Goal: Task Accomplishment & Management: Use online tool/utility

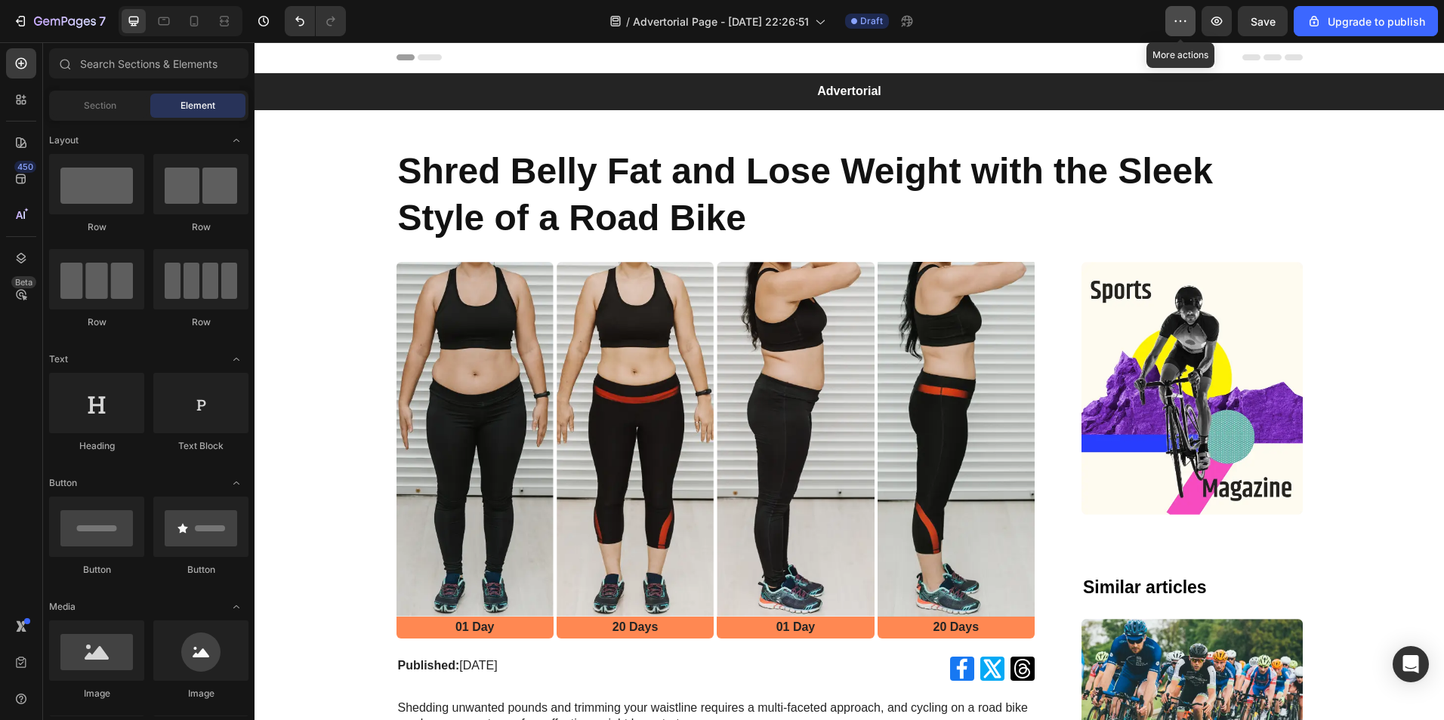
click at [1177, 23] on icon "button" at bounding box center [1180, 21] width 15 height 15
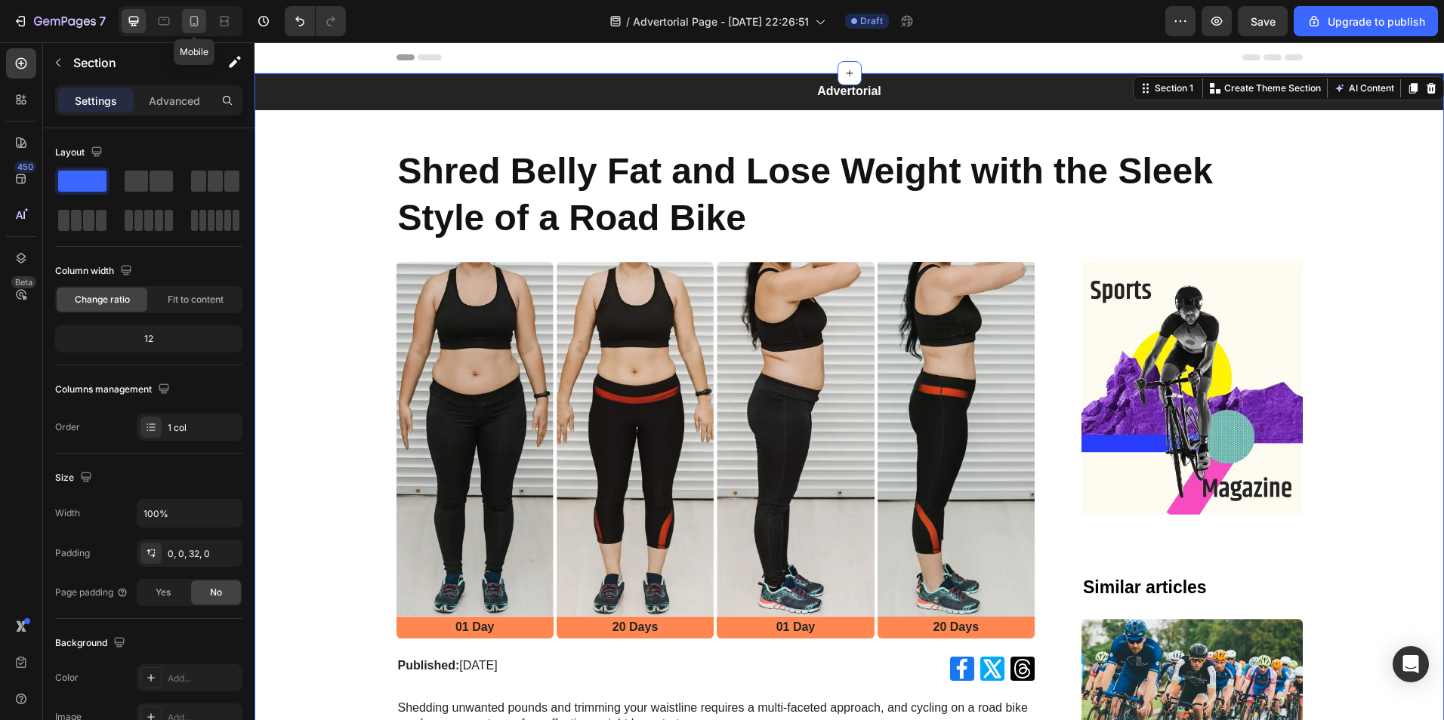
click at [195, 29] on div at bounding box center [194, 21] width 24 height 24
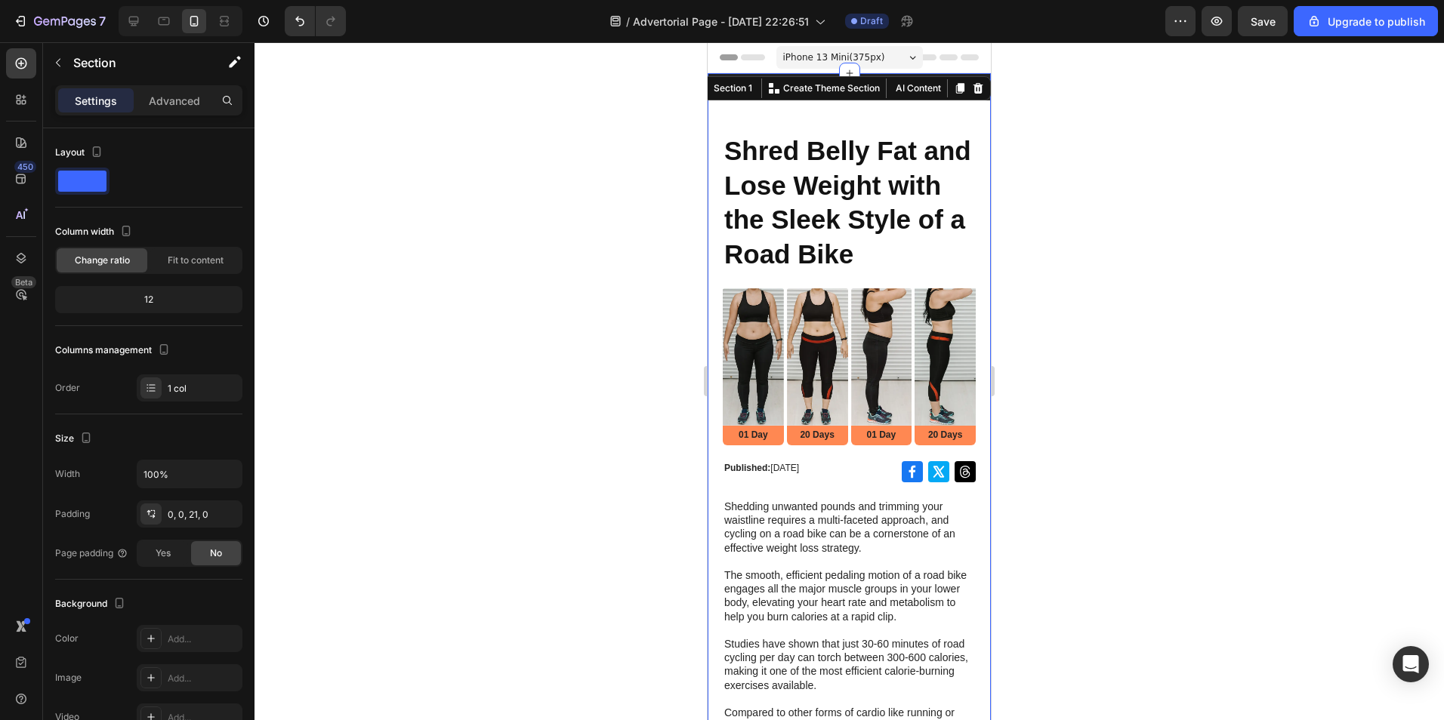
click at [1157, 208] on div at bounding box center [848, 381] width 1189 height 678
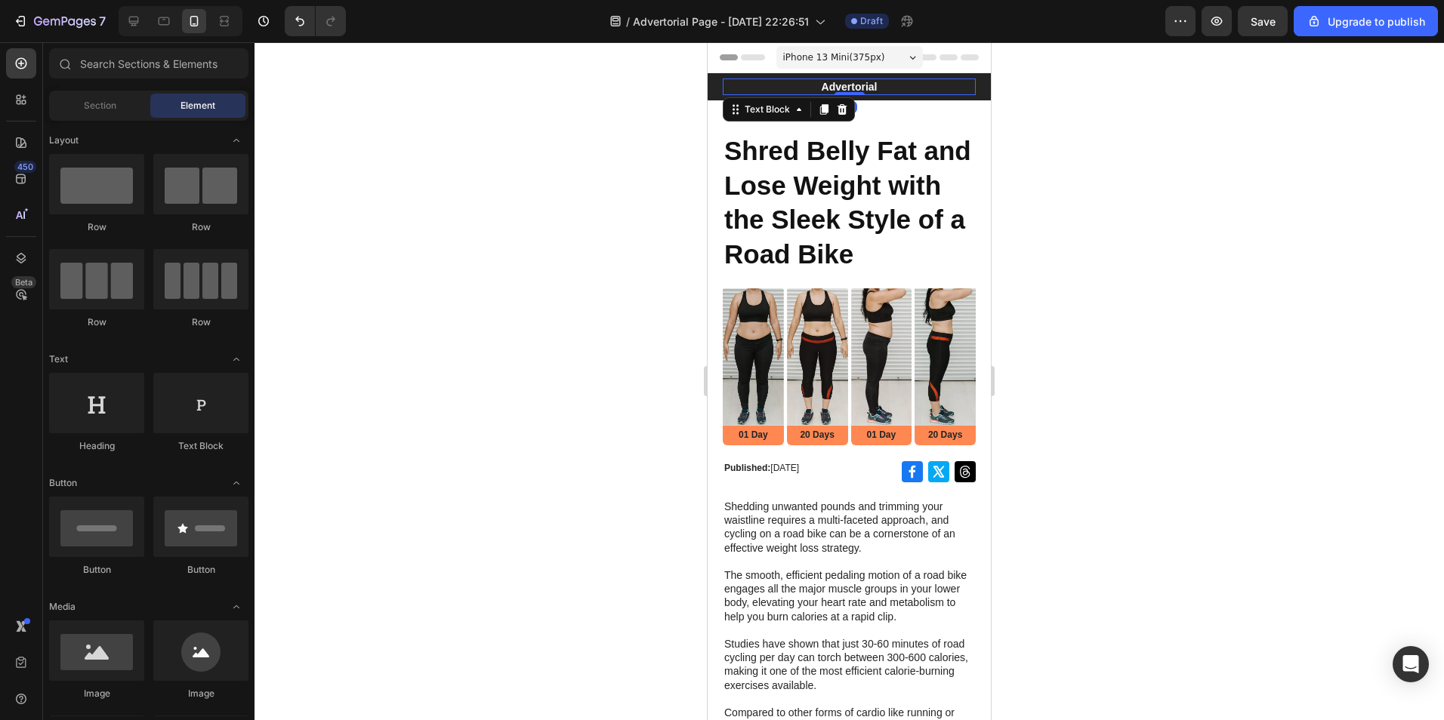
click at [778, 81] on p "Advertorial" at bounding box center [849, 87] width 250 height 14
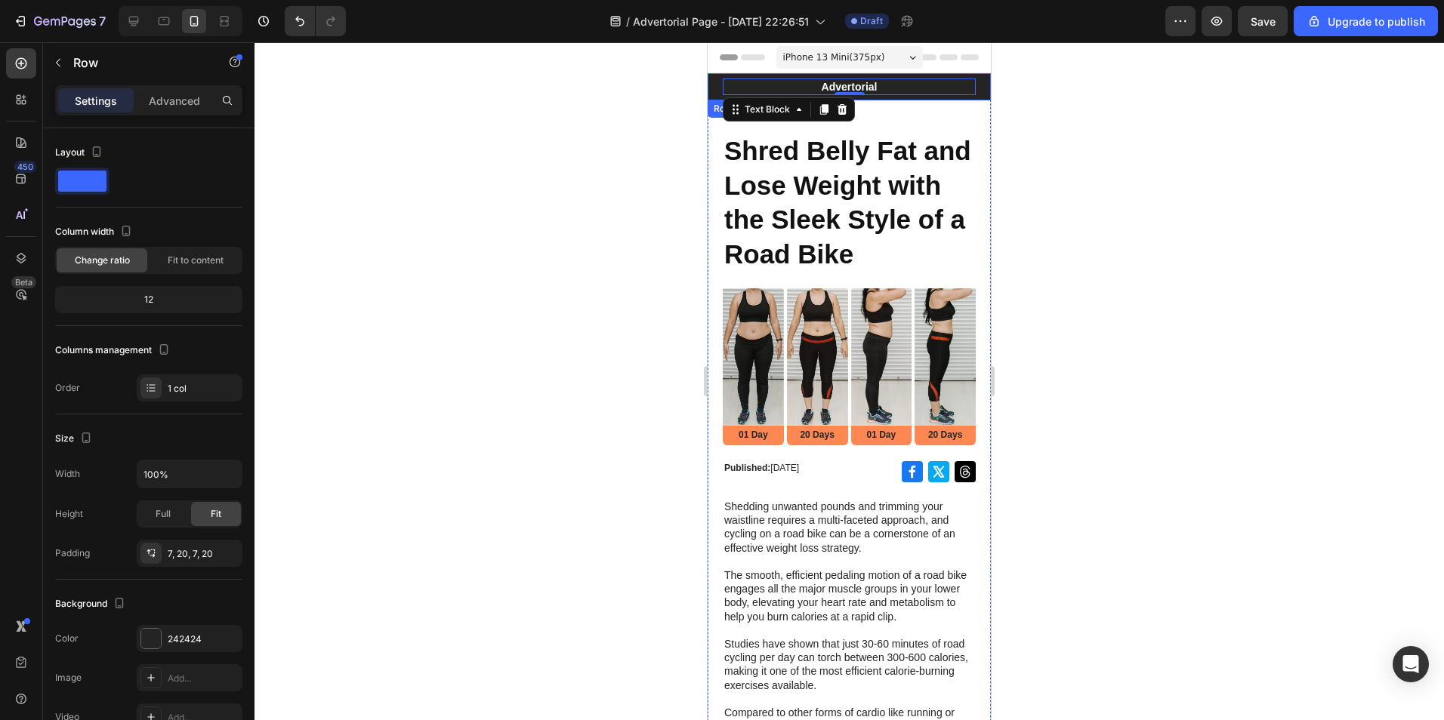
click at [714, 94] on div "Advertorial Text Block 0 Row" at bounding box center [848, 86] width 283 height 27
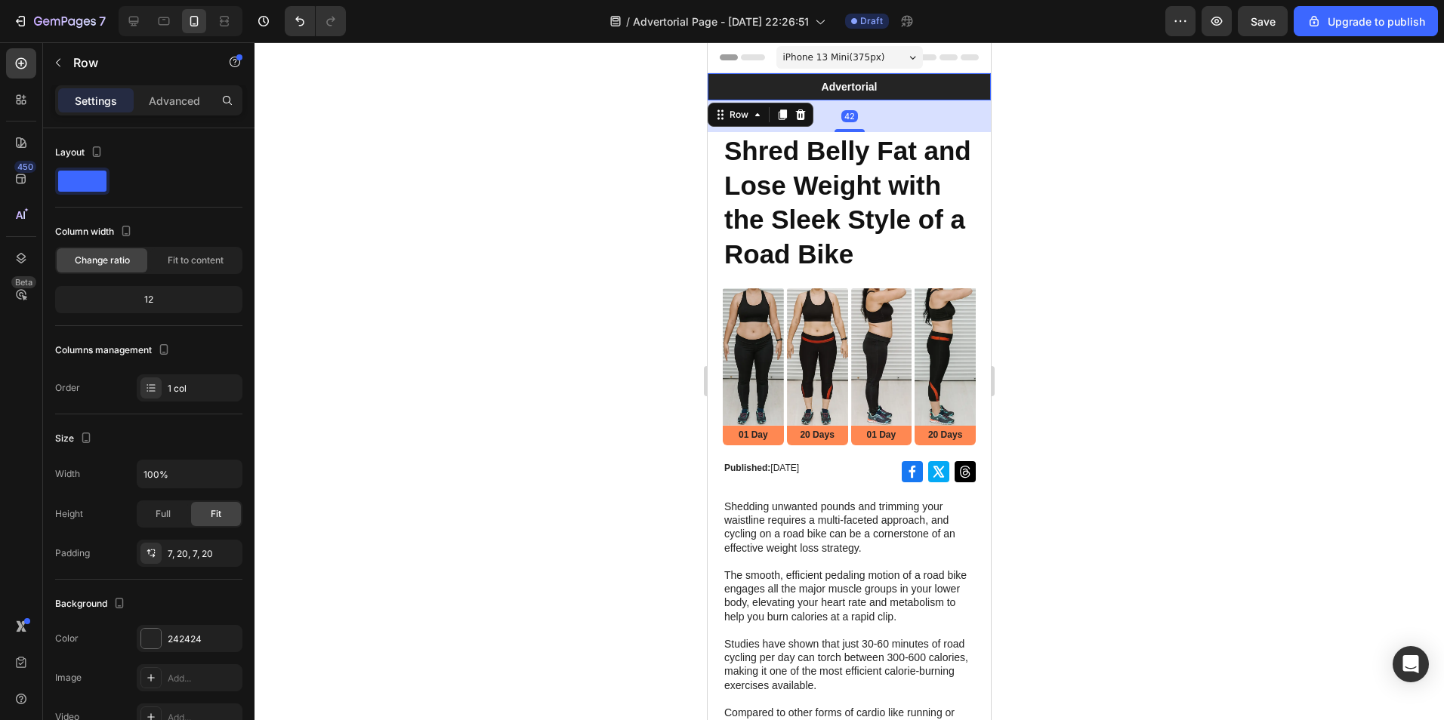
click at [714, 91] on div "Advertorial Text Block Row 42" at bounding box center [848, 86] width 283 height 27
click at [82, 171] on span at bounding box center [82, 181] width 48 height 21
click at [85, 179] on span at bounding box center [82, 181] width 48 height 21
click at [88, 177] on span at bounding box center [82, 181] width 48 height 21
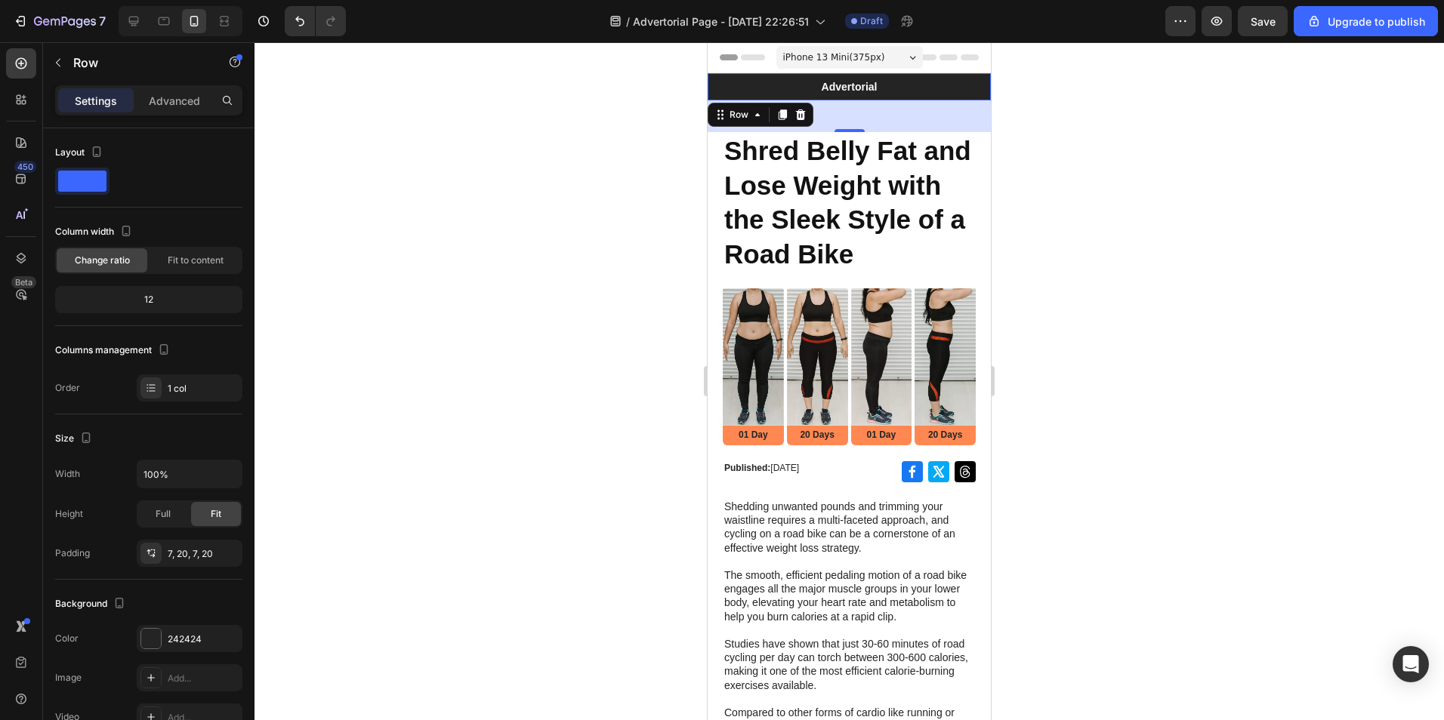
click at [466, 186] on div at bounding box center [848, 381] width 1189 height 678
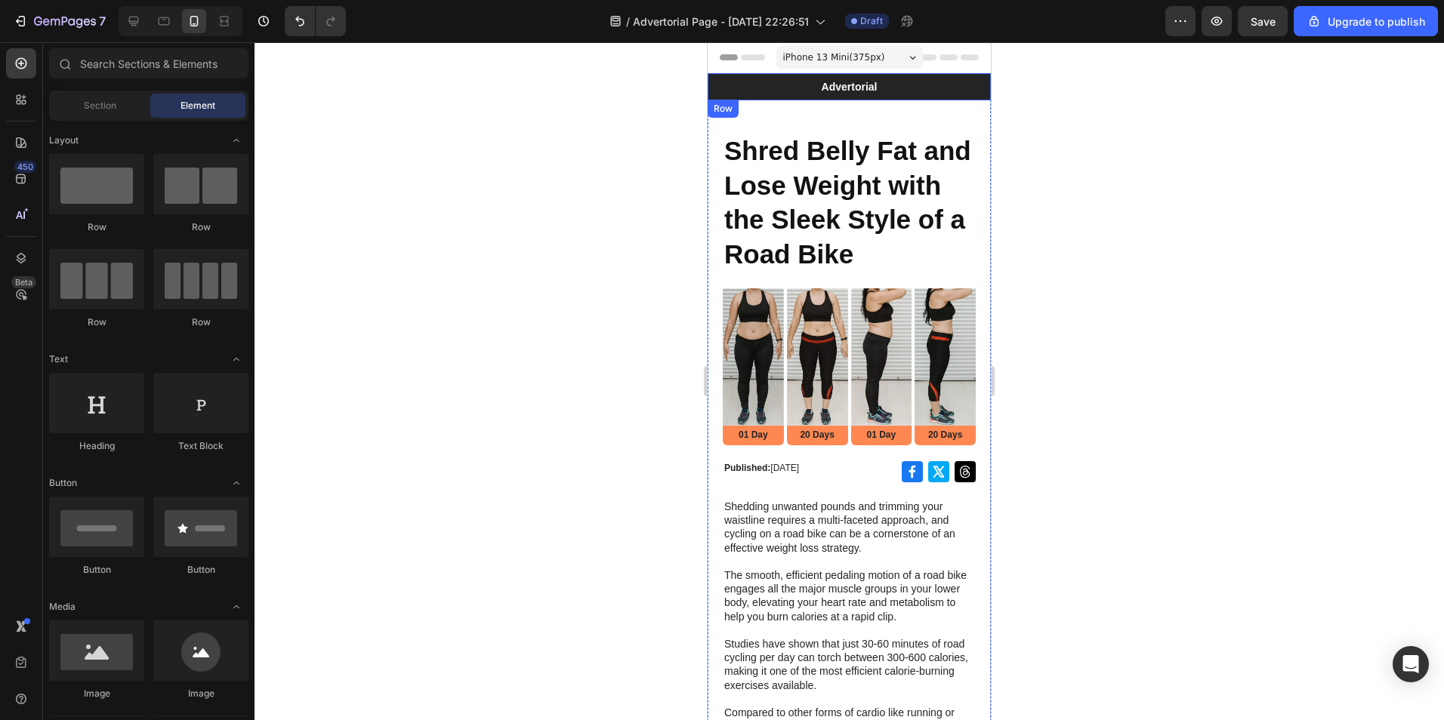
click at [717, 84] on div "Advertorial Text Block Row" at bounding box center [848, 86] width 283 height 27
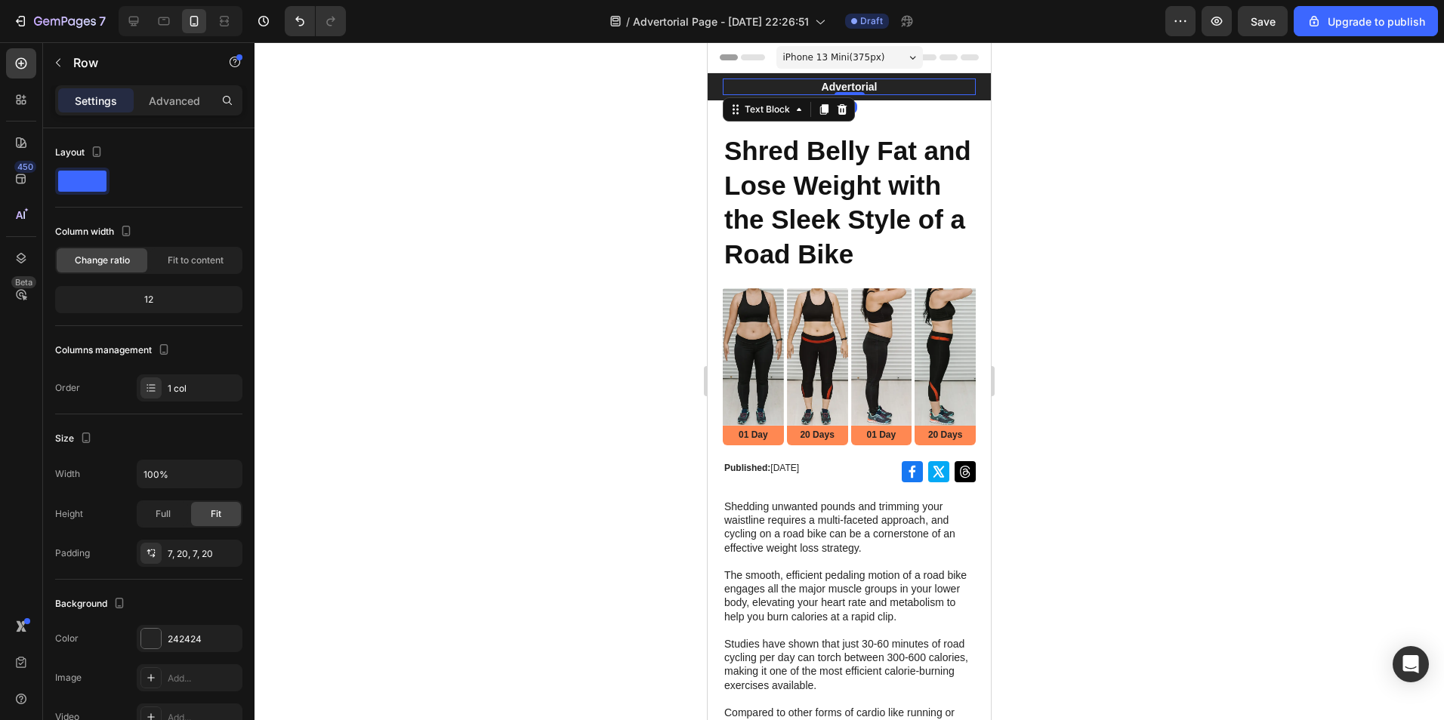
click at [913, 84] on p "Advertorial" at bounding box center [849, 87] width 250 height 14
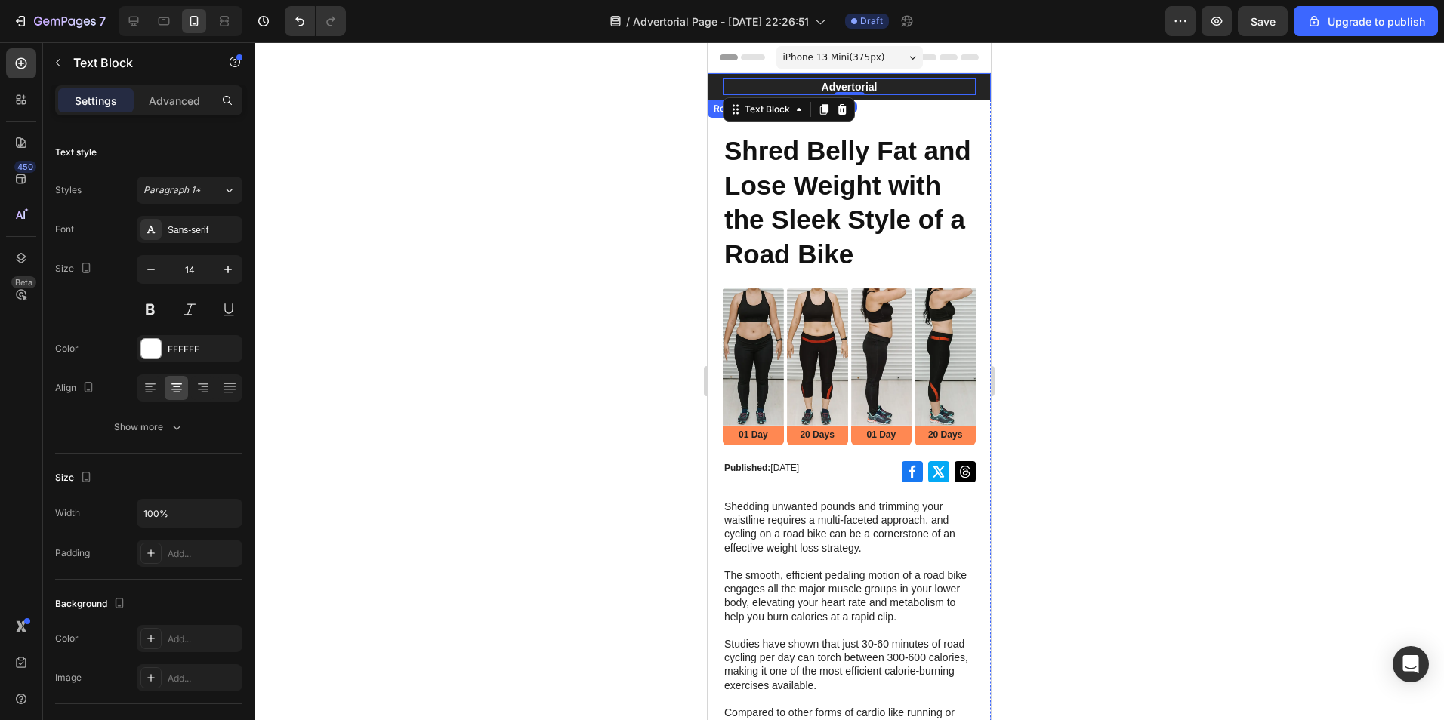
click at [973, 91] on div "Advertorial Text Block 0 Row" at bounding box center [848, 86] width 283 height 27
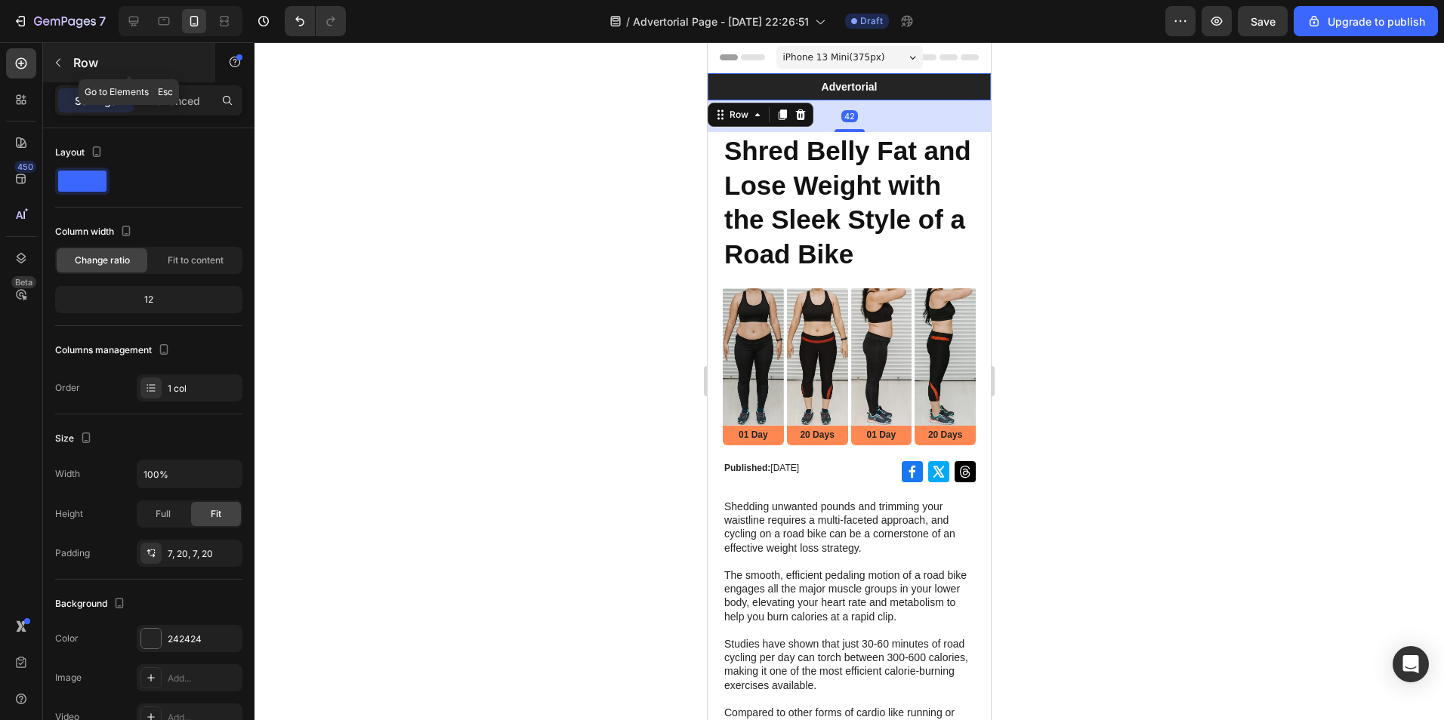
click at [65, 61] on button "button" at bounding box center [58, 63] width 24 height 24
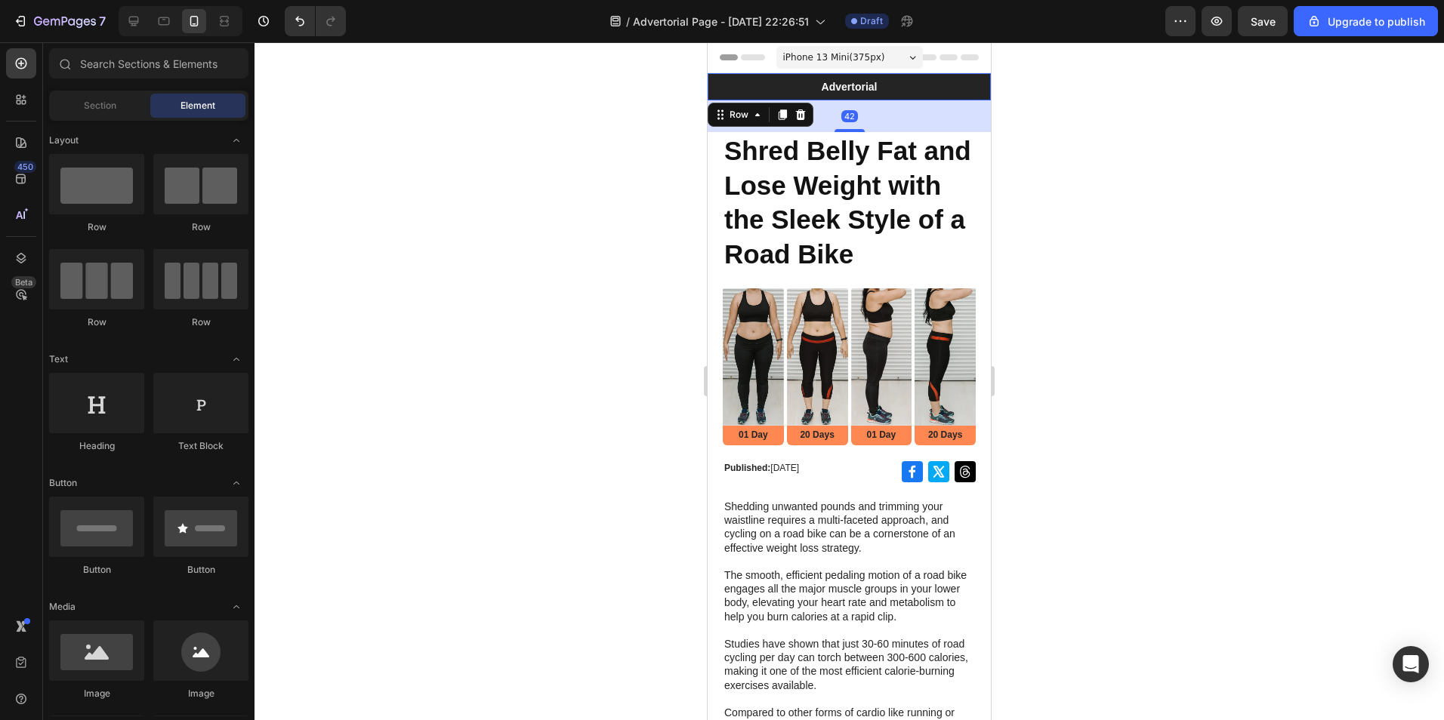
click at [713, 81] on div "Advertorial Text Block Row 42" at bounding box center [848, 86] width 283 height 27
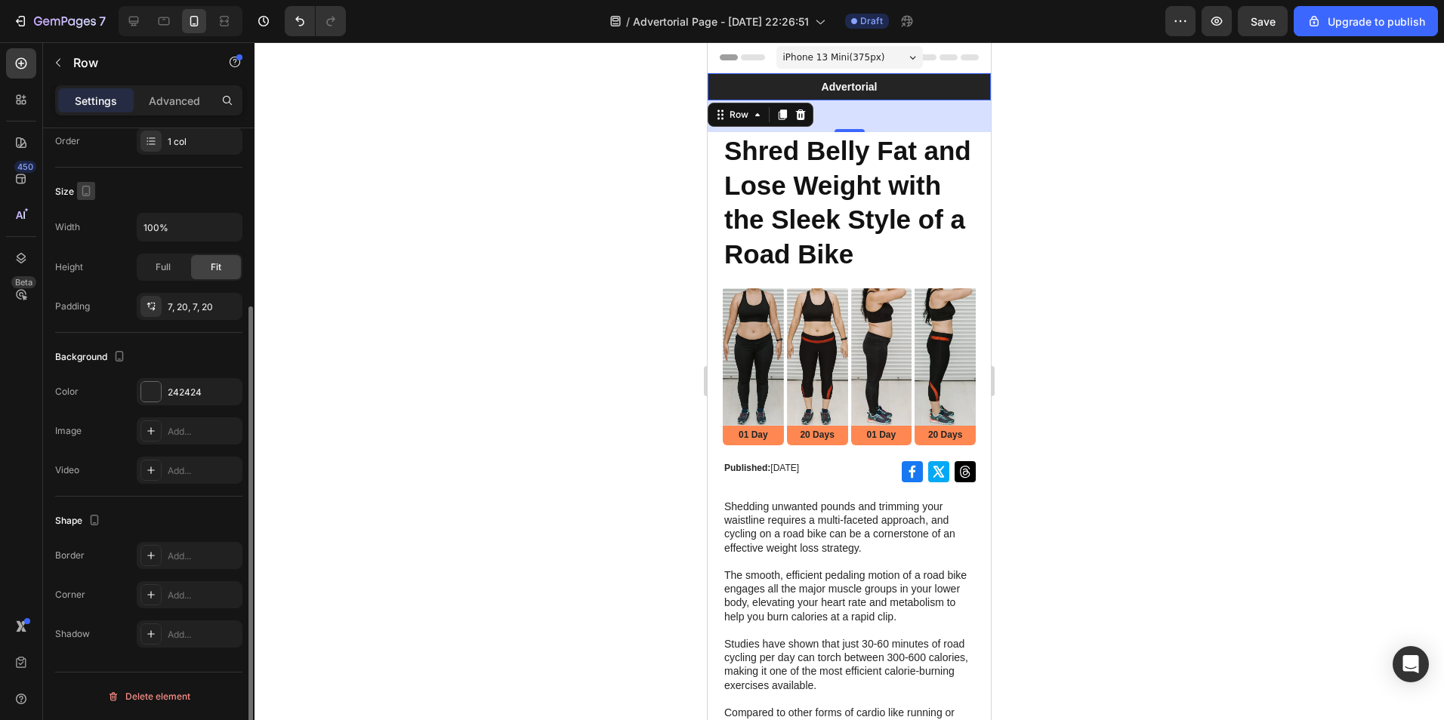
scroll to position [171, 0]
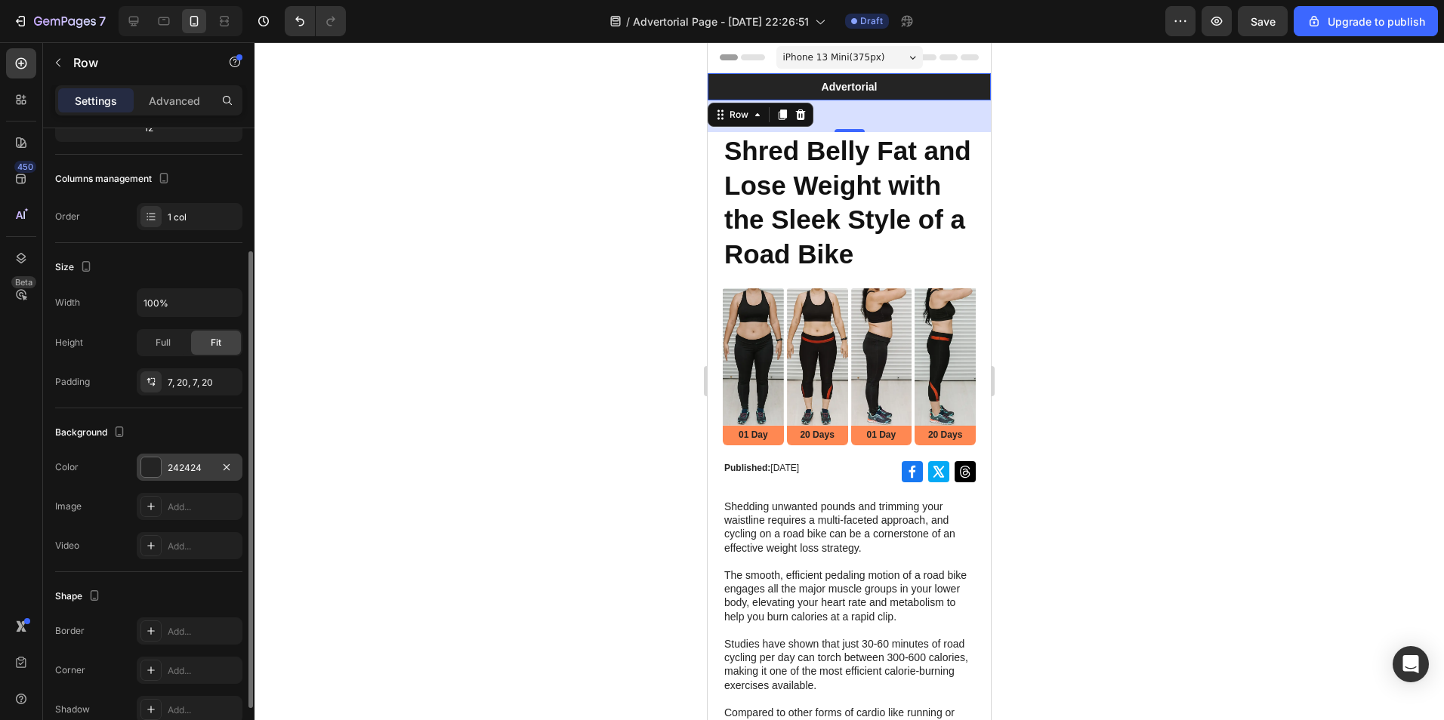
click at [171, 473] on div "242424" at bounding box center [190, 468] width 44 height 14
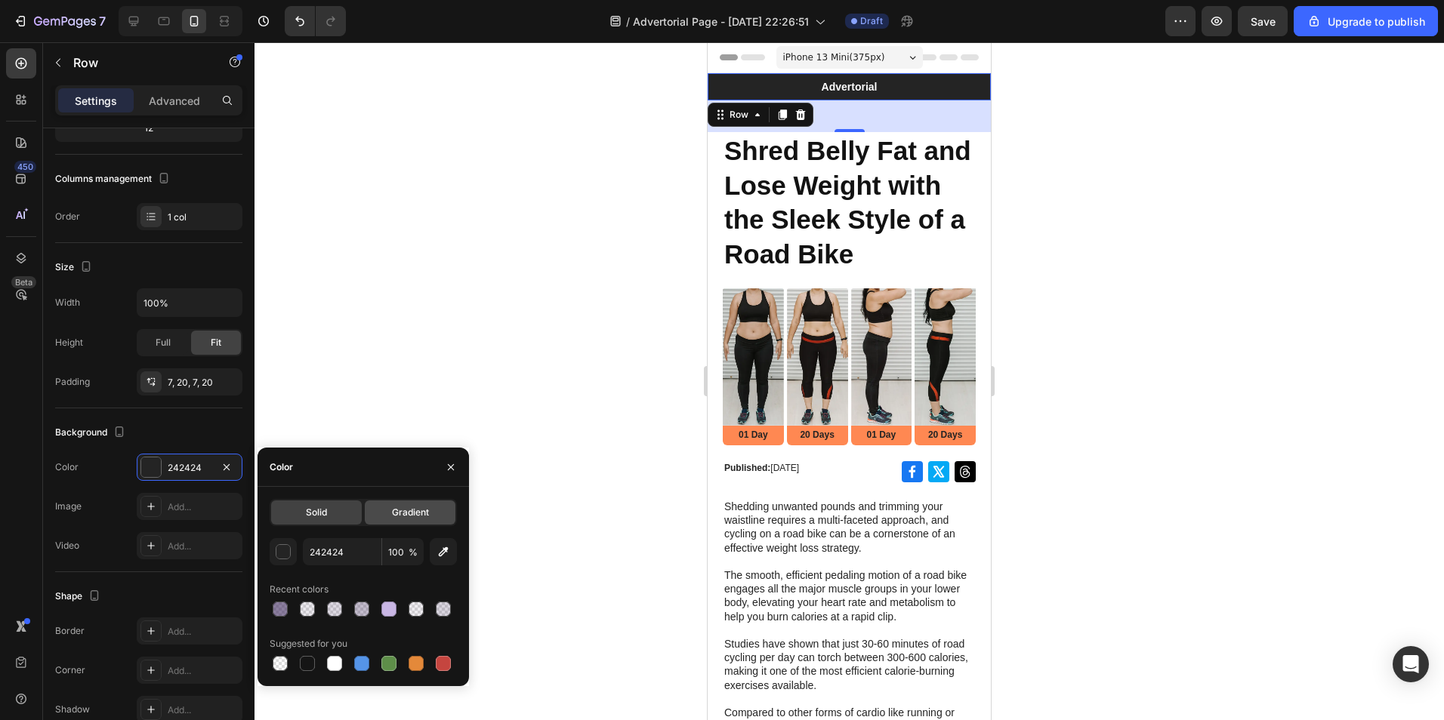
click at [415, 517] on span "Gradient" at bounding box center [410, 513] width 37 height 14
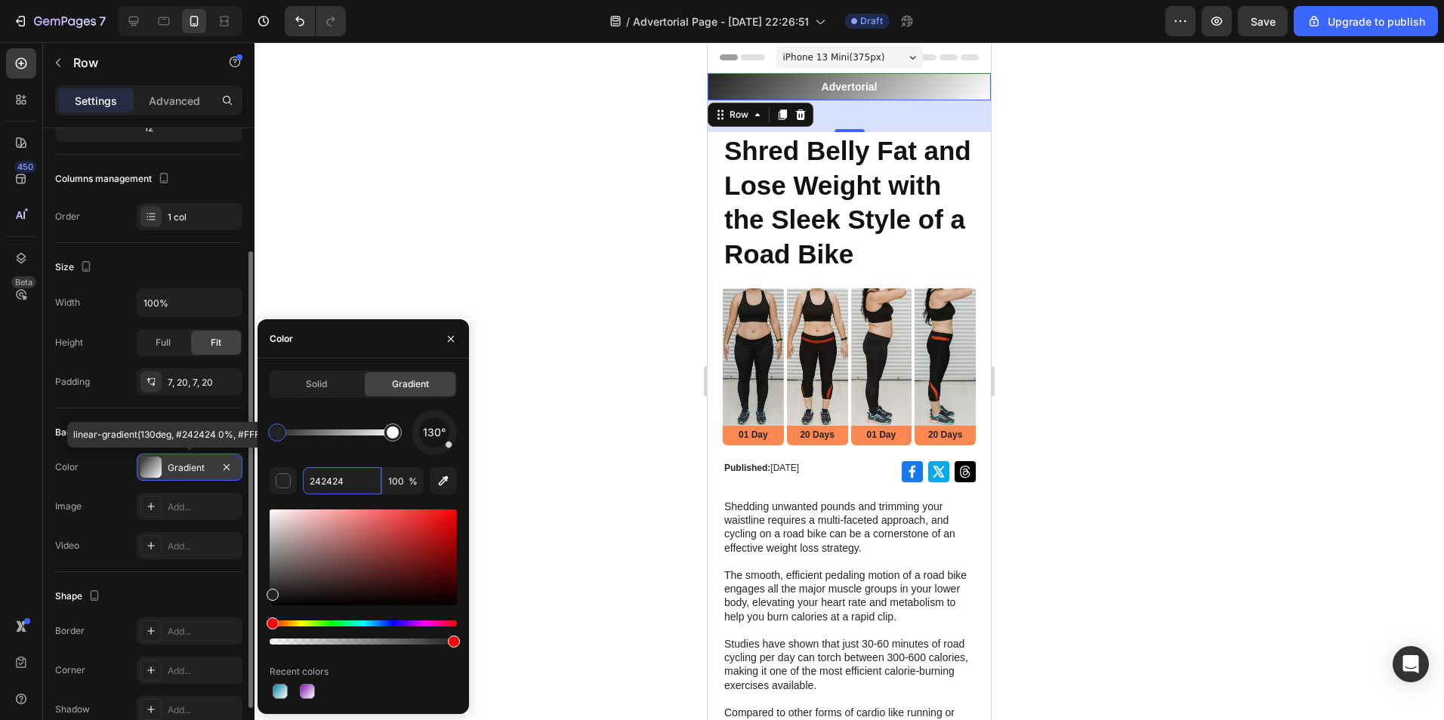
paste input "F9C6D0"
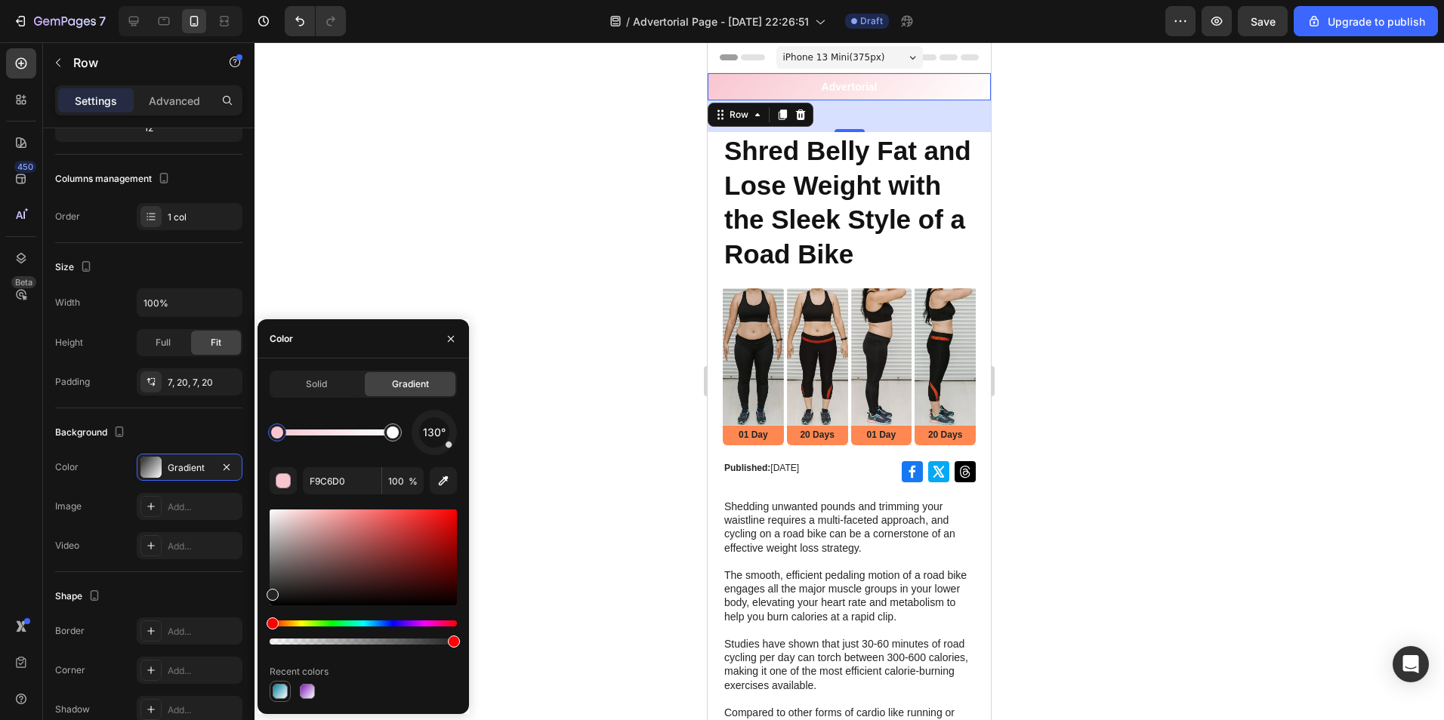
click at [280, 684] on div at bounding box center [280, 691] width 15 height 15
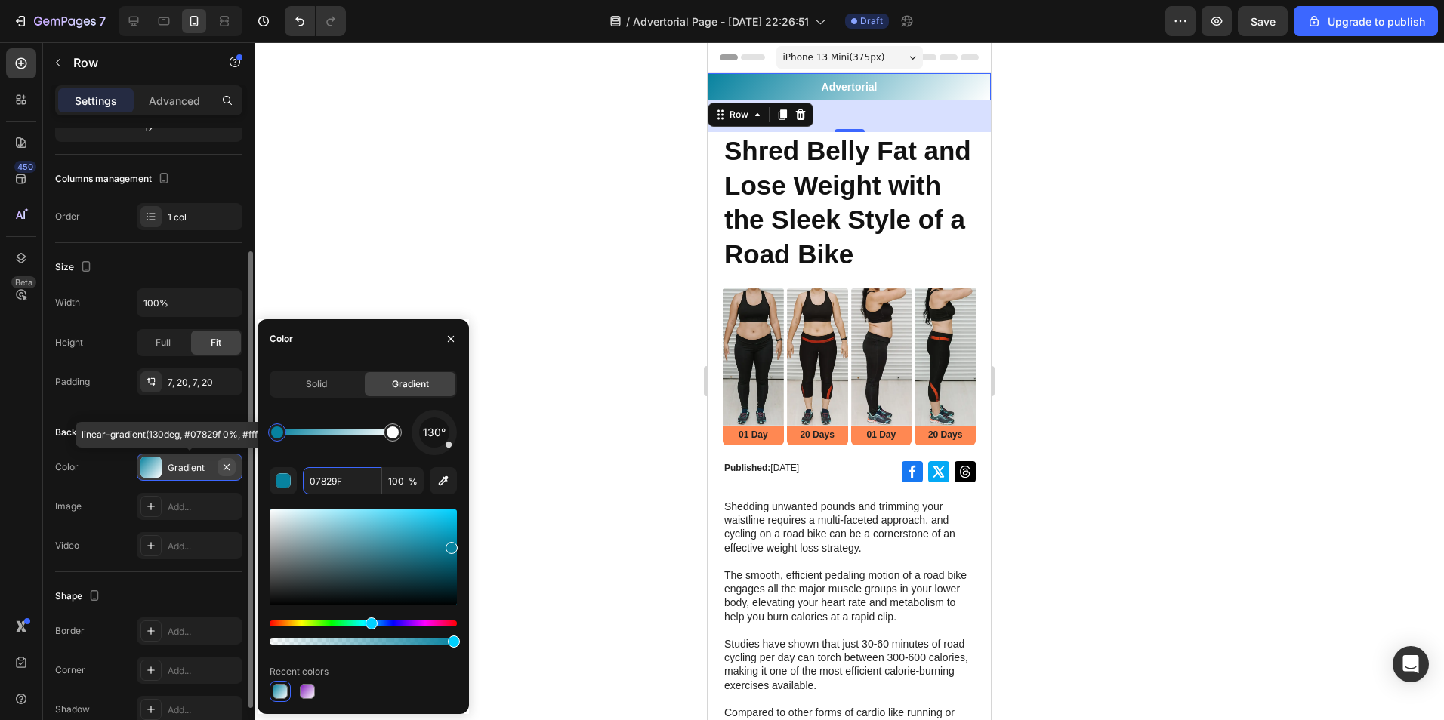
paste input "F9C6D0"
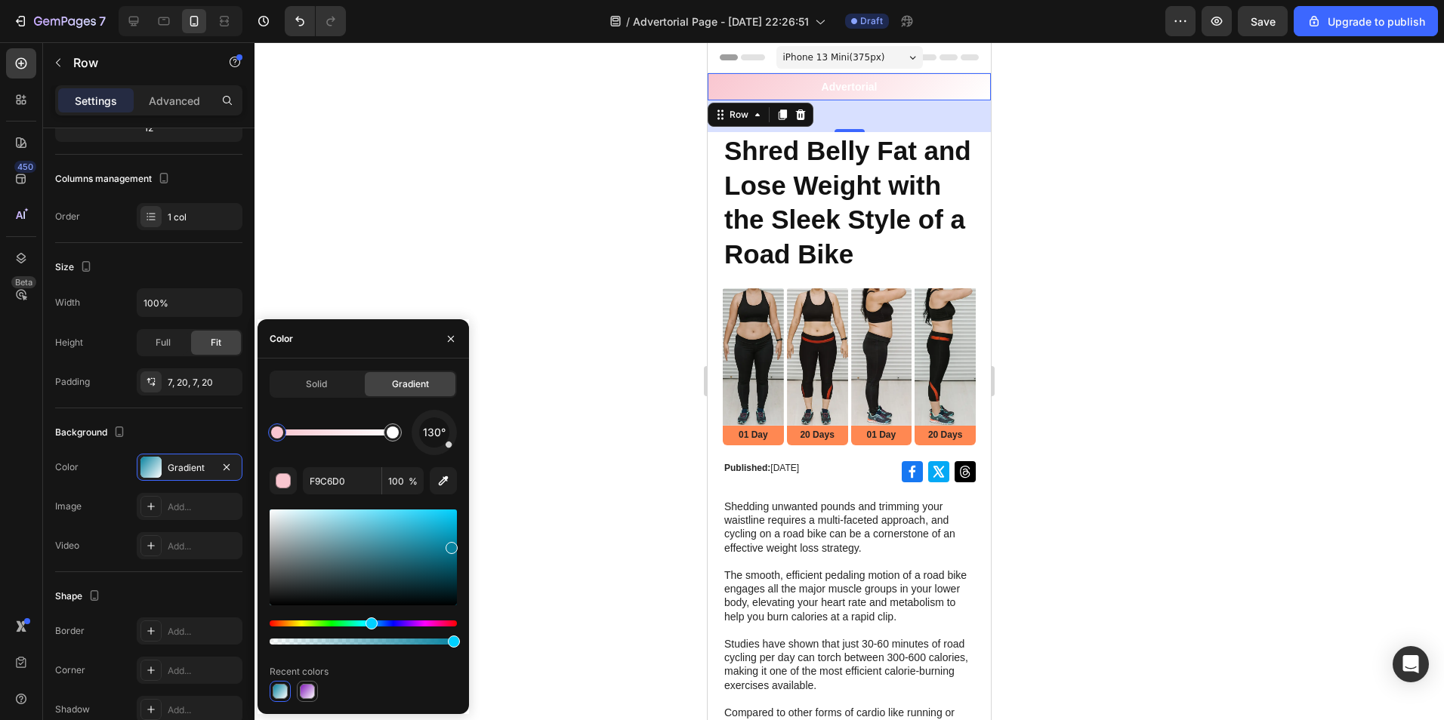
click at [315, 690] on div at bounding box center [307, 692] width 18 height 18
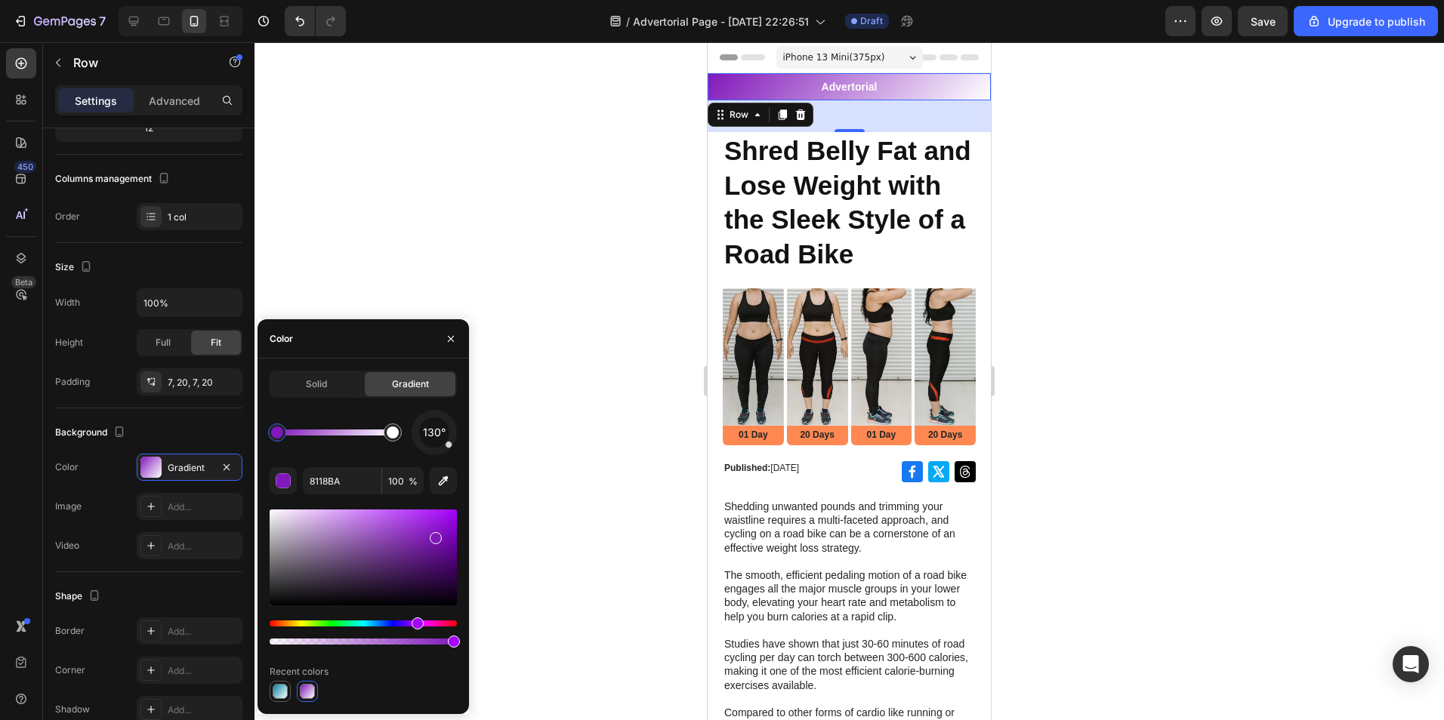
click at [276, 692] on div at bounding box center [280, 691] width 15 height 15
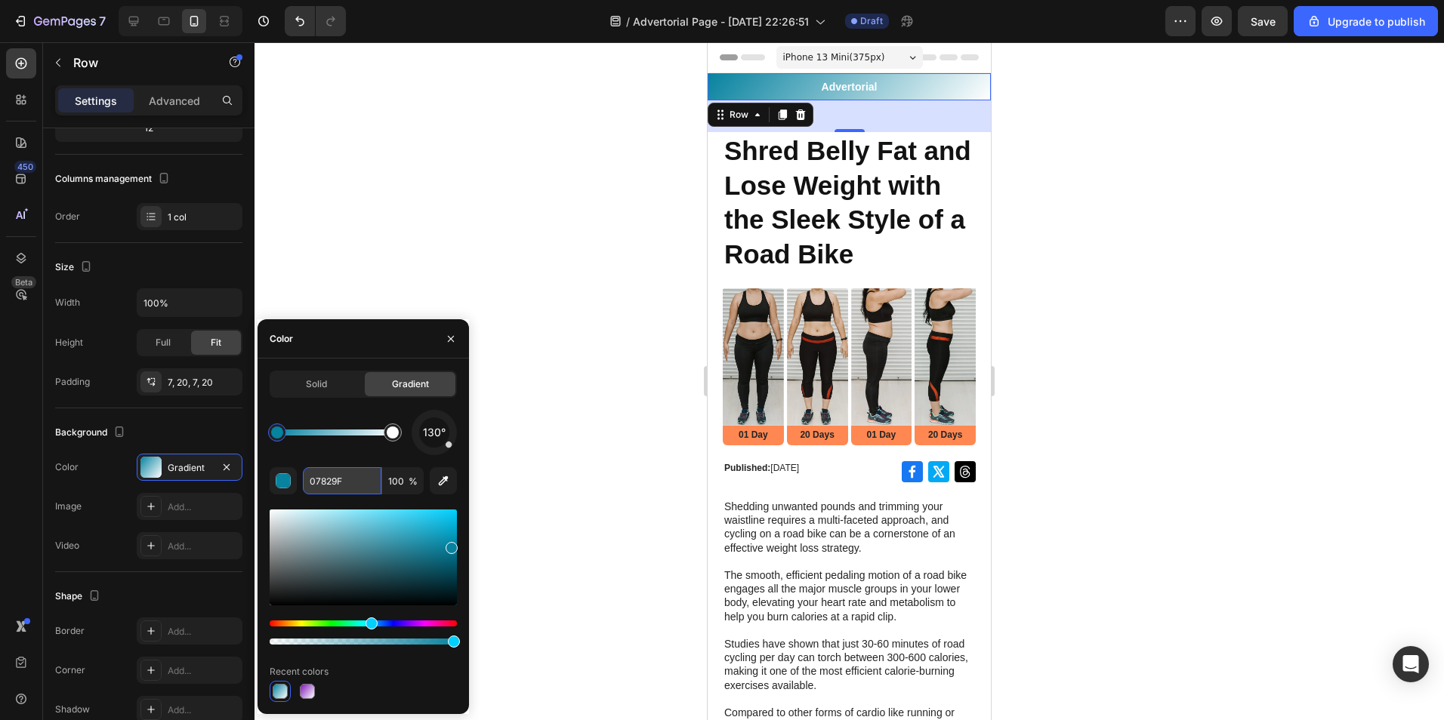
click at [336, 493] on input "07829F" at bounding box center [342, 480] width 79 height 27
paste input "F9C6D0"
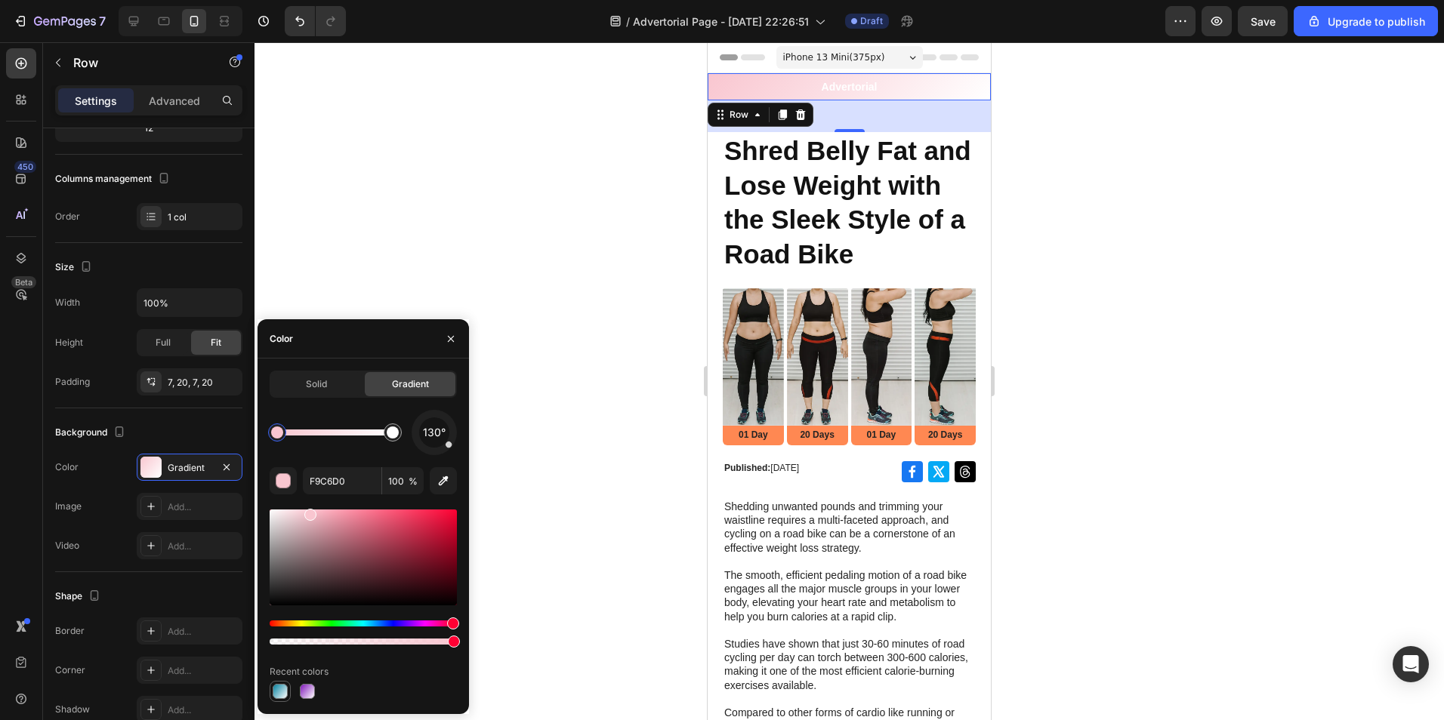
click at [280, 689] on div at bounding box center [280, 691] width 15 height 15
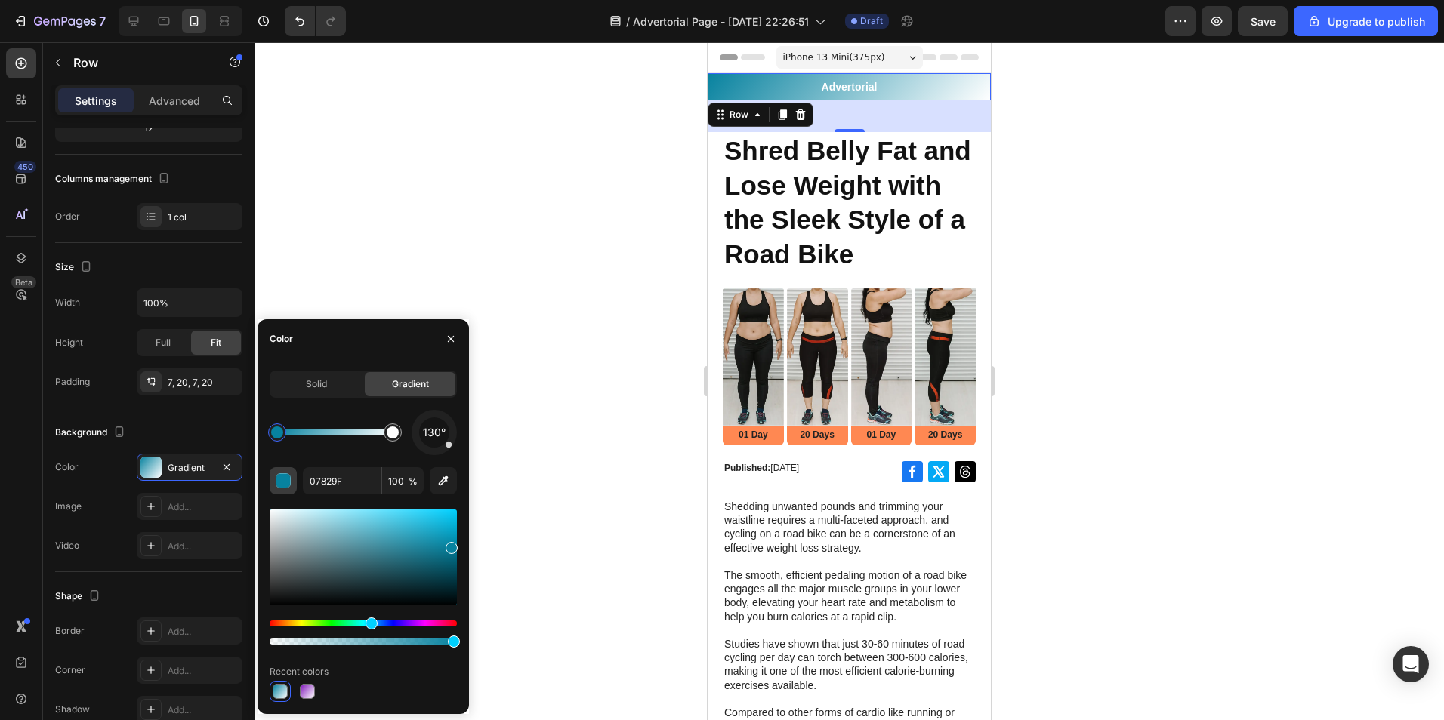
click at [292, 476] on button "button" at bounding box center [283, 480] width 27 height 27
click at [332, 470] on input "07829F" at bounding box center [342, 480] width 79 height 27
drag, startPoint x: 393, startPoint y: 433, endPoint x: 350, endPoint y: 436, distance: 43.1
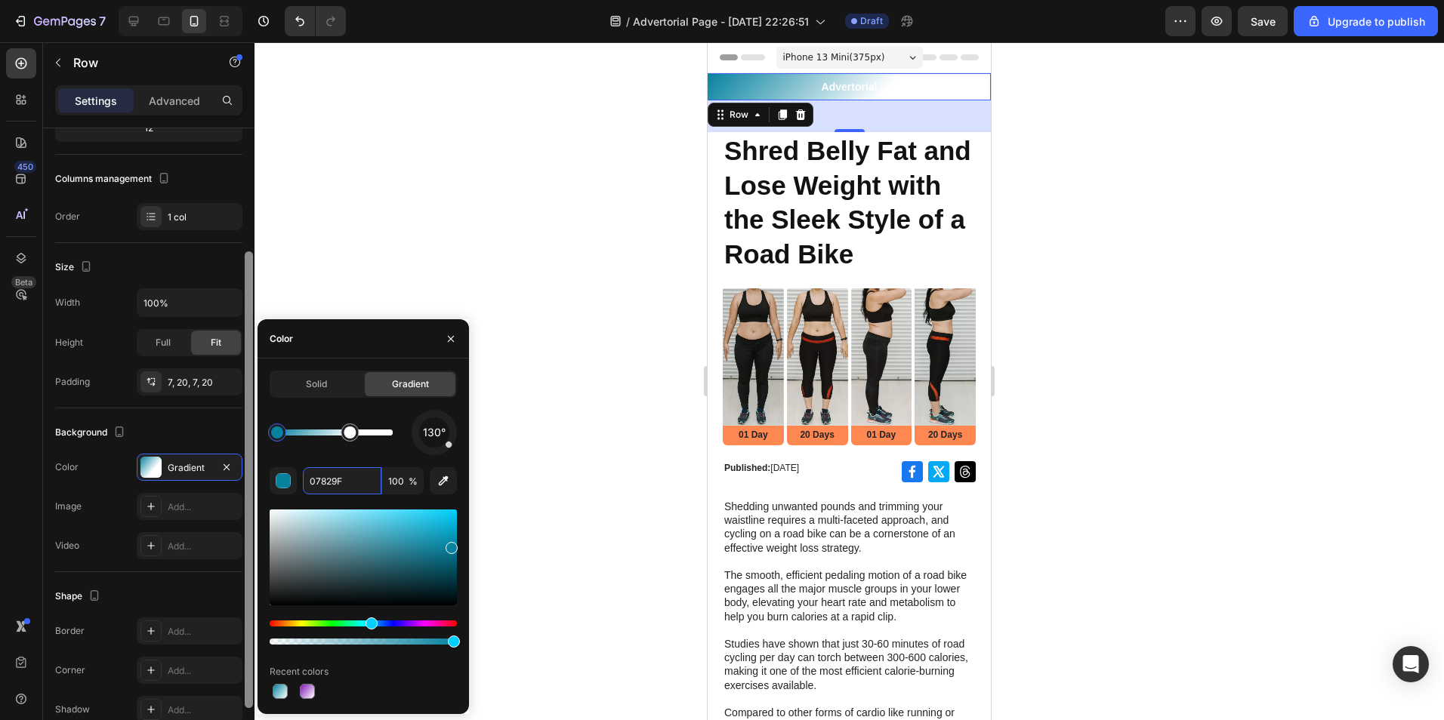
drag, startPoint x: 349, startPoint y: 479, endPoint x: 248, endPoint y: 479, distance: 100.4
click at [248, 479] on div "450 Beta Sections(18) Elements(83) Section Element Hero Section Product Detail …" at bounding box center [127, 381] width 254 height 678
paste input "F9C6D0"
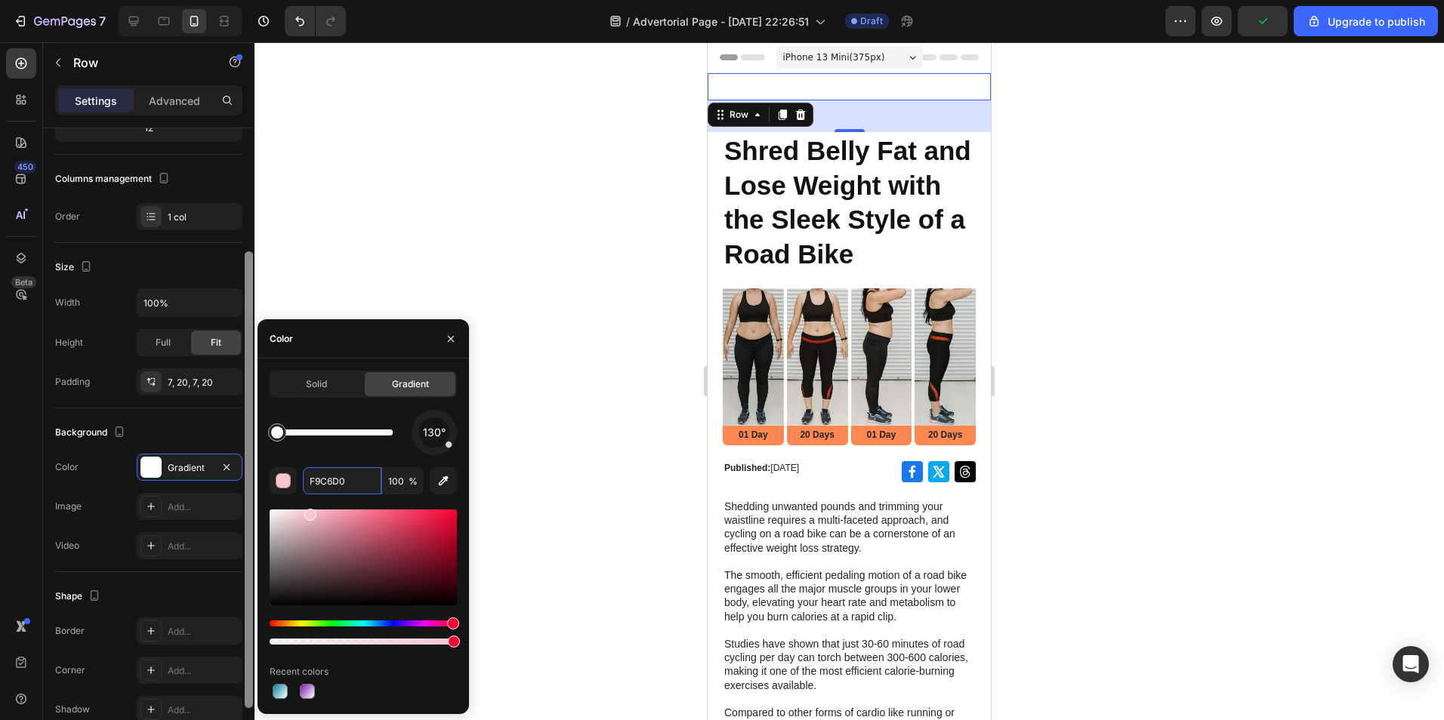
drag, startPoint x: 343, startPoint y: 439, endPoint x: 247, endPoint y: 438, distance: 95.9
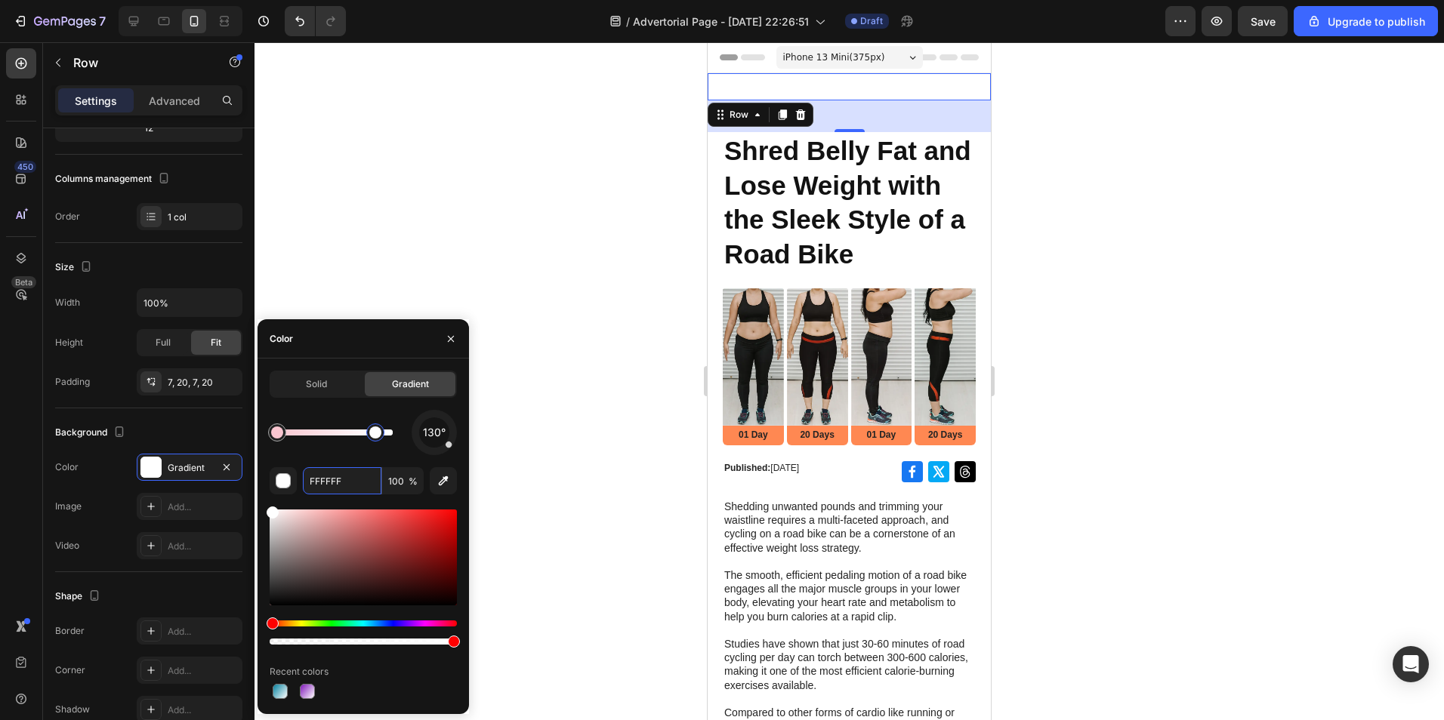
drag, startPoint x: 276, startPoint y: 434, endPoint x: 376, endPoint y: 445, distance: 101.0
click at [376, 439] on div at bounding box center [375, 433] width 12 height 12
drag, startPoint x: 376, startPoint y: 445, endPoint x: 408, endPoint y: 445, distance: 31.7
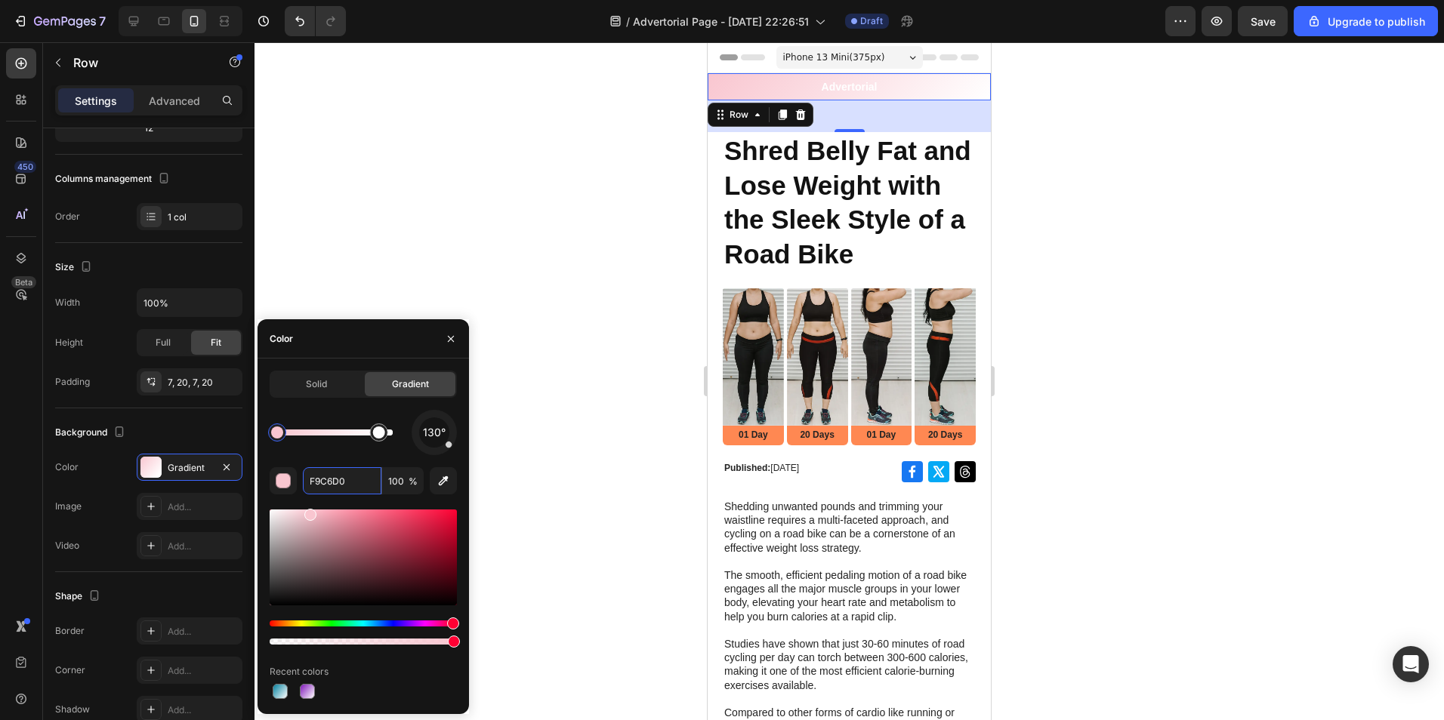
drag, startPoint x: 388, startPoint y: 436, endPoint x: 379, endPoint y: 438, distance: 9.3
drag, startPoint x: 378, startPoint y: 439, endPoint x: 387, endPoint y: 439, distance: 9.1
click at [387, 439] on div at bounding box center [386, 433] width 18 height 18
click at [394, 437] on div at bounding box center [387, 433] width 18 height 18
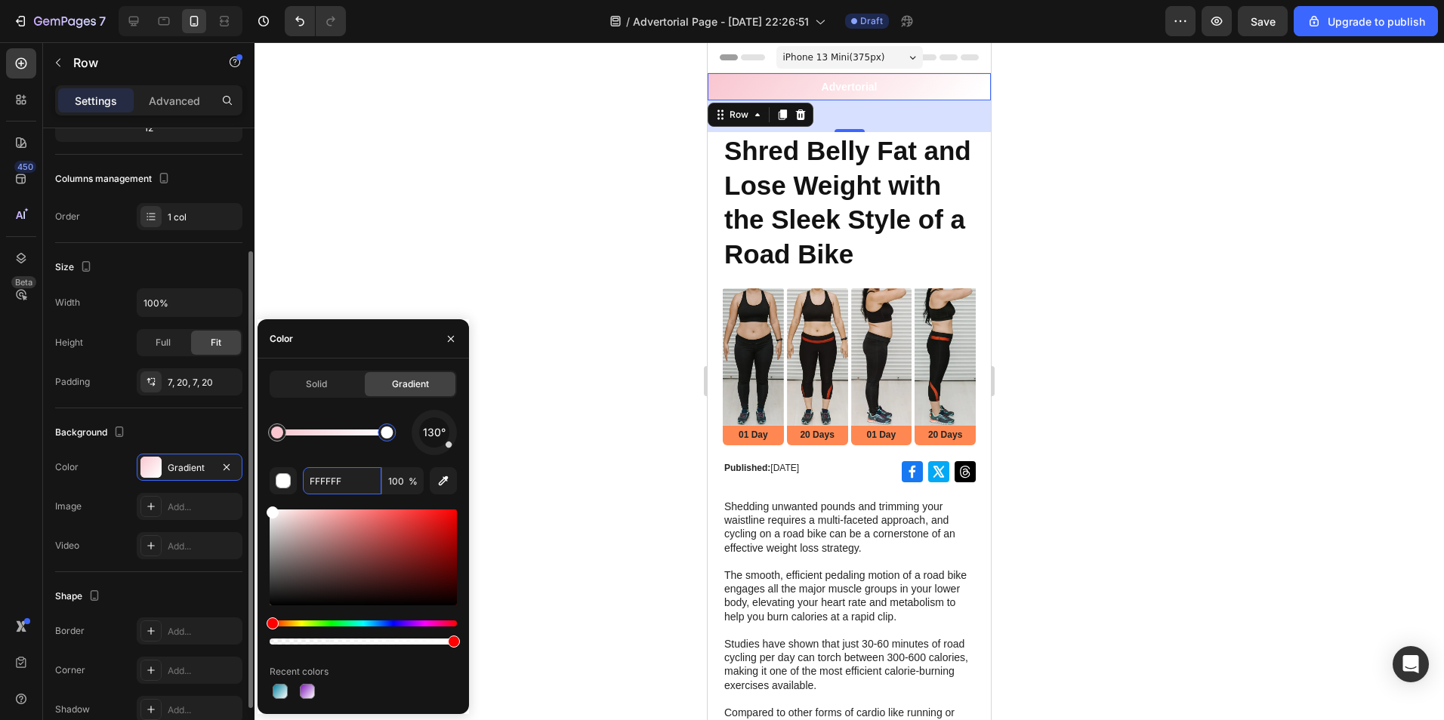
drag, startPoint x: 350, startPoint y: 483, endPoint x: 236, endPoint y: 484, distance: 114.0
click at [236, 484] on div "450 Beta Sections(18) Elements(83) Section Element Hero Section Product Detail …" at bounding box center [127, 381] width 254 height 678
paste input "DAB9"
type input "FFDAB9"
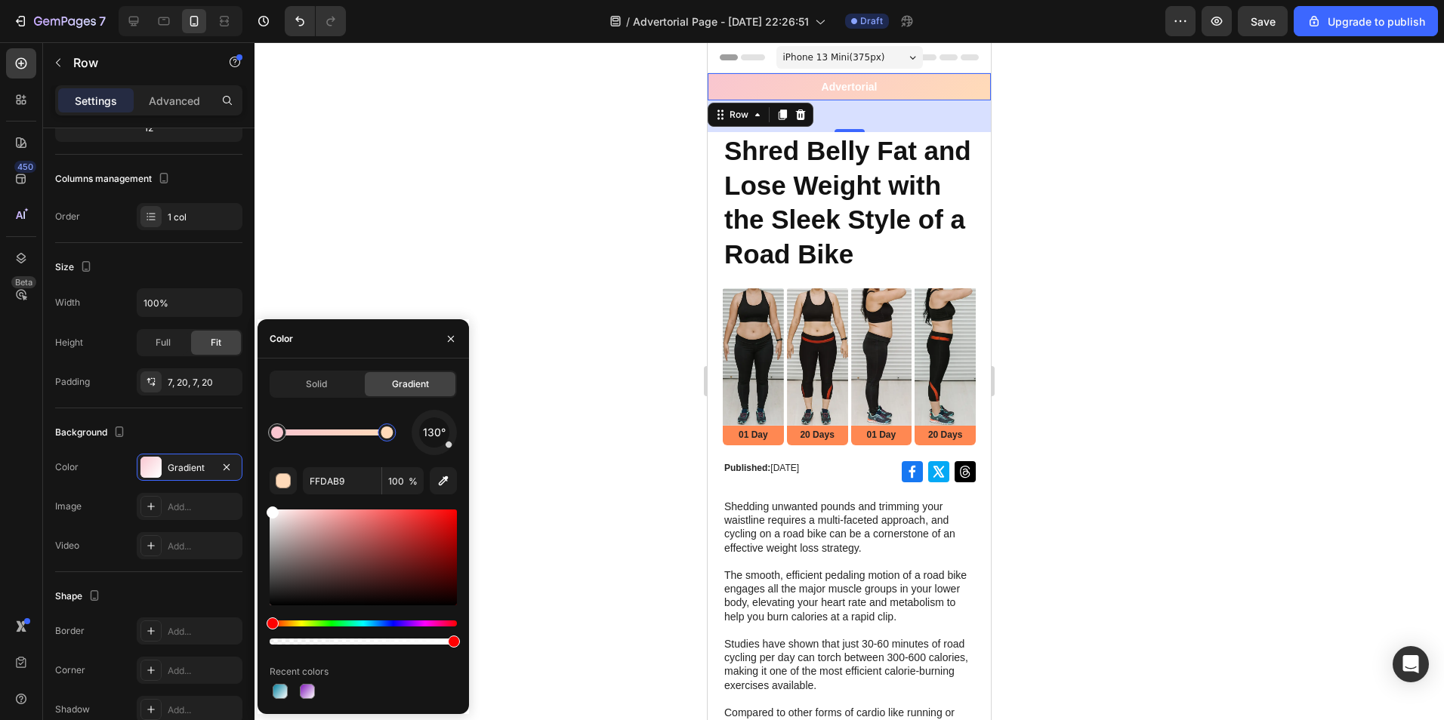
click at [550, 386] on div at bounding box center [848, 381] width 1189 height 678
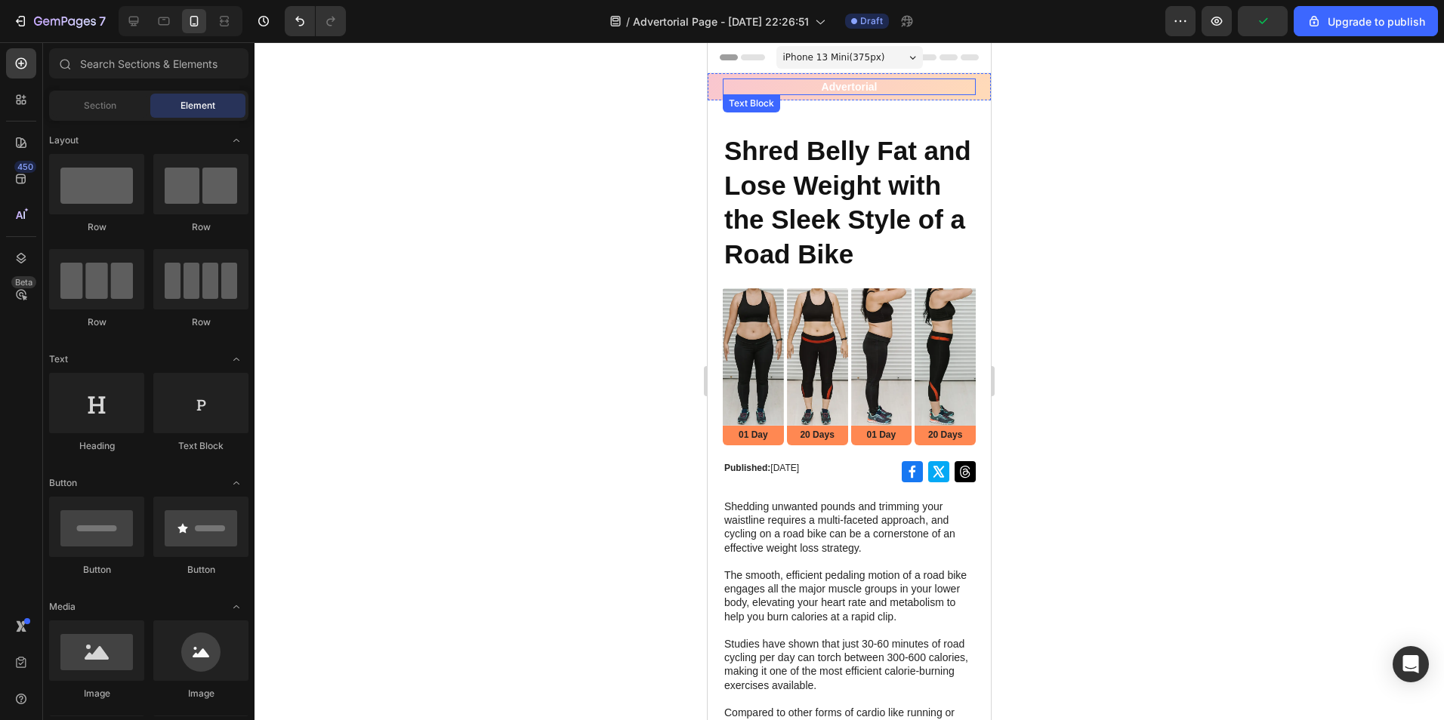
click at [850, 87] on p "Advertorial" at bounding box center [849, 87] width 250 height 14
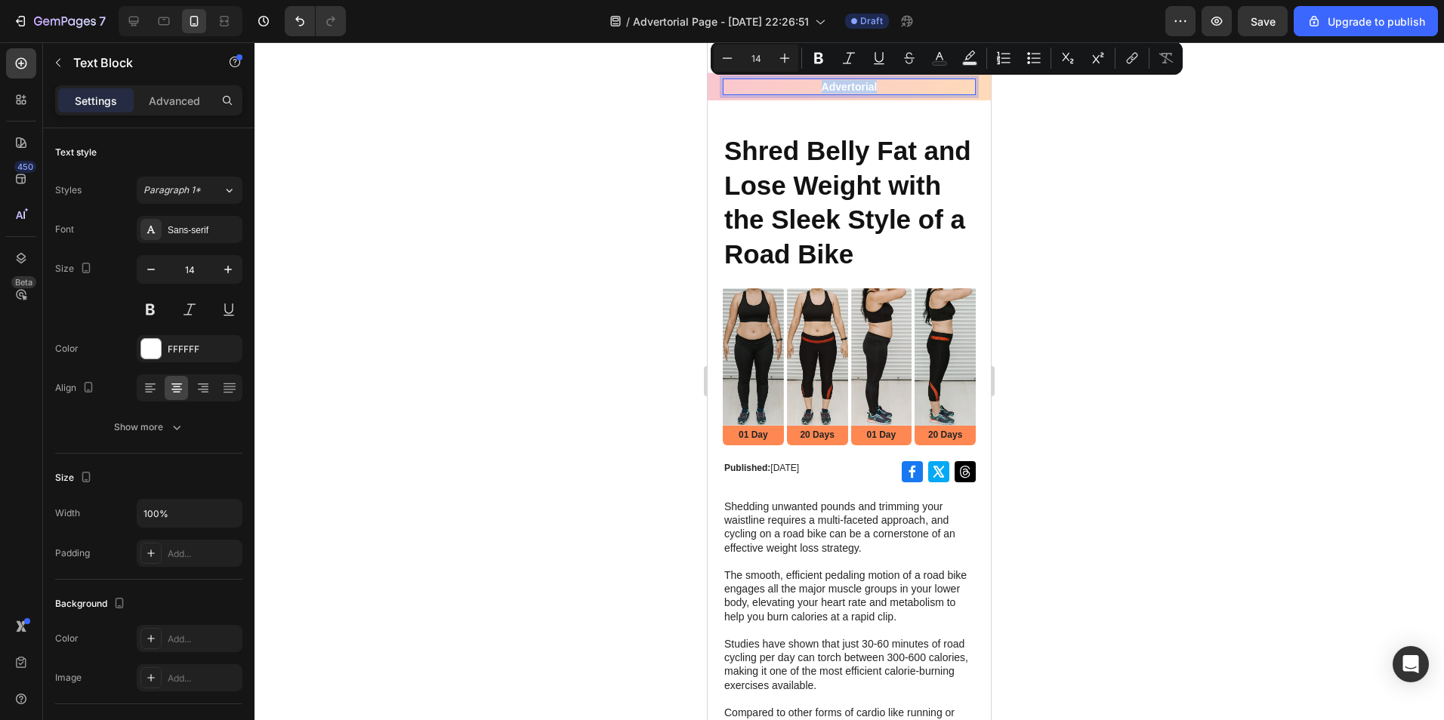
click at [830, 82] on p "Advertorial" at bounding box center [849, 87] width 250 height 14
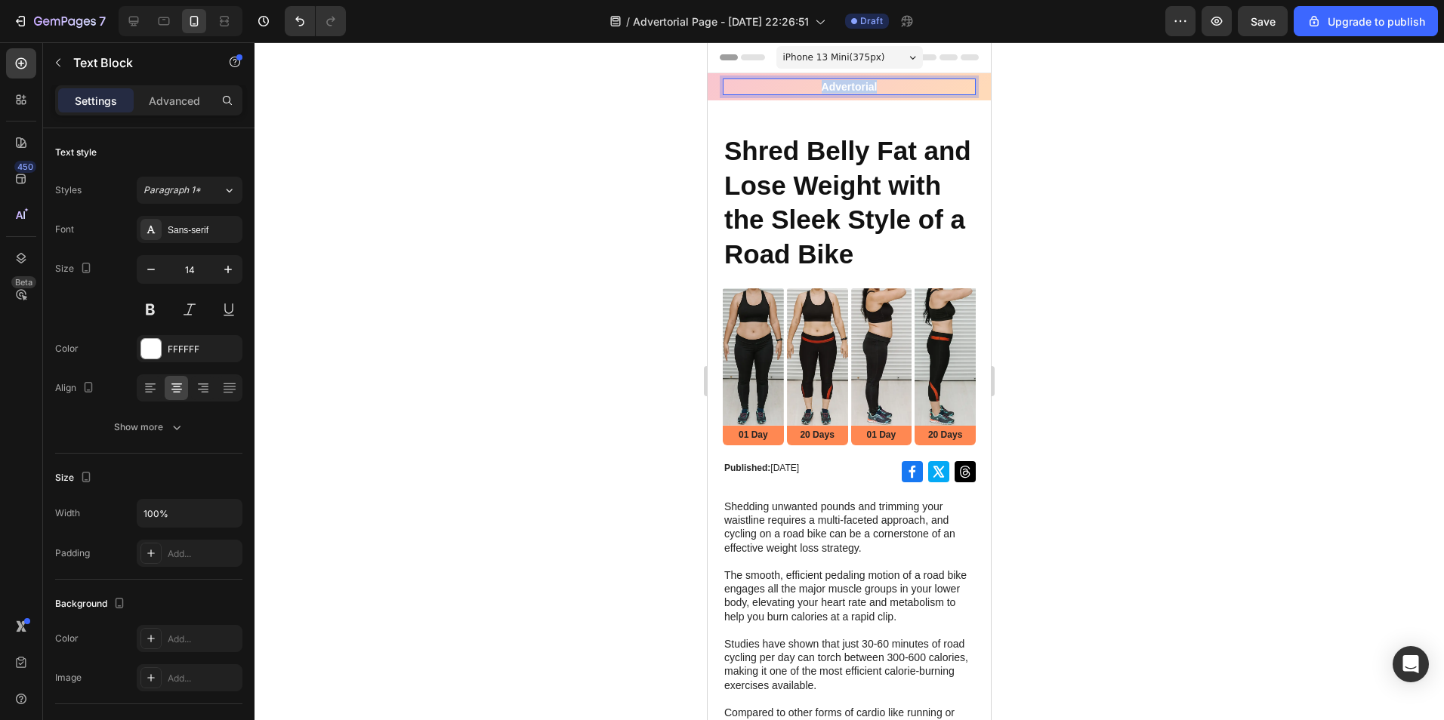
click at [830, 82] on p "Advertorial" at bounding box center [849, 87] width 250 height 14
click at [1062, 87] on div at bounding box center [848, 381] width 1189 height 678
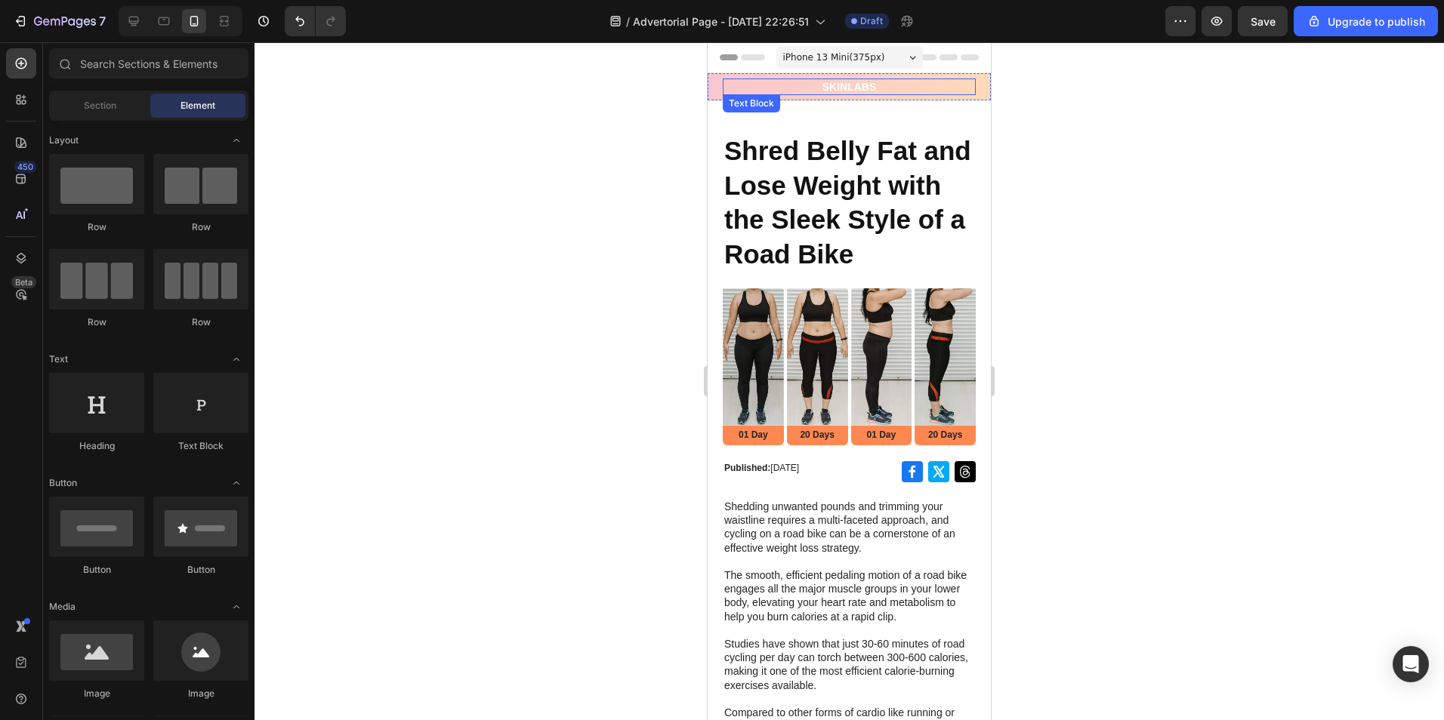
click at [862, 85] on p "SKINLABS" at bounding box center [849, 87] width 250 height 14
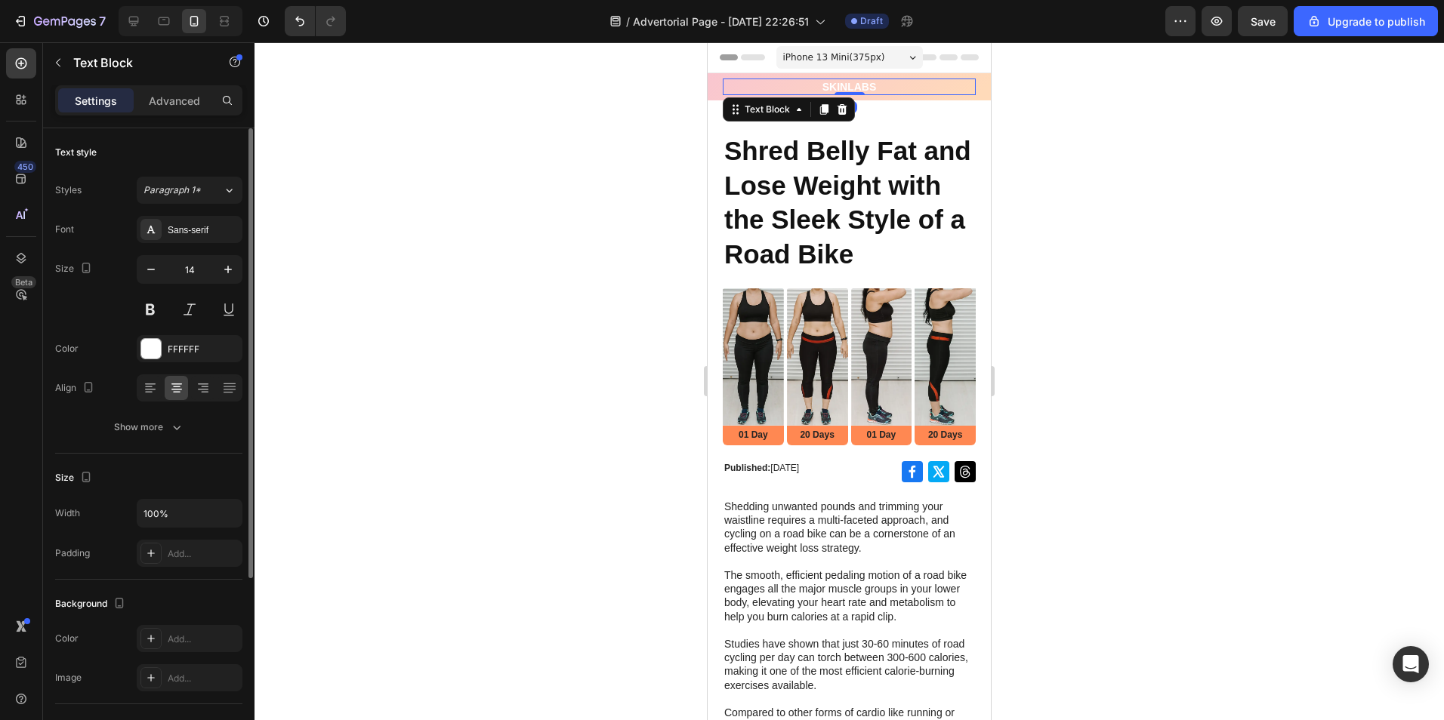
drag, startPoint x: 153, startPoint y: 347, endPoint x: 185, endPoint y: 325, distance: 38.5
click at [155, 347] on div at bounding box center [151, 349] width 20 height 20
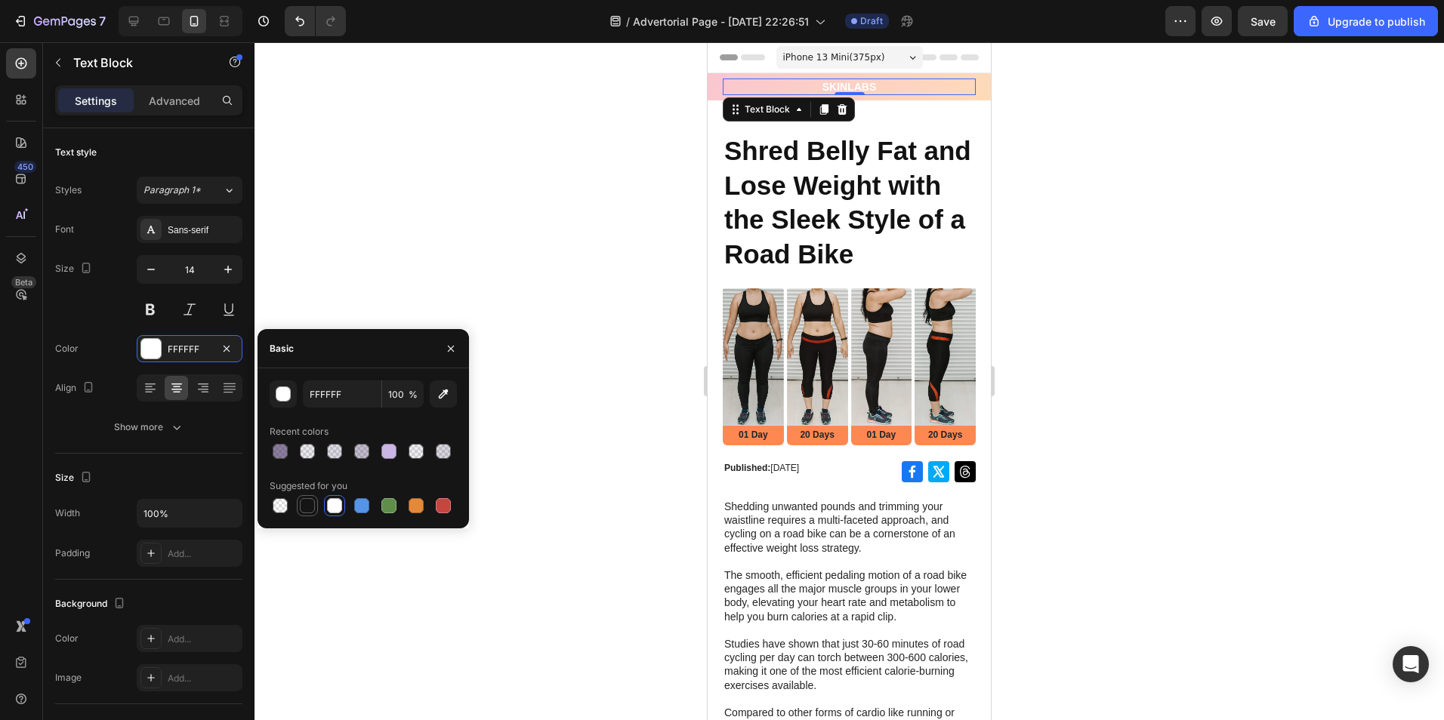
click at [306, 500] on div at bounding box center [307, 505] width 15 height 15
type input "151515"
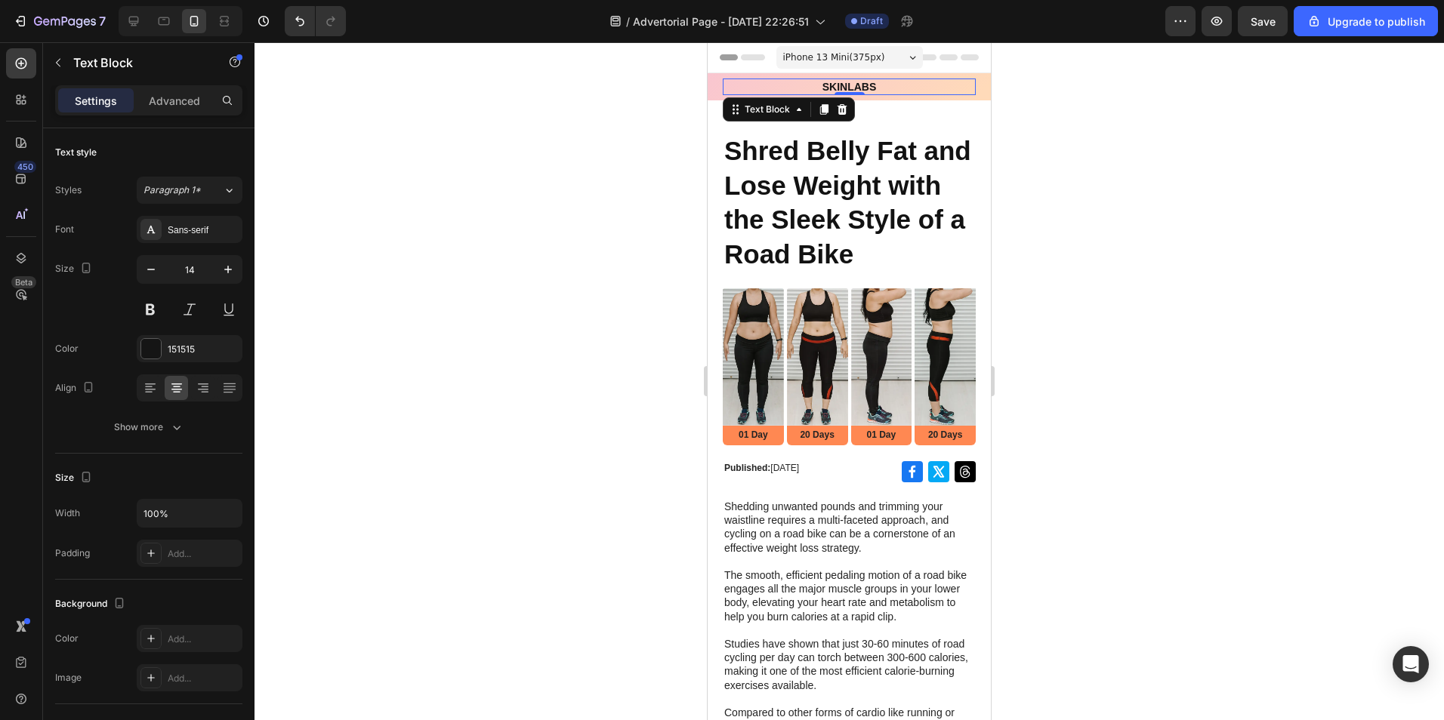
click at [559, 264] on div at bounding box center [848, 381] width 1189 height 678
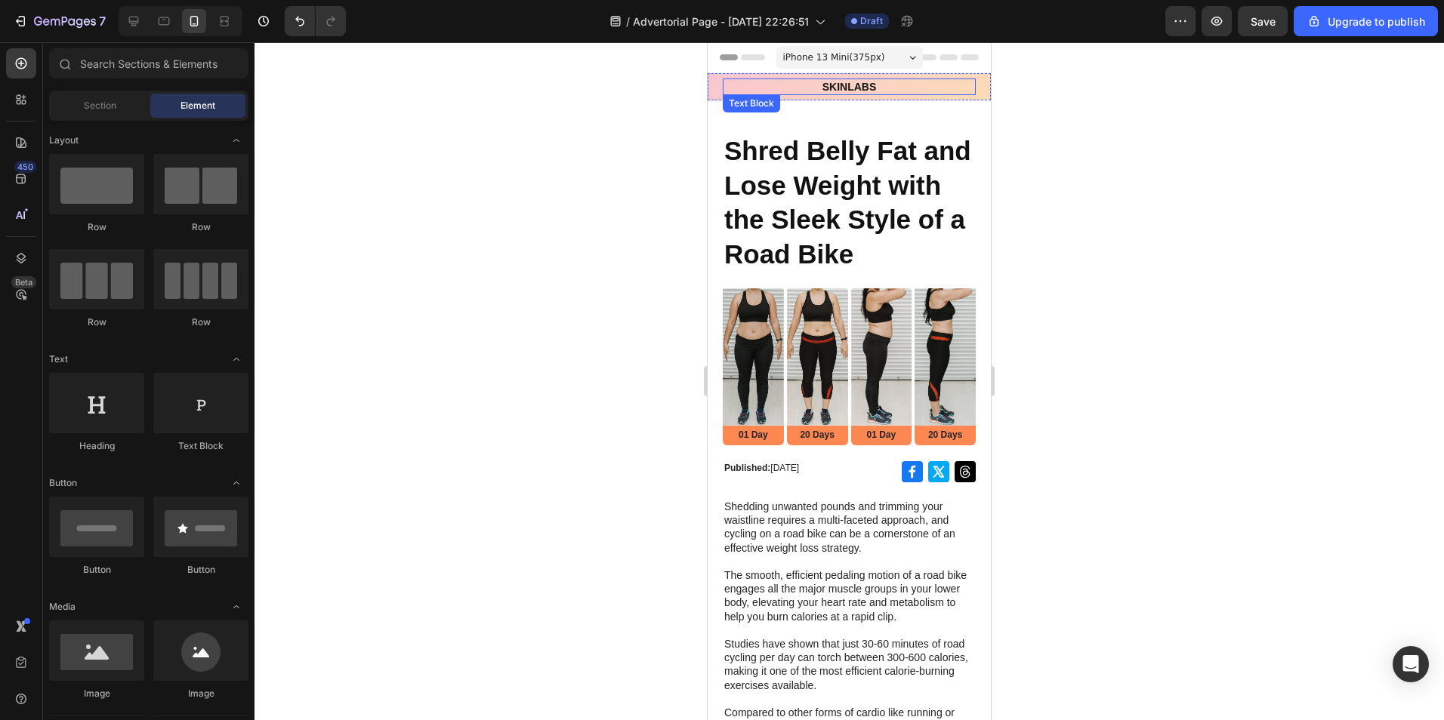
click at [848, 85] on p "SKINLABS" at bounding box center [849, 87] width 250 height 14
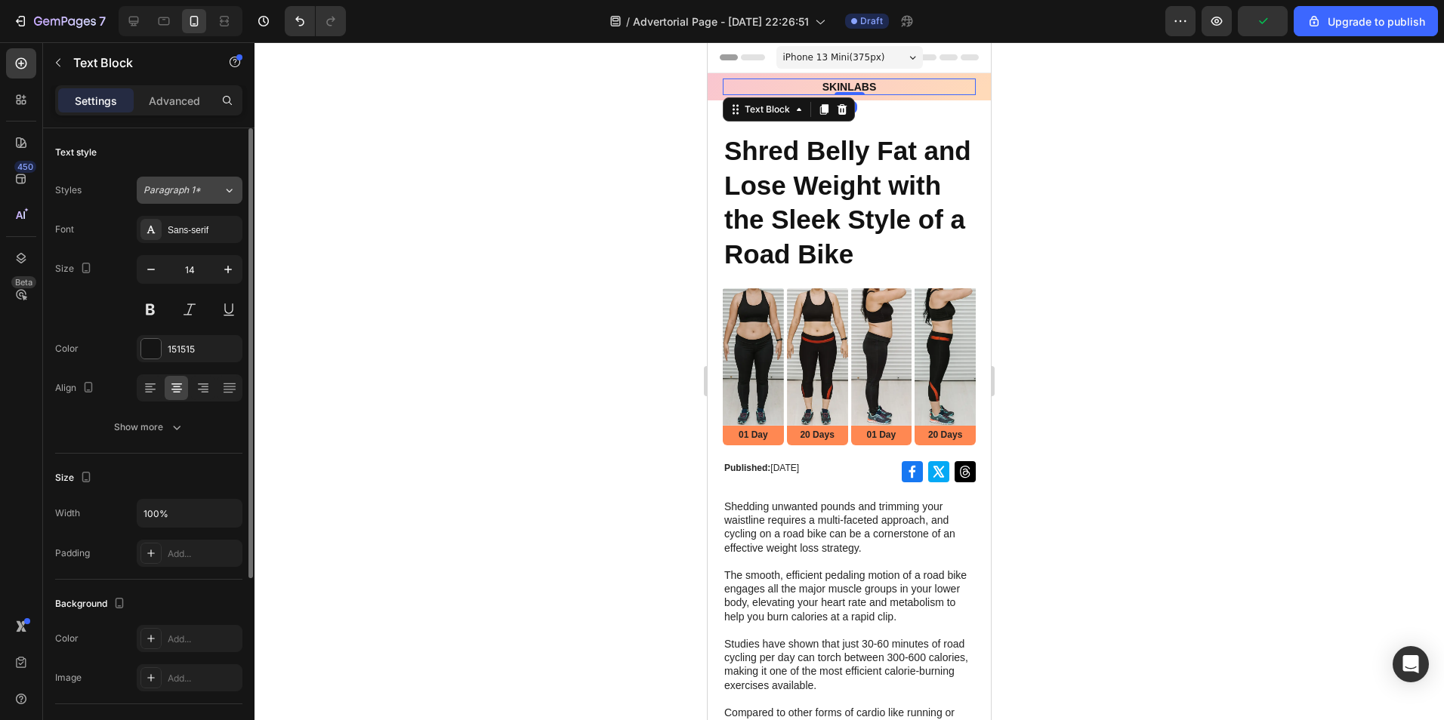
click at [204, 183] on div "Paragraph 1*" at bounding box center [173, 190] width 61 height 14
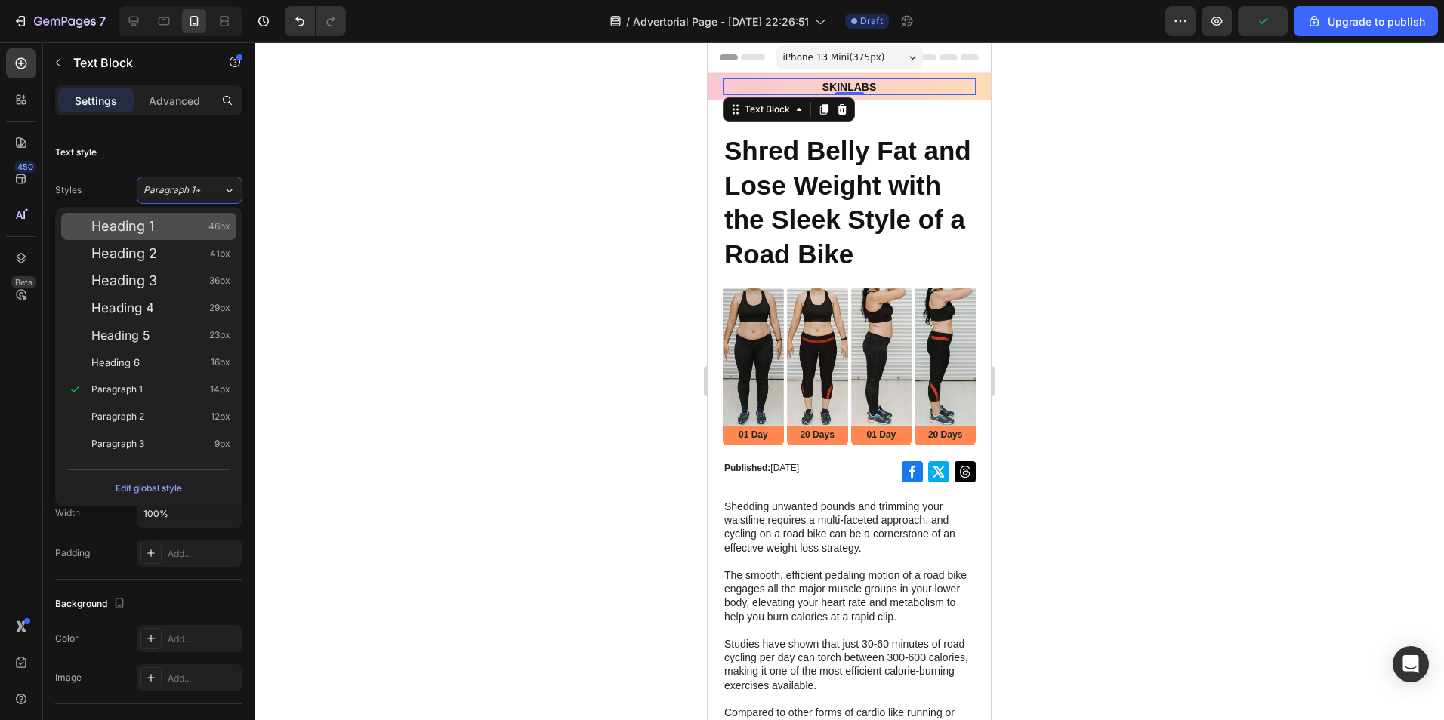
click at [156, 237] on div "Heading 1 46px" at bounding box center [148, 226] width 175 height 27
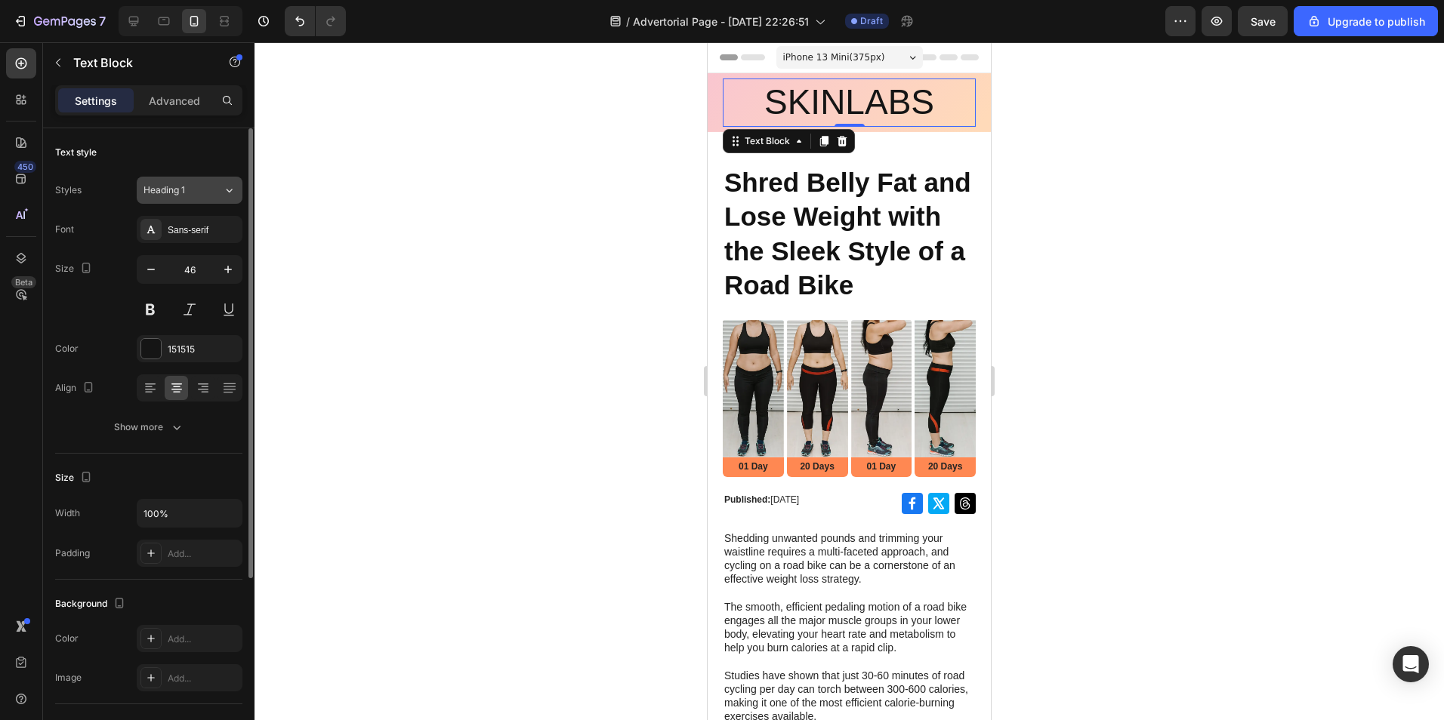
click at [184, 182] on button "Heading 1" at bounding box center [190, 190] width 106 height 27
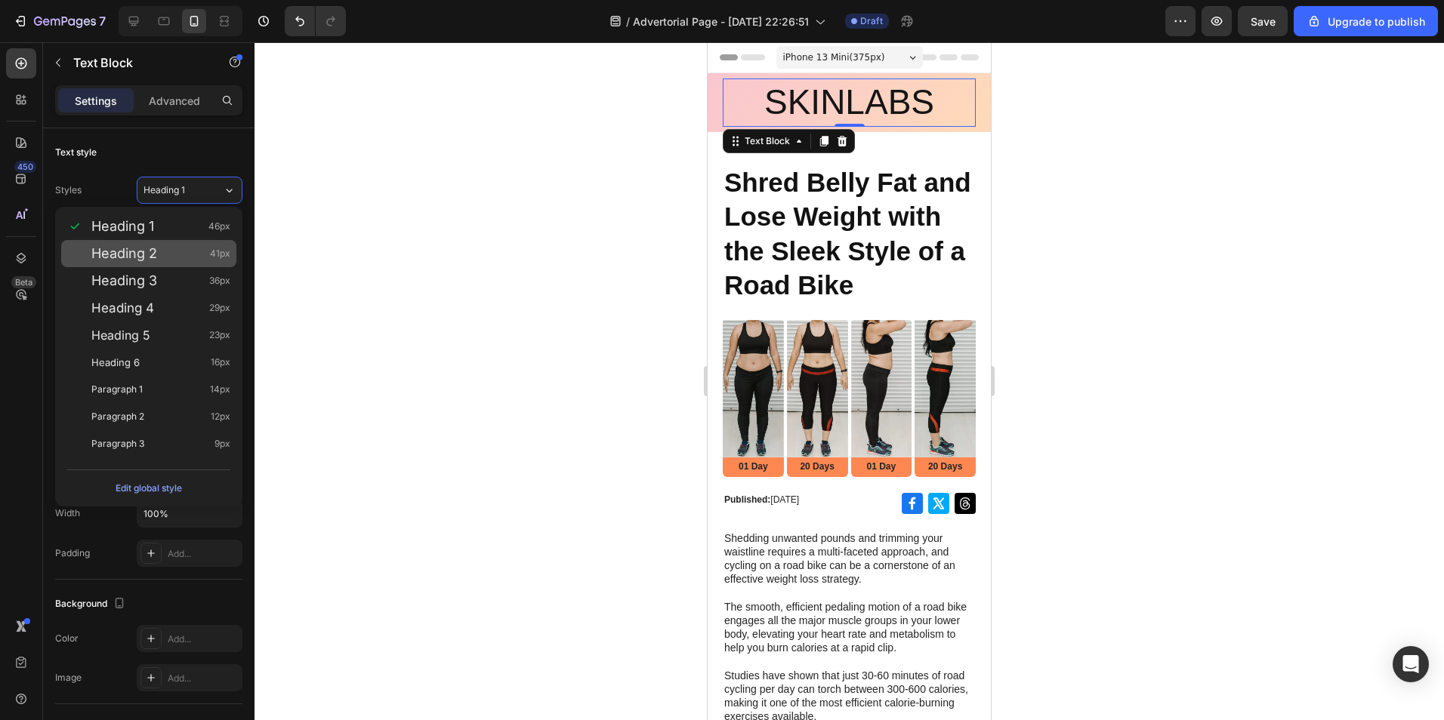
click at [172, 267] on div "Heading 2 41px" at bounding box center [148, 253] width 175 height 27
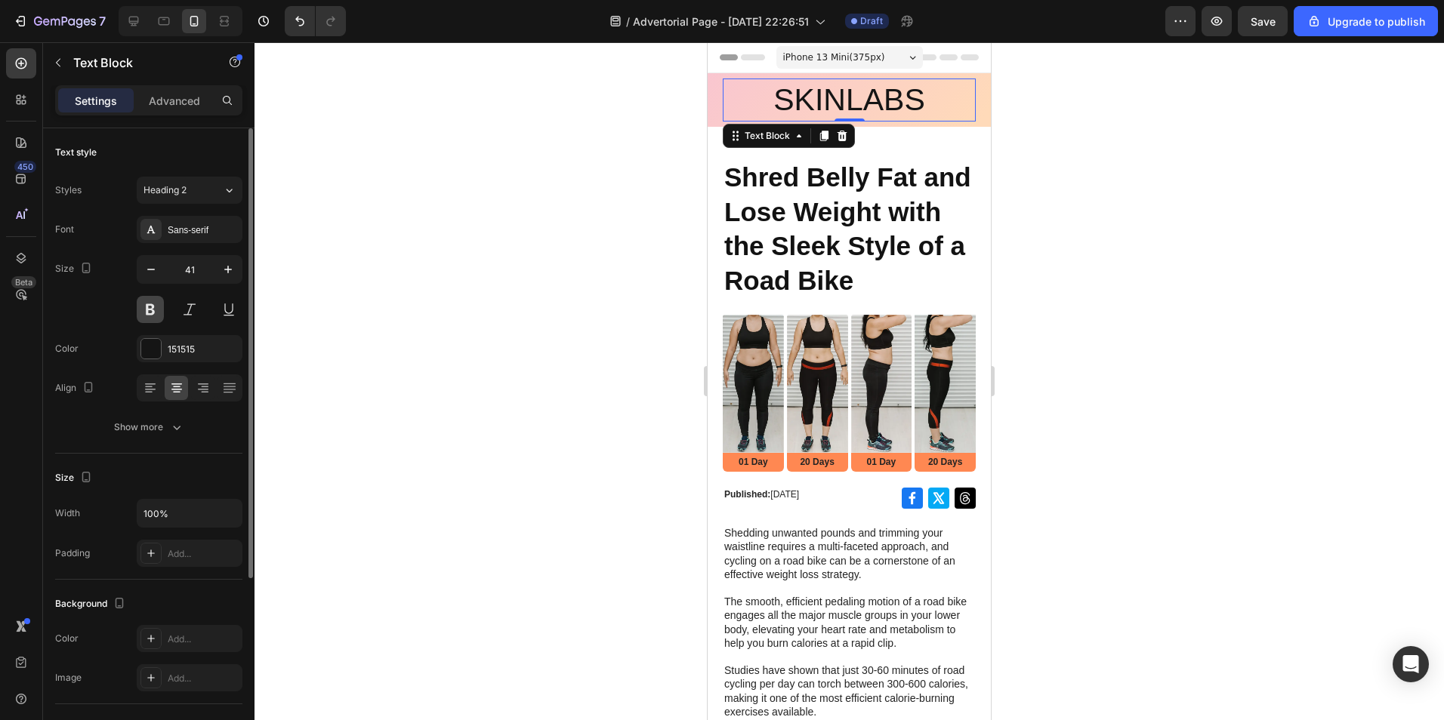
click at [153, 312] on button at bounding box center [150, 309] width 27 height 27
click at [199, 186] on div "Heading 2" at bounding box center [173, 190] width 61 height 14
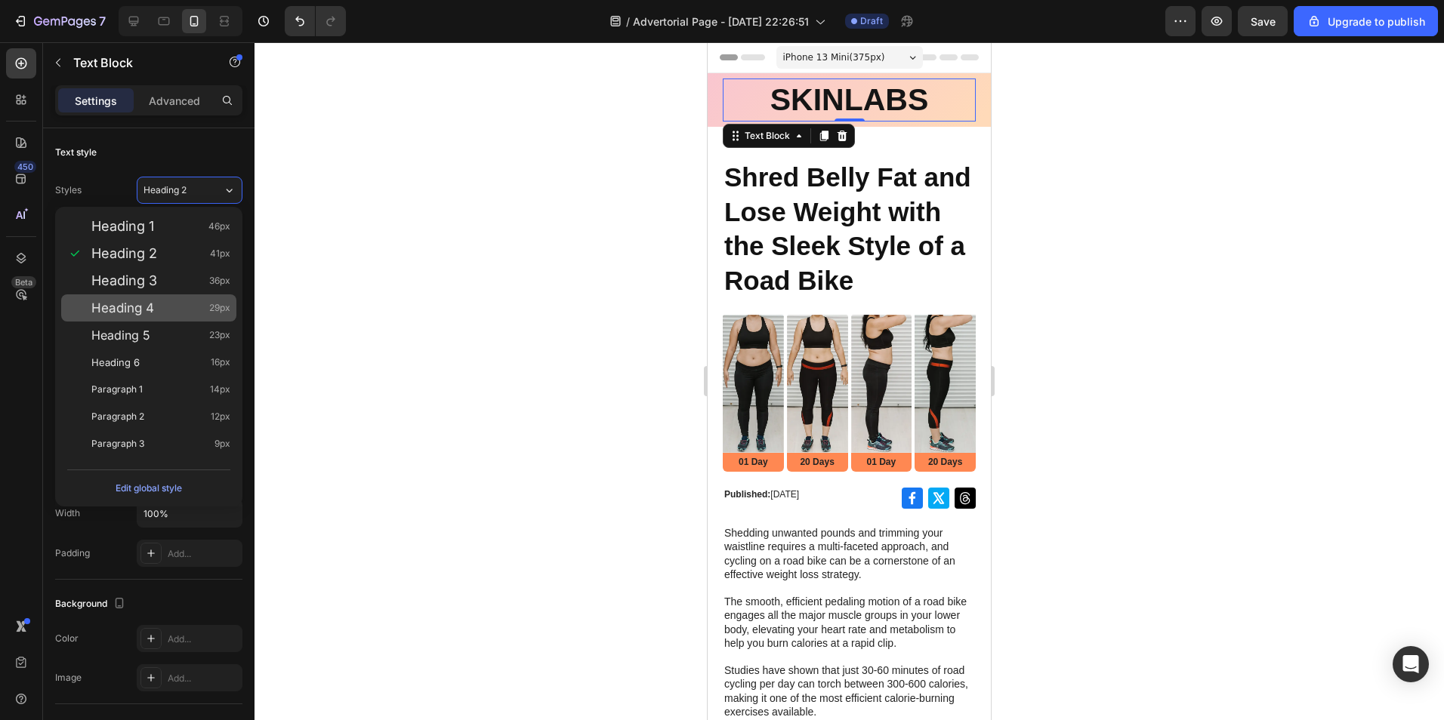
click at [190, 302] on div "Heading 4 29px" at bounding box center [160, 308] width 139 height 15
type input "29"
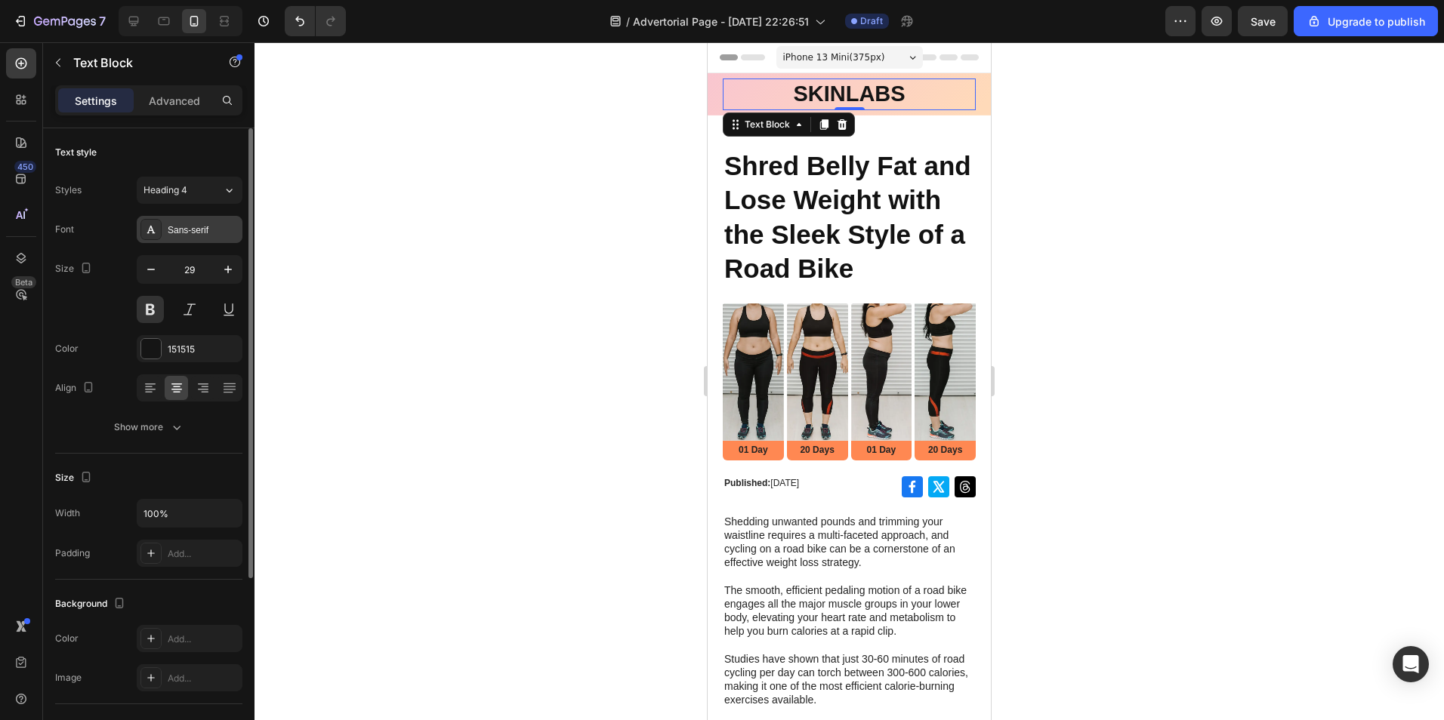
click at [183, 237] on div "Sans-serif" at bounding box center [190, 229] width 106 height 27
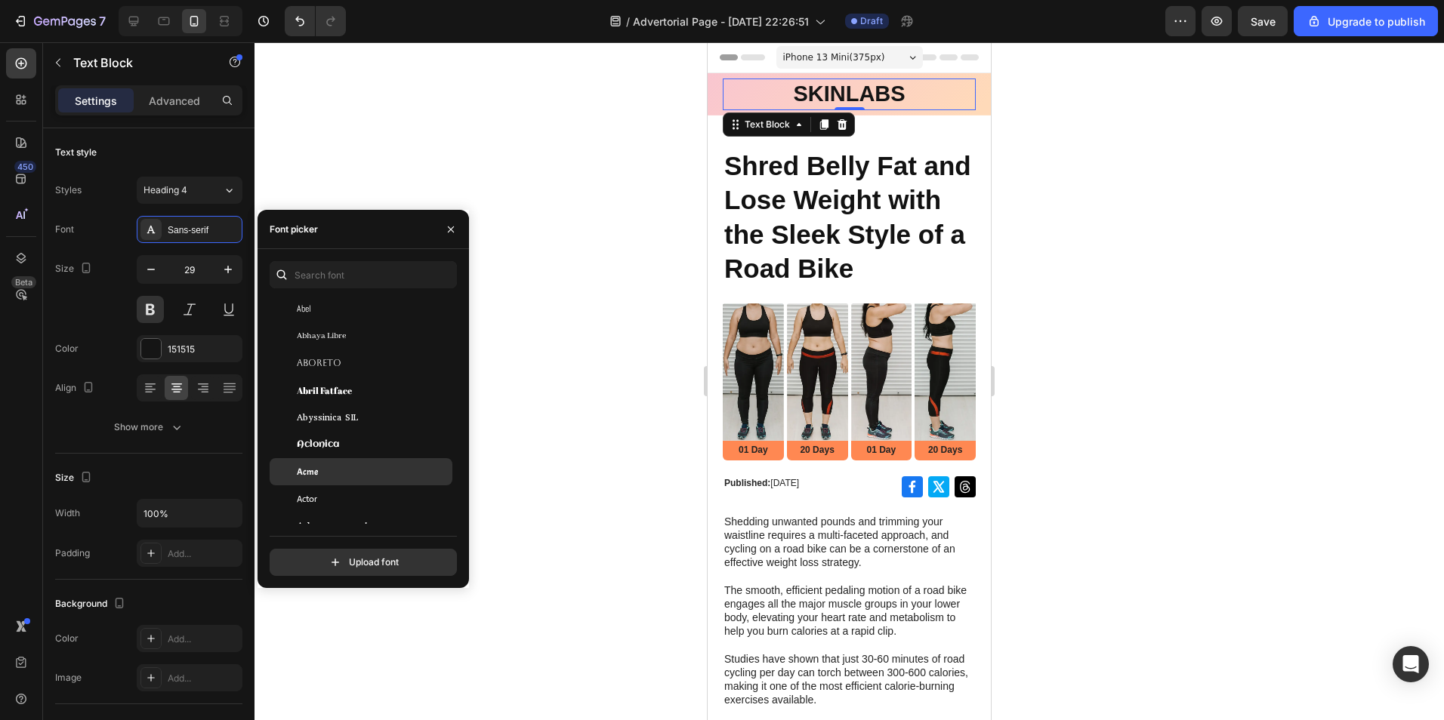
scroll to position [227, 0]
click at [375, 445] on div "Adamina" at bounding box center [373, 451] width 153 height 14
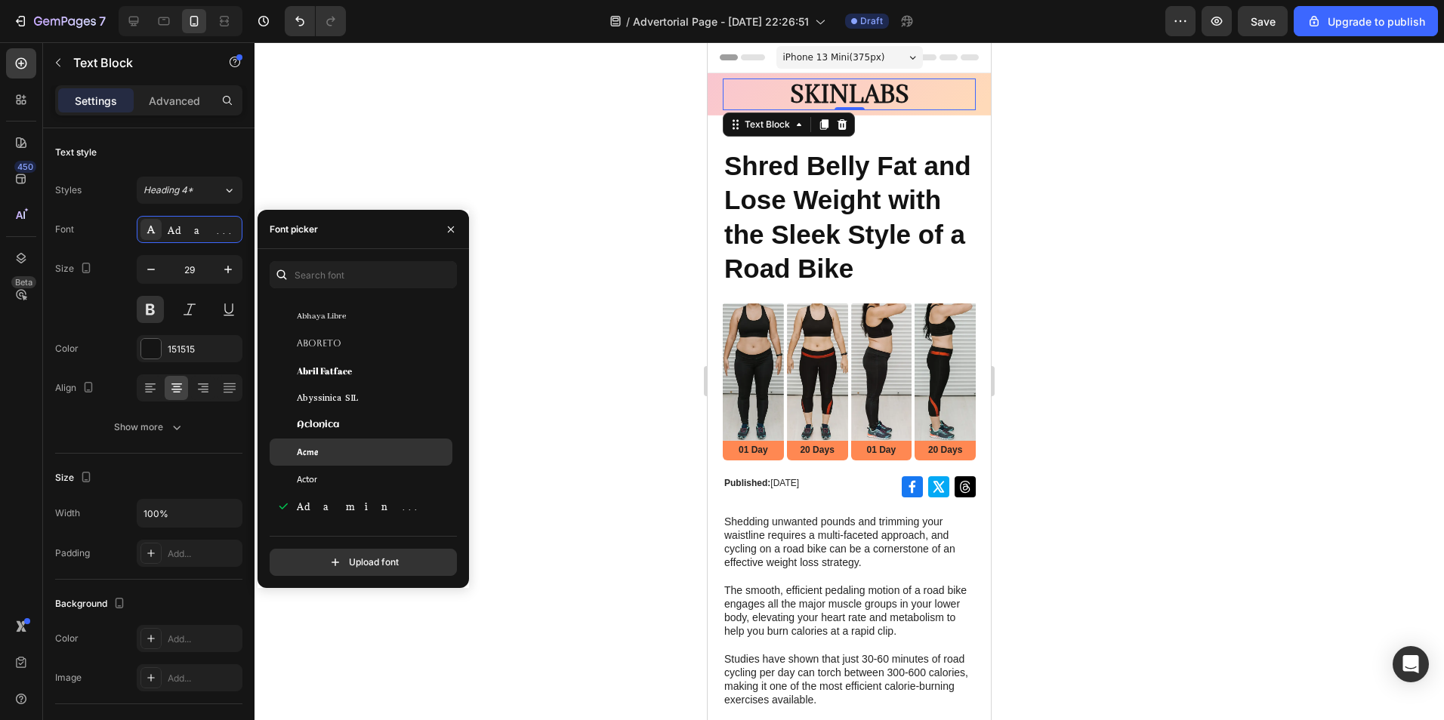
scroll to position [302, 0]
click at [372, 423] on div "Adamina" at bounding box center [373, 430] width 153 height 14
click at [363, 451] on div "Advent Pro" at bounding box center [373, 457] width 153 height 14
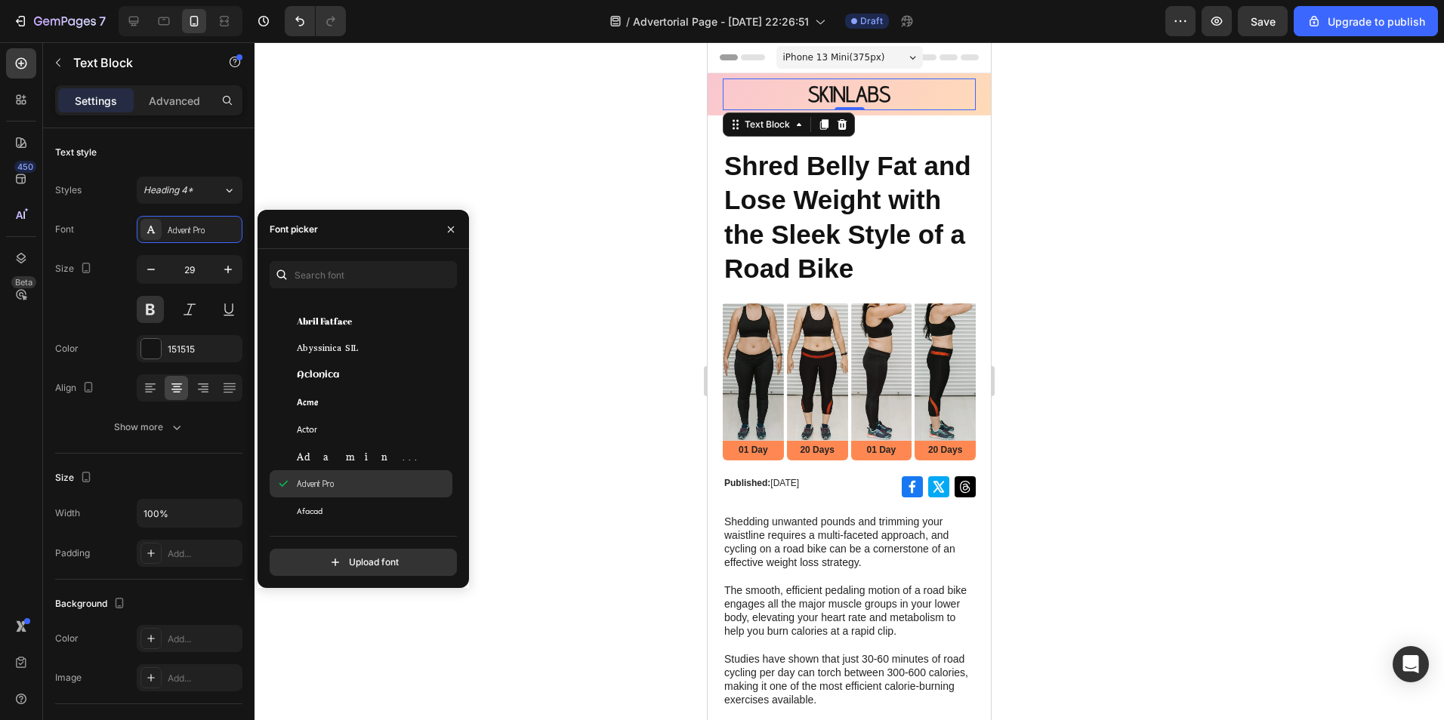
click at [359, 476] on div "Advent Pro" at bounding box center [361, 483] width 183 height 27
click at [342, 512] on div "Afacad" at bounding box center [373, 511] width 153 height 14
click at [350, 489] on div "Afacad Flux" at bounding box center [373, 490] width 153 height 14
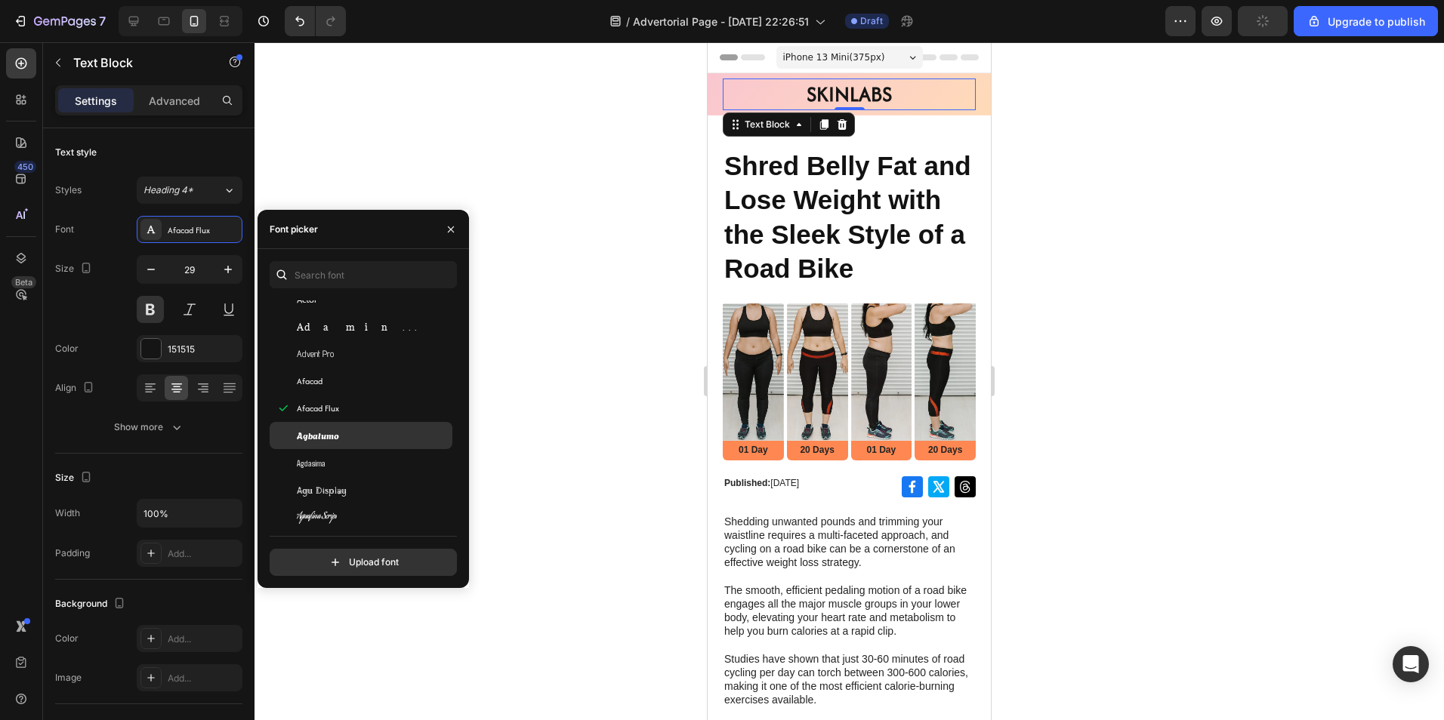
click at [365, 444] on div "Agbalumo" at bounding box center [361, 435] width 183 height 27
click at [362, 464] on div "Agdasima" at bounding box center [373, 463] width 153 height 14
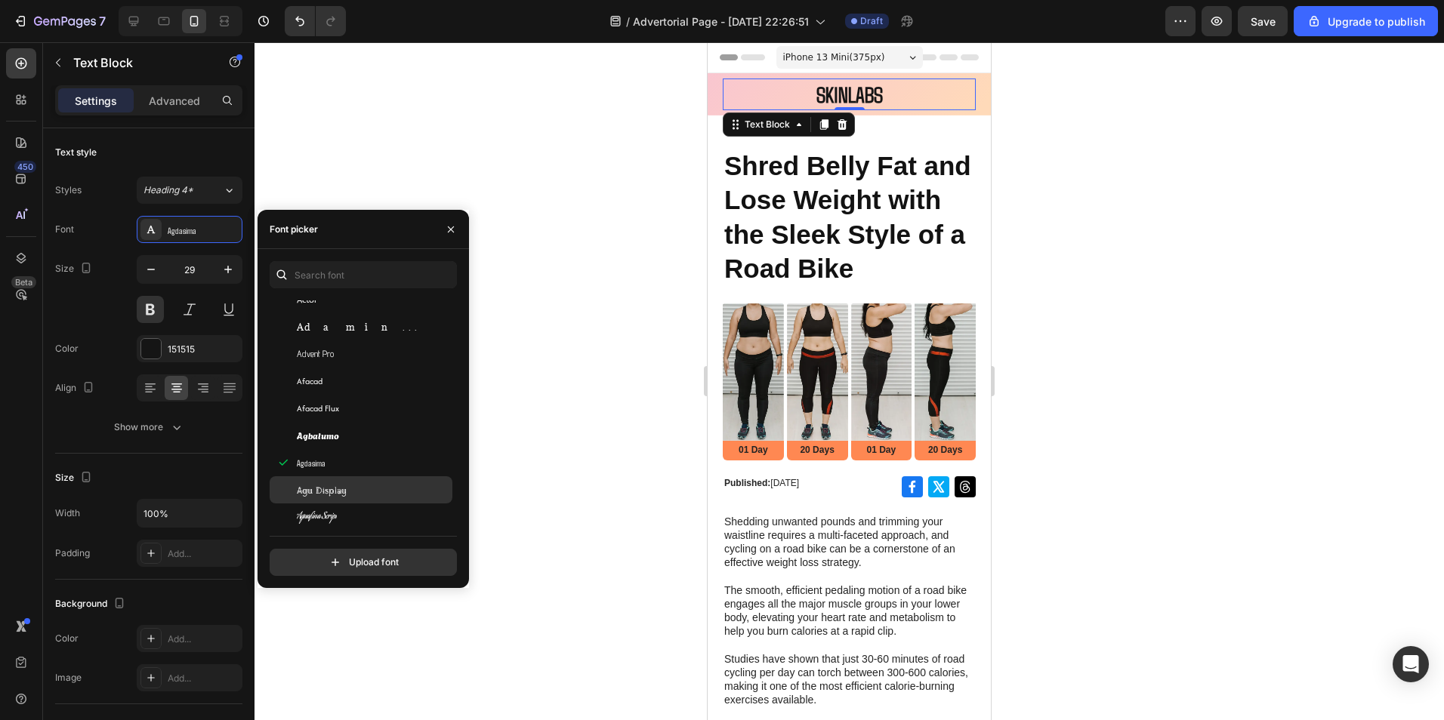
click at [361, 489] on div "Agu Display" at bounding box center [373, 490] width 153 height 14
click at [362, 507] on div "Aguafina Script" at bounding box center [361, 517] width 183 height 27
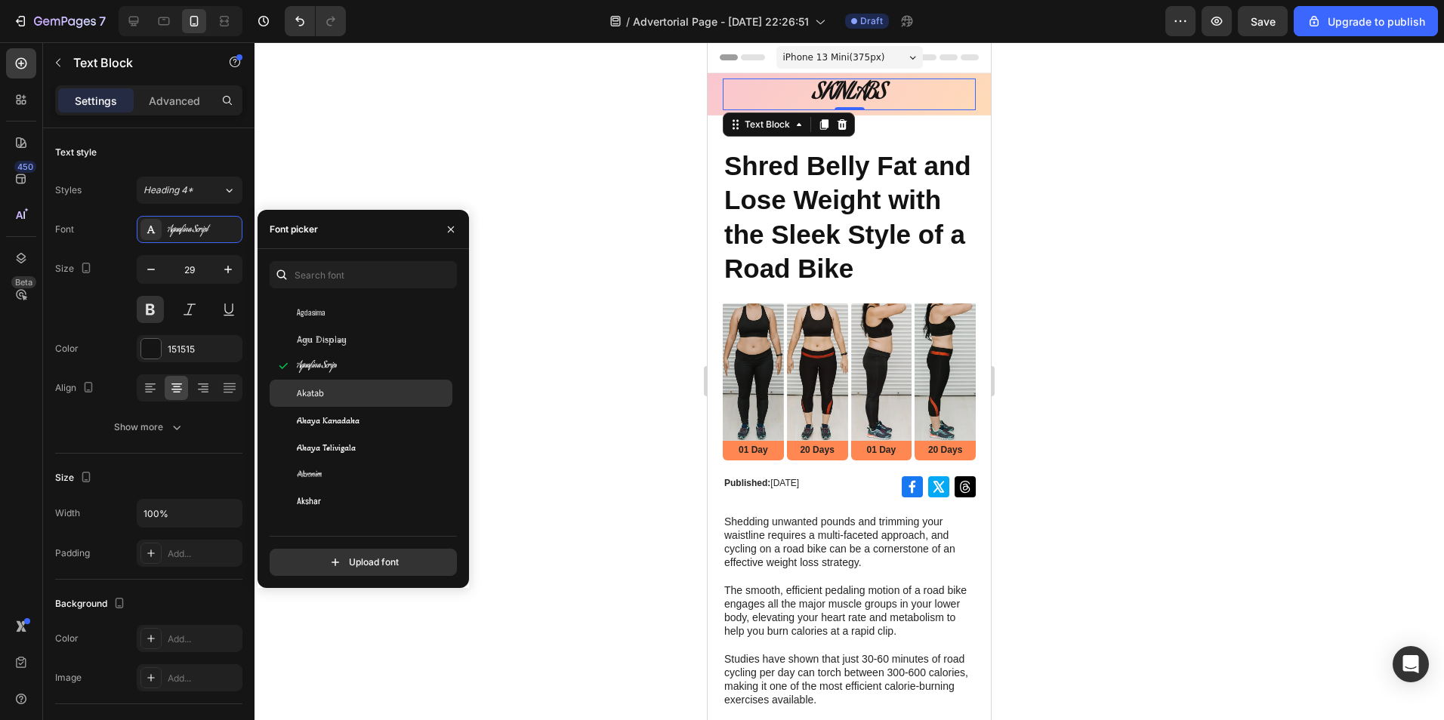
click at [356, 415] on span "Akaya Kanadaka" at bounding box center [328, 421] width 63 height 14
click at [359, 445] on div "Akaya Telivigala" at bounding box center [373, 448] width 153 height 14
click at [360, 470] on div "Akronim" at bounding box center [373, 475] width 153 height 14
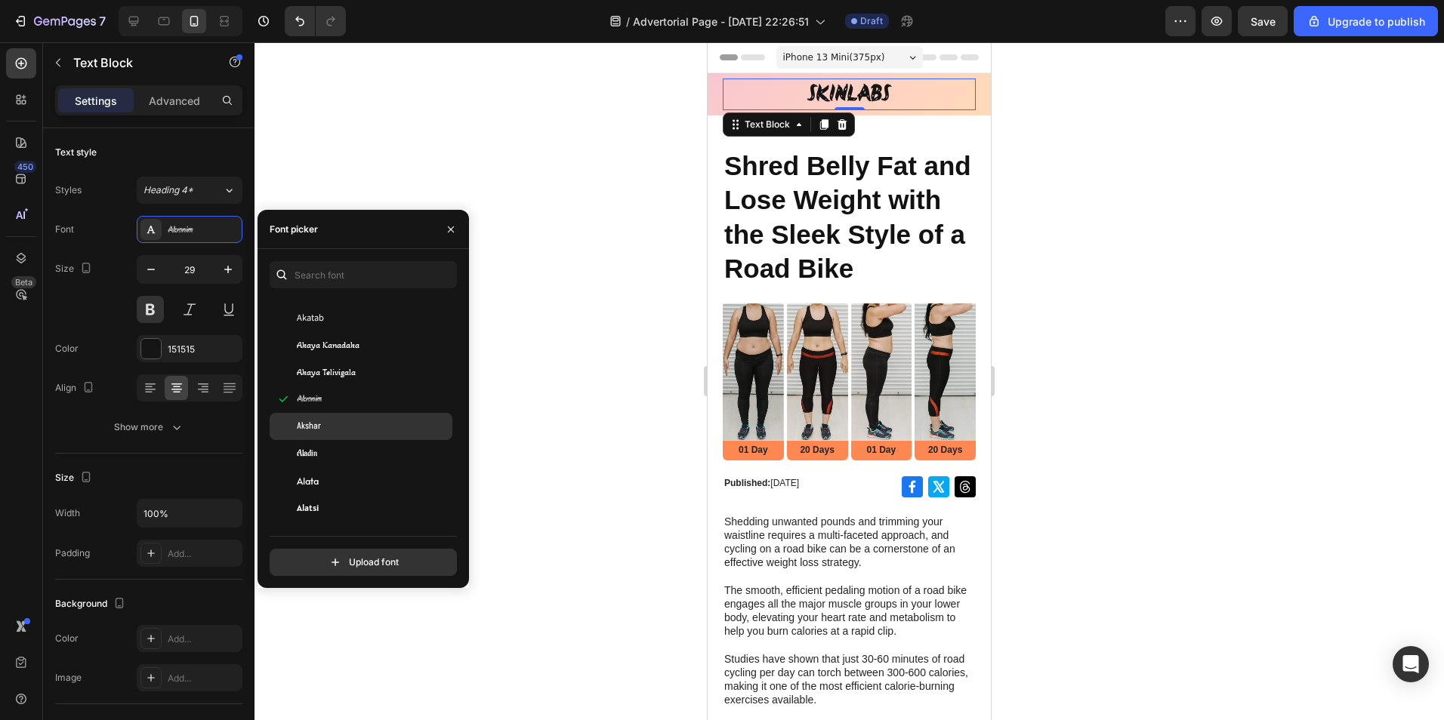
click at [350, 421] on div "Akshar" at bounding box center [373, 427] width 153 height 14
click at [349, 459] on div "Aladin" at bounding box center [373, 454] width 153 height 14
click at [344, 484] on div "Alata" at bounding box center [373, 481] width 153 height 14
click at [343, 433] on div "Alatsi" at bounding box center [373, 433] width 153 height 14
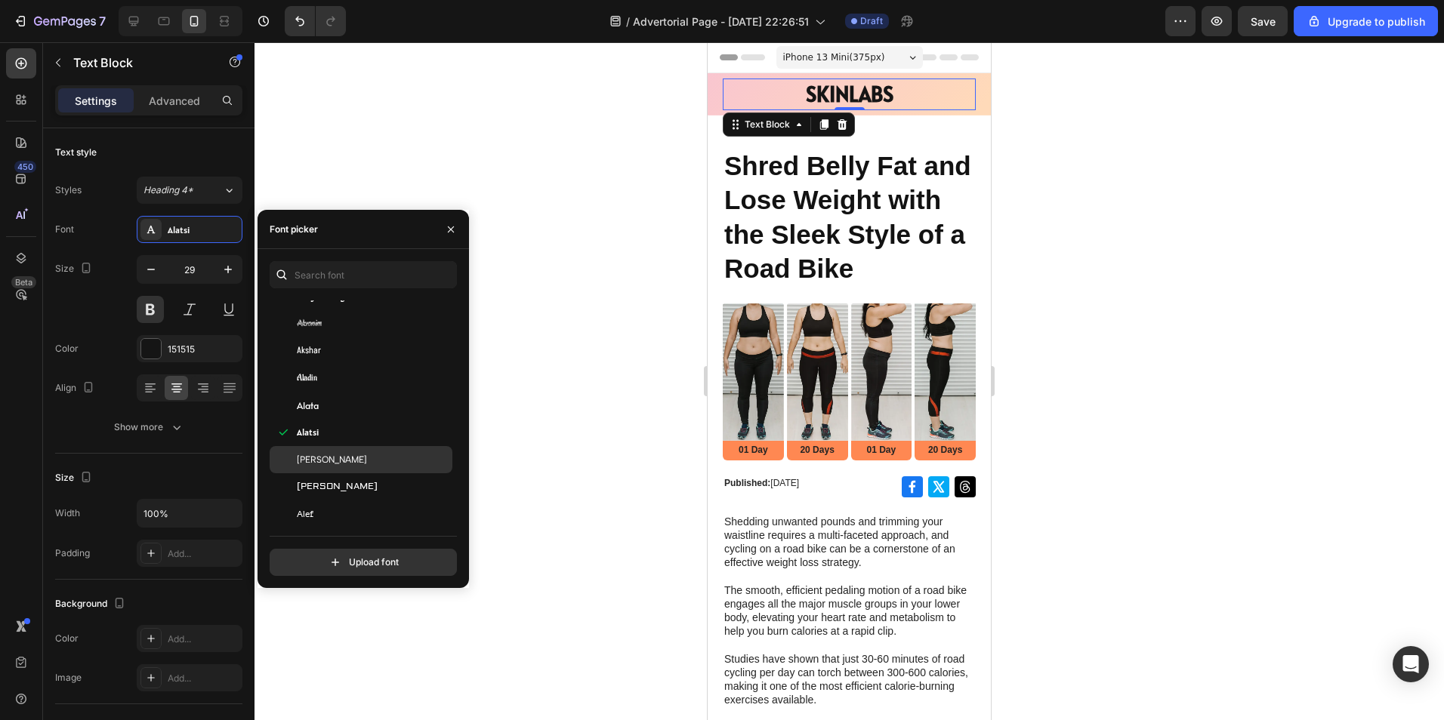
click at [344, 462] on span "Albert Sans" at bounding box center [332, 460] width 70 height 14
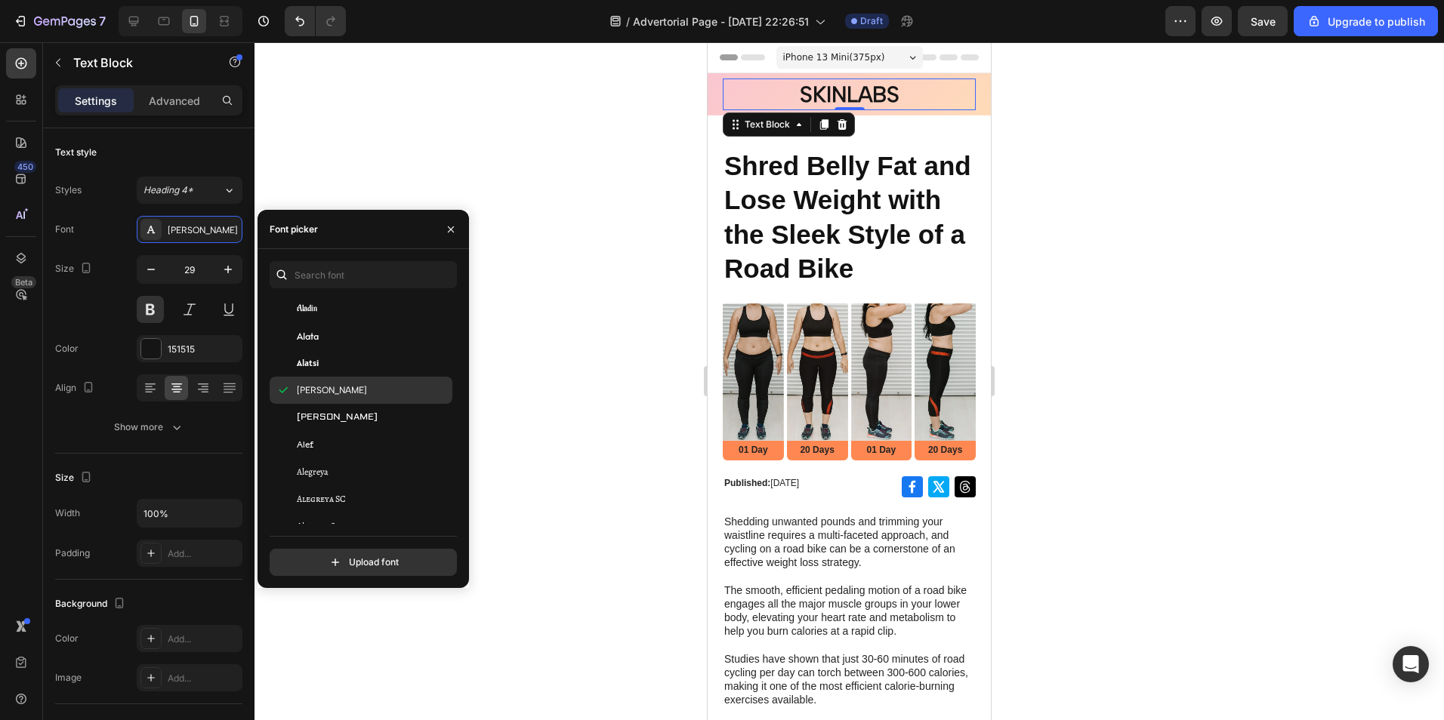
scroll to position [831, 0]
click at [355, 415] on div "Aldrich" at bounding box center [373, 412] width 153 height 14
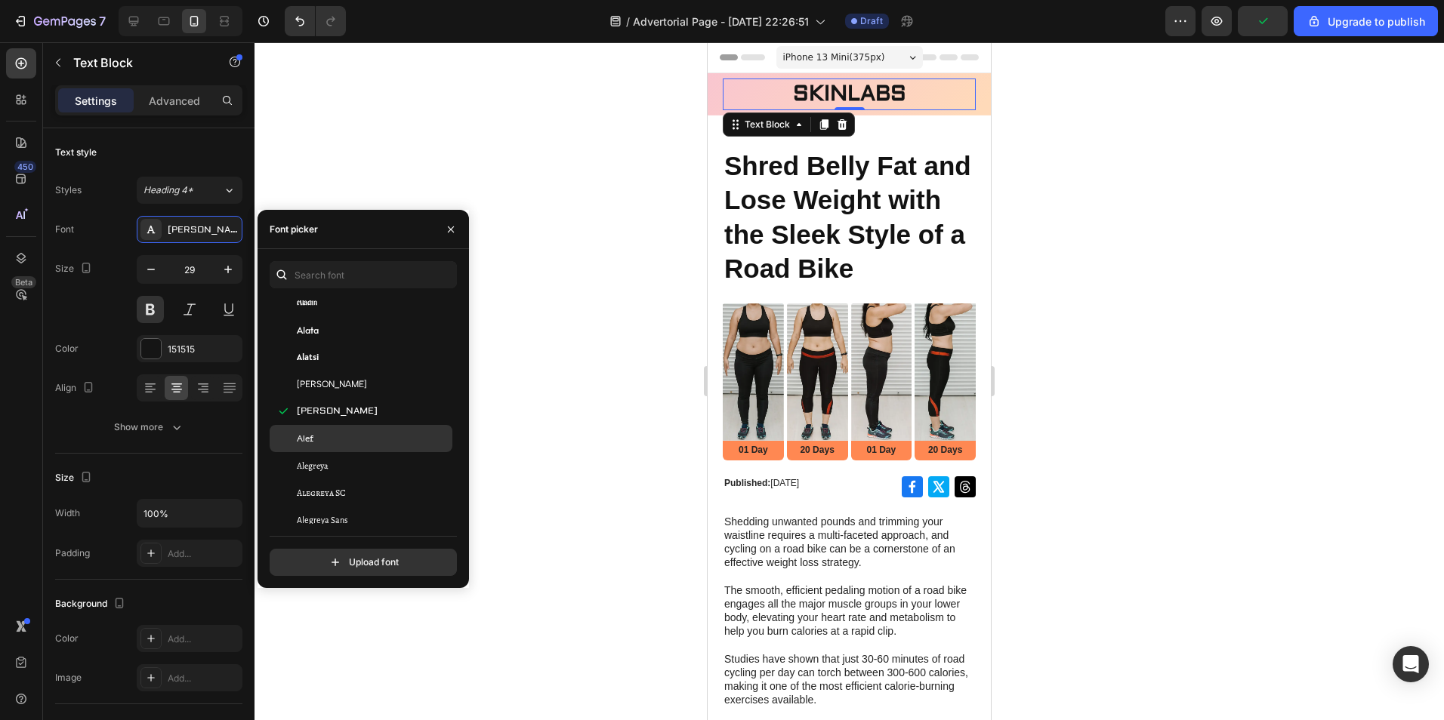
click at [352, 435] on div "Alef" at bounding box center [373, 439] width 153 height 14
click at [535, 318] on div at bounding box center [848, 381] width 1189 height 678
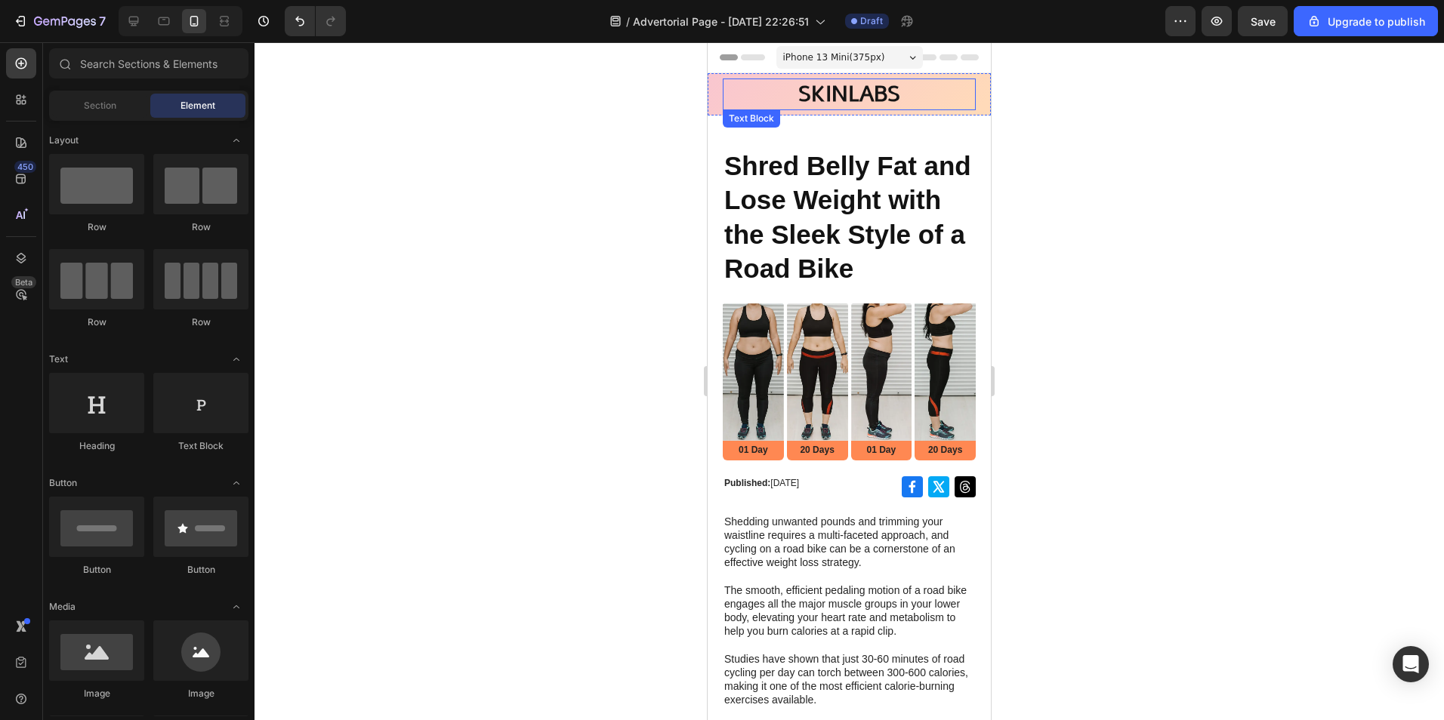
click at [873, 92] on p "SKINLABS" at bounding box center [849, 94] width 250 height 29
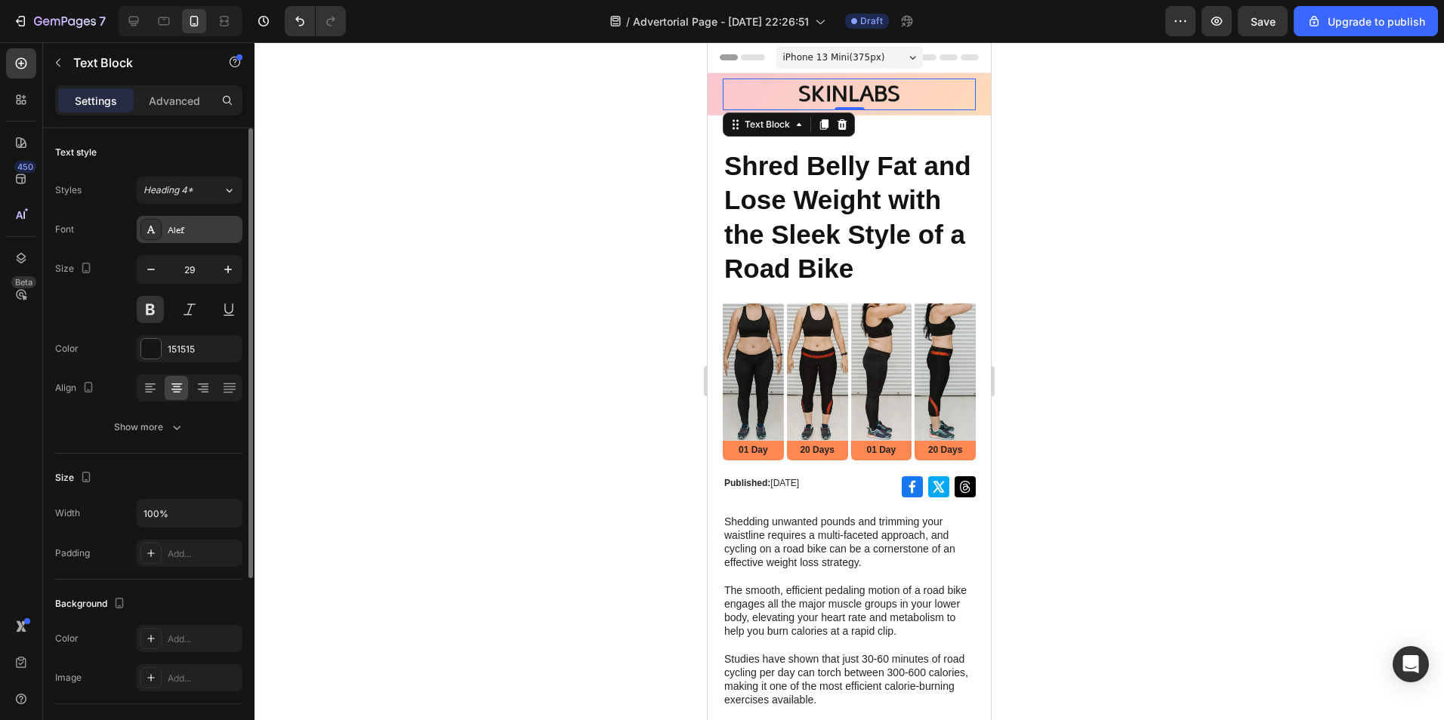
click at [207, 222] on div "Alef" at bounding box center [190, 229] width 106 height 27
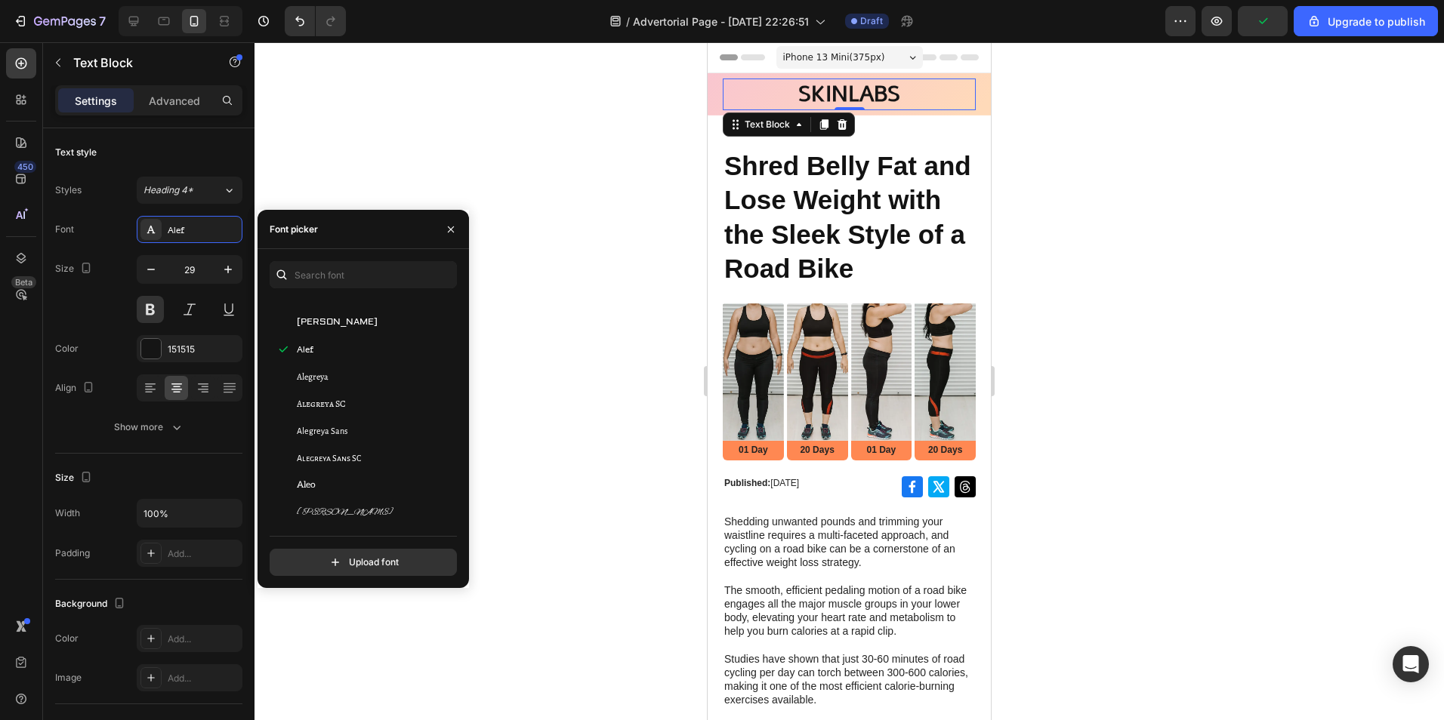
scroll to position [906, 0]
click at [350, 395] on div "Alegreya" at bounding box center [373, 391] width 153 height 14
click at [357, 421] on div "Alegreya SC" at bounding box center [373, 418] width 153 height 14
click at [351, 442] on div "Alegreya Sans" at bounding box center [373, 445] width 153 height 14
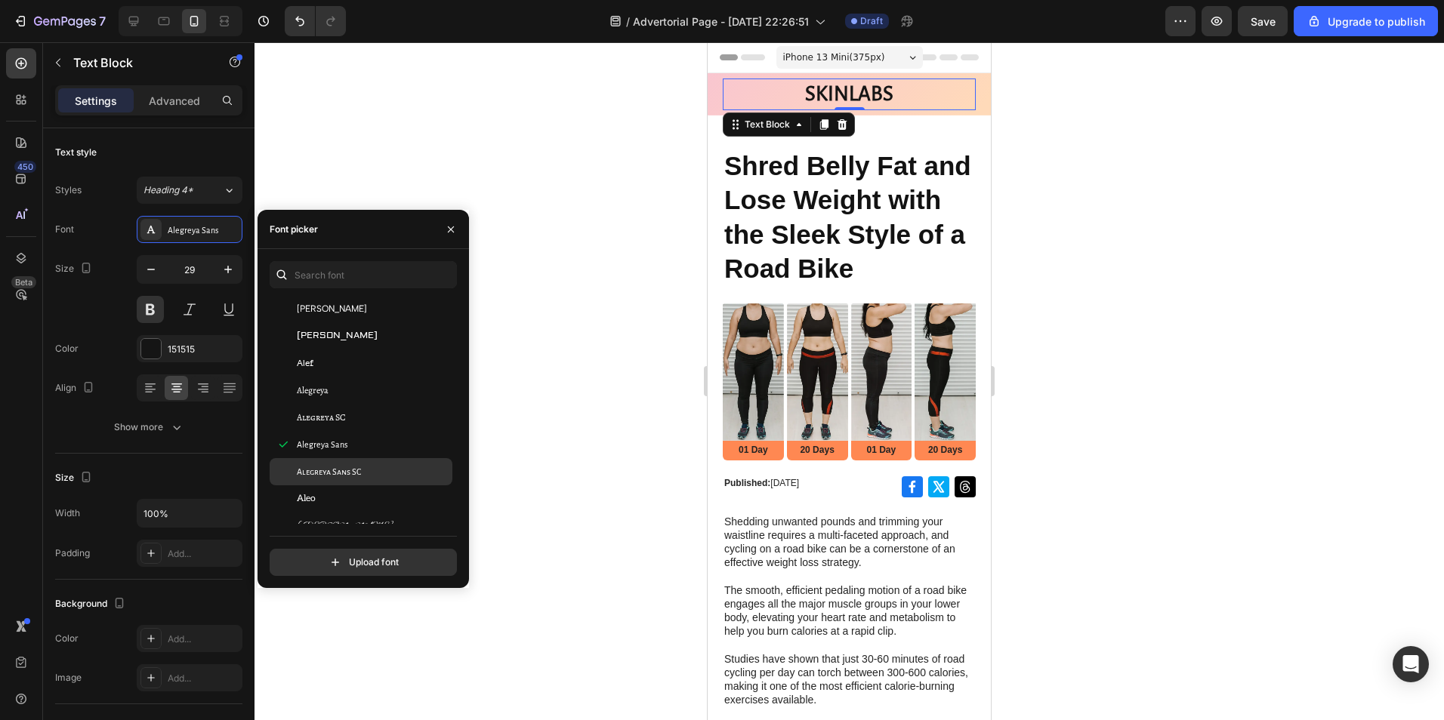
click at [347, 482] on div "Alegreya Sans SC" at bounding box center [361, 471] width 183 height 27
click at [342, 498] on div "Aleo" at bounding box center [373, 499] width 153 height 14
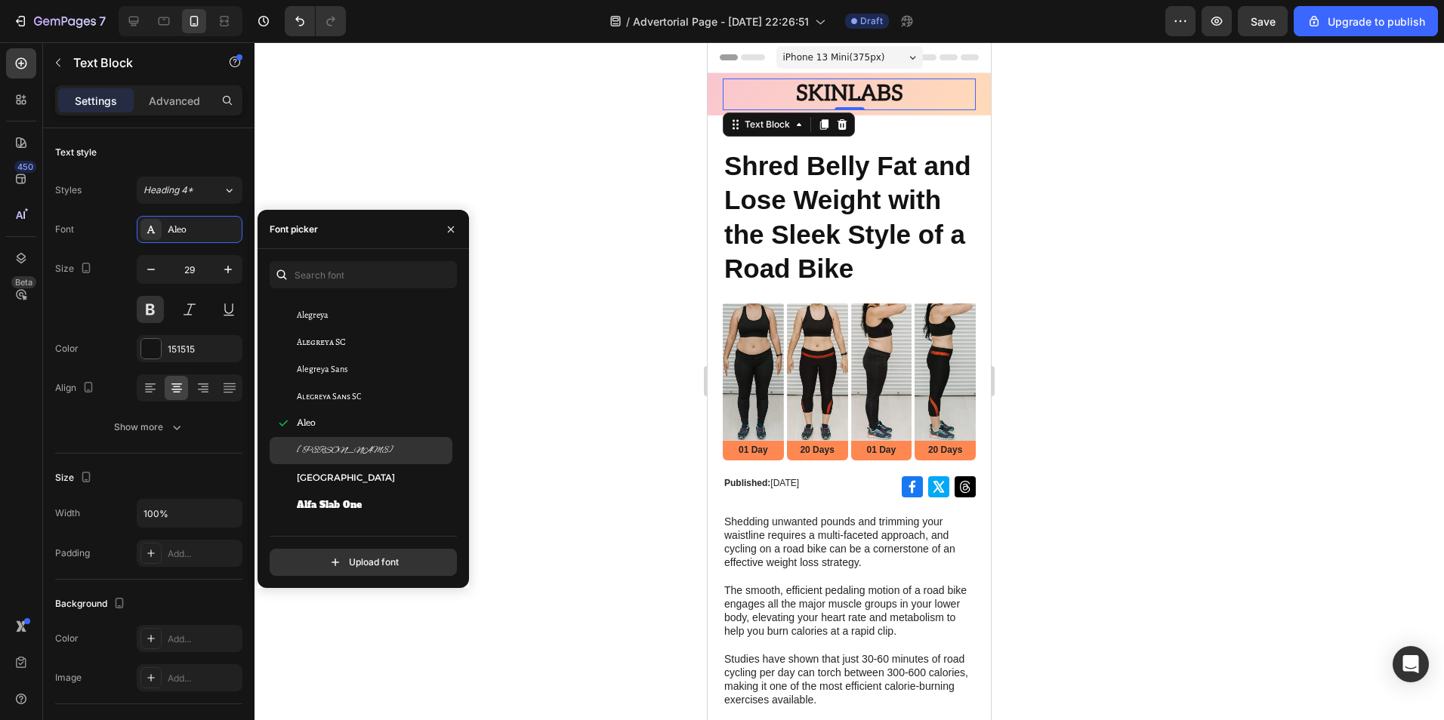
click at [357, 462] on div "Alex Brush" at bounding box center [361, 450] width 183 height 27
click at [352, 480] on div "Alexandria" at bounding box center [373, 478] width 153 height 14
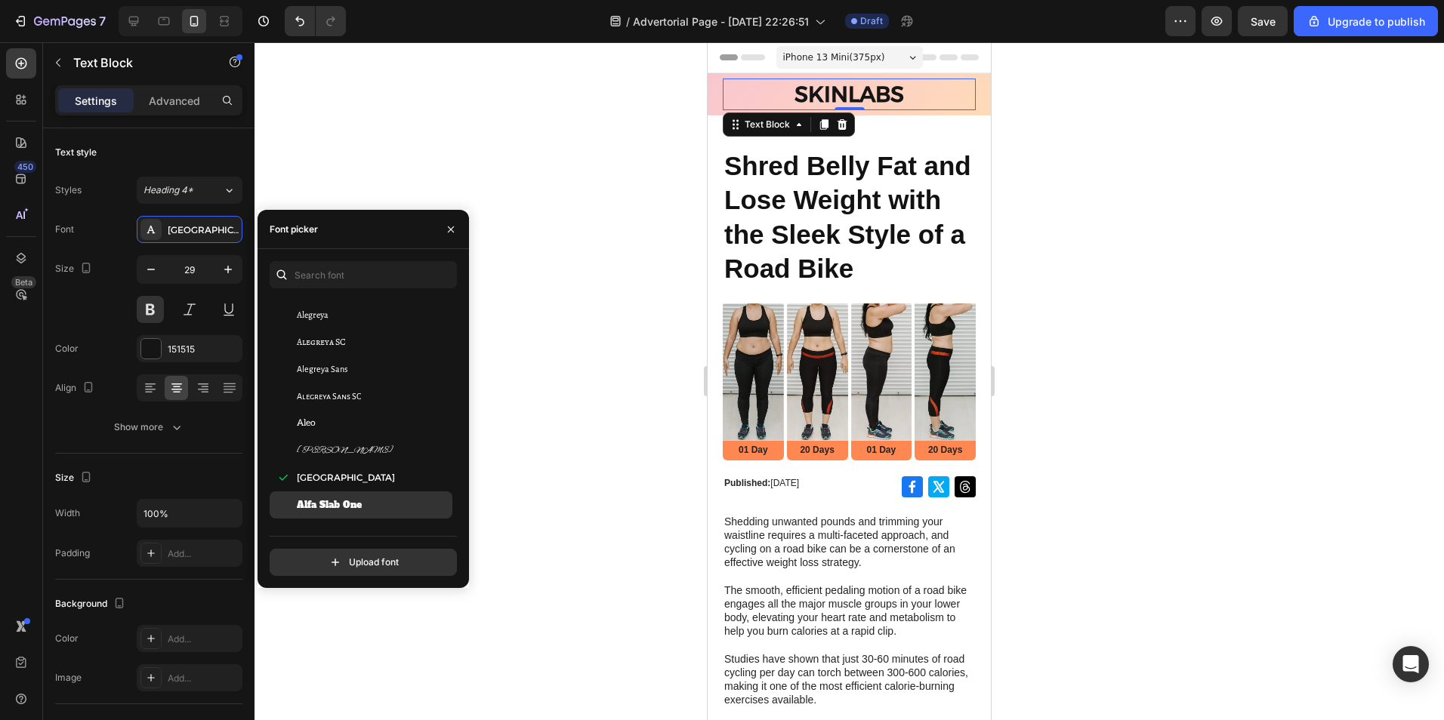
scroll to position [1057, 0]
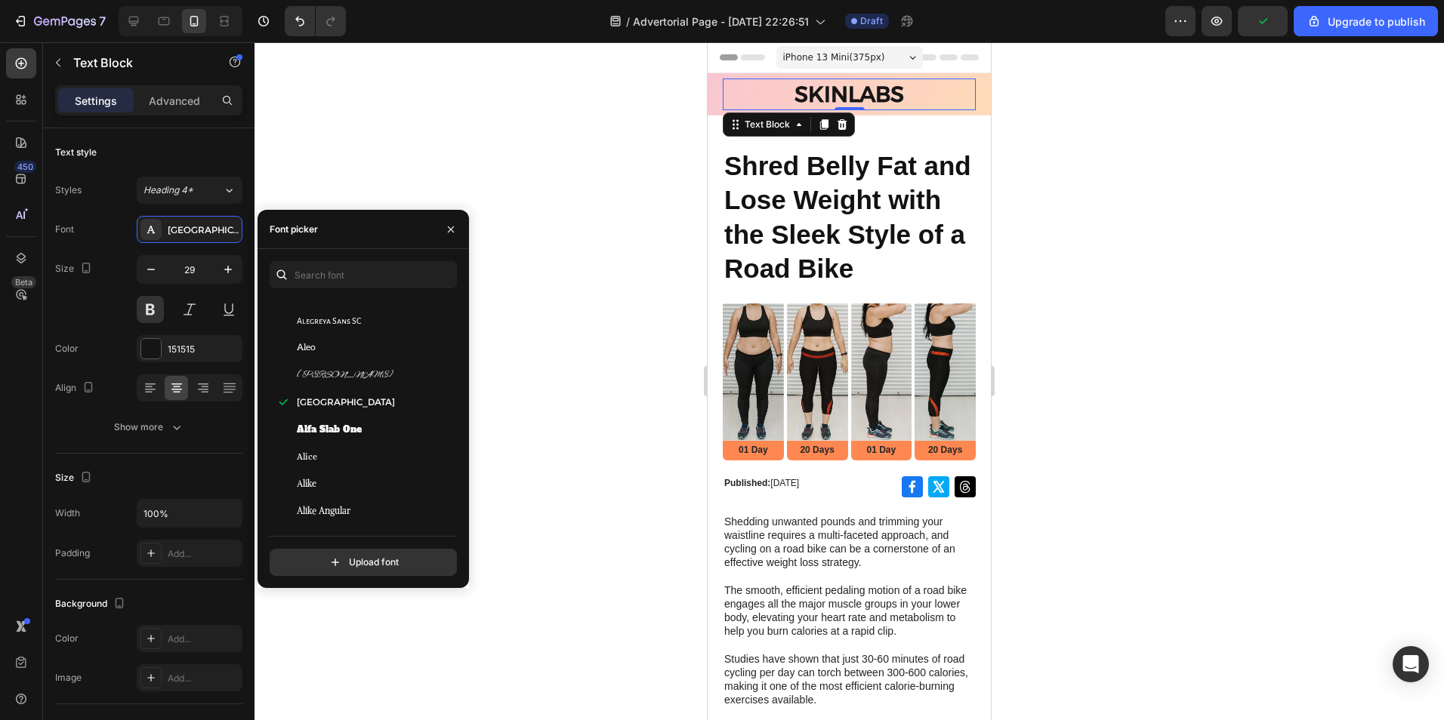
click at [554, 262] on div at bounding box center [848, 381] width 1189 height 678
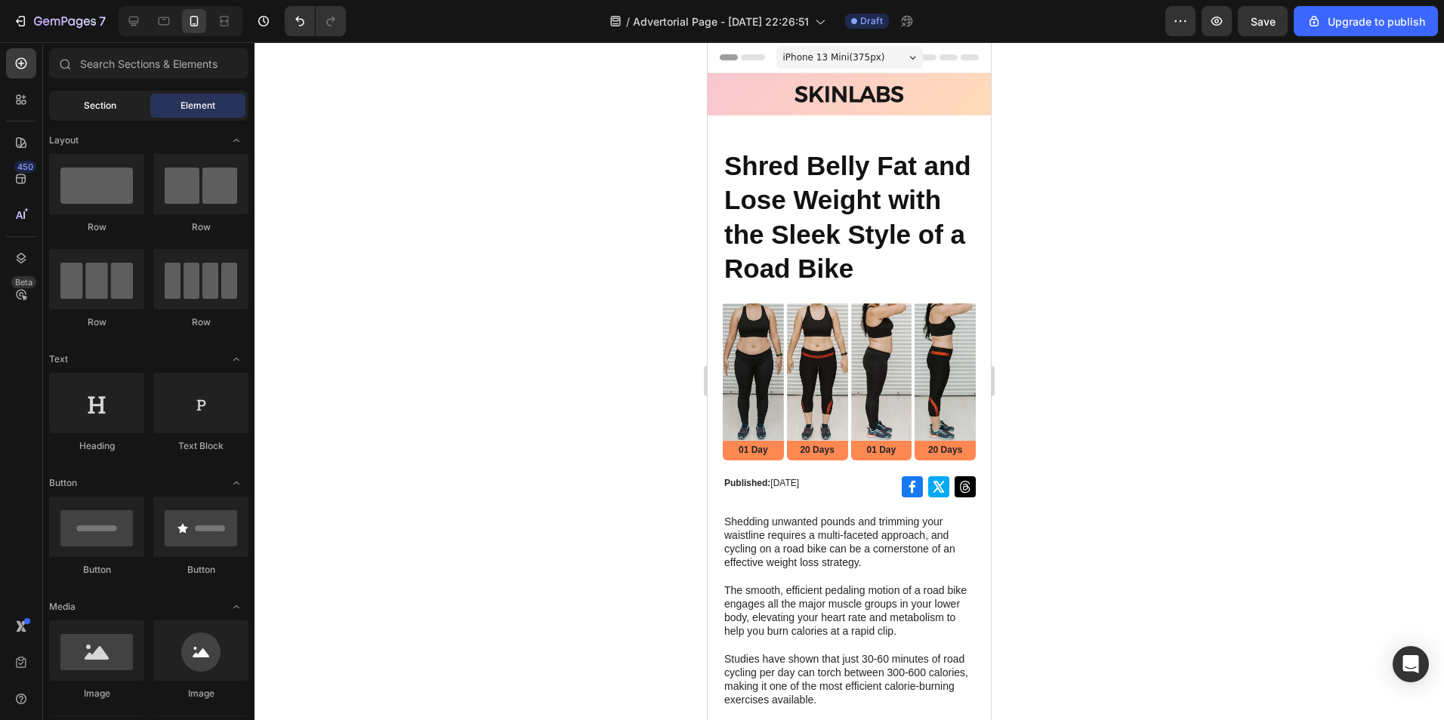
click at [116, 104] on div "Section" at bounding box center [99, 106] width 95 height 24
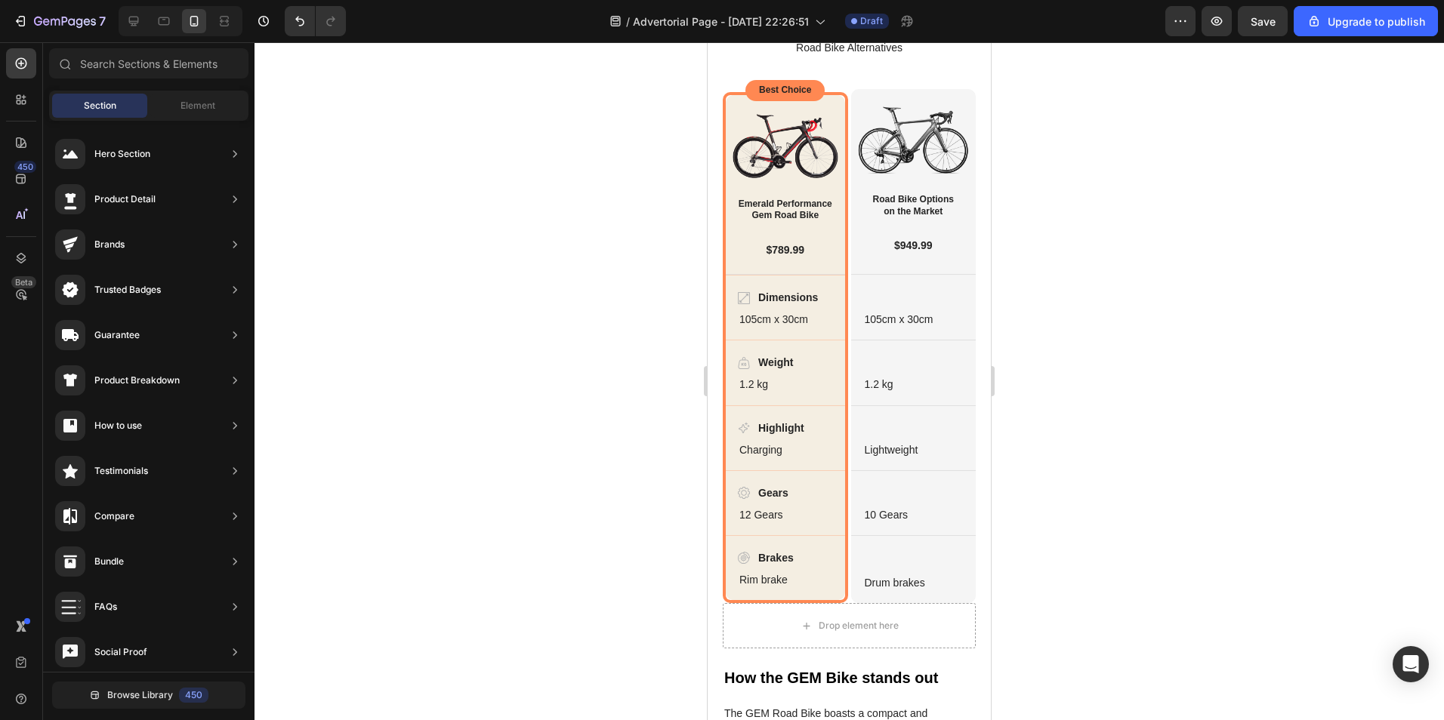
scroll to position [2567, 0]
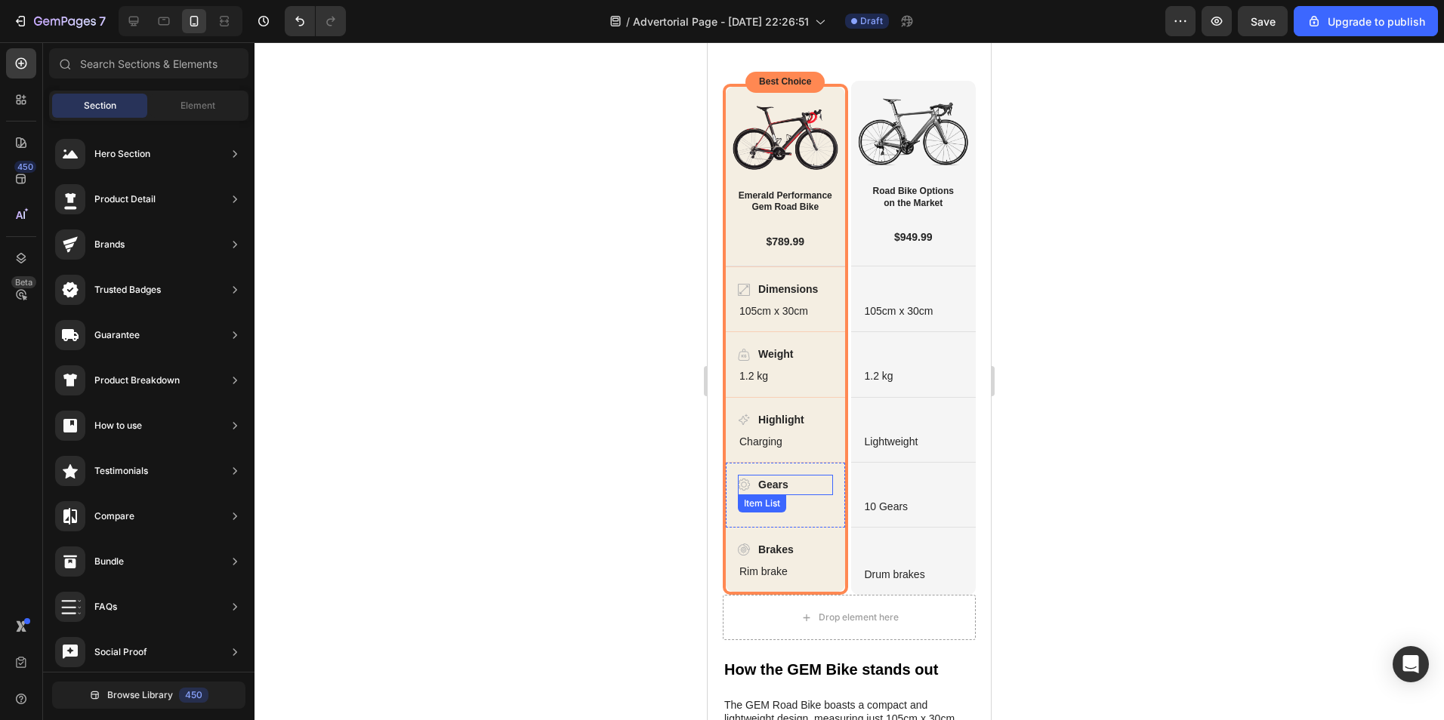
click at [887, 480] on div "Background Image" at bounding box center [913, 495] width 125 height 64
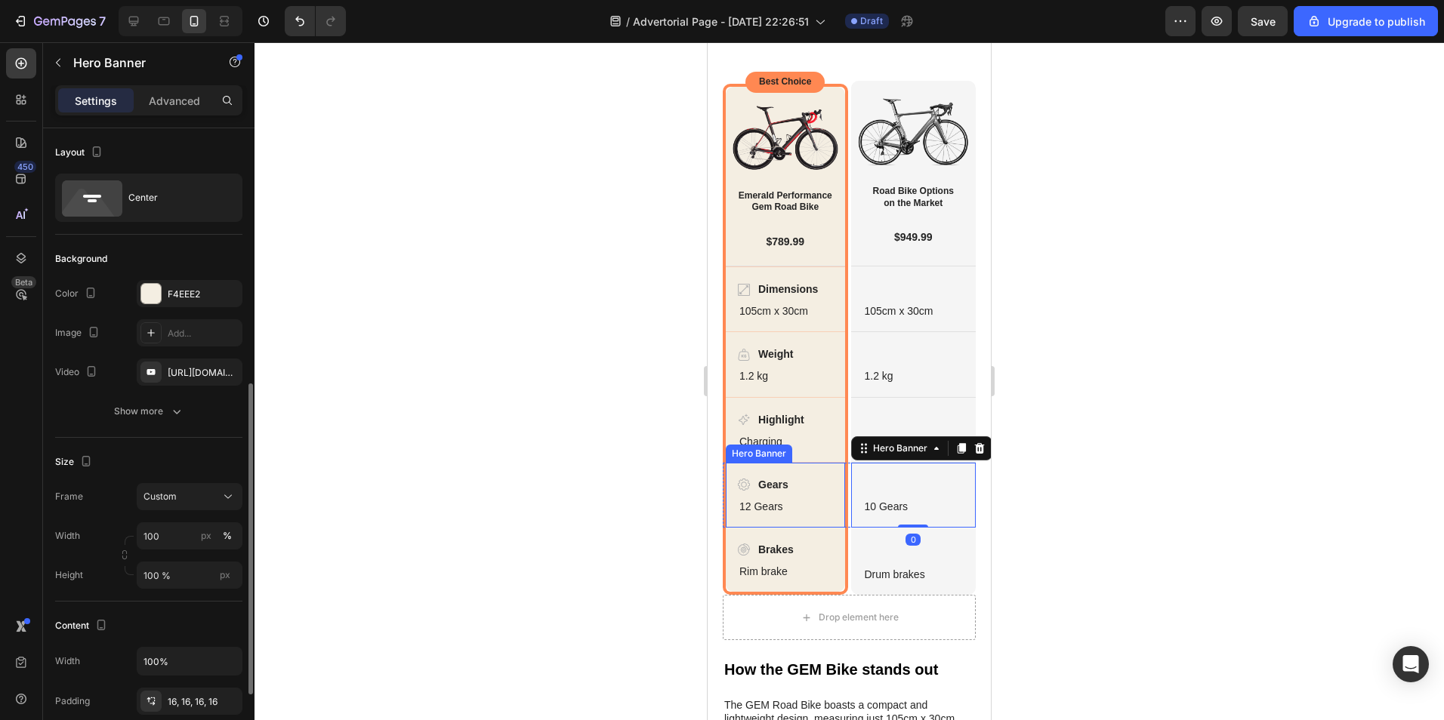
click at [803, 463] on div "Gears Item List 12 Gears Text Block" at bounding box center [785, 495] width 119 height 64
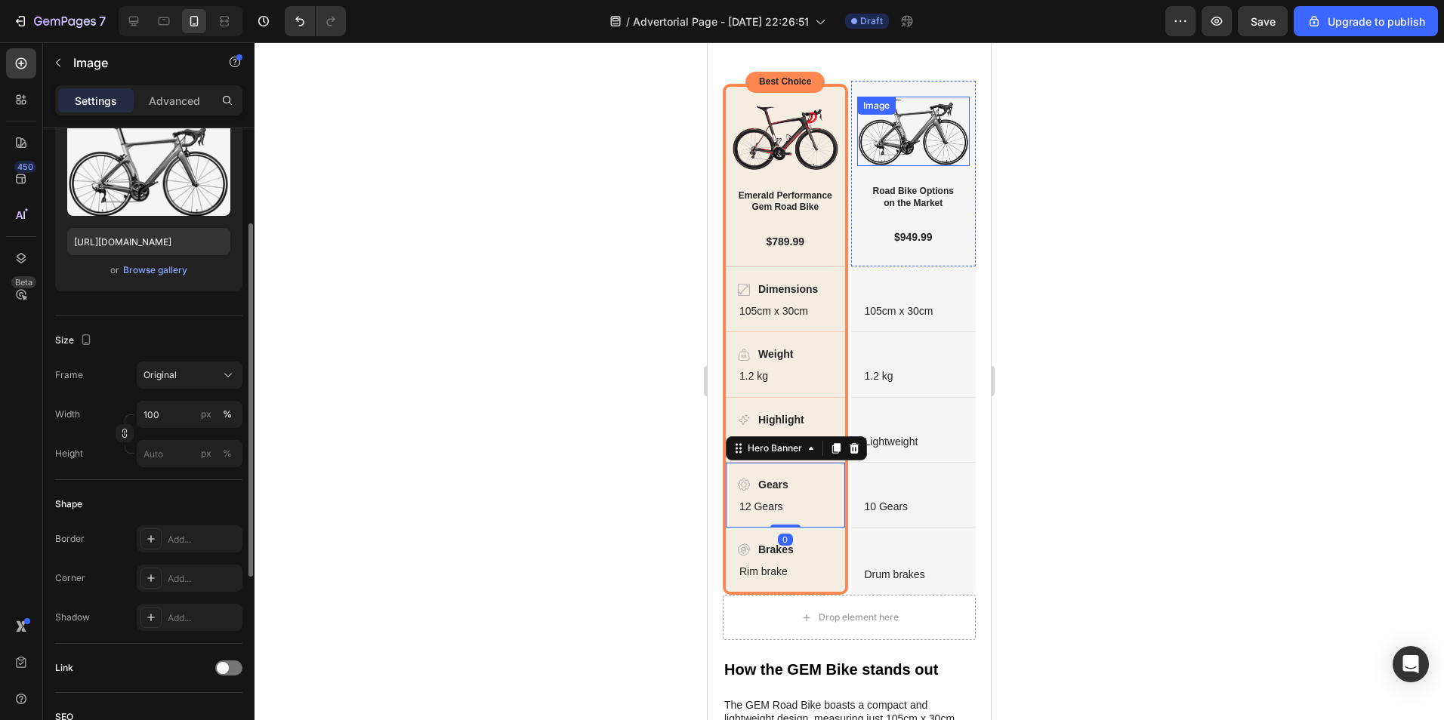
click at [901, 109] on div "Image" at bounding box center [913, 131] width 113 height 69
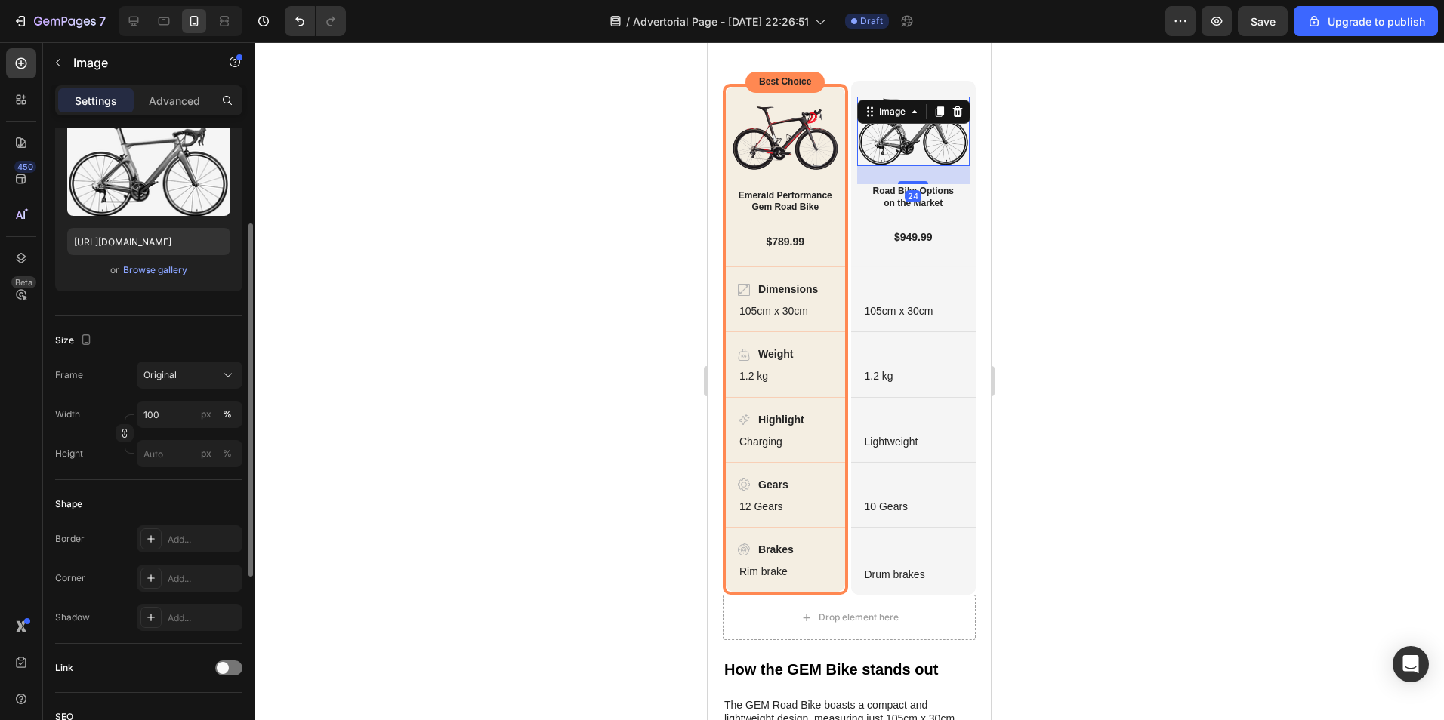
scroll to position [0, 0]
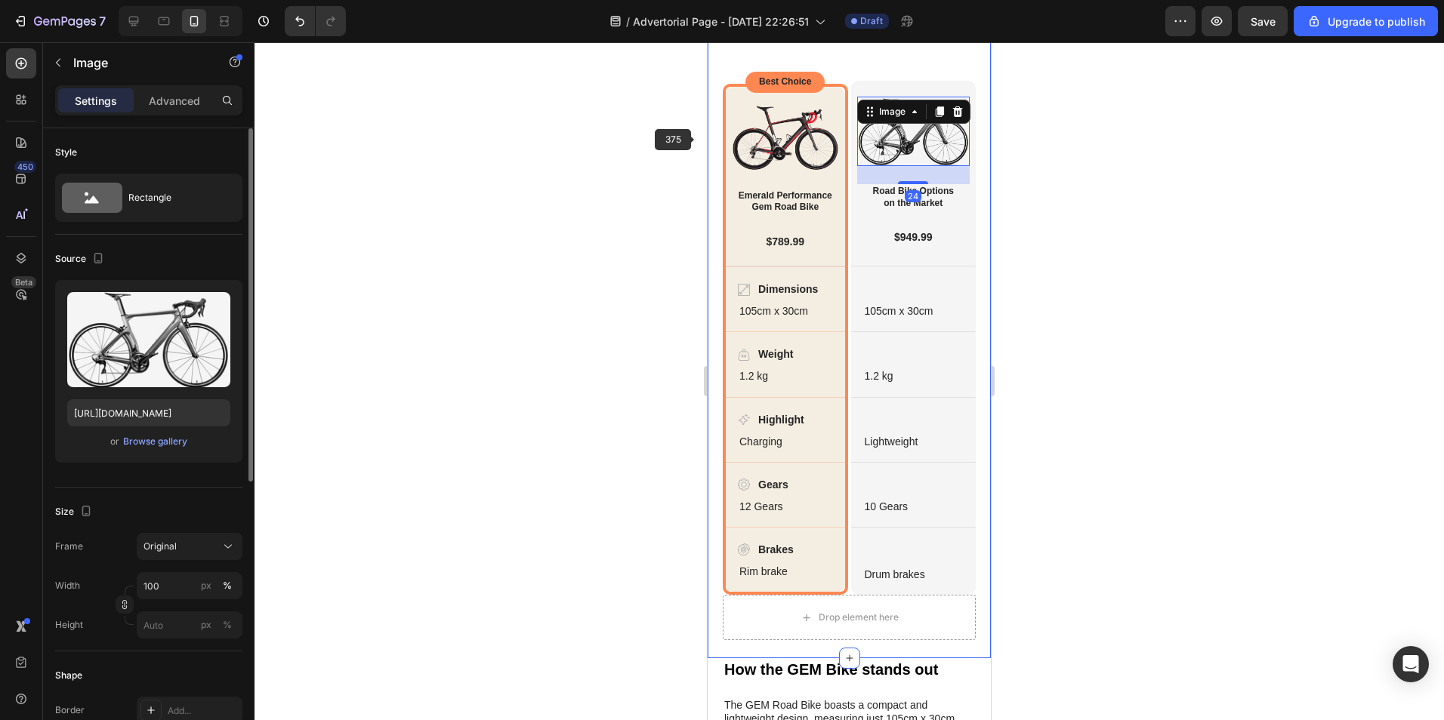
click at [646, 150] on div at bounding box center [848, 381] width 1189 height 678
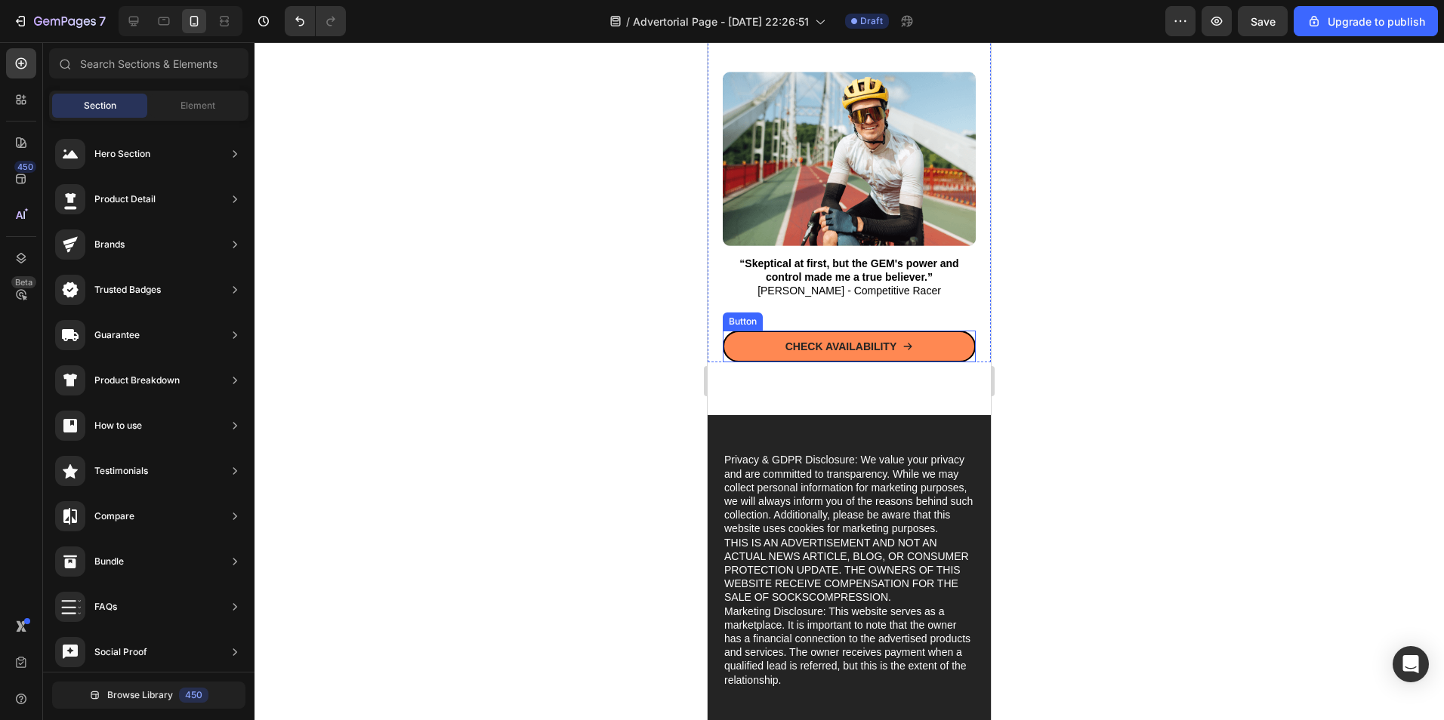
scroll to position [6796, 0]
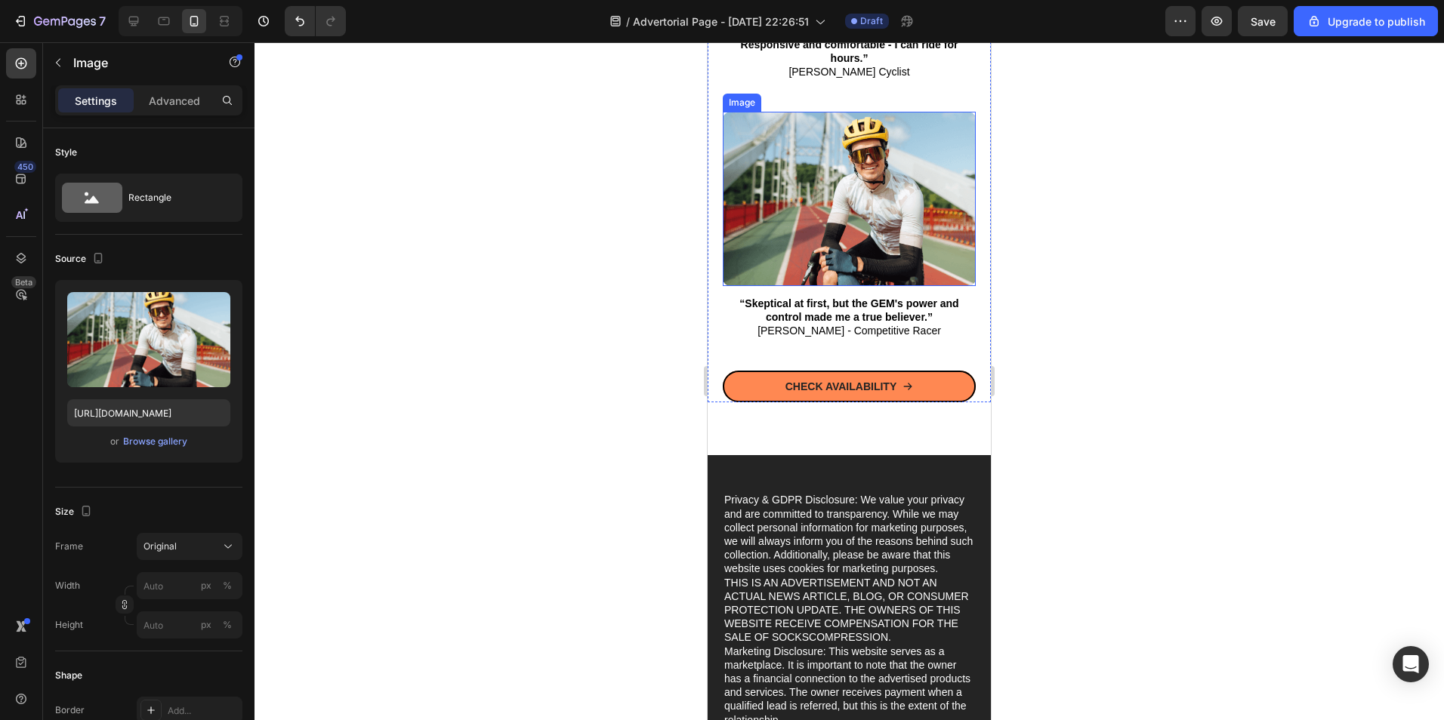
click at [744, 285] on img at bounding box center [849, 199] width 253 height 174
click at [633, 424] on div at bounding box center [848, 381] width 1189 height 678
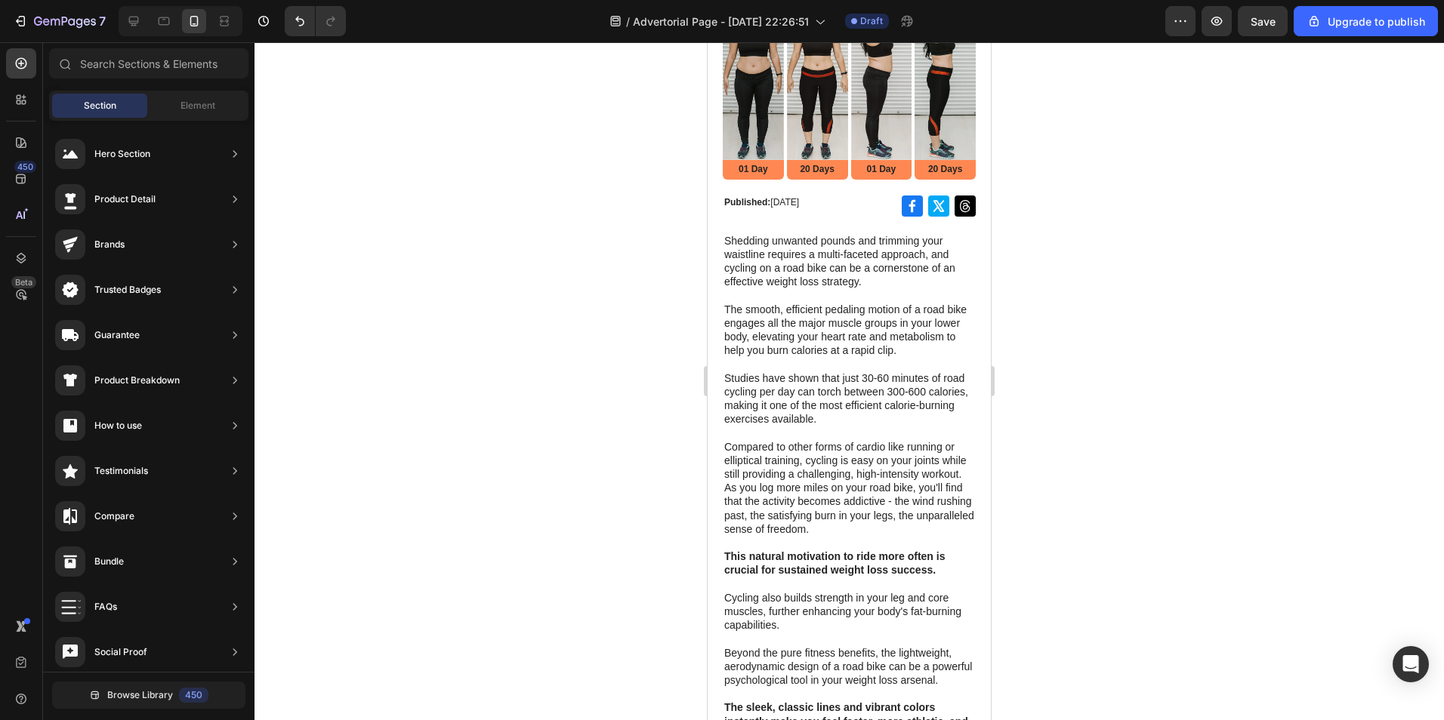
scroll to position [0, 0]
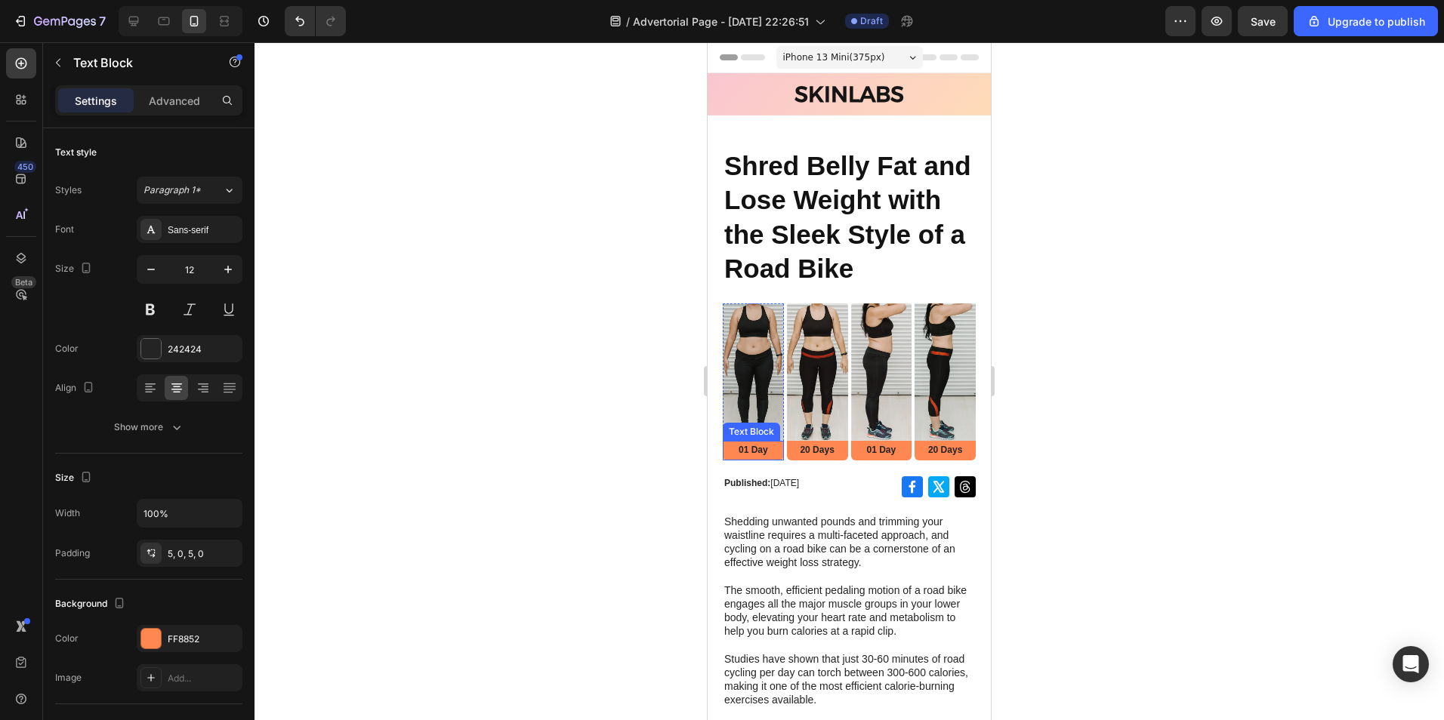
click at [778, 457] on p "01 Day" at bounding box center [753, 451] width 58 height 12
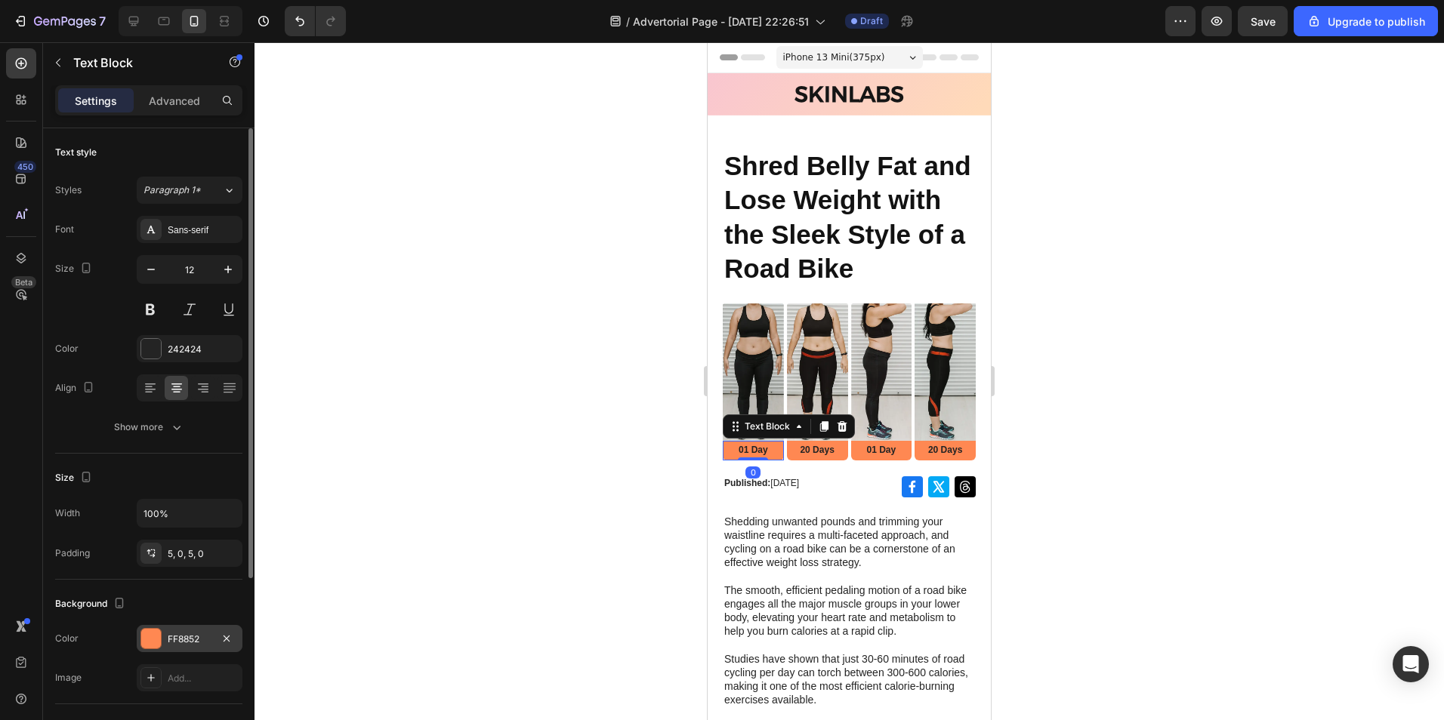
click at [176, 646] on div "FF8852" at bounding box center [190, 640] width 44 height 14
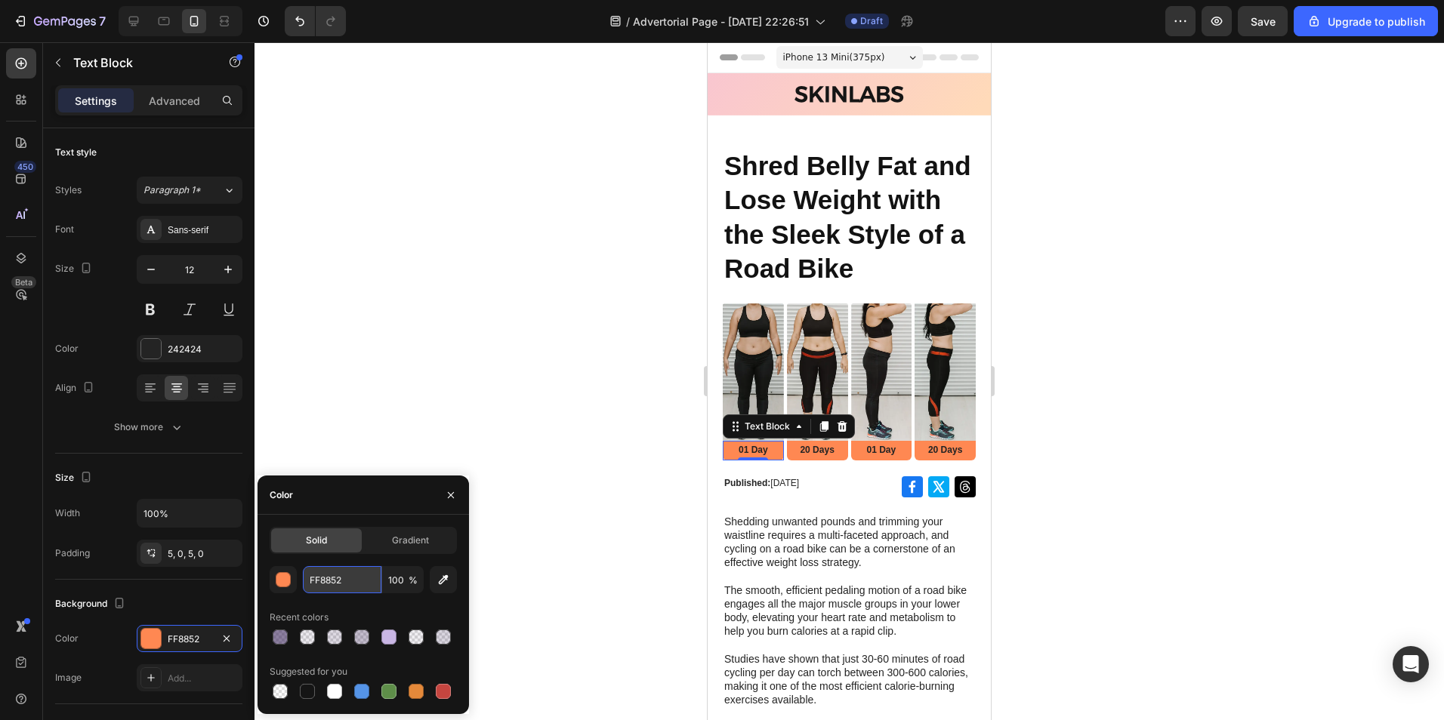
click at [348, 586] on input "FF8852" at bounding box center [342, 579] width 79 height 27
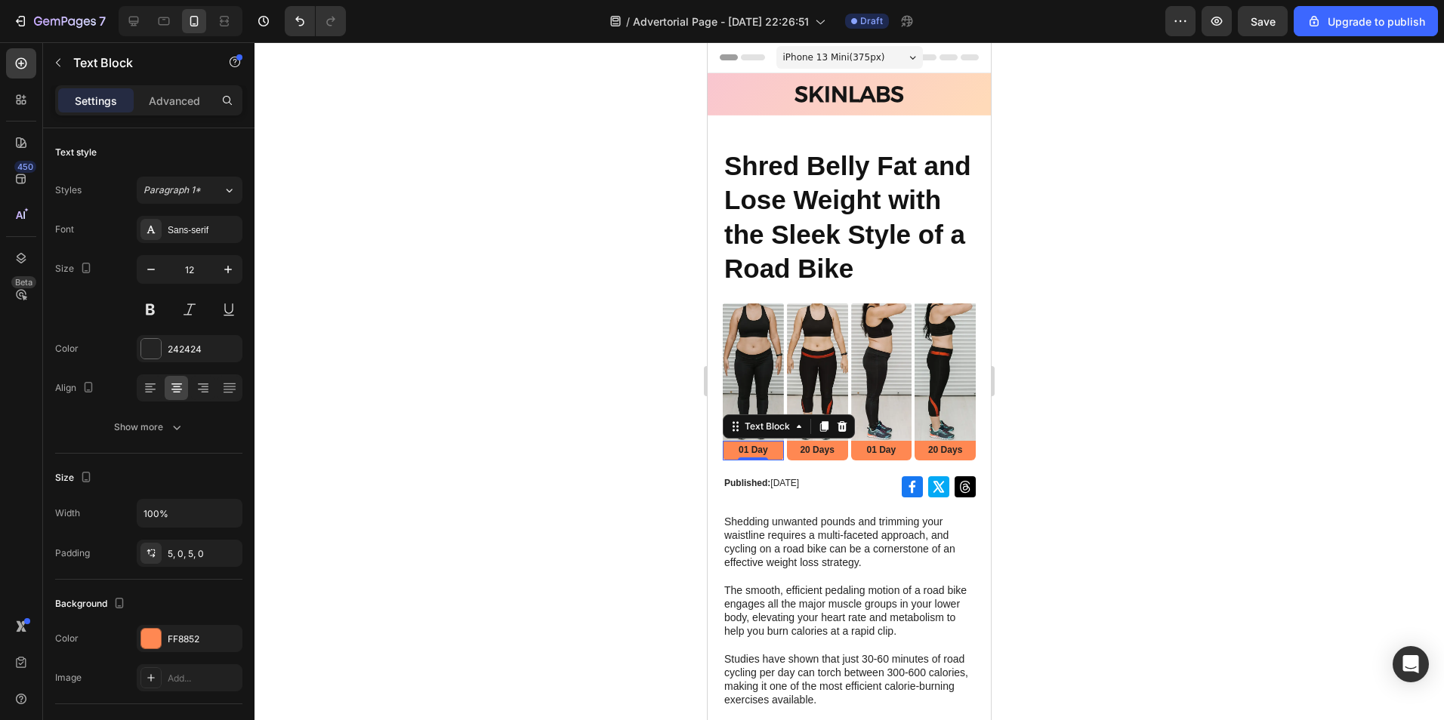
click at [1110, 499] on div at bounding box center [848, 381] width 1189 height 678
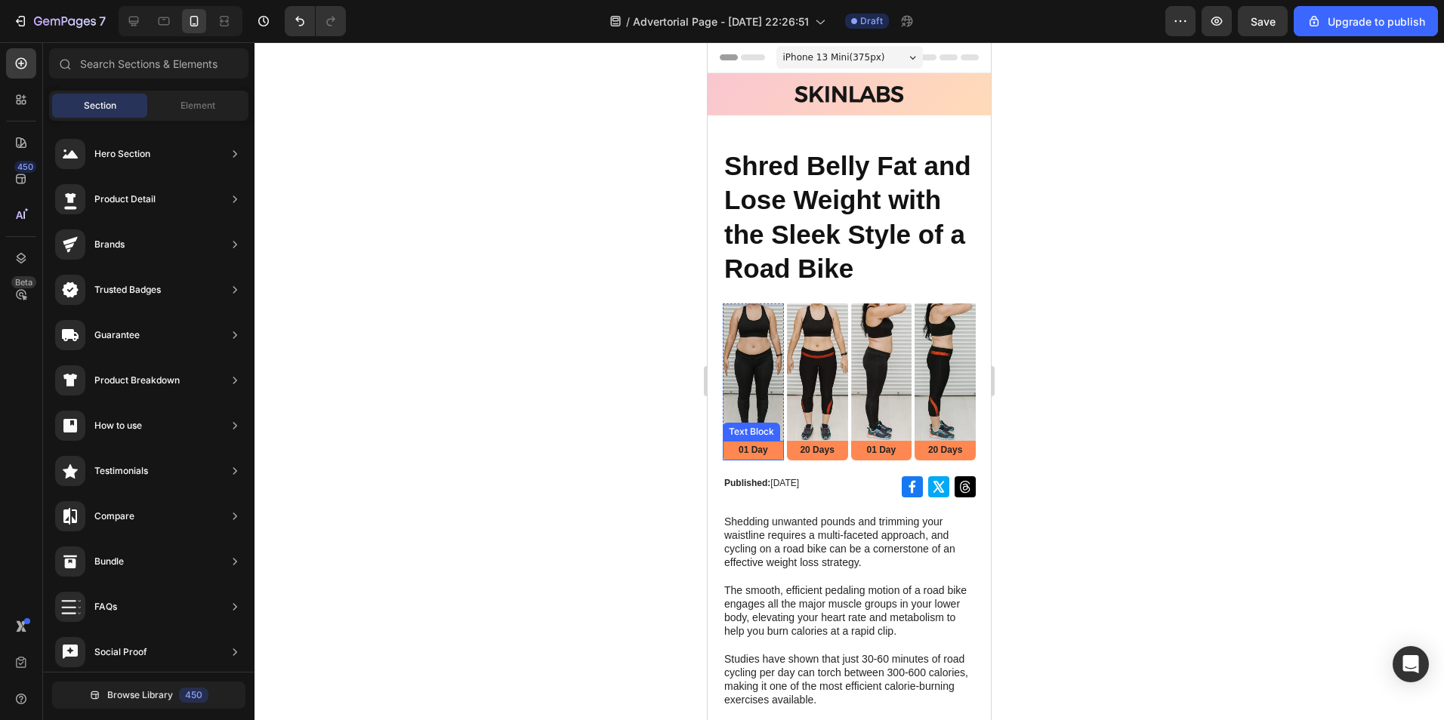
click at [773, 457] on p "01 Day" at bounding box center [753, 451] width 58 height 12
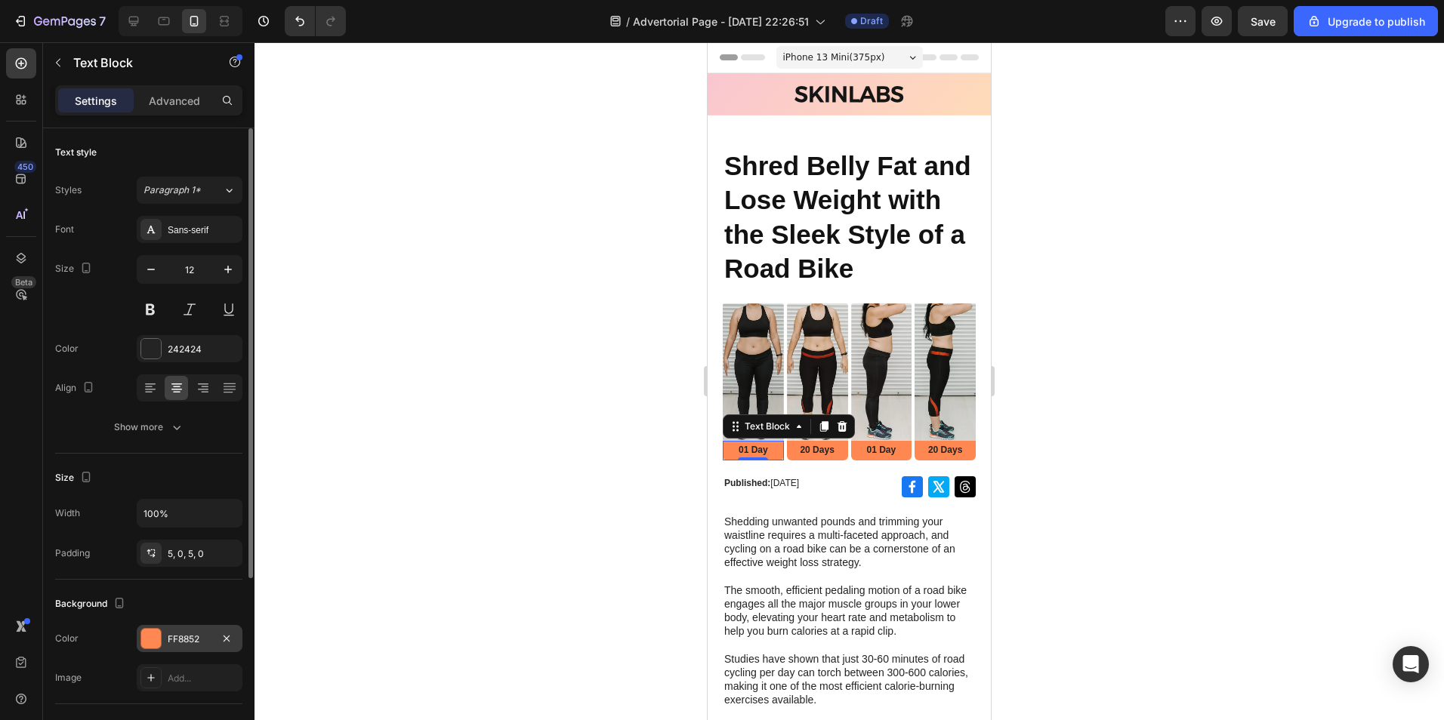
click at [177, 633] on div "FF8852" at bounding box center [190, 640] width 44 height 14
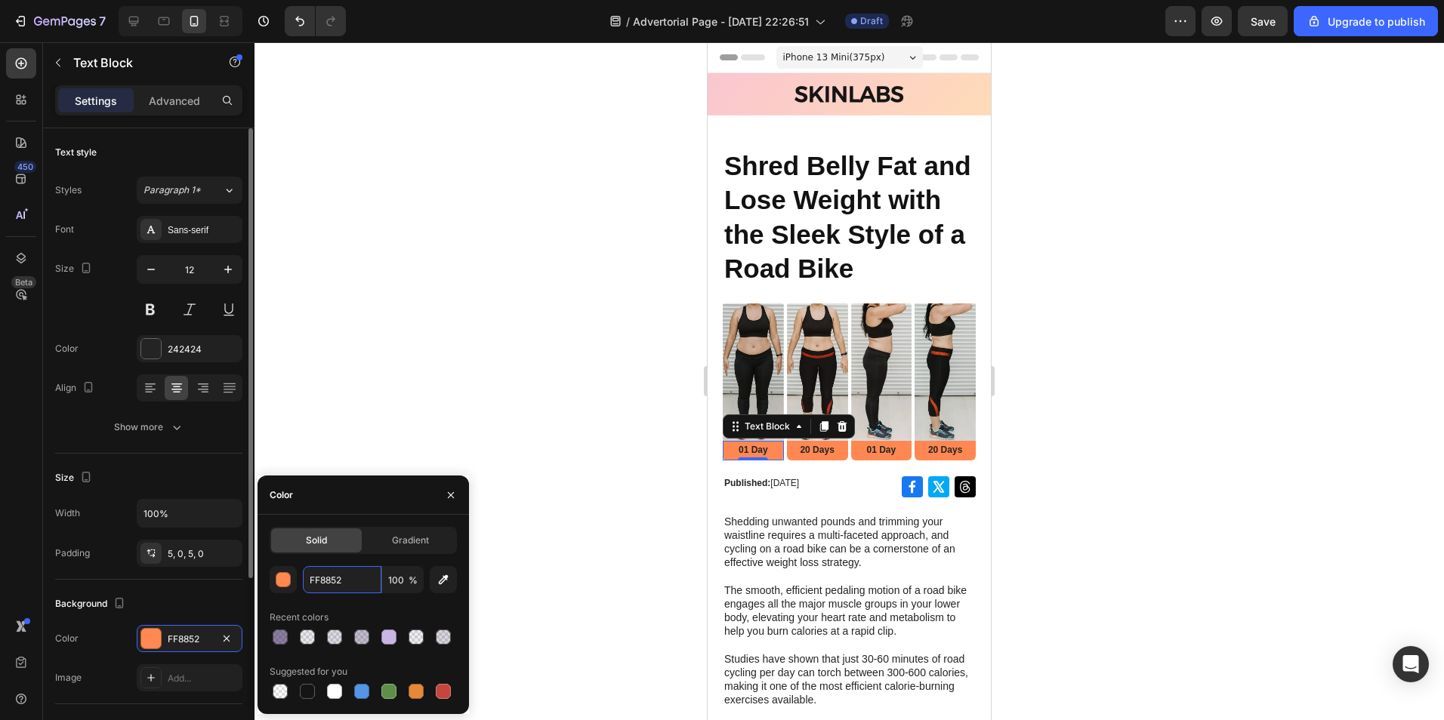
paste input "9C6D0"
type input "F9C6D0"
click at [825, 457] on p "20 Days" at bounding box center [817, 451] width 58 height 12
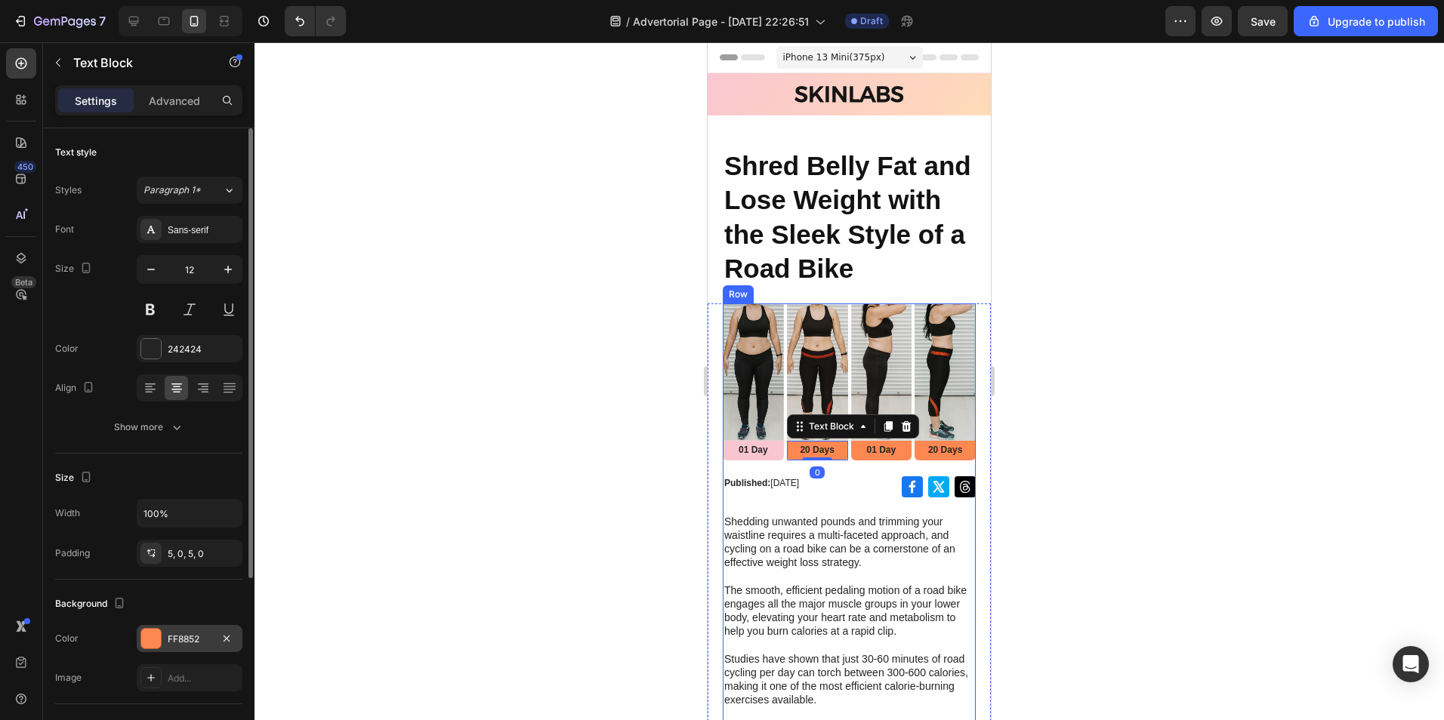
click at [196, 637] on div "FF8852" at bounding box center [190, 640] width 44 height 14
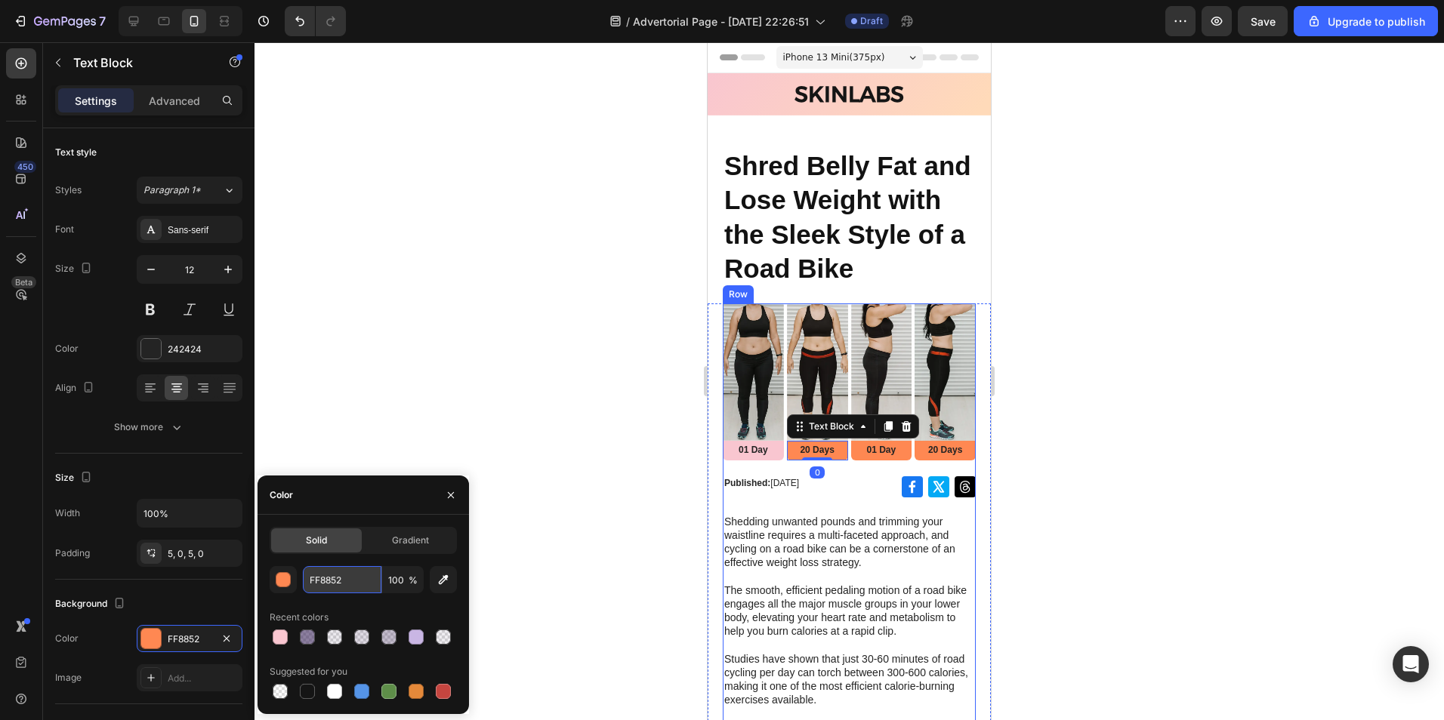
click at [338, 577] on input "FF8852" at bounding box center [342, 579] width 79 height 27
click at [279, 634] on div at bounding box center [280, 637] width 15 height 15
type input "F9C6D0"
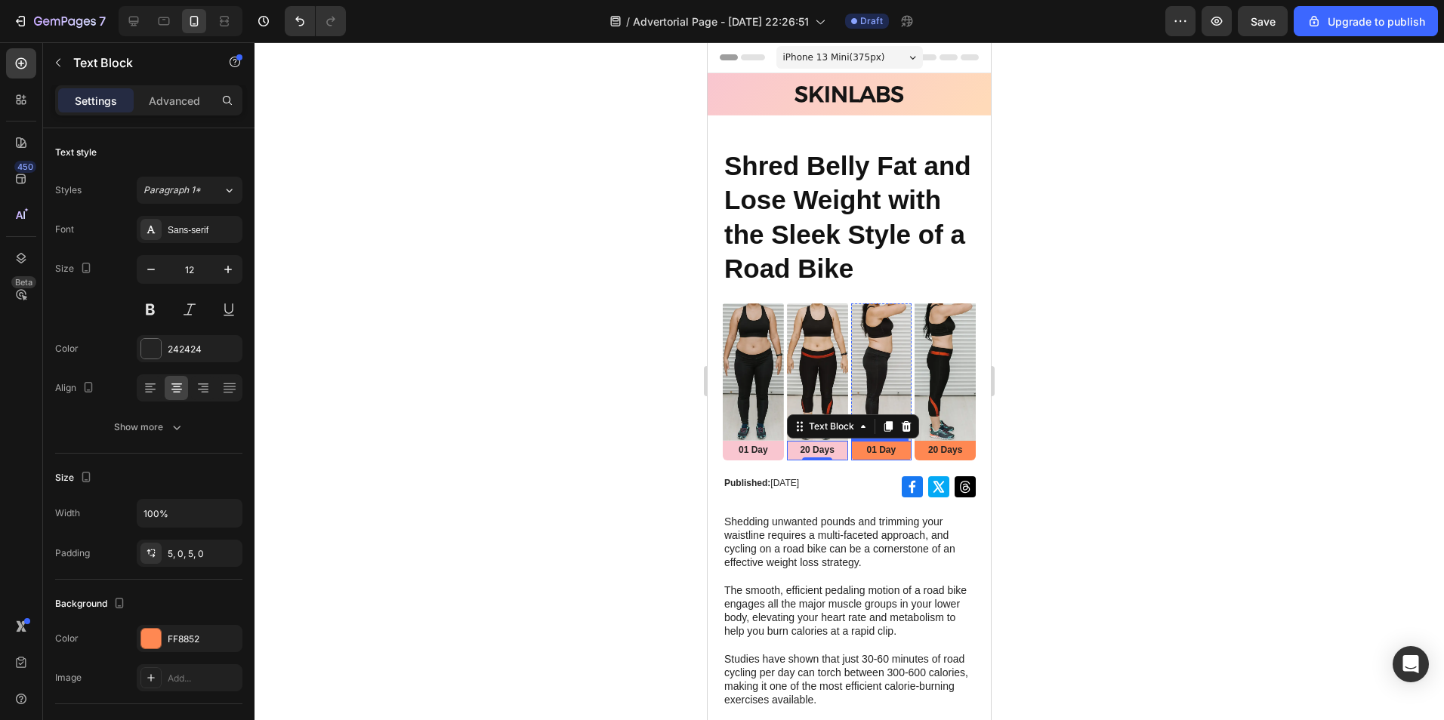
click at [890, 457] on p "01 Day" at bounding box center [881, 451] width 58 height 12
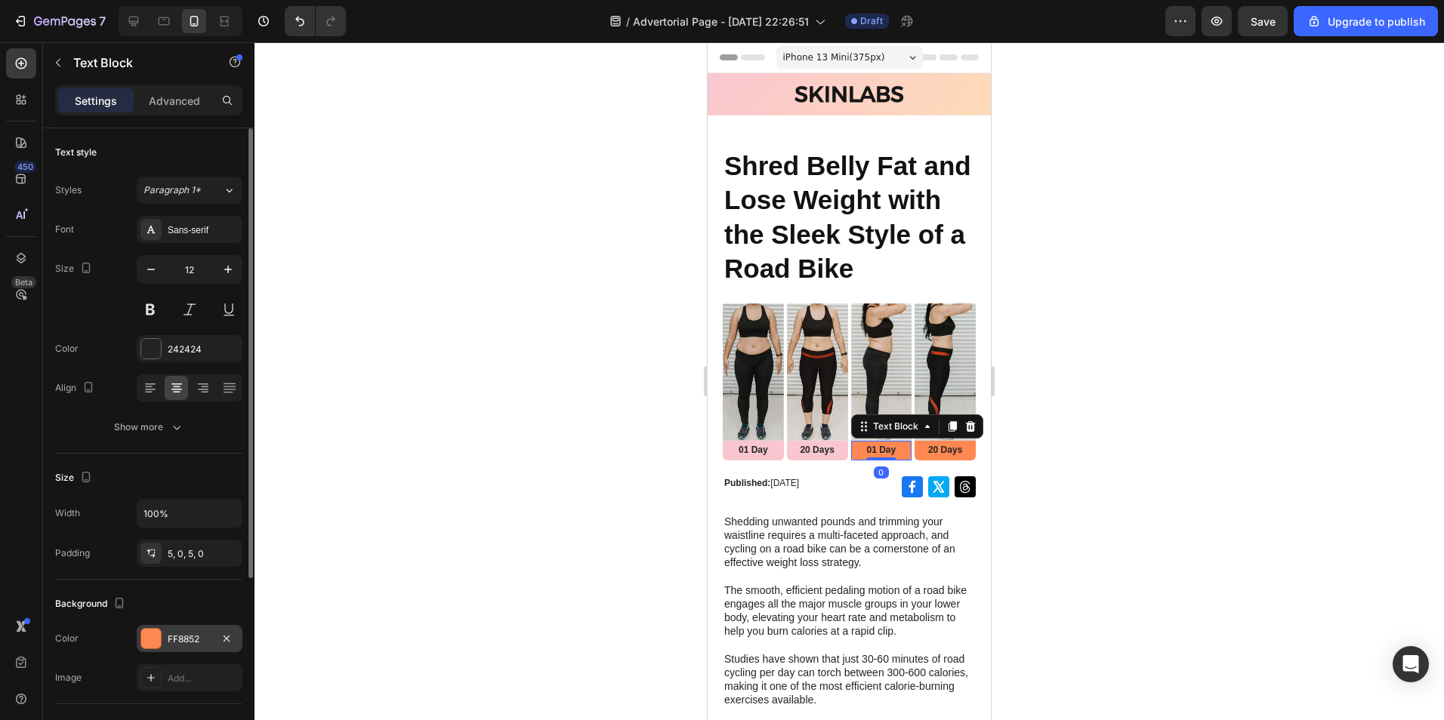
click at [165, 651] on div "FF8852" at bounding box center [190, 638] width 106 height 27
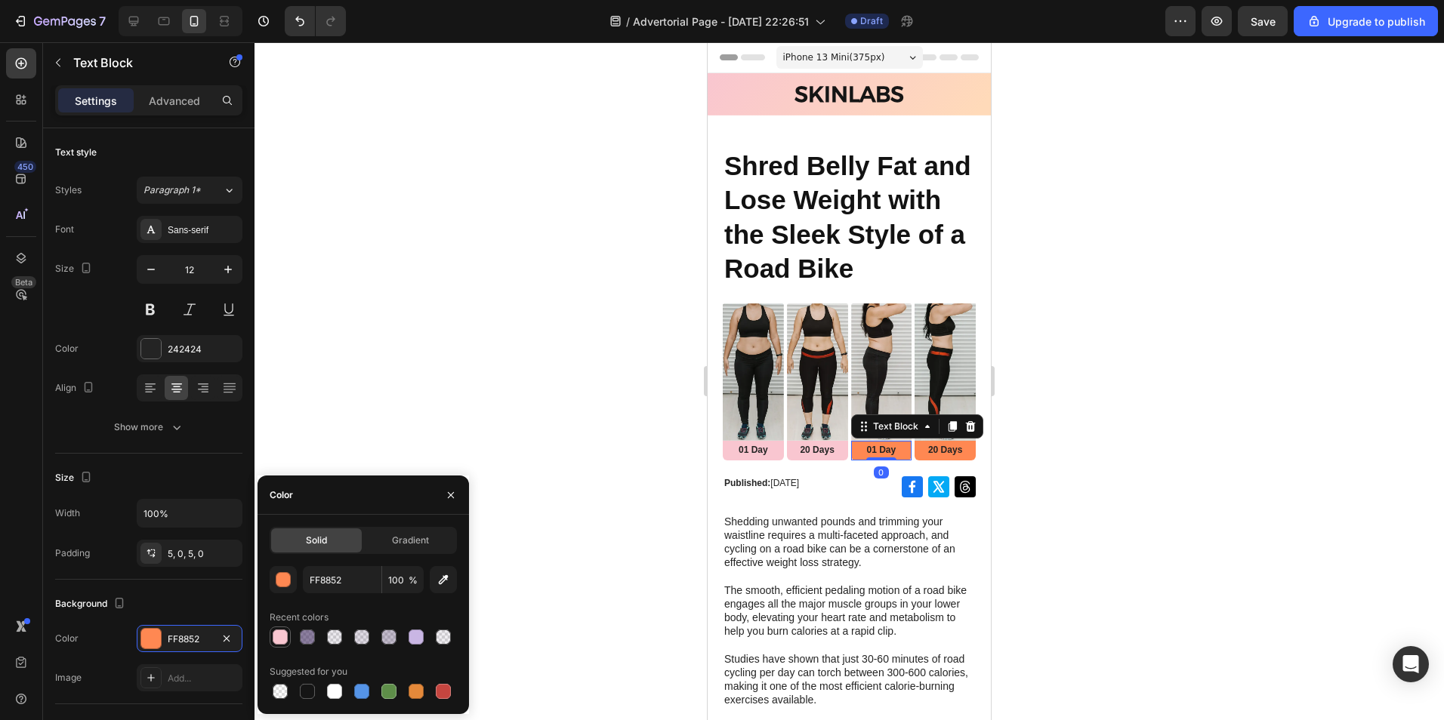
click at [287, 641] on div at bounding box center [280, 637] width 15 height 15
type input "F9C6D0"
click at [952, 461] on div "20 Days" at bounding box center [944, 451] width 61 height 20
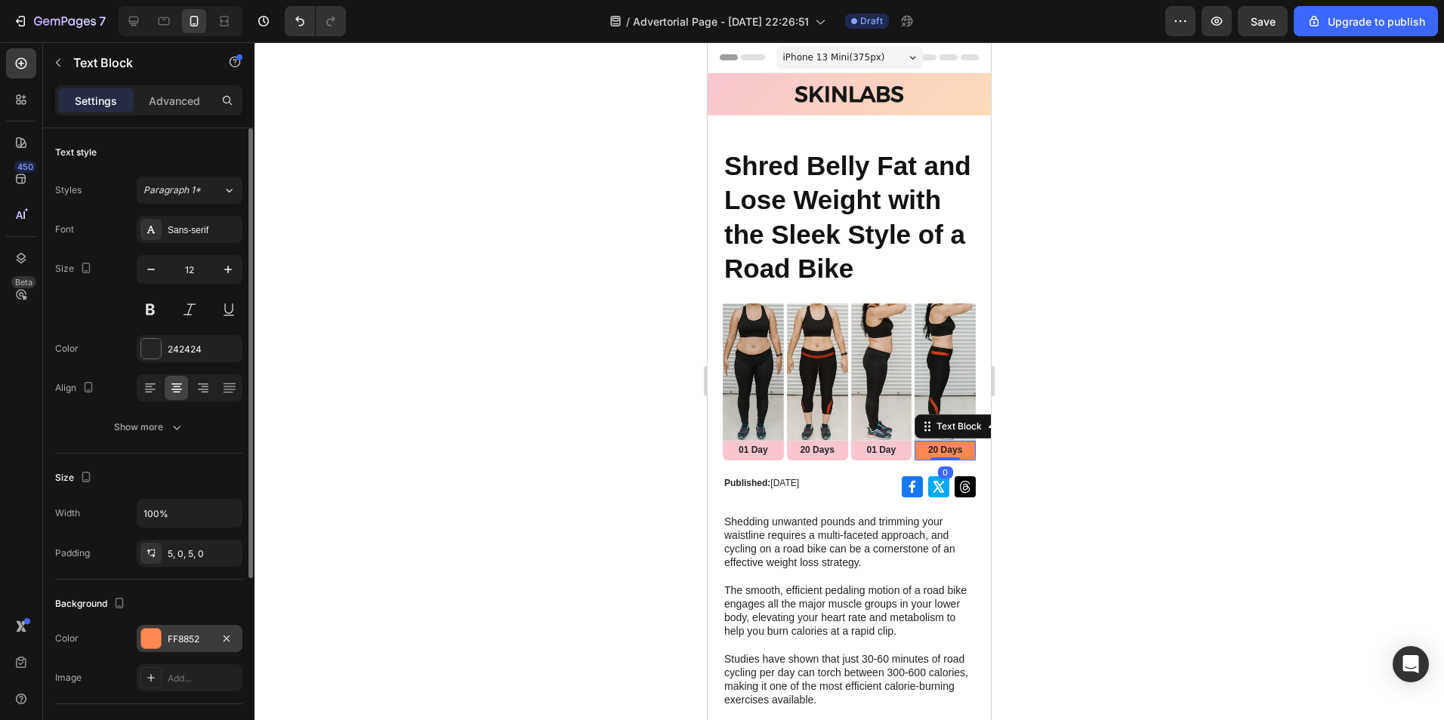
click at [205, 629] on div "FF8852" at bounding box center [190, 638] width 106 height 27
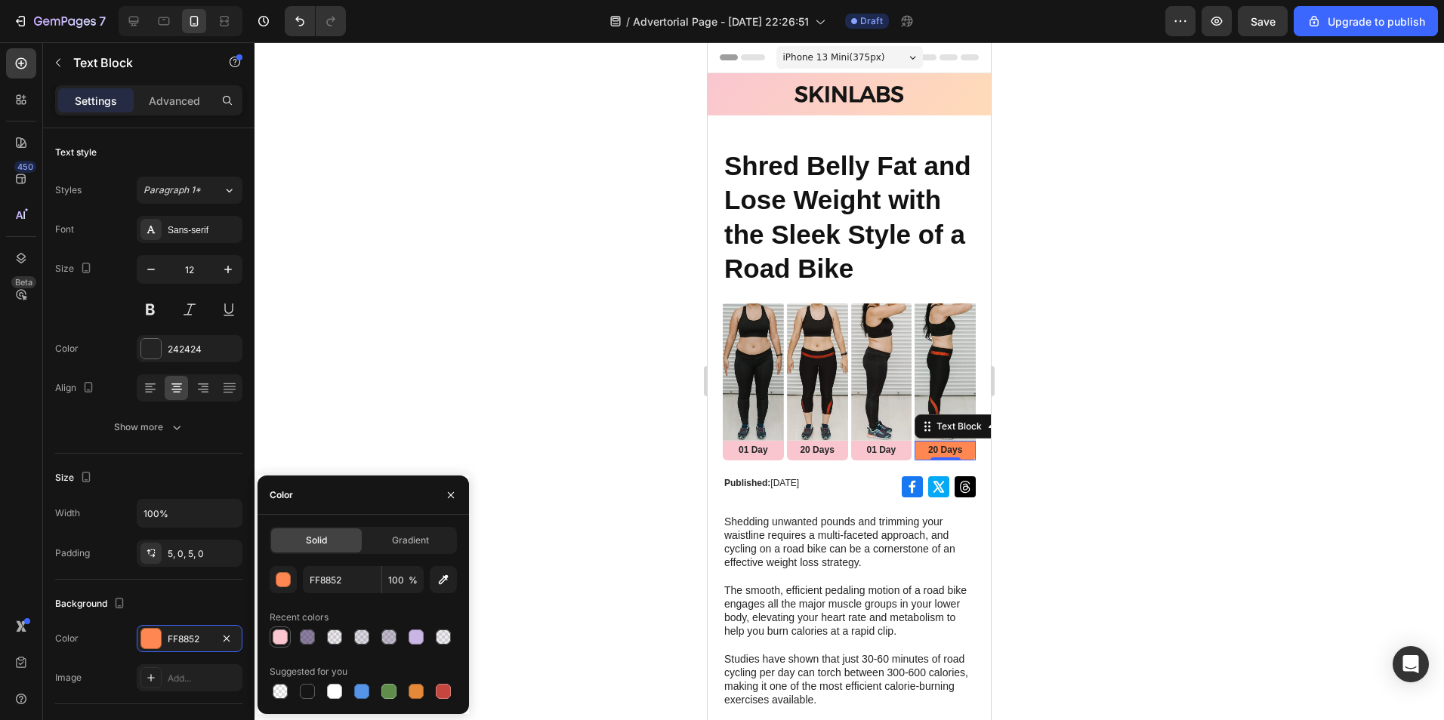
click at [285, 636] on div at bounding box center [280, 637] width 15 height 15
type input "F9C6D0"
click at [570, 385] on div at bounding box center [848, 381] width 1189 height 678
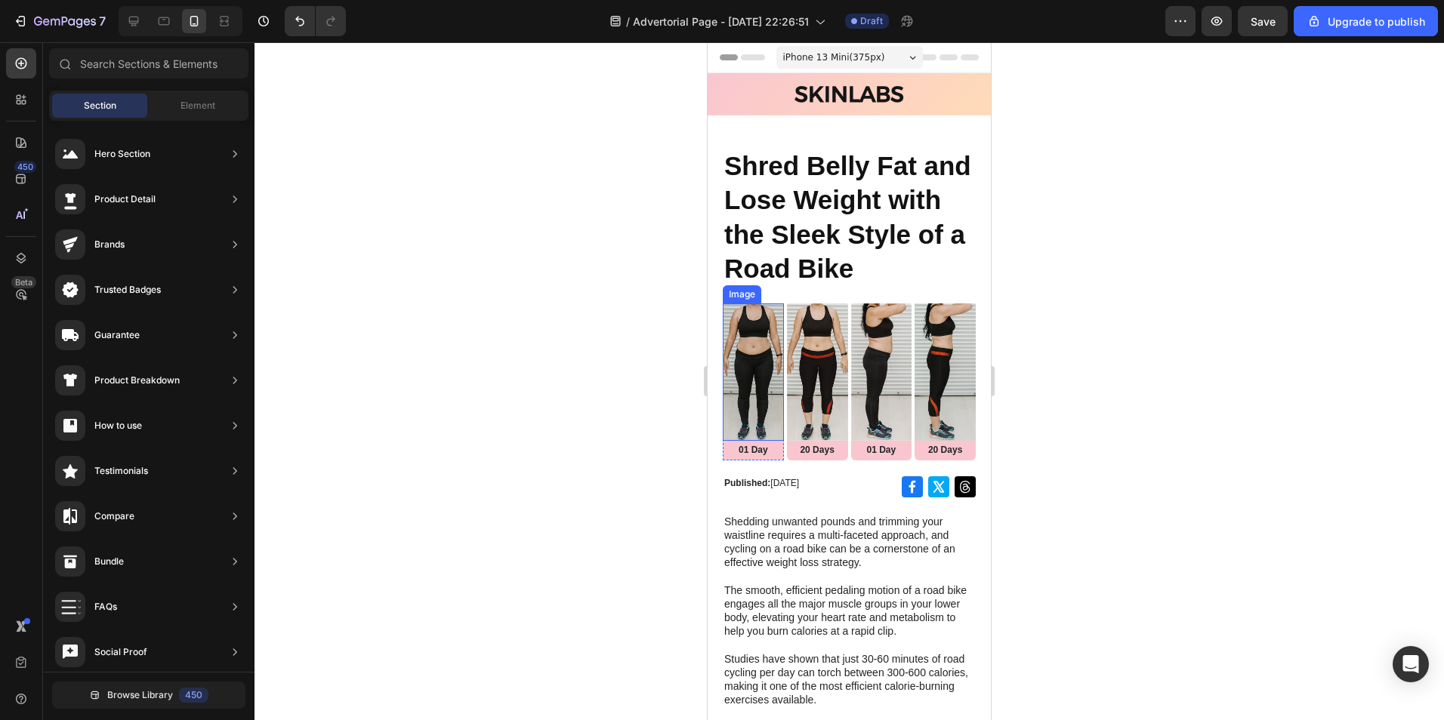
click at [751, 406] on img at bounding box center [753, 372] width 61 height 137
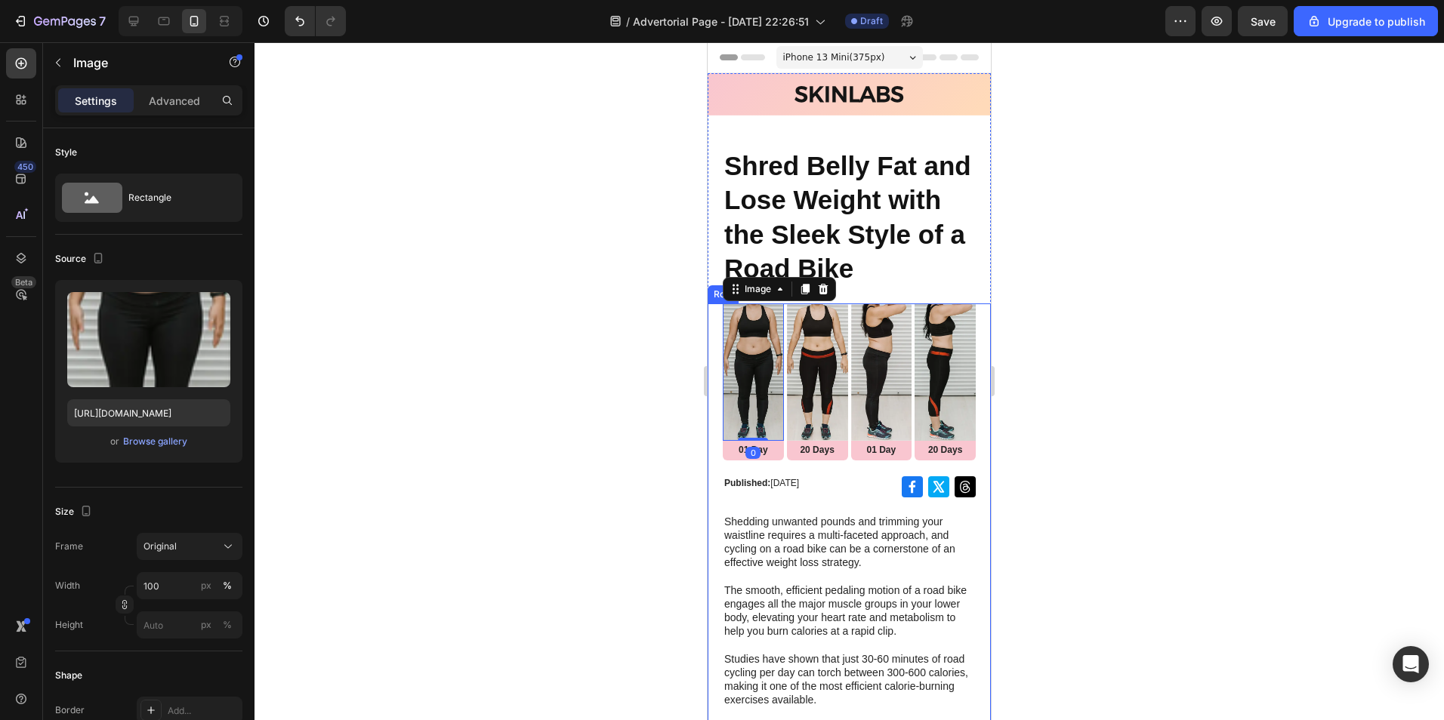
click at [567, 427] on div at bounding box center [848, 381] width 1189 height 678
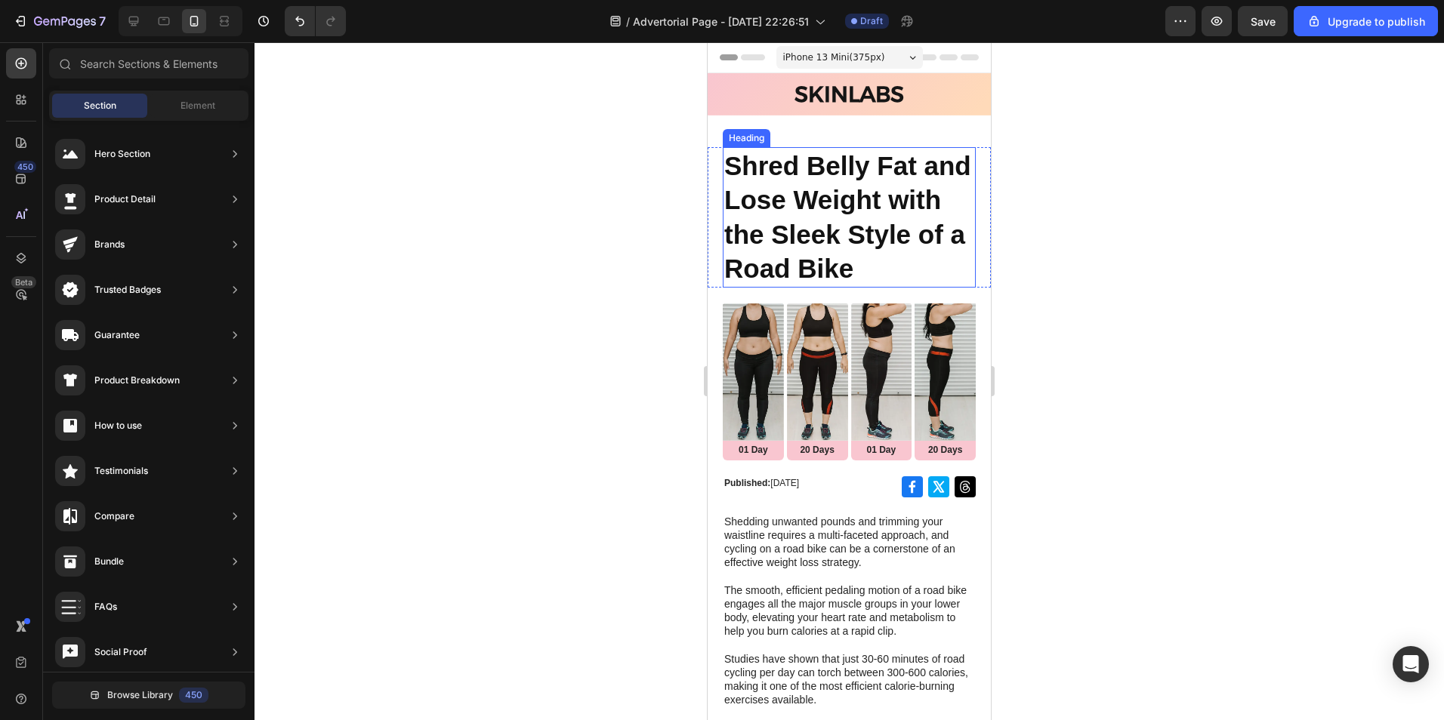
click at [827, 272] on h1 "Shred Belly Fat and Lose Weight with the Sleek Style of a Road Bike" at bounding box center [849, 217] width 253 height 140
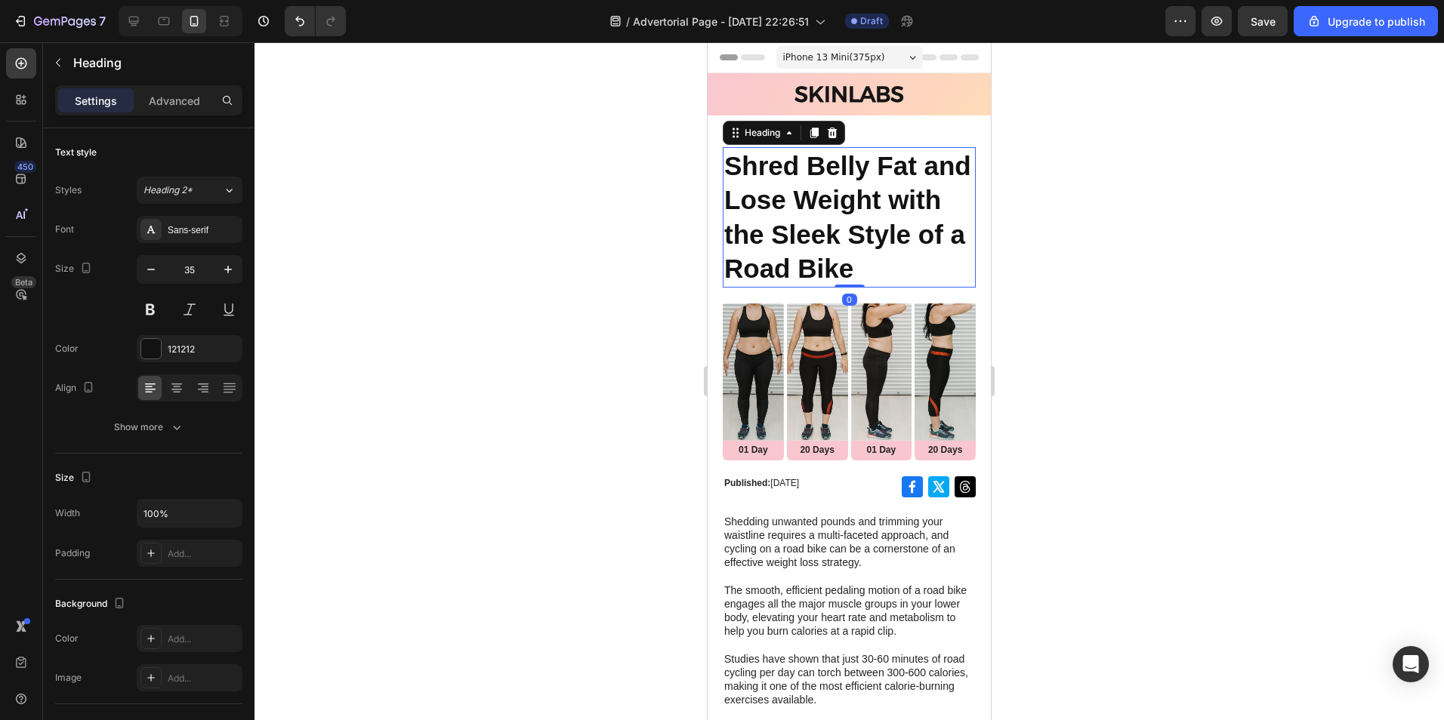
click at [827, 271] on h1 "Shred Belly Fat and Lose Weight with the Sleek Style of a Road Bike" at bounding box center [849, 217] width 253 height 140
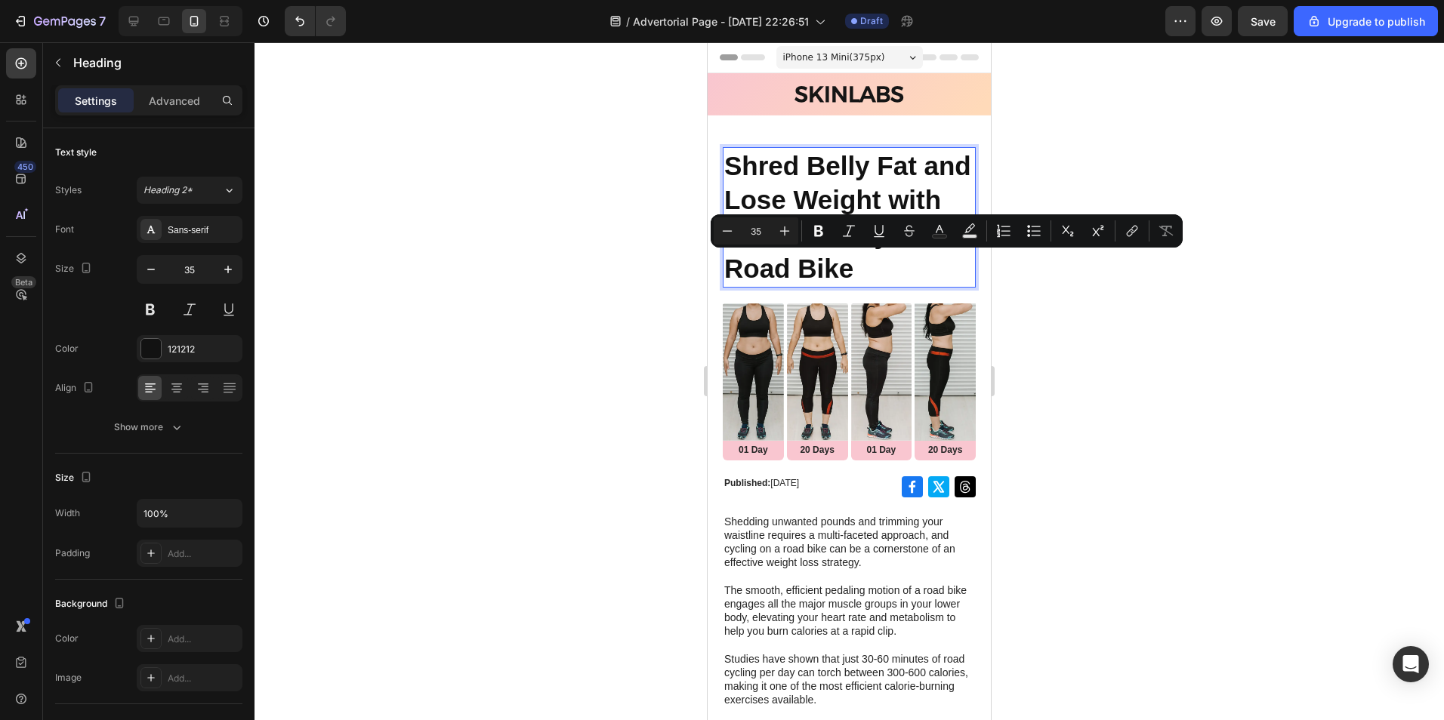
click at [796, 286] on p "Shred Belly Fat and Lose Weight with the Sleek Style of a Road Bike" at bounding box center [849, 217] width 250 height 137
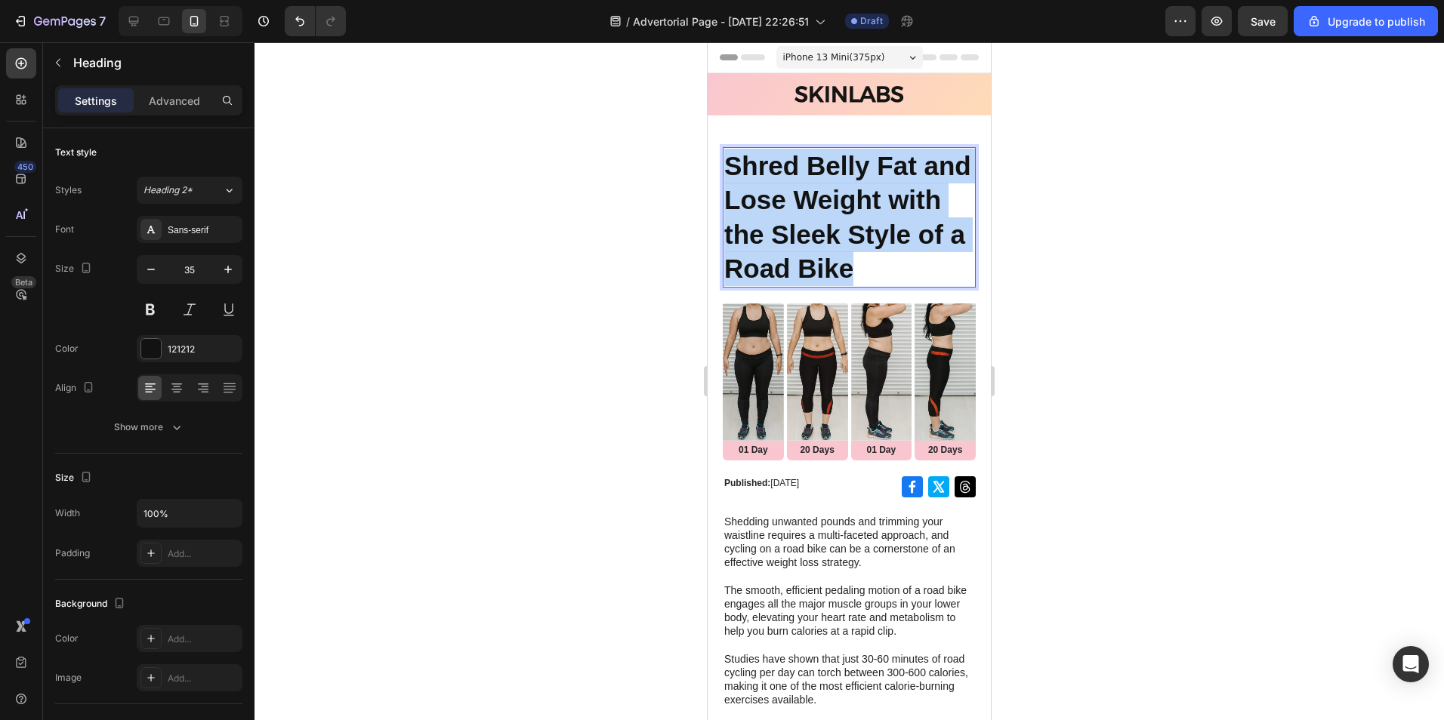
drag, startPoint x: 792, startPoint y: 297, endPoint x: 1372, endPoint y: 156, distance: 596.8
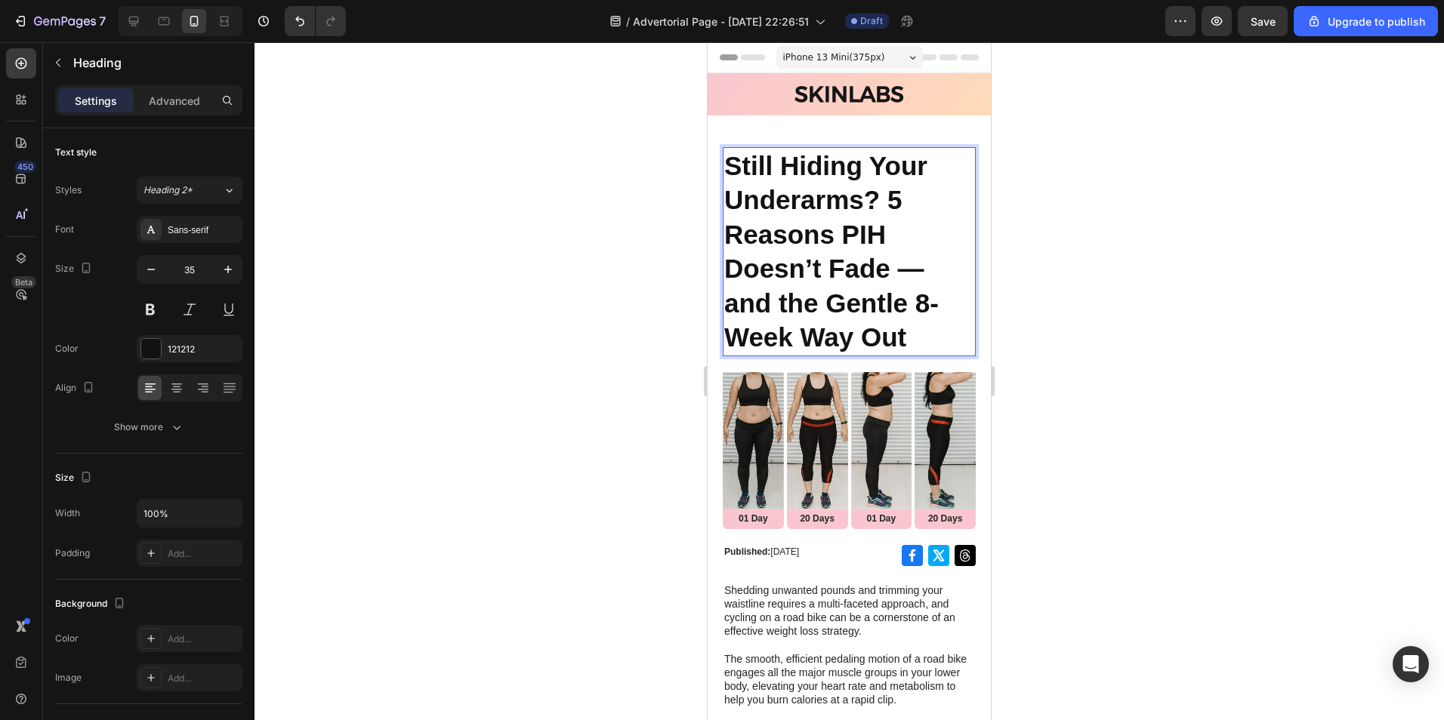
click at [519, 354] on div at bounding box center [848, 381] width 1189 height 678
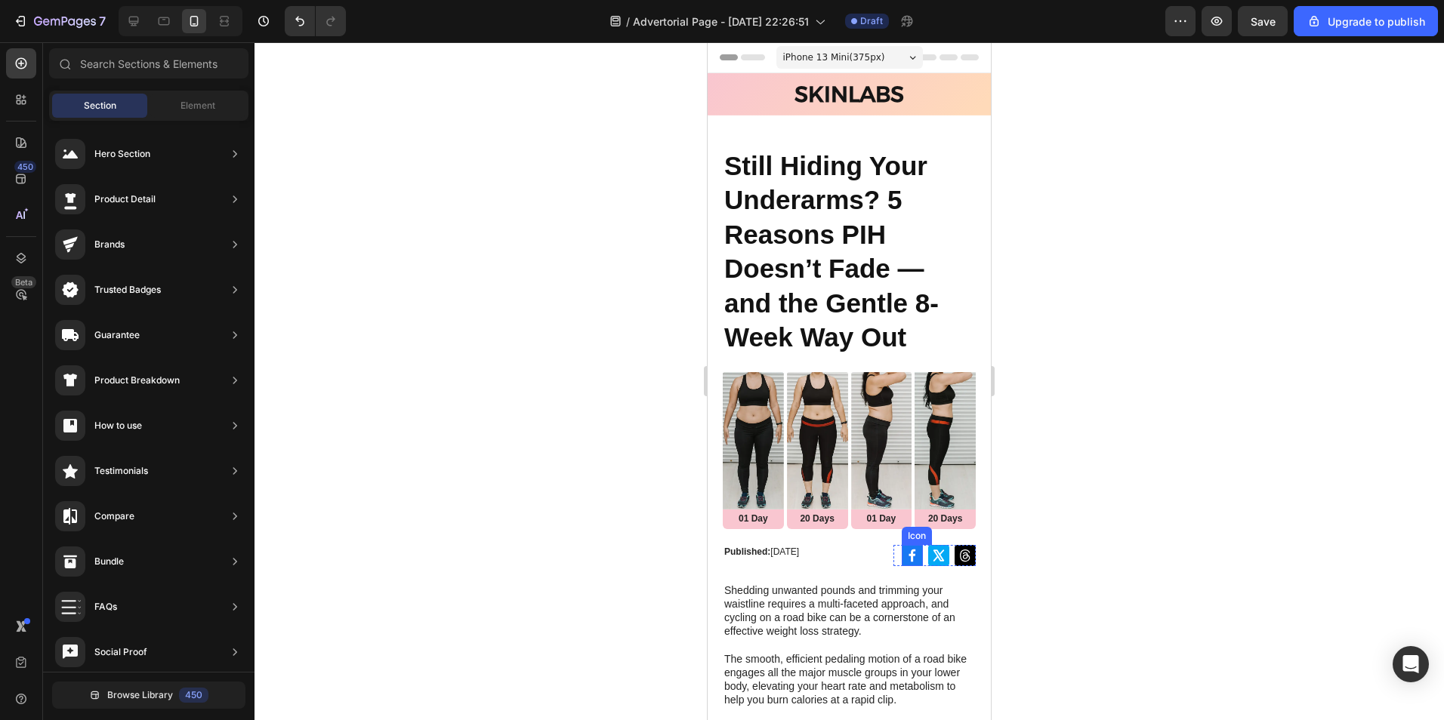
click at [905, 548] on icon at bounding box center [912, 555] width 15 height 15
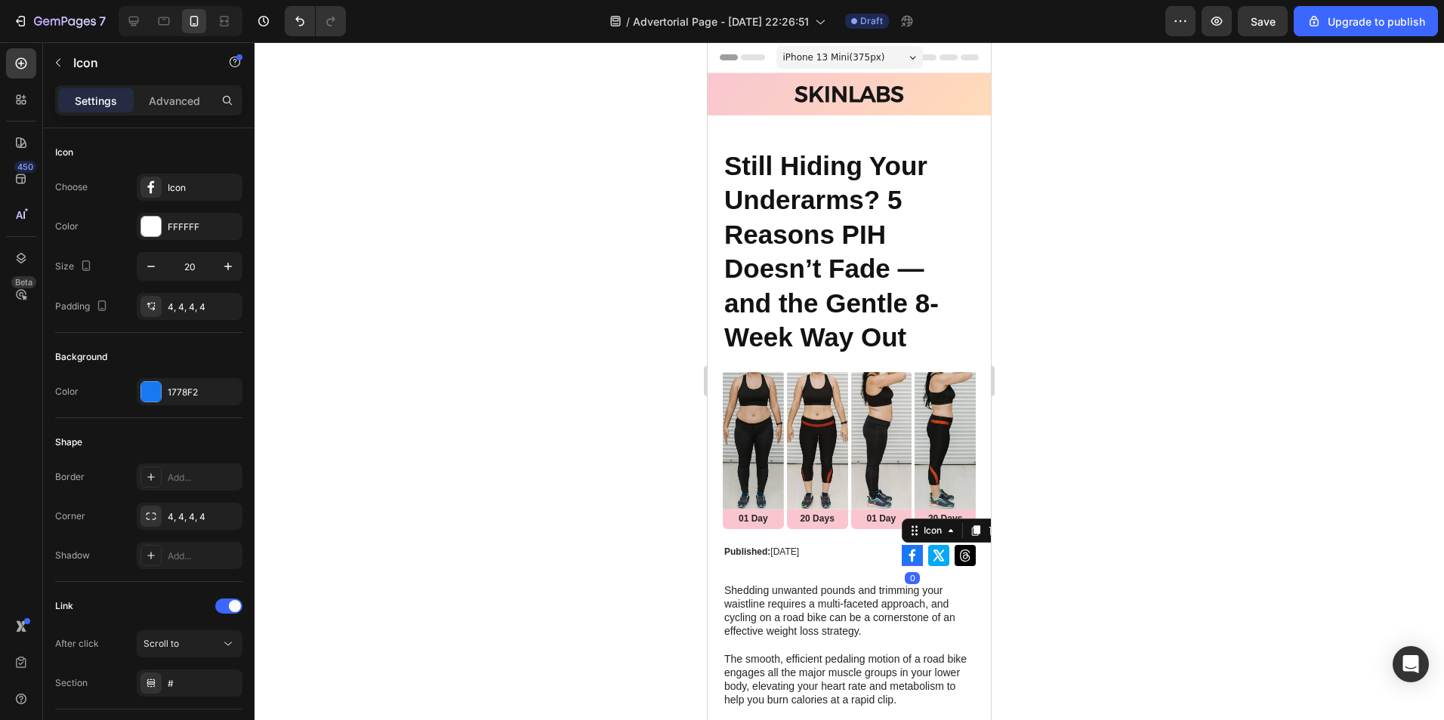
click at [905, 548] on icon at bounding box center [912, 555] width 15 height 15
click at [905, 549] on icon at bounding box center [912, 555] width 15 height 15
click at [439, 477] on div at bounding box center [848, 381] width 1189 height 678
click at [905, 550] on icon at bounding box center [912, 555] width 15 height 15
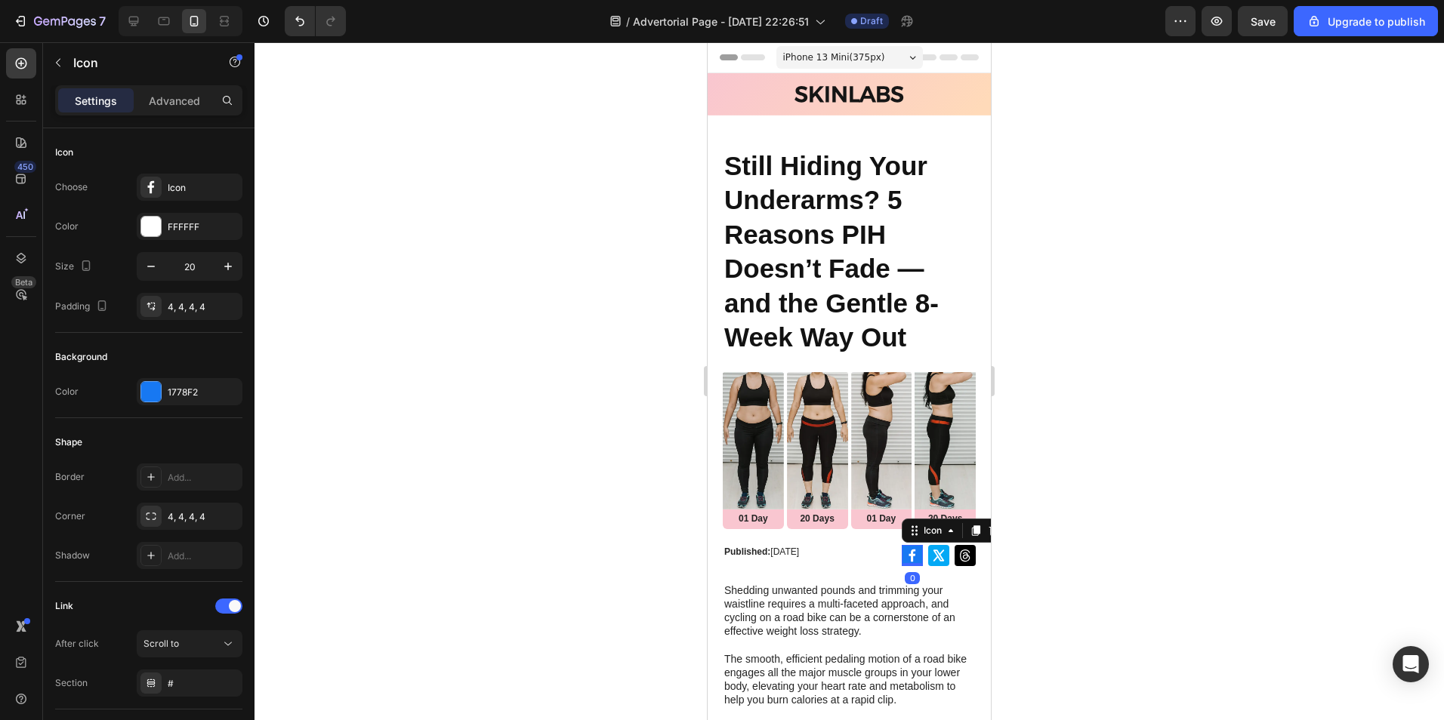
click at [535, 511] on div at bounding box center [848, 381] width 1189 height 678
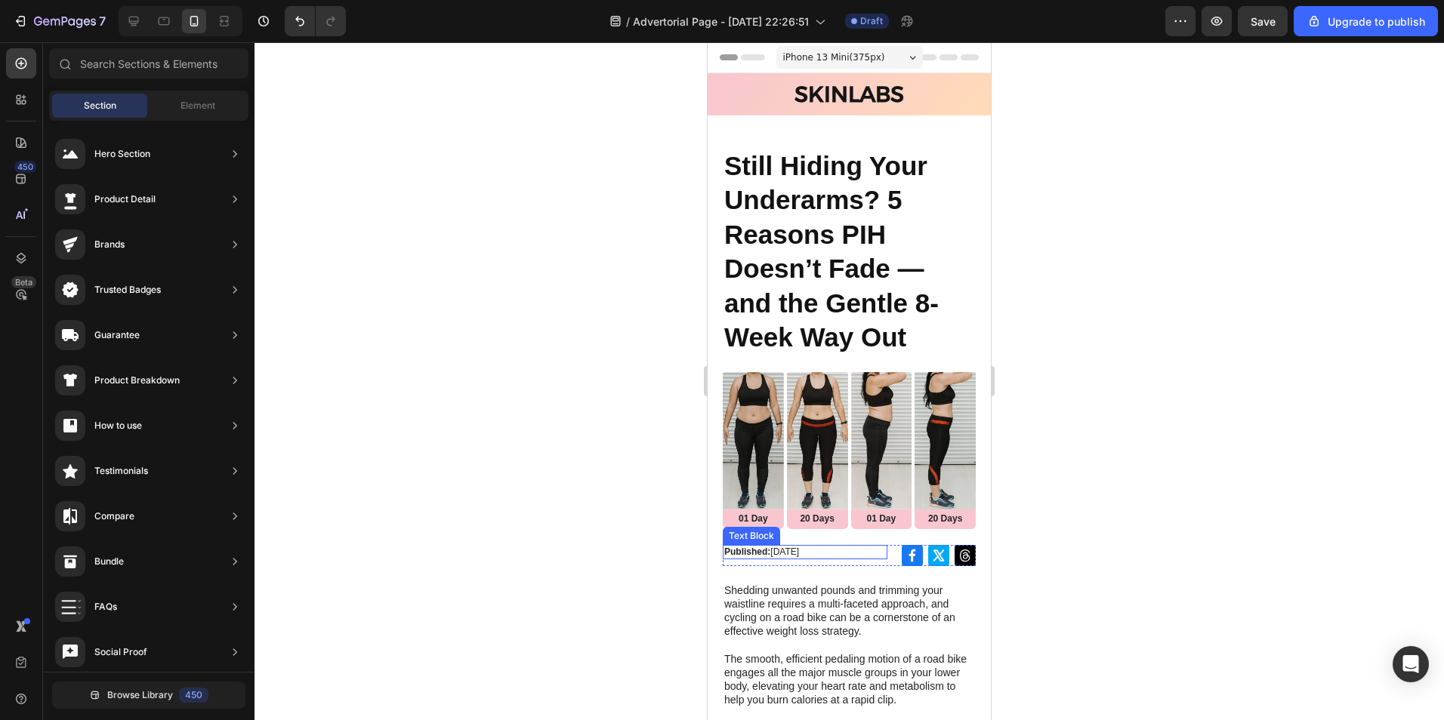
click at [803, 547] on p "Published: Monday, June 24, 2024" at bounding box center [805, 553] width 162 height 12
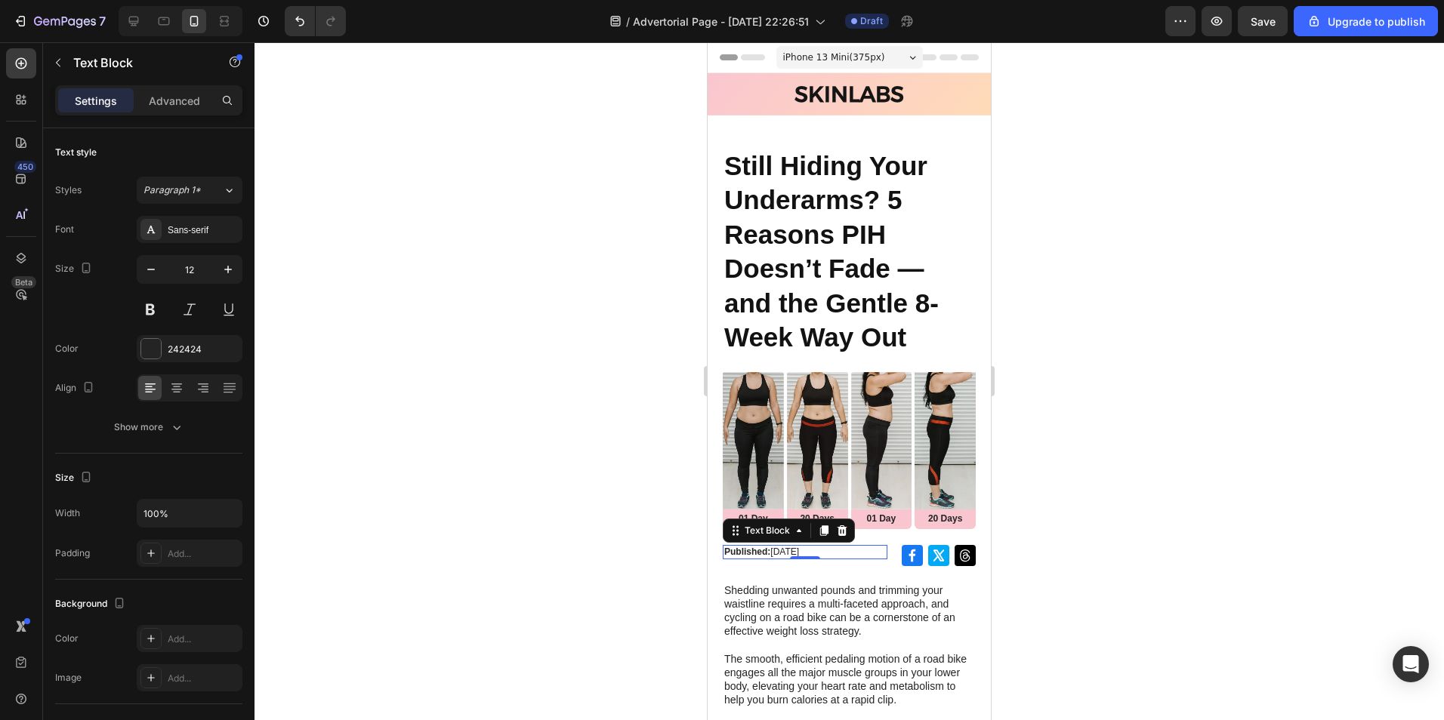
click at [1117, 483] on div at bounding box center [848, 381] width 1189 height 678
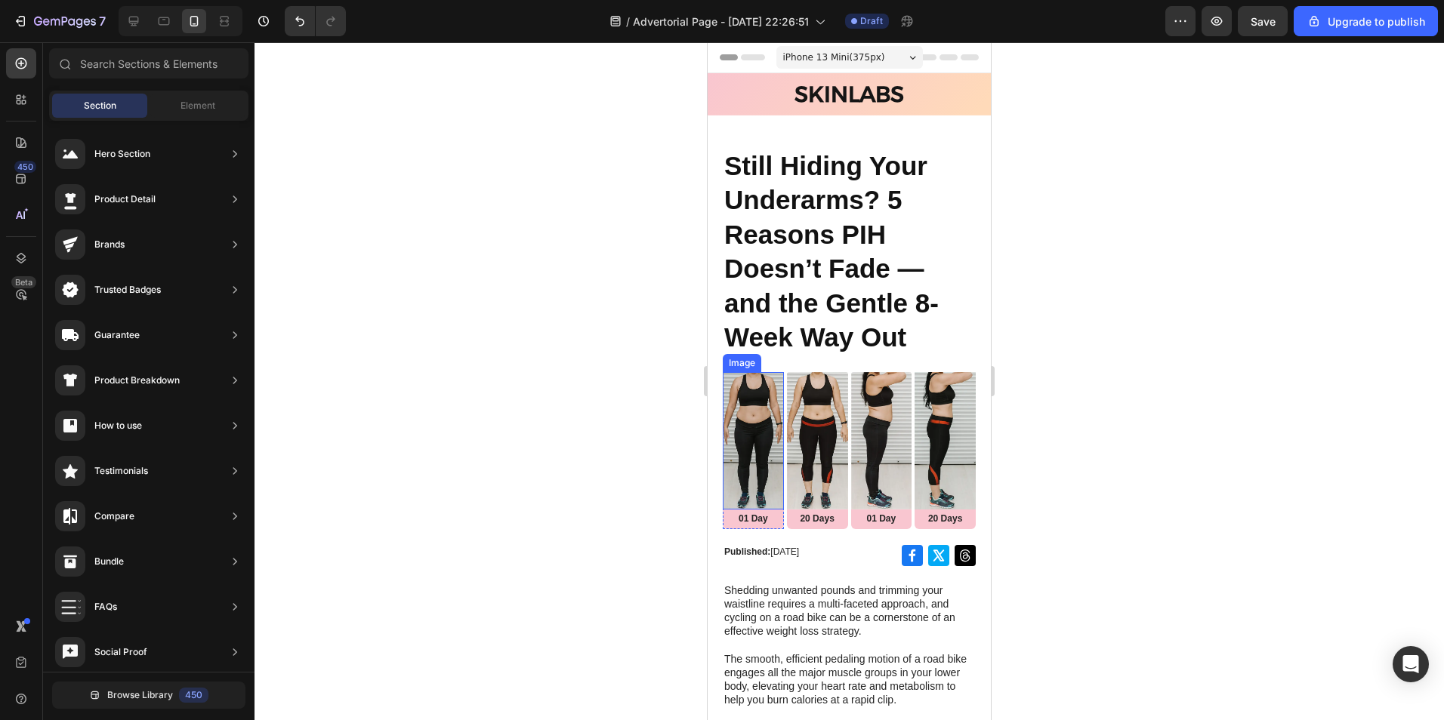
click at [745, 419] on img at bounding box center [753, 440] width 61 height 137
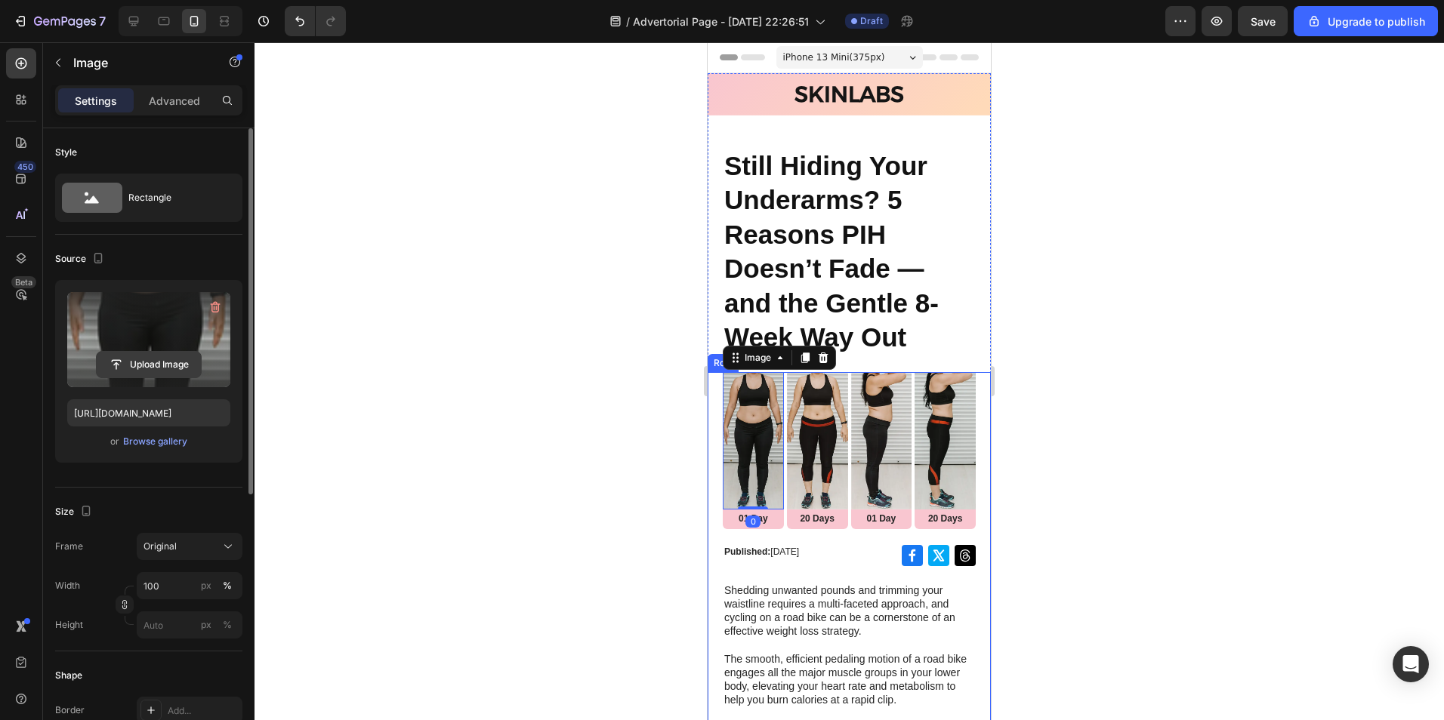
click at [146, 365] on input "file" at bounding box center [149, 365] width 104 height 26
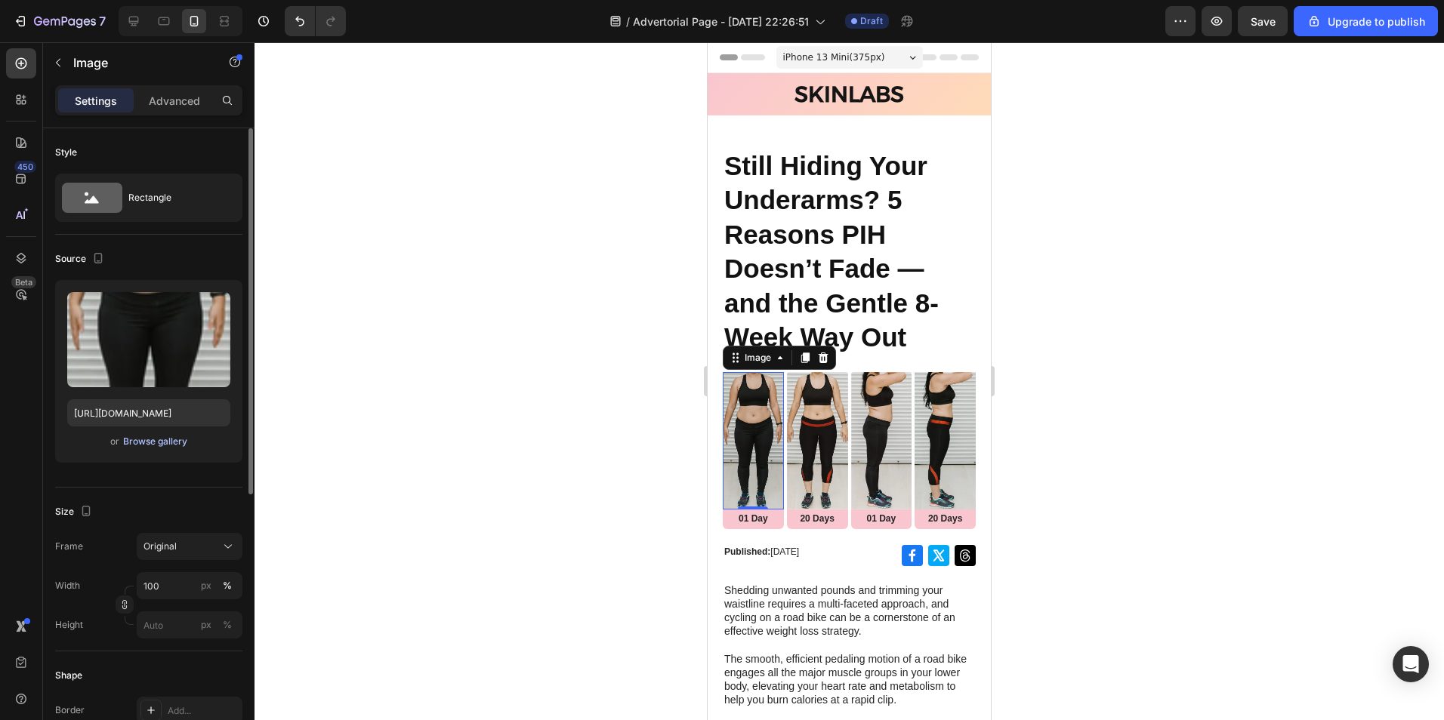
click at [162, 436] on div "Browse gallery" at bounding box center [155, 442] width 64 height 14
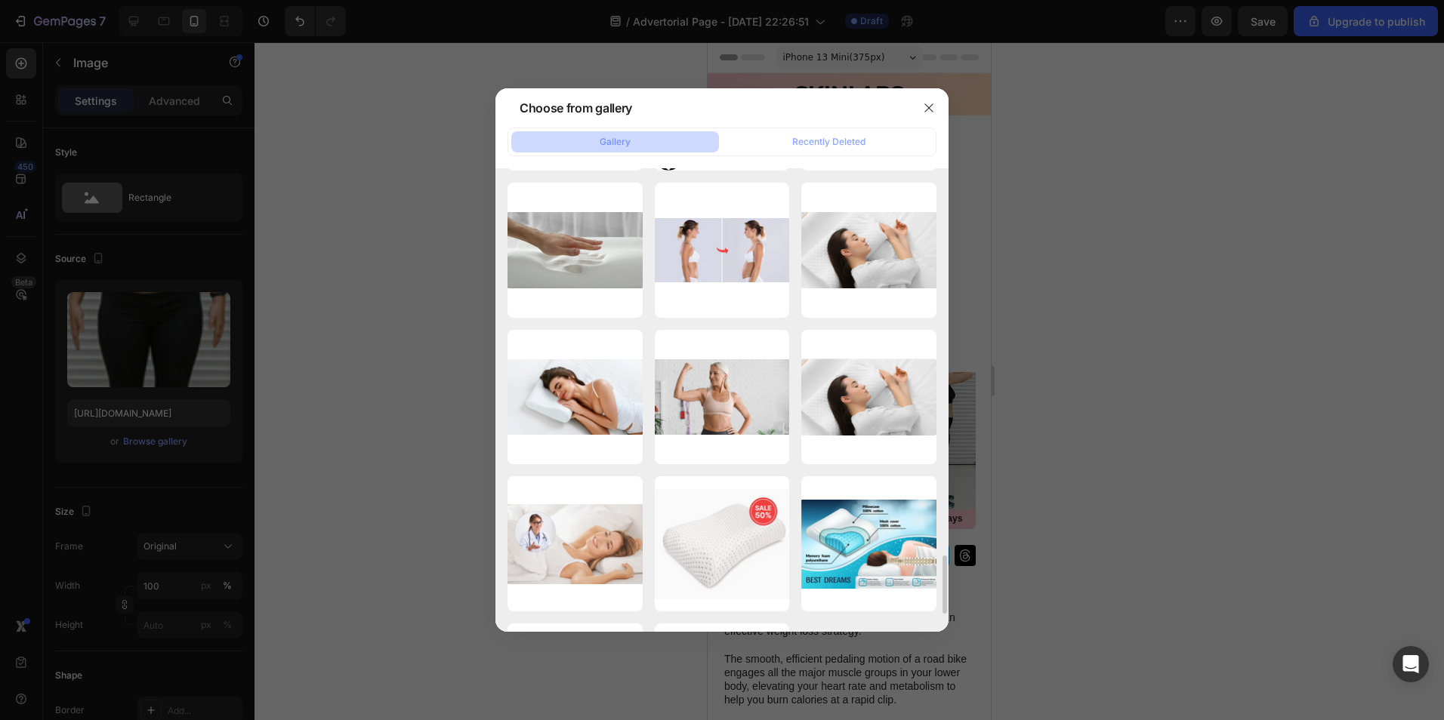
scroll to position [3223, 0]
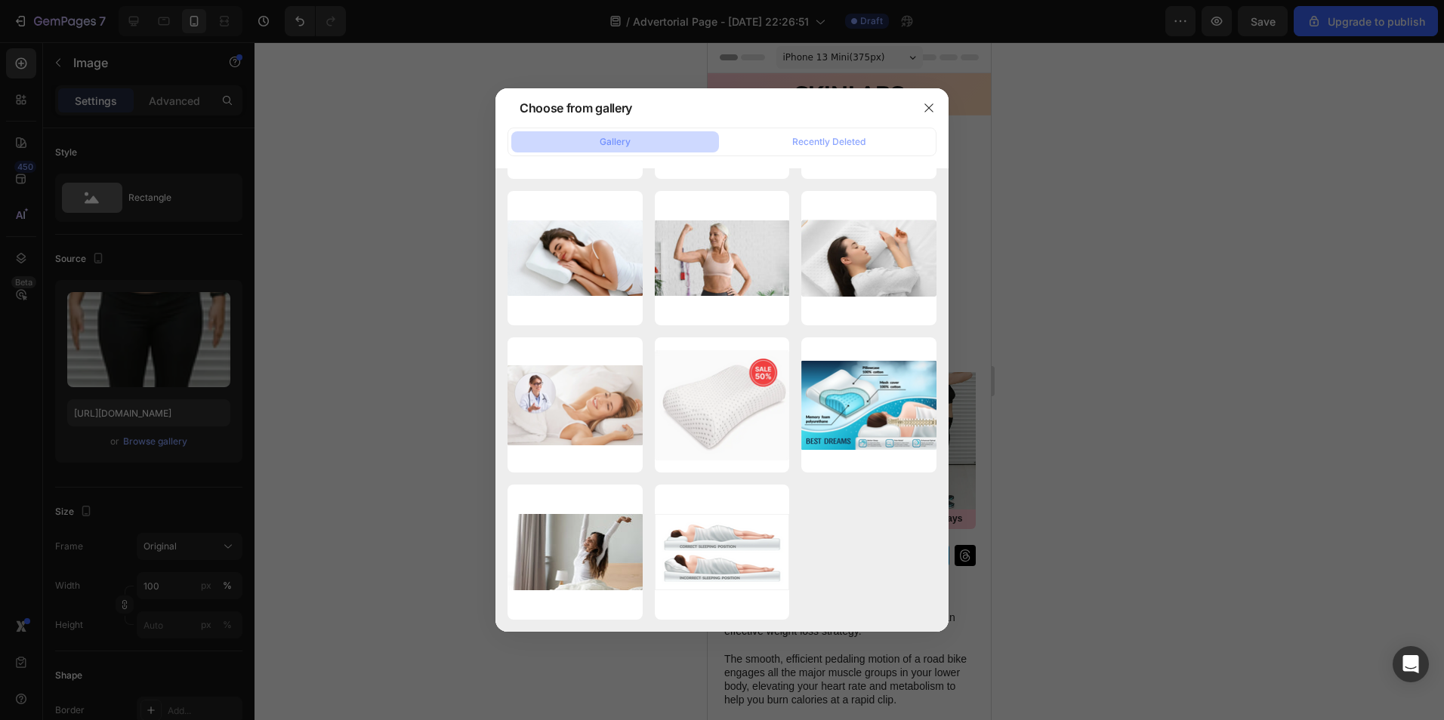
click at [267, 356] on div at bounding box center [722, 360] width 1444 height 720
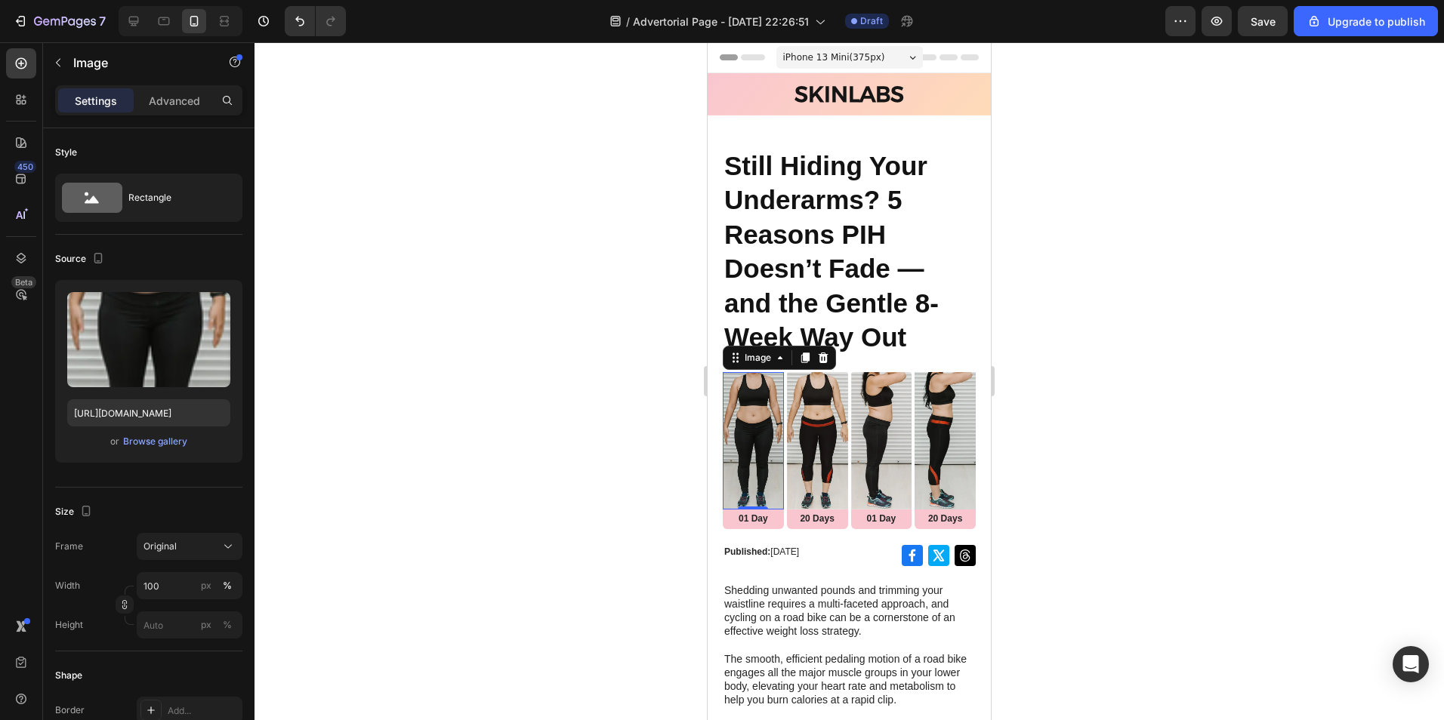
click at [745, 442] on img at bounding box center [753, 440] width 61 height 137
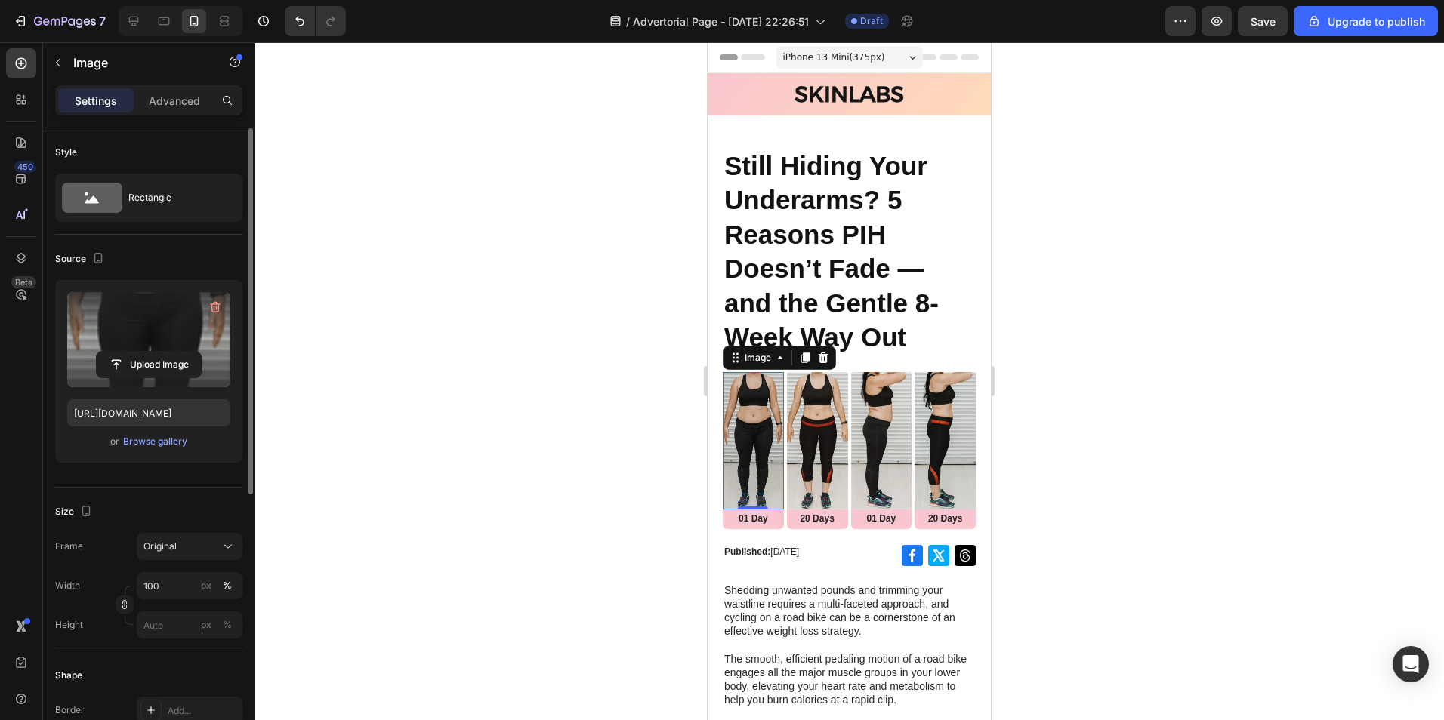
click at [144, 343] on label at bounding box center [148, 339] width 163 height 95
click at [144, 352] on input "file" at bounding box center [149, 365] width 104 height 26
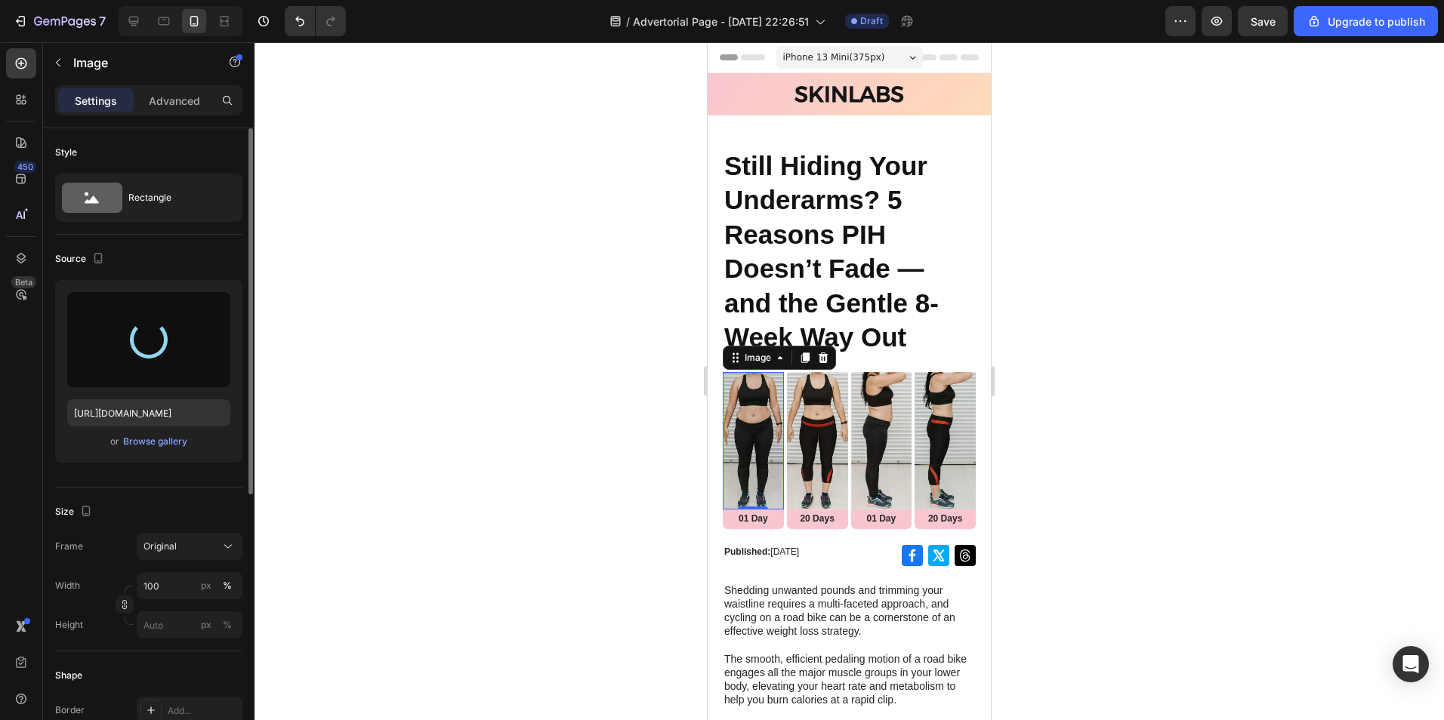
type input "https://cdn.shopify.com/s/files/1/0614/9632/8303/files/gempages_577192992033473…"
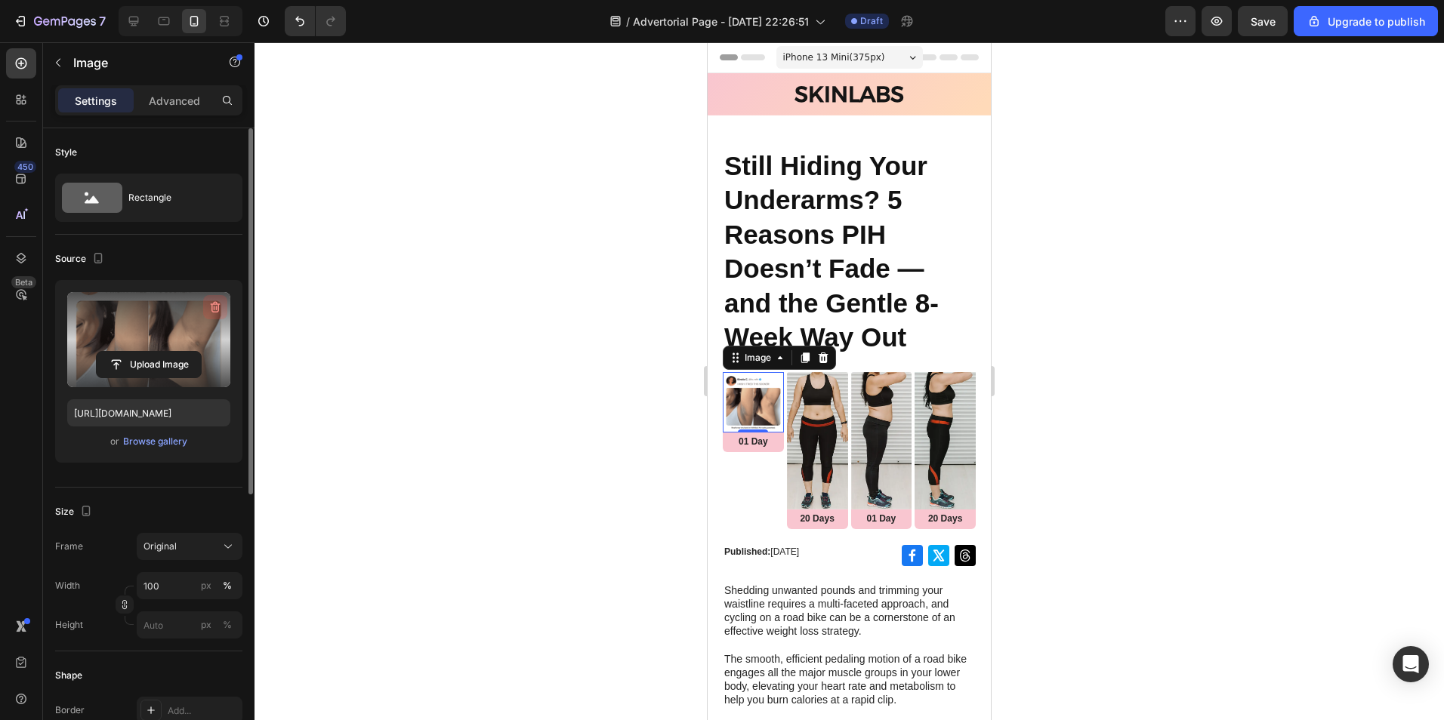
click at [211, 310] on icon "button" at bounding box center [215, 307] width 15 height 15
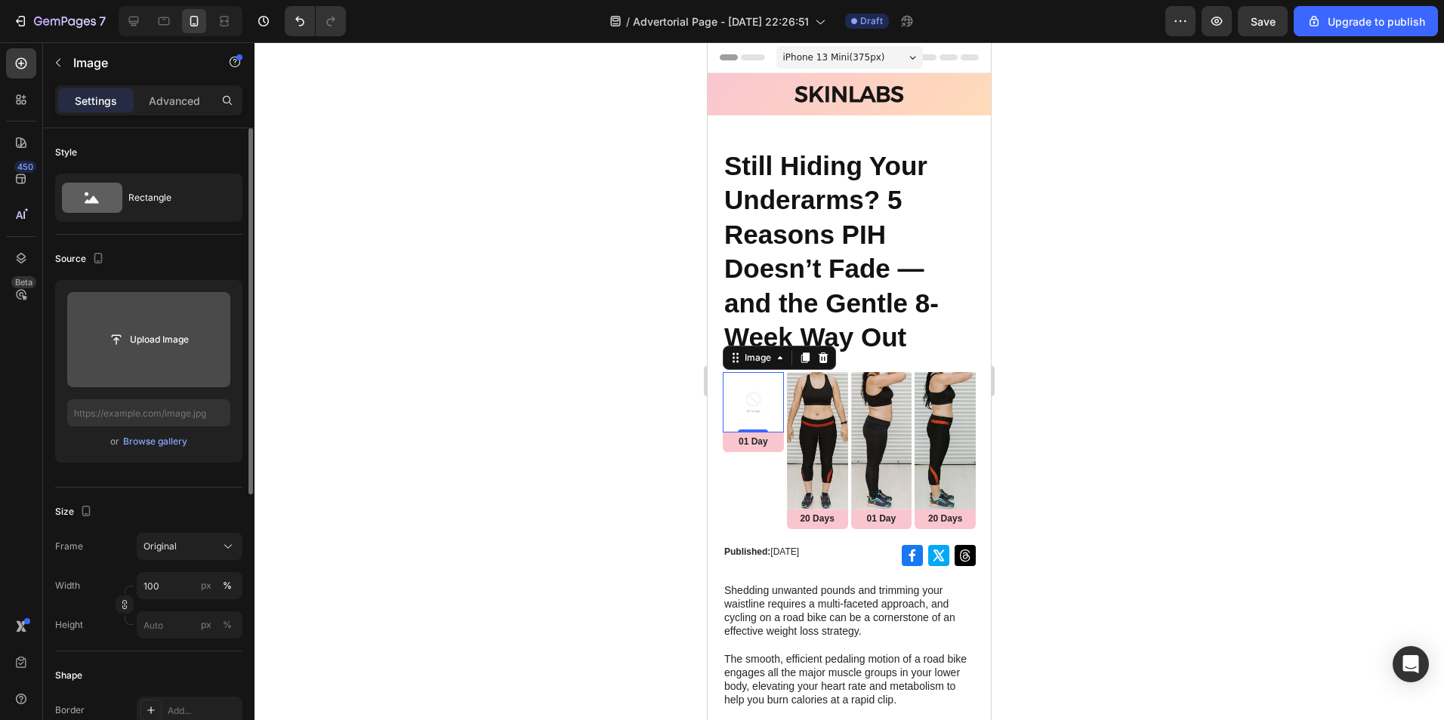
click at [100, 310] on input "file" at bounding box center [148, 339] width 163 height 95
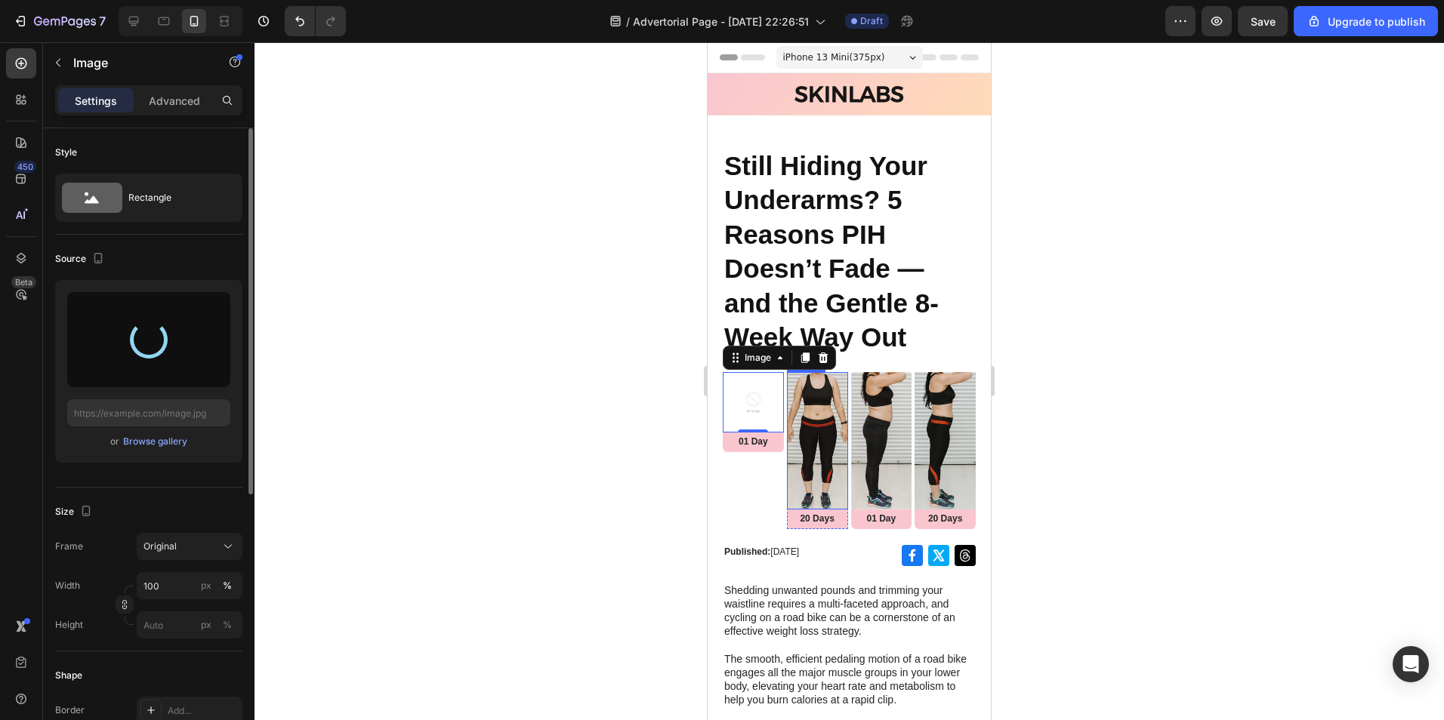
click at [818, 460] on img at bounding box center [817, 440] width 61 height 137
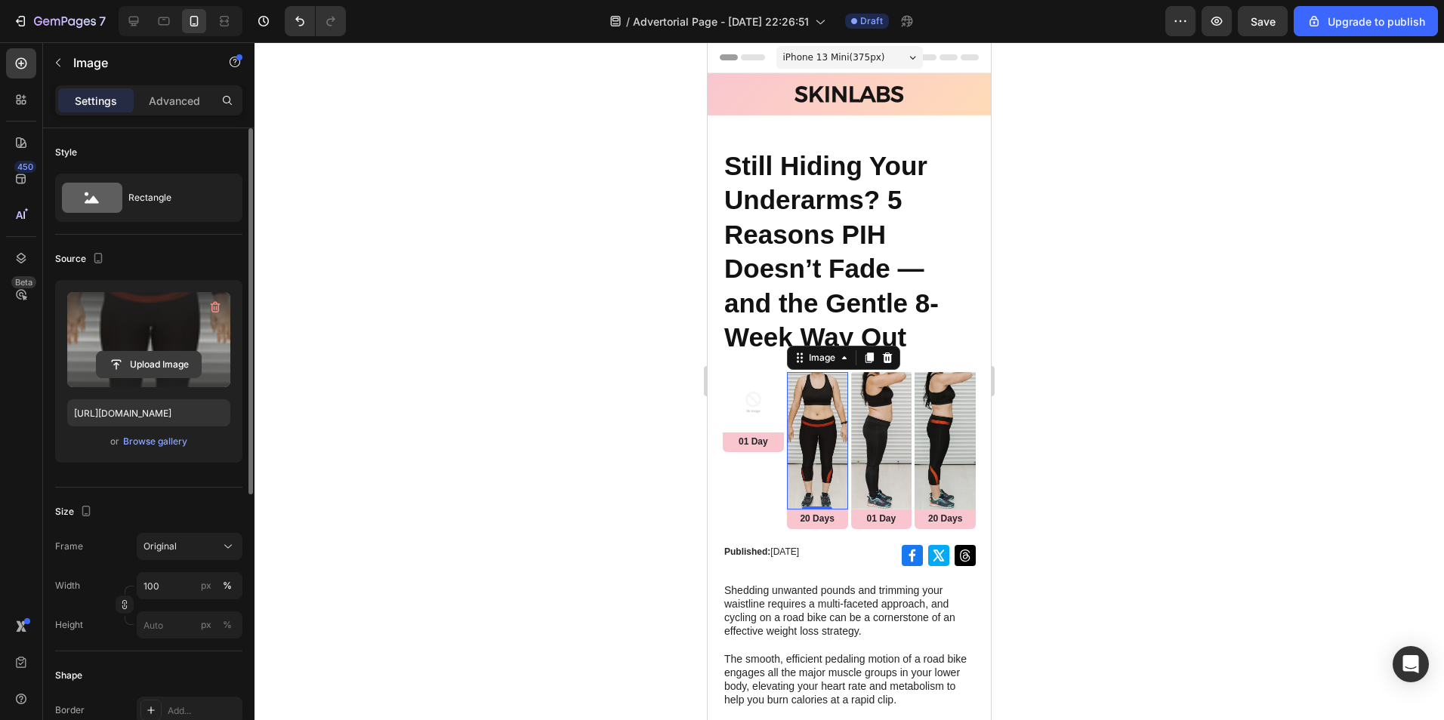
click at [173, 368] on input "file" at bounding box center [149, 365] width 104 height 26
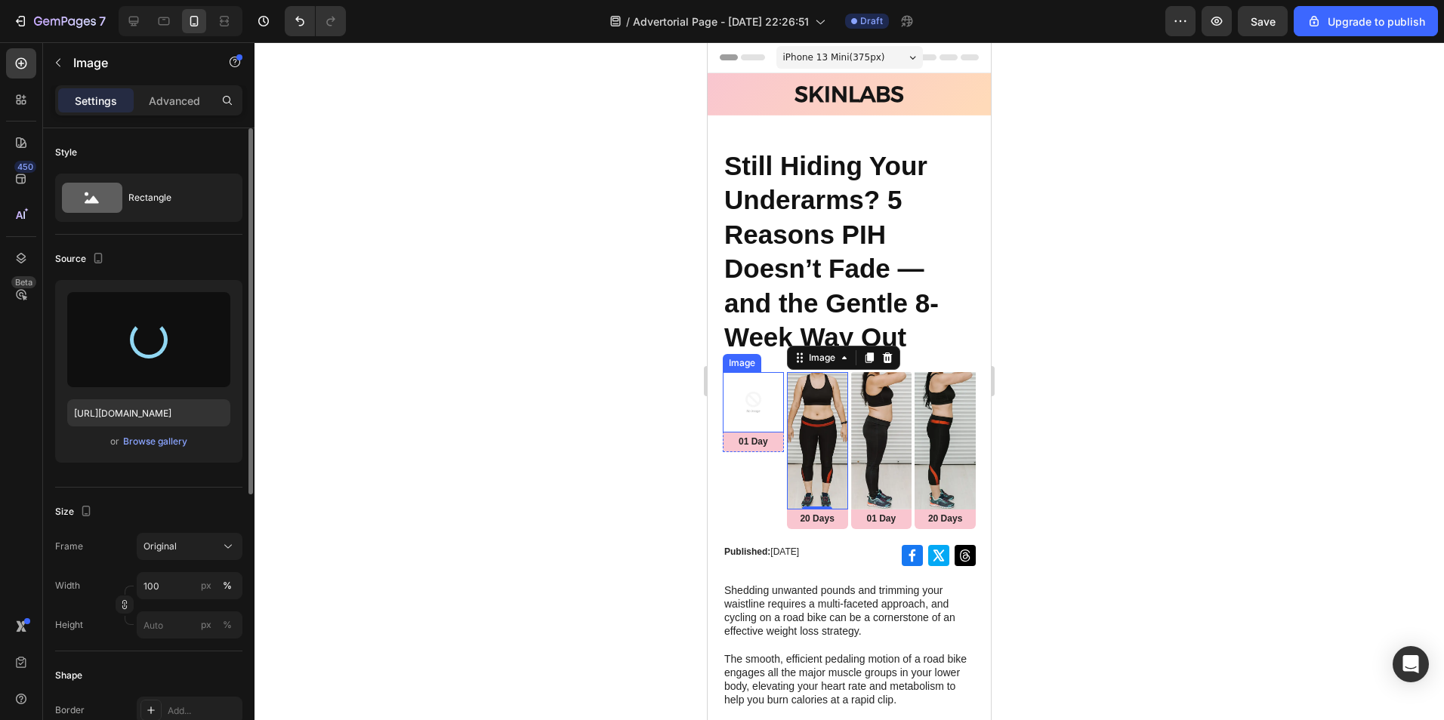
type input "https://cdn.shopify.com/s/files/1/0614/9632/8303/files/gempages_577192992033473…"
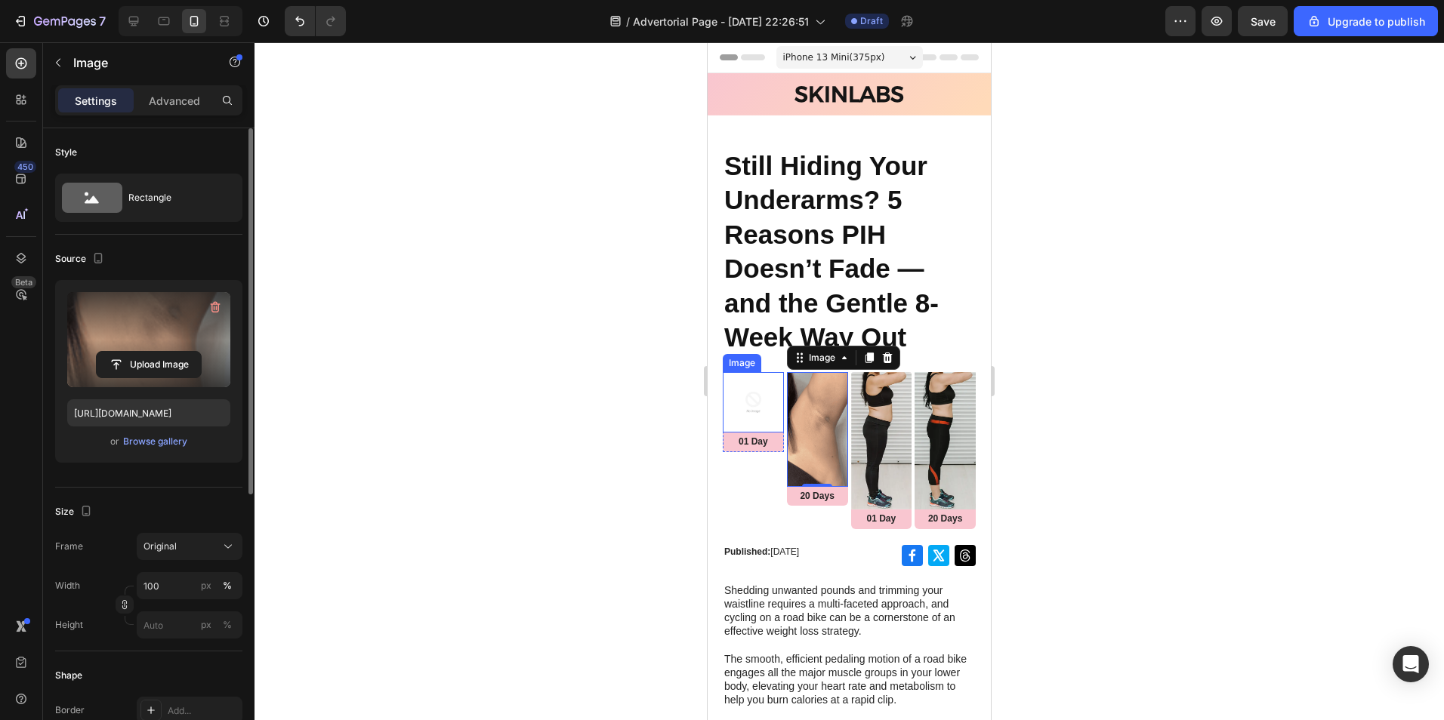
click at [749, 406] on img at bounding box center [753, 402] width 61 height 61
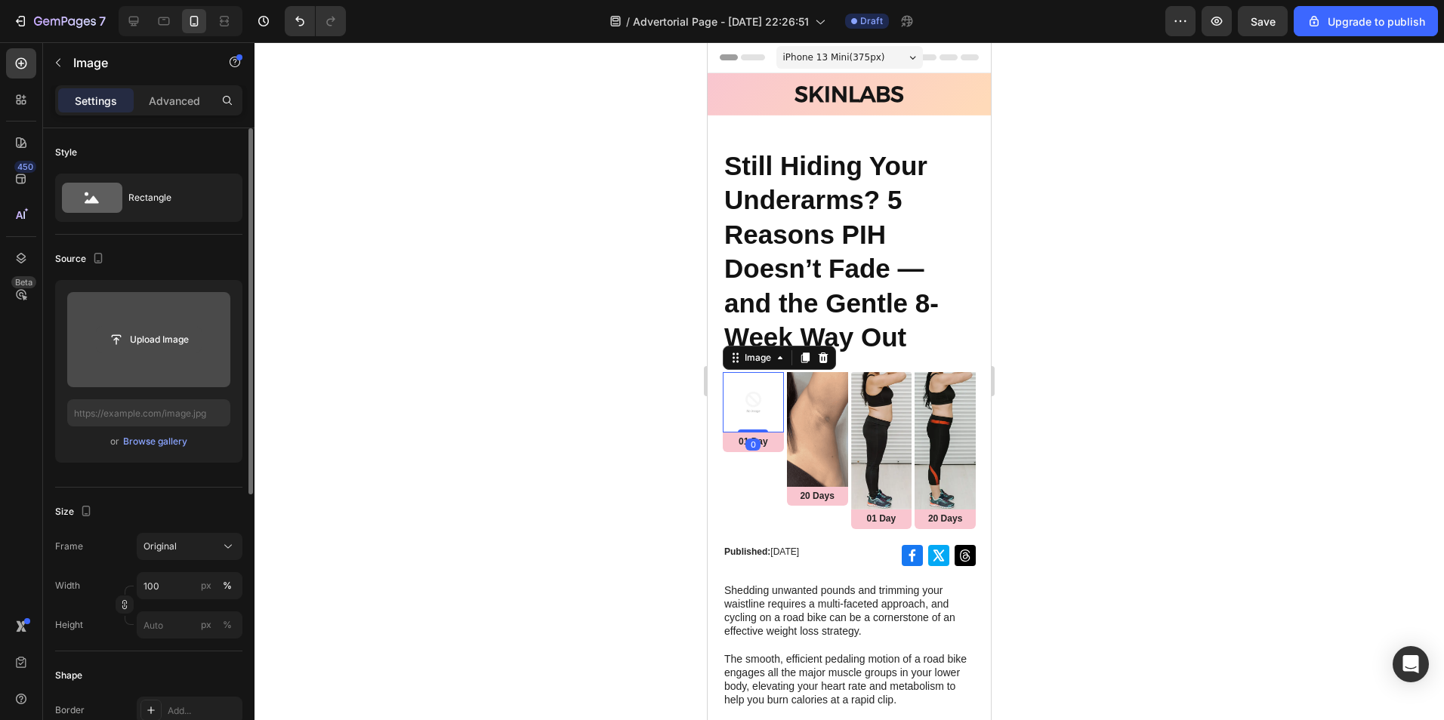
click at [104, 350] on input "file" at bounding box center [149, 340] width 104 height 26
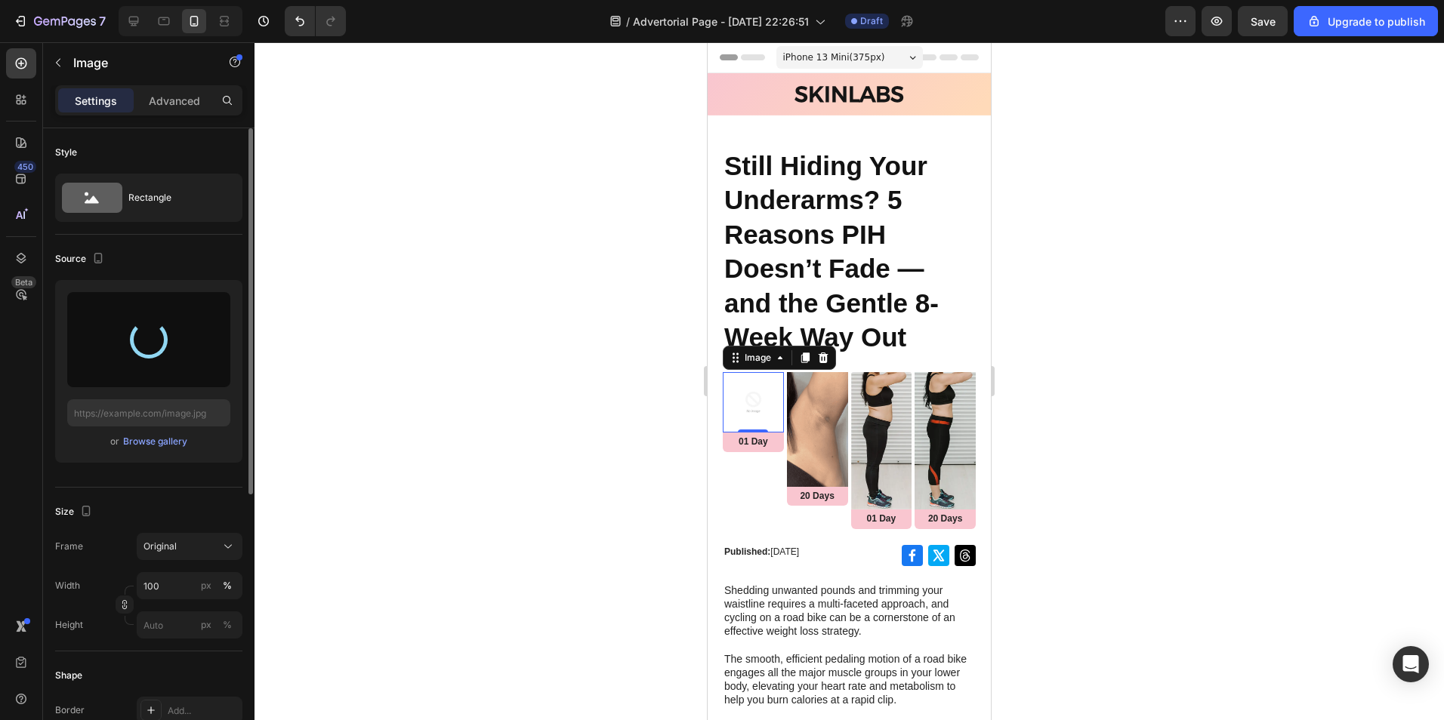
type input "https://cdn.shopify.com/s/files/1/0614/9632/8303/files/gempages_577192992033473…"
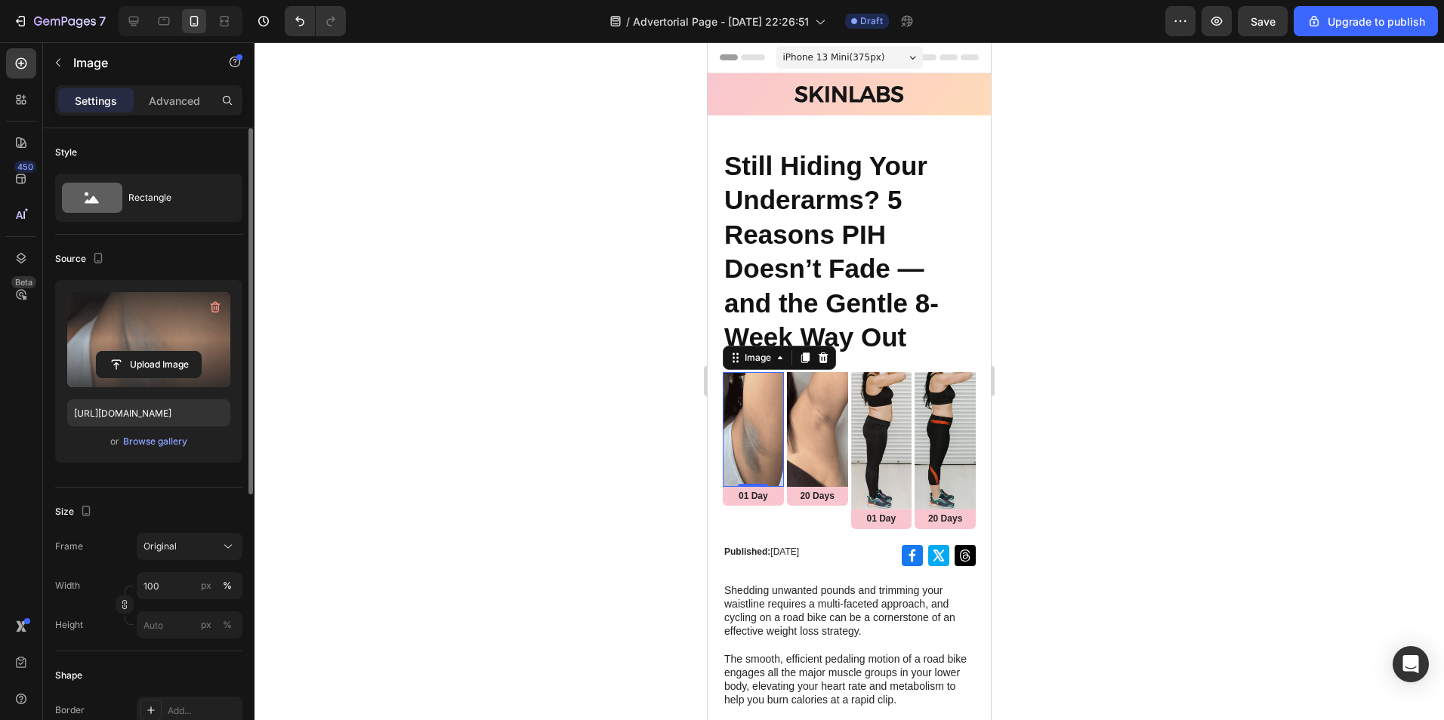
click at [1198, 444] on div at bounding box center [848, 381] width 1189 height 678
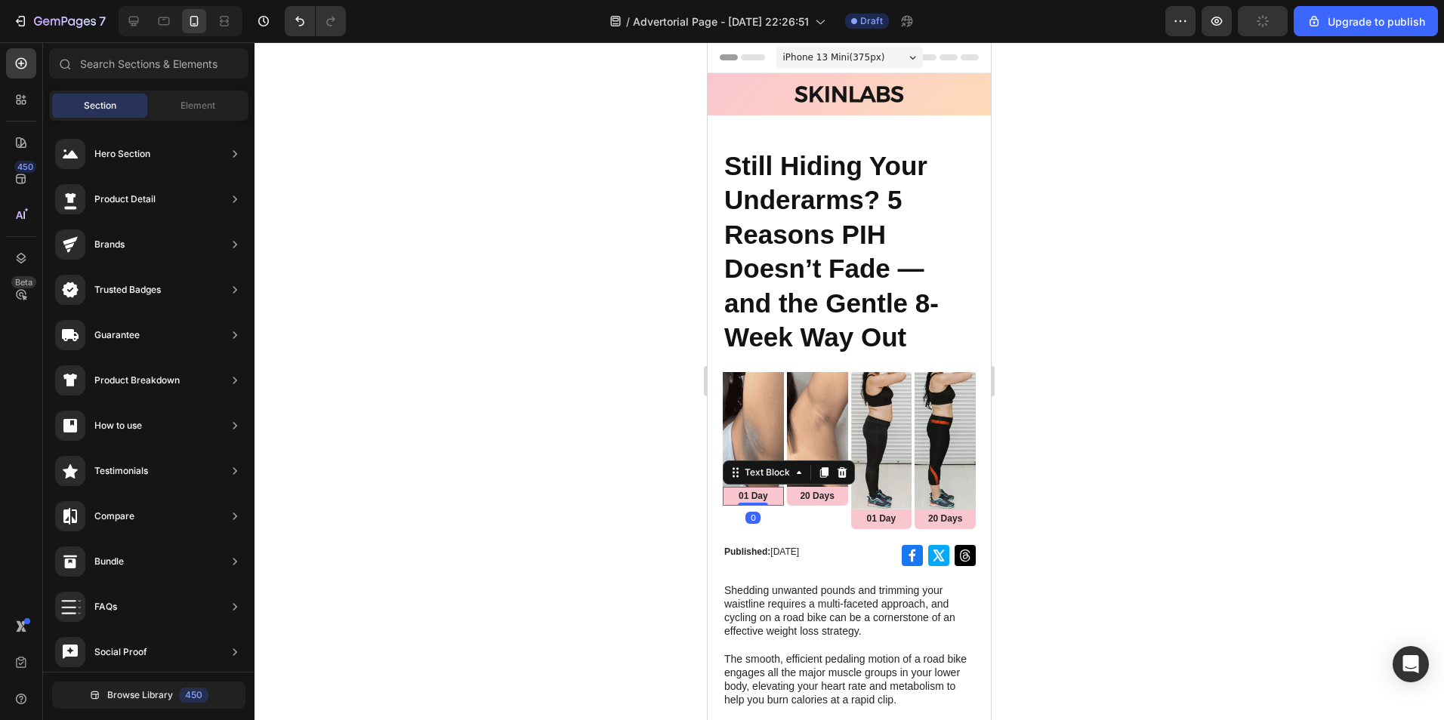
click at [739, 495] on p "01 Day" at bounding box center [753, 497] width 58 height 12
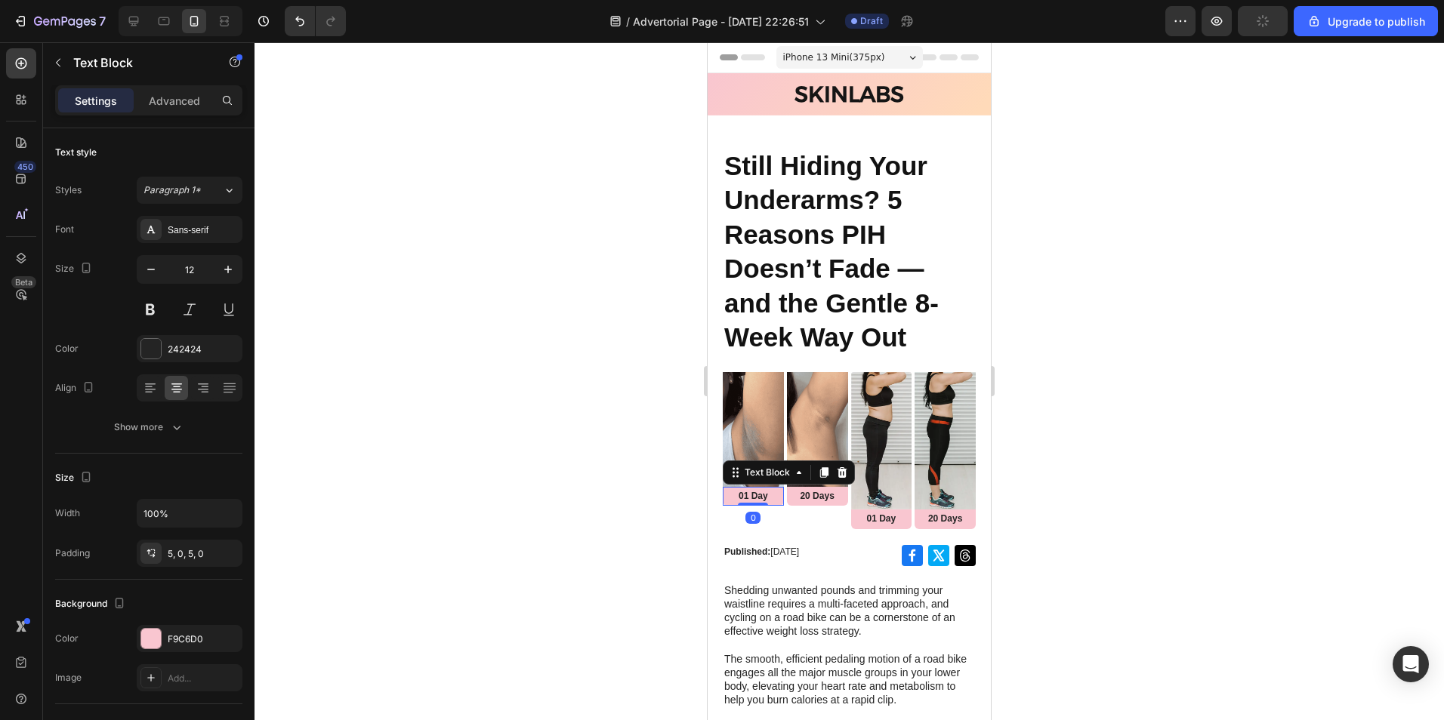
click at [739, 495] on p "01 Day" at bounding box center [753, 497] width 58 height 12
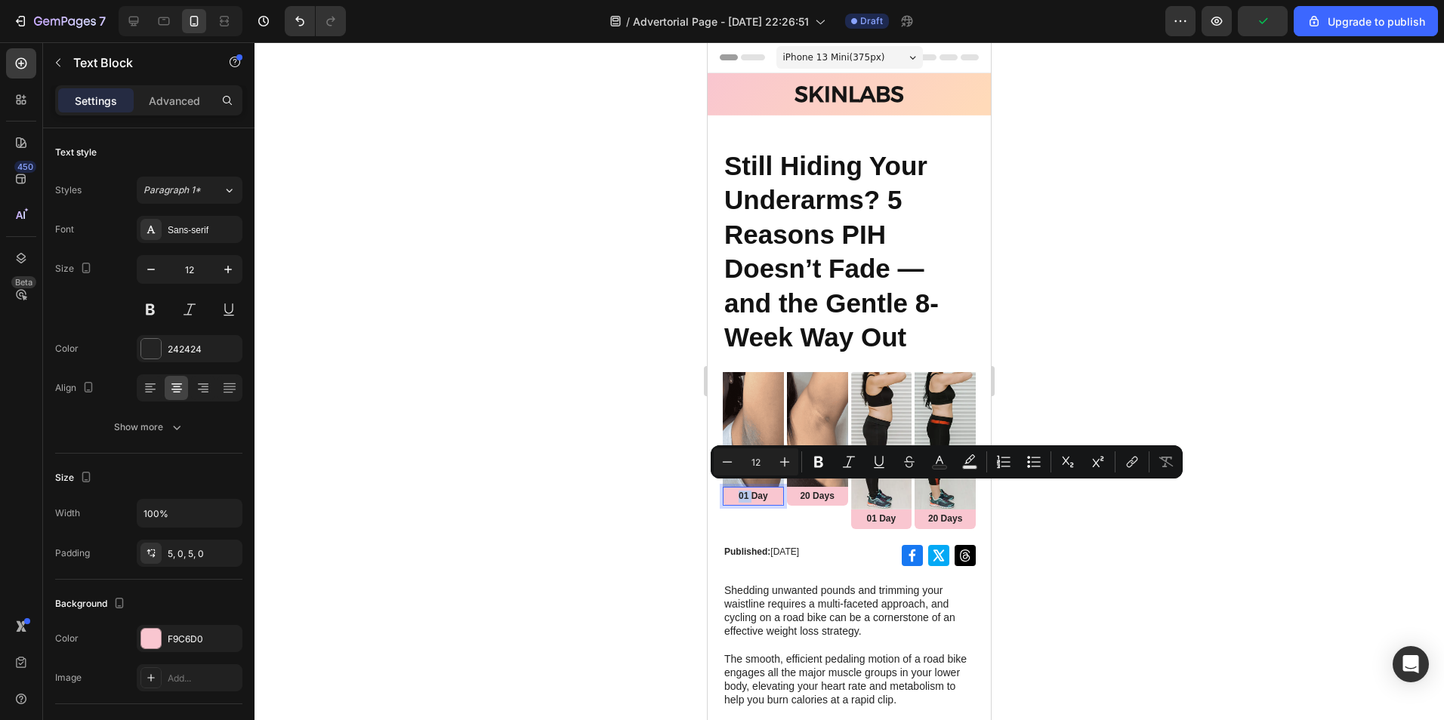
click at [749, 495] on p "01 Day" at bounding box center [753, 497] width 58 height 12
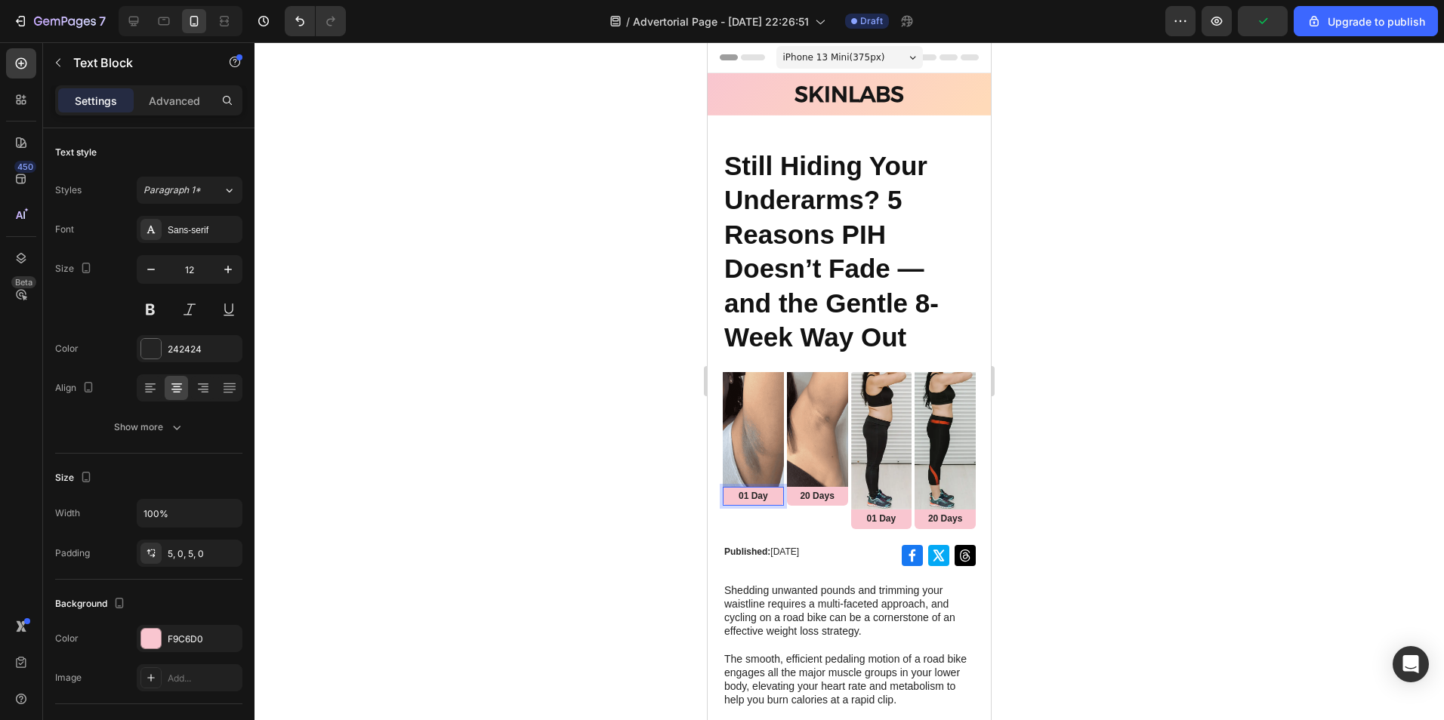
click at [763, 492] on p "01 Day" at bounding box center [753, 497] width 58 height 12
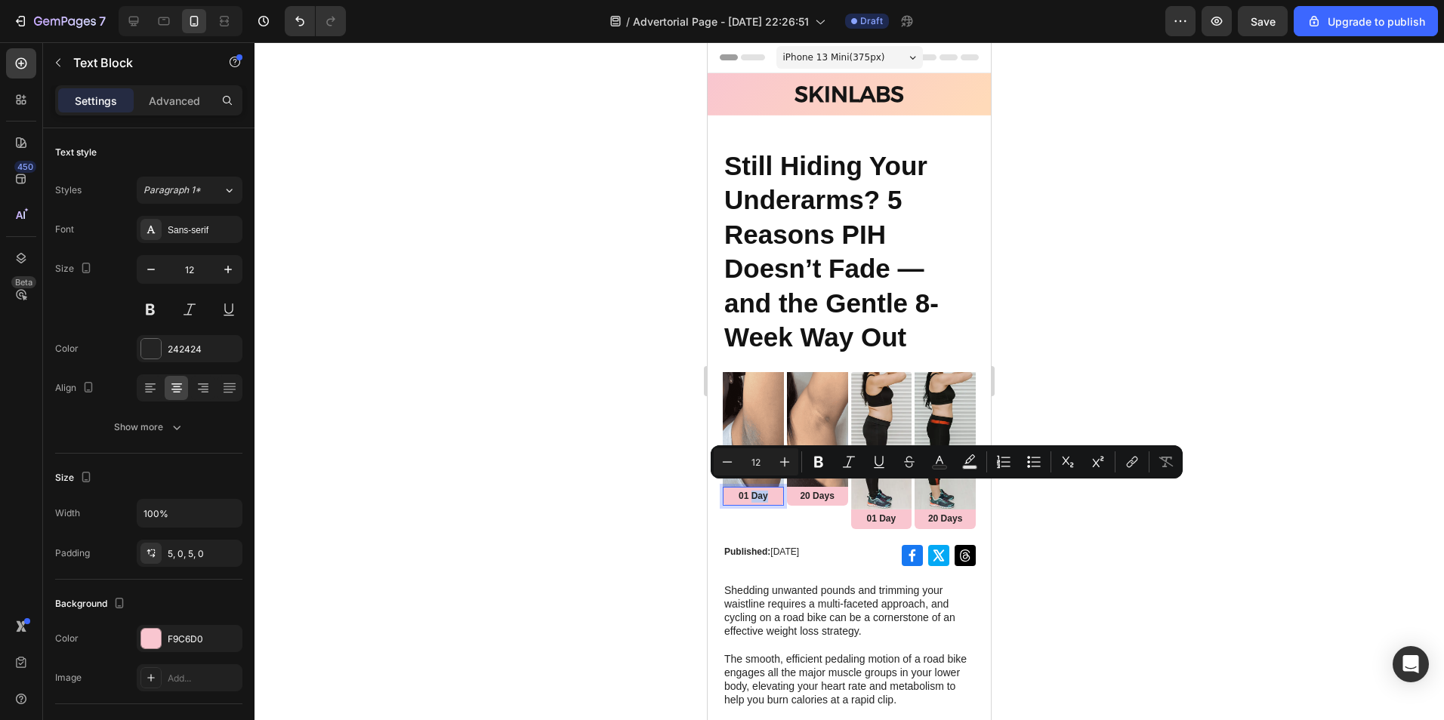
drag, startPoint x: 766, startPoint y: 492, endPoint x: 750, endPoint y: 492, distance: 16.6
click at [750, 492] on p "01 Day" at bounding box center [753, 497] width 58 height 12
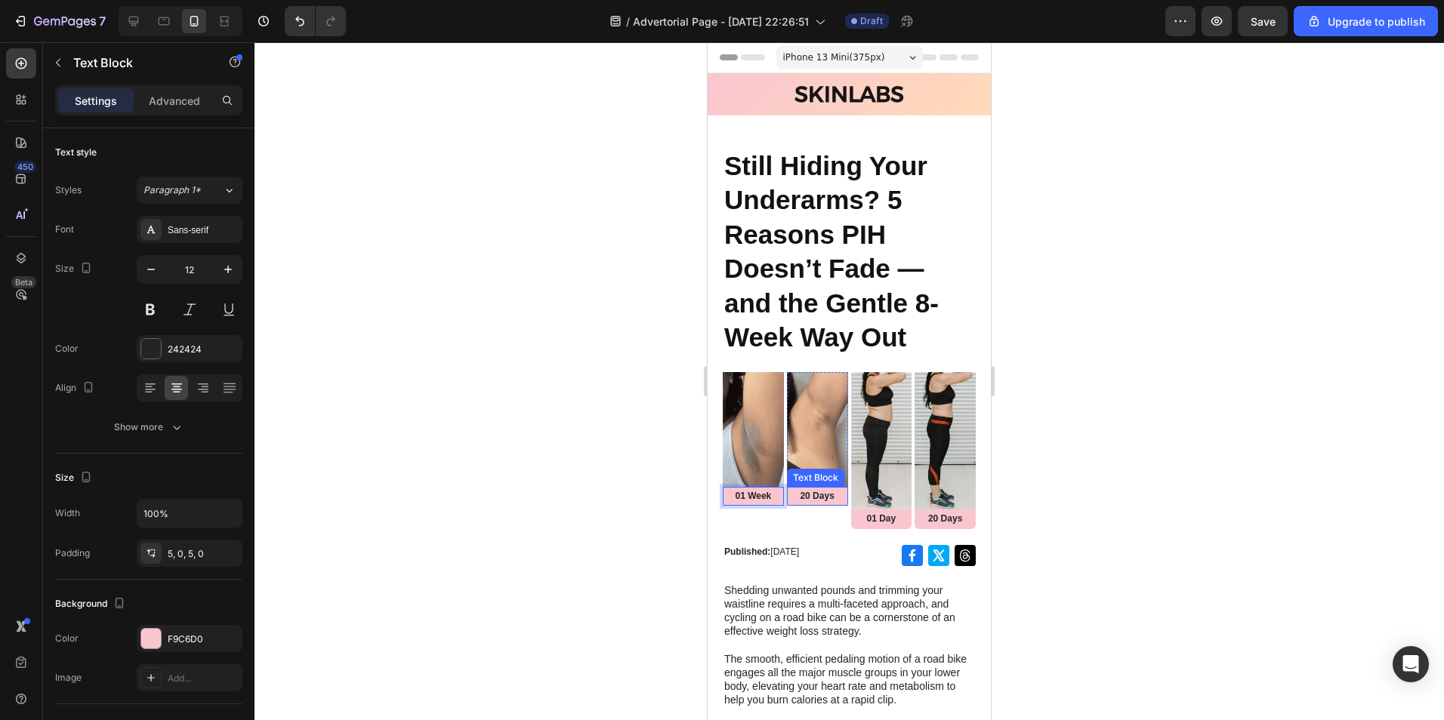
click at [823, 493] on p "20 Days" at bounding box center [817, 497] width 58 height 12
click at [1090, 476] on div at bounding box center [848, 381] width 1189 height 678
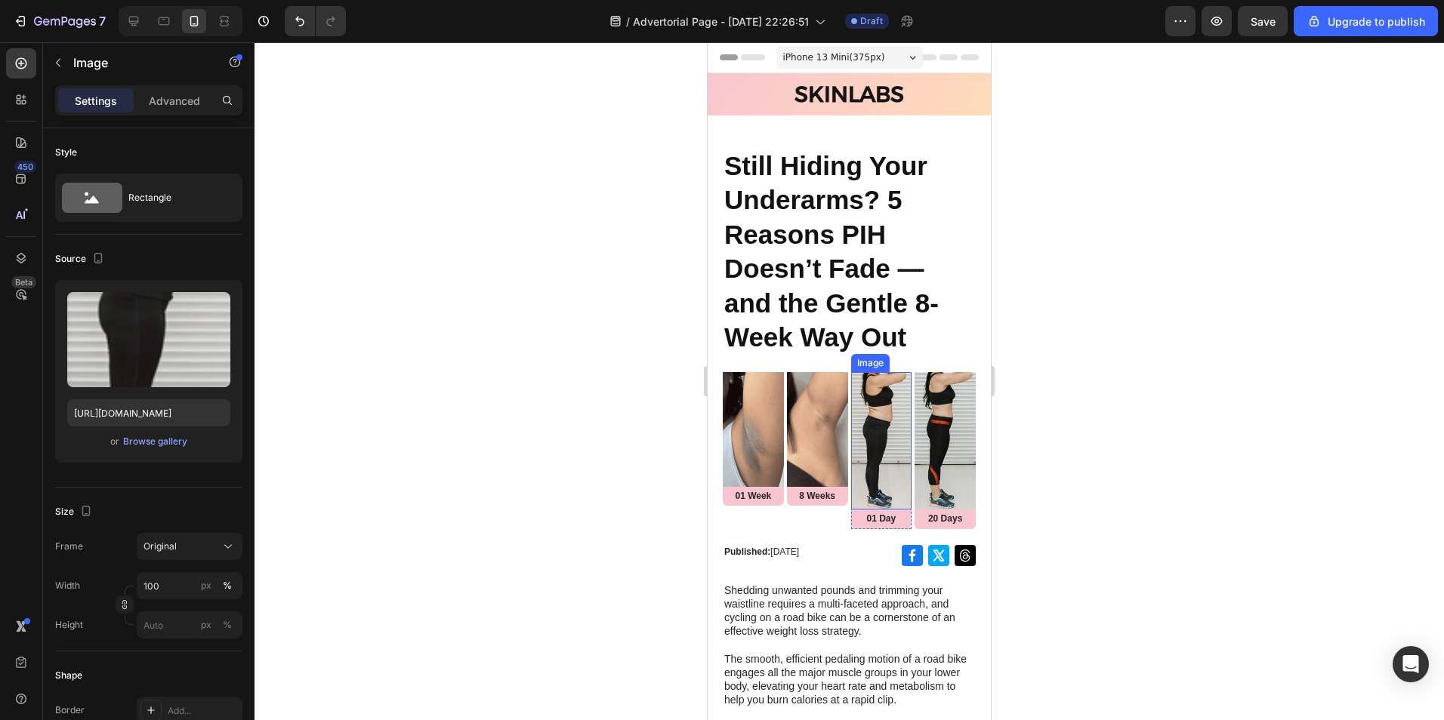
drag, startPoint x: 881, startPoint y: 419, endPoint x: 717, endPoint y: 385, distance: 168.1
click at [880, 418] on img at bounding box center [881, 440] width 61 height 137
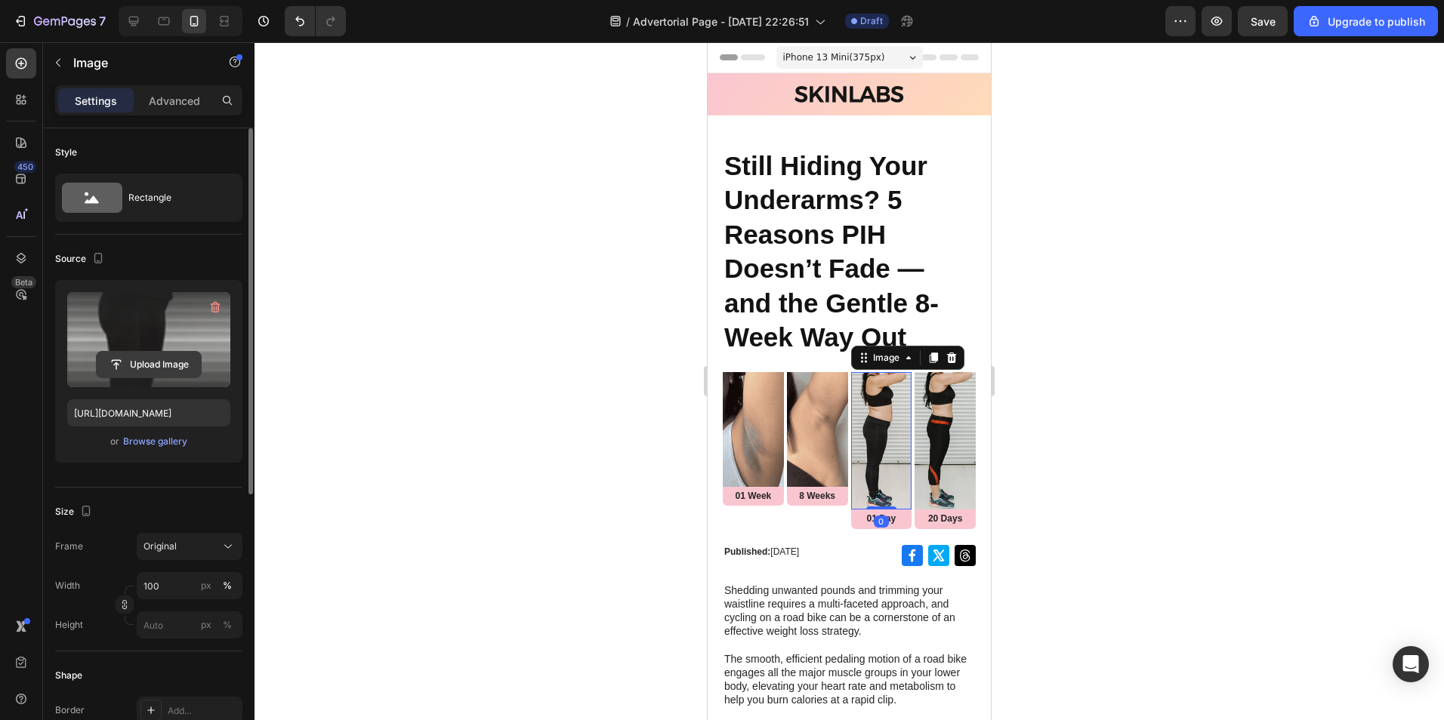
click at [139, 353] on input "file" at bounding box center [149, 365] width 104 height 26
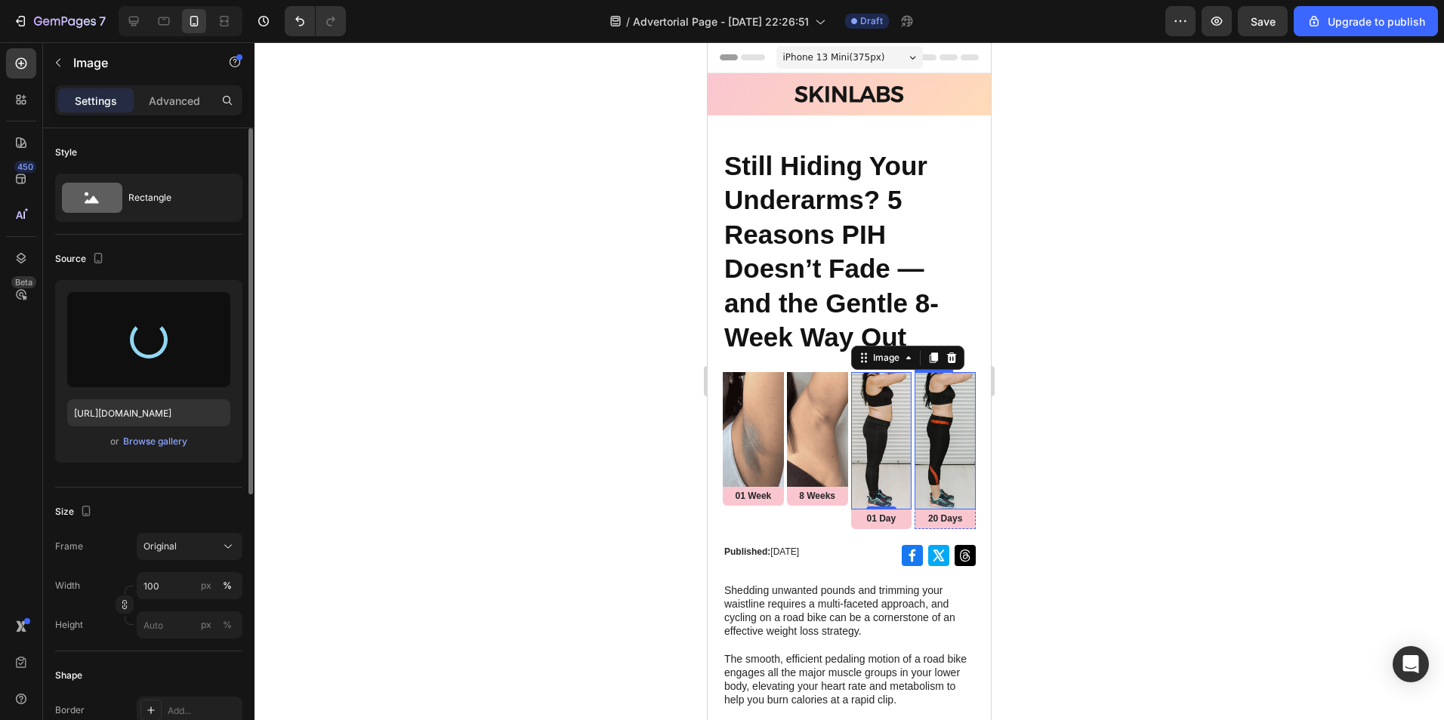
type input "https://cdn.shopify.com/s/files/1/0614/9632/8303/files/gempages_577192992033473…"
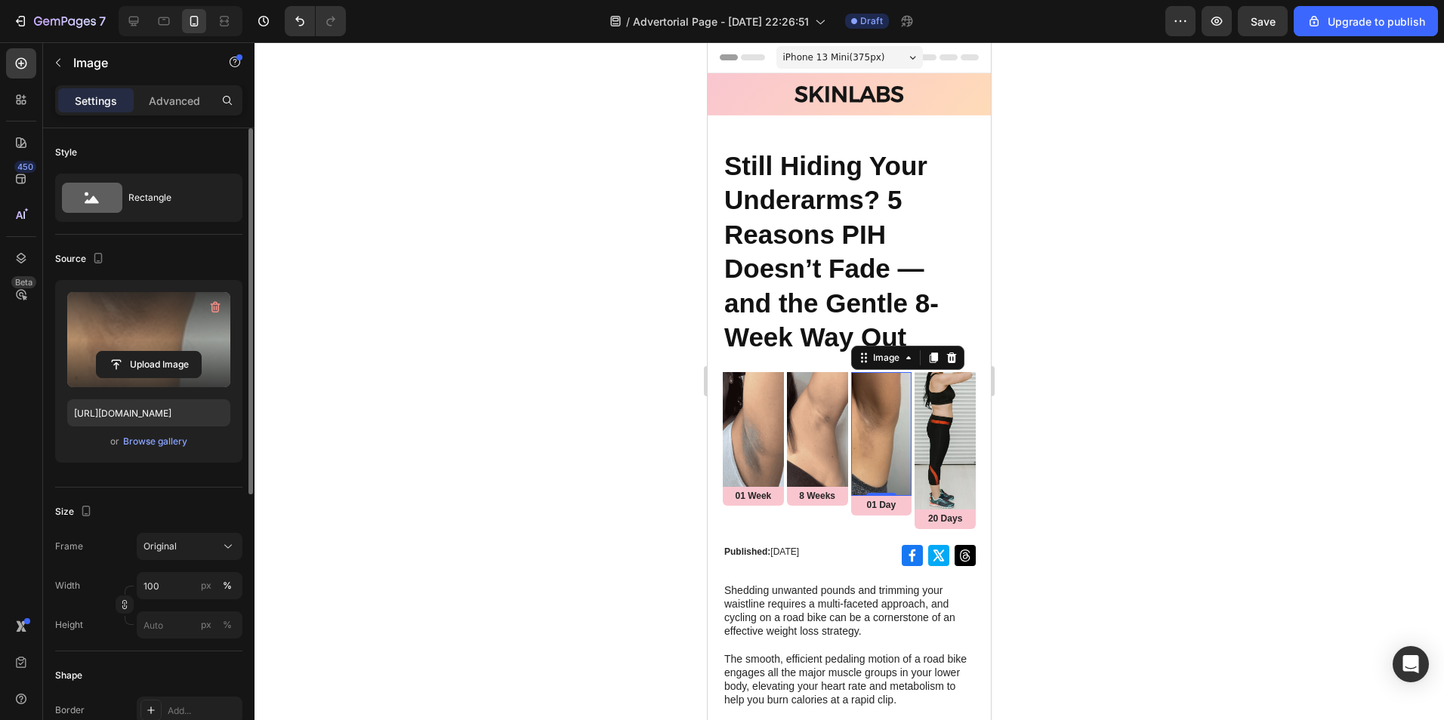
click at [1061, 446] on div at bounding box center [848, 381] width 1189 height 678
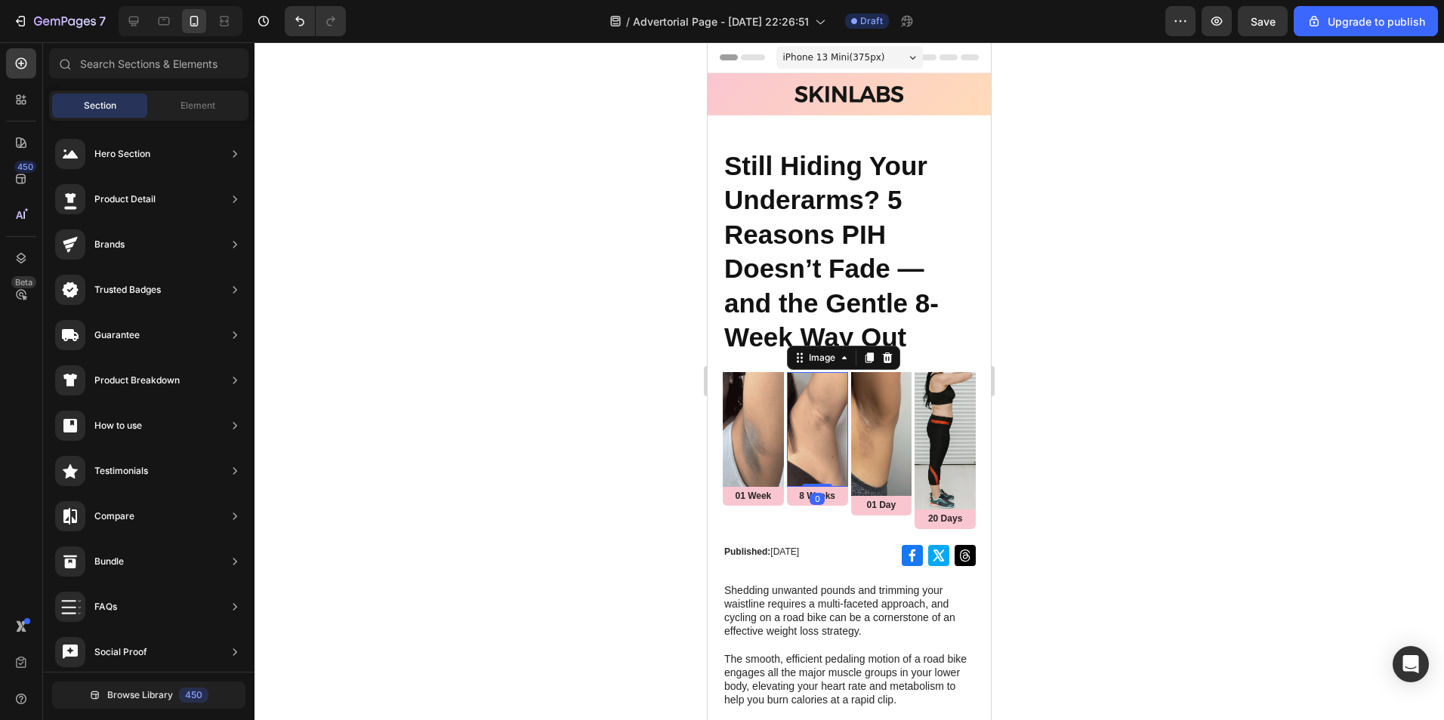
click at [838, 440] on img at bounding box center [817, 429] width 61 height 115
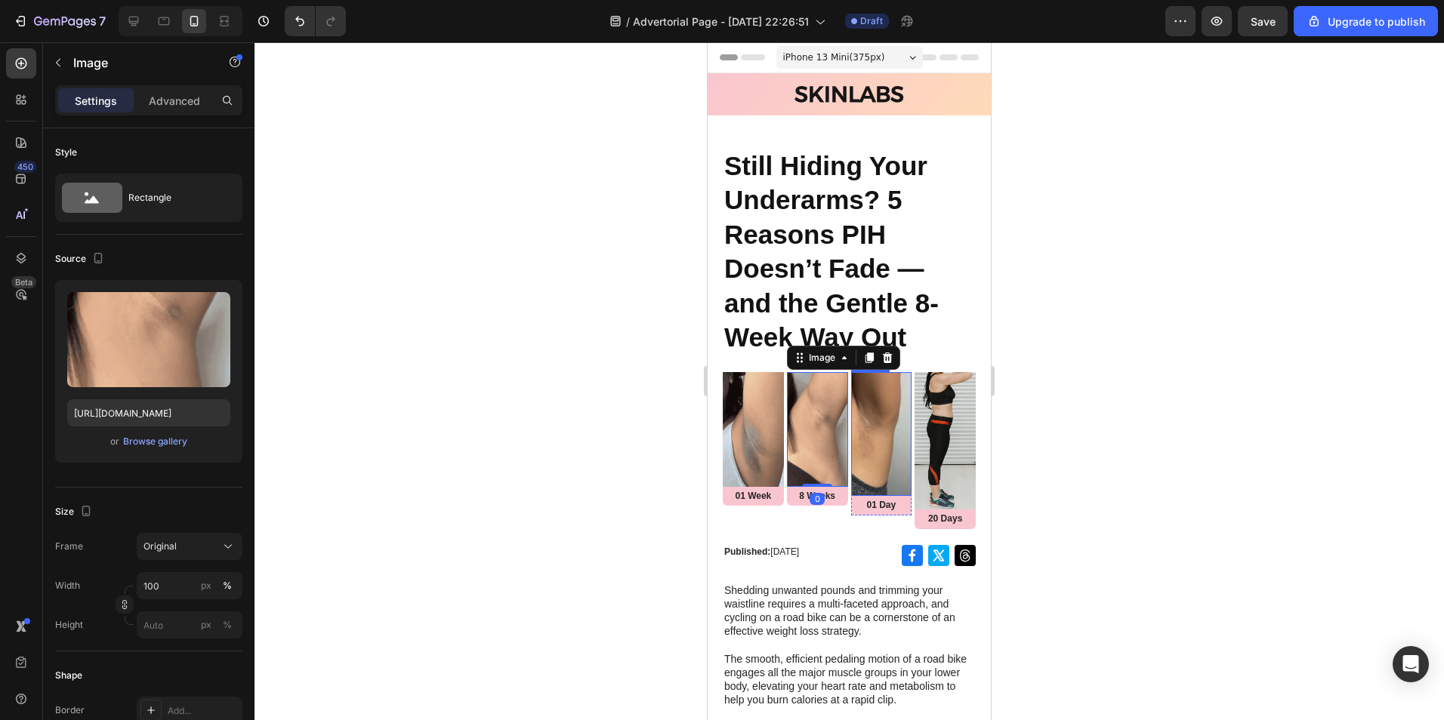
click at [875, 470] on img at bounding box center [881, 434] width 61 height 125
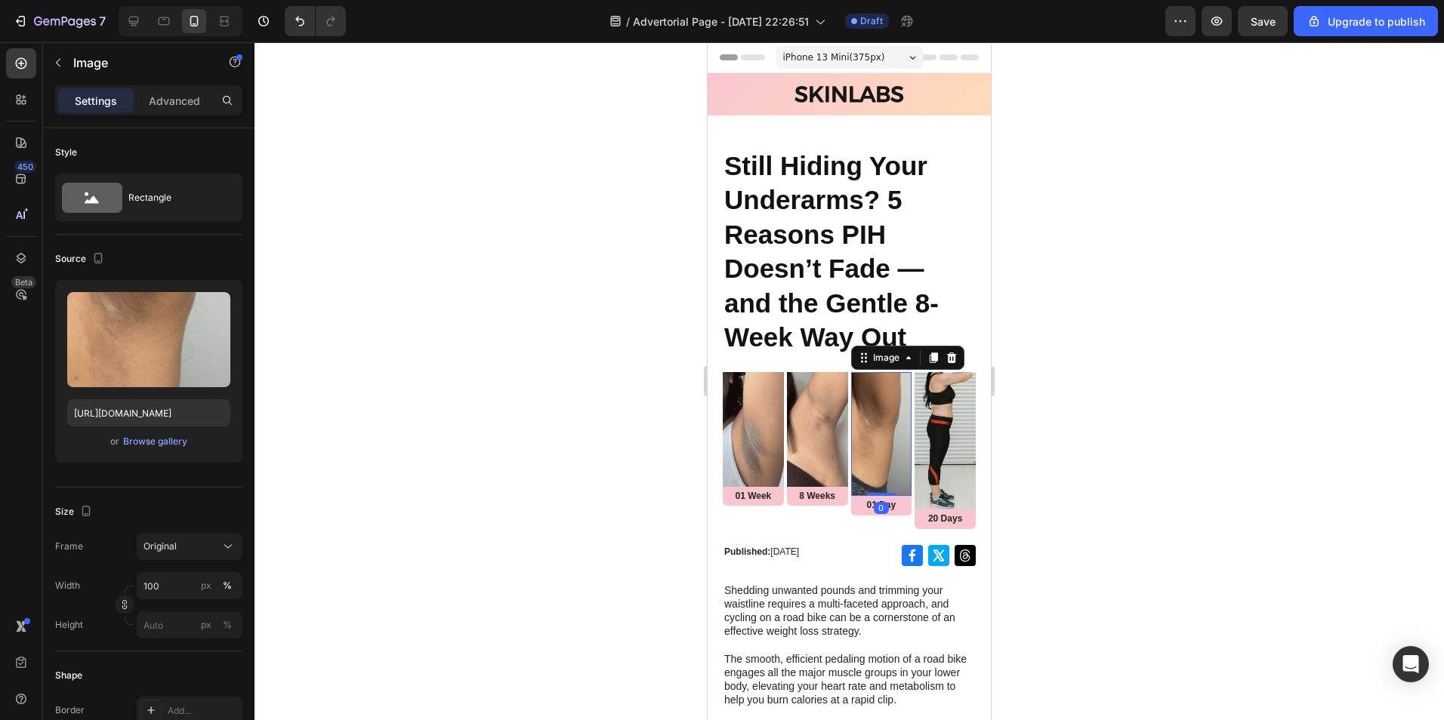
drag, startPoint x: 874, startPoint y: 487, endPoint x: 877, endPoint y: 472, distance: 15.4
click at [877, 472] on div "Image 0" at bounding box center [881, 434] width 61 height 125
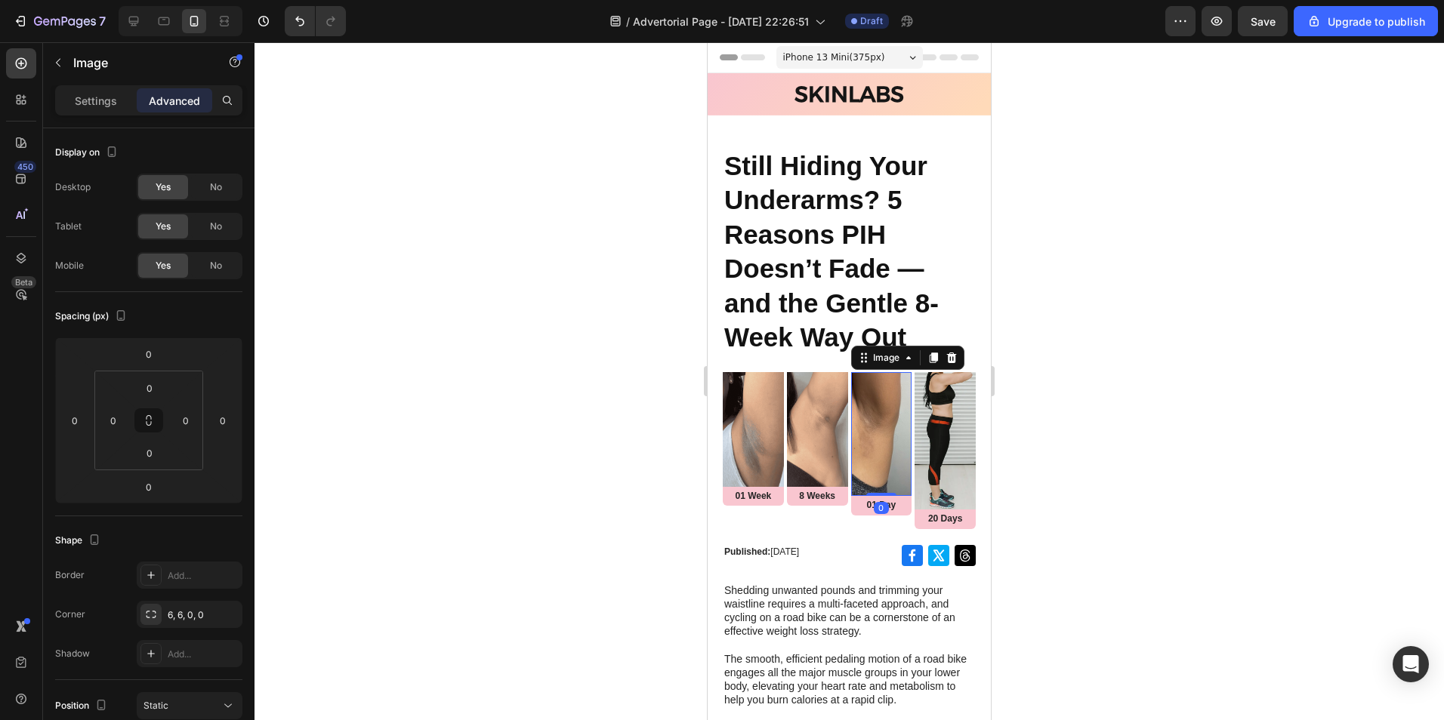
drag, startPoint x: 874, startPoint y: 489, endPoint x: 877, endPoint y: 461, distance: 27.4
click at [877, 461] on div "Image 0" at bounding box center [881, 434] width 61 height 125
click at [877, 461] on img at bounding box center [881, 434] width 61 height 125
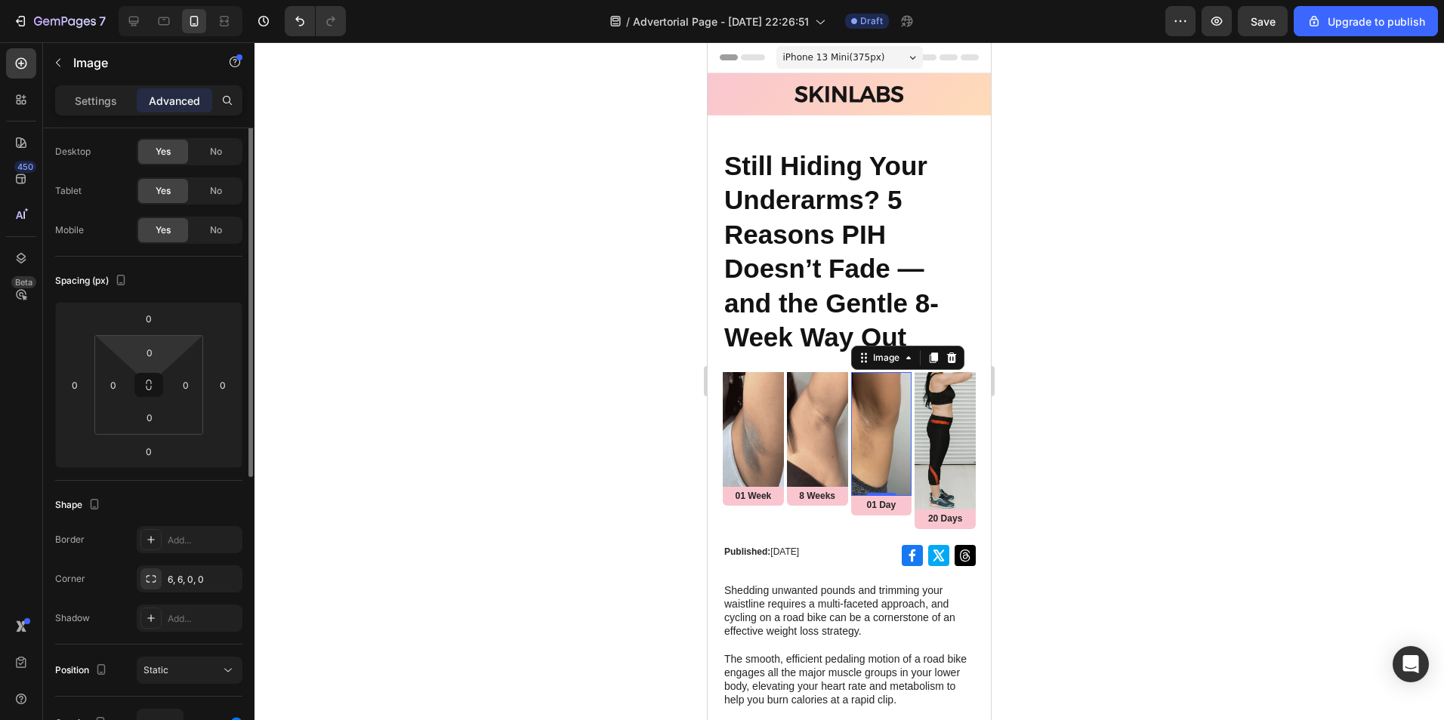
scroll to position [0, 0]
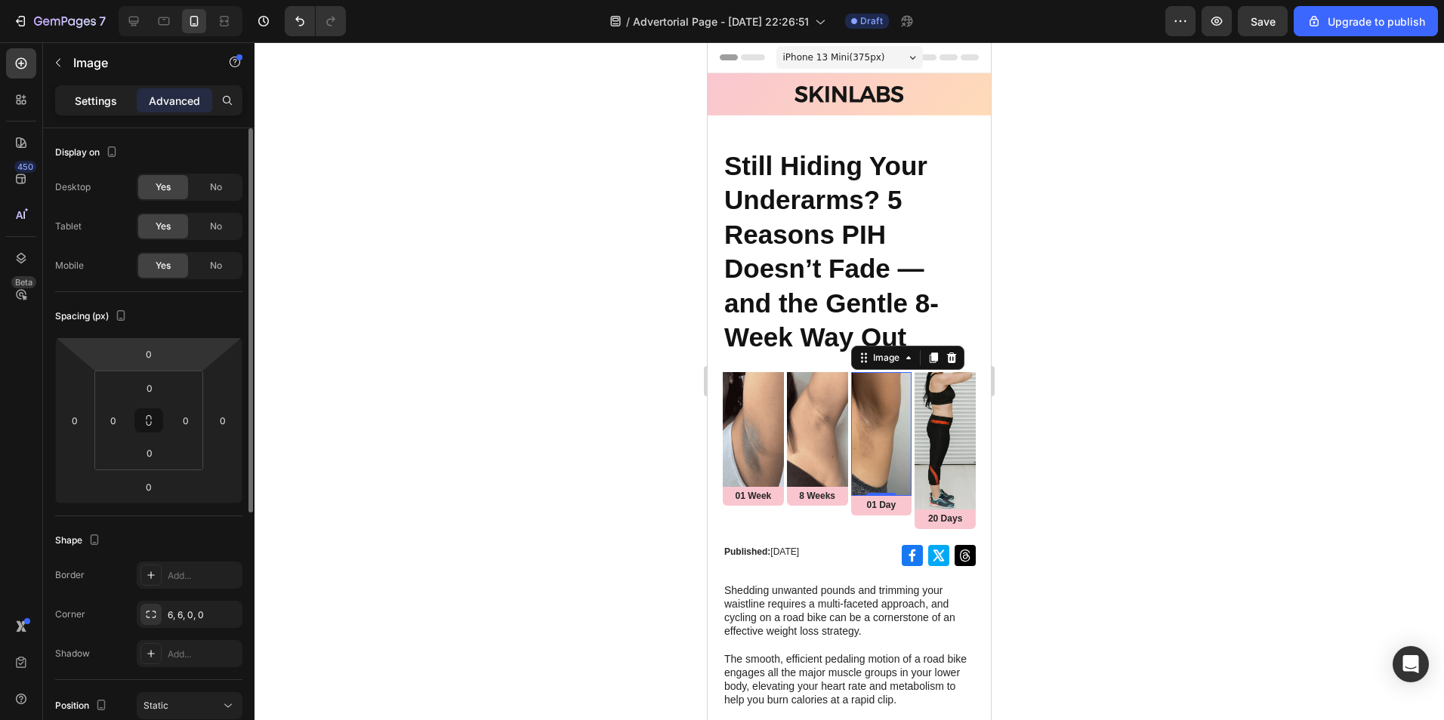
click at [124, 99] on div "Settings" at bounding box center [96, 100] width 76 height 24
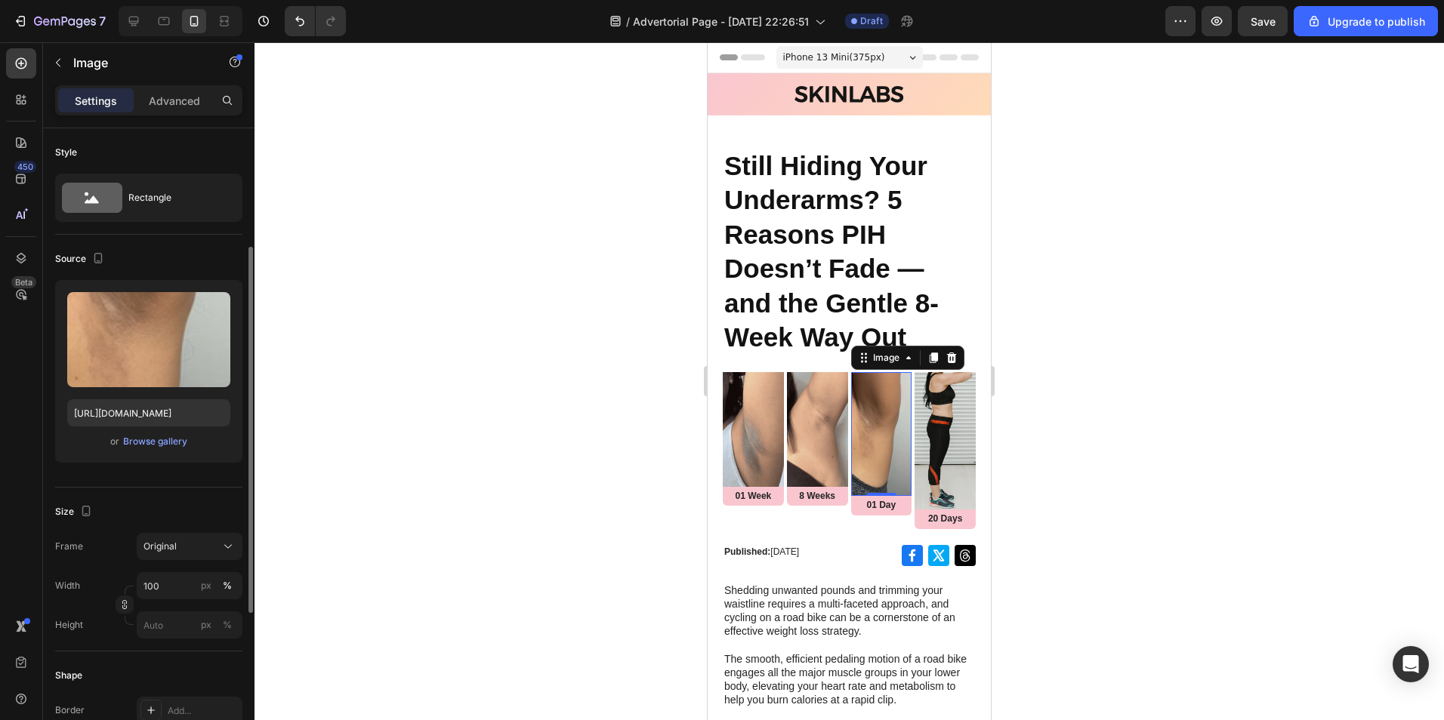
scroll to position [151, 0]
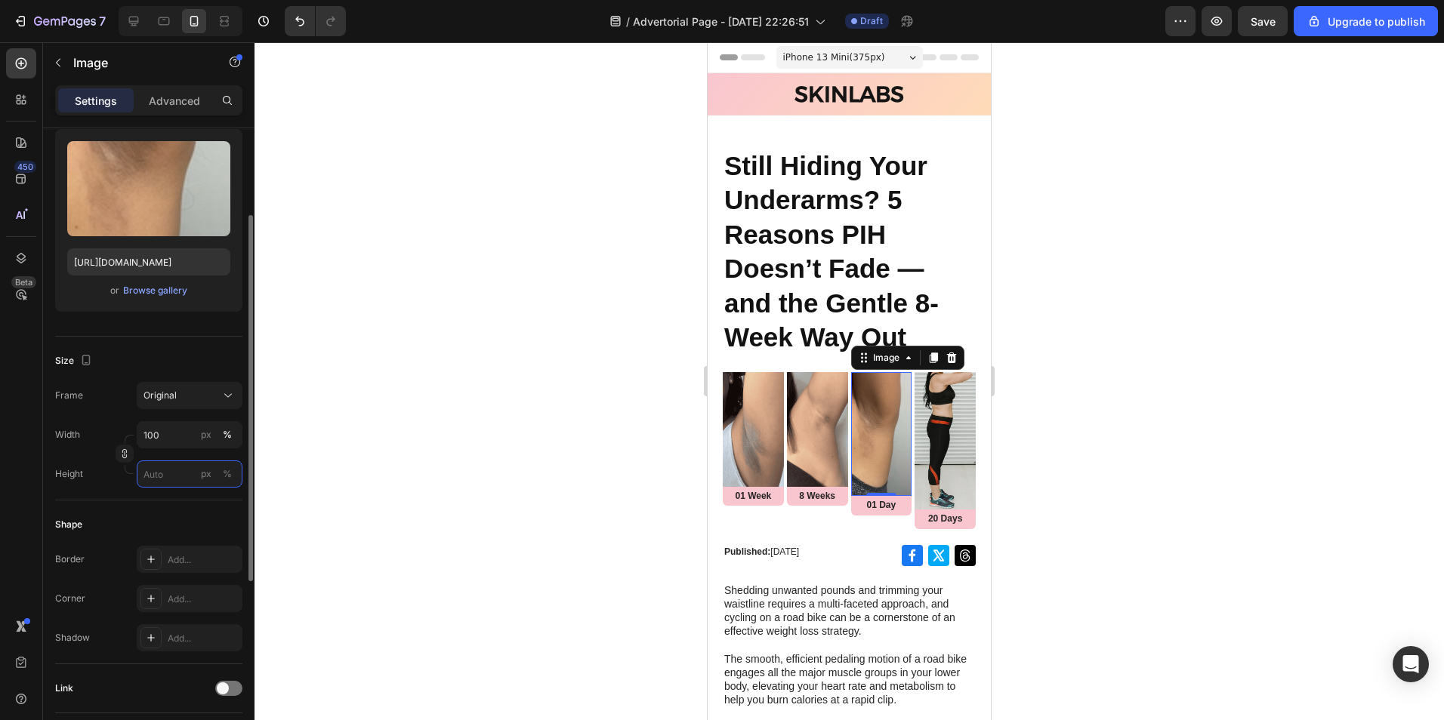
click at [189, 482] on input "px %" at bounding box center [190, 474] width 106 height 27
click at [82, 498] on div "Size Frame Original Width 100 px % Height px %" at bounding box center [148, 419] width 187 height 164
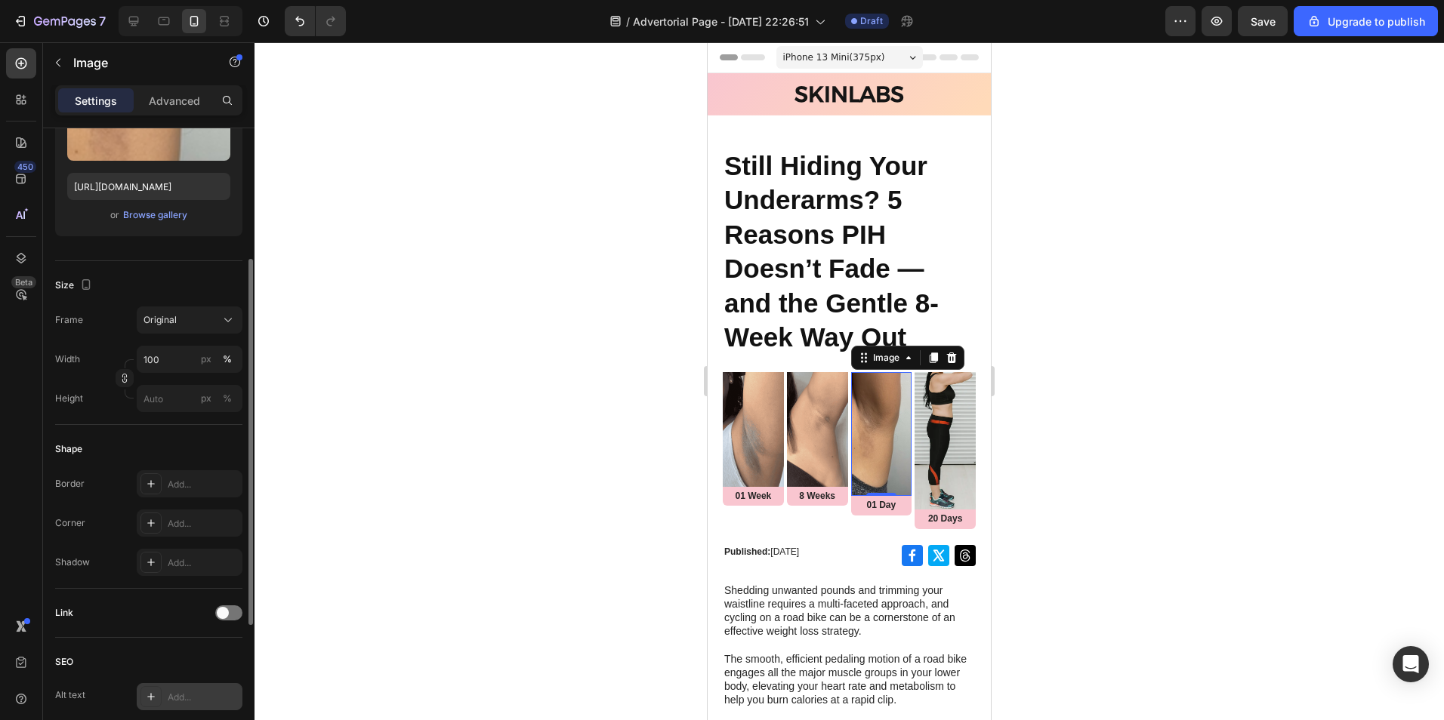
scroll to position [378, 0]
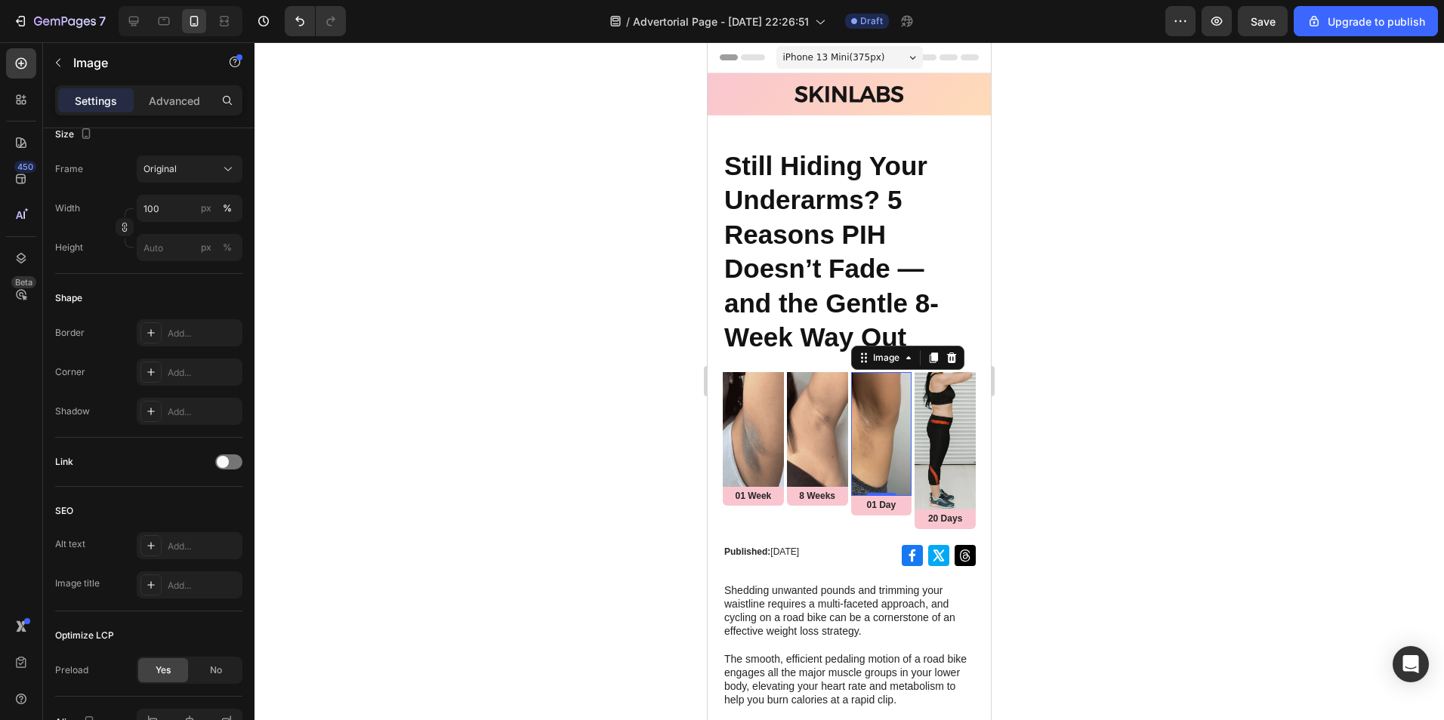
click at [865, 432] on img at bounding box center [881, 434] width 61 height 125
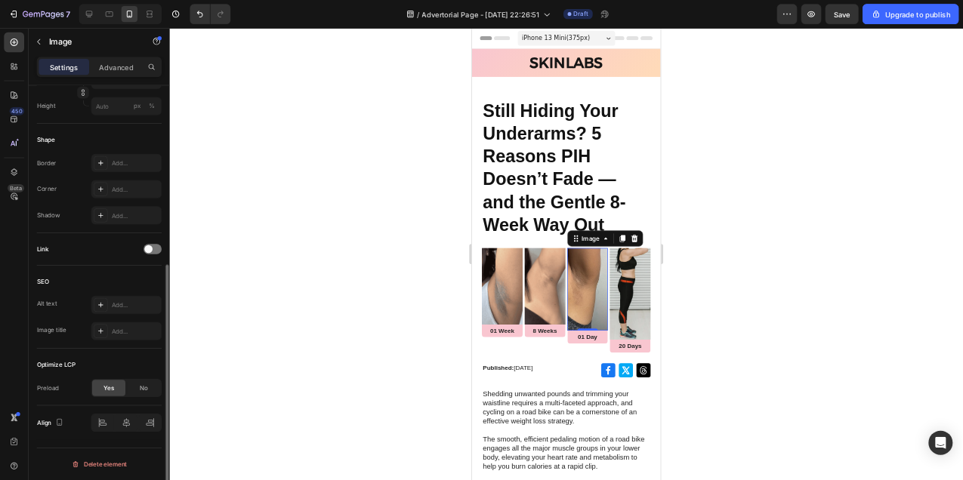
scroll to position [315, 0]
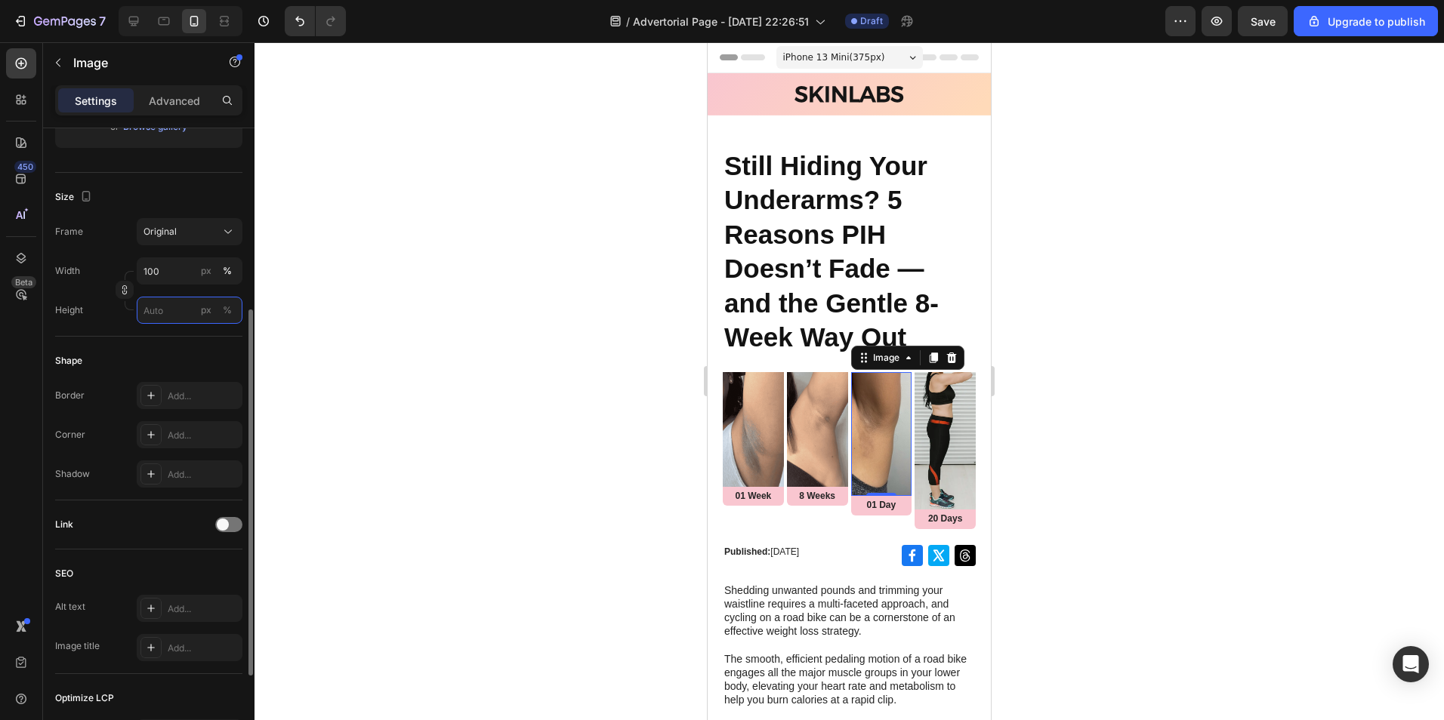
click at [194, 300] on input "px %" at bounding box center [190, 310] width 106 height 27
click at [183, 356] on div "Full 100%" at bounding box center [175, 346] width 124 height 27
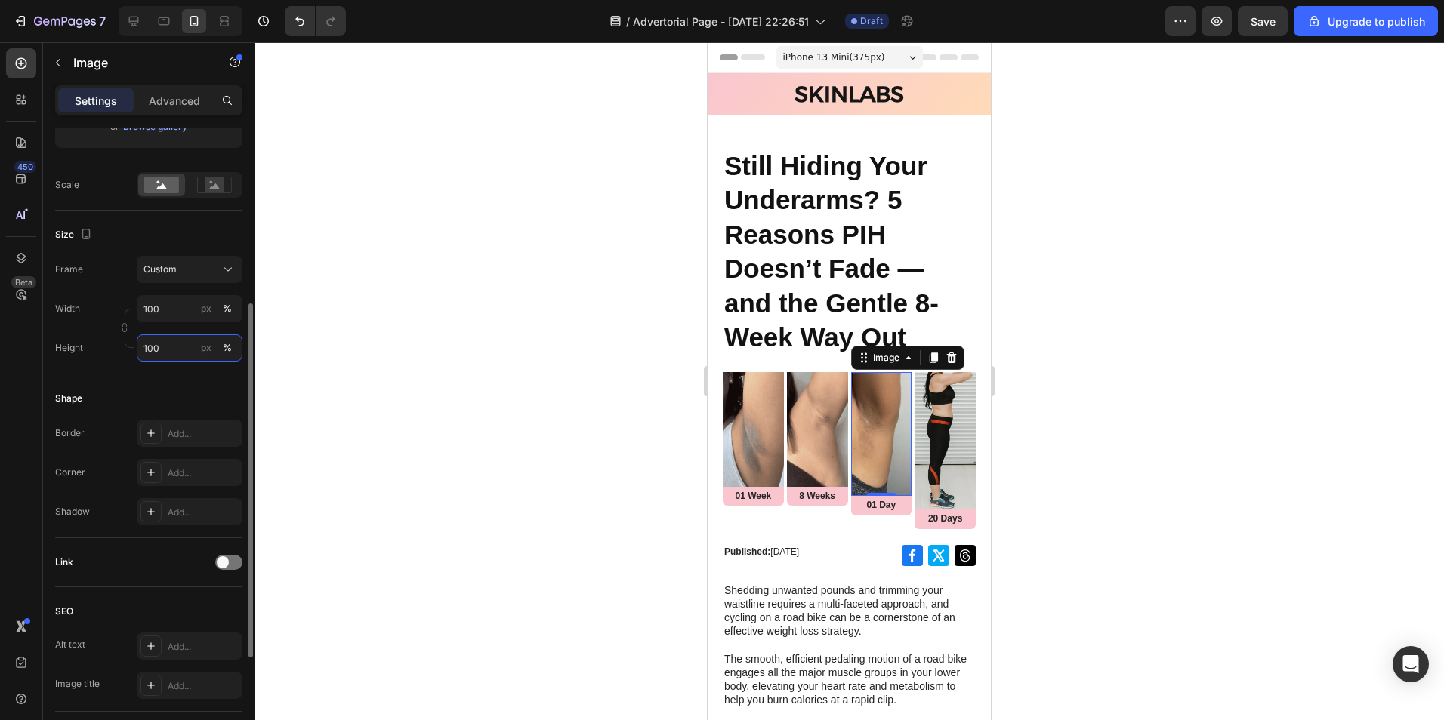
click at [179, 338] on input "100" at bounding box center [190, 347] width 106 height 27
type input "8"
type input "6"
type input "9"
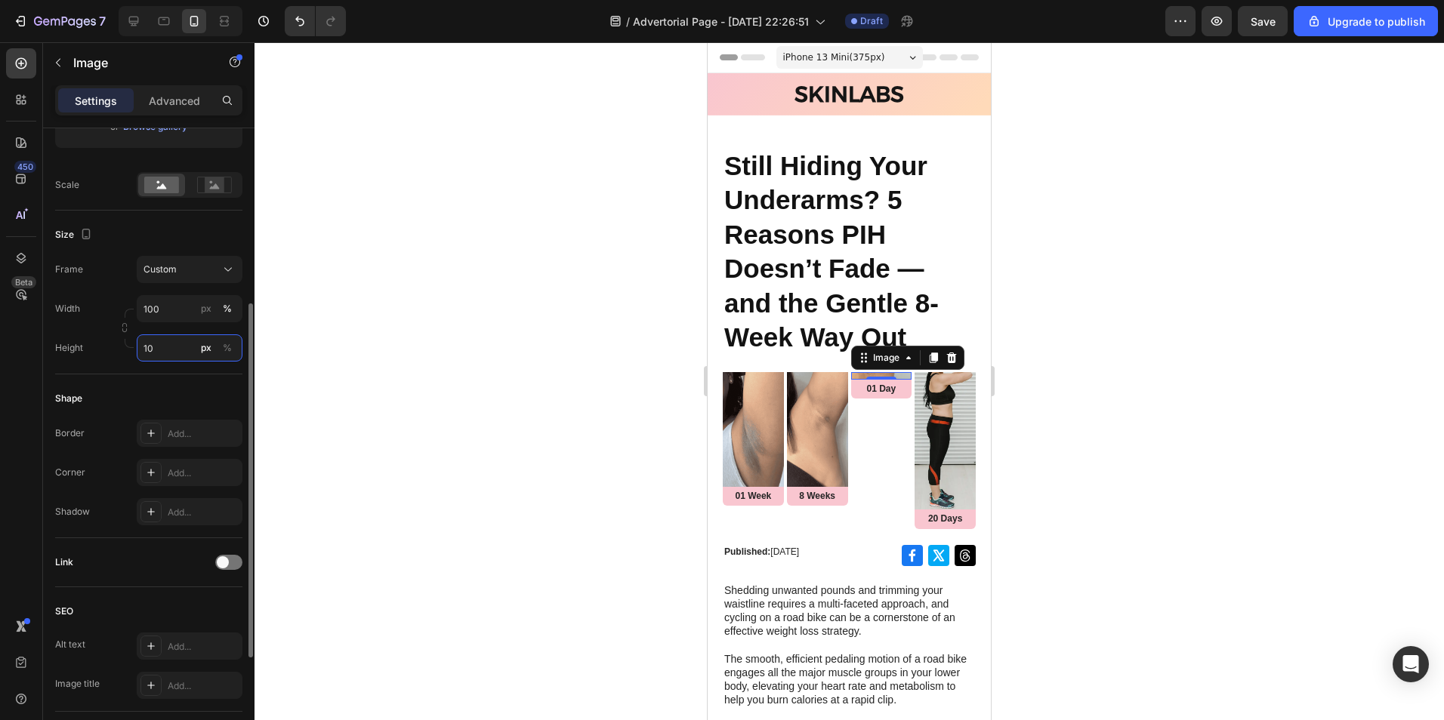
type input "1"
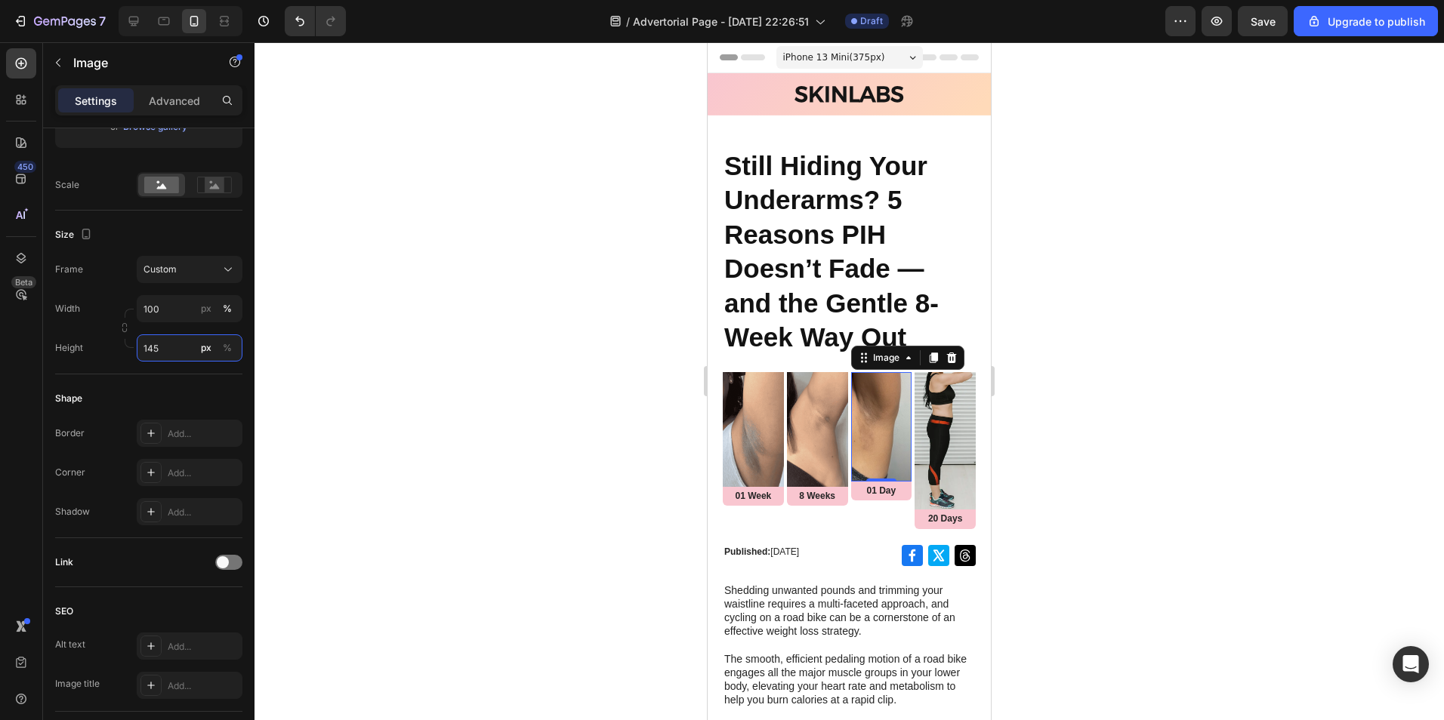
type input "145"
click at [1053, 410] on div at bounding box center [848, 381] width 1189 height 678
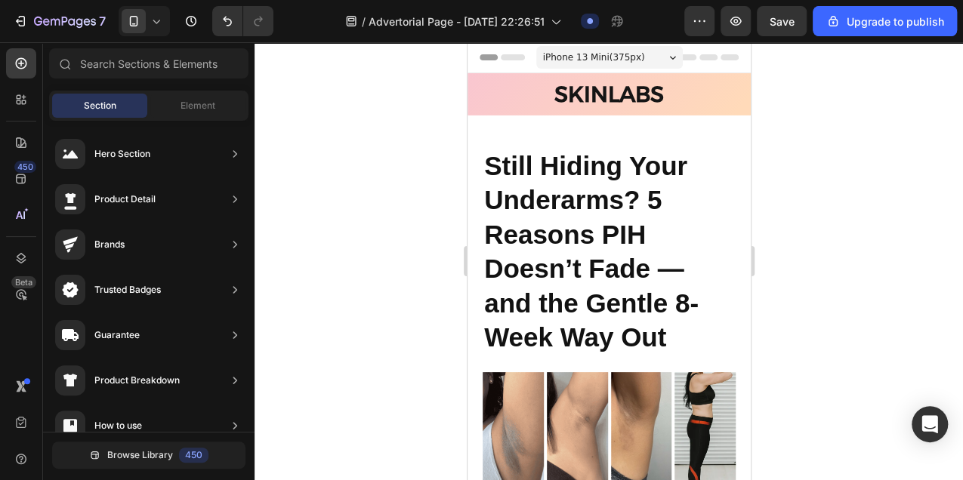
drag, startPoint x: 791, startPoint y: 376, endPoint x: 793, endPoint y: 328, distance: 48.4
click at [793, 328] on div at bounding box center [608, 261] width 708 height 438
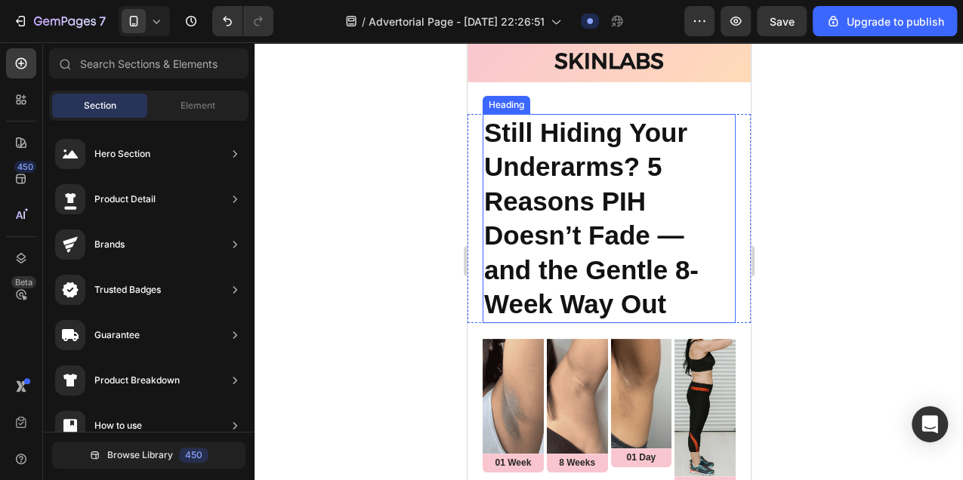
scroll to position [151, 0]
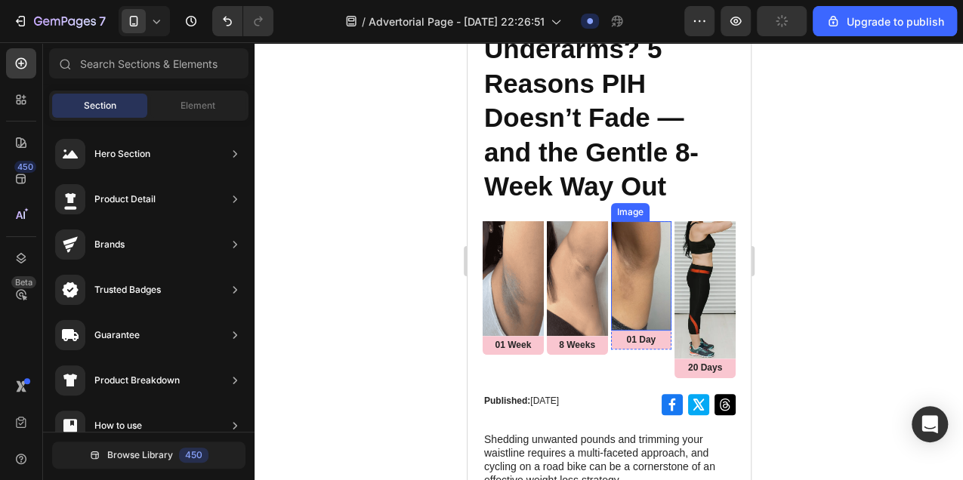
click at [614, 297] on img at bounding box center [640, 275] width 61 height 109
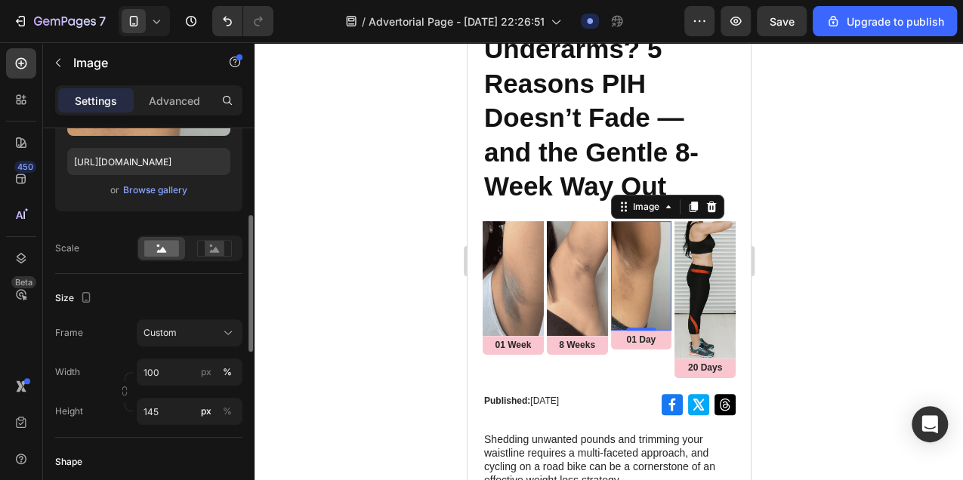
scroll to position [352, 0]
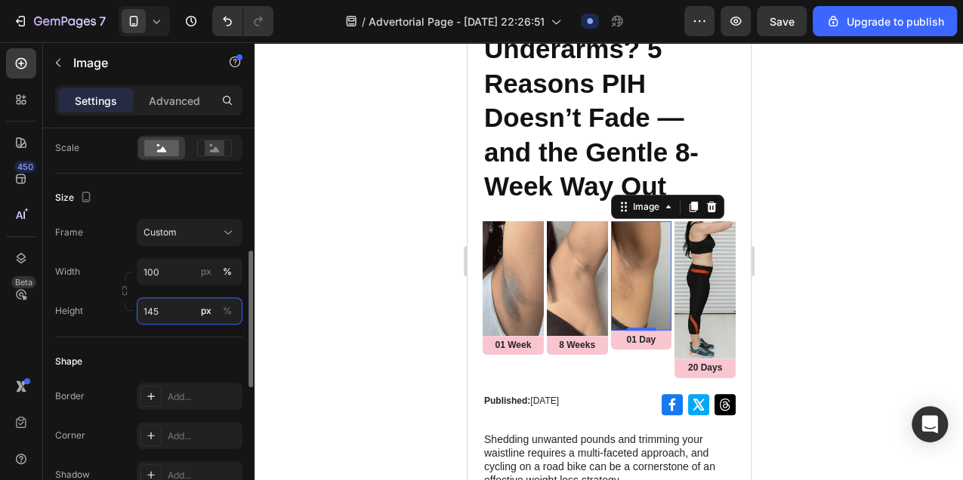
click at [169, 301] on input "145" at bounding box center [190, 310] width 106 height 27
click at [168, 305] on input "145" at bounding box center [190, 310] width 106 height 27
click at [157, 312] on input "145" at bounding box center [190, 310] width 106 height 27
click at [186, 308] on input "145" at bounding box center [190, 310] width 106 height 27
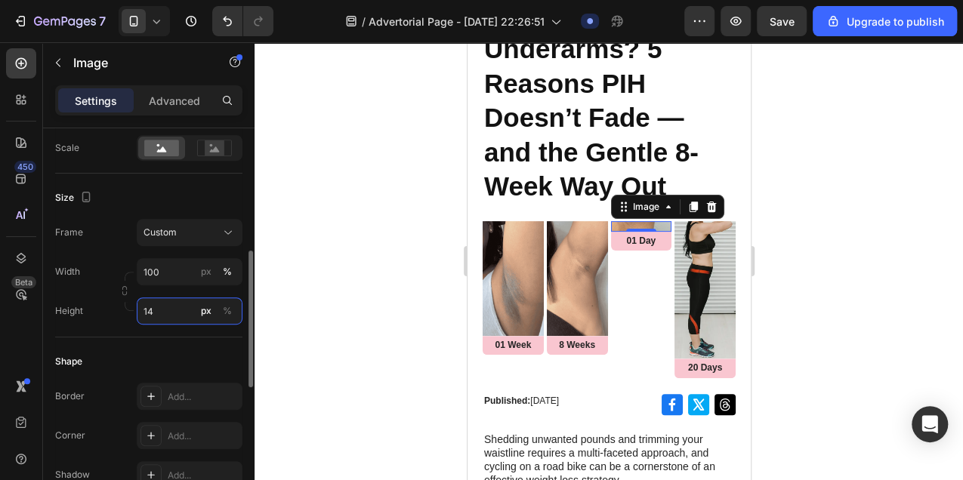
type input "147"
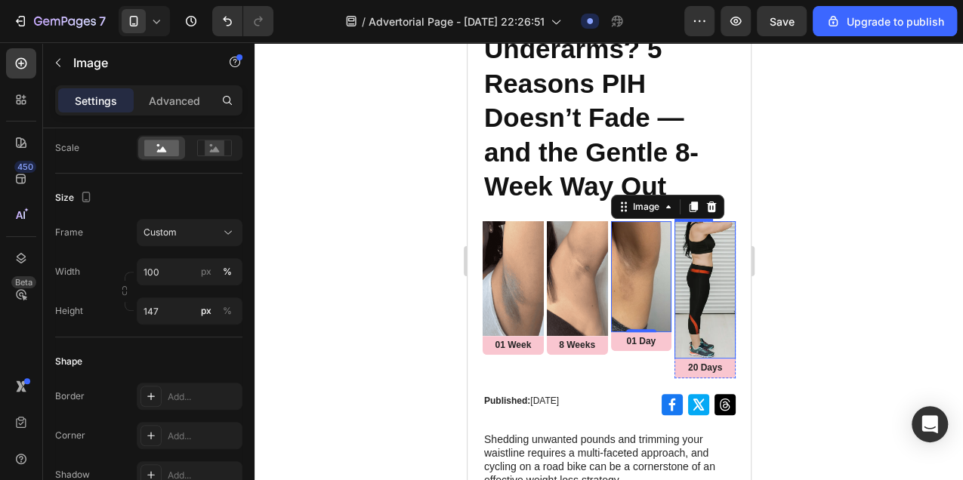
click at [704, 285] on img at bounding box center [704, 289] width 61 height 137
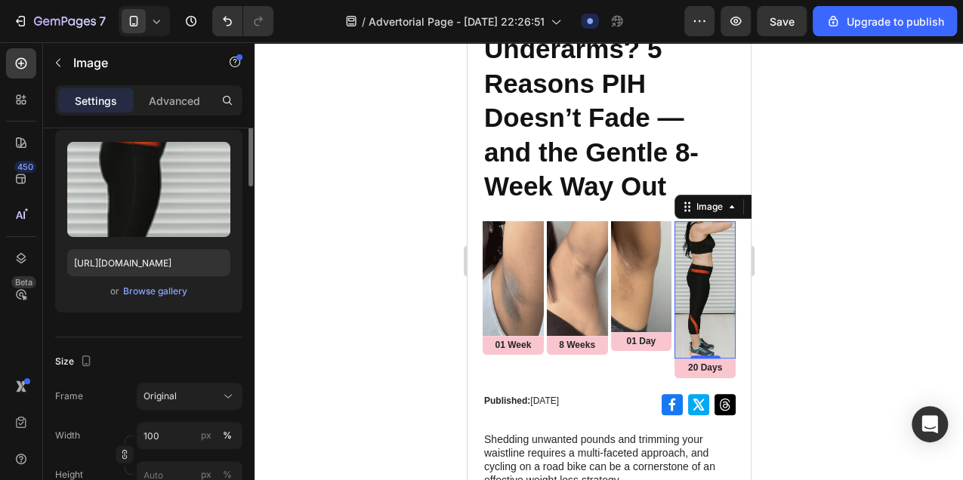
scroll to position [50, 0]
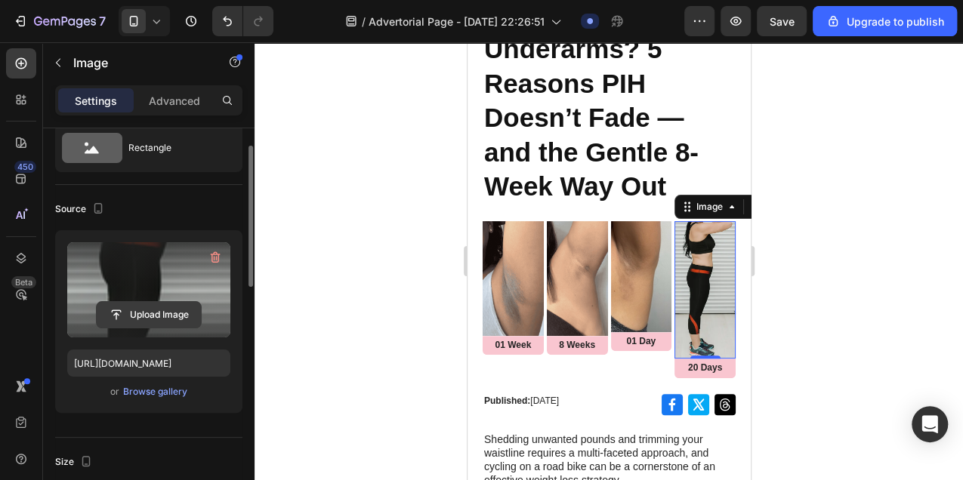
click at [157, 309] on input "file" at bounding box center [149, 315] width 104 height 26
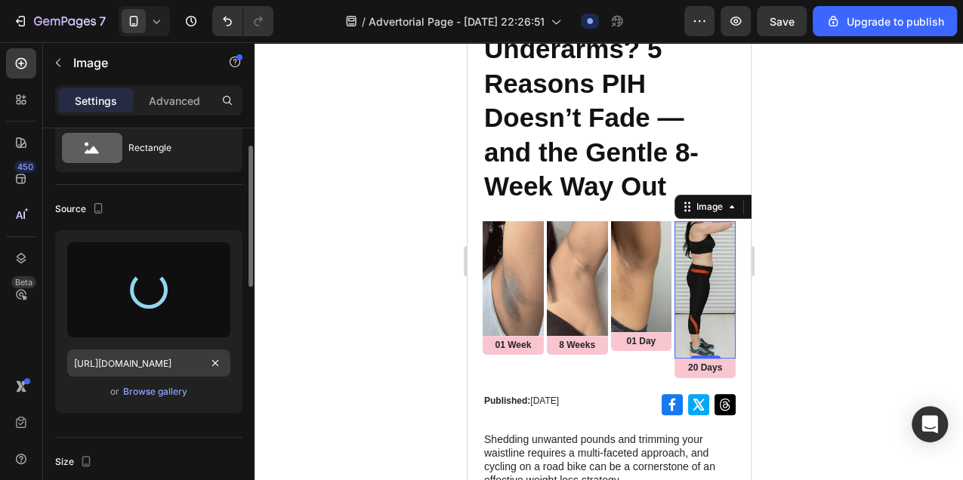
type input "https://cdn.shopify.com/s/files/1/0614/9632/8303/files/gempages_577192992033473…"
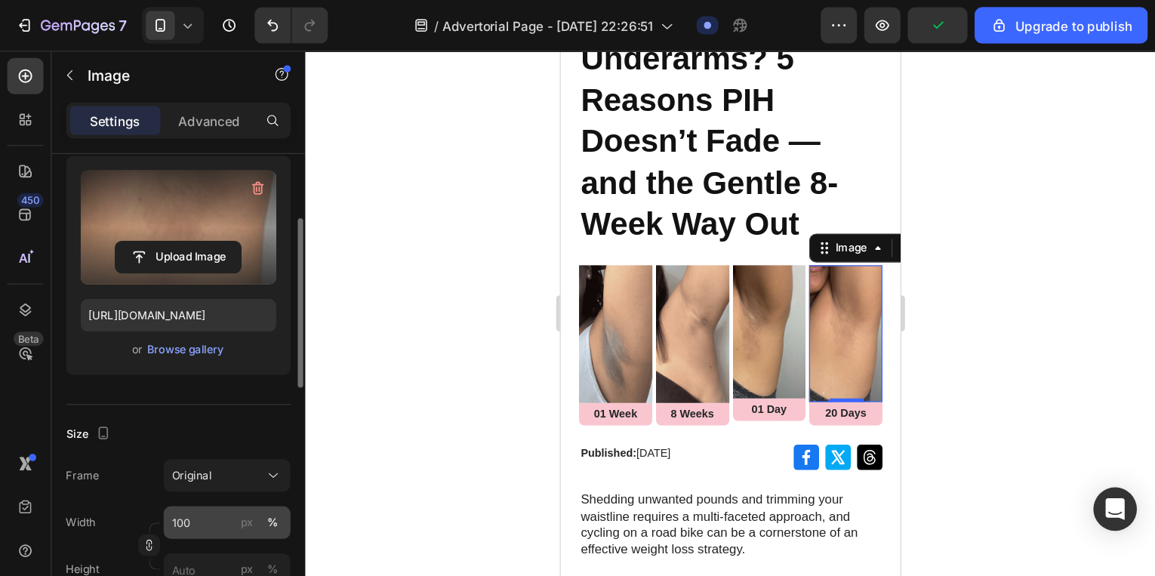
scroll to position [251, 0]
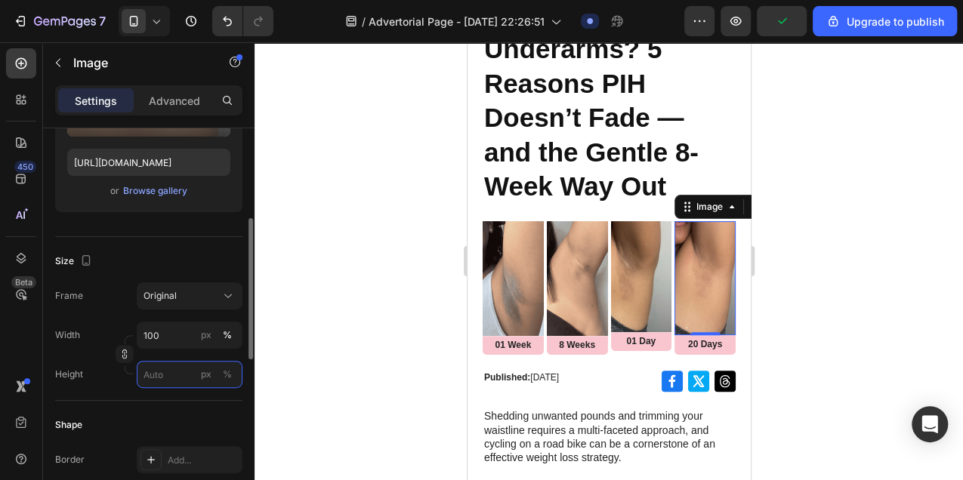
click at [172, 371] on input "px %" at bounding box center [190, 374] width 106 height 27
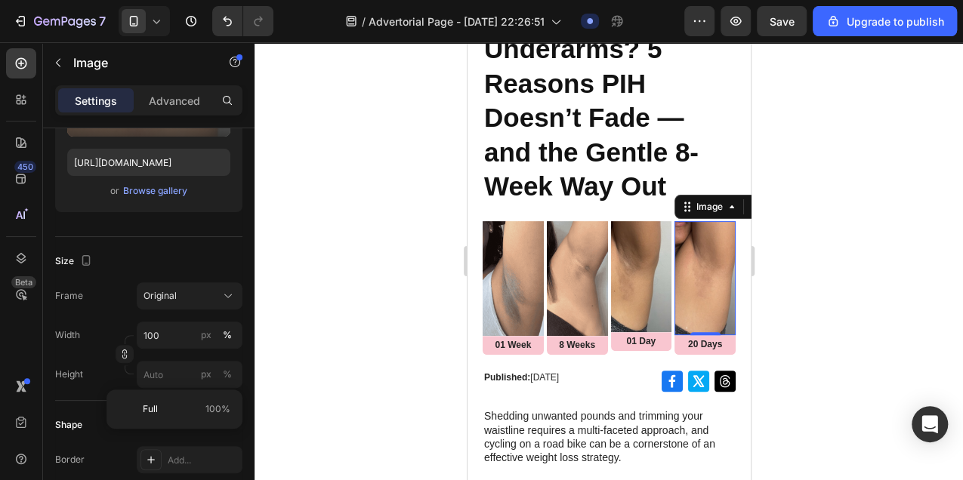
click at [838, 282] on div at bounding box center [608, 261] width 708 height 438
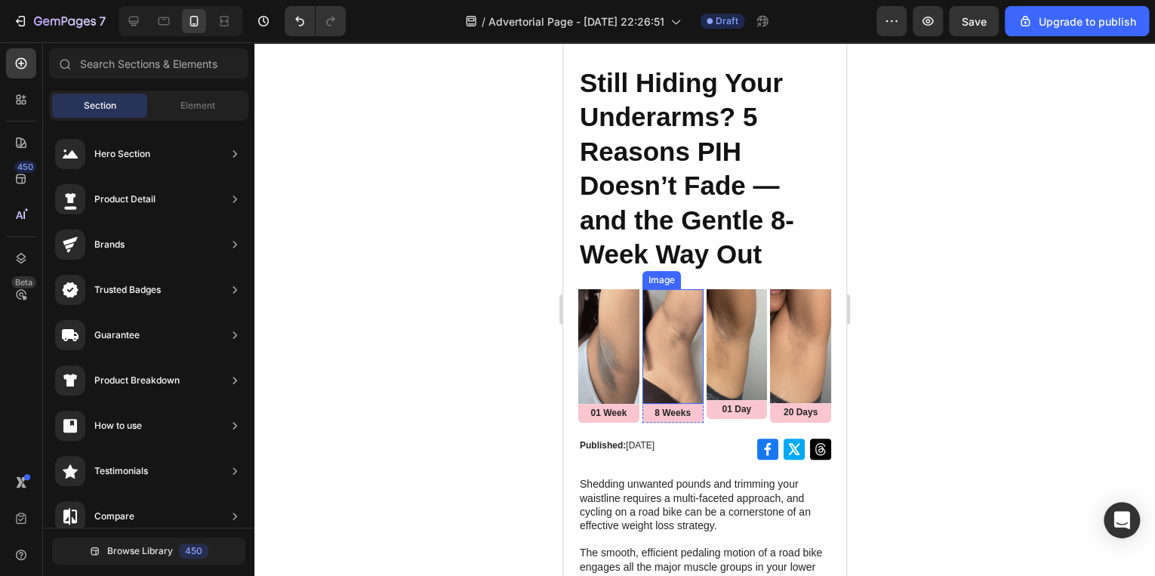
scroll to position [0, 0]
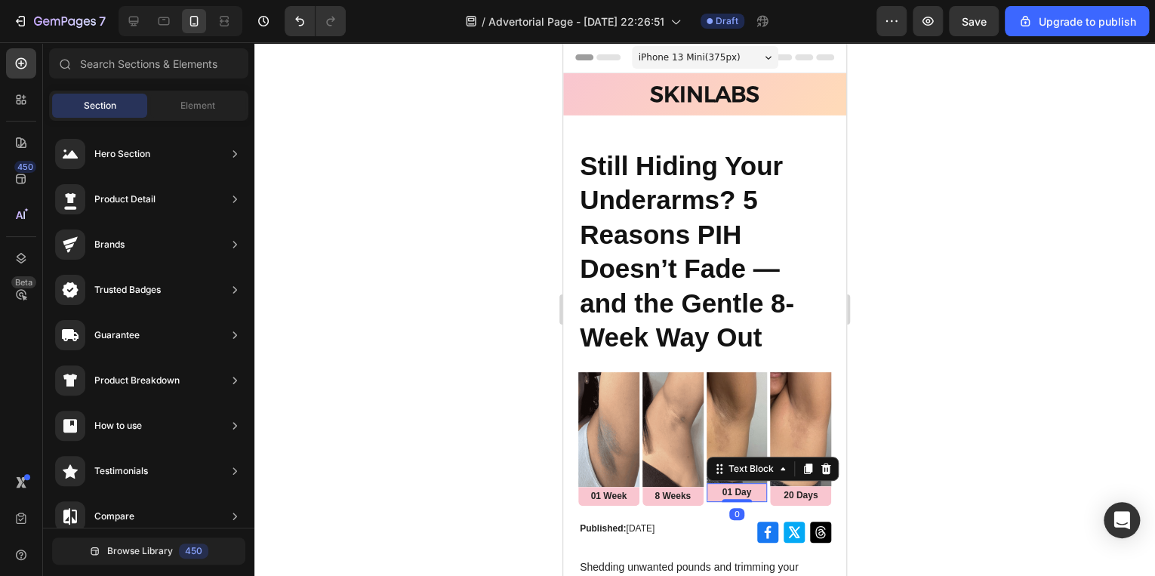
click at [744, 494] on p "01 Day" at bounding box center [737, 493] width 58 height 12
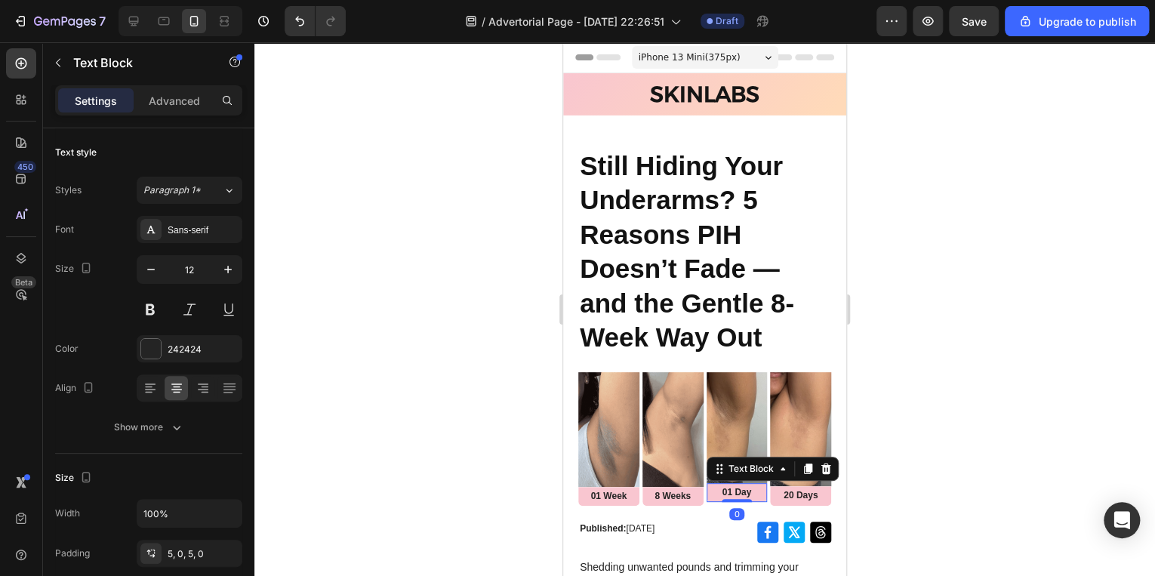
click at [744, 494] on p "01 Day" at bounding box center [737, 493] width 58 height 12
click at [811, 495] on p "20 Days" at bounding box center [801, 496] width 58 height 12
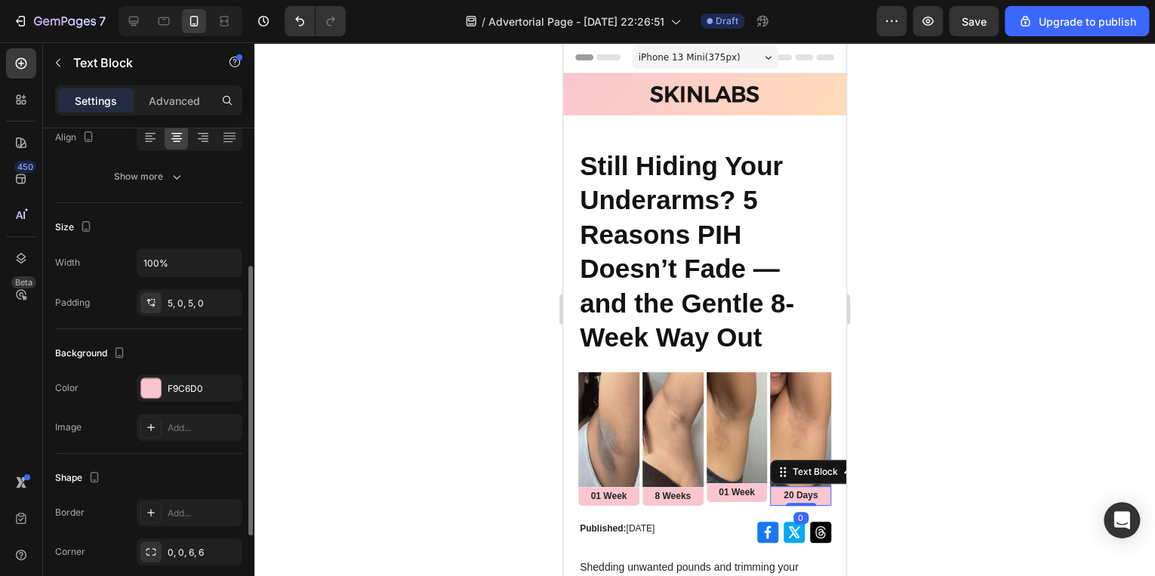
click at [811, 495] on p "20 Days" at bounding box center [801, 496] width 58 height 12
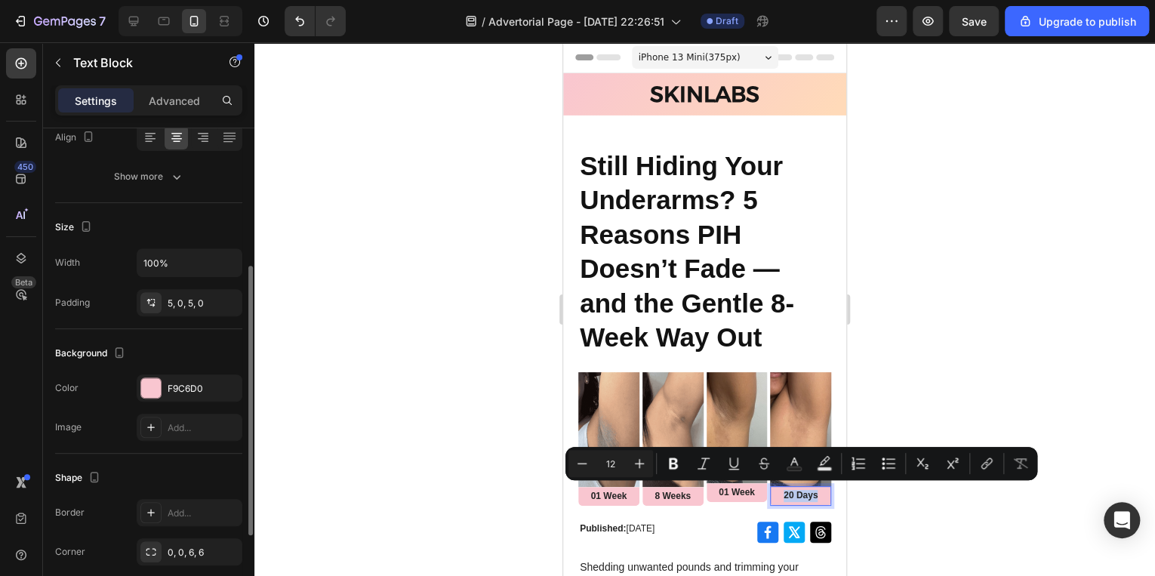
drag, startPoint x: 810, startPoint y: 495, endPoint x: 795, endPoint y: 495, distance: 15.1
click at [795, 495] on p "20 Days" at bounding box center [801, 496] width 58 height 12
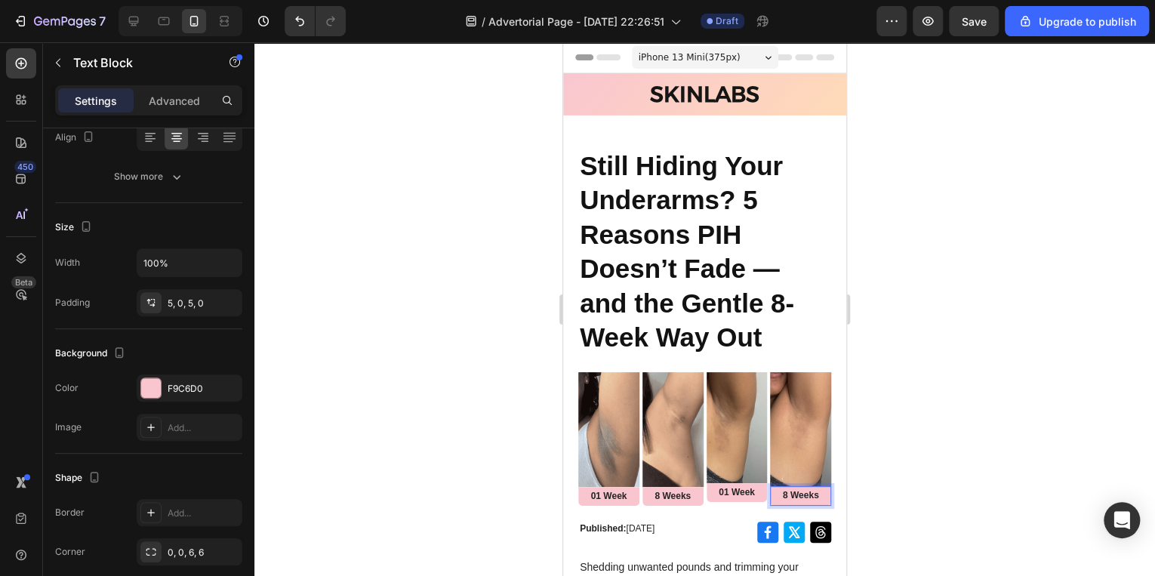
click at [1065, 324] on div at bounding box center [704, 309] width 901 height 534
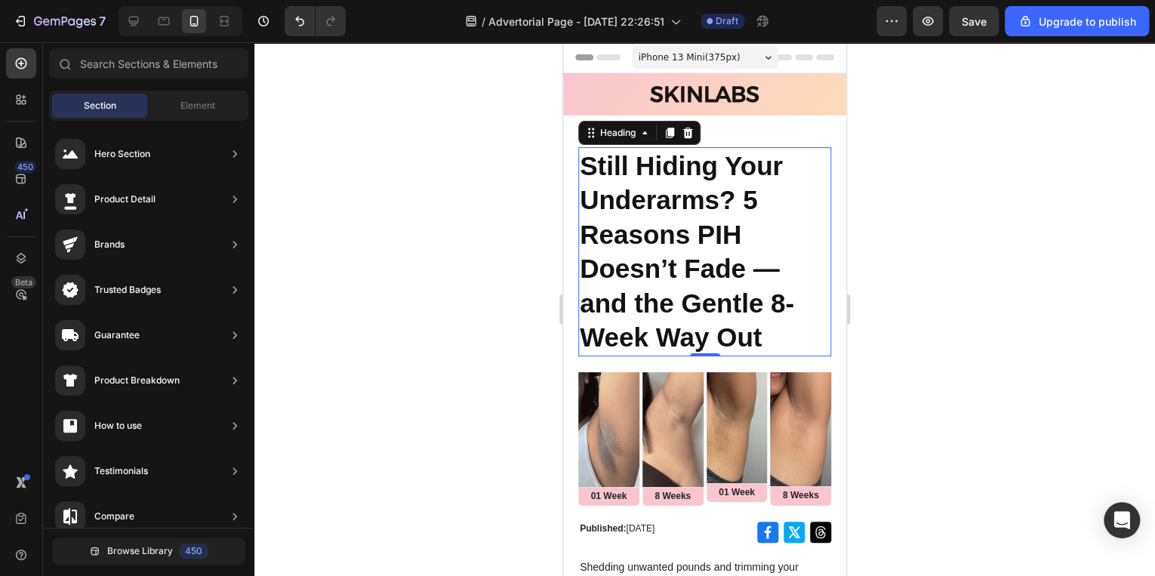
click at [762, 265] on strong "Still Hiding Your Underarms? 5 Reasons PIH Doesn’t Fade — and the Gentle 8-Week…" at bounding box center [687, 252] width 214 height 202
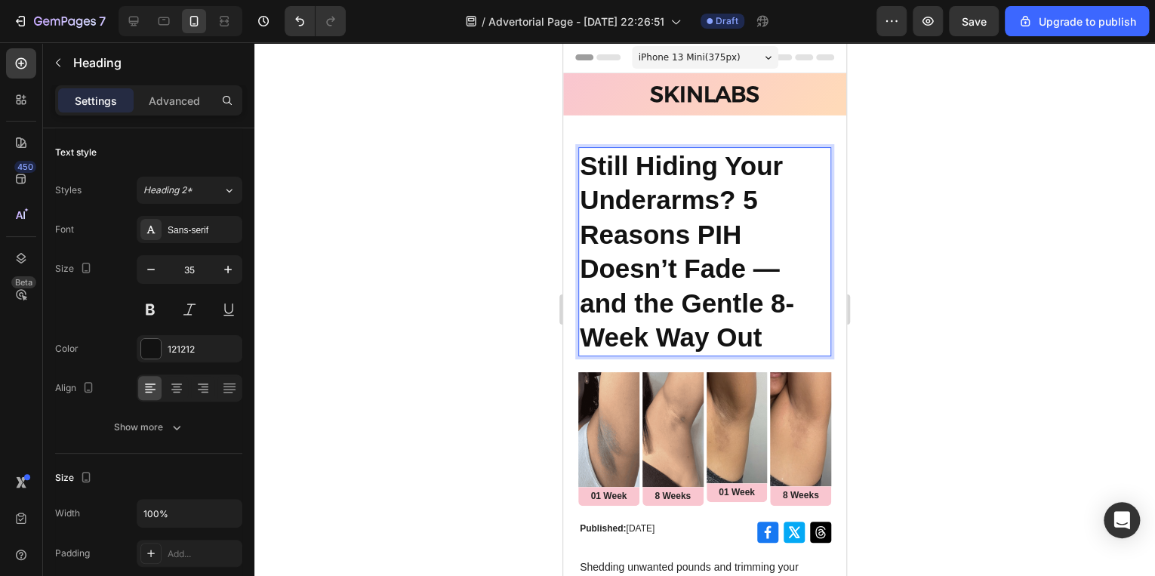
click at [767, 270] on strong "Still Hiding Your Underarms? 5 Reasons PIH Doesn’t Fade — and the Gentle 8-Week…" at bounding box center [687, 252] width 214 height 202
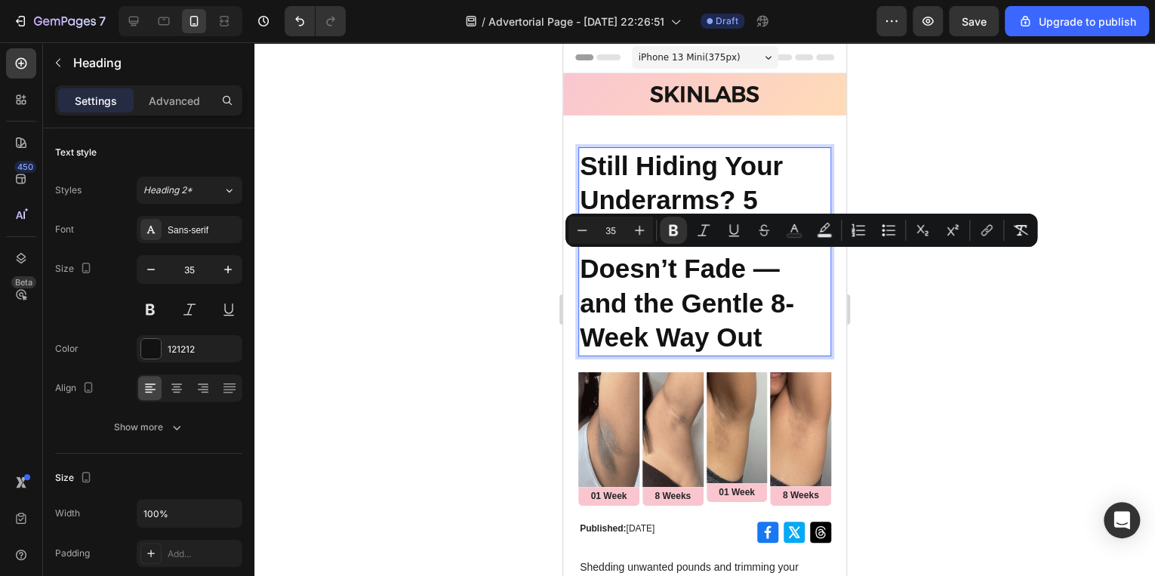
click at [767, 270] on strong "Still Hiding Your Underarms? 5 Reasons PIH Doesn’t Fade — and the Gentle 8-Week…" at bounding box center [687, 252] width 214 height 202
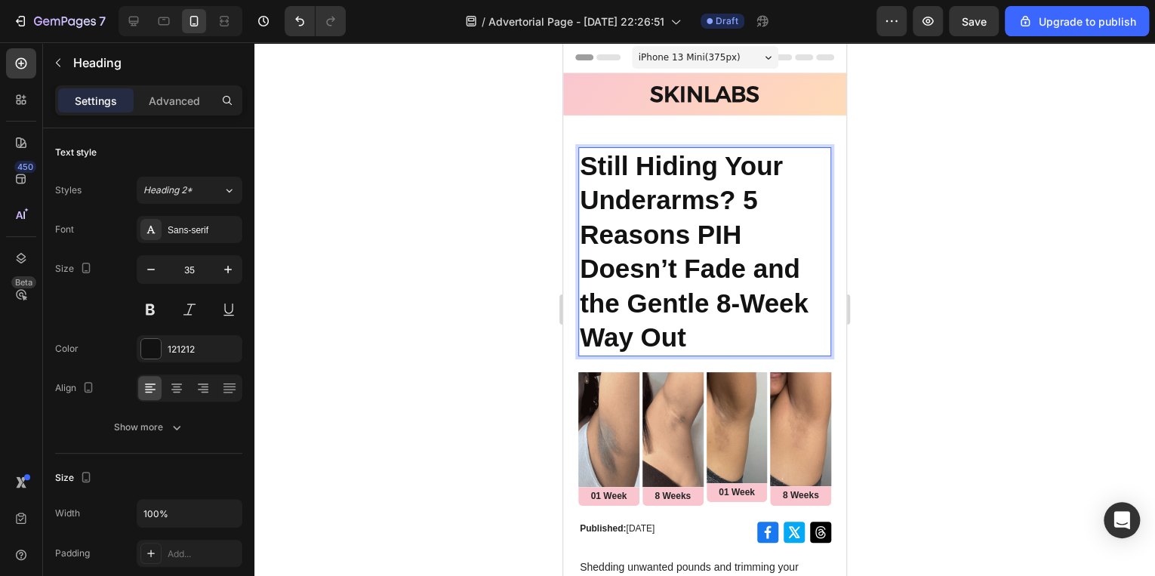
click at [997, 261] on div at bounding box center [704, 309] width 901 height 534
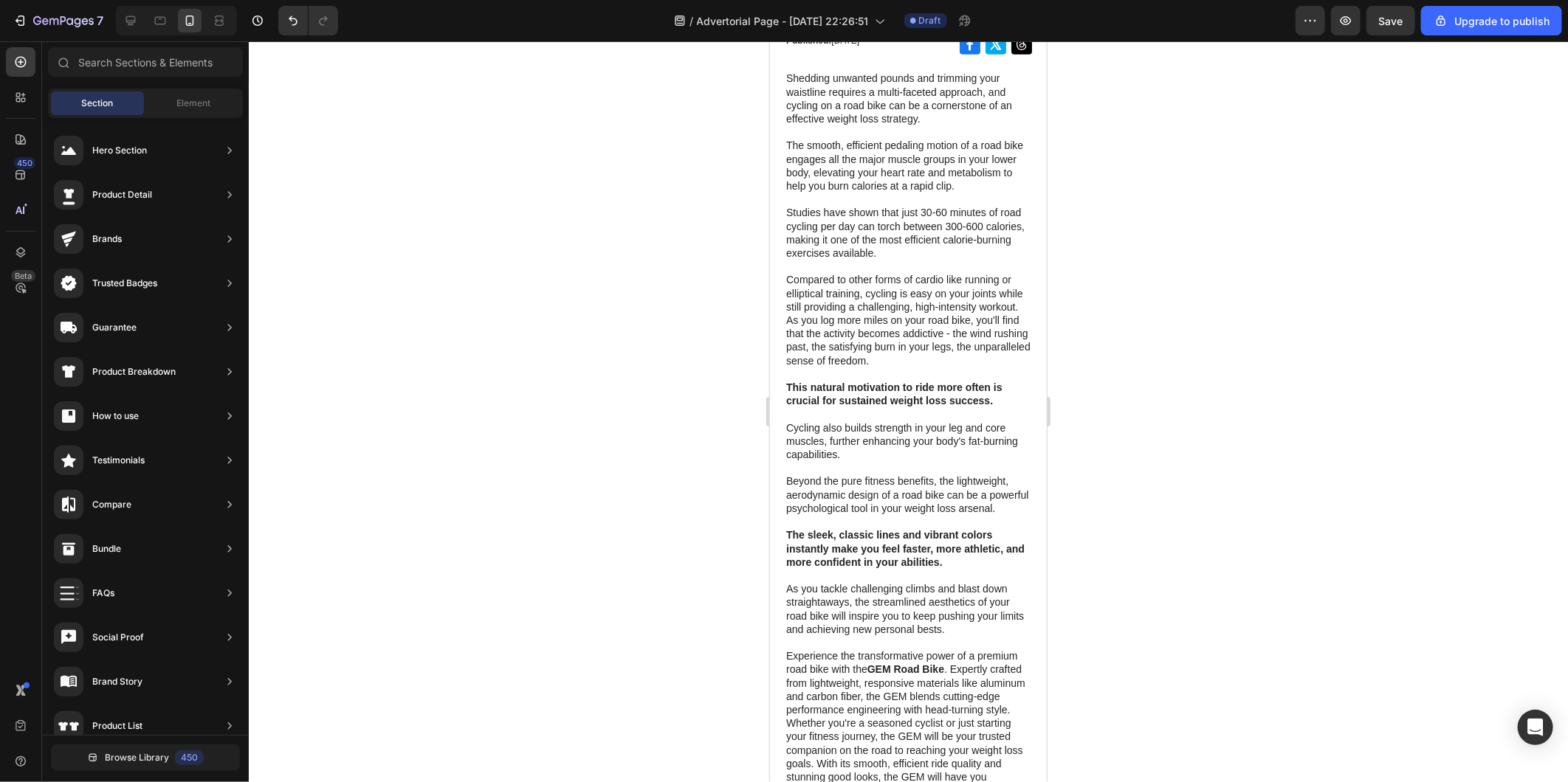
scroll to position [485, 0]
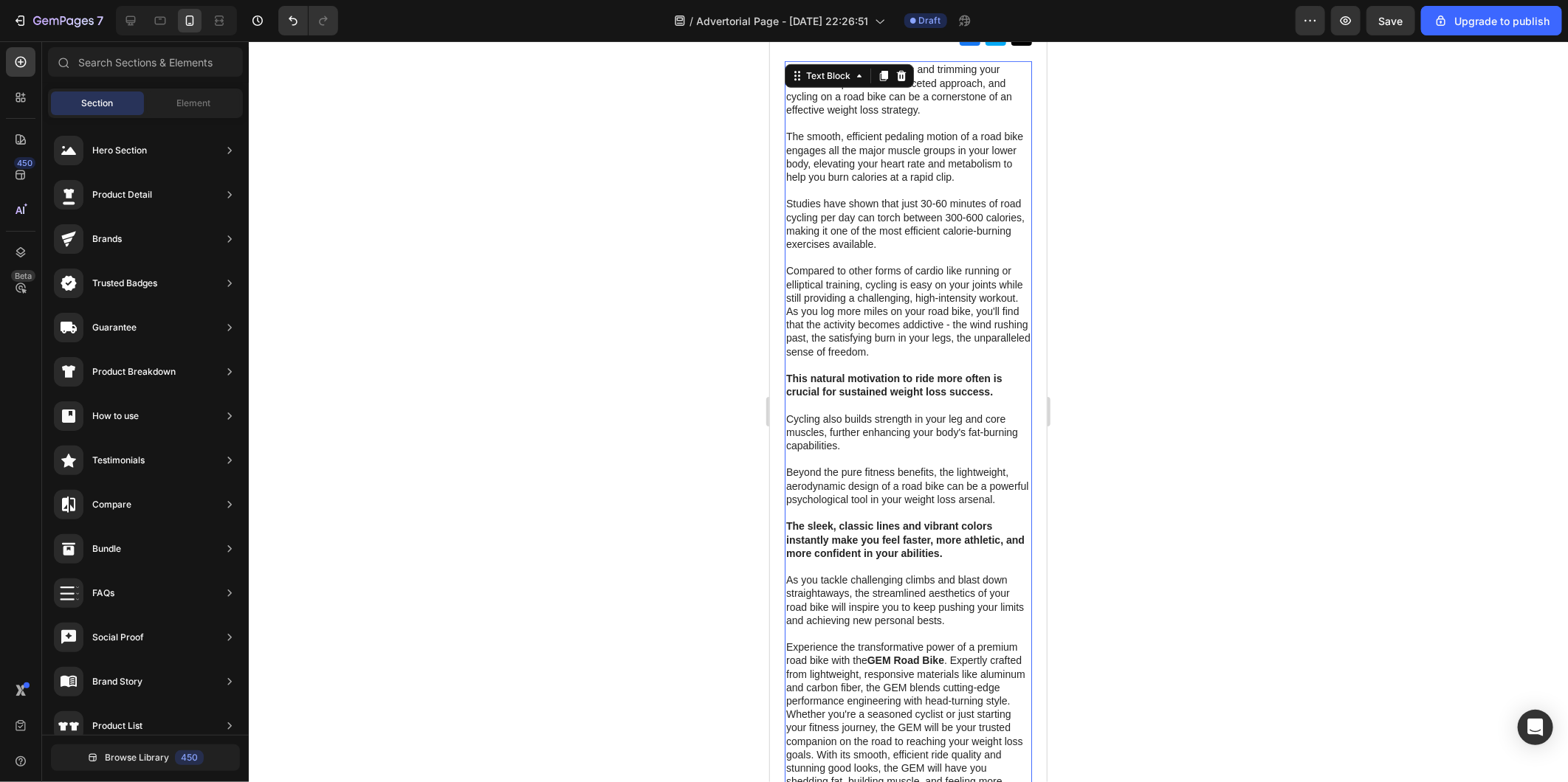
click at [815, 303] on p "Compared to other forms of cardio like running or elliptical training, cycling …" at bounding box center [907, 358] width 244 height 189
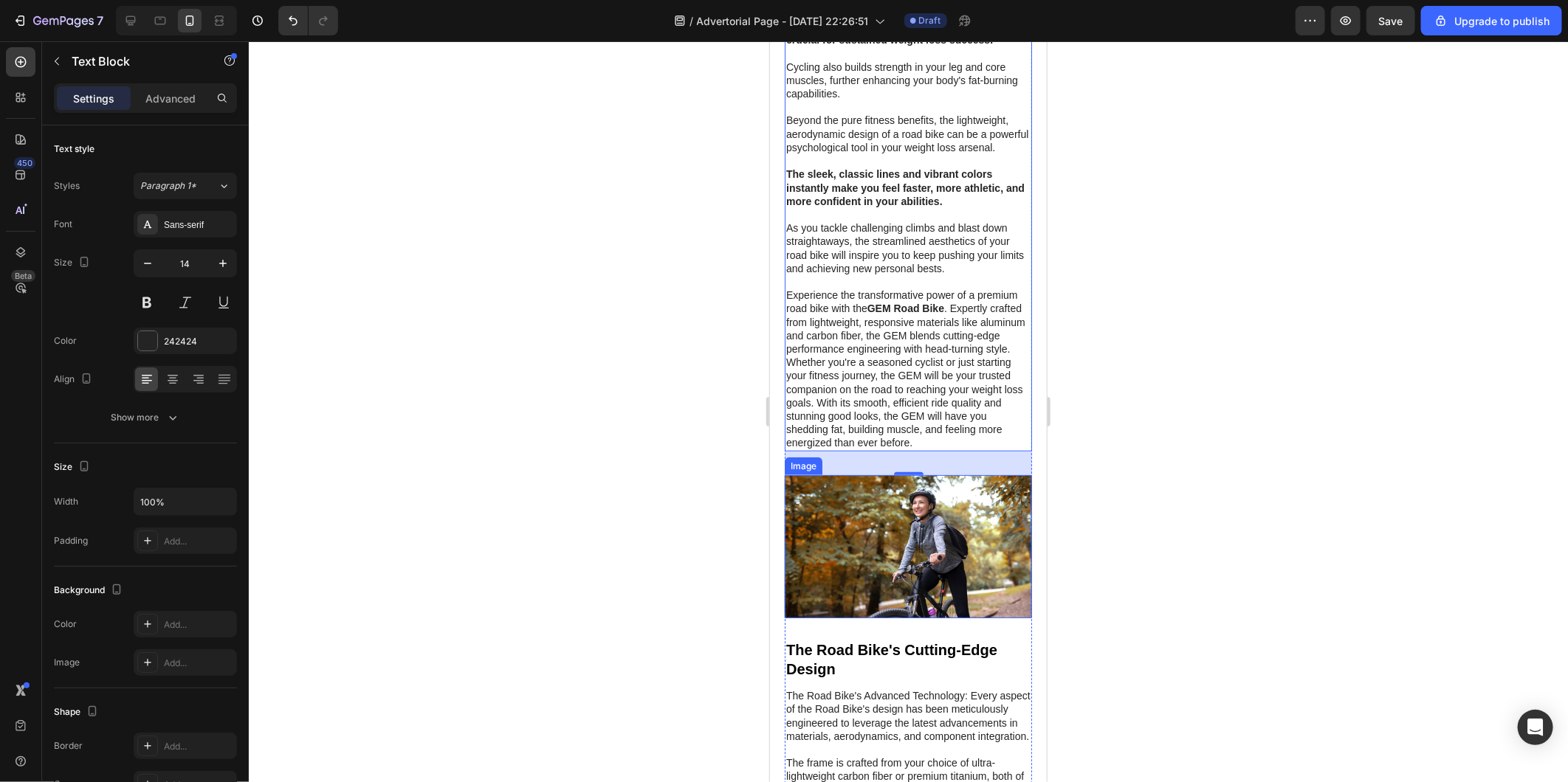
scroll to position [820, 0]
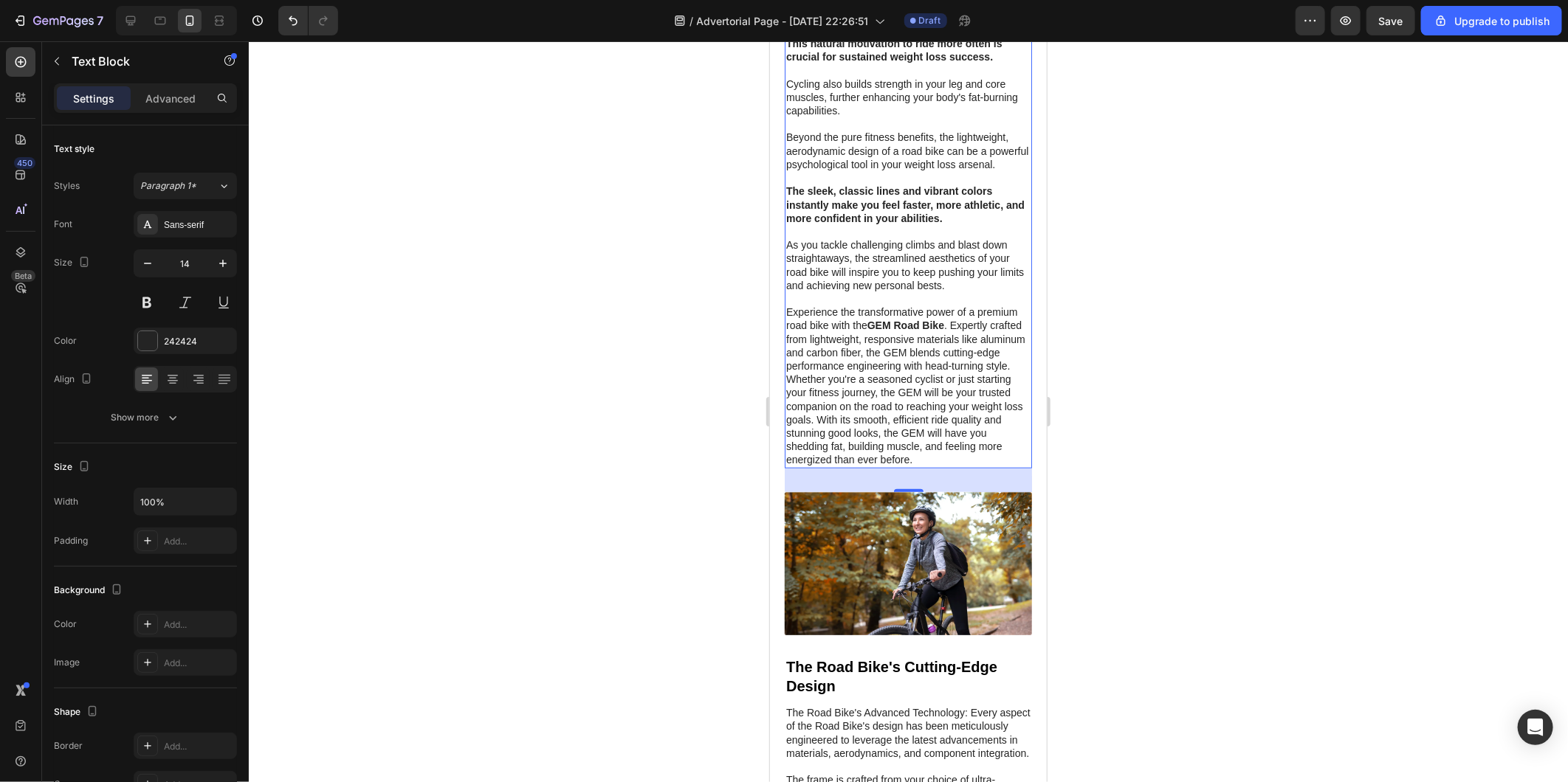
click at [978, 465] on p "Beyond the pure fitness benefits, the lightweight, aerodynamic design of a road…" at bounding box center [907, 298] width 244 height 336
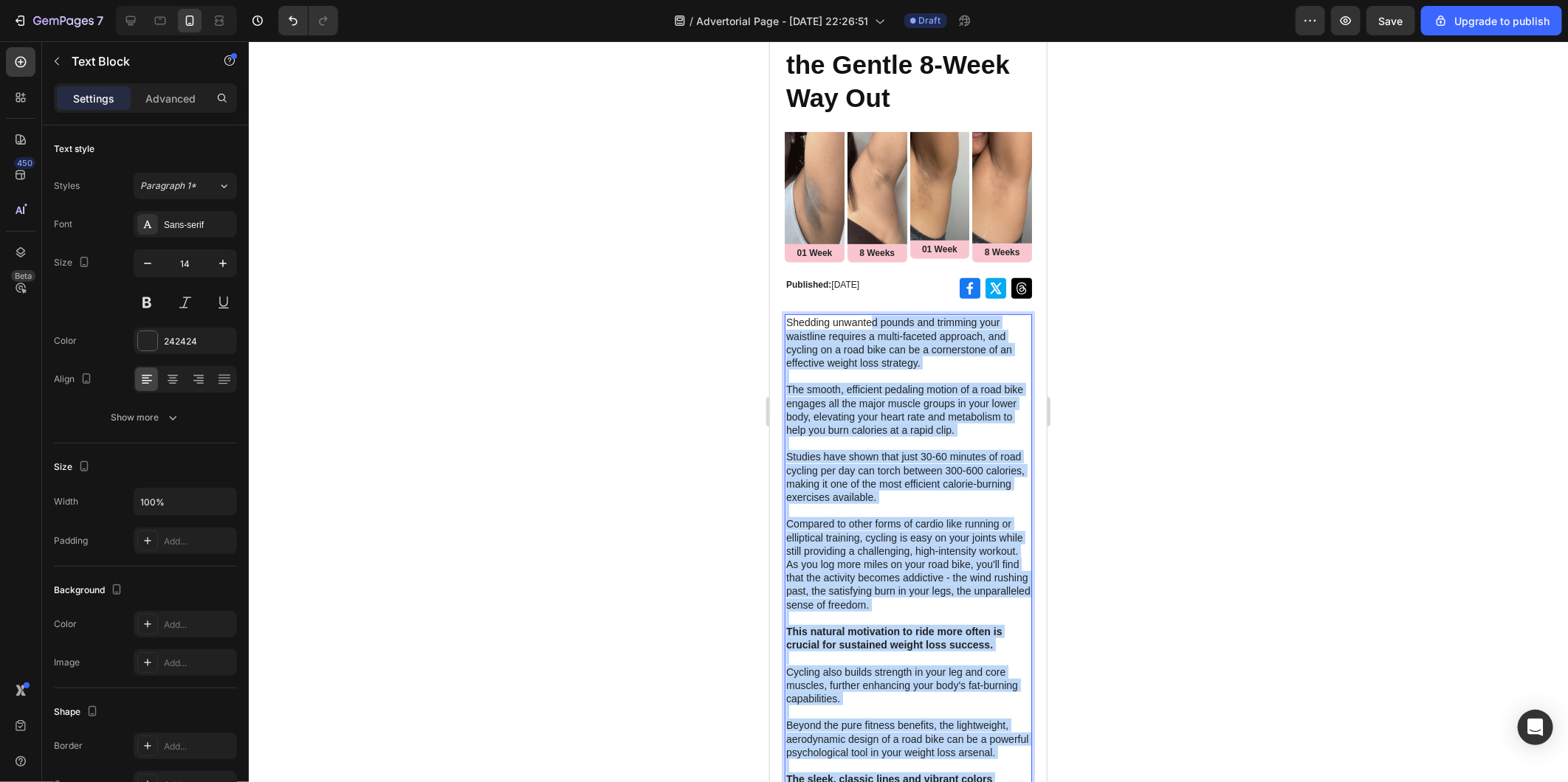
scroll to position [164, 0]
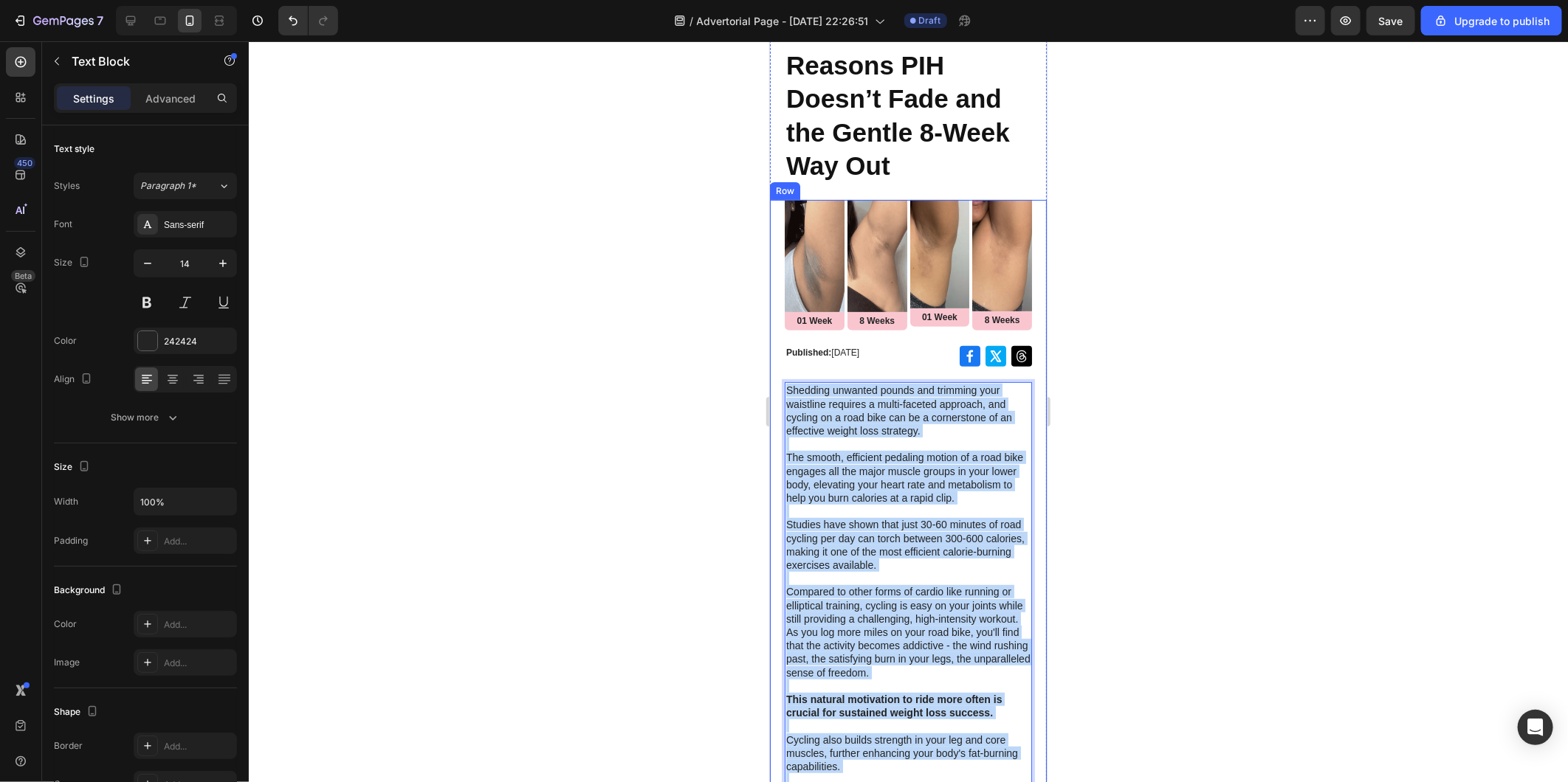
drag, startPoint x: 978, startPoint y: 481, endPoint x: 781, endPoint y: 332, distance: 247.0
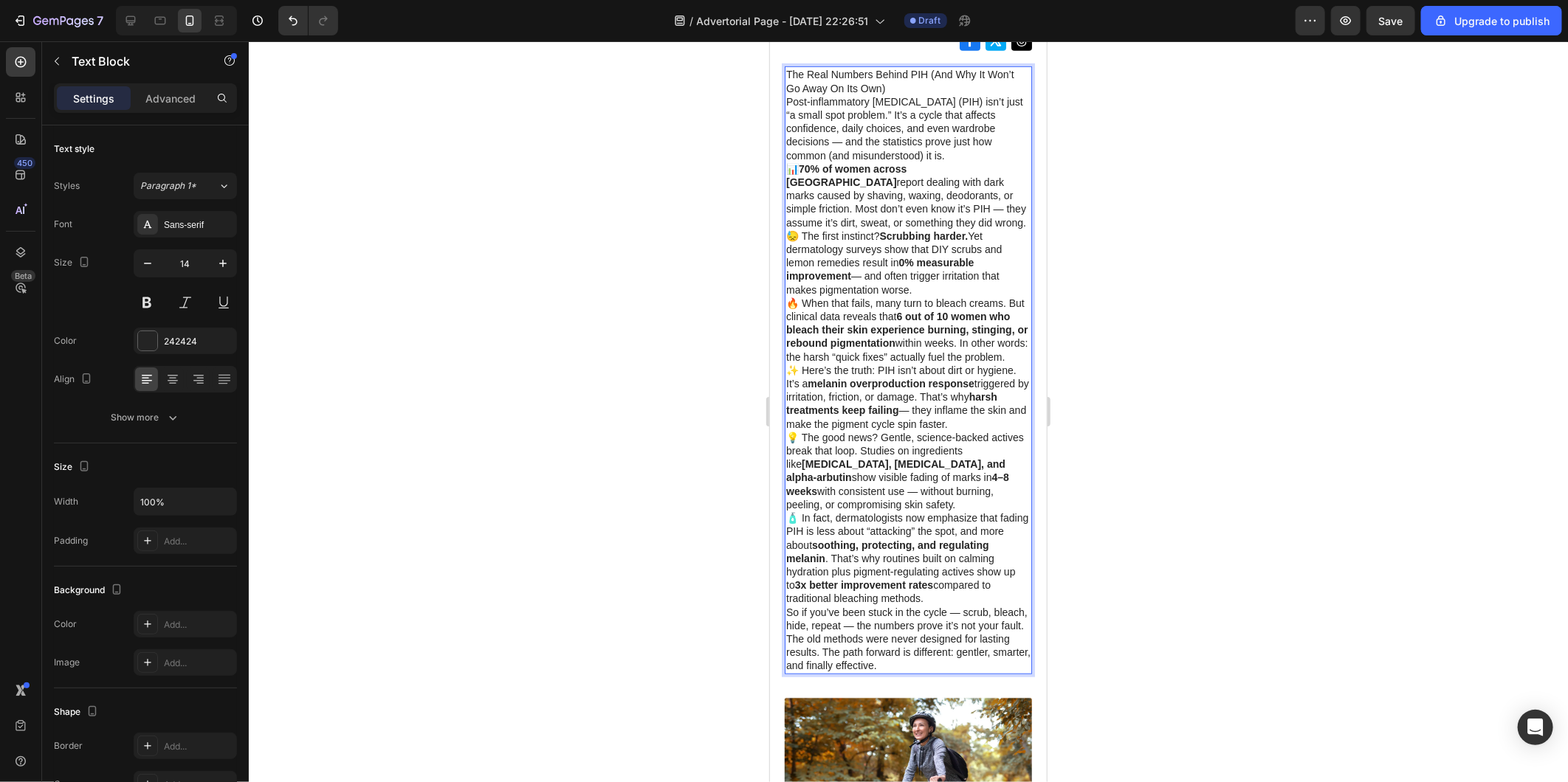
scroll to position [489, 0]
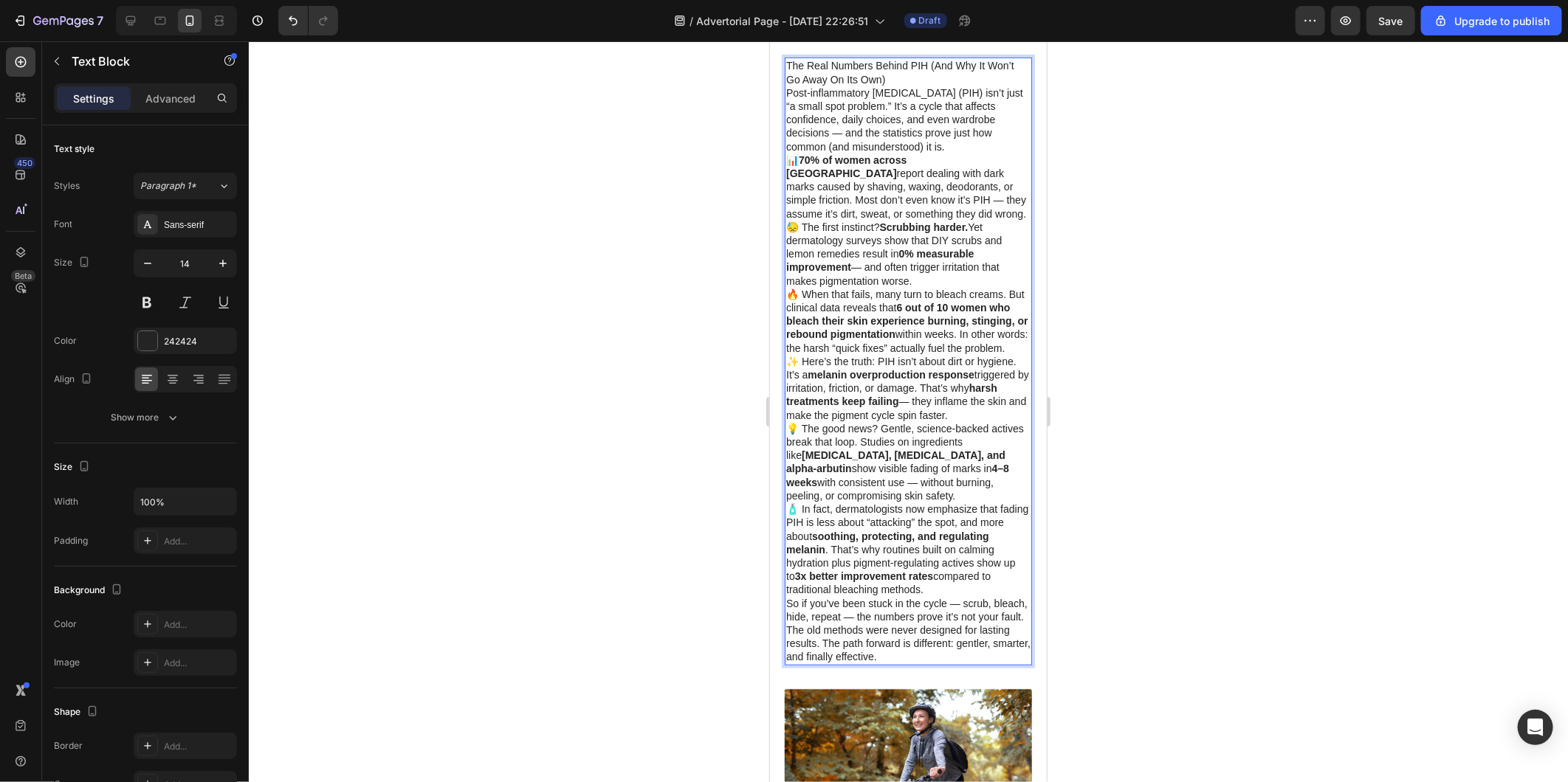
click at [909, 474] on strong "[MEDICAL_DATA], [MEDICAL_DATA], and alpha-arbutin" at bounding box center [894, 461] width 219 height 25
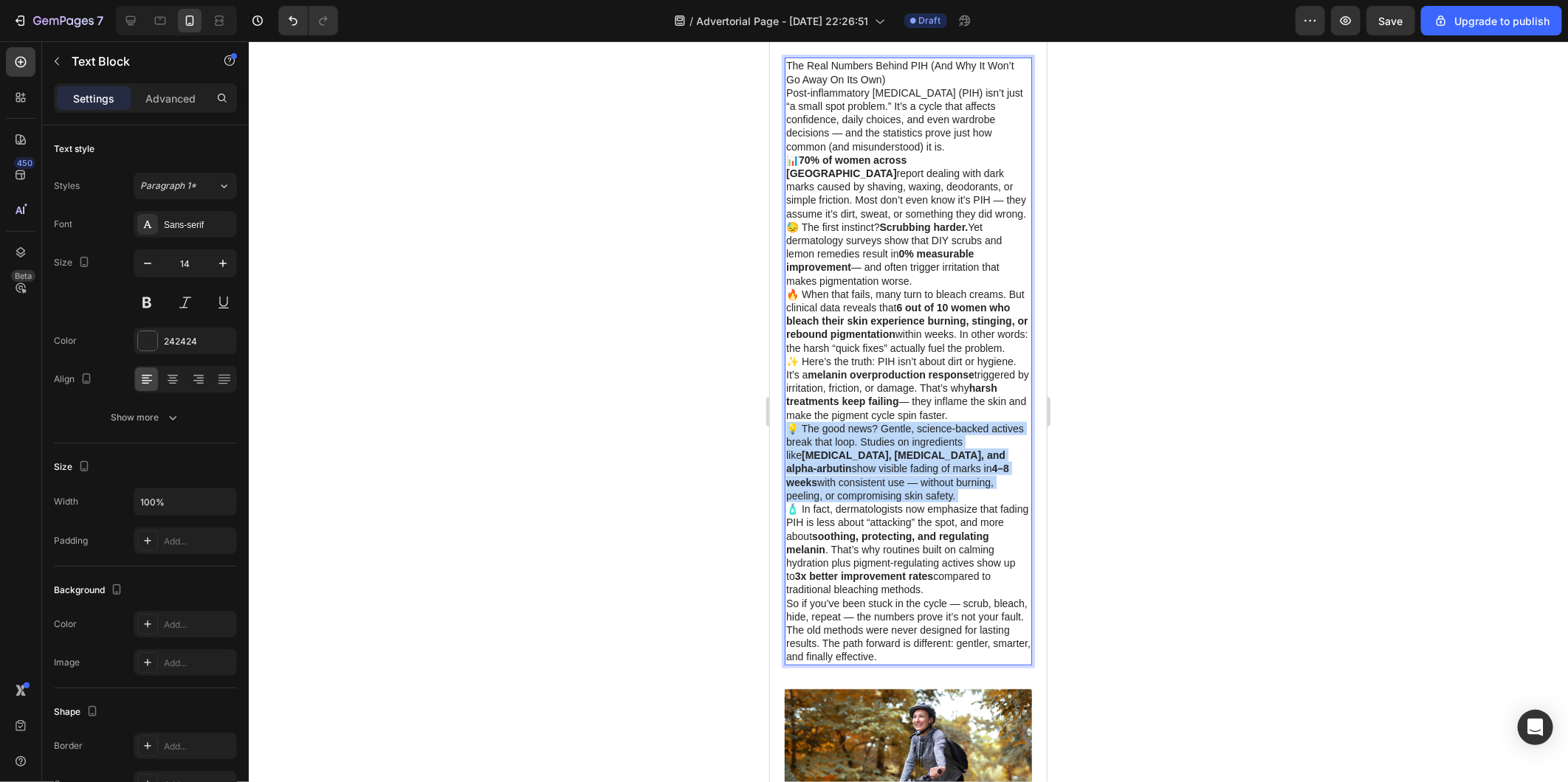
click at [909, 474] on strong "[MEDICAL_DATA], [MEDICAL_DATA], and alpha-arbutin" at bounding box center [894, 461] width 219 height 25
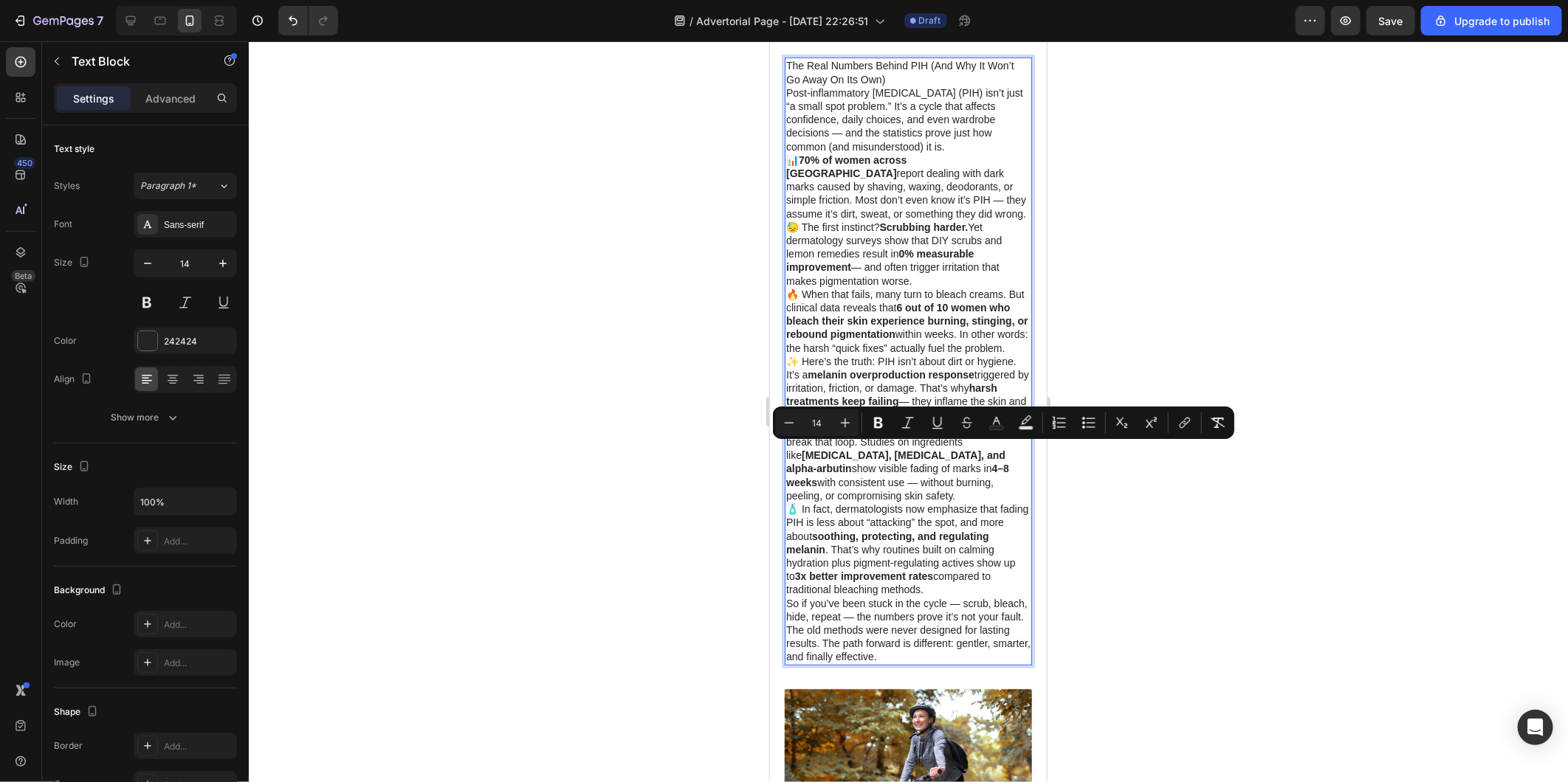
click at [882, 590] on p "🧴 In fact, dermatologists now emphasize that fading PIH is less about “attackin…" at bounding box center [907, 548] width 244 height 94
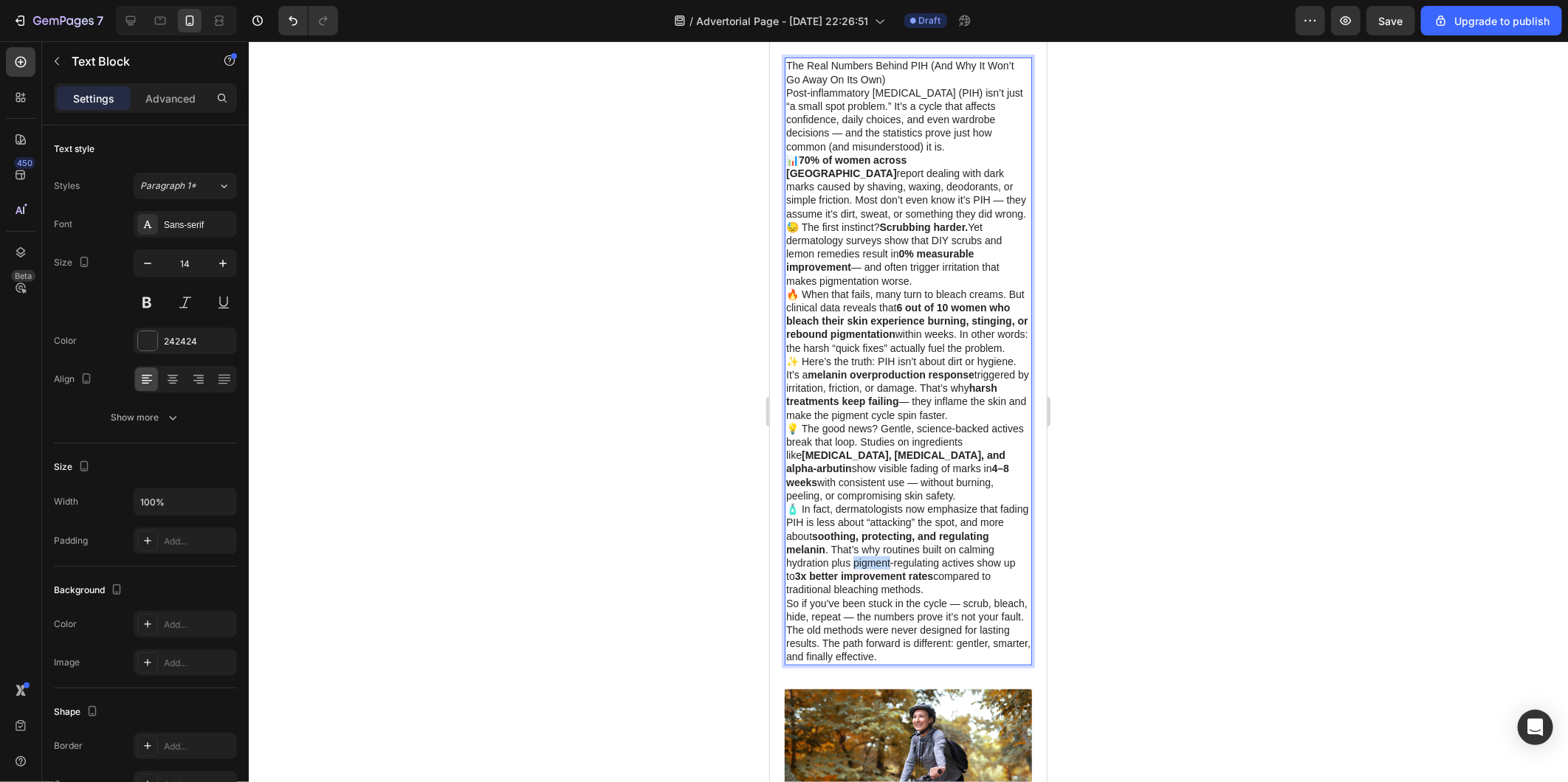
click at [882, 590] on p "🧴 In fact, dermatologists now emphasize that fading PIH is less about “attackin…" at bounding box center [907, 548] width 244 height 94
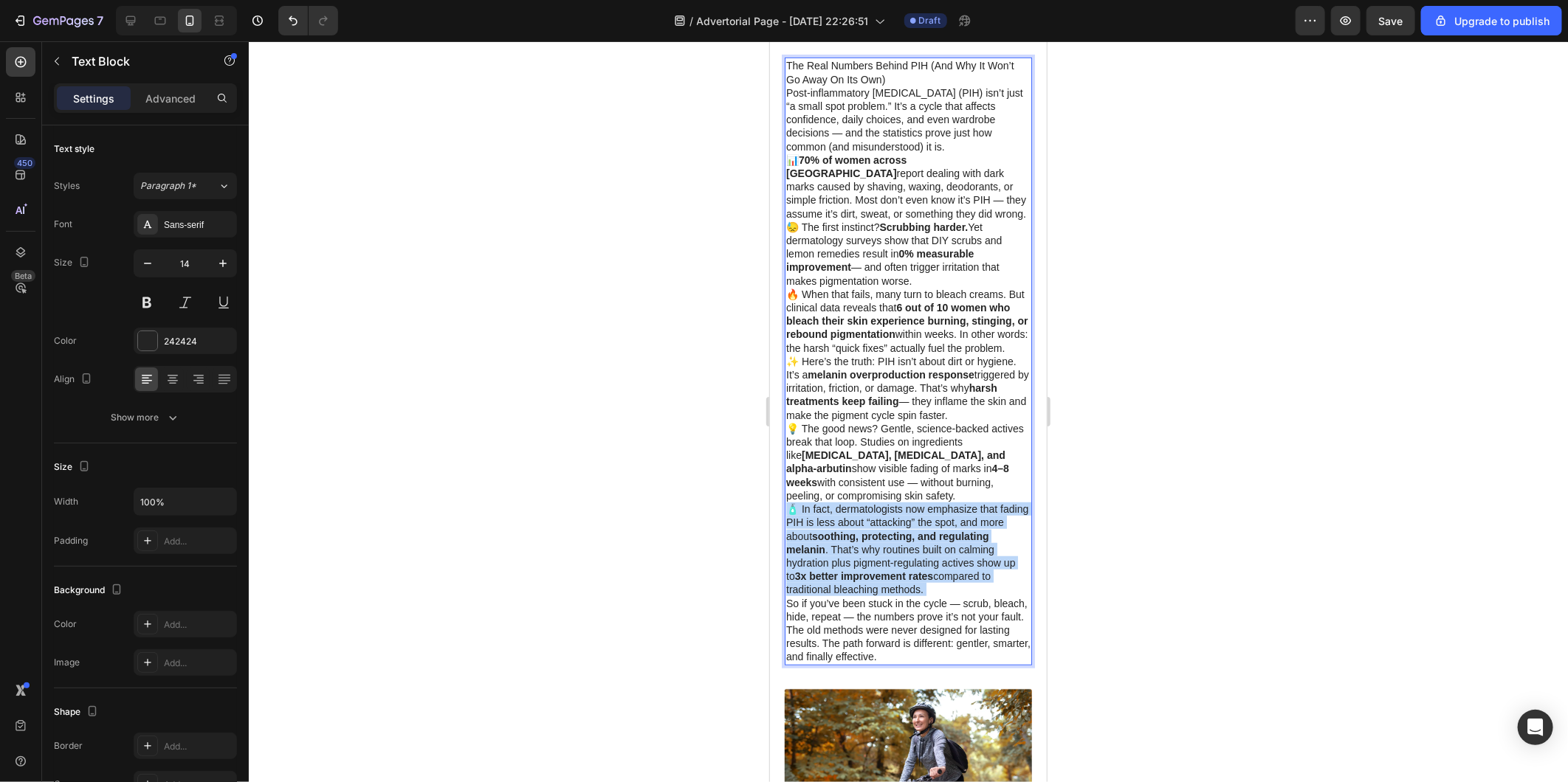
click at [882, 590] on p "🧴 In fact, dermatologists now emphasize that fading PIH is less about “attackin…" at bounding box center [907, 548] width 244 height 94
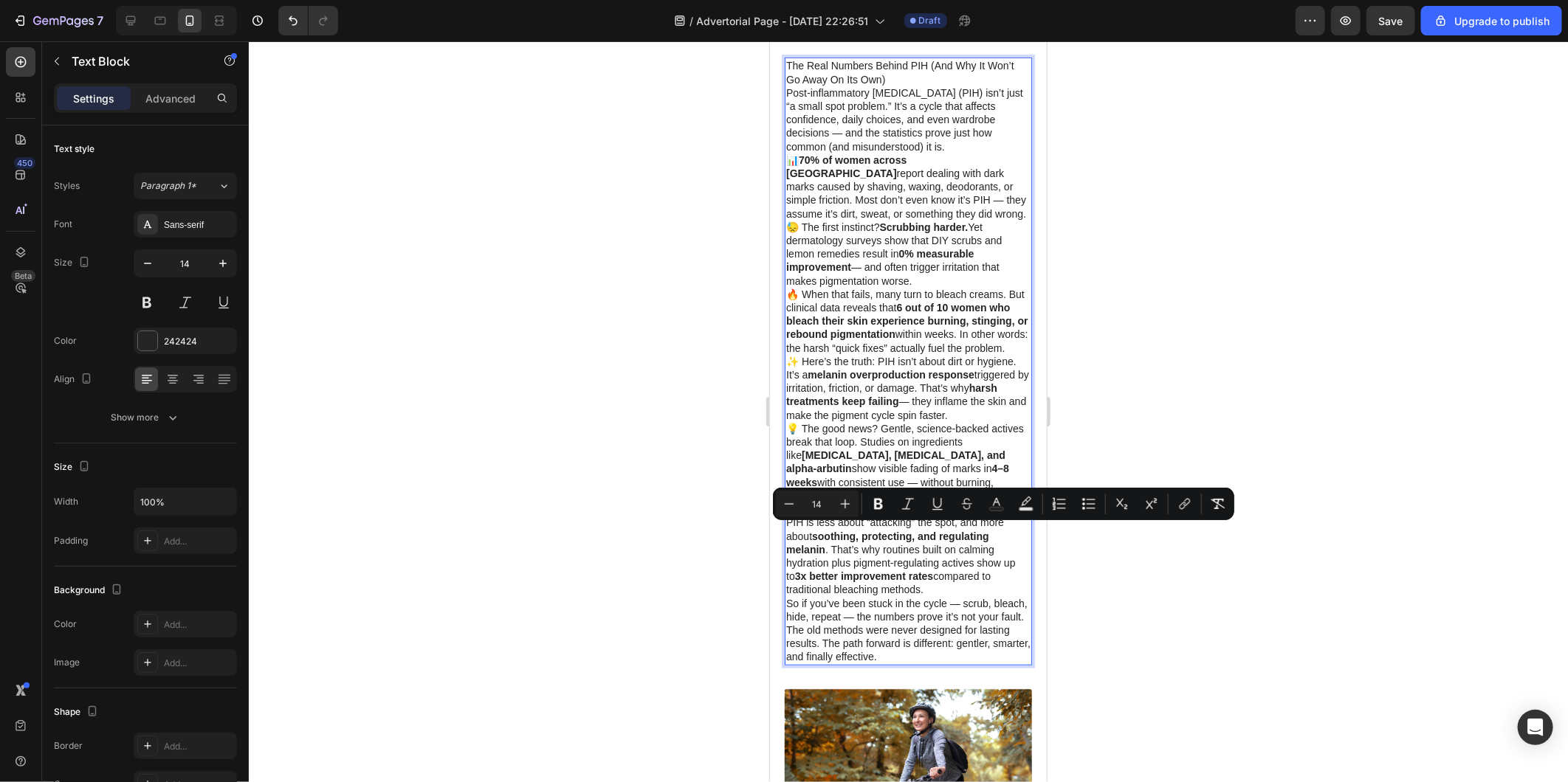
click at [966, 664] on p "So if you’ve been stuck in the cycle — scrub, bleach, hide, repeat — the number…" at bounding box center [907, 630] width 244 height 67
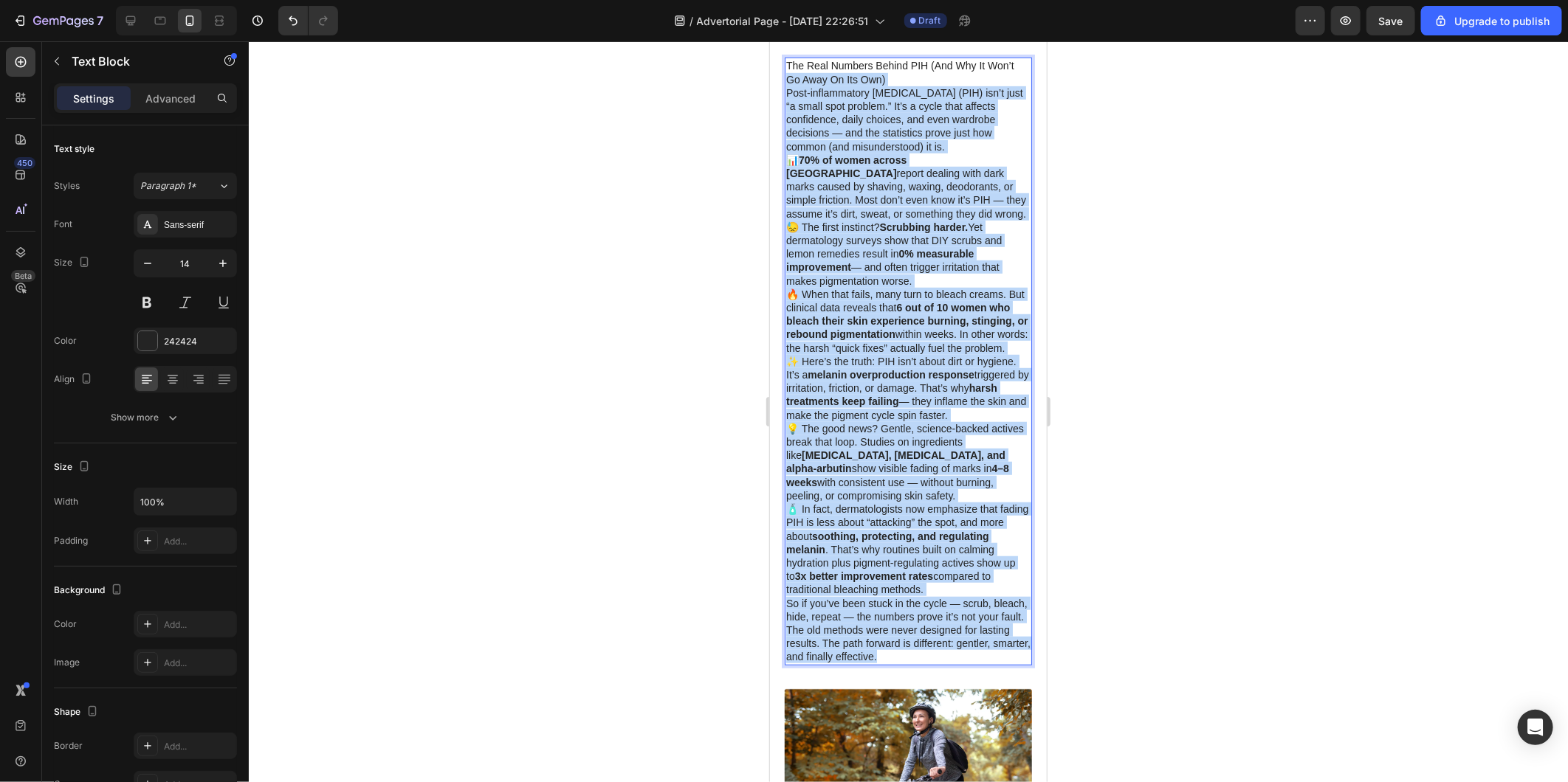
drag, startPoint x: 968, startPoint y: 679, endPoint x: 1500, endPoint y: 120, distance: 771.7
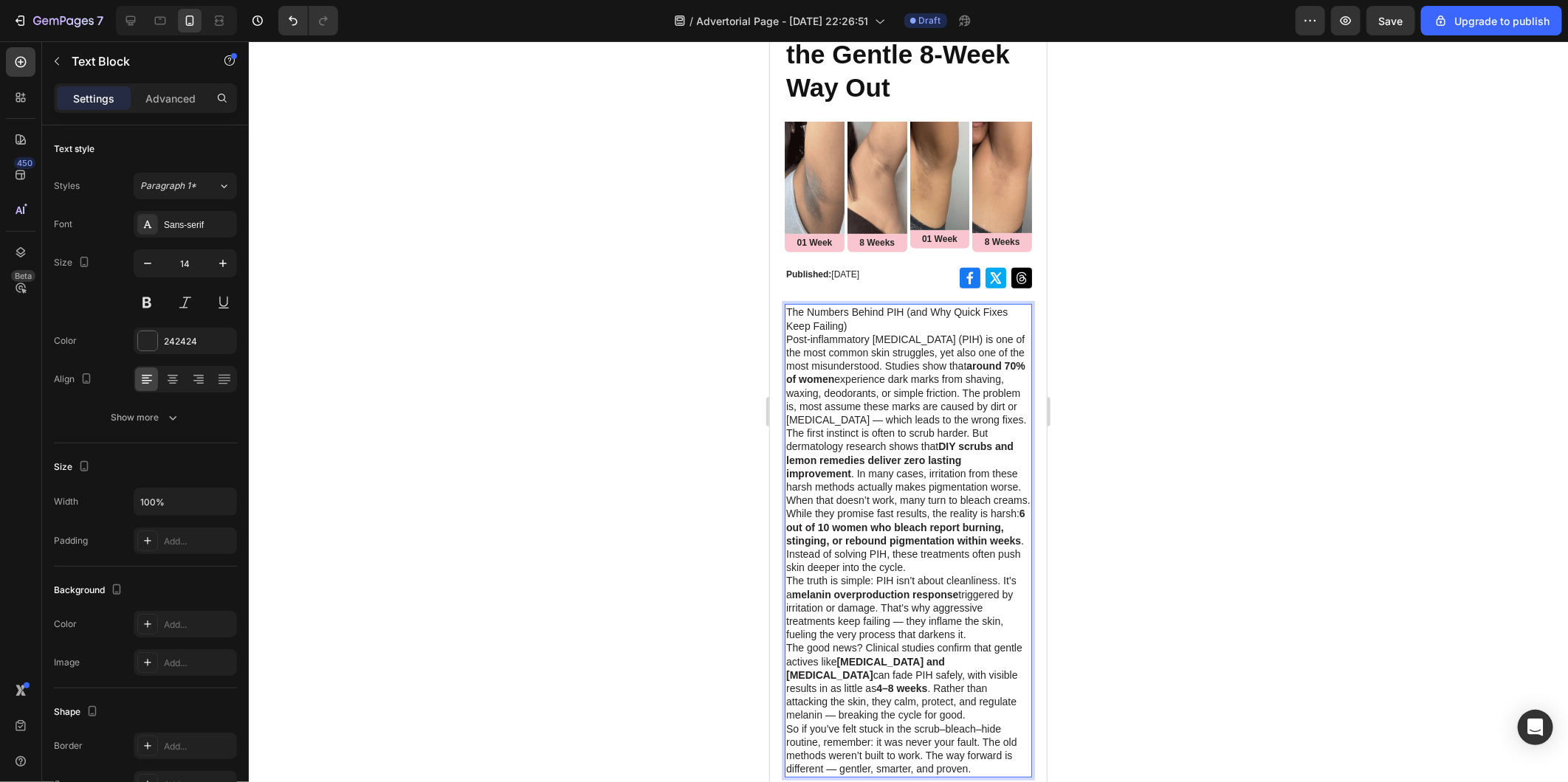
scroll to position [272, 0]
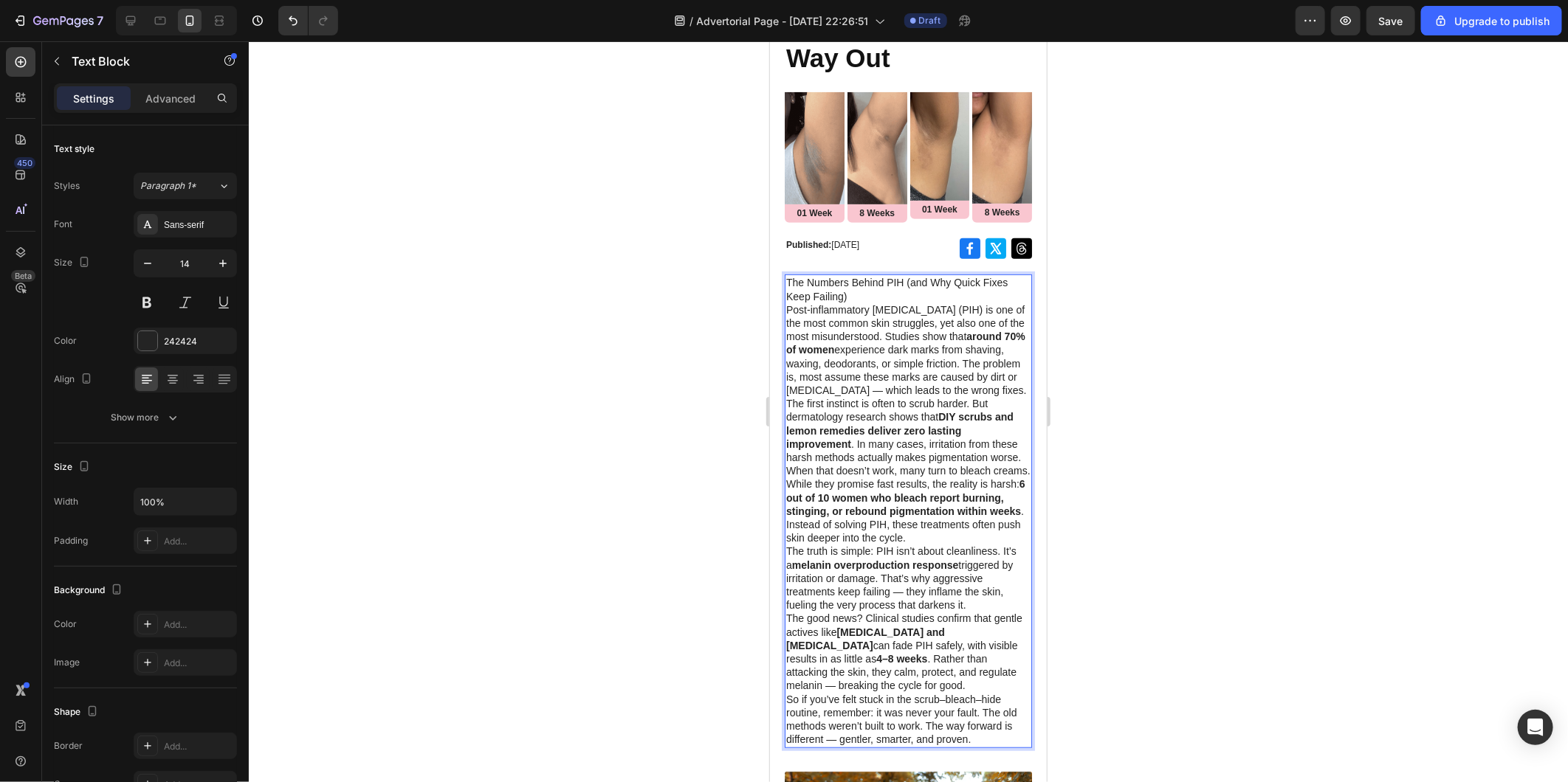
click at [786, 279] on p "The Numbers Behind PIH (and Why Quick Fixes Keep Failing)" at bounding box center [907, 288] width 244 height 26
click at [829, 355] on p "Post-inflammatory hyperpigmentation (PIH) is one of the most common skin strugg…" at bounding box center [907, 350] width 244 height 94
click at [788, 276] on p "The Numbers Behind PIH (and Why Quick Fixes Keep Failing)" at bounding box center [907, 288] width 244 height 26
click at [787, 276] on p "The Numbers Behind PIH (and Why Quick Fixes Keep Failing)" at bounding box center [907, 288] width 244 height 26
click at [884, 396] on p "Post-inflammatory hyperpigmentation (PIH) is one of the most common skin strugg…" at bounding box center [907, 350] width 244 height 94
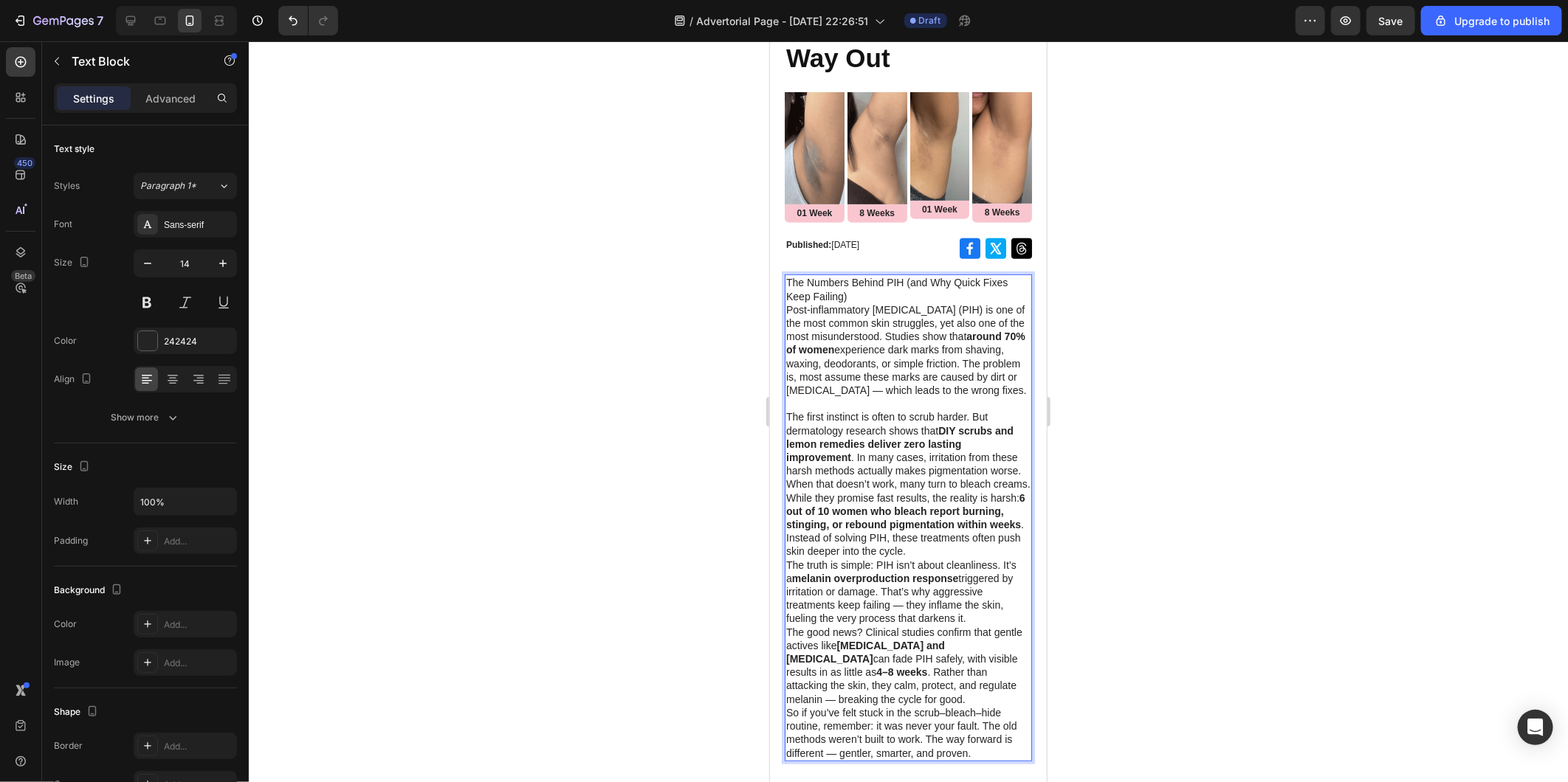
click at [872, 477] on p "The first instinct is often to scrub harder. But dermatology research shows tha…" at bounding box center [907, 443] width 244 height 67
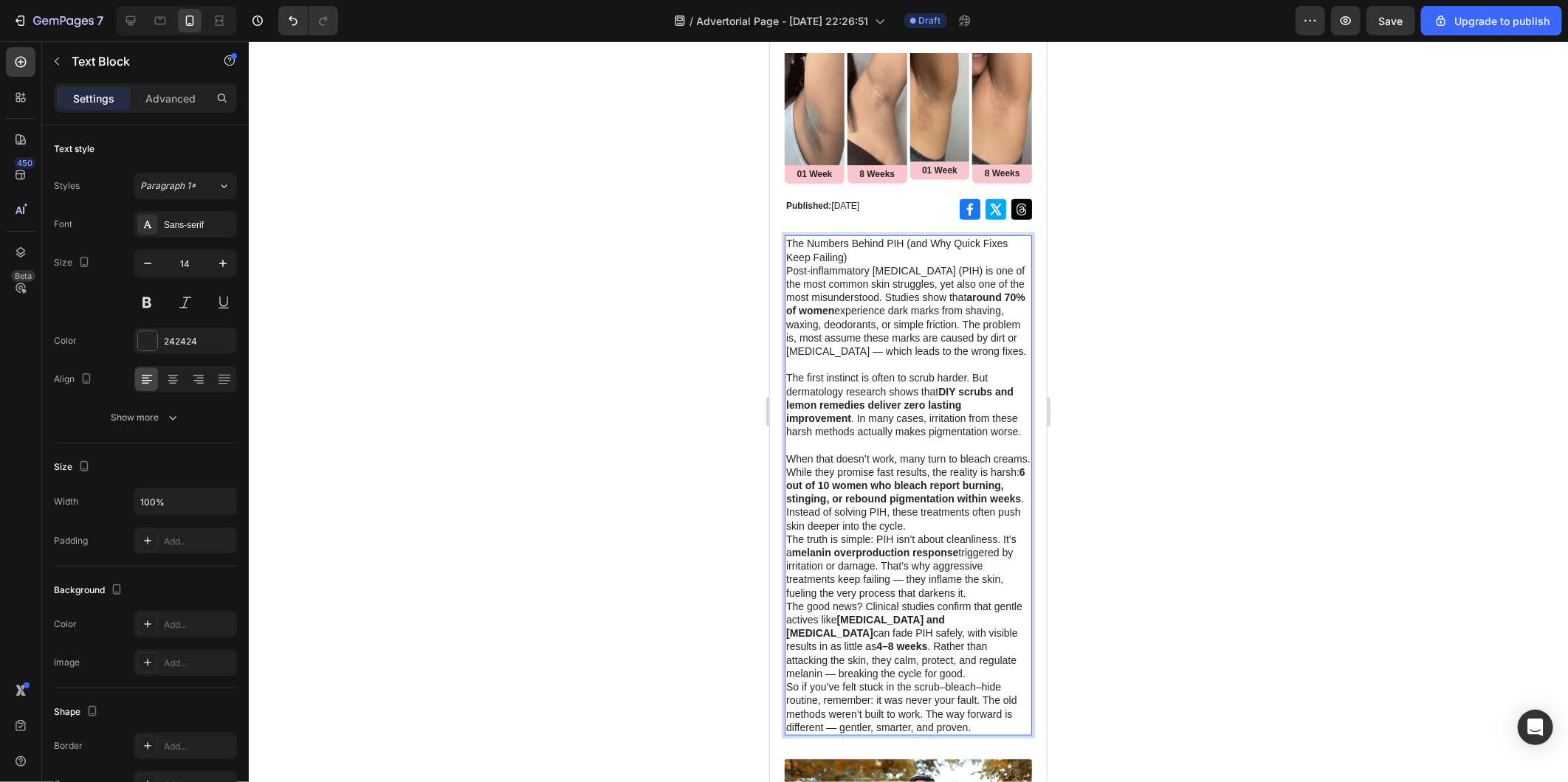
scroll to position [354, 0]
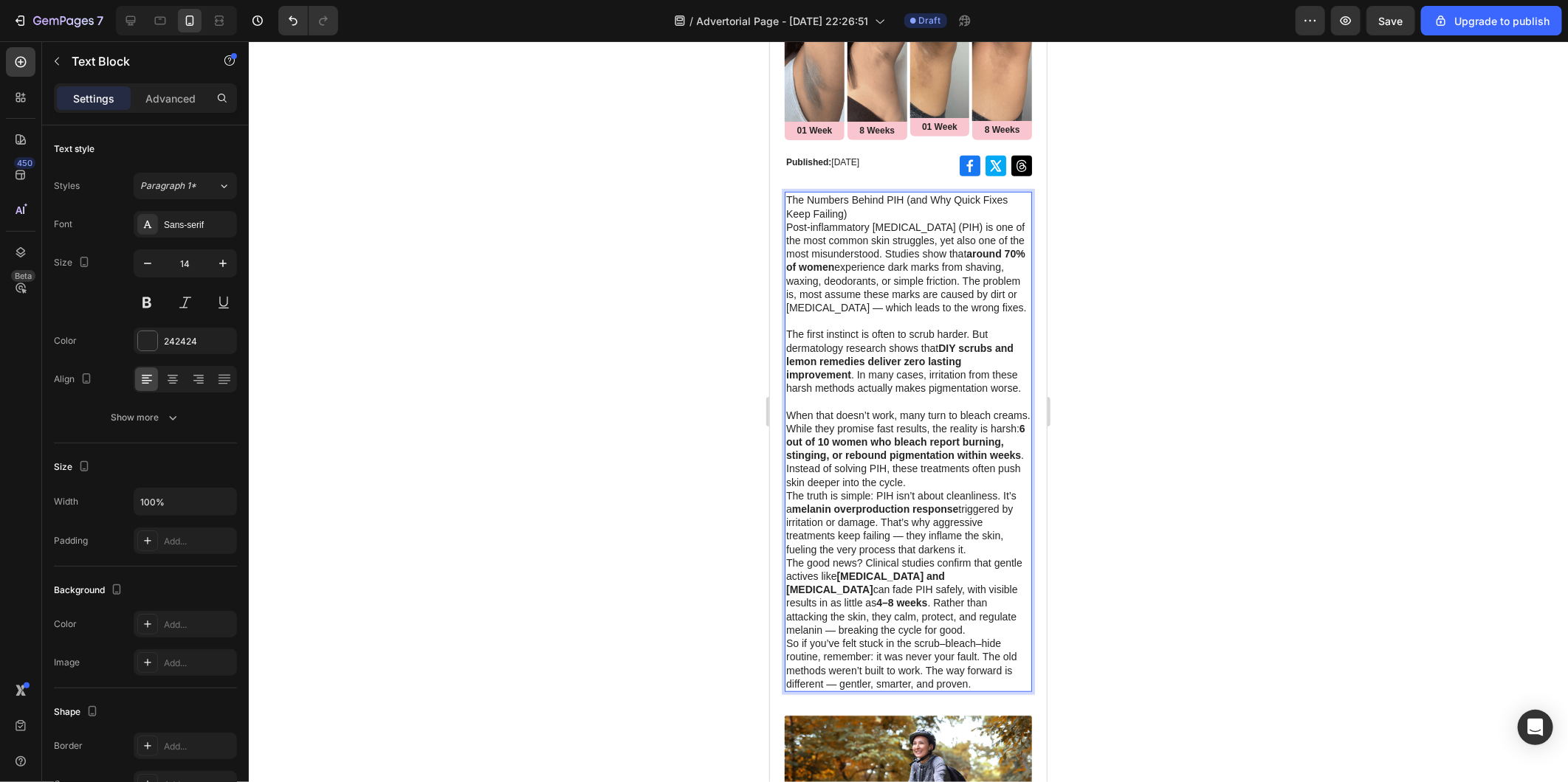
click at [1008, 489] on p "When that doesn’t work, many turn to bleach creams. While they promise fast res…" at bounding box center [907, 449] width 244 height 80
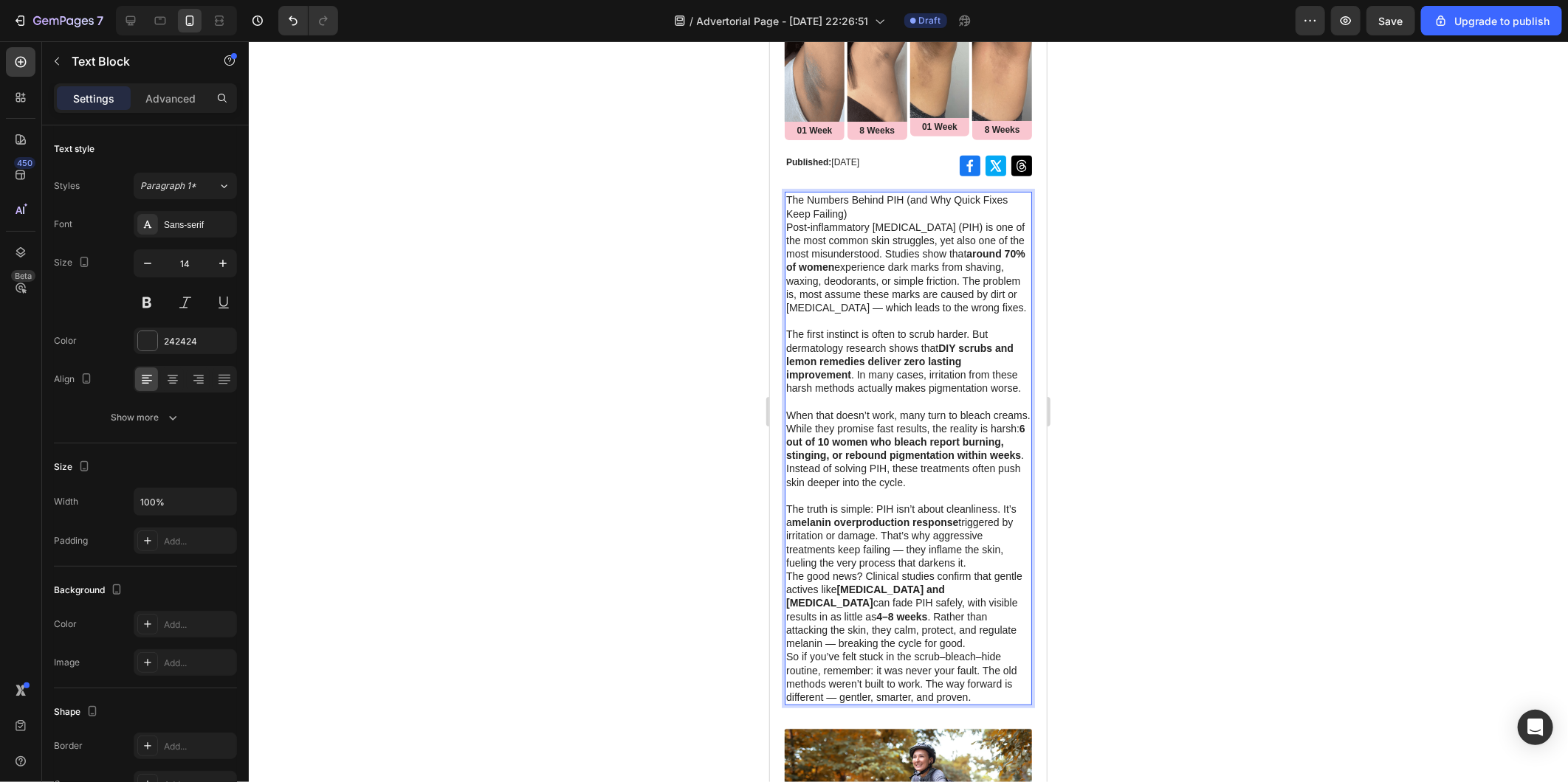
click at [966, 569] on p "The truth is simple: PIH isn’t about cleanliness. It’s a melanin overproduction…" at bounding box center [907, 535] width 244 height 67
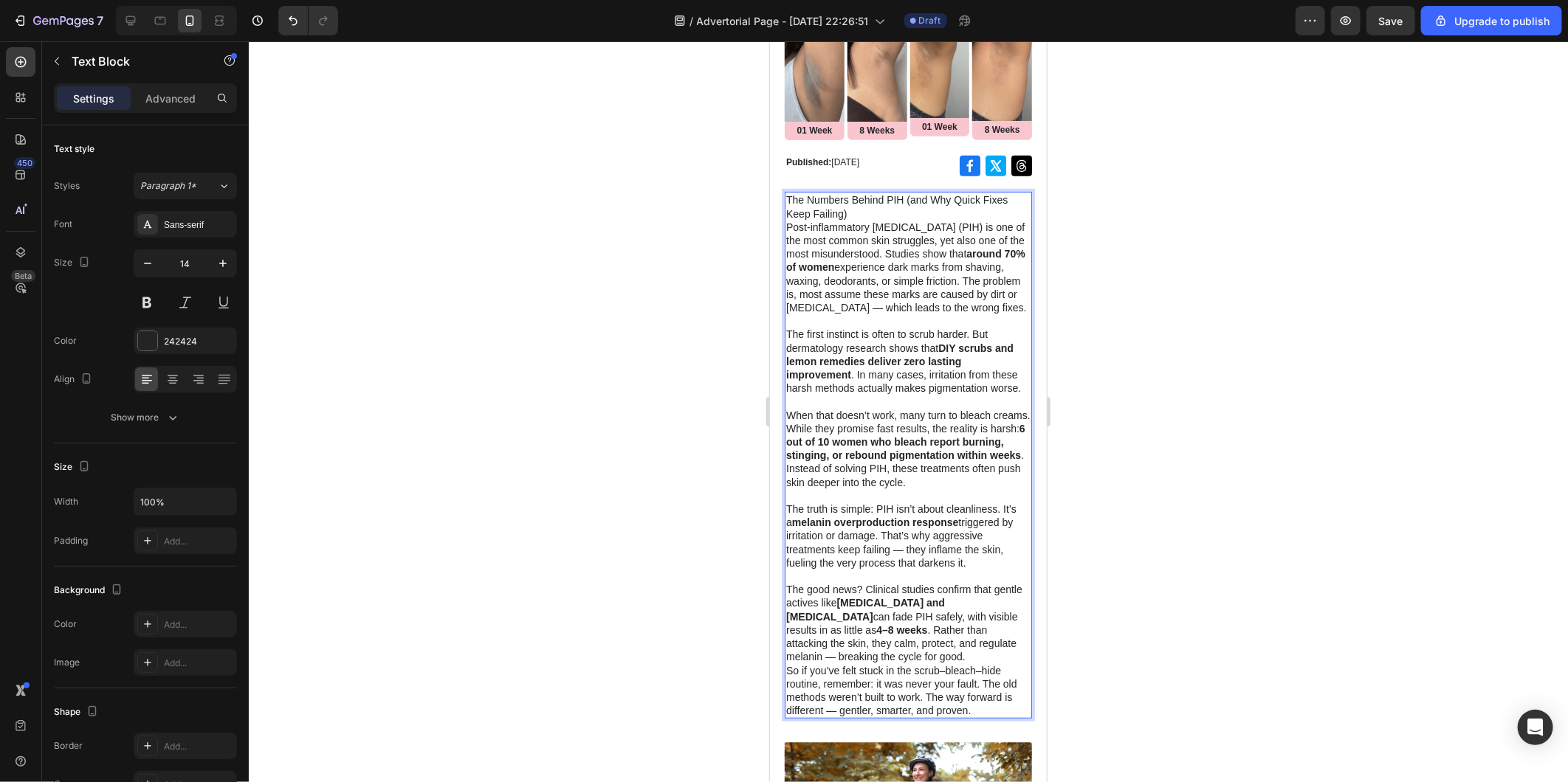
click at [986, 663] on p "The good news? Clinical studies confirm that gentle actives like tranexamic aci…" at bounding box center [907, 623] width 244 height 80
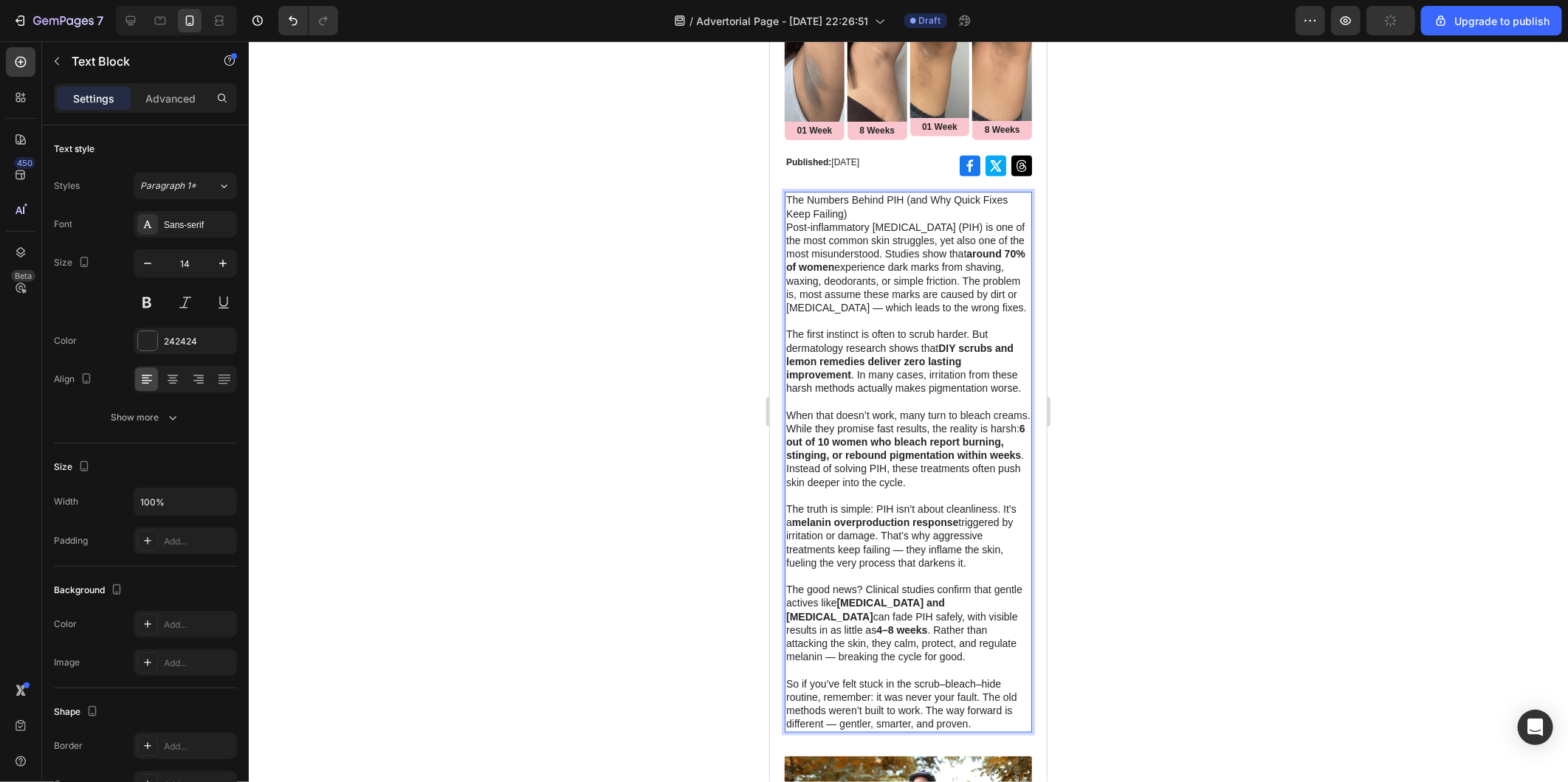
click at [1291, 573] on div at bounding box center [907, 412] width 1319 height 741
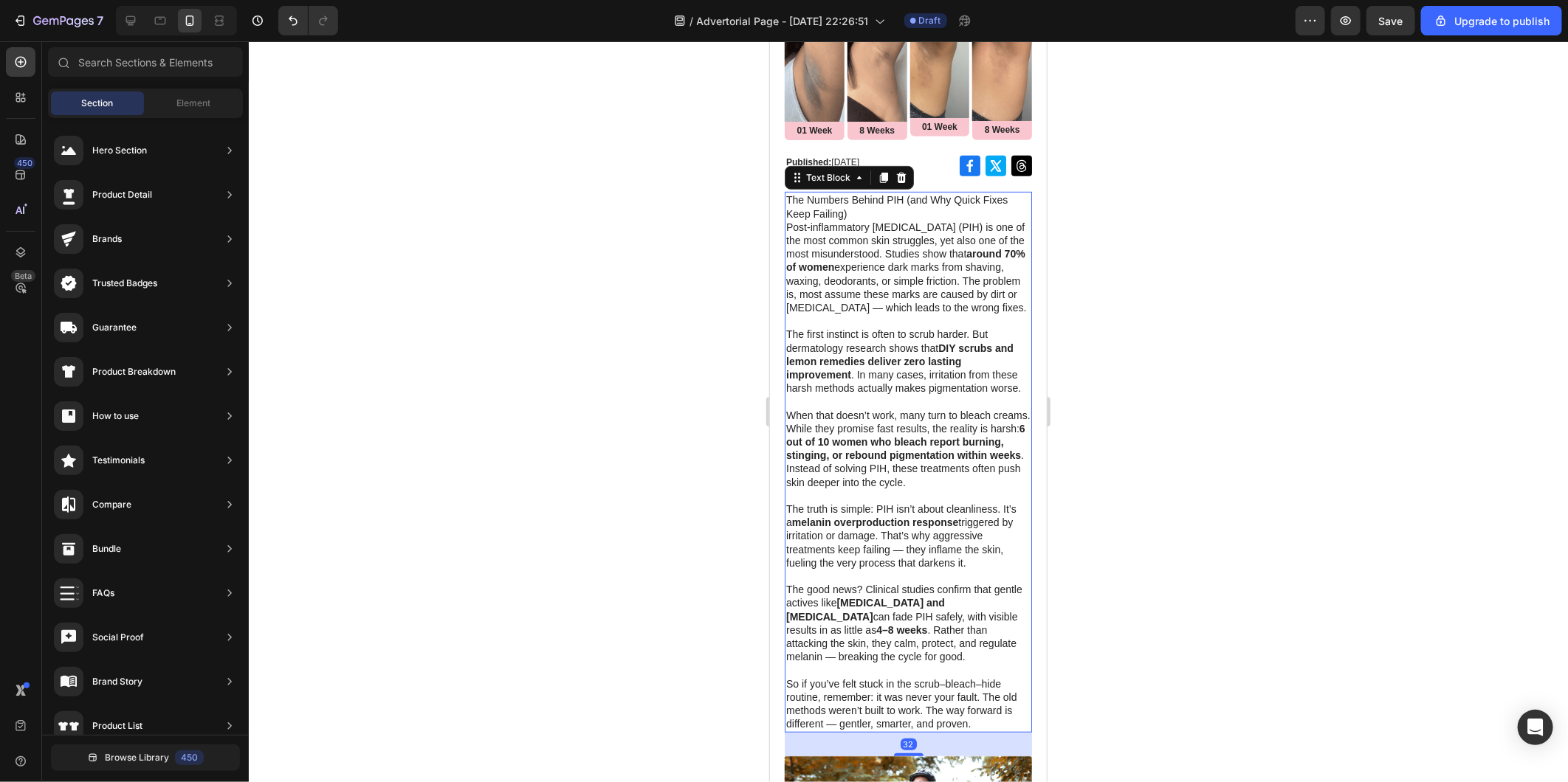
click at [820, 195] on p "The Numbers Behind PIH (and Why Quick Fixes Keep Failing)" at bounding box center [907, 205] width 244 height 26
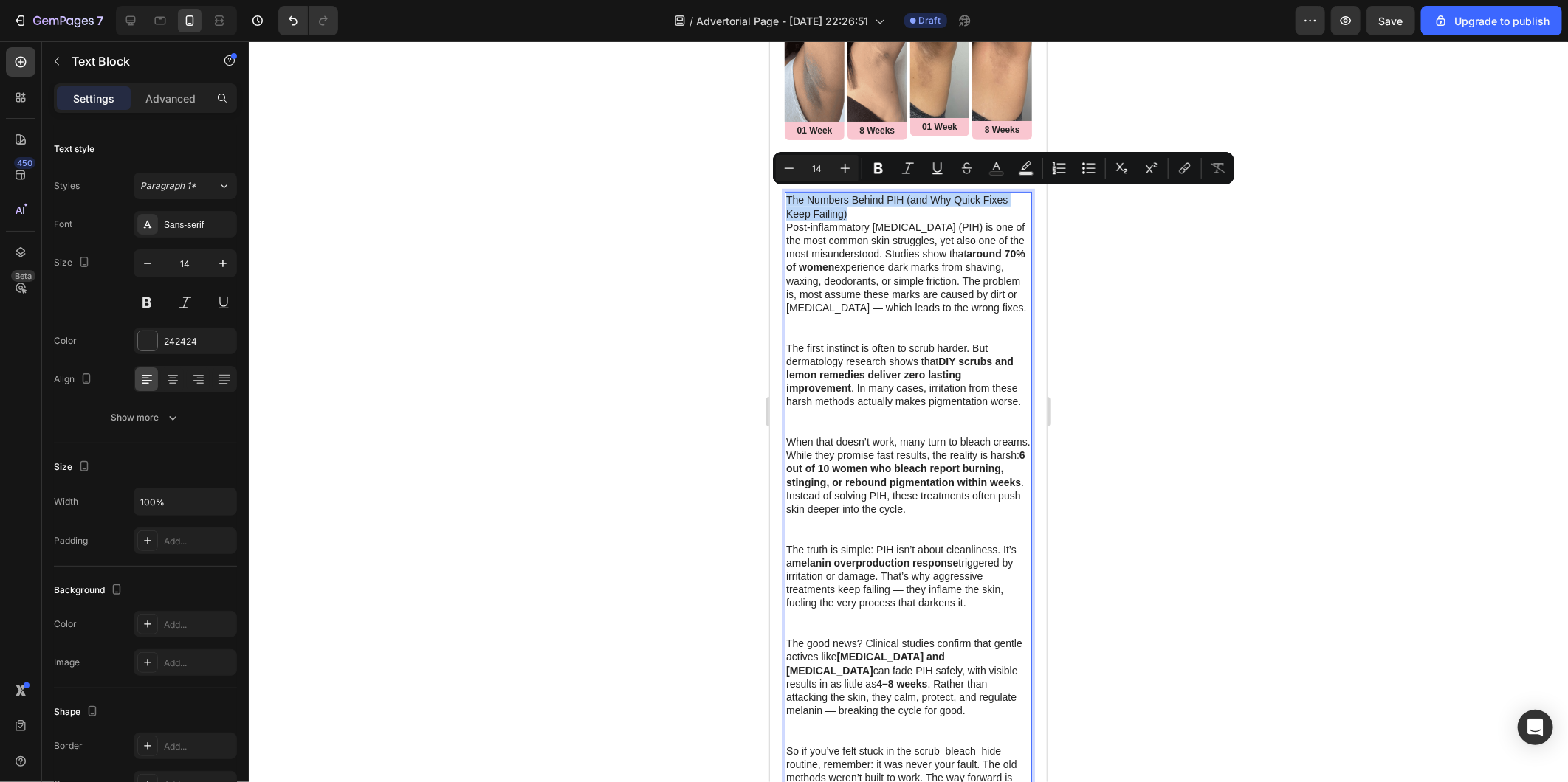
drag, startPoint x: 852, startPoint y: 207, endPoint x: 776, endPoint y: 192, distance: 77.5
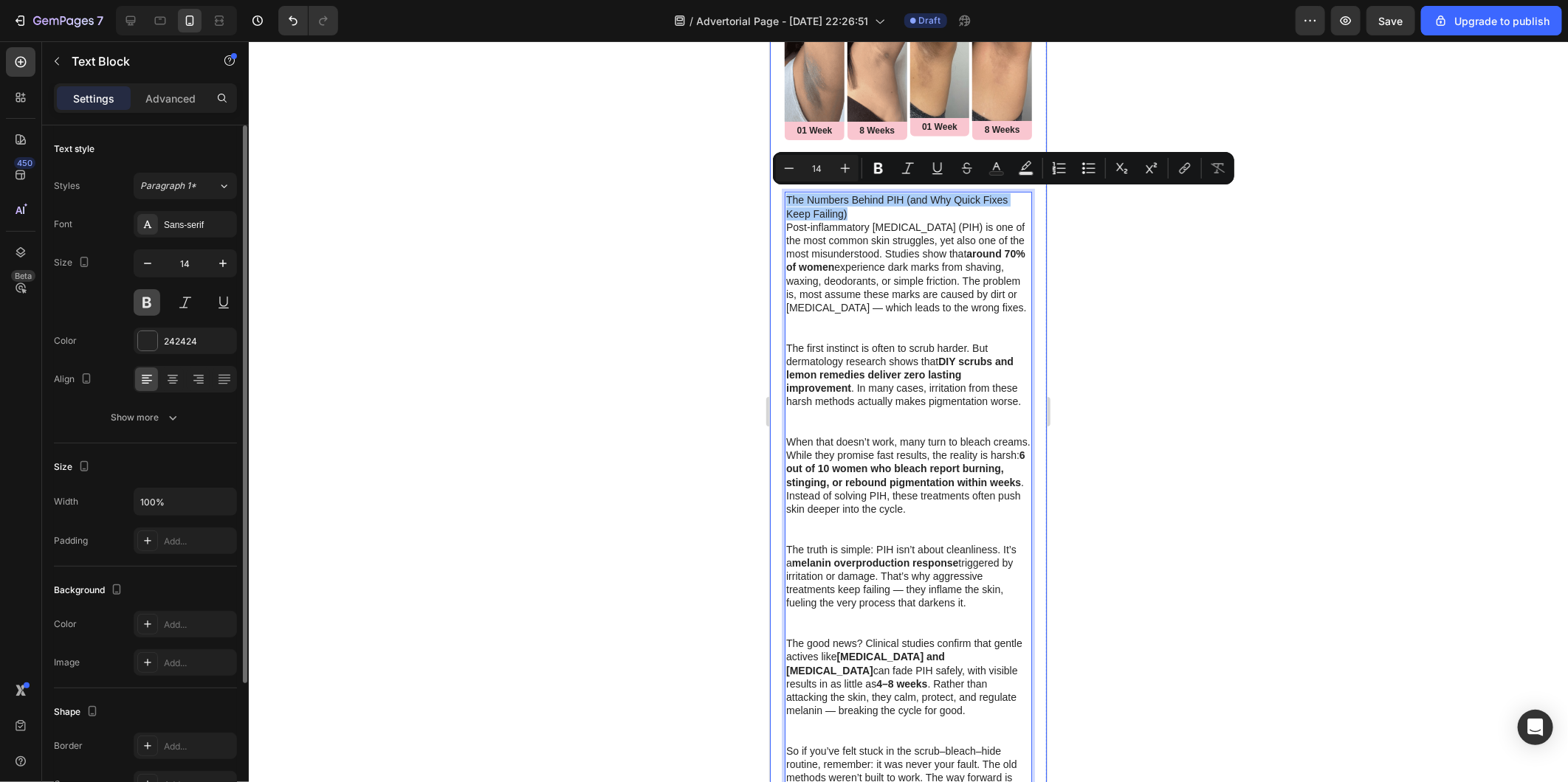
click at [146, 312] on button at bounding box center [147, 302] width 26 height 26
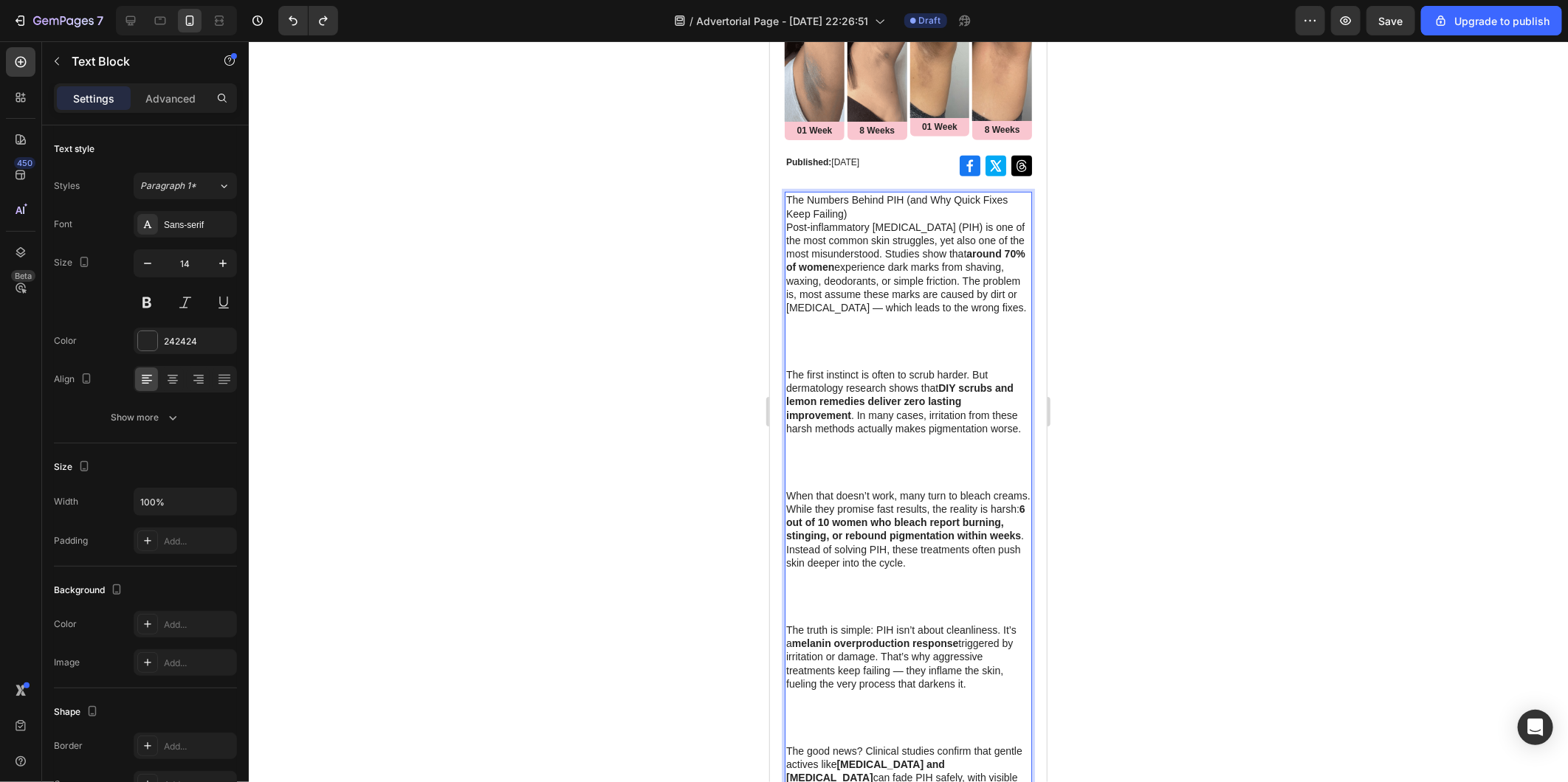
click at [820, 206] on p "The Numbers Behind PIH (and Why Quick Fixes Keep Failing)" at bounding box center [907, 205] width 244 height 26
click at [850, 207] on p "The Numbers Behind PIH (and Why Quick Fixes Keep Failing)" at bounding box center [907, 205] width 244 height 26
drag, startPoint x: 836, startPoint y: 207, endPoint x: 824, endPoint y: 206, distance: 12.0
click at [824, 206] on p "The Numbers Behind PIH (and Why Quick Fixes Keep Failing)" at bounding box center [907, 205] width 244 height 26
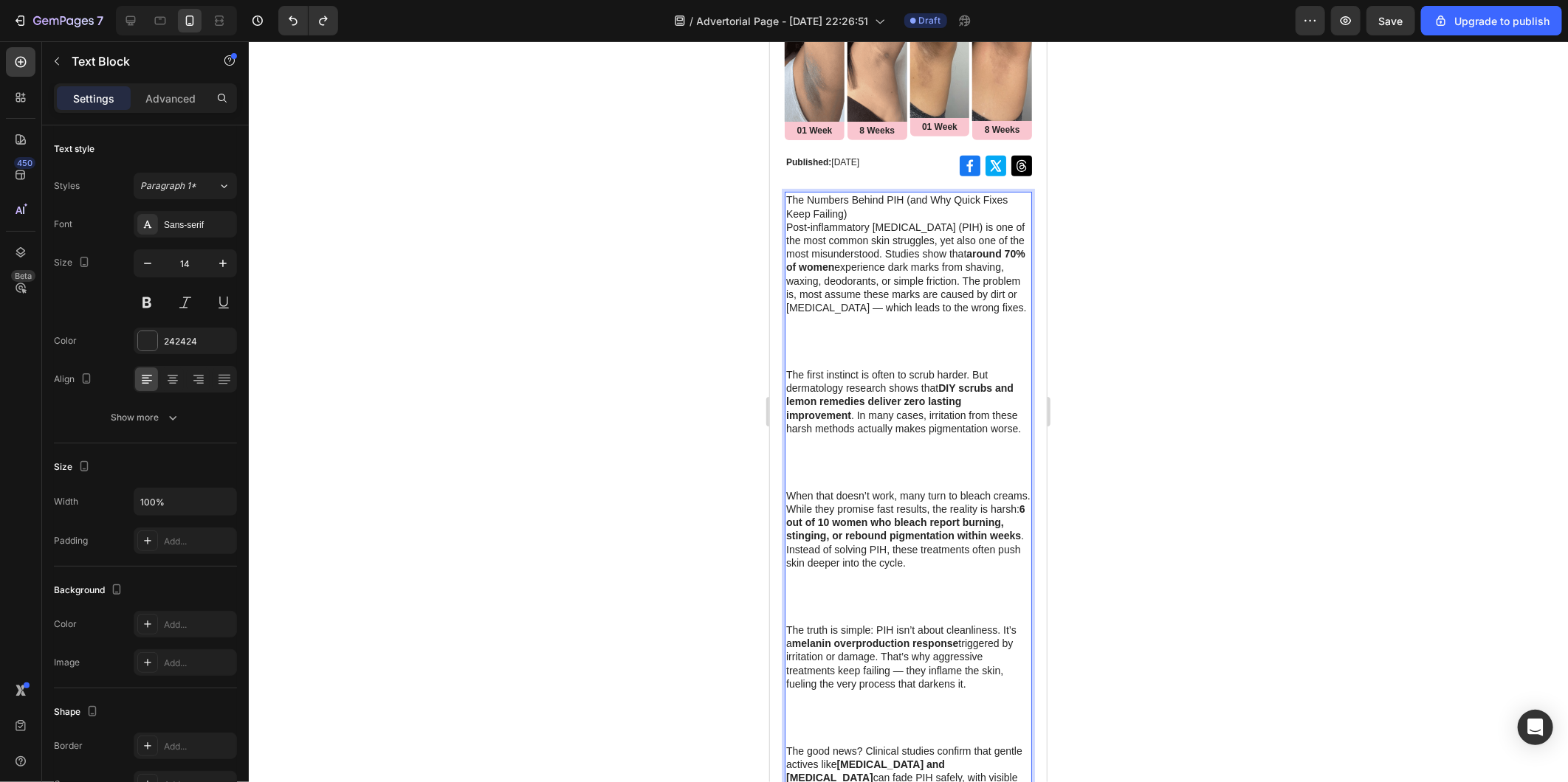
click at [875, 215] on p "The Numbers Behind PIH (and Why Quick Fixes Keep Failing)" at bounding box center [907, 205] width 244 height 26
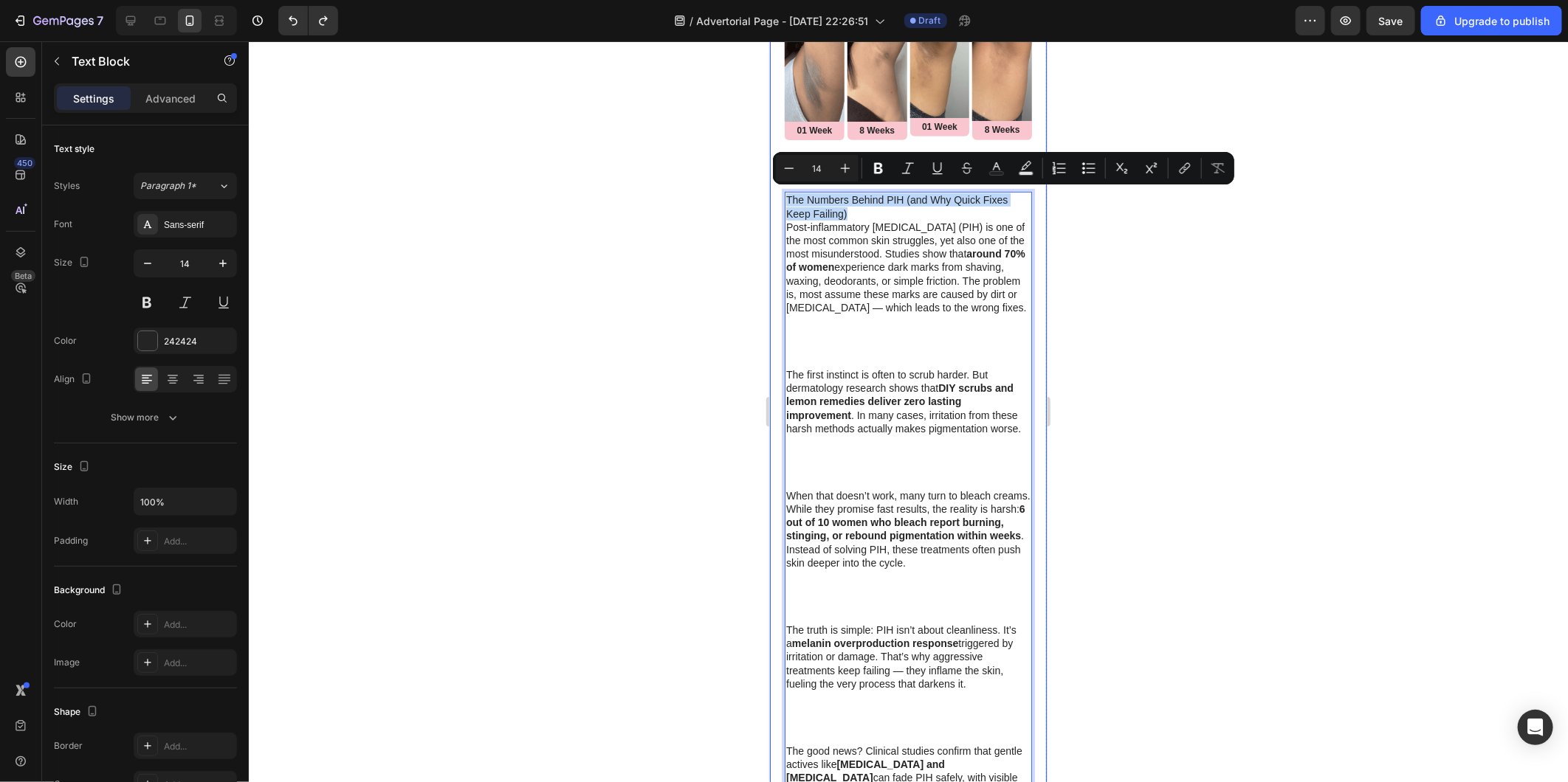
drag, startPoint x: 868, startPoint y: 209, endPoint x: 765, endPoint y: 181, distance: 106.7
click at [844, 163] on icon "Editor contextual toolbar" at bounding box center [845, 168] width 15 height 15
type input "15"
click at [882, 158] on button "Bold" at bounding box center [878, 168] width 26 height 26
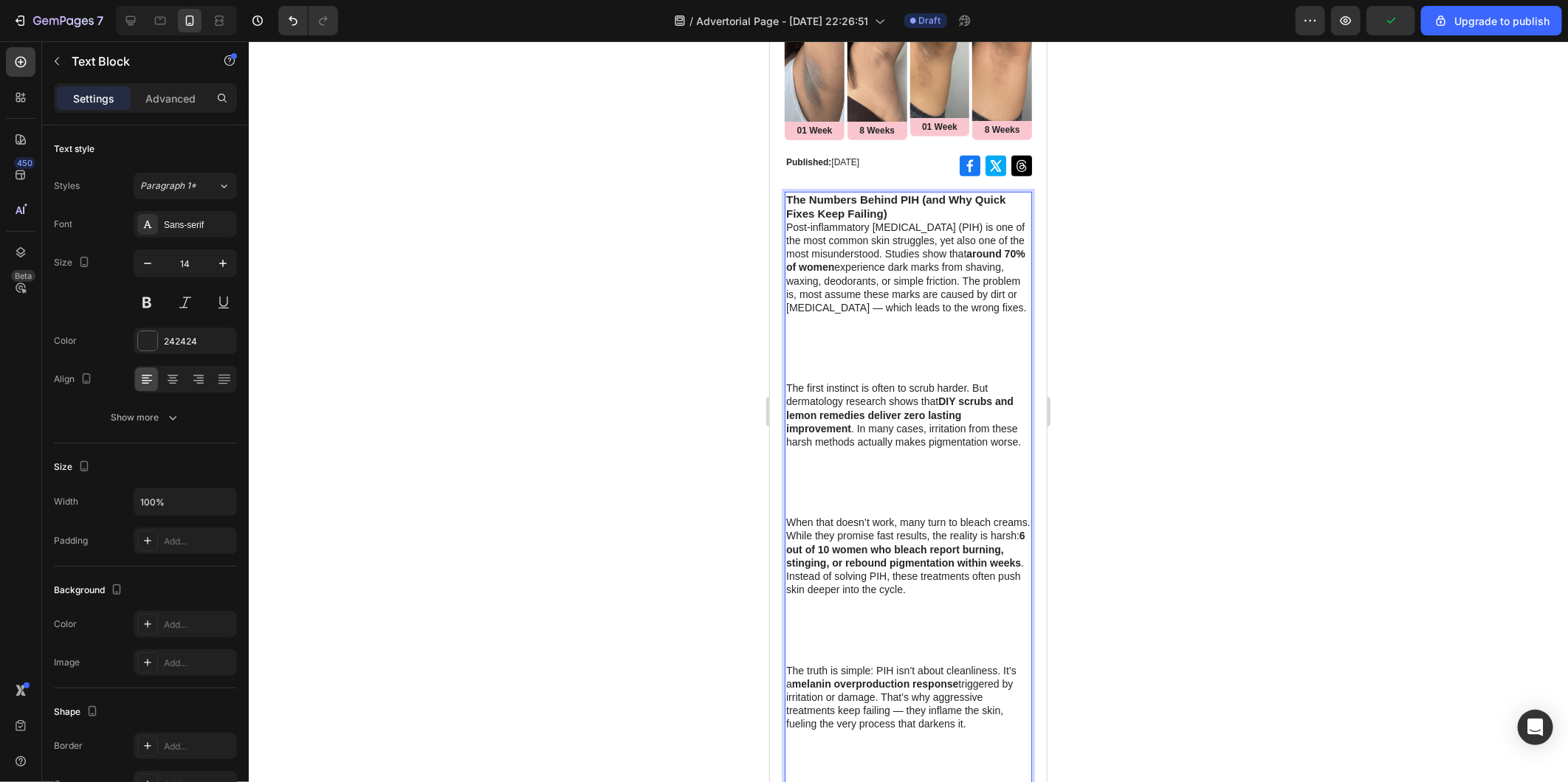
drag, startPoint x: 872, startPoint y: 400, endPoint x: 841, endPoint y: 377, distance: 38.6
click at [869, 400] on p "The first instinct is often to scrub harder. But dermatology research shows tha…" at bounding box center [907, 448] width 244 height 134
click at [841, 377] on p "Post-inflammatory hyperpigmentation (PIH) is one of the most common skin strugg…" at bounding box center [907, 300] width 244 height 161
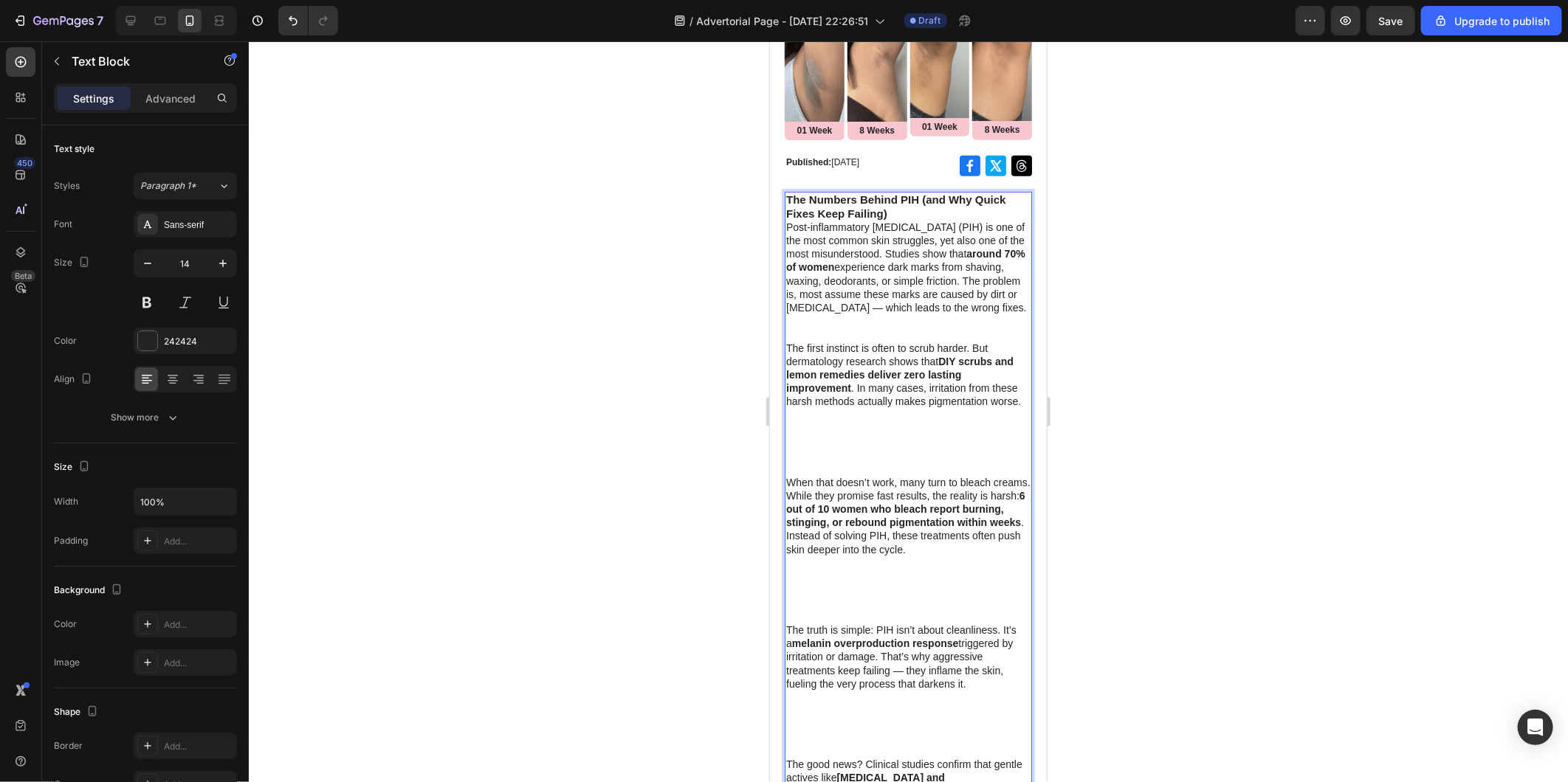
click at [786, 222] on p "Post-inflammatory hyperpigmentation (PIH) is one of the most common skin strugg…" at bounding box center [907, 281] width 244 height 121
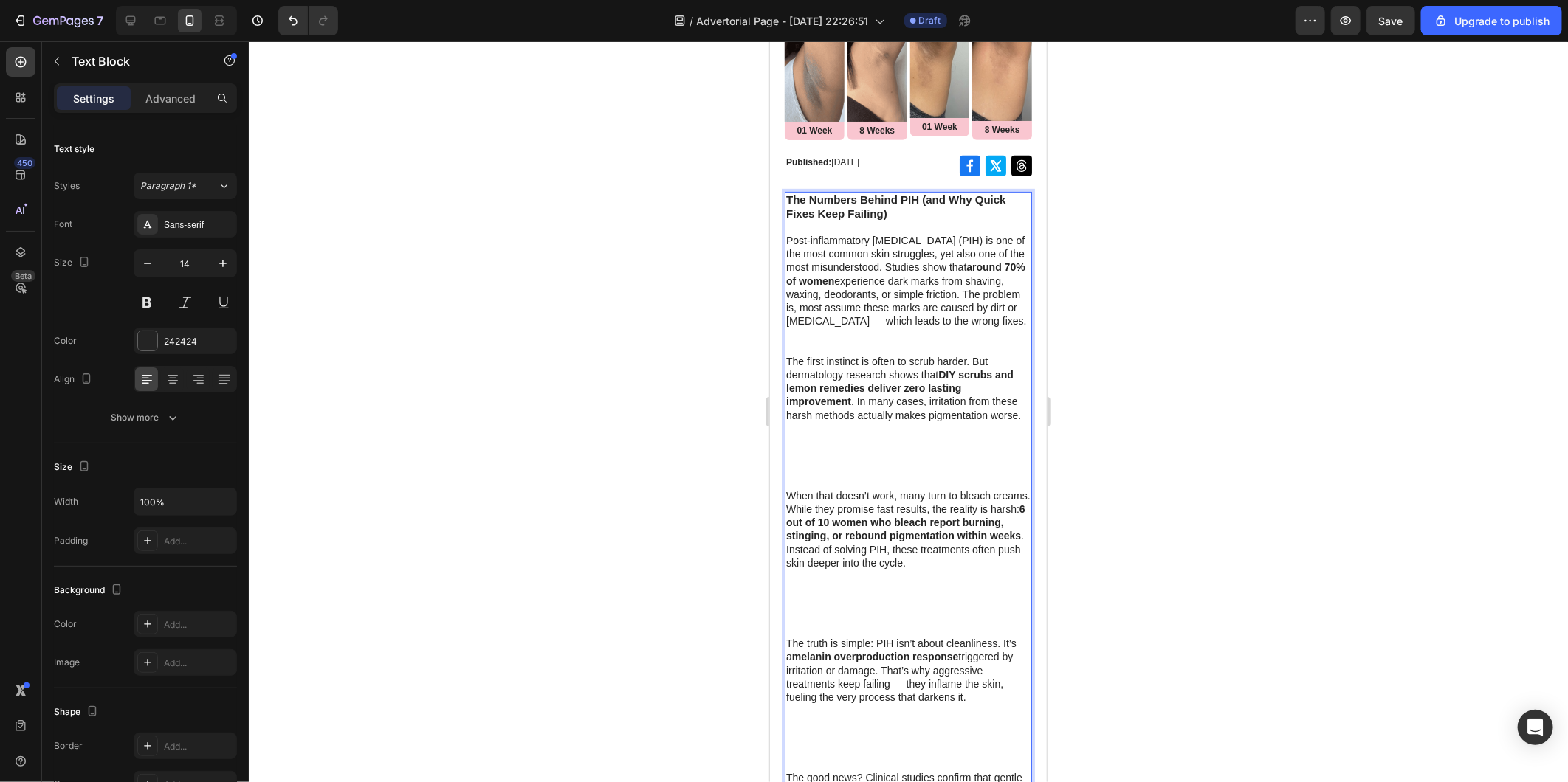
click at [808, 489] on p "The first instinct is often to scrub harder. But dermatology research shows tha…" at bounding box center [907, 420] width 244 height 134
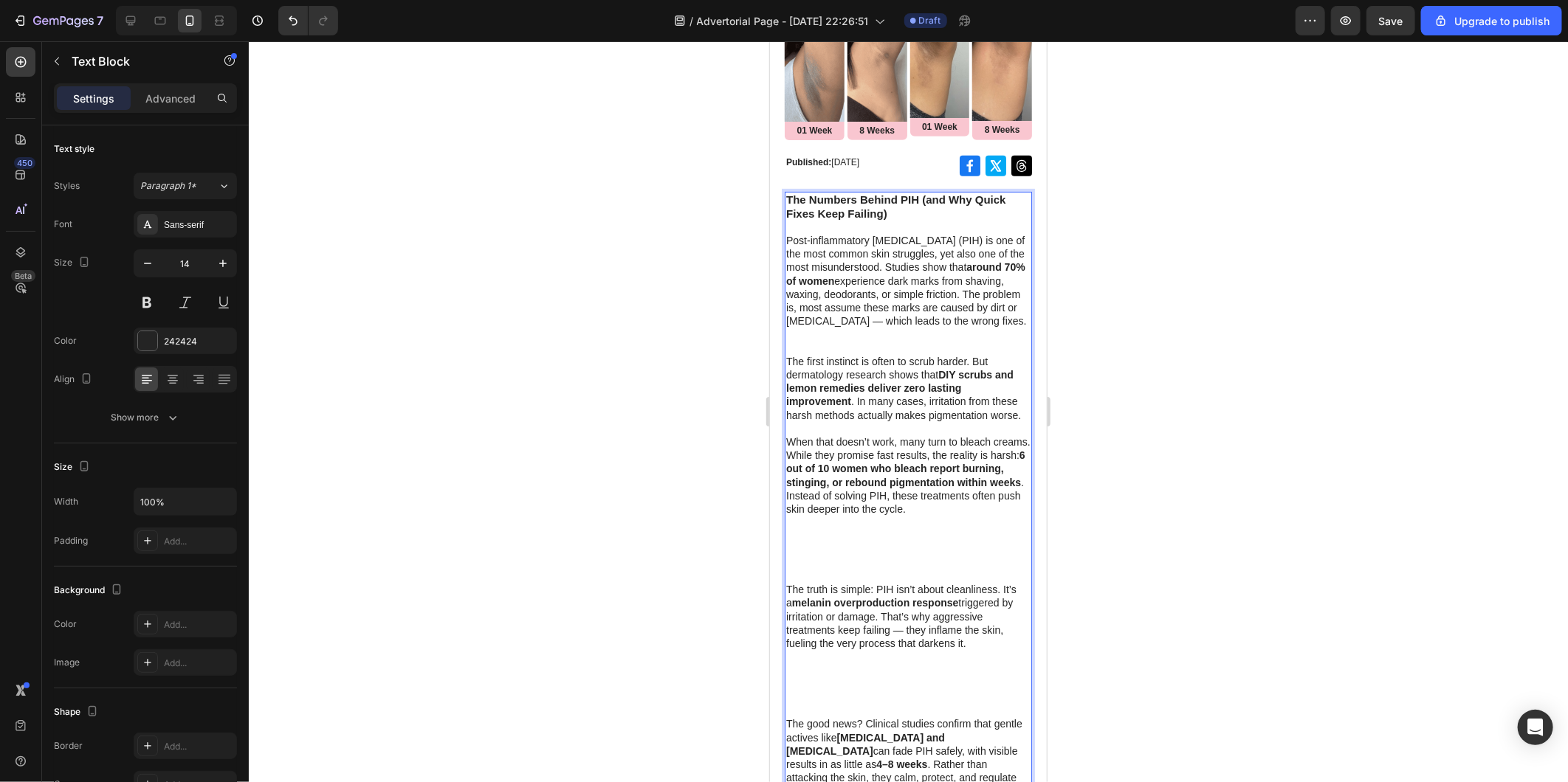
click at [806, 583] on p "When that doesn’t work, many turn to bleach creams. While they promise fast res…" at bounding box center [907, 508] width 244 height 148
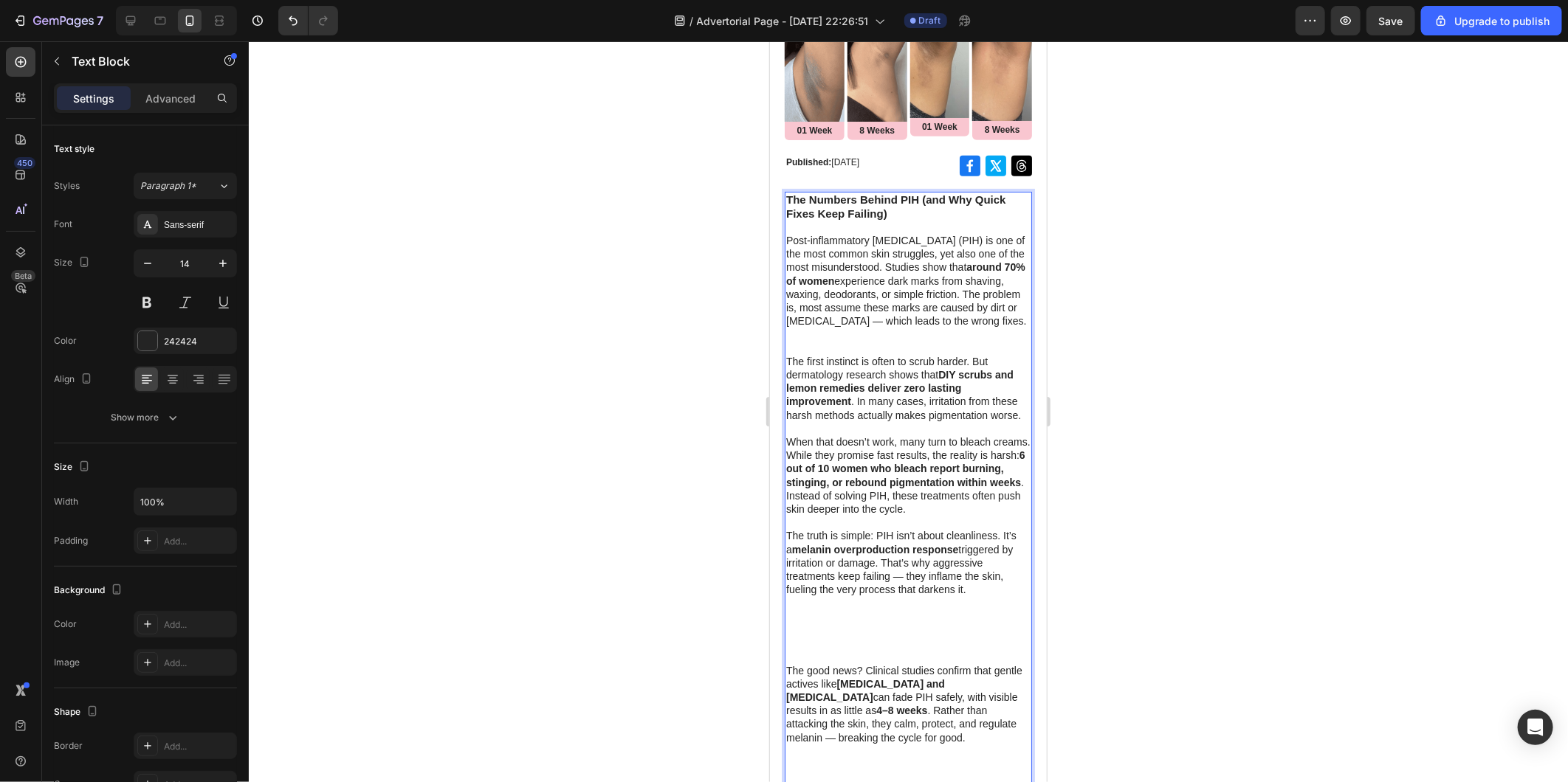
click at [813, 663] on p "The truth is simple: PIH isn’t about cleanliness. It’s a melanin overproduction…" at bounding box center [907, 595] width 244 height 134
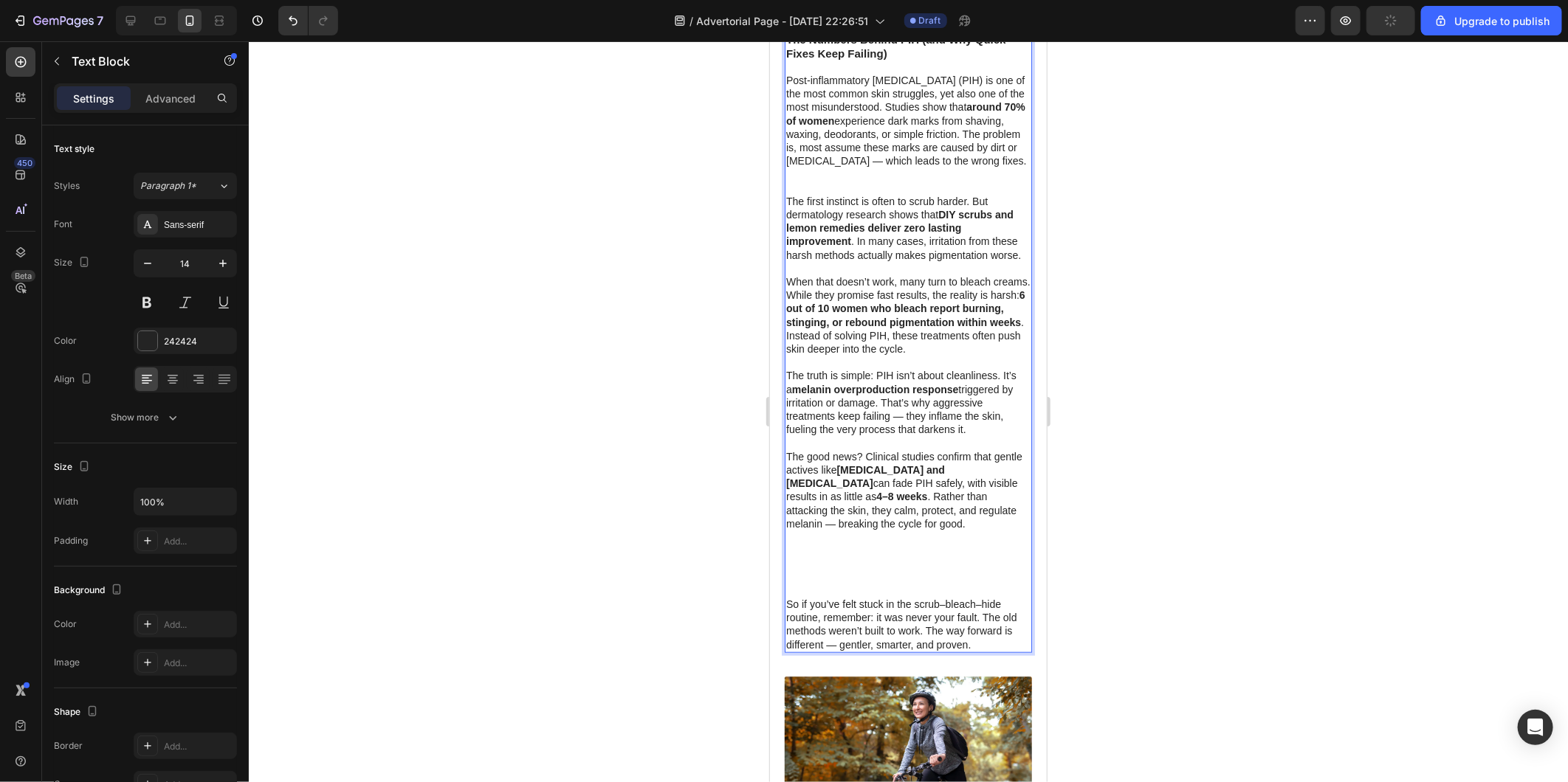
scroll to position [518, 0]
click at [803, 593] on p "The good news? Clinical studies confirm that gentle actives like tranexamic aci…" at bounding box center [907, 519] width 244 height 148
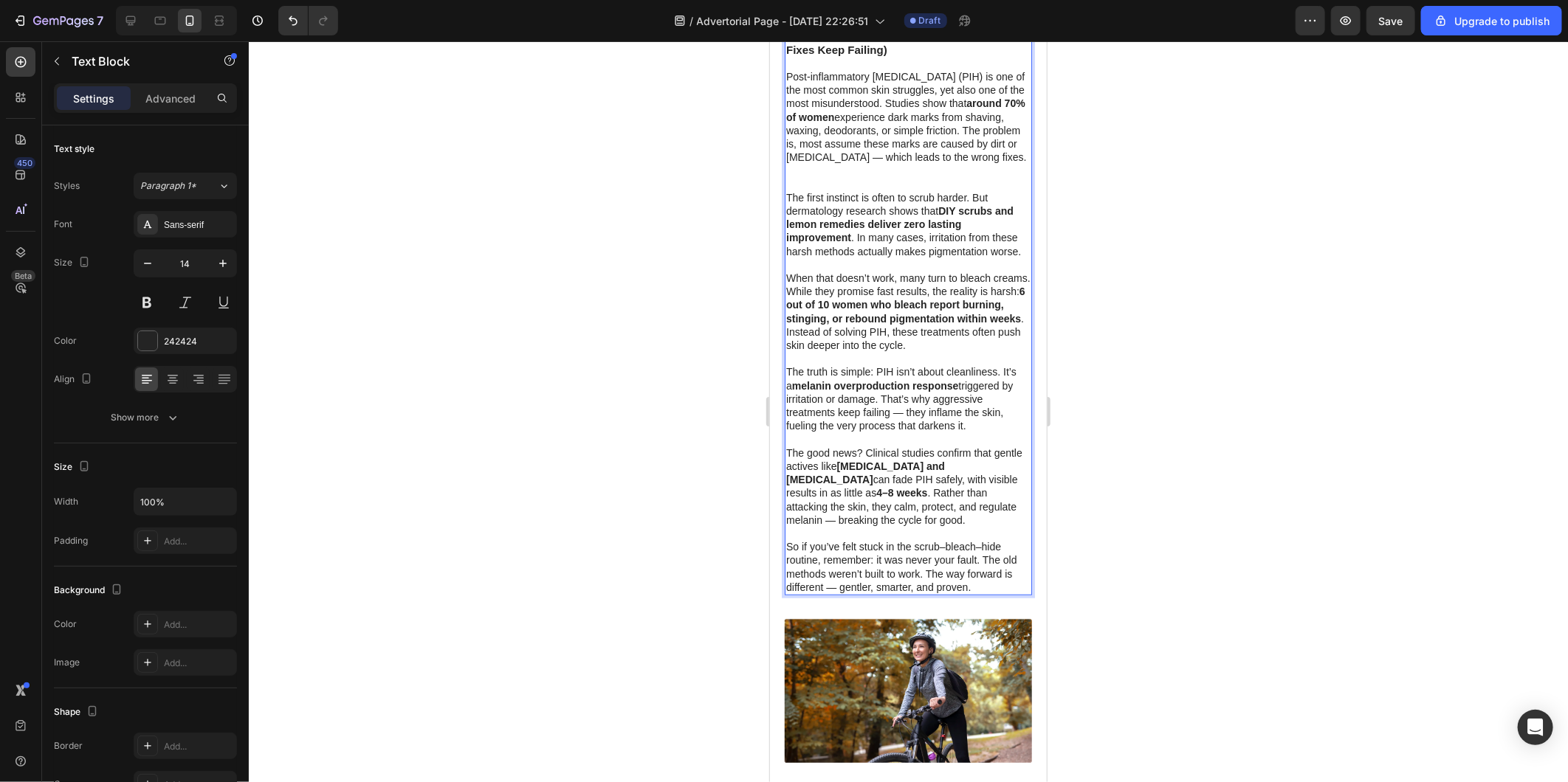
click at [1138, 351] on div at bounding box center [907, 412] width 1319 height 741
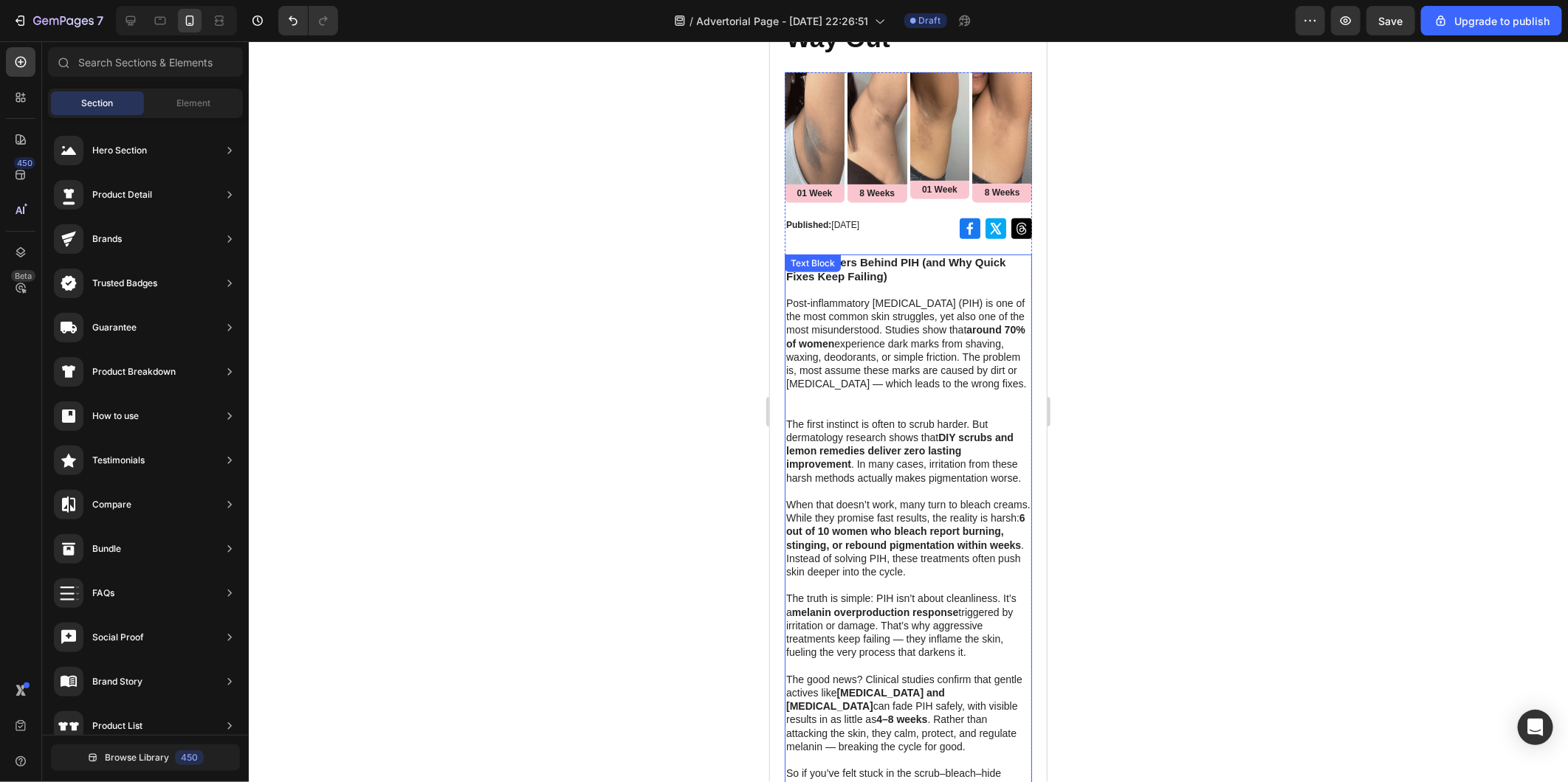
scroll to position [272, 0]
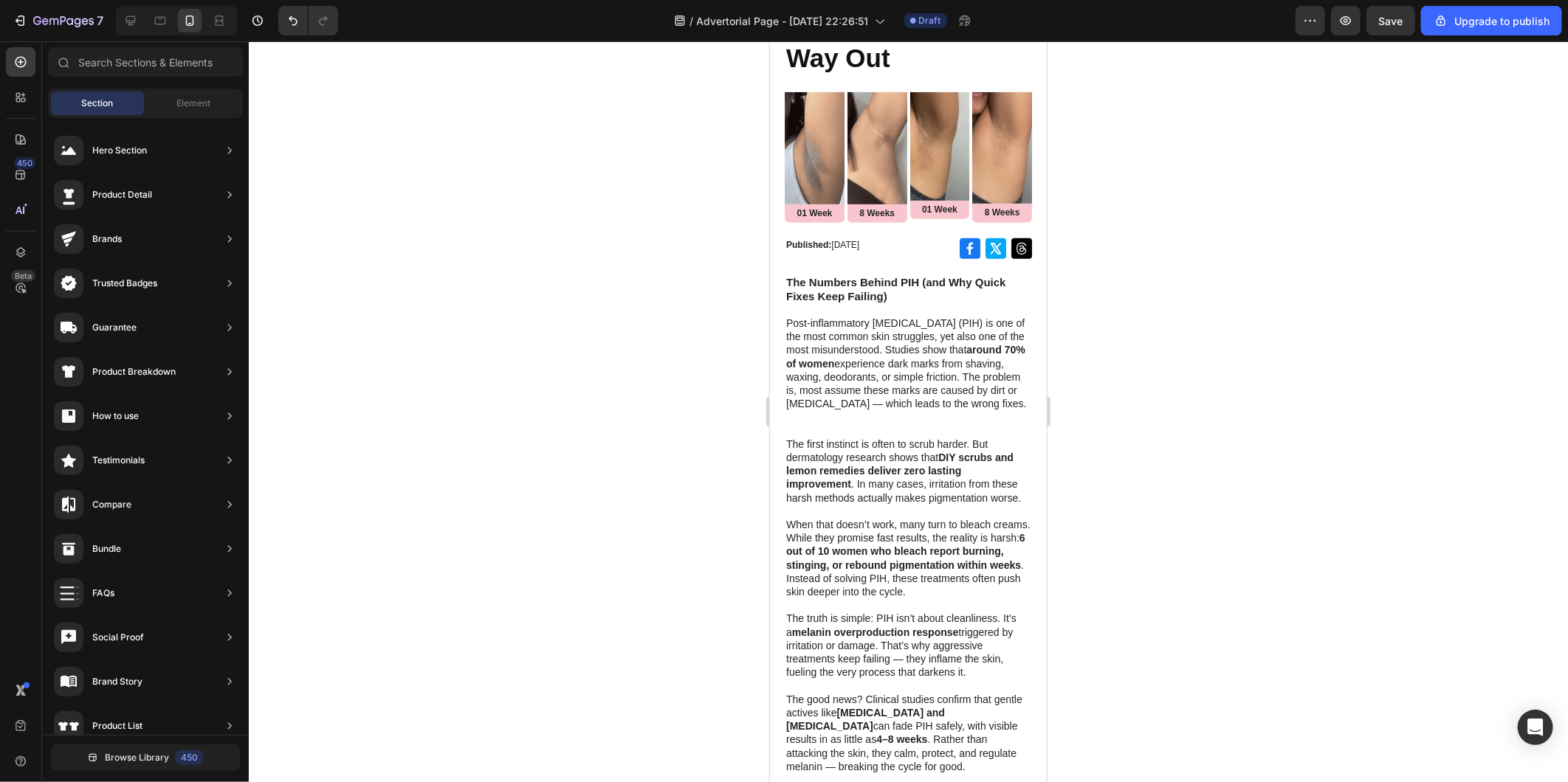
click at [1203, 241] on div at bounding box center [907, 412] width 1319 height 741
click at [786, 318] on p "Post-inflammatory hyperpigmentation (PIH) is one of the most common skin strugg…" at bounding box center [907, 376] width 244 height 121
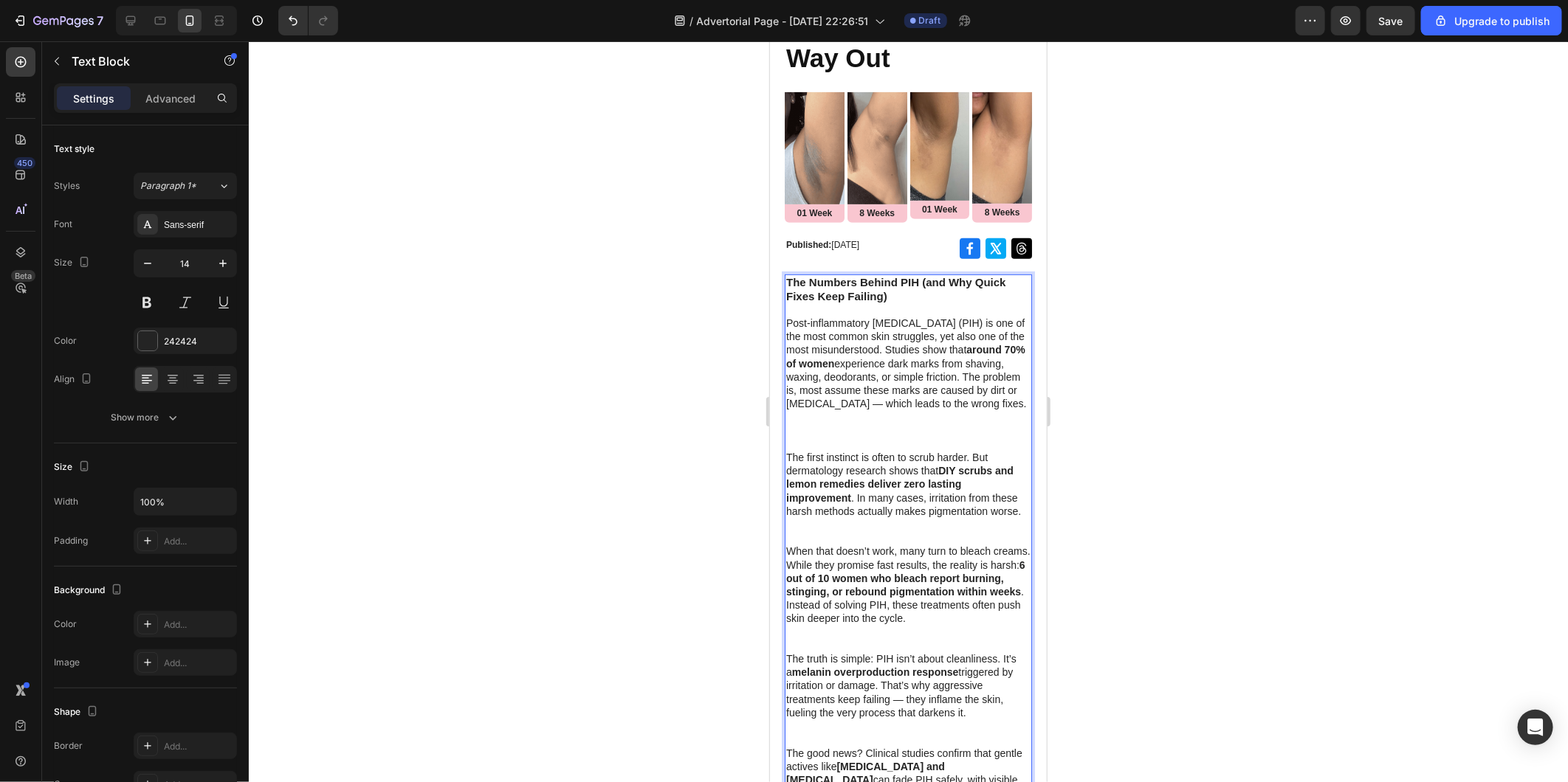
click at [786, 318] on p "Post-inflammatory hyperpigmentation (PIH) is one of the most common skin strugg…" at bounding box center [907, 382] width 244 height 134
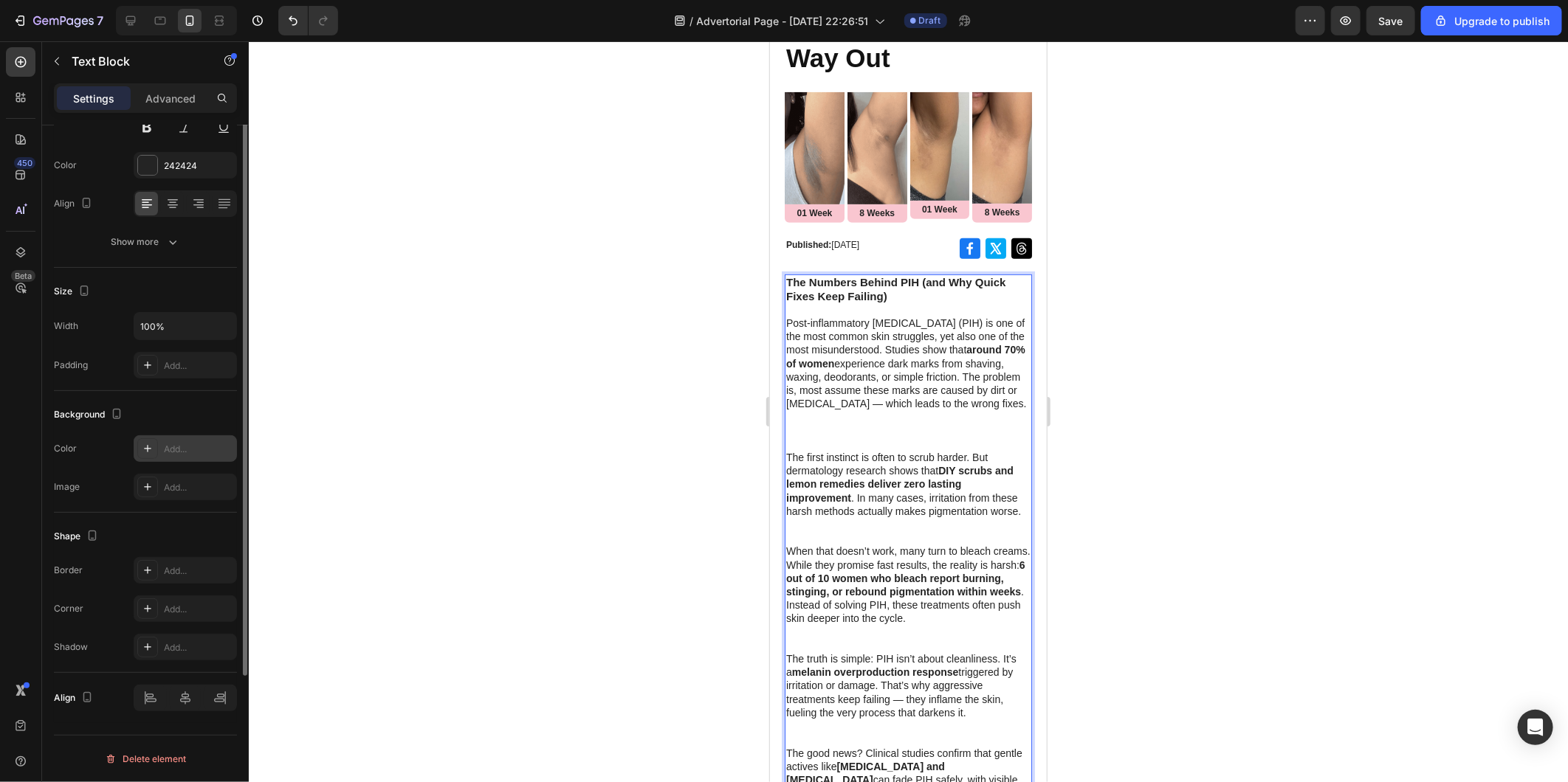
scroll to position [0, 0]
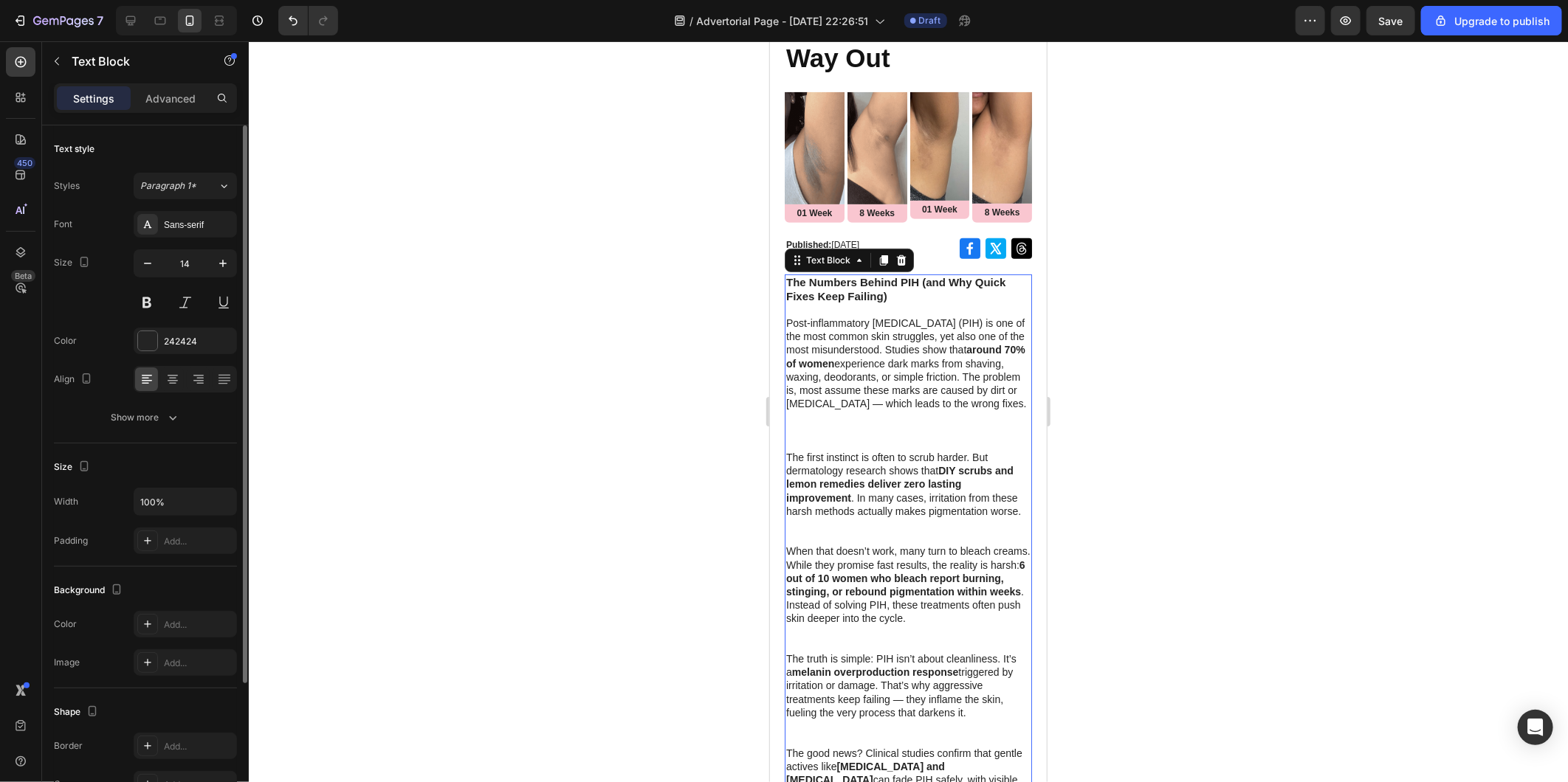
click at [585, 367] on div at bounding box center [907, 412] width 1319 height 741
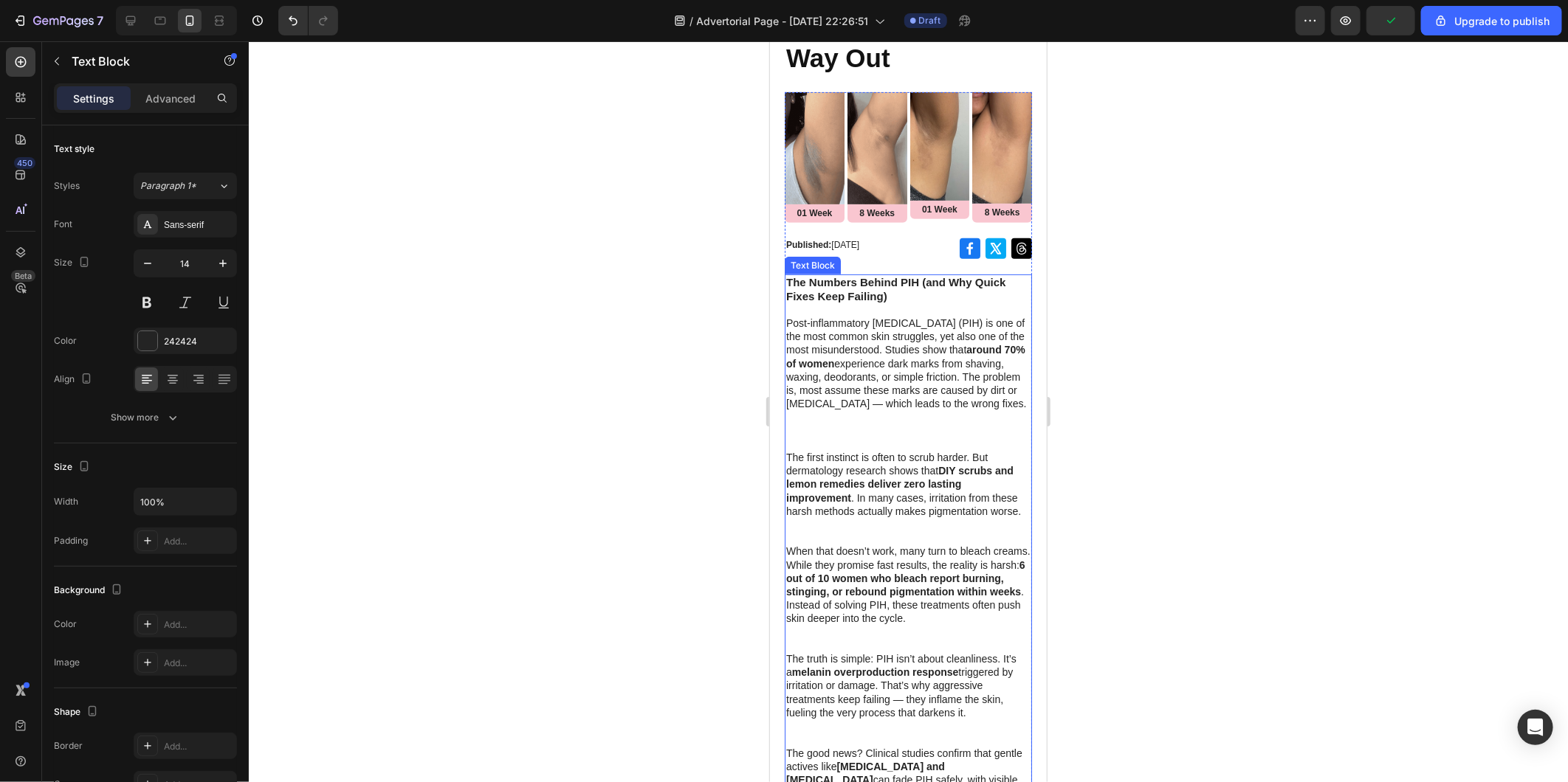
click at [828, 451] on p "Post-inflammatory hyperpigmentation (PIH) is one of the most common skin strugg…" at bounding box center [907, 382] width 244 height 134
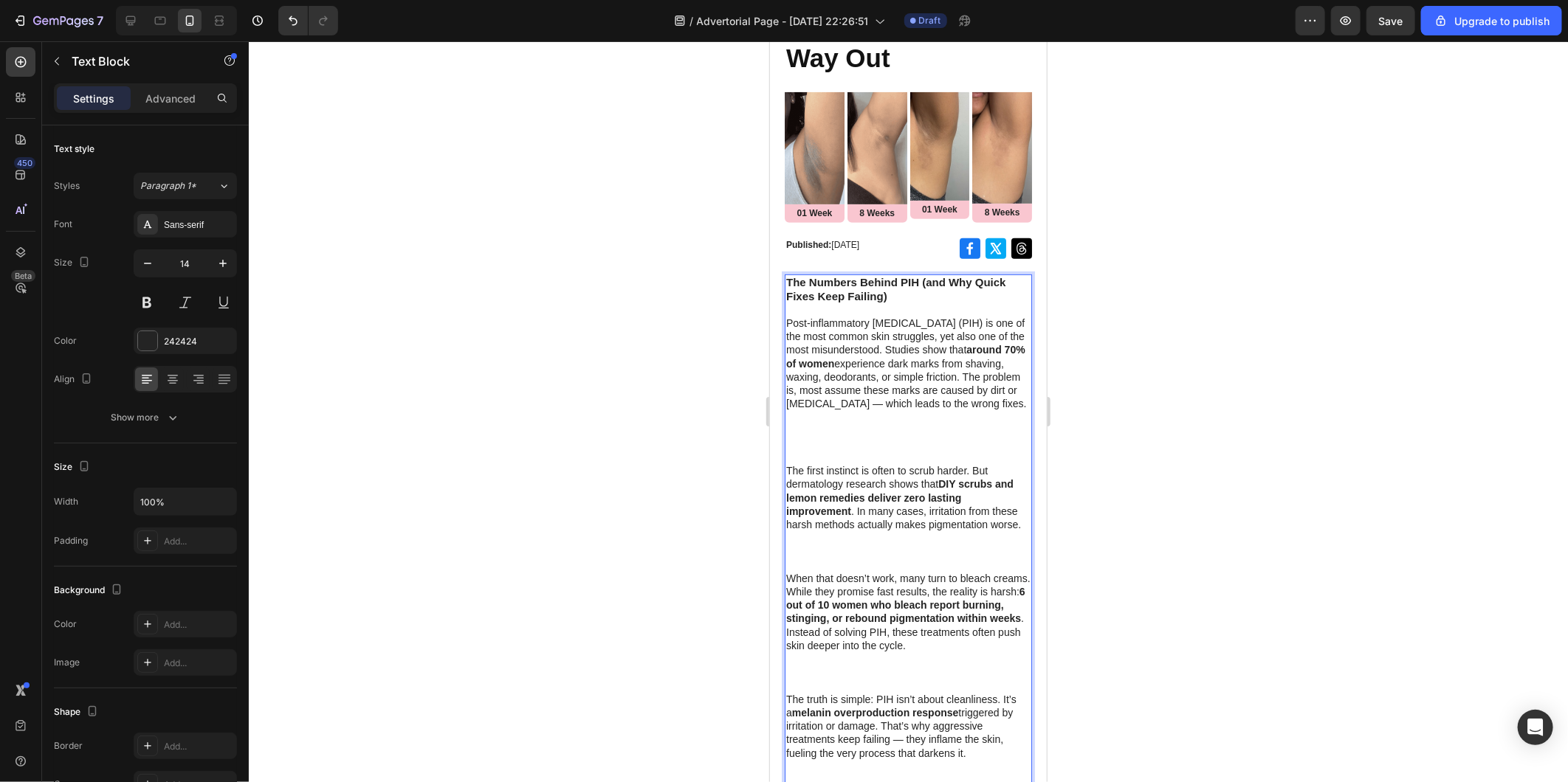
click at [810, 463] on p "Post-inflammatory hyperpigmentation (PIH) is one of the most common skin strugg…" at bounding box center [907, 389] width 244 height 148
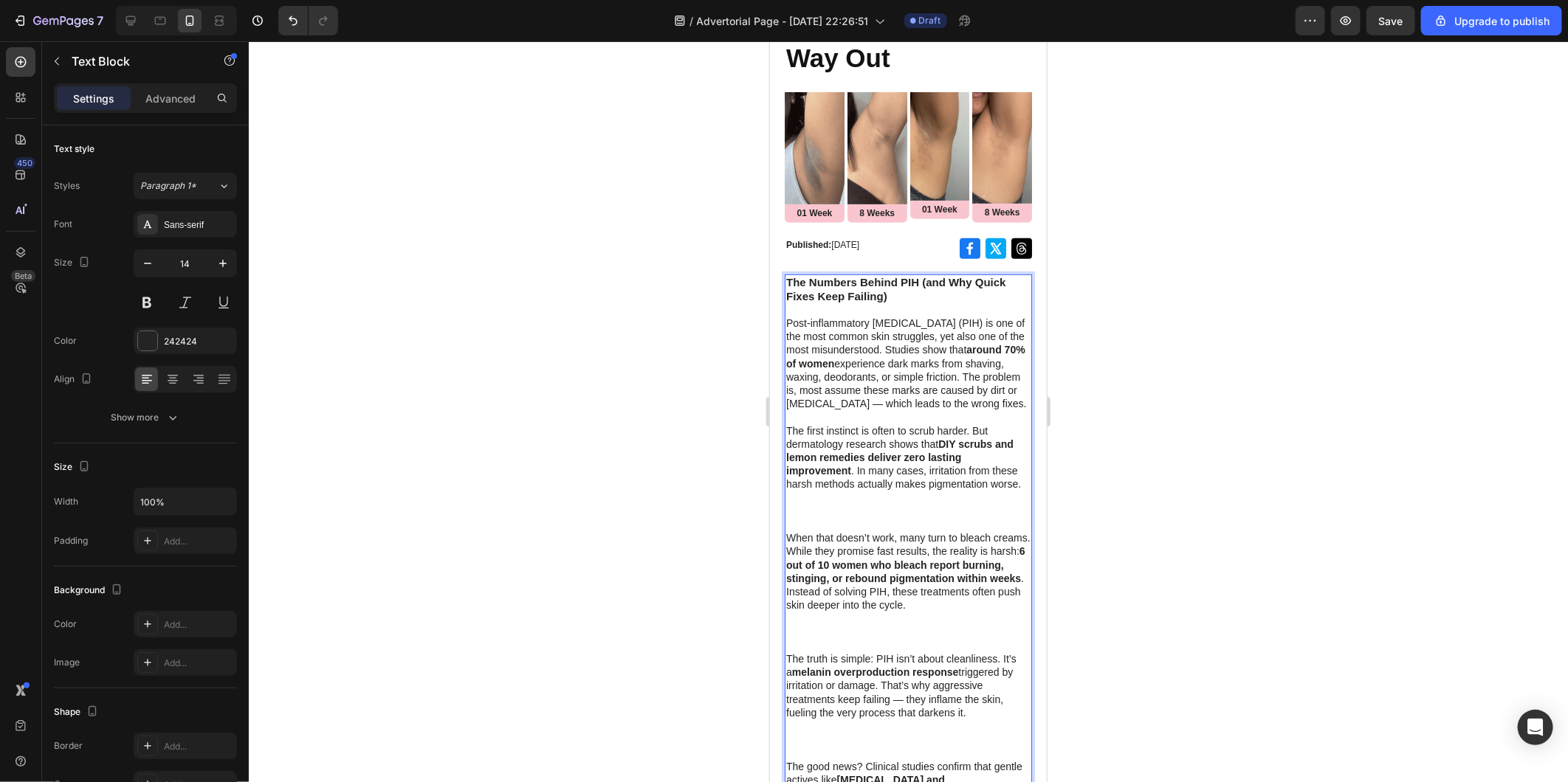
click at [814, 532] on p "The first instinct is often to scrub harder. But dermatology research shows tha…" at bounding box center [907, 477] width 244 height 108
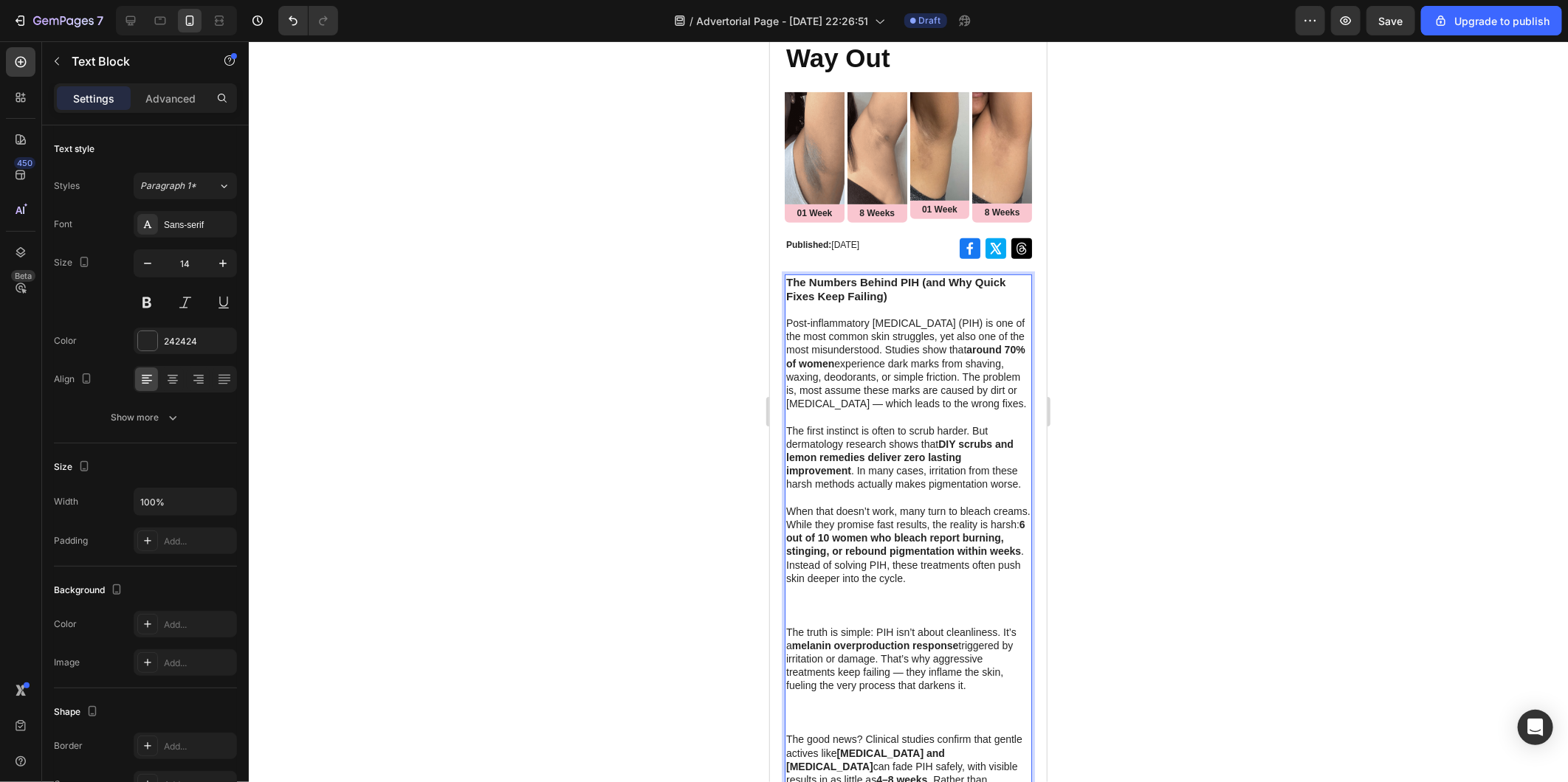
click at [803, 626] on p "When that doesn’t work, many turn to bleach creams. While they promise fast res…" at bounding box center [907, 565] width 244 height 121
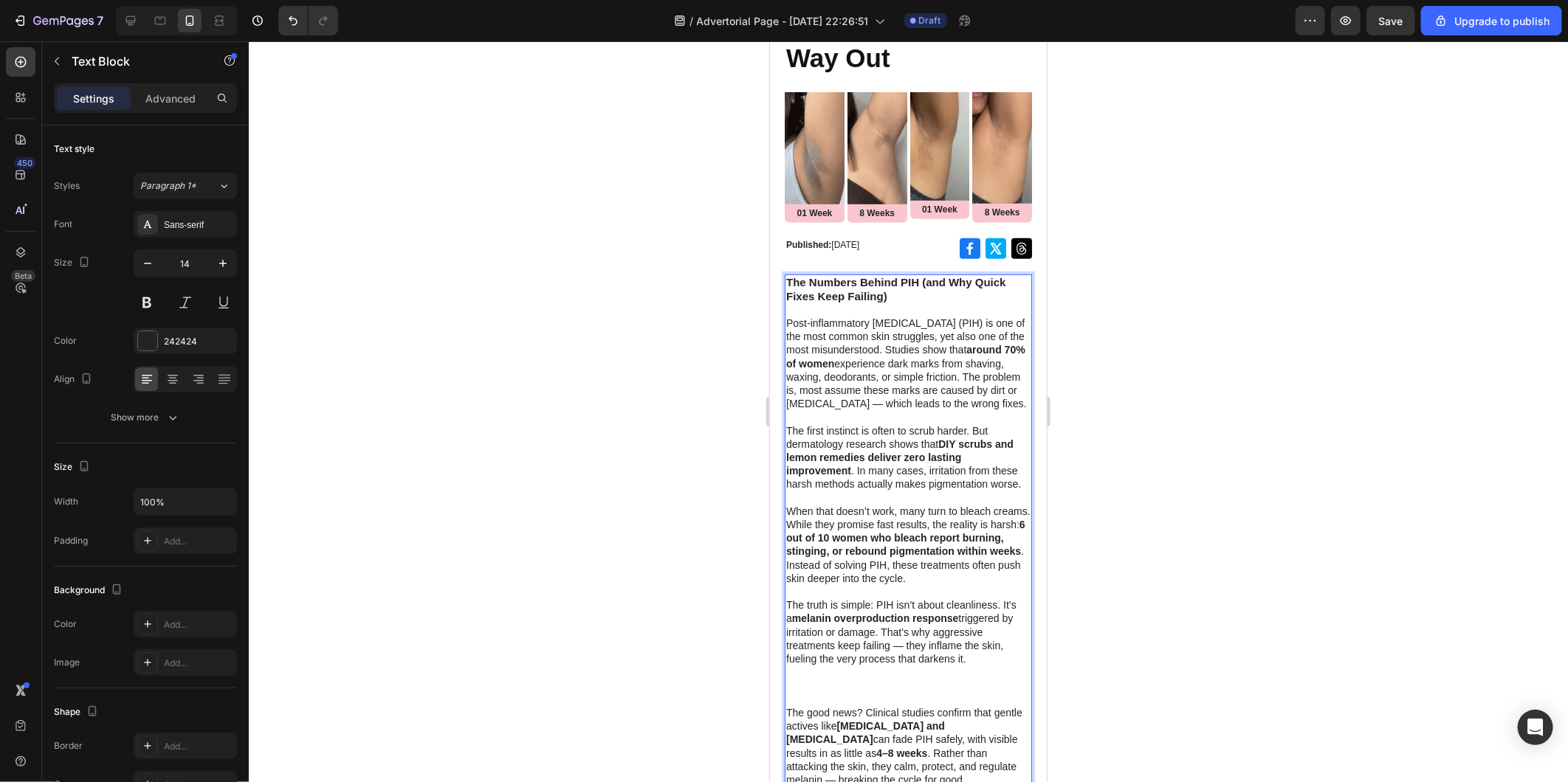
click at [811, 704] on p "The truth is simple: PIH isn’t about cleanliness. It’s a melanin overproduction…" at bounding box center [907, 652] width 244 height 108
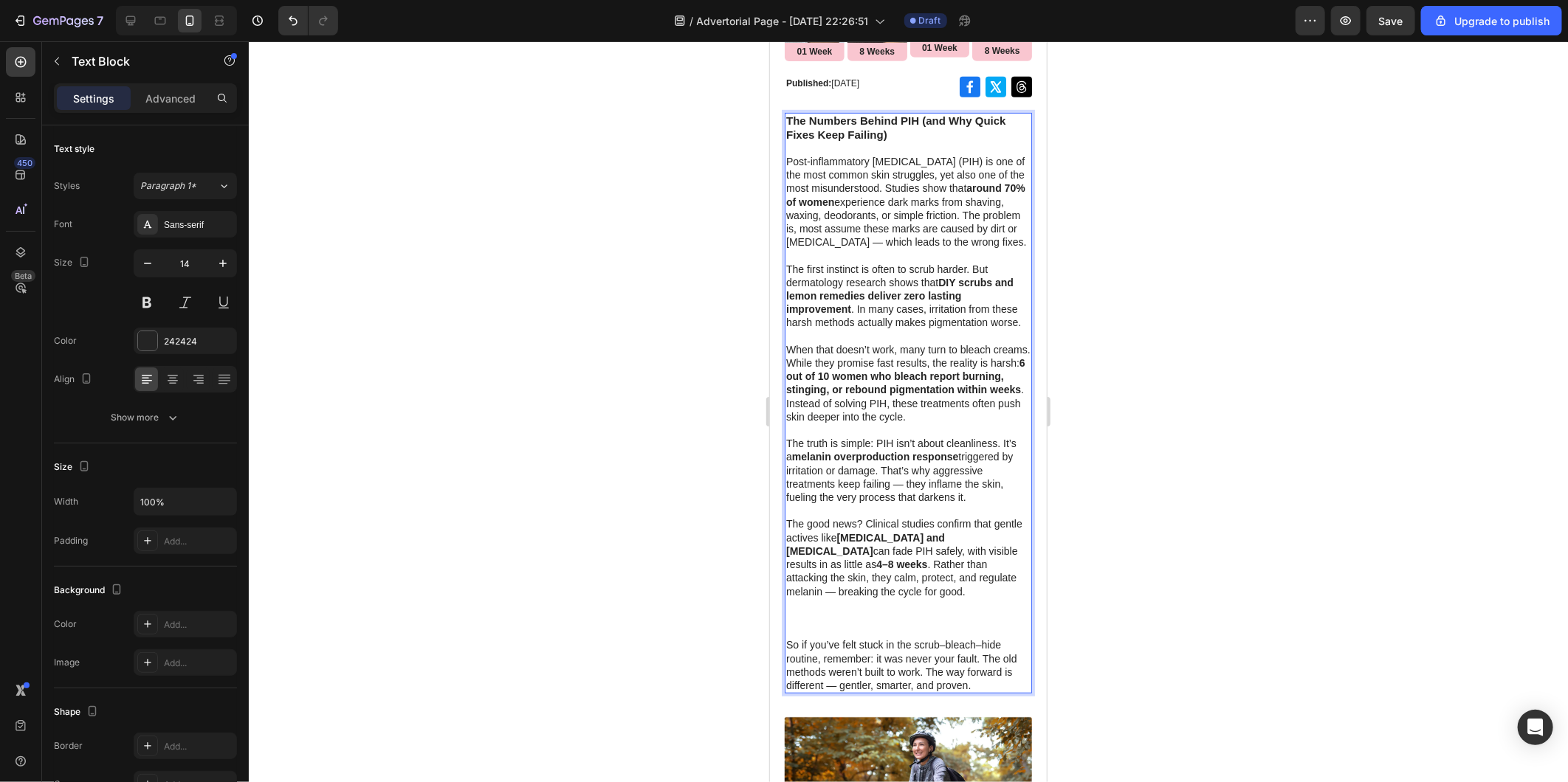
scroll to position [436, 0]
click at [806, 634] on p "The good news? Clinical studies confirm that gentle actives like tranexamic aci…" at bounding box center [907, 575] width 244 height 121
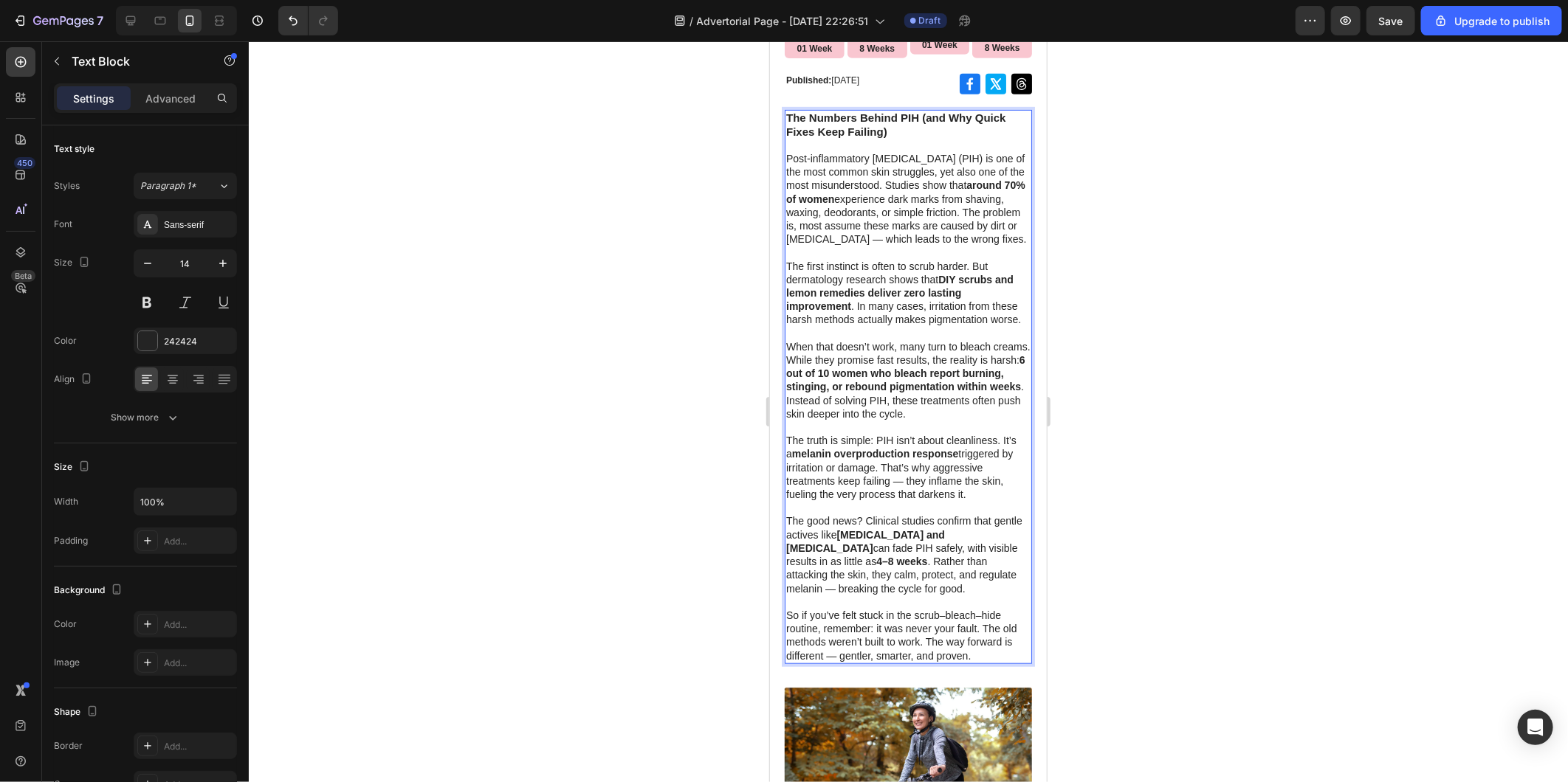
click at [1200, 528] on div at bounding box center [907, 412] width 1319 height 741
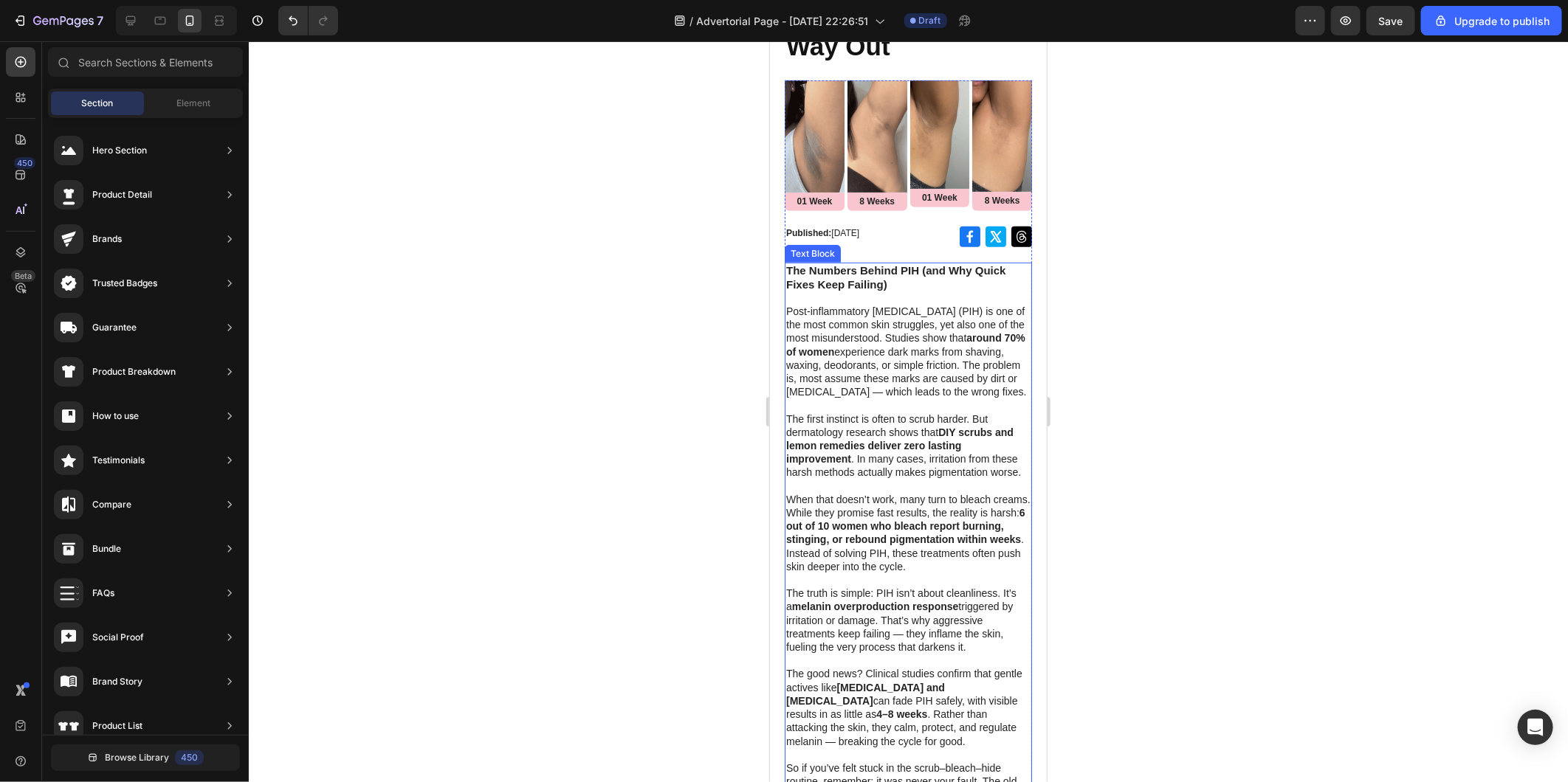
scroll to position [272, 0]
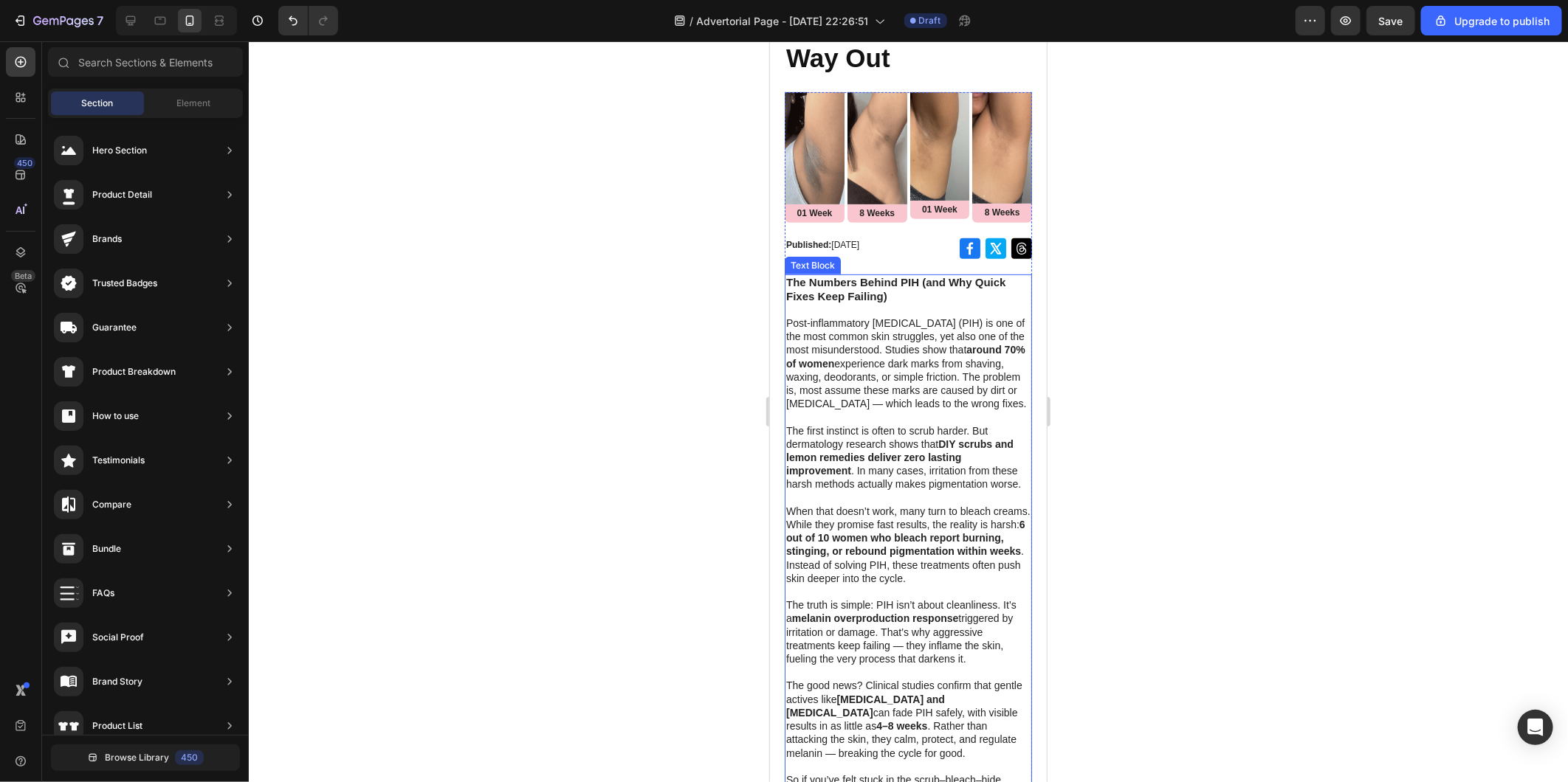
click at [892, 323] on p "Post-inflammatory hyperpigmentation (PIH) is one of the most common skin strugg…" at bounding box center [907, 369] width 244 height 108
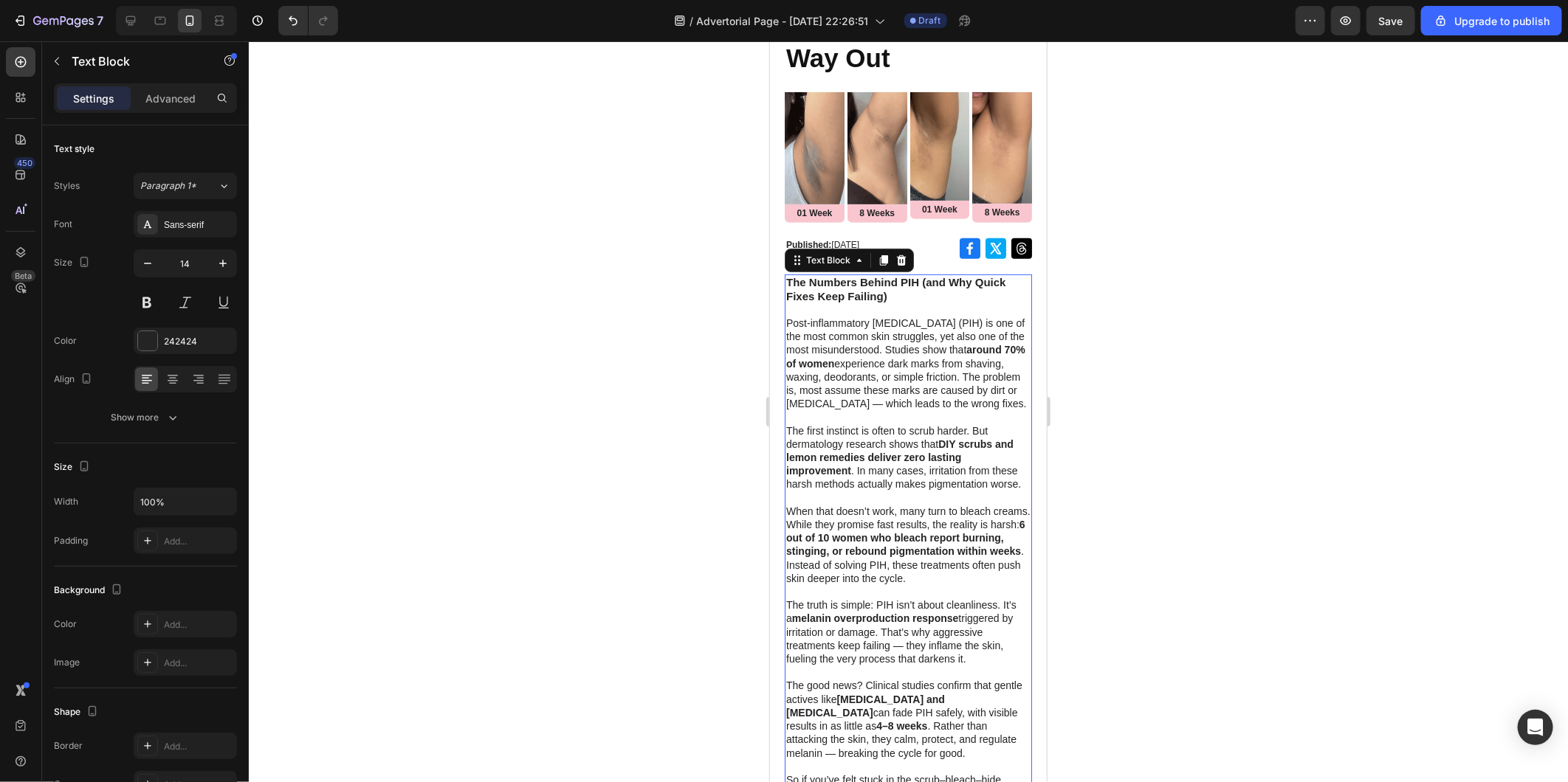
click at [628, 407] on div at bounding box center [907, 412] width 1319 height 741
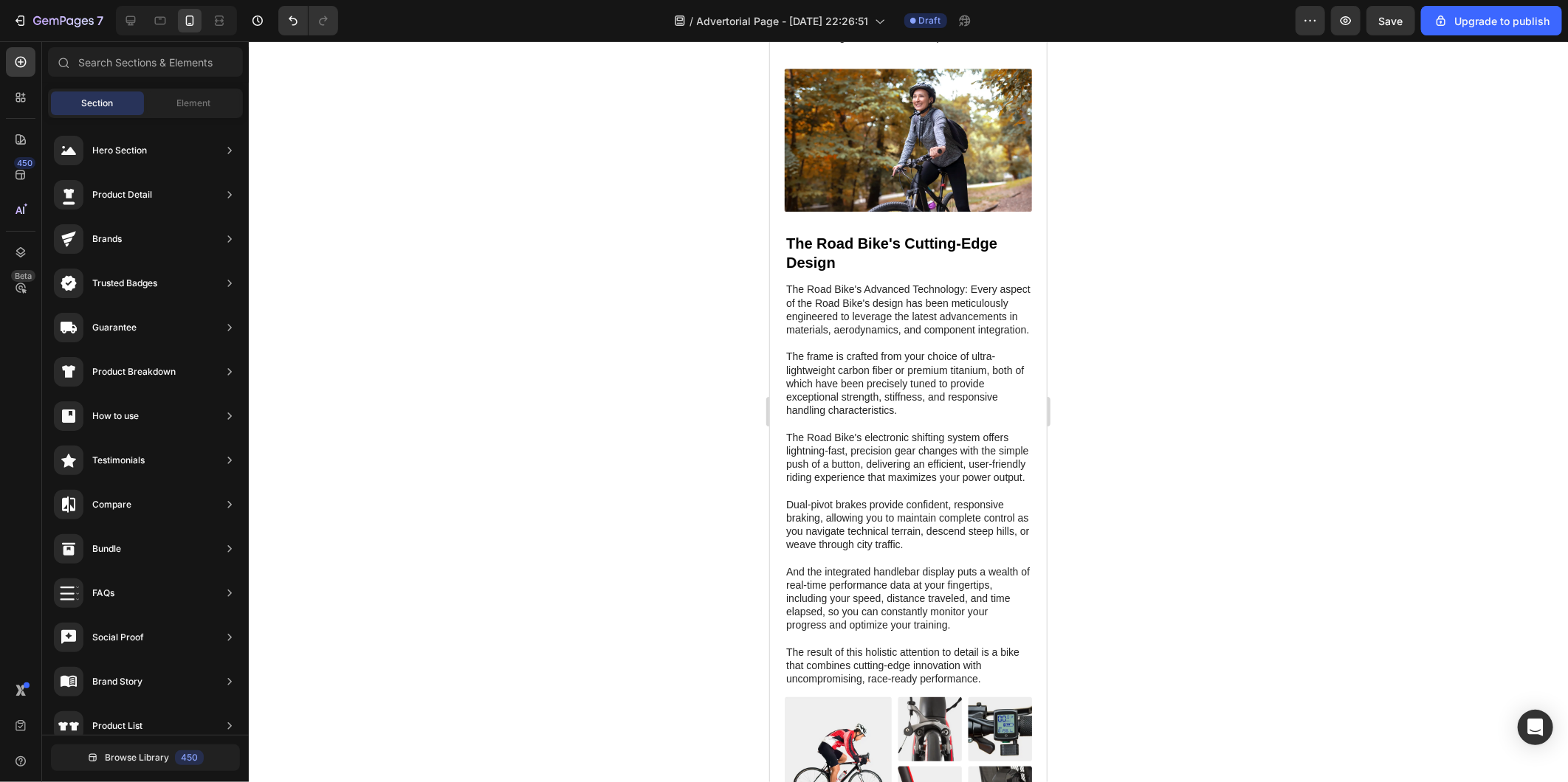
scroll to position [1072, 0]
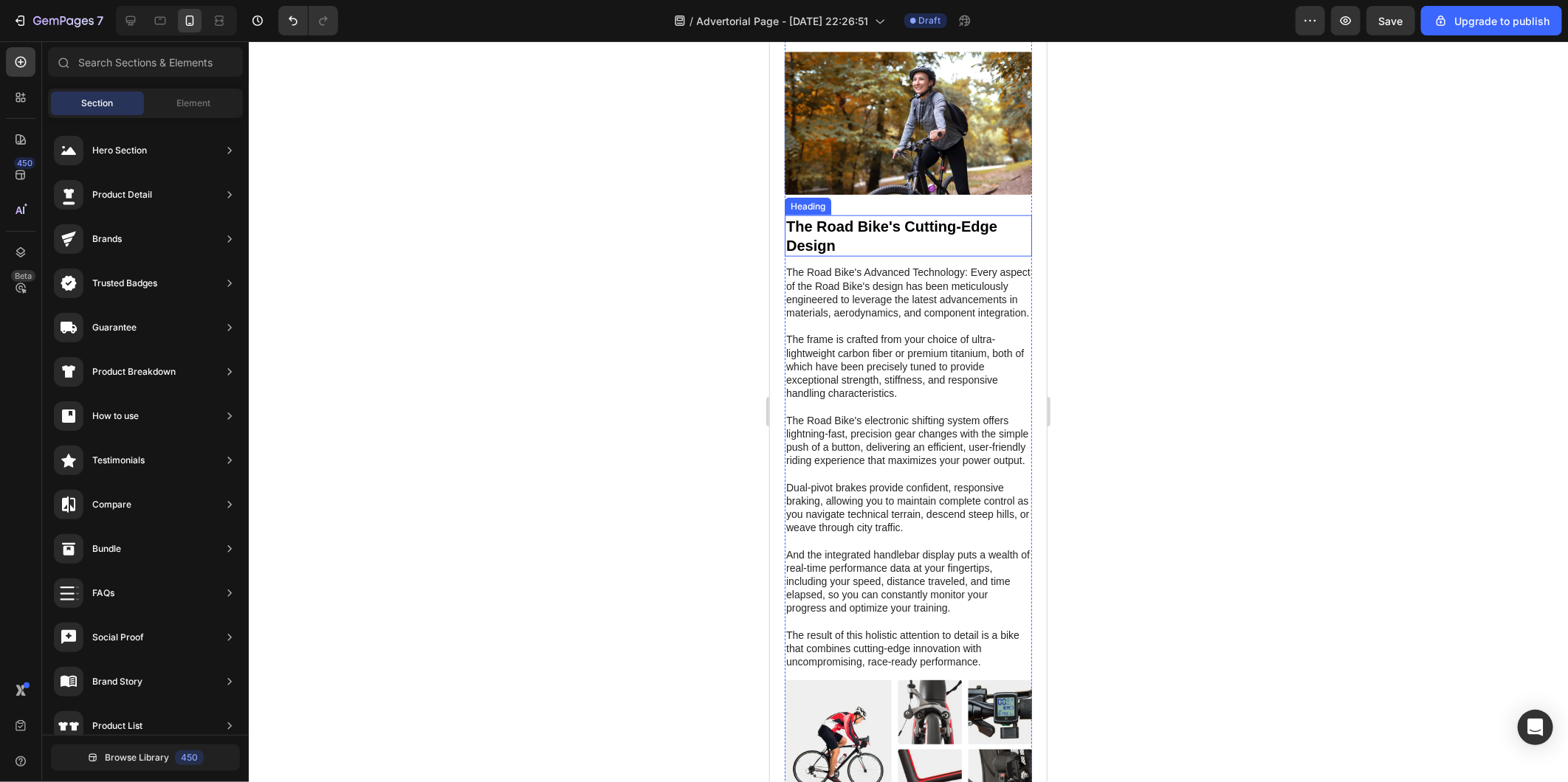
click at [806, 251] on h2 "The Road Bike's Cutting-Edge Design" at bounding box center [907, 236] width 247 height 41
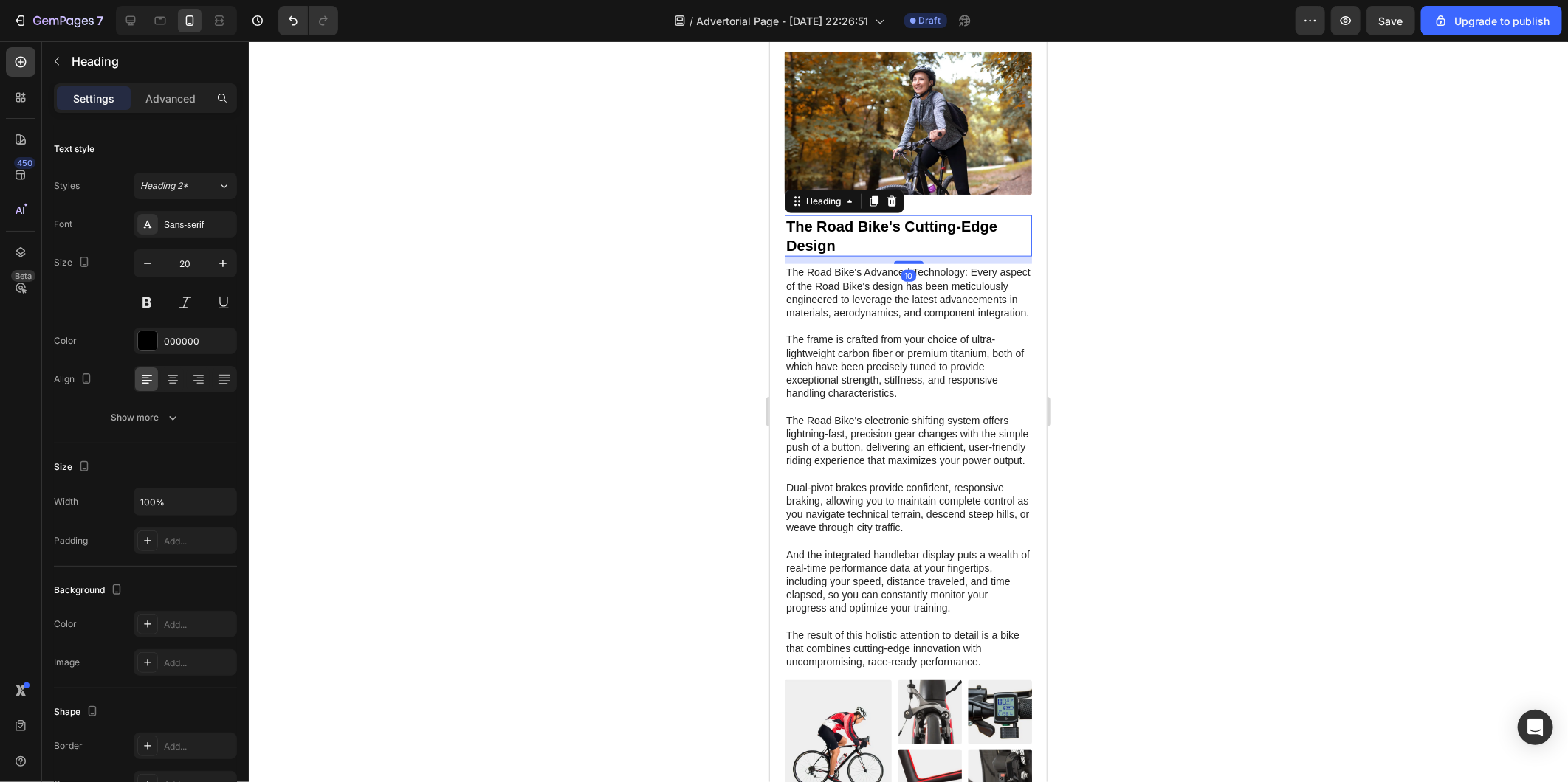
click at [806, 251] on h2 "The Road Bike's Cutting-Edge Design" at bounding box center [907, 236] width 247 height 41
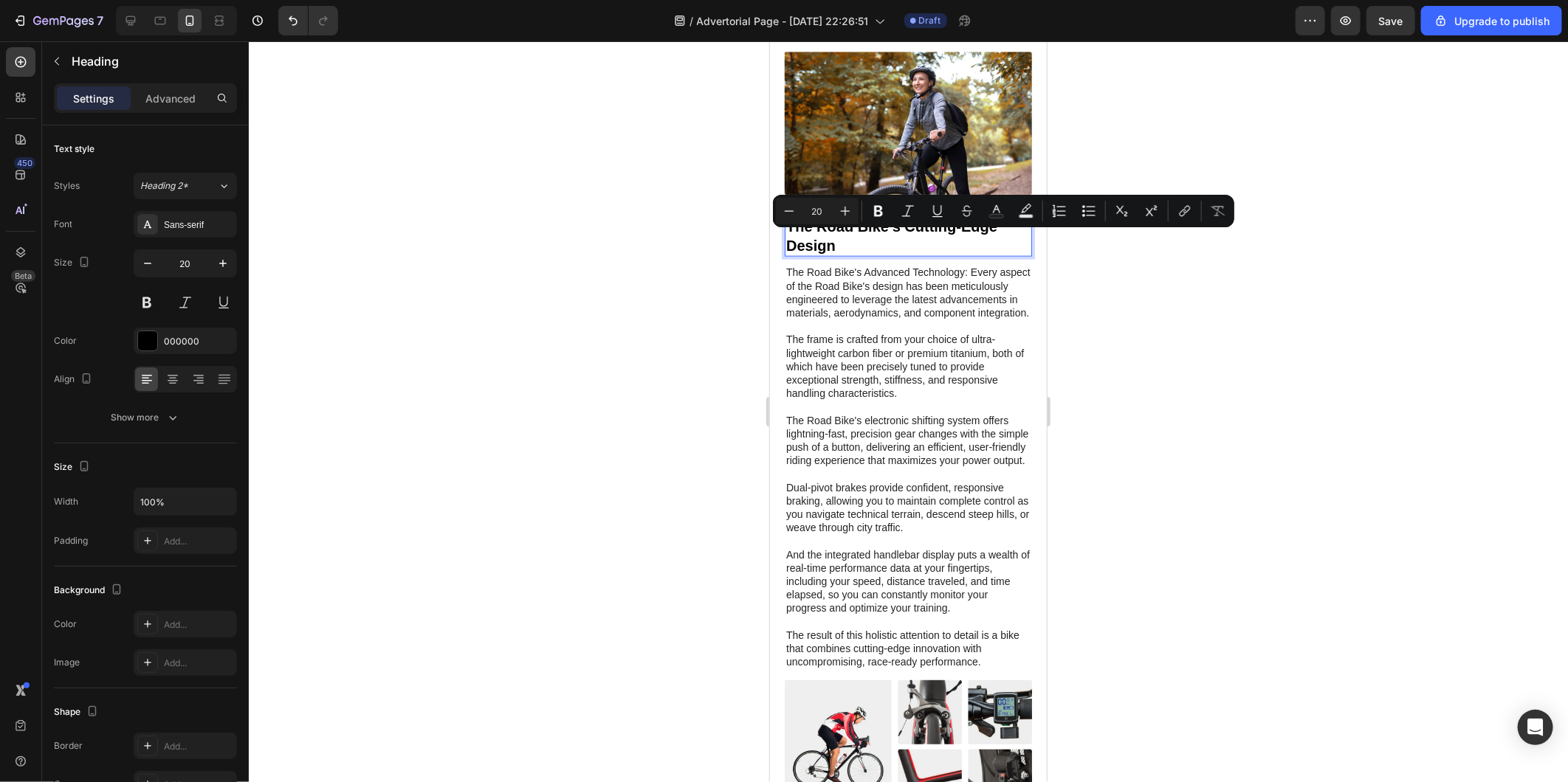
click at [855, 254] on p "The Road Bike's Cutting-Edge Design" at bounding box center [907, 235] width 244 height 38
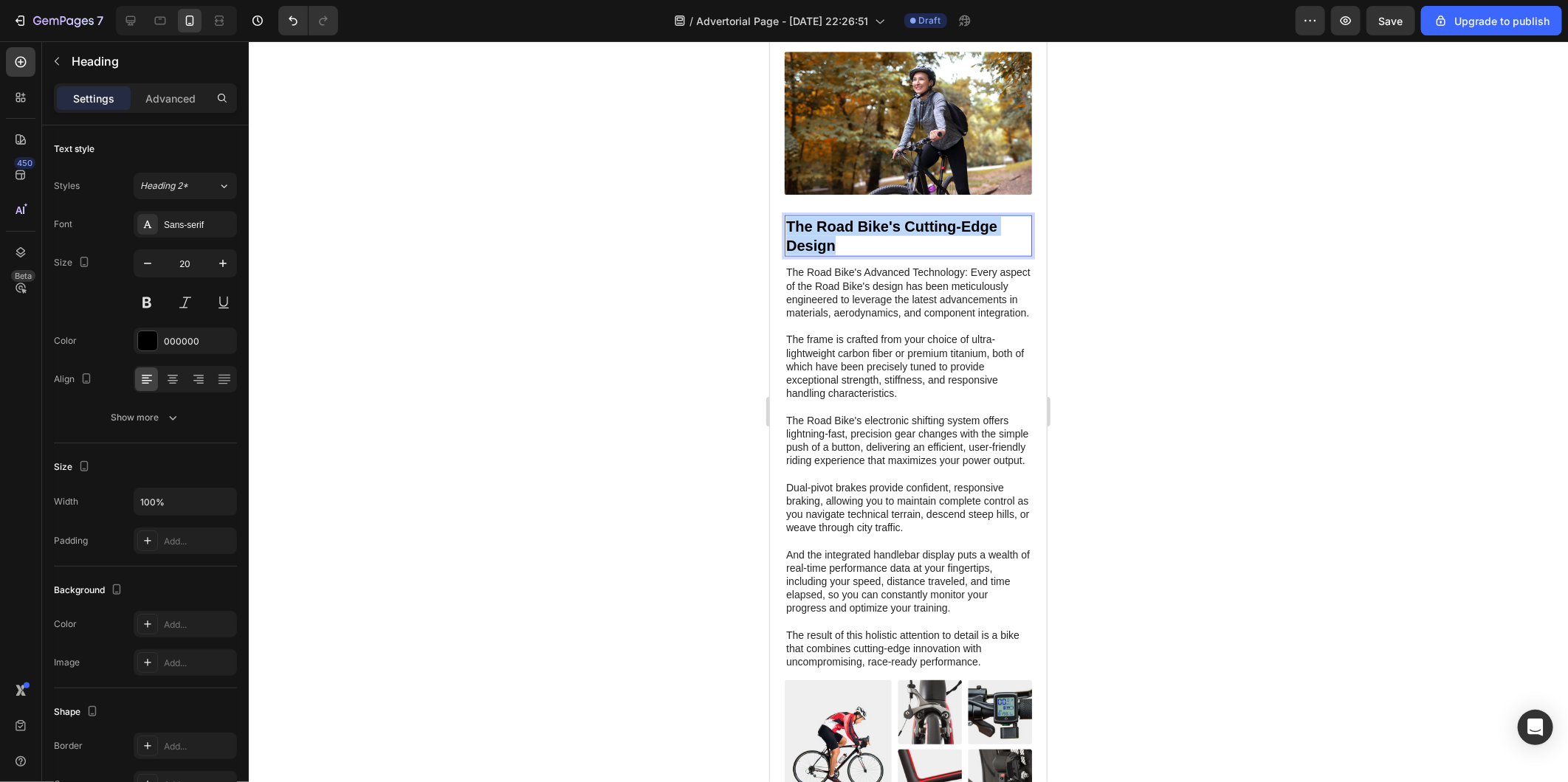
drag, startPoint x: 830, startPoint y: 252, endPoint x: 788, endPoint y: 239, distance: 44.0
click at [788, 239] on p "The Road Bike's Cutting-Edge Design" at bounding box center [907, 235] width 244 height 38
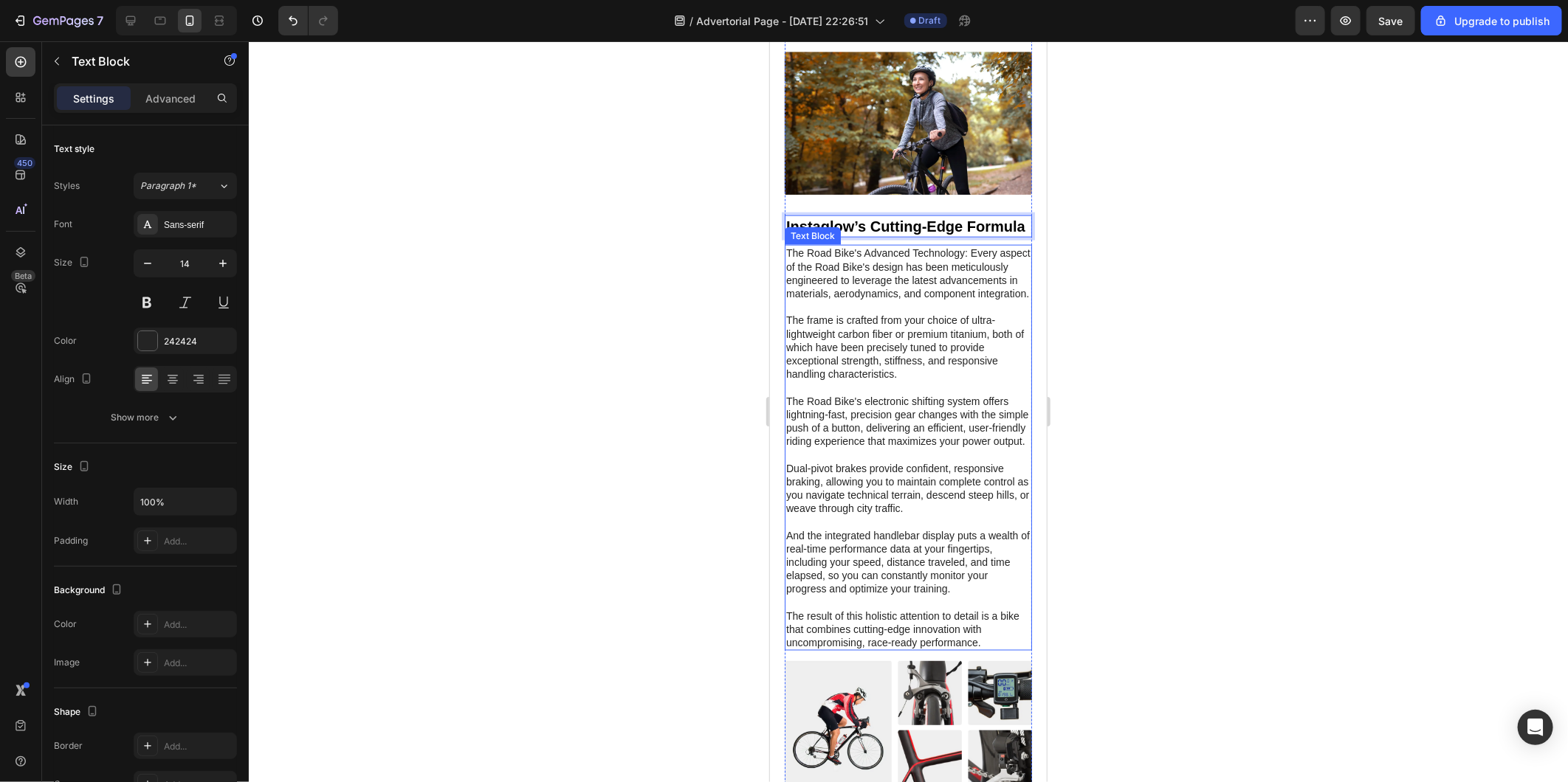
click at [845, 328] on p "The Road Bike's Advanced Technology: Every aspect of the Road Bike's design has…" at bounding box center [907, 447] width 244 height 403
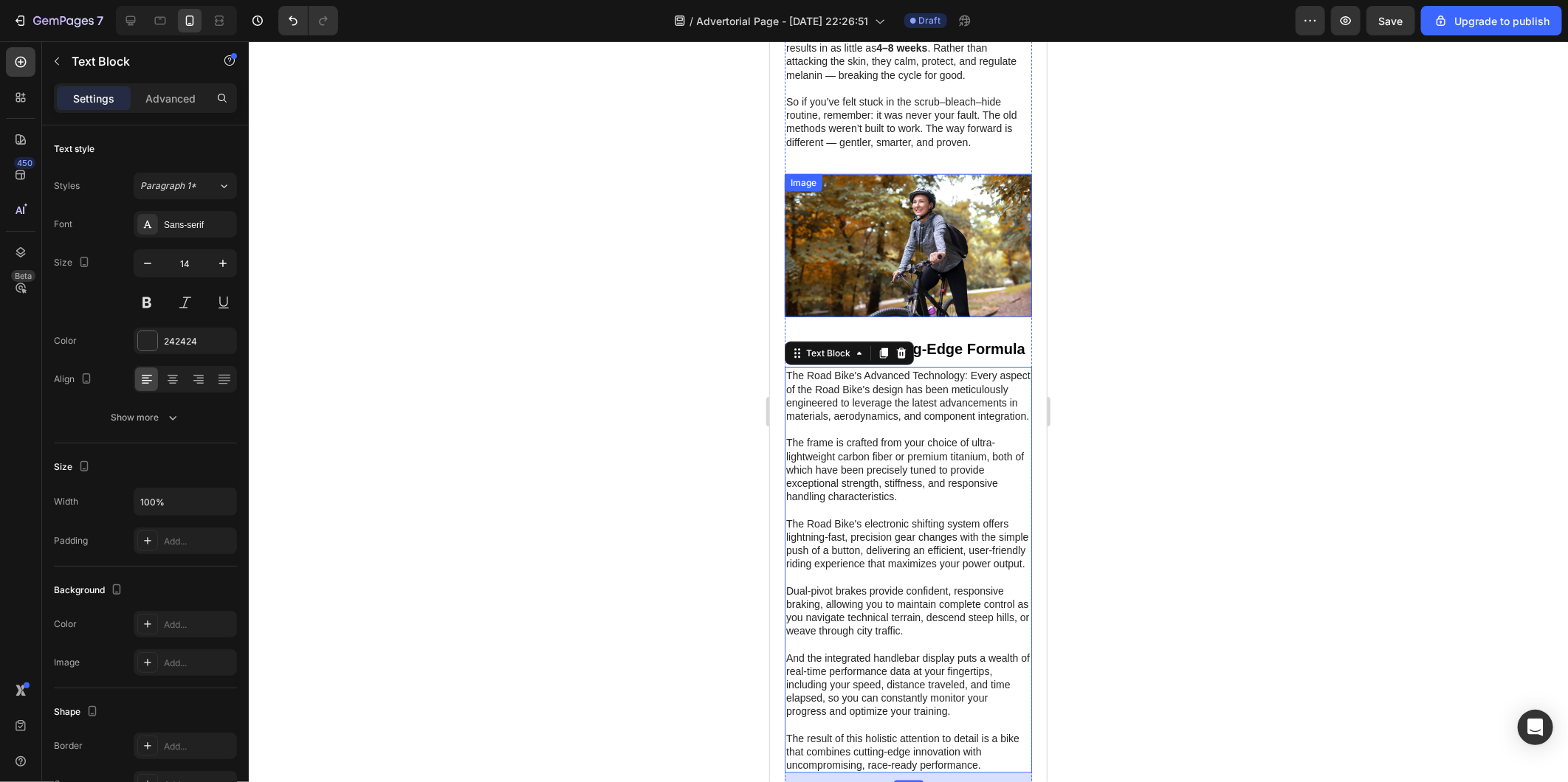
scroll to position [908, 0]
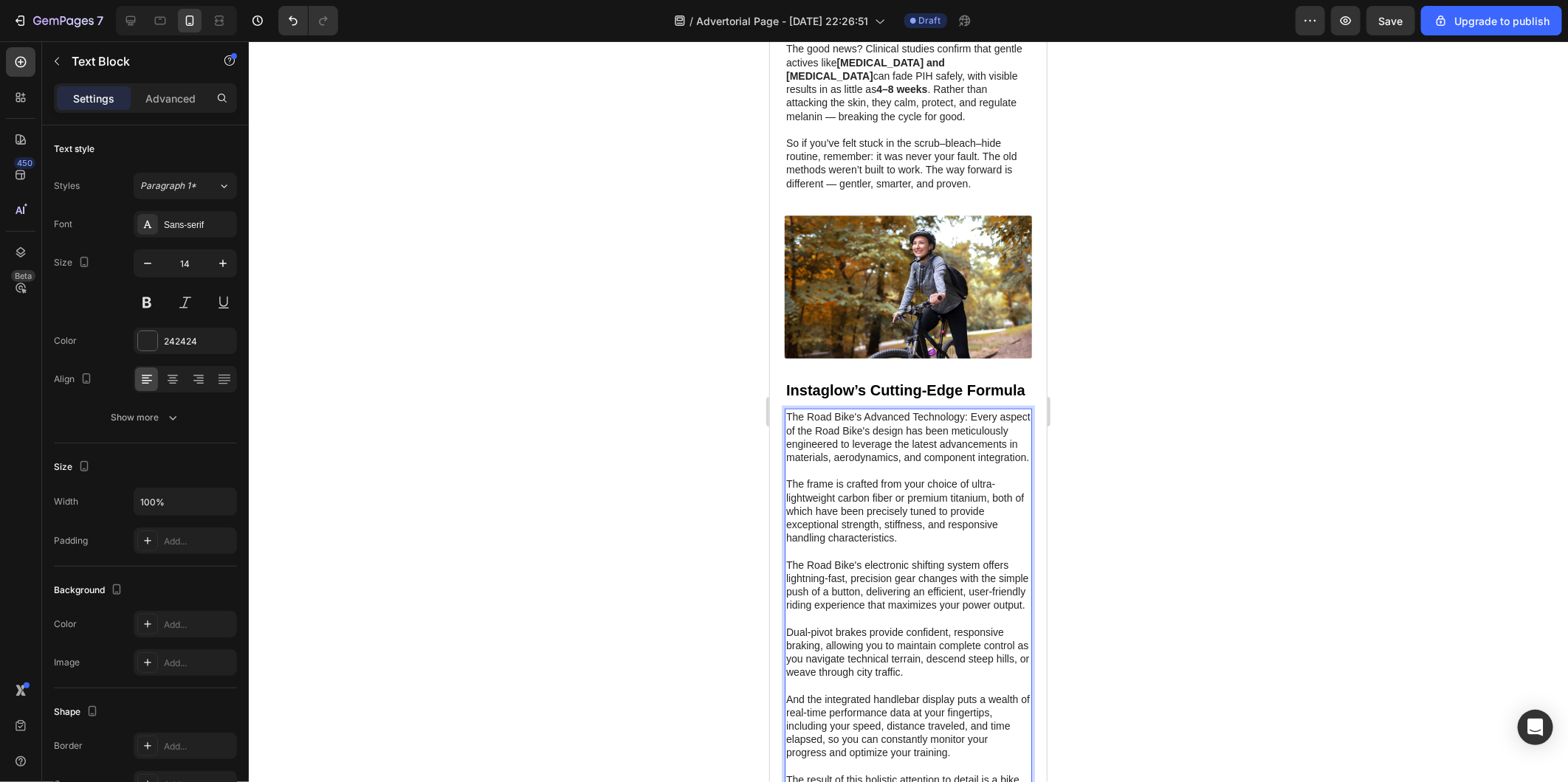
click at [897, 558] on p "The Road Bike's Advanced Technology: Every aspect of the Road Bike's design has…" at bounding box center [907, 611] width 244 height 403
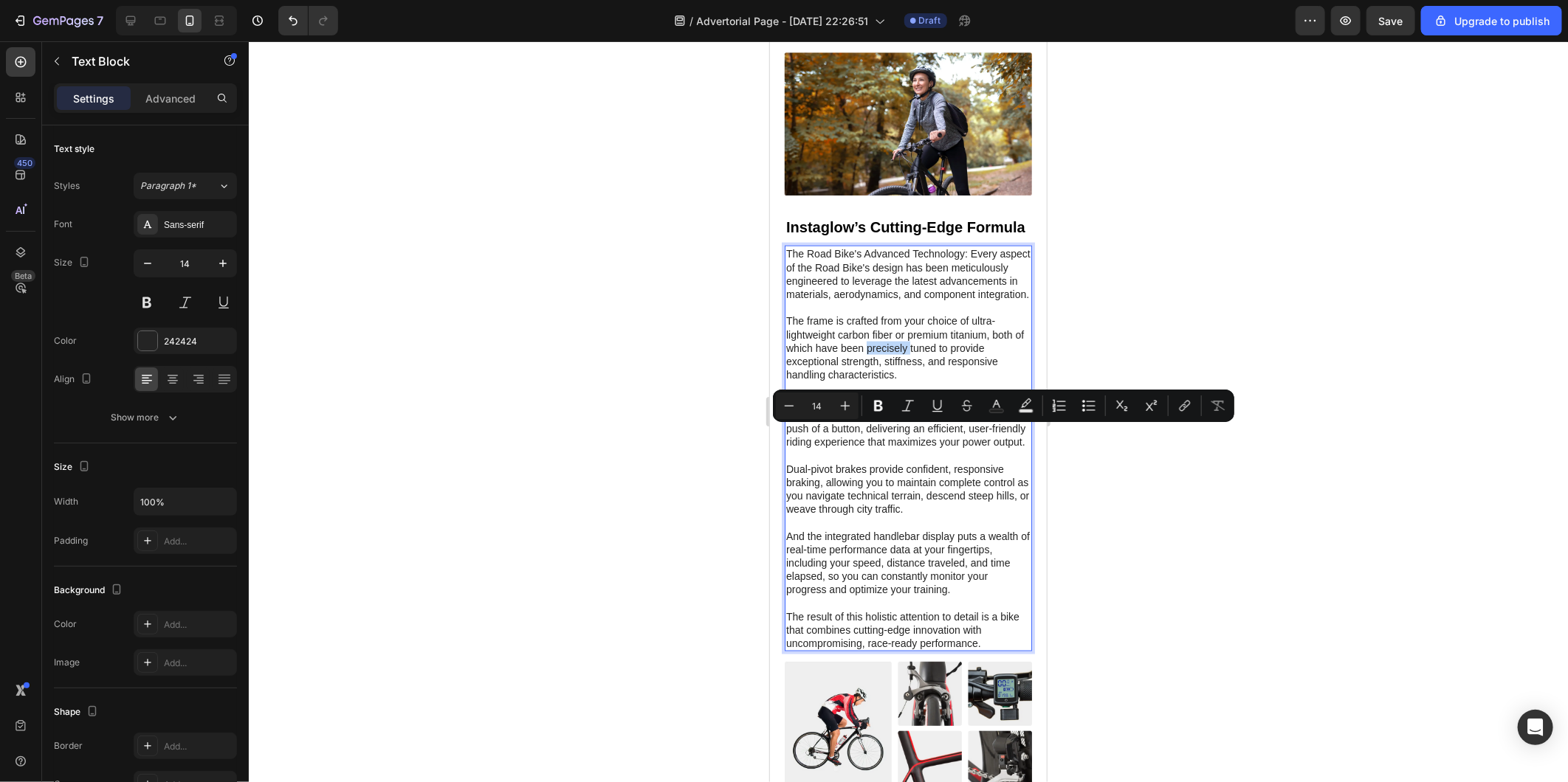
scroll to position [1072, 0]
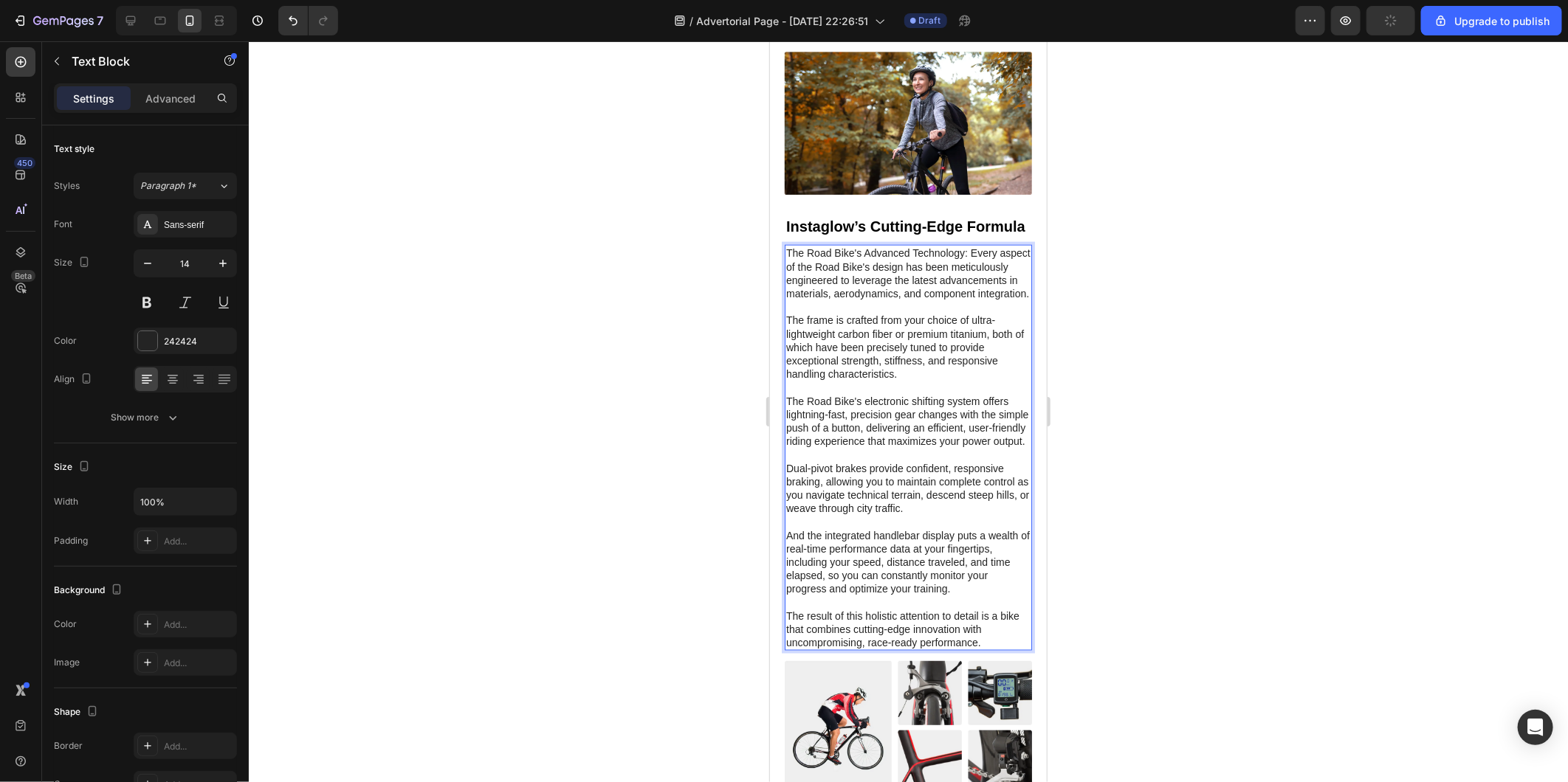
click at [992, 649] on p "The Road Bike's Advanced Technology: Every aspect of the Road Bike's design has…" at bounding box center [907, 447] width 244 height 403
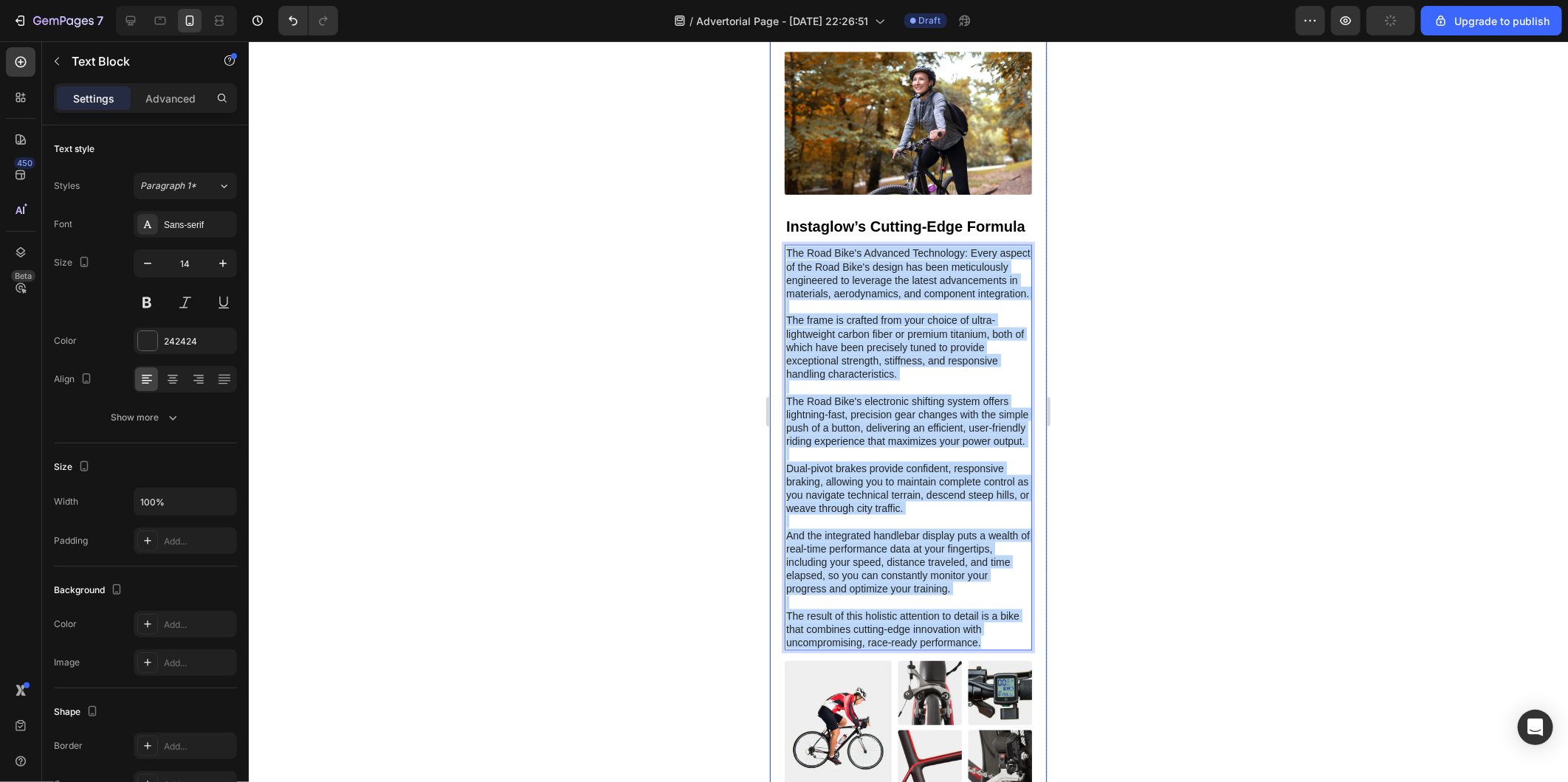
drag, startPoint x: 992, startPoint y: 701, endPoint x: 776, endPoint y: 273, distance: 479.4
click at [776, 273] on div "Image 01 Week Text Block Row Image 8 Weeks Text Block Row Image 01 Week Text Bl…" at bounding box center [907, 216] width 277 height 1851
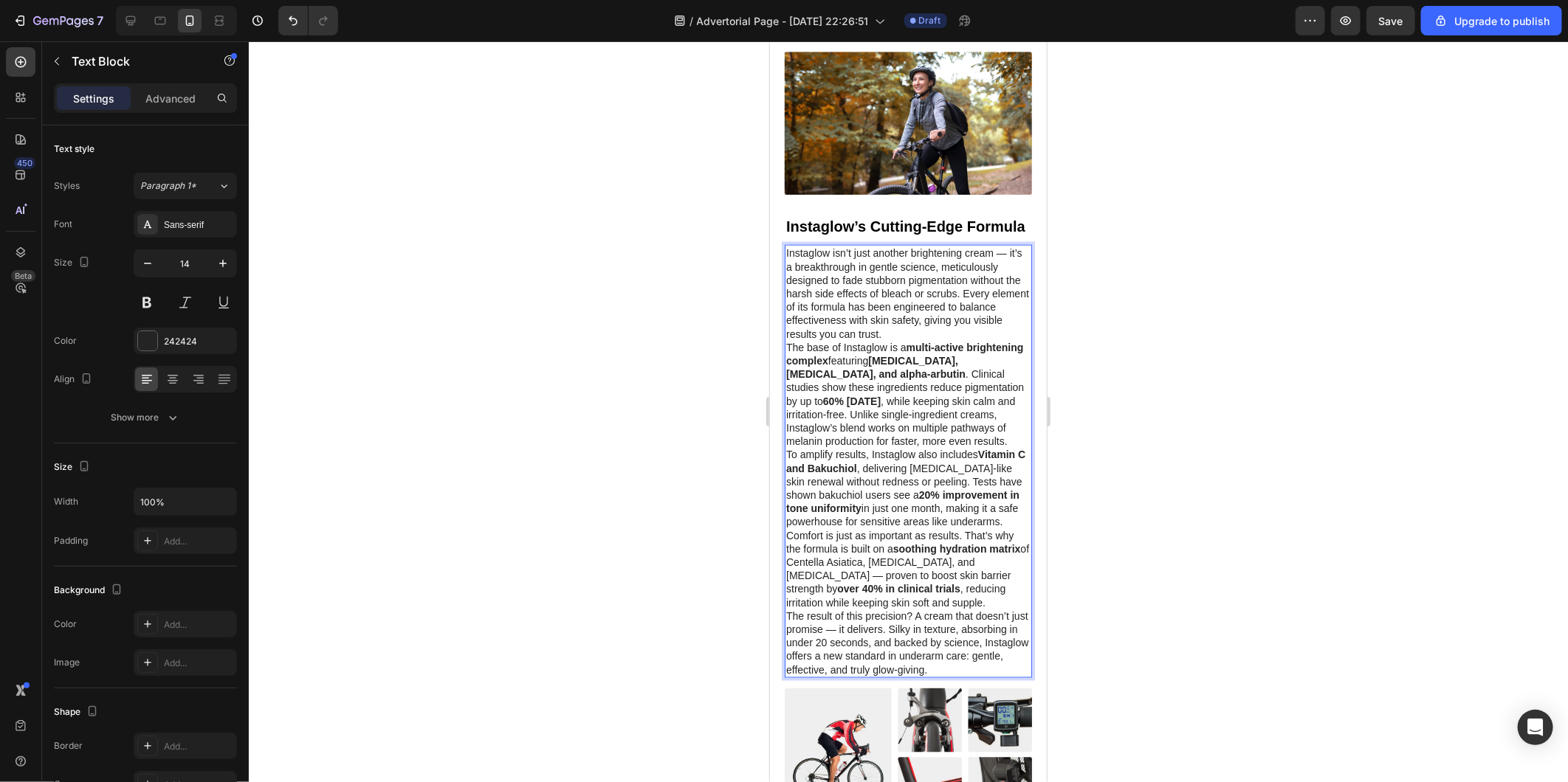
click at [911, 339] on p "Instaglow isn’t just another brightening cream — it’s a breakthrough in gentle …" at bounding box center [907, 292] width 244 height 94
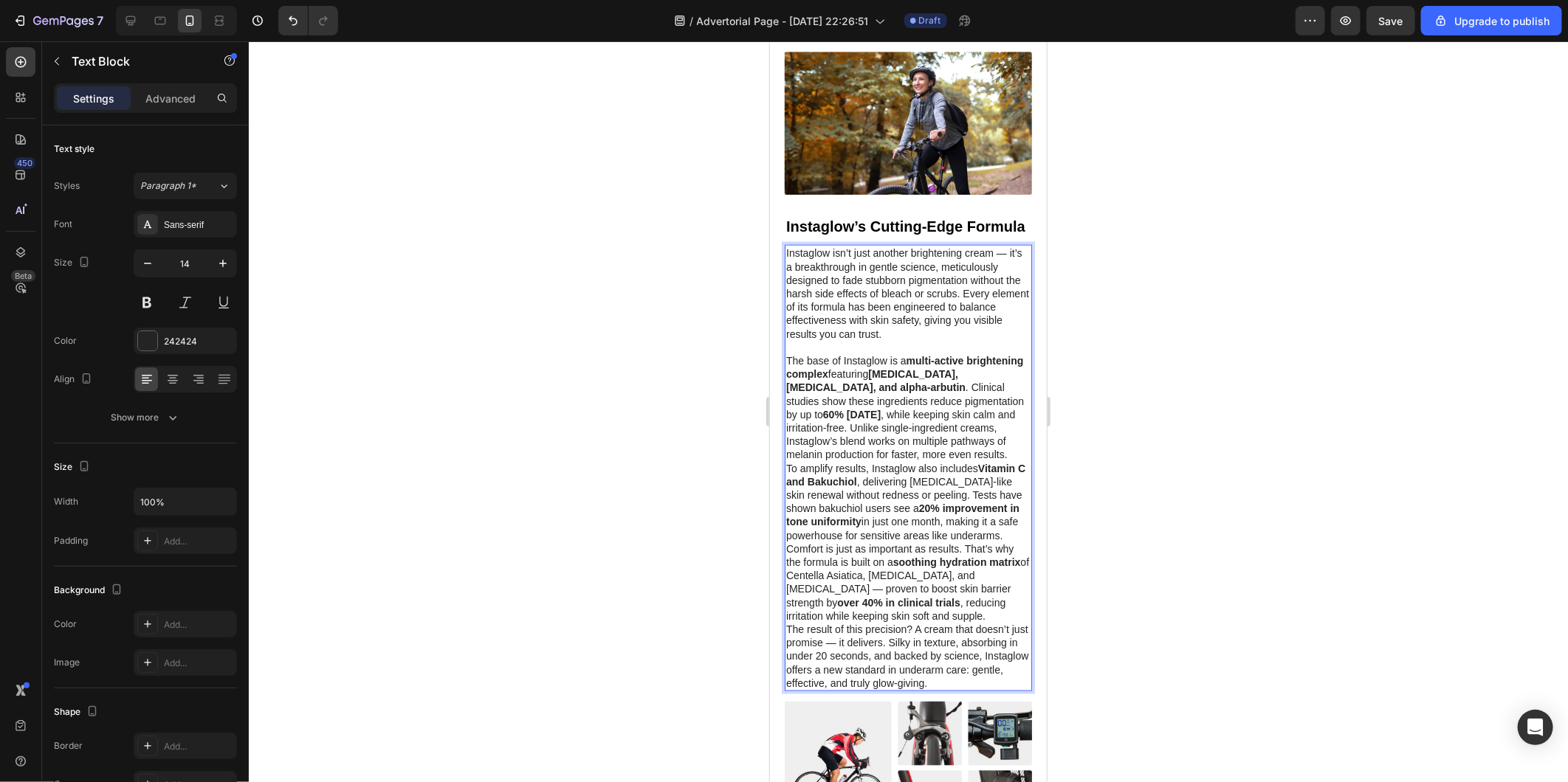
click at [1009, 461] on p "The base of Instaglow is a multi-active brightening complex featuring tranexami…" at bounding box center [907, 408] width 244 height 108
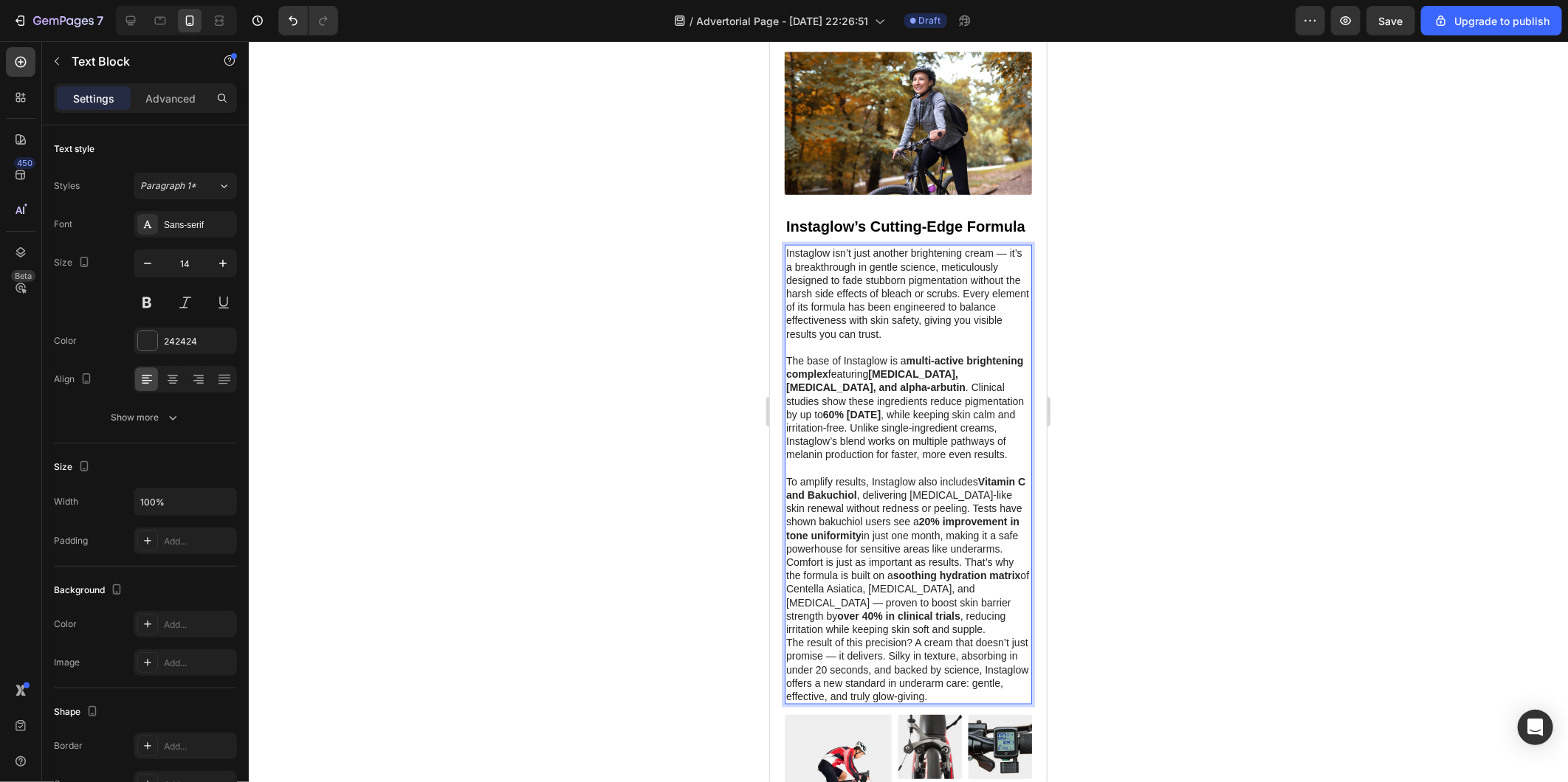
click at [865, 555] on p "To amplify results, Instaglow also includes Vitamin C and Bakuchiol , deliverin…" at bounding box center [907, 515] width 244 height 80
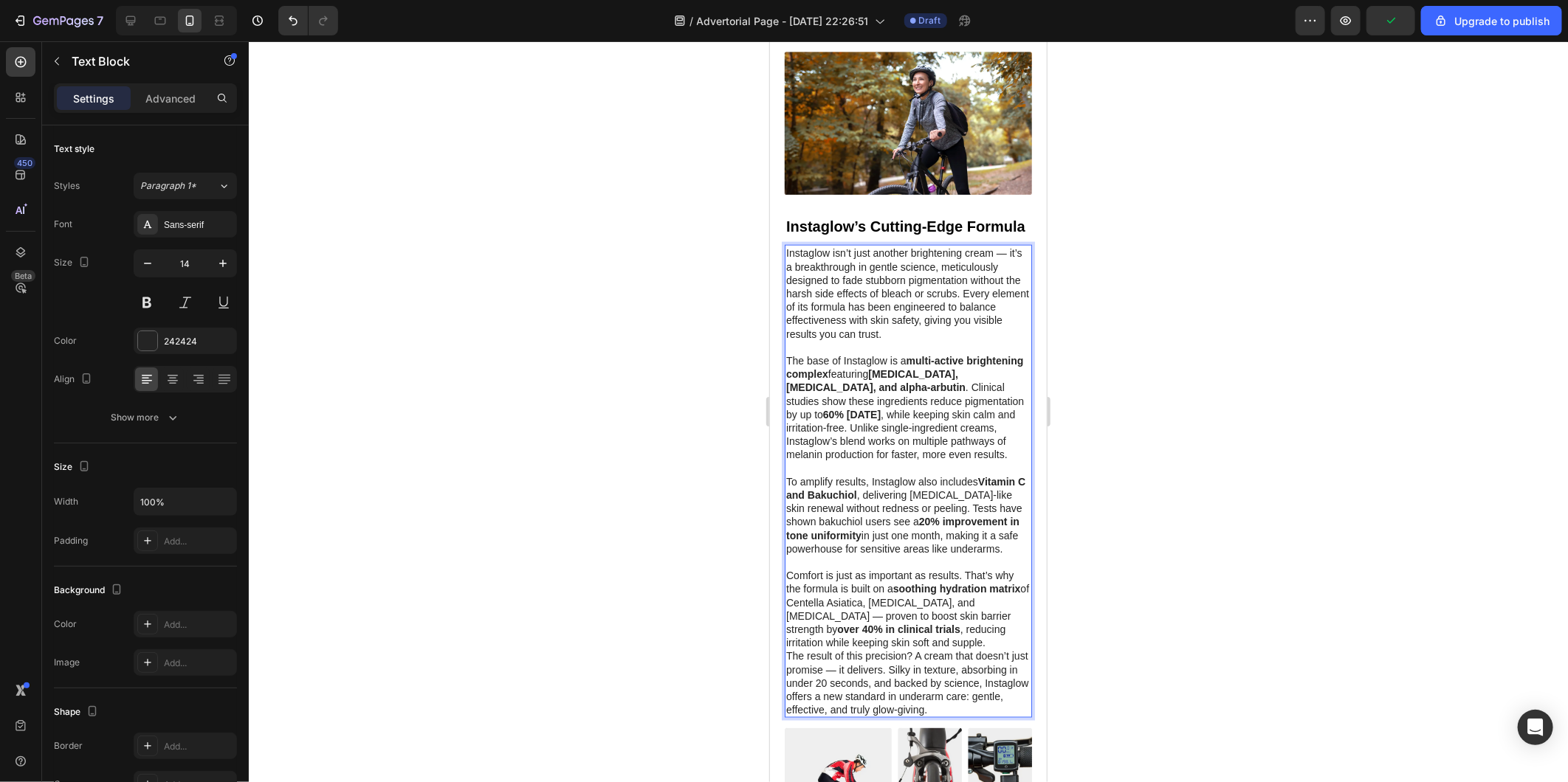
click at [964, 649] on p "Comfort is just as important as results. That’s why the formula is built on a s…" at bounding box center [907, 608] width 244 height 80
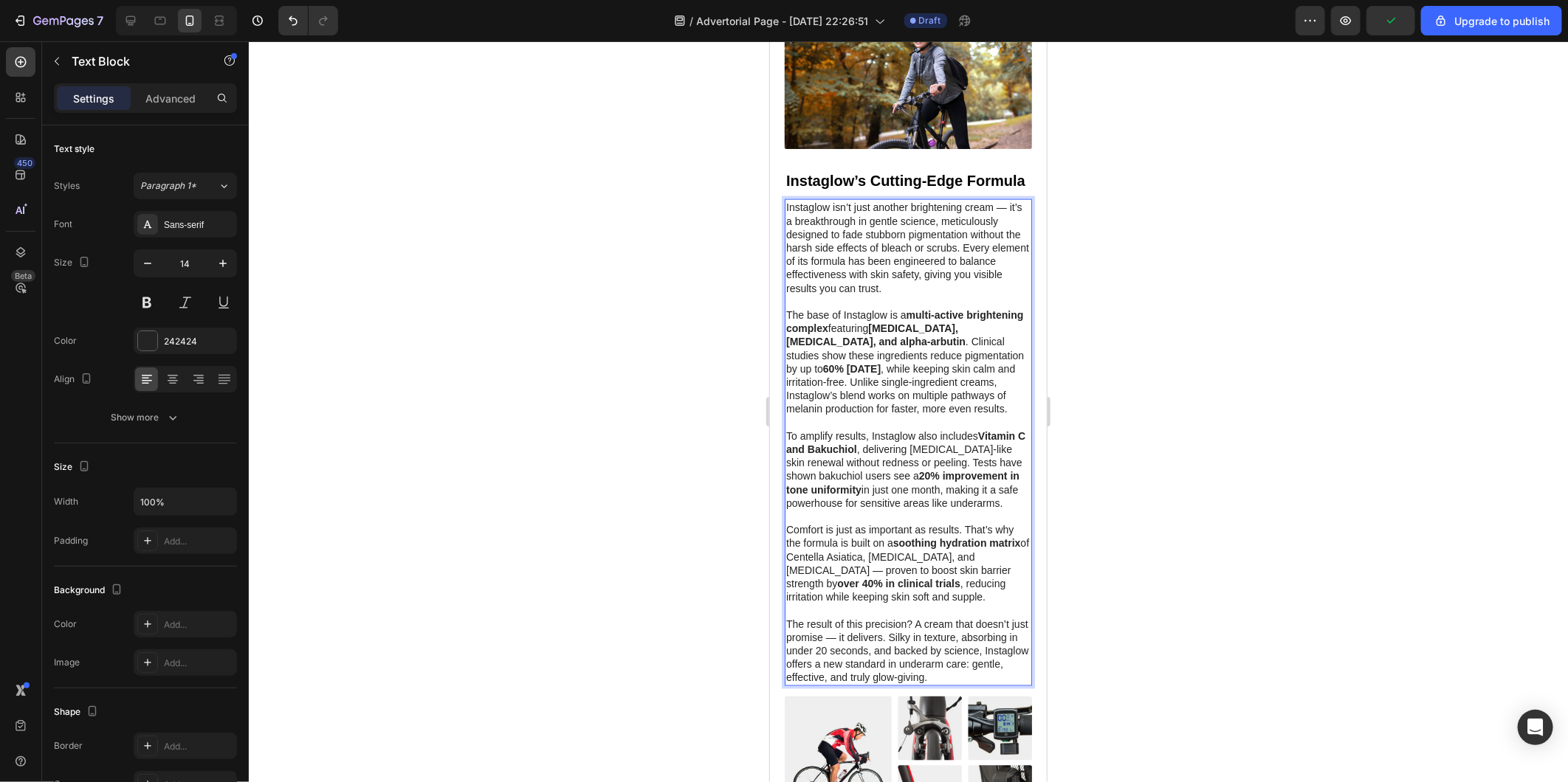
scroll to position [1154, 0]
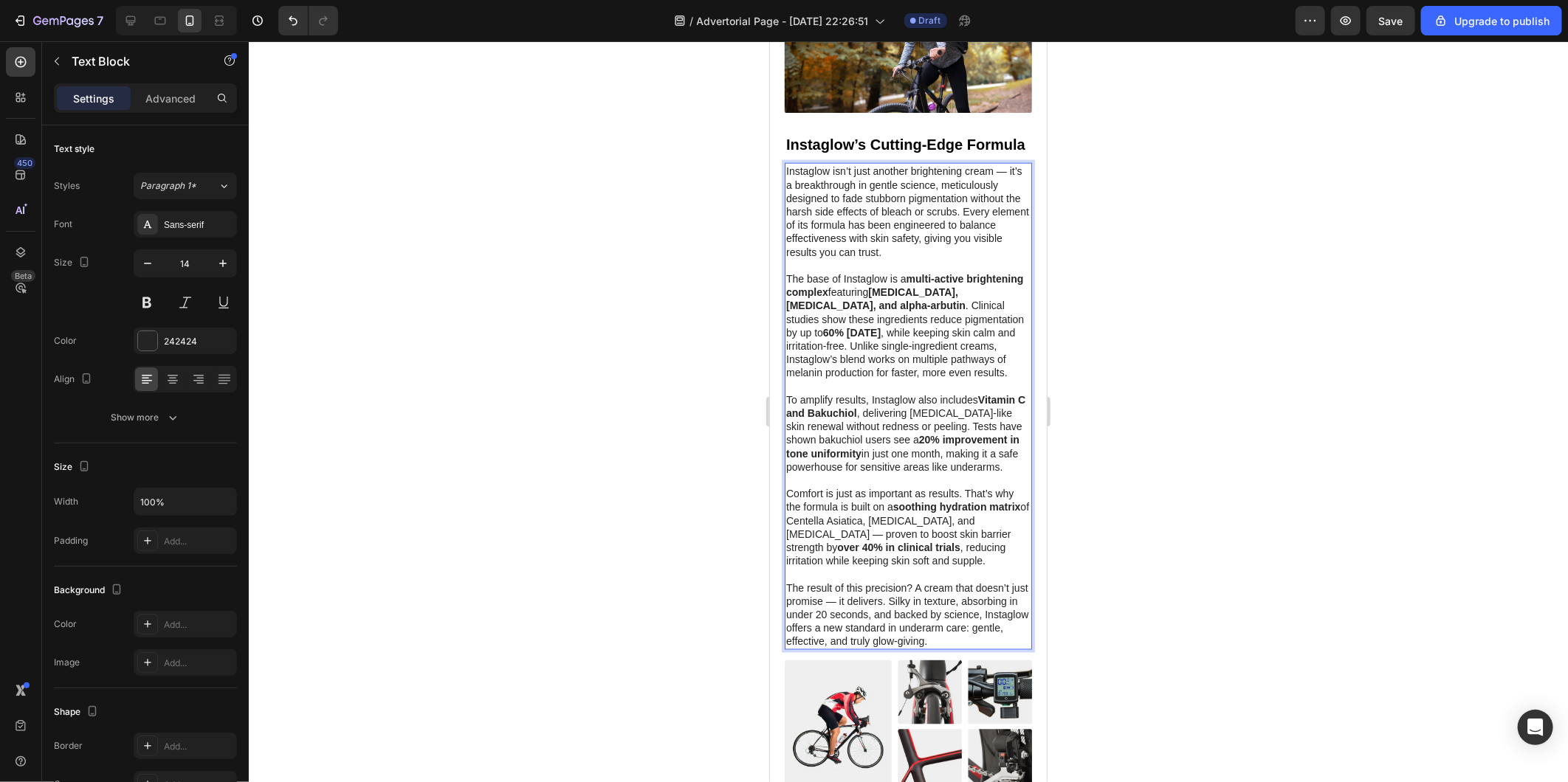
click at [1185, 525] on div at bounding box center [907, 412] width 1319 height 741
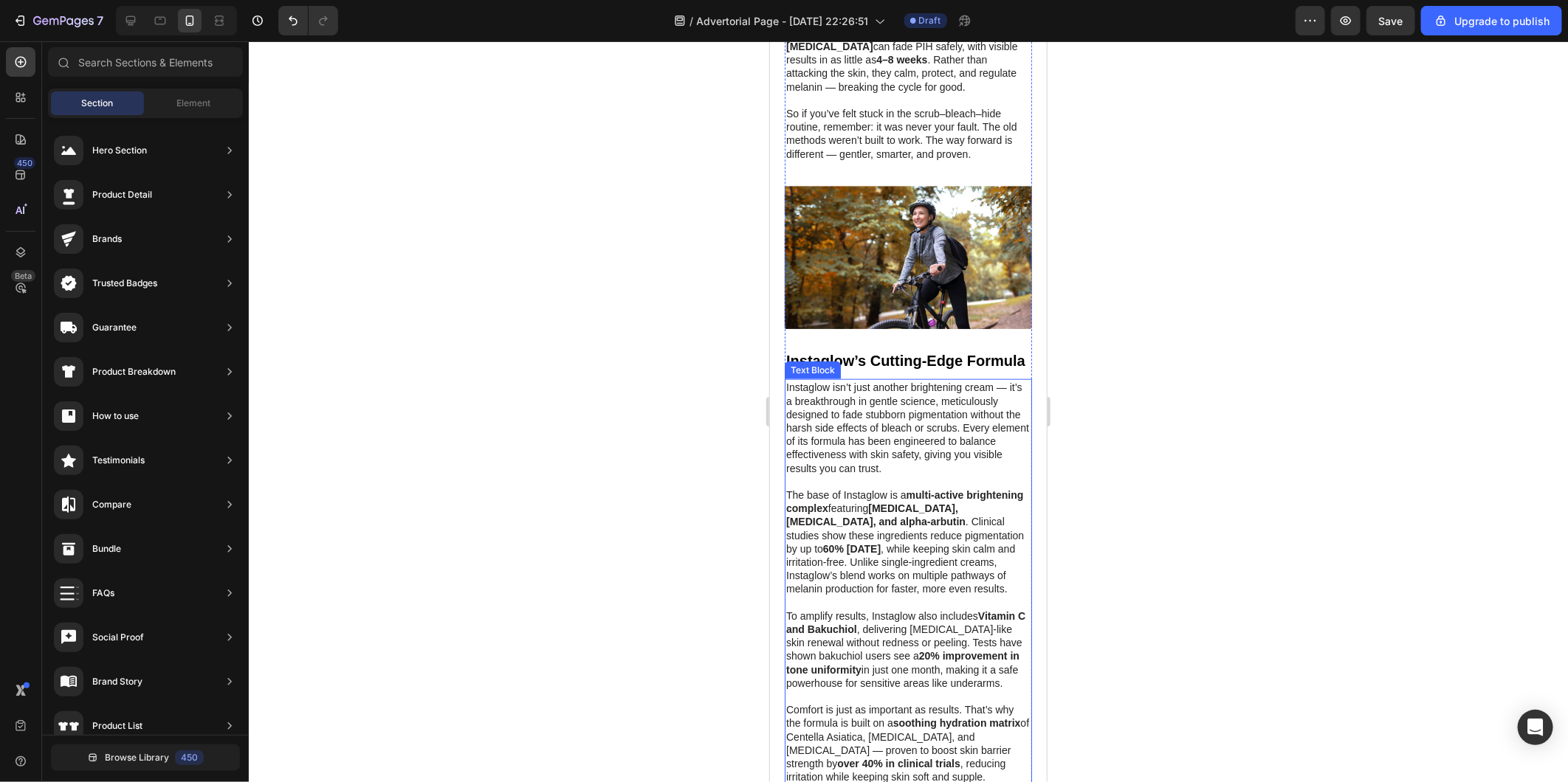
scroll to position [902, 0]
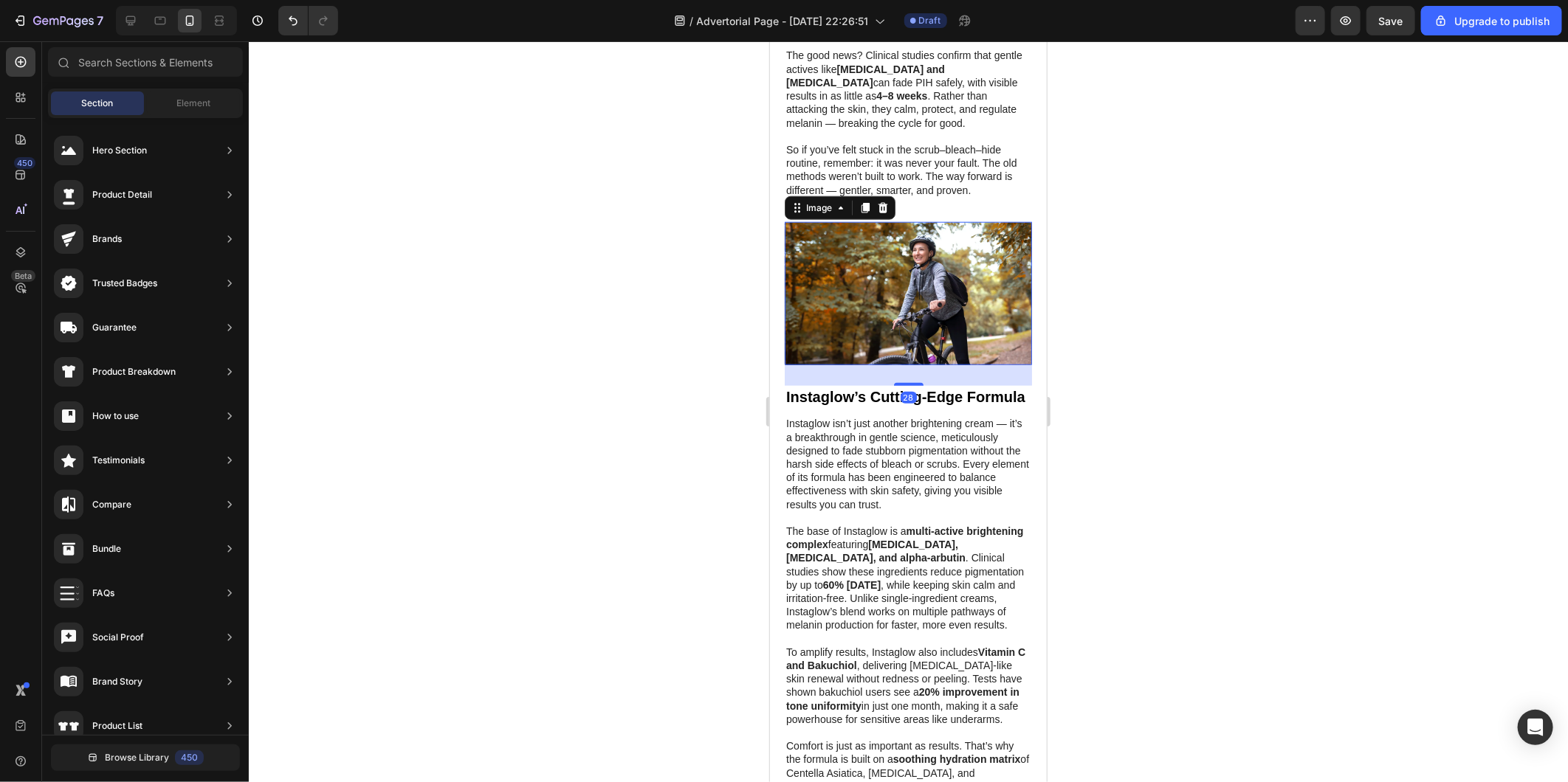
click at [845, 284] on img at bounding box center [907, 293] width 247 height 144
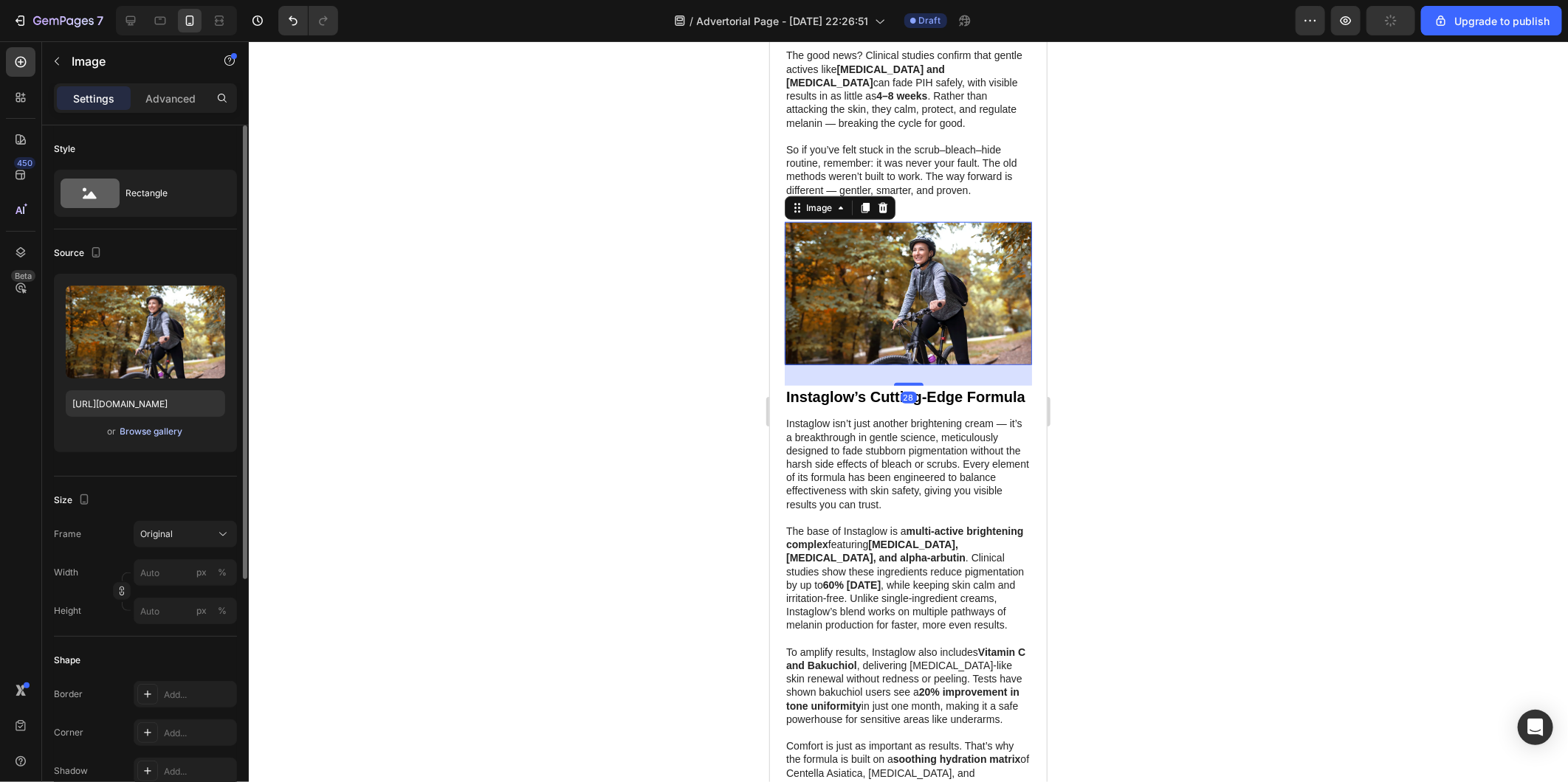
click at [149, 436] on div "Browse gallery" at bounding box center [152, 432] width 63 height 14
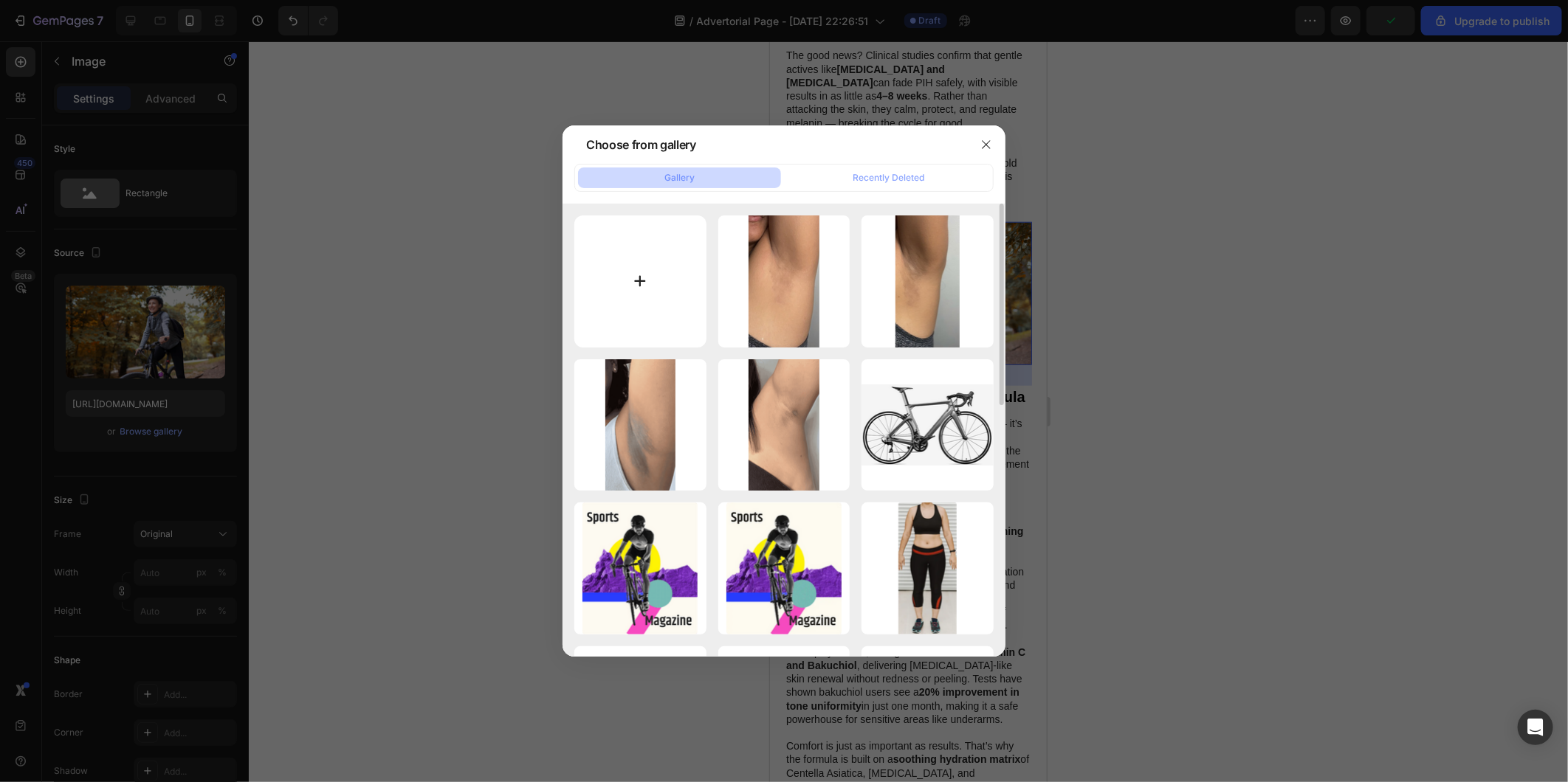
click at [617, 269] on input "file" at bounding box center [639, 281] width 132 height 132
type input "C:\fakepath\c2b464dccdd3f1d01acdc52c75d4f7f4.png"
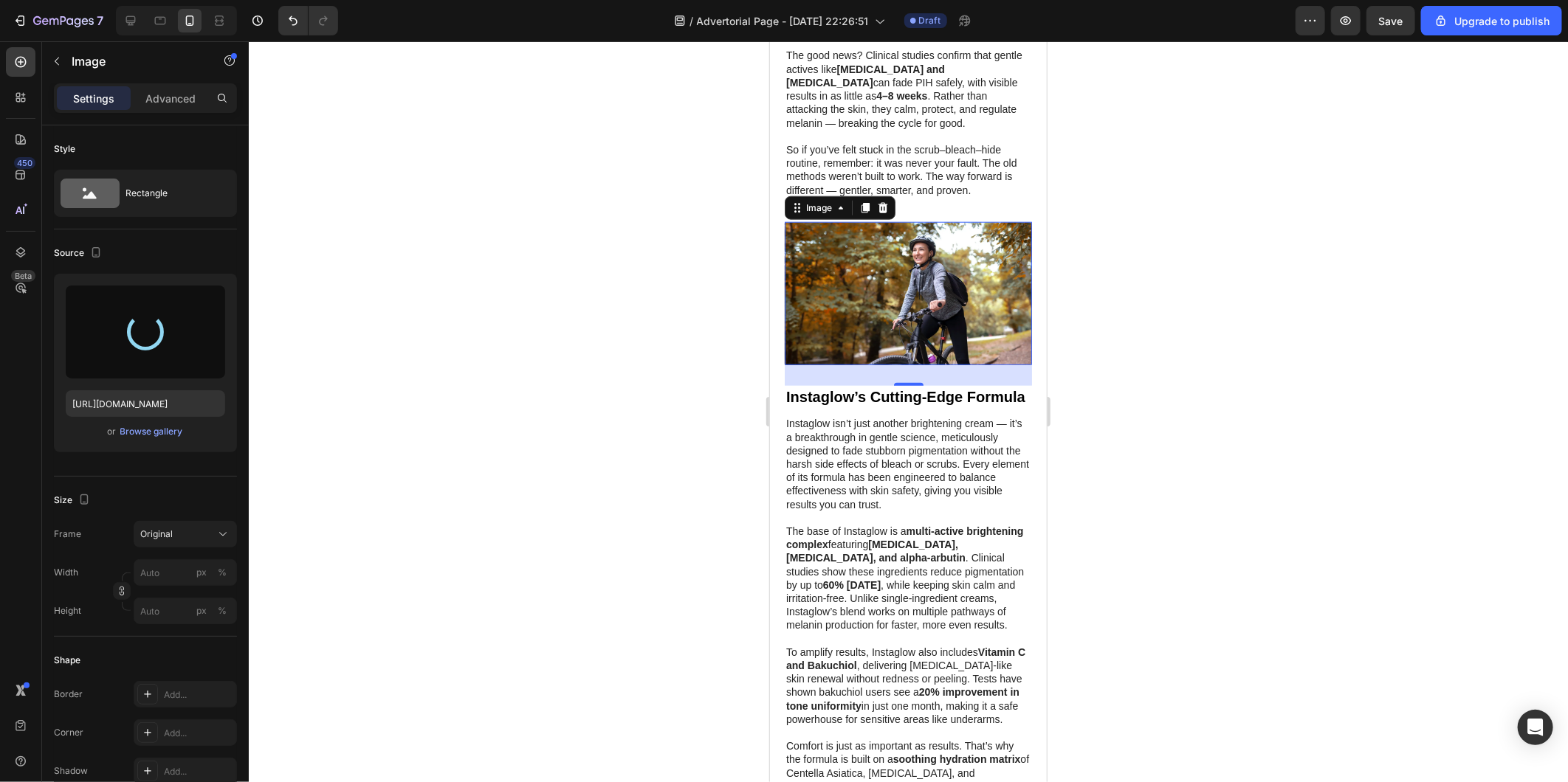
type input "https://cdn.shopify.com/s/files/1/0614/9632/8303/files/gempages_577192992033473…"
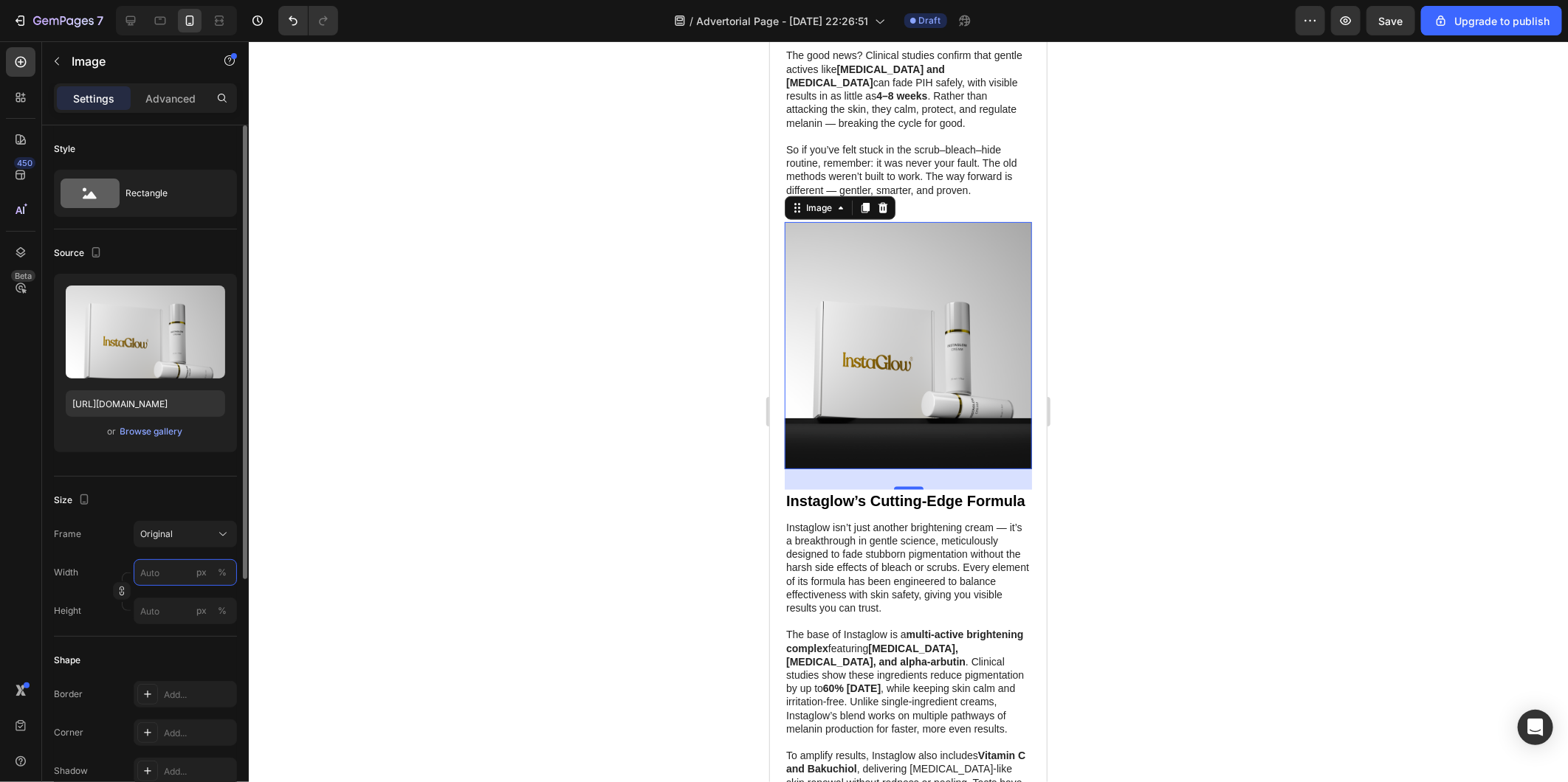
click at [181, 565] on input "px %" at bounding box center [186, 572] width 104 height 26
click at [444, 499] on div at bounding box center [907, 412] width 1319 height 741
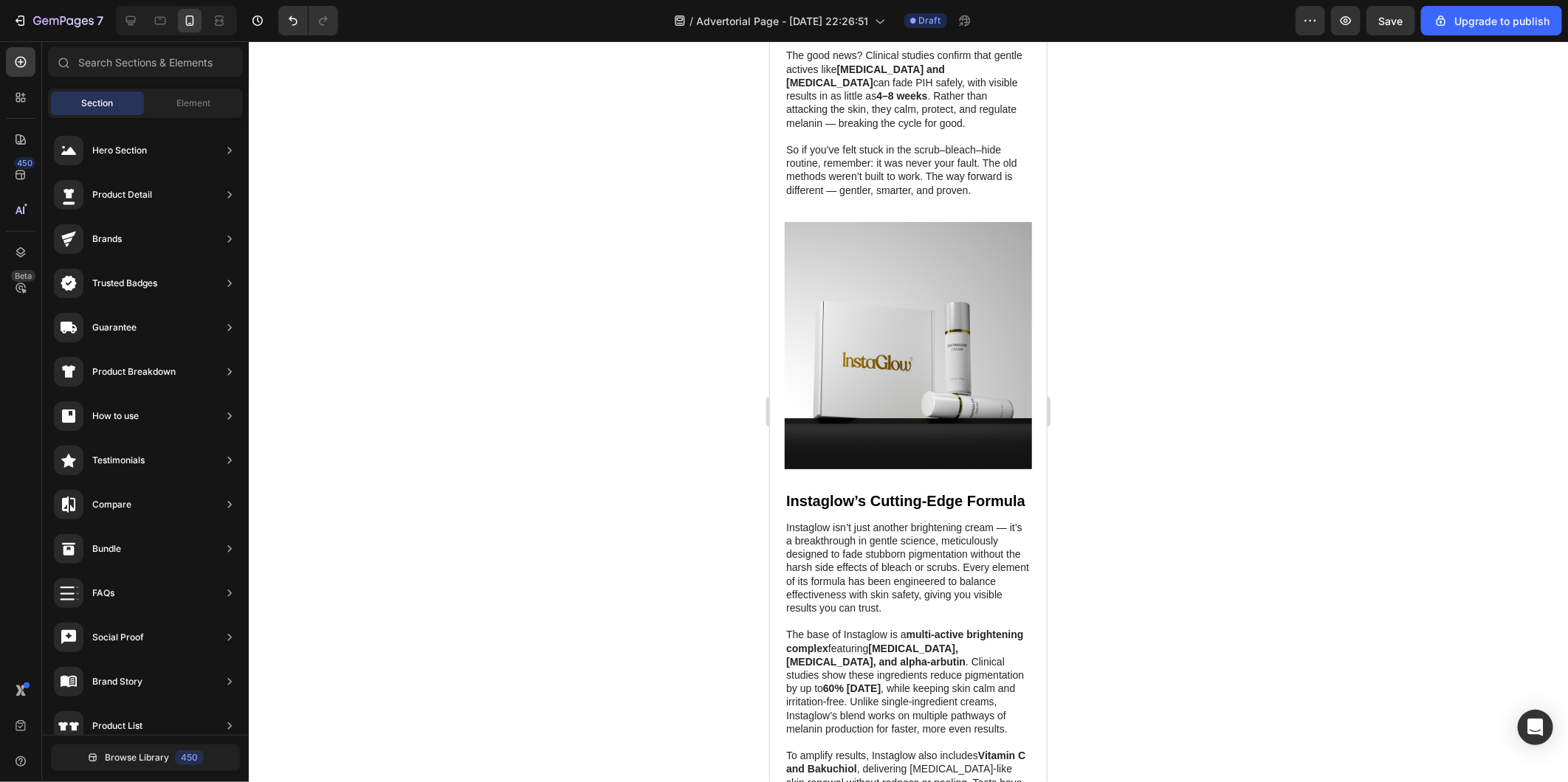
click at [675, 365] on div at bounding box center [907, 412] width 1319 height 741
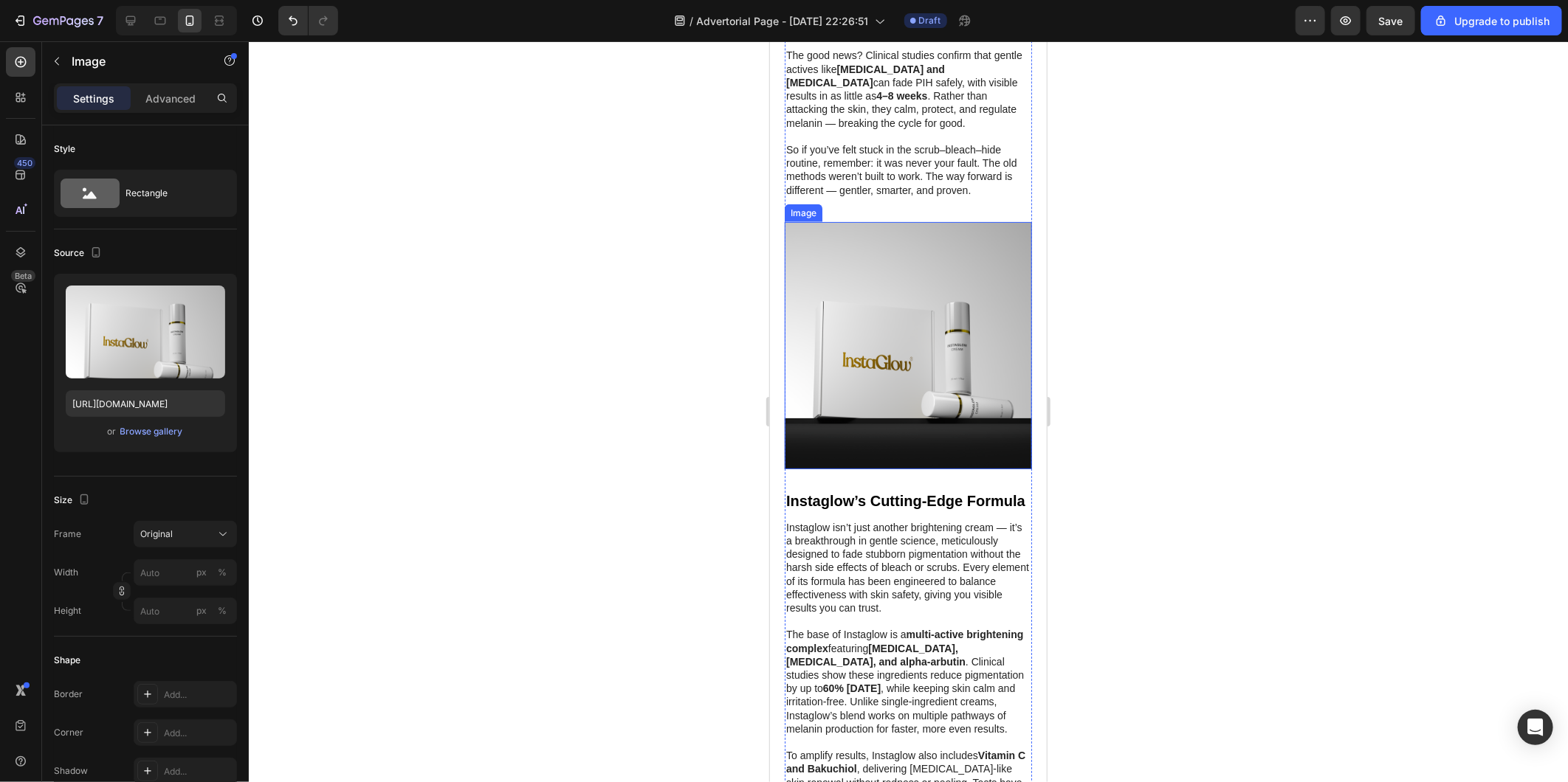
click at [874, 267] on img at bounding box center [907, 345] width 247 height 247
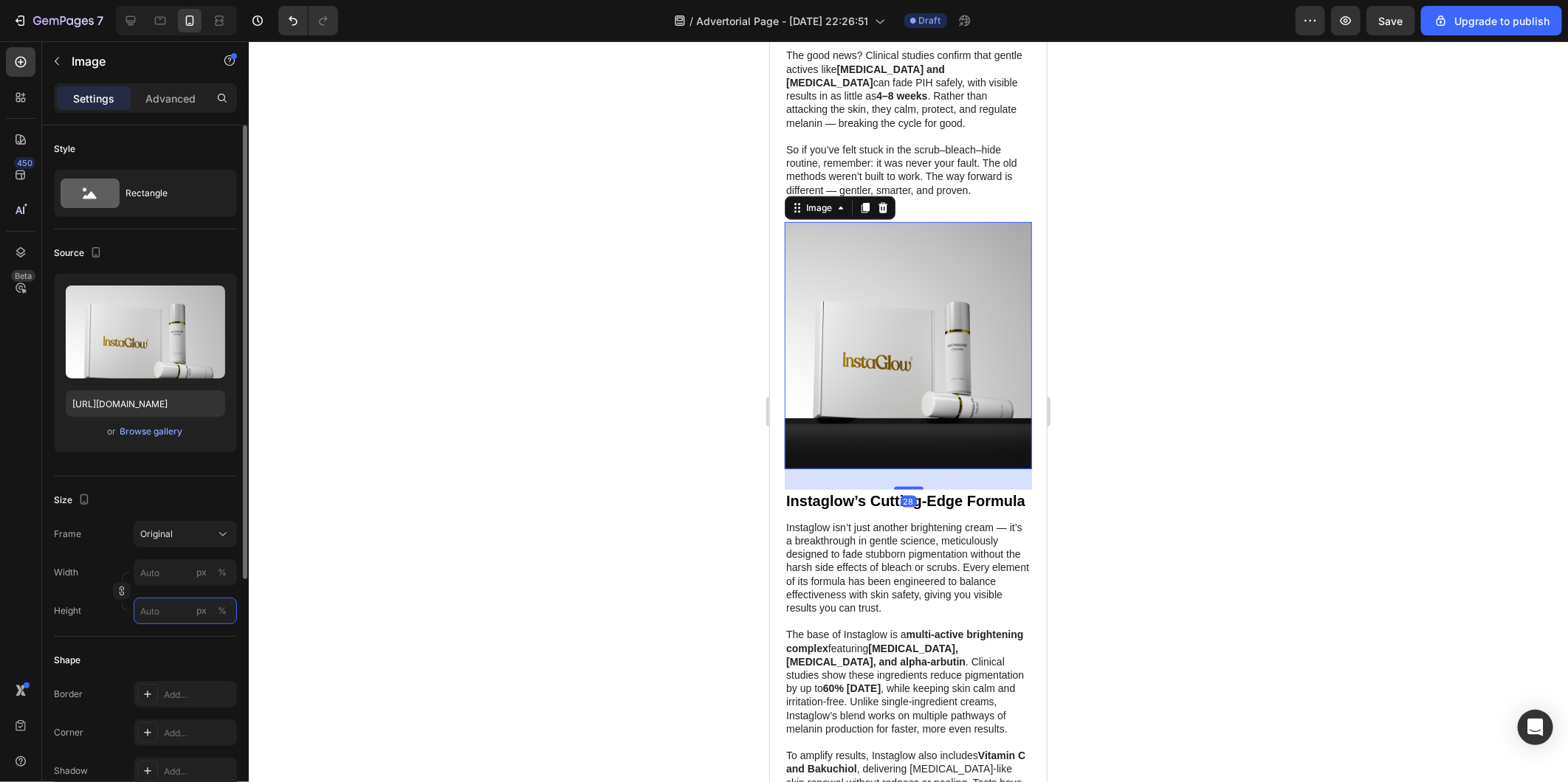
click at [147, 621] on input "px %" at bounding box center [186, 611] width 104 height 26
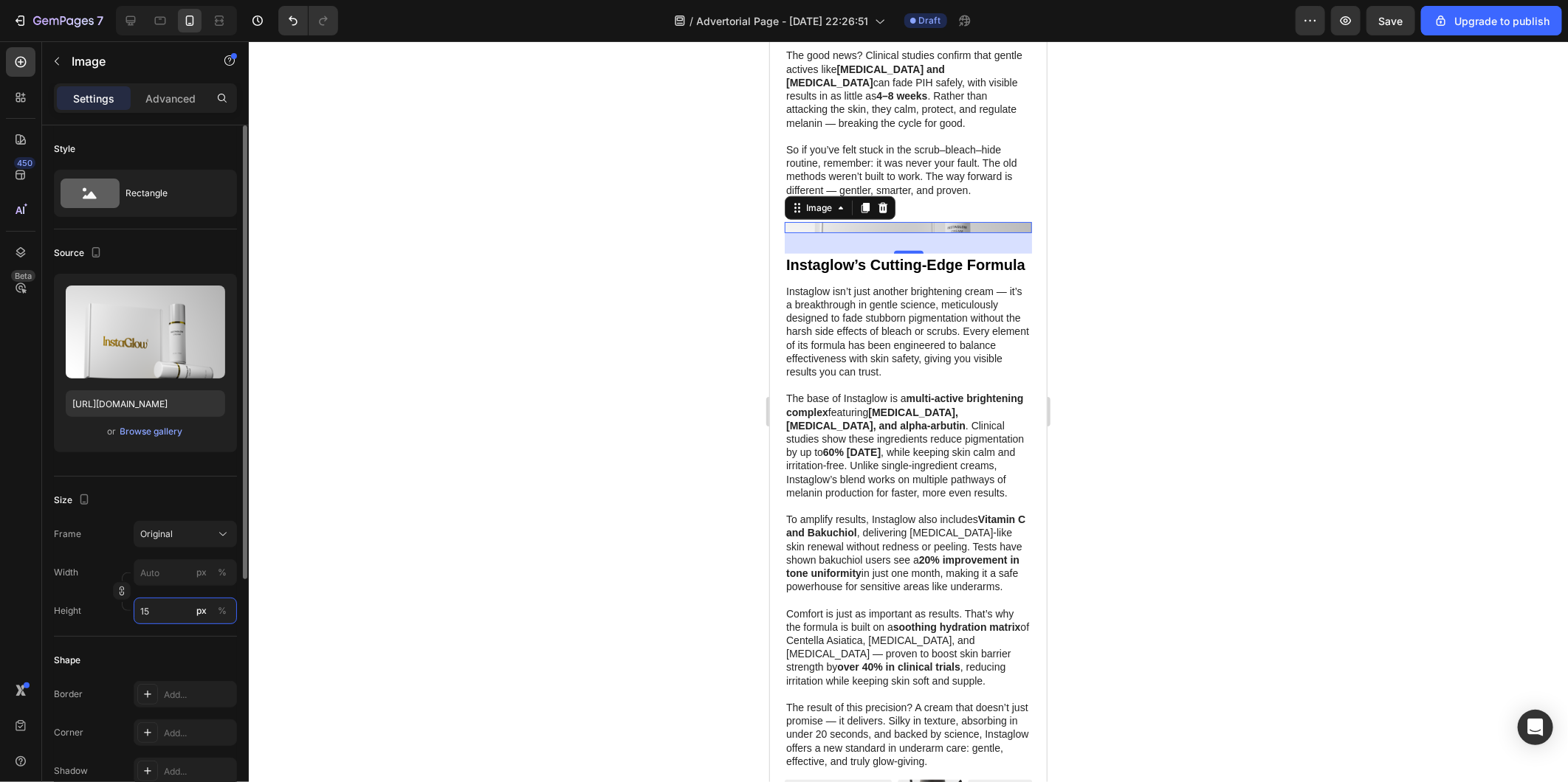
type input "1"
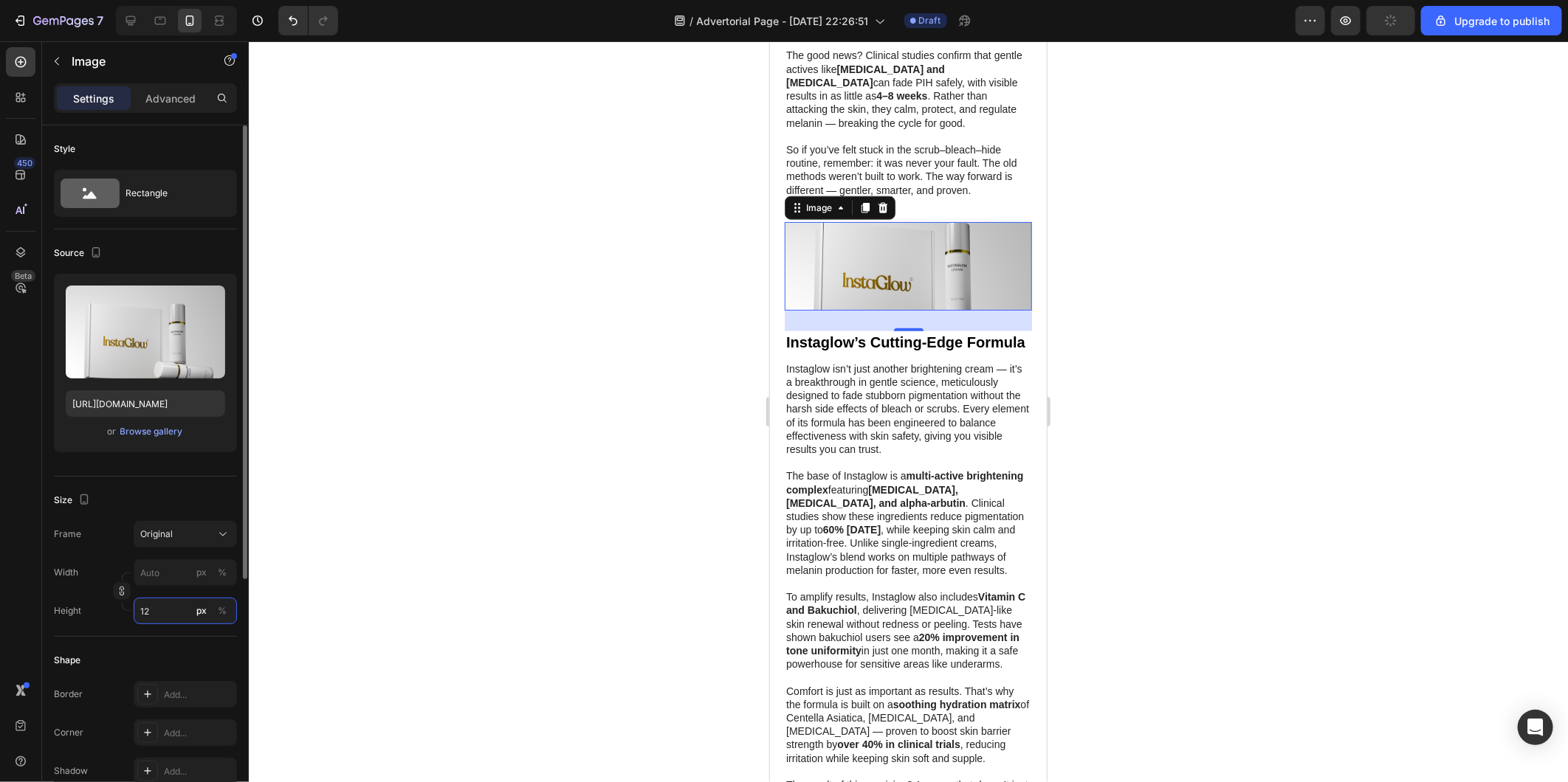
type input "1"
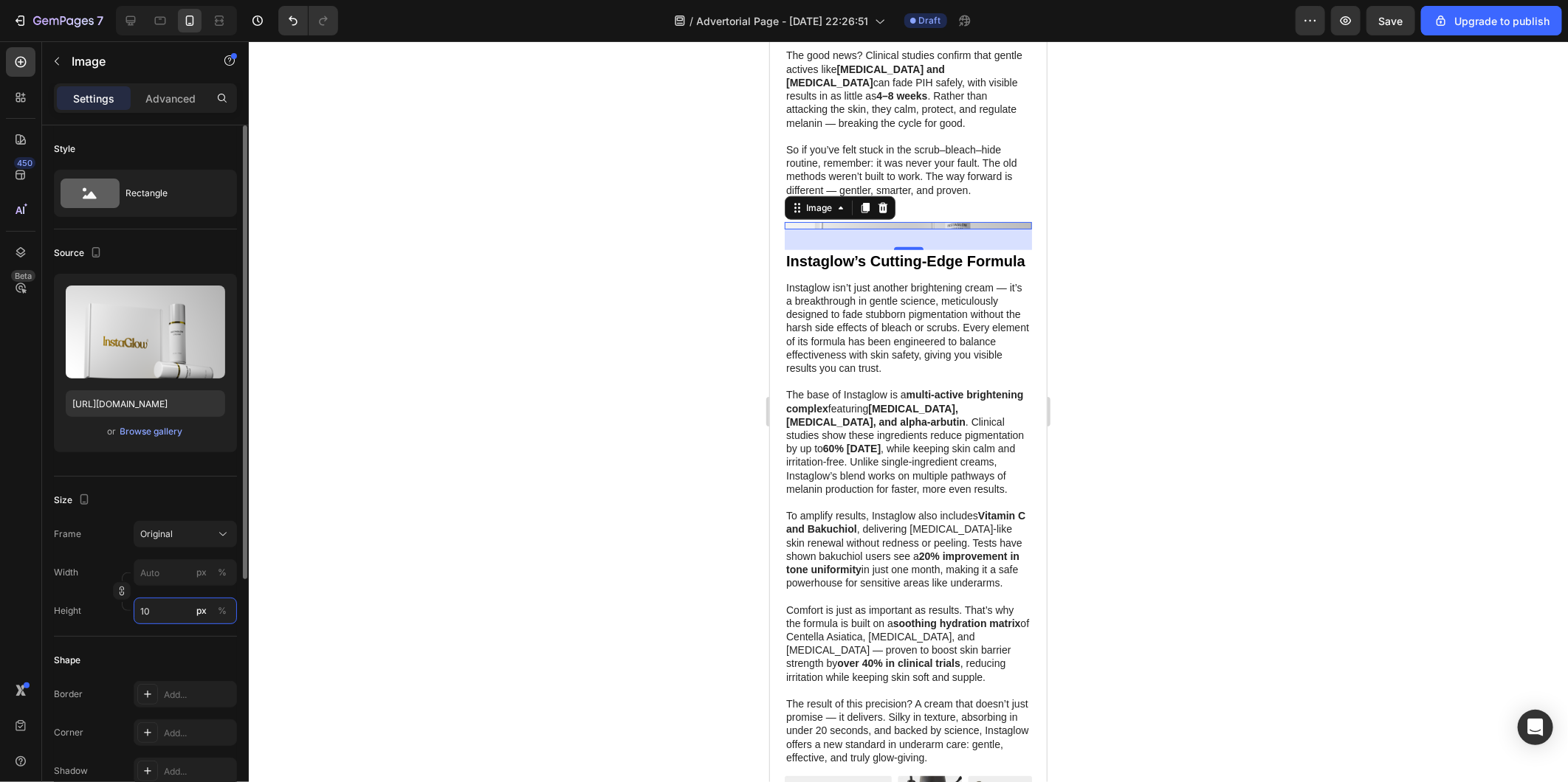
type input "1"
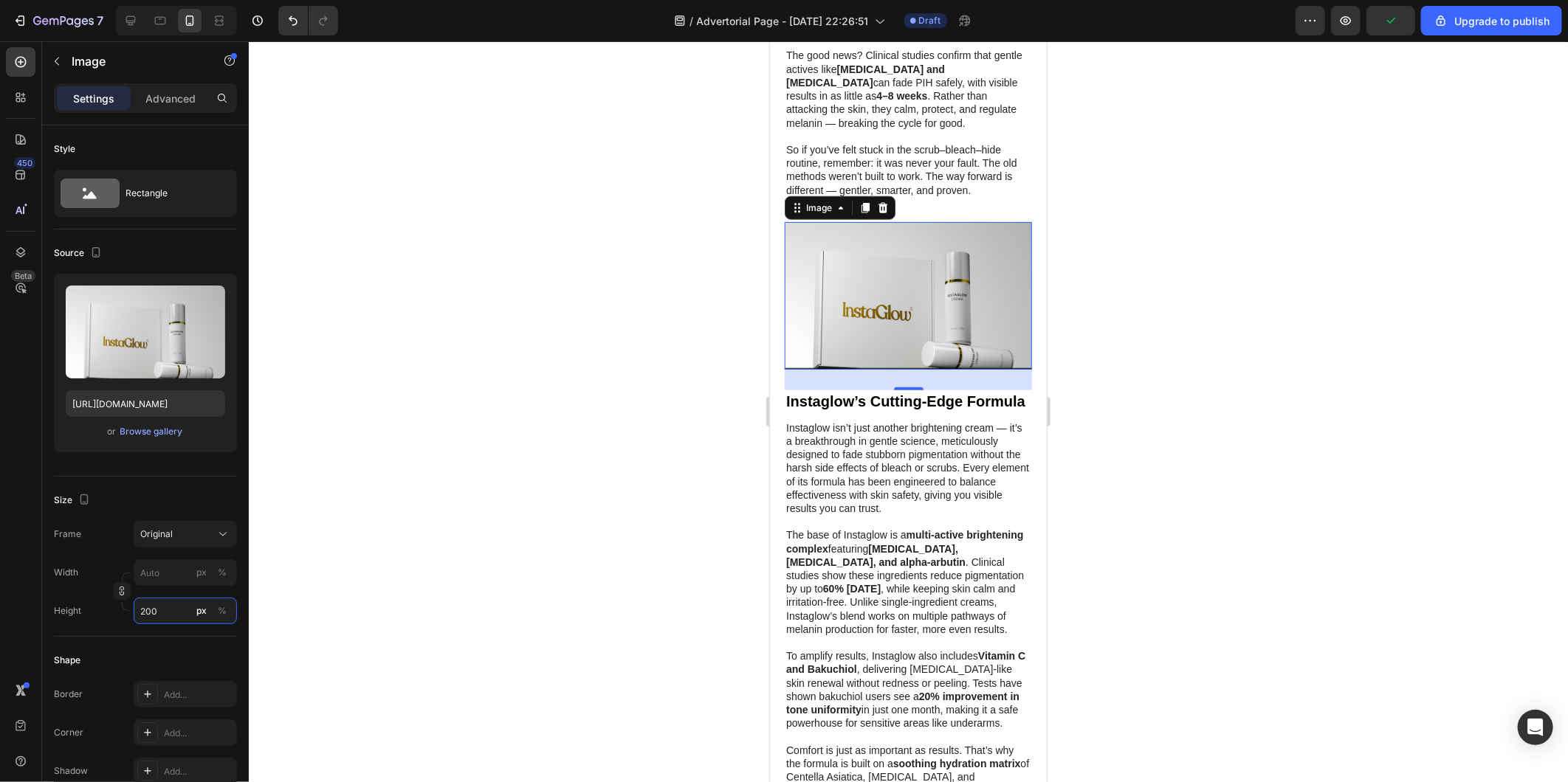
type input "200"
click at [632, 439] on div at bounding box center [907, 412] width 1319 height 741
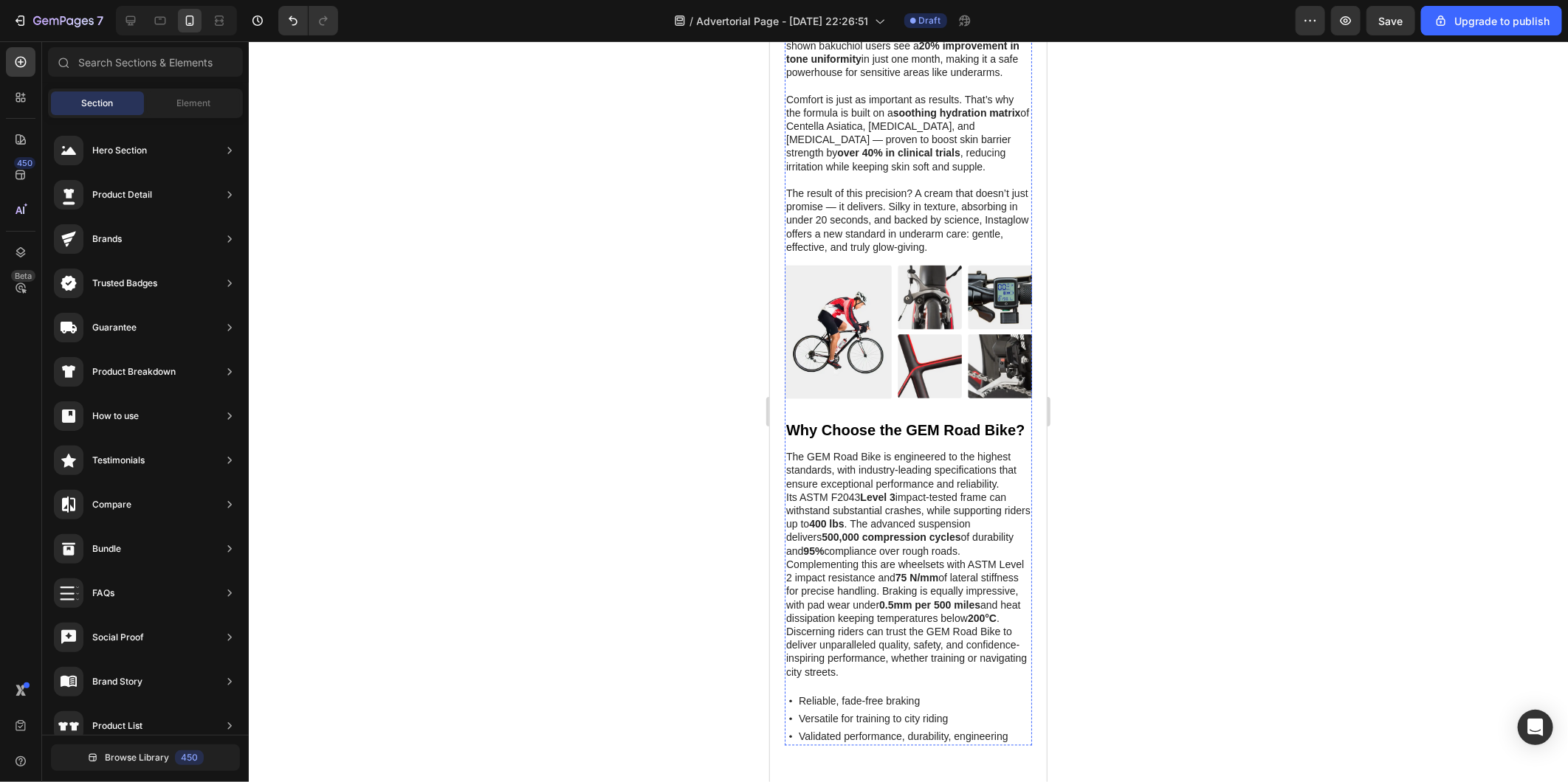
scroll to position [1722, 0]
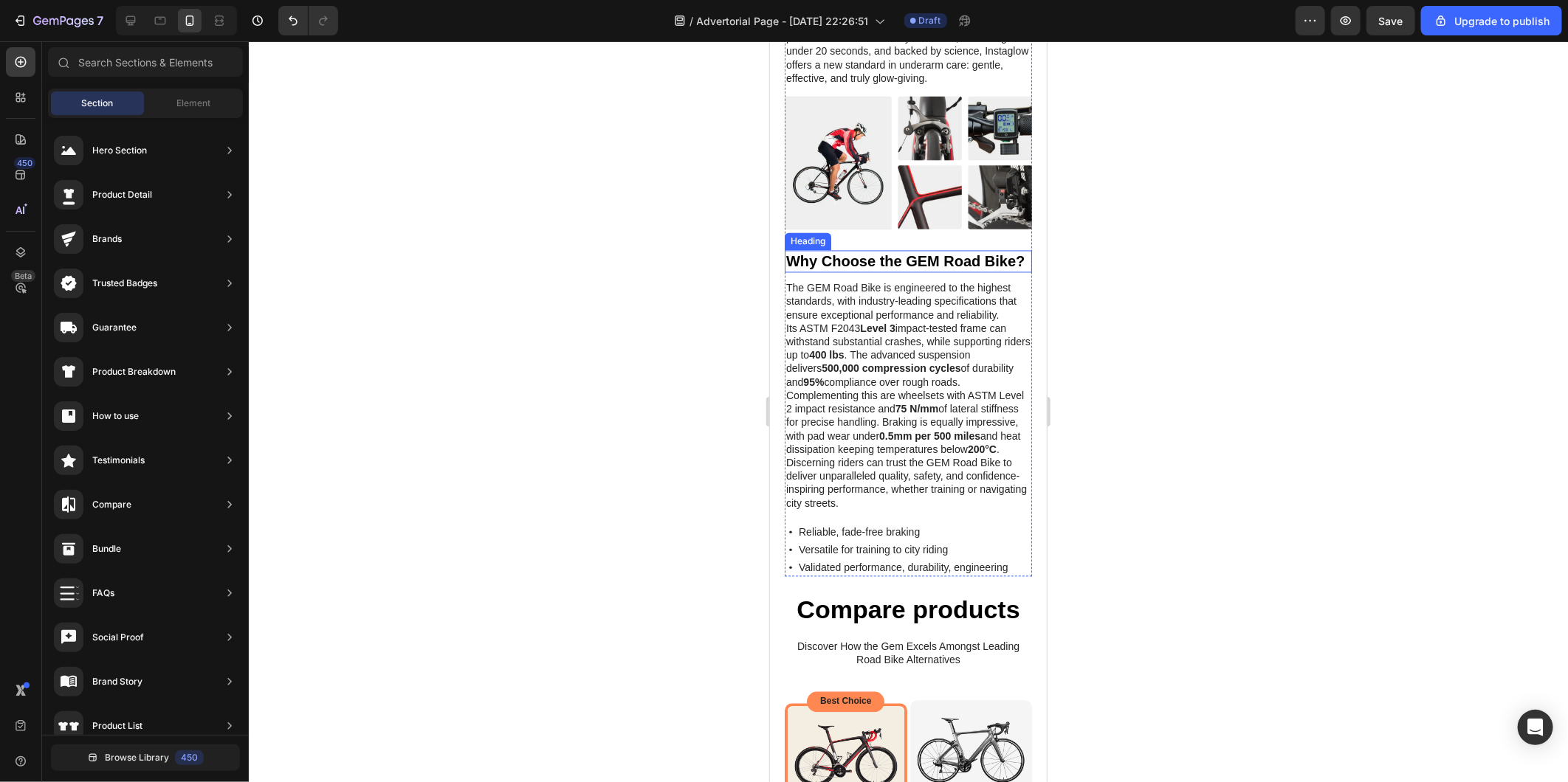
click at [822, 273] on h2 "Why Choose the GEM Road Bike?" at bounding box center [907, 261] width 247 height 22
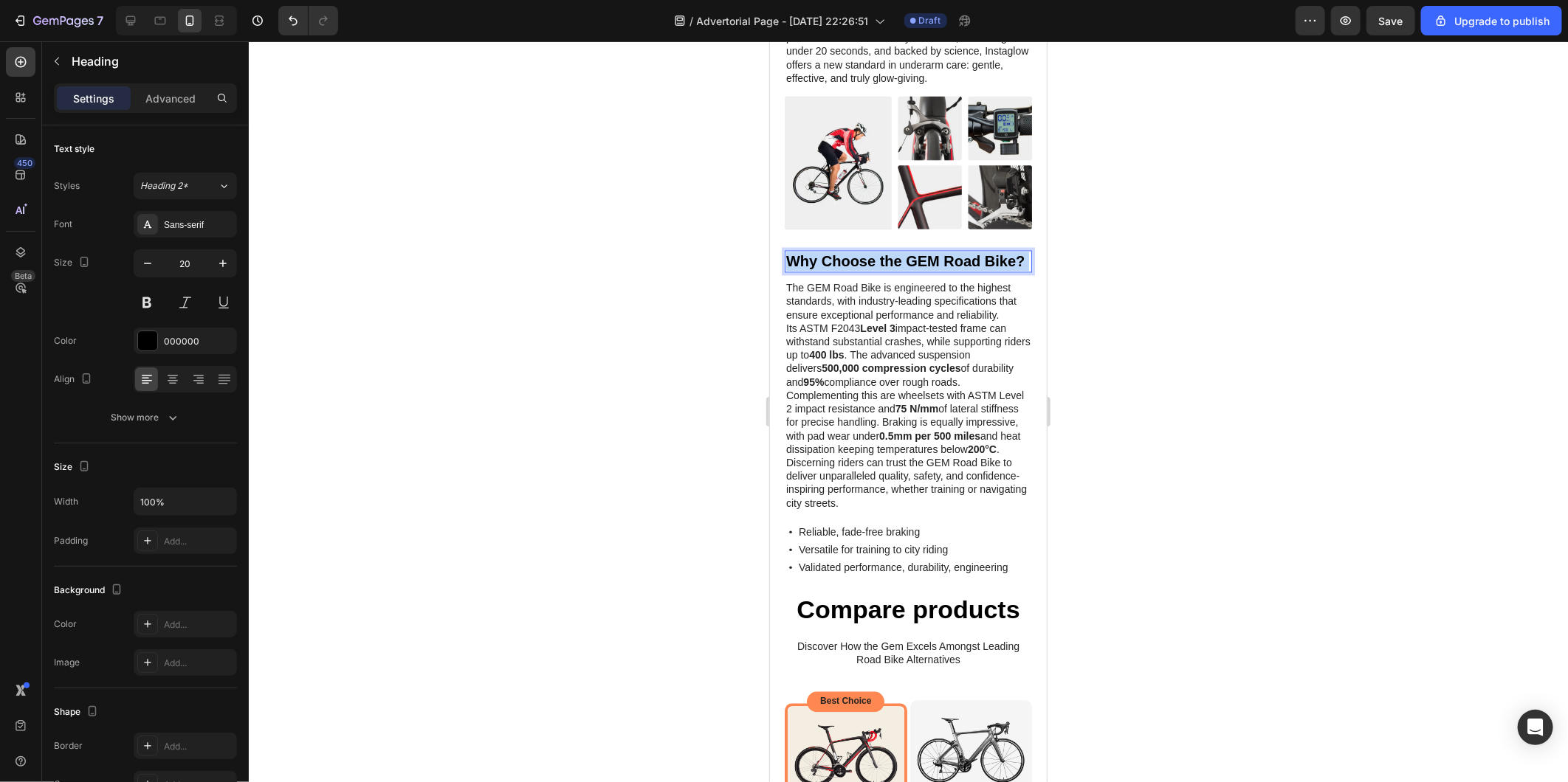
drag, startPoint x: 836, startPoint y: 342, endPoint x: 1538, endPoint y: 360, distance: 702.2
drag, startPoint x: 840, startPoint y: 342, endPoint x: 1533, endPoint y: 356, distance: 693.1
click at [925, 509] on p "The GEM Road Bike is engineered to the highest standards, with industry-leading…" at bounding box center [907, 395] width 244 height 228
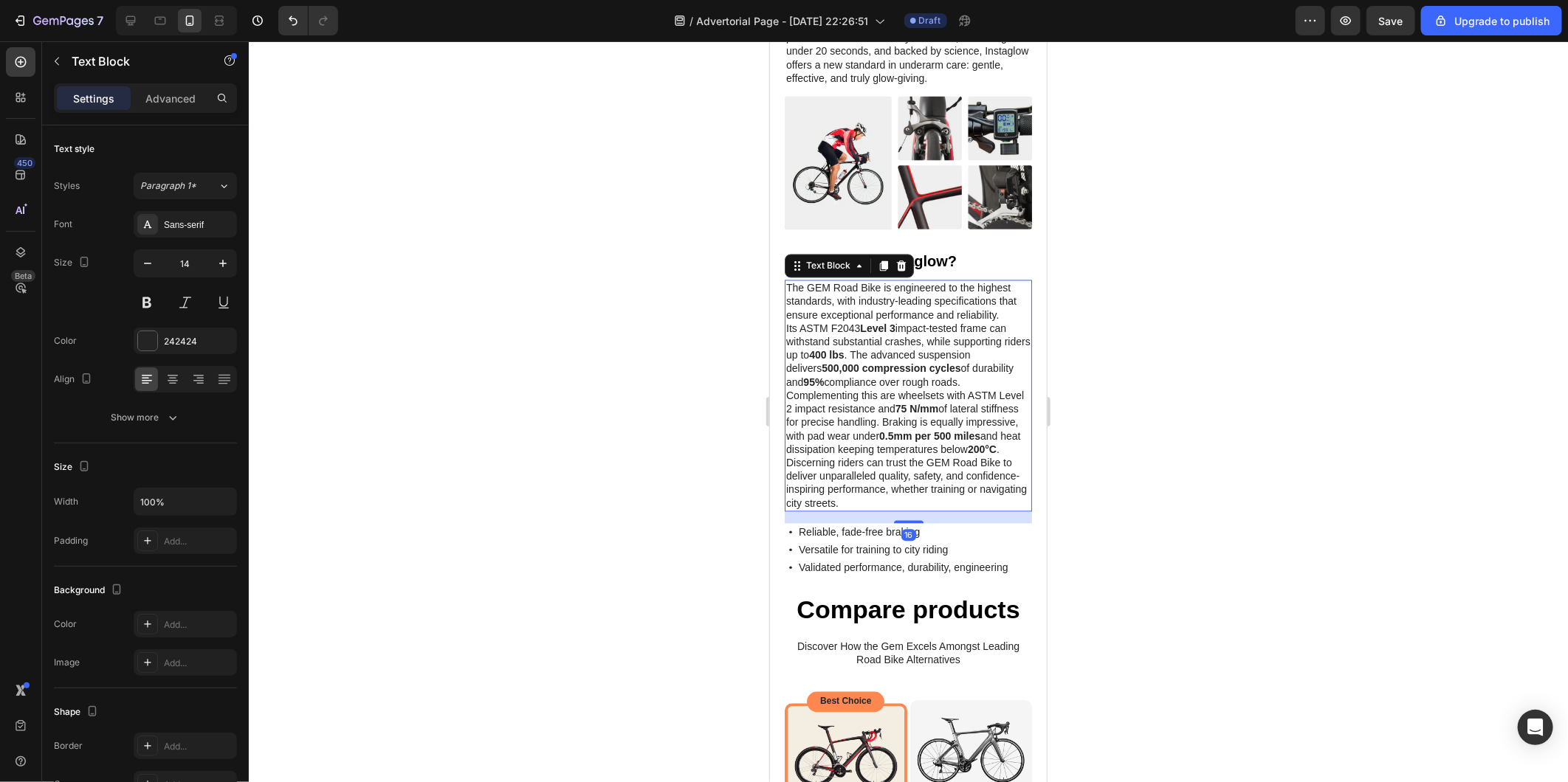
click at [963, 509] on p "The GEM Road Bike is engineered to the highest standards, with industry-leading…" at bounding box center [907, 395] width 244 height 228
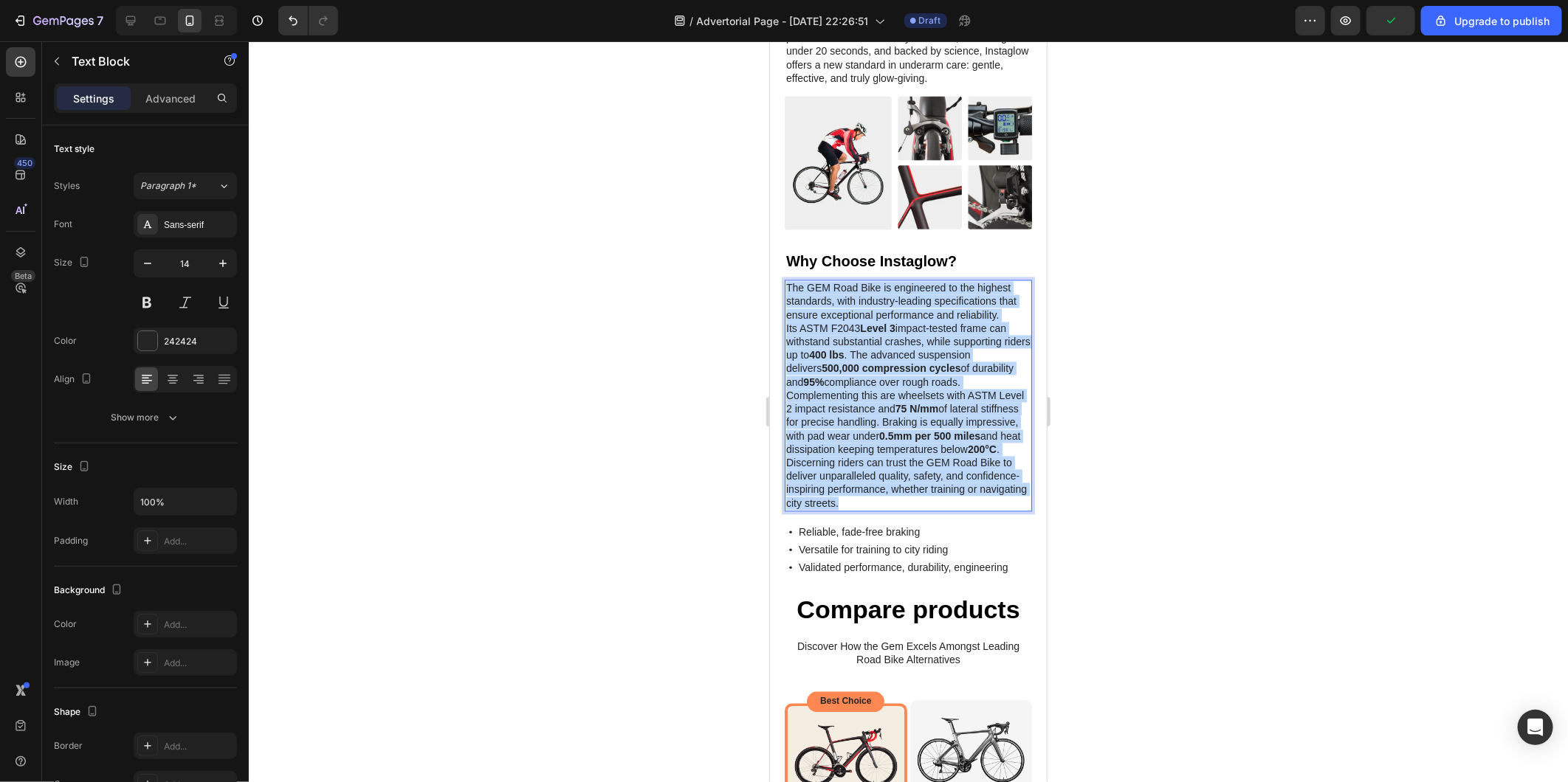
drag, startPoint x: 946, startPoint y: 559, endPoint x: 698, endPoint y: 337, distance: 332.8
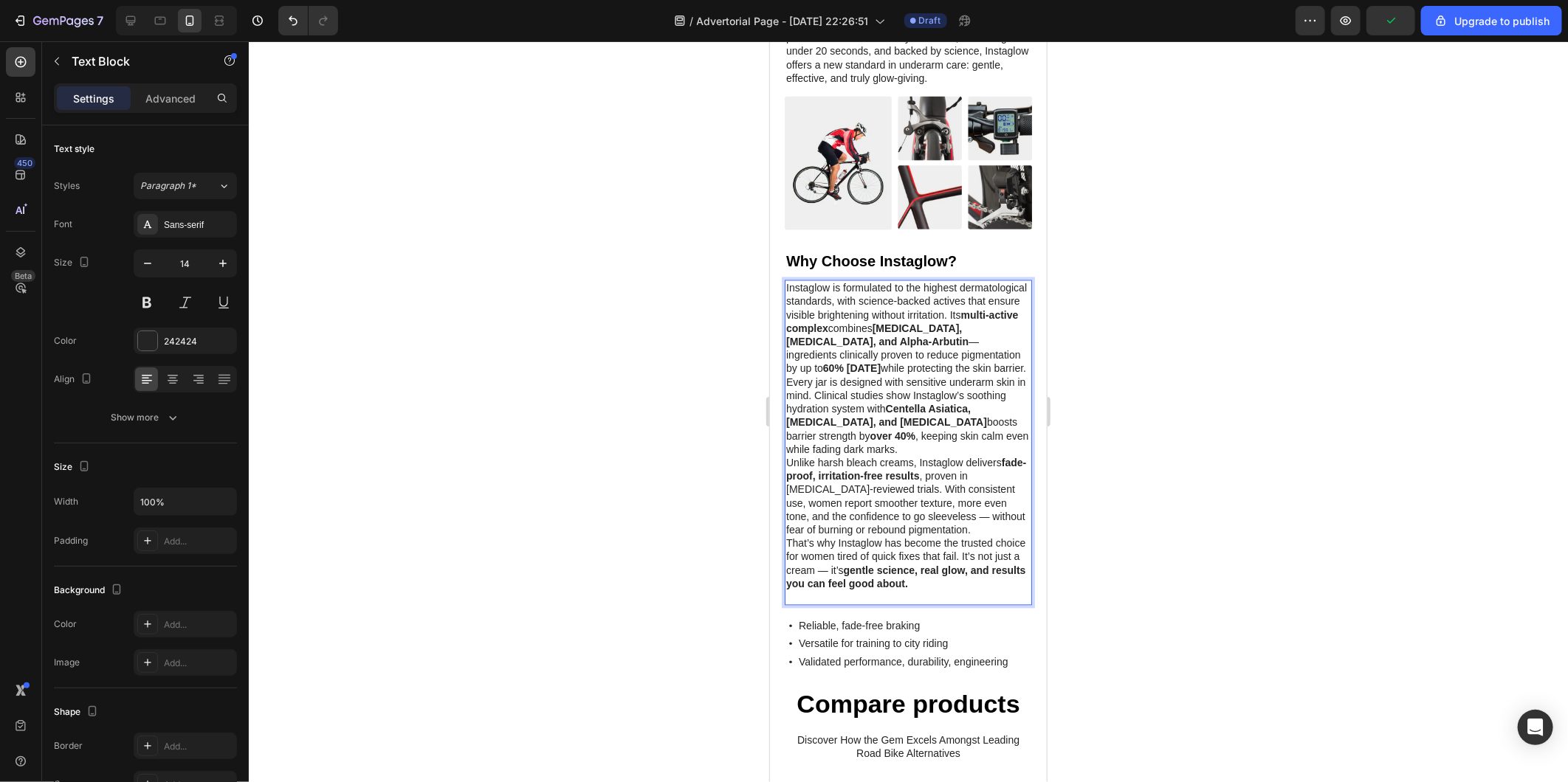
click at [912, 375] on p "Instaglow is formulated to the highest dermatological standards, with science-b…" at bounding box center [907, 328] width 244 height 94
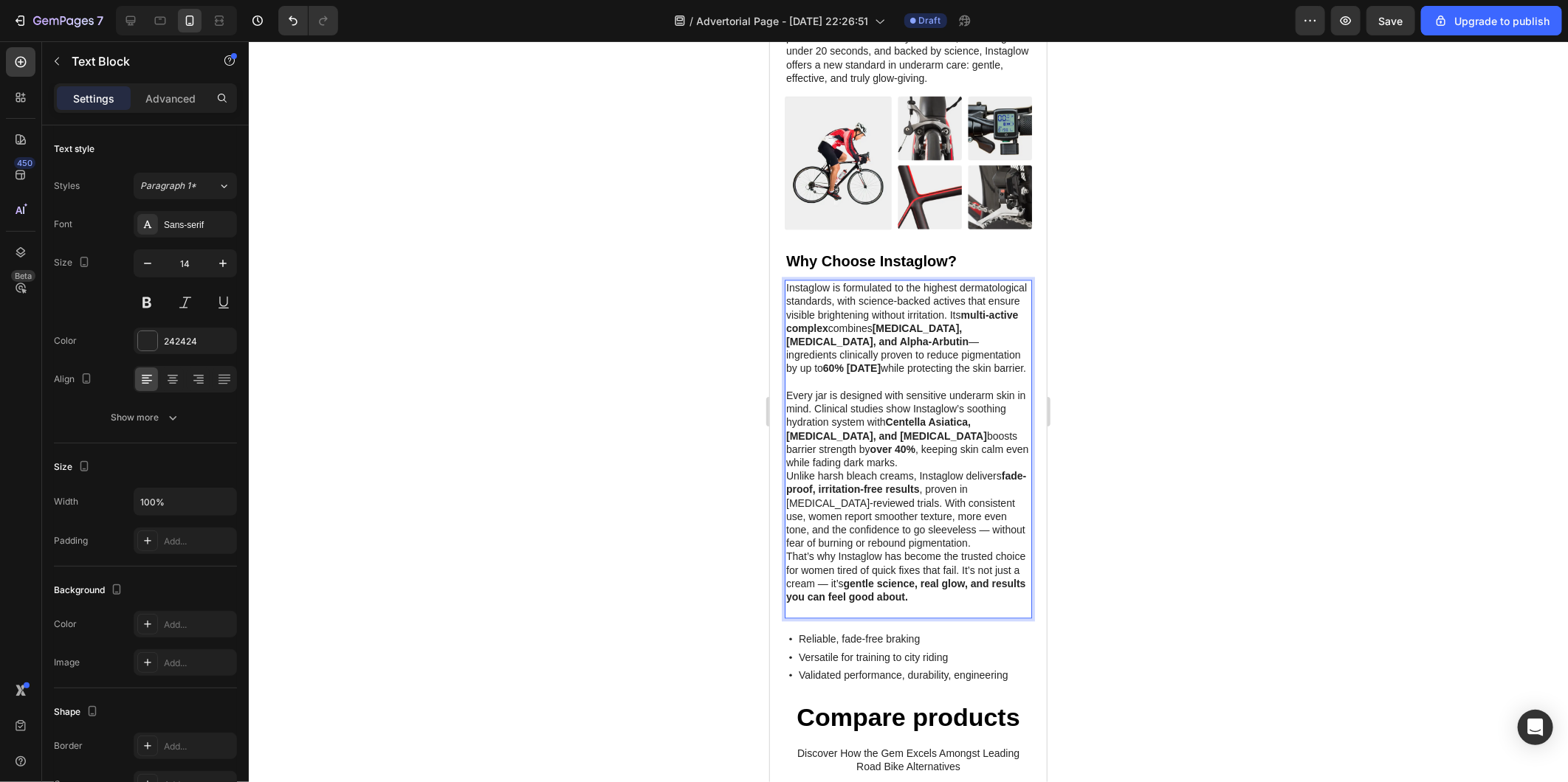
click at [930, 469] on p "Every jar is designed with sensitive underarm skin in mind. Clinical studies sh…" at bounding box center [907, 429] width 244 height 80
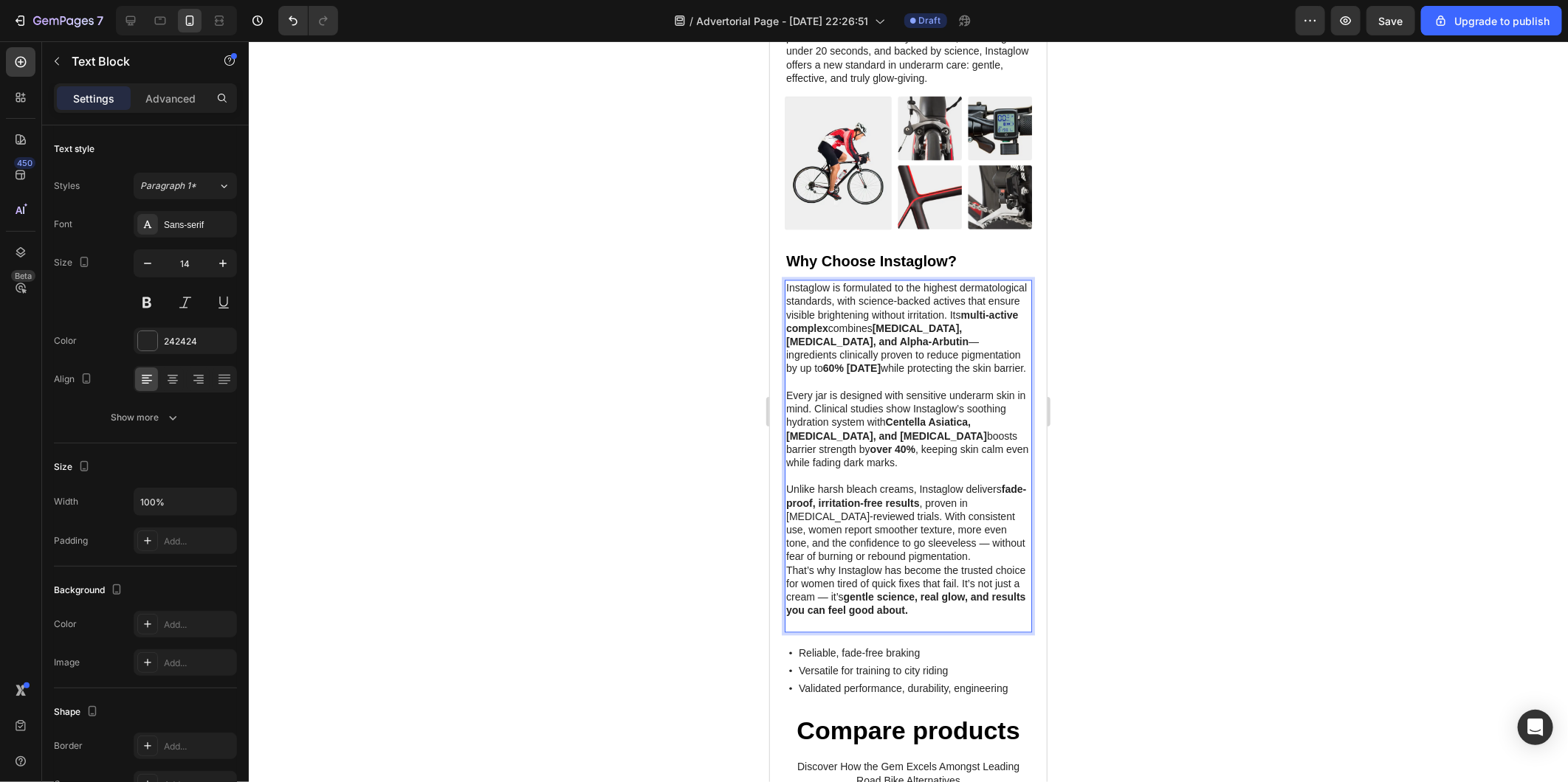
click at [969, 563] on p "Unlike harsh bleach creams, Instaglow delivers fade-proof, irritation-free resu…" at bounding box center [907, 523] width 244 height 80
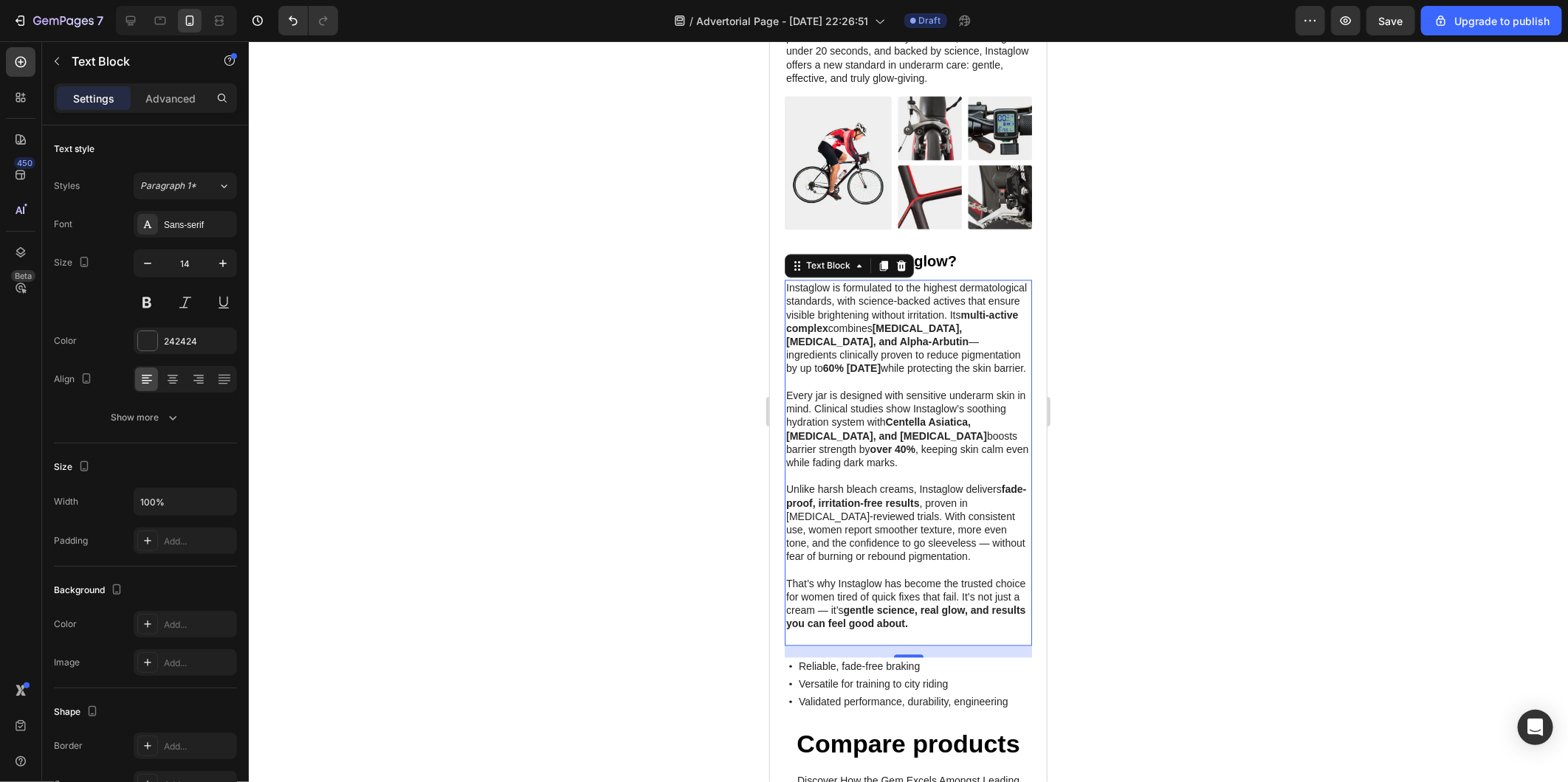
click at [1143, 529] on div at bounding box center [907, 412] width 1319 height 741
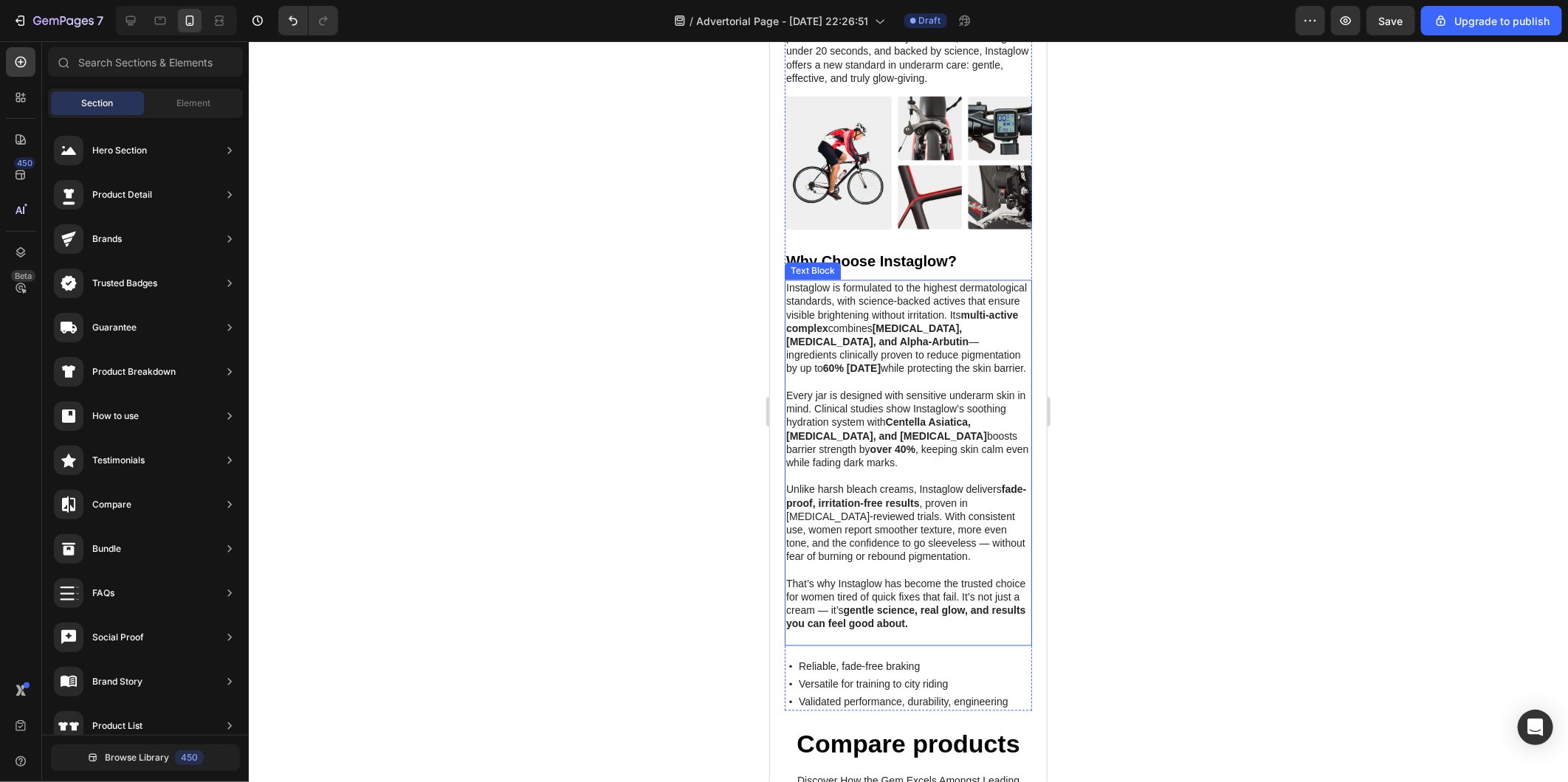
scroll to position [1886, 0]
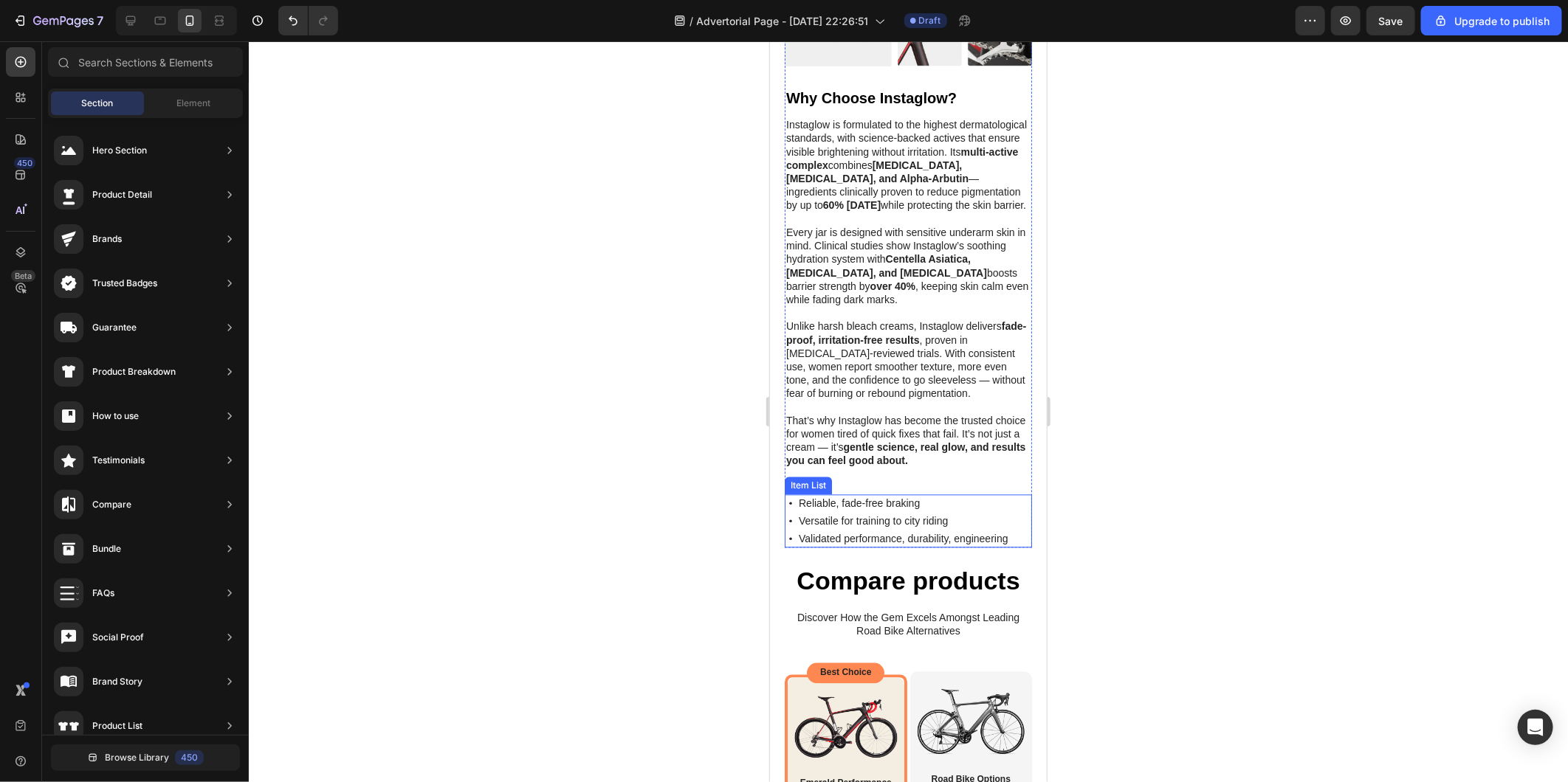
click at [894, 509] on p "Reliable, fade-free braking" at bounding box center [902, 502] width 209 height 14
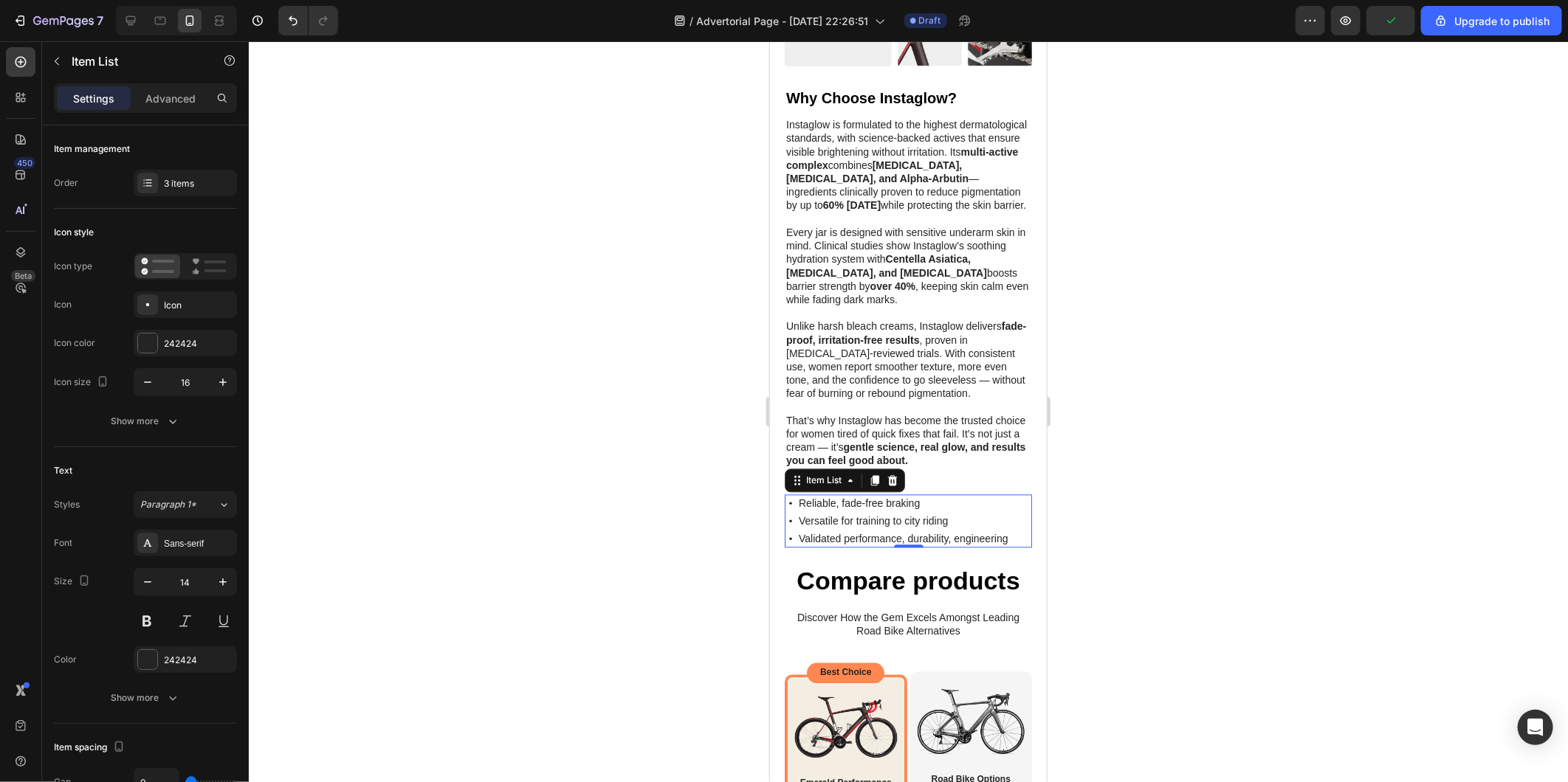
click at [889, 509] on p "Reliable, fade-free braking" at bounding box center [902, 502] width 209 height 14
click at [867, 527] on p "Versatile for training to city riding" at bounding box center [902, 521] width 209 height 14
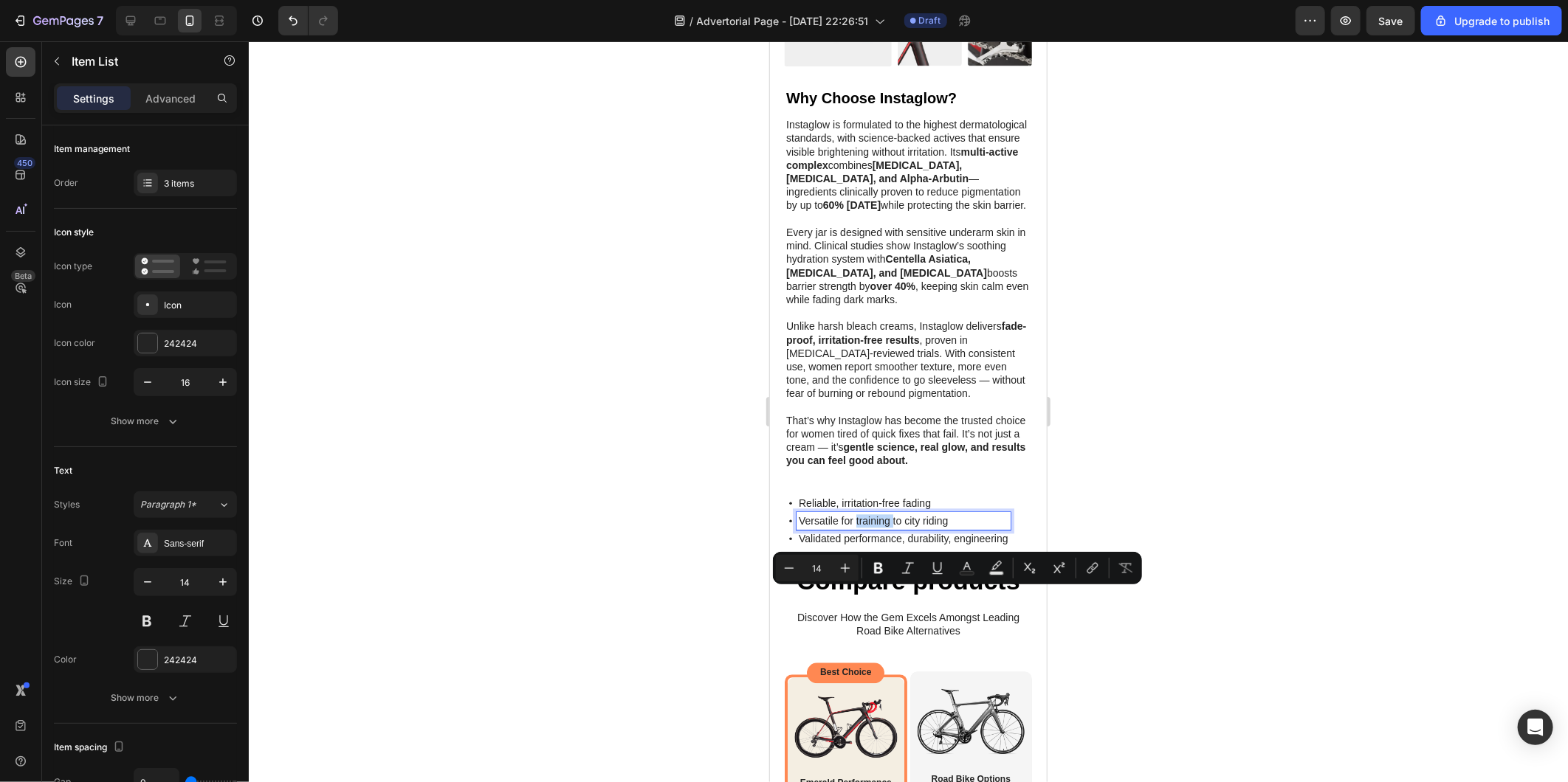
click at [867, 527] on p "Versatile for training to city riding" at bounding box center [902, 521] width 209 height 14
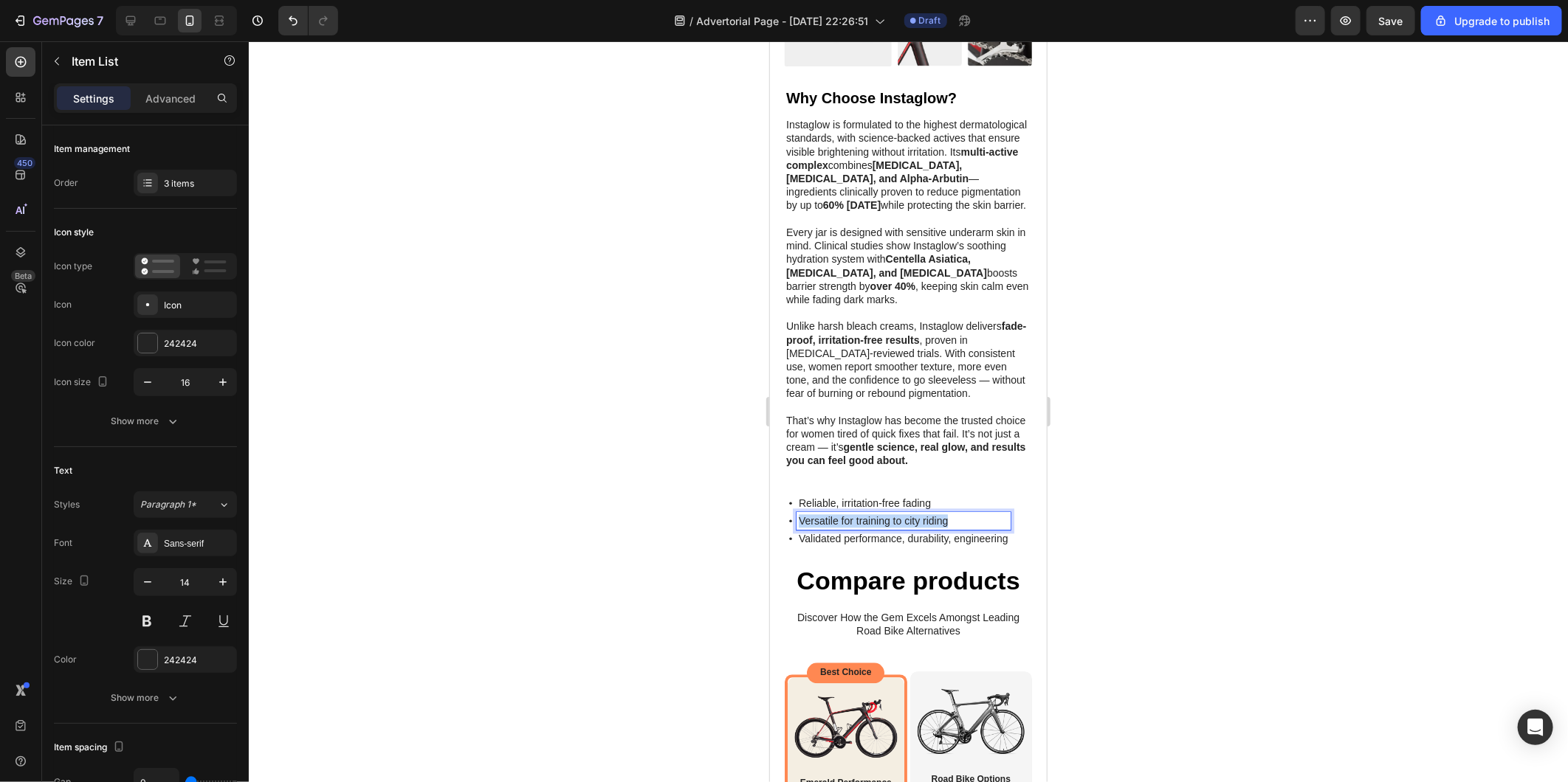
click at [867, 527] on p "Versatile for training to city riding" at bounding box center [902, 521] width 209 height 14
click at [866, 544] on p "Validated performance, durability, engineering" at bounding box center [902, 539] width 209 height 14
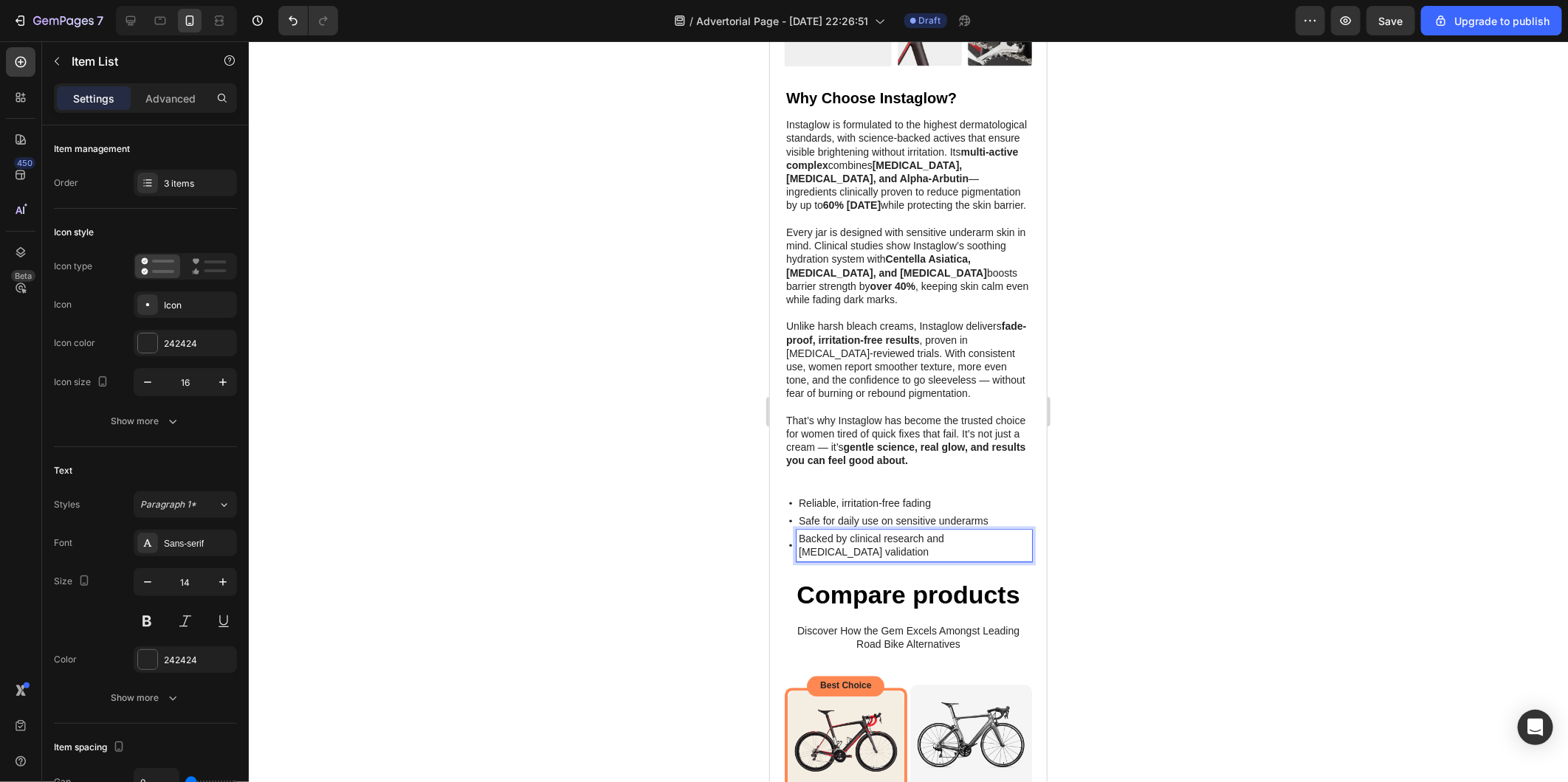
click at [1201, 524] on div at bounding box center [907, 412] width 1319 height 741
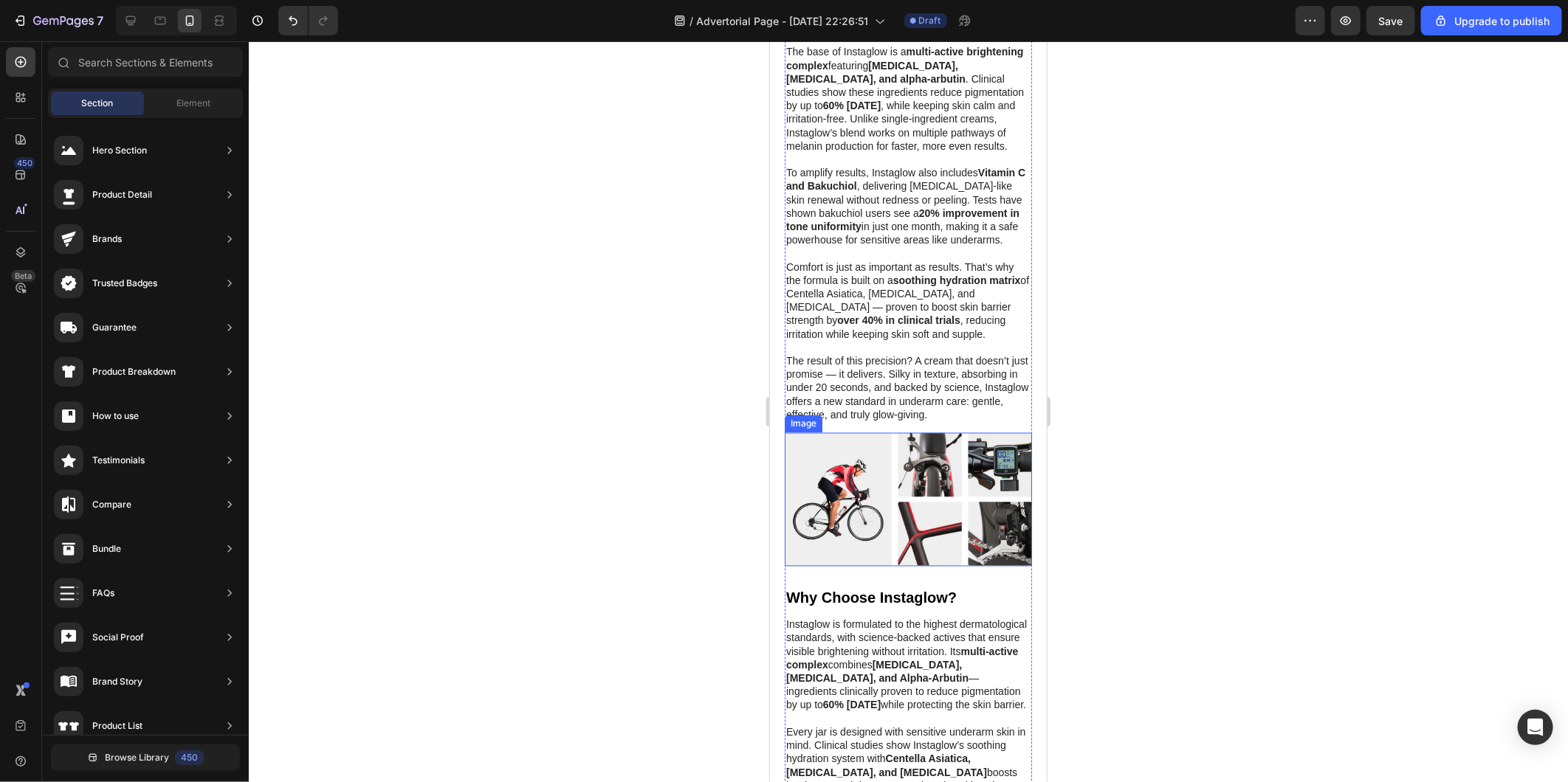
scroll to position [1394, 0]
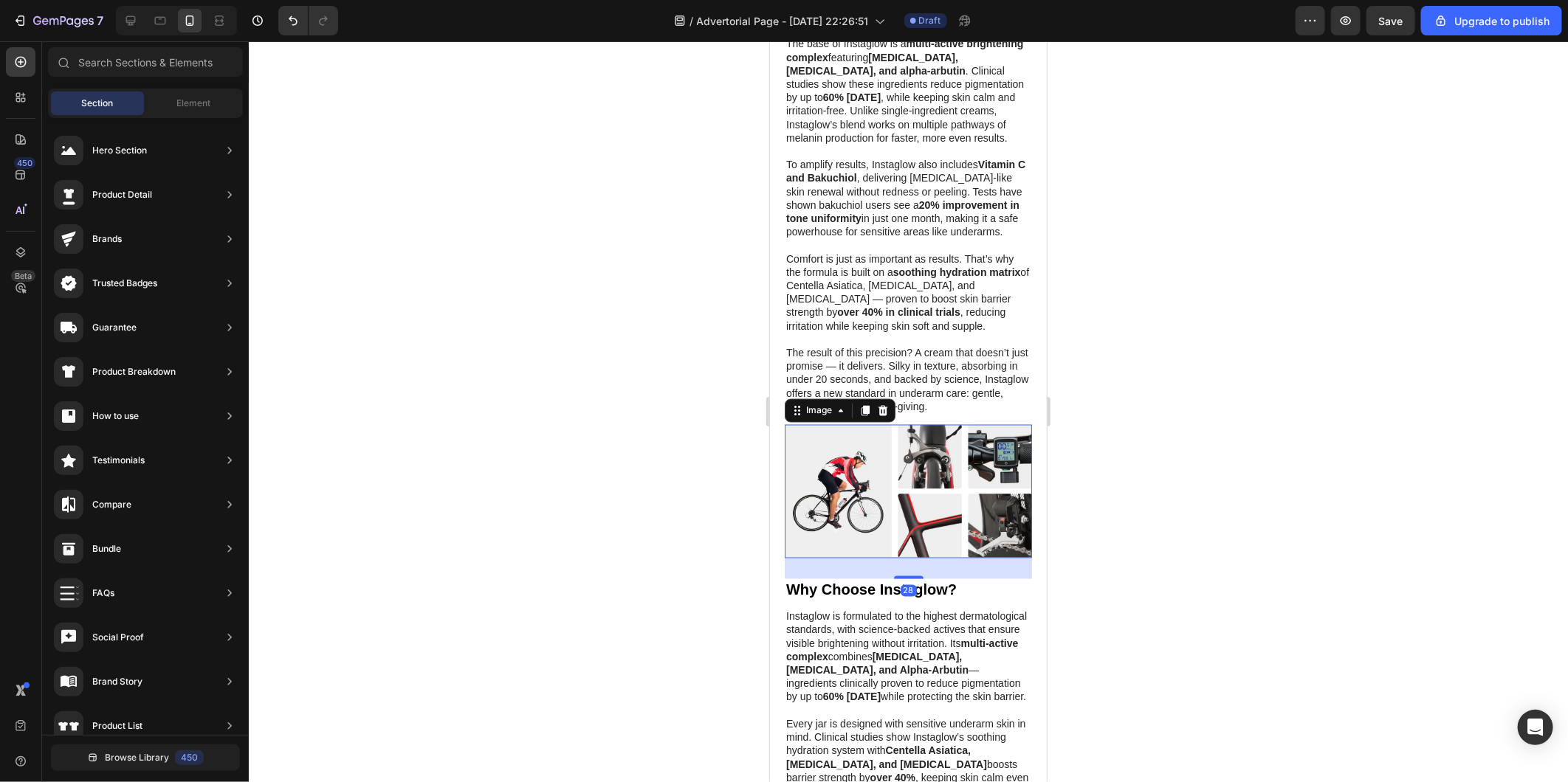
click at [832, 536] on img at bounding box center [907, 491] width 247 height 134
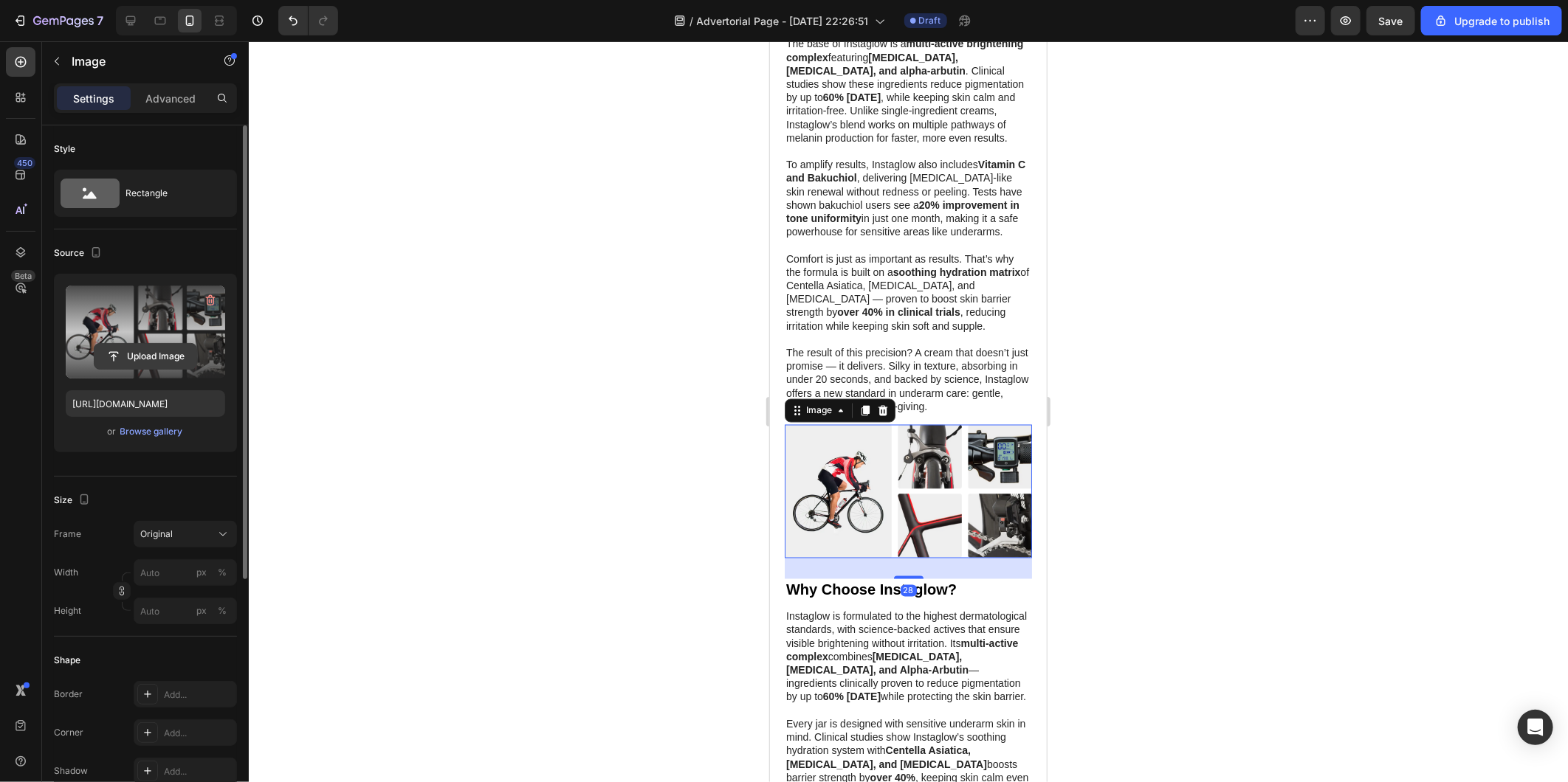
click at [134, 352] on input "file" at bounding box center [146, 357] width 102 height 25
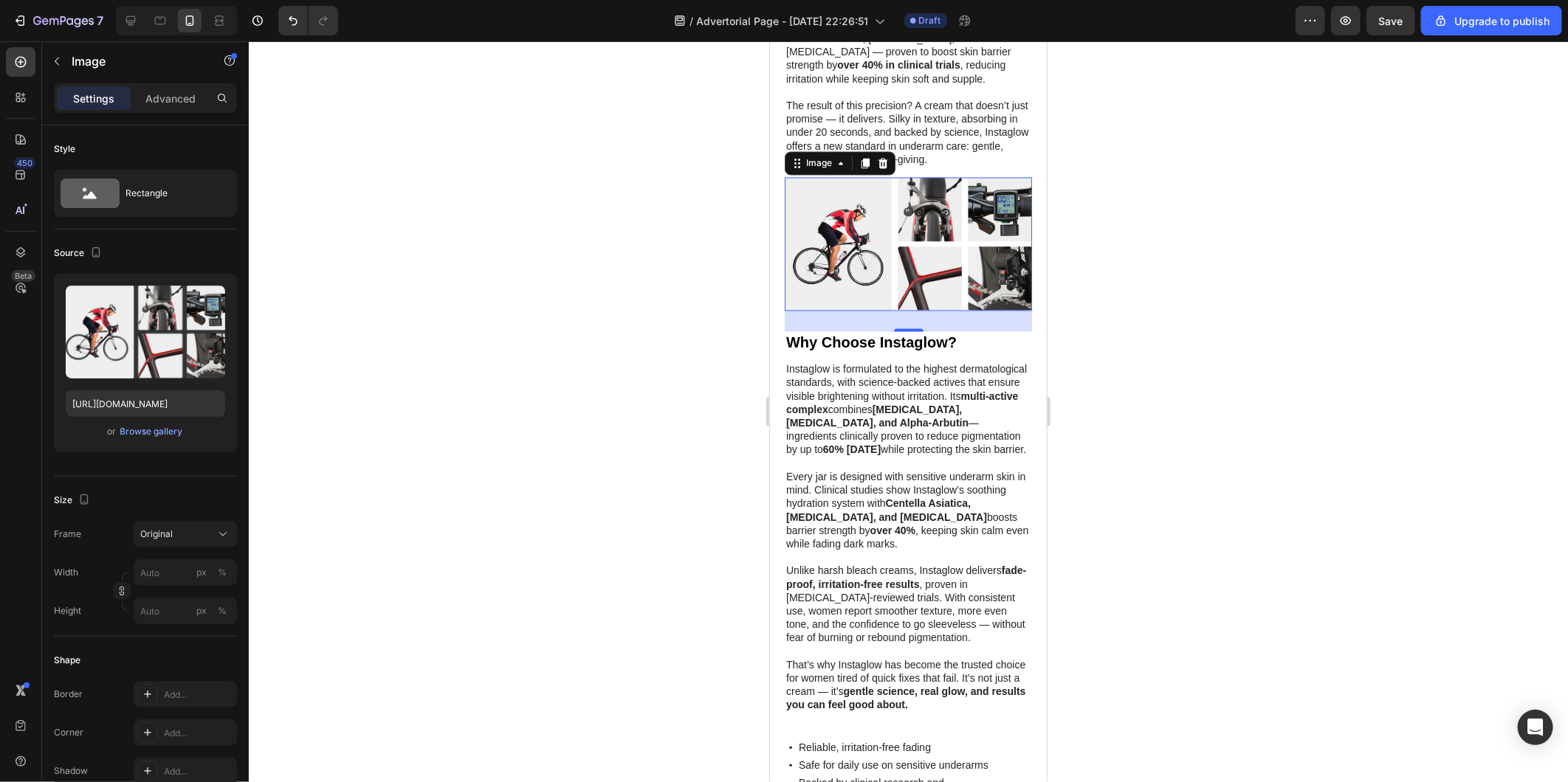
scroll to position [1640, 0]
drag, startPoint x: 947, startPoint y: 336, endPoint x: 779, endPoint y: 336, distance: 168.0
click at [945, 312] on img at bounding box center [907, 244] width 247 height 134
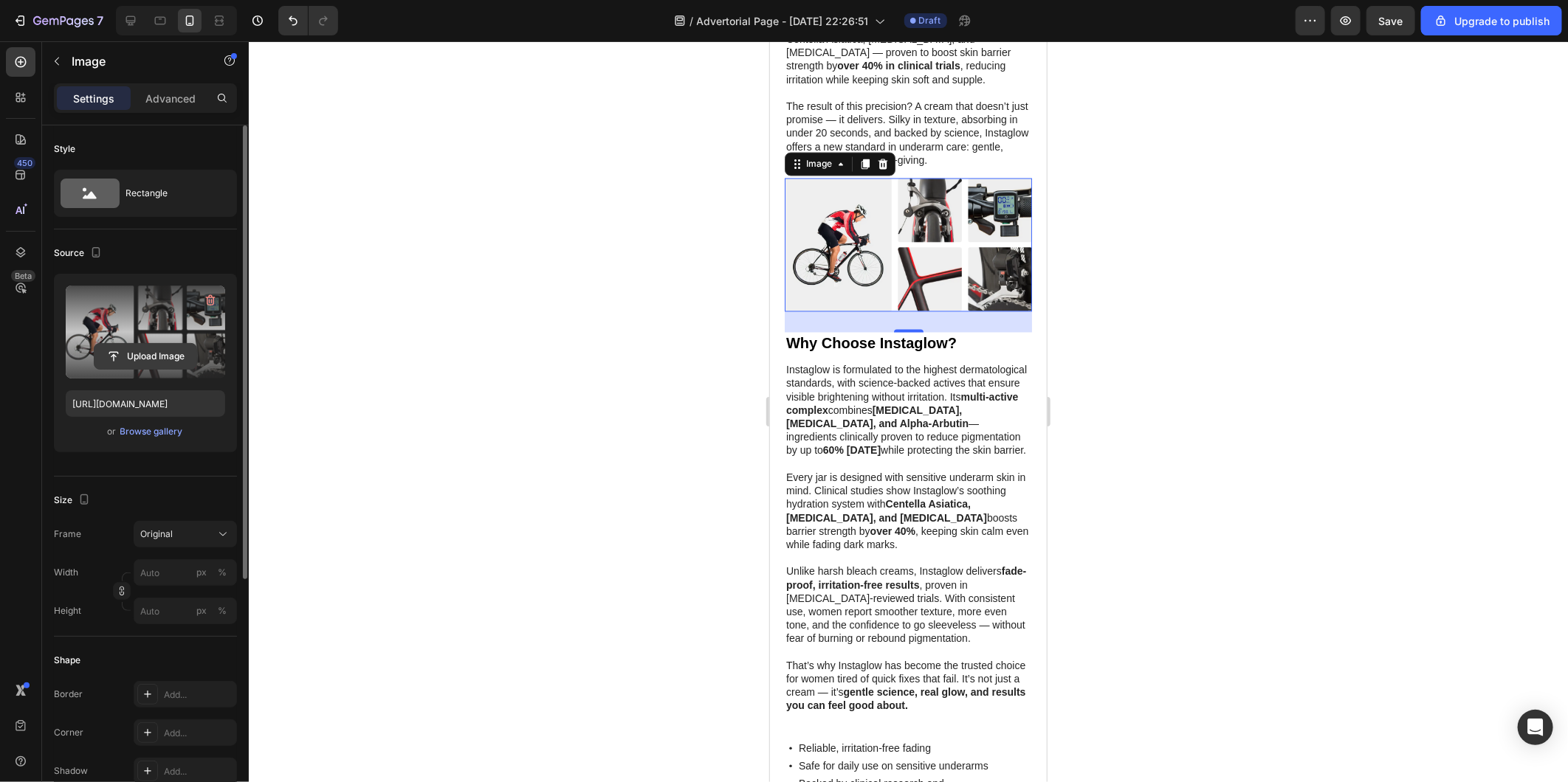
click at [142, 351] on input "file" at bounding box center [146, 357] width 102 height 25
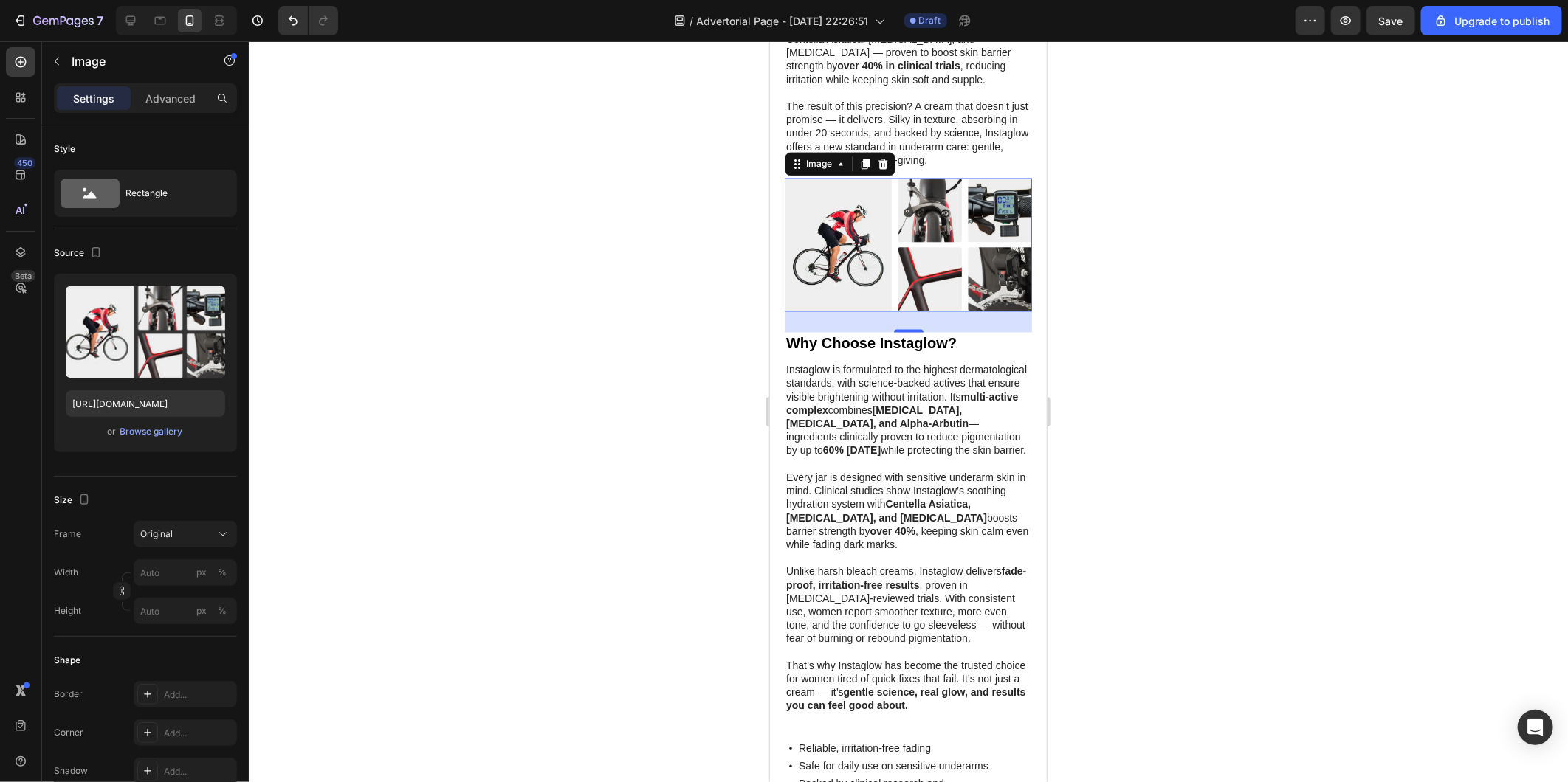
click at [622, 276] on div at bounding box center [907, 412] width 1319 height 741
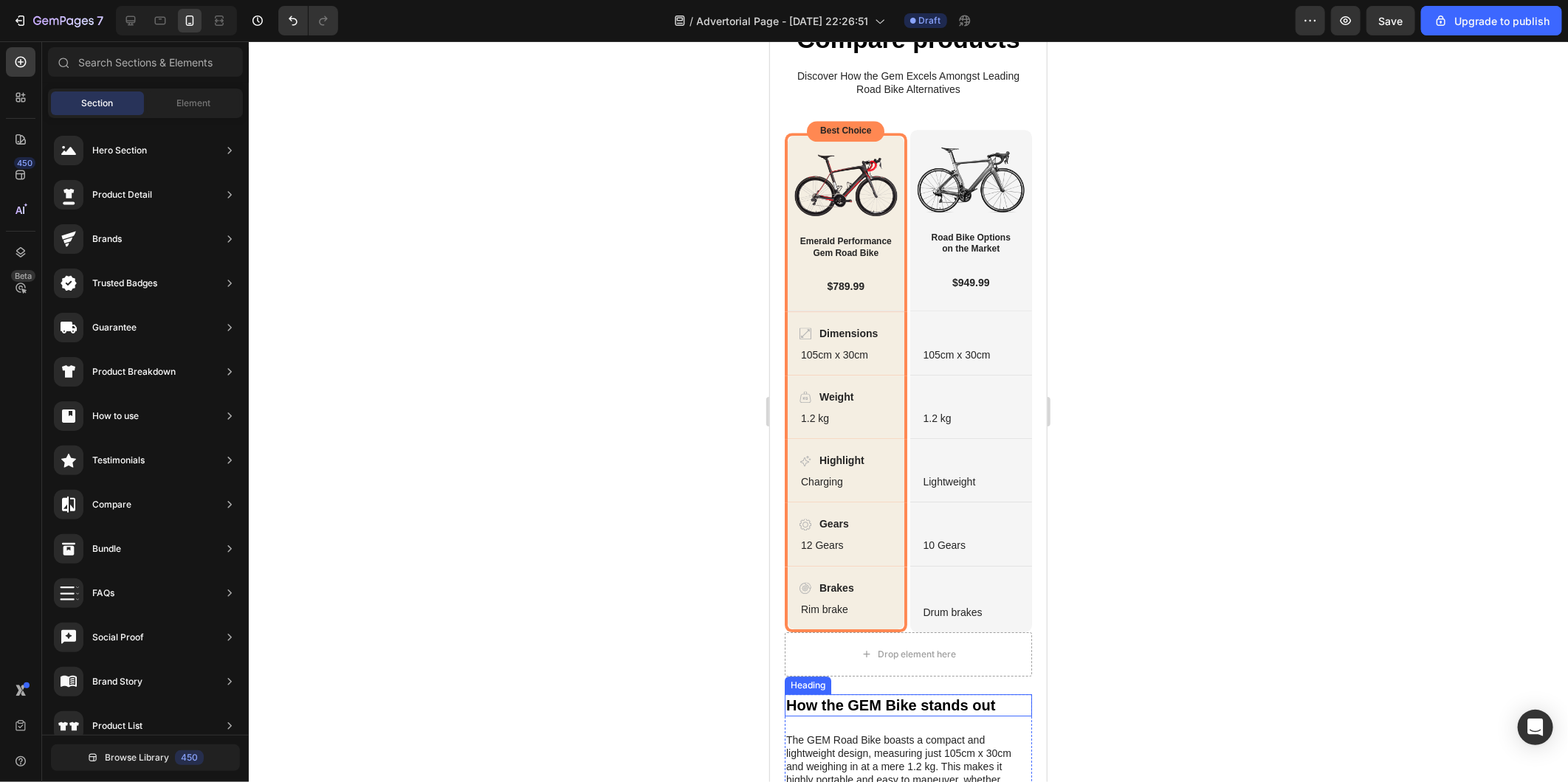
scroll to position [2460, 0]
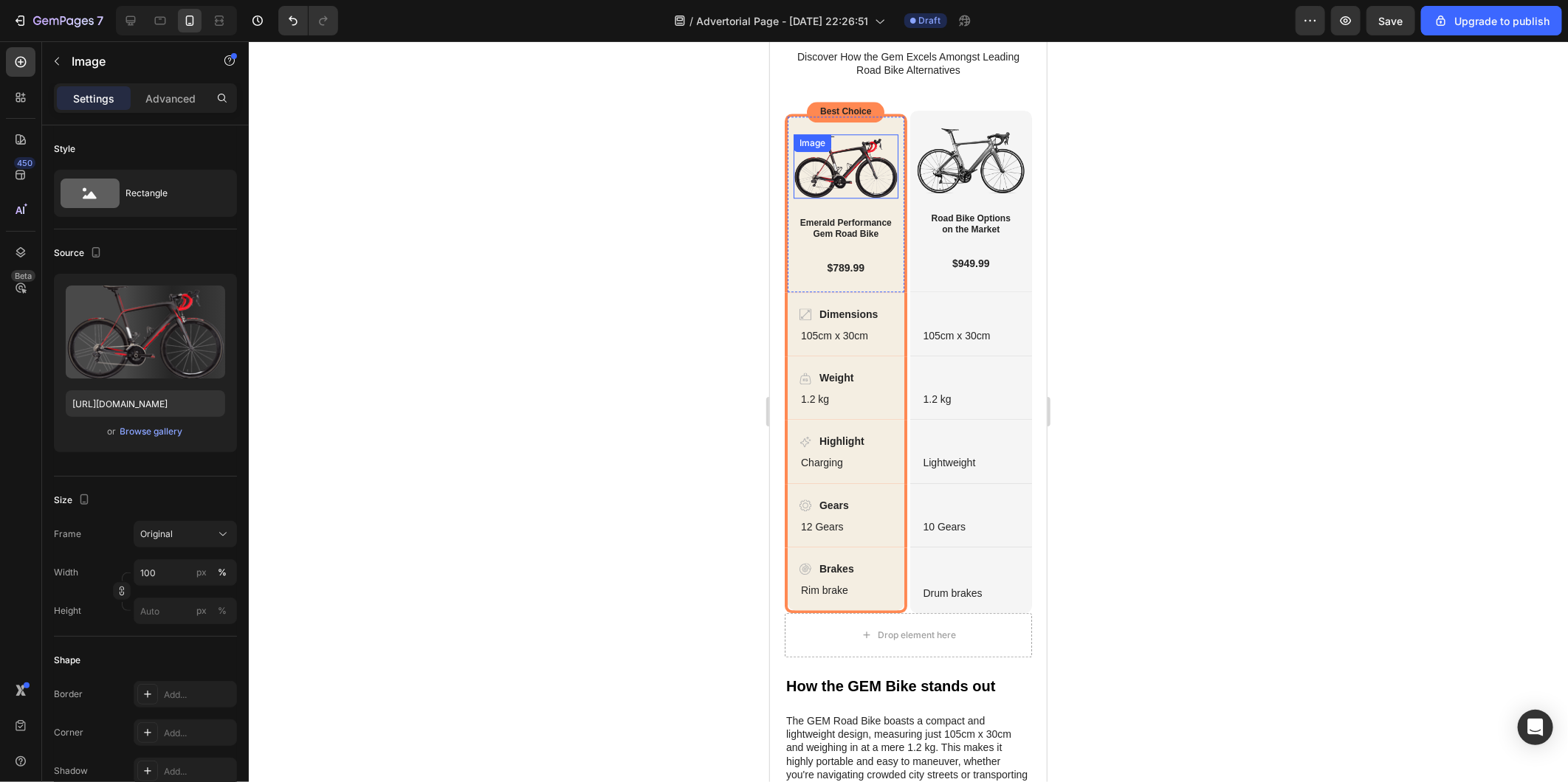
click at [836, 197] on div "Image" at bounding box center [845, 166] width 105 height 65
click at [673, 275] on div at bounding box center [907, 412] width 1319 height 741
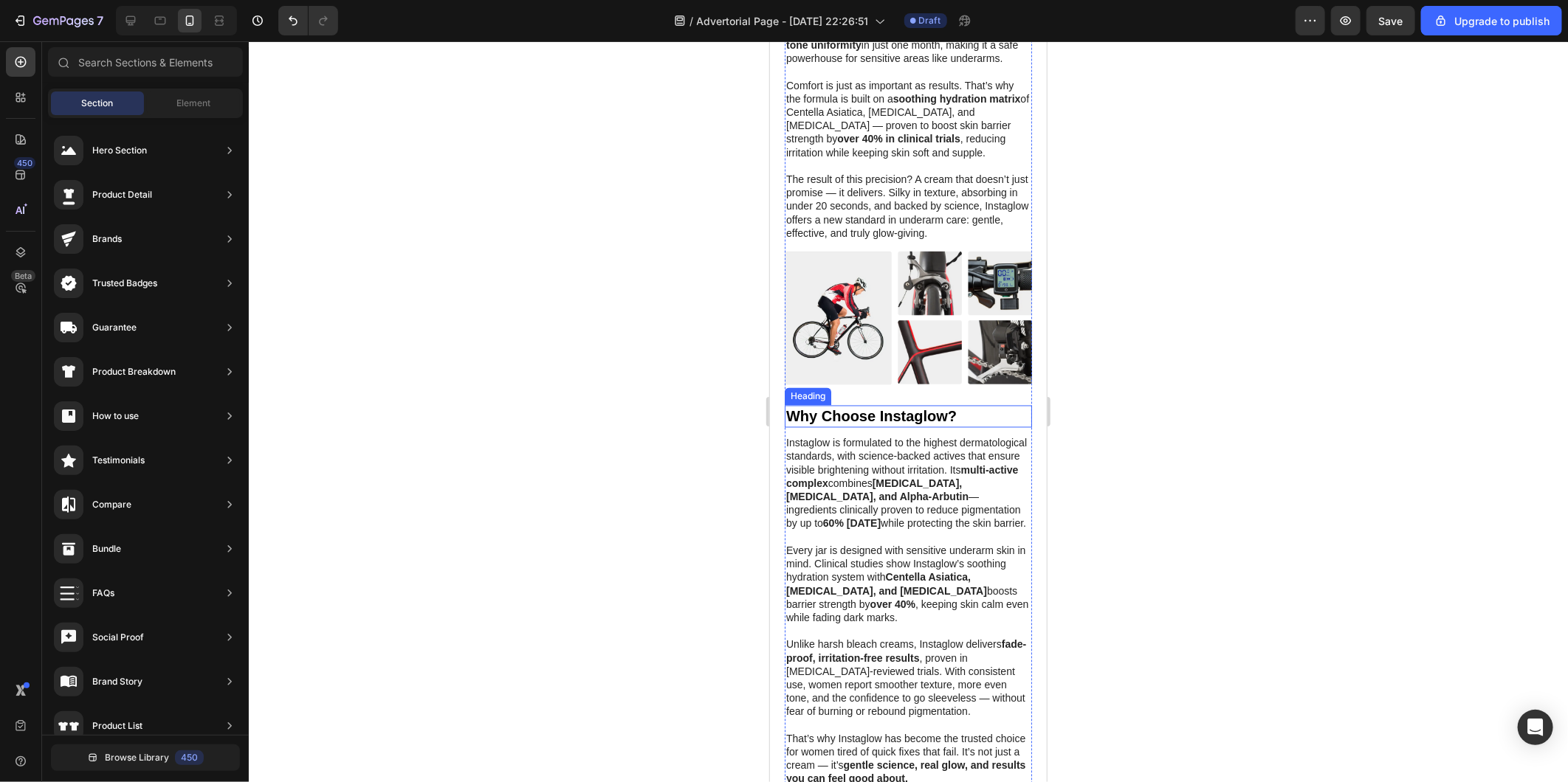
scroll to position [1558, 0]
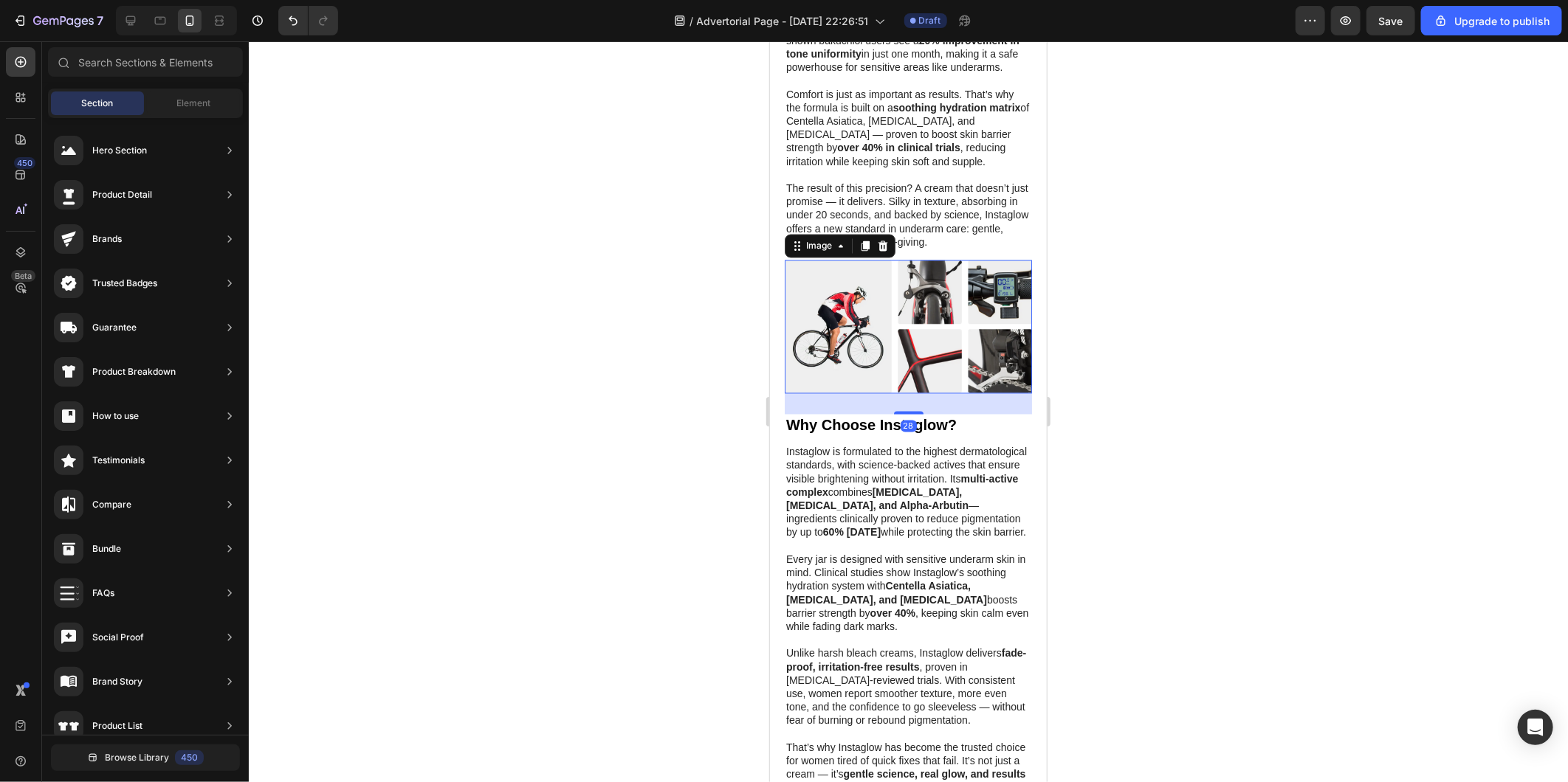
click at [898, 393] on img at bounding box center [907, 326] width 247 height 134
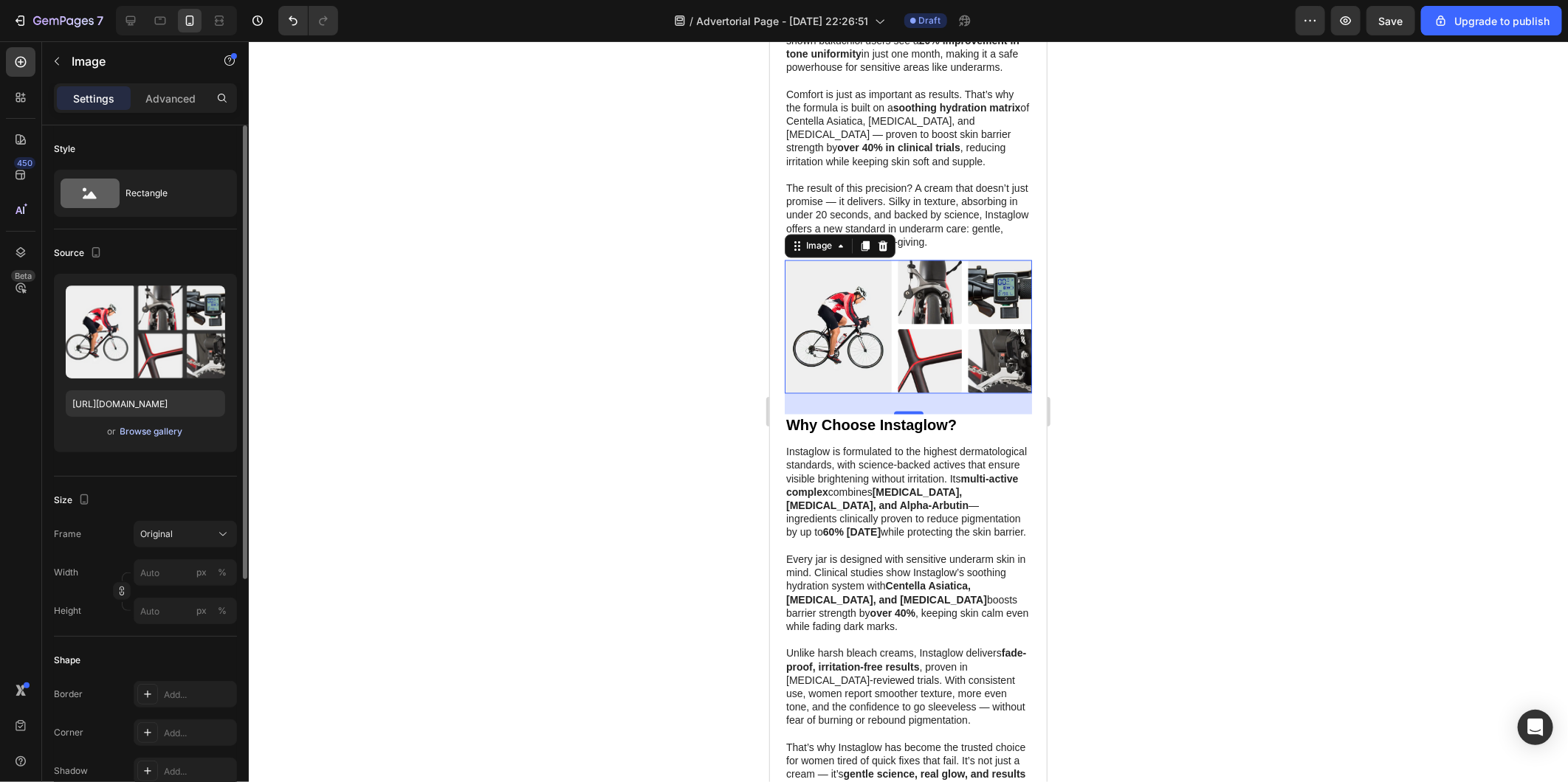
click at [142, 432] on div "Browse gallery" at bounding box center [152, 432] width 63 height 14
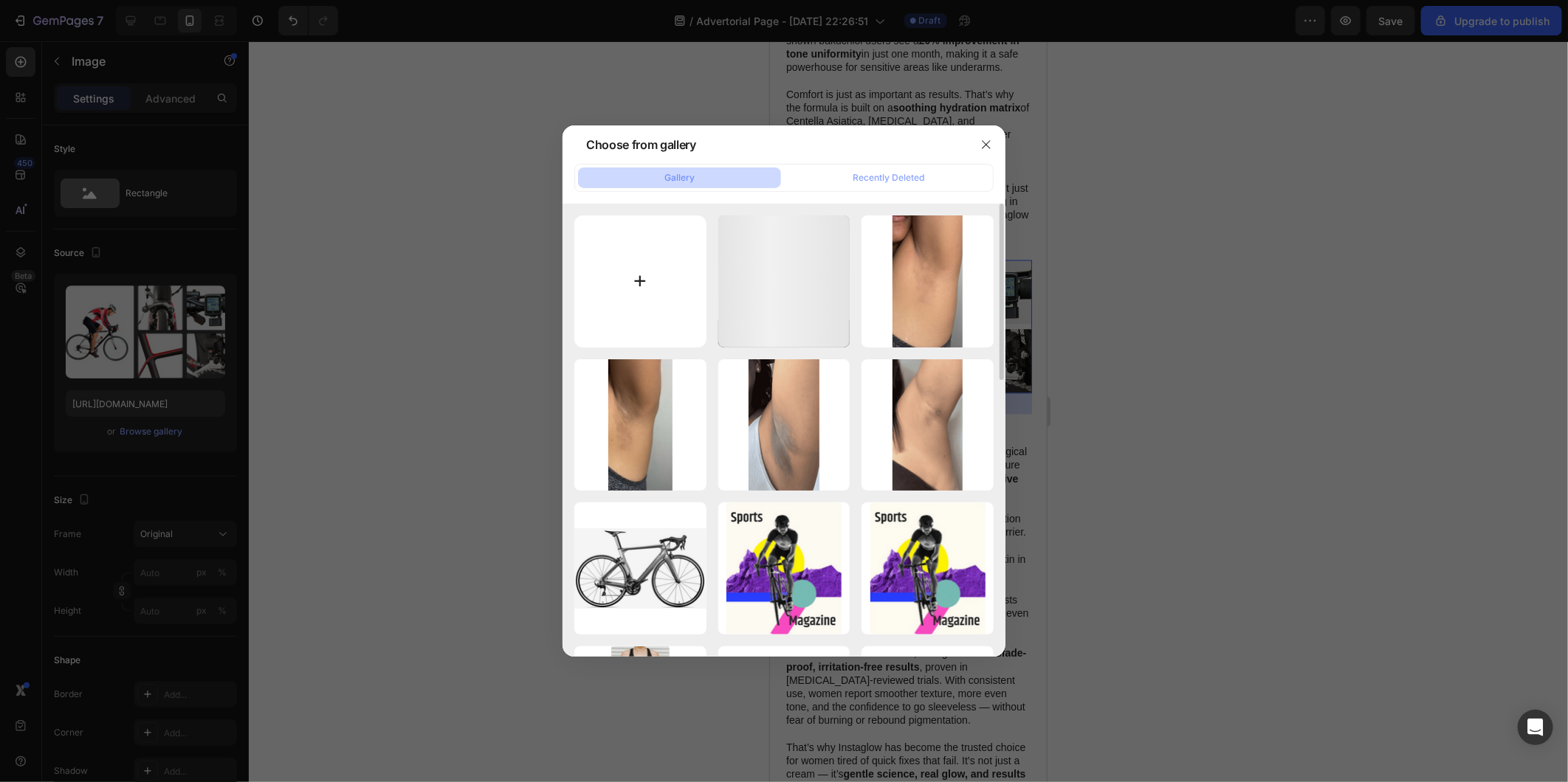
click at [666, 247] on input "file" at bounding box center [639, 281] width 132 height 132
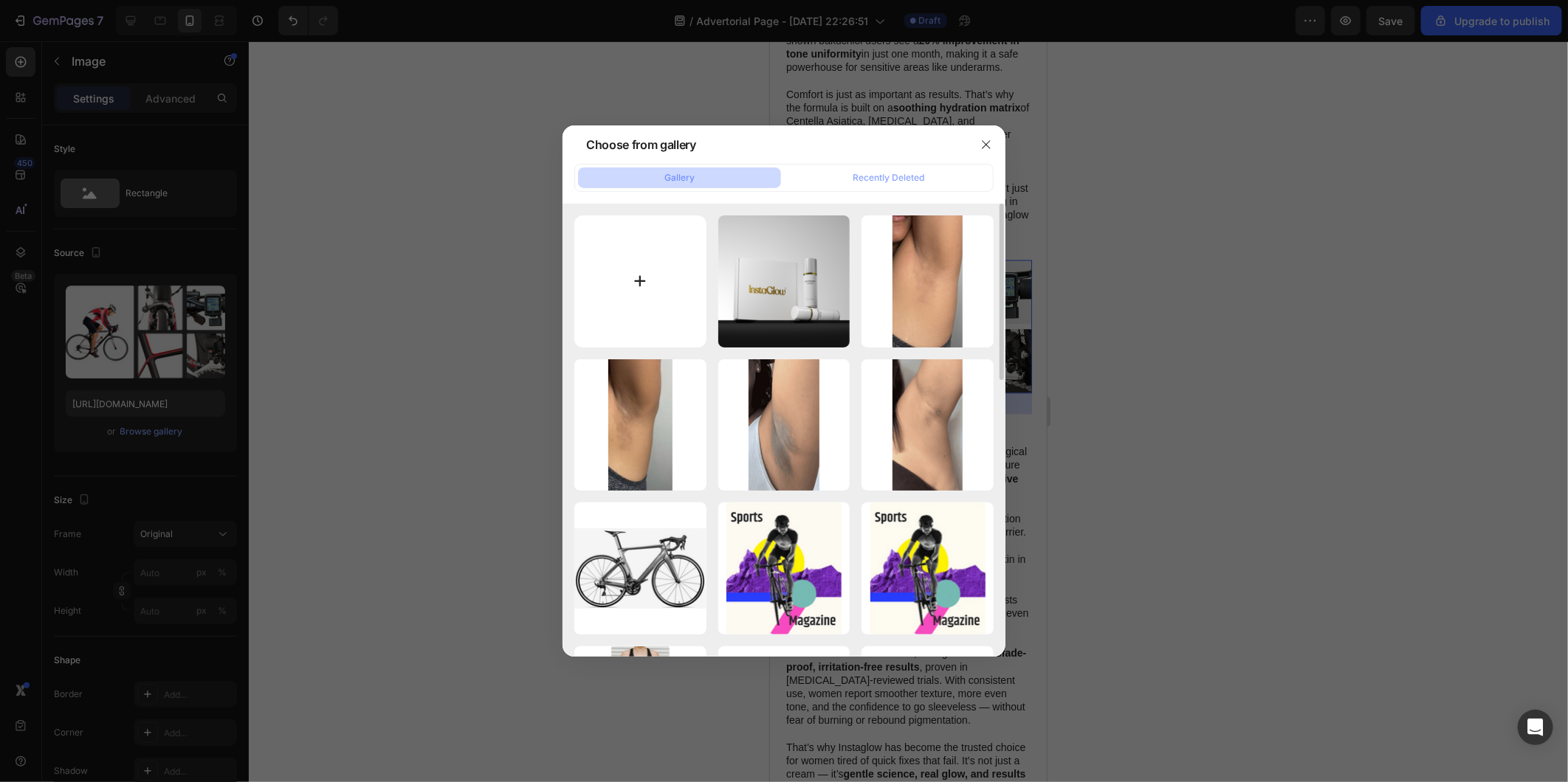
type input "C:\fakepath\Screenshot 2025-08-27 233120.png"
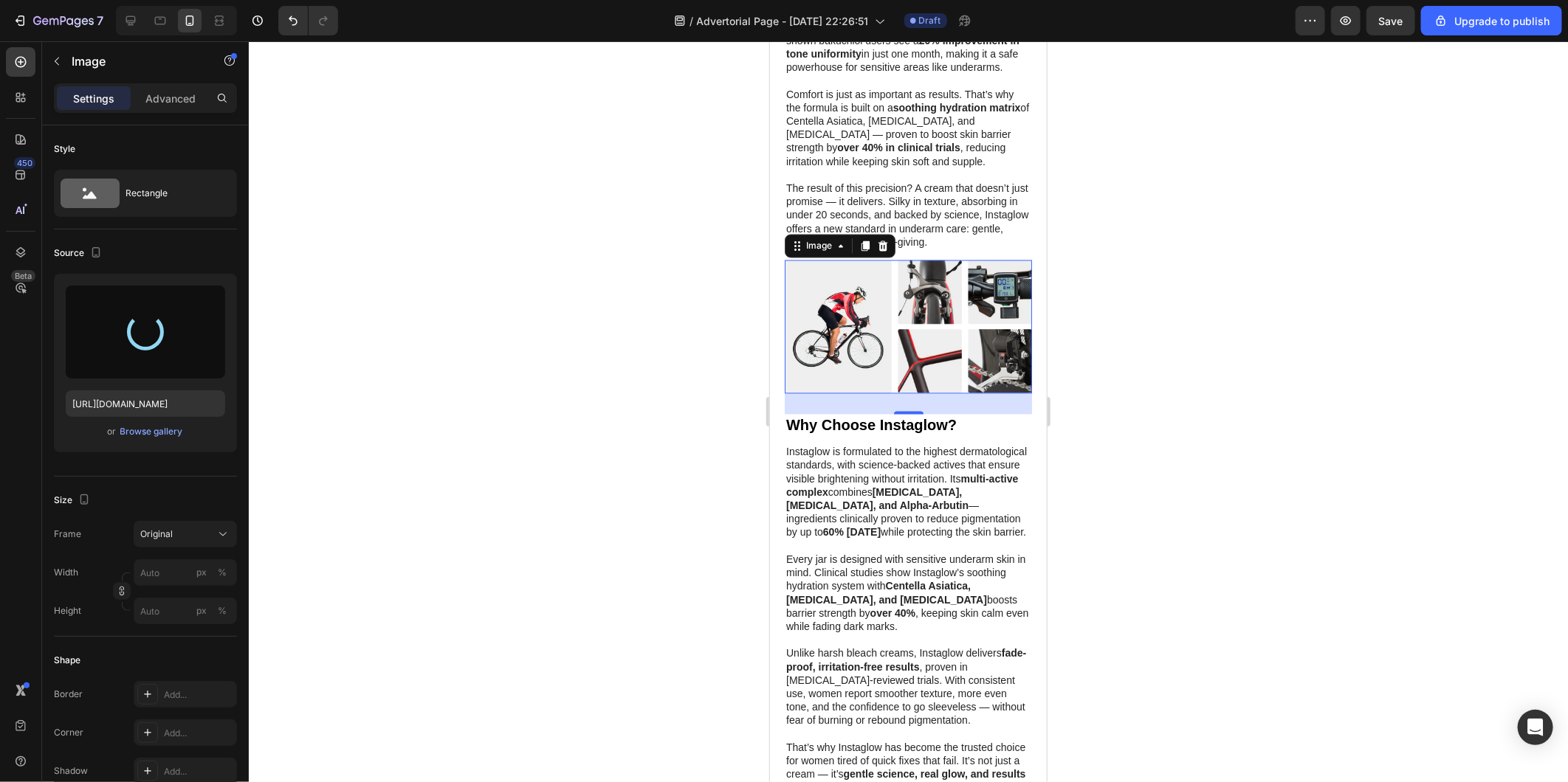
type input "https://cdn.shopify.com/s/files/1/0614/9632/8303/files/gempages_577192992033473…"
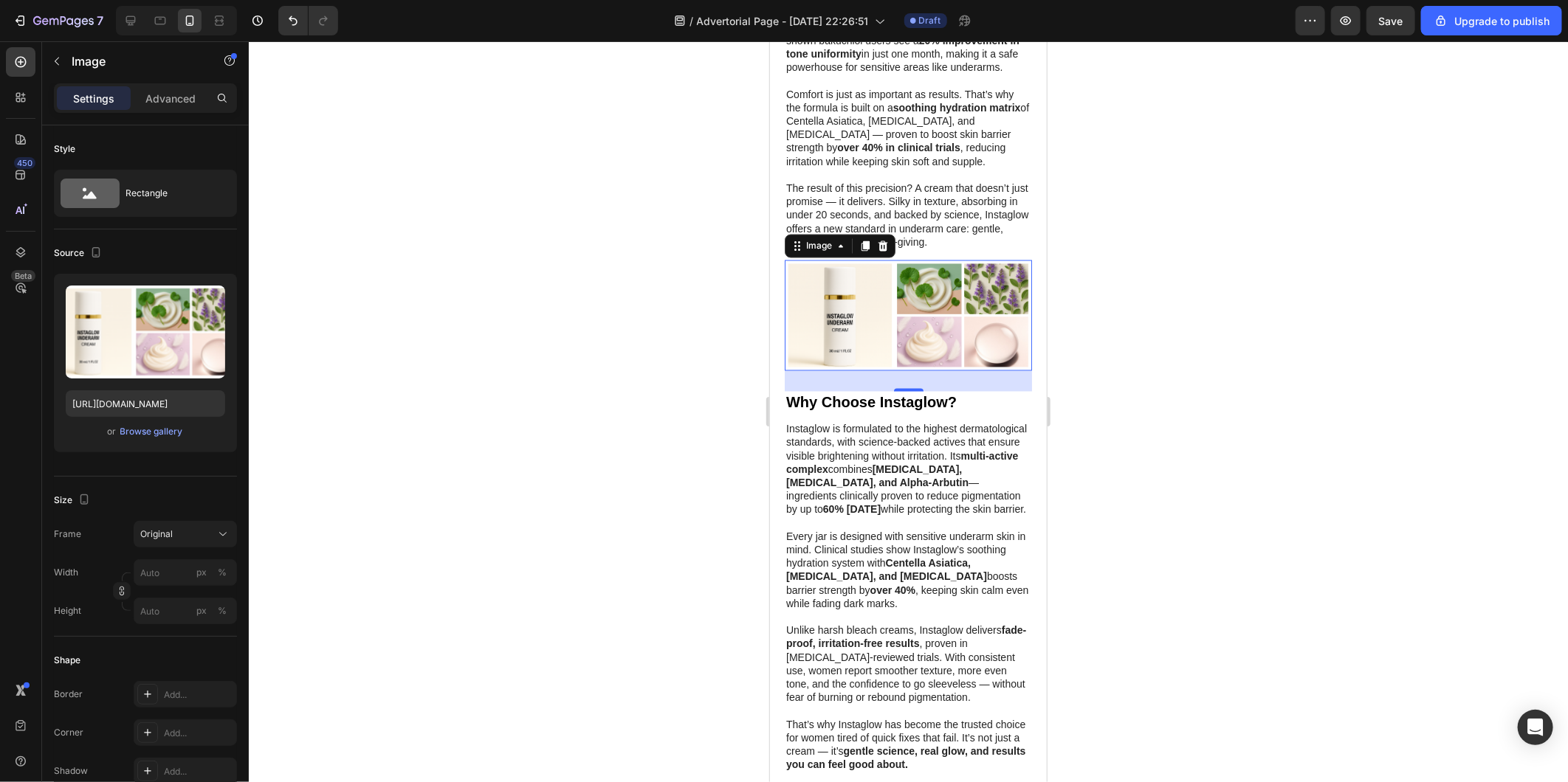
click at [614, 454] on div at bounding box center [907, 412] width 1319 height 741
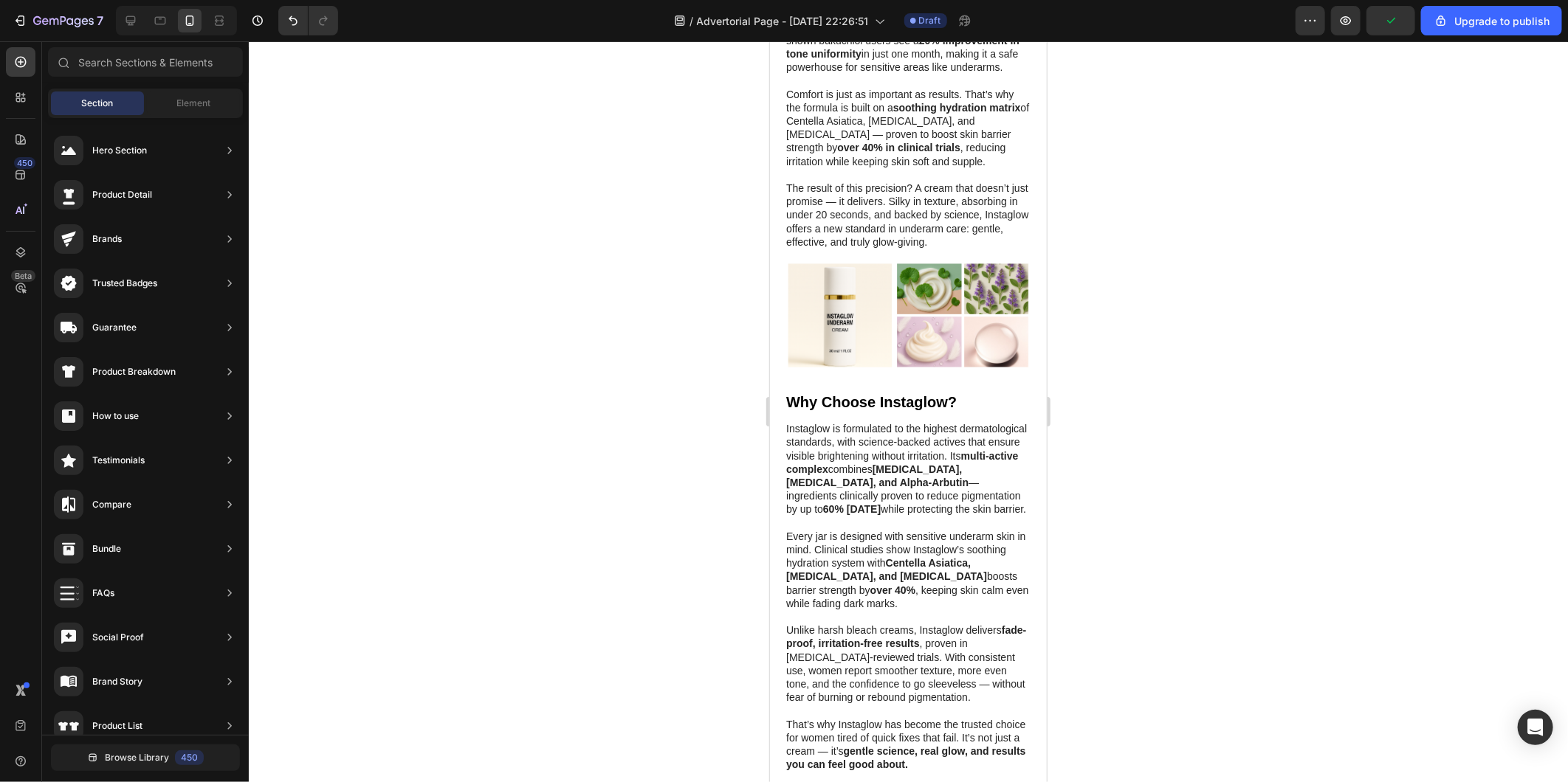
click at [589, 561] on div at bounding box center [907, 412] width 1319 height 741
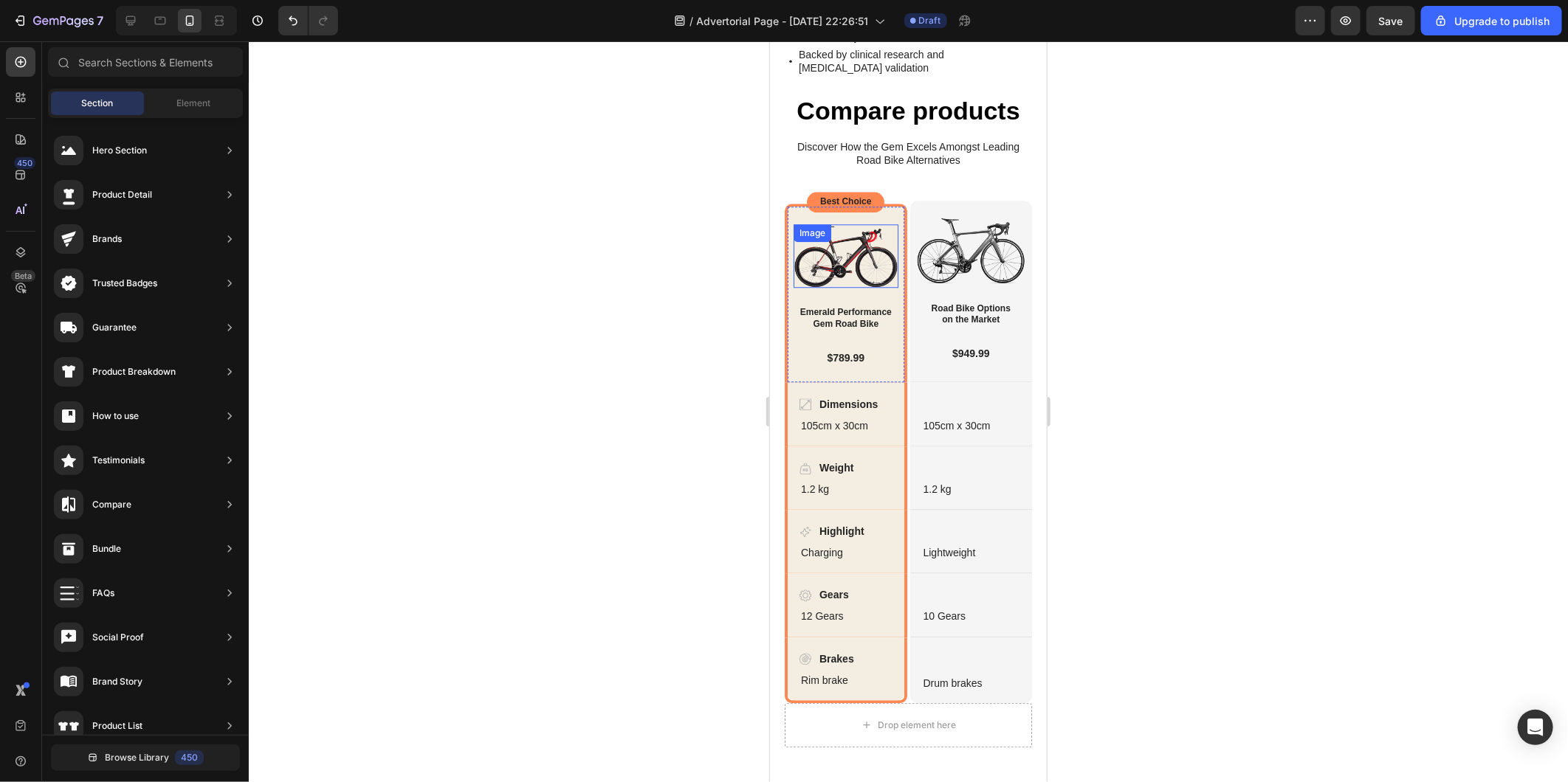
scroll to position [2378, 0]
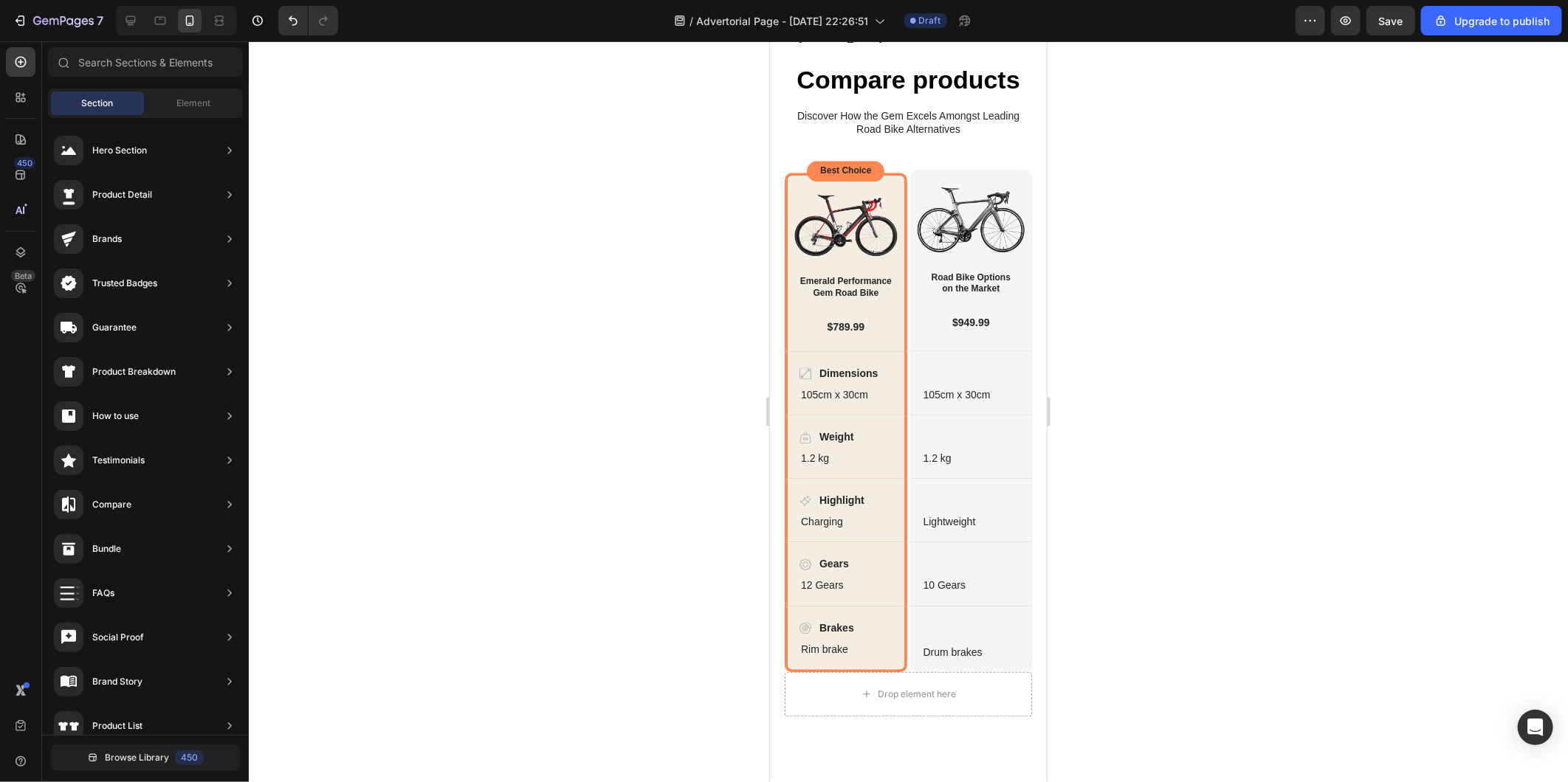
click at [435, 432] on div at bounding box center [907, 412] width 1319 height 741
click at [822, 176] on p "Best Choice" at bounding box center [845, 170] width 51 height 12
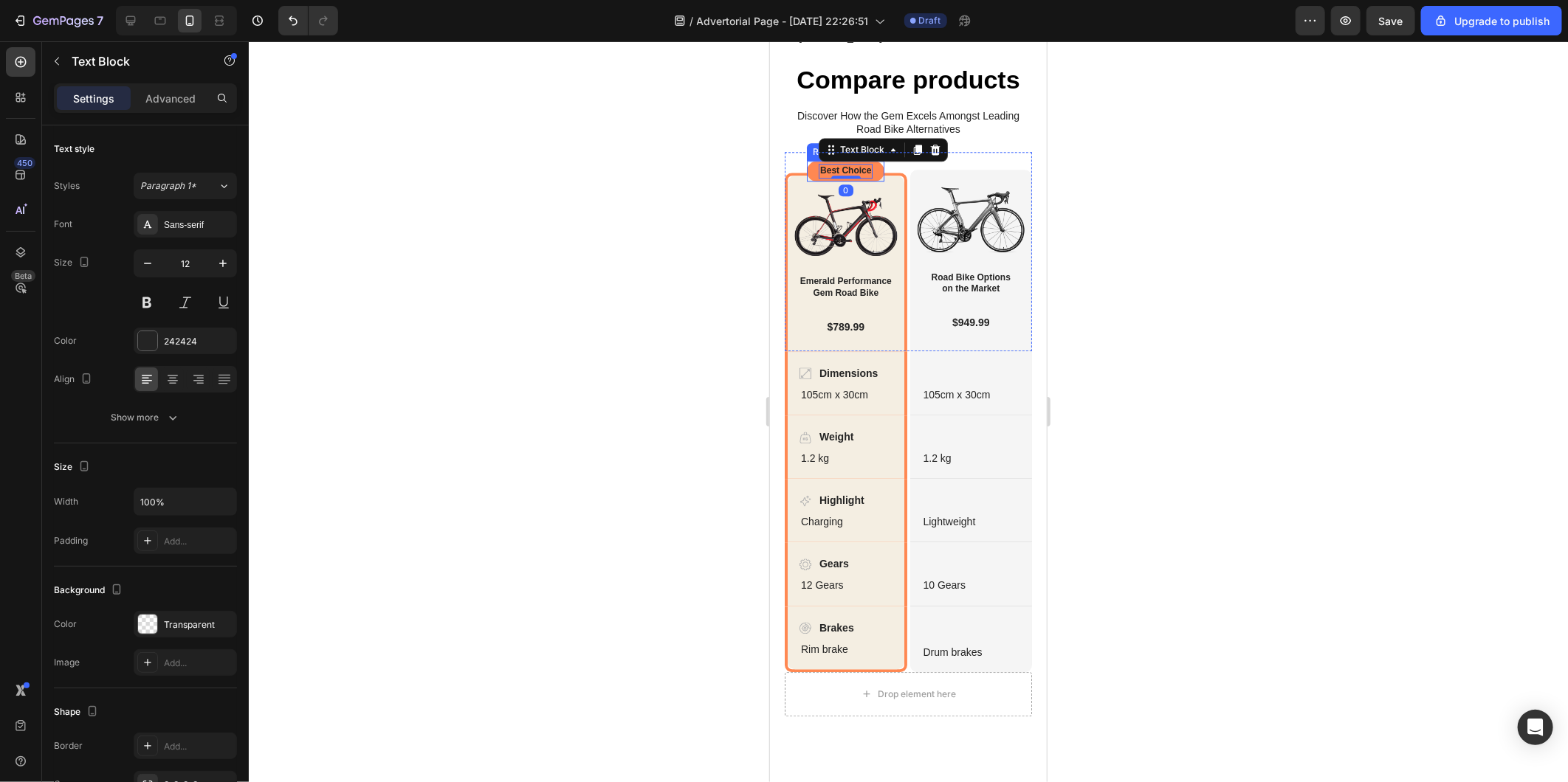
click at [812, 181] on div "Best Choice Text Block 0 Row" at bounding box center [845, 170] width 77 height 21
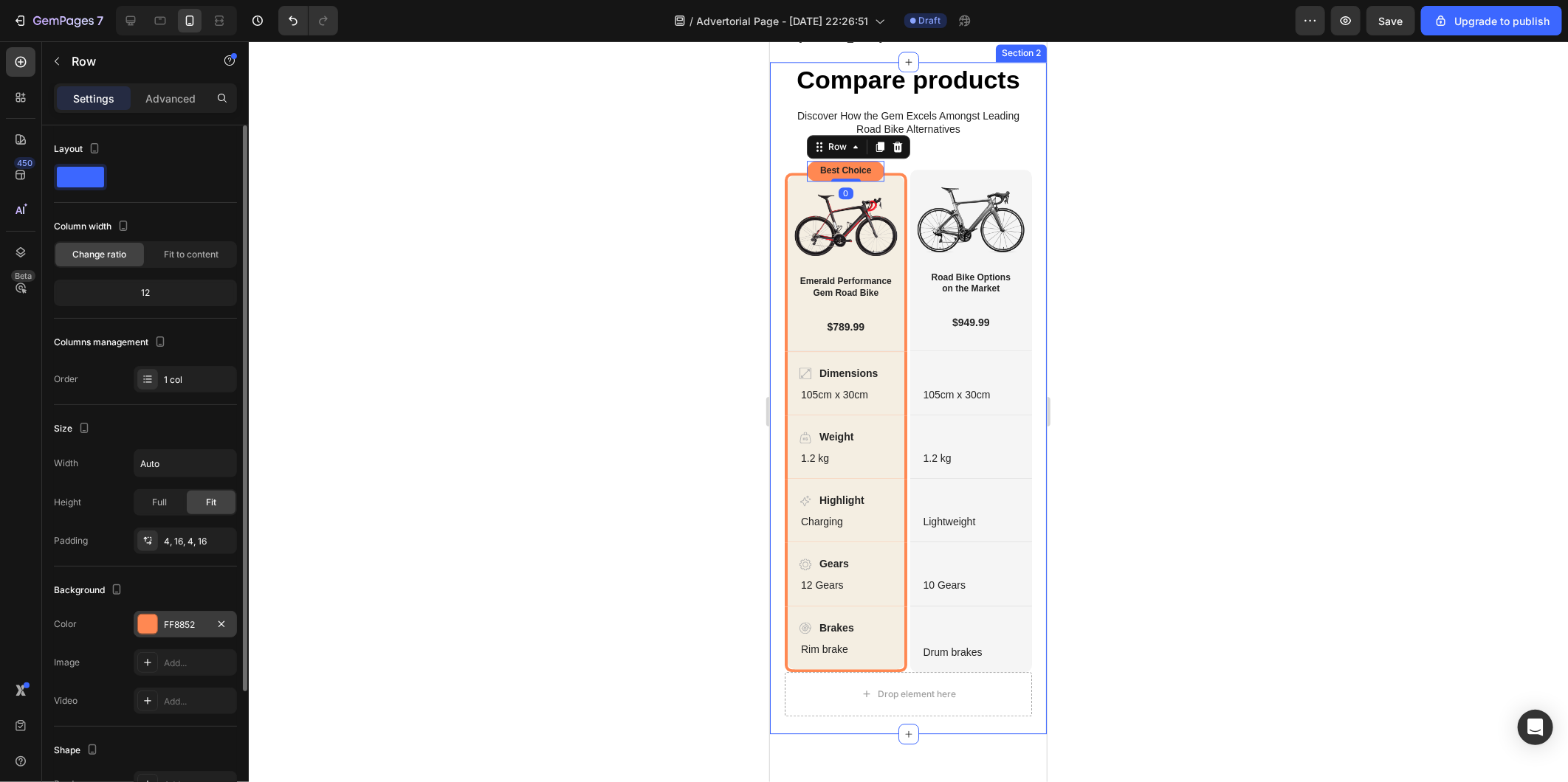
click at [158, 619] on div "FF8852" at bounding box center [186, 624] width 104 height 26
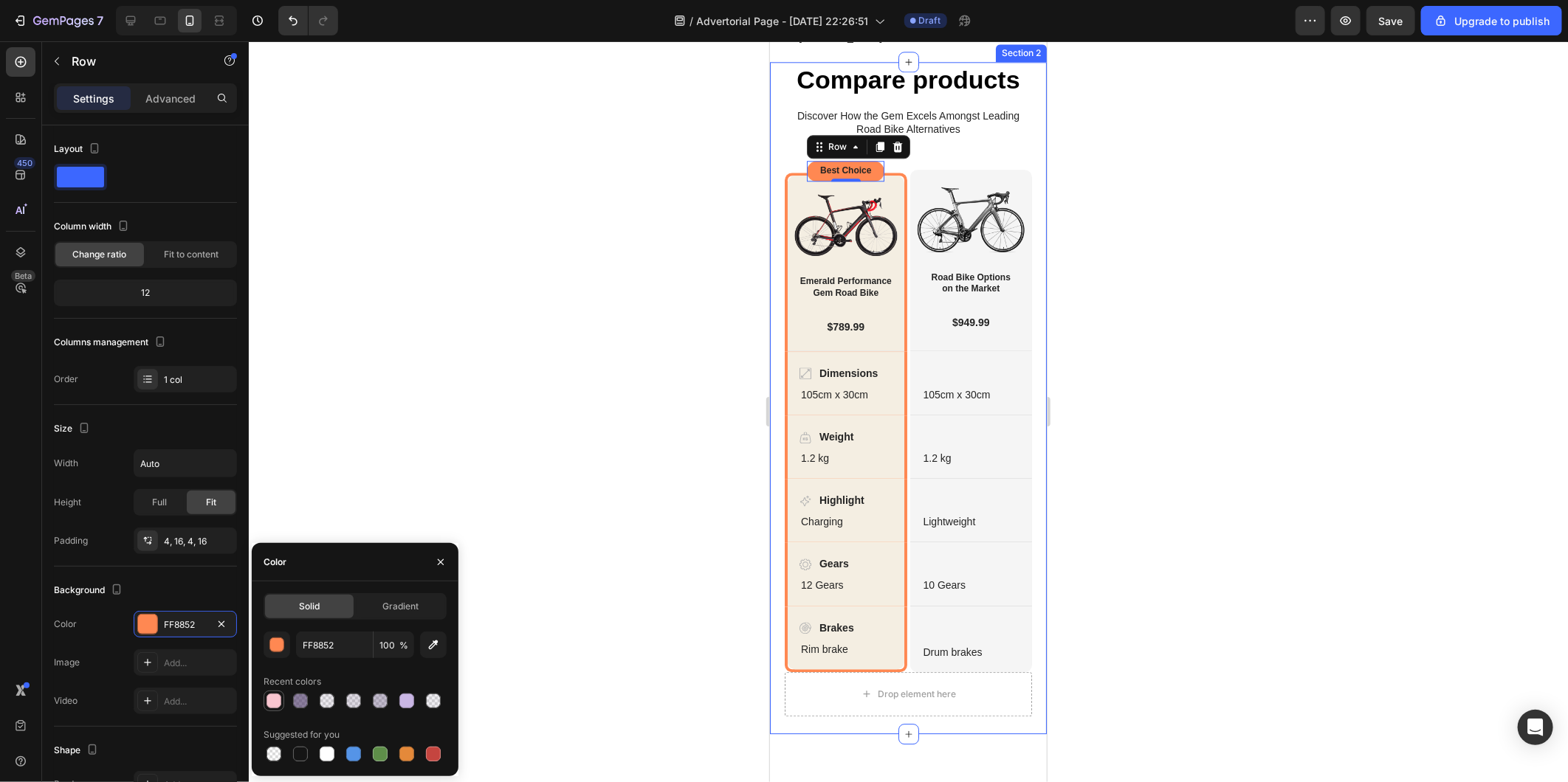
click at [270, 703] on div at bounding box center [274, 701] width 15 height 15
type input "F9C6D0"
click at [784, 305] on div "Image Emerald Performance Gem Road Bike Heading $789.99 Text Block Row Hero Ban…" at bounding box center [845, 261] width 122 height 179
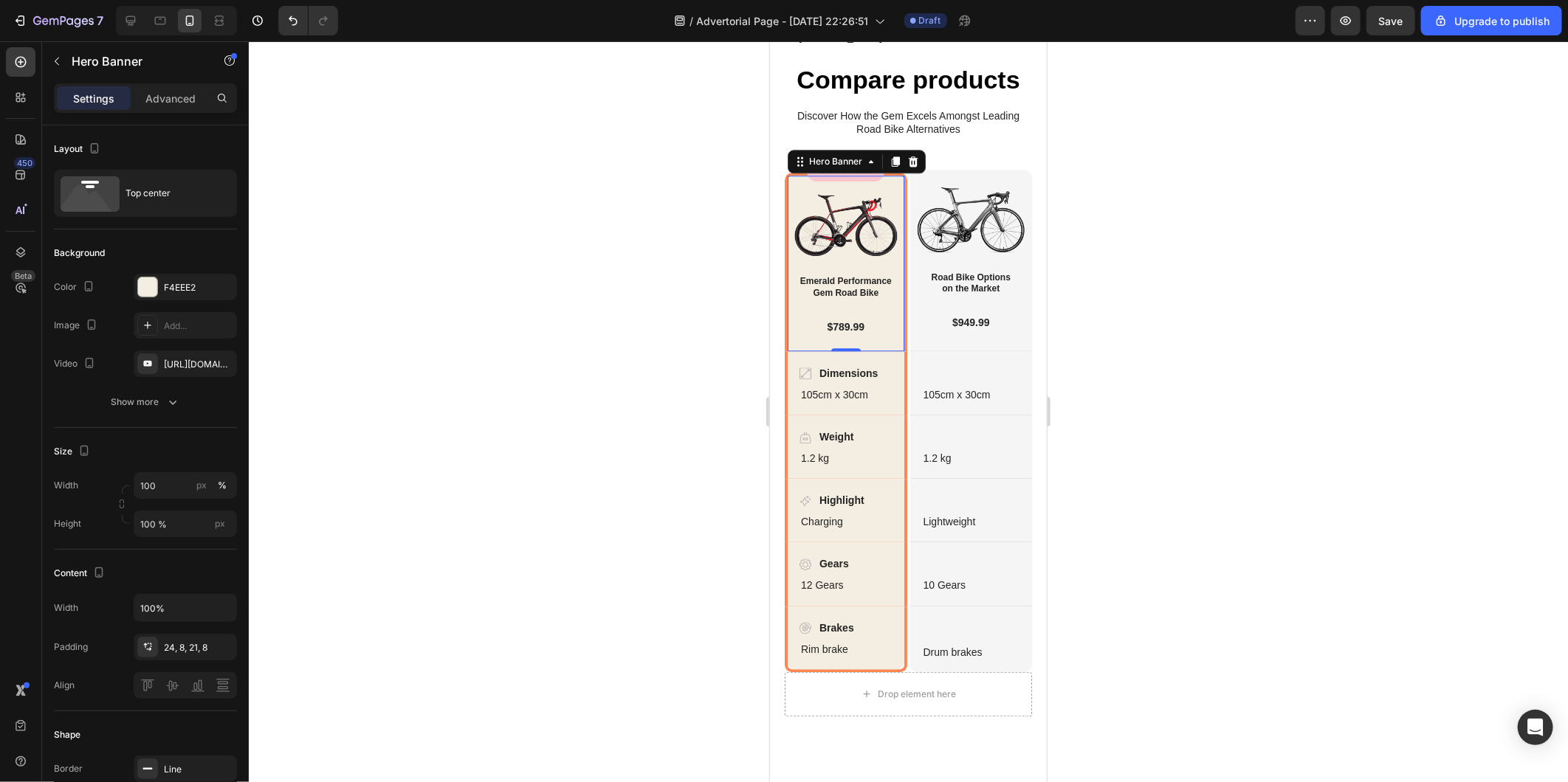
click at [541, 238] on div at bounding box center [907, 412] width 1319 height 741
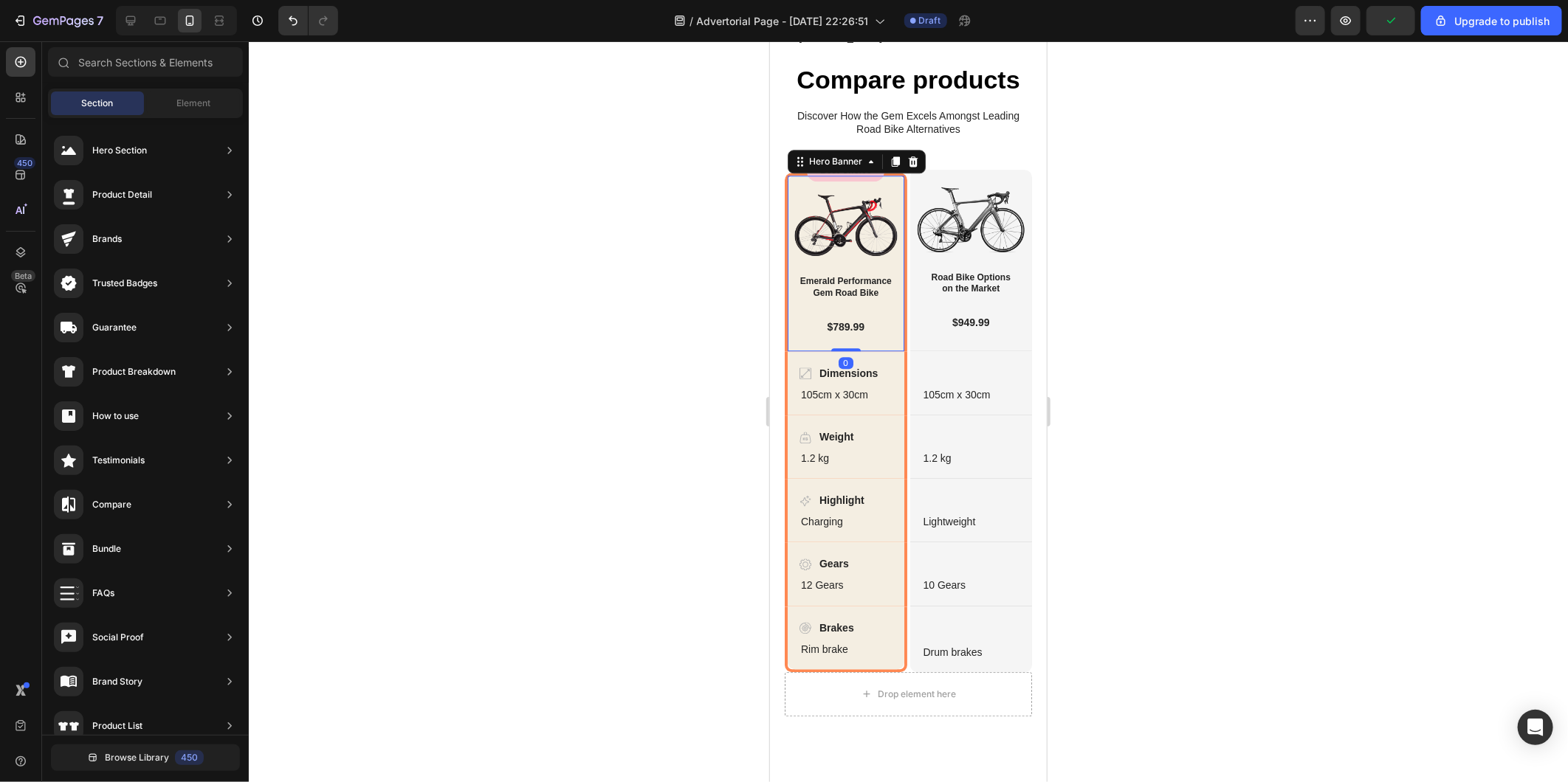
click at [785, 258] on div "Image Emerald Performance Gem Road Bike Heading $789.99 Text Block Row Hero Ban…" at bounding box center [845, 261] width 122 height 179
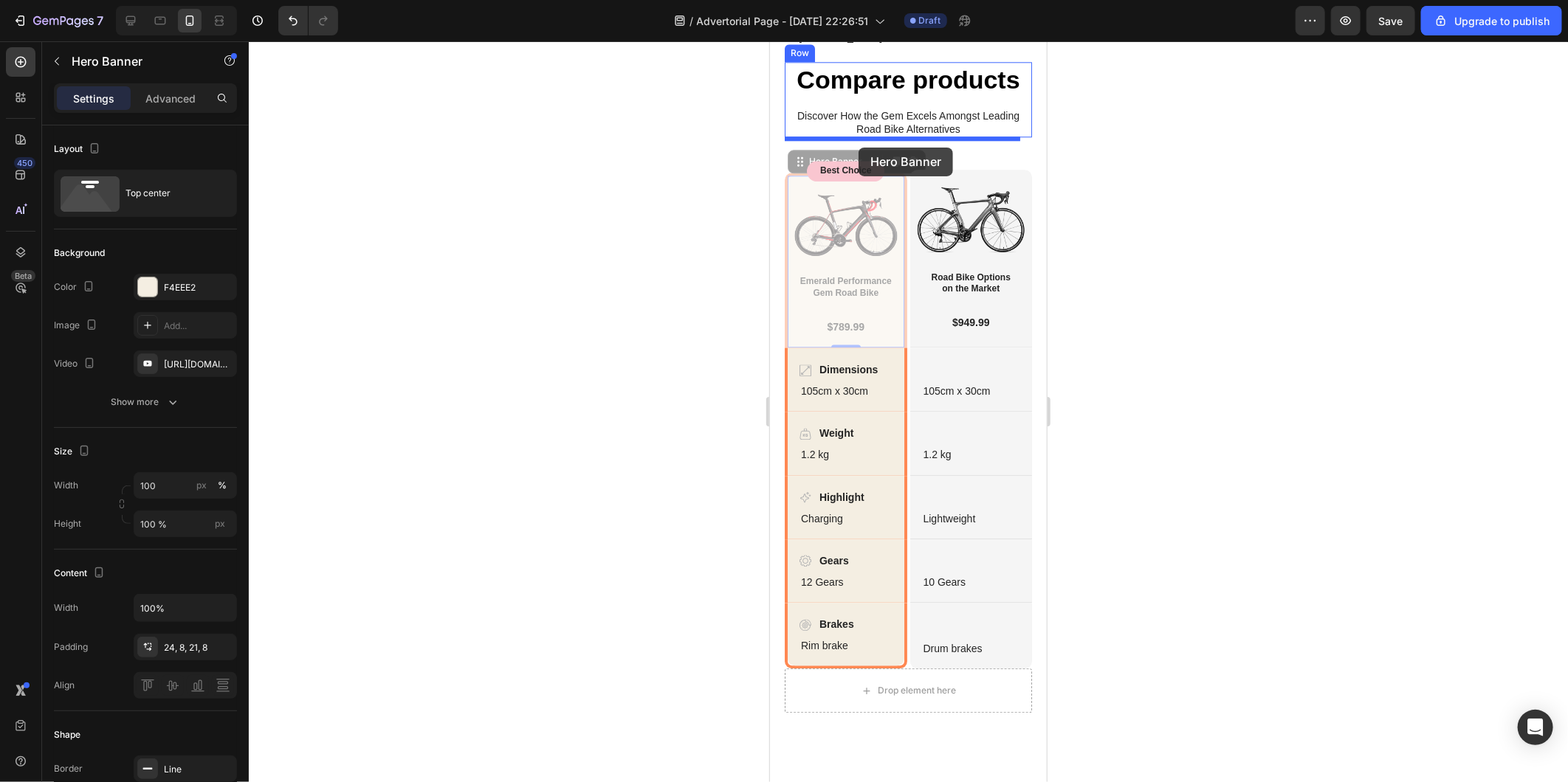
drag, startPoint x: 795, startPoint y: 267, endPoint x: 857, endPoint y: 147, distance: 135.1
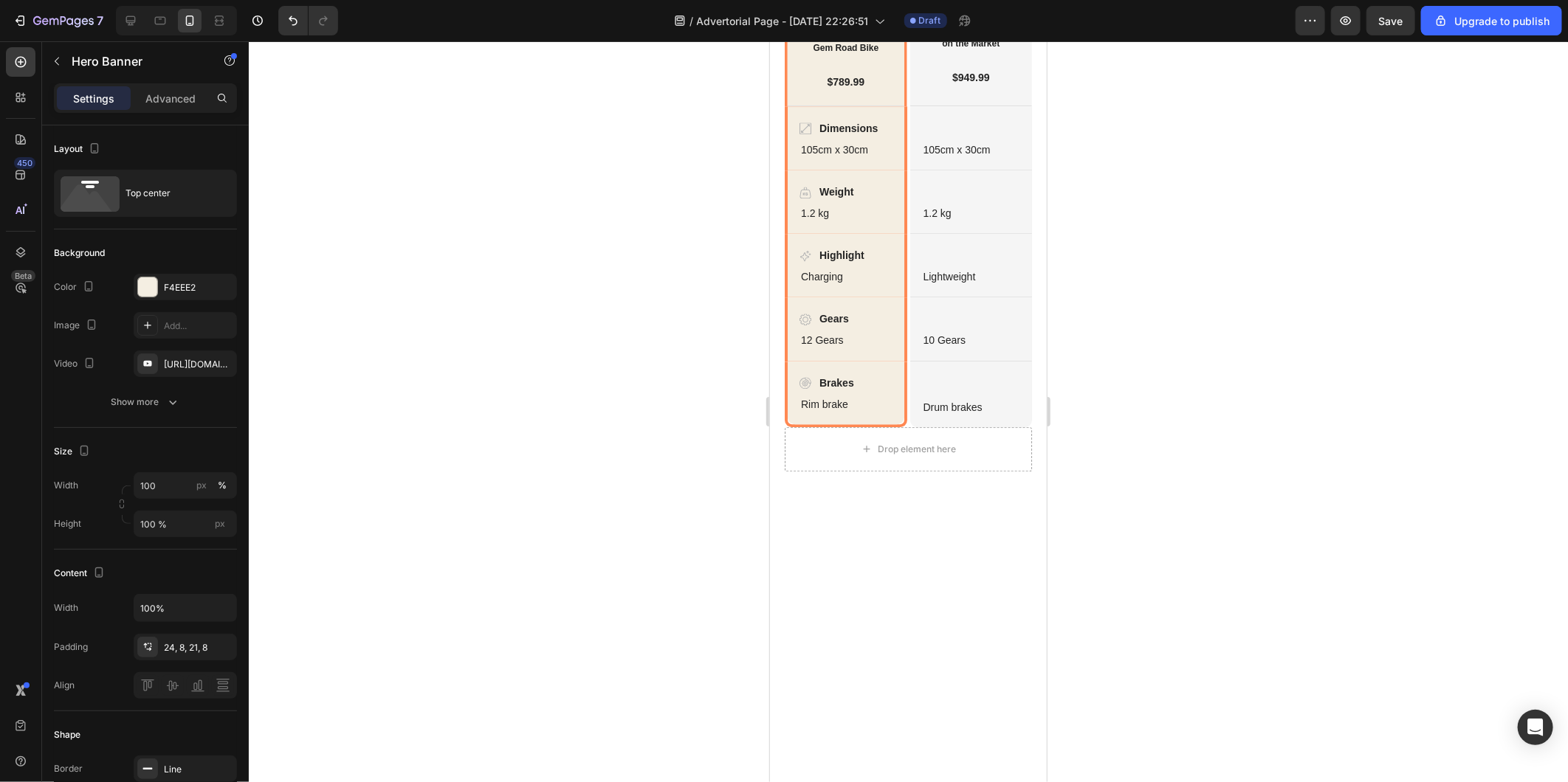
scroll to position [2367, 0]
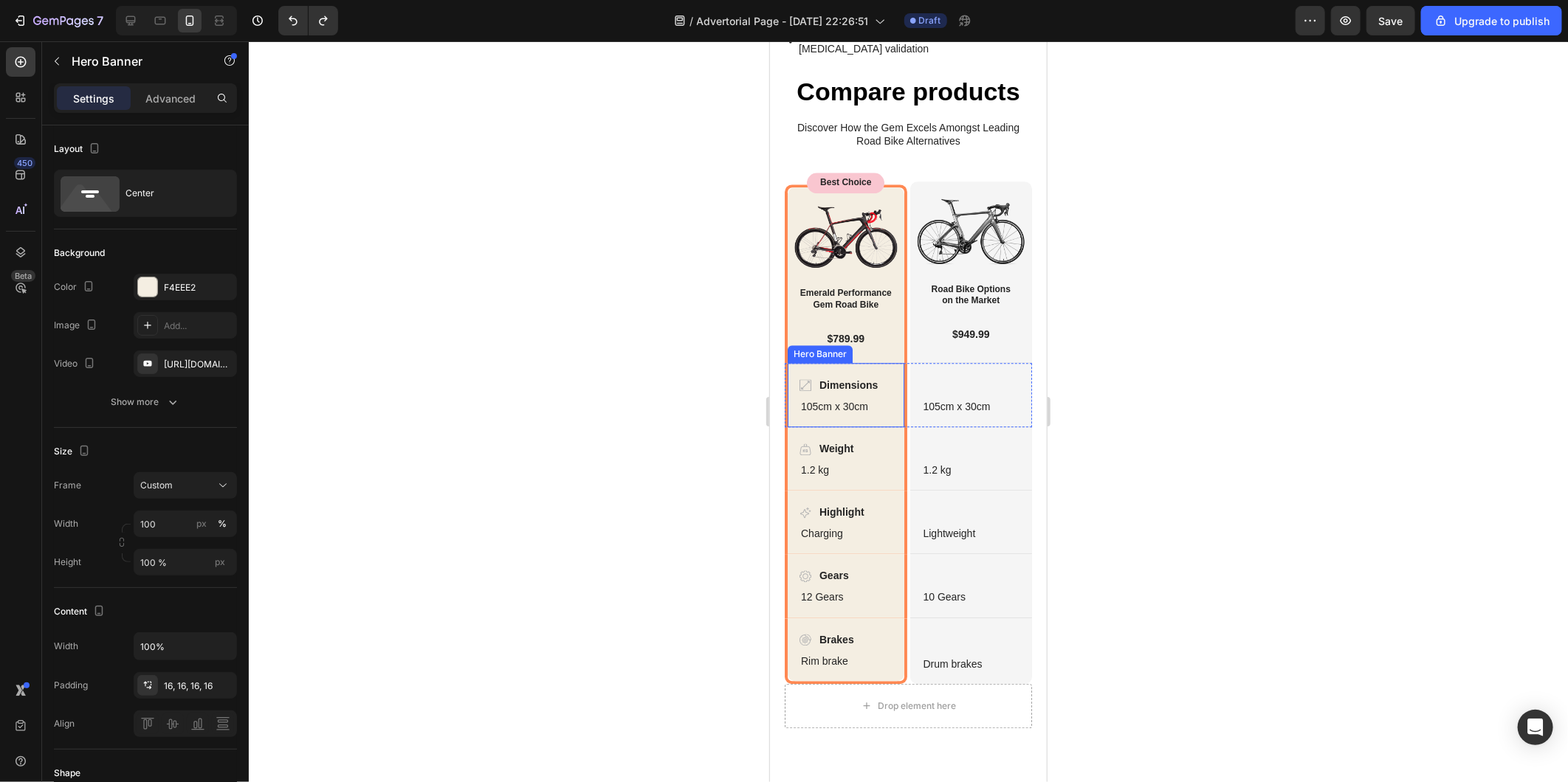
click at [827, 426] on div "Dimensions Item List 105cm x 30cm Text Block" at bounding box center [845, 394] width 116 height 63
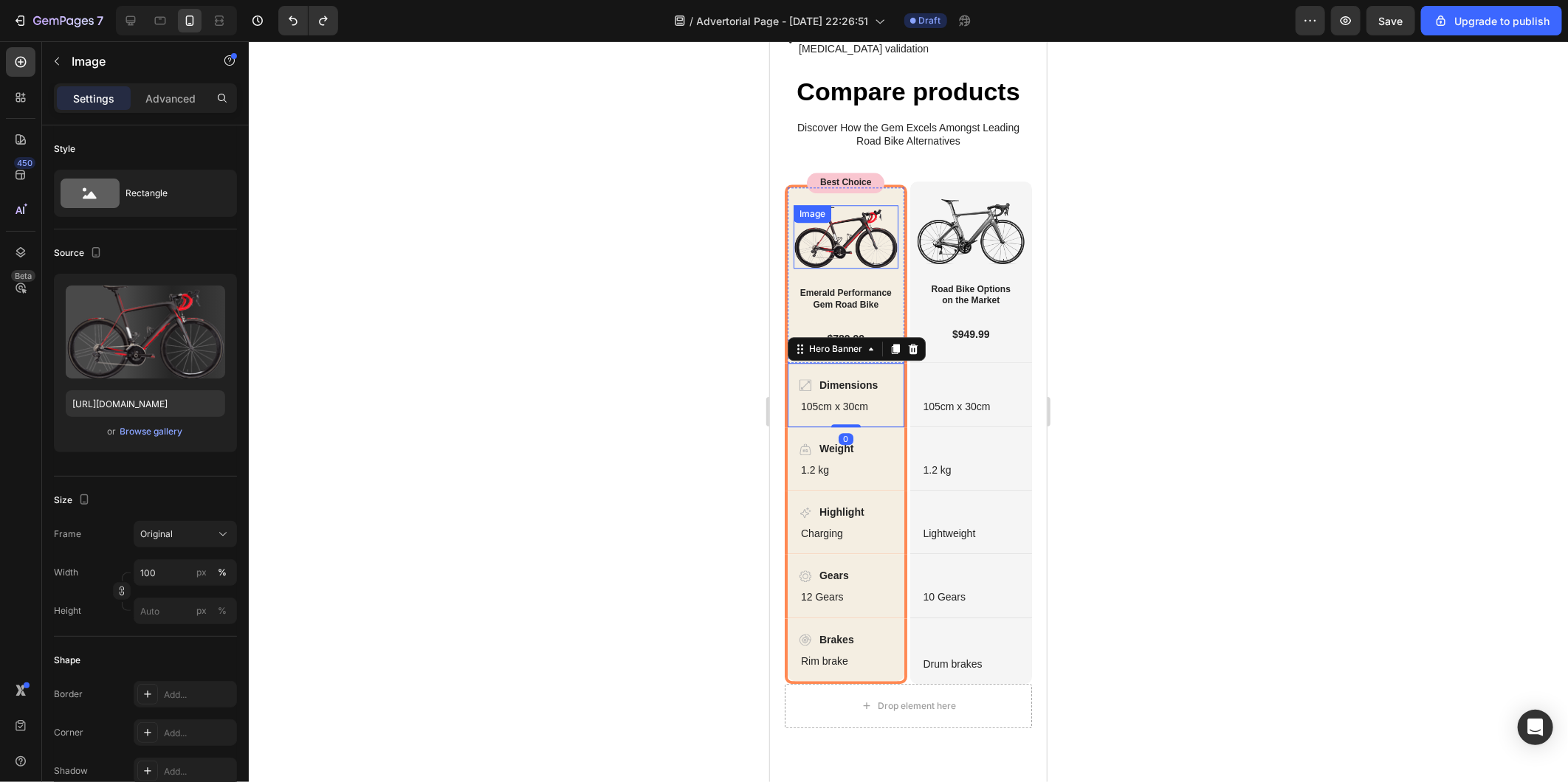
click at [793, 269] on div "Image" at bounding box center [845, 237] width 105 height 65
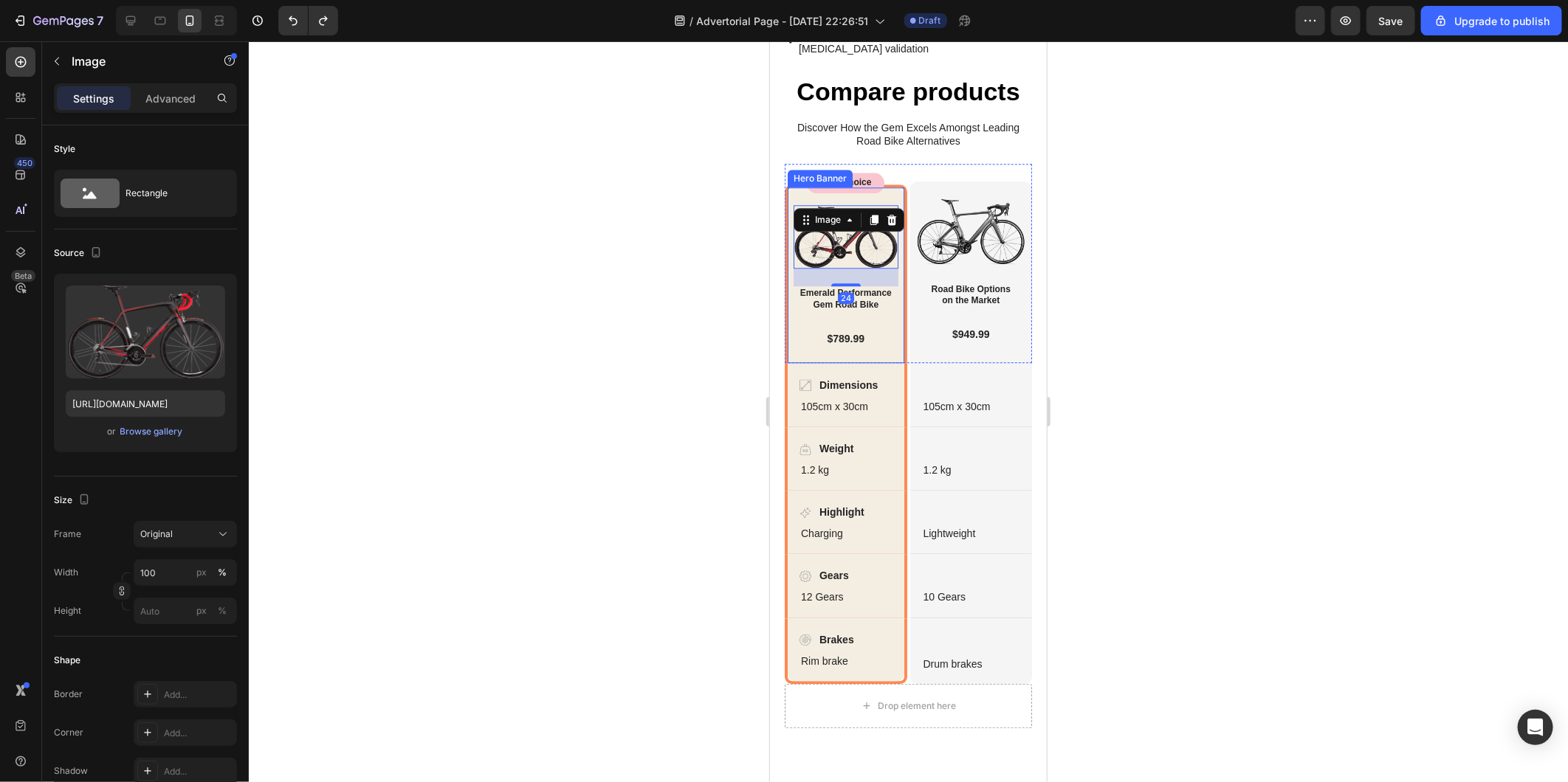
click at [787, 281] on div "Image 24 Emerald Performance Gem Road Bike Heading $789.99 Text Block Row" at bounding box center [845, 274] width 116 height 175
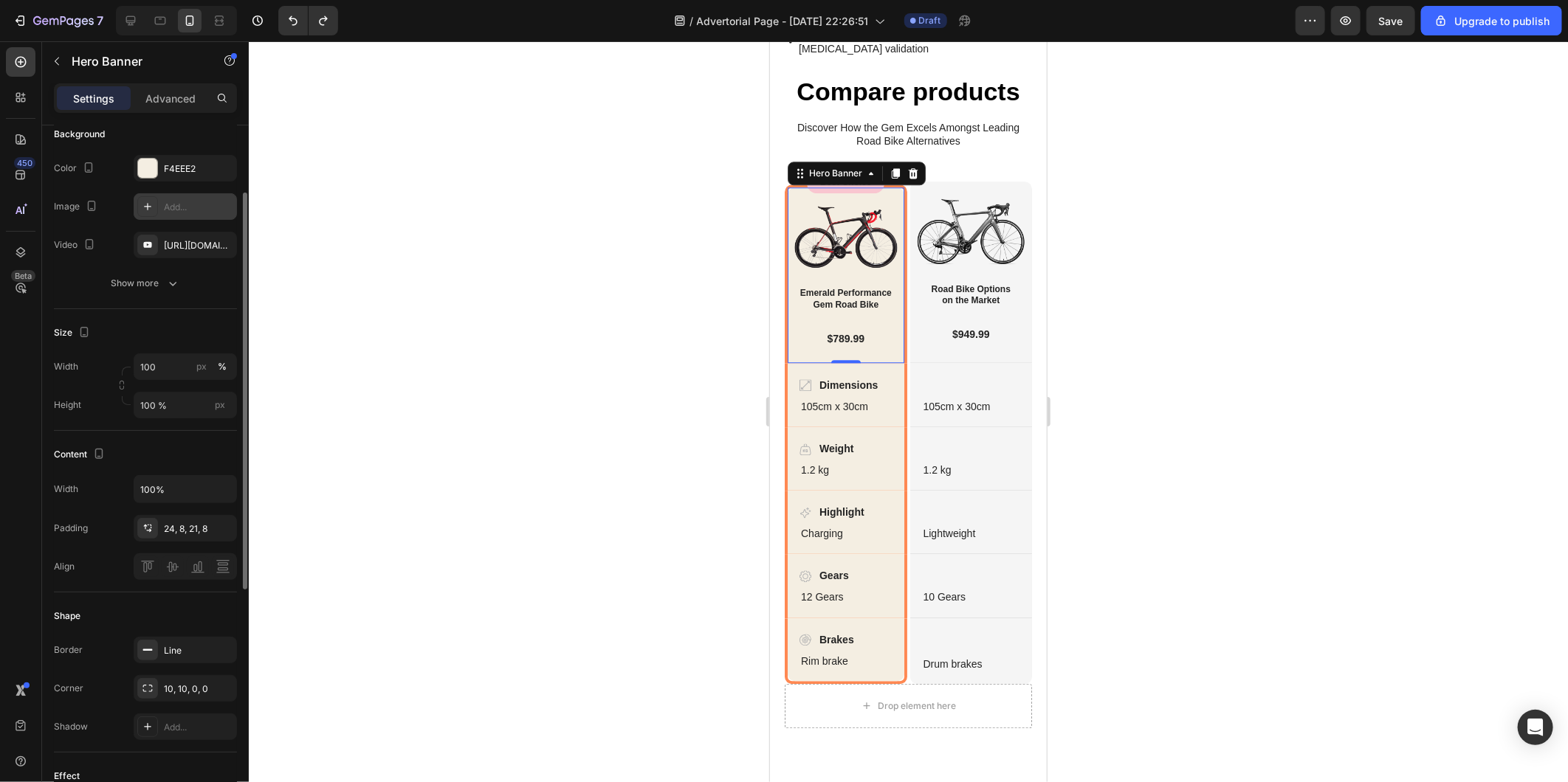
scroll to position [0, 0]
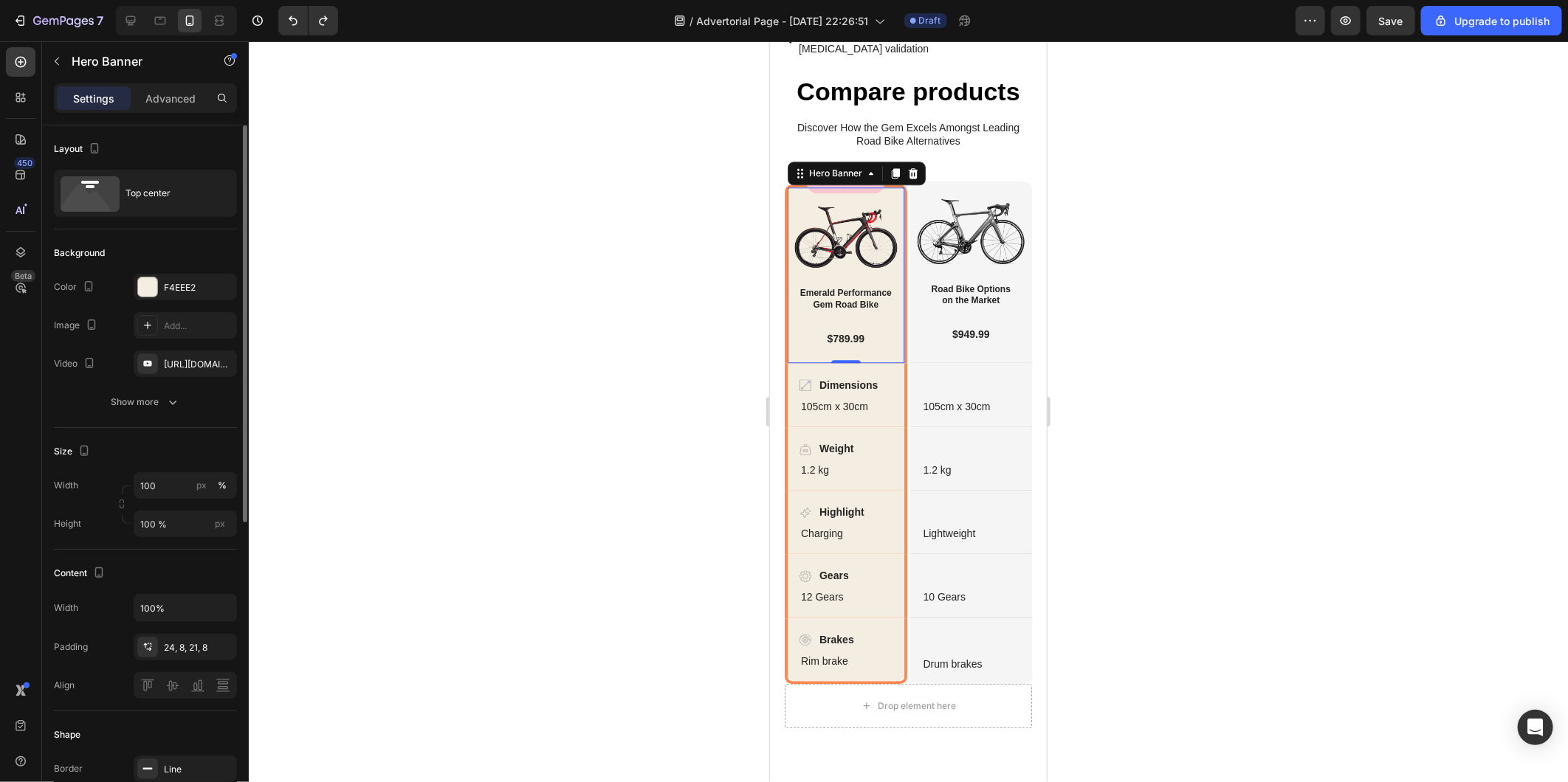
click at [618, 318] on div at bounding box center [907, 412] width 1319 height 741
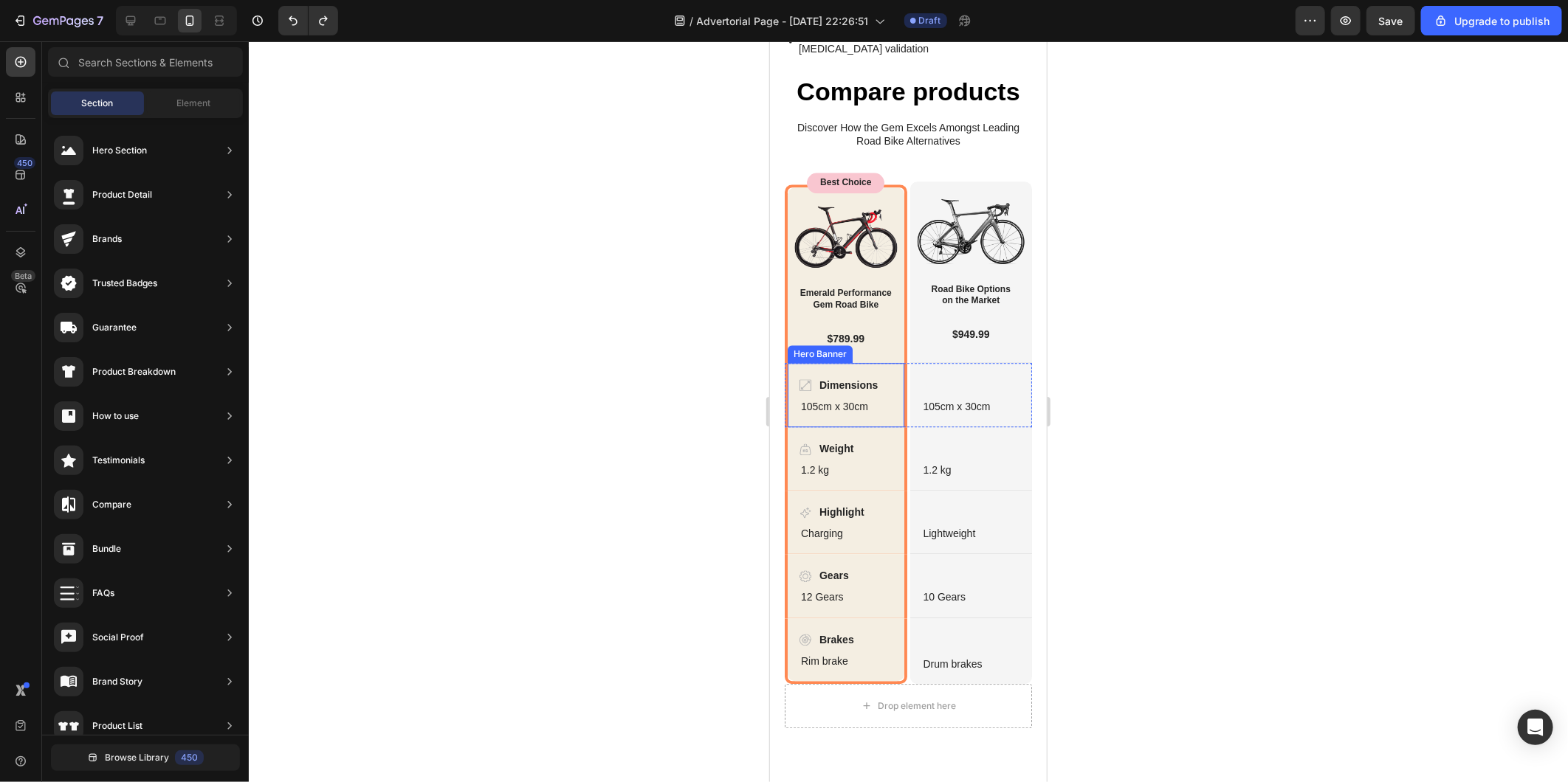
click at [787, 426] on div "Dimensions Item List 105cm x 30cm Text Block" at bounding box center [845, 394] width 116 height 63
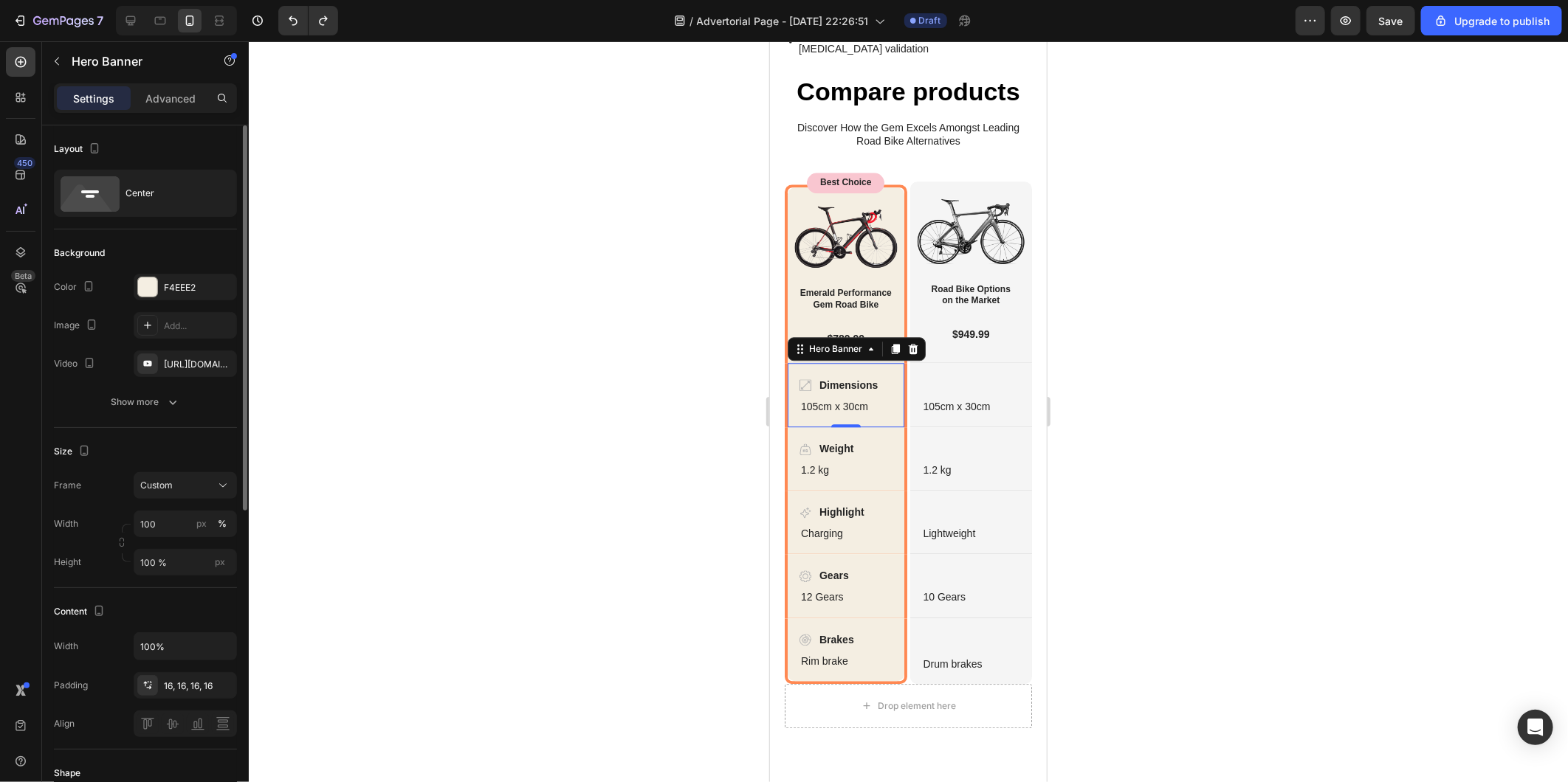
click at [559, 358] on div at bounding box center [907, 412] width 1319 height 741
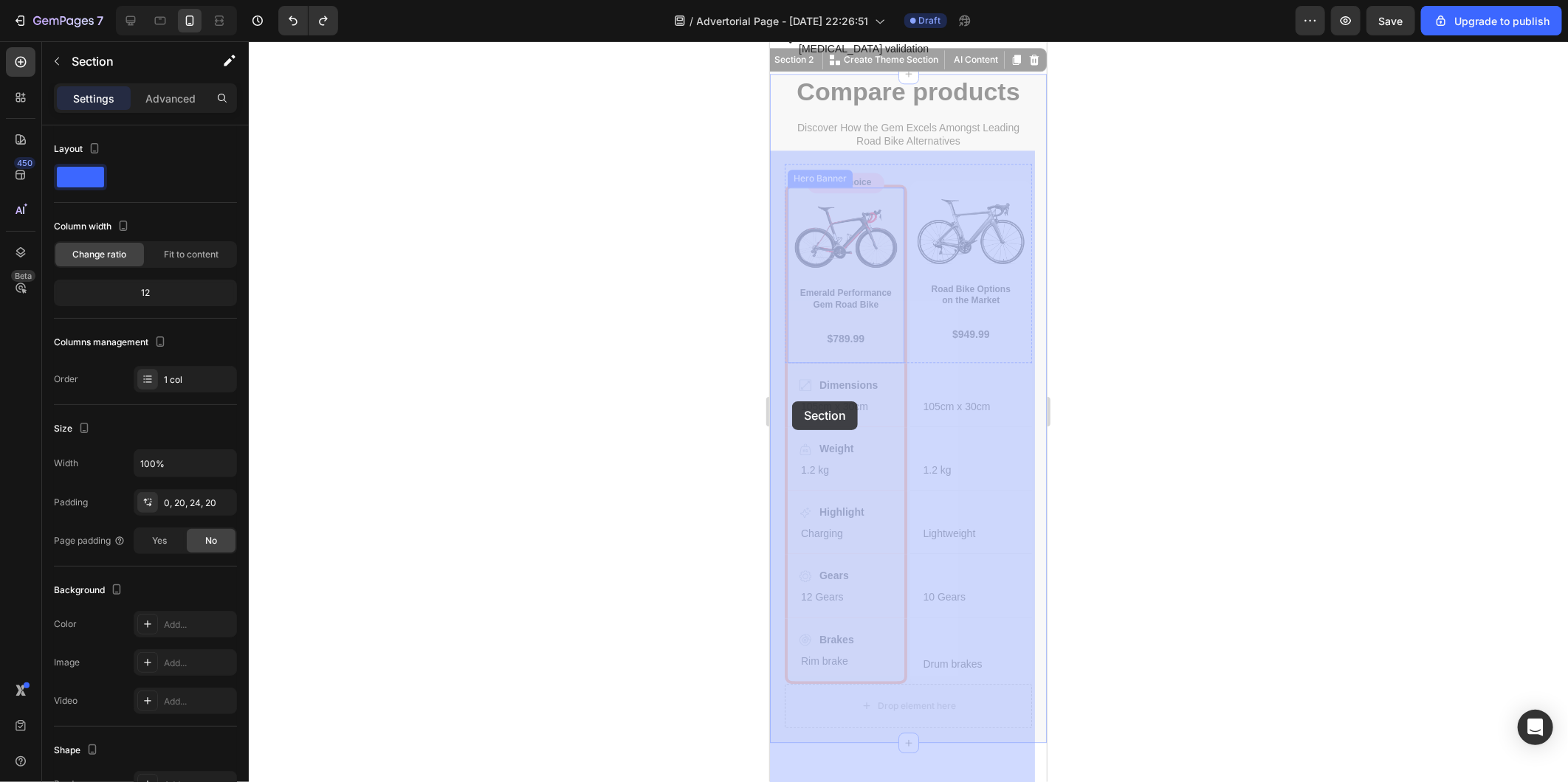
drag, startPoint x: 772, startPoint y: 237, endPoint x: 788, endPoint y: 399, distance: 162.8
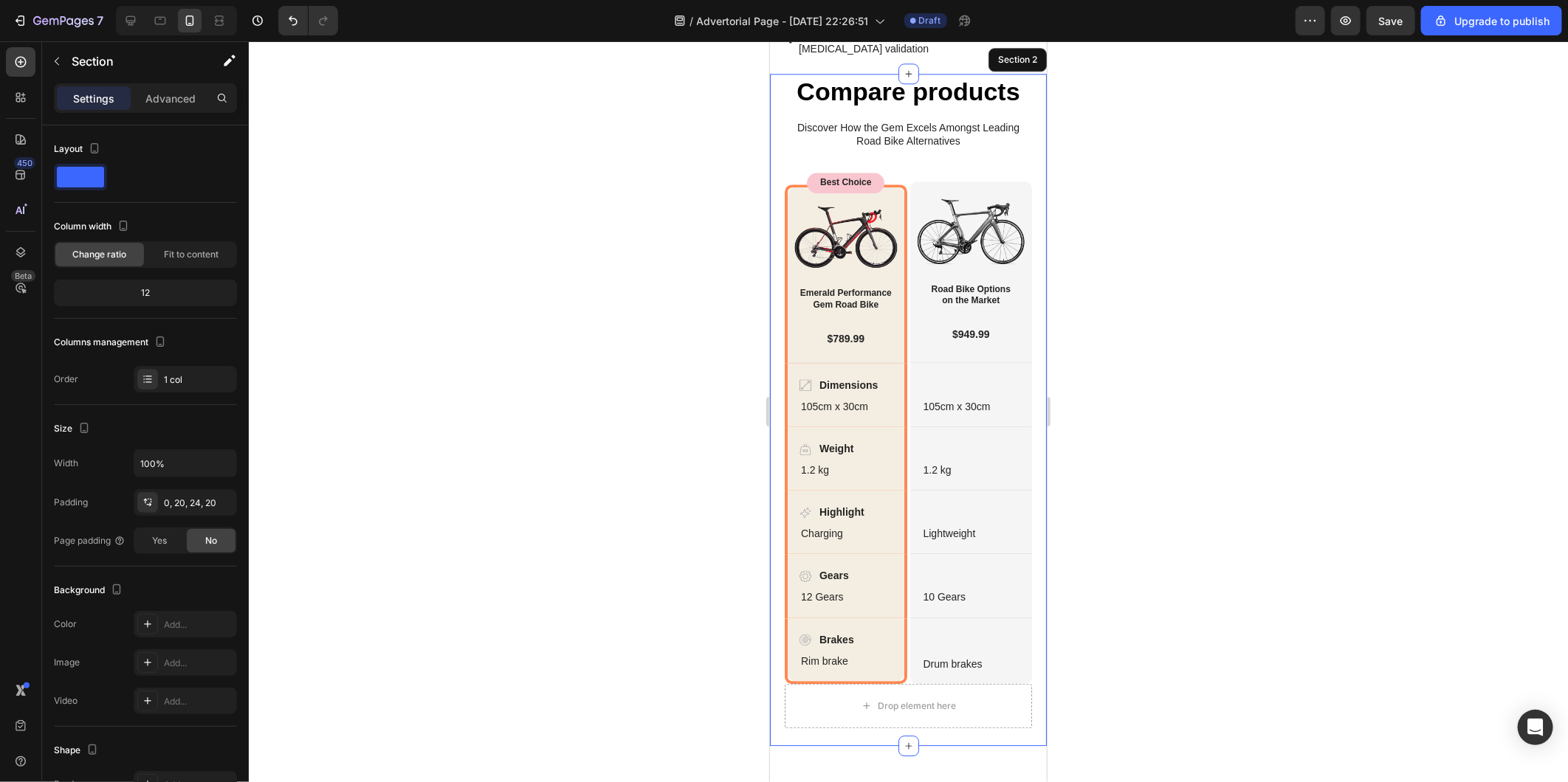
click at [493, 363] on div at bounding box center [907, 412] width 1319 height 741
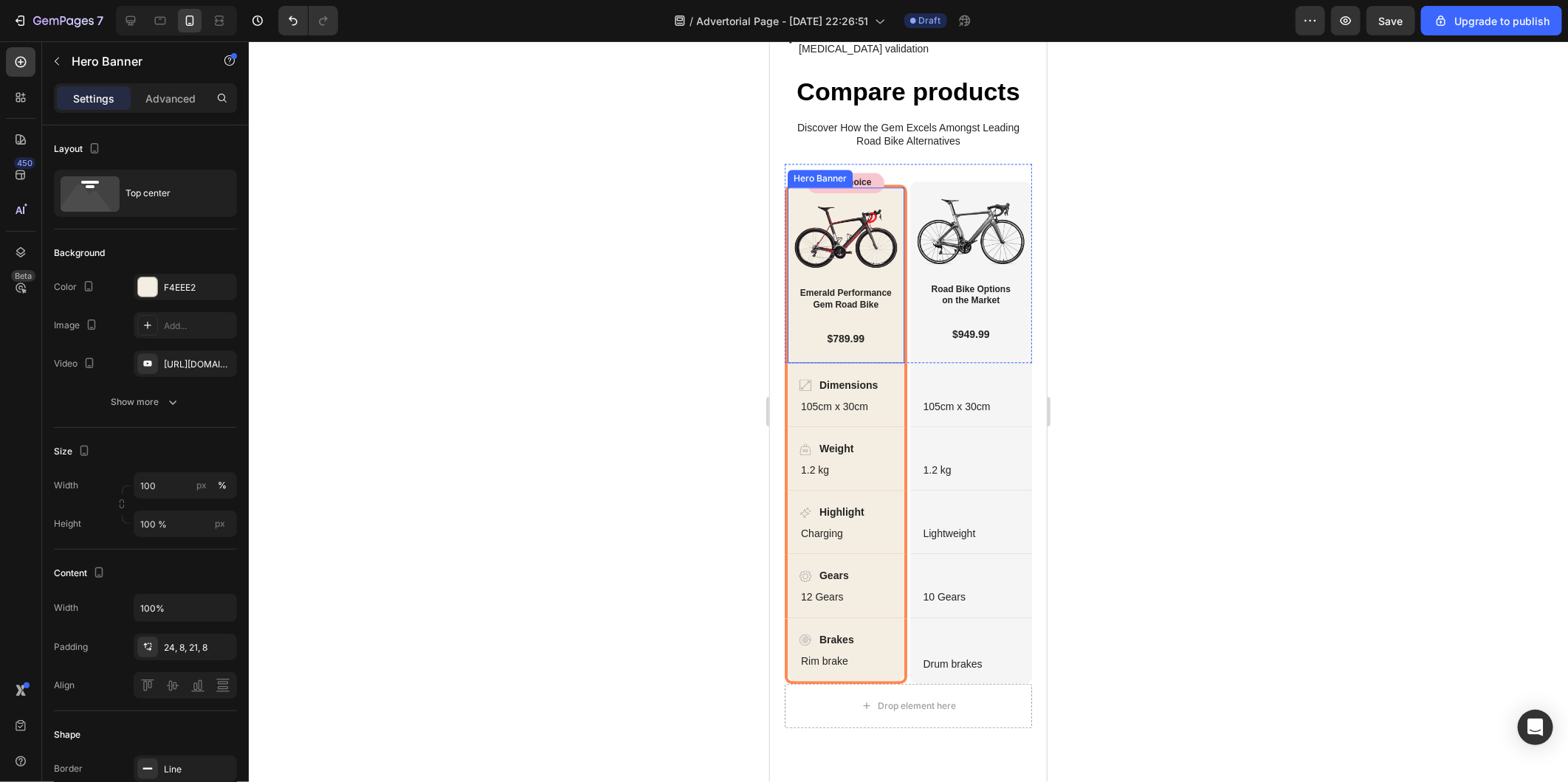
click at [787, 362] on div "Image Emerald Performance Gem Road Bike Heading $789.99 Text Block Row" at bounding box center [845, 274] width 116 height 175
click at [785, 363] on div "Image Emerald Performance Gem Road Bike Heading $789.99 Text Block Row Hero Ban…" at bounding box center [845, 273] width 122 height 179
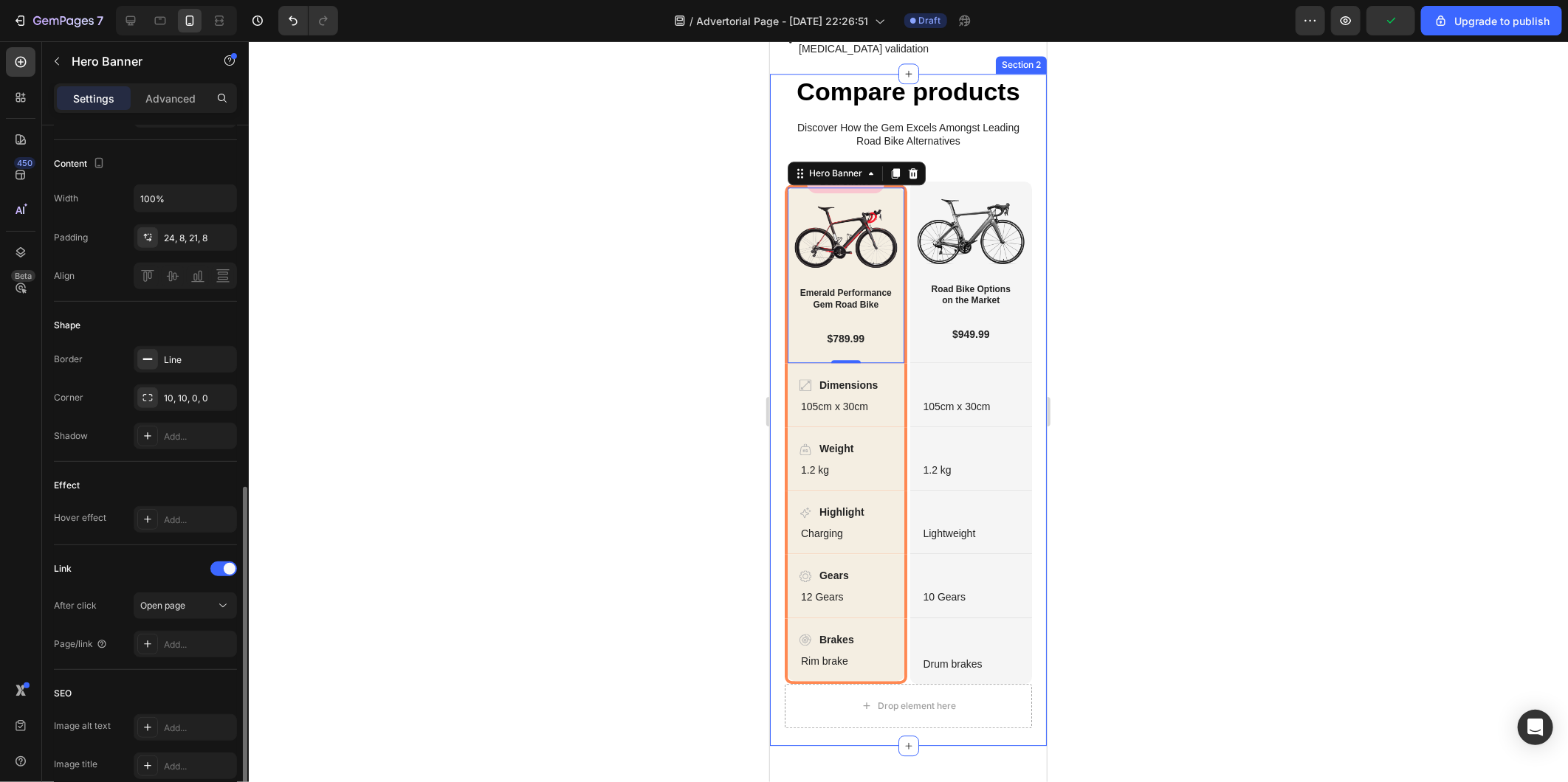
scroll to position [529, 0]
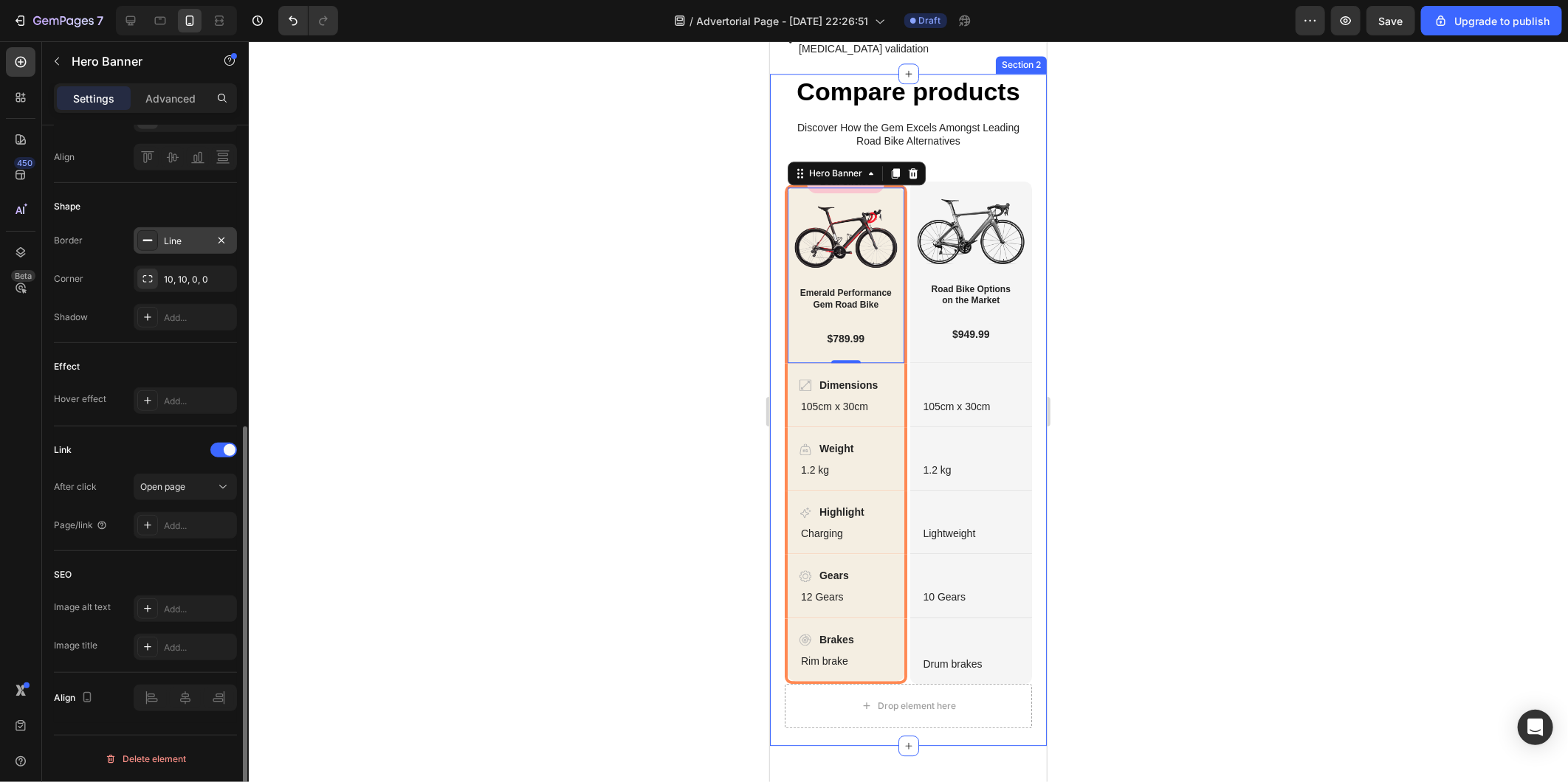
click at [152, 251] on div "Line" at bounding box center [186, 240] width 104 height 26
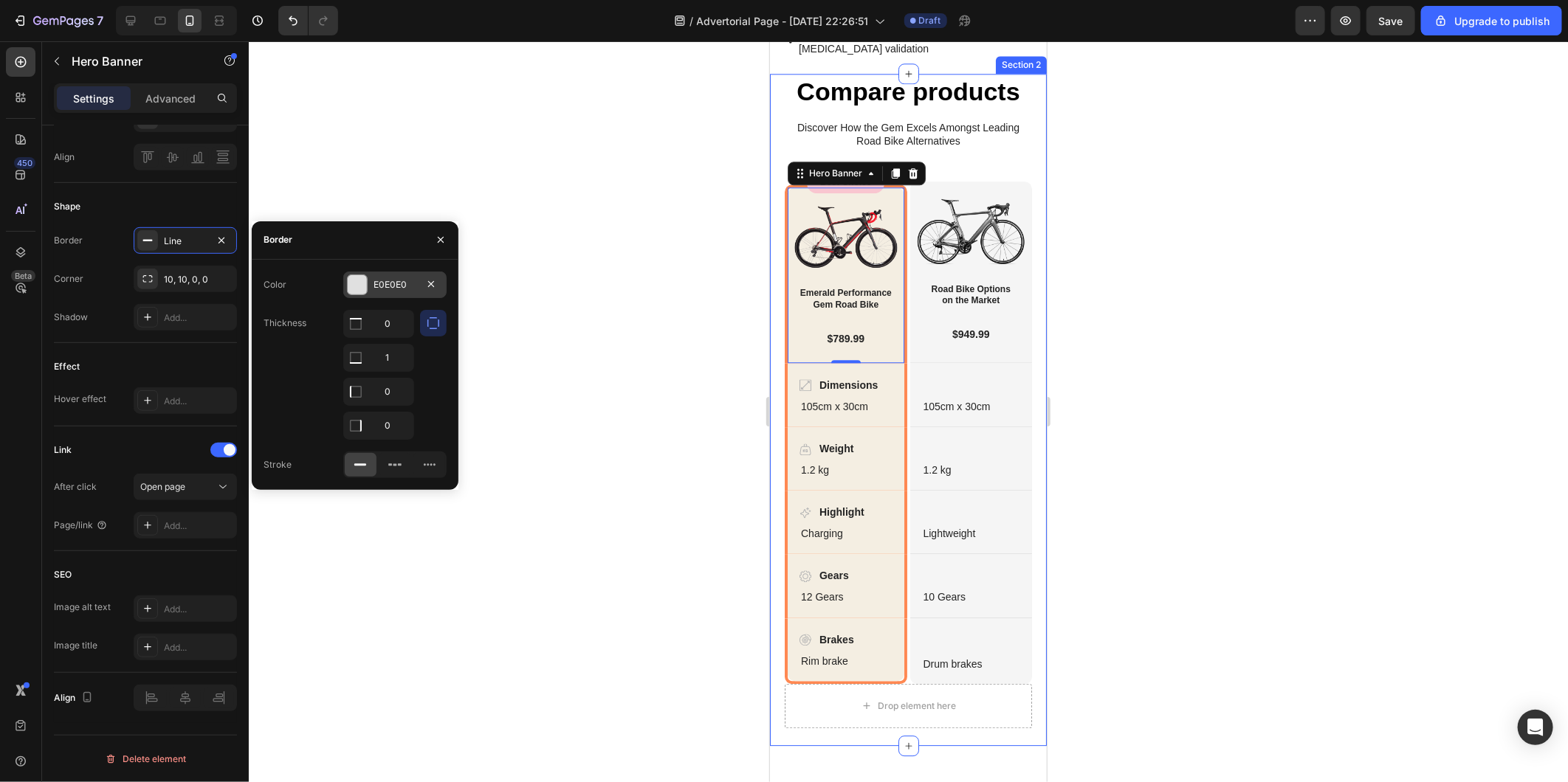
click at [373, 279] on div "E0E0E0" at bounding box center [395, 285] width 43 height 14
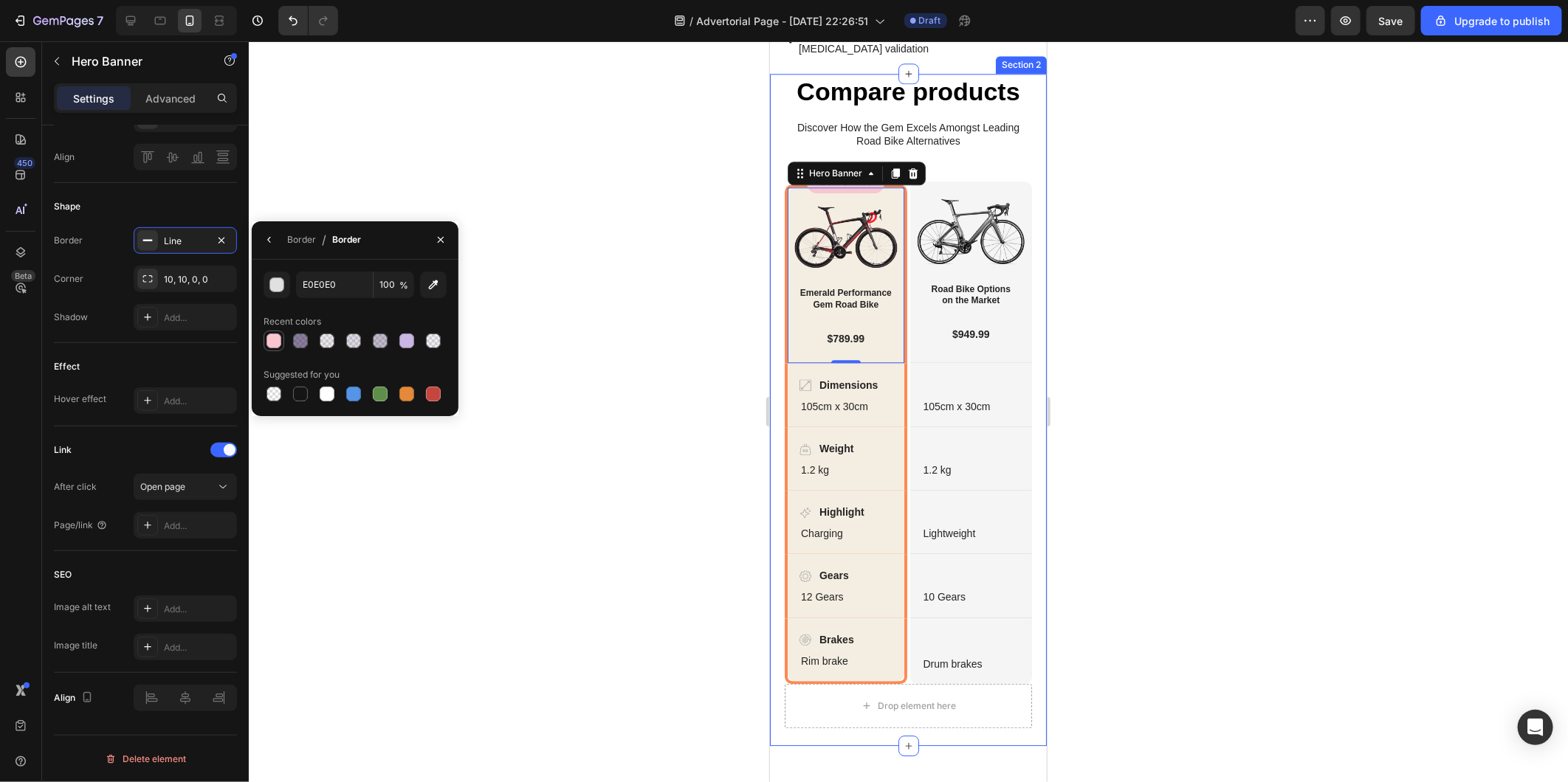
click at [276, 333] on div at bounding box center [274, 340] width 15 height 15
type input "F9C6D0"
click at [276, 296] on button "button" at bounding box center [277, 284] width 26 height 26
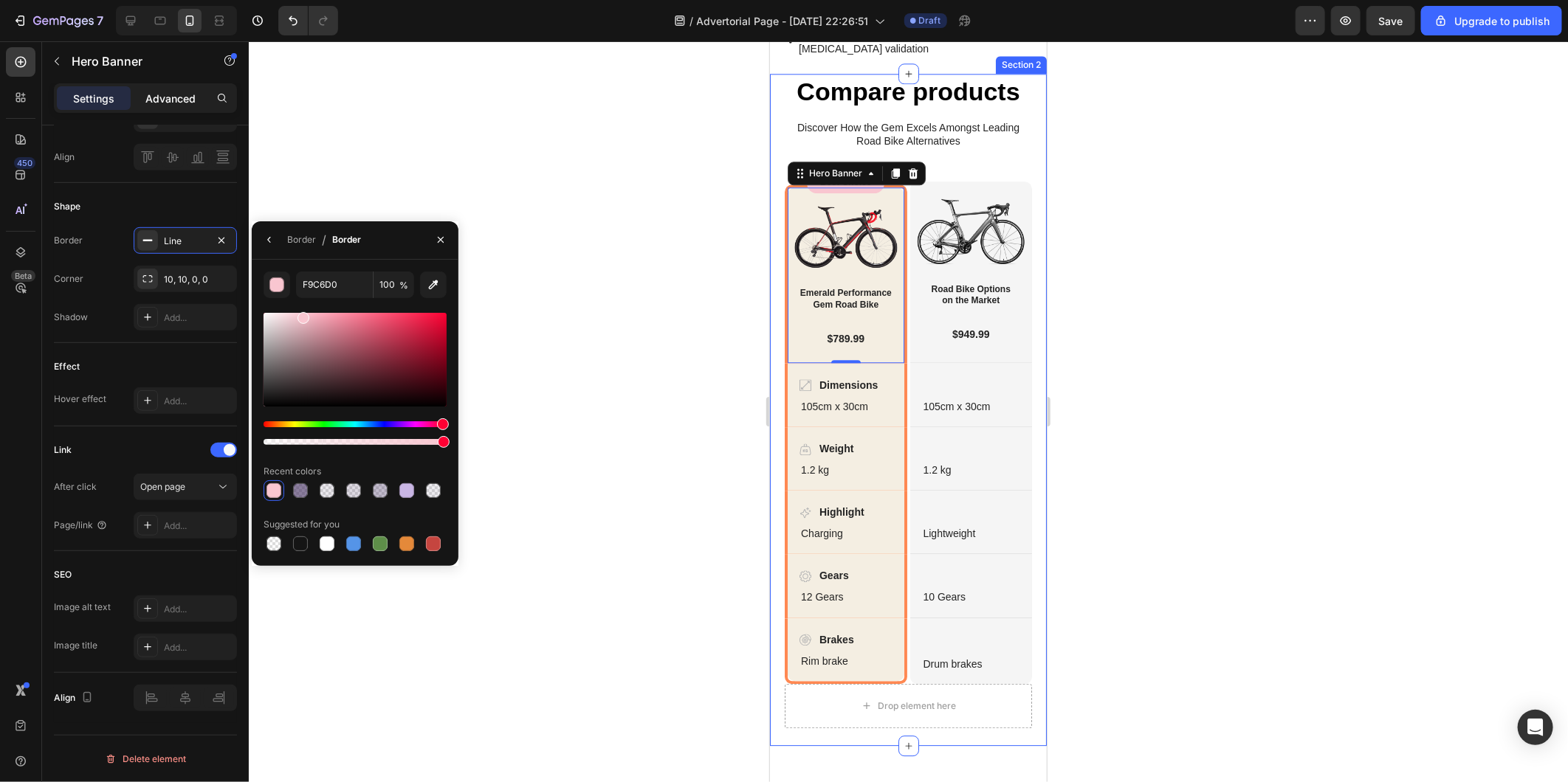
click at [179, 100] on p "Advanced" at bounding box center [170, 99] width 50 height 16
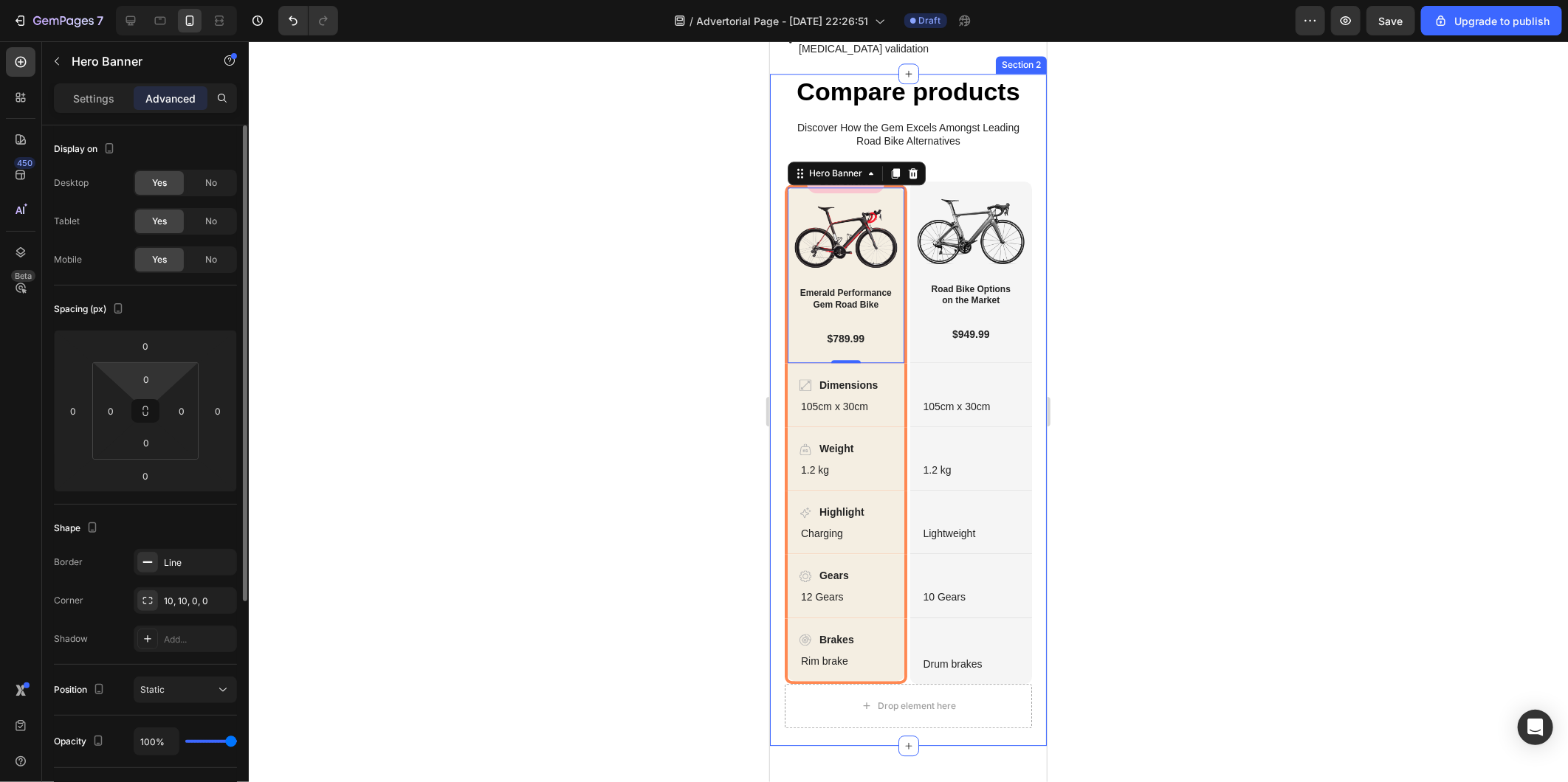
scroll to position [326, 0]
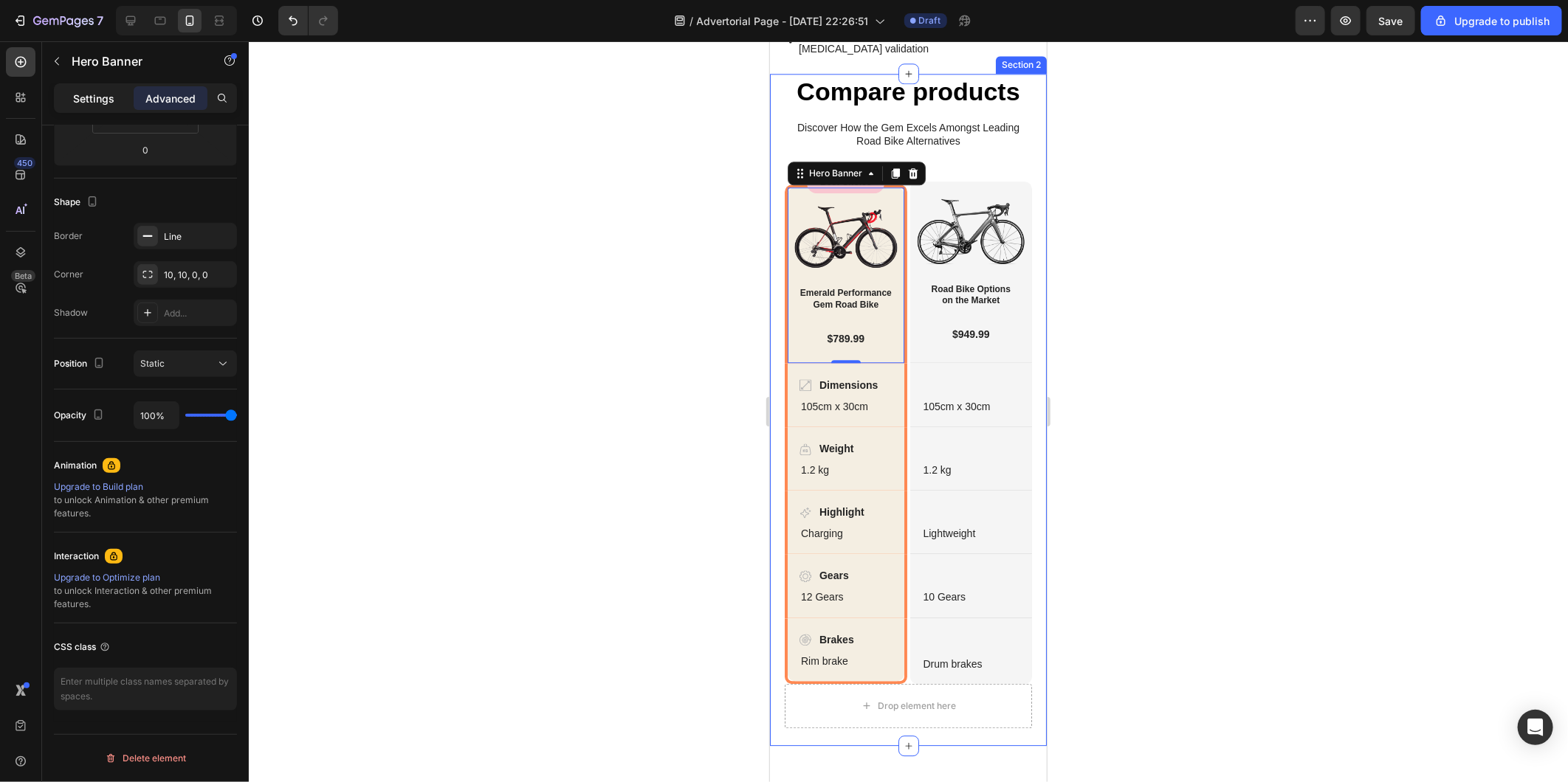
click at [84, 108] on div "Settings" at bounding box center [94, 98] width 74 height 23
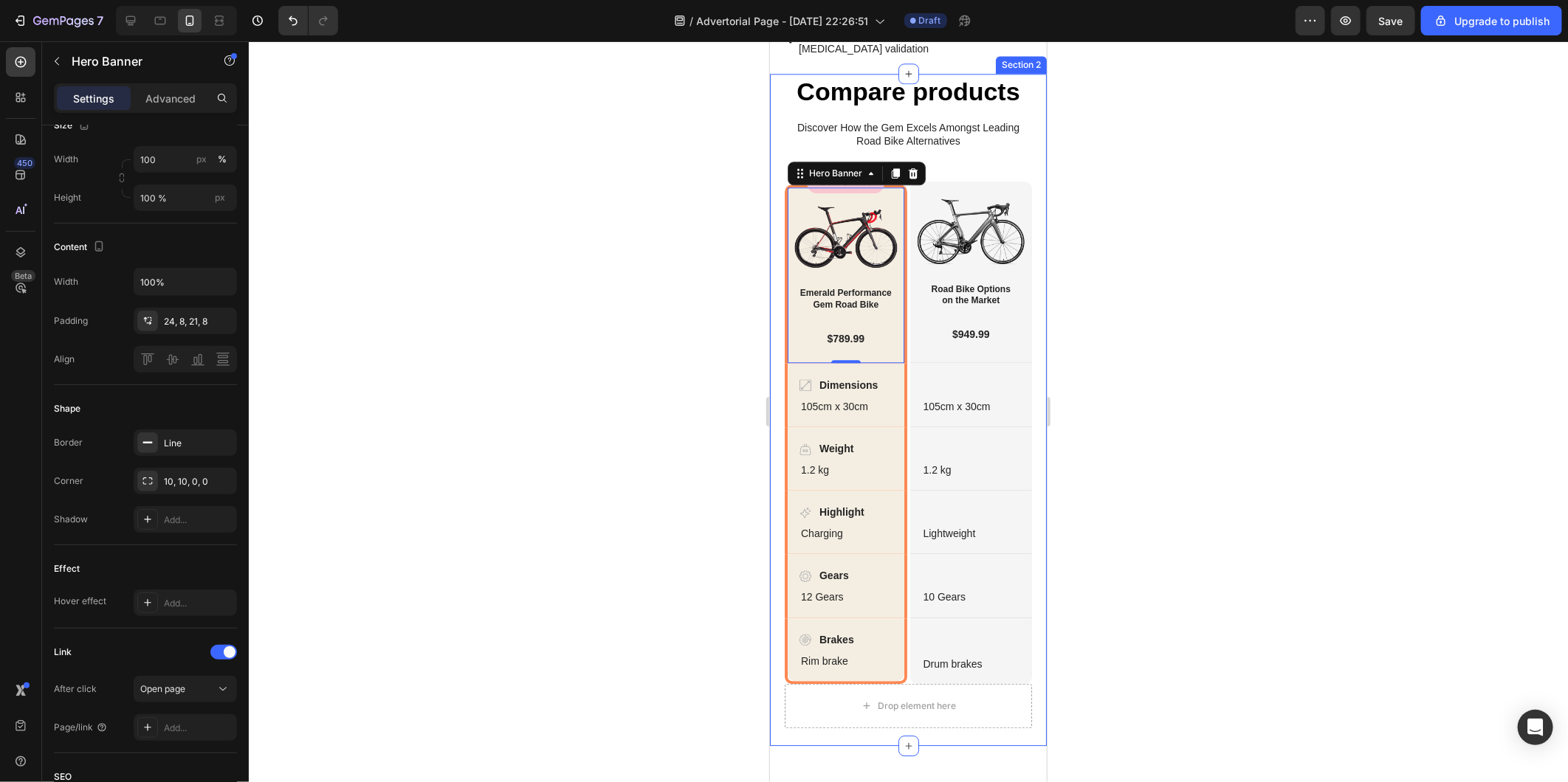
click at [682, 360] on div at bounding box center [907, 412] width 1319 height 741
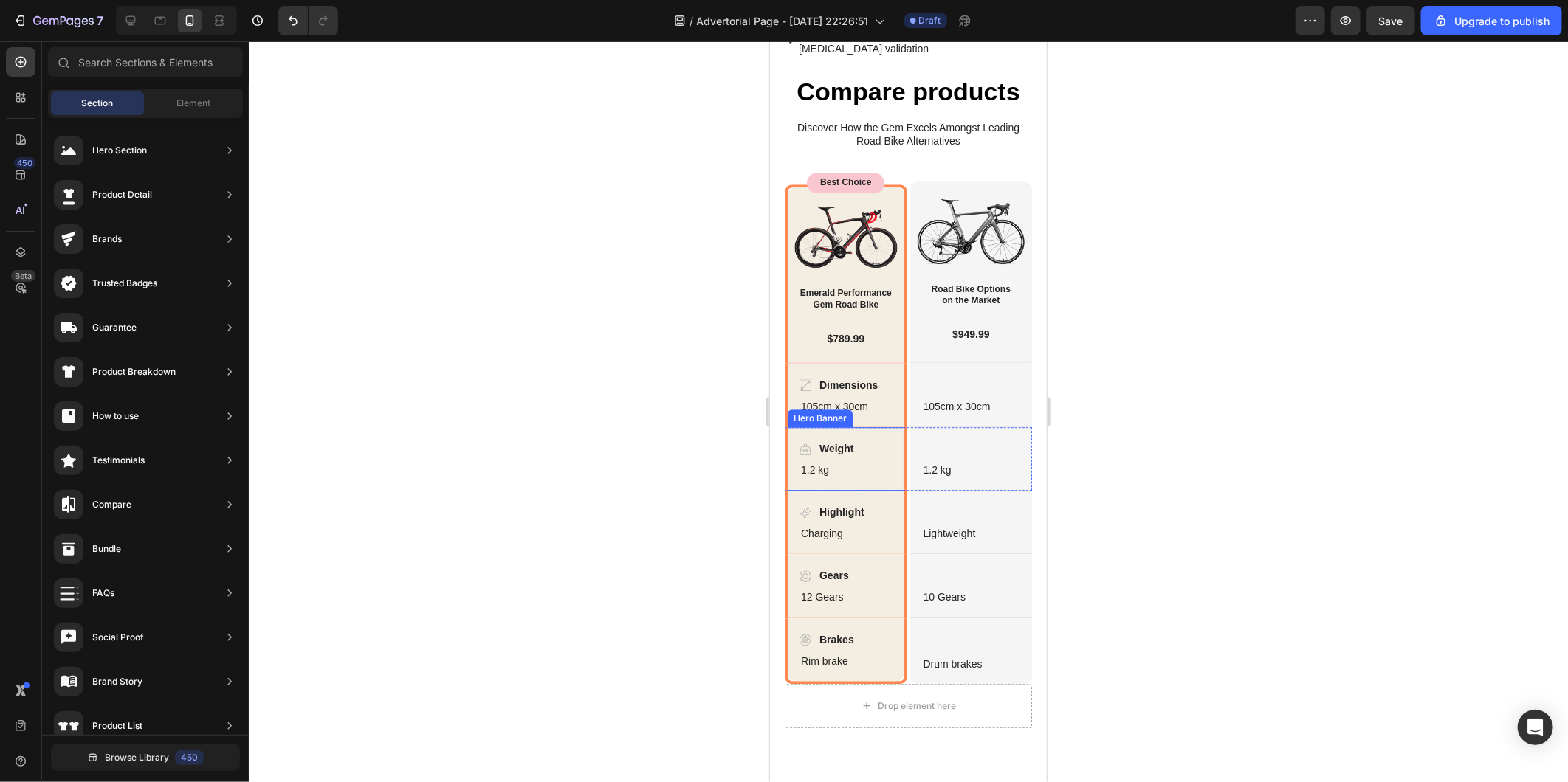
click at [784, 490] on div "Weight Item List 1.2 kg Text Block Hero Banner" at bounding box center [845, 457] width 122 height 64
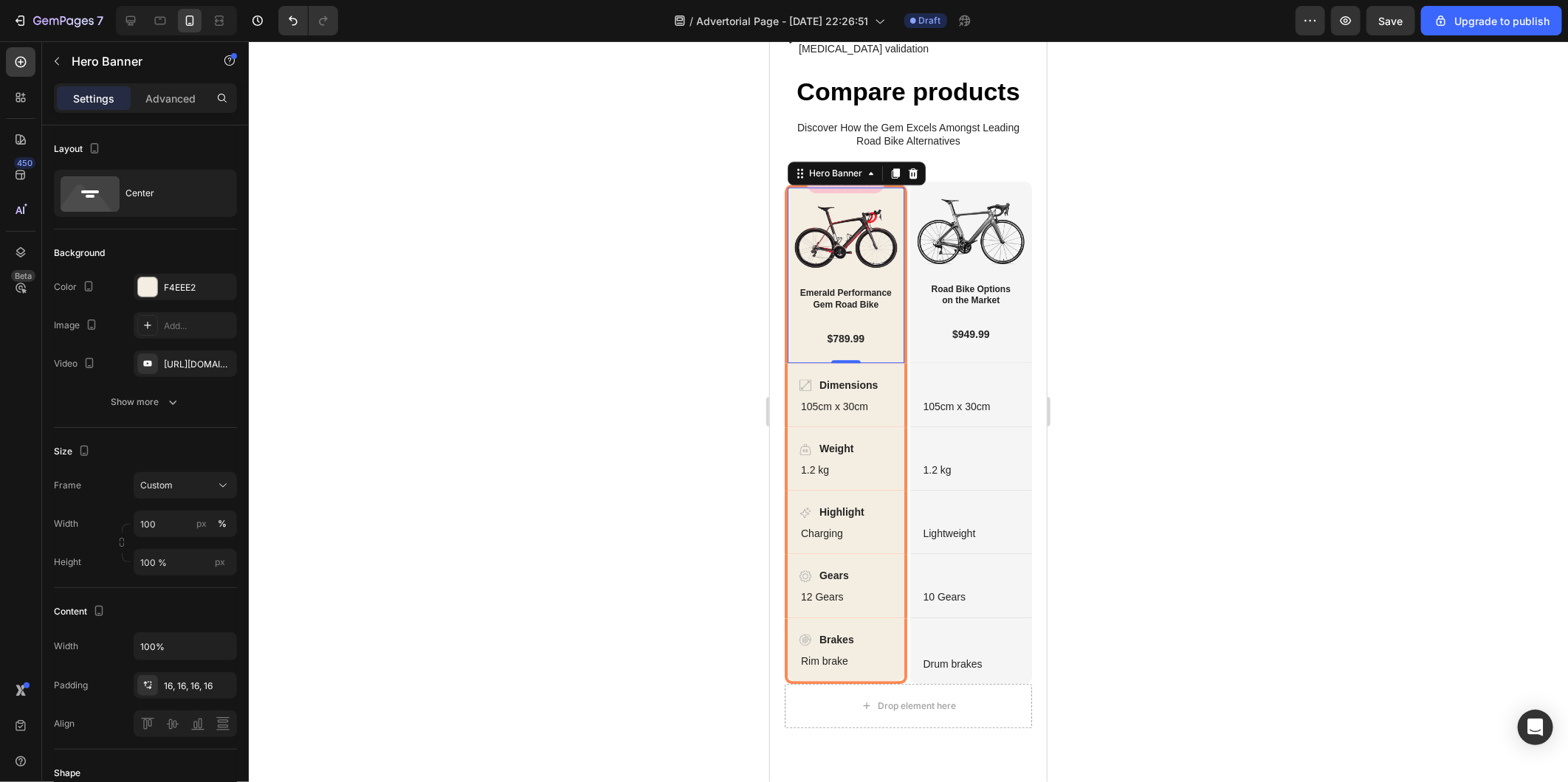
click at [787, 362] on div "Image Emerald Performance Gem Road Bike Heading $789.99 Text Block Row" at bounding box center [845, 274] width 116 height 175
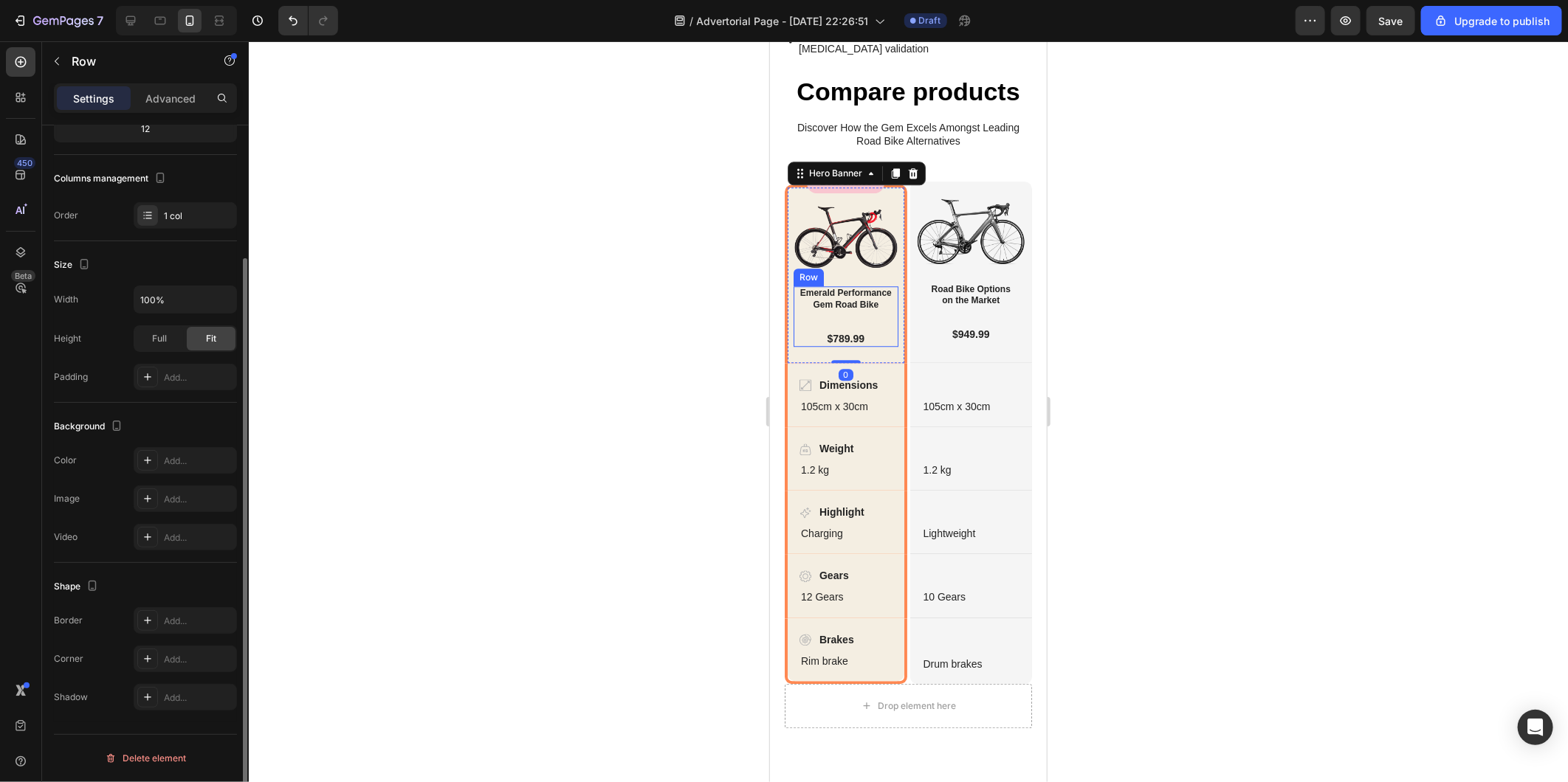
scroll to position [0, 0]
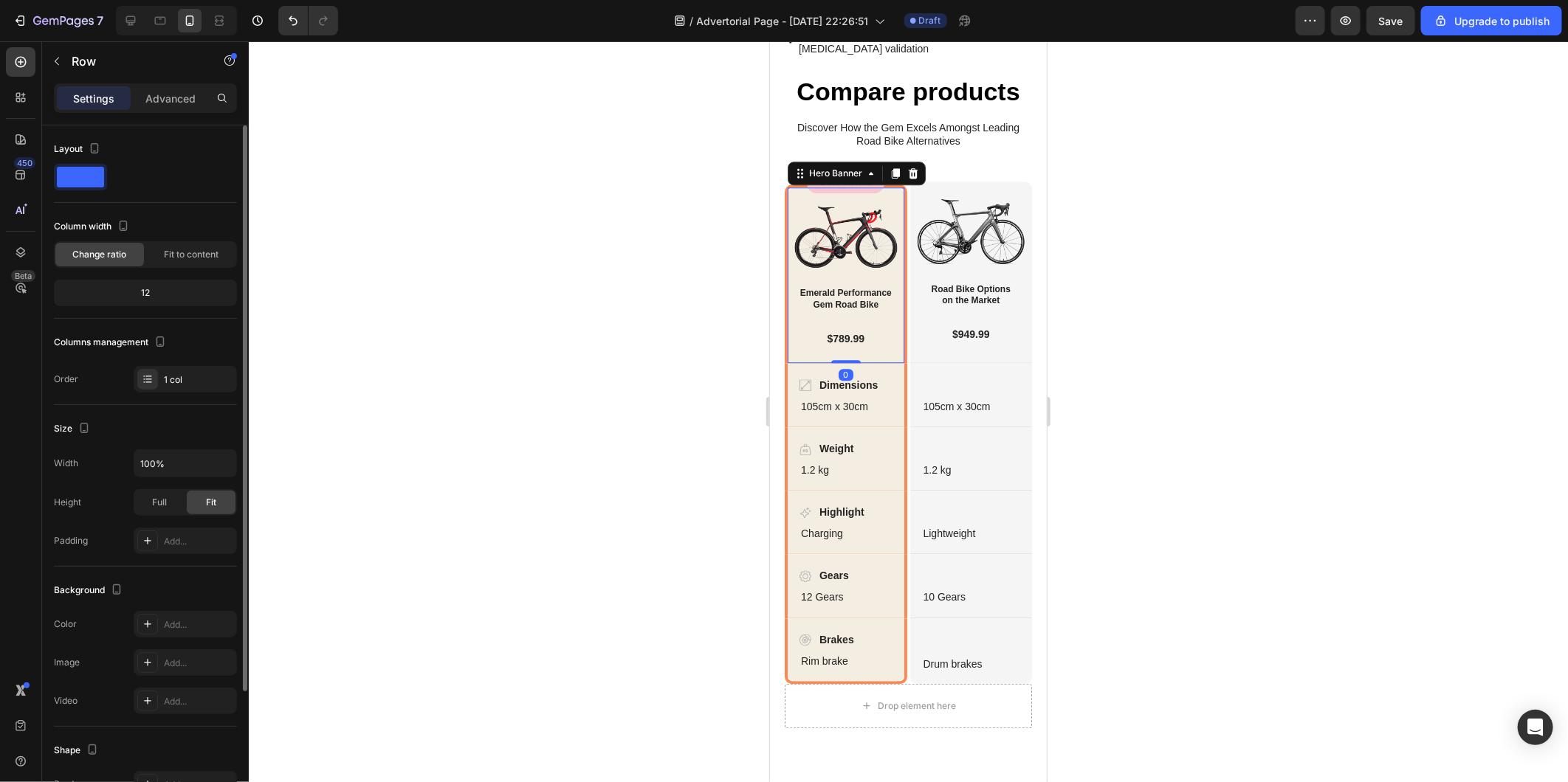
click at [788, 362] on div "Image Emerald Performance Gem Road Bike Heading $789.99 Text Block Row" at bounding box center [845, 274] width 116 height 175
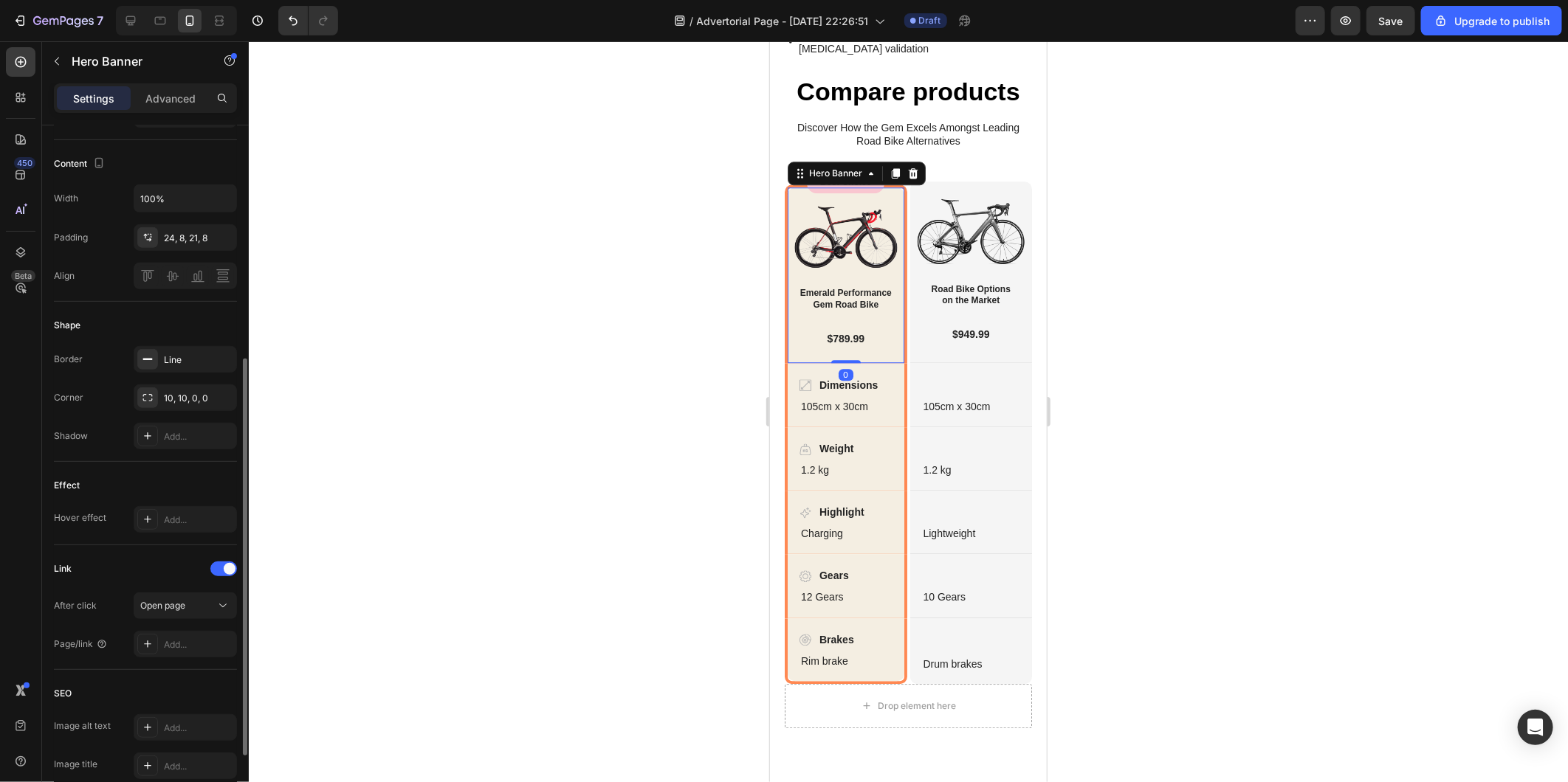
scroll to position [529, 0]
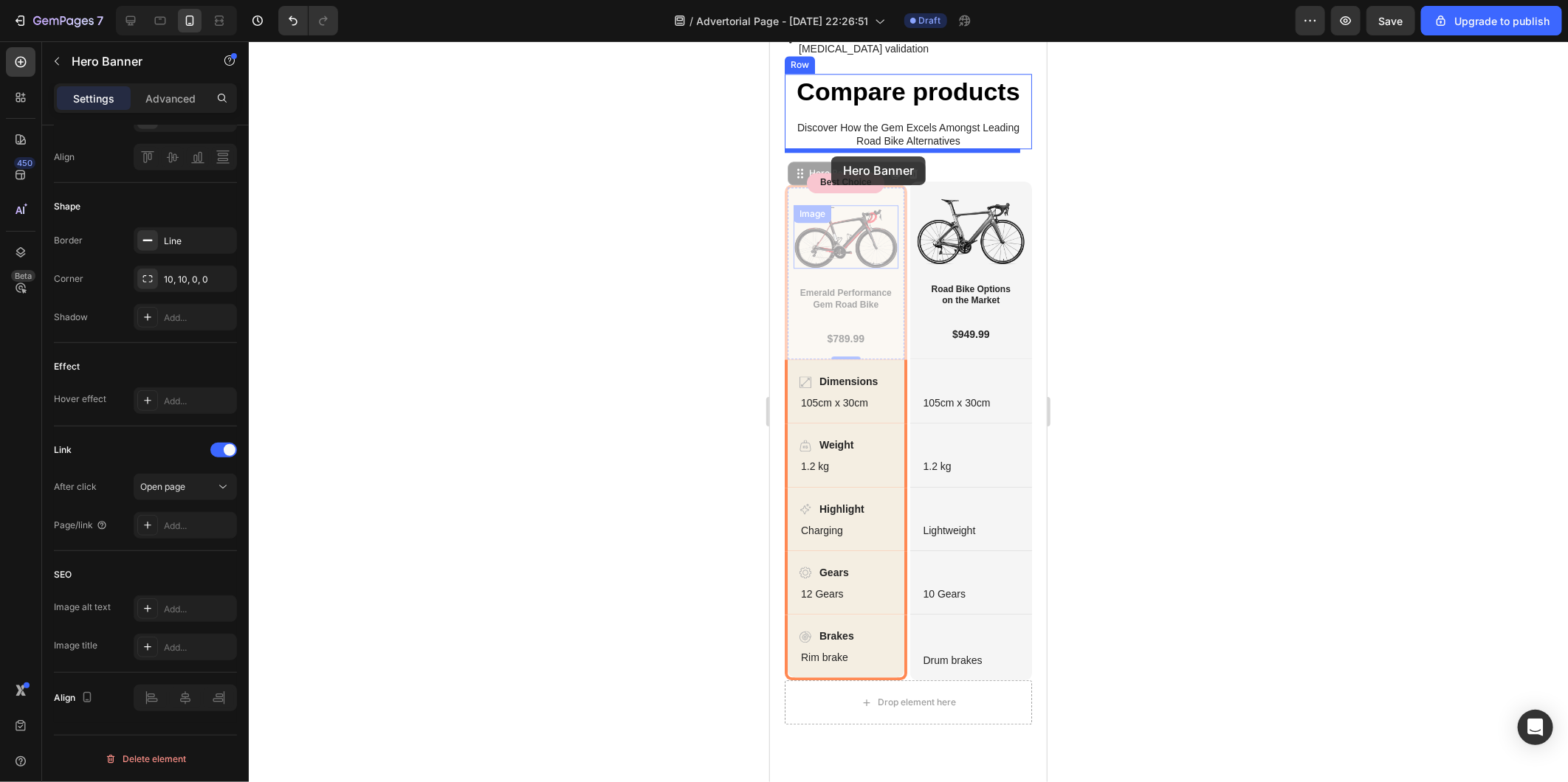
drag, startPoint x: 792, startPoint y: 425, endPoint x: 830, endPoint y: 155, distance: 272.7
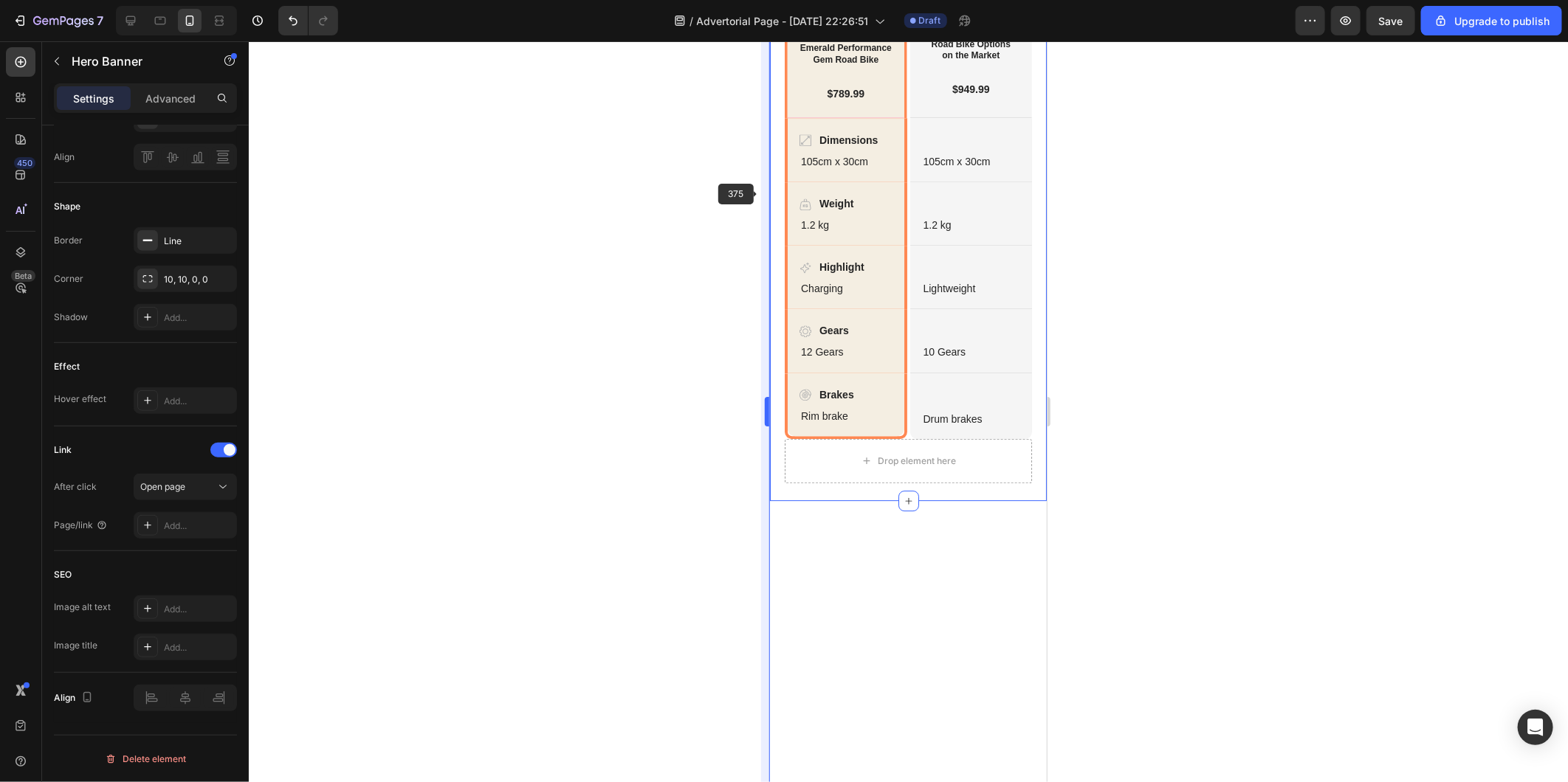
scroll to position [2355, 0]
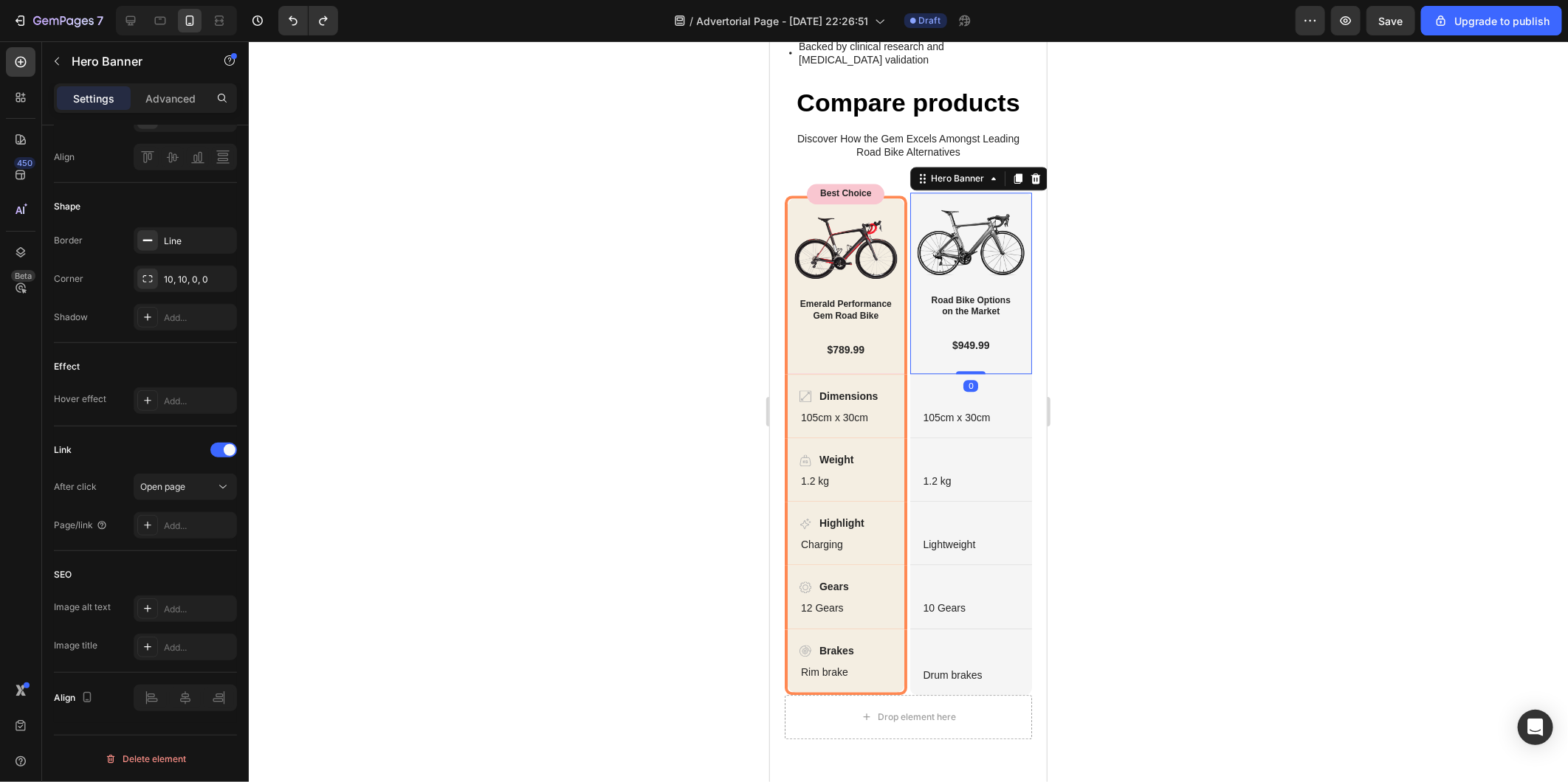
click at [943, 369] on div "Image Road Bike Options on the Market Heading $949.99 Text Block Row" at bounding box center [970, 280] width 122 height 176
click at [785, 373] on div "Image Emerald Performance Gem Road Bike Heading $789.99 Text Block Row Hero Ban…" at bounding box center [845, 283] width 122 height 179
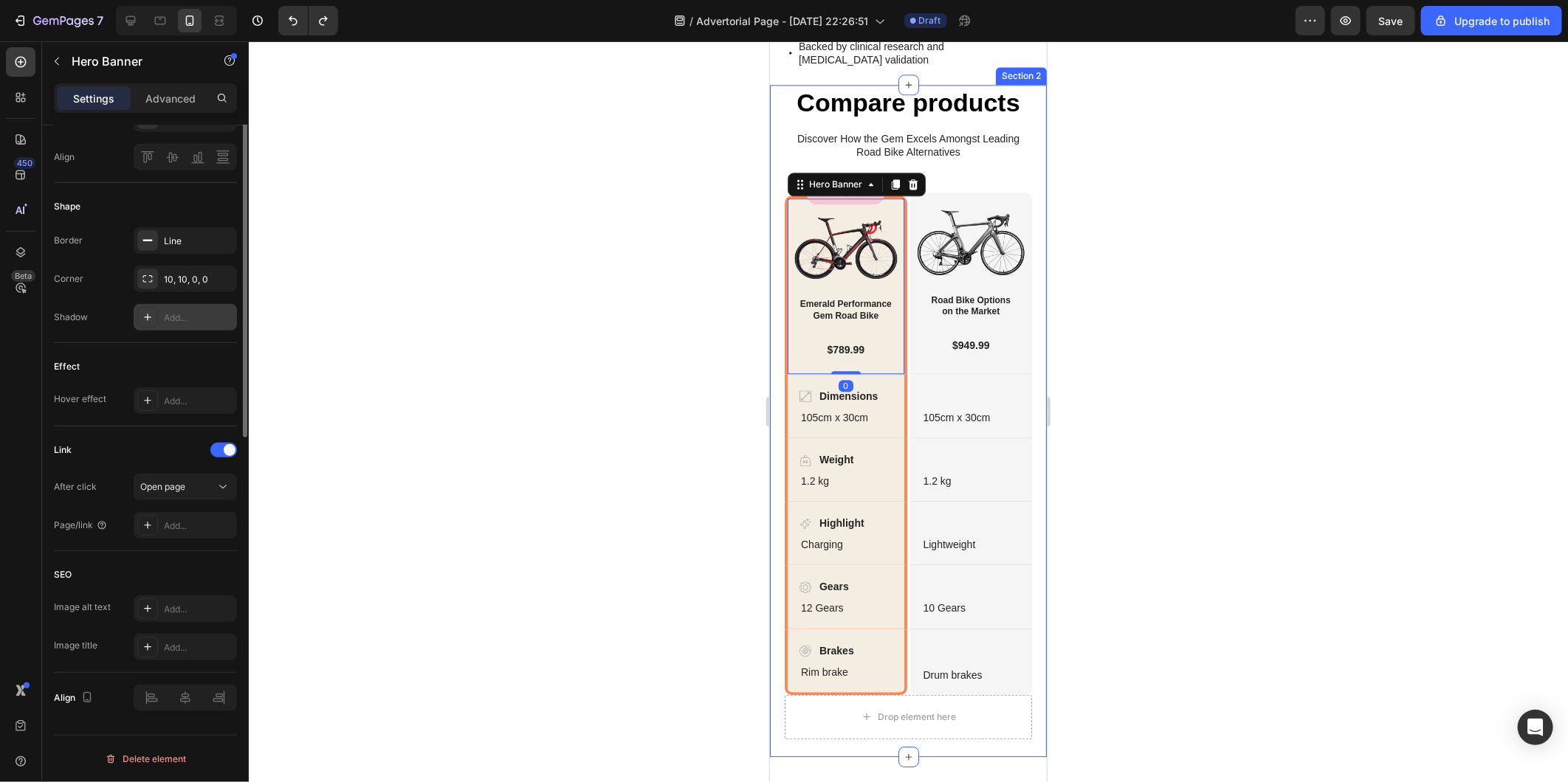
scroll to position [119, 0]
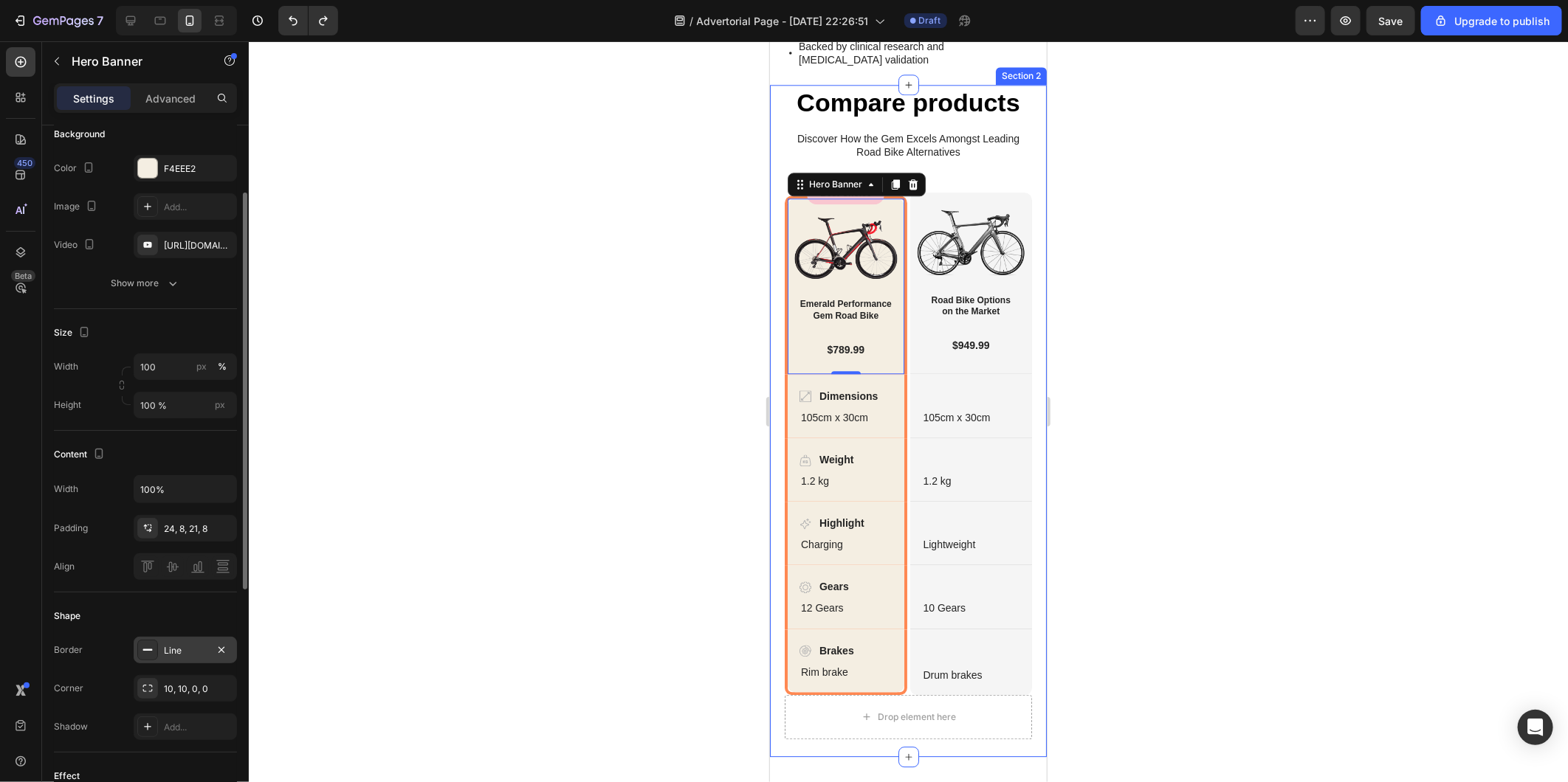
click at [173, 640] on div "Line" at bounding box center [186, 650] width 104 height 26
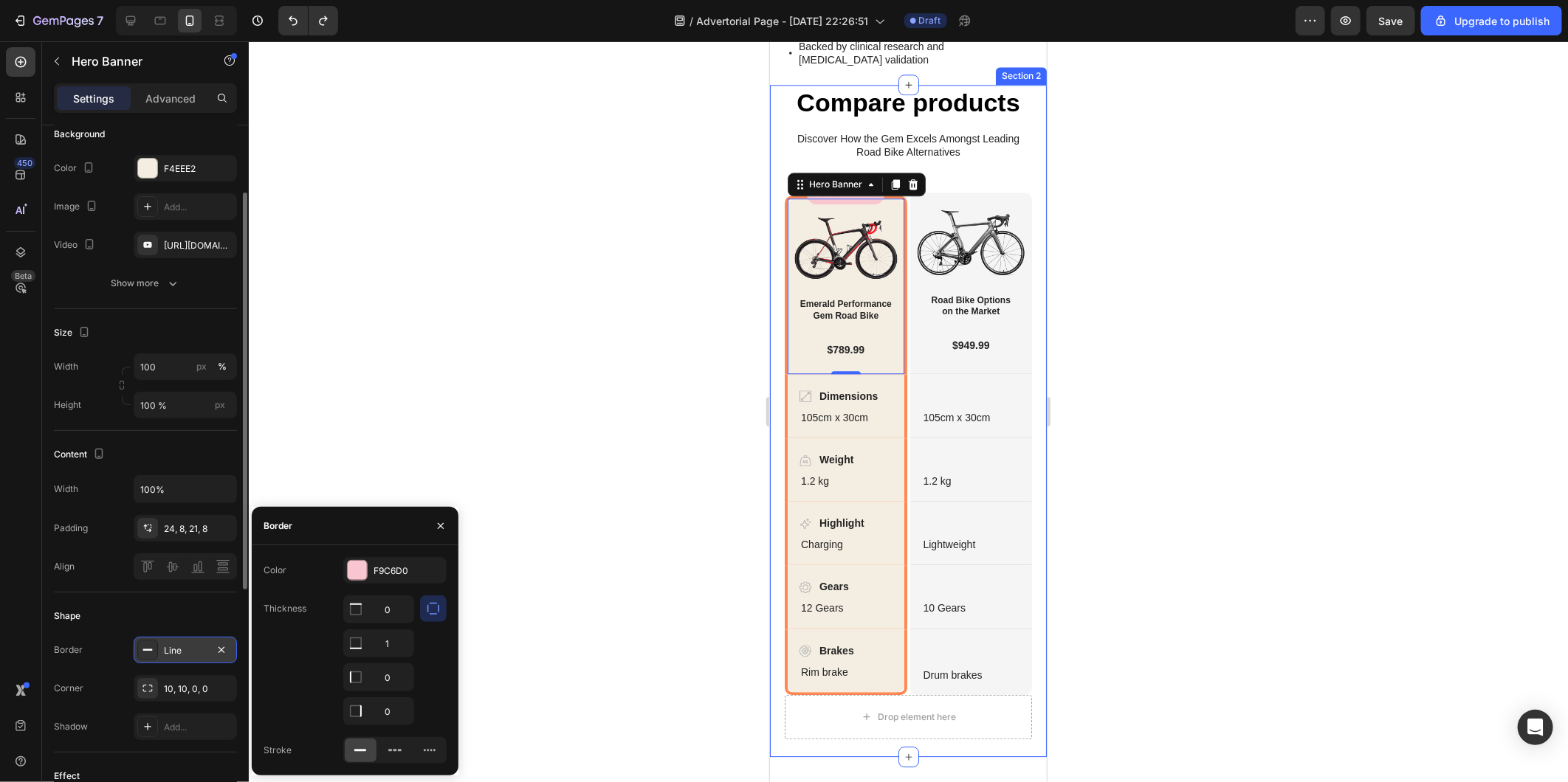
click at [173, 640] on div "Line" at bounding box center [186, 650] width 104 height 26
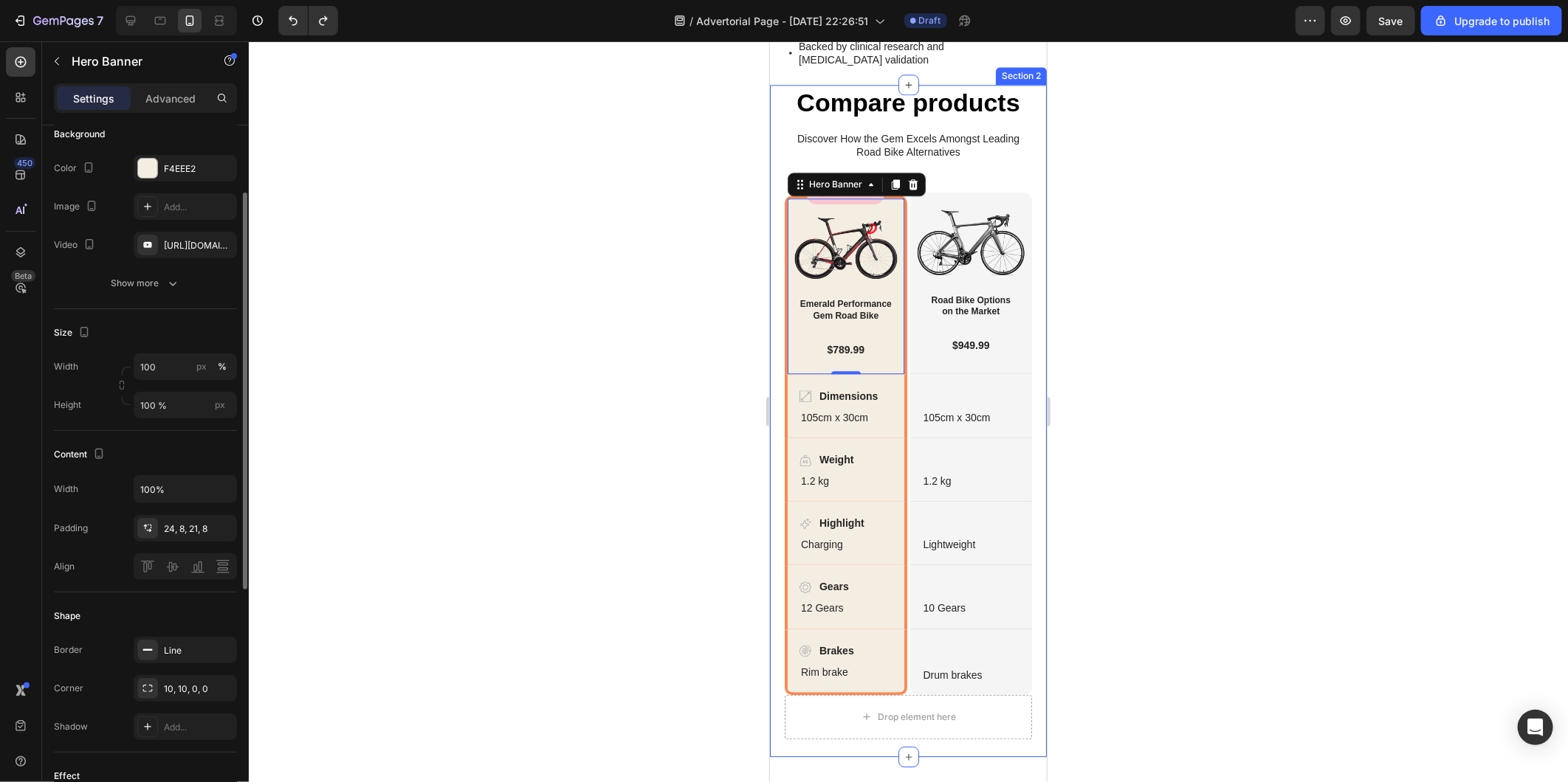
scroll to position [0, 0]
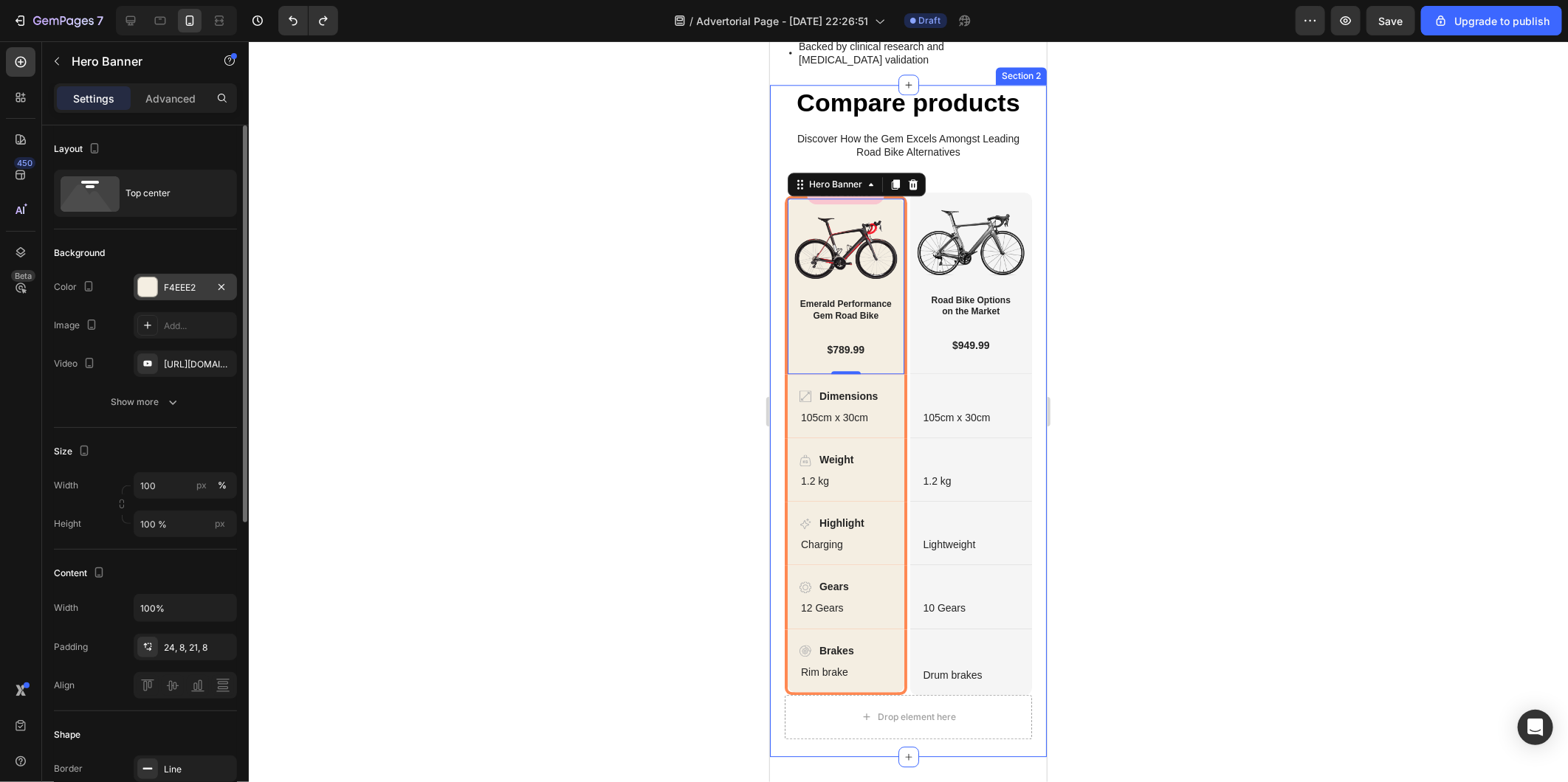
click at [170, 290] on div "F4EEE2" at bounding box center [186, 288] width 43 height 14
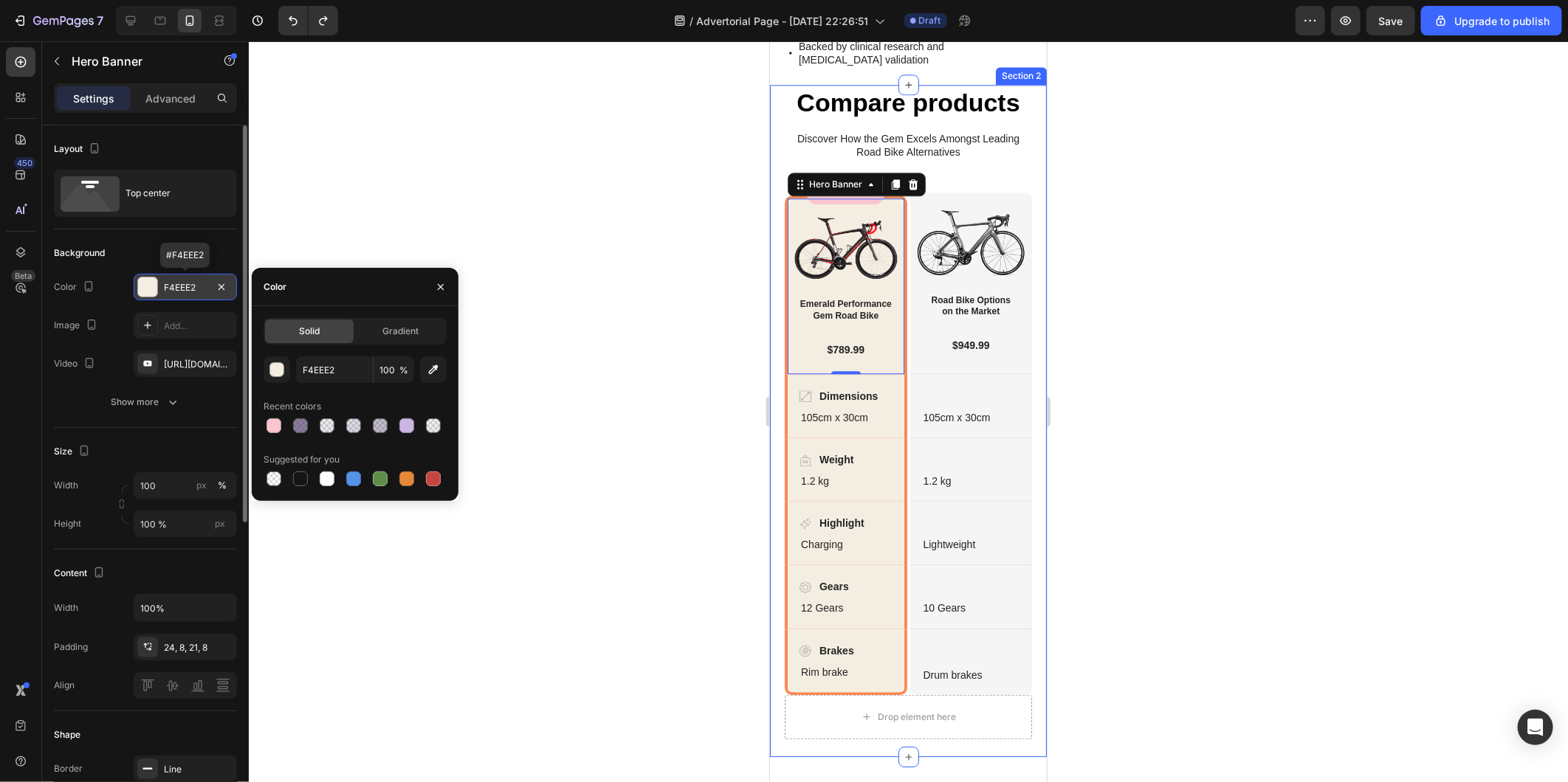
click at [170, 290] on div "F4EEE2" at bounding box center [186, 288] width 43 height 14
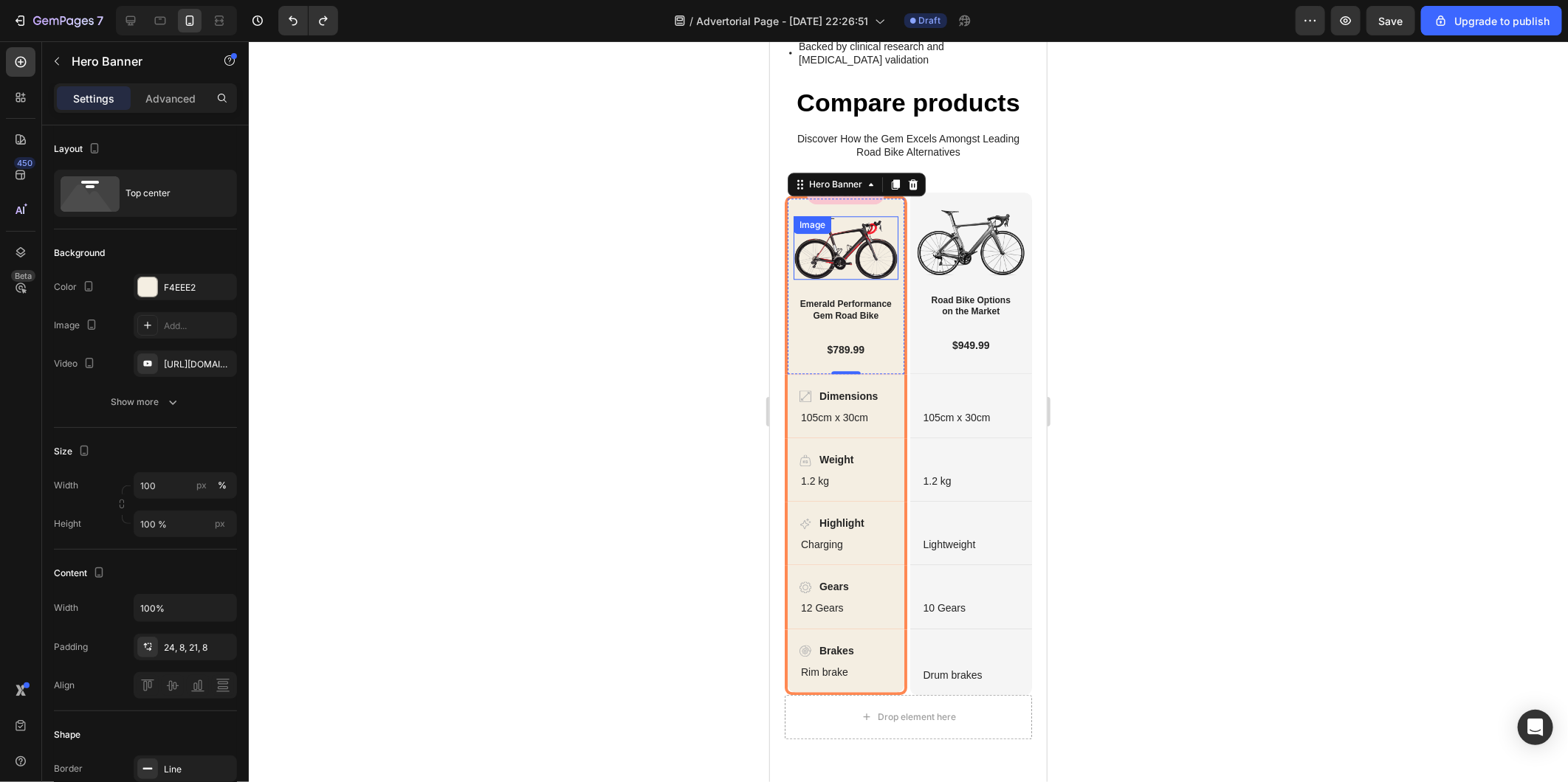
click at [853, 280] on img at bounding box center [845, 247] width 105 height 65
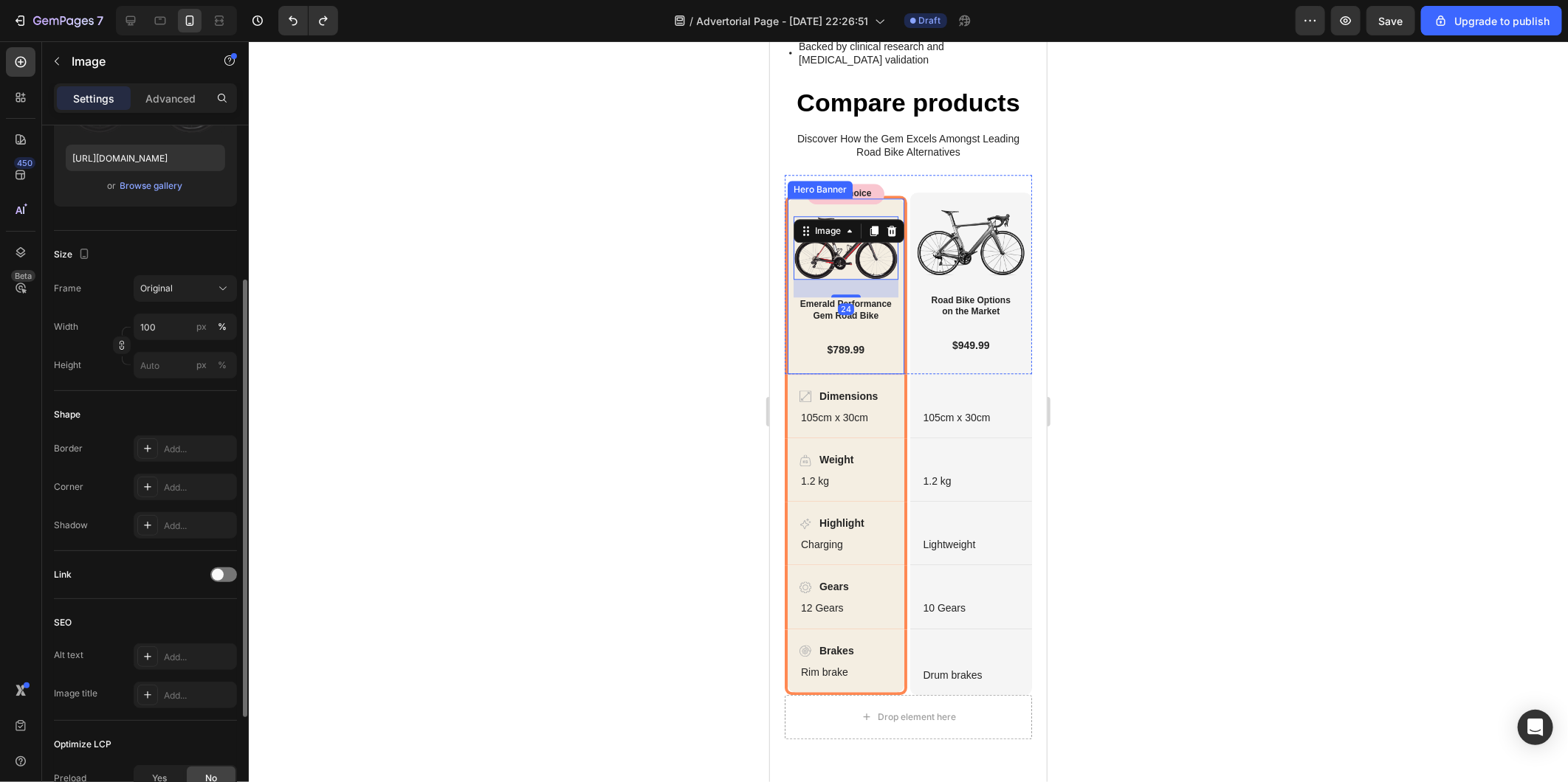
scroll to position [415, 0]
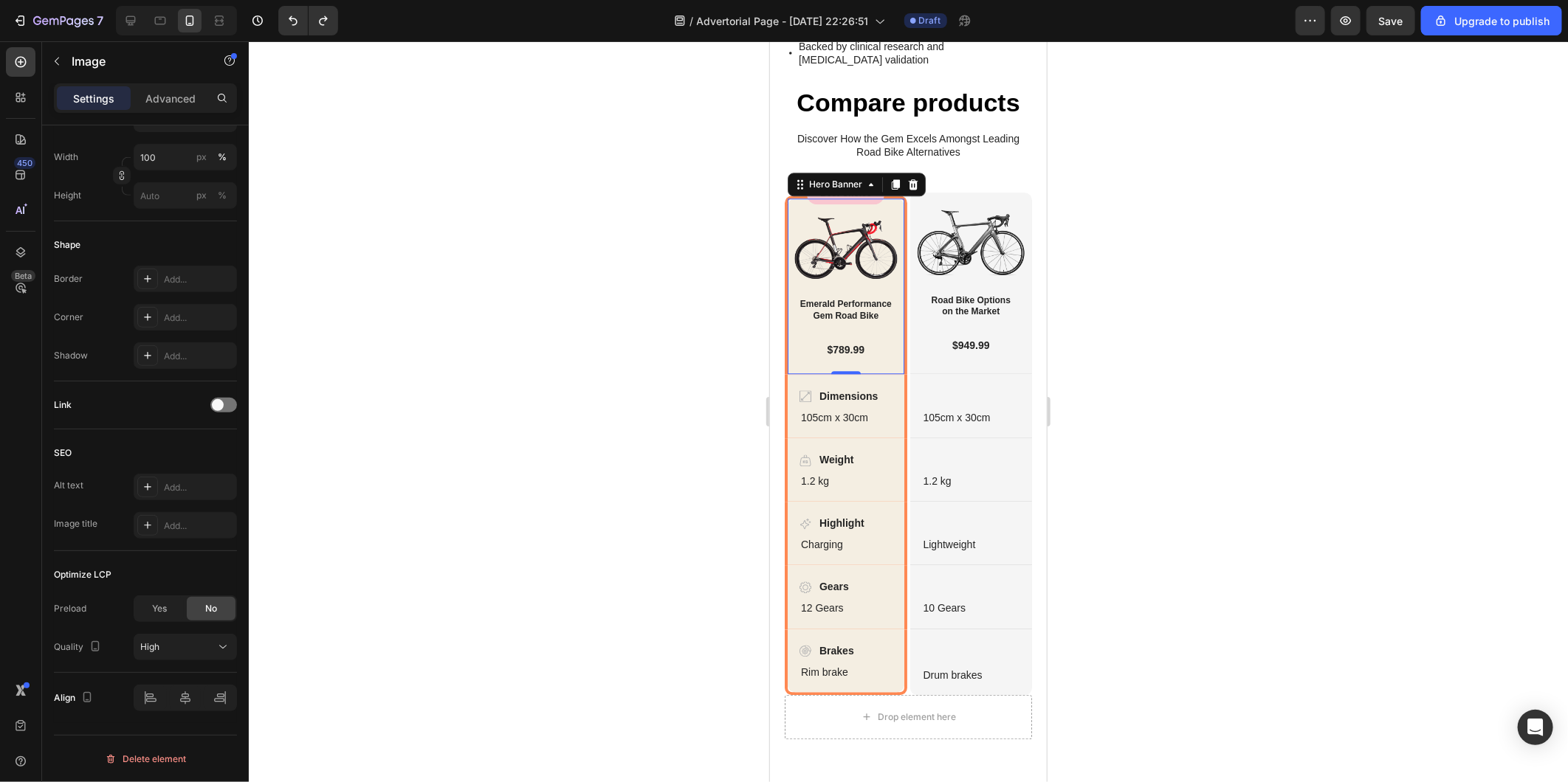
click at [785, 356] on div "Image Emerald Performance Gem Road Bike Heading $789.99 Text Block Row Hero Ban…" at bounding box center [845, 283] width 122 height 179
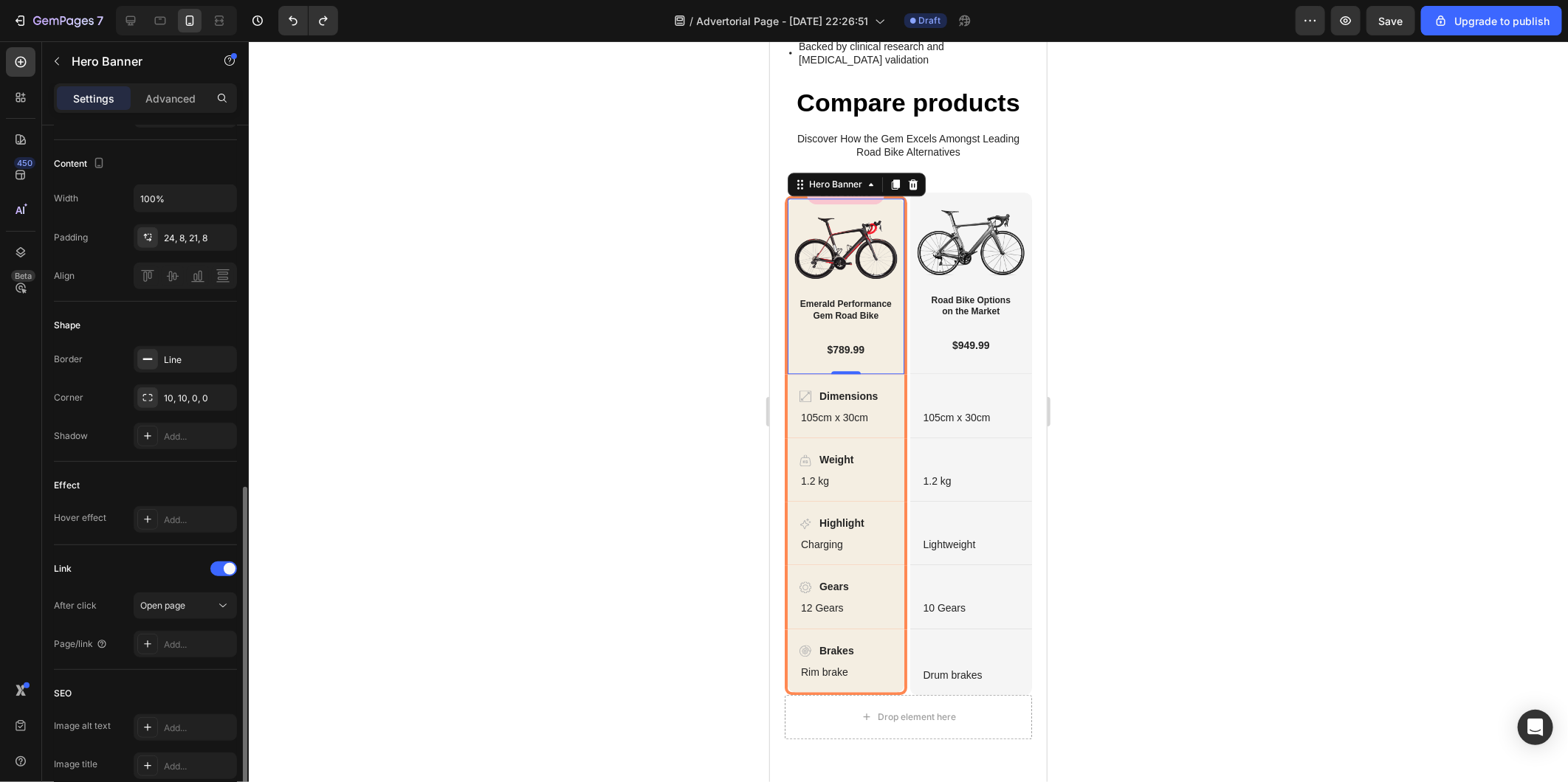
scroll to position [529, 0]
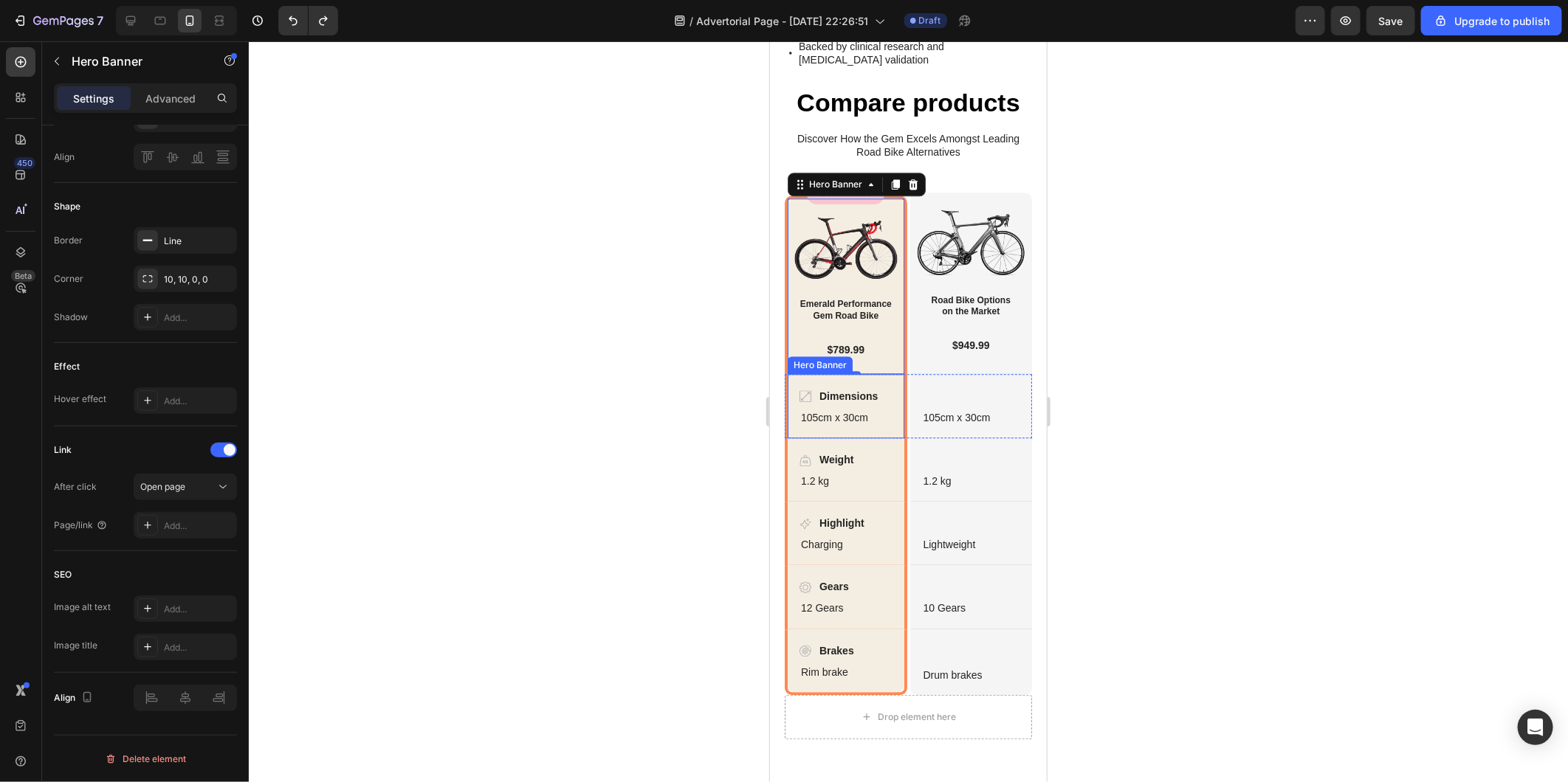
click at [785, 438] on div "Dimensions Item List 105cm x 30cm Text Block Hero Banner" at bounding box center [845, 406] width 122 height 65
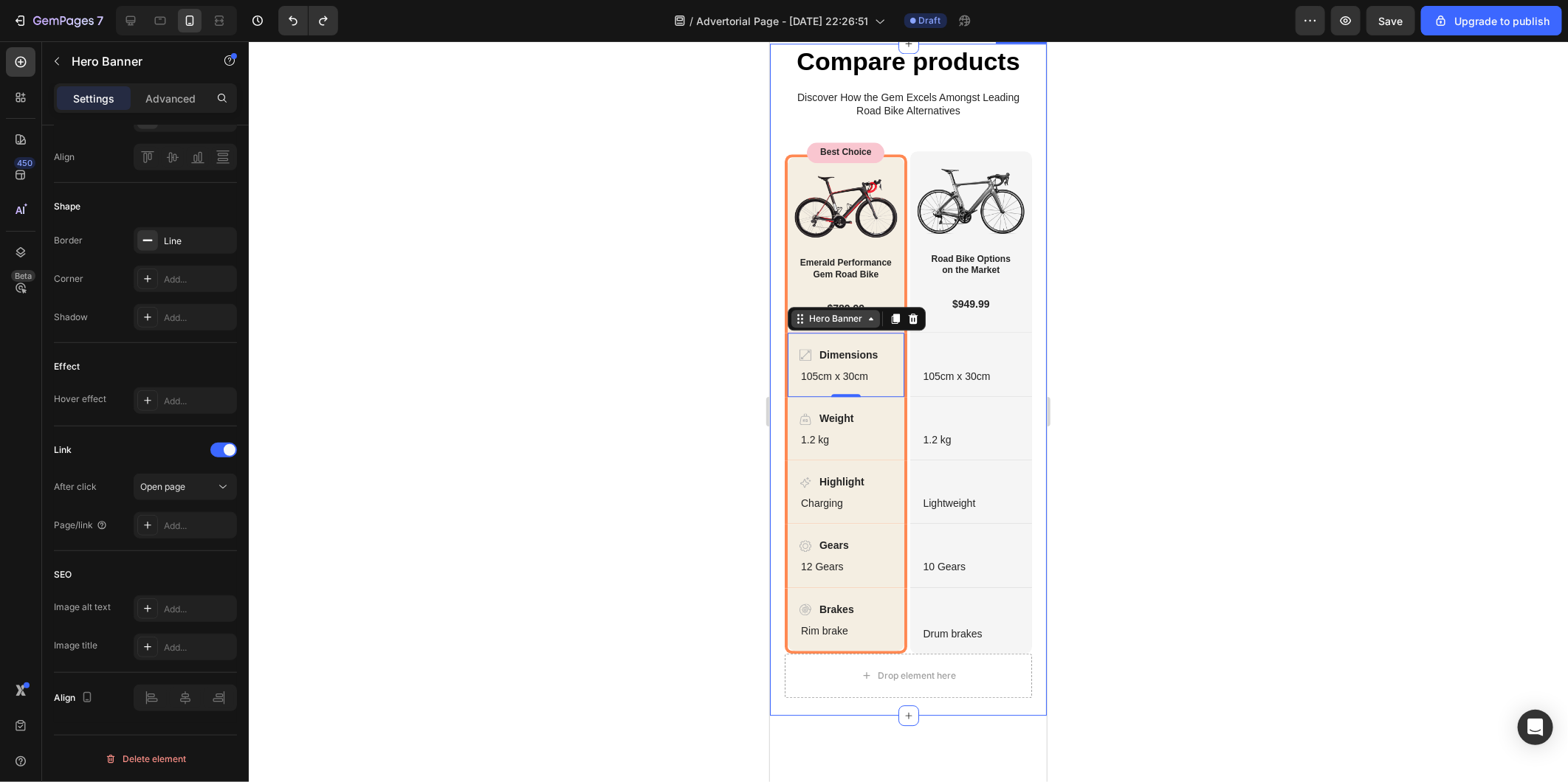
scroll to position [2519, 0]
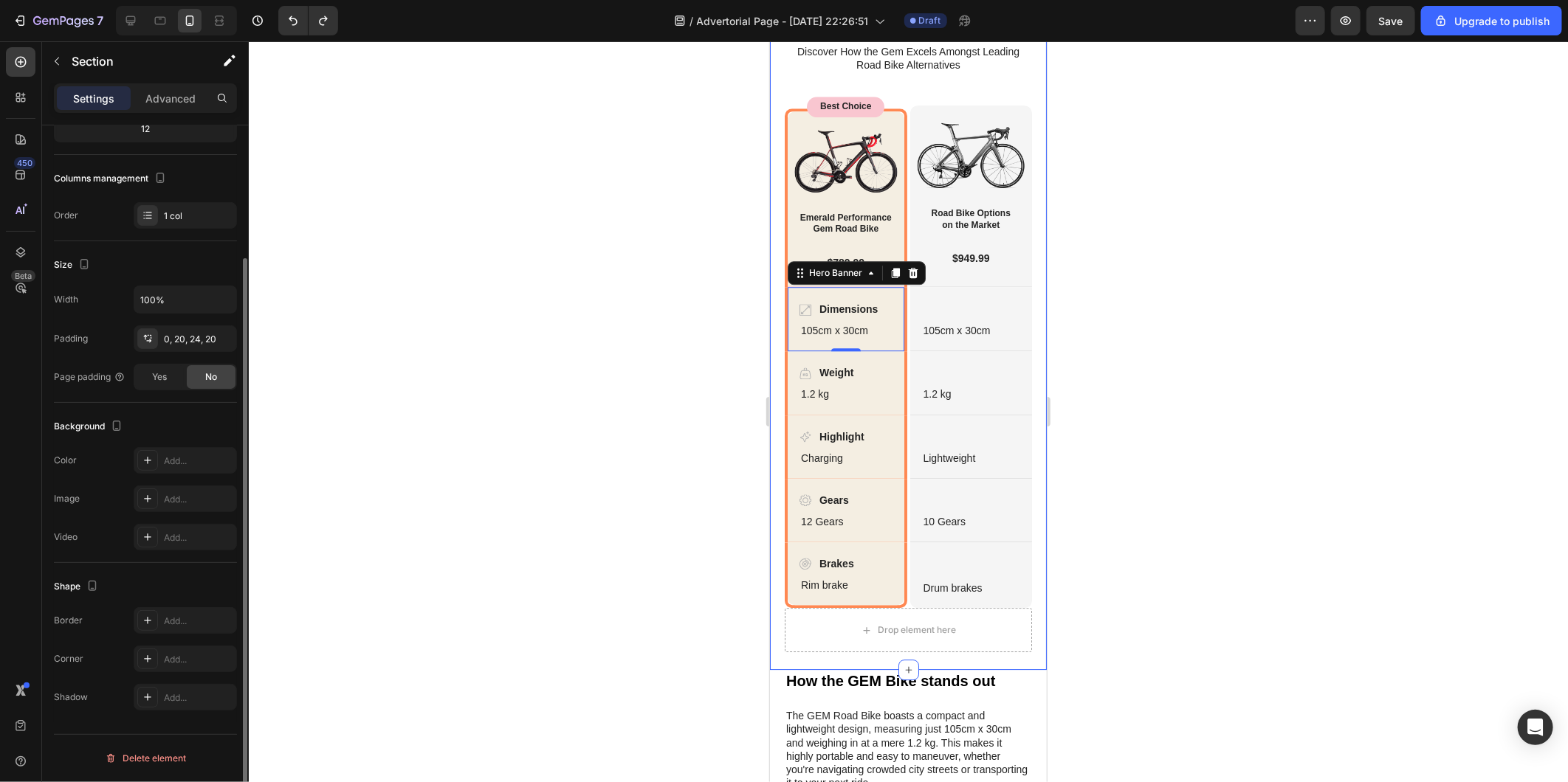
click at [779, 75] on div "Compare products Heading Discover How the Gem Excels Amongst Leading Road Bike …" at bounding box center [907, 333] width 277 height 673
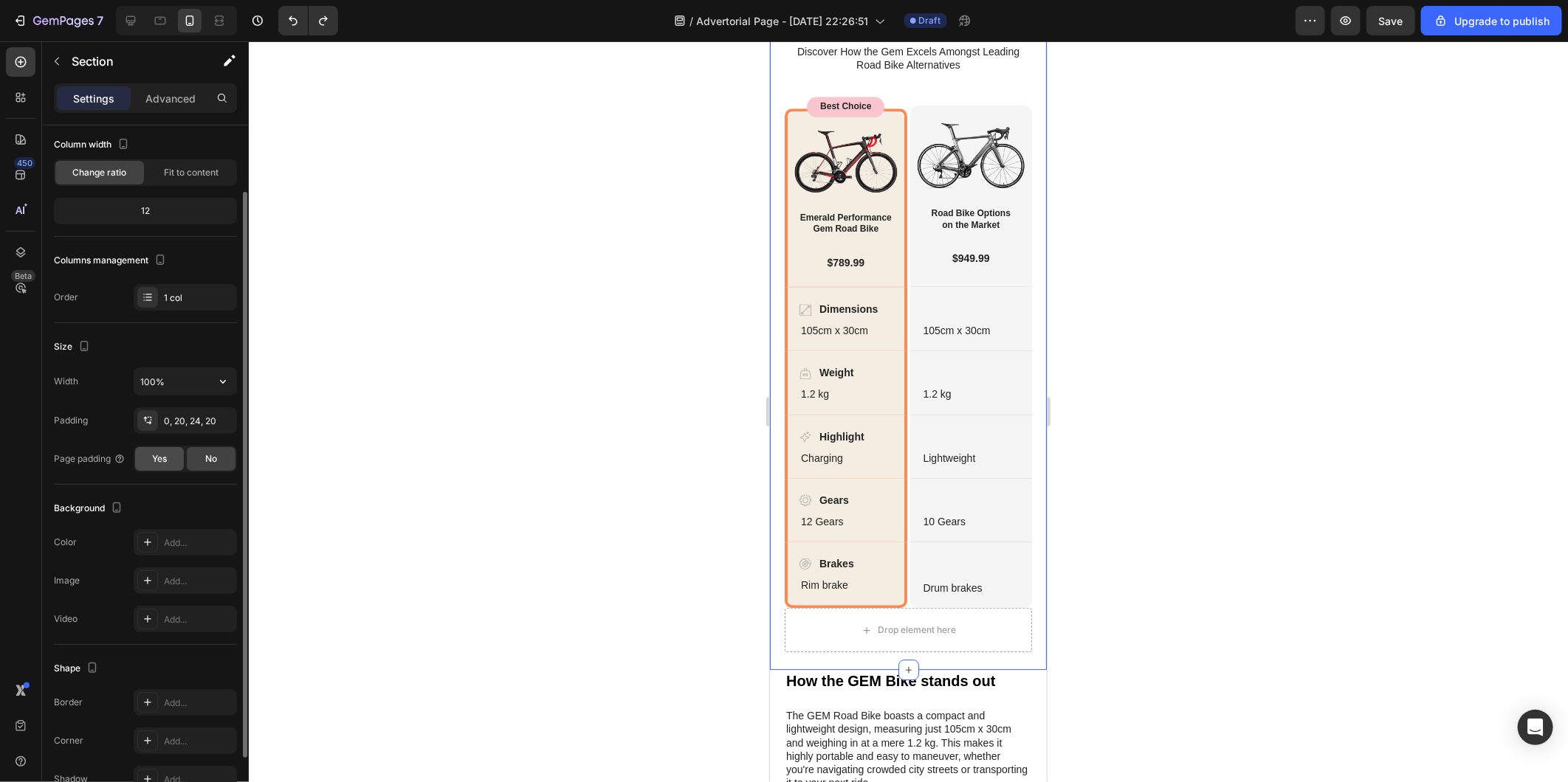
scroll to position [0, 0]
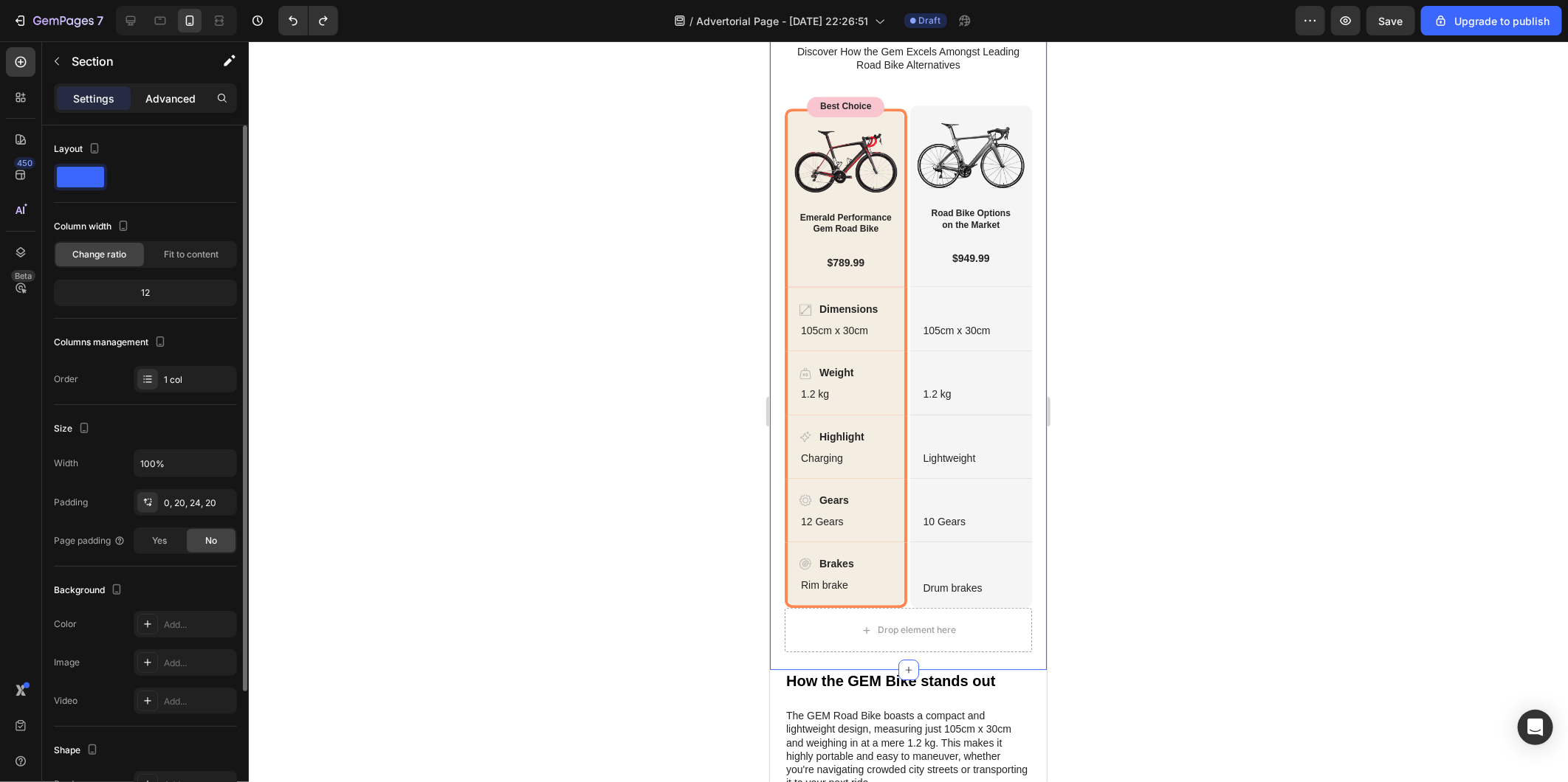
click at [170, 101] on p "Advanced" at bounding box center [170, 99] width 50 height 16
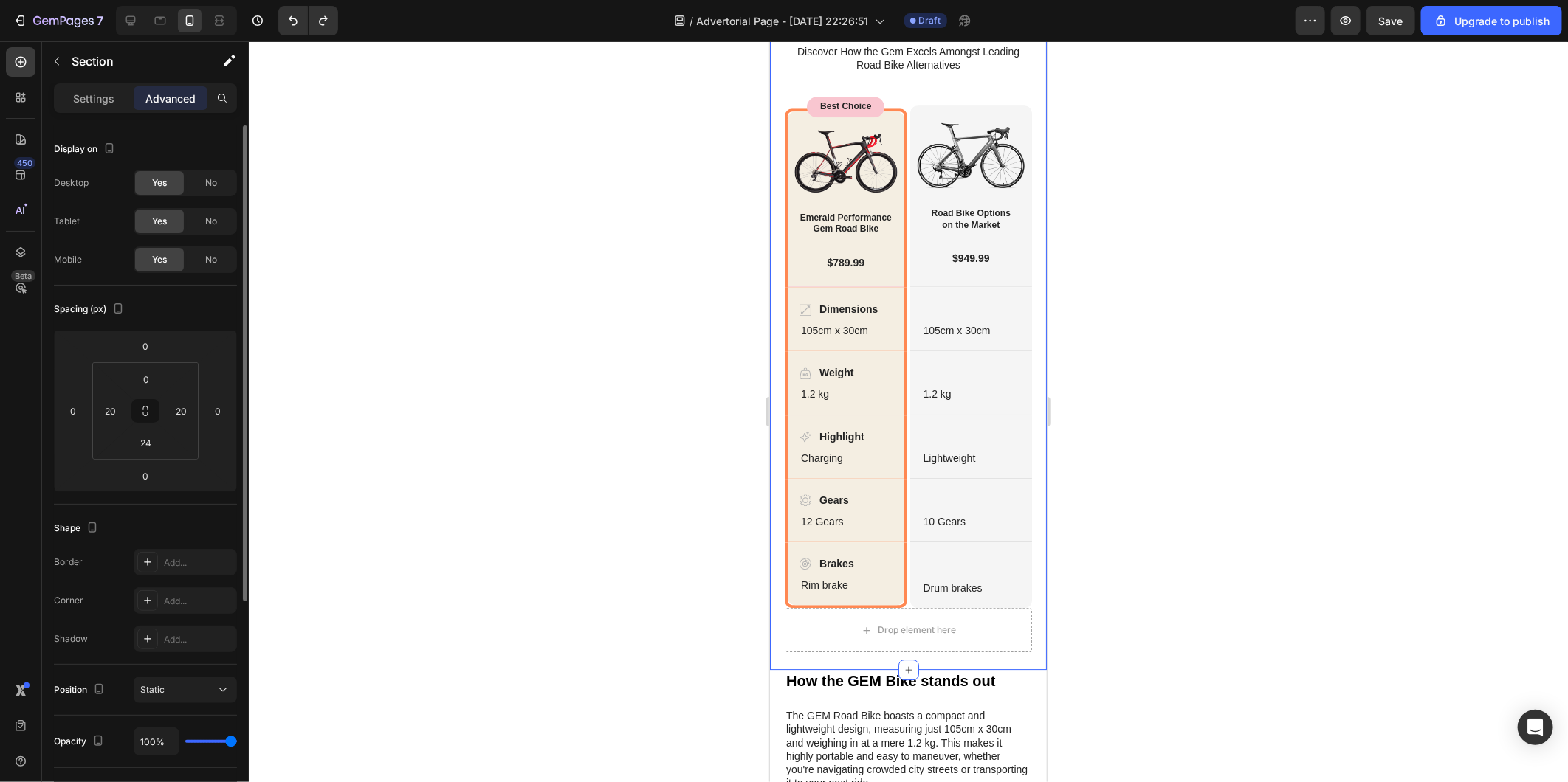
scroll to position [326, 0]
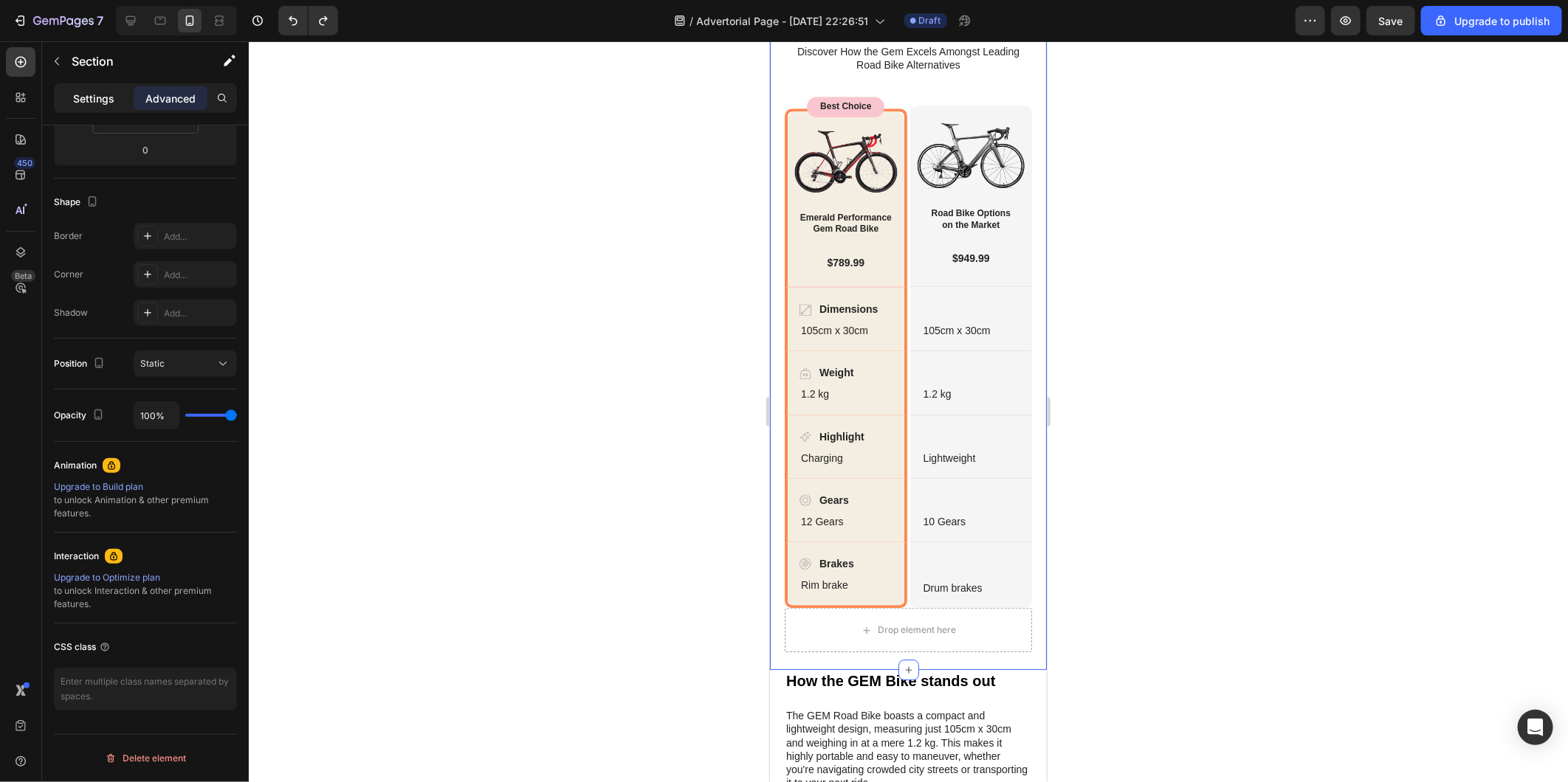
click at [84, 98] on p "Settings" at bounding box center [94, 99] width 41 height 16
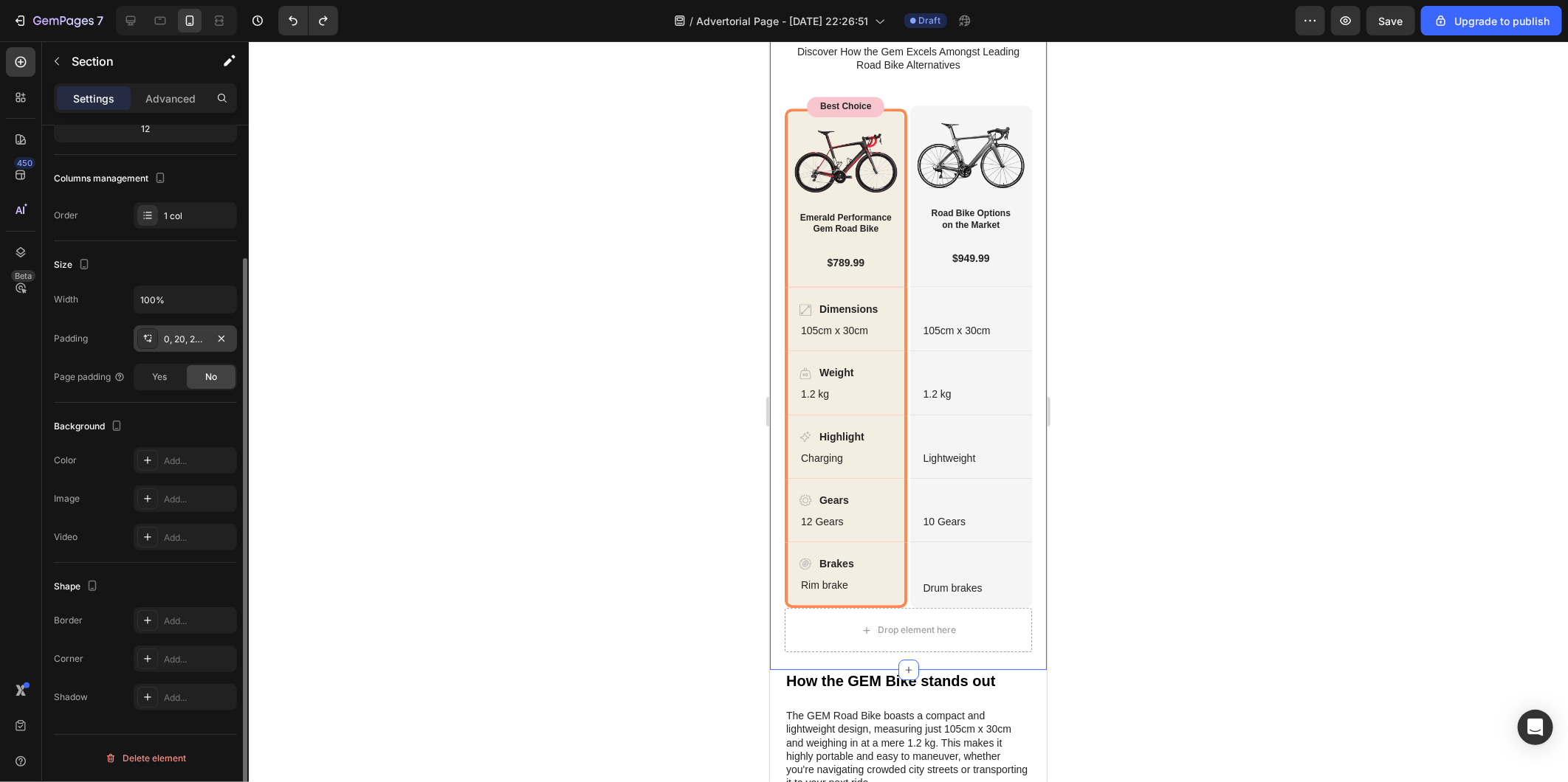
scroll to position [0, 0]
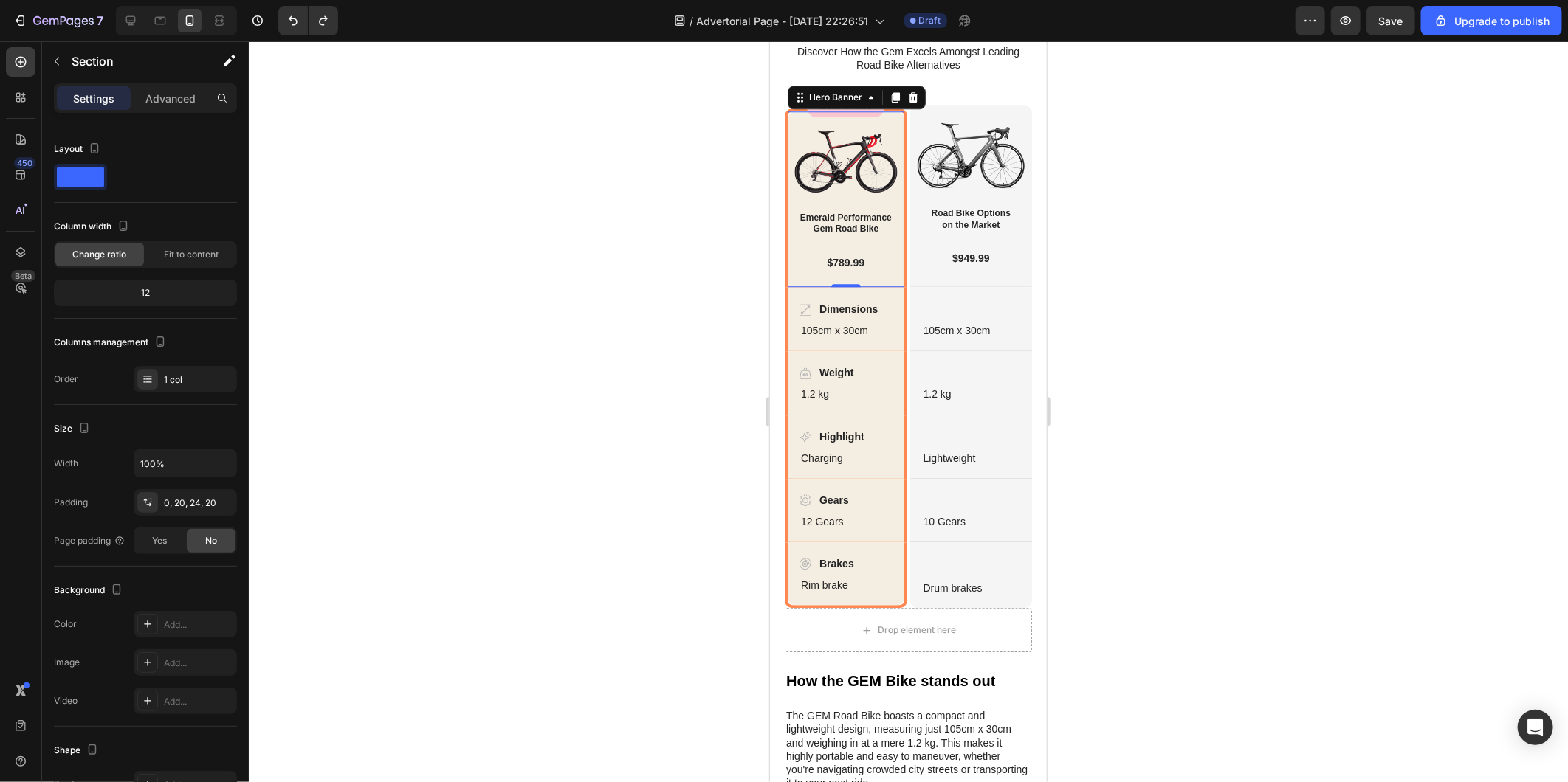
click at [785, 270] on div "Image Emerald Performance Gem Road Bike Heading $789.99 Text Block Row Hero Ban…" at bounding box center [845, 196] width 122 height 179
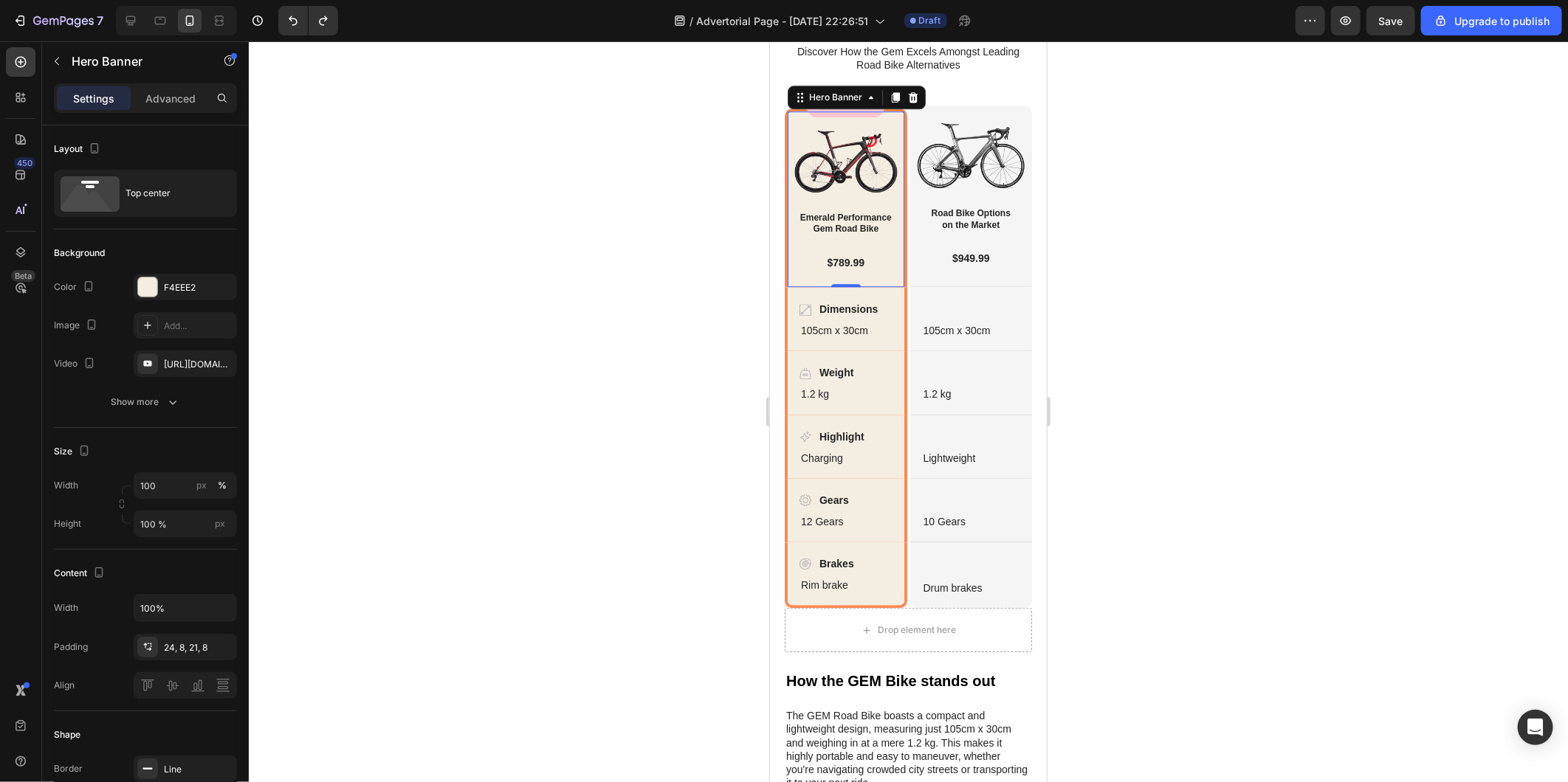
click at [497, 481] on div at bounding box center [907, 412] width 1319 height 741
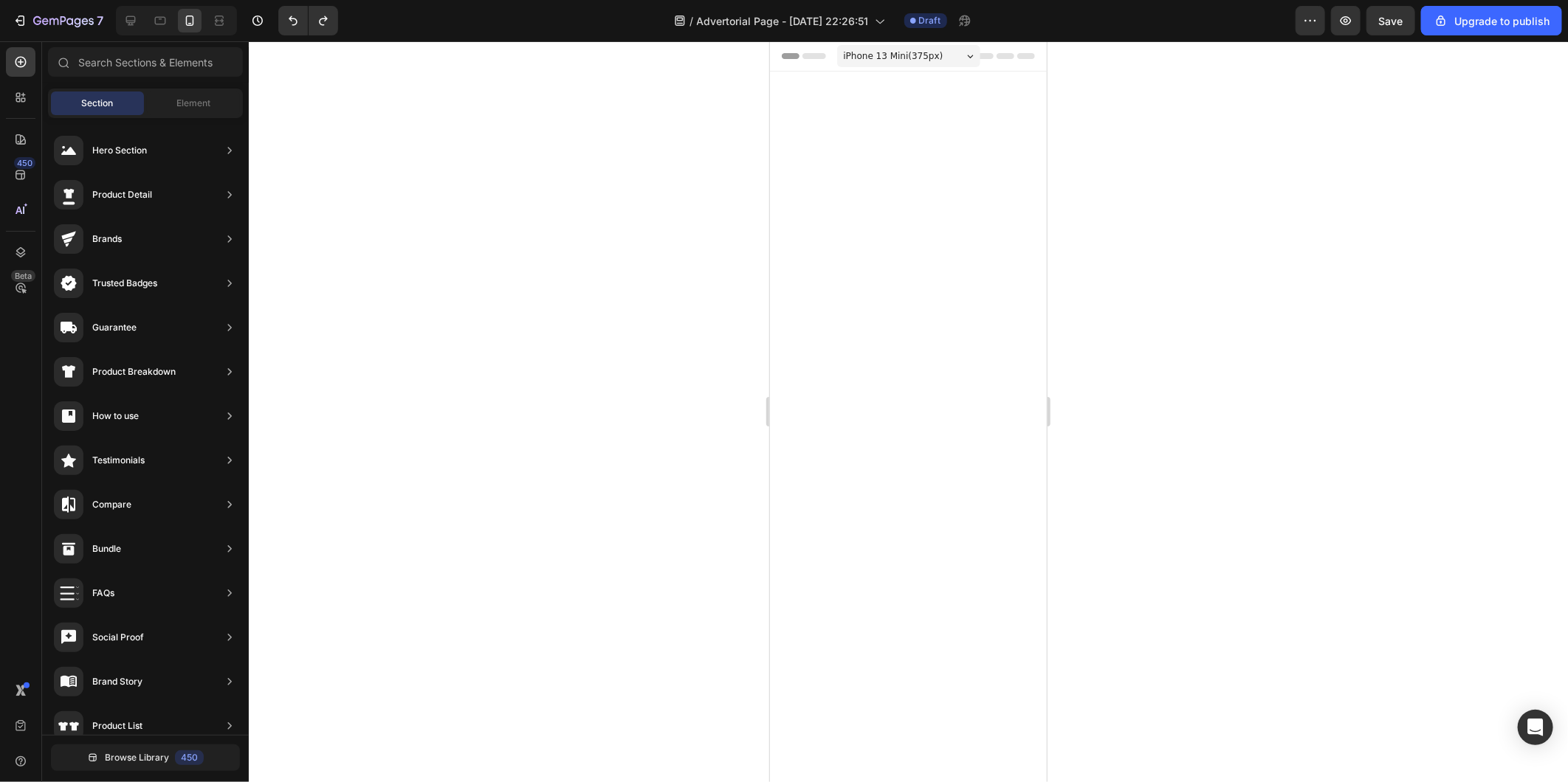
scroll to position [2297, 0]
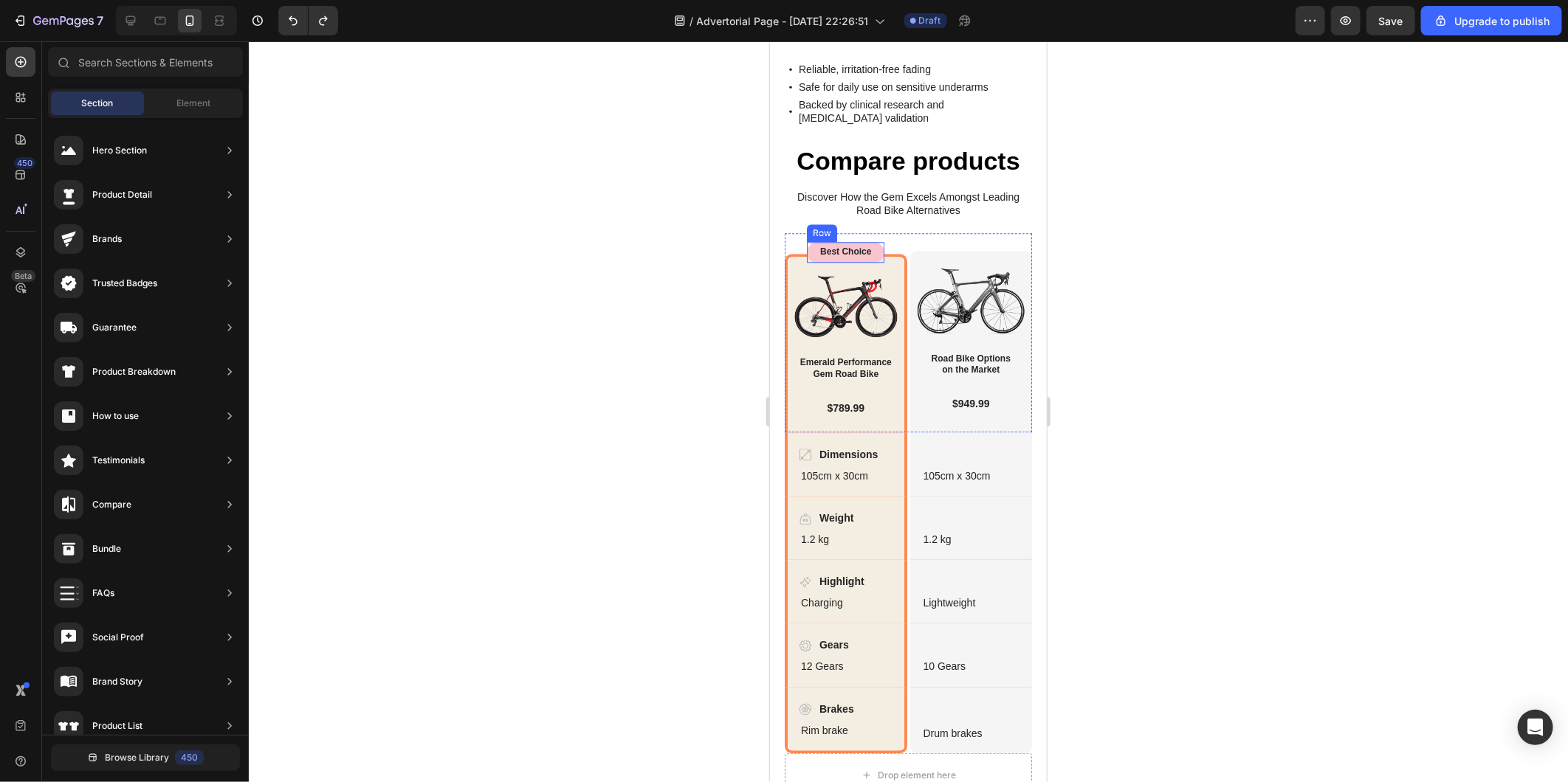
click at [809, 262] on div "Best Choice Text Block Row" at bounding box center [845, 251] width 77 height 21
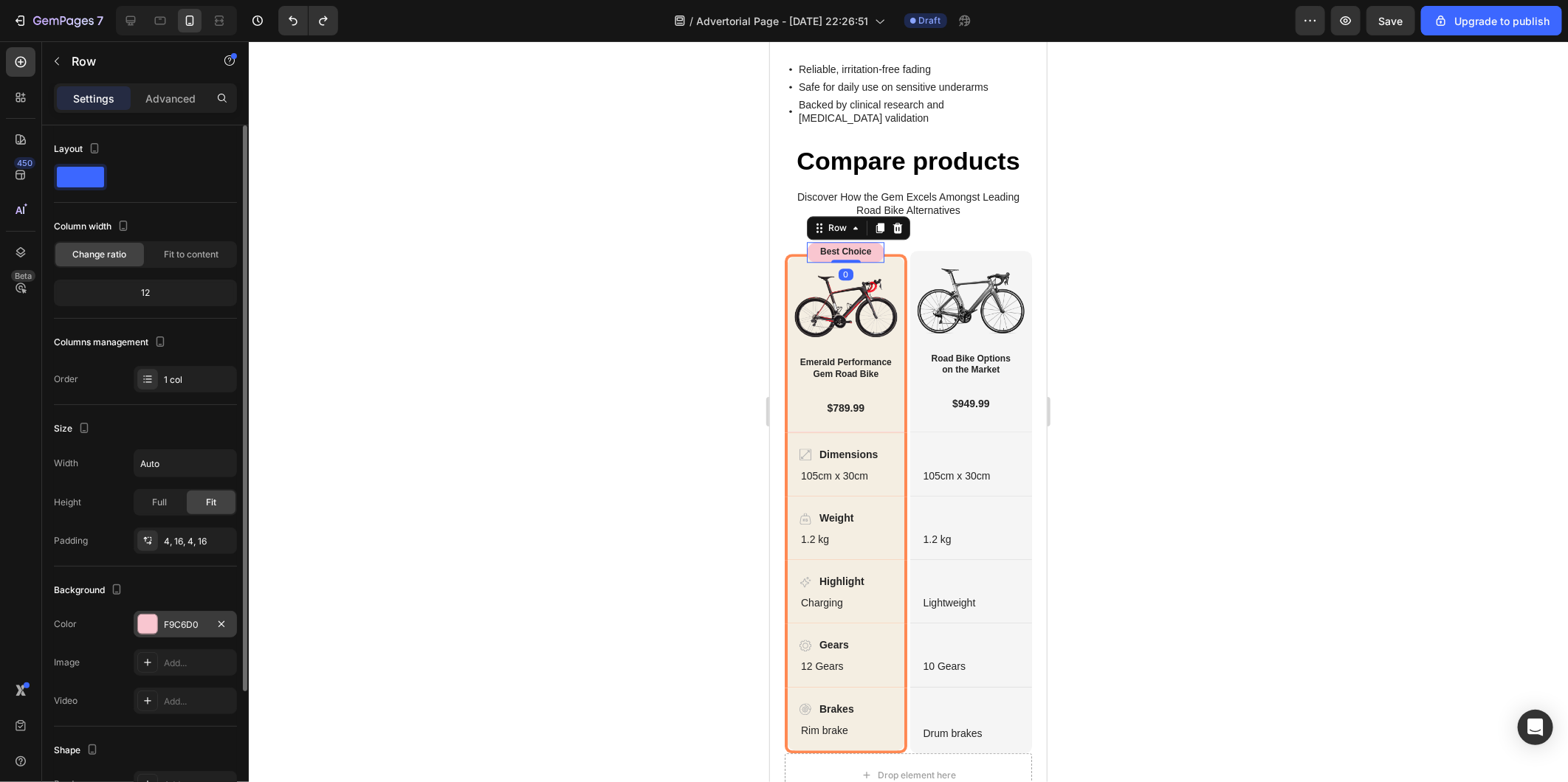
click at [174, 624] on div "F9C6D0" at bounding box center [186, 626] width 43 height 14
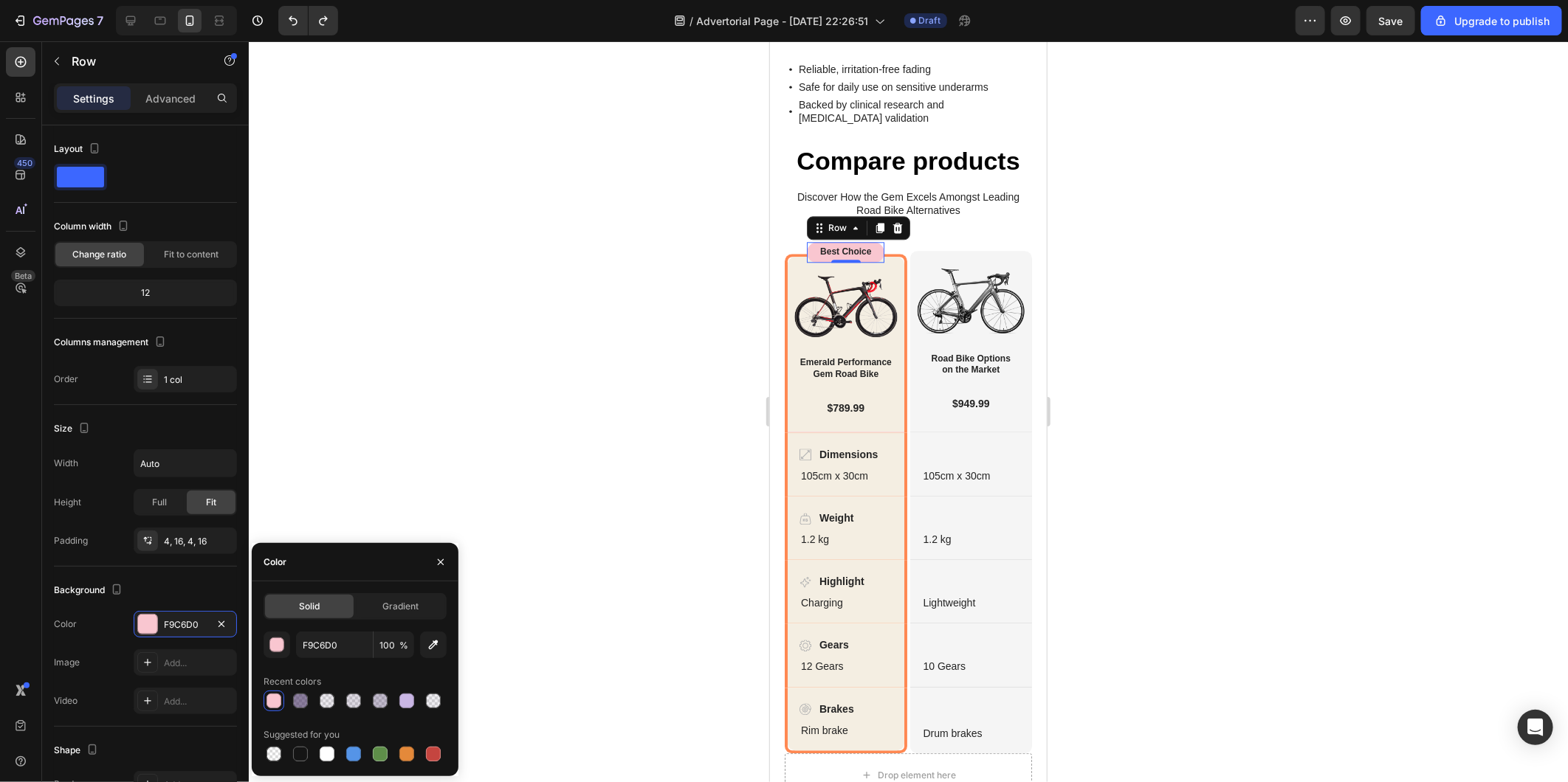
click at [506, 386] on div at bounding box center [907, 412] width 1319 height 741
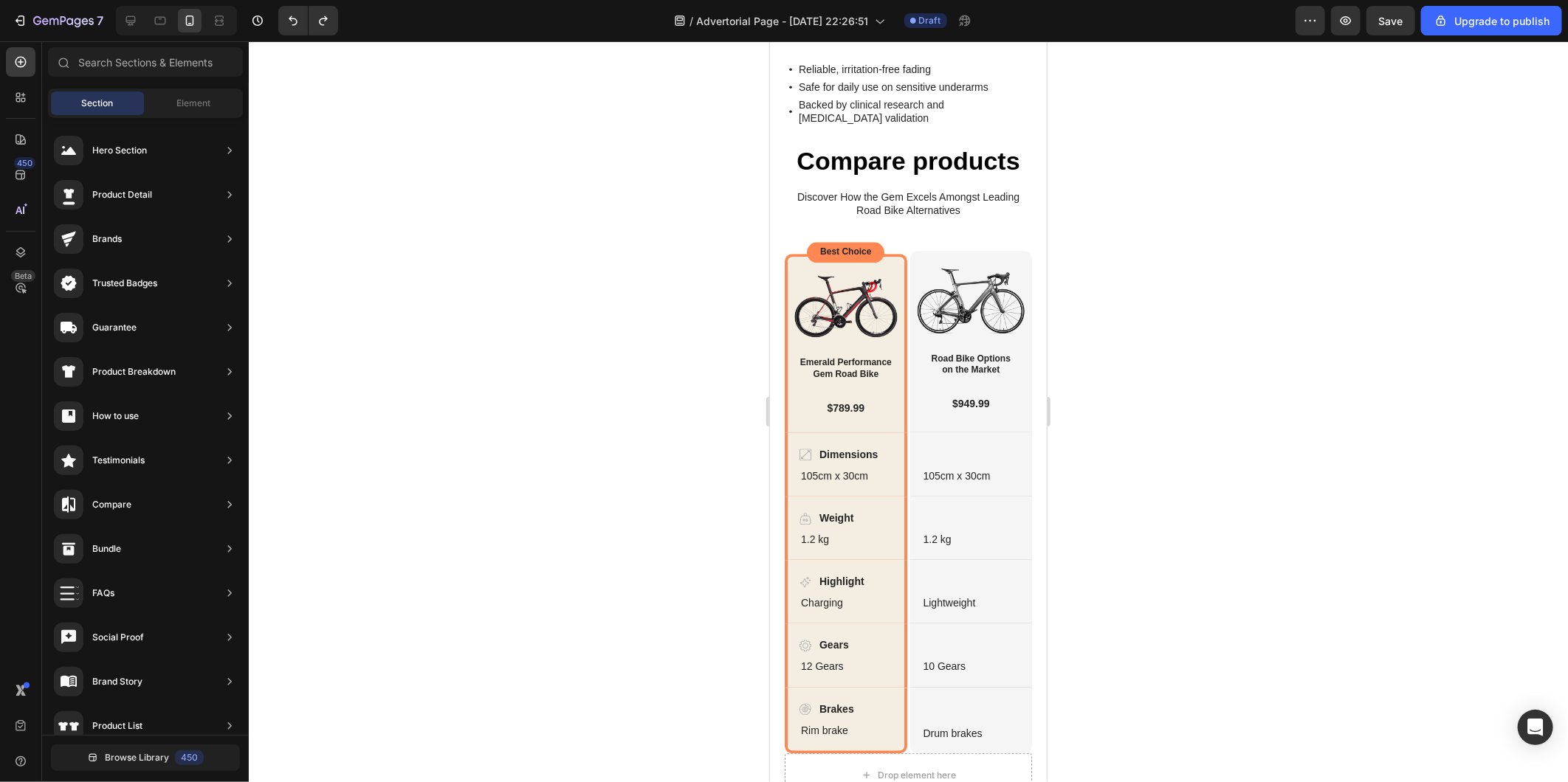
click at [690, 246] on div at bounding box center [907, 412] width 1319 height 741
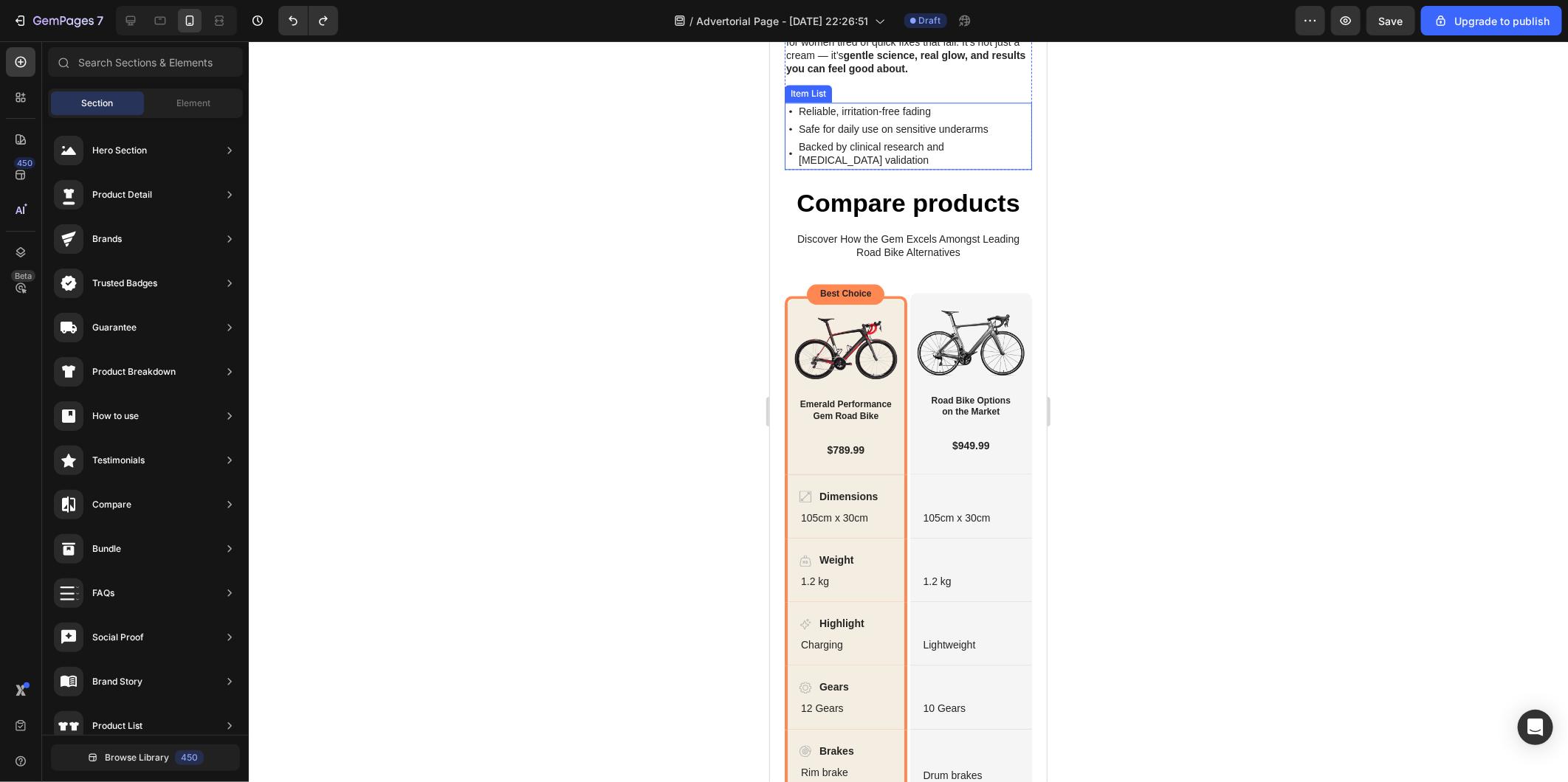
scroll to position [2460, 0]
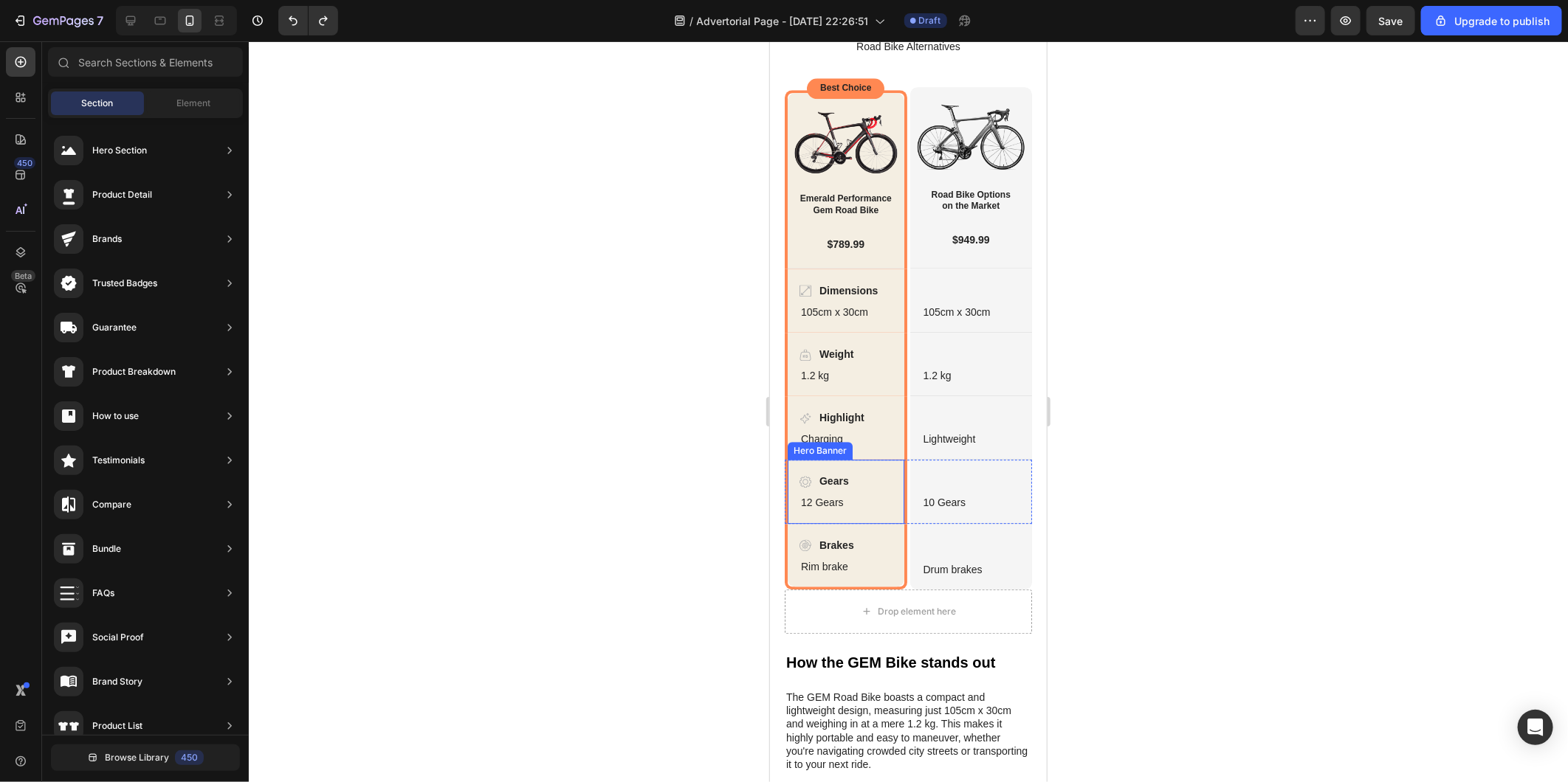
click at [896, 522] on div "Gears Item List 12 Gears Text Block" at bounding box center [845, 491] width 116 height 63
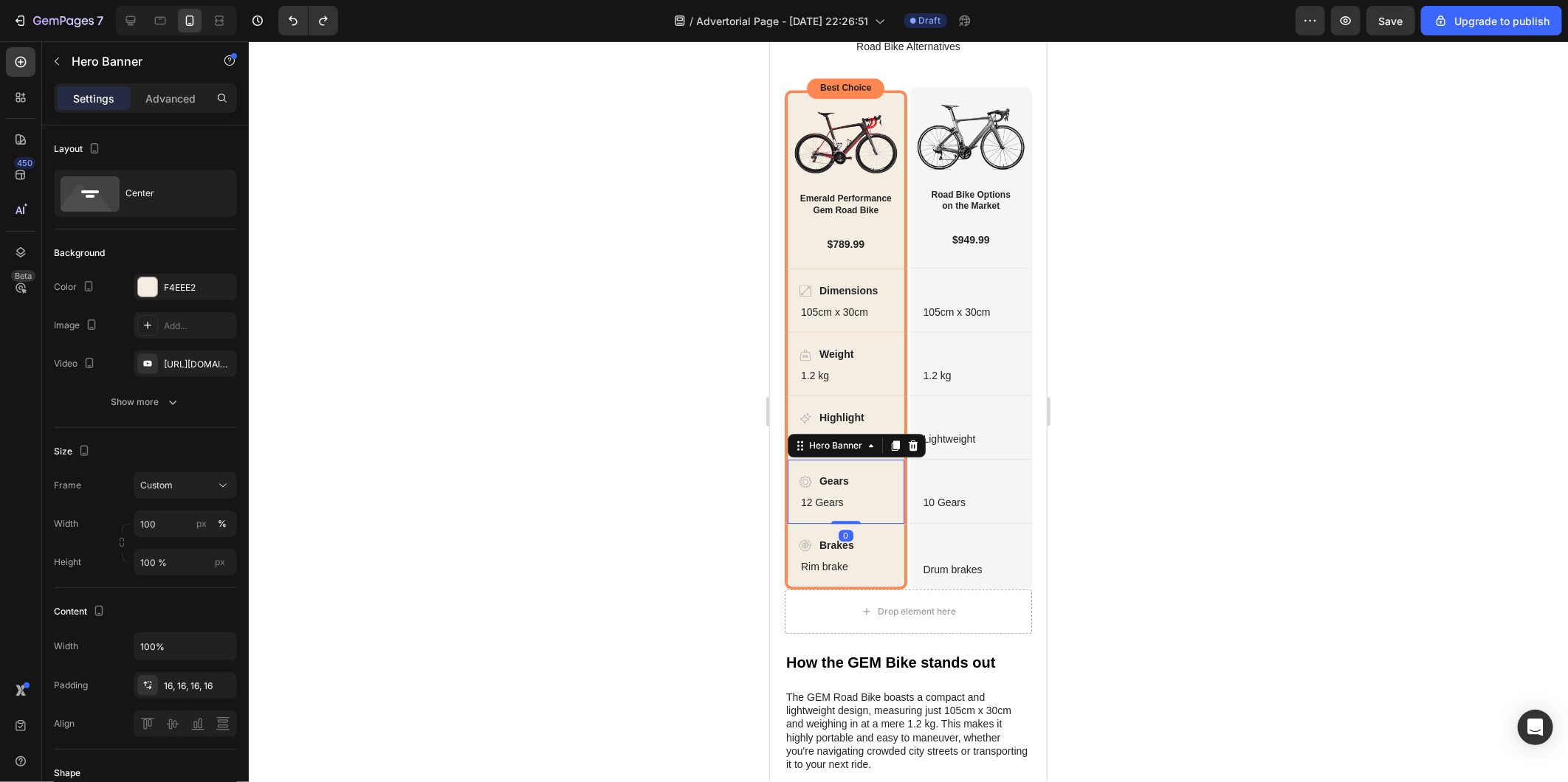
click at [898, 523] on div "Gears Item List 12 Gears Text Block Hero Banner 0" at bounding box center [845, 491] width 122 height 64
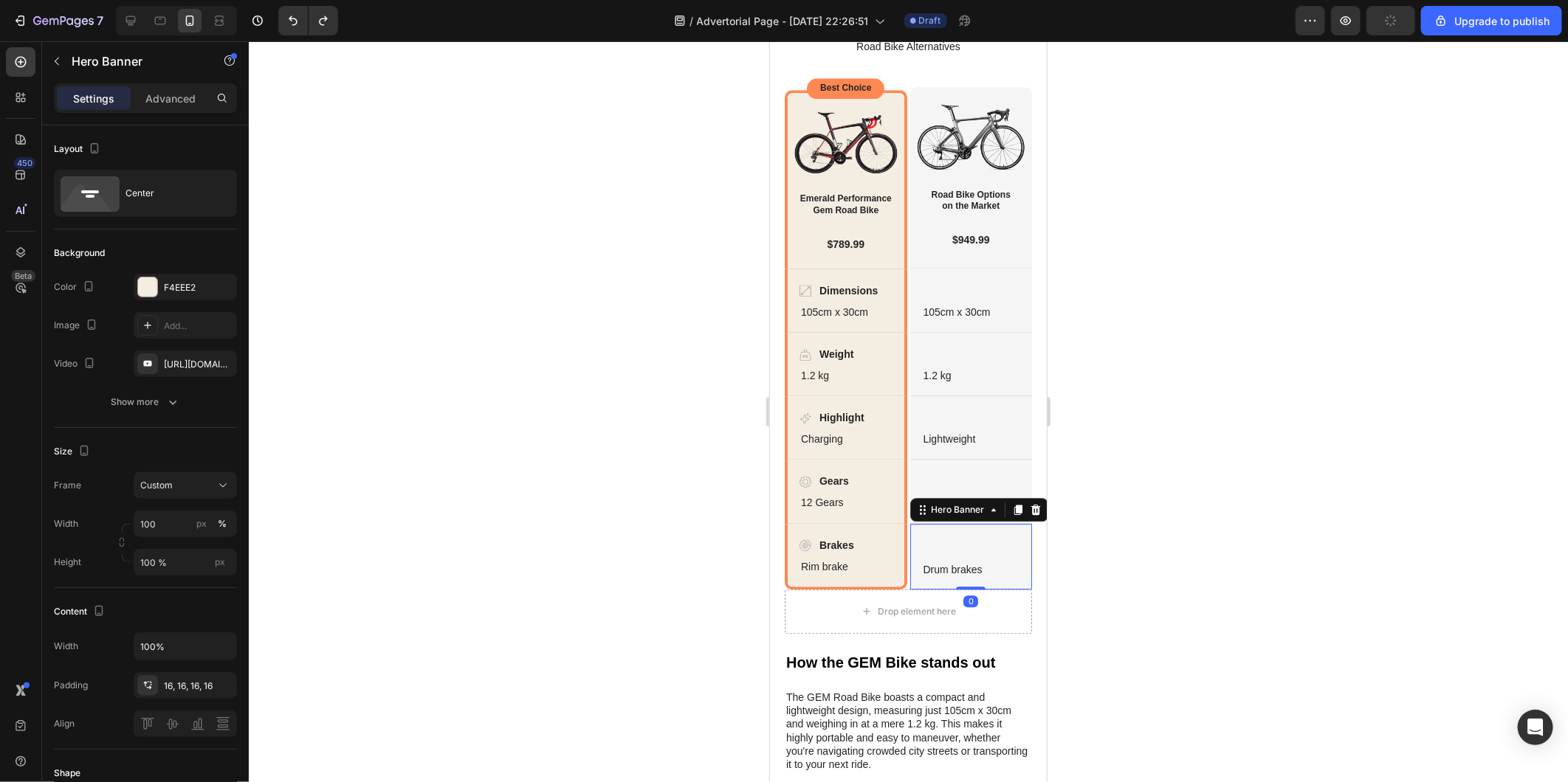
click at [942, 589] on div "Background Image" at bounding box center [970, 555] width 122 height 65
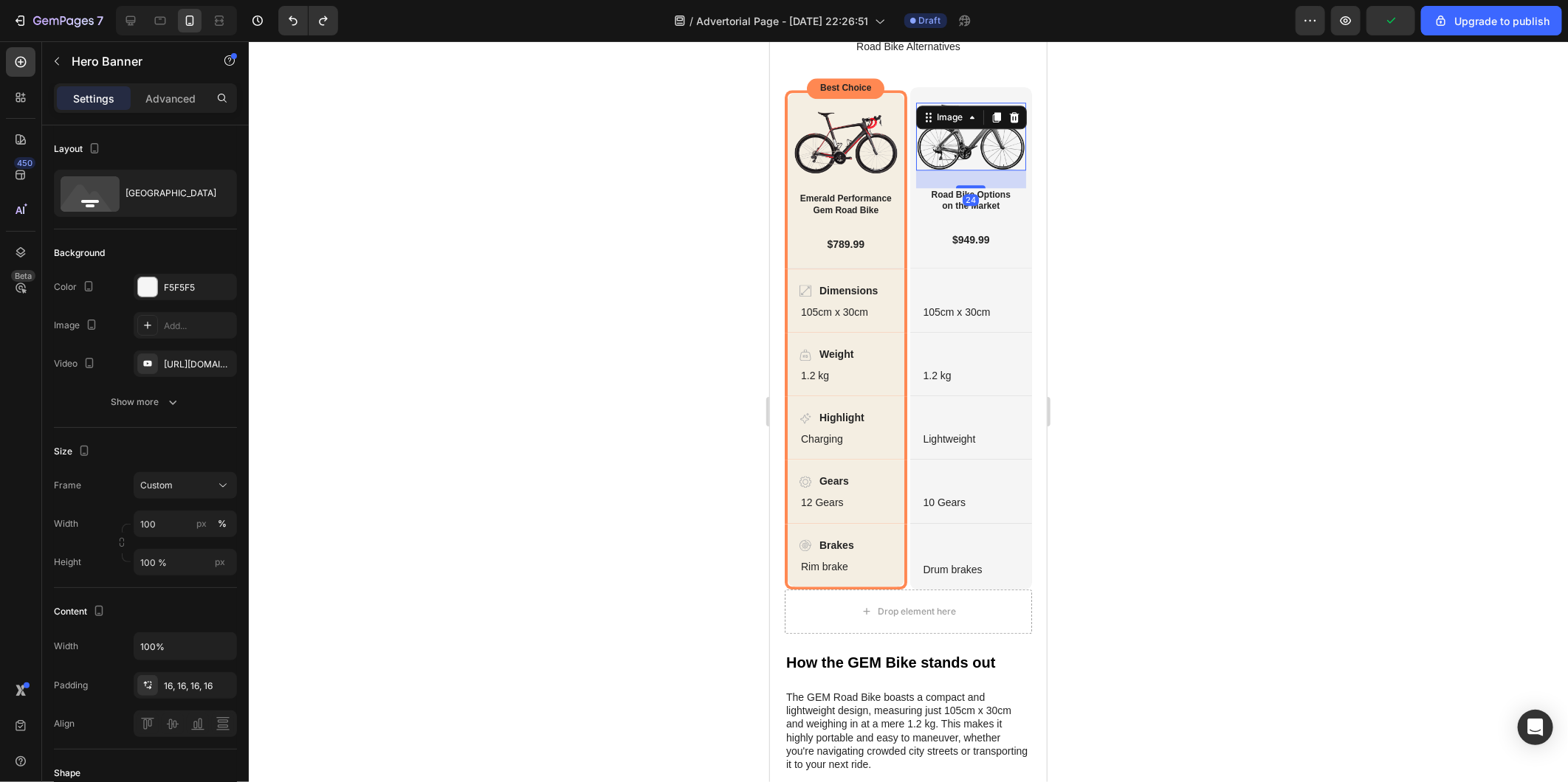
click at [915, 128] on div "Image" at bounding box center [970, 116] width 110 height 23
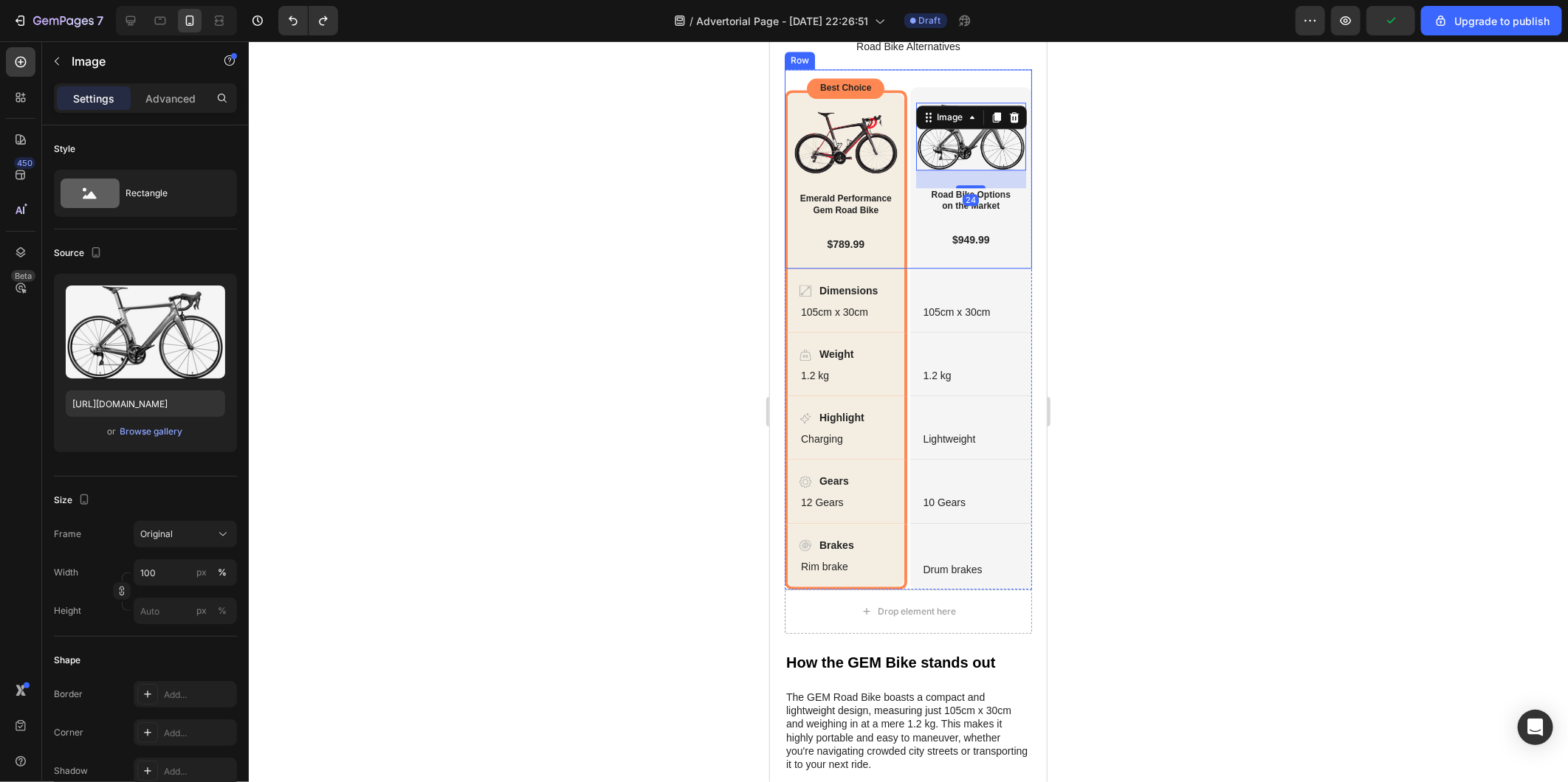
click at [901, 189] on div "Best Choice Text Block Row Image Emerald Performance Gem Road Bike Heading $789…" at bounding box center [907, 168] width 247 height 199
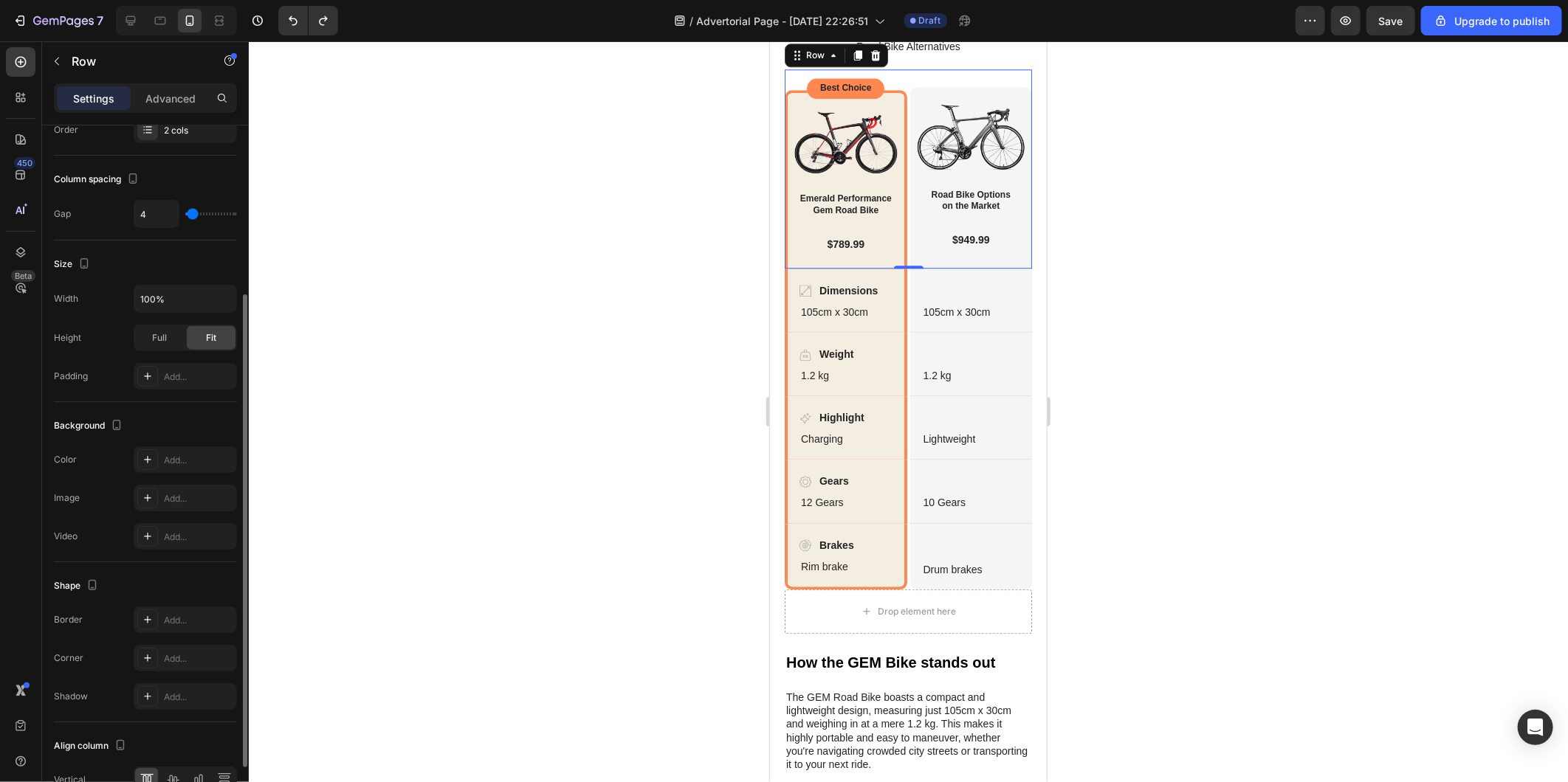
scroll to position [332, 0]
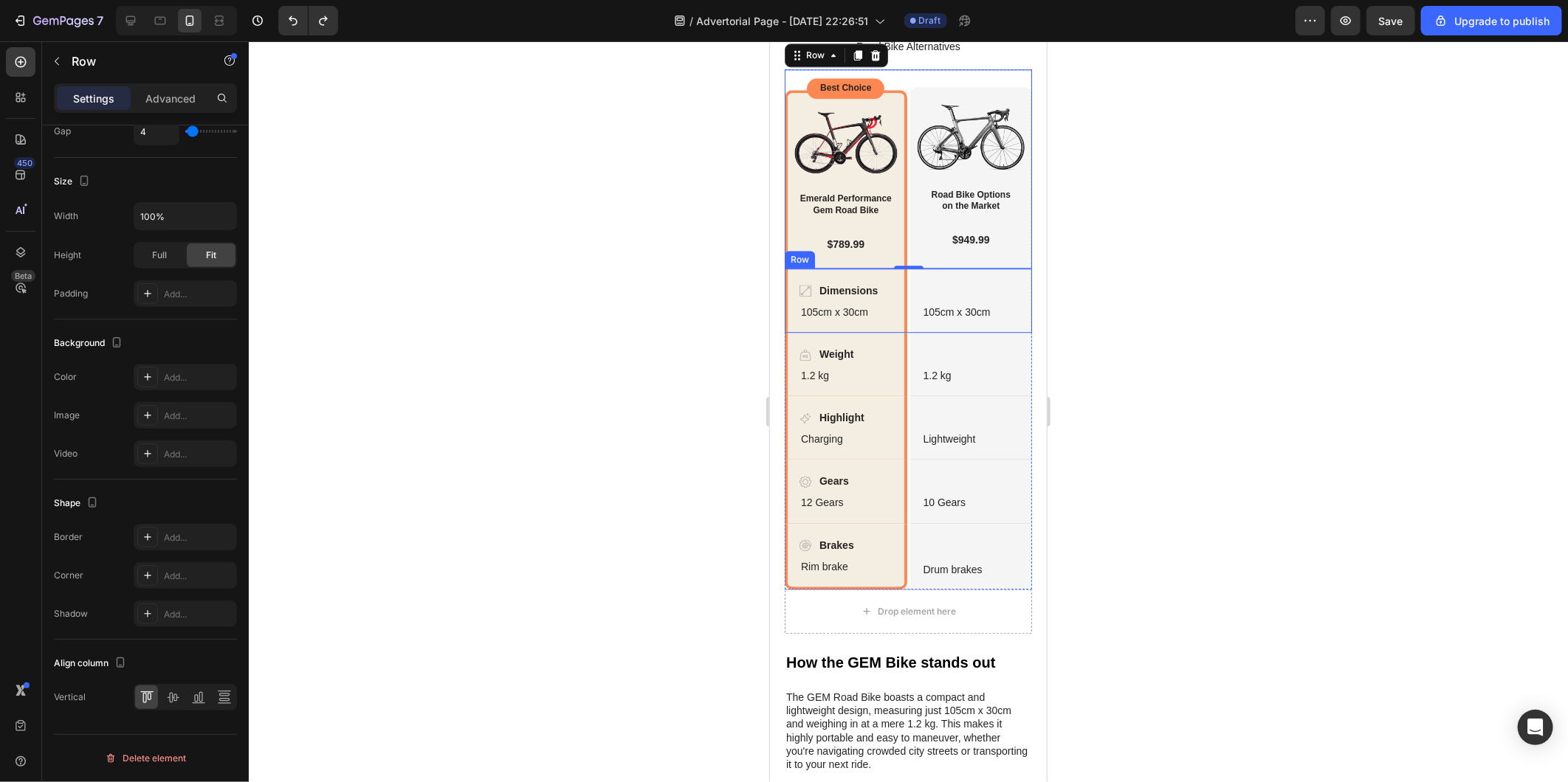
click at [902, 332] on div "Dimensions Item List 105cm x 30cm Text Block Hero Banner 105cm x 30cm Text Bloc…" at bounding box center [907, 300] width 247 height 65
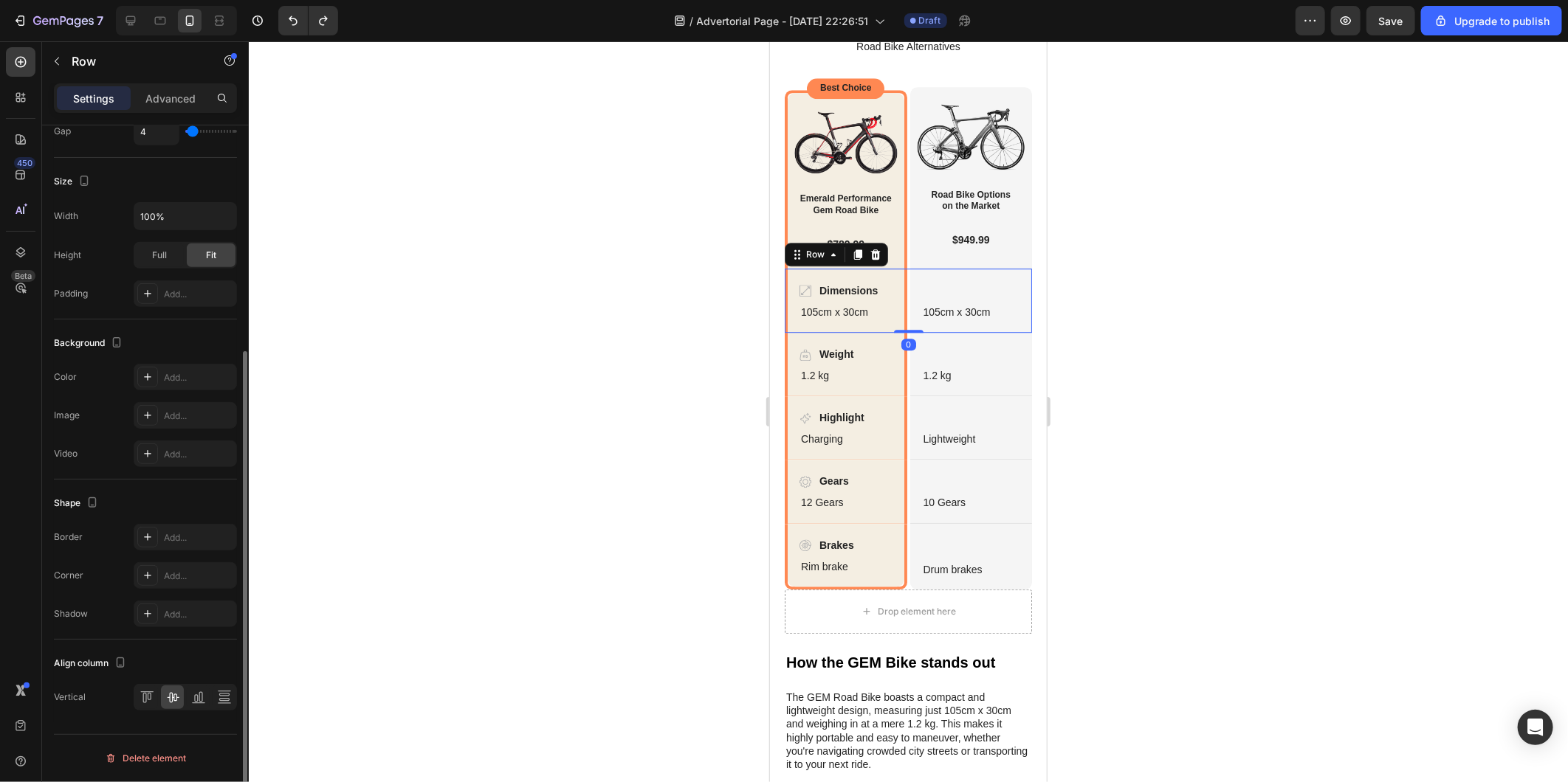
scroll to position [0, 0]
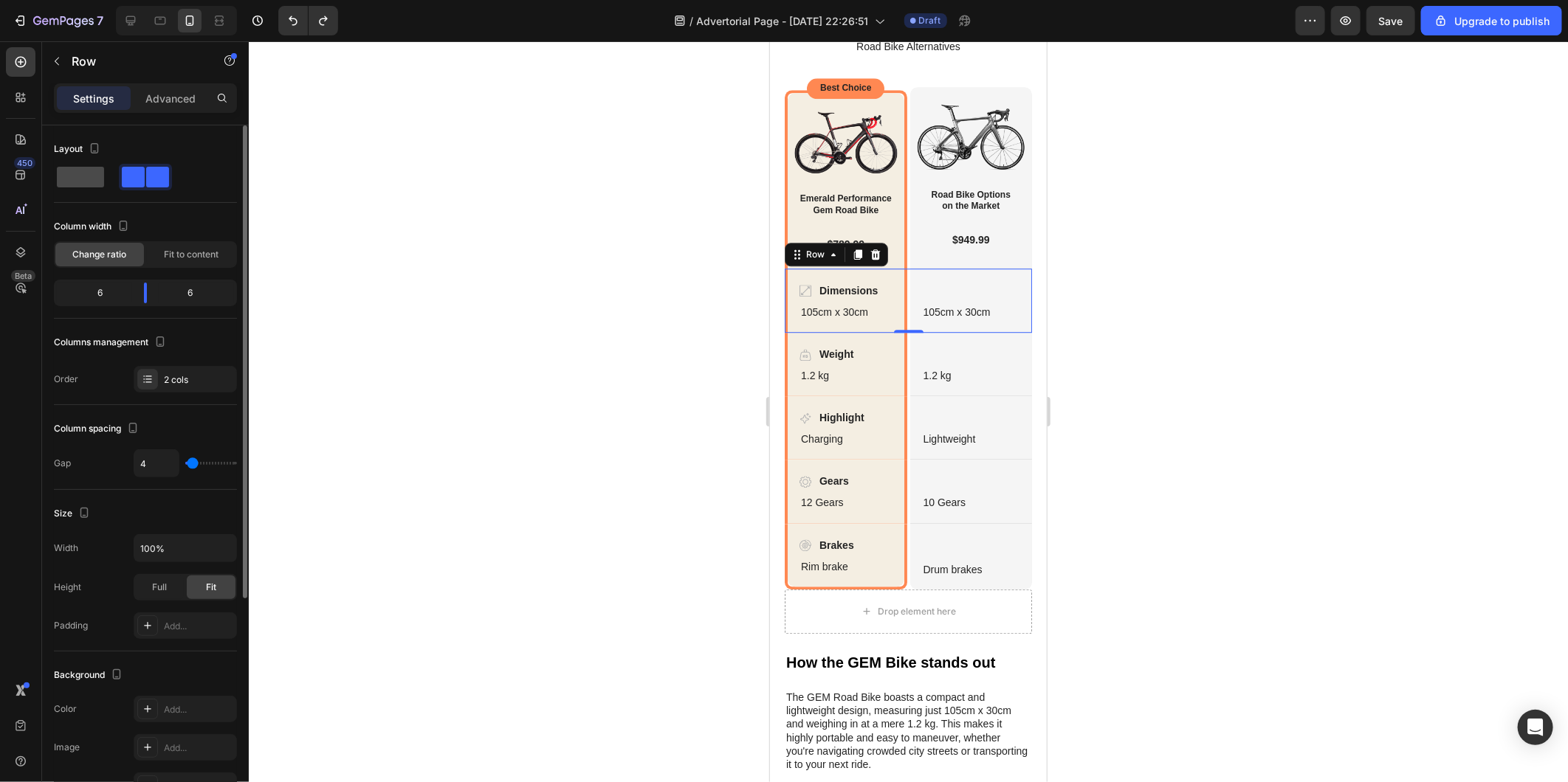
click at [92, 185] on span at bounding box center [80, 177] width 47 height 21
type input "0"
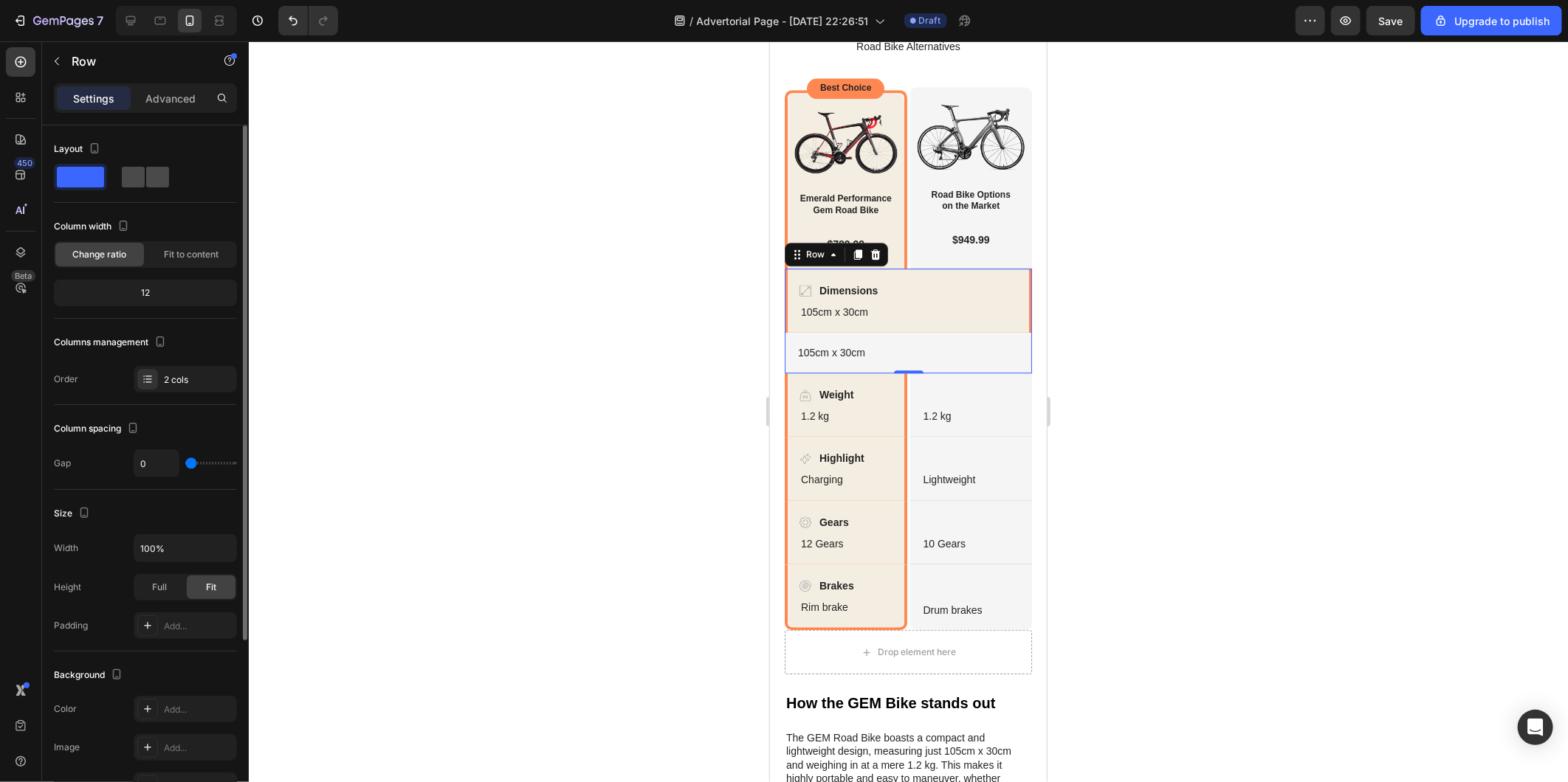
click at [147, 181] on span at bounding box center [157, 177] width 22 height 21
type input "4"
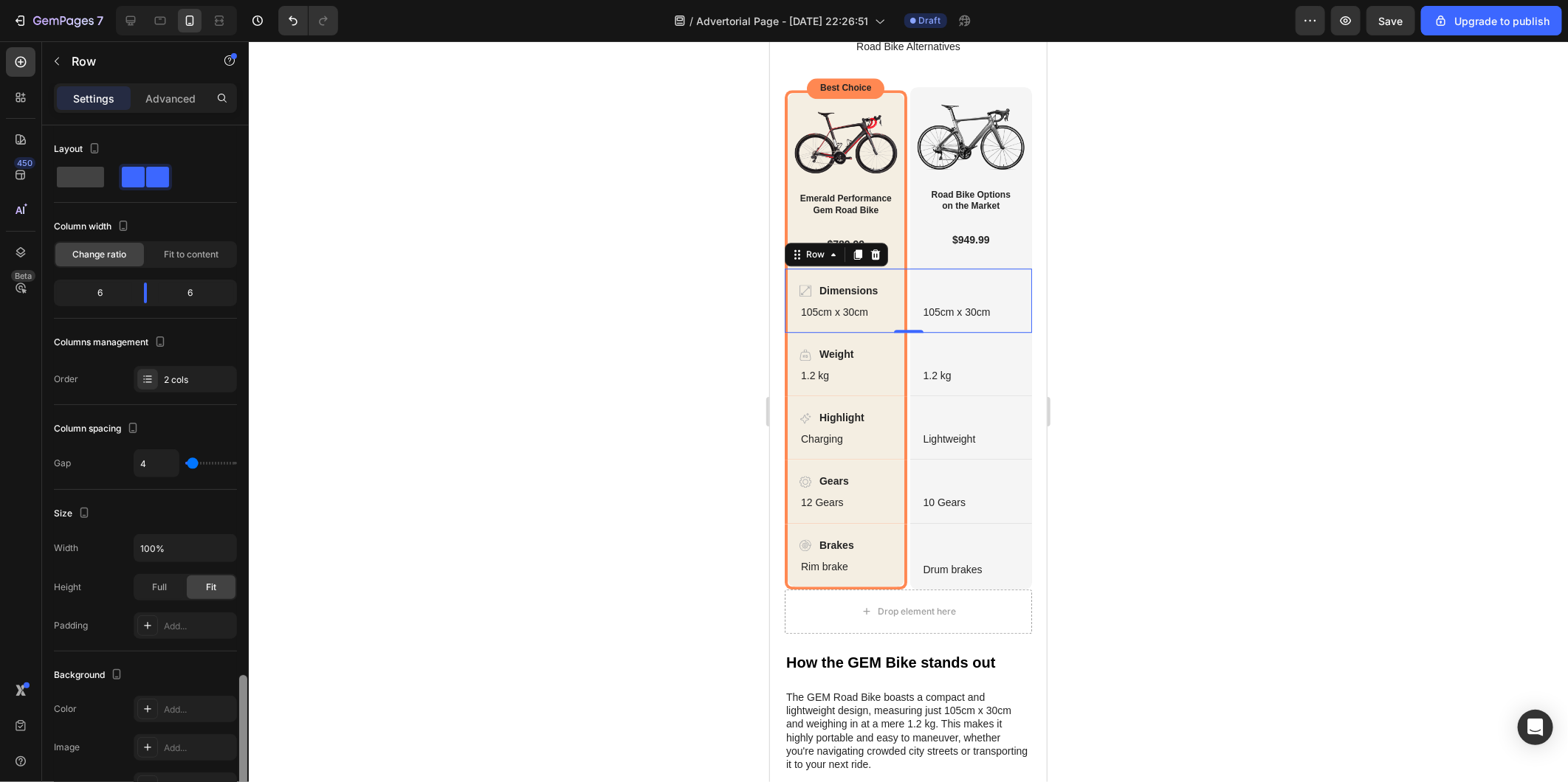
scroll to position [332, 0]
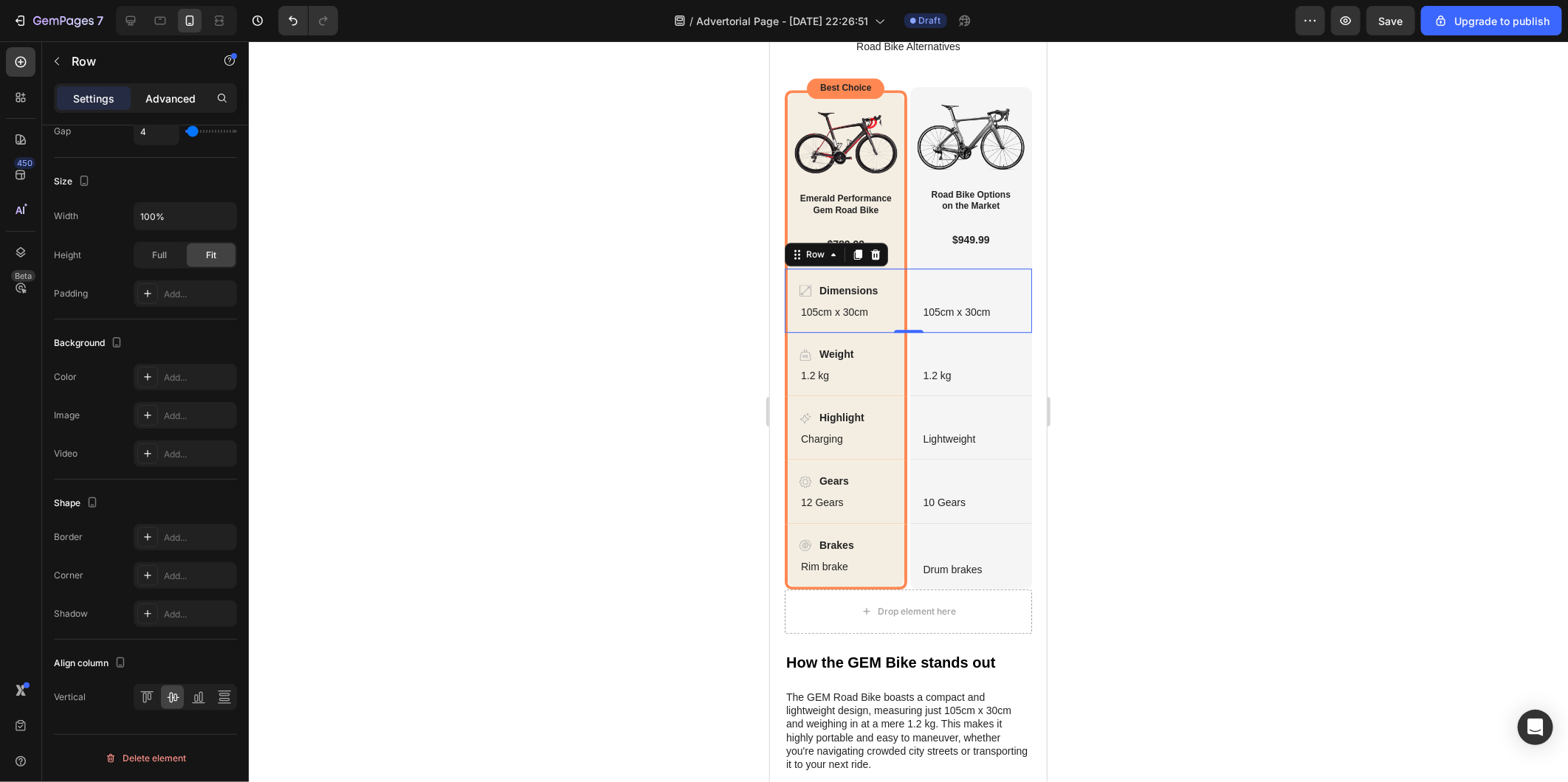
click at [205, 94] on div "Advanced" at bounding box center [171, 98] width 74 height 23
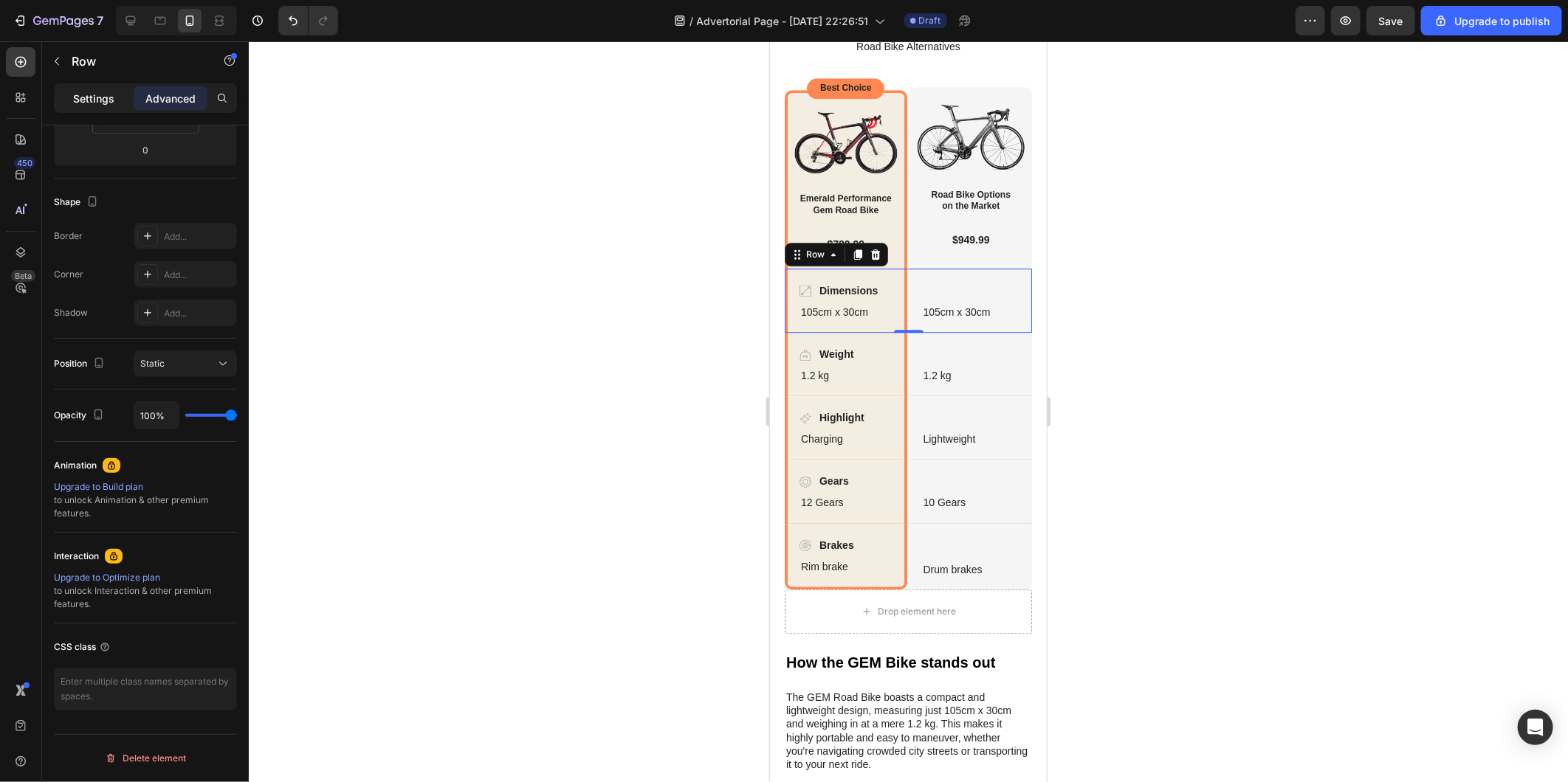
click at [106, 92] on p "Settings" at bounding box center [94, 99] width 41 height 16
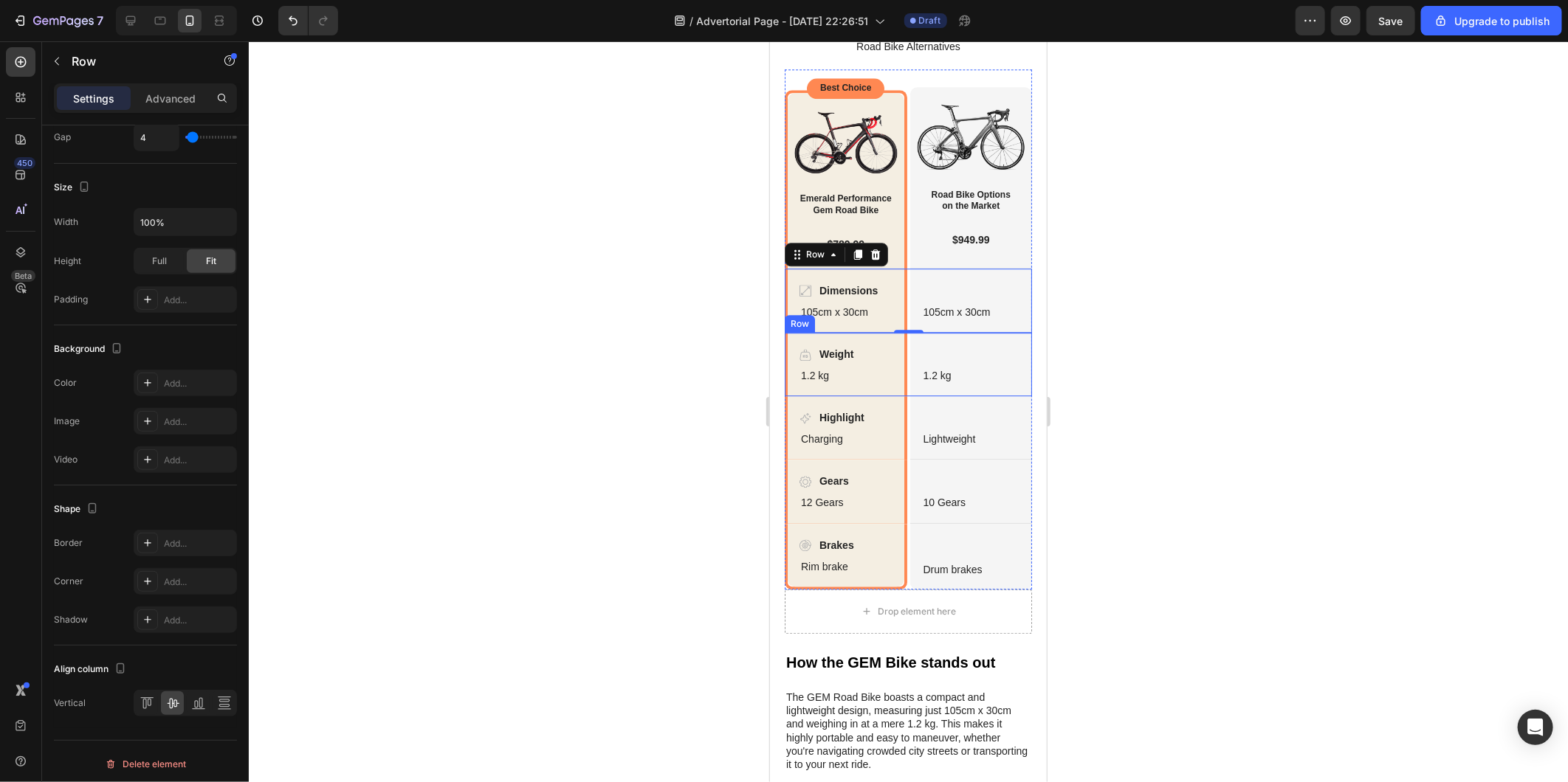
click at [901, 396] on div "Weight Item List 1.2 kg Text Block Hero Banner 1.2 kg Text Block Hero Banner Row" at bounding box center [907, 364] width 247 height 64
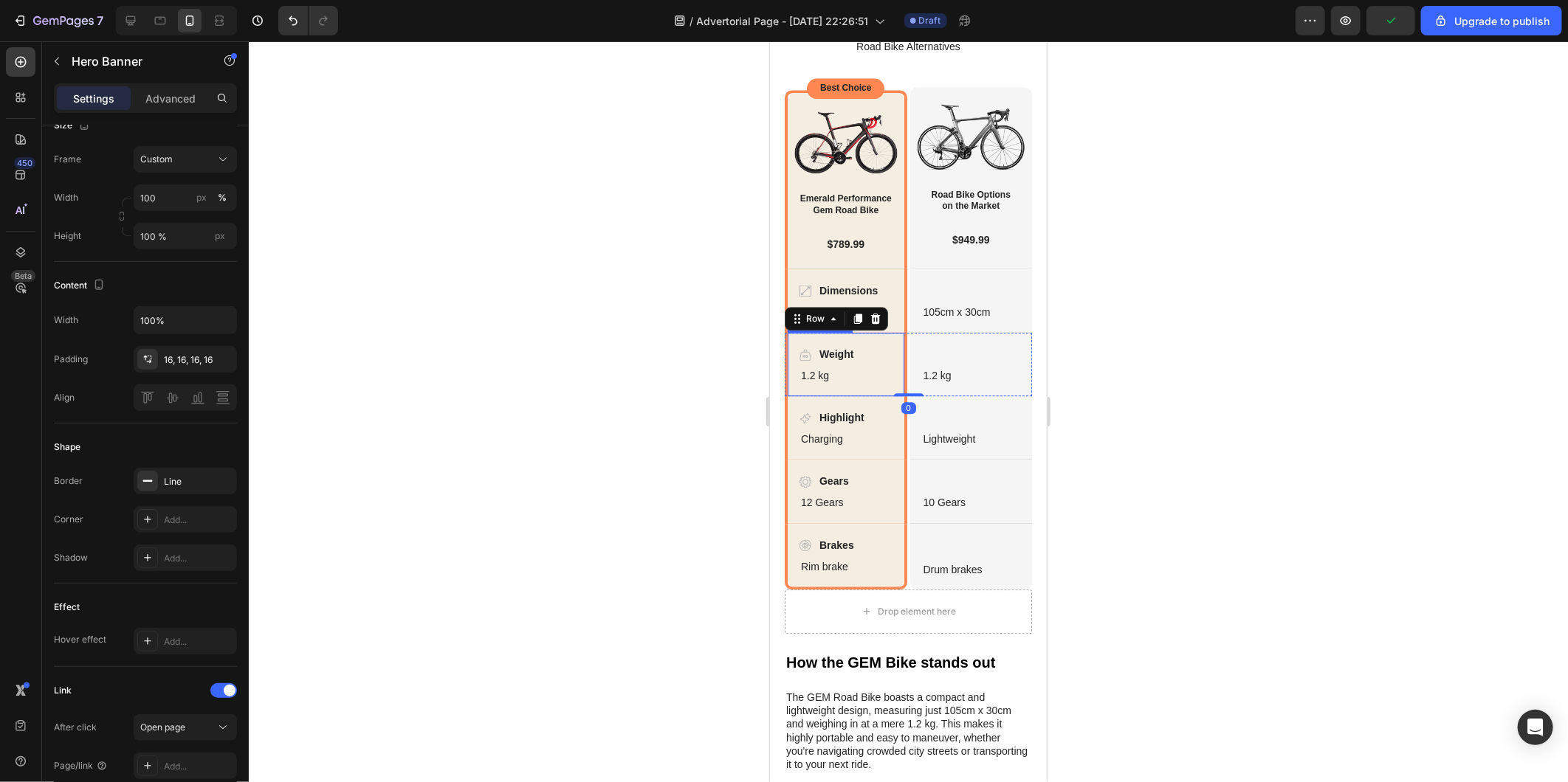
click at [891, 395] on div "Weight Item List 1.2 kg Text Block" at bounding box center [845, 364] width 116 height 63
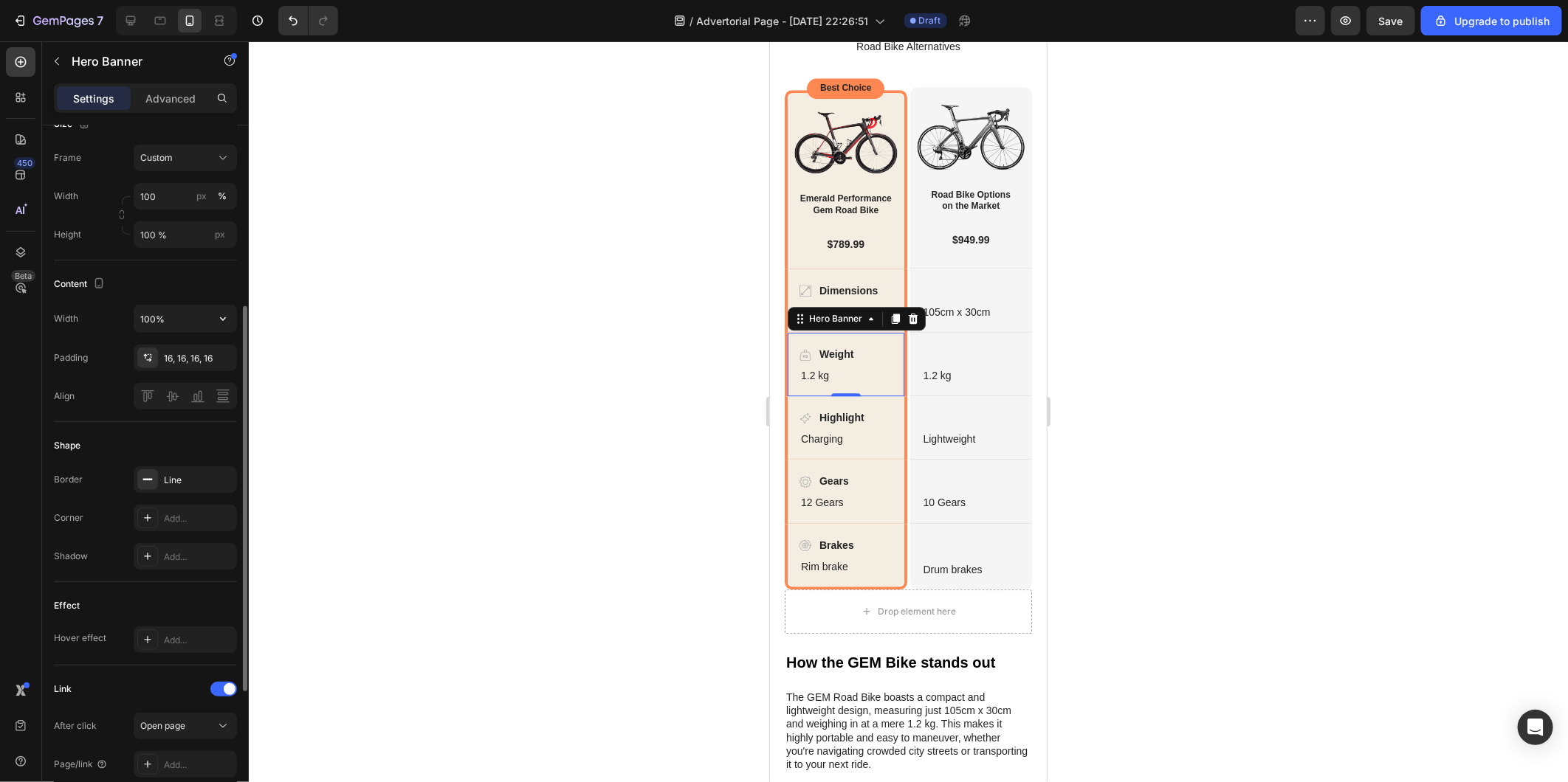
scroll to position [567, 0]
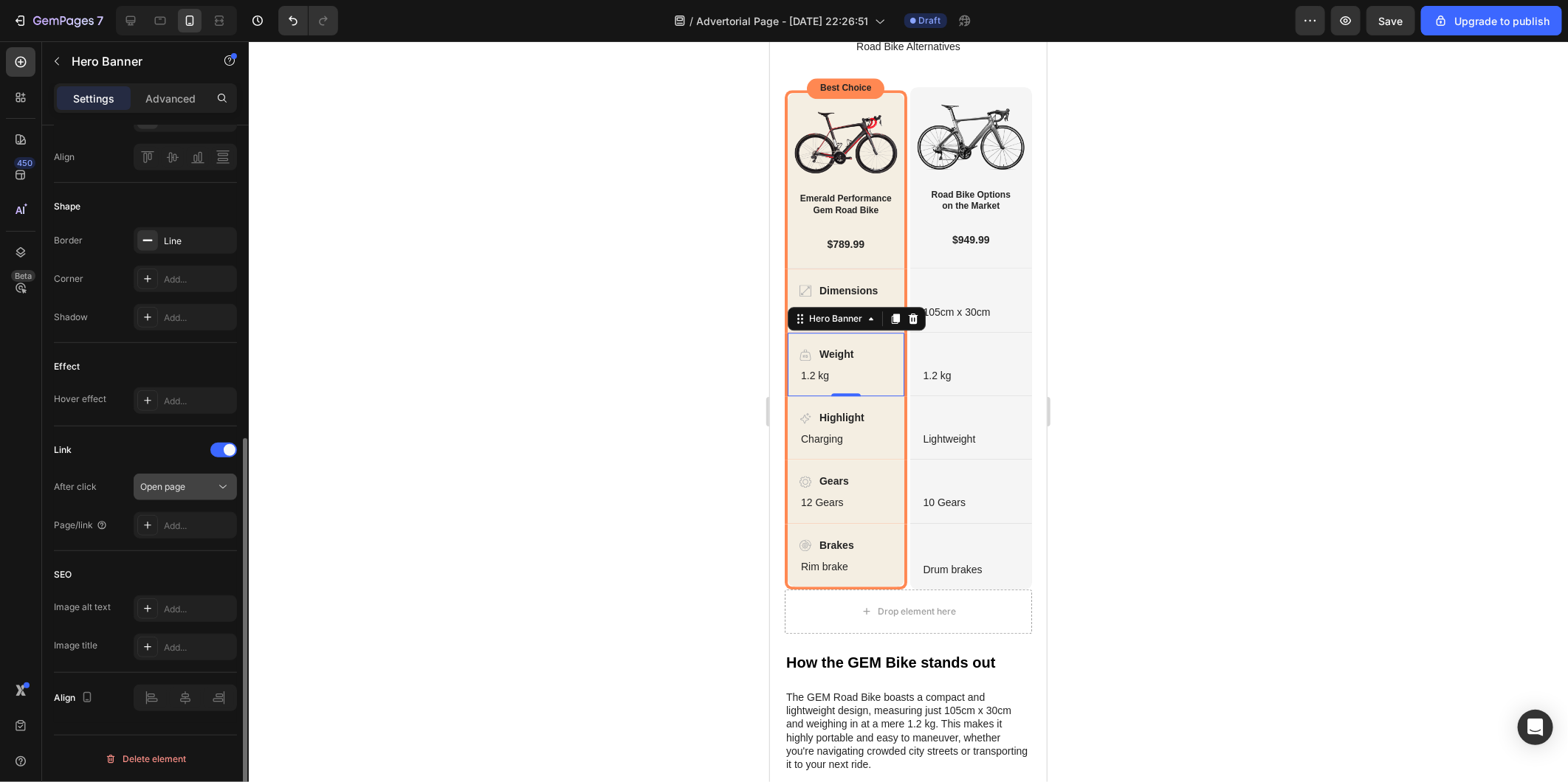
click at [173, 478] on button "Open page" at bounding box center [186, 487] width 104 height 26
click at [150, 390] on div at bounding box center [147, 400] width 21 height 21
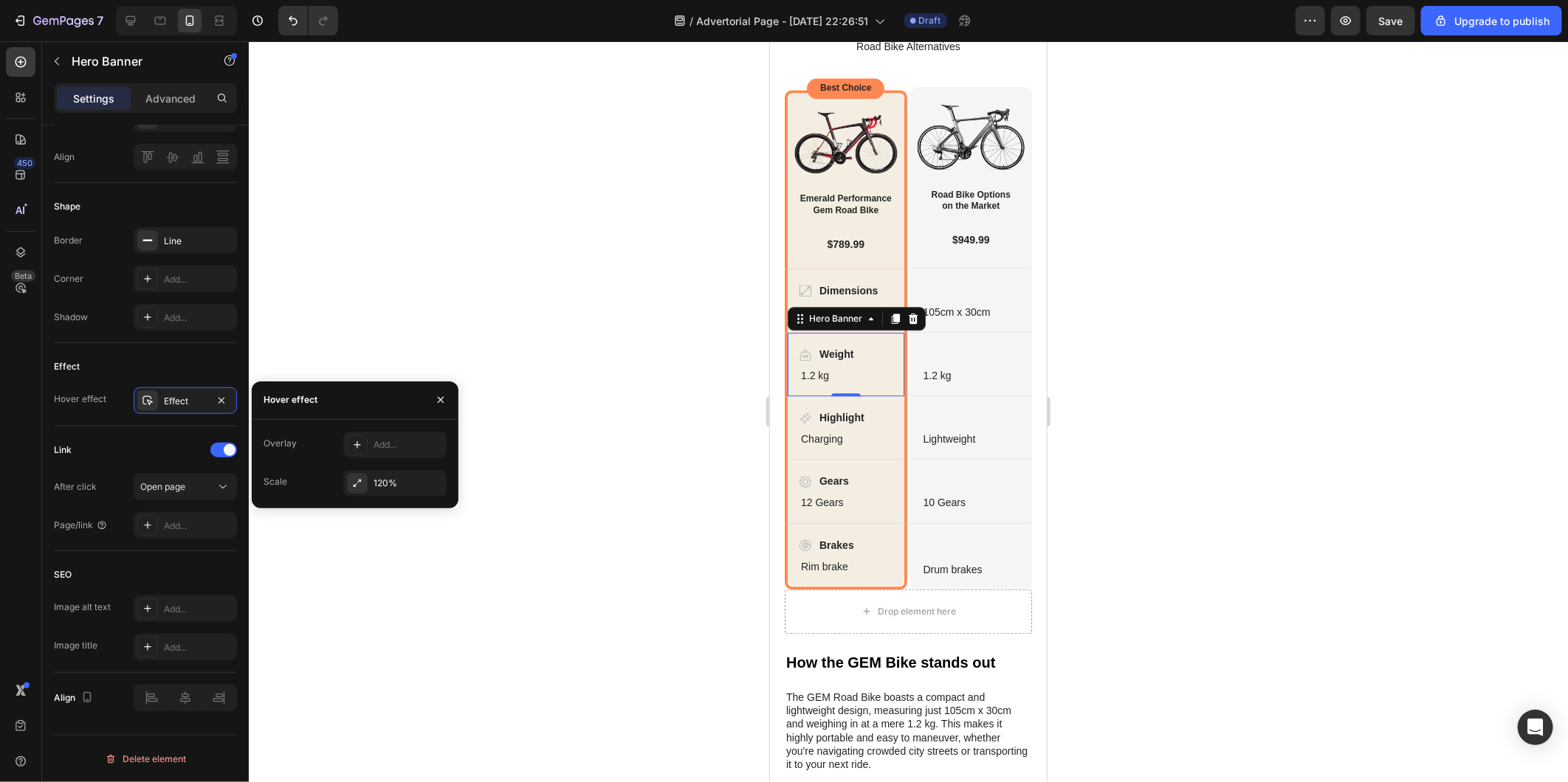
click at [381, 300] on div at bounding box center [907, 412] width 1319 height 741
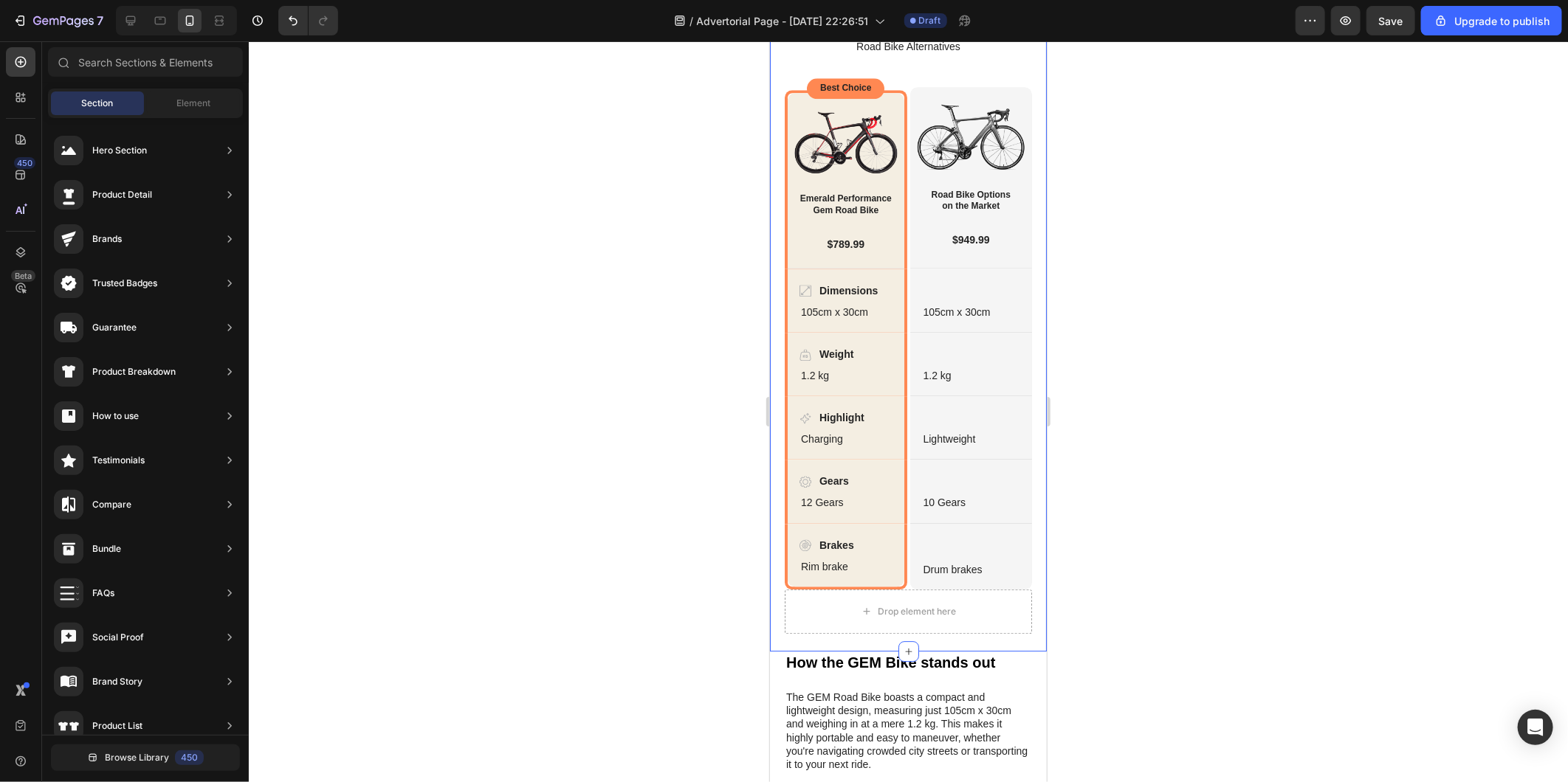
click at [1164, 381] on div at bounding box center [907, 412] width 1319 height 741
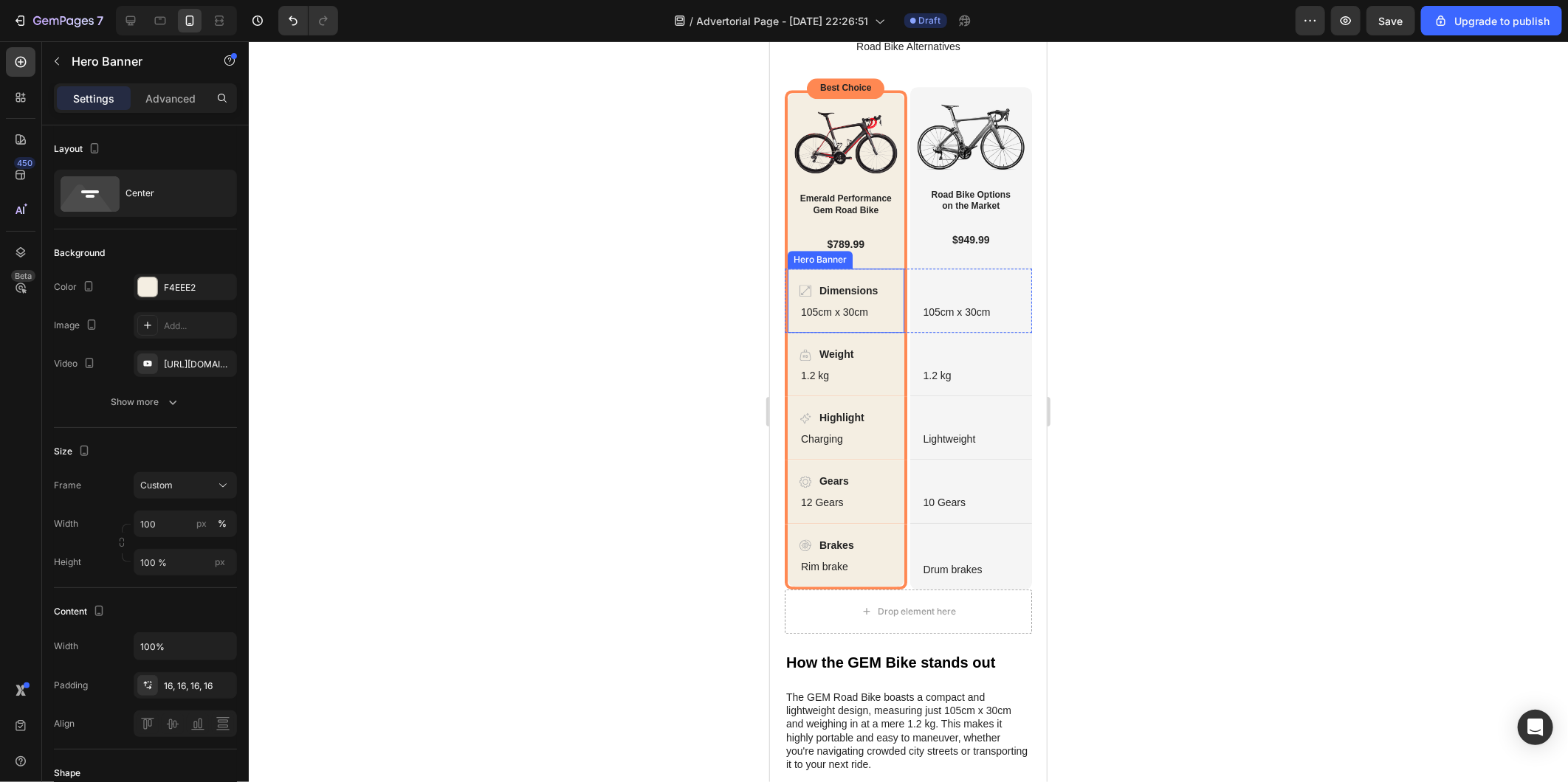
click at [791, 331] on div "Dimensions Item List 105cm x 30cm Text Block" at bounding box center [845, 300] width 116 height 63
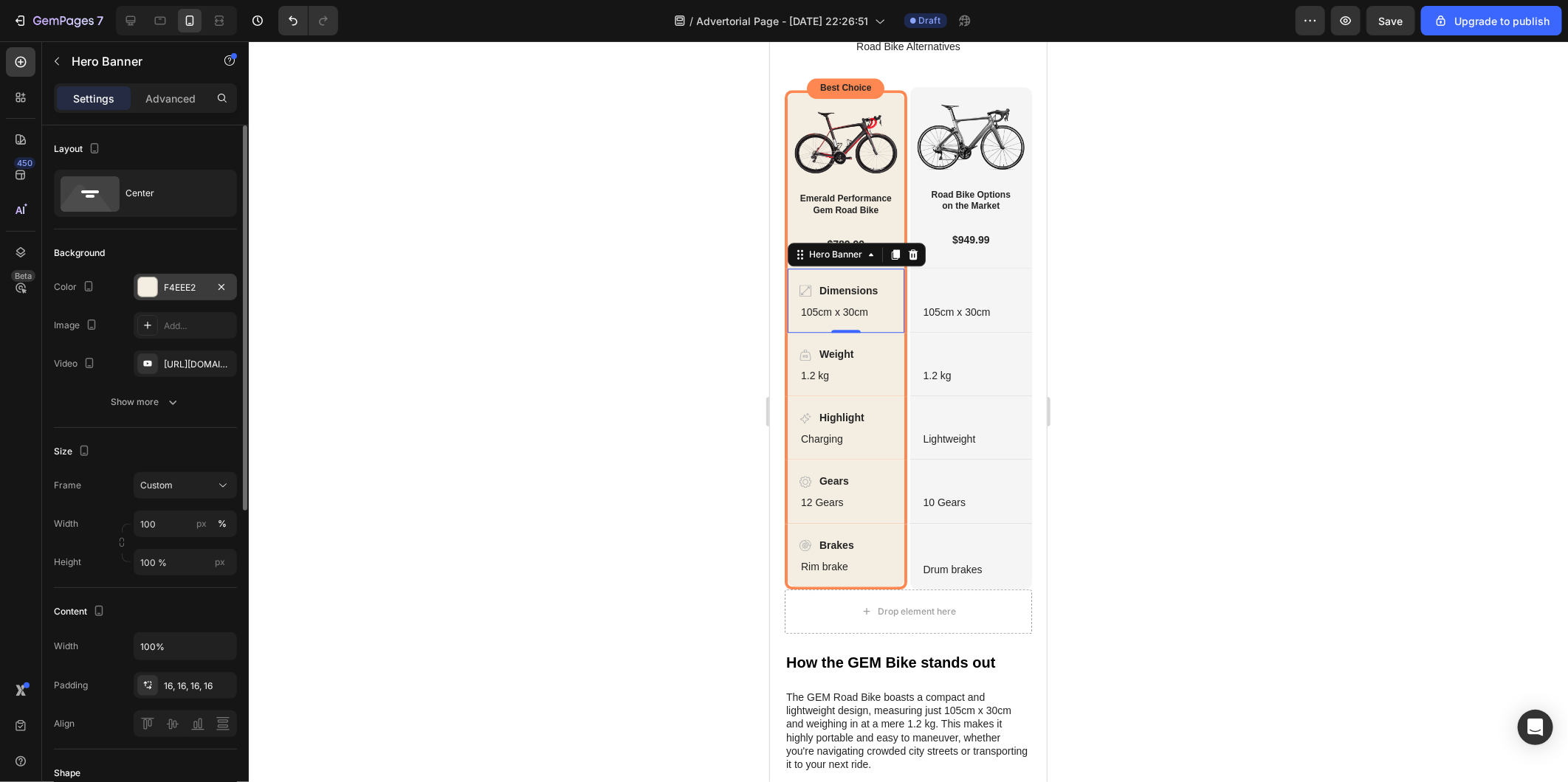
click at [186, 295] on div "F4EEE2" at bounding box center [186, 286] width 104 height 26
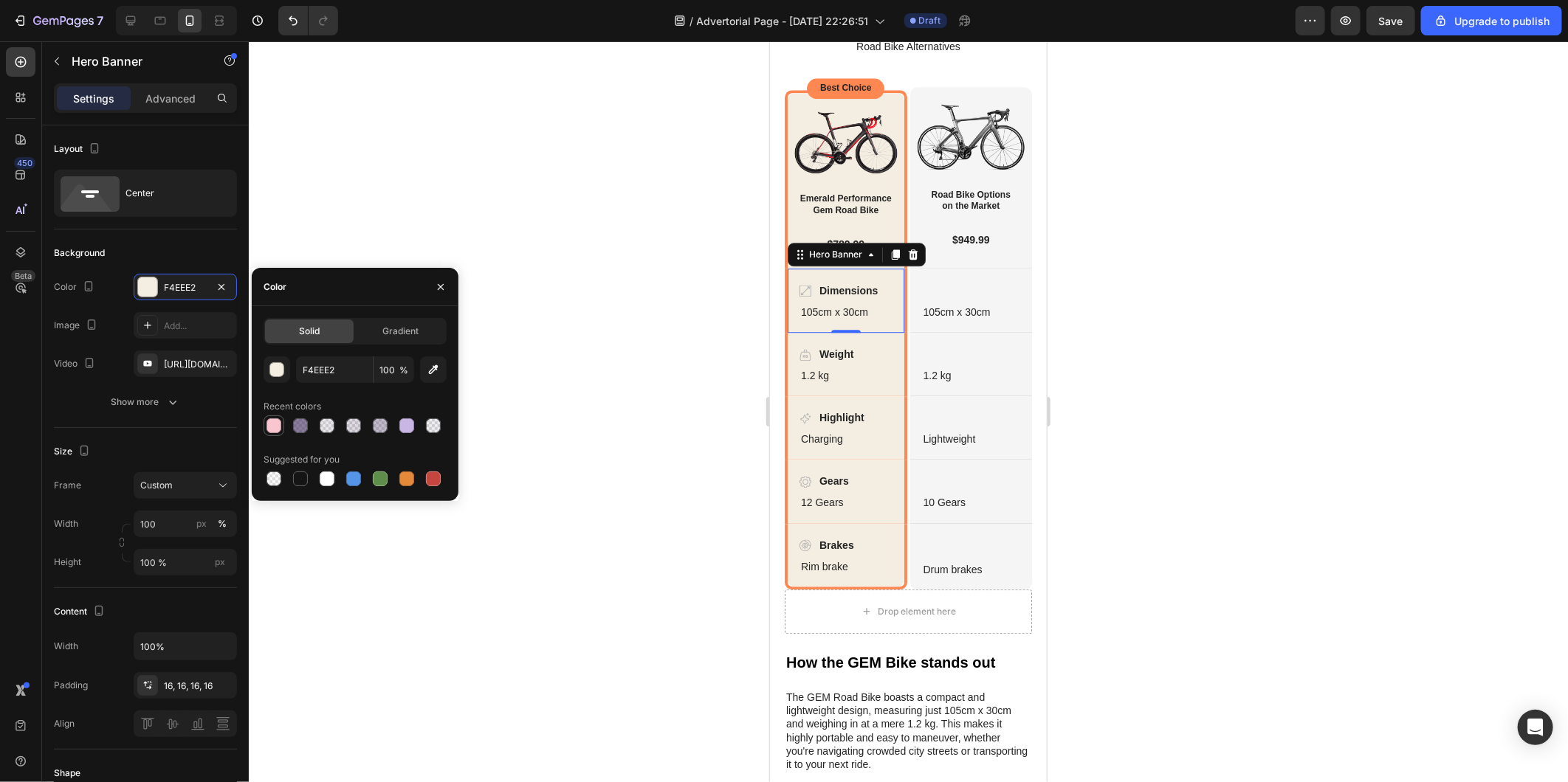
click at [276, 420] on div at bounding box center [274, 425] width 15 height 15
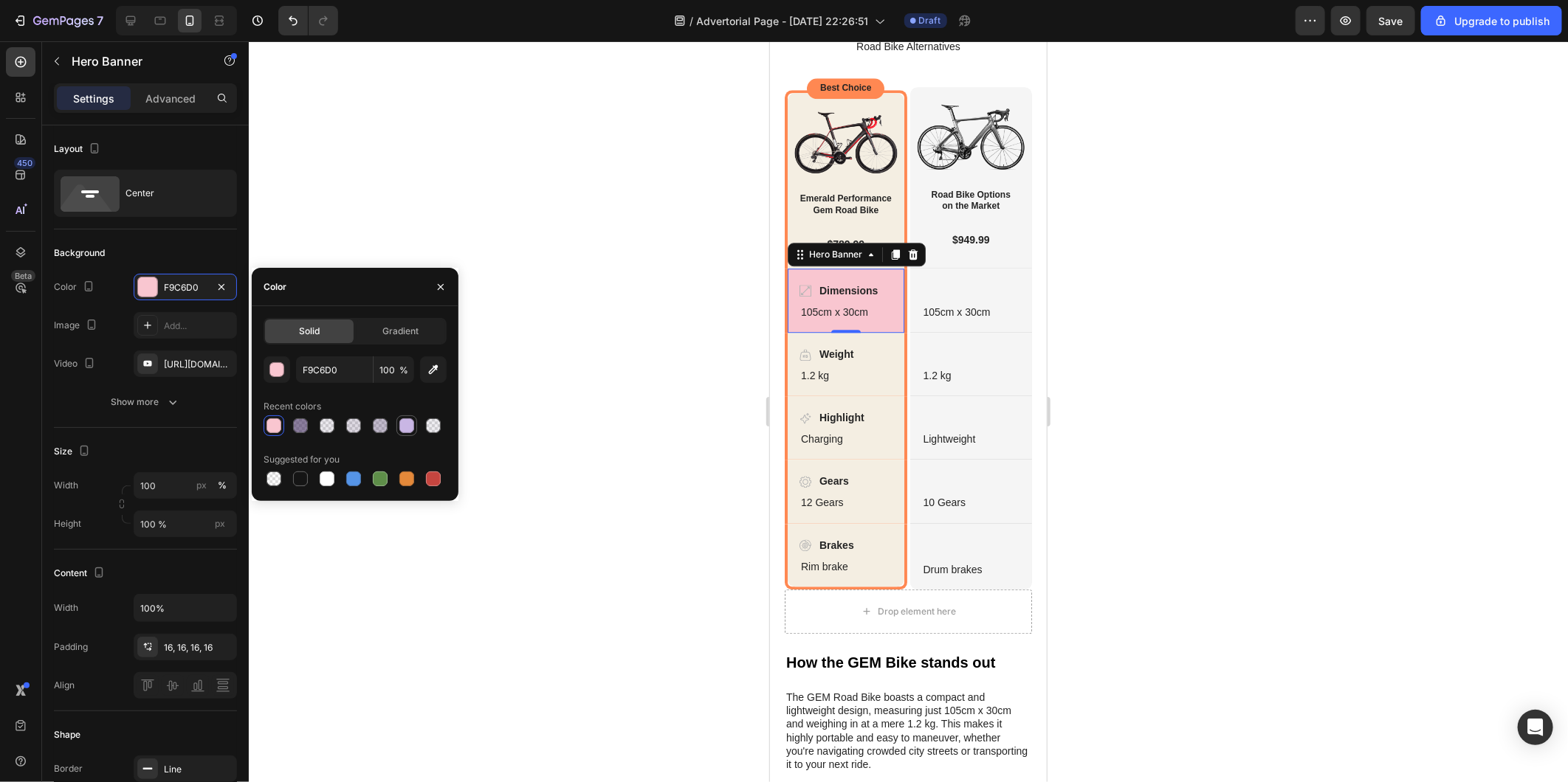
click at [402, 426] on div at bounding box center [406, 425] width 15 height 15
click at [267, 426] on div at bounding box center [274, 425] width 15 height 15
type input "F9C6D0"
click at [592, 415] on div at bounding box center [907, 412] width 1319 height 741
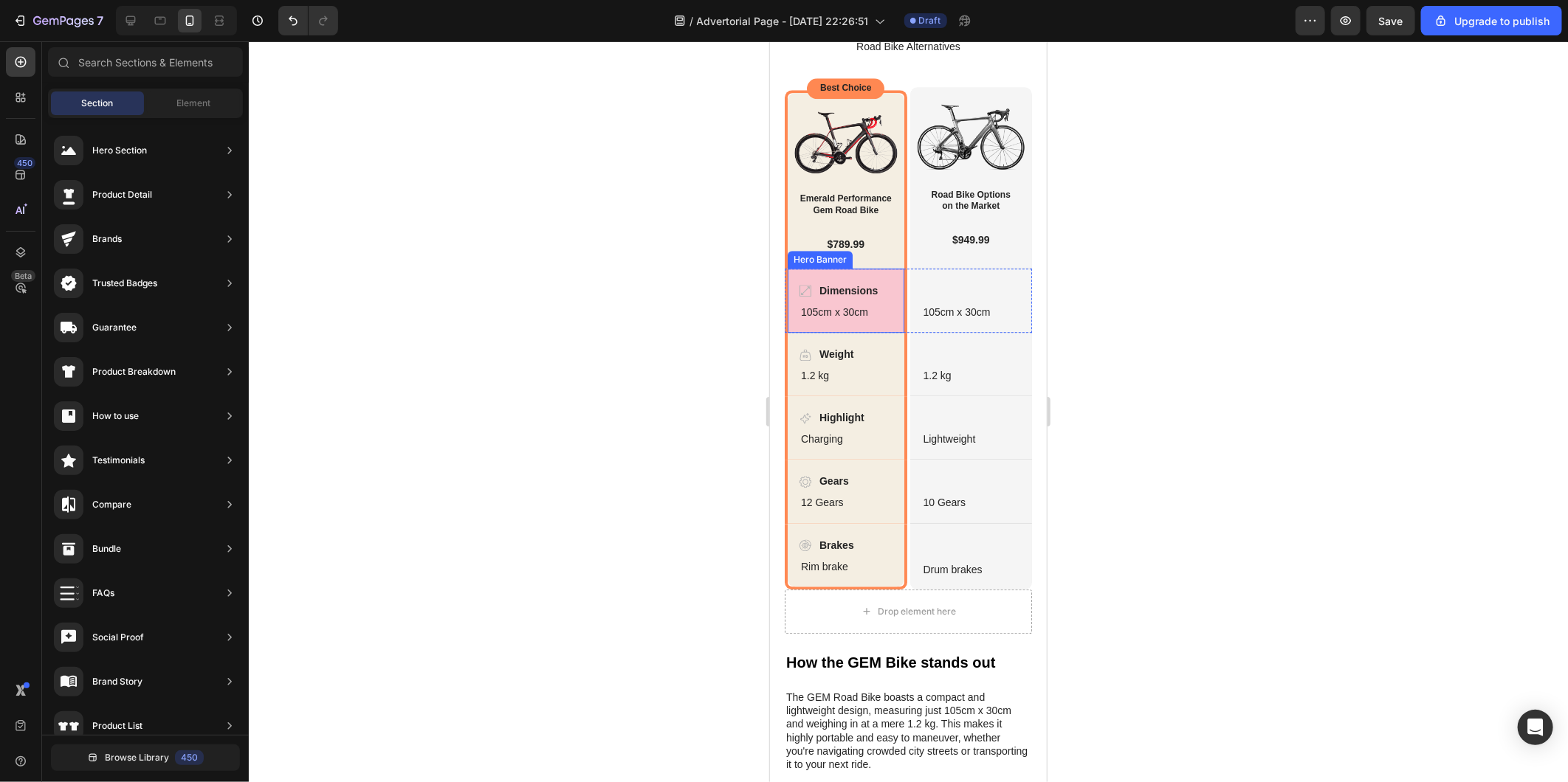
click at [788, 331] on div "Dimensions Item List 105cm x 30cm Text Block" at bounding box center [845, 300] width 116 height 63
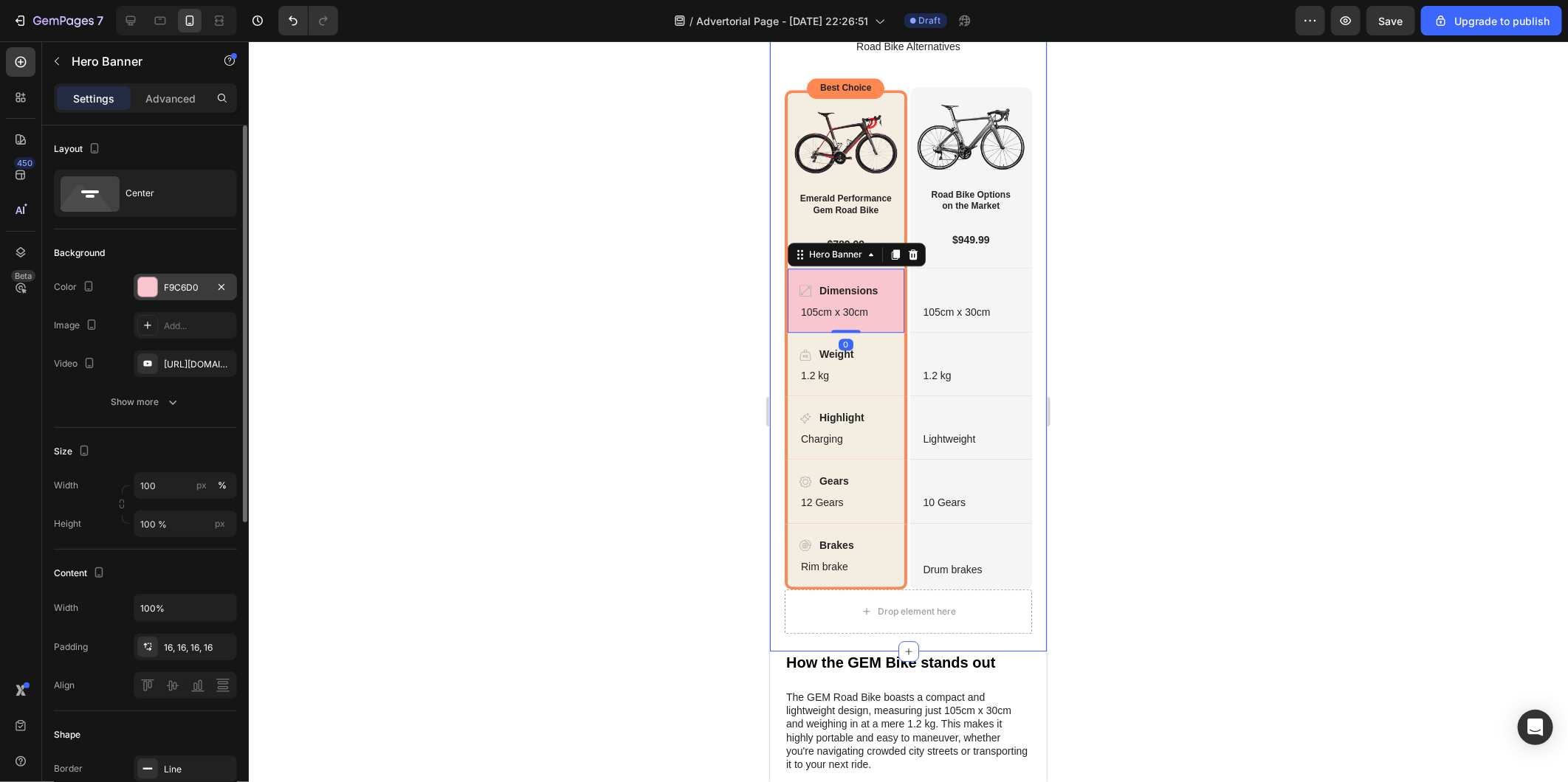
click at [188, 282] on div "F9C6D0" at bounding box center [186, 288] width 43 height 14
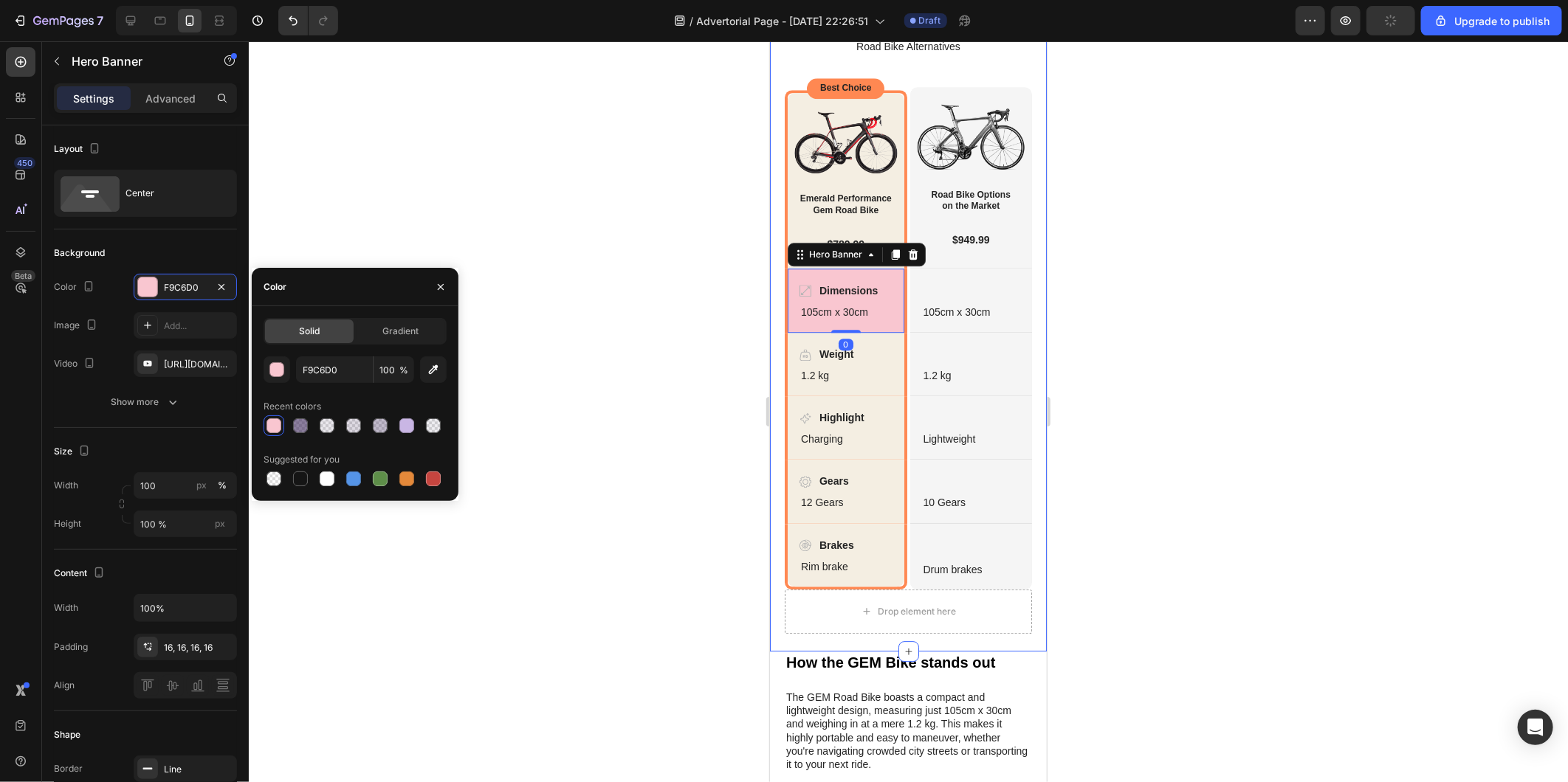
click at [626, 399] on div at bounding box center [907, 412] width 1319 height 741
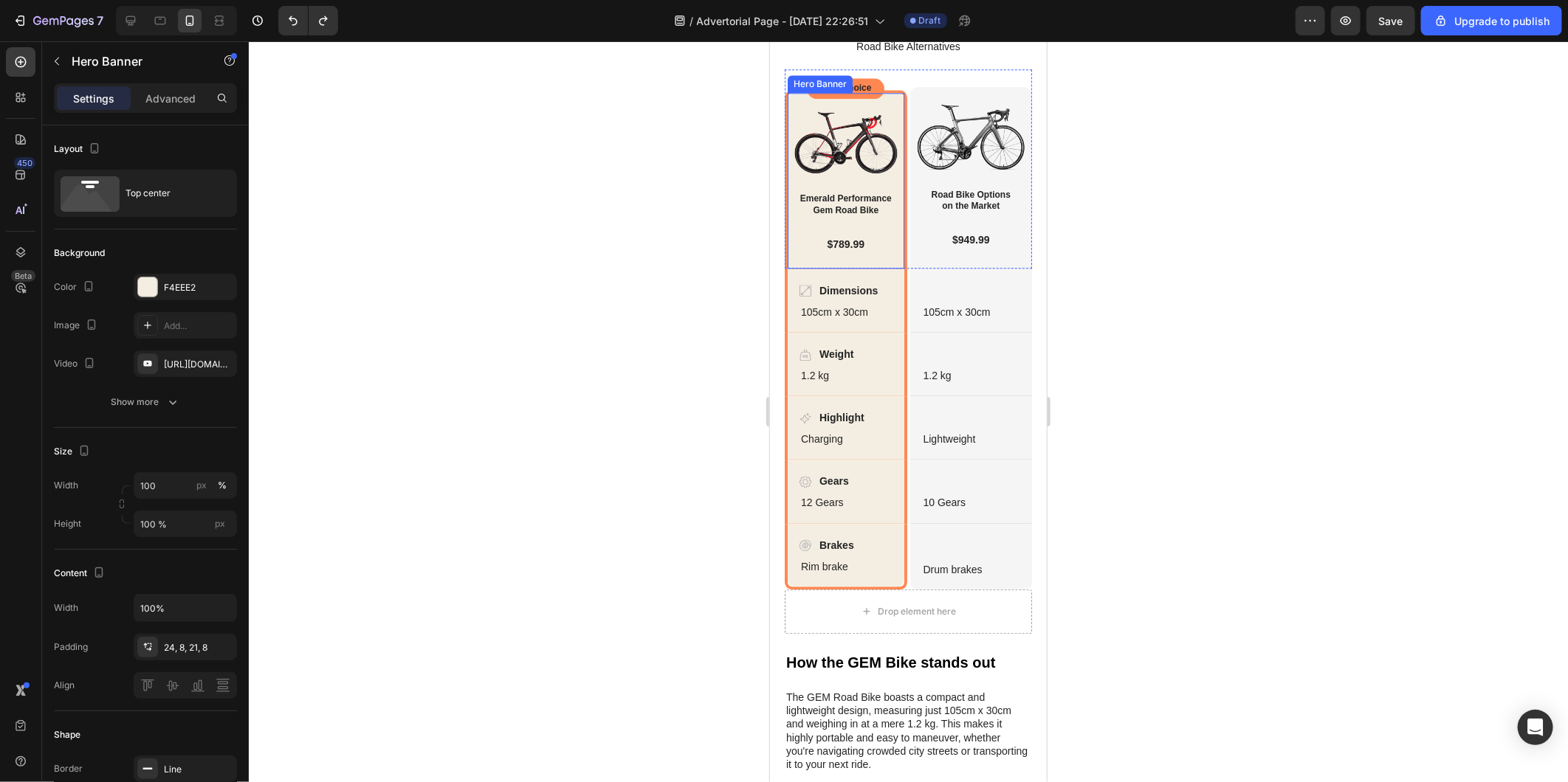
click at [787, 267] on div "Image Emerald Performance Gem Road Bike Heading $789.99 Text Block Row" at bounding box center [845, 179] width 116 height 175
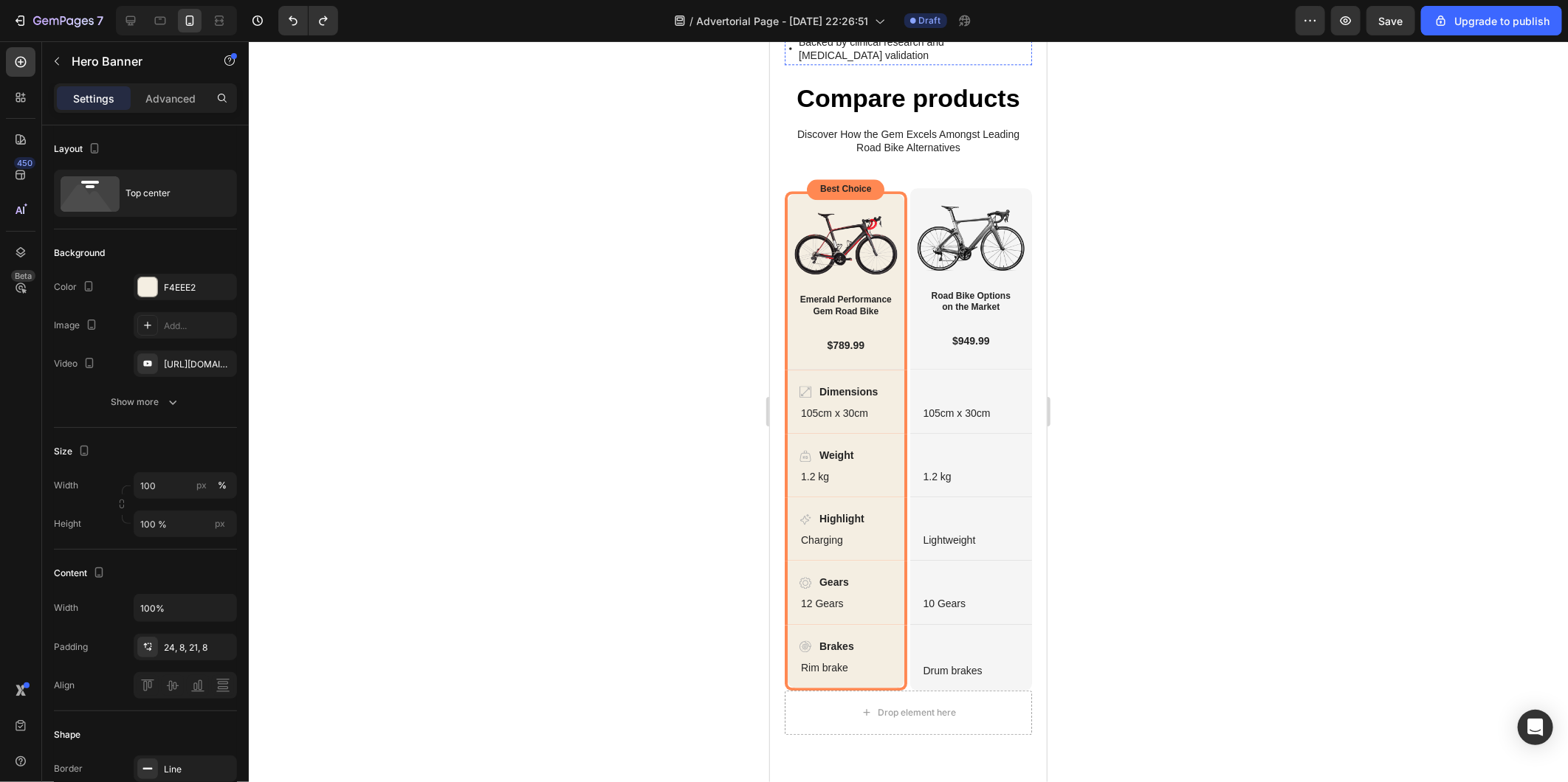
scroll to position [2379, 0]
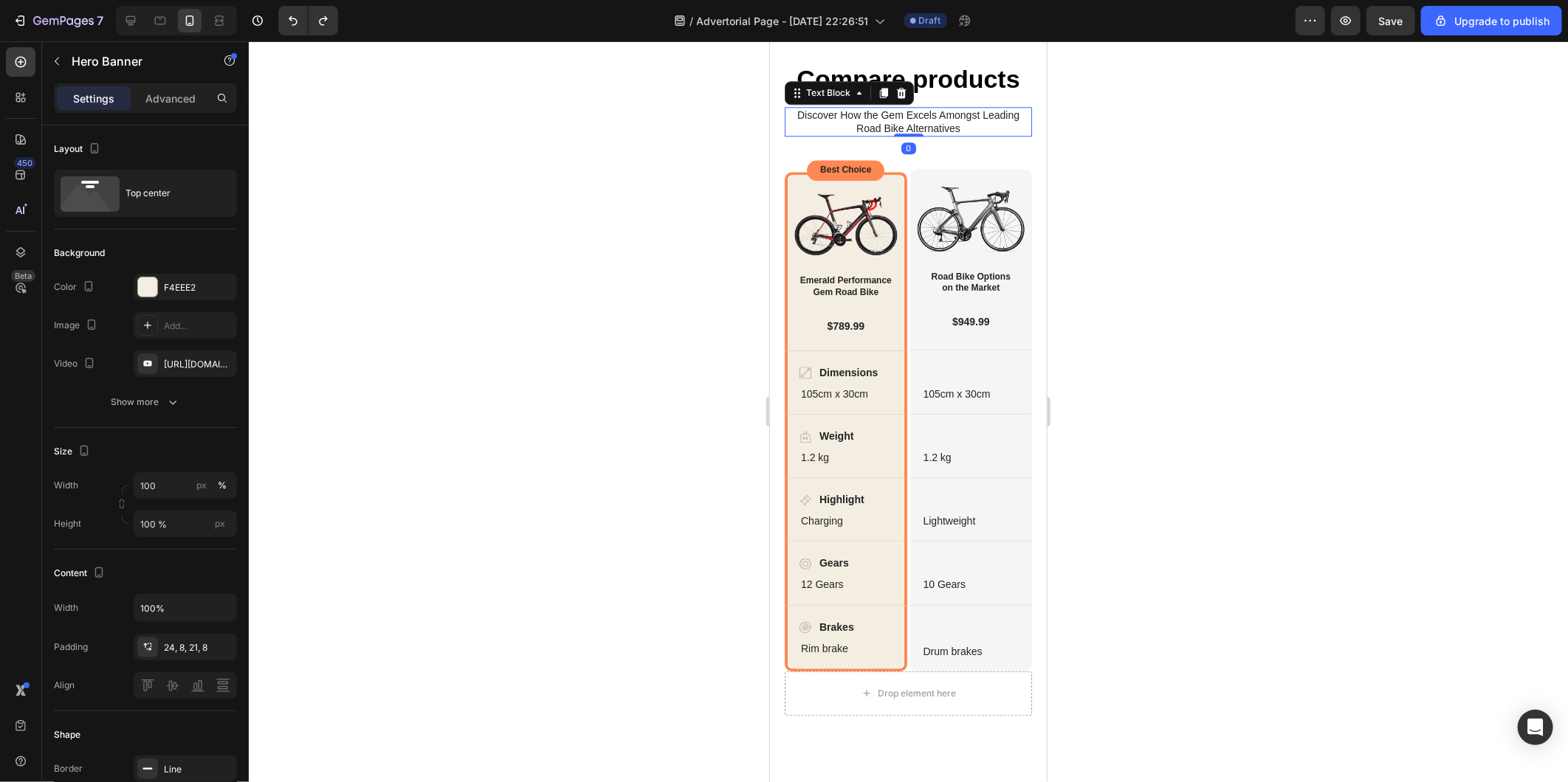
click at [939, 134] on p "Discover How the Gem Excels Amongst Leading Road Bike Alternatives" at bounding box center [907, 120] width 244 height 26
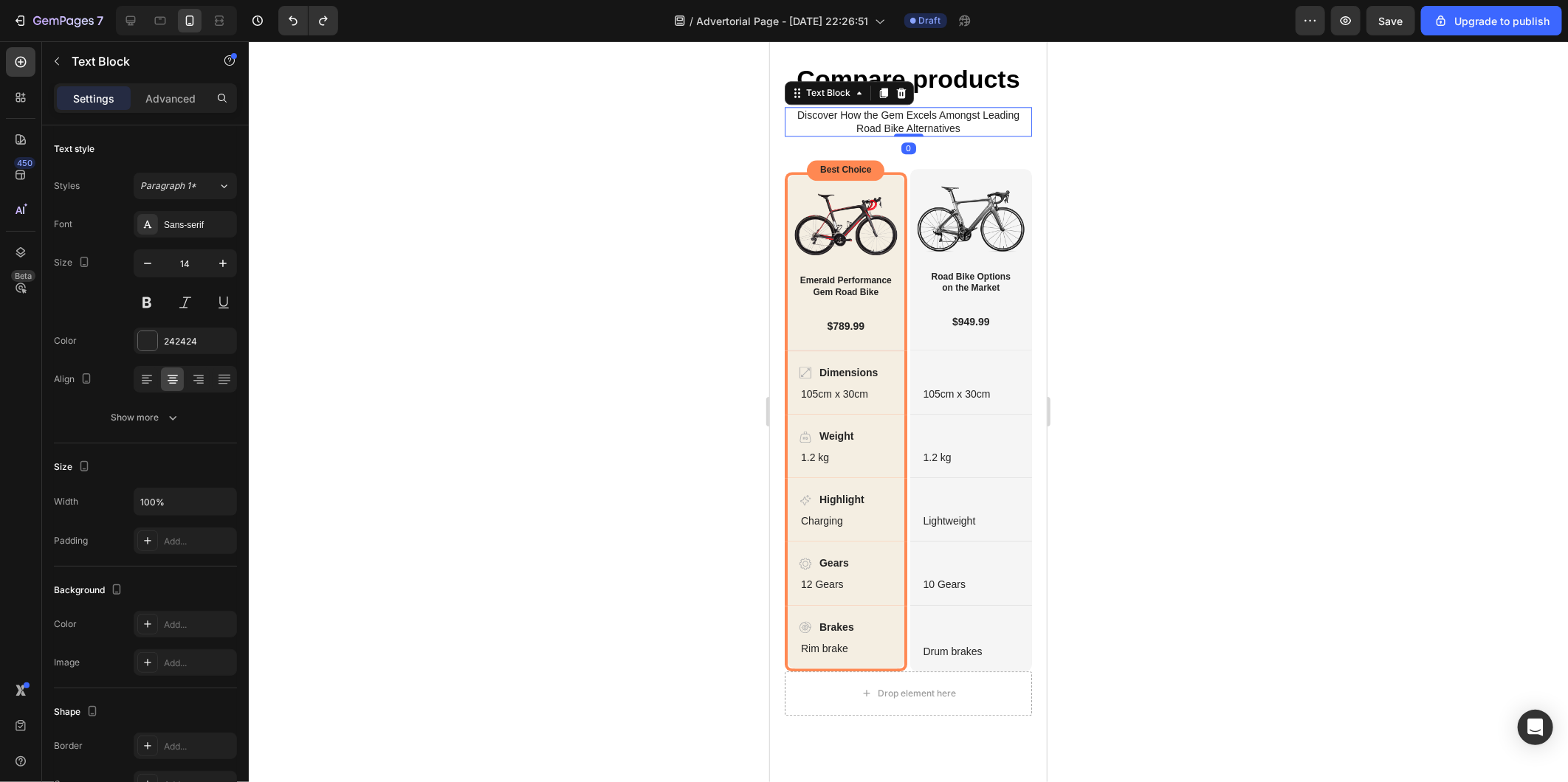
click at [939, 134] on p "Discover How the Gem Excels Amongst Leading Road Bike Alternatives" at bounding box center [907, 120] width 244 height 26
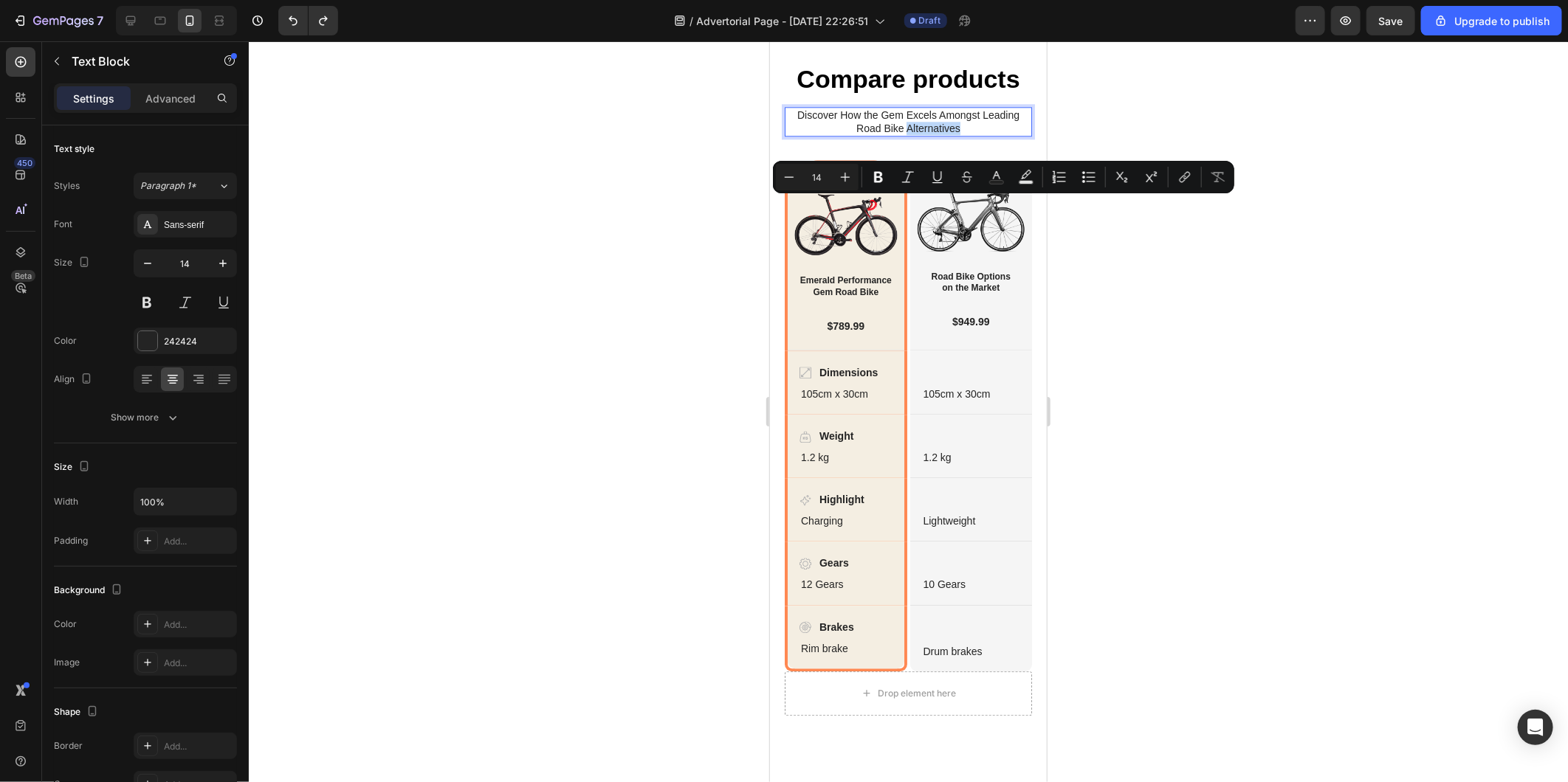
click at [955, 134] on p "Discover How the Gem Excels Amongst Leading Road Bike Alternatives" at bounding box center [907, 120] width 244 height 26
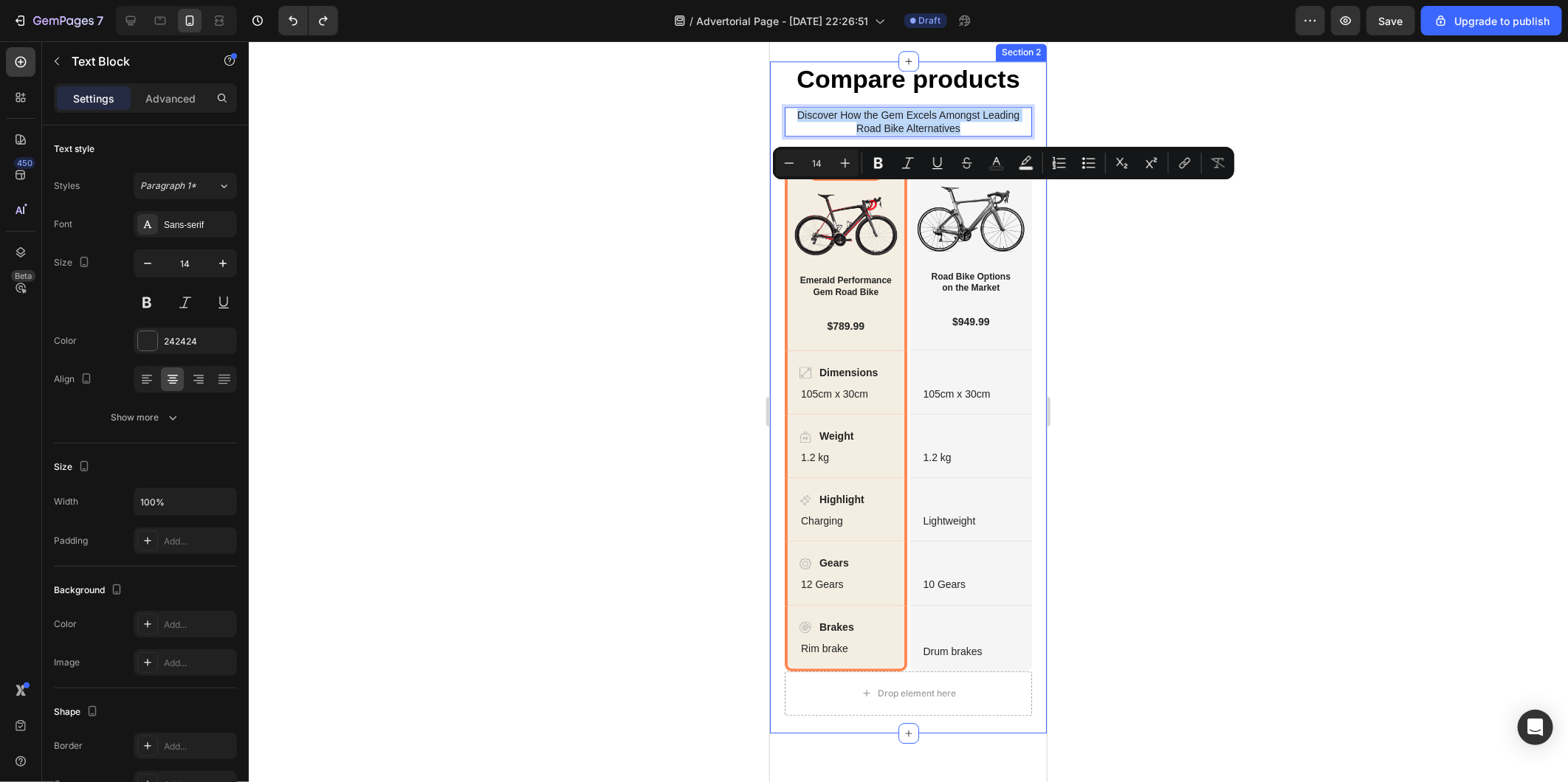
drag, startPoint x: 961, startPoint y: 203, endPoint x: 777, endPoint y: 182, distance: 185.2
click at [777, 182] on div "Compare products Heading Discover How the Gem Excels Amongst Leading Road Bike …" at bounding box center [907, 397] width 277 height 673
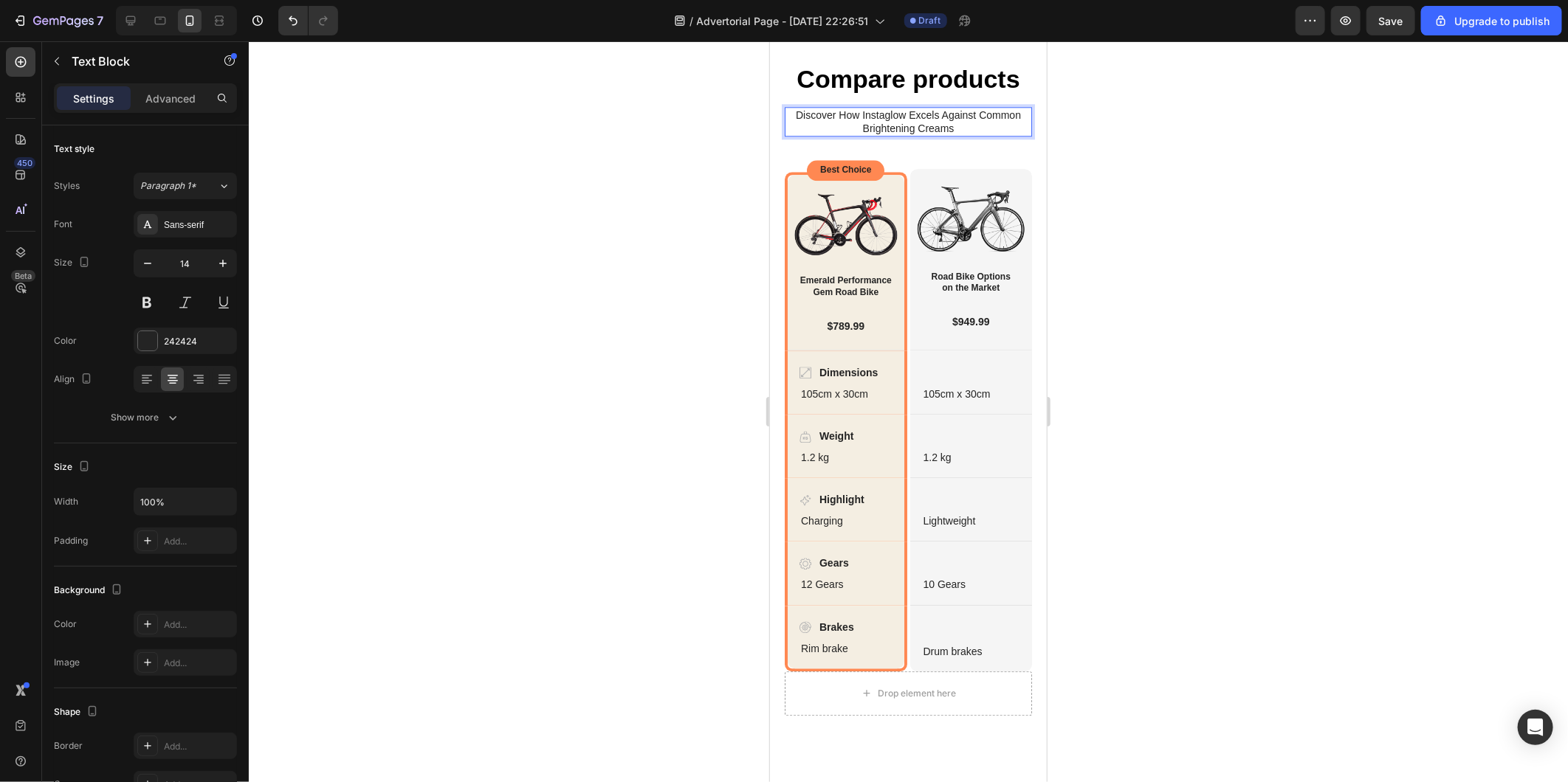
click at [608, 273] on div at bounding box center [907, 412] width 1319 height 741
click at [852, 332] on p "$789.99" at bounding box center [845, 326] width 102 height 14
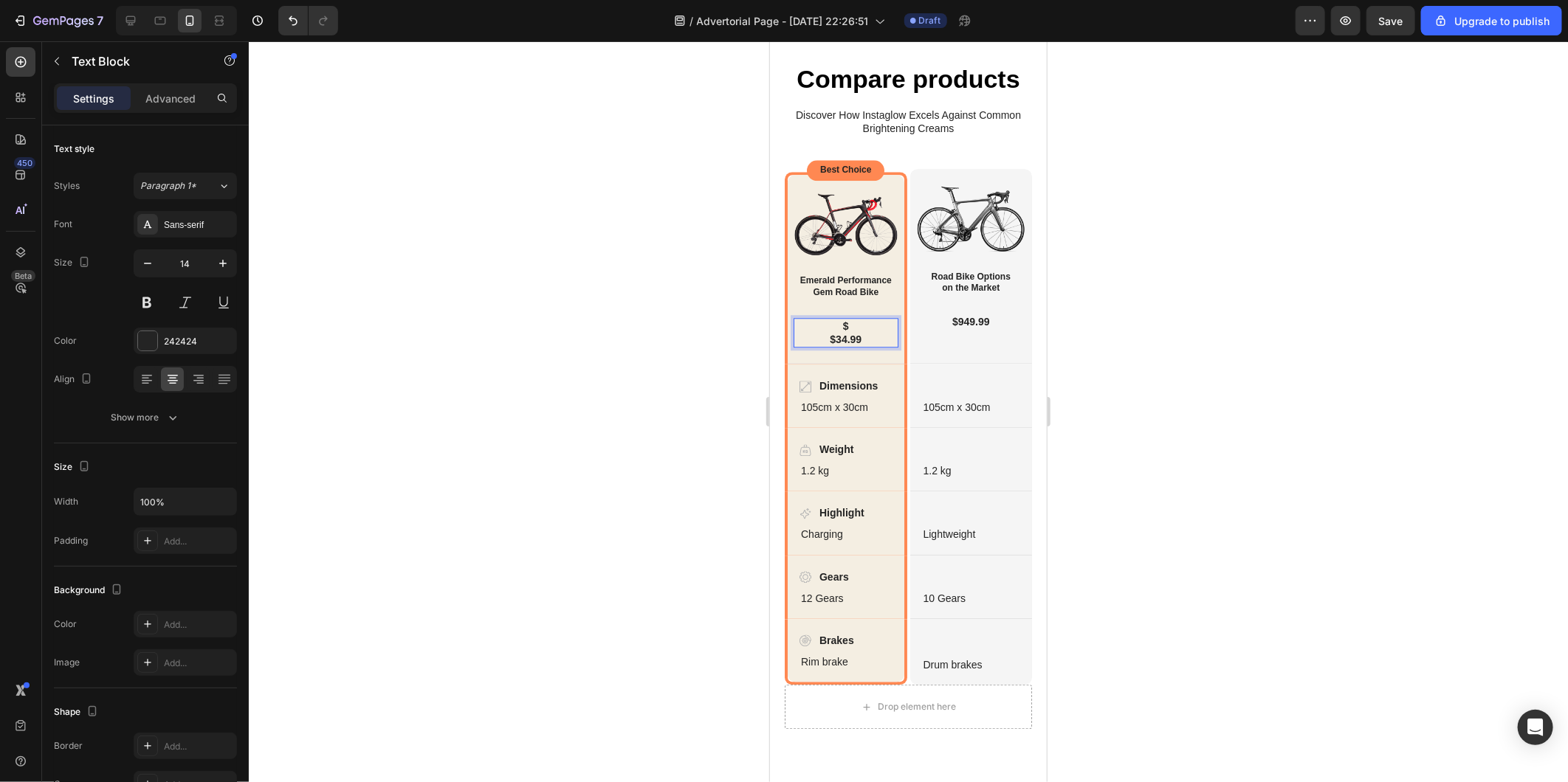
click at [826, 345] on p "$34.99" at bounding box center [845, 339] width 102 height 14
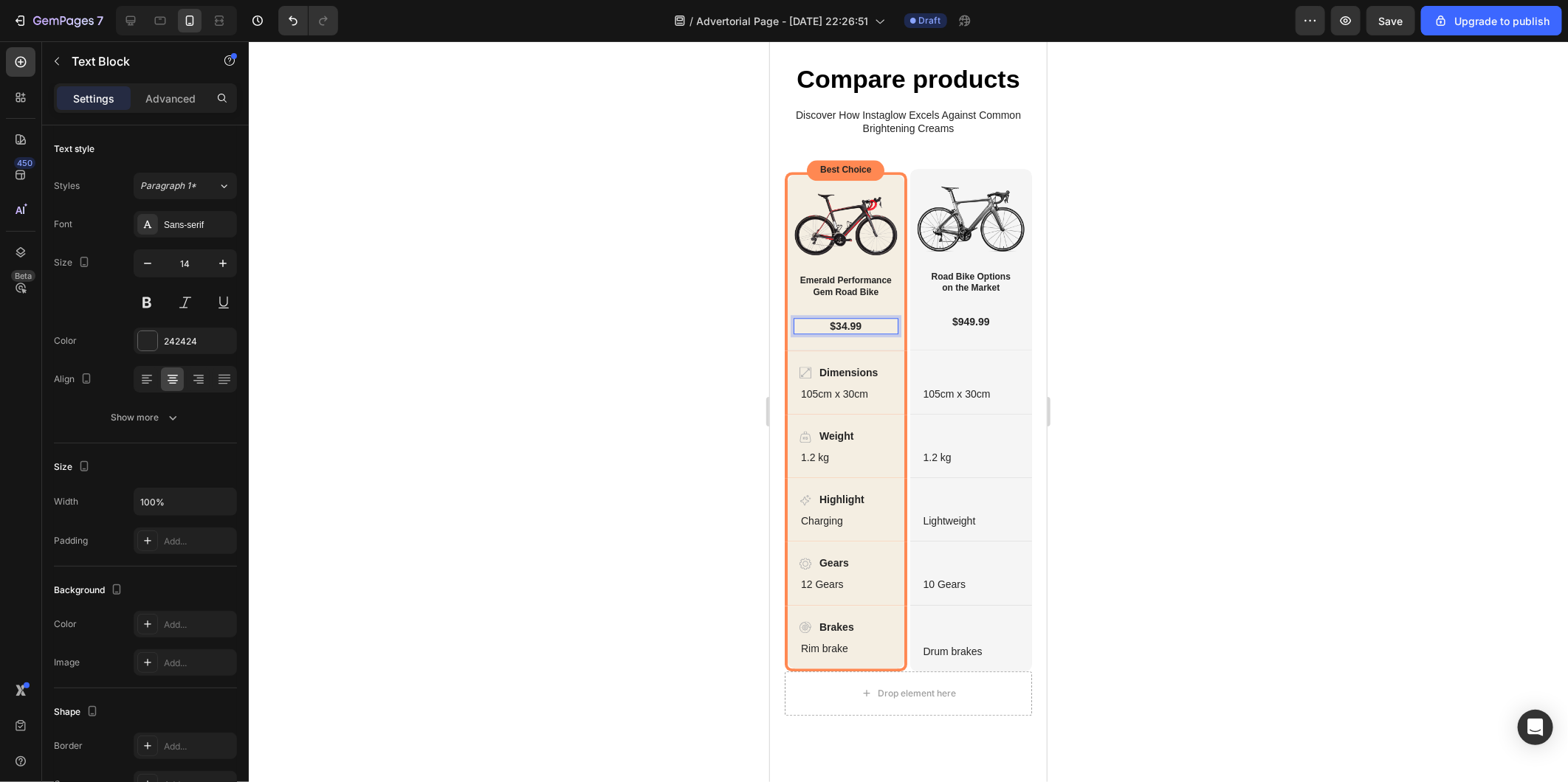
click at [862, 332] on p "$34.99" at bounding box center [845, 326] width 102 height 14
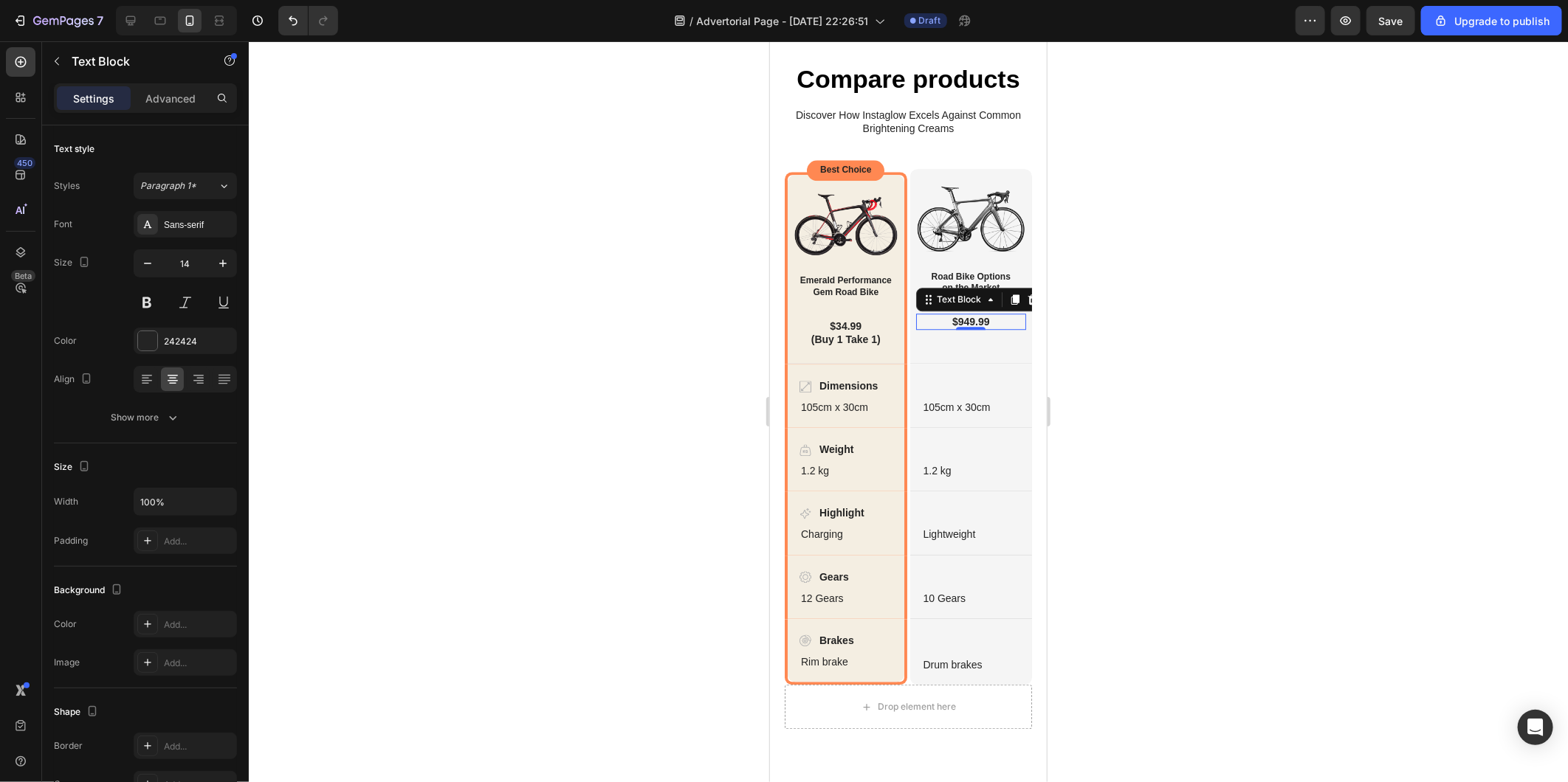
click at [966, 327] on p "$949.99" at bounding box center [971, 322] width 108 height 14
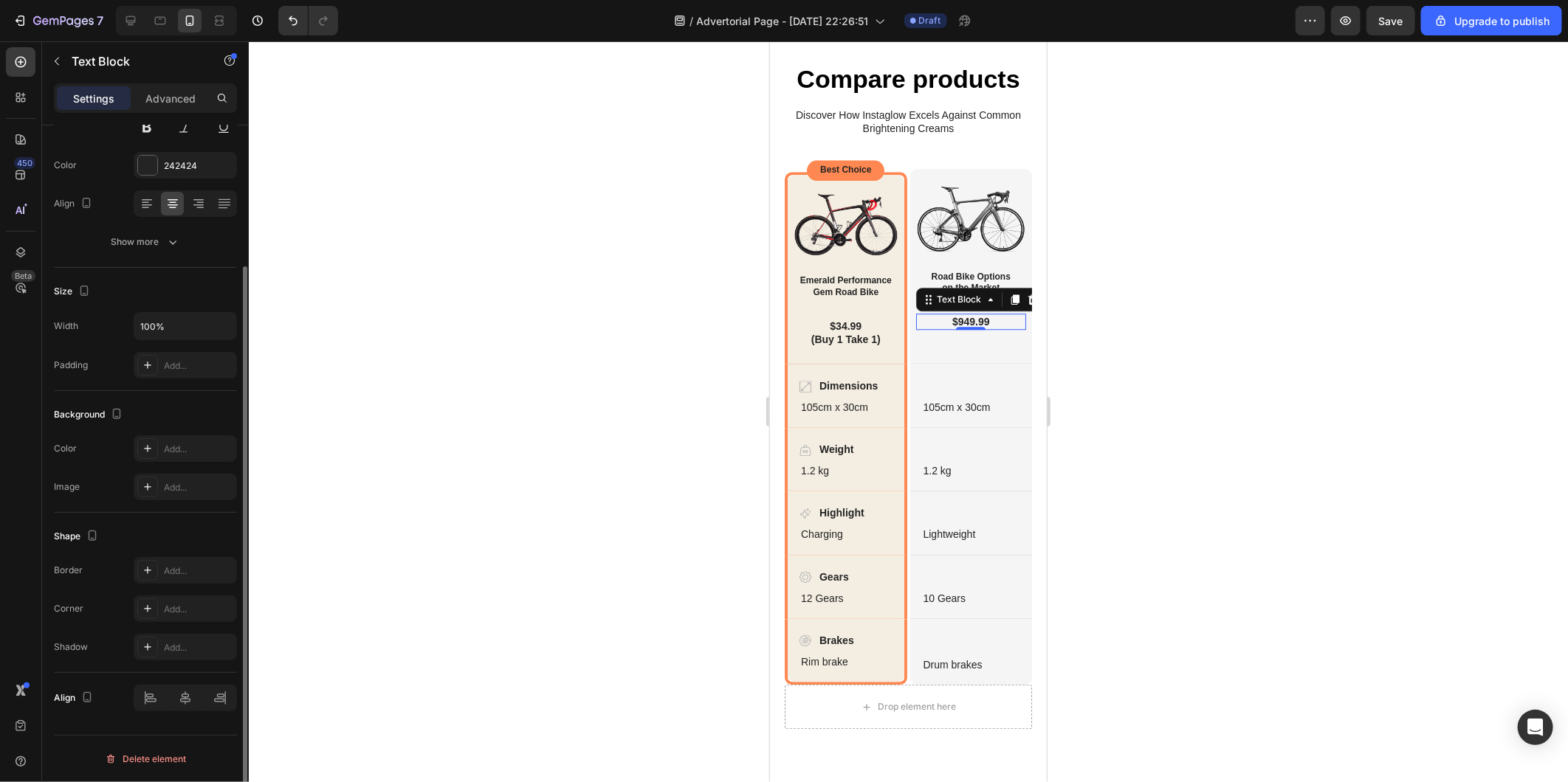
click at [966, 327] on p "$949.99" at bounding box center [971, 322] width 108 height 14
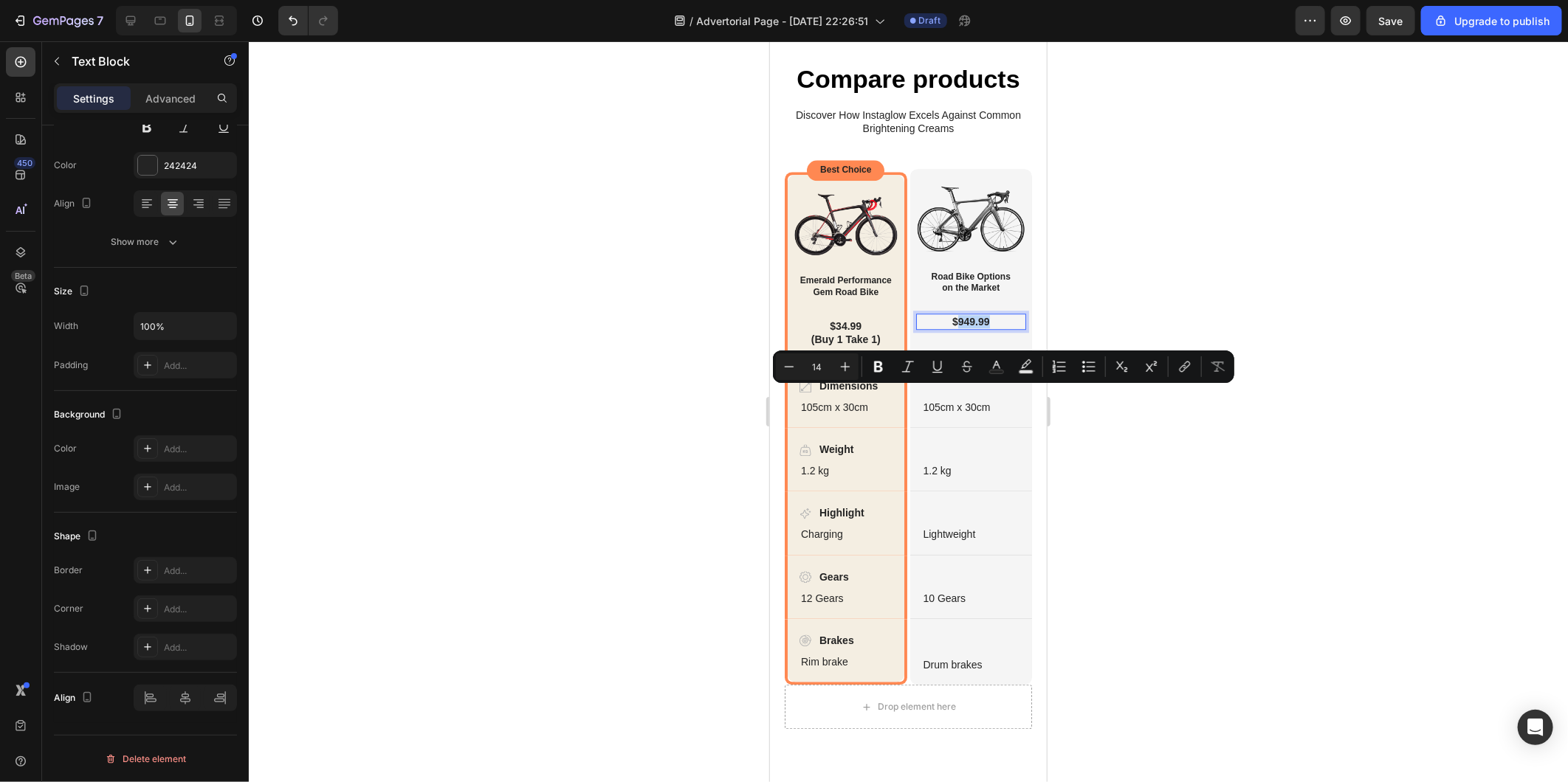
click at [983, 327] on p "$949.99" at bounding box center [971, 322] width 108 height 14
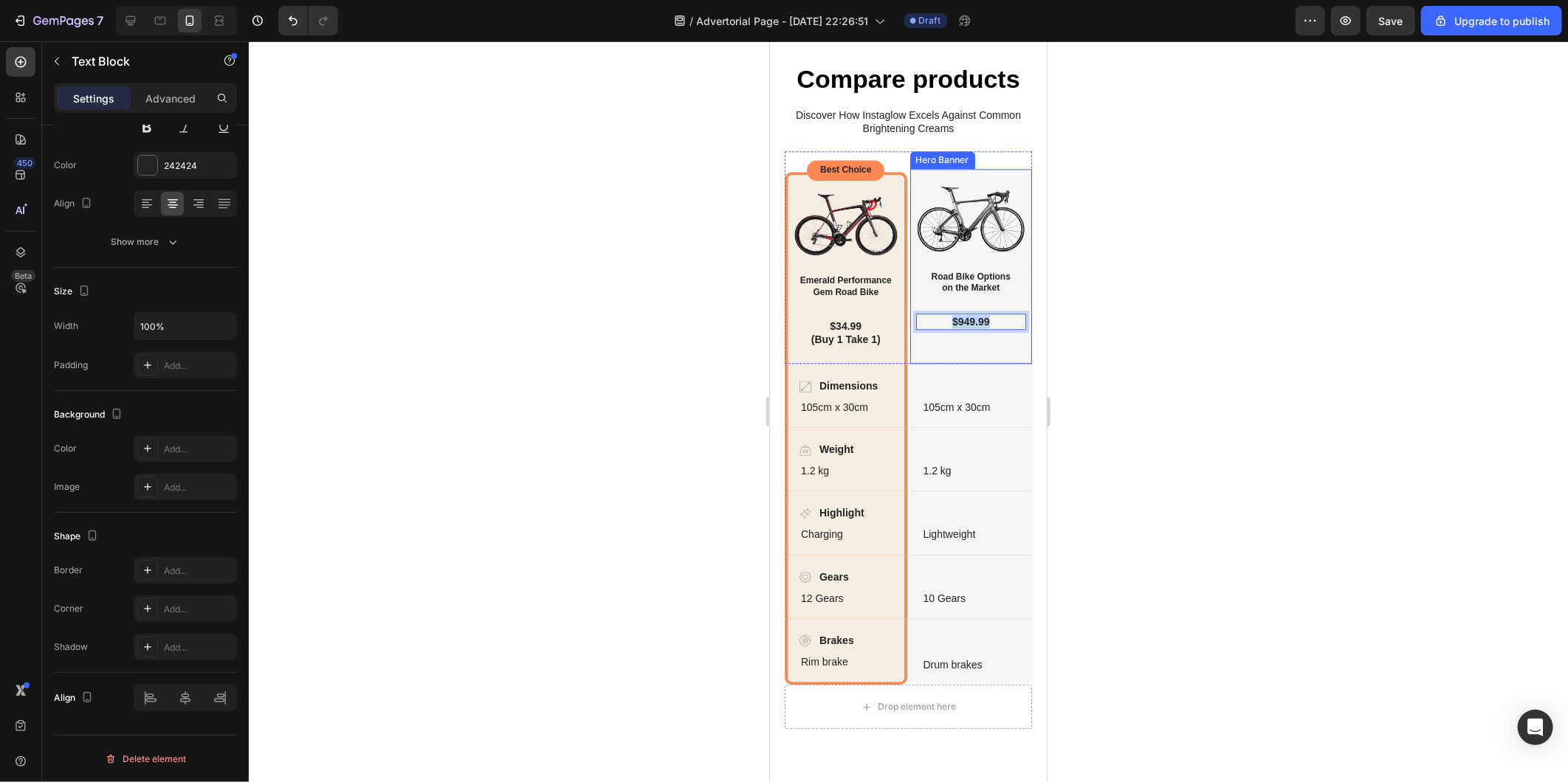
drag, startPoint x: 986, startPoint y: 395, endPoint x: 903, endPoint y: 395, distance: 83.0
click at [909, 345] on div "Image Road Bike Options on the Market Heading $949.99 Text Block 0 Row" at bounding box center [970, 256] width 122 height 176
click at [857, 393] on p "Dimensions" at bounding box center [848, 386] width 59 height 16
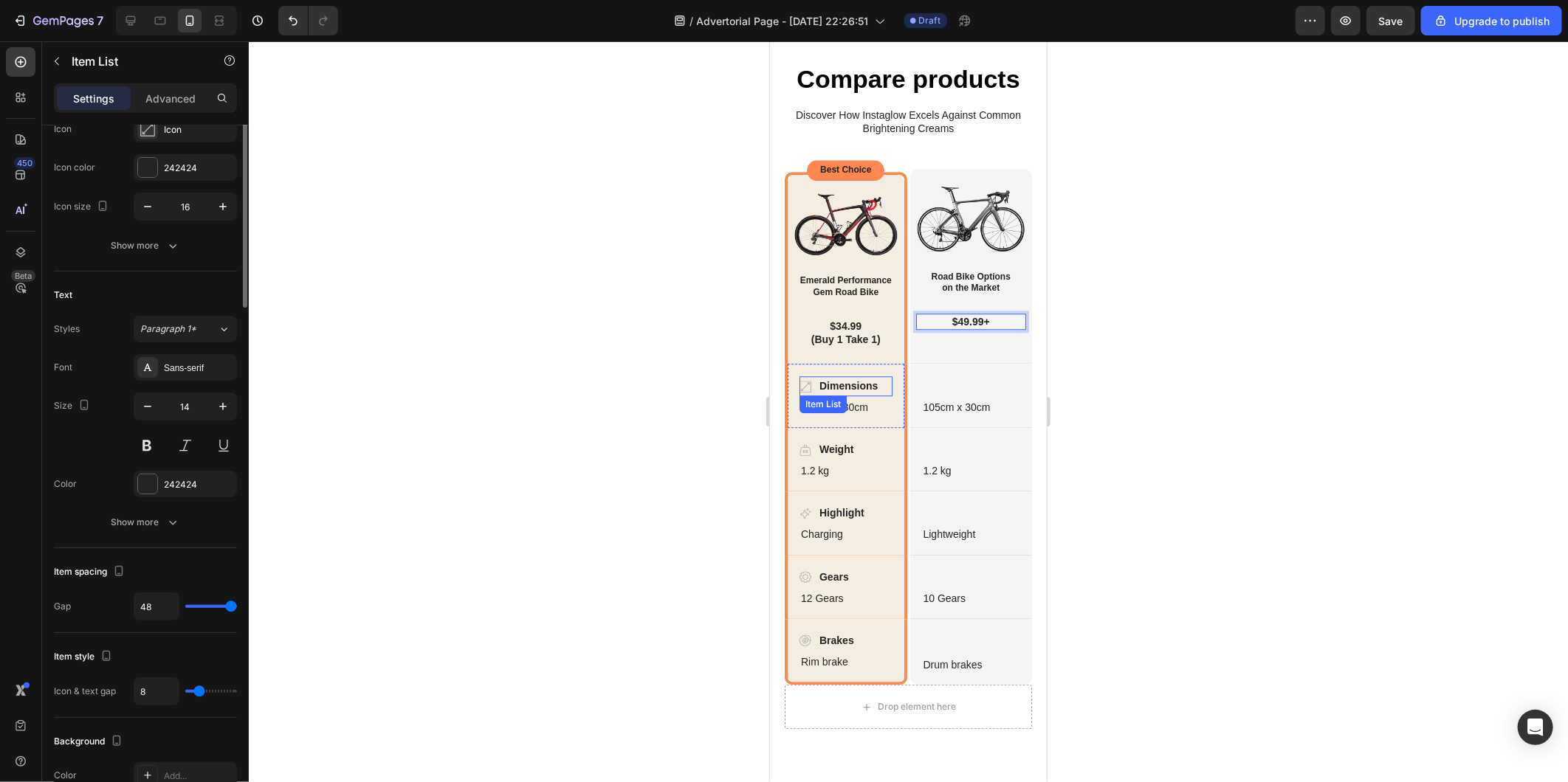
scroll to position [0, 0]
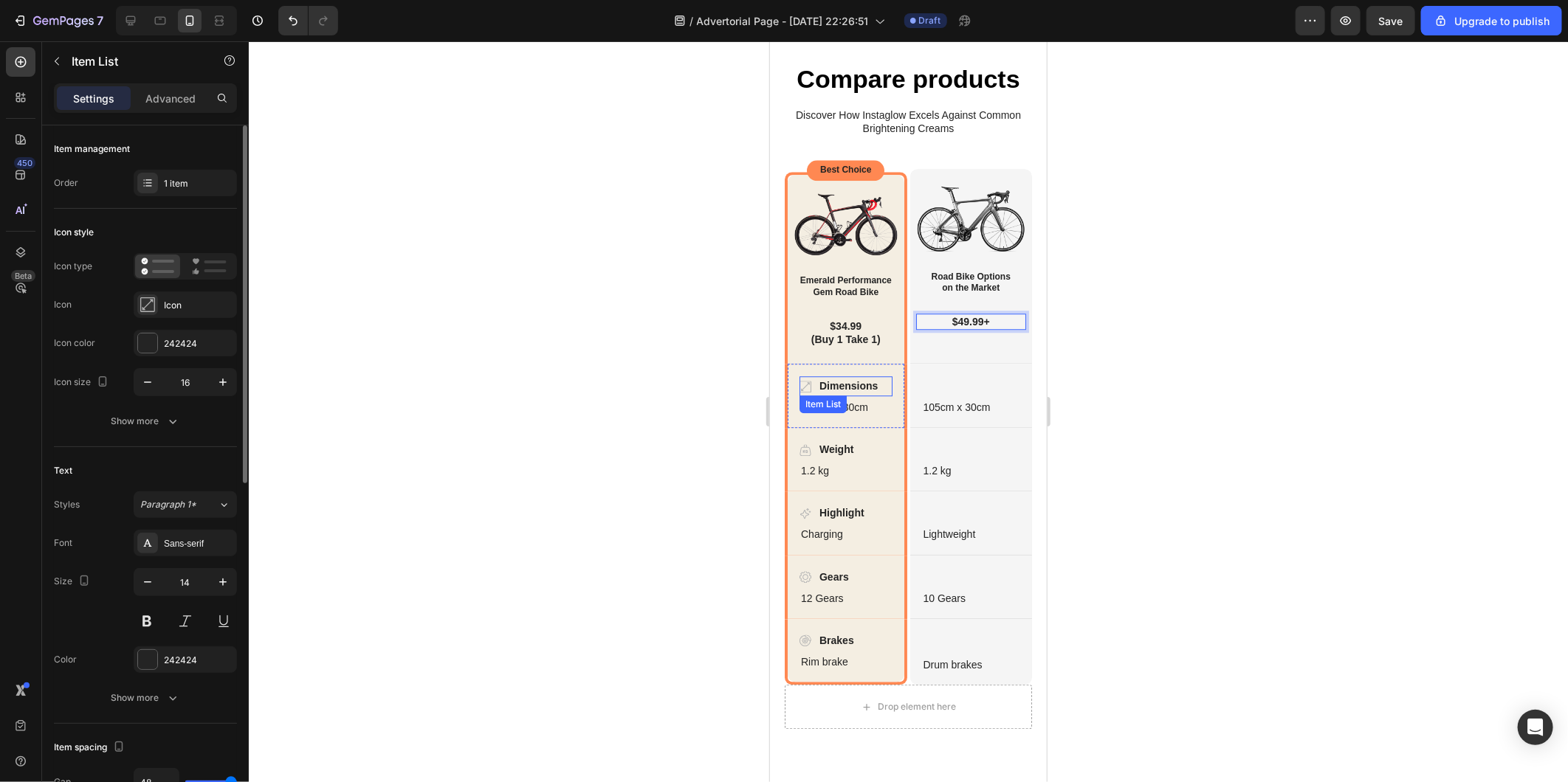
click at [857, 393] on p "Dimensions" at bounding box center [848, 386] width 59 height 16
click at [732, 481] on div at bounding box center [907, 412] width 1319 height 741
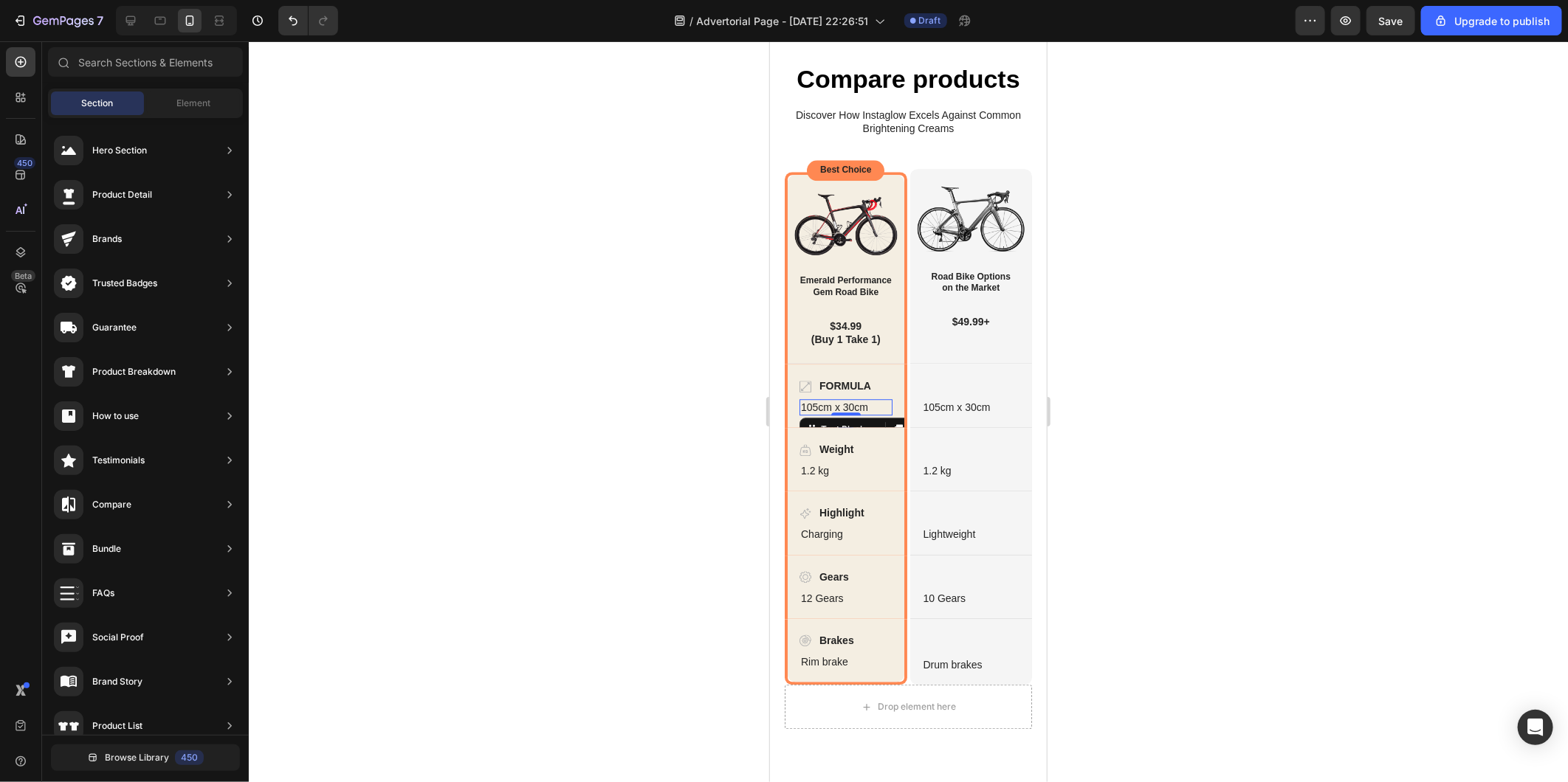
click at [852, 413] on p "105cm x 30cm" at bounding box center [845, 407] width 90 height 14
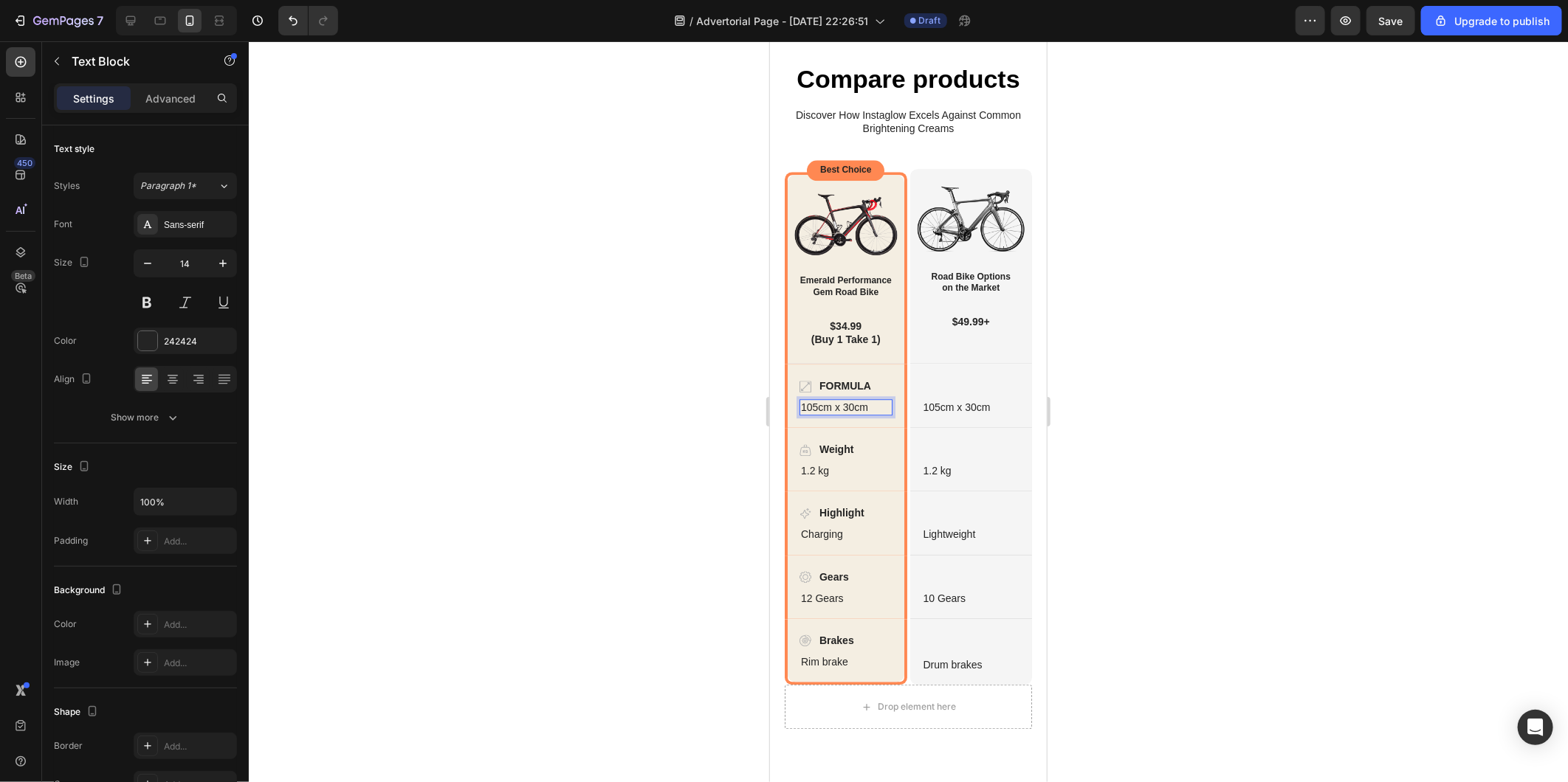
click at [868, 413] on p "105cm x 30cm" at bounding box center [845, 407] width 90 height 14
drag, startPoint x: 868, startPoint y: 479, endPoint x: 803, endPoint y: 480, distance: 65.0
click at [803, 413] on p "105cm x 30cm" at bounding box center [845, 407] width 90 height 14
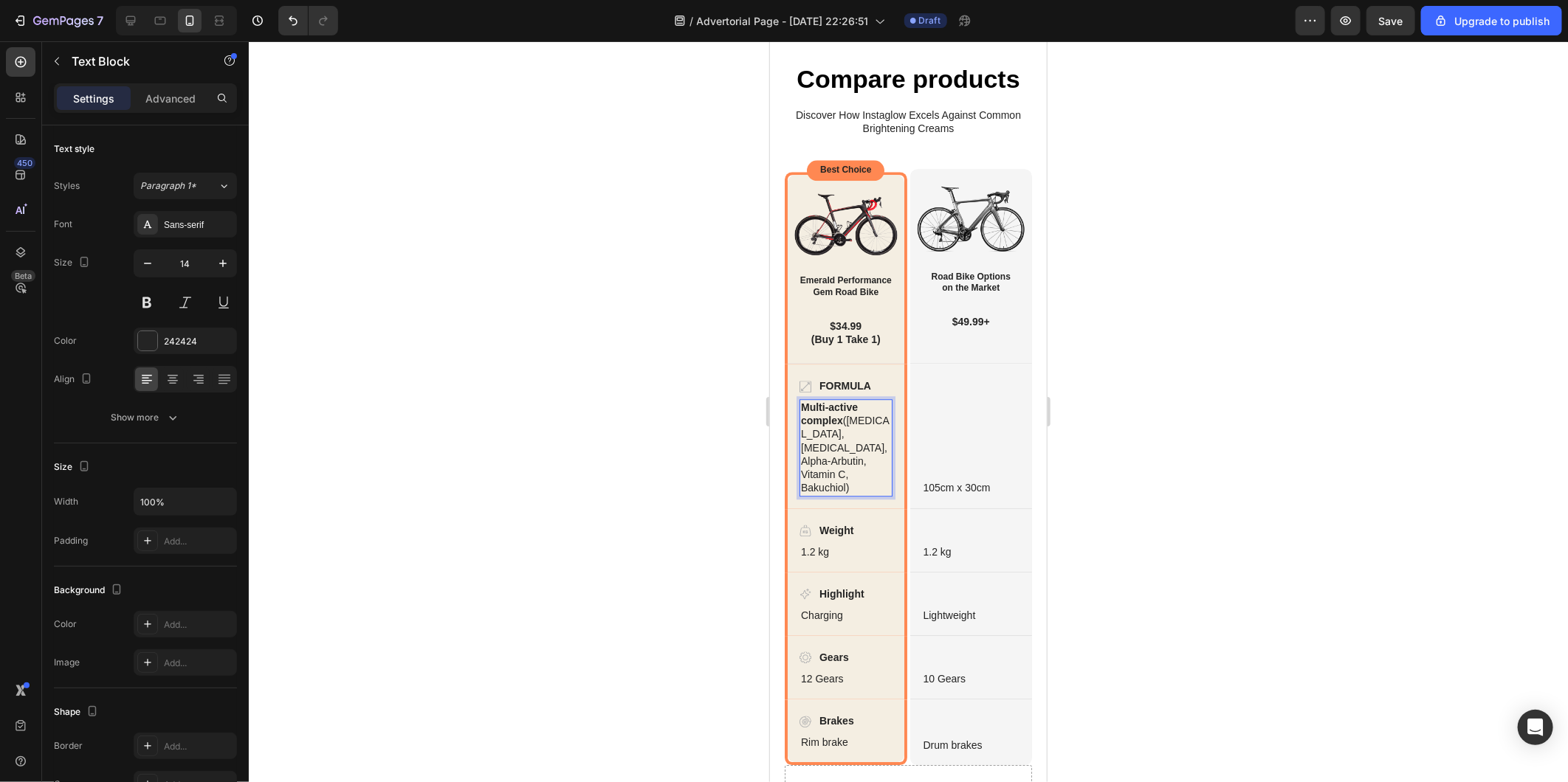
click at [1221, 533] on div at bounding box center [907, 412] width 1319 height 741
click at [963, 494] on p "105cm x 30cm" at bounding box center [971, 488] width 96 height 14
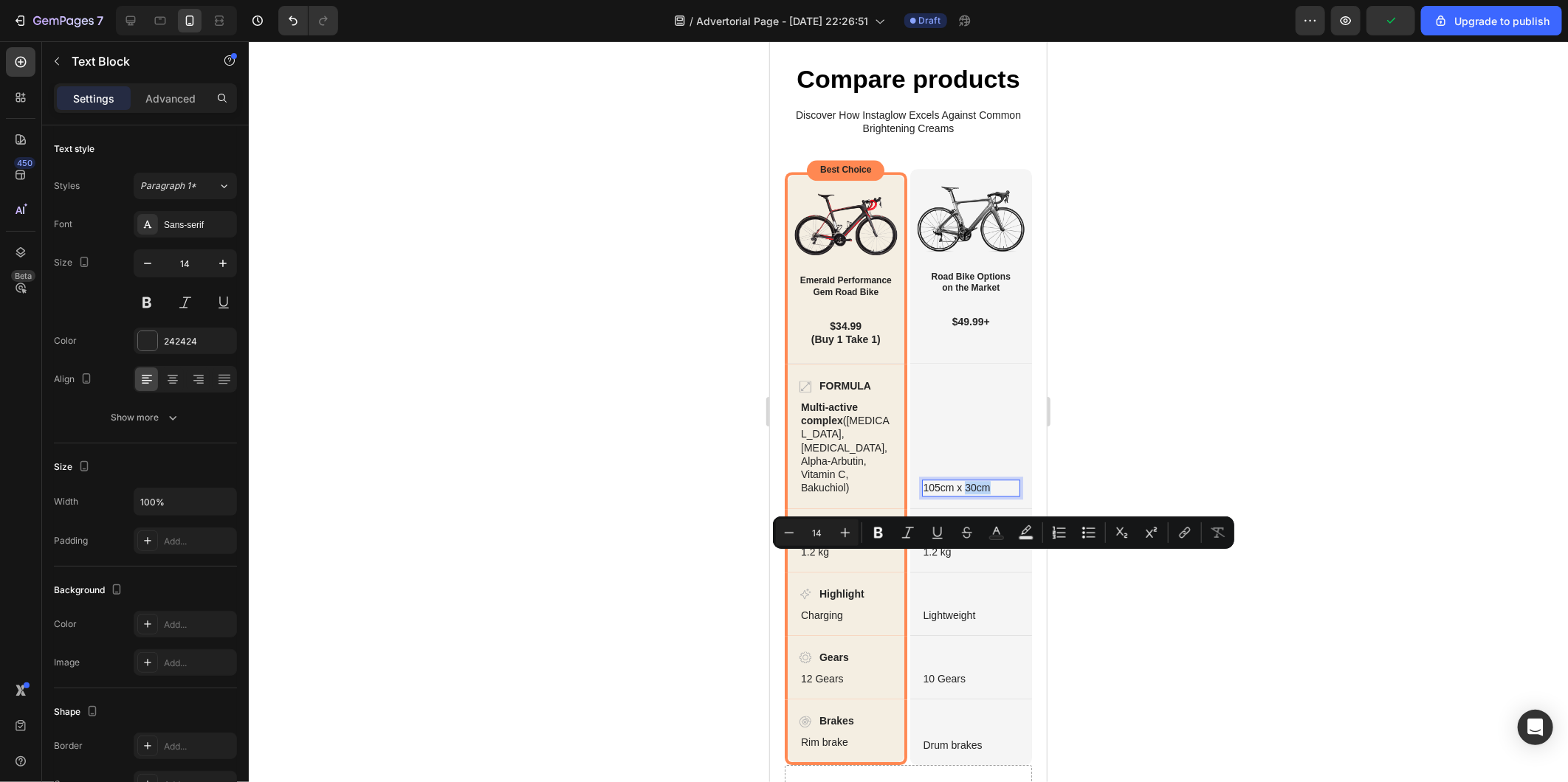
click at [980, 494] on p "105cm x 30cm" at bounding box center [971, 488] width 96 height 14
click at [990, 494] on p "105cm x 30cm" at bounding box center [971, 488] width 96 height 14
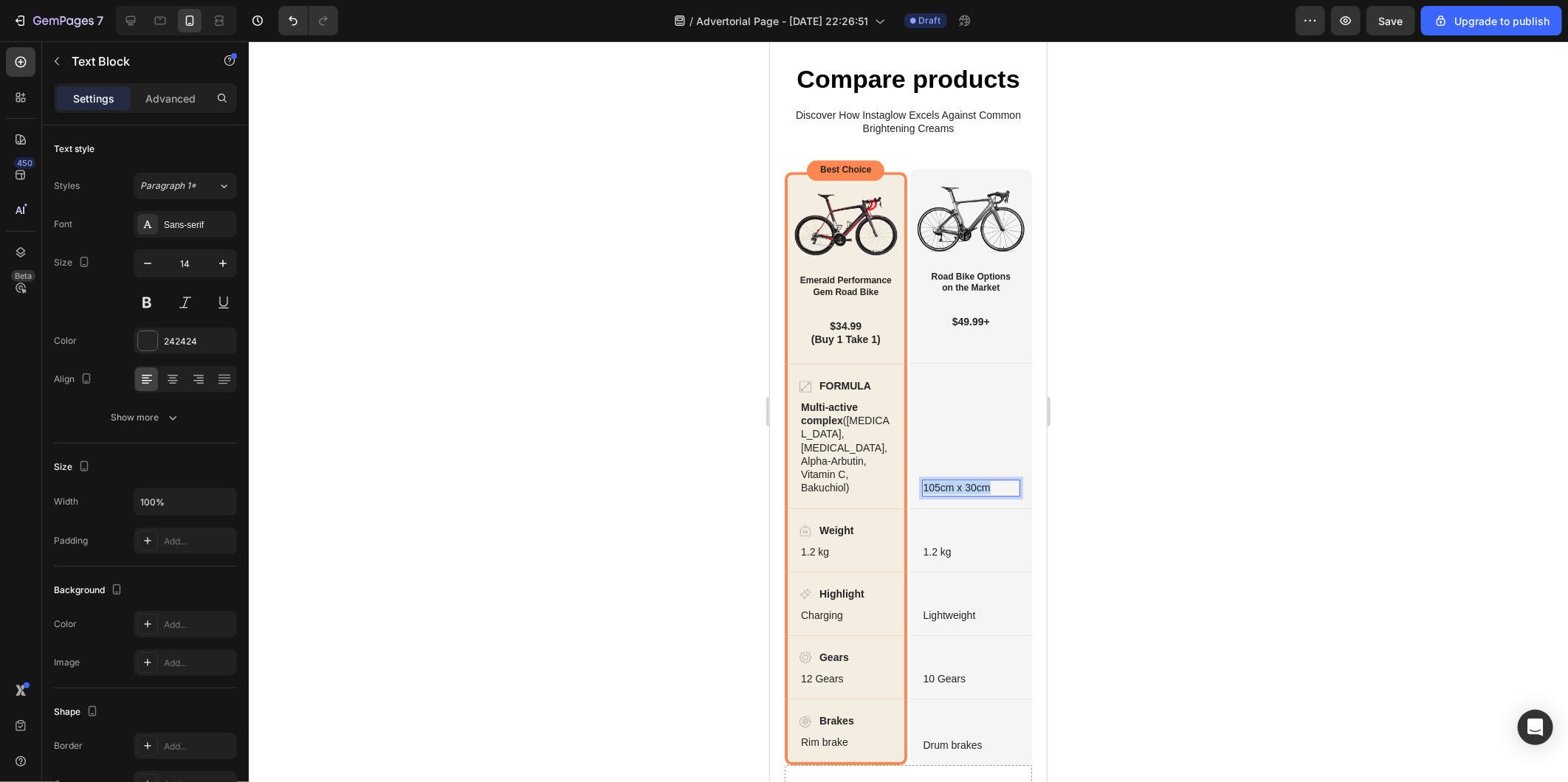
drag, startPoint x: 993, startPoint y: 562, endPoint x: 916, endPoint y: 562, distance: 77.0
click at [923, 494] on p "105cm x 30cm" at bounding box center [971, 488] width 96 height 14
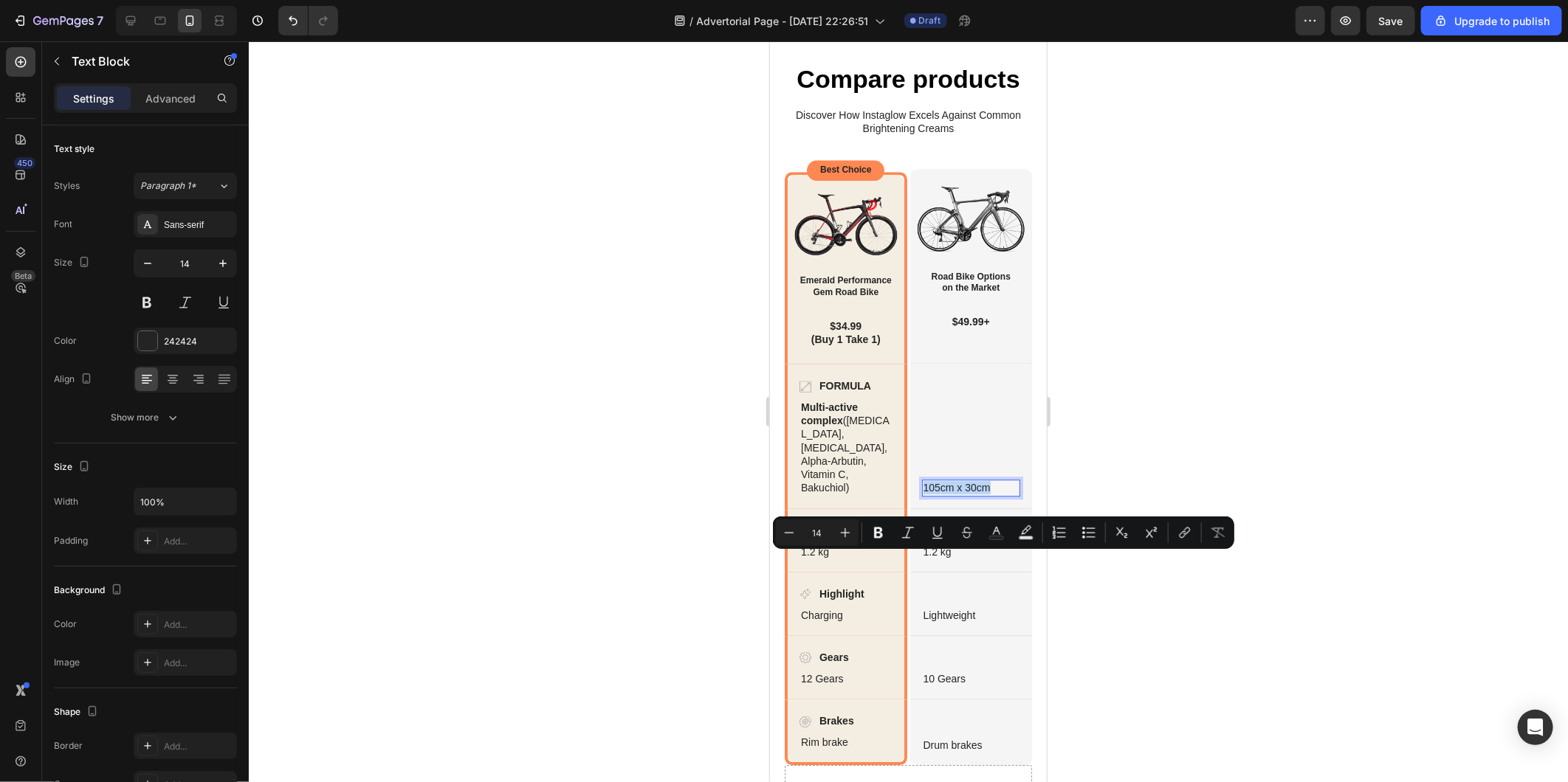
scroll to position [2352, 0]
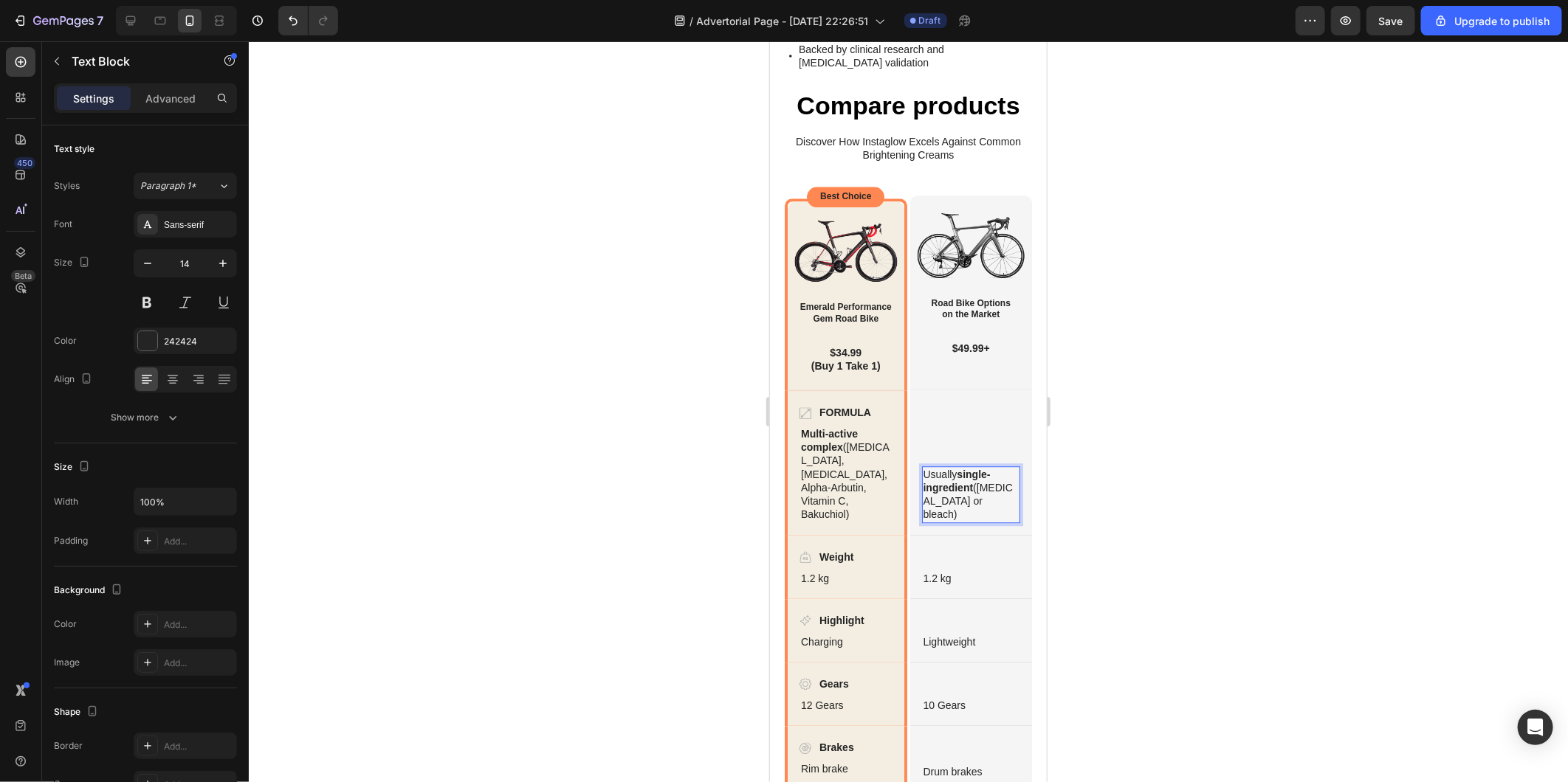
click at [1125, 542] on div at bounding box center [907, 412] width 1319 height 741
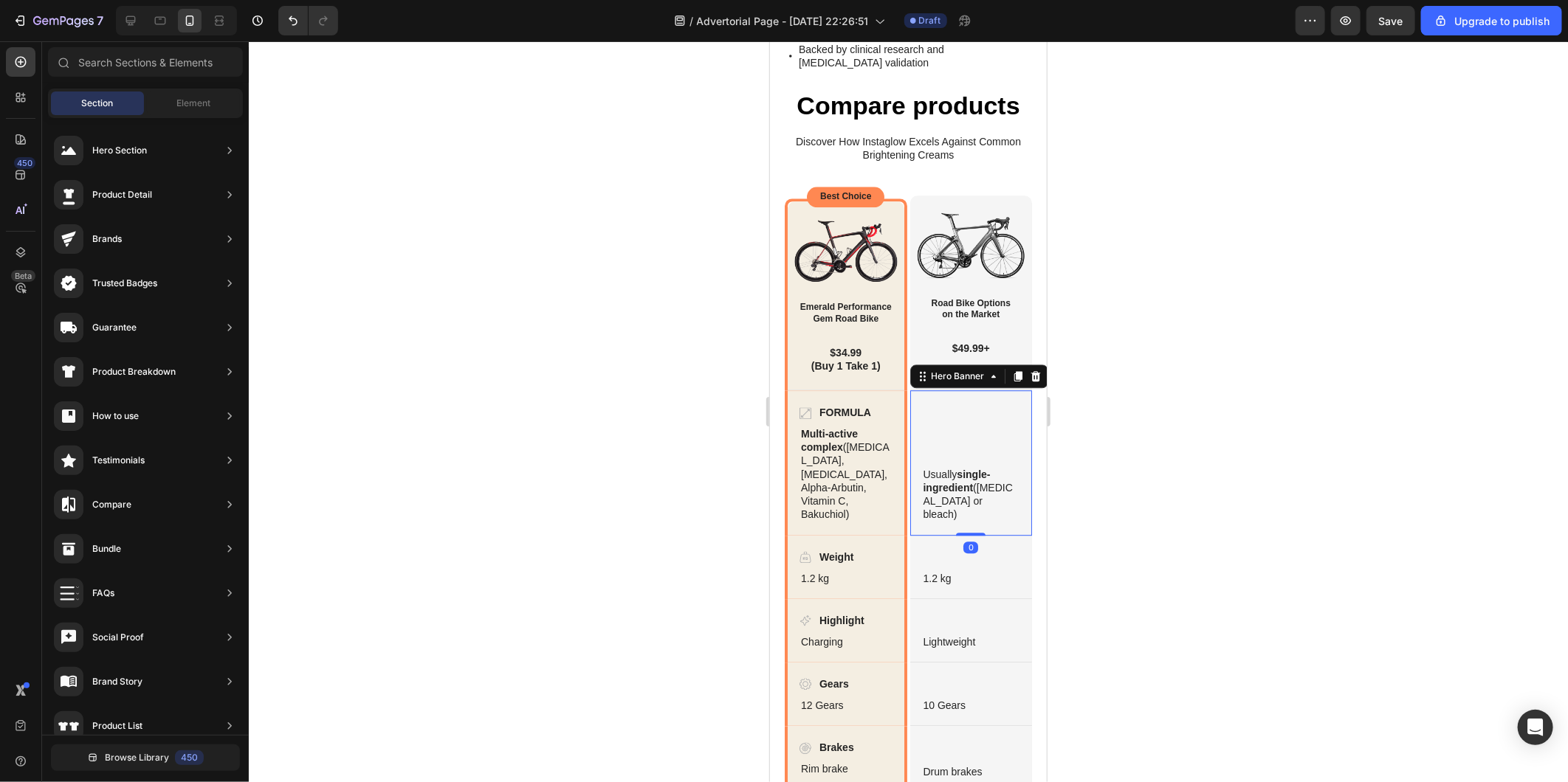
click at [938, 526] on div "Background Image" at bounding box center [970, 461] width 122 height 144
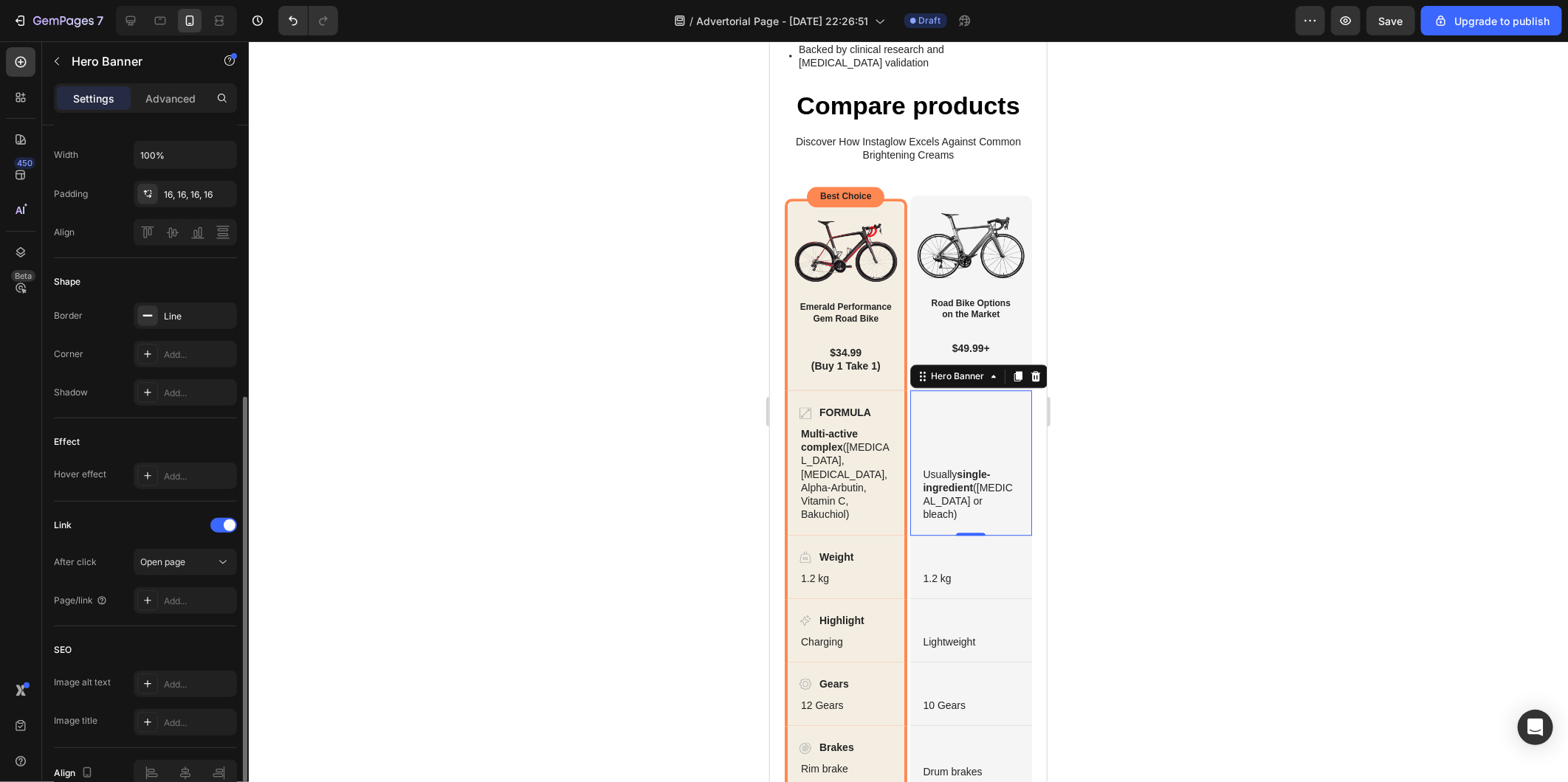
scroll to position [567, 0]
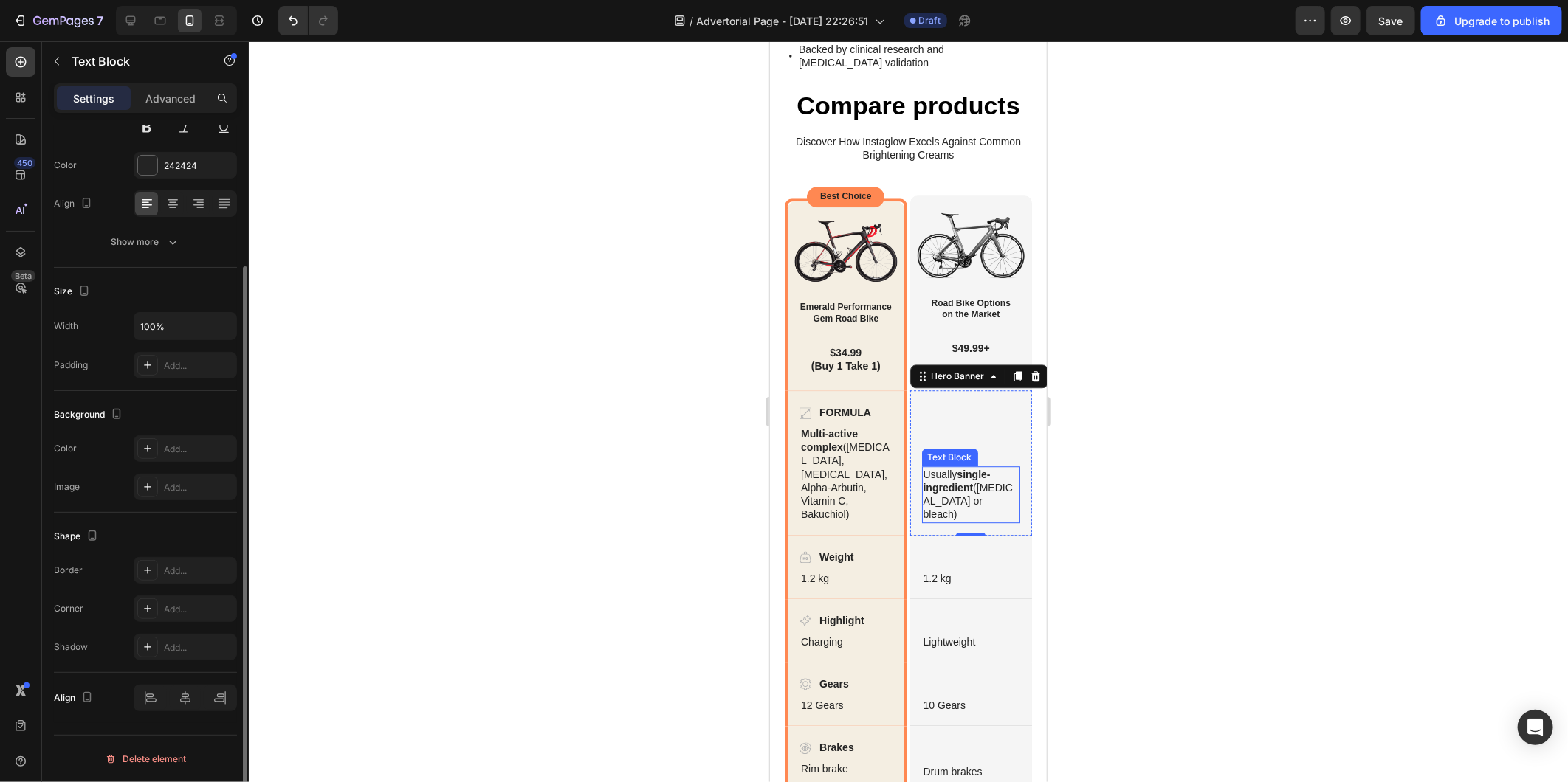
click at [969, 521] on p "Usually single-ingredient (kojic acid or bleach)" at bounding box center [971, 494] width 96 height 54
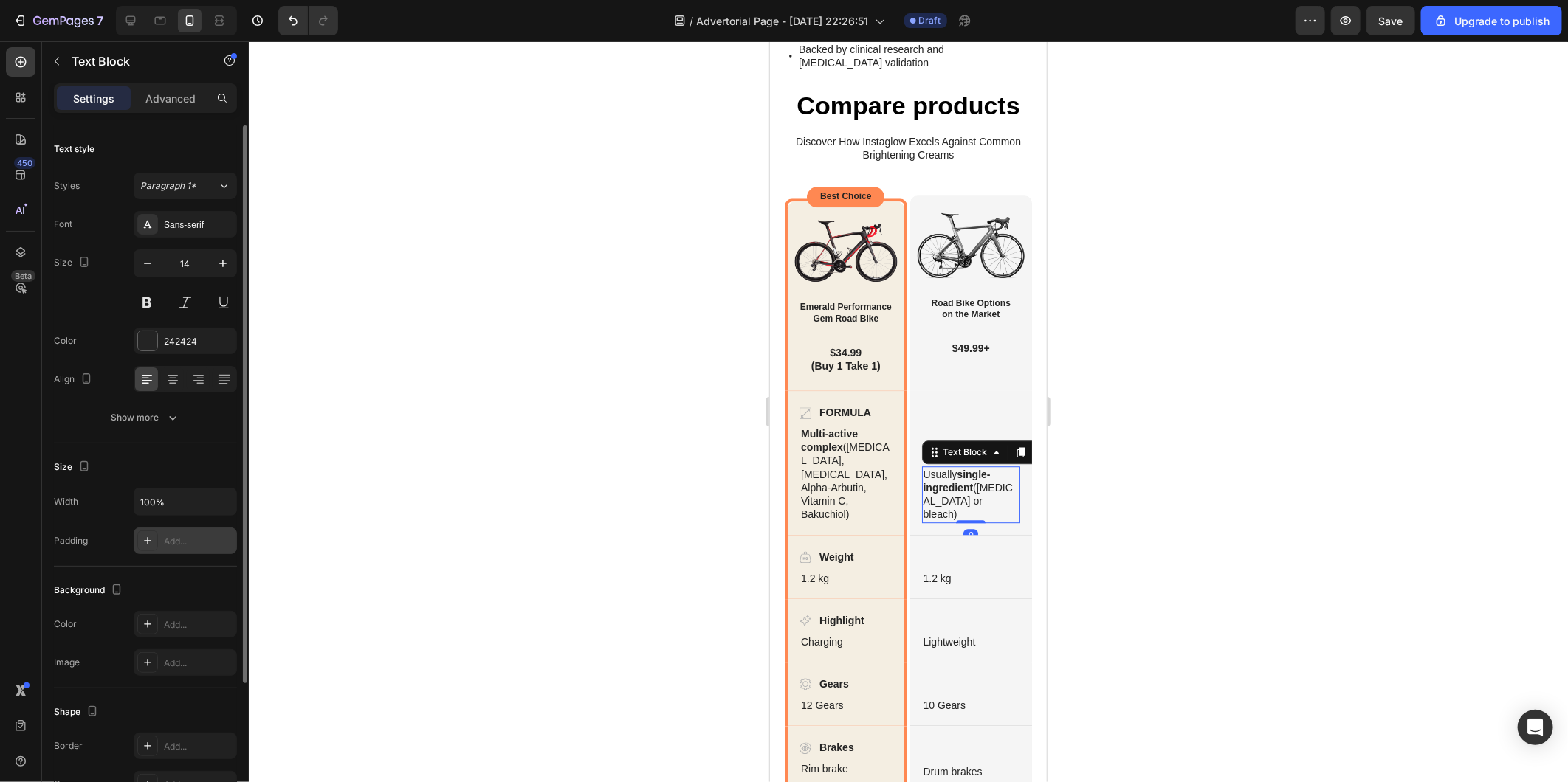
scroll to position [176, 0]
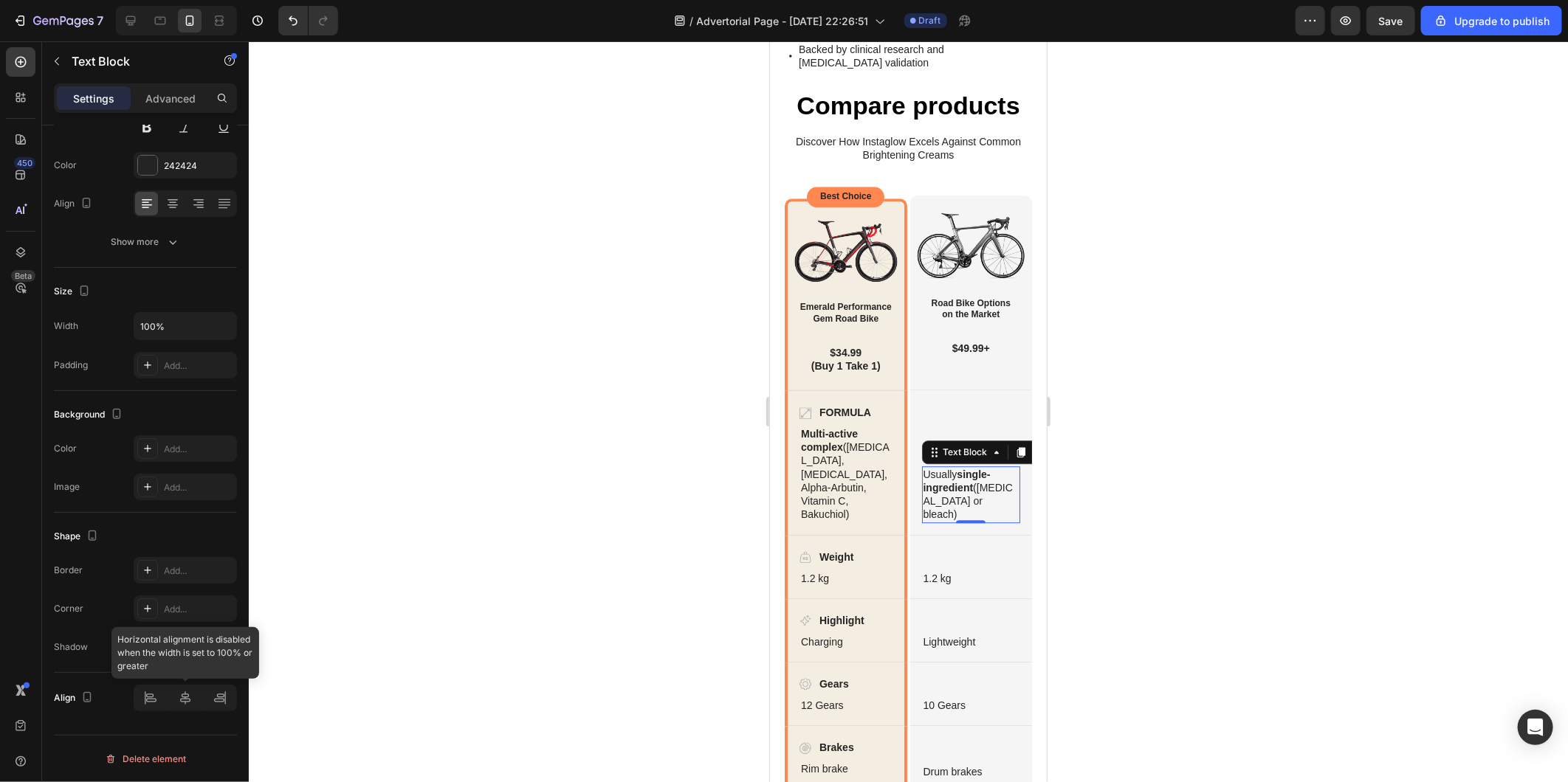
click at [187, 704] on div at bounding box center [186, 698] width 104 height 26
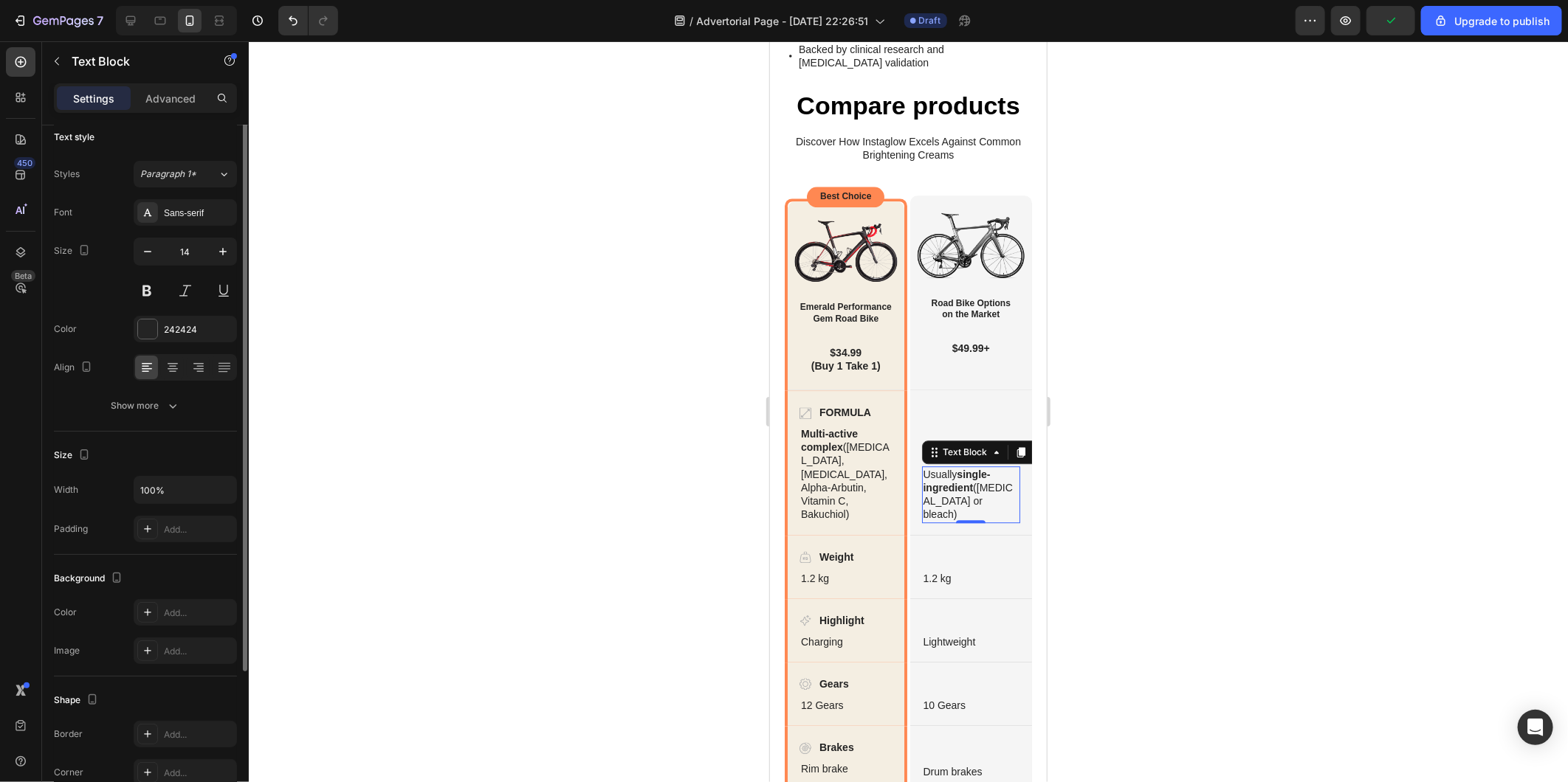
scroll to position [0, 0]
drag, startPoint x: 475, startPoint y: 446, endPoint x: 692, endPoint y: 480, distance: 219.6
click at [477, 446] on div at bounding box center [907, 412] width 1319 height 741
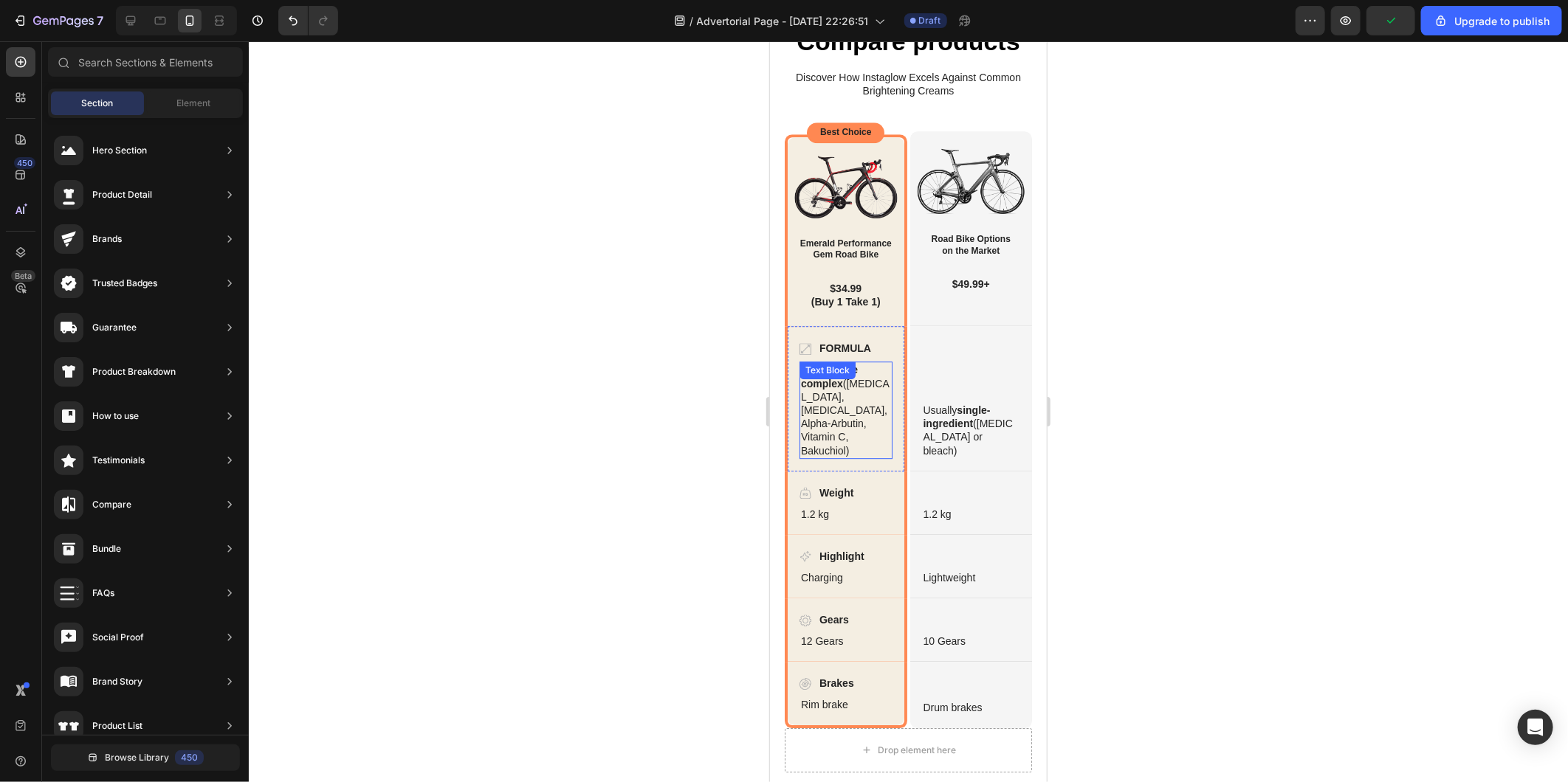
scroll to position [2517, 0]
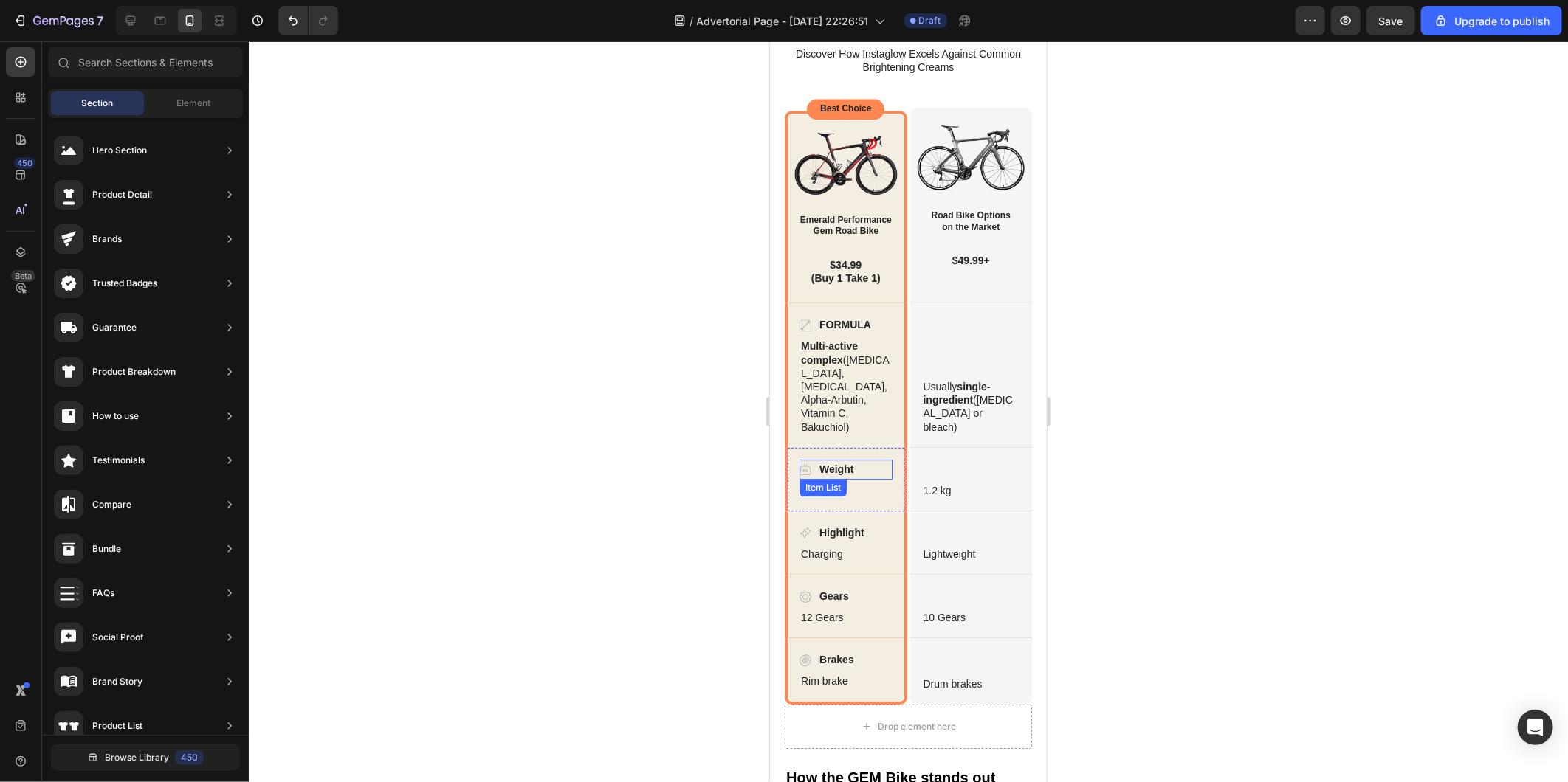
click at [879, 470] on div "Weight" at bounding box center [845, 469] width 93 height 20
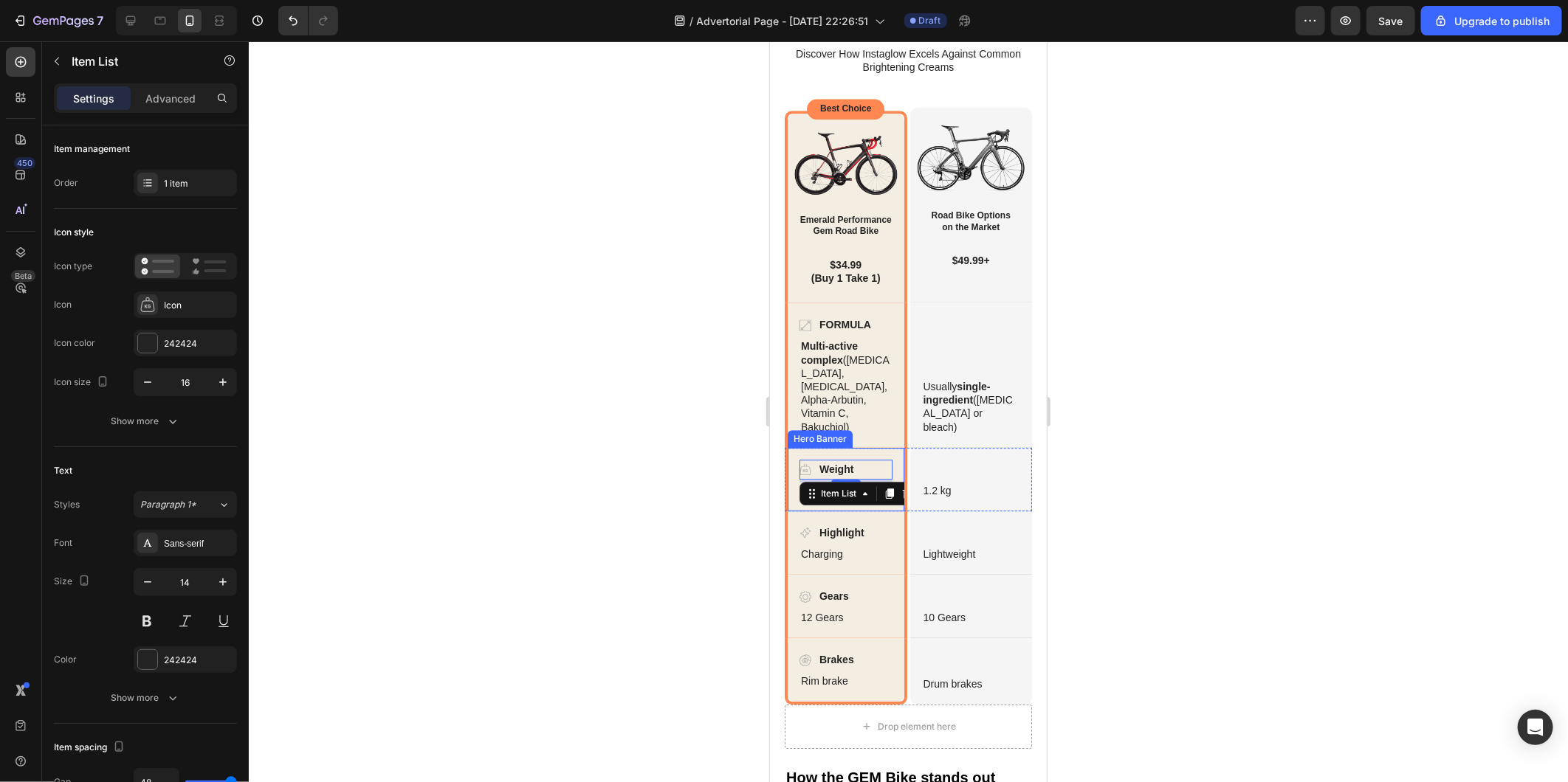
click at [889, 468] on div "Weight Item List 4 1.2 kg Text Block" at bounding box center [845, 479] width 116 height 63
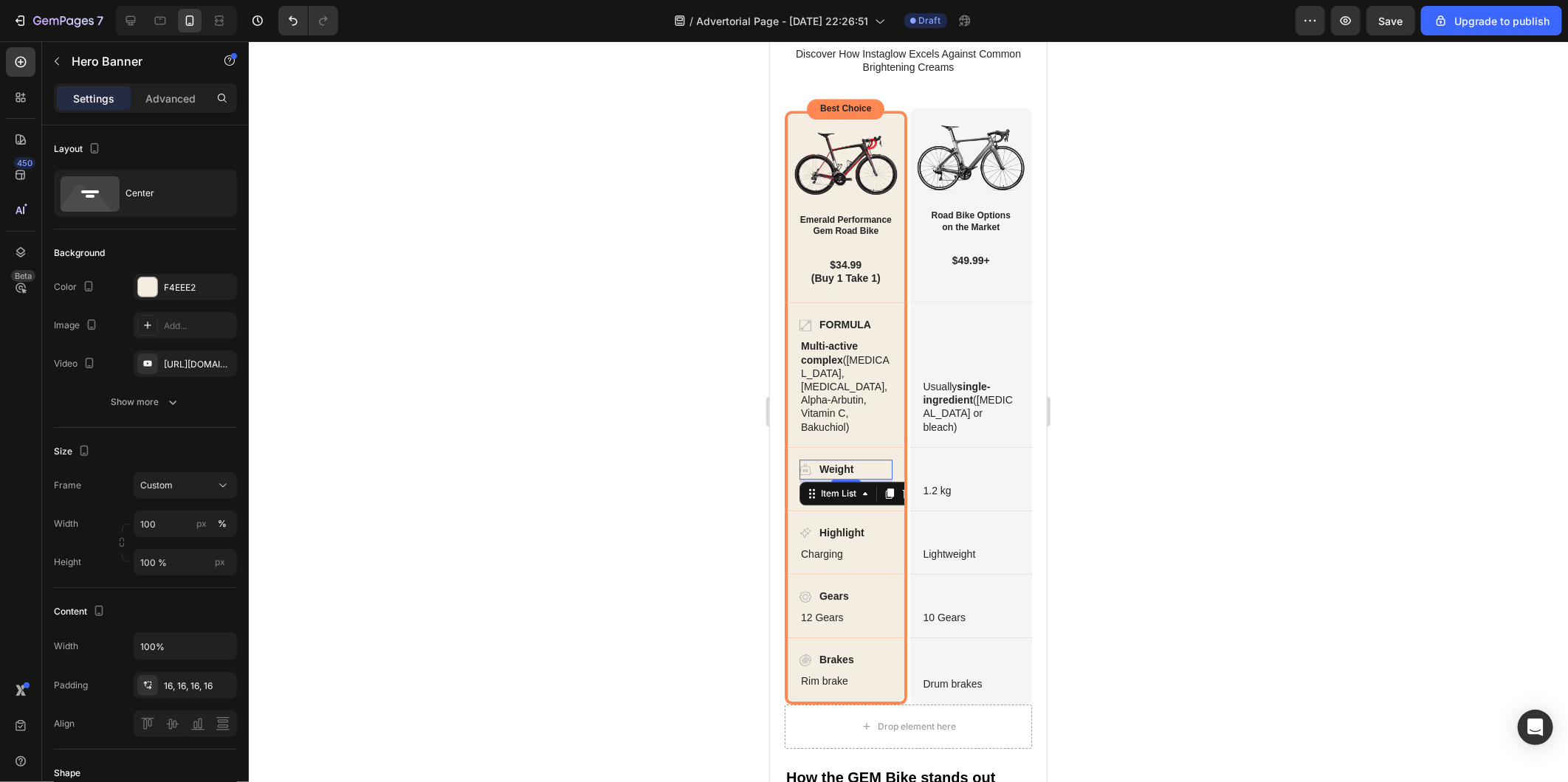
click at [833, 465] on p "Weight" at bounding box center [835, 469] width 34 height 16
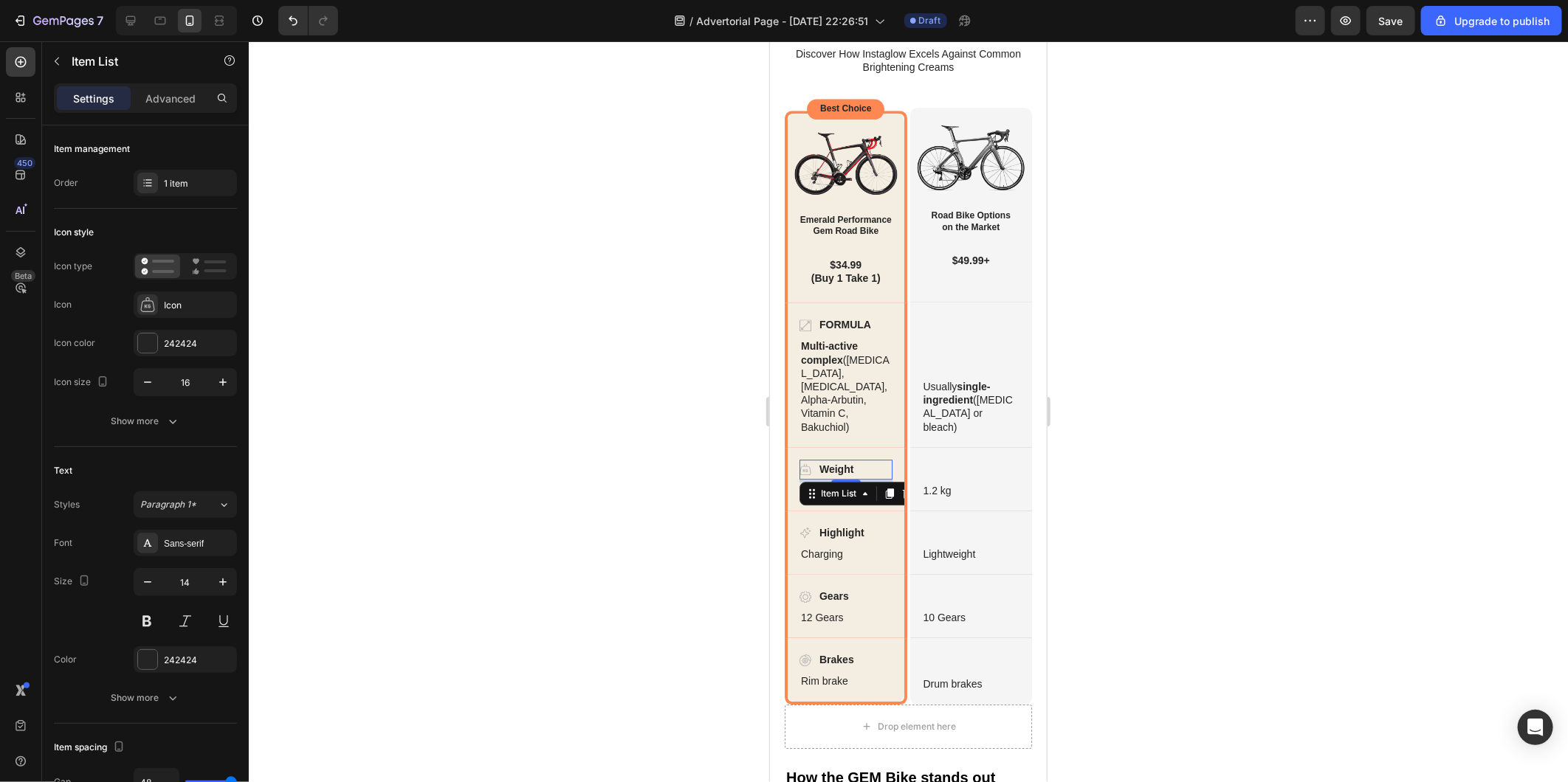
click at [833, 465] on p "Weight" at bounding box center [835, 469] width 34 height 16
click at [639, 459] on div at bounding box center [907, 412] width 1319 height 741
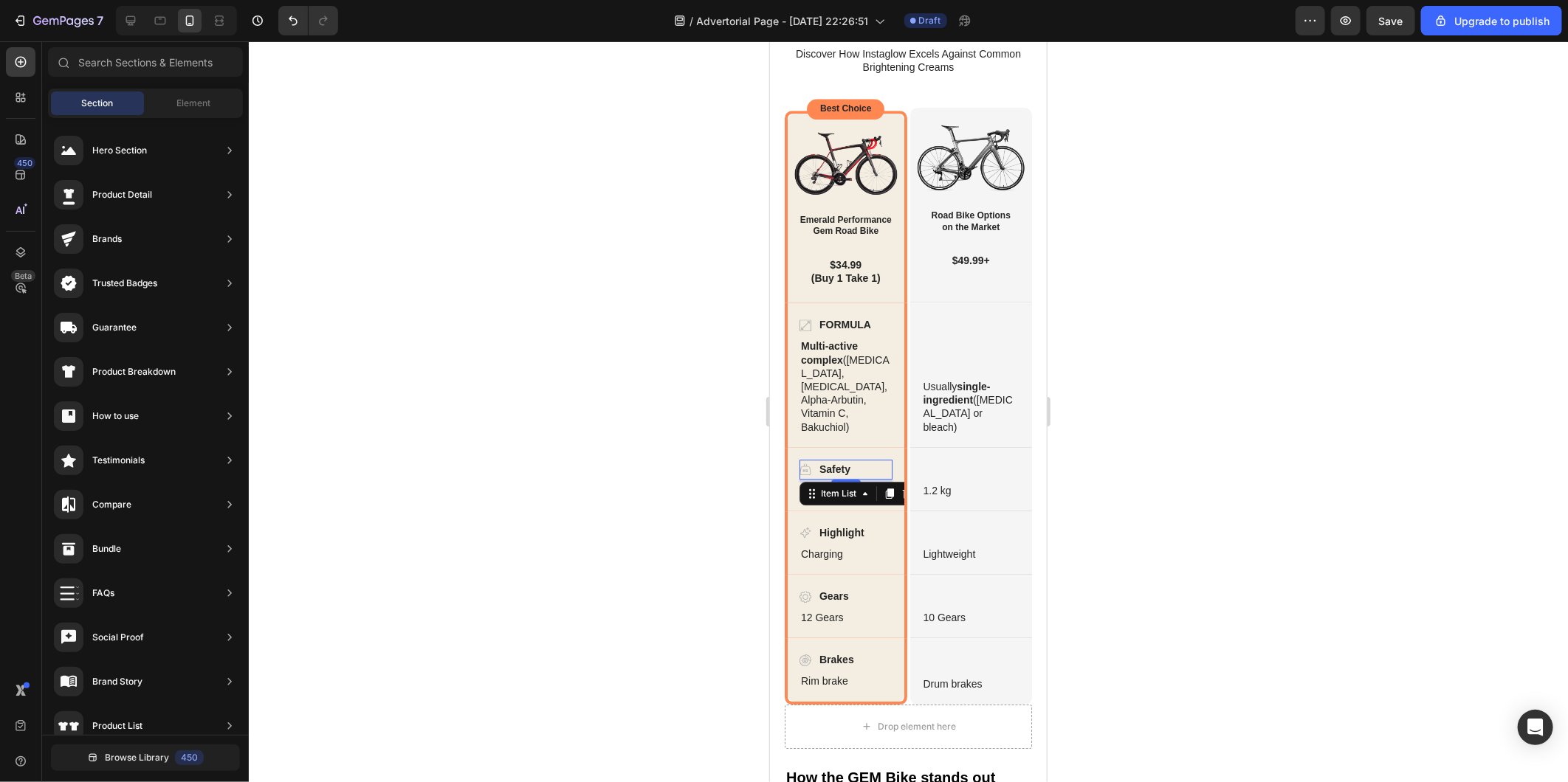
click at [801, 465] on icon at bounding box center [805, 468] width 12 height 12
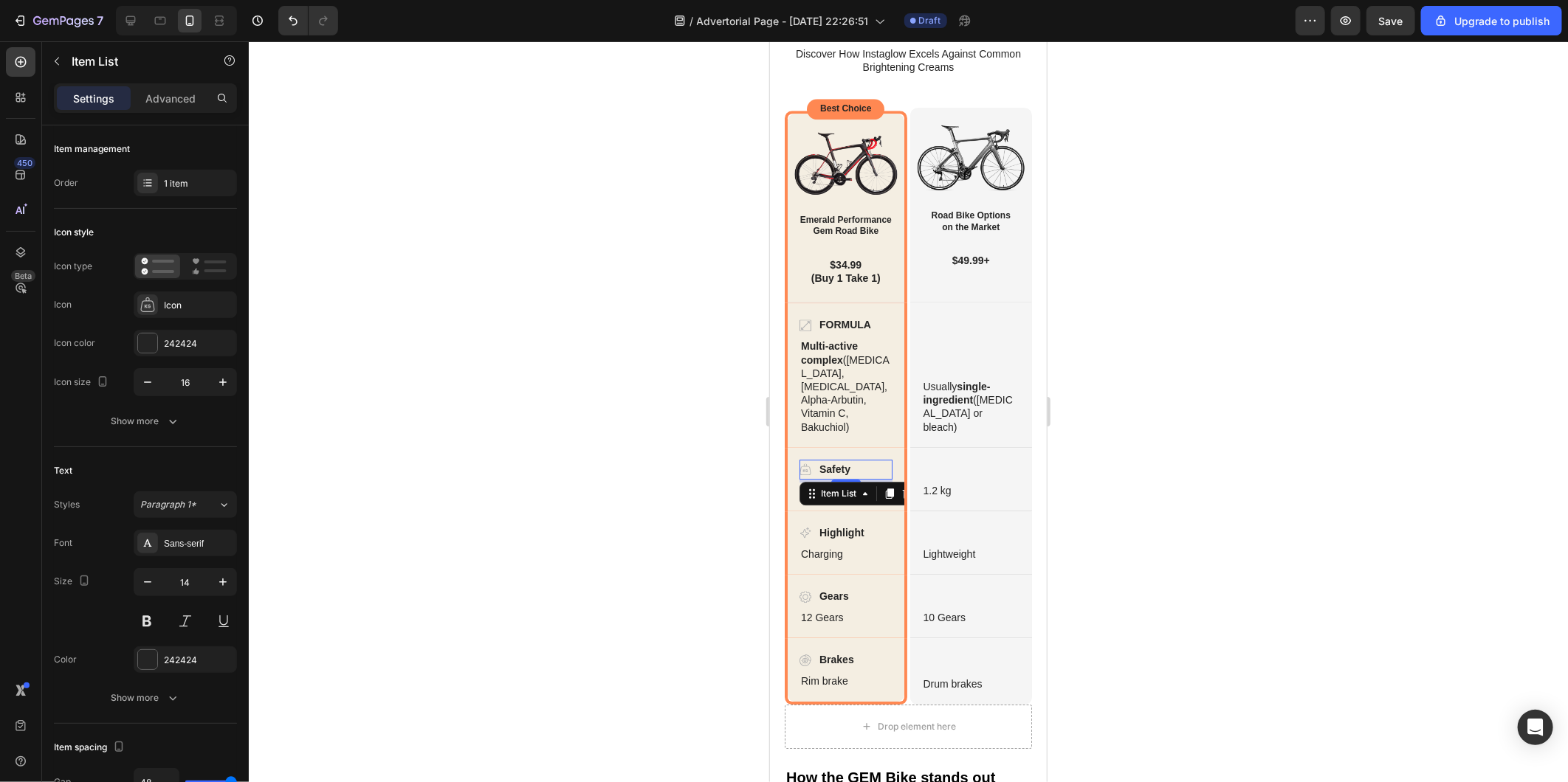
click at [801, 465] on icon at bounding box center [805, 468] width 12 height 12
click at [155, 307] on div at bounding box center [147, 304] width 21 height 21
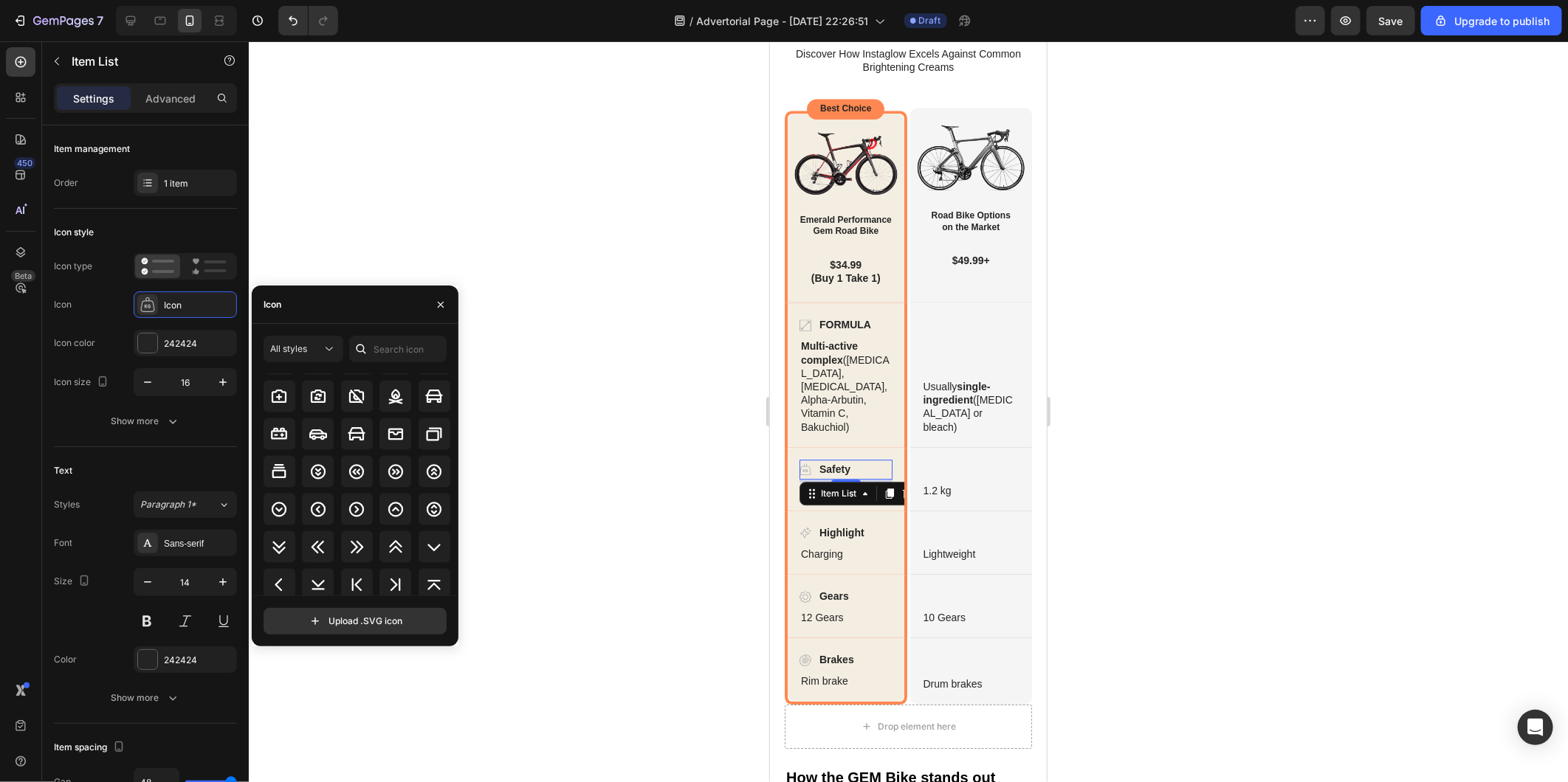
scroll to position [1723, 0]
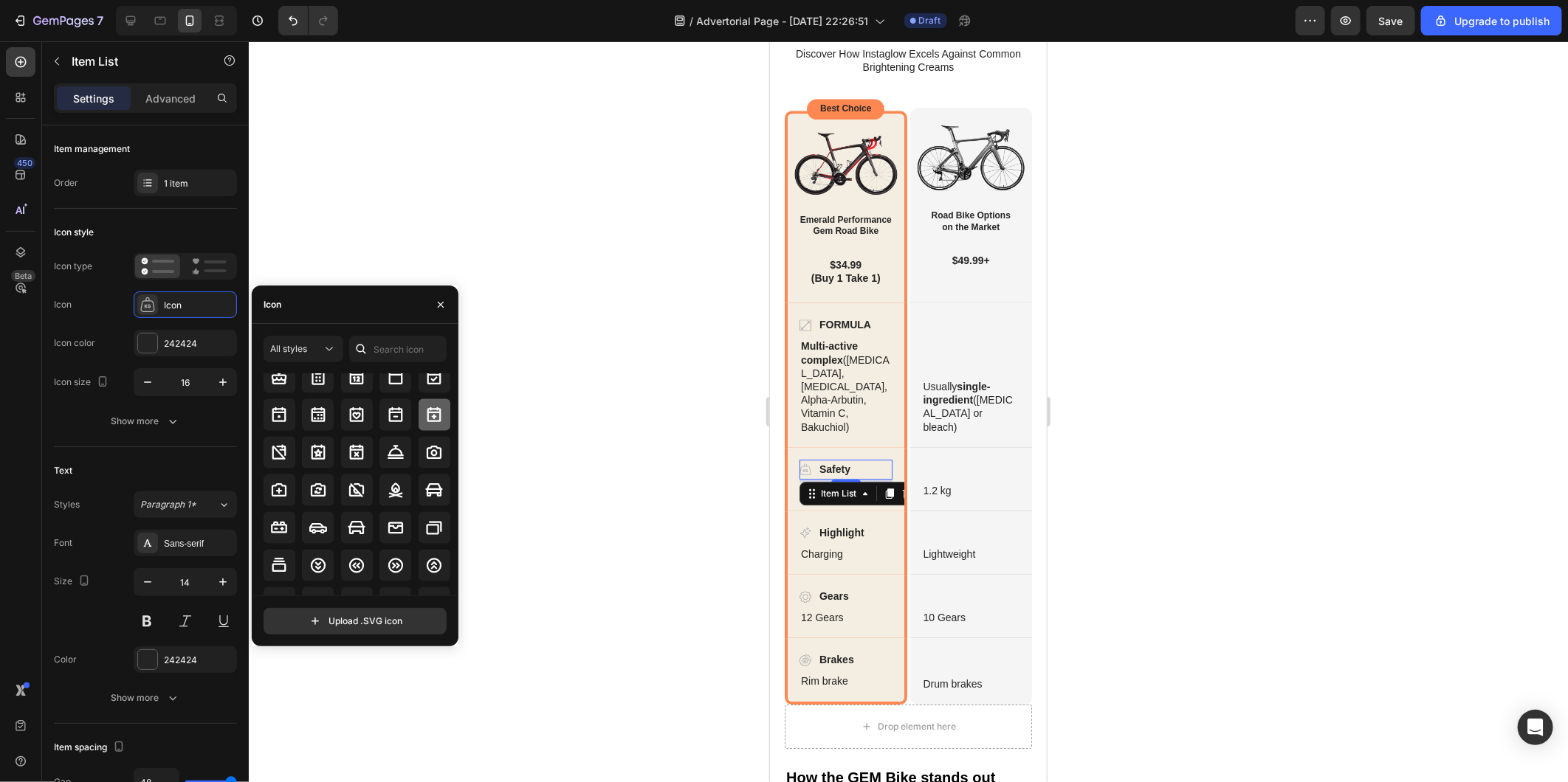
click at [442, 412] on div at bounding box center [434, 414] width 31 height 31
click at [651, 430] on div at bounding box center [907, 412] width 1319 height 741
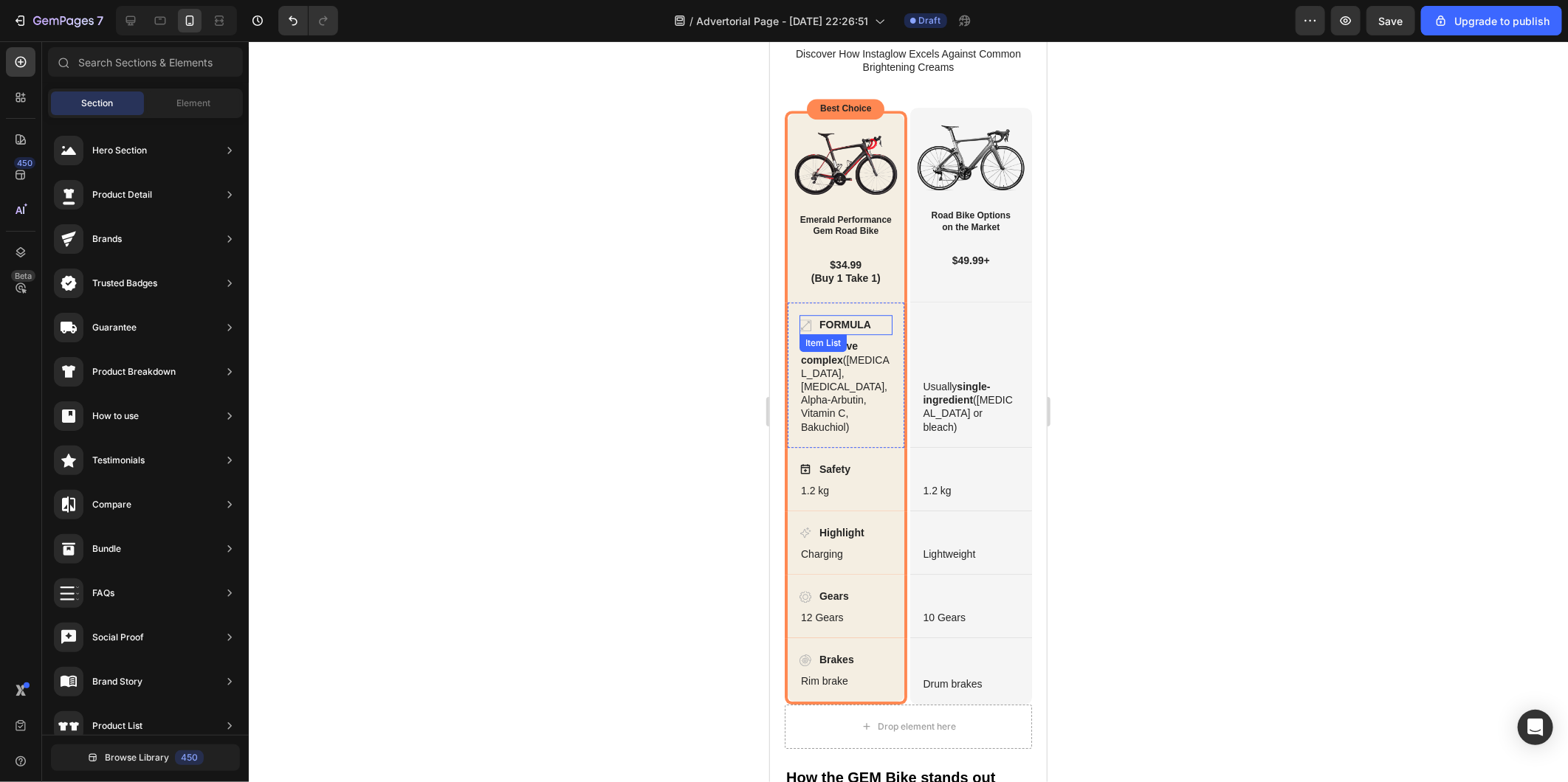
click at [806, 321] on icon at bounding box center [805, 325] width 12 height 12
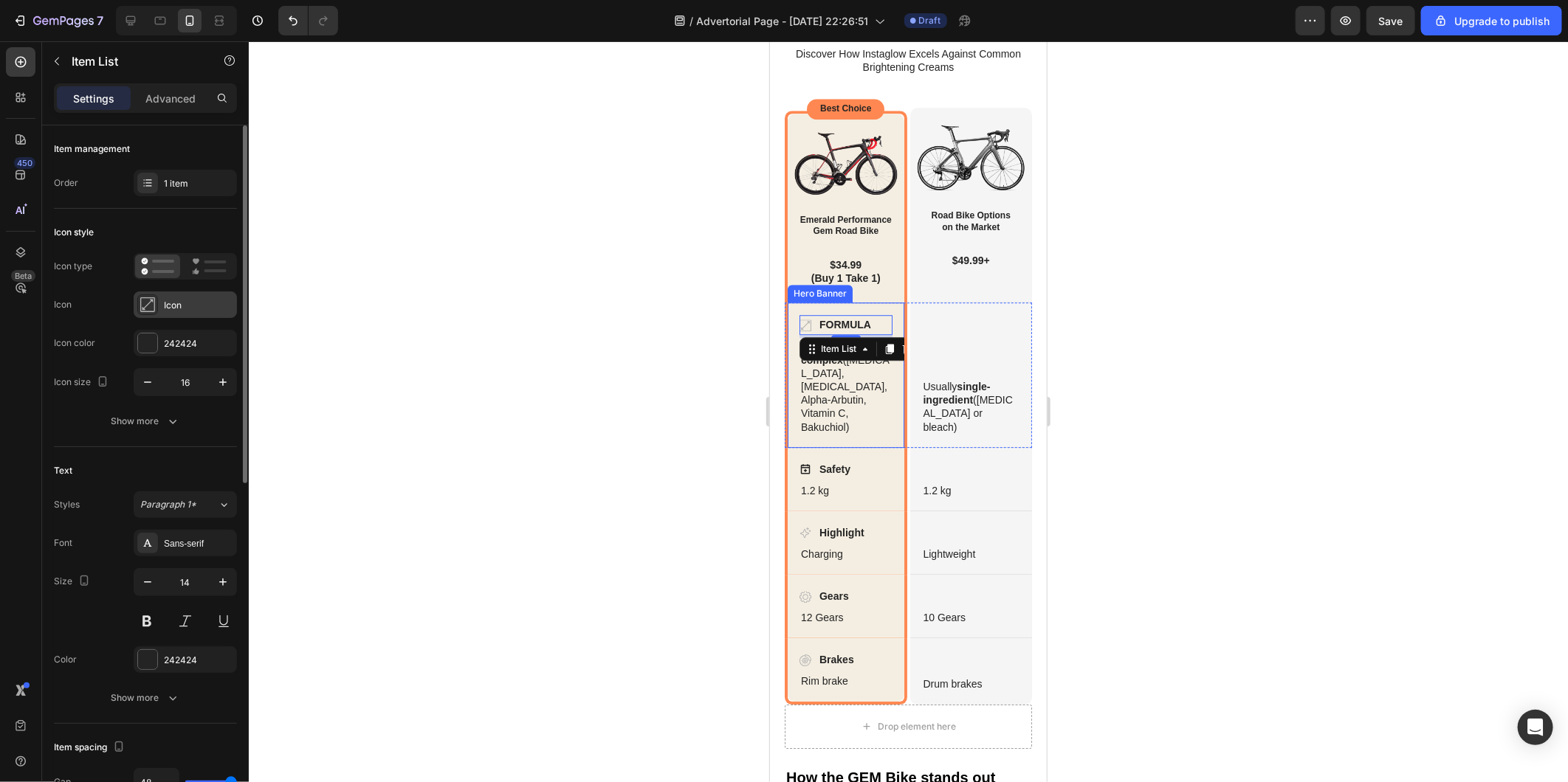
click at [183, 307] on div "Icon" at bounding box center [198, 306] width 69 height 14
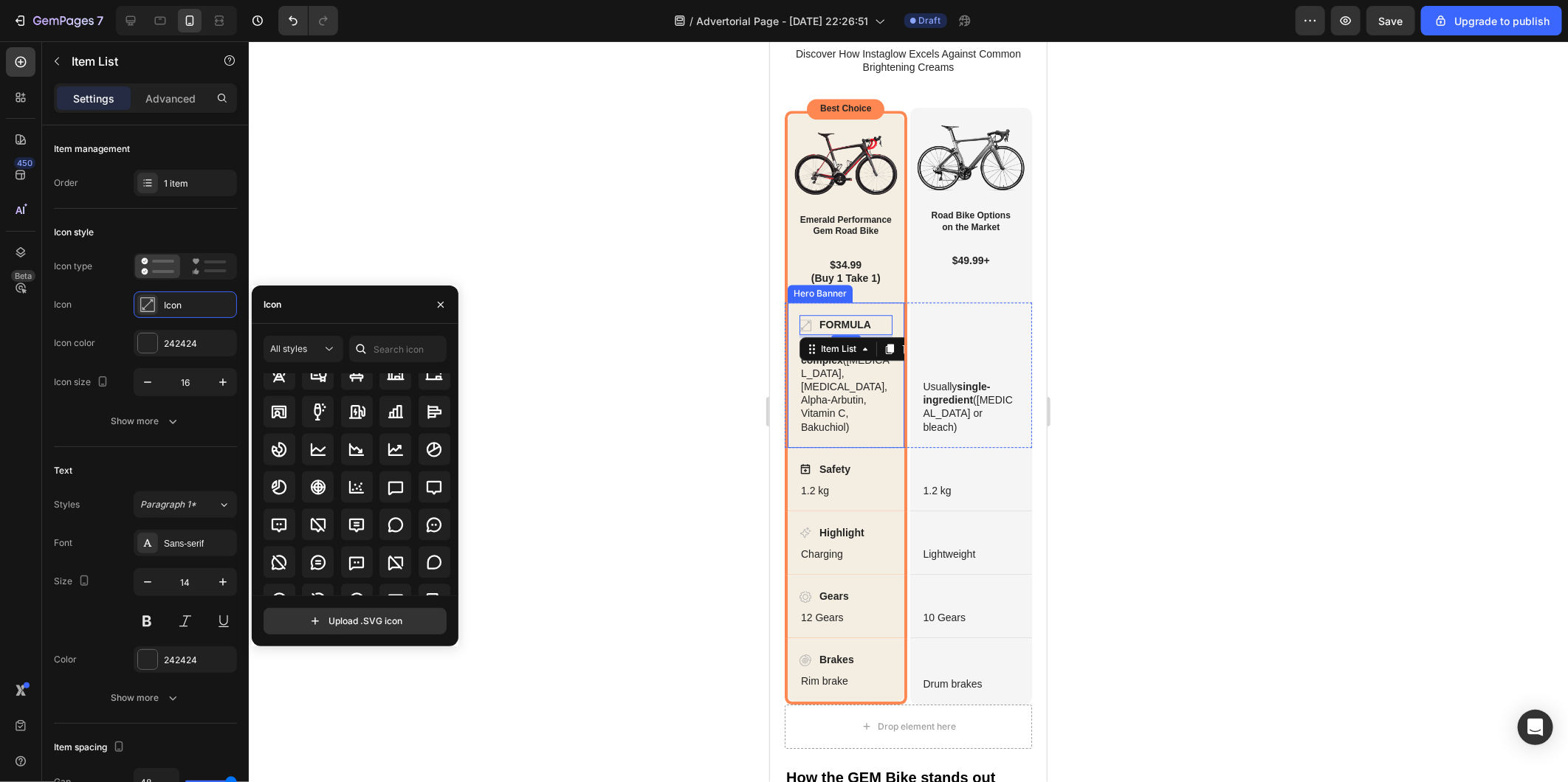
scroll to position [2121, 0]
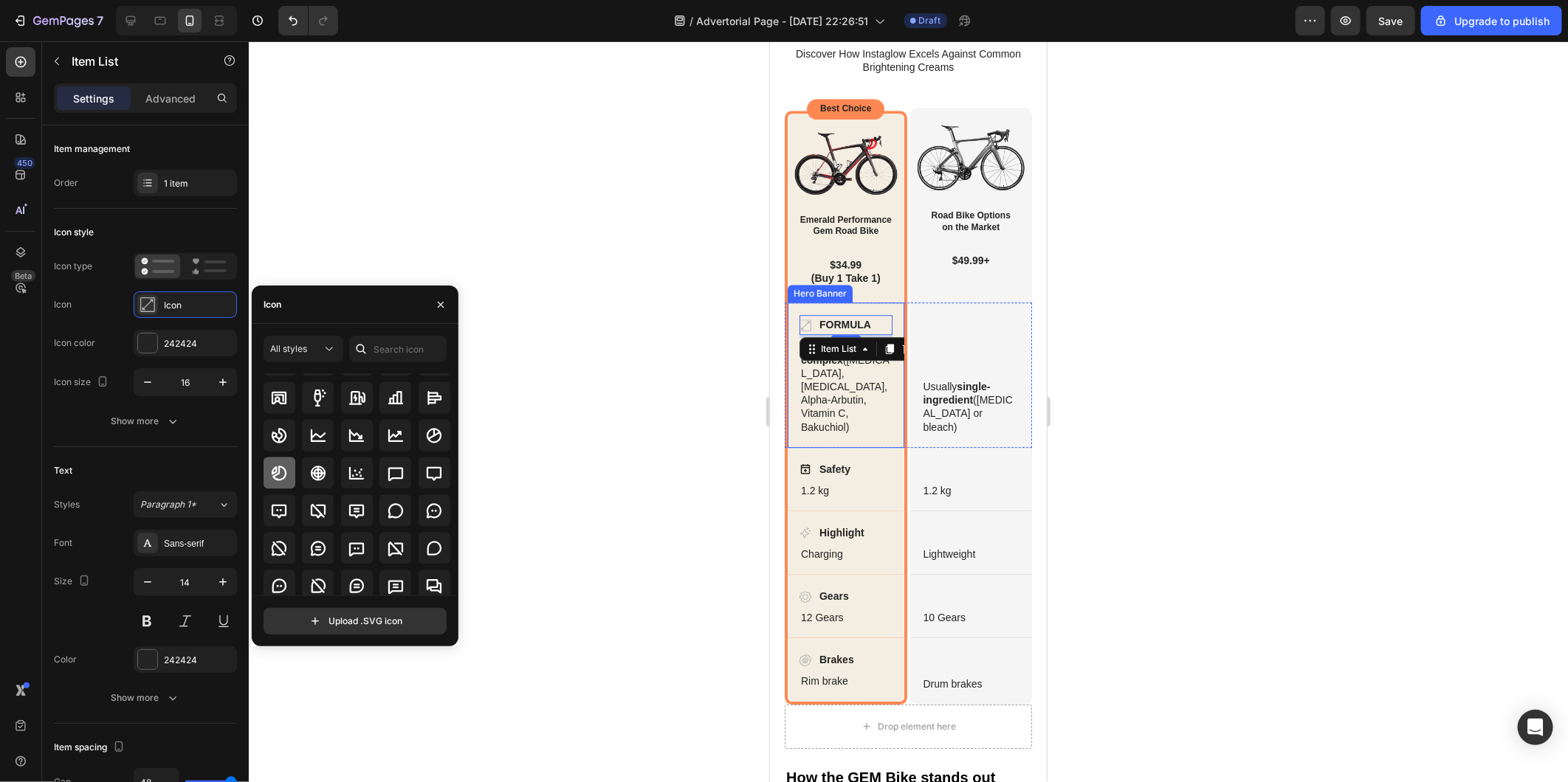
click at [270, 473] on icon at bounding box center [279, 474] width 18 height 18
click at [661, 468] on div at bounding box center [907, 412] width 1319 height 741
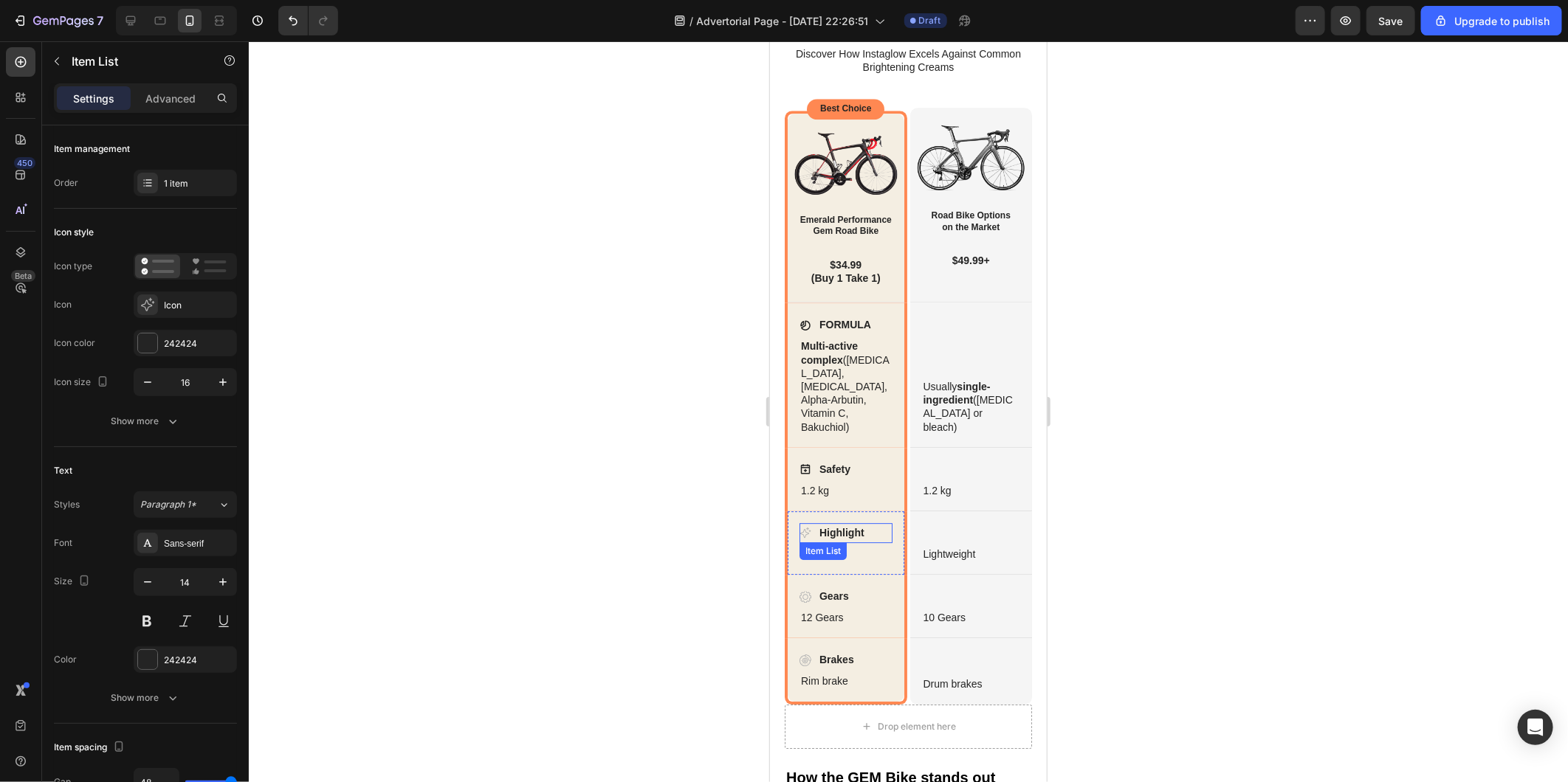
click at [803, 531] on icon at bounding box center [805, 532] width 12 height 12
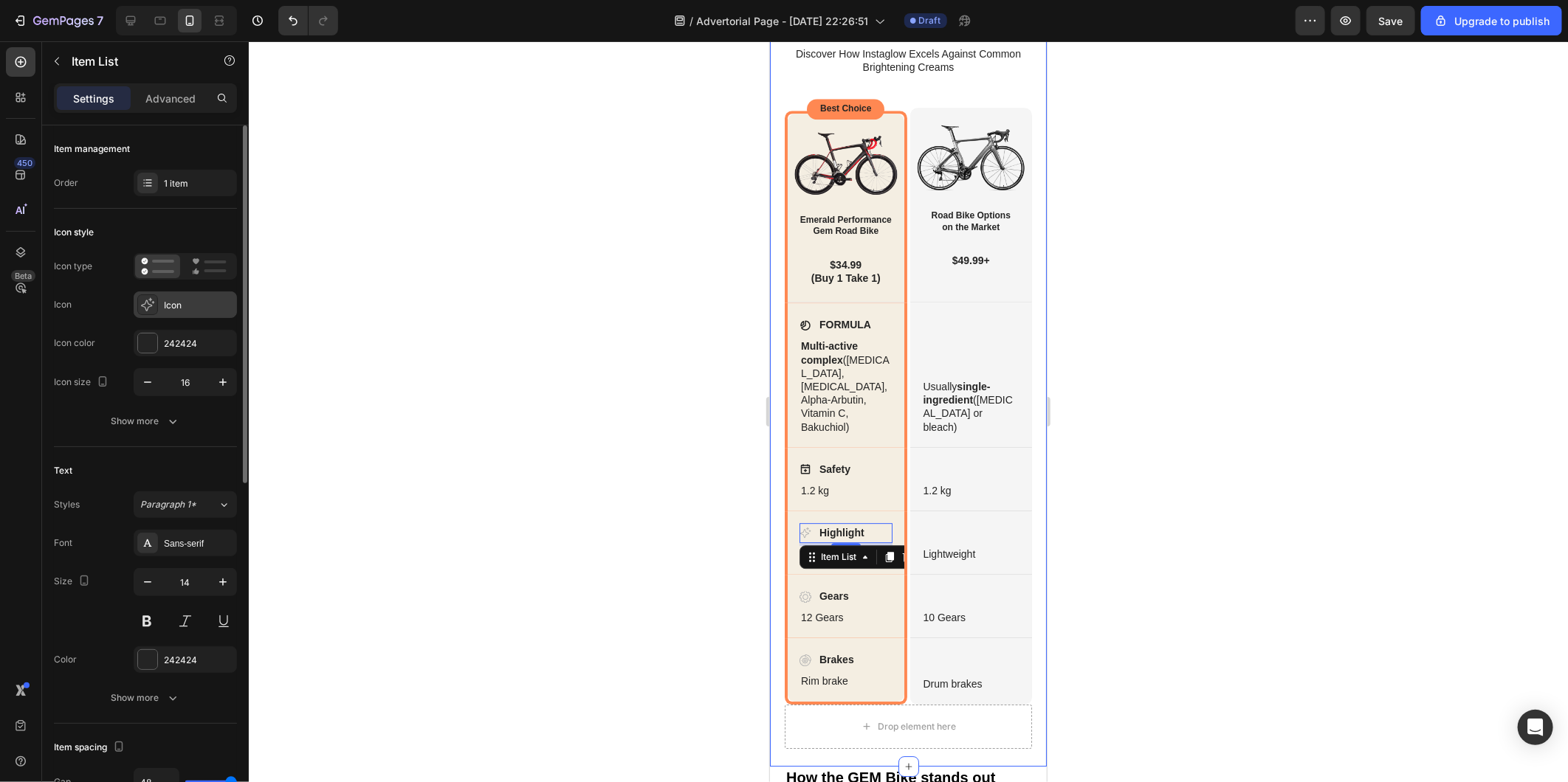
click at [172, 312] on div "Icon" at bounding box center [186, 304] width 104 height 26
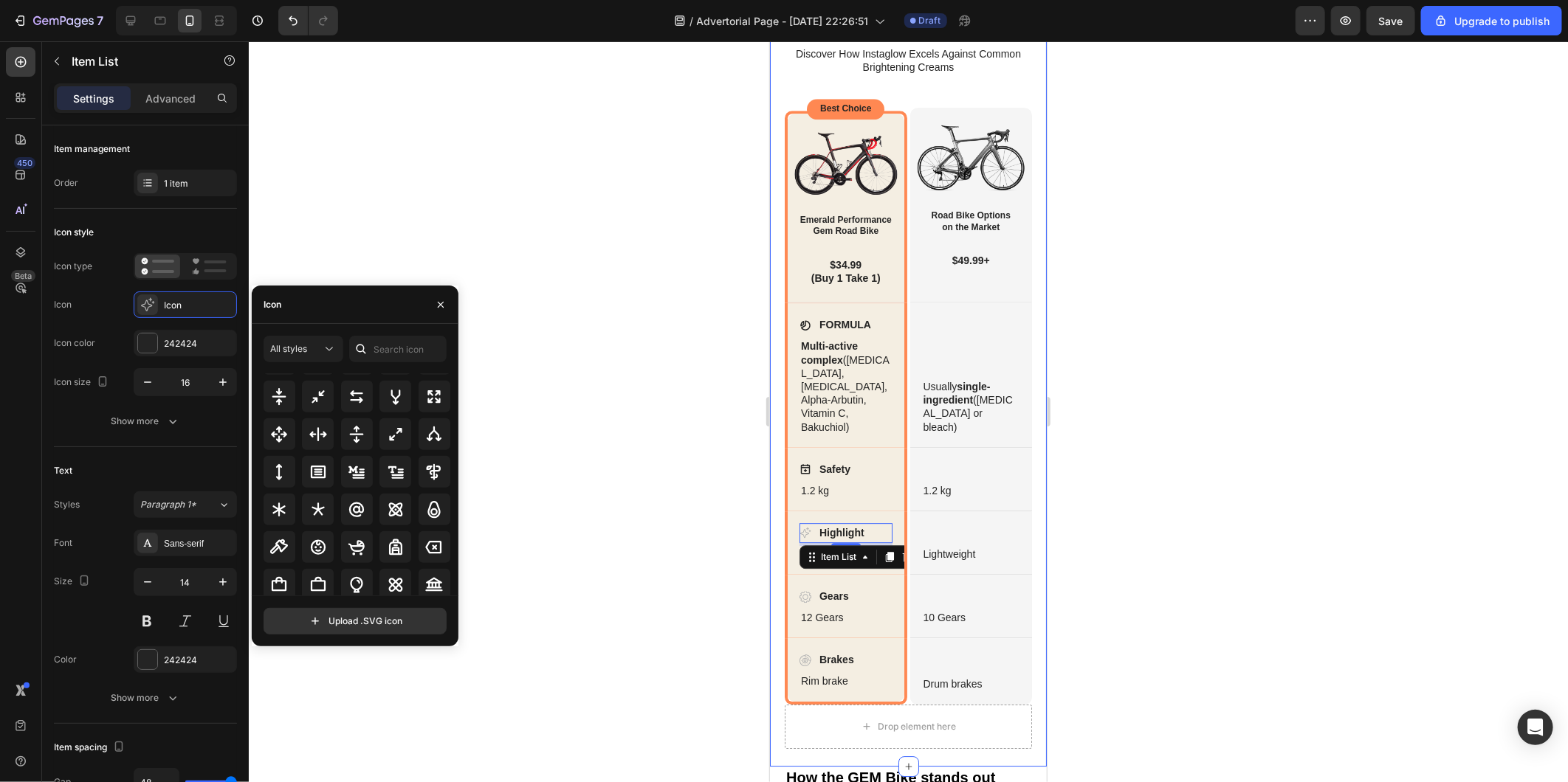
scroll to position [902, 0]
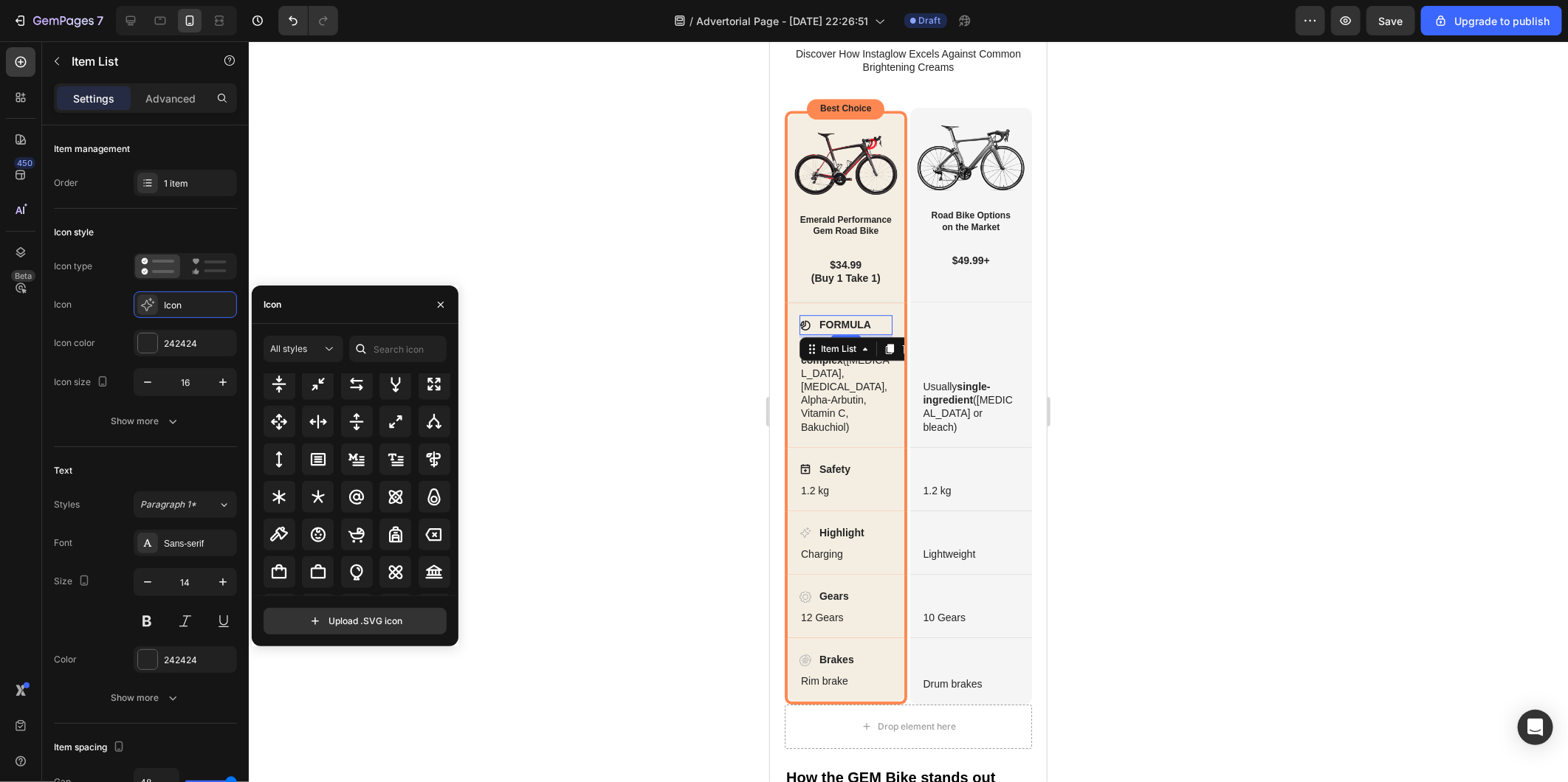
click at [807, 321] on icon at bounding box center [805, 325] width 12 height 12
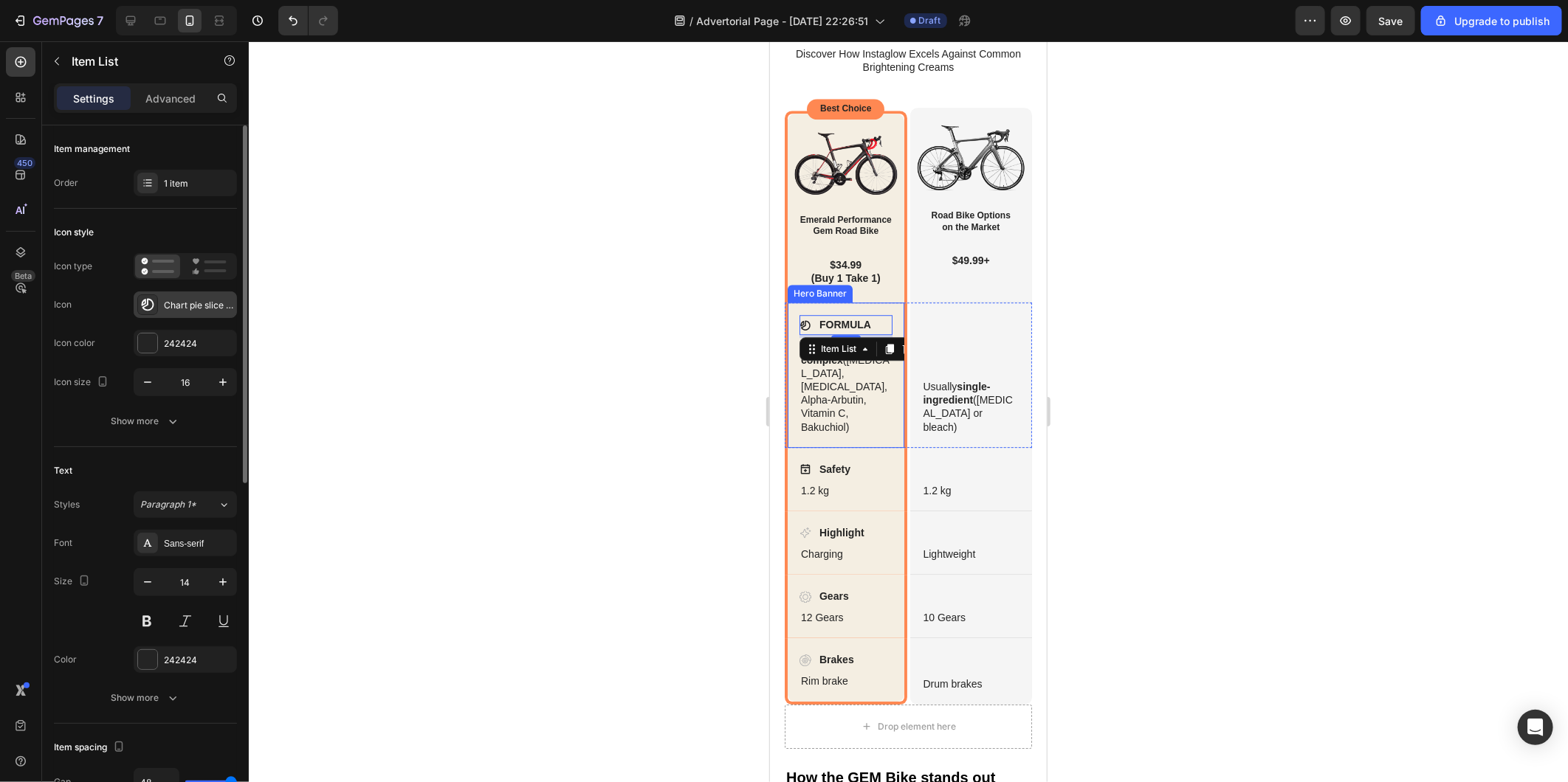
click at [155, 300] on div at bounding box center [147, 304] width 21 height 21
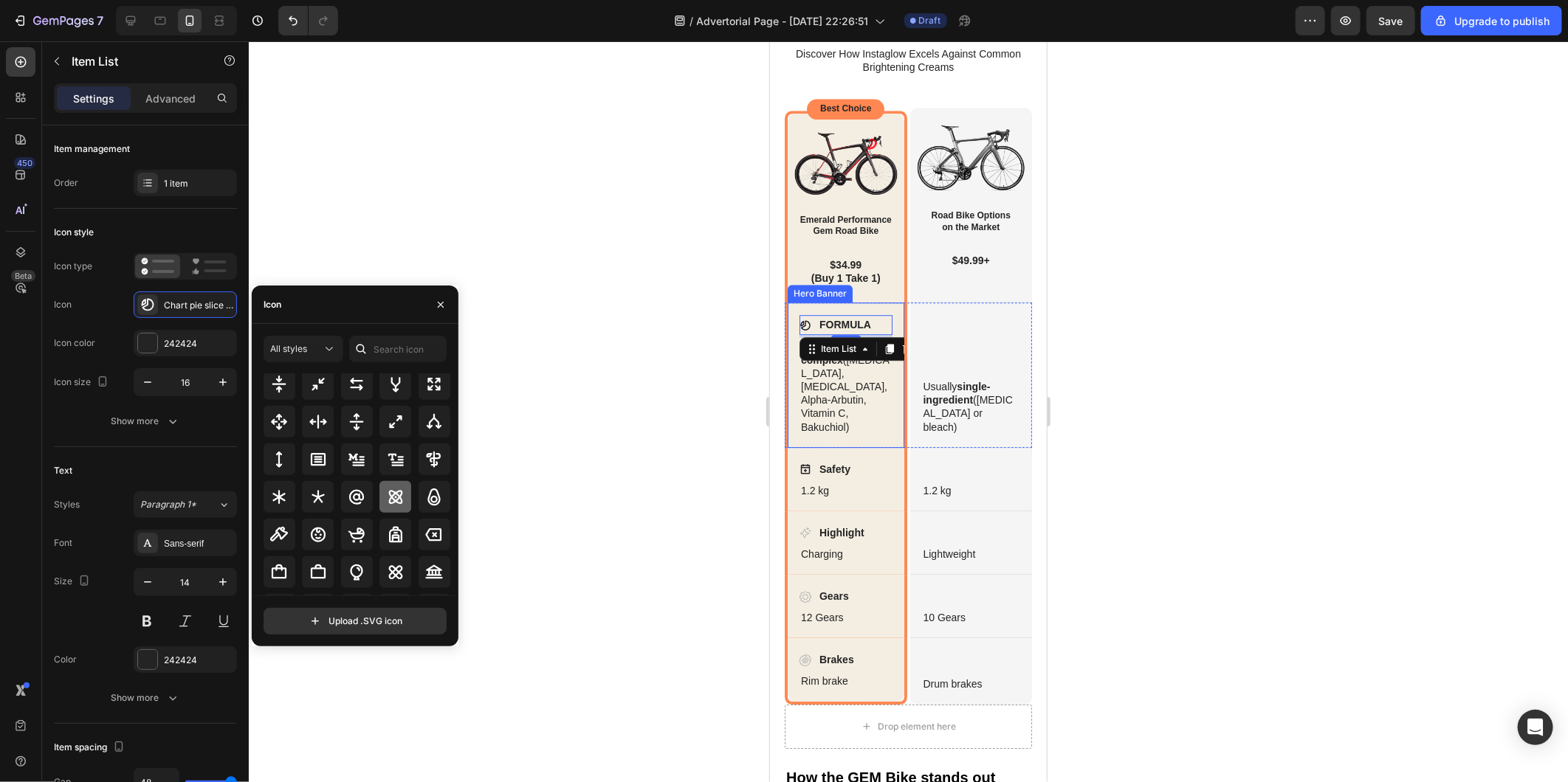
click at [388, 503] on icon at bounding box center [395, 497] width 14 height 14
click at [803, 532] on icon at bounding box center [805, 532] width 12 height 12
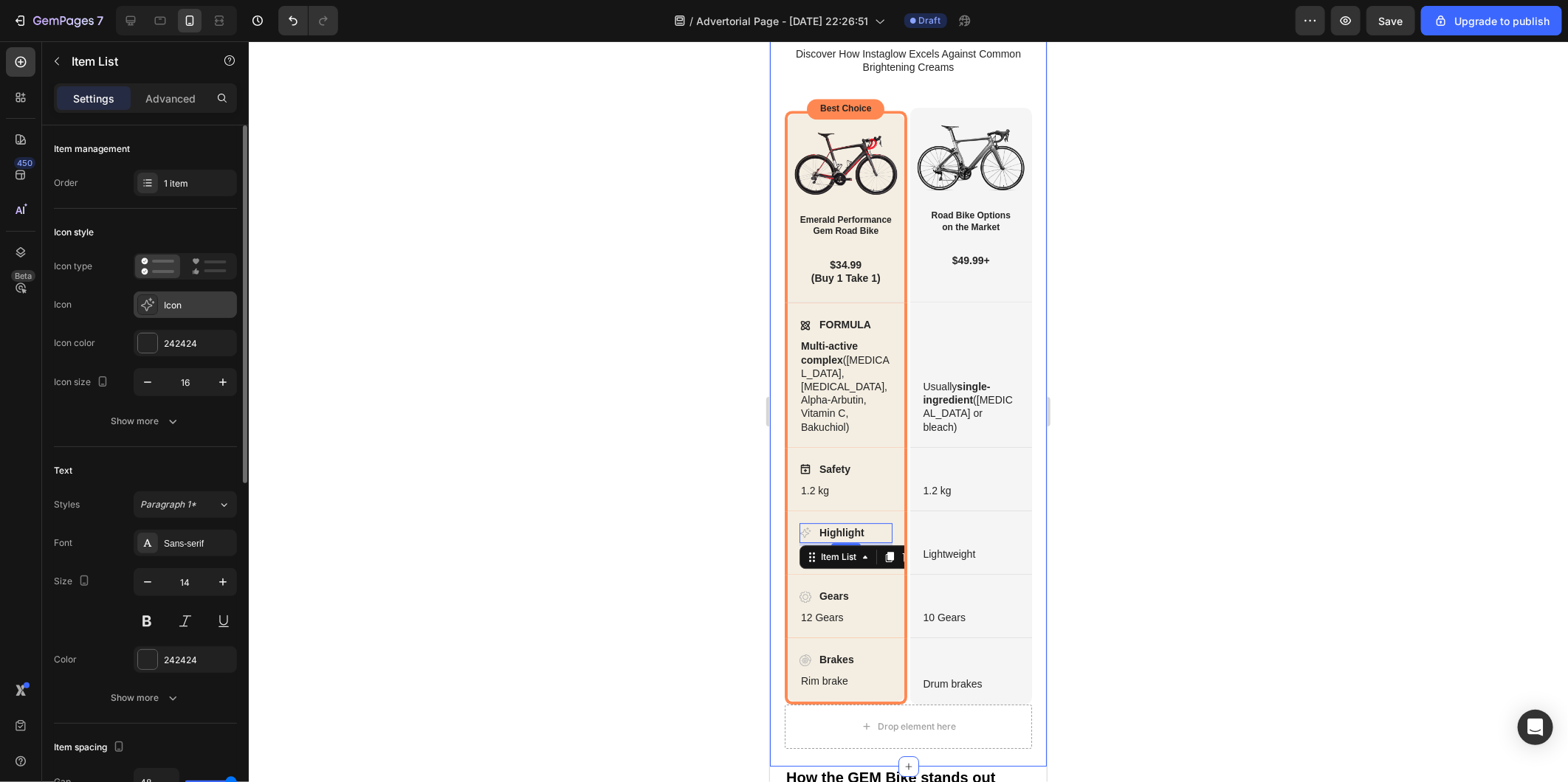
click at [152, 303] on icon at bounding box center [152, 302] width 1 height 3
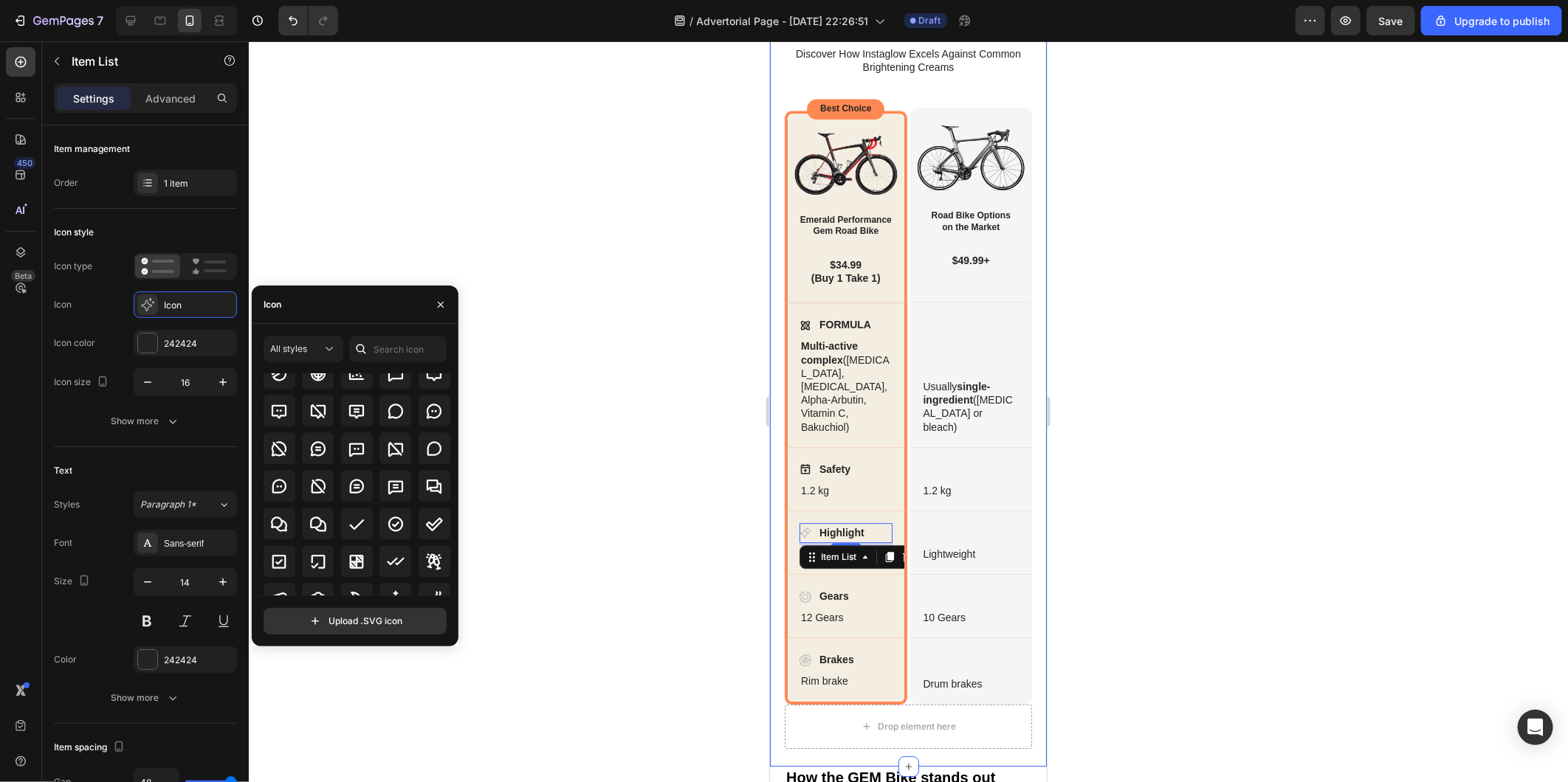
scroll to position [2296, 0]
click at [404, 454] on div at bounding box center [395, 451] width 31 height 31
click at [806, 595] on icon at bounding box center [805, 596] width 12 height 12
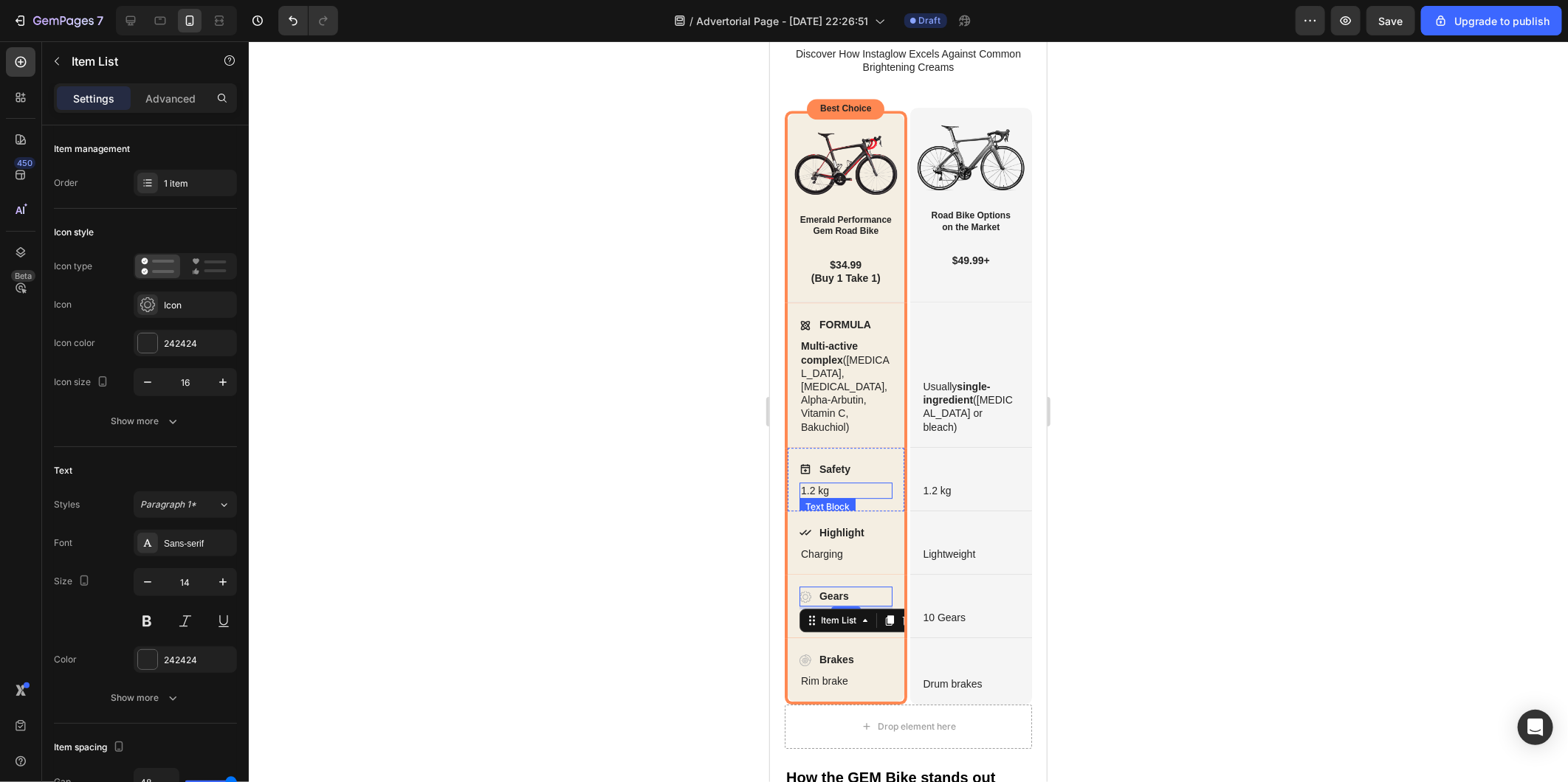
click at [824, 488] on p "1.2 kg" at bounding box center [845, 491] width 90 height 14
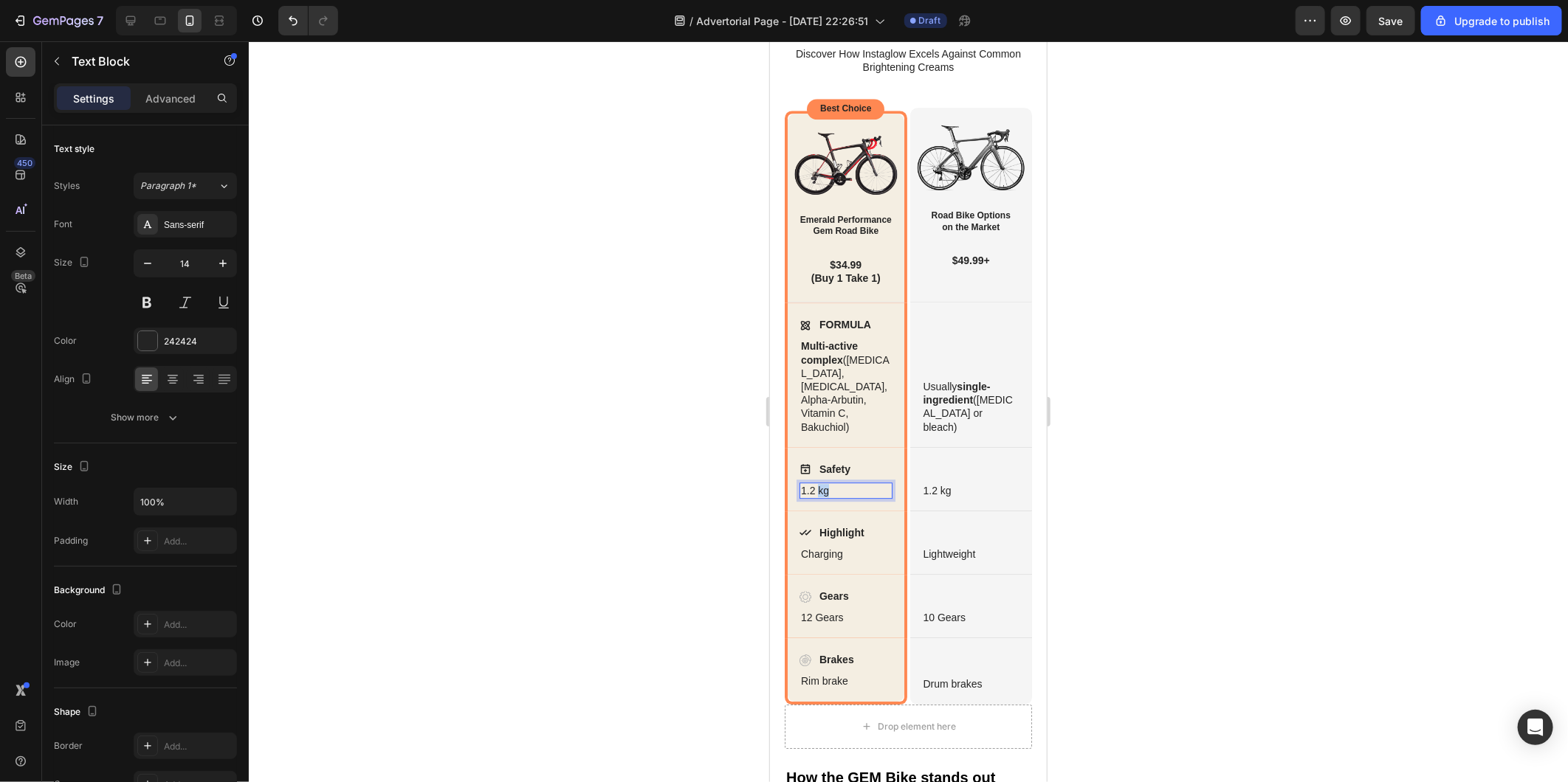
click at [824, 488] on p "1.2 kg" at bounding box center [845, 491] width 90 height 14
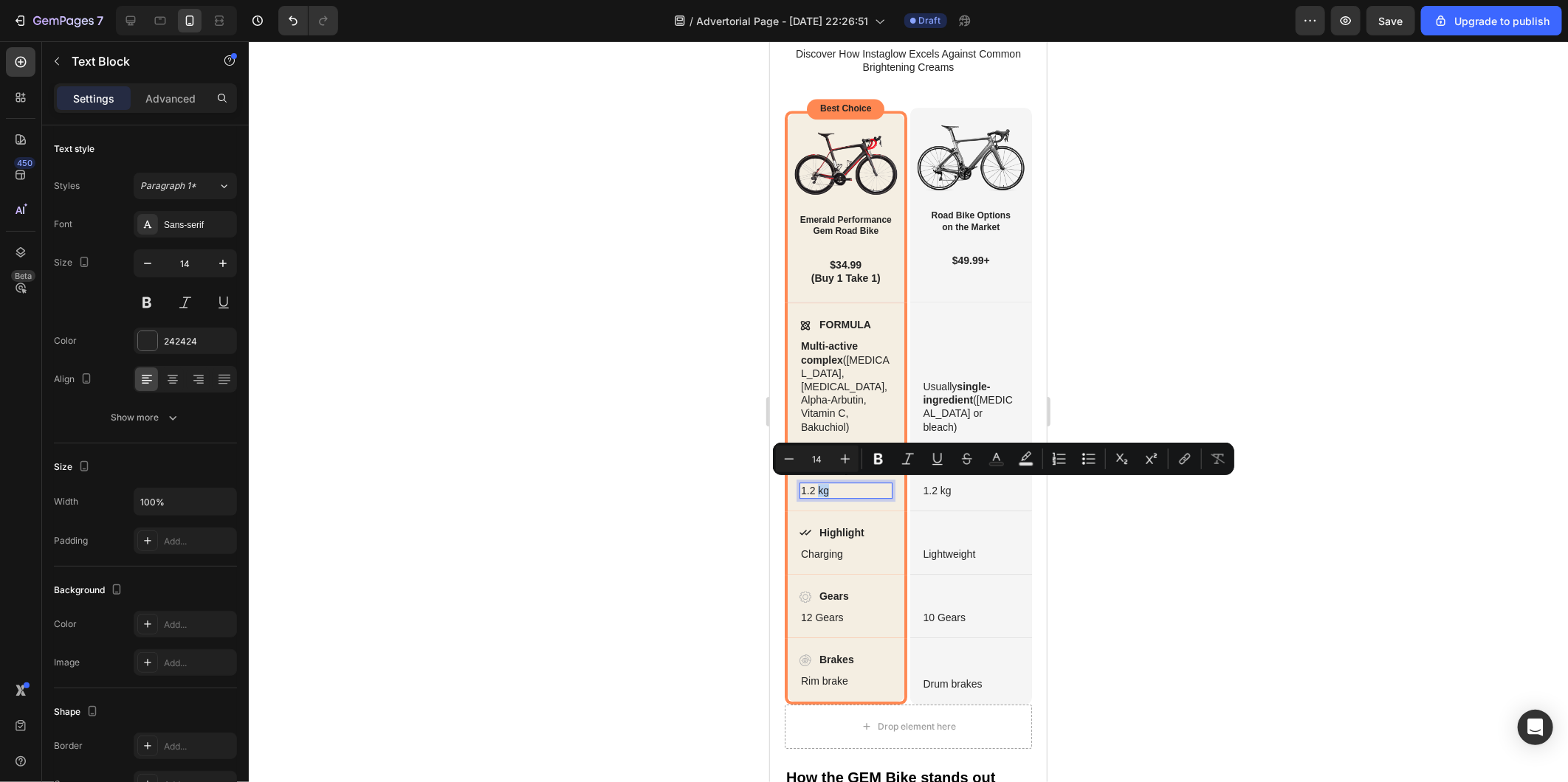
click at [833, 485] on p "1.2 kg" at bounding box center [845, 491] width 90 height 14
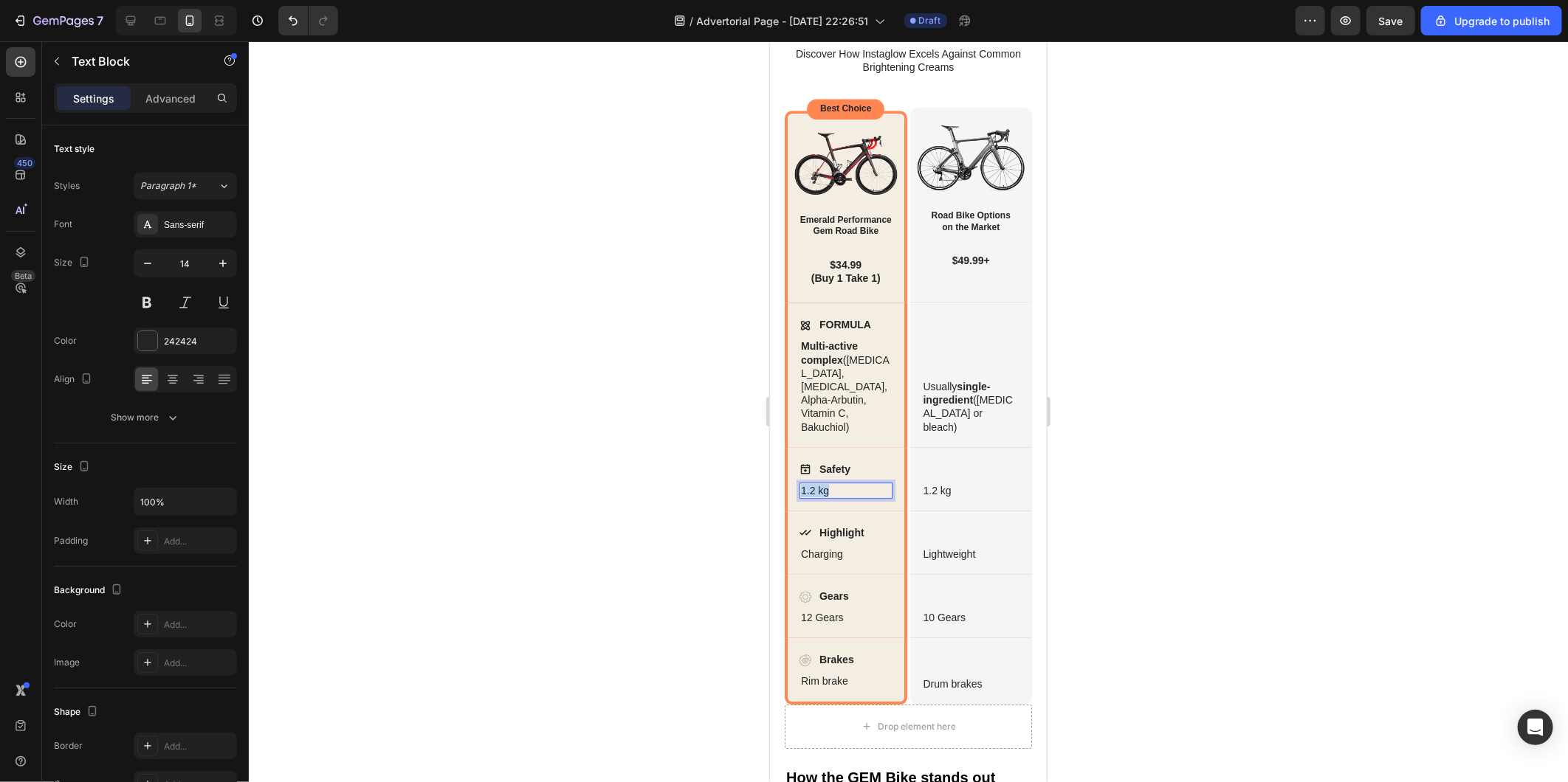
drag, startPoint x: 833, startPoint y: 485, endPoint x: 773, endPoint y: 485, distance: 60.0
click at [773, 485] on div "Compare products Heading Discover How Instaglow Excels Against Common Brighteni…" at bounding box center [907, 382] width 277 height 767
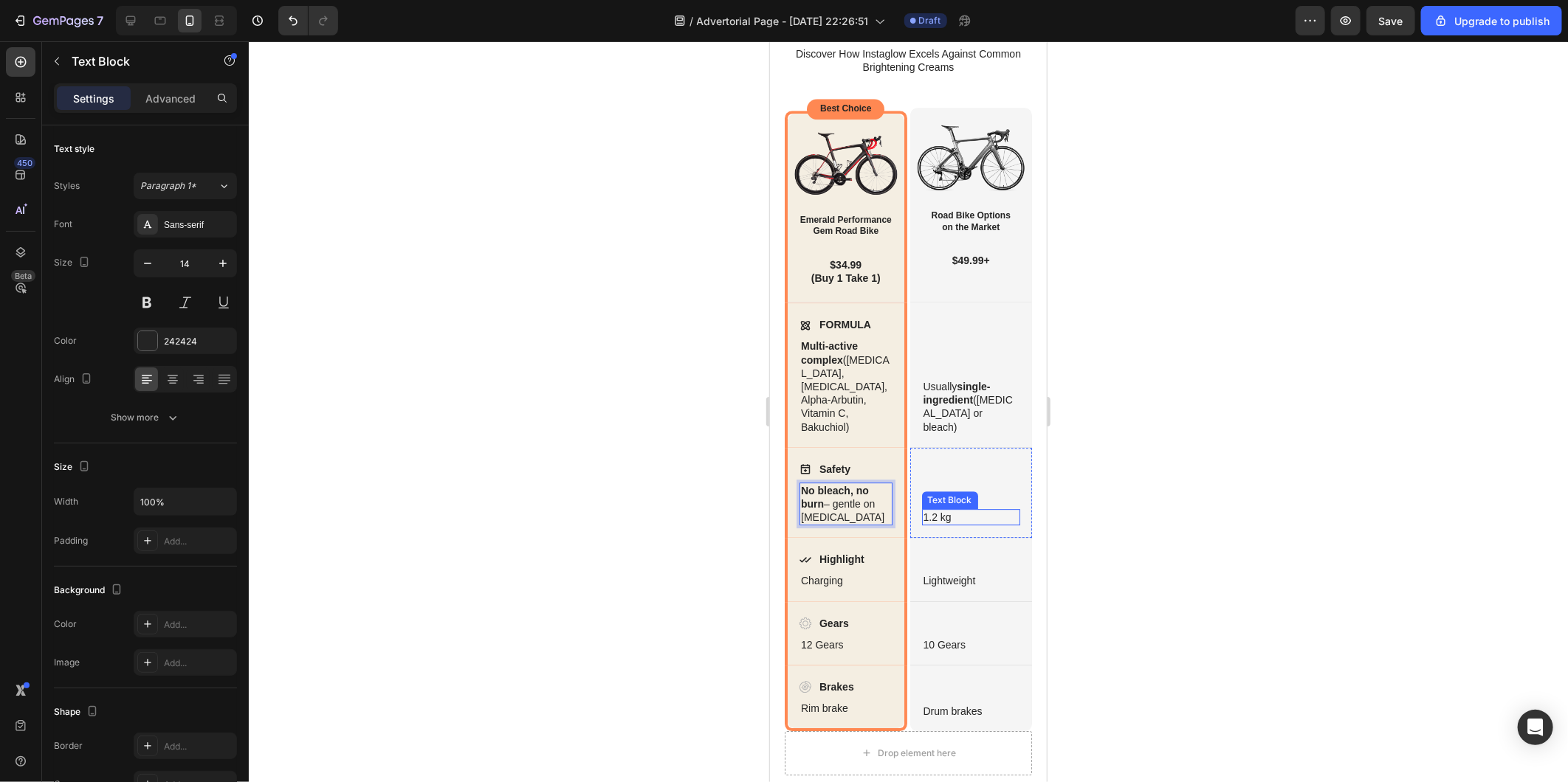
click at [923, 511] on p "1.2 kg" at bounding box center [971, 517] width 96 height 14
click at [946, 512] on p "1.2 kg" at bounding box center [971, 517] width 96 height 14
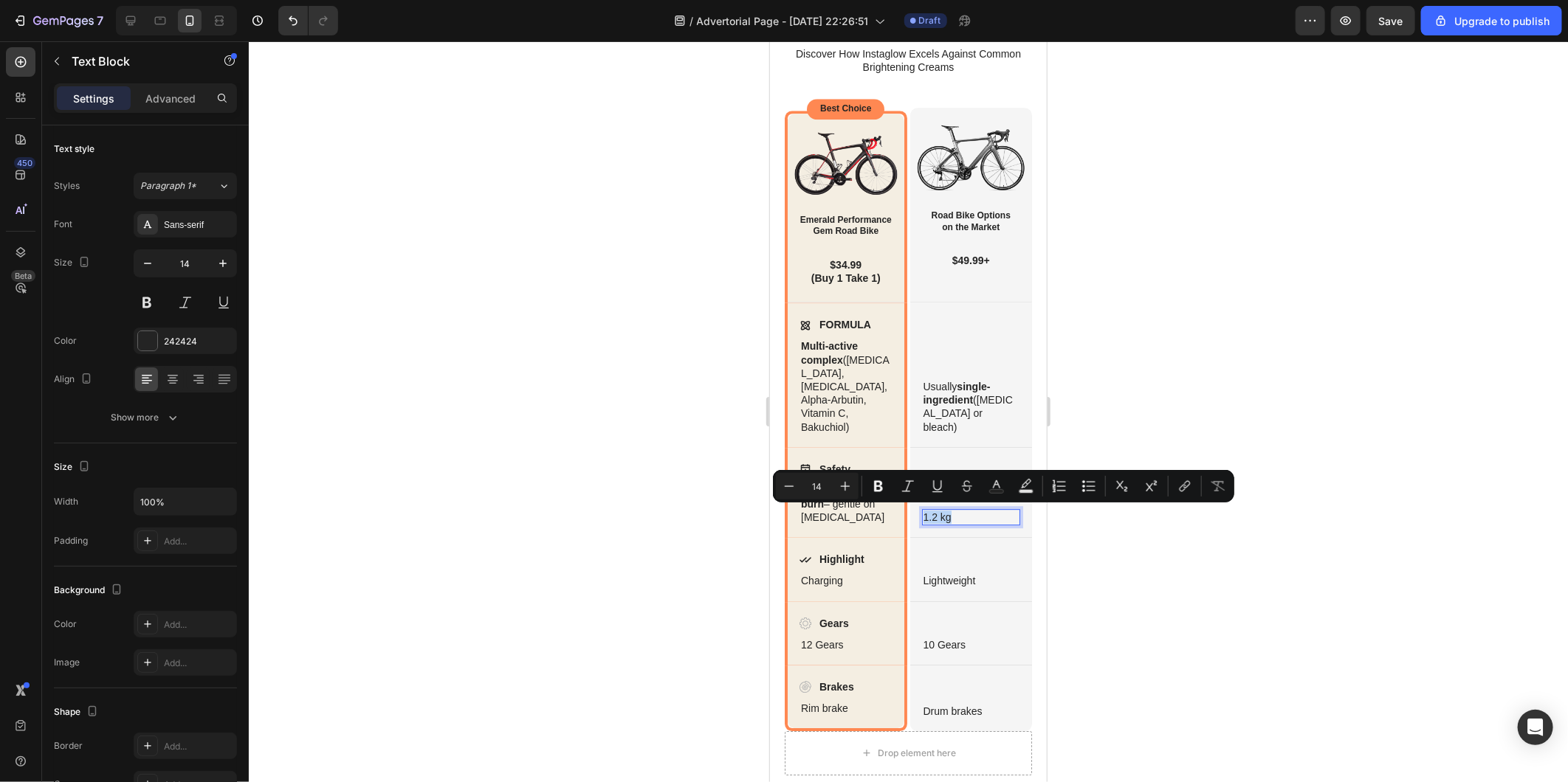
drag, startPoint x: 947, startPoint y: 512, endPoint x: 918, endPoint y: 514, distance: 29.1
click at [923, 514] on p "1.2 kg" at bounding box center [971, 517] width 96 height 14
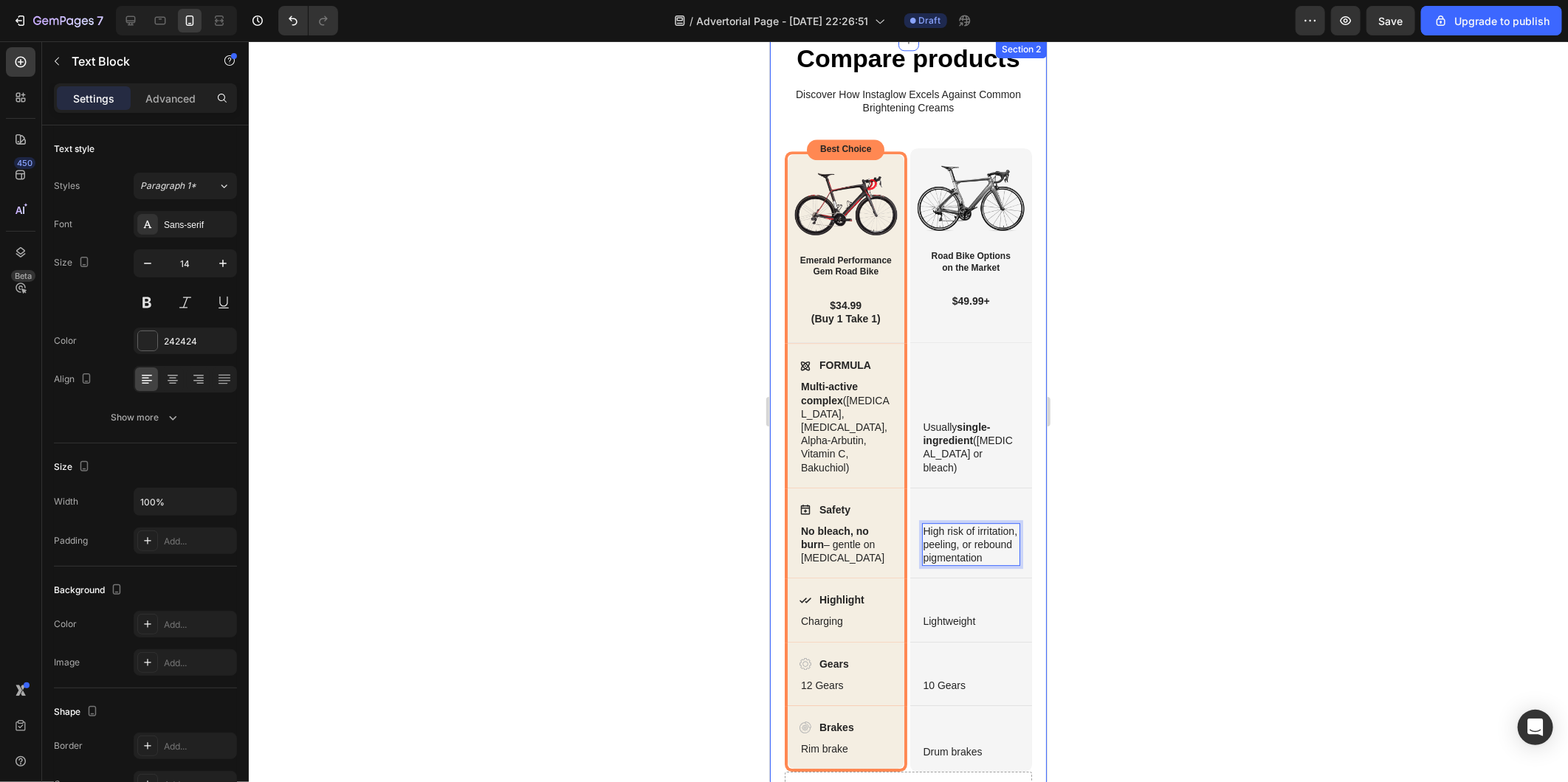
click at [631, 475] on div at bounding box center [907, 412] width 1319 height 741
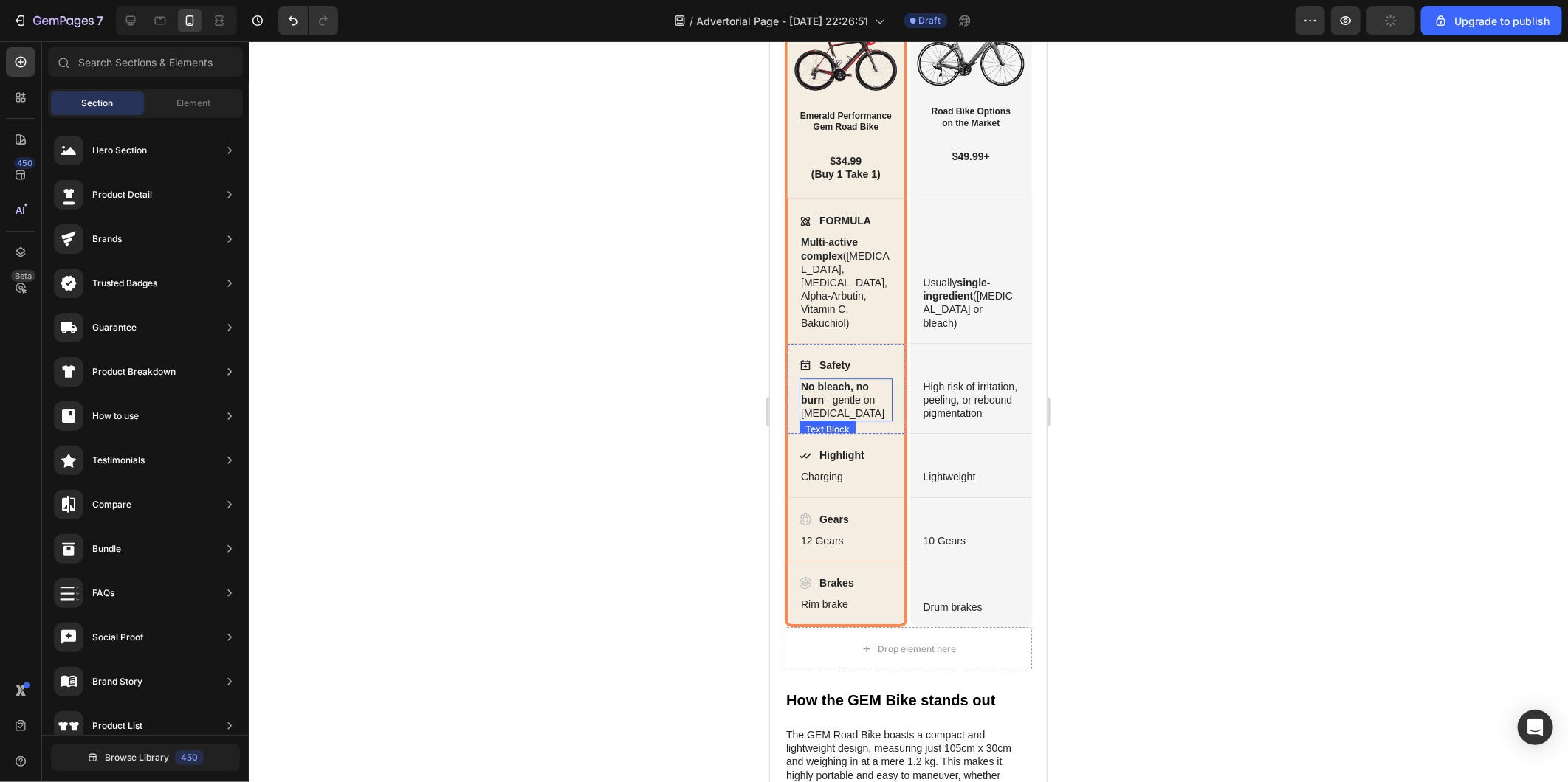
scroll to position [2640, 0]
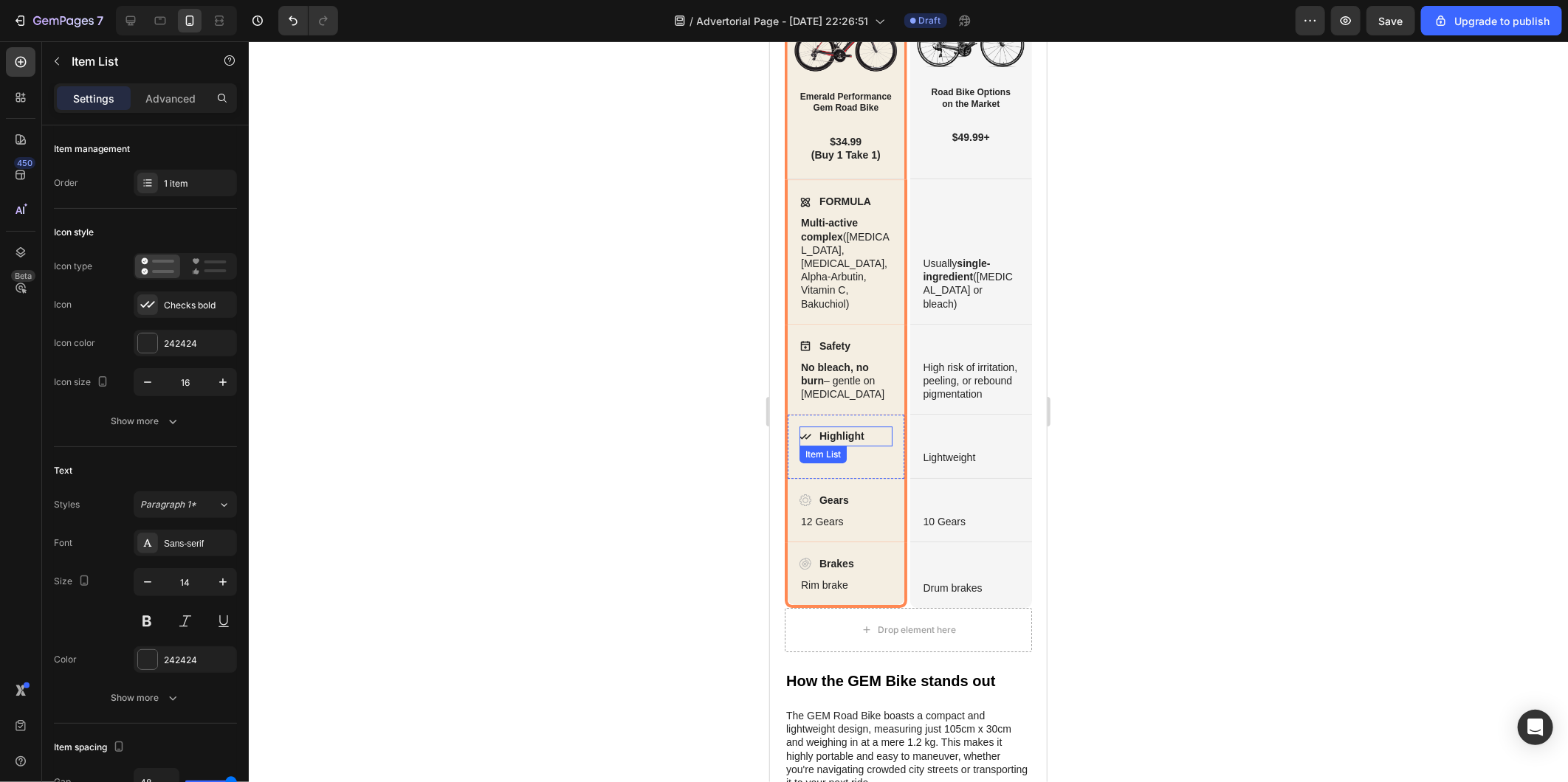
click at [859, 428] on p "Highlight" at bounding box center [841, 436] width 45 height 16
drag, startPoint x: 867, startPoint y: 429, endPoint x: 816, endPoint y: 427, distance: 51.0
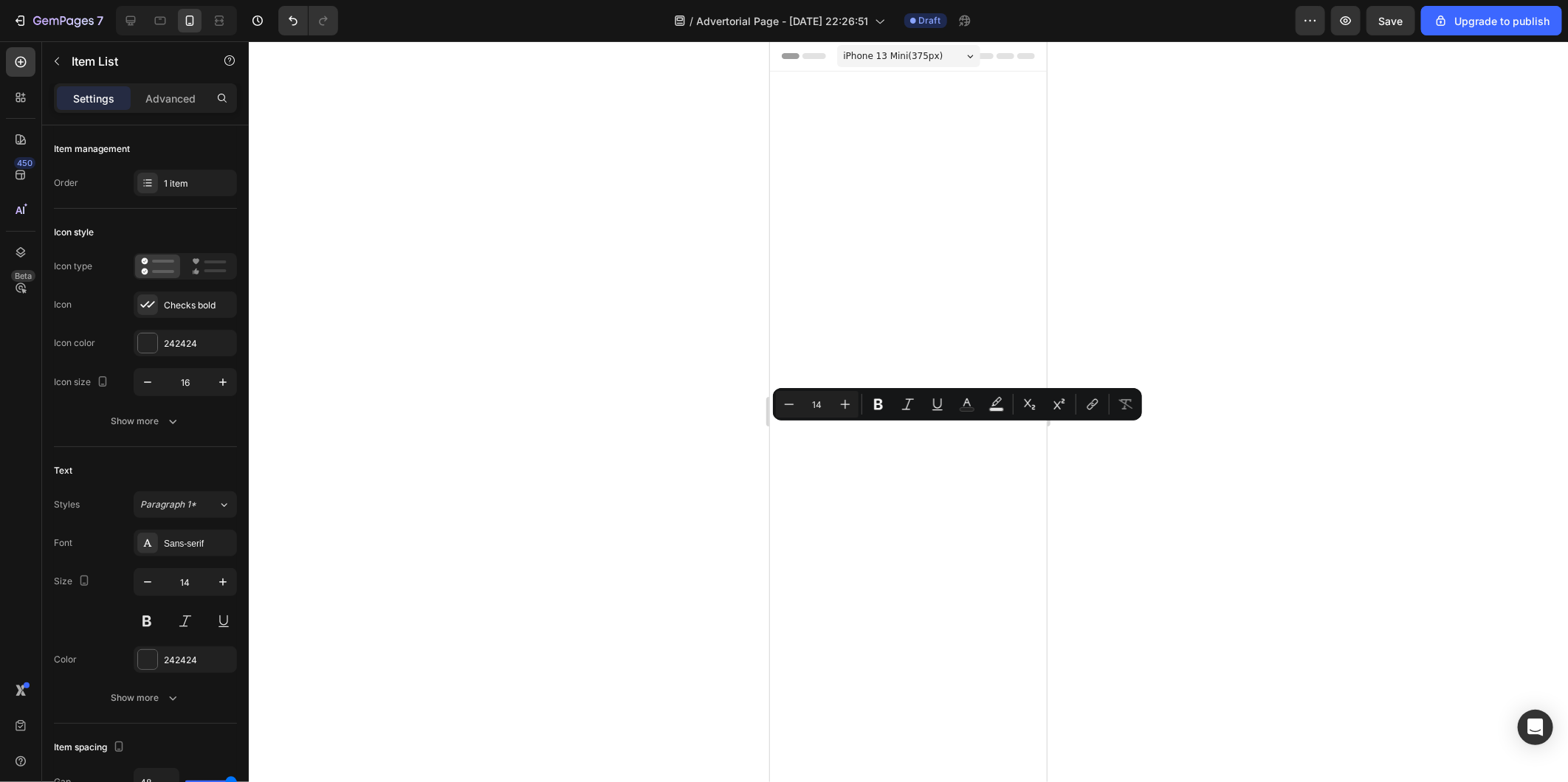
scroll to position [2640, 0]
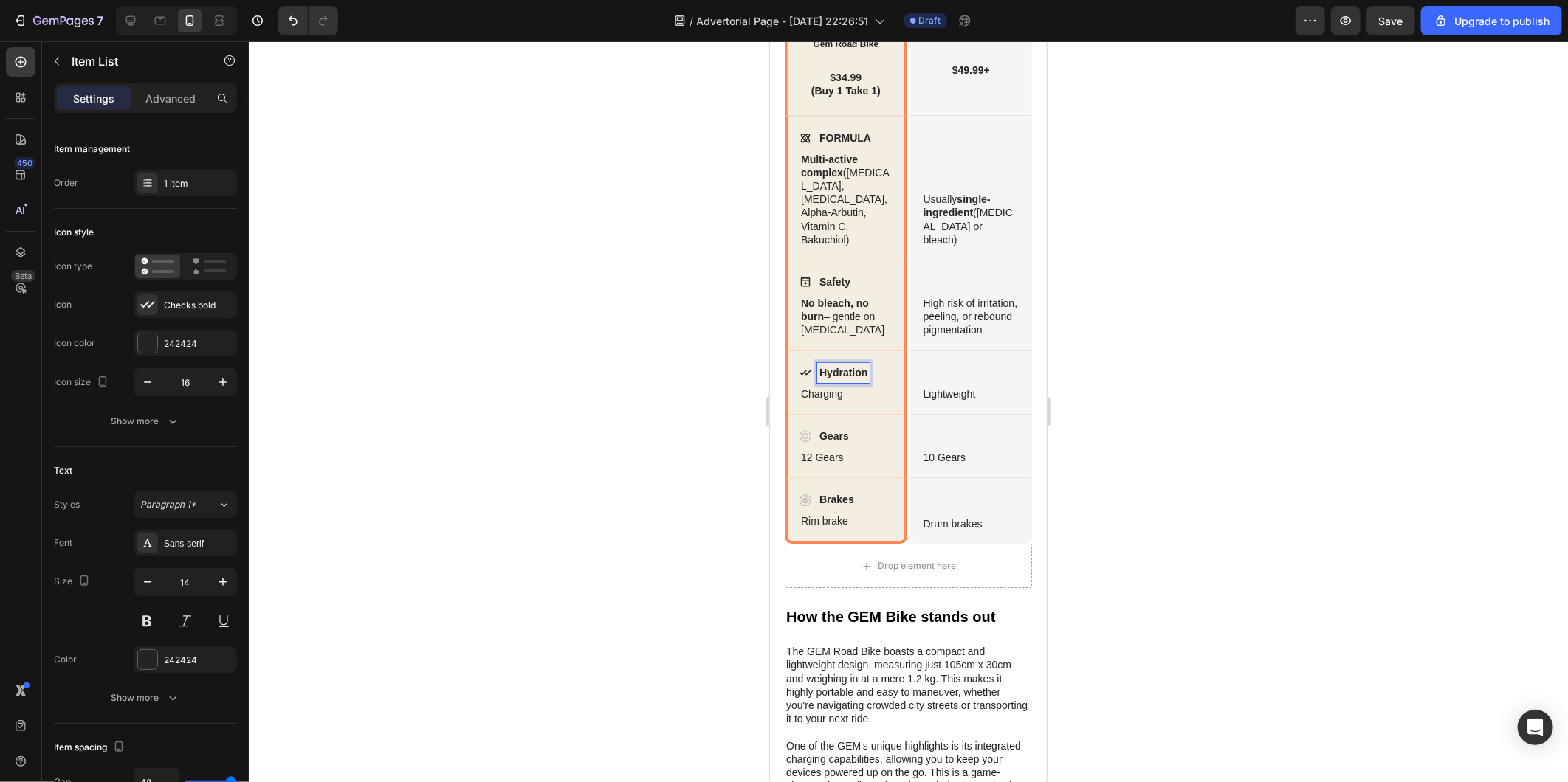
click at [799, 374] on icon at bounding box center [805, 371] width 12 height 5
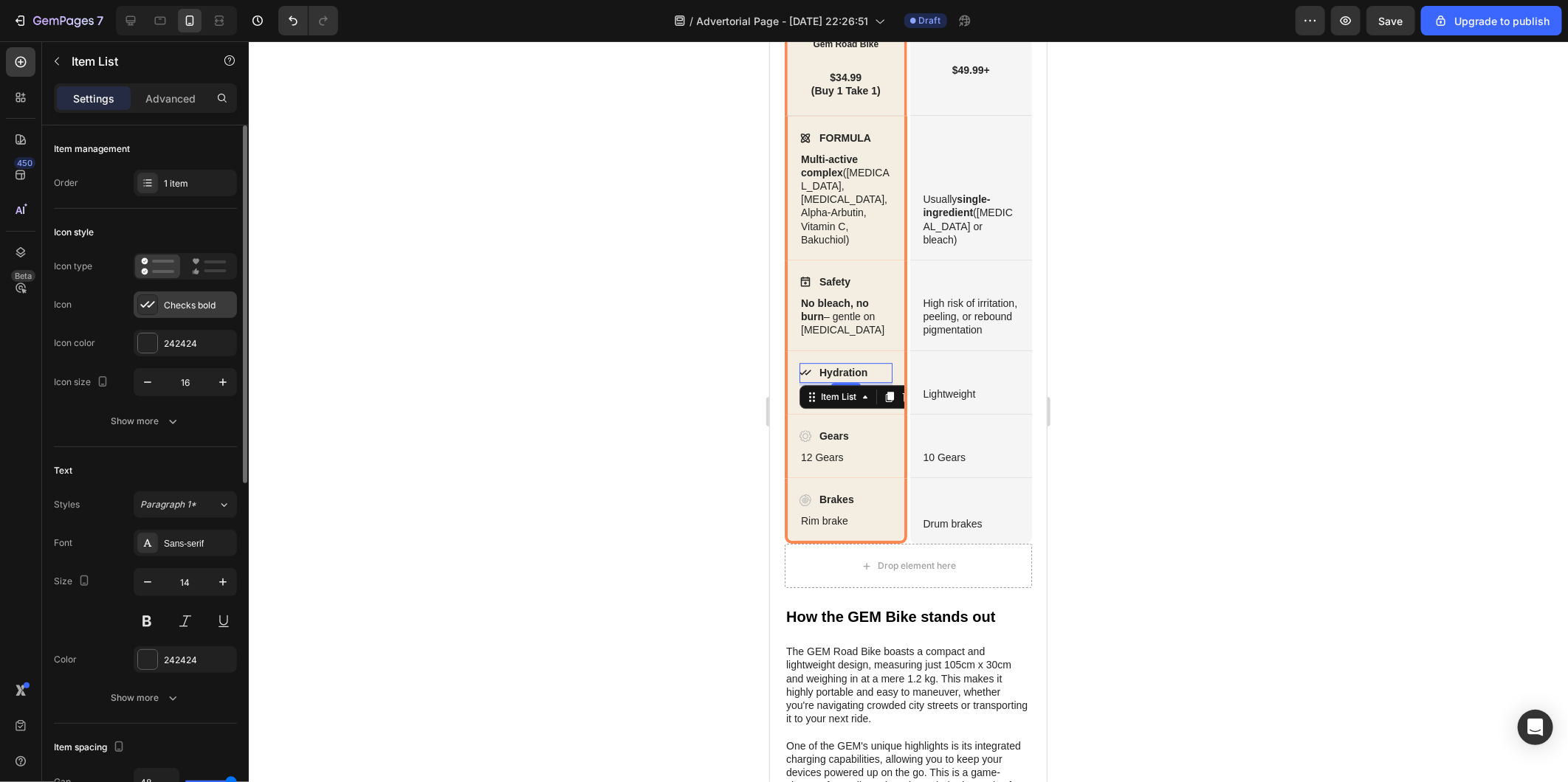
click at [142, 303] on icon at bounding box center [147, 304] width 15 height 15
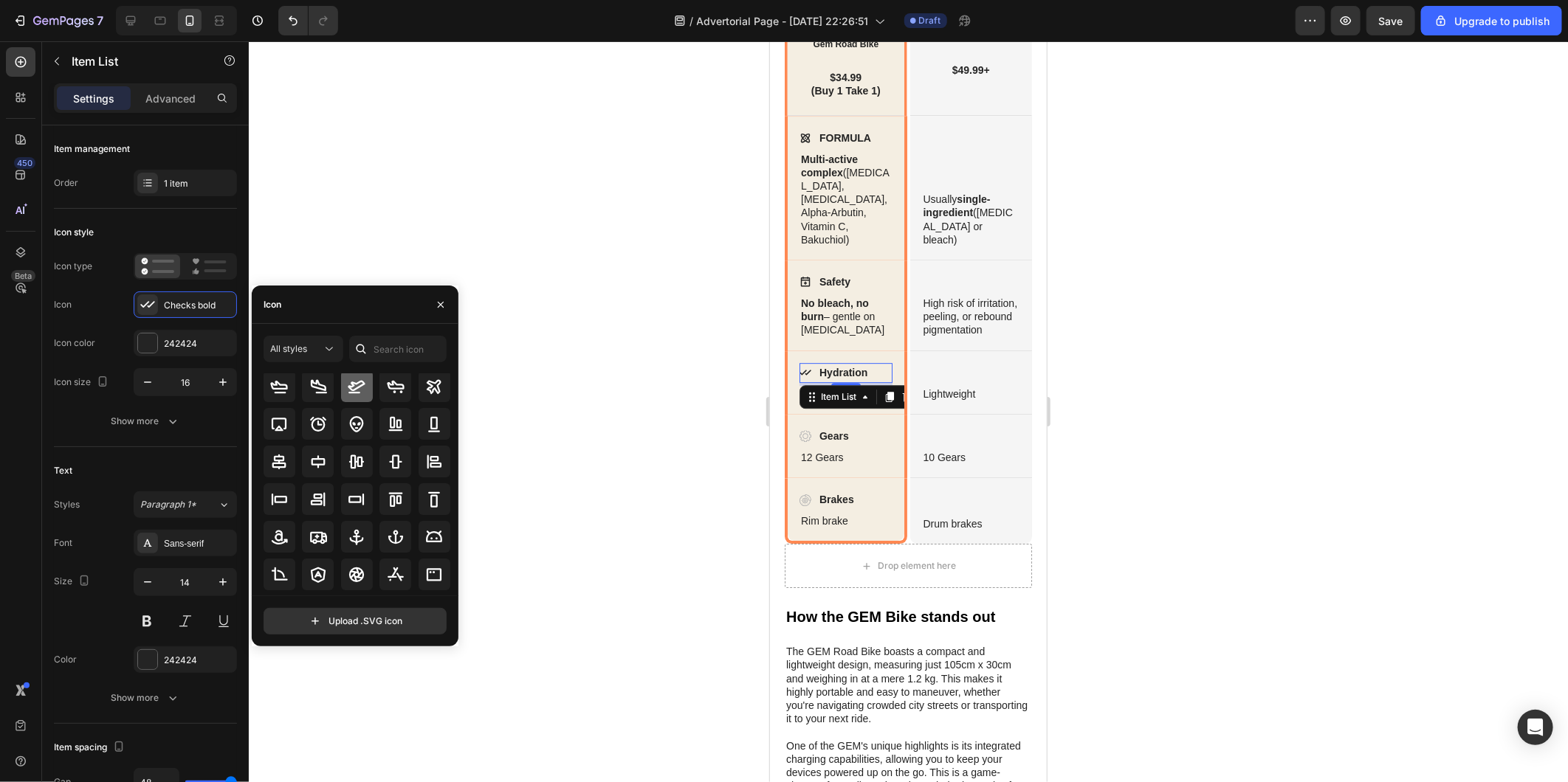
scroll to position [134, 0]
click at [385, 342] on input "text" at bounding box center [398, 349] width 98 height 26
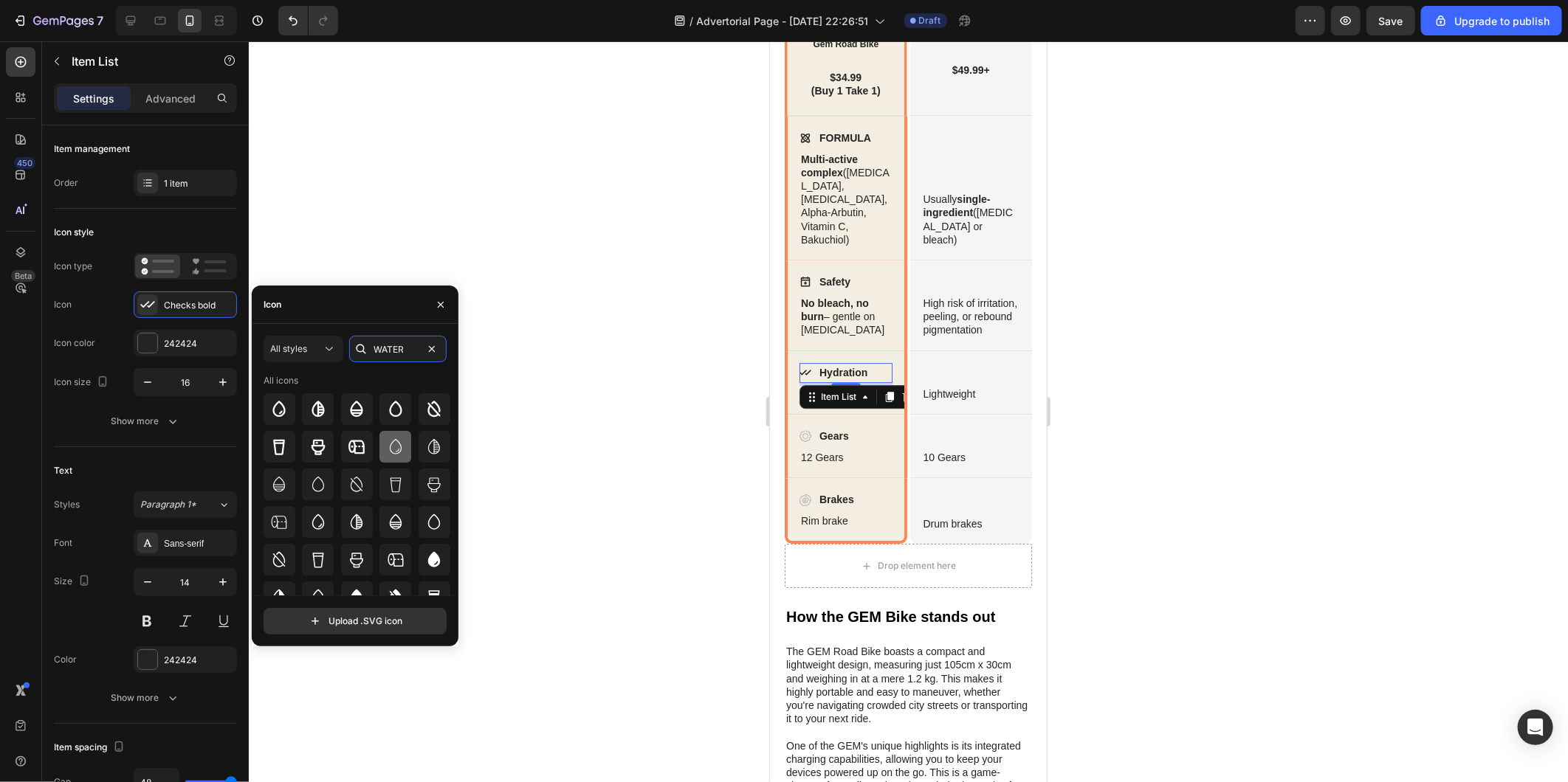
type input "WATER"
click at [387, 440] on icon at bounding box center [396, 448] width 18 height 18
click at [568, 499] on div at bounding box center [907, 412] width 1319 height 741
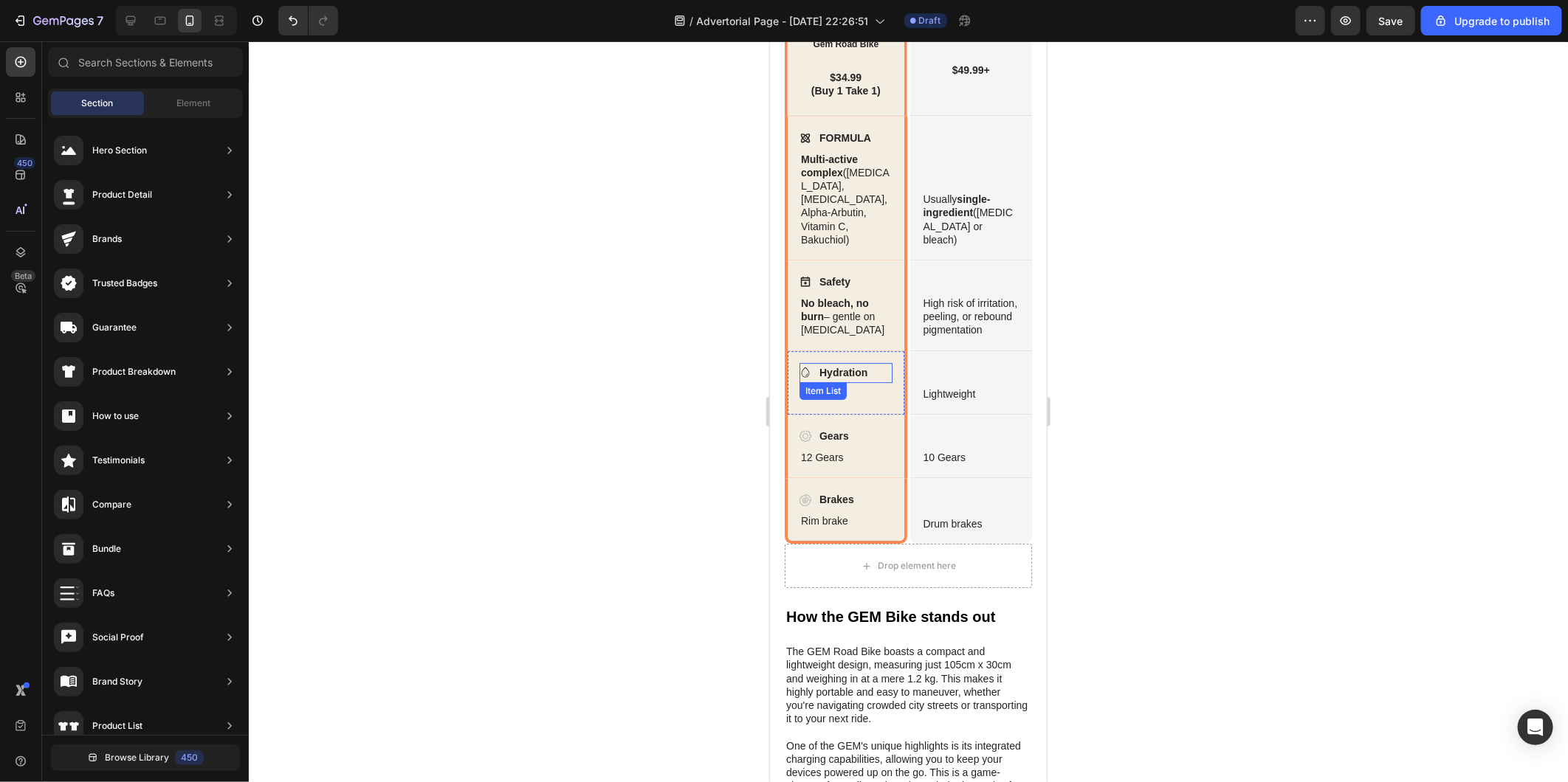
click at [814, 399] on div "Item List" at bounding box center [822, 390] width 47 height 18
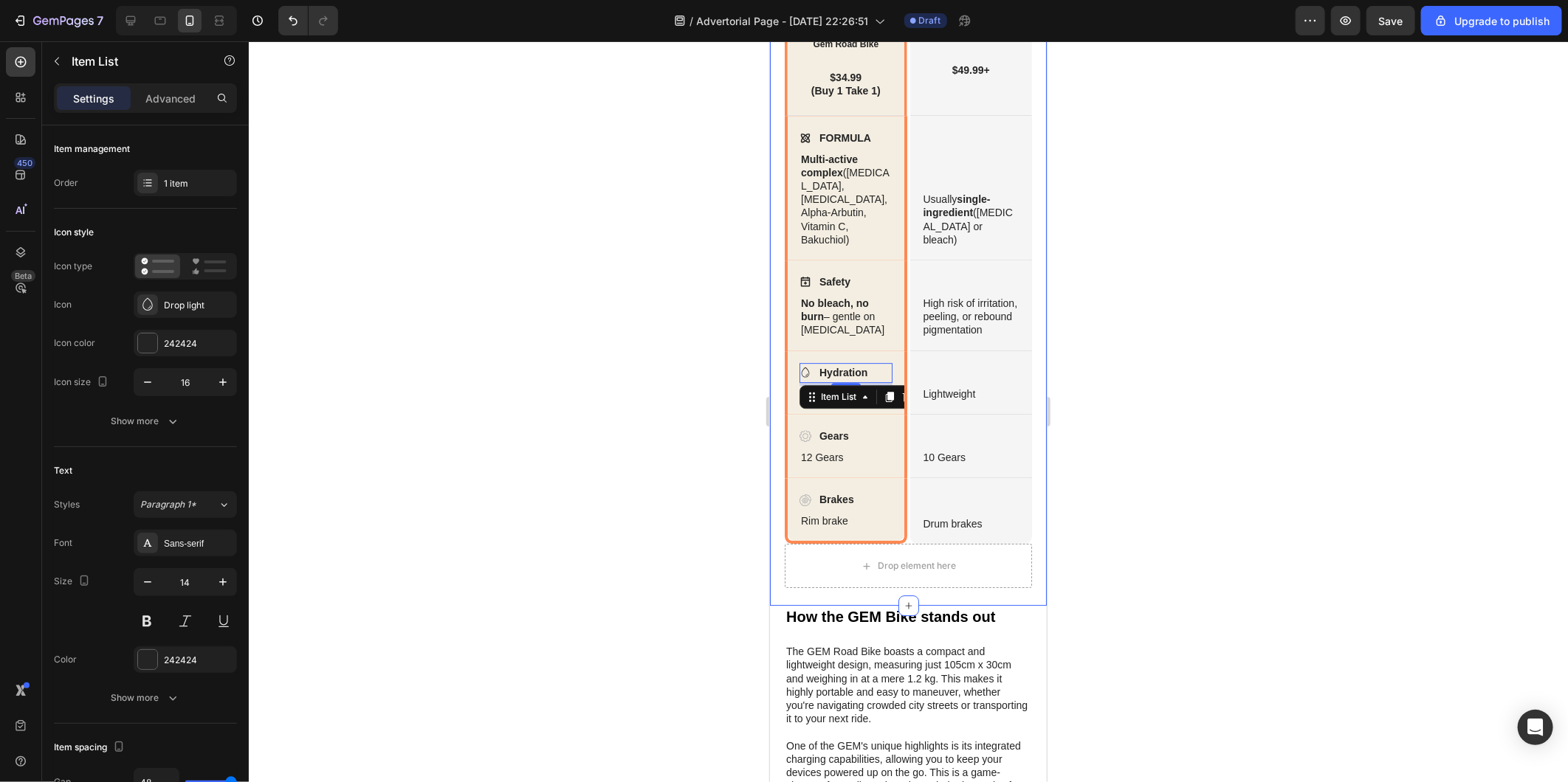
click at [657, 439] on div at bounding box center [907, 412] width 1319 height 741
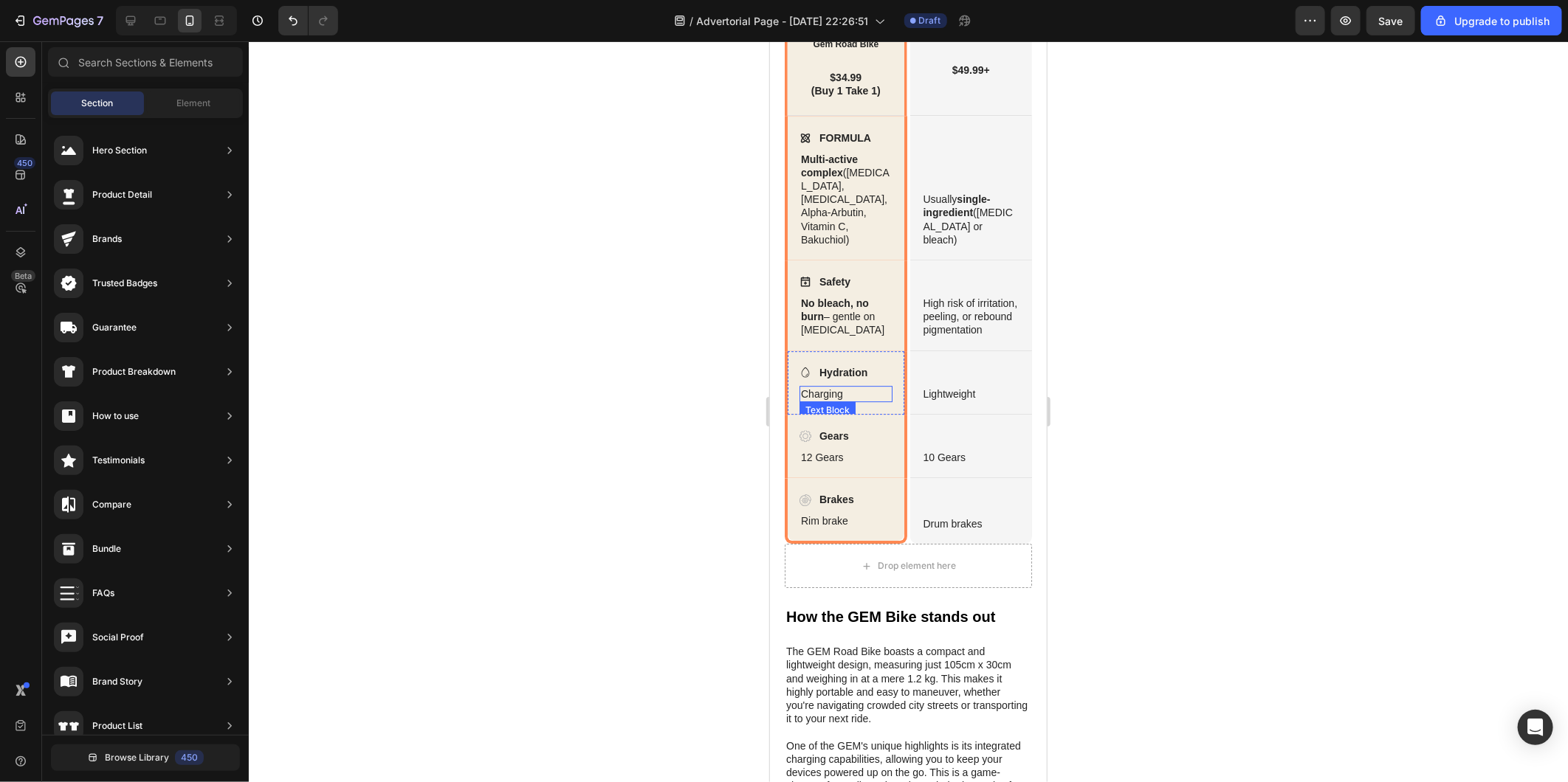
click at [850, 400] on p "Charging" at bounding box center [845, 394] width 90 height 14
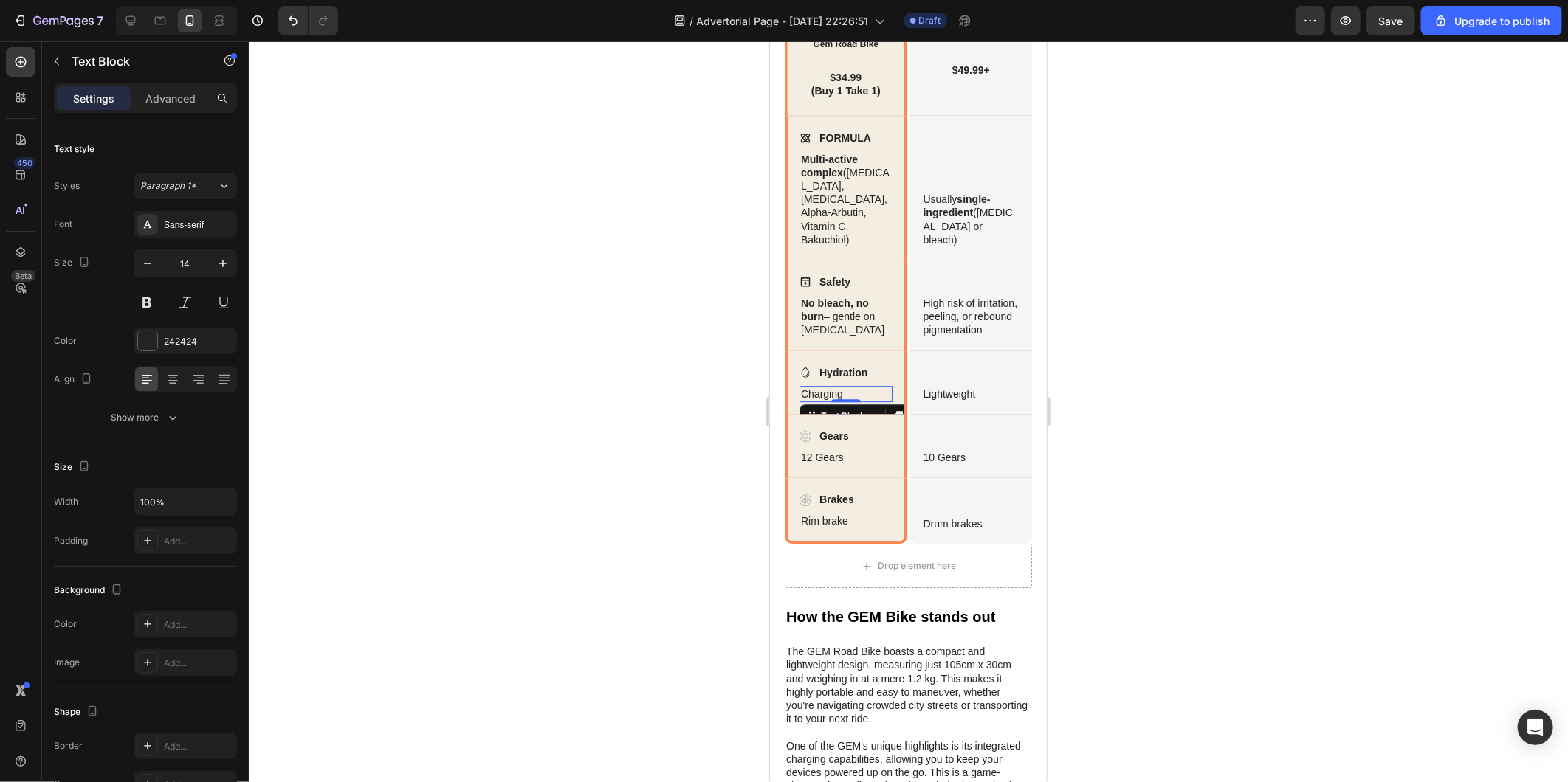
click at [850, 400] on p "Charging" at bounding box center [845, 394] width 90 height 14
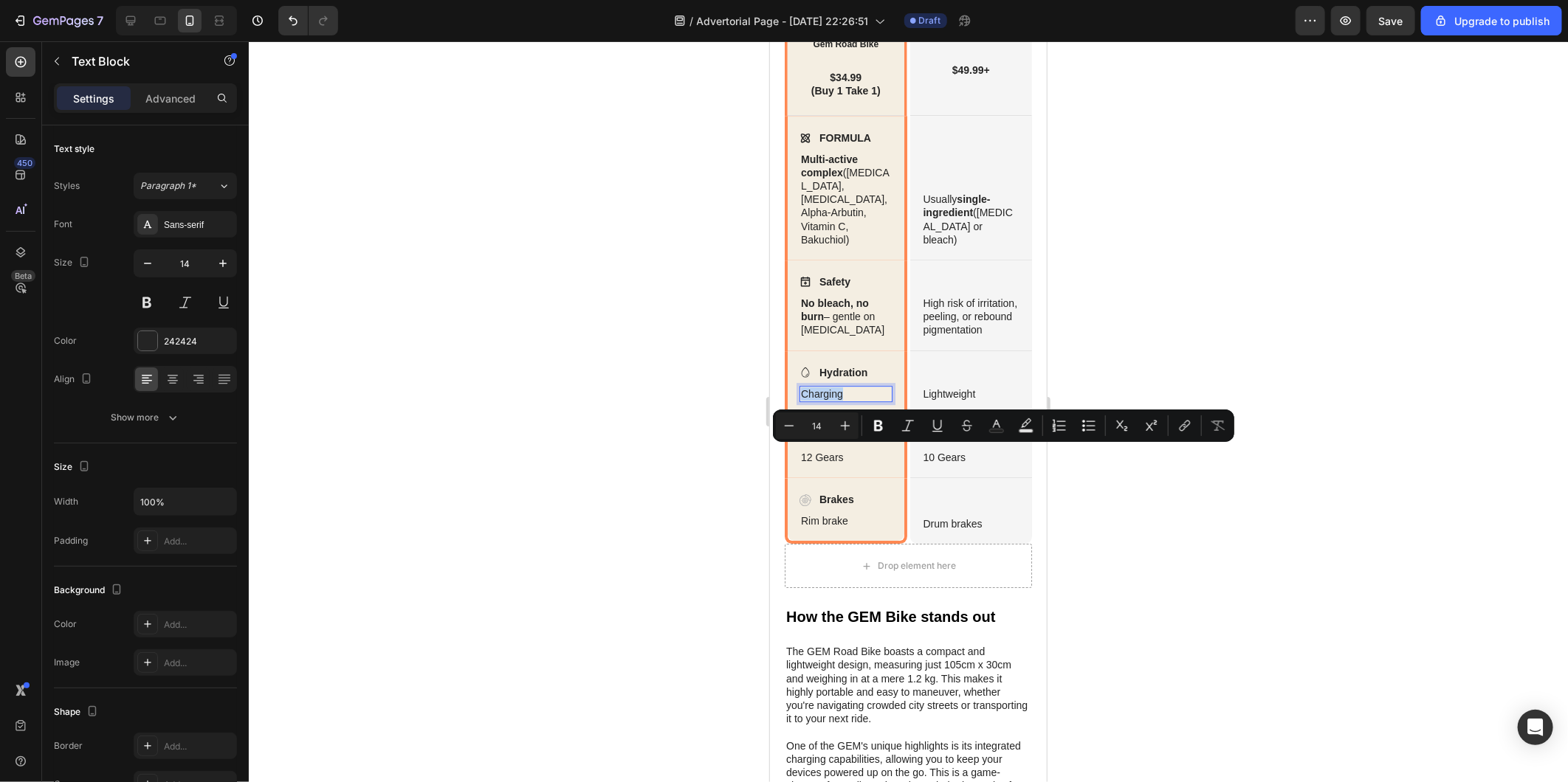
drag, startPoint x: 850, startPoint y: 454, endPoint x: 762, endPoint y: 453, distance: 88.0
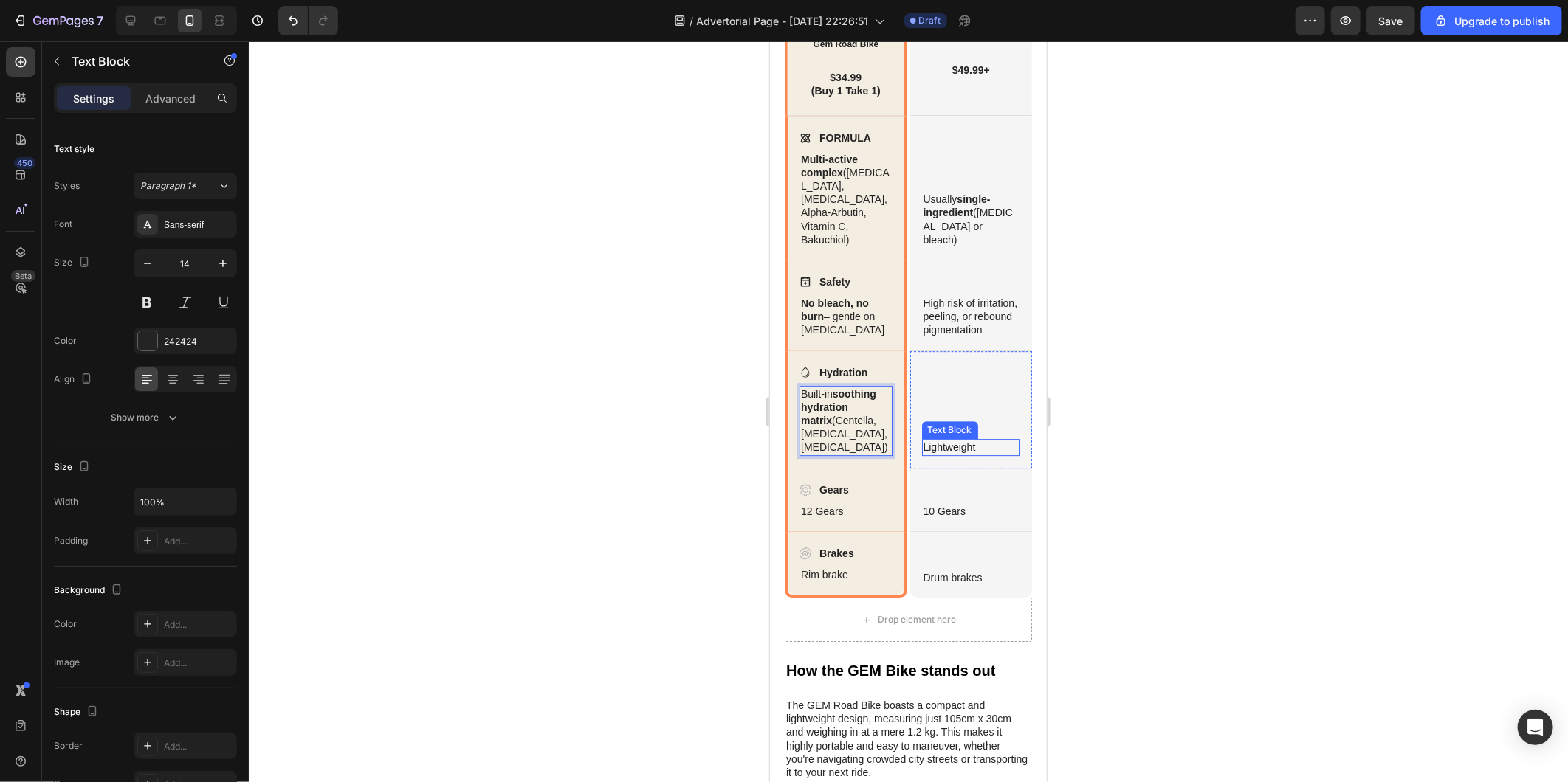
click at [936, 454] on p "Lightweight" at bounding box center [971, 447] width 96 height 14
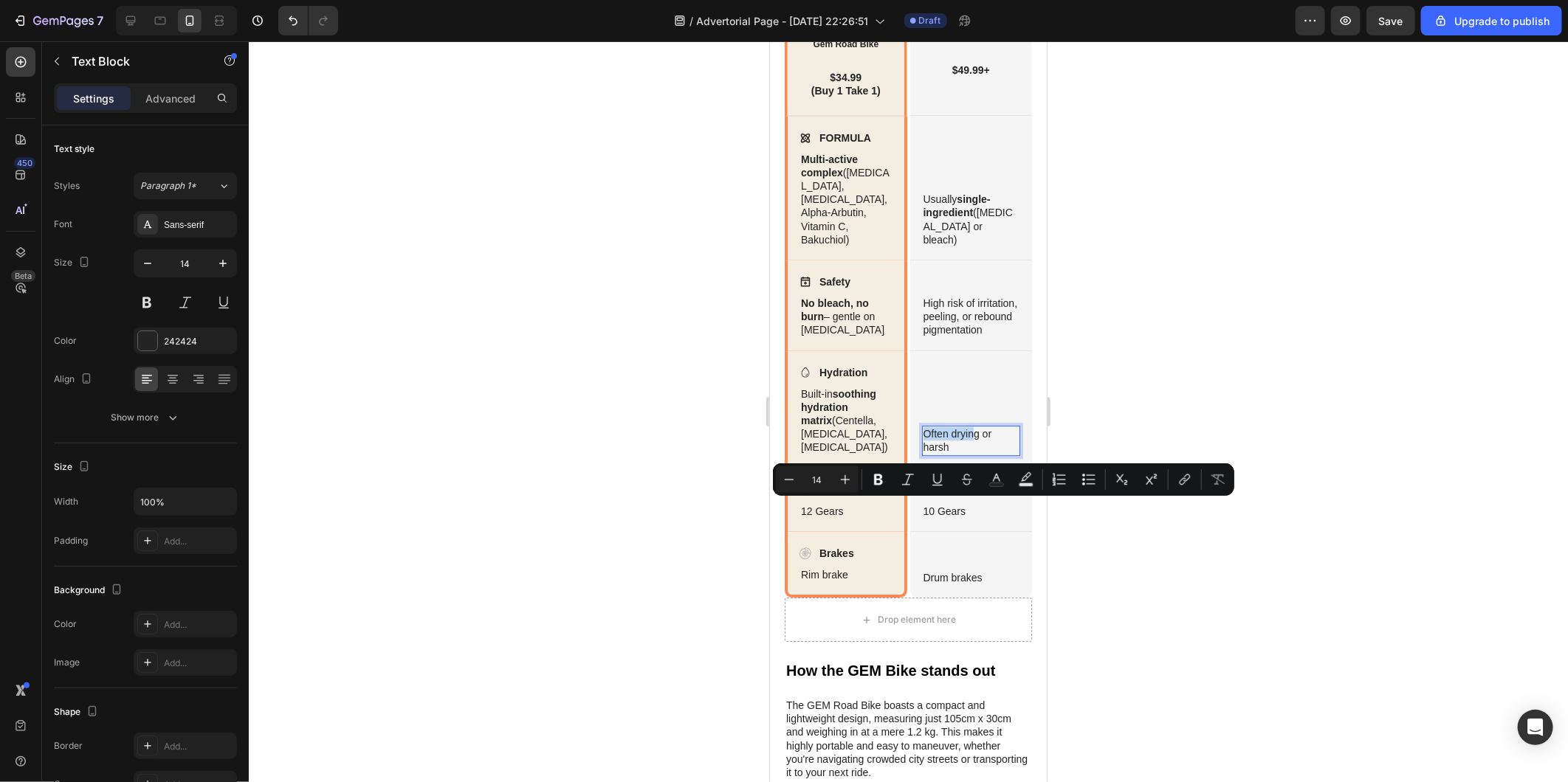
scroll to position [2628, 0]
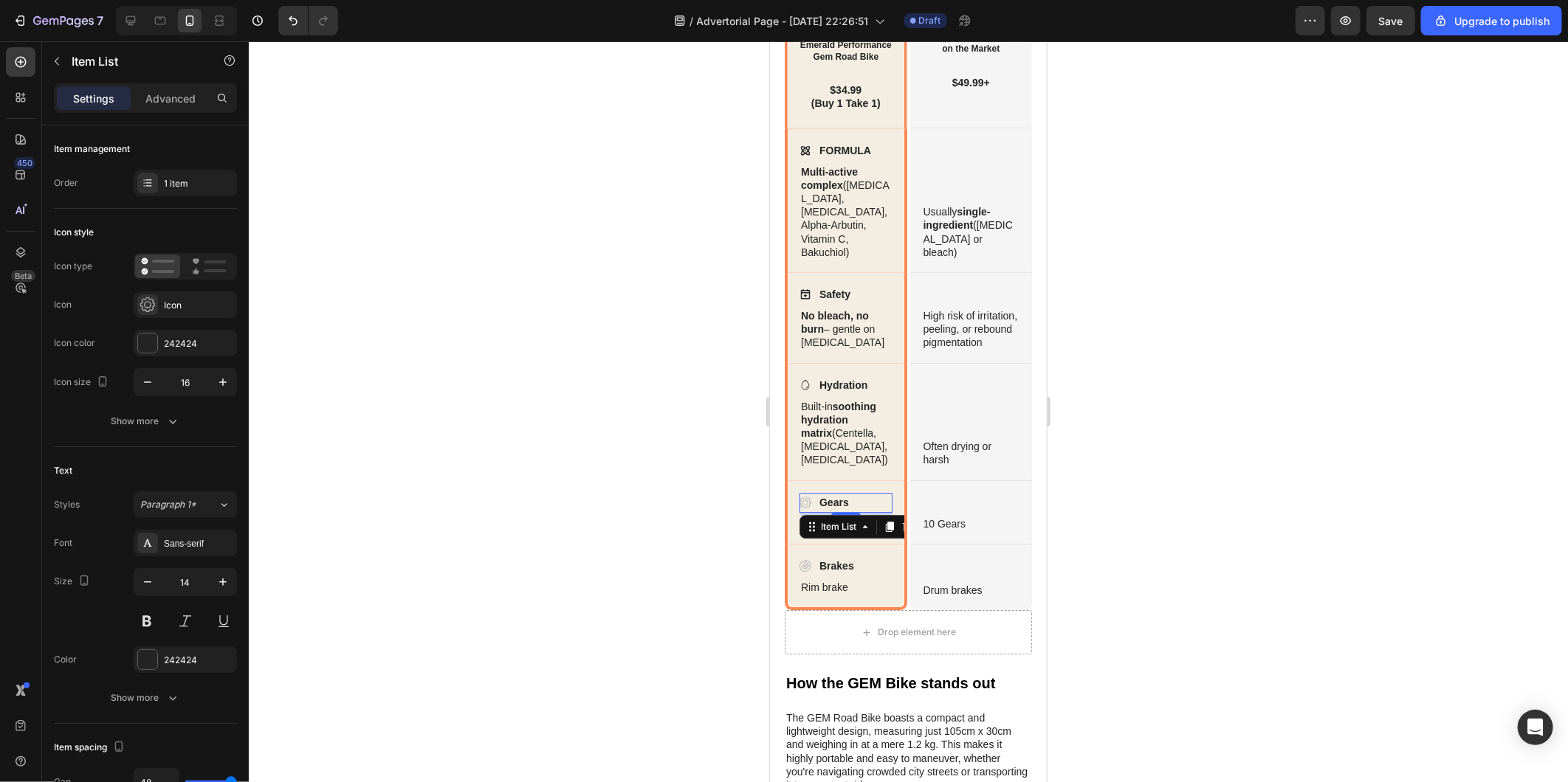
click at [850, 512] on div "Gears" at bounding box center [845, 502] width 93 height 20
click at [839, 510] on p "Gears" at bounding box center [833, 502] width 29 height 16
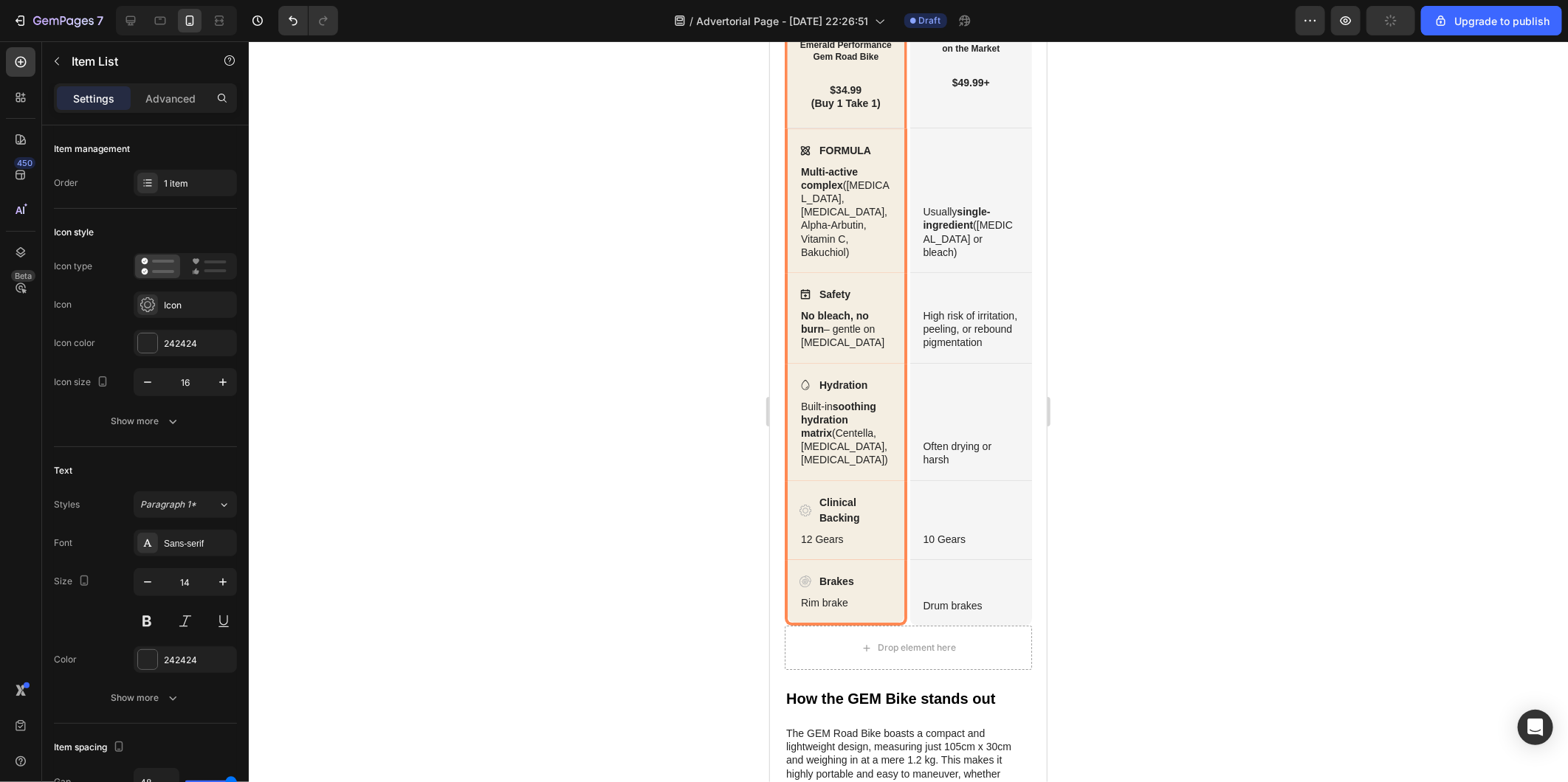
click at [800, 516] on icon at bounding box center [805, 510] width 12 height 12
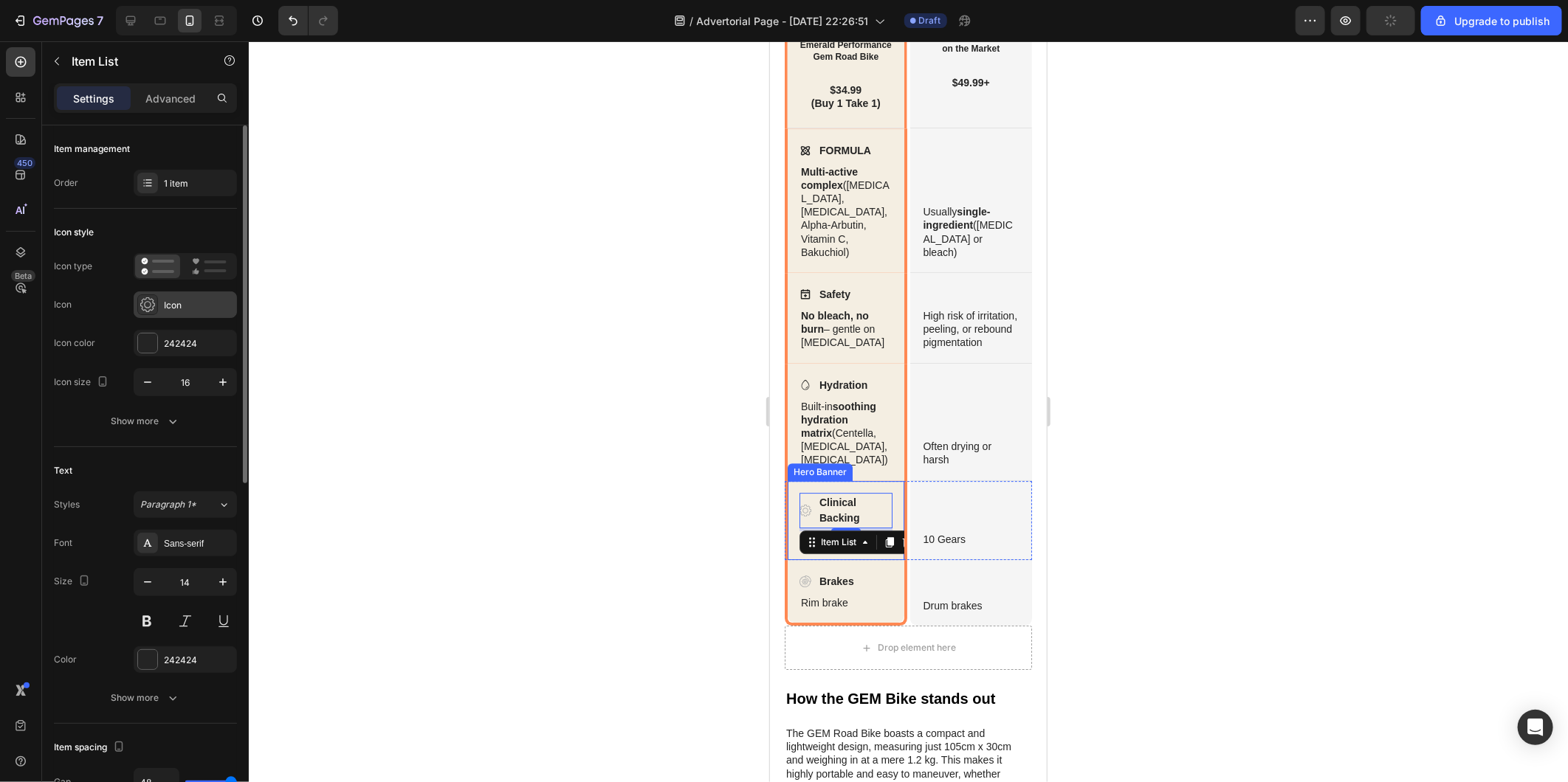
click at [179, 299] on div "Icon" at bounding box center [198, 306] width 69 height 14
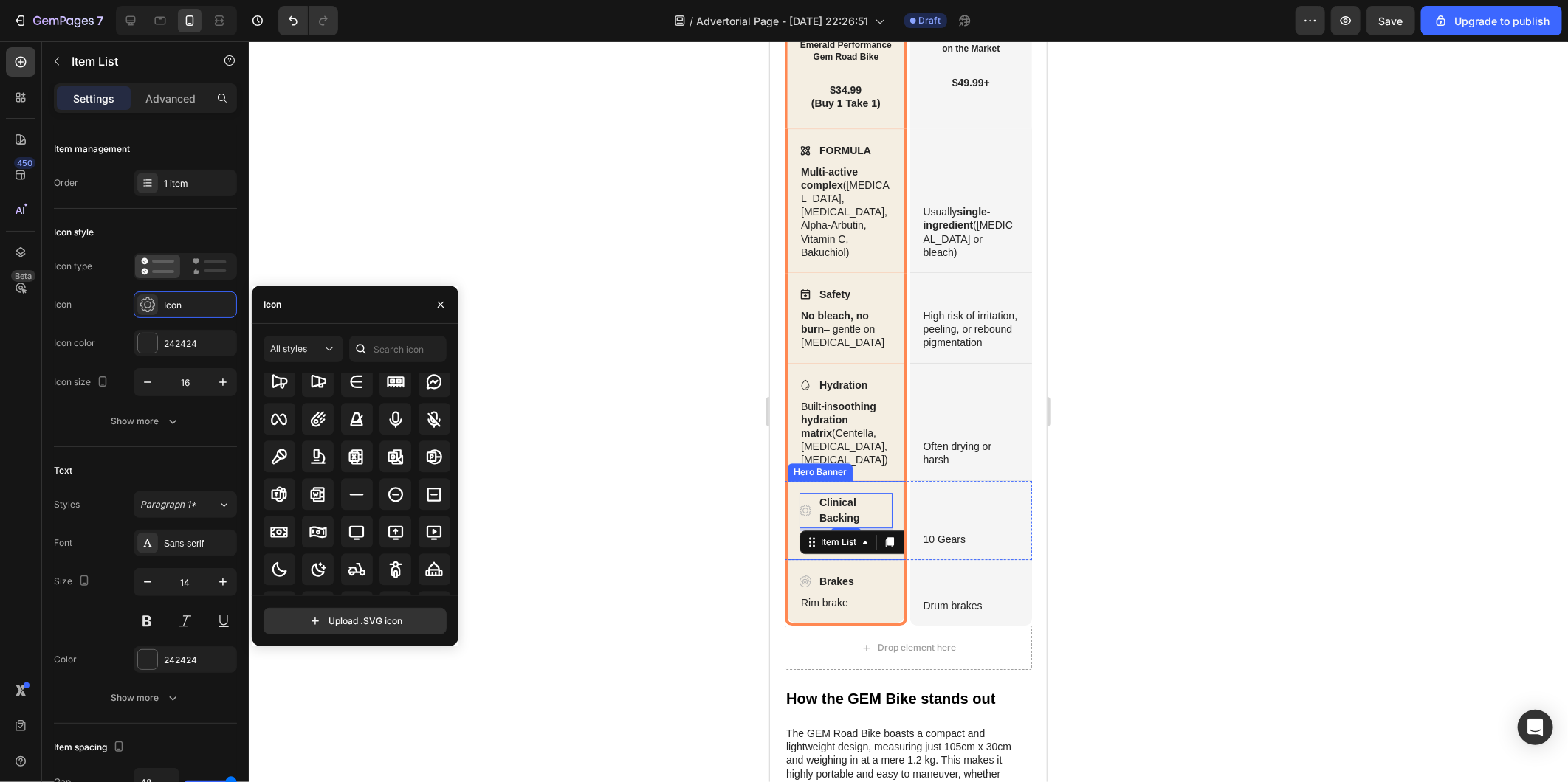
scroll to position [5783, 0]
click at [414, 339] on input "text" at bounding box center [398, 349] width 98 height 26
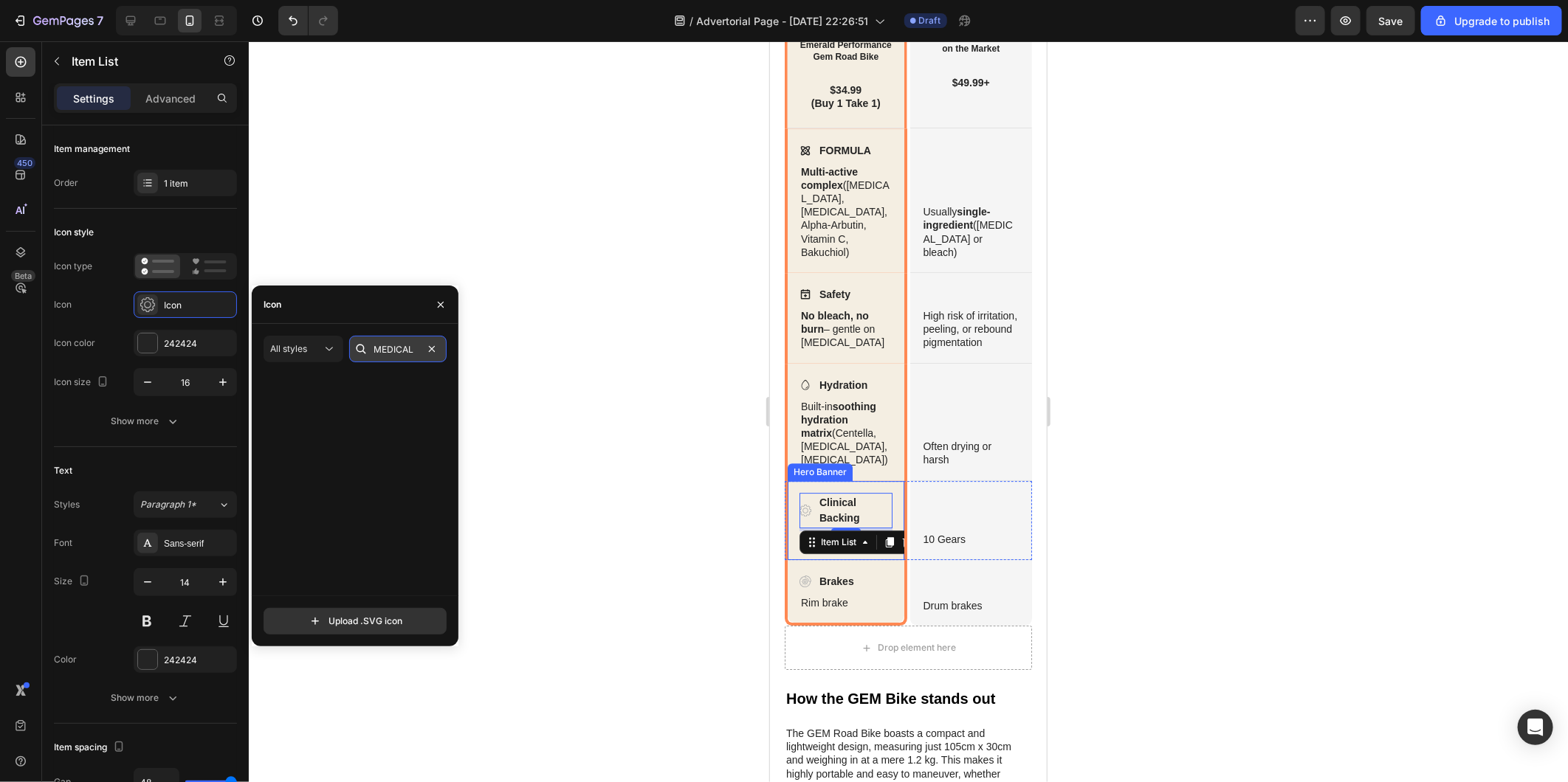
scroll to position [0, 0]
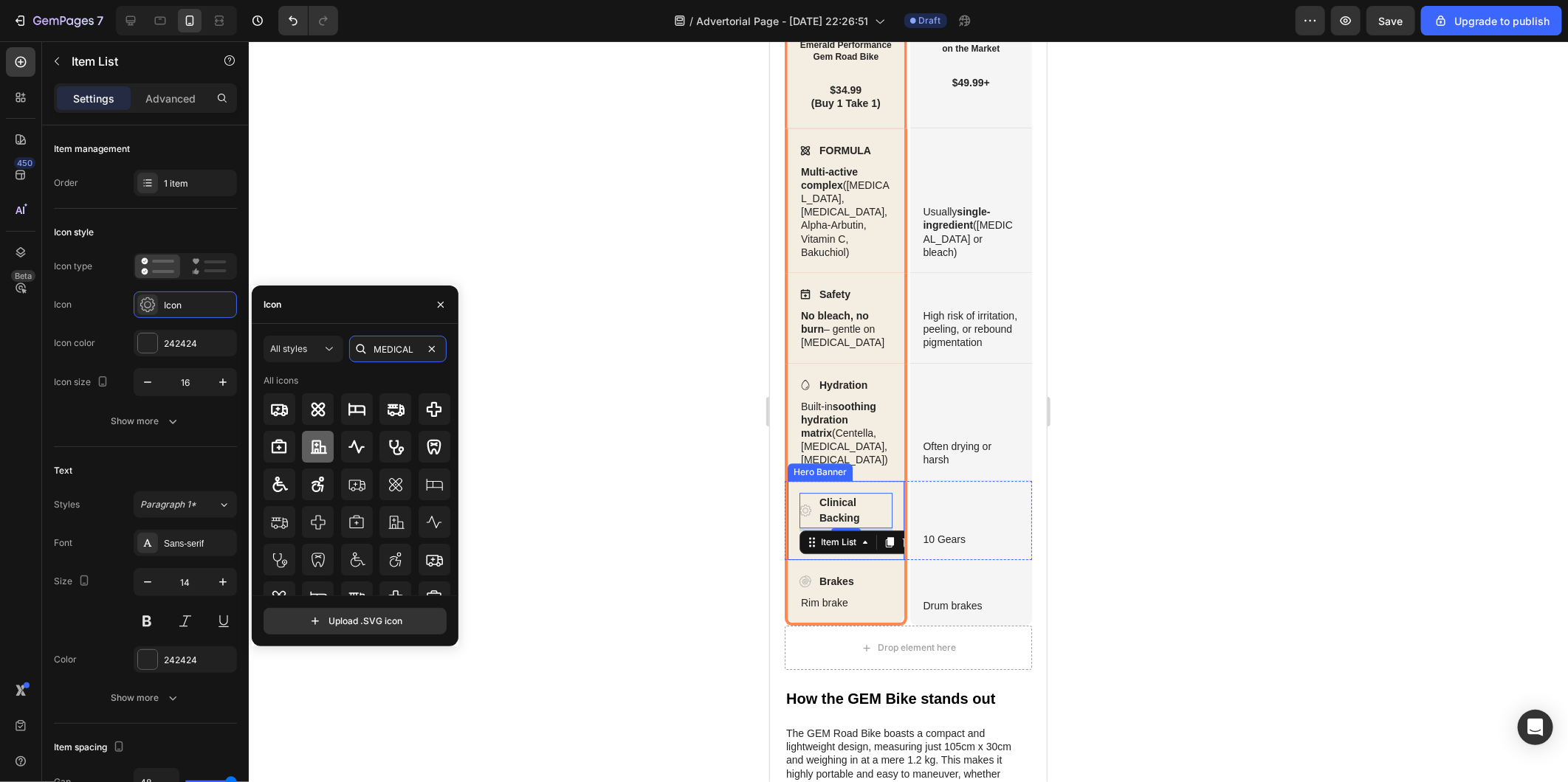
type input "MEDICAL"
click at [309, 453] on icon at bounding box center [318, 448] width 18 height 18
click at [604, 432] on div at bounding box center [907, 412] width 1319 height 741
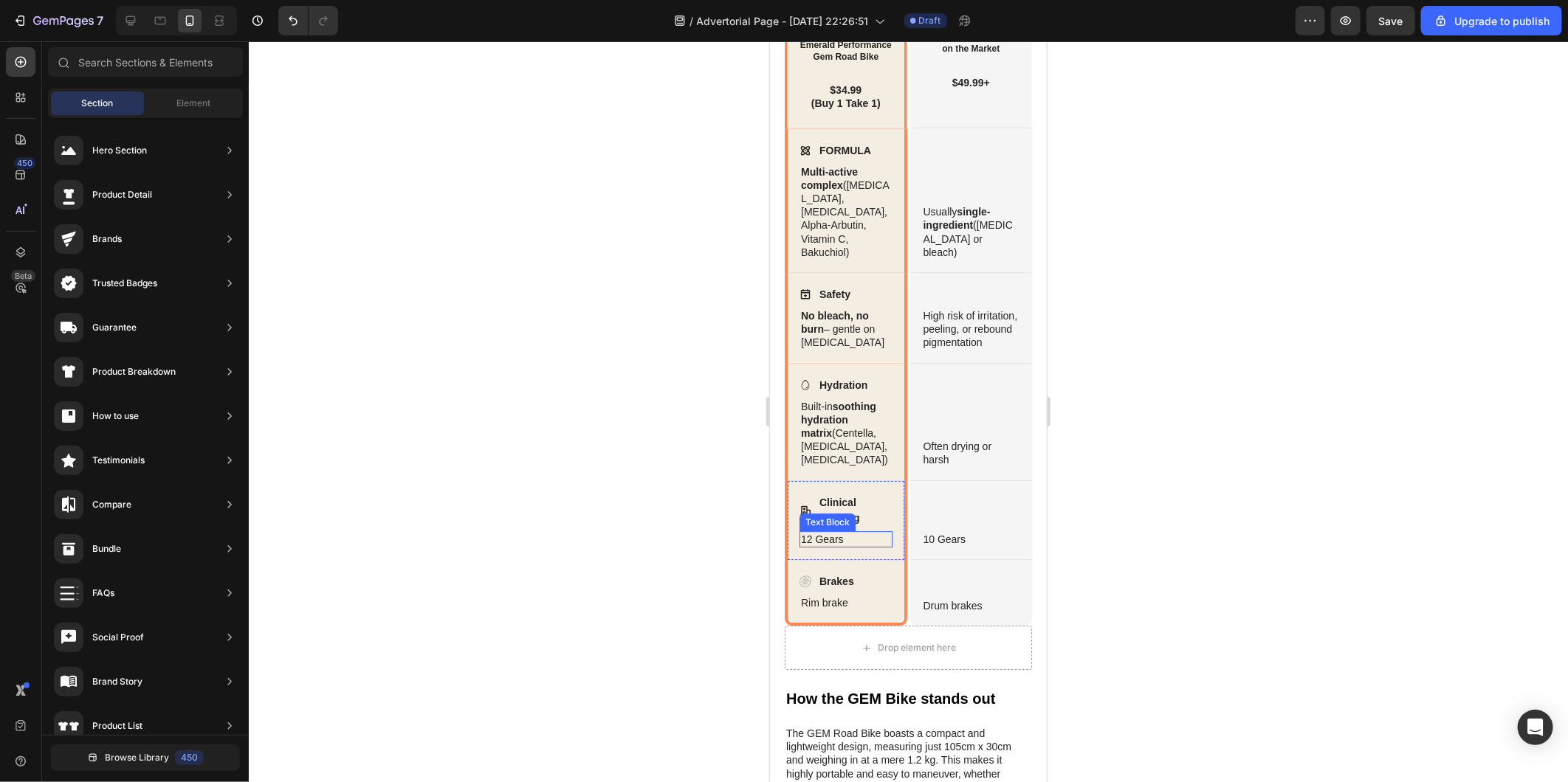
click at [861, 545] on p "12 Gears" at bounding box center [845, 539] width 90 height 14
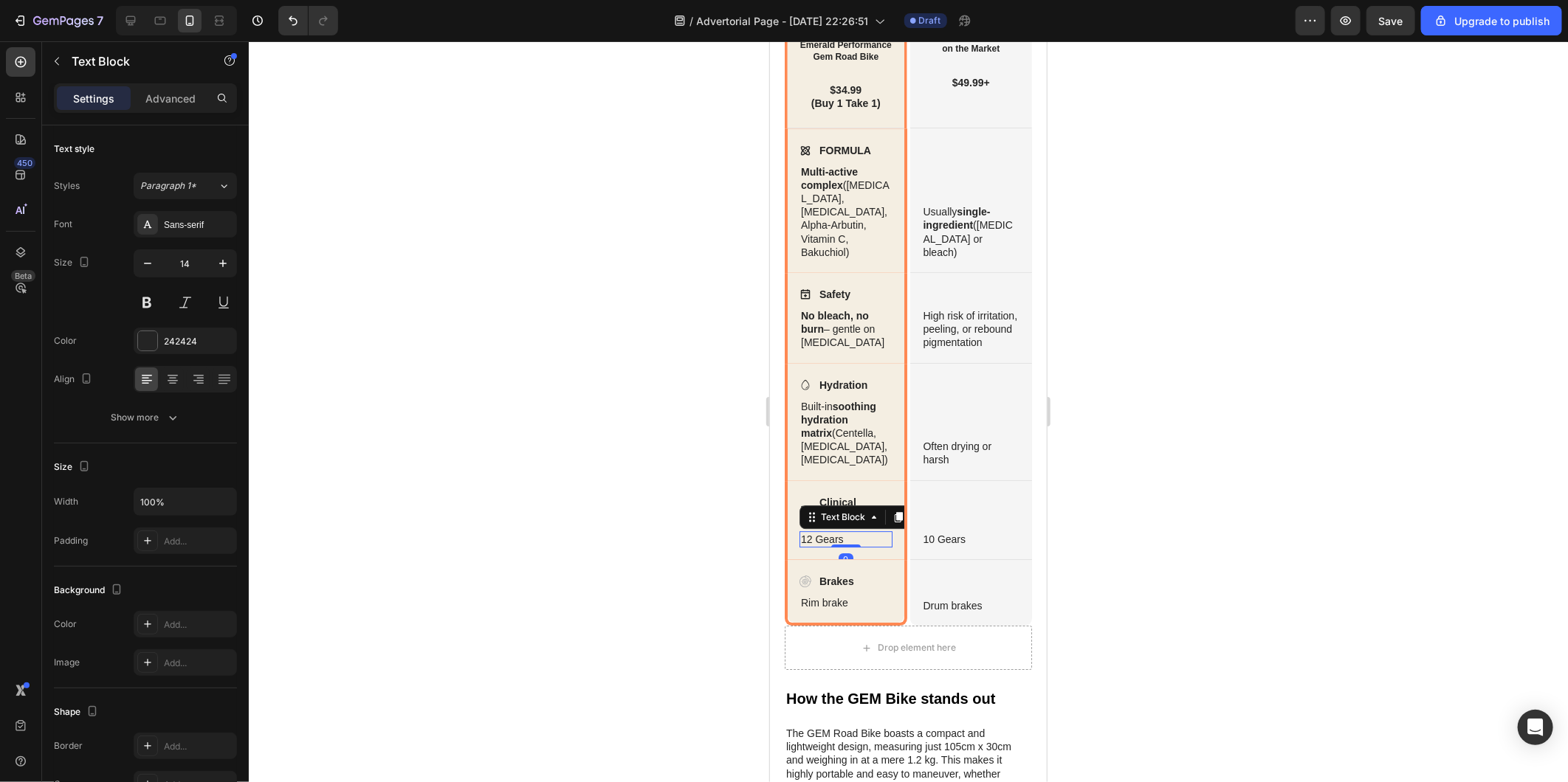
click at [861, 545] on p "12 Gears" at bounding box center [845, 539] width 90 height 14
click at [833, 545] on p "12 Gears" at bounding box center [845, 539] width 90 height 14
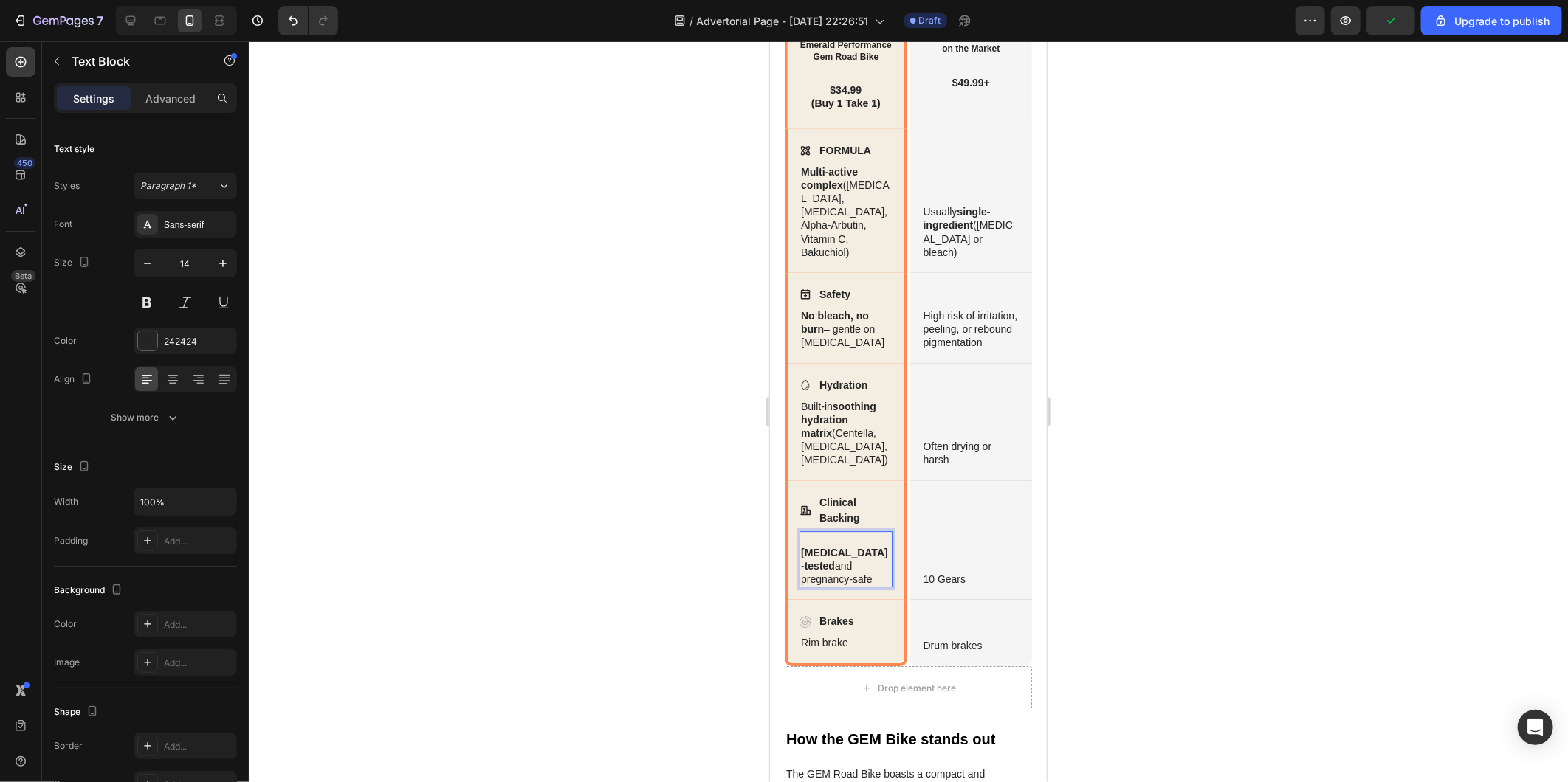
click at [801, 586] on p "[MEDICAL_DATA]-tested and pregnancy-safe" at bounding box center [845, 566] width 90 height 41
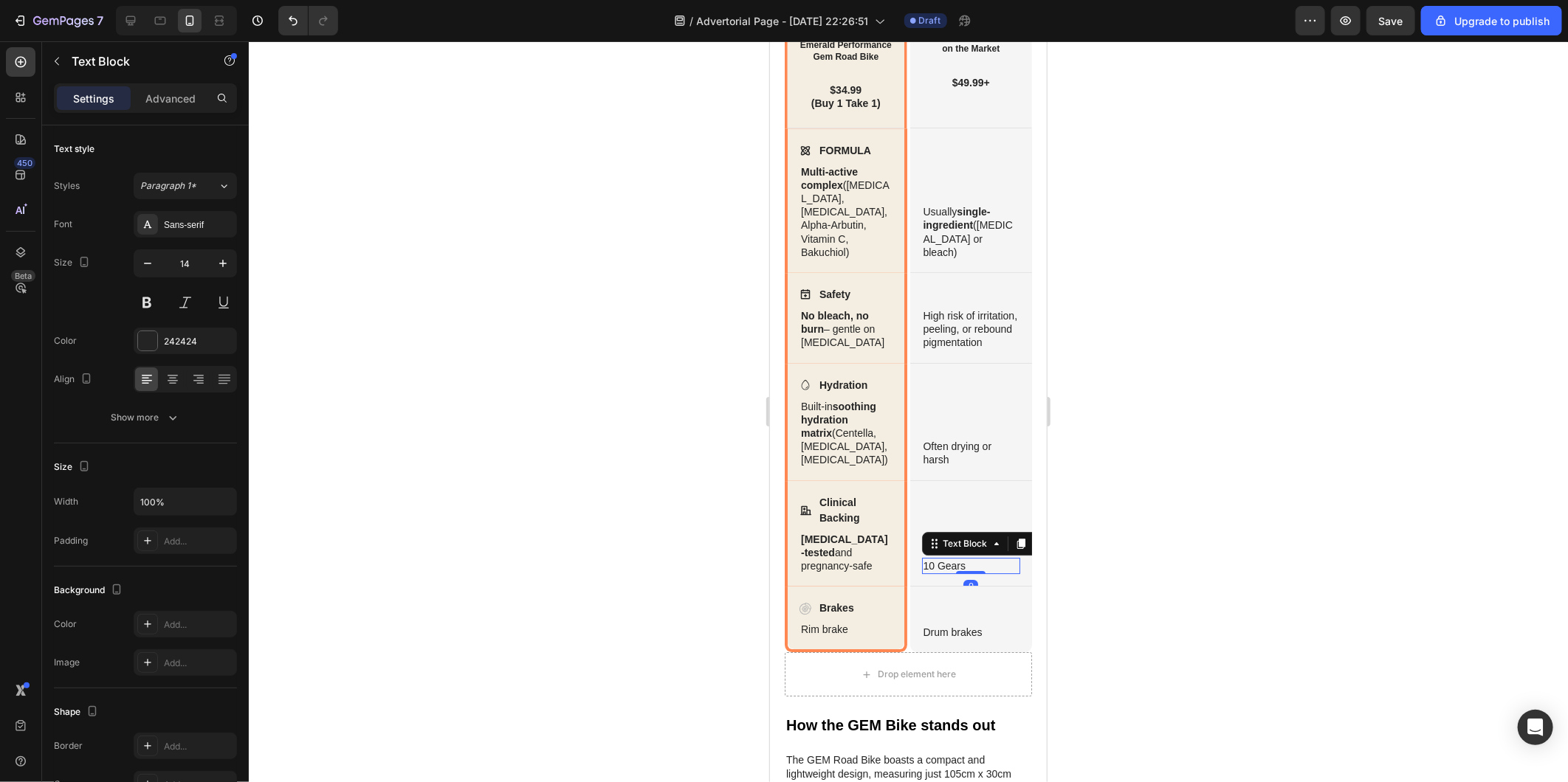
click at [943, 572] on p "10 Gears" at bounding box center [971, 566] width 96 height 14
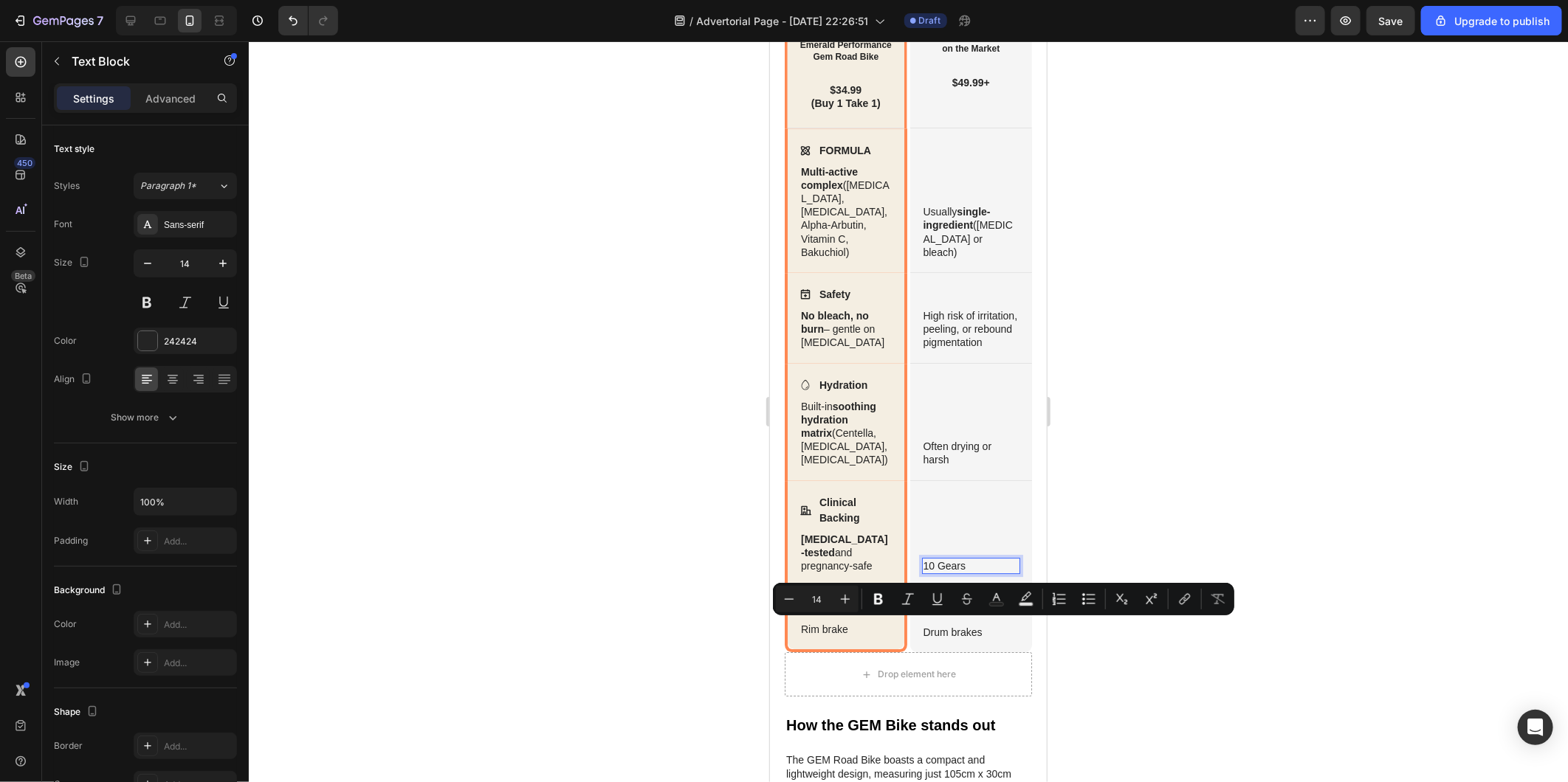
scroll to position [2614, 0]
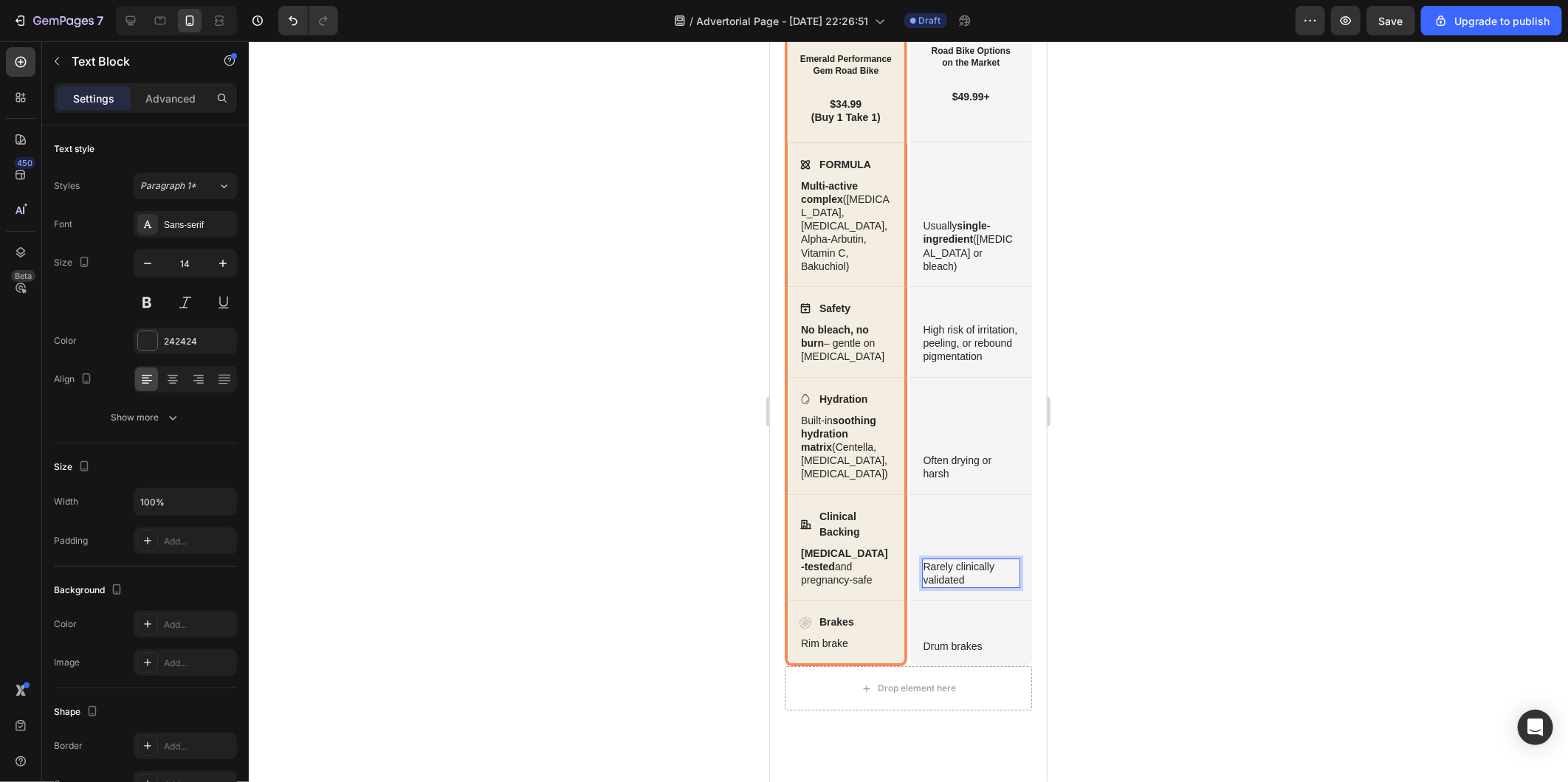
click at [608, 592] on div at bounding box center [907, 412] width 1319 height 741
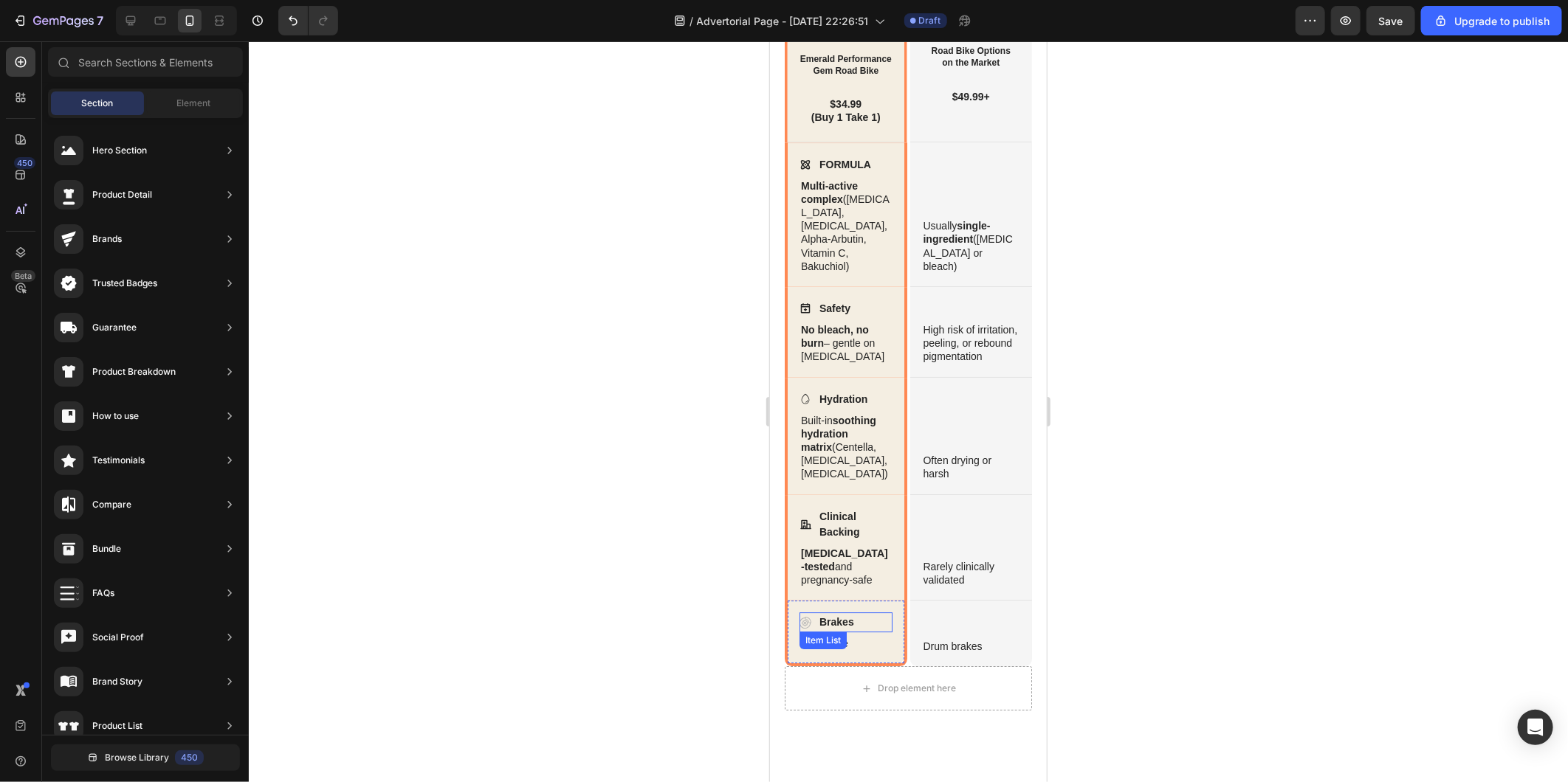
click at [833, 630] on p "Brakes" at bounding box center [835, 622] width 34 height 16
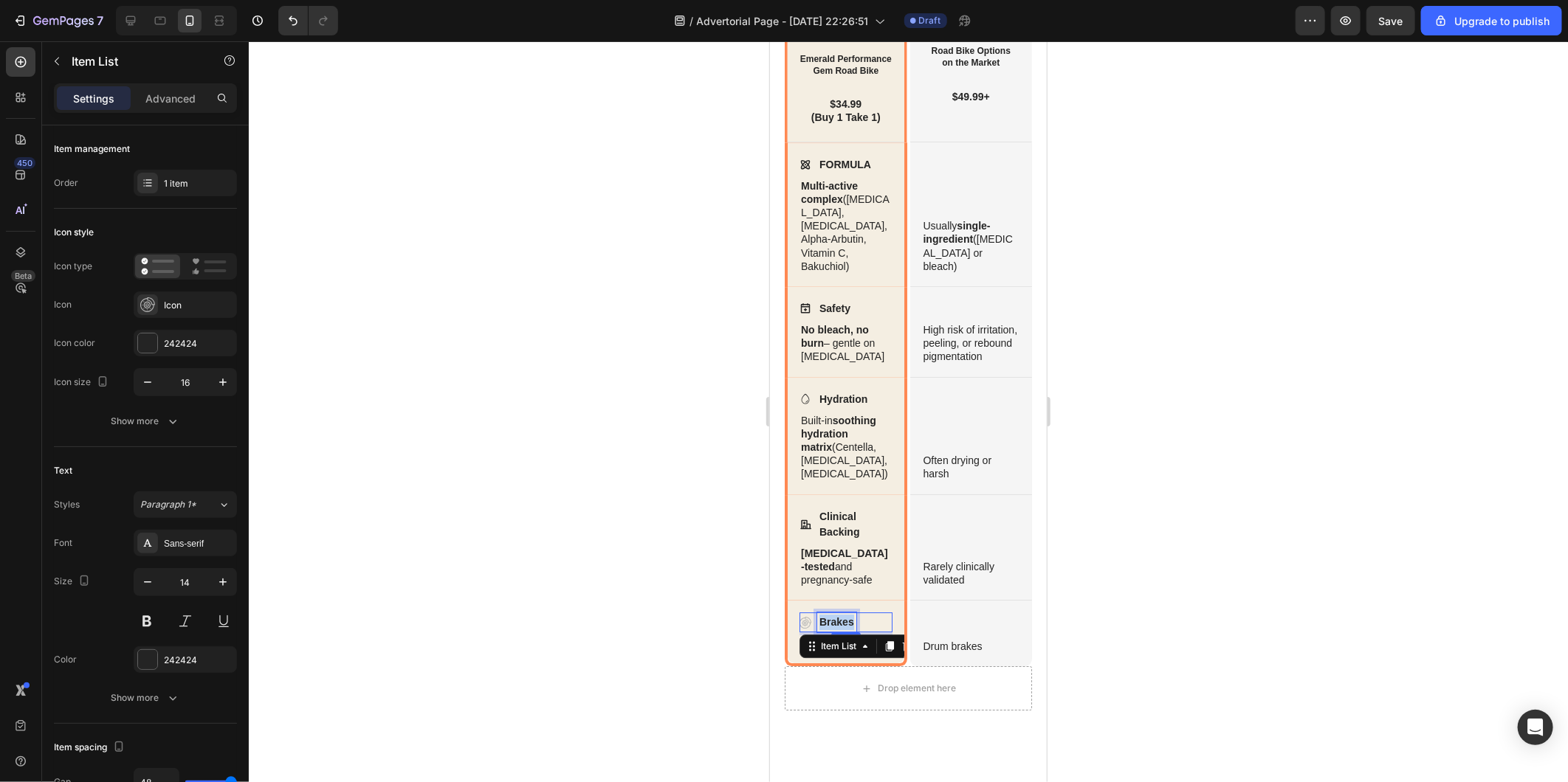
click at [833, 630] on p "Brakes" at bounding box center [835, 622] width 34 height 16
click at [800, 629] on icon at bounding box center [805, 622] width 12 height 12
click at [179, 313] on div "Icon" at bounding box center [186, 304] width 104 height 26
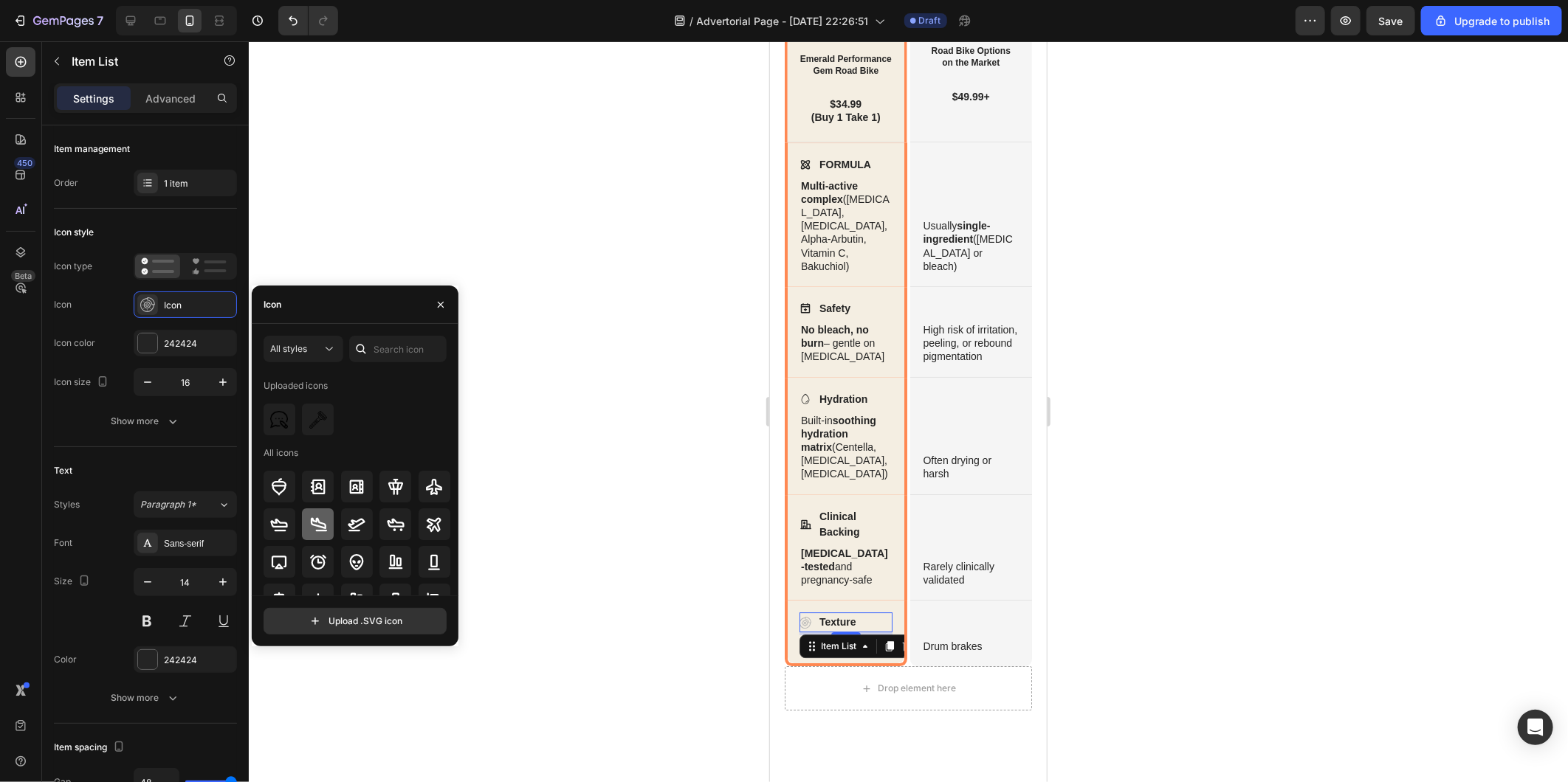
scroll to position [82, 0]
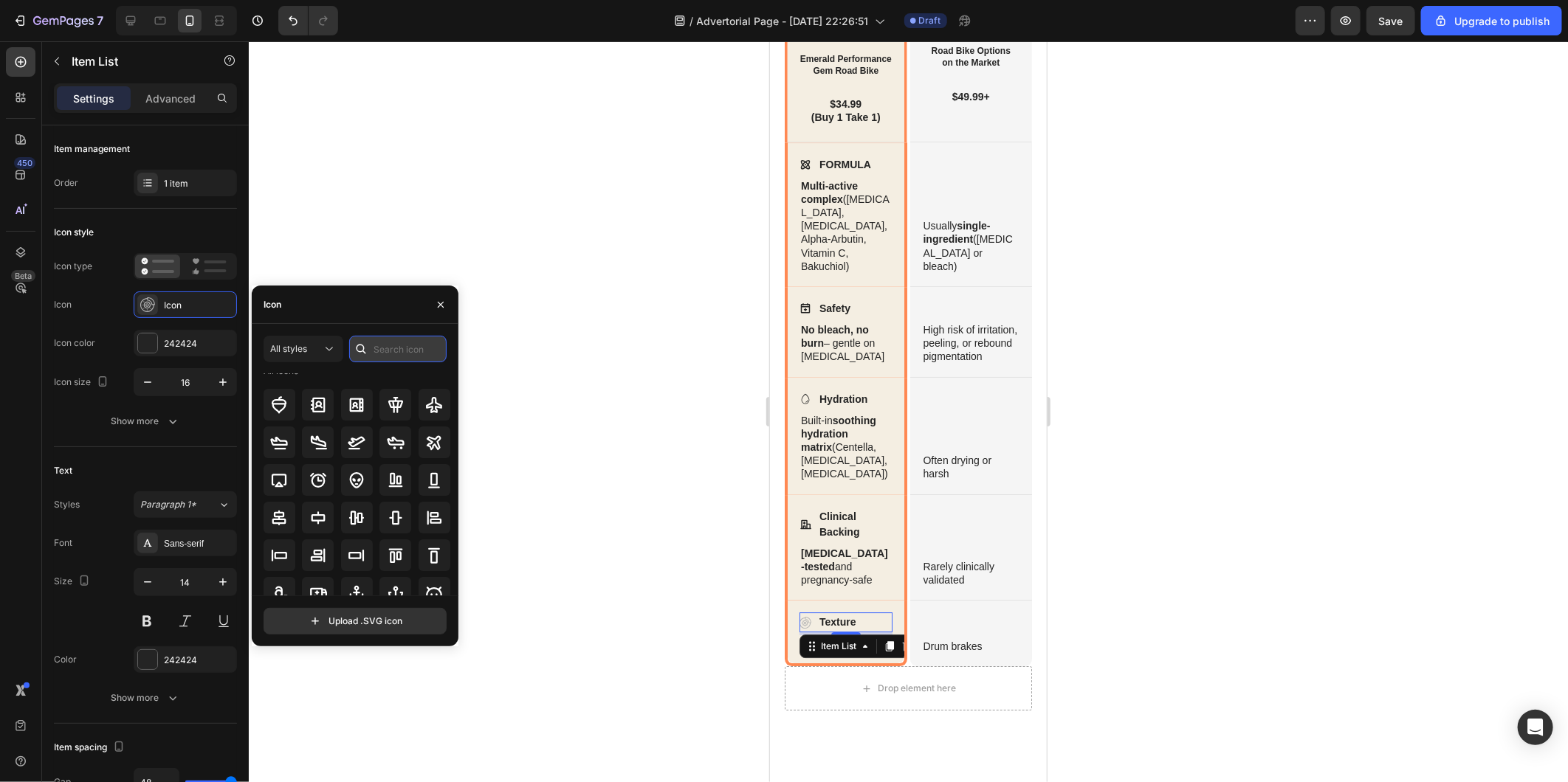
click at [384, 362] on input "text" at bounding box center [398, 349] width 98 height 26
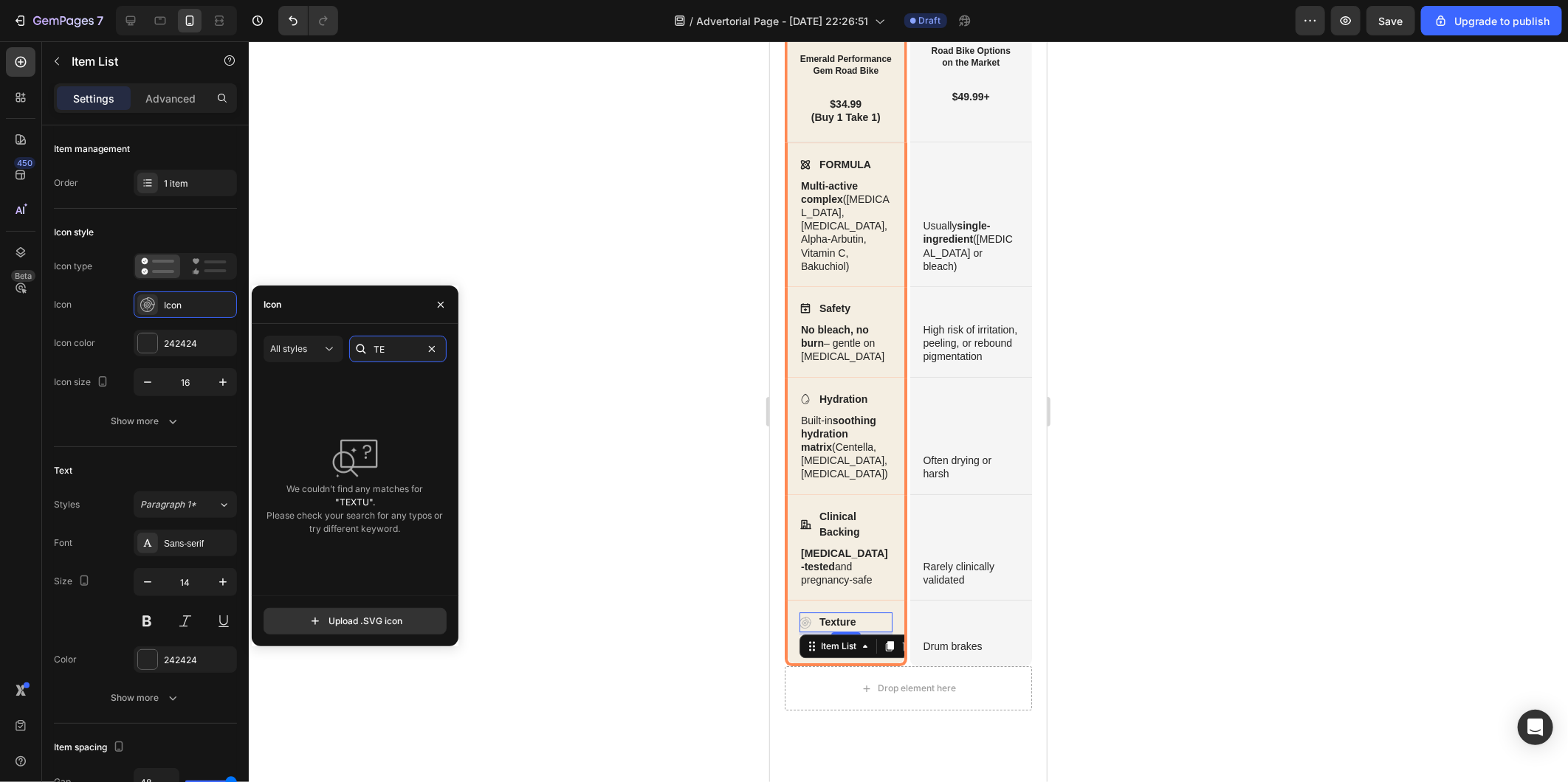
type input "T"
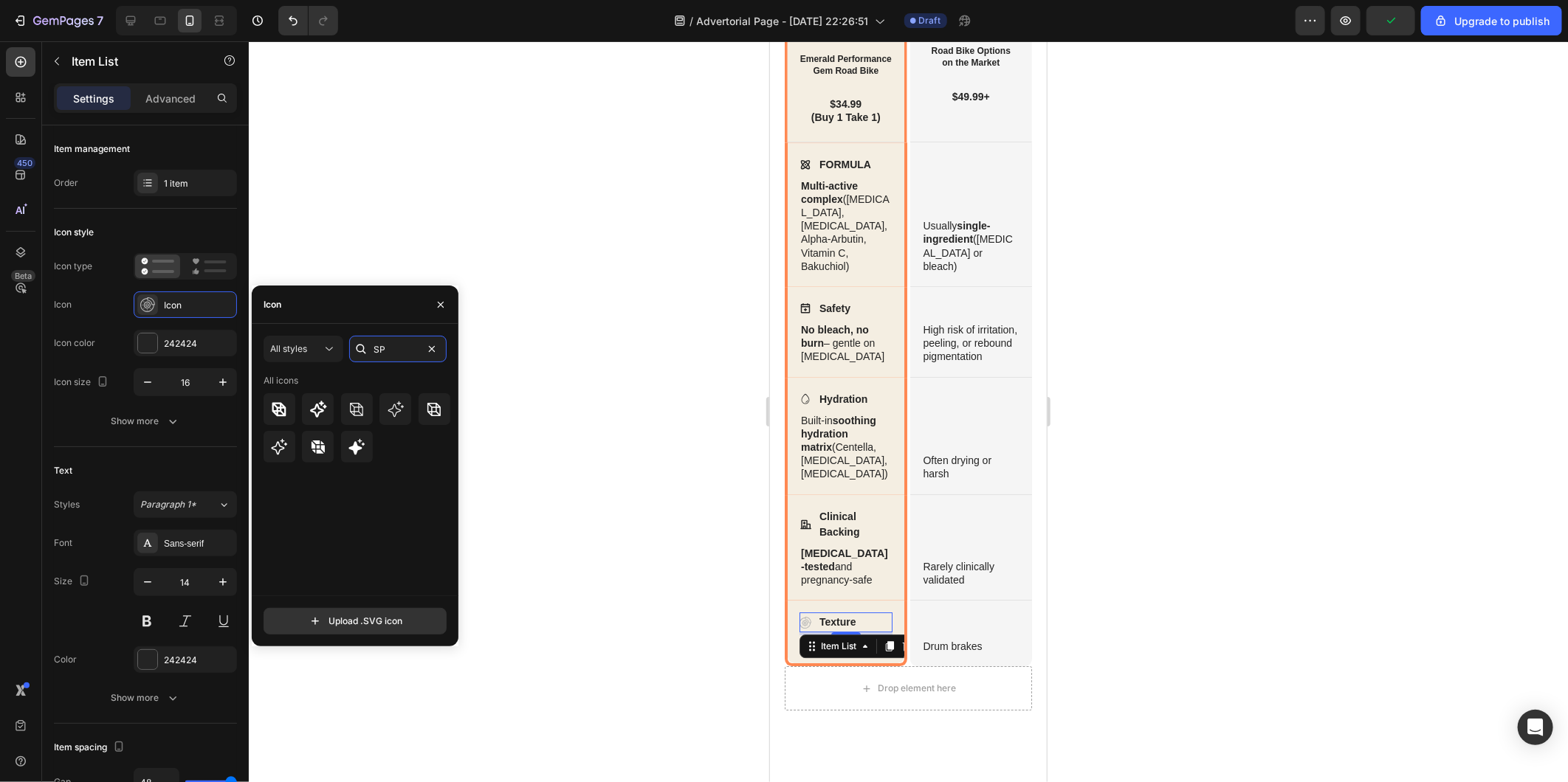
type input "S"
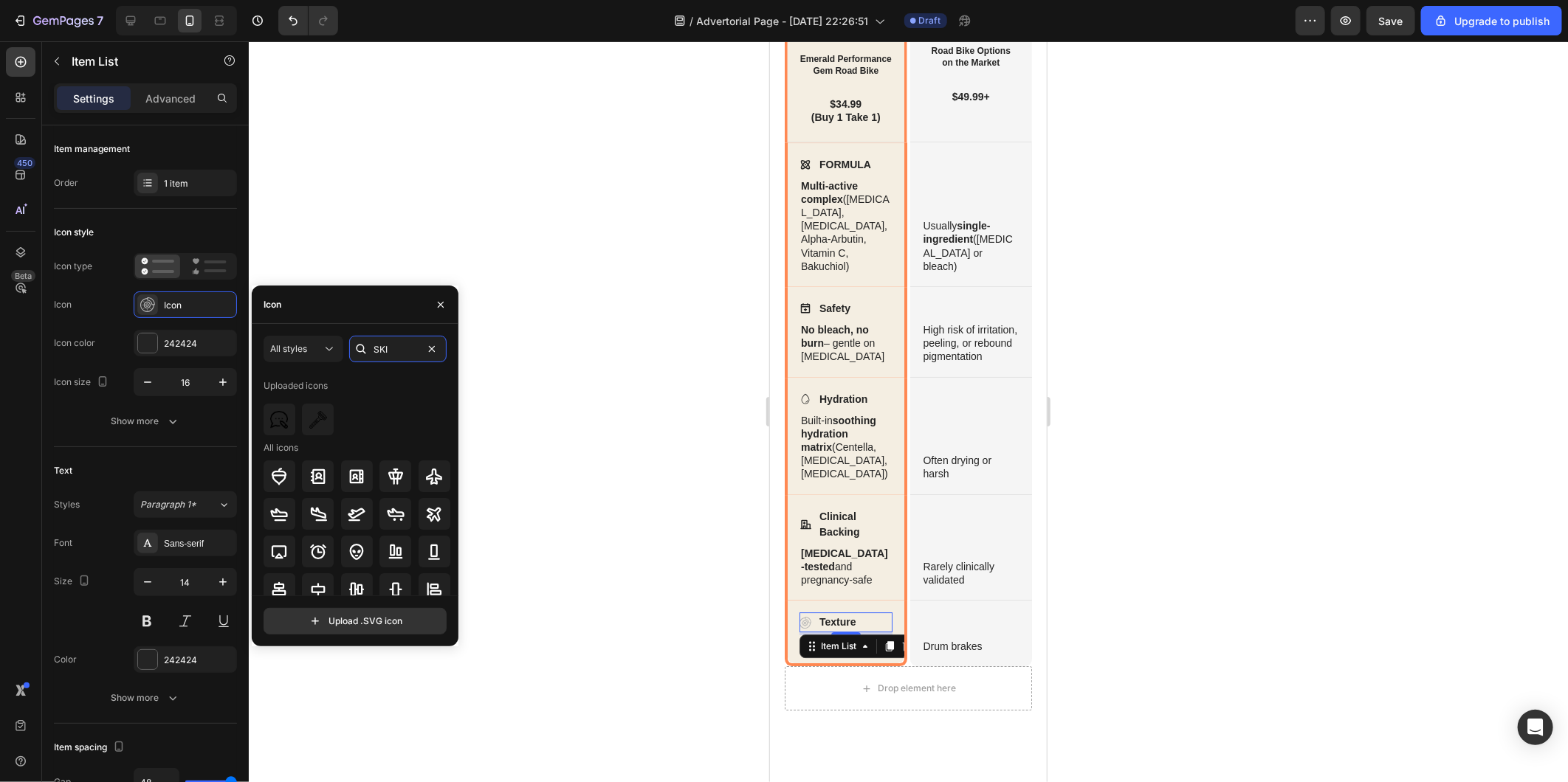
type input "SKIN"
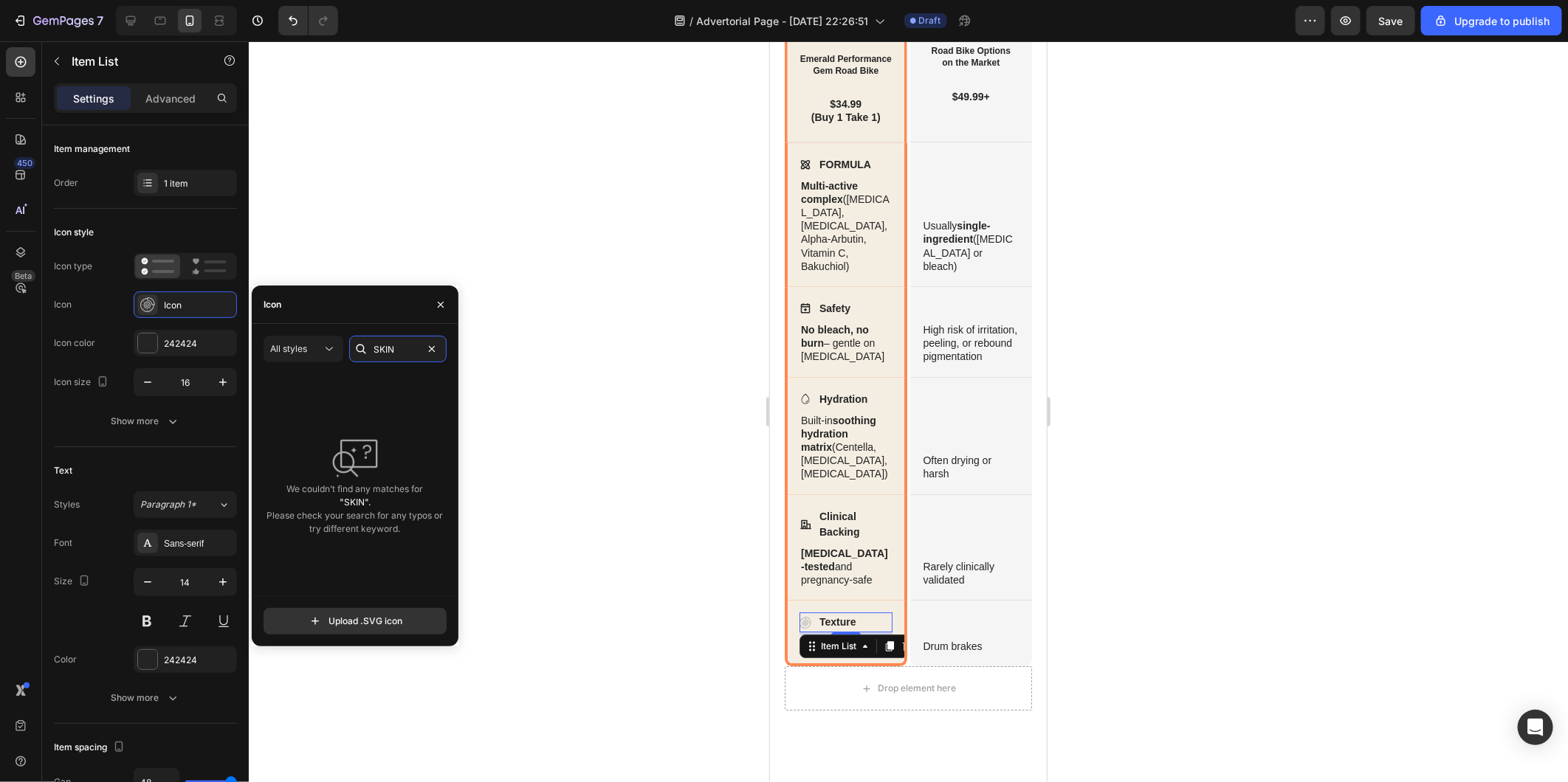
drag, startPoint x: 399, startPoint y: 351, endPoint x: 351, endPoint y: 352, distance: 48.0
click at [351, 352] on div "SKIN" at bounding box center [398, 349] width 98 height 26
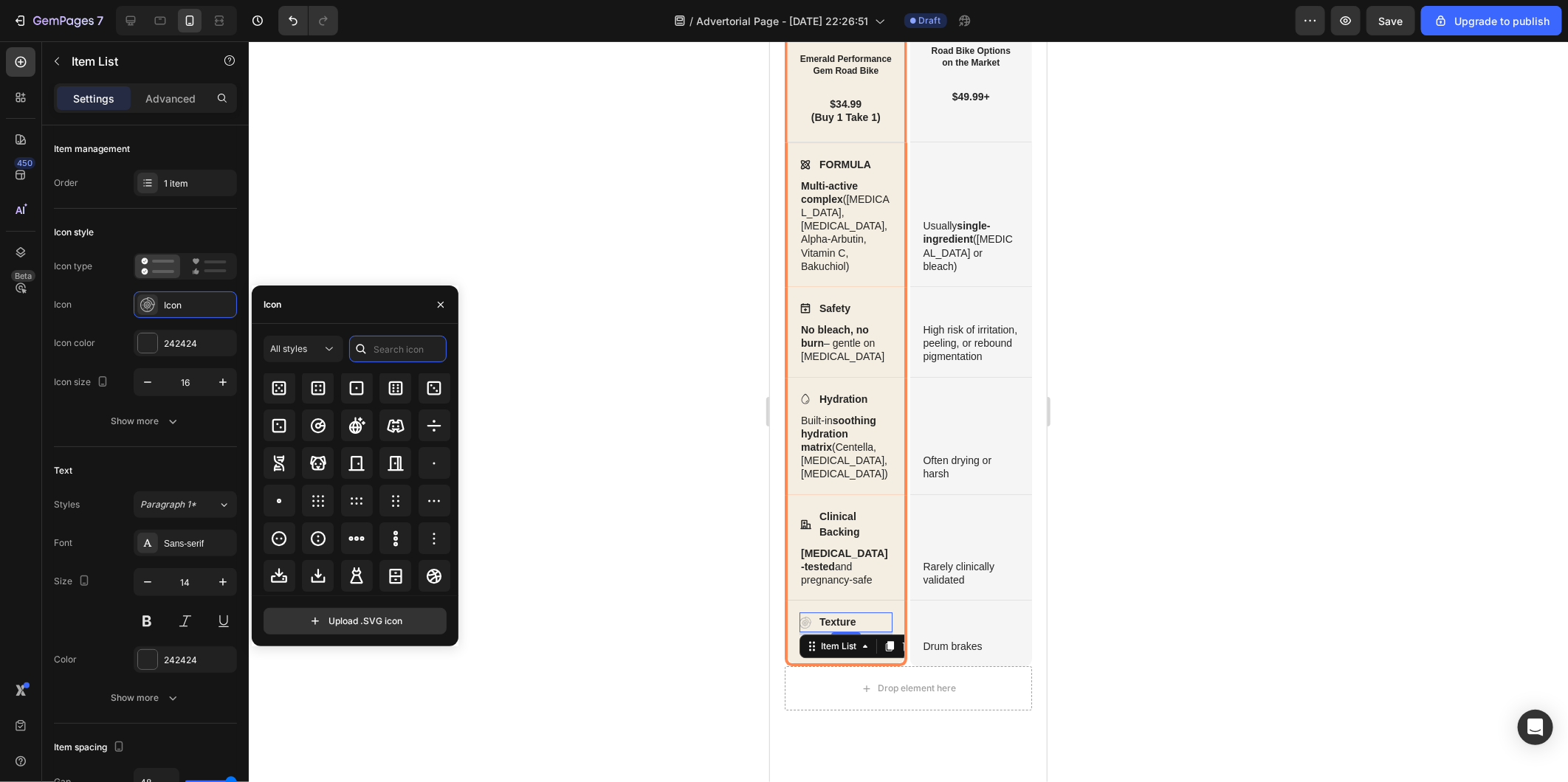
scroll to position [3198, 0]
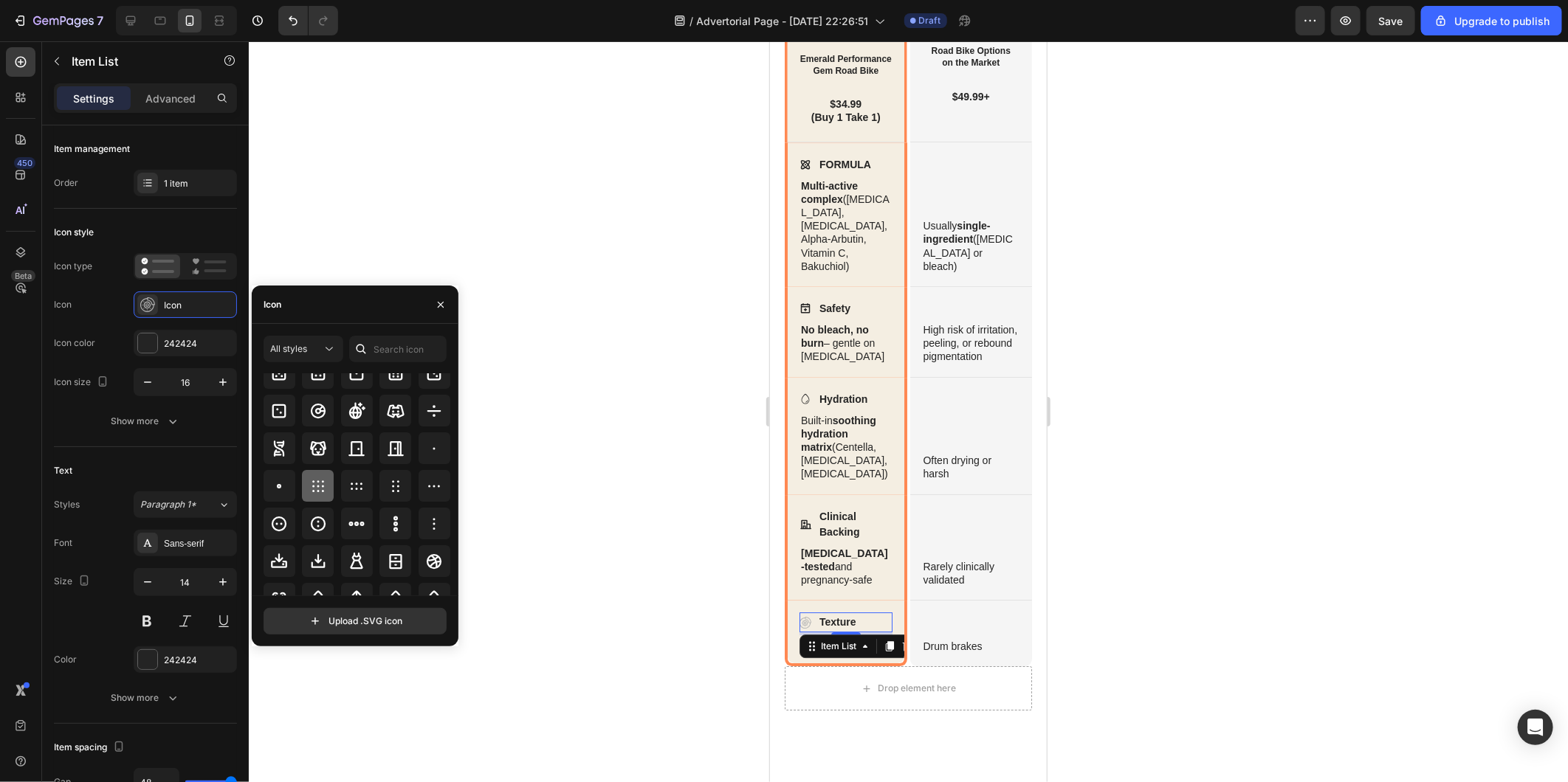
click at [318, 492] on icon at bounding box center [318, 487] width 18 height 18
click at [704, 598] on div at bounding box center [907, 412] width 1319 height 741
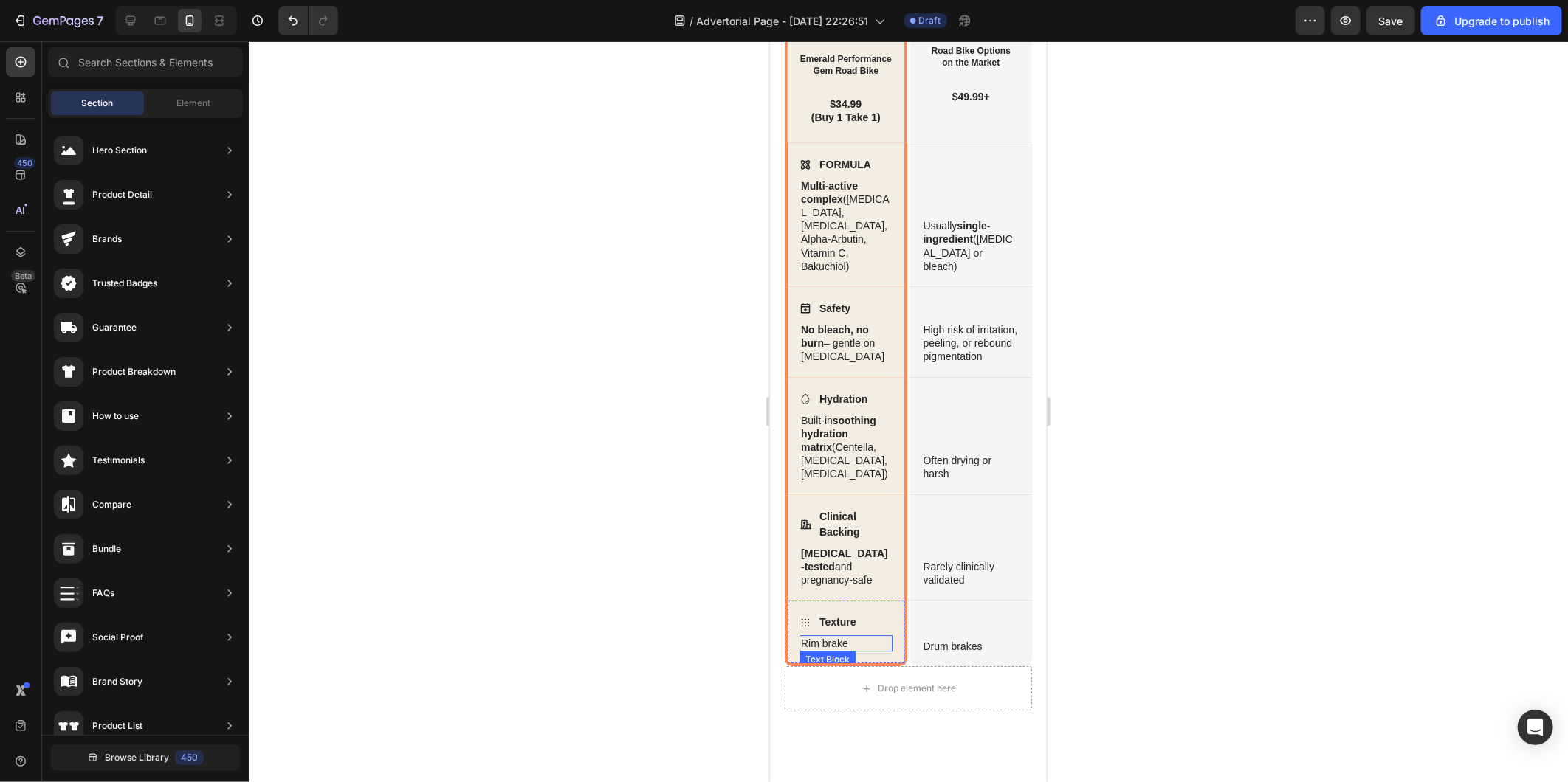
click at [841, 649] on p "Rim brake" at bounding box center [845, 643] width 90 height 14
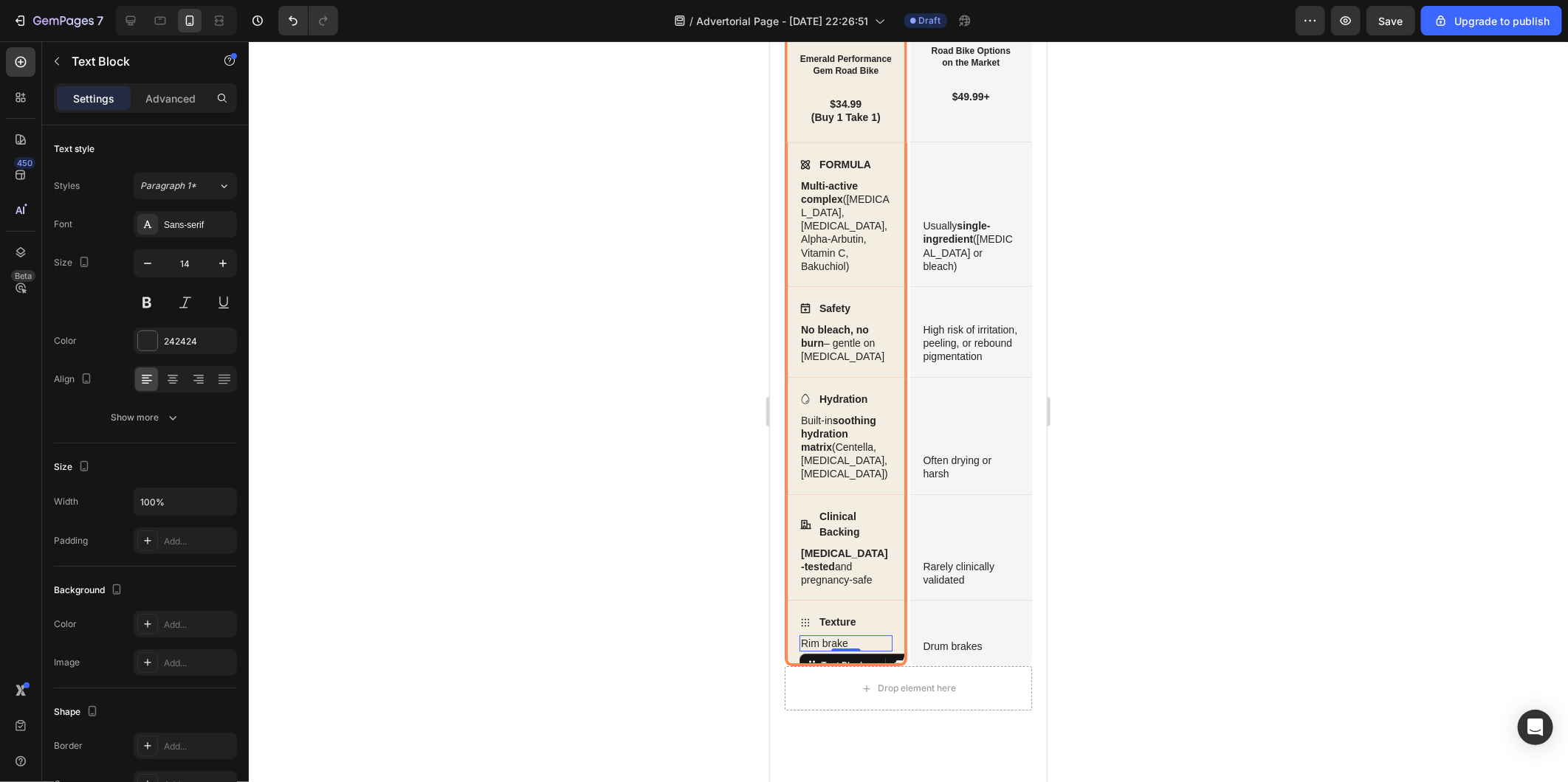
click at [841, 649] on p "Rim brake" at bounding box center [845, 643] width 90 height 14
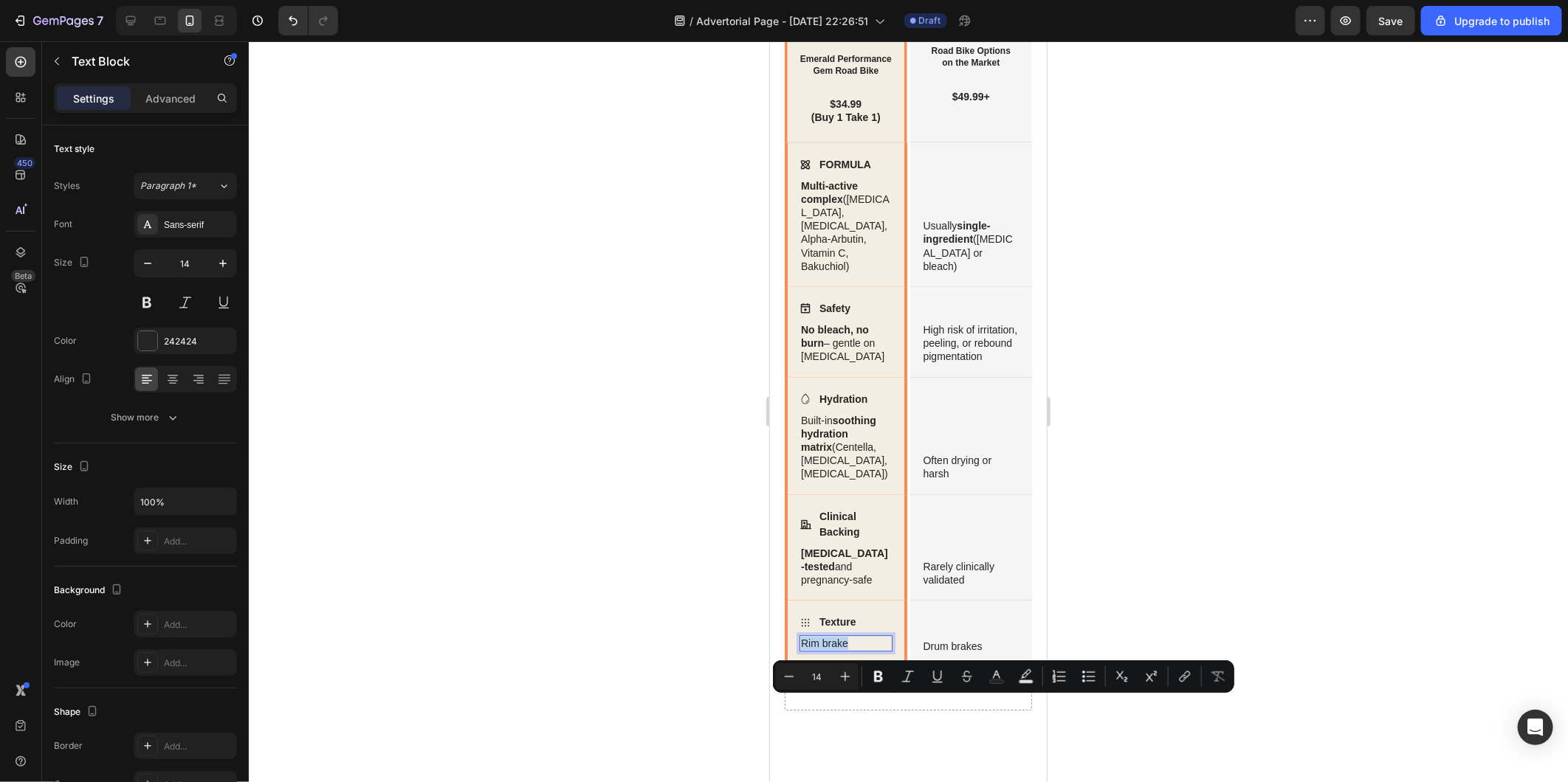
click at [841, 649] on p "Rim brake" at bounding box center [845, 643] width 90 height 14
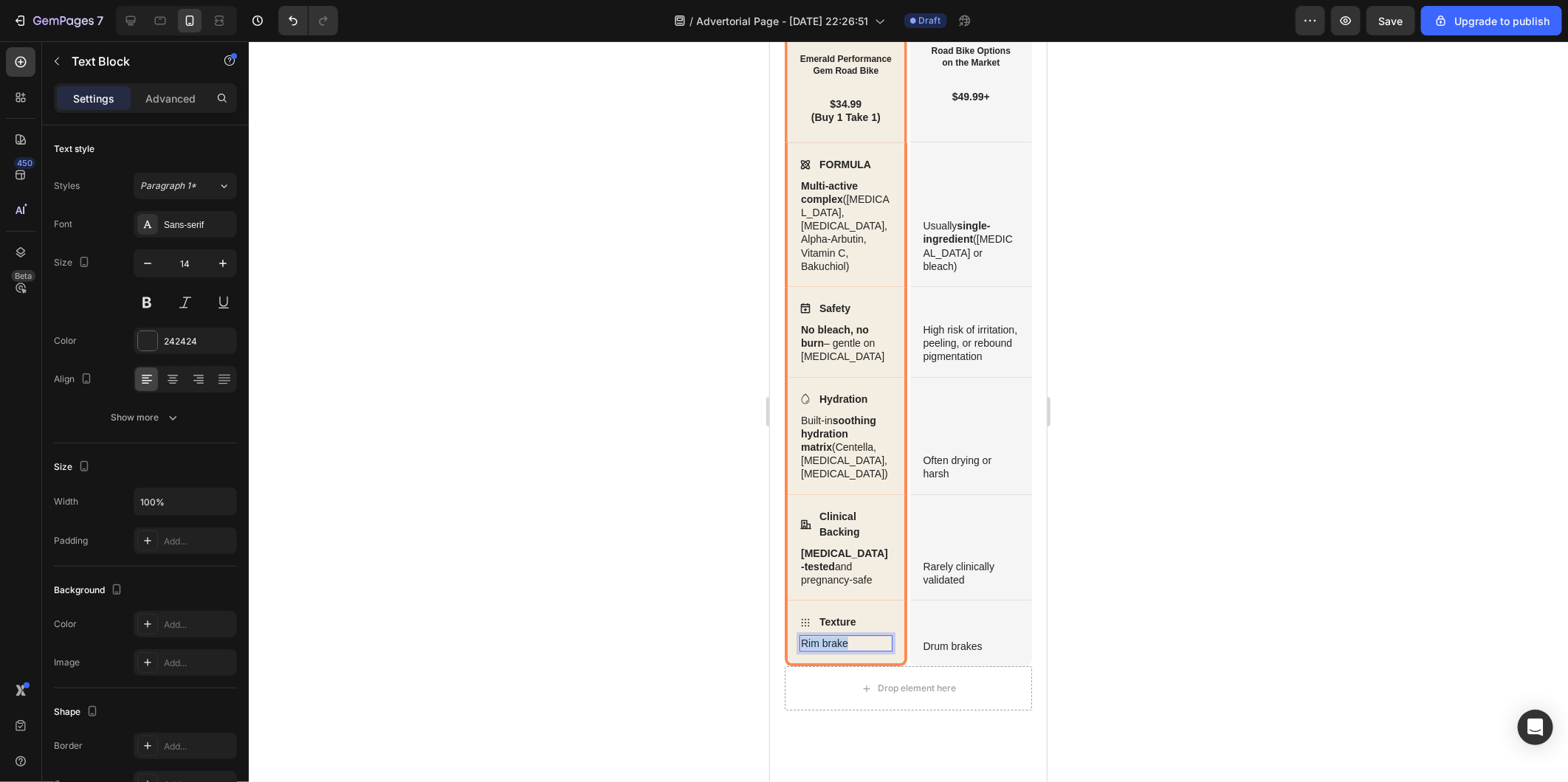
click at [841, 649] on p "Rim brake" at bounding box center [845, 643] width 90 height 14
click at [944, 666] on p "Drum brakes" at bounding box center [971, 659] width 96 height 14
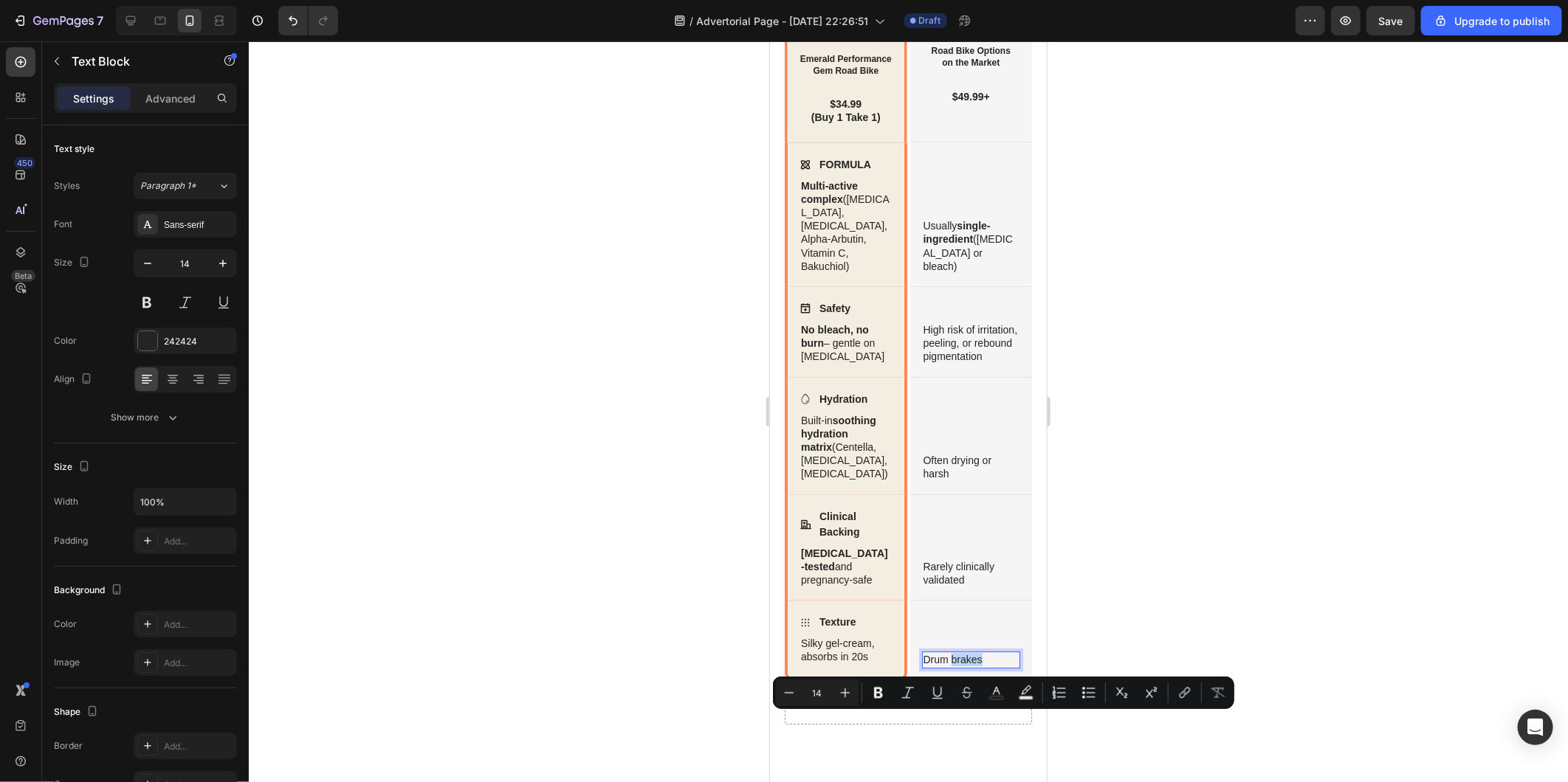
click at [945, 666] on p "Drum brakes" at bounding box center [971, 659] width 96 height 14
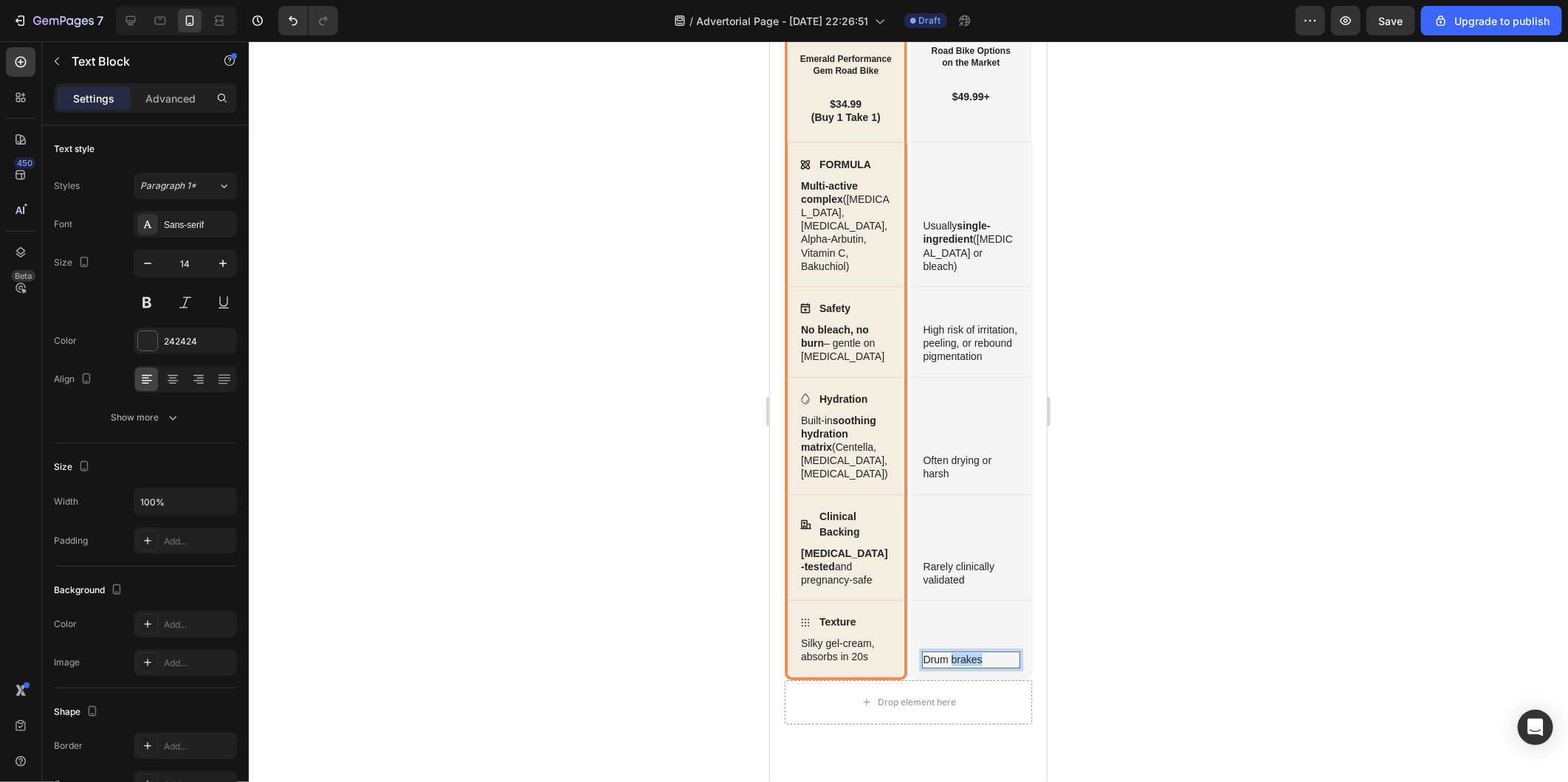
click at [945, 666] on p "Drum brakes" at bounding box center [971, 659] width 96 height 14
click at [1102, 616] on div at bounding box center [907, 412] width 1319 height 741
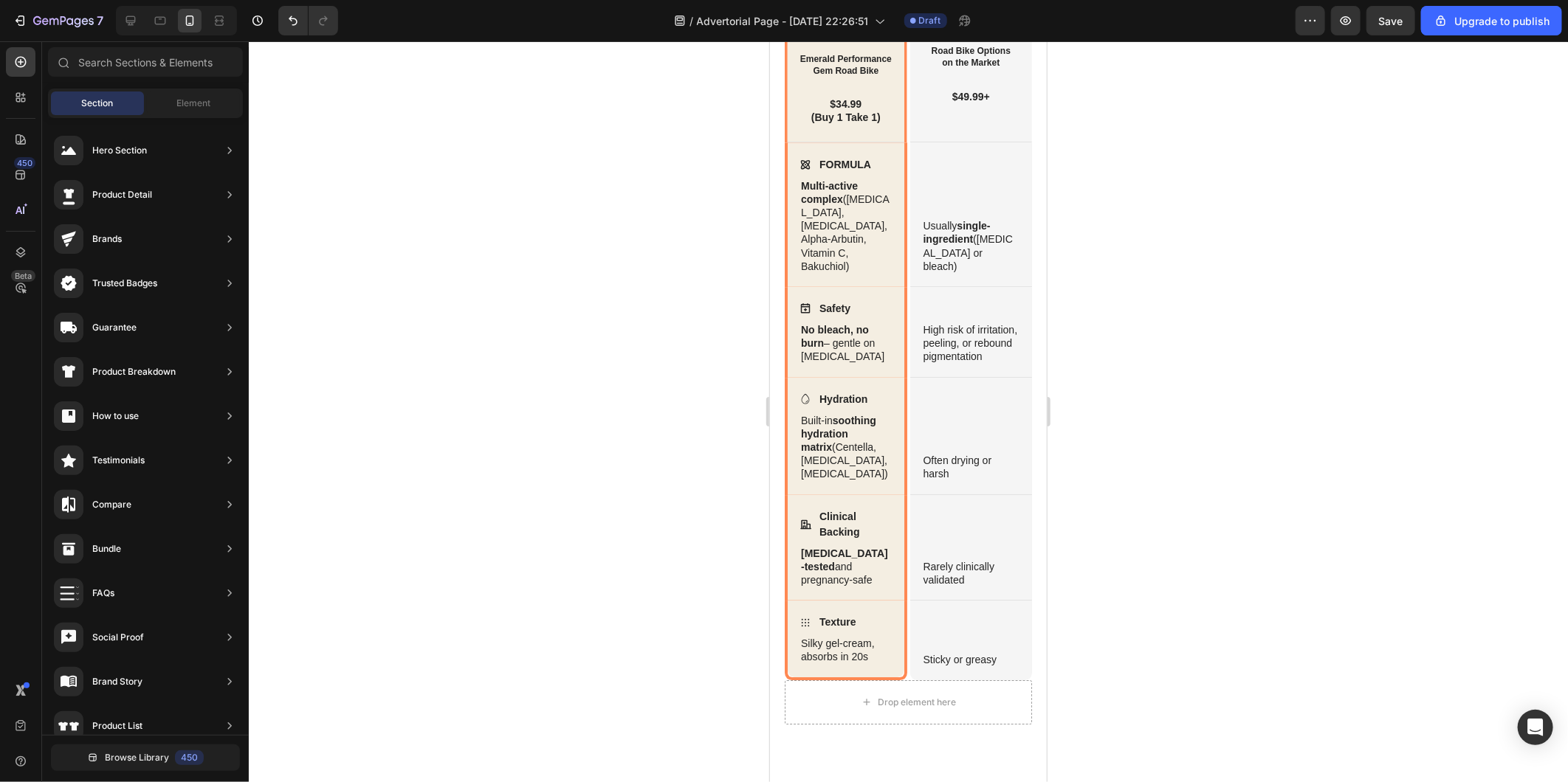
click at [563, 556] on div at bounding box center [907, 412] width 1319 height 741
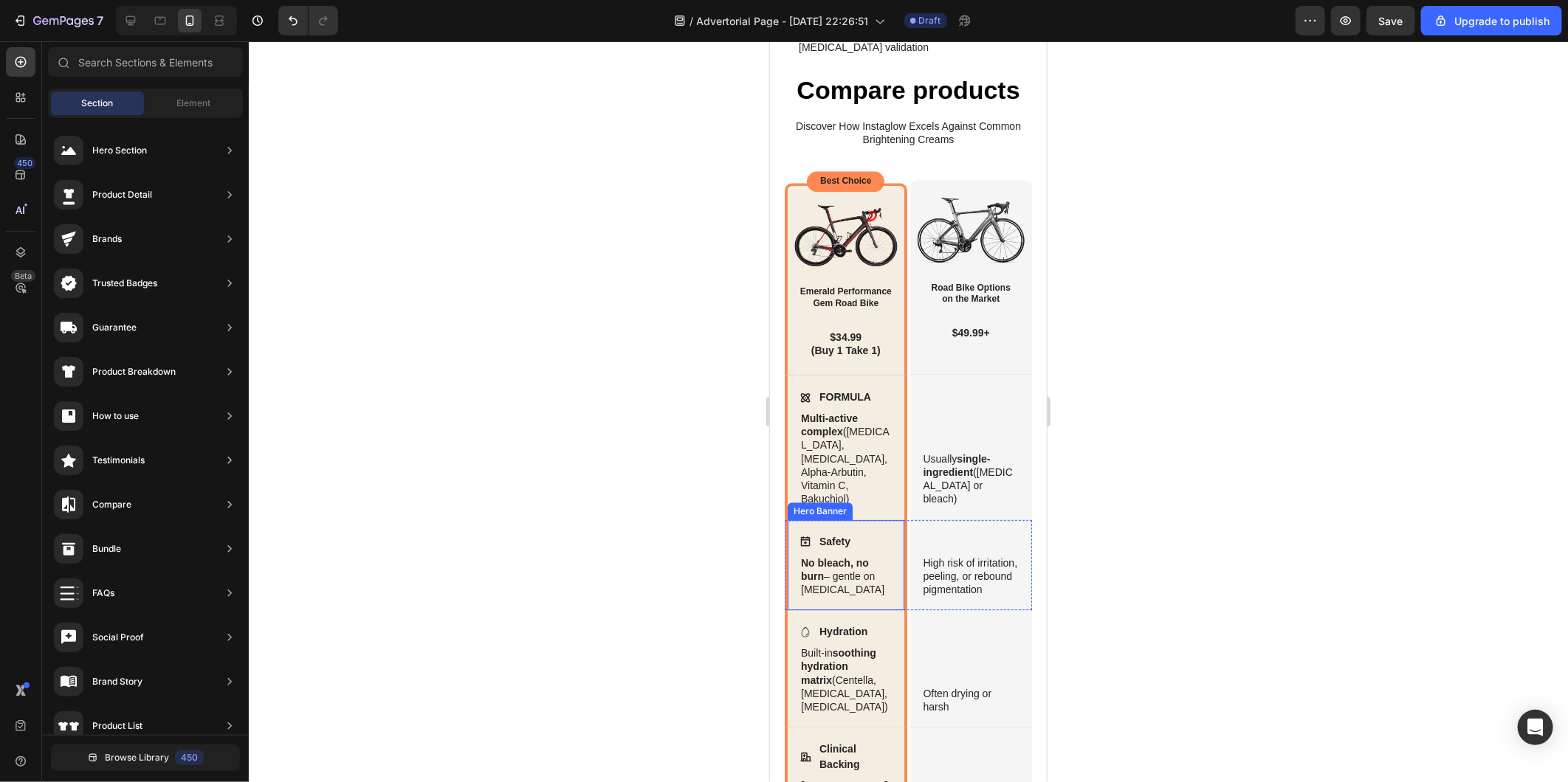
scroll to position [2367, 0]
click at [602, 330] on div at bounding box center [907, 412] width 1319 height 741
click at [864, 268] on img at bounding box center [845, 236] width 105 height 65
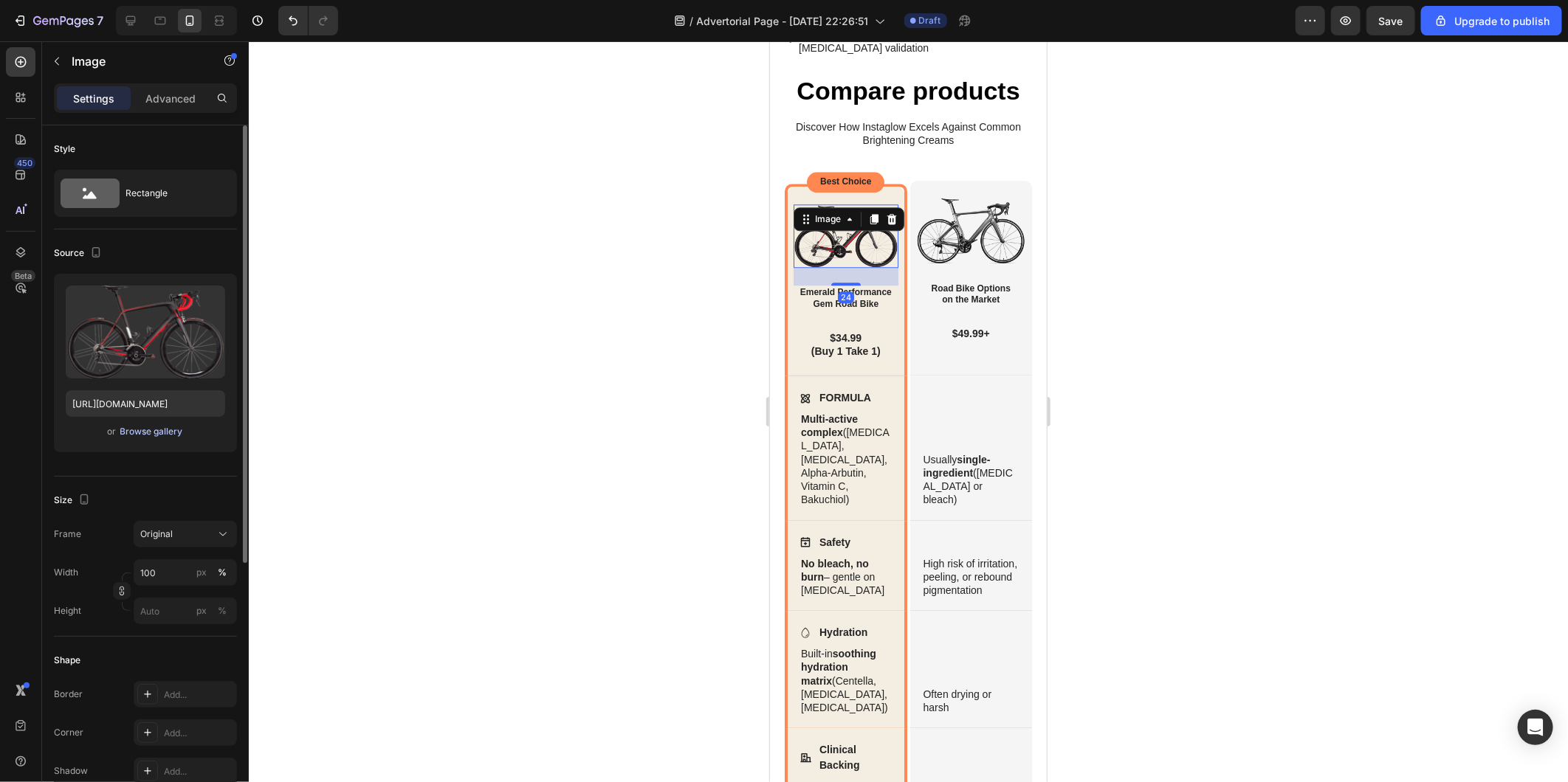
click at [156, 434] on div "Browse gallery" at bounding box center [152, 432] width 63 height 14
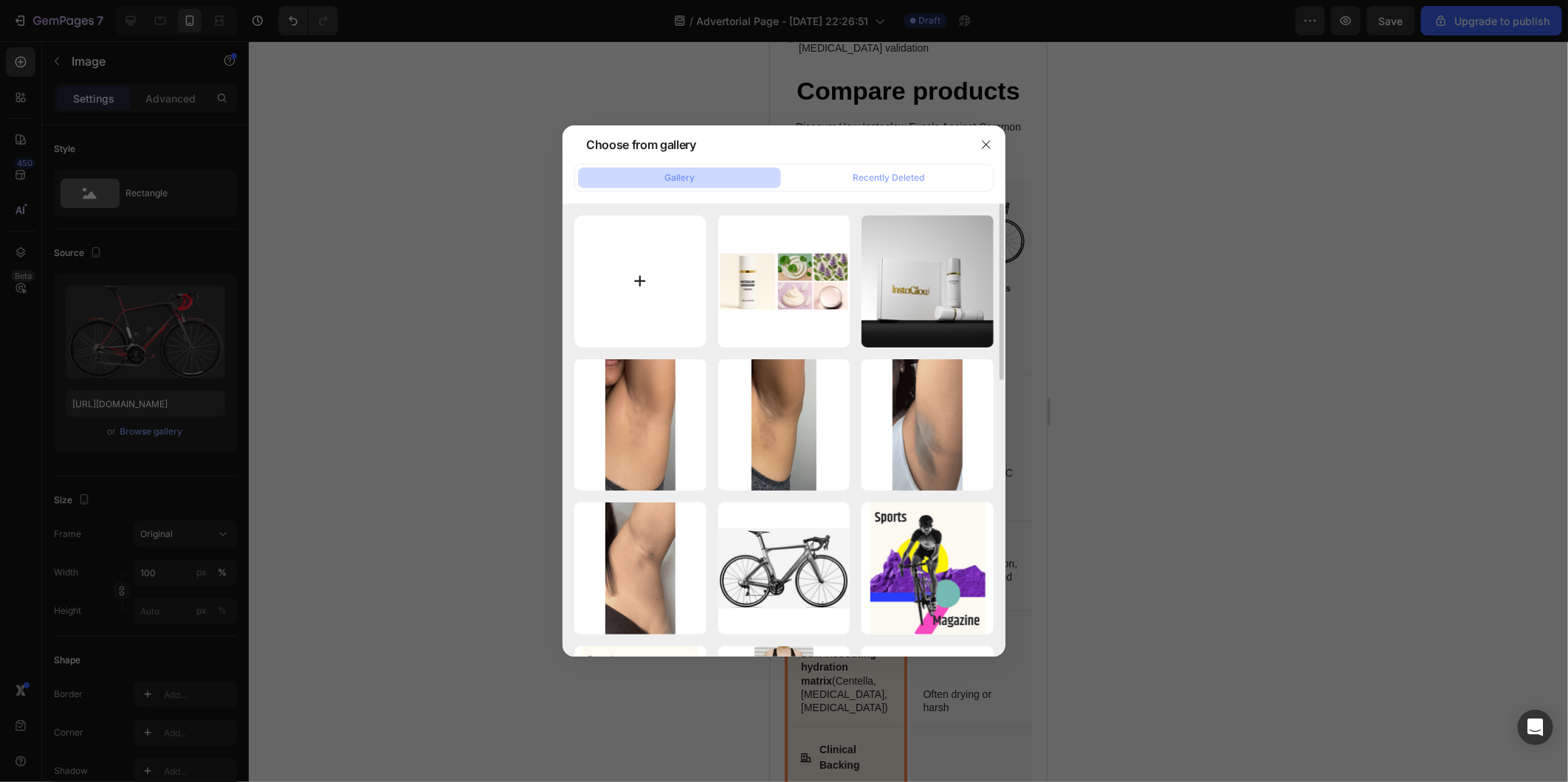
click at [657, 284] on input "file" at bounding box center [639, 281] width 132 height 132
type input "C:\fakepath\Untitled design.png"
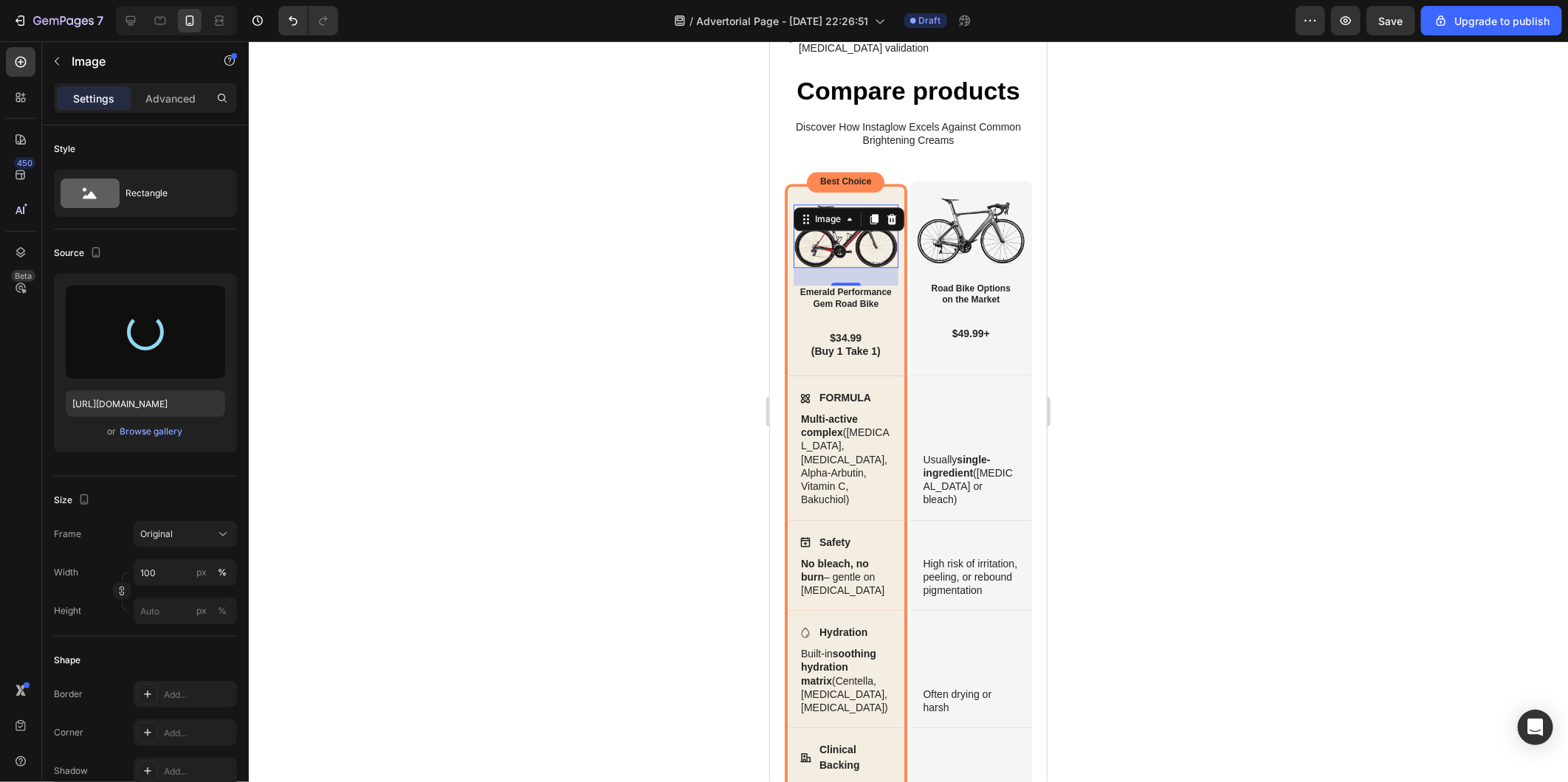
type input "https://cdn.shopify.com/s/files/1/0614/9632/8303/files/gempages_577192992033473…"
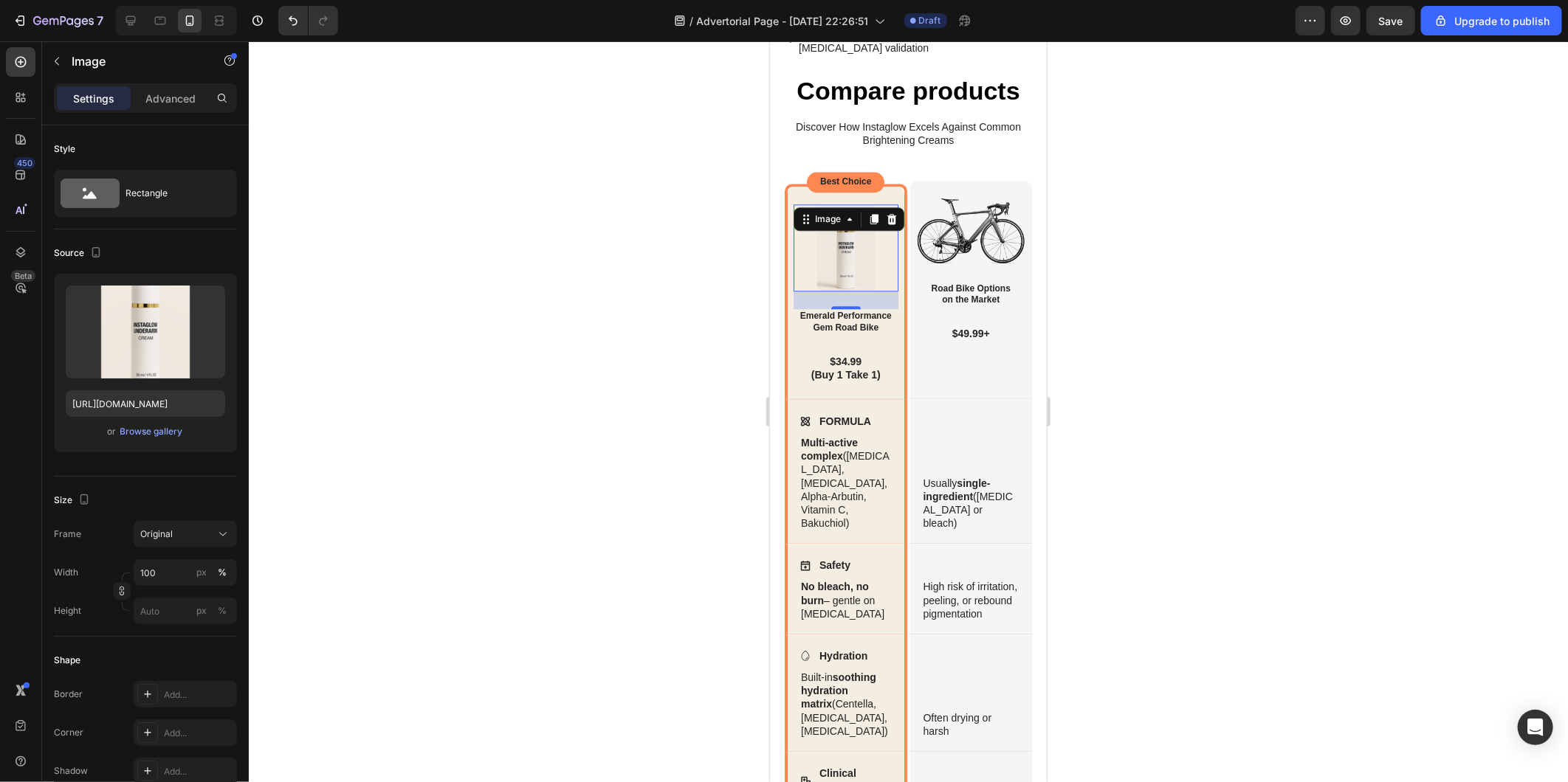
click at [1171, 431] on div at bounding box center [907, 412] width 1319 height 741
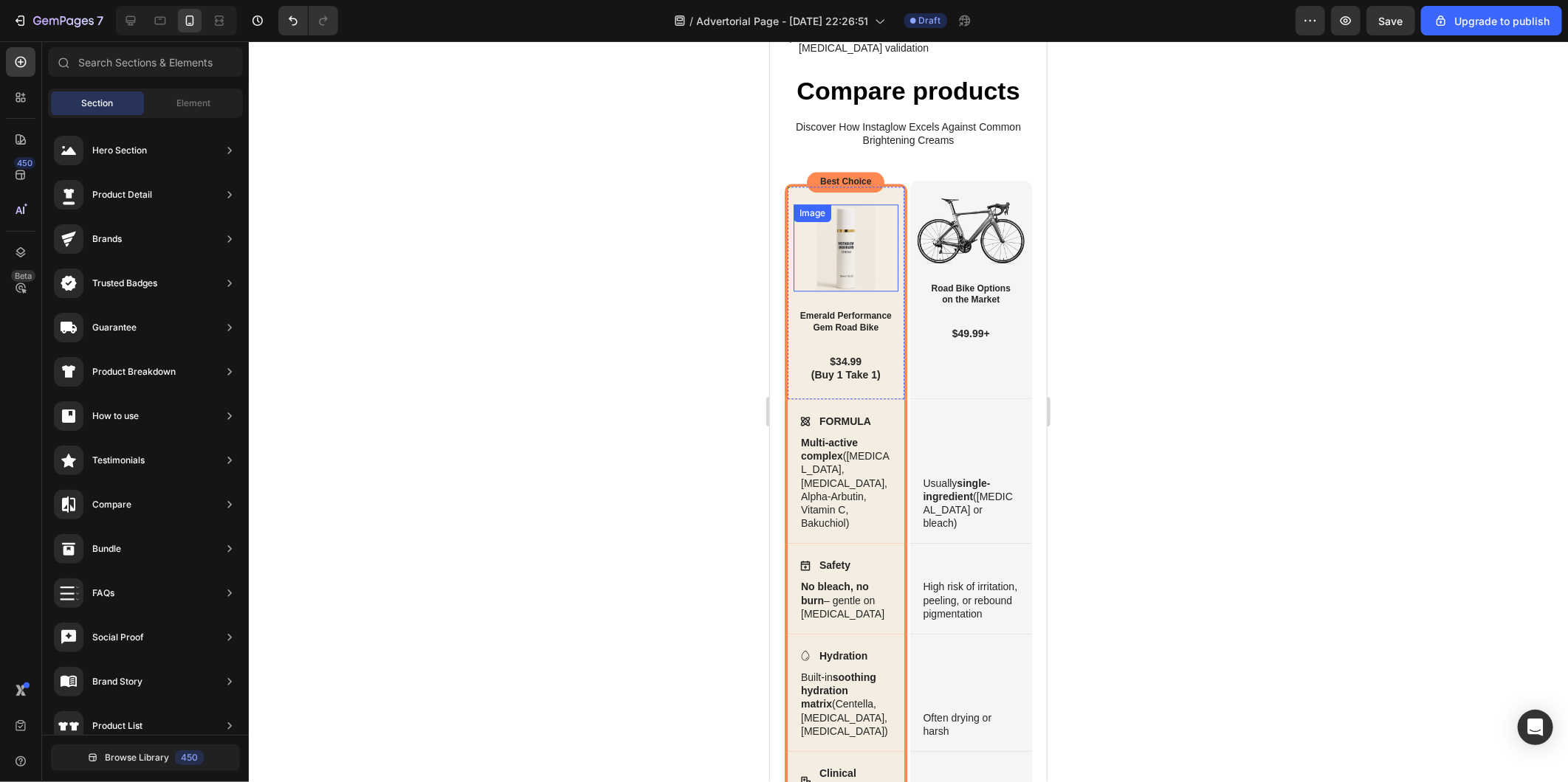
click at [823, 291] on img at bounding box center [845, 247] width 105 height 88
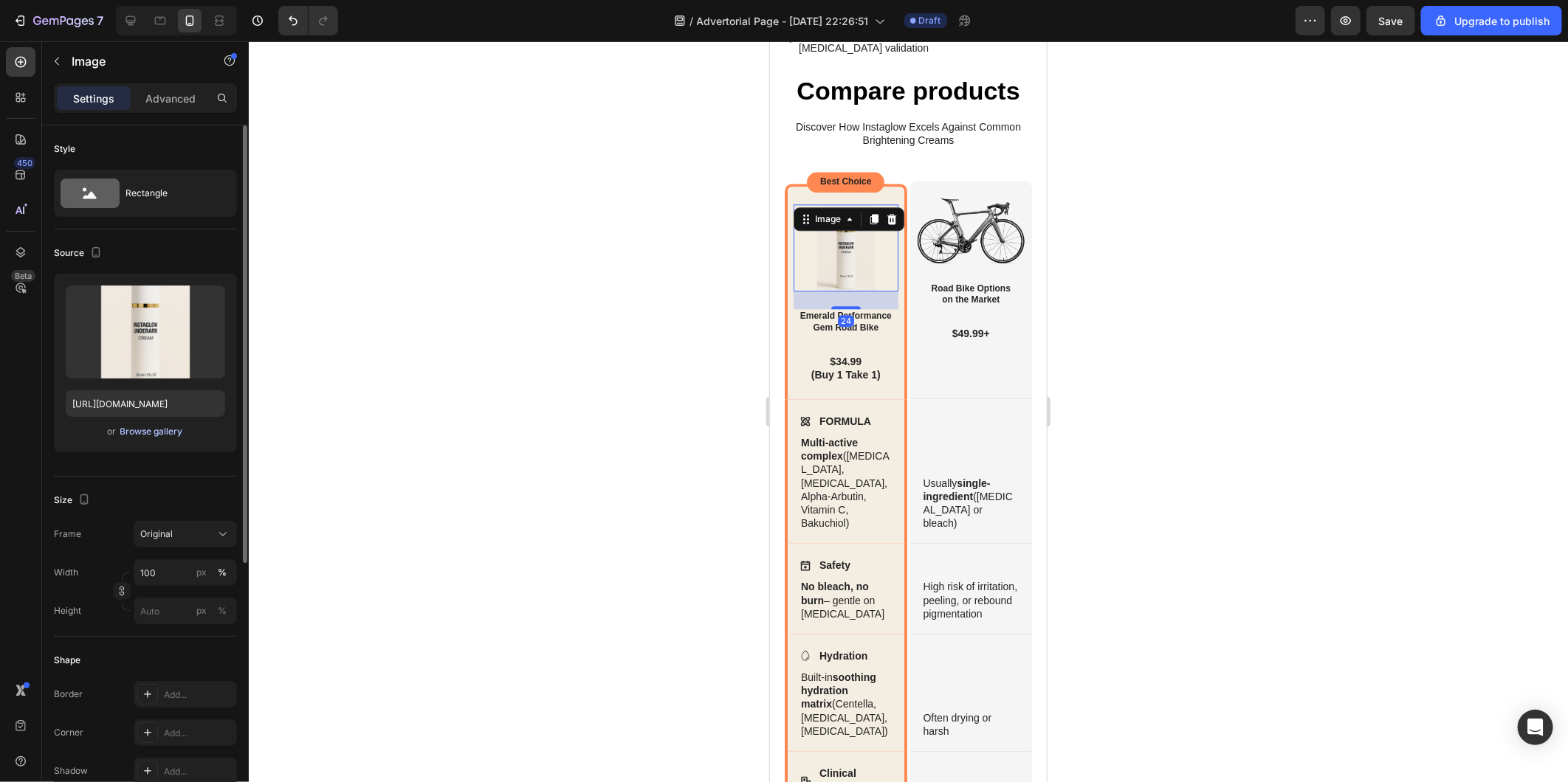
click at [167, 430] on div "Browse gallery" at bounding box center [152, 432] width 63 height 14
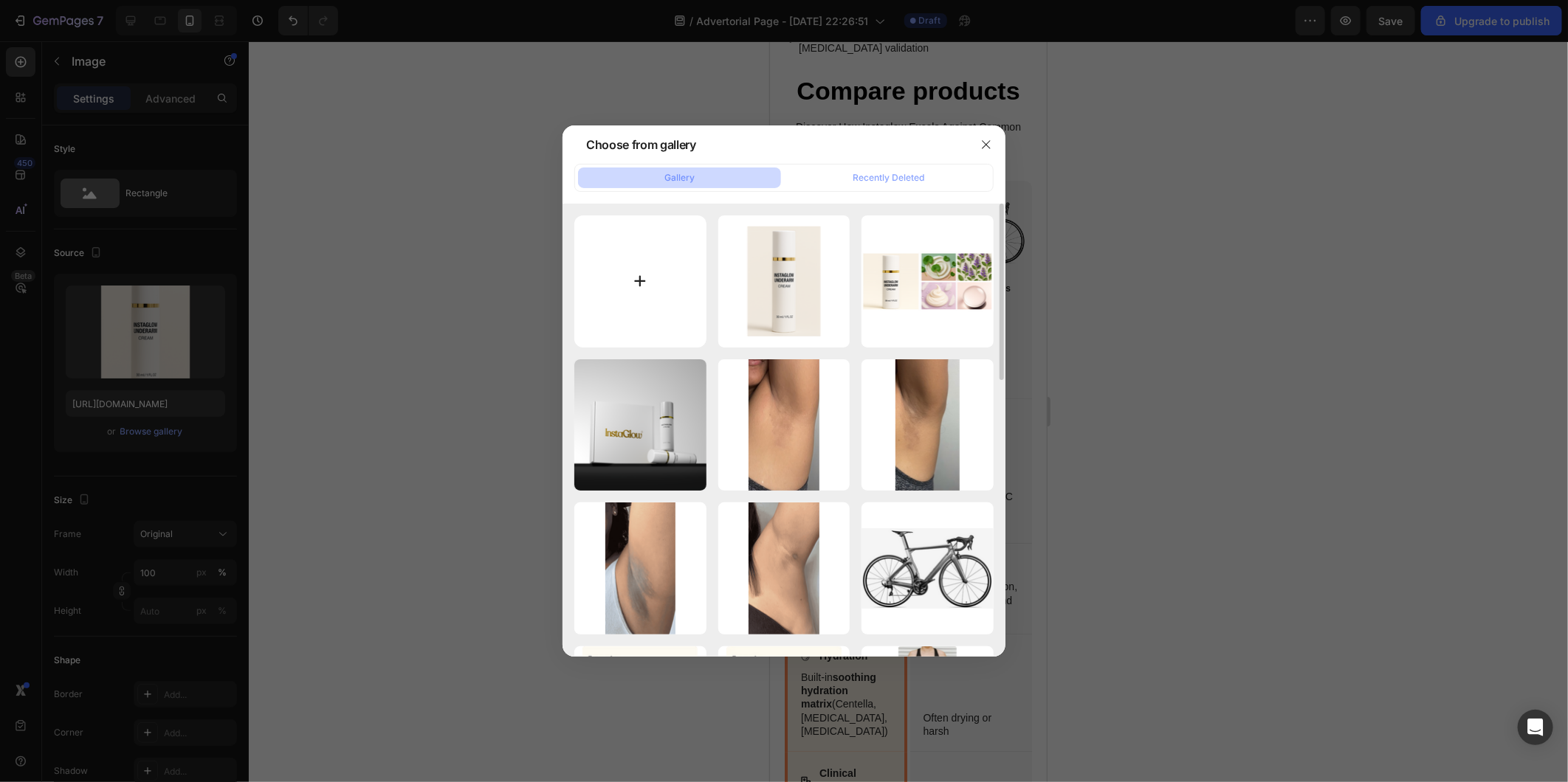
click at [626, 269] on input "file" at bounding box center [639, 281] width 132 height 132
type input "C:\fakepath\Untitled design (2).png"
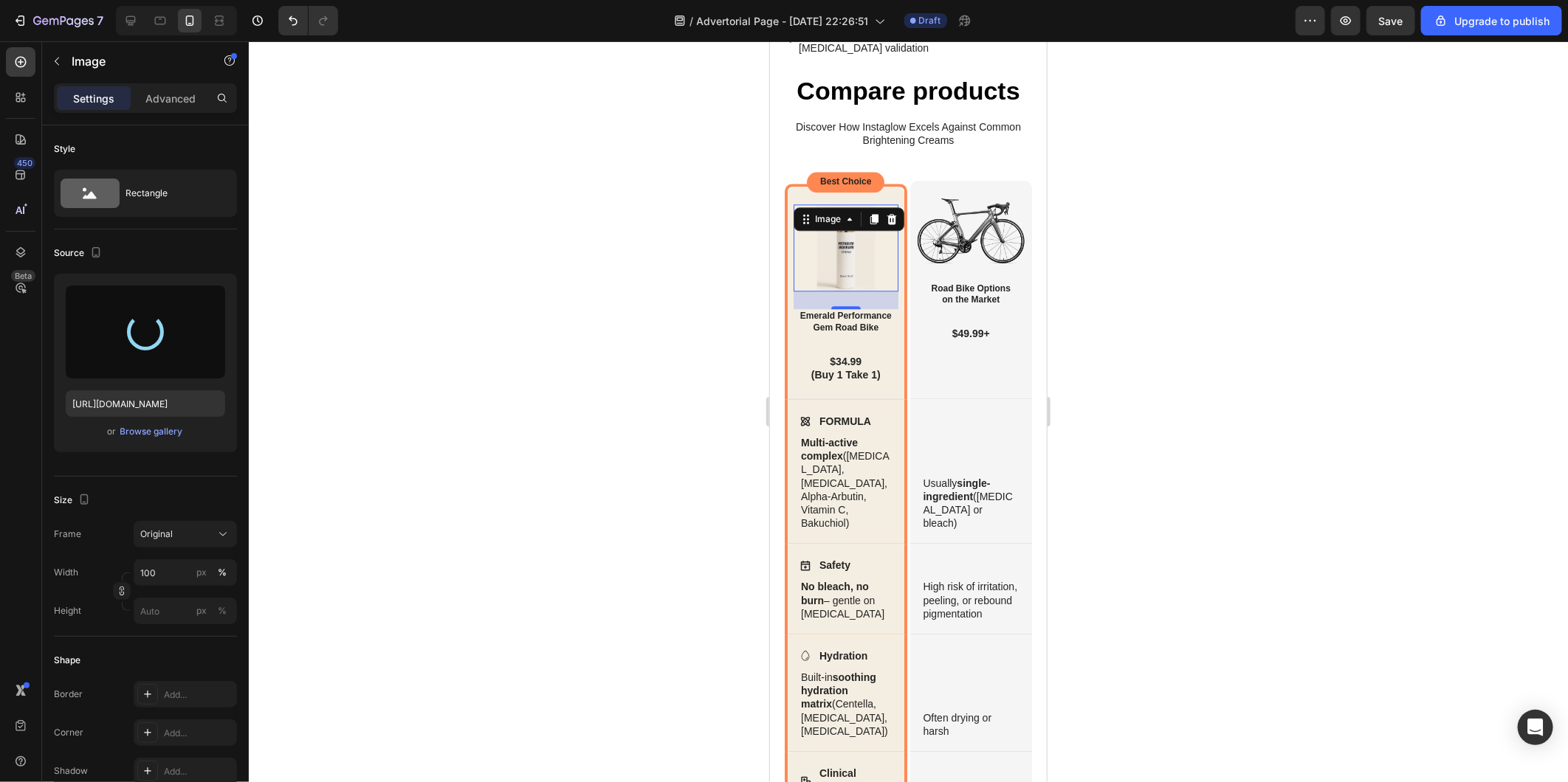
type input "https://cdn.shopify.com/s/files/1/0614/9632/8303/files/gempages_577192992033473…"
click at [1160, 348] on div at bounding box center [907, 412] width 1319 height 741
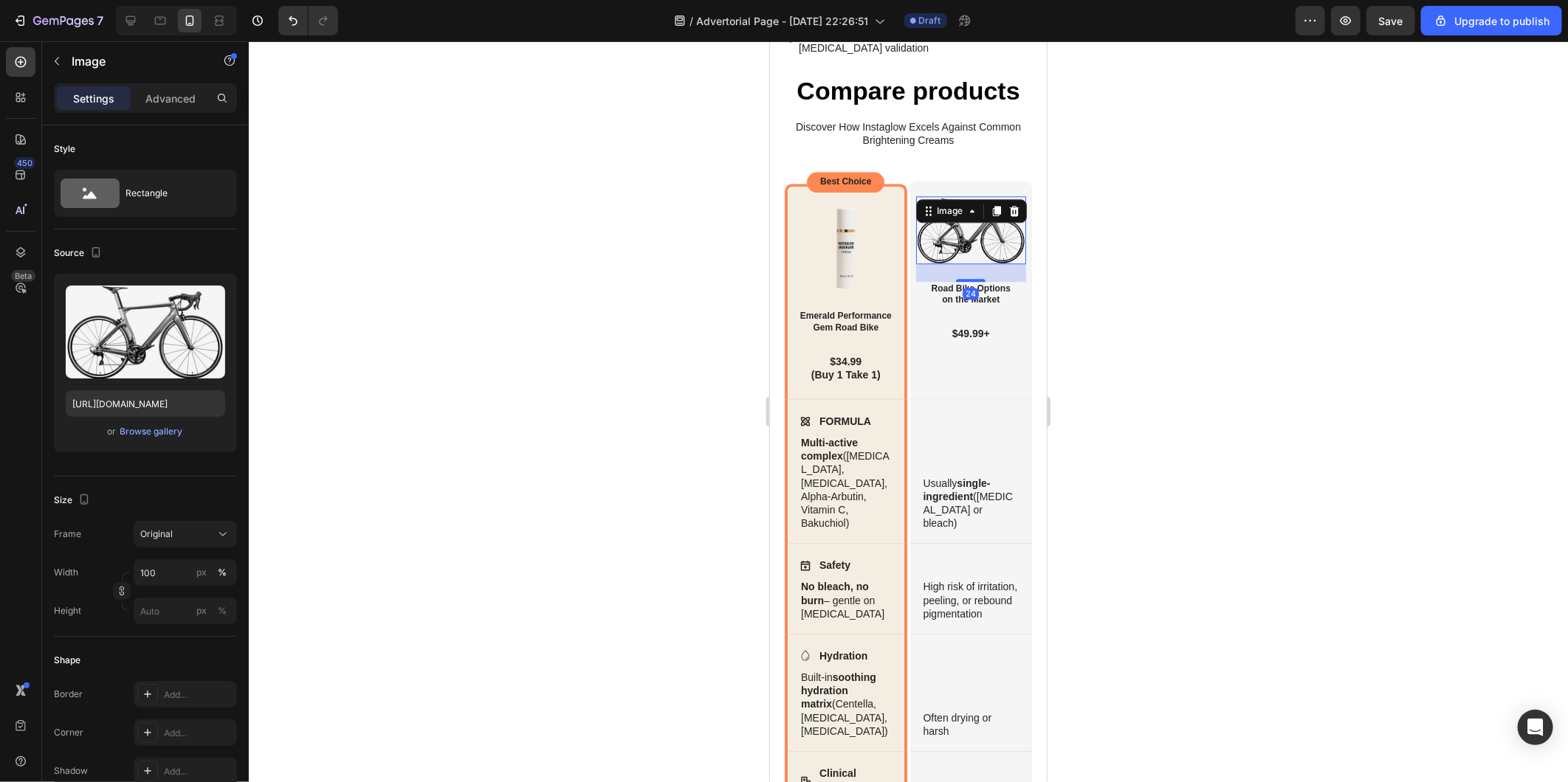
click at [966, 264] on img at bounding box center [970, 229] width 110 height 67
click at [973, 264] on img at bounding box center [970, 229] width 110 height 67
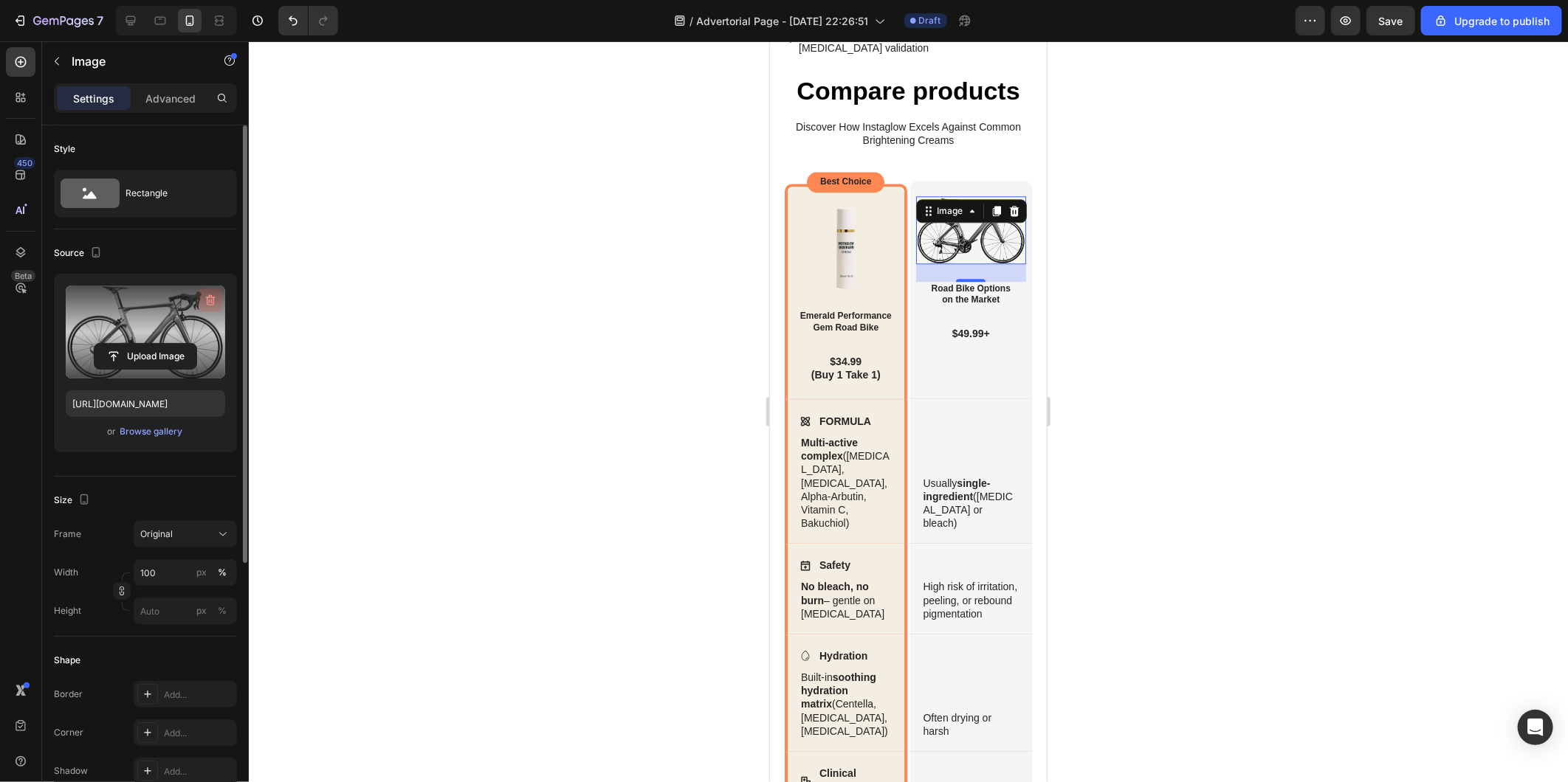
click at [209, 300] on icon "button" at bounding box center [210, 301] width 2 height 5
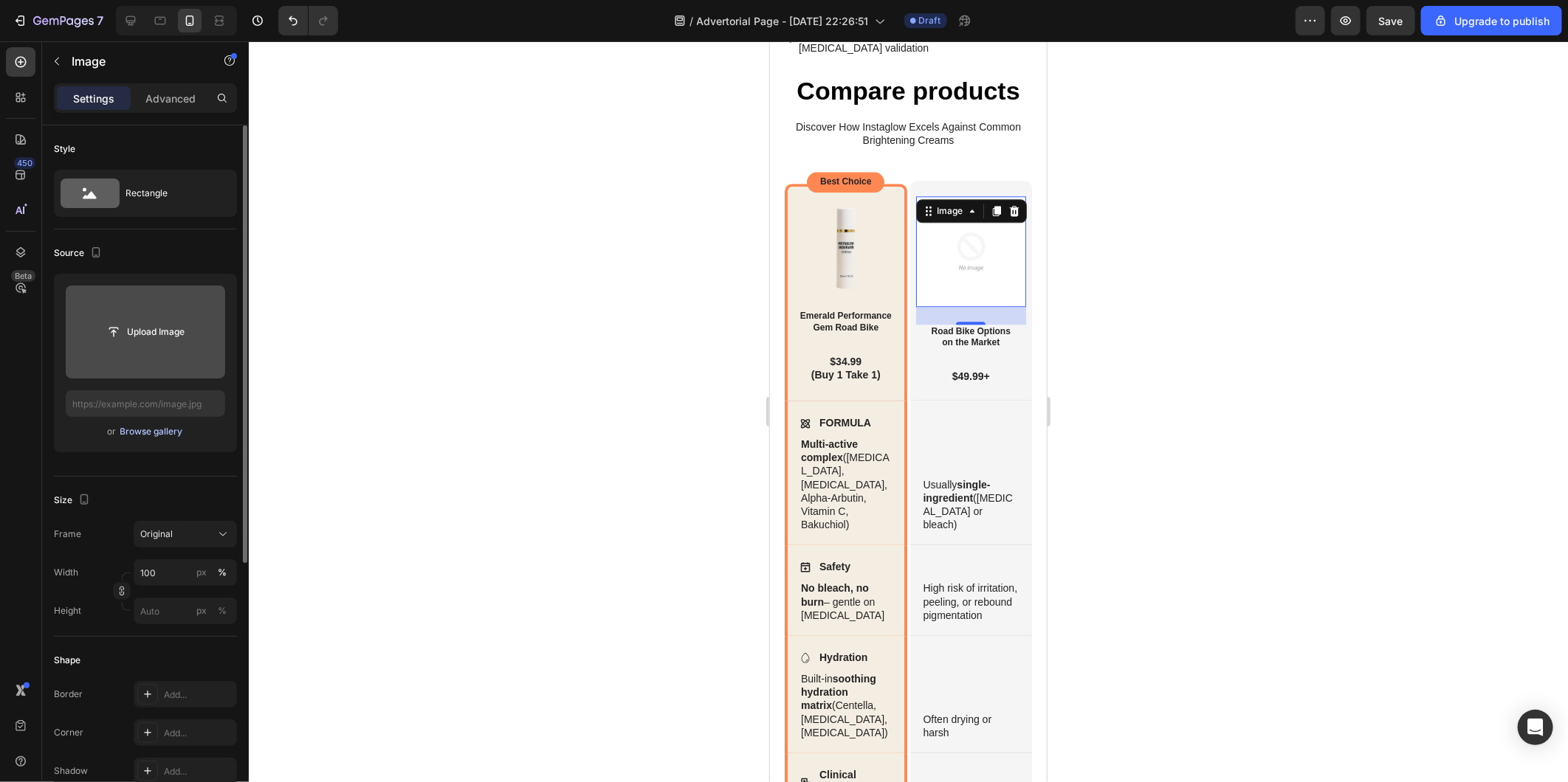
click at [171, 432] on div "Browse gallery" at bounding box center [152, 432] width 63 height 14
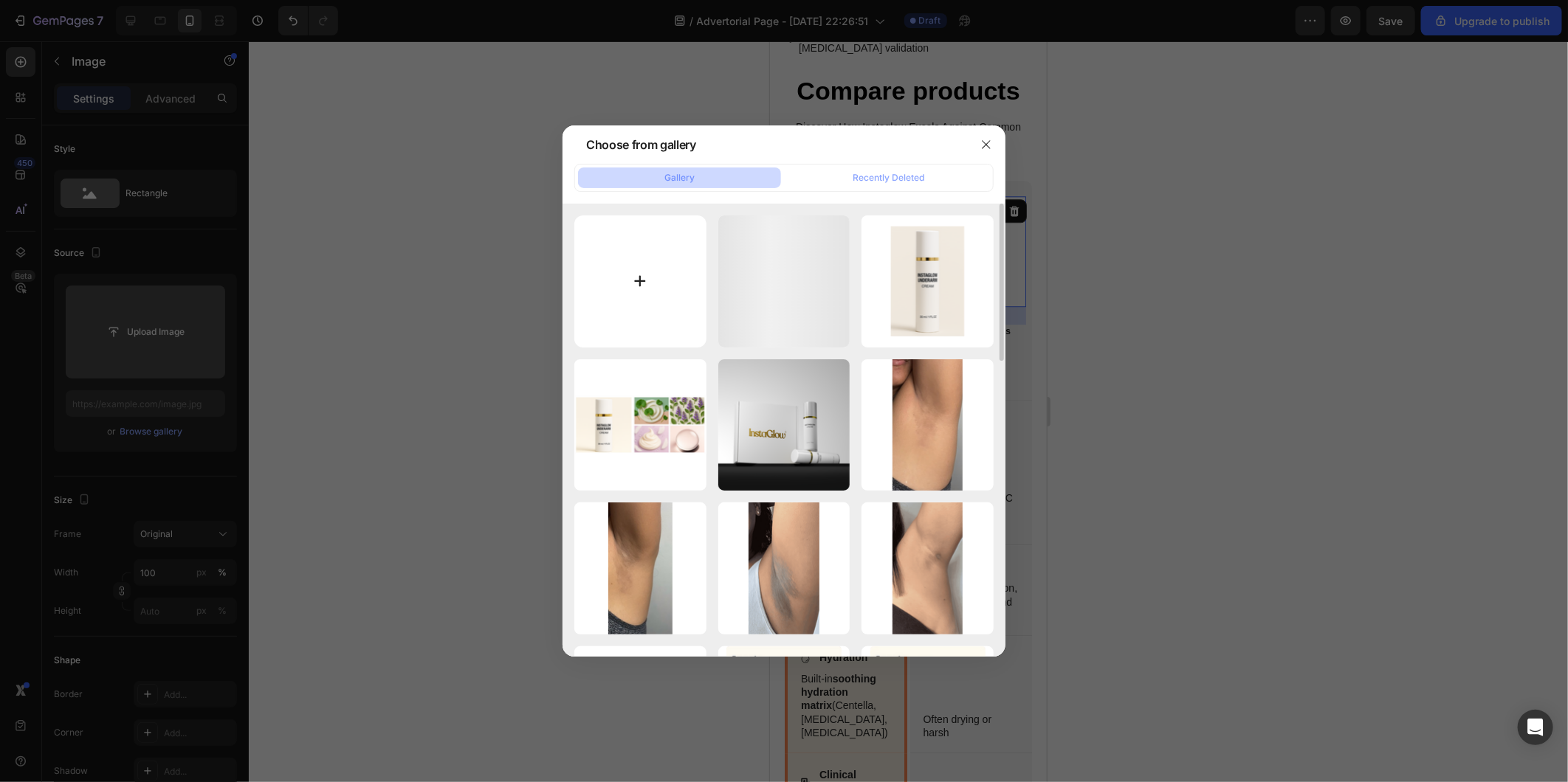
click at [632, 292] on input "file" at bounding box center [639, 281] width 132 height 132
type input "C:\fakepath\Untitled design (3).png"
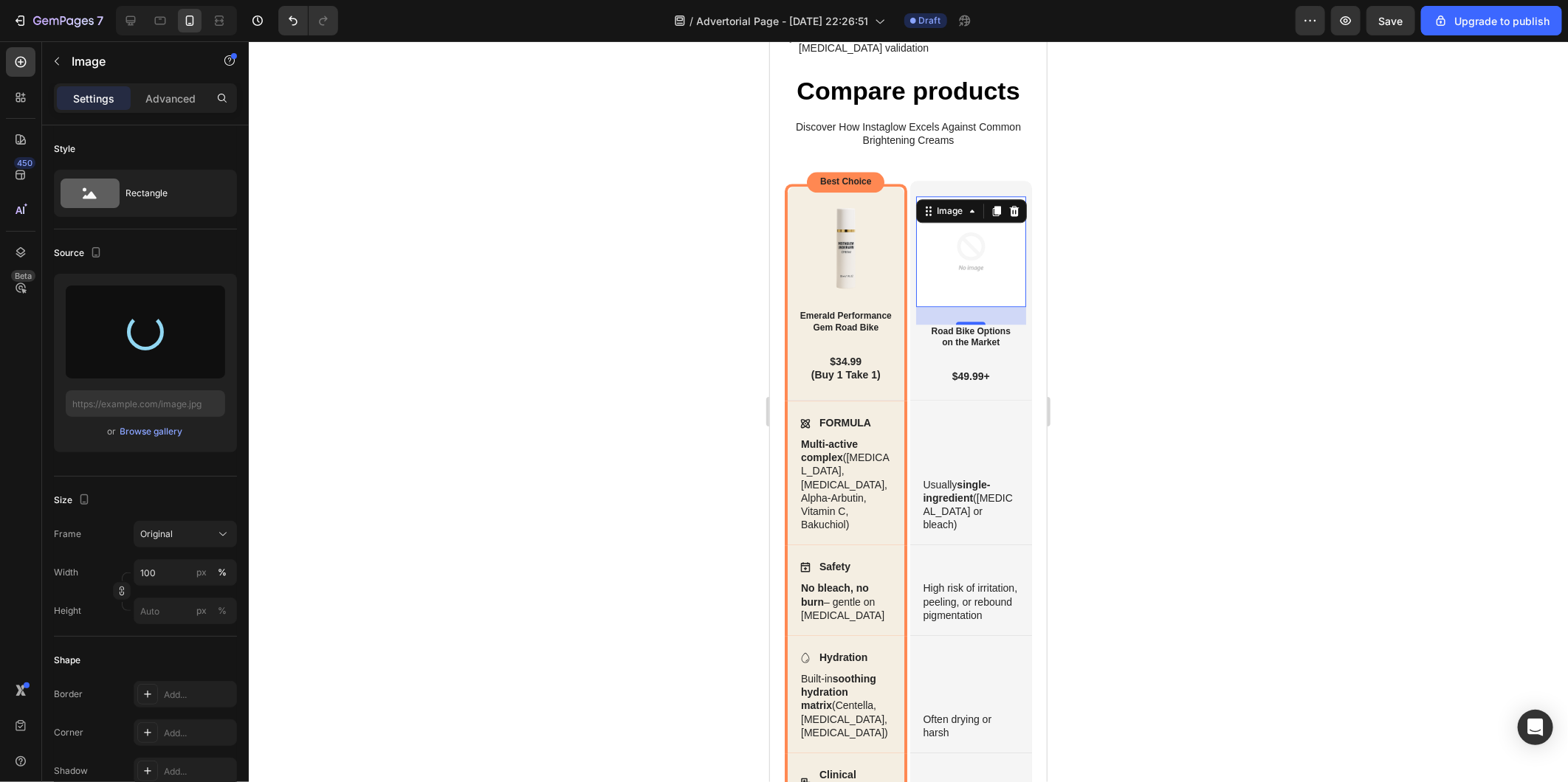
type input "https://cdn.shopify.com/s/files/1/0614/9632/8303/files/gempages_577192992033473…"
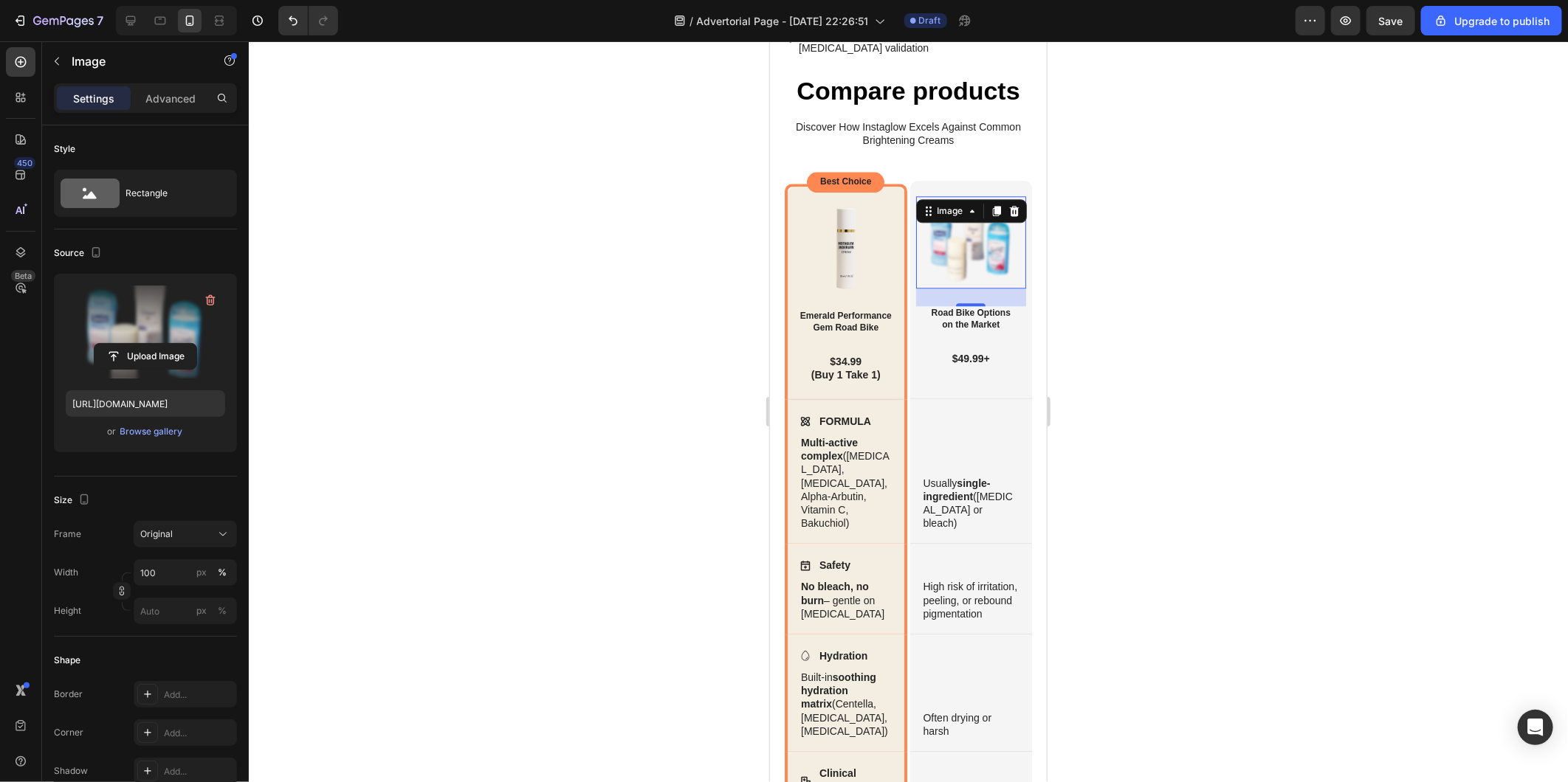
click at [657, 347] on div at bounding box center [907, 412] width 1319 height 741
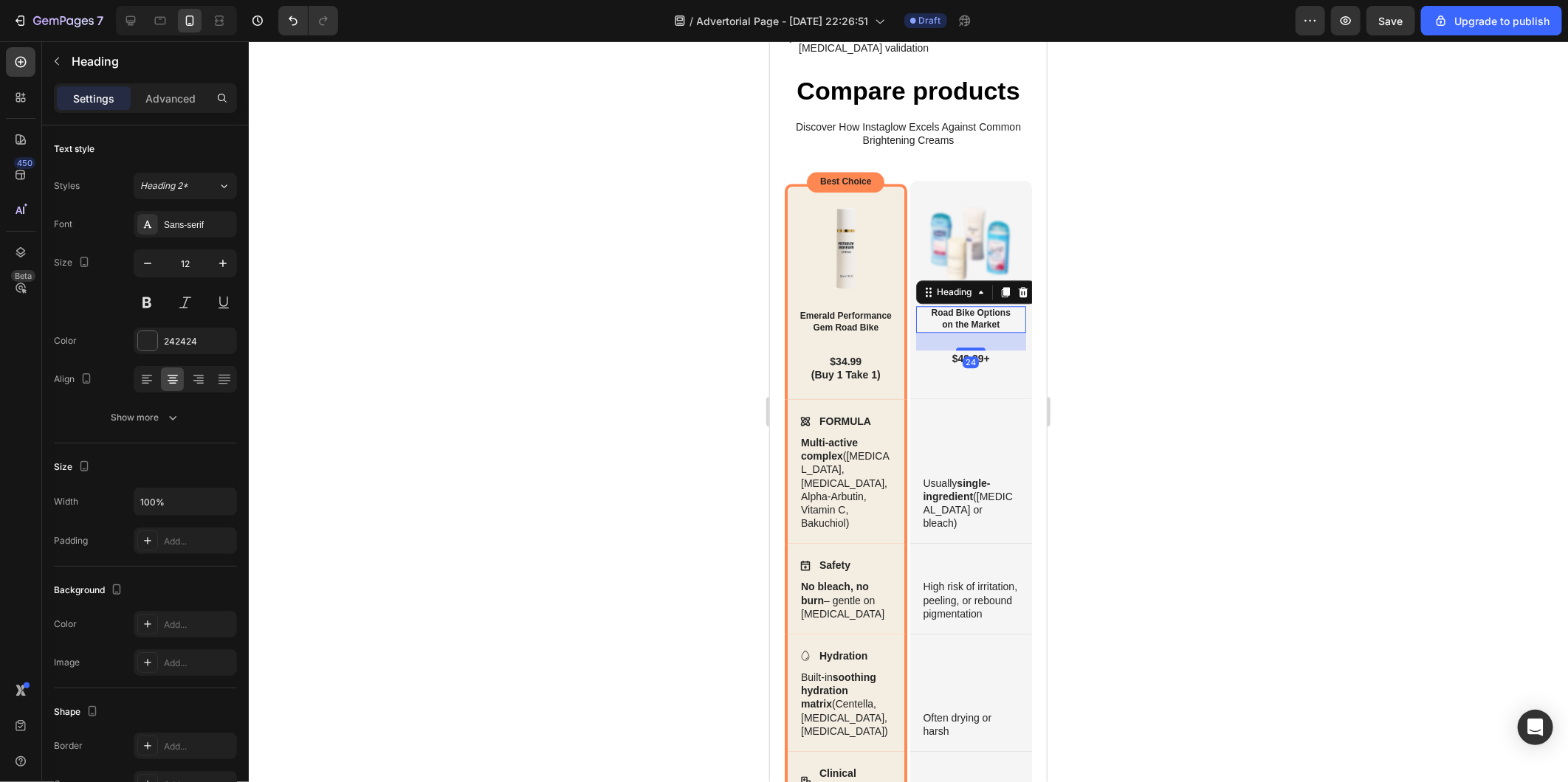
click at [962, 331] on h2 "Road Bike Options on the Market" at bounding box center [970, 319] width 110 height 25
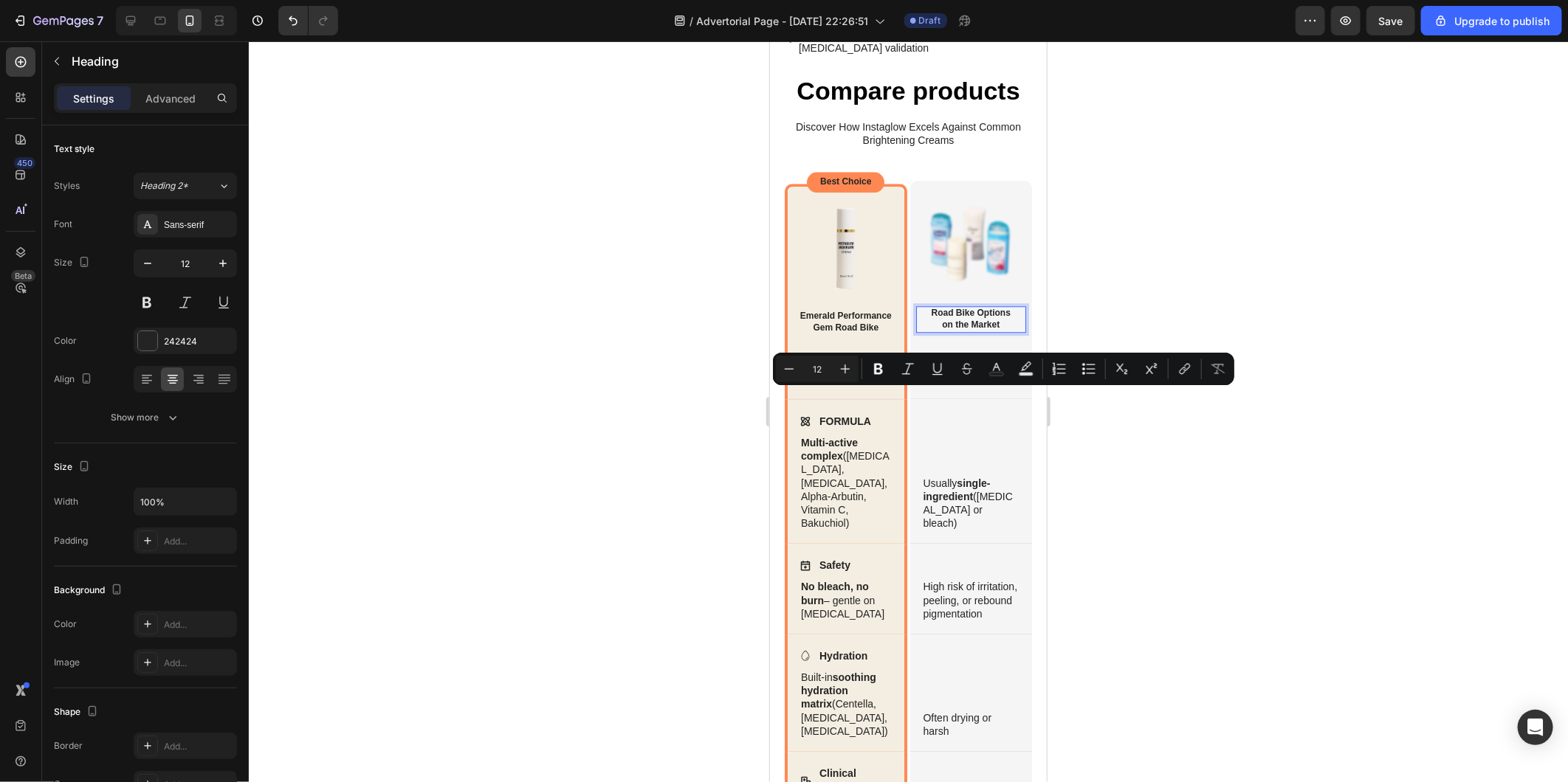
click at [986, 330] on p "Road Bike Options on the Market" at bounding box center [971, 318] width 108 height 22
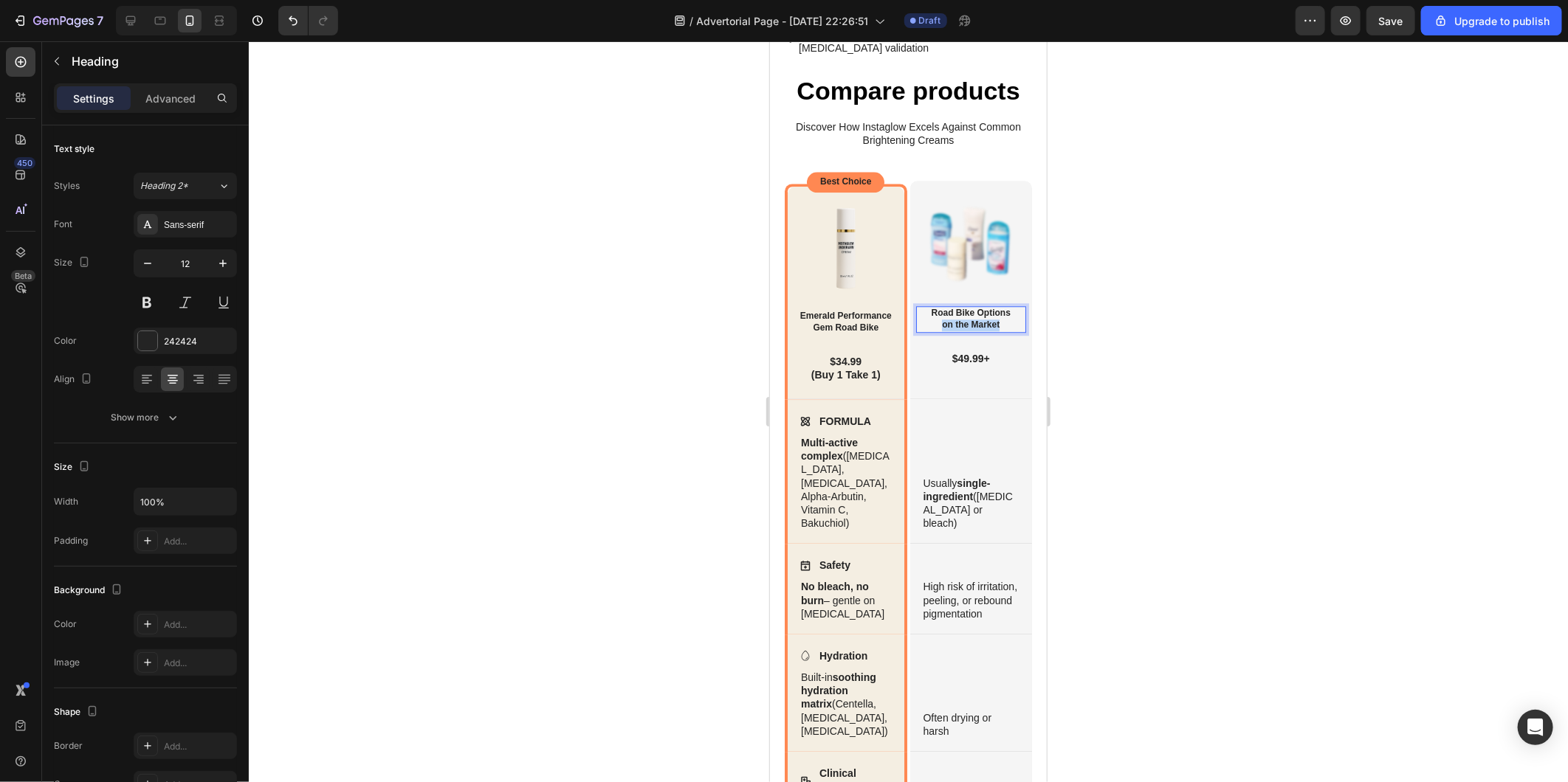
click at [986, 330] on p "Road Bike Options on the Market" at bounding box center [971, 318] width 108 height 22
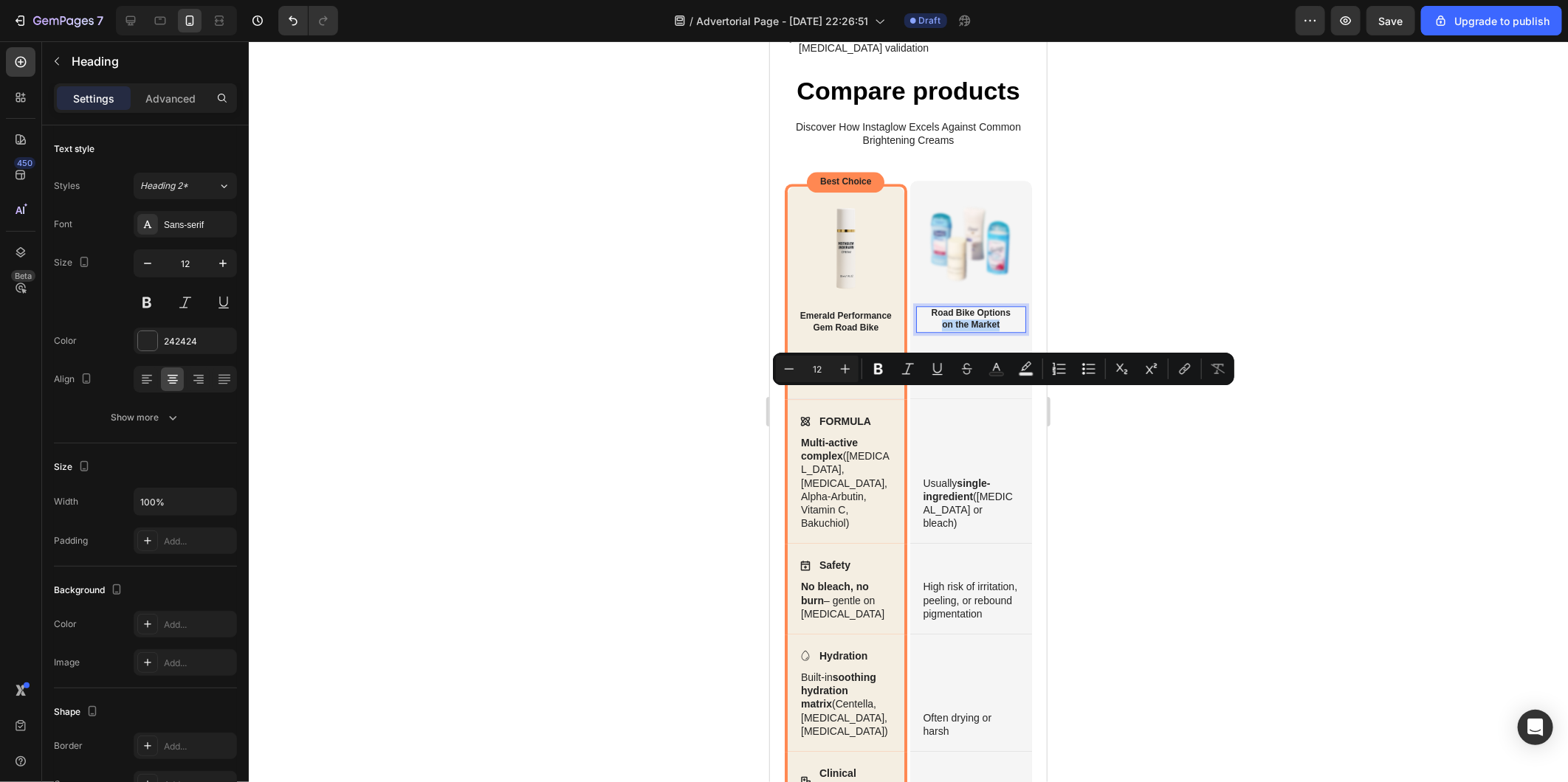
click at [992, 330] on p "Road Bike Options on the Market" at bounding box center [971, 318] width 108 height 22
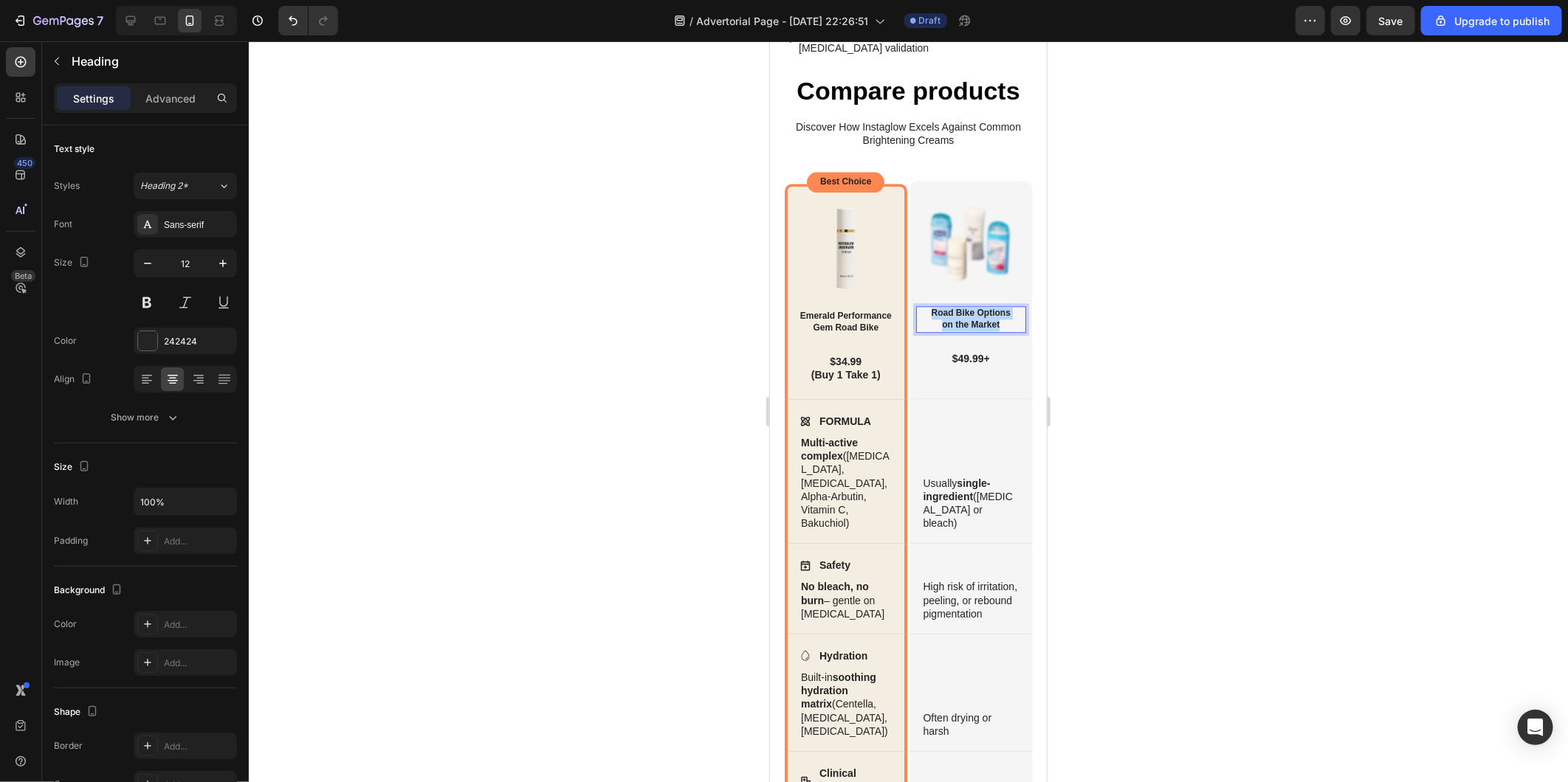
drag, startPoint x: 993, startPoint y: 395, endPoint x: 917, endPoint y: 387, distance: 76.4
click at [917, 330] on p "Road Bike Options on the Market" at bounding box center [971, 318] width 108 height 22
click at [814, 334] on h2 "Emerald Performance Gem Road Bike" at bounding box center [845, 322] width 105 height 25
click at [814, 333] on p "Emerald Performance Gem Road Bike" at bounding box center [845, 321] width 102 height 22
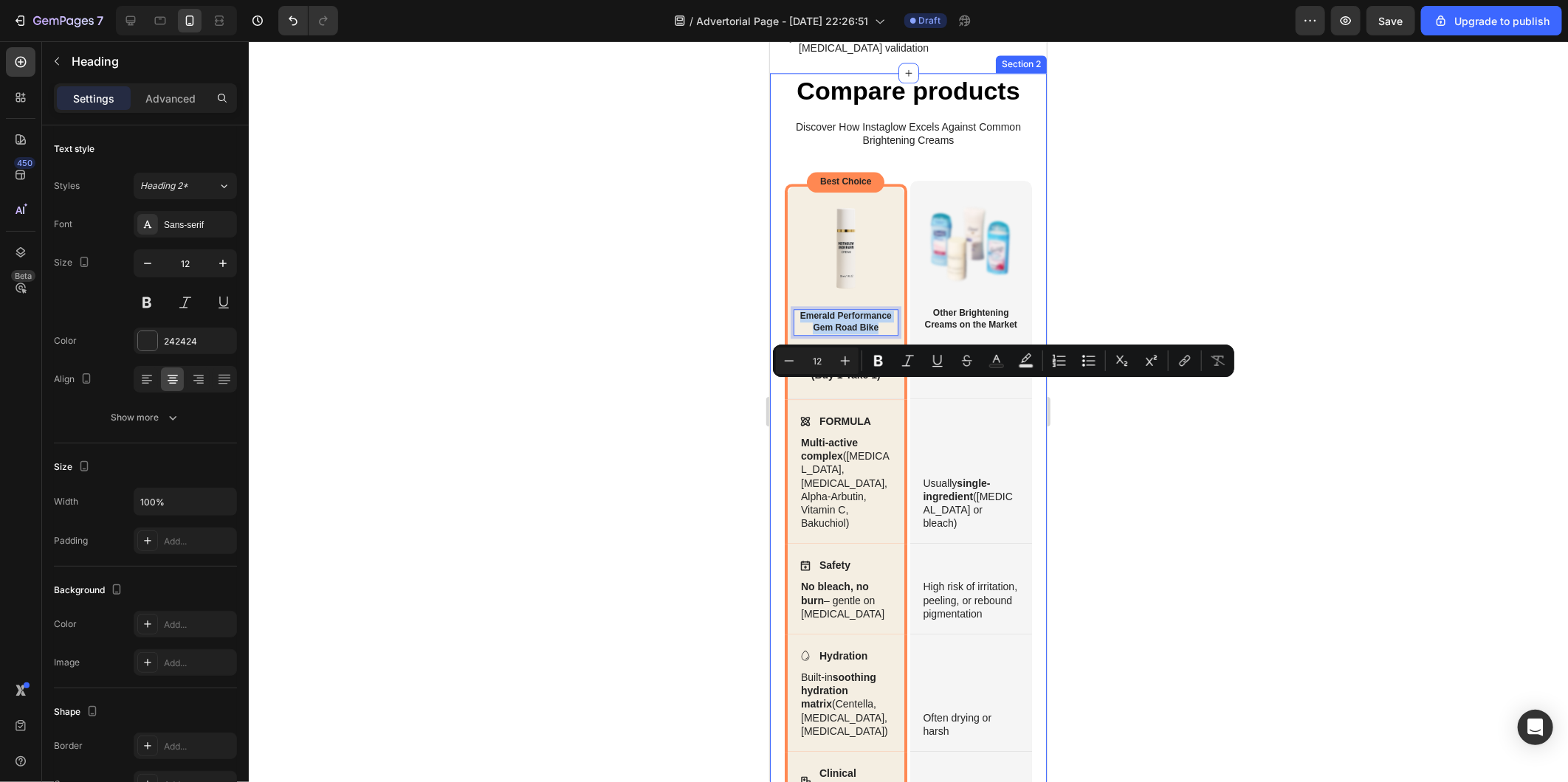
drag, startPoint x: 809, startPoint y: 394, endPoint x: 779, endPoint y: 388, distance: 30.6
click at [779, 388] on div "Compare products Heading Discover How Instaglow Excels Against Common Brighteni…" at bounding box center [907, 536] width 277 height 927
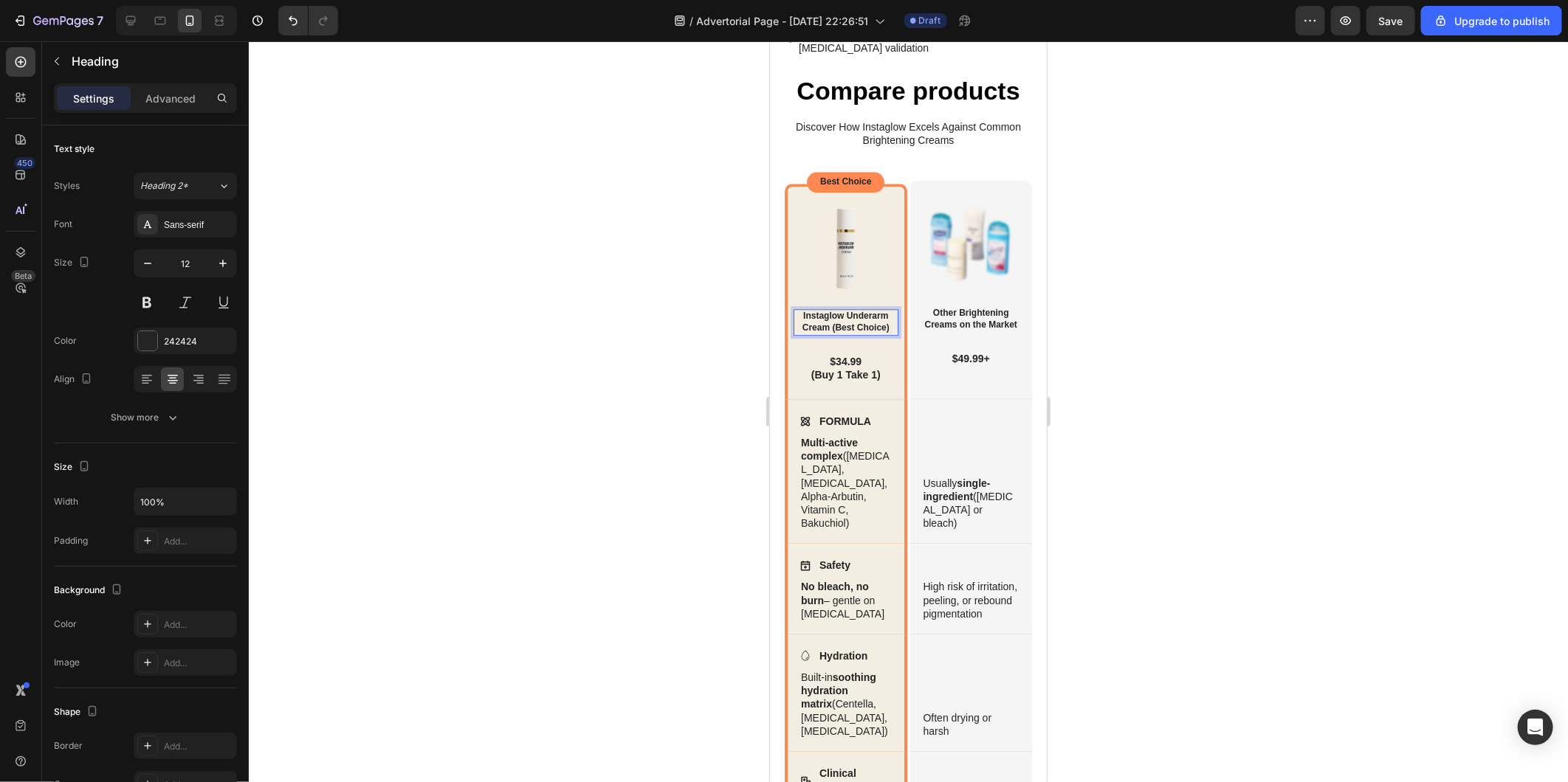
click at [614, 374] on div at bounding box center [907, 412] width 1319 height 741
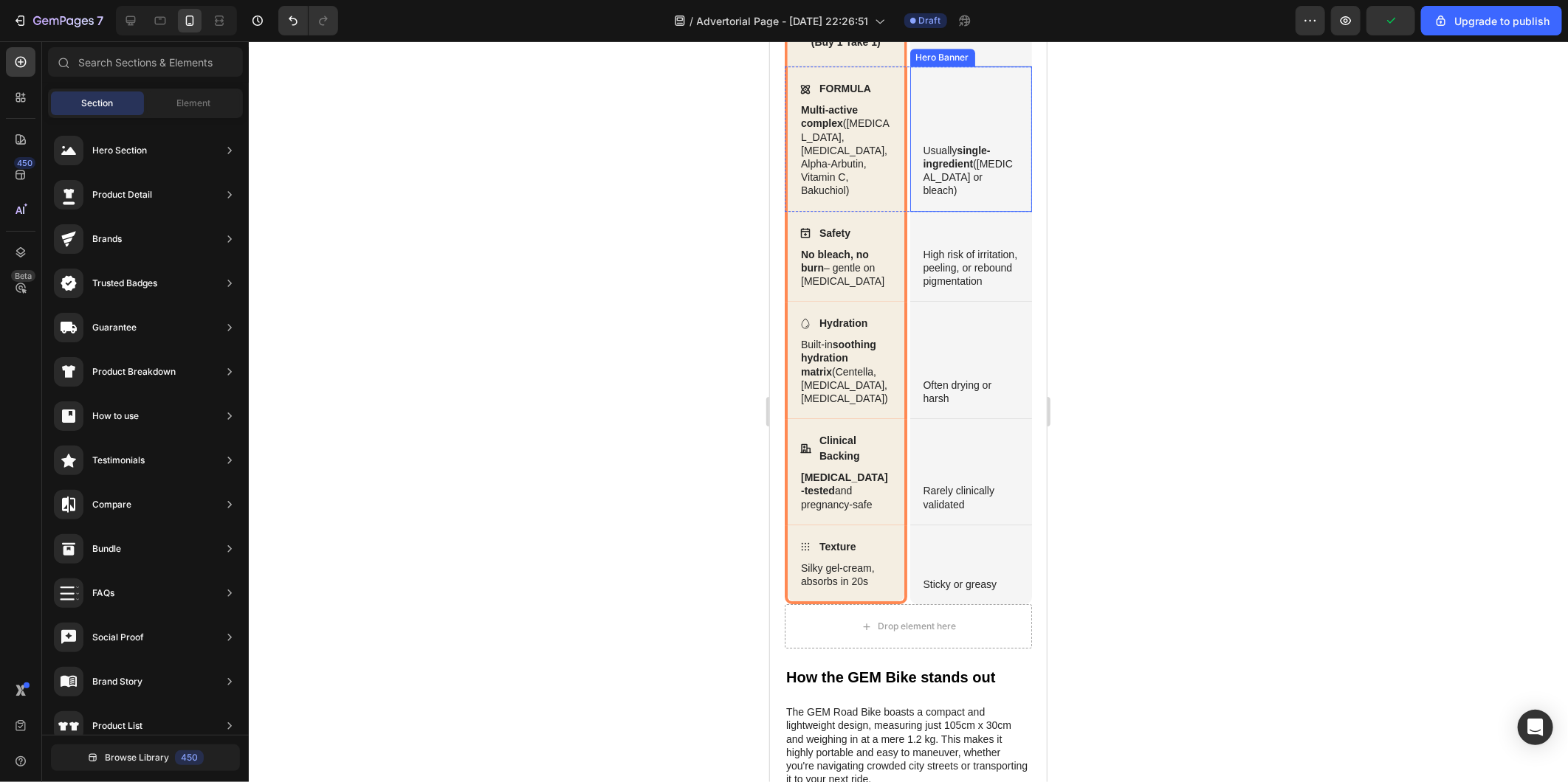
scroll to position [2777, 0]
click at [1220, 542] on div at bounding box center [907, 412] width 1319 height 741
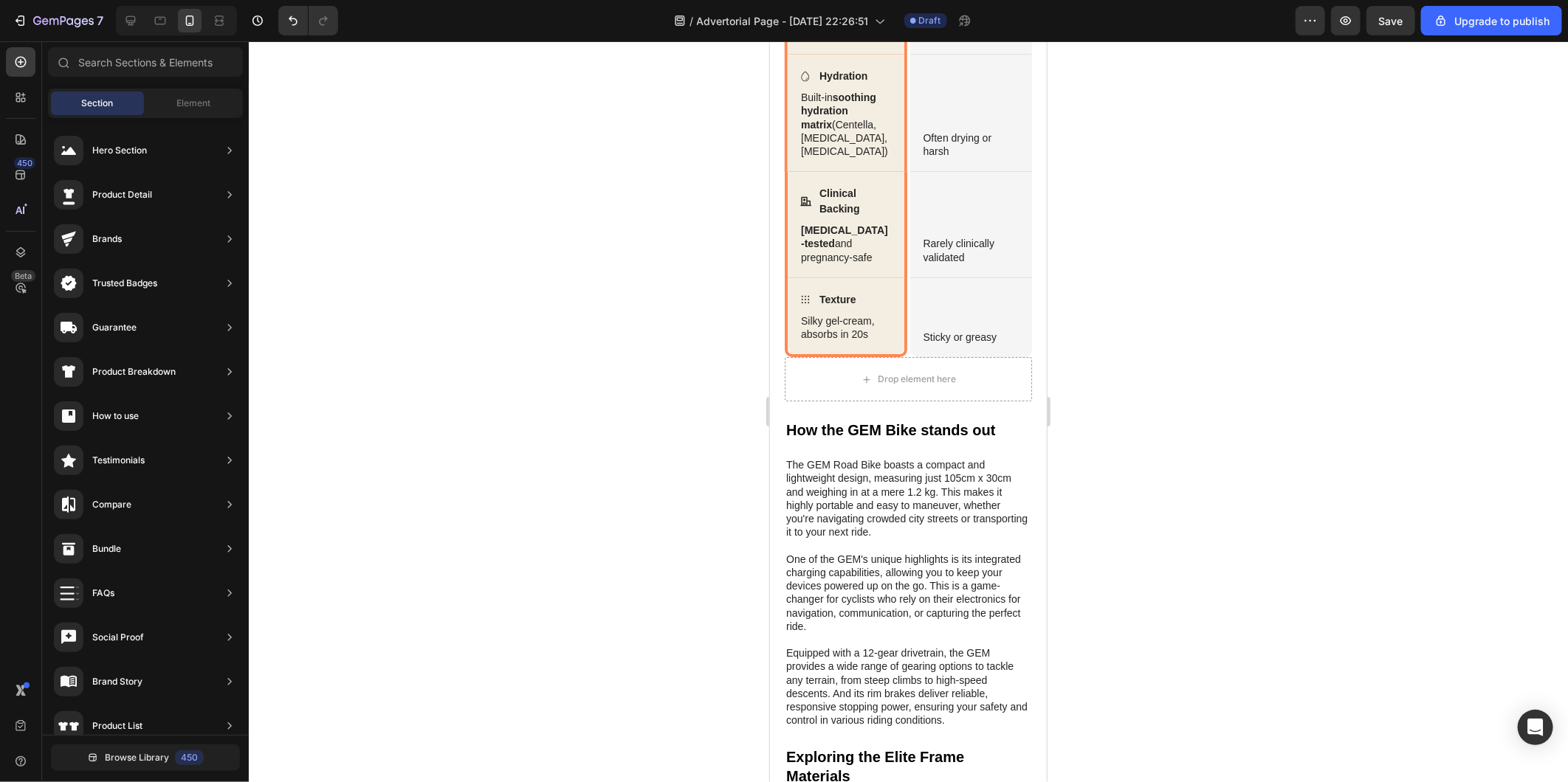
scroll to position [3187, 0]
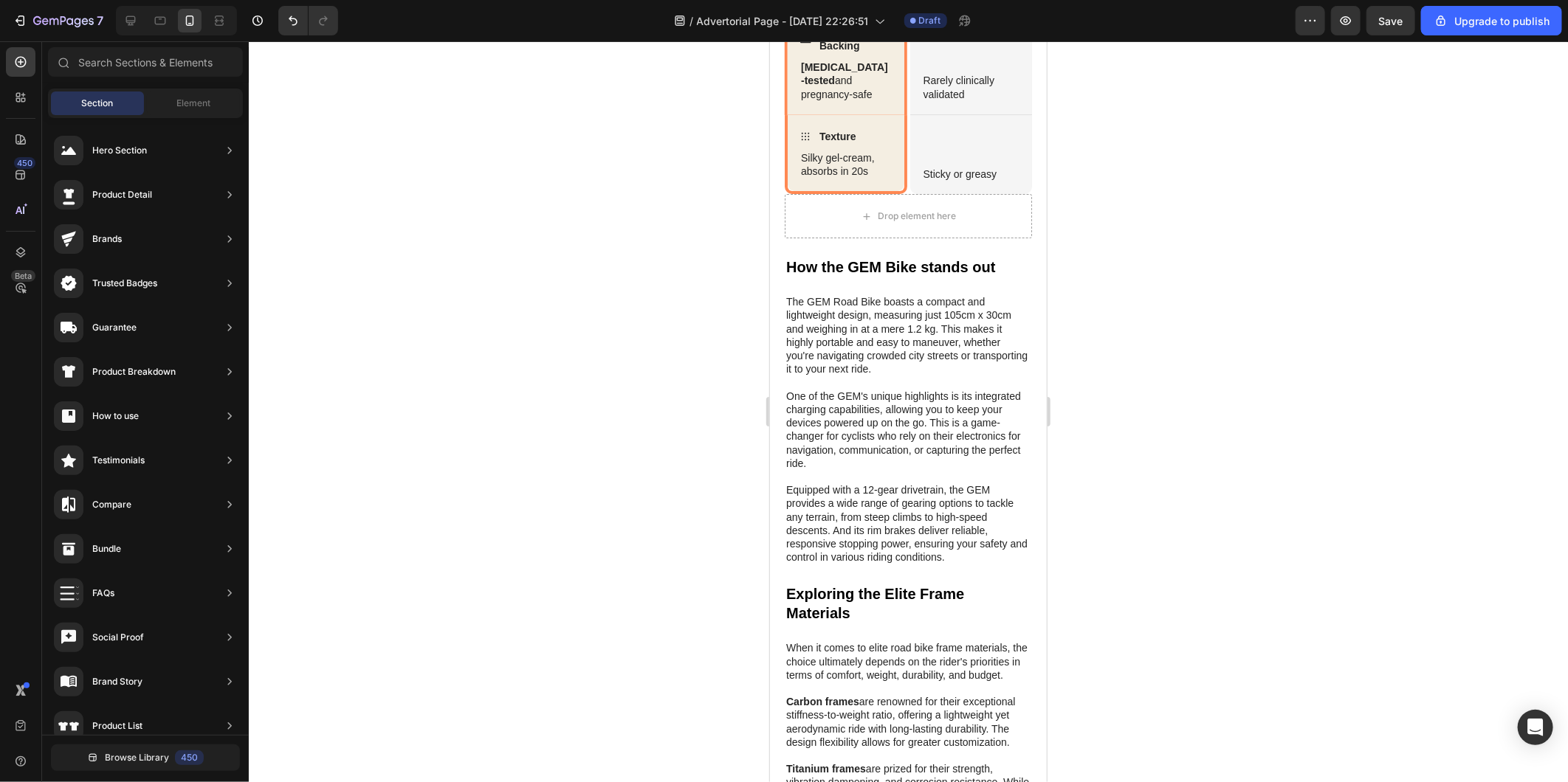
click at [659, 252] on div at bounding box center [907, 412] width 1319 height 741
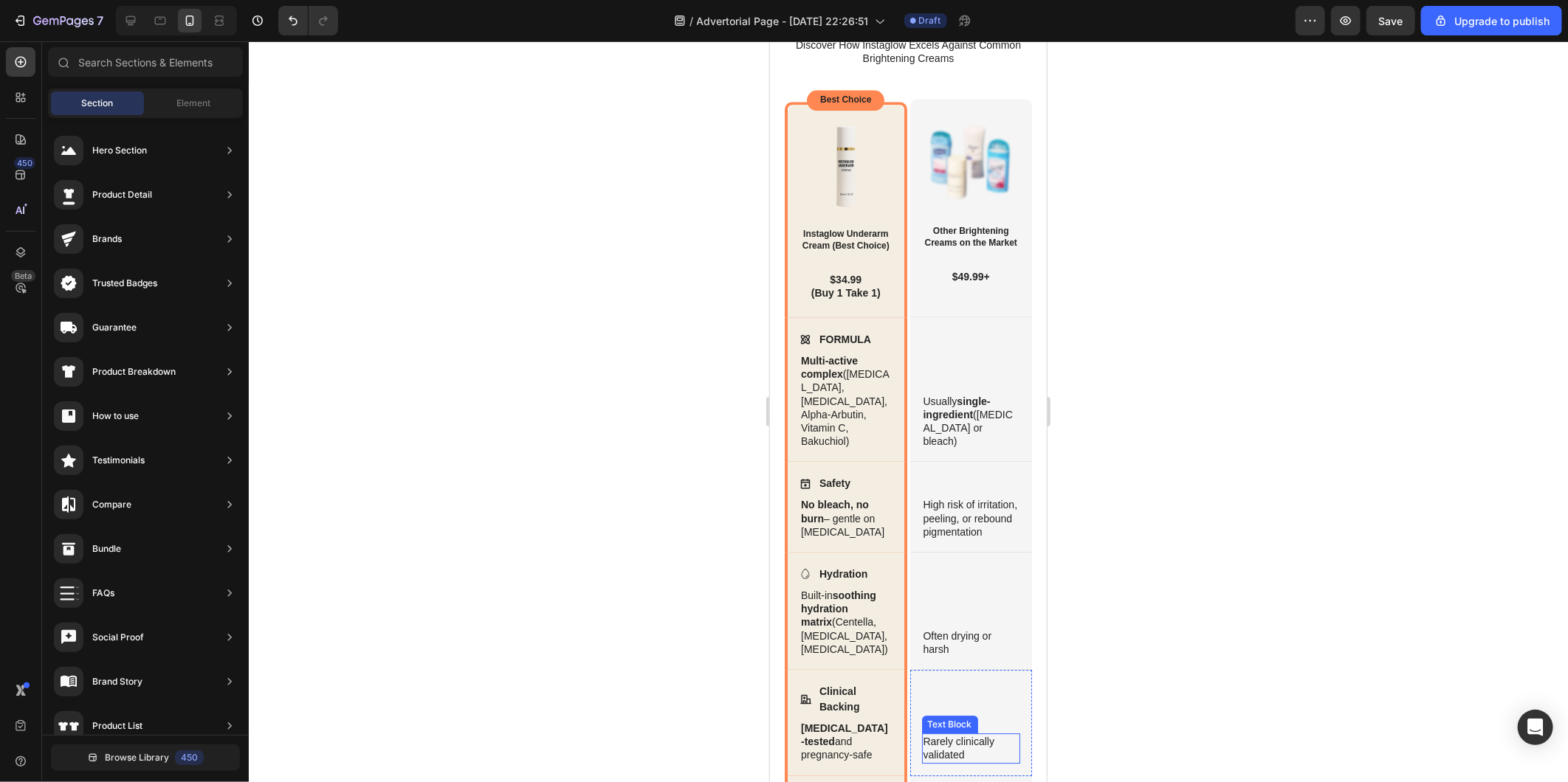
scroll to position [2367, 0]
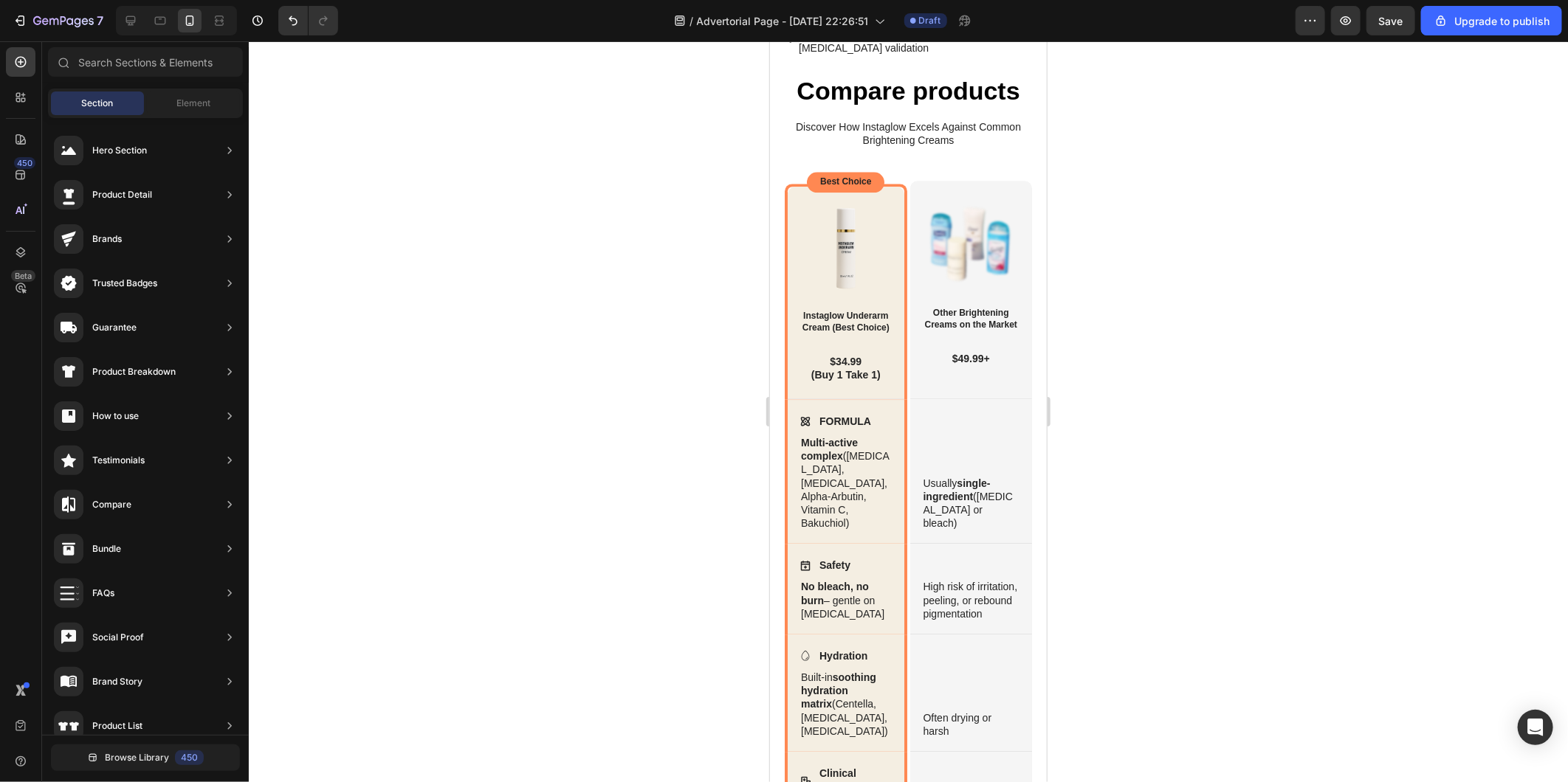
click at [445, 382] on div at bounding box center [907, 412] width 1319 height 741
click at [691, 347] on div at bounding box center [907, 412] width 1319 height 741
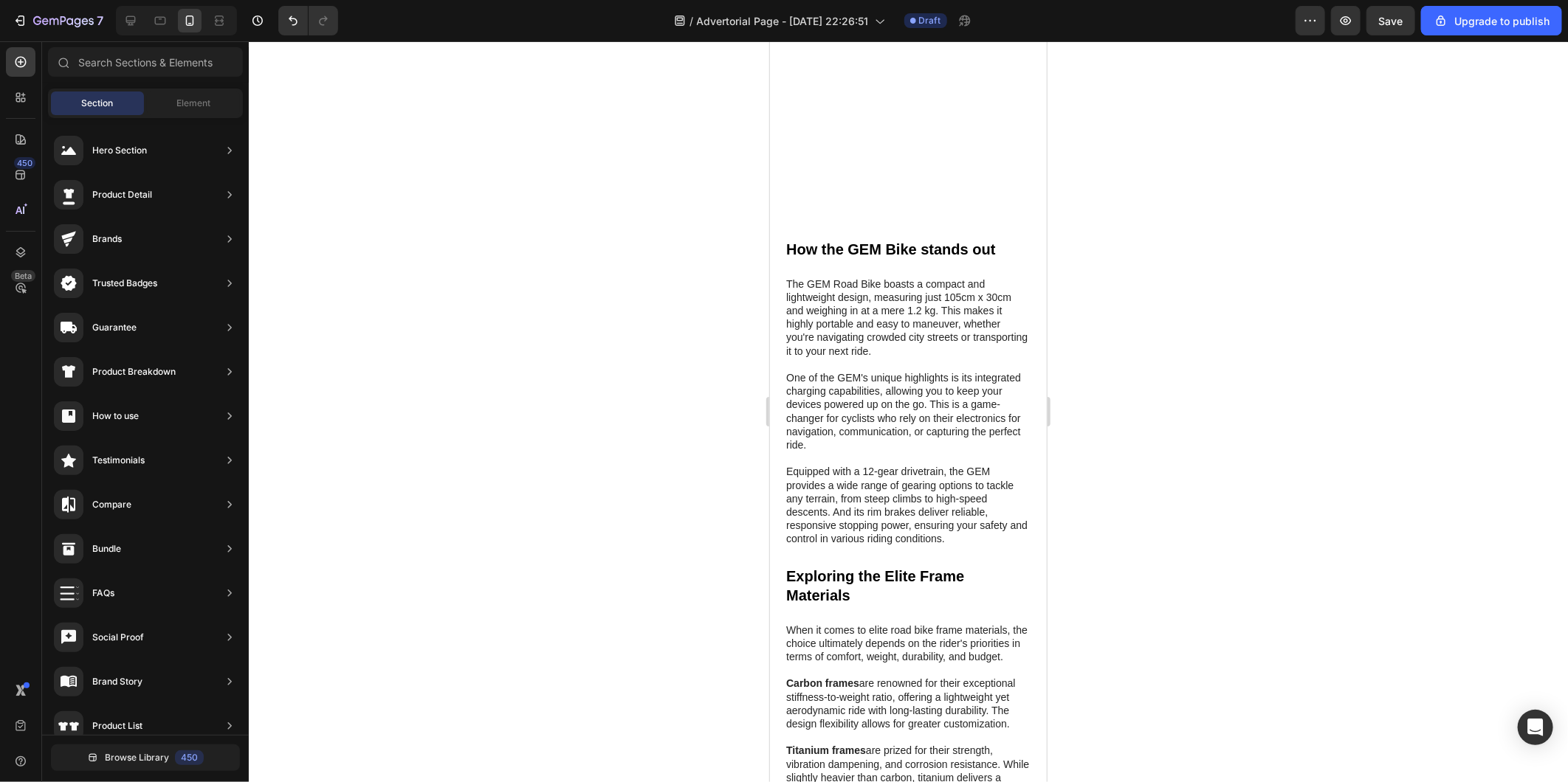
scroll to position [3187, 0]
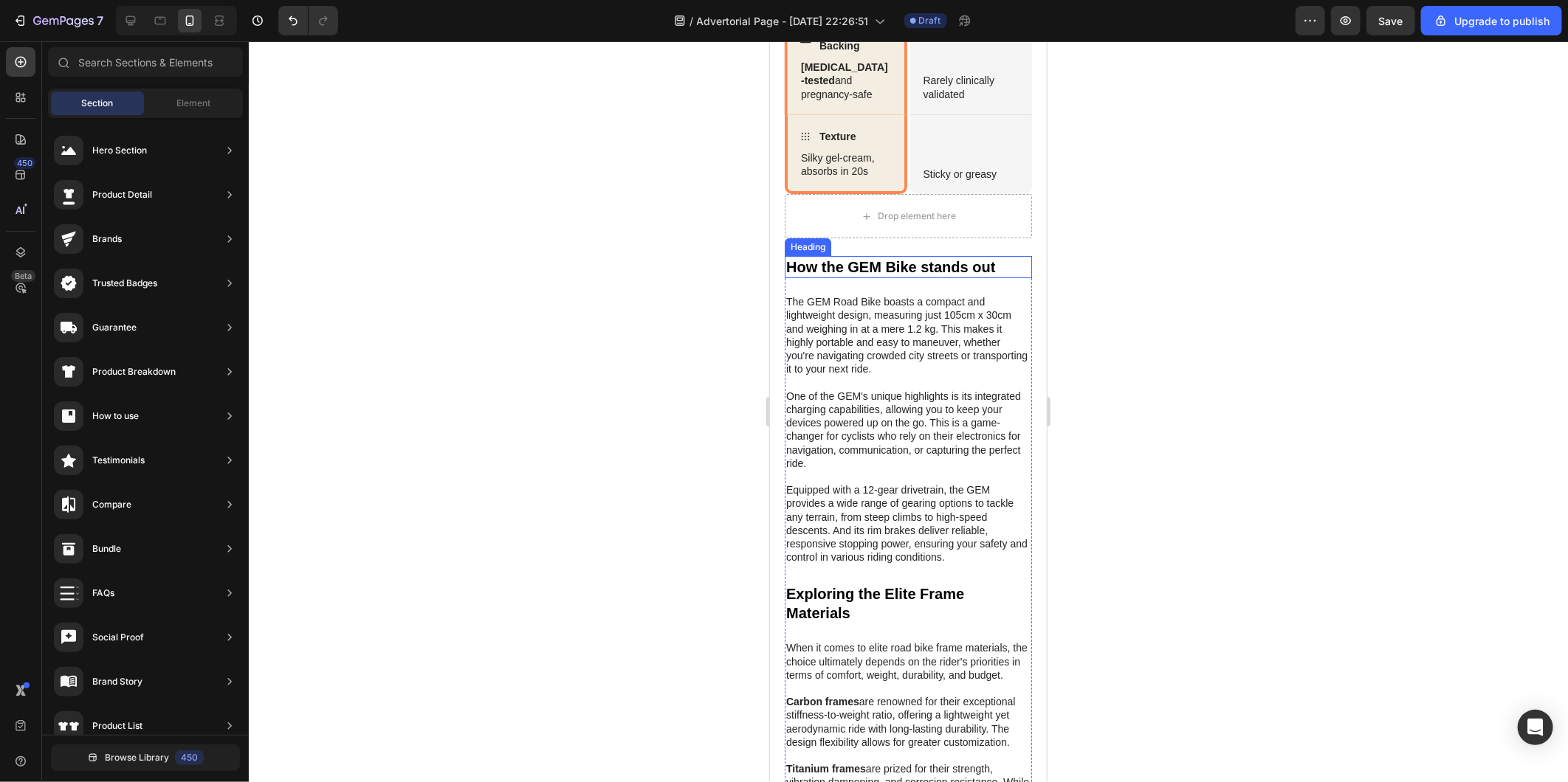
click at [982, 261] on h2 "How the GEM Bike stands out" at bounding box center [907, 266] width 247 height 22
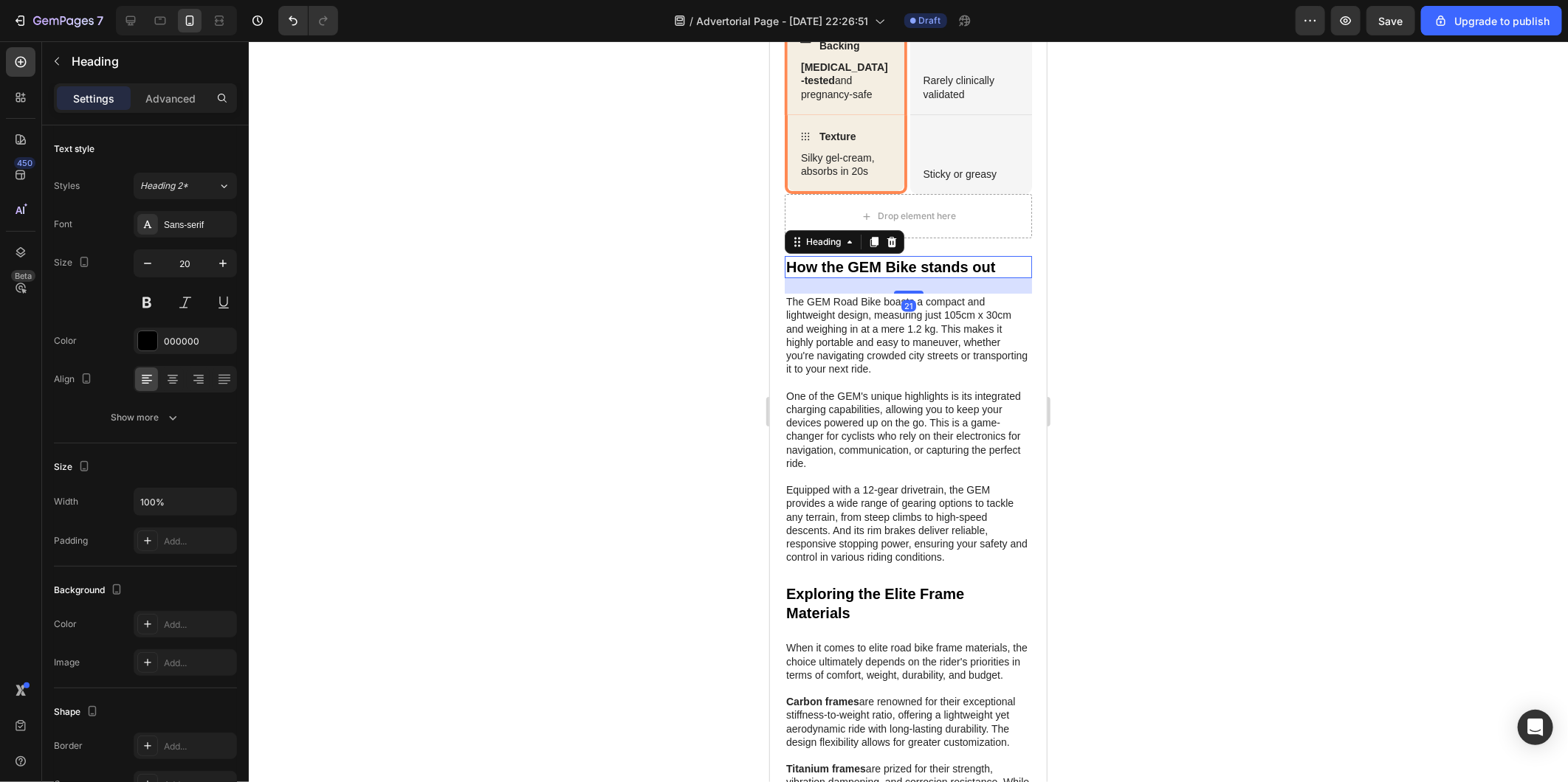
click at [982, 261] on h2 "How the GEM Bike stands out" at bounding box center [907, 266] width 247 height 22
click at [982, 261] on p "How the GEM Bike stands out" at bounding box center [907, 267] width 244 height 20
click at [980, 548] on p "The GEM Road Bike boasts a compact and lightweight design, measuring just 105cm…" at bounding box center [907, 428] width 244 height 269
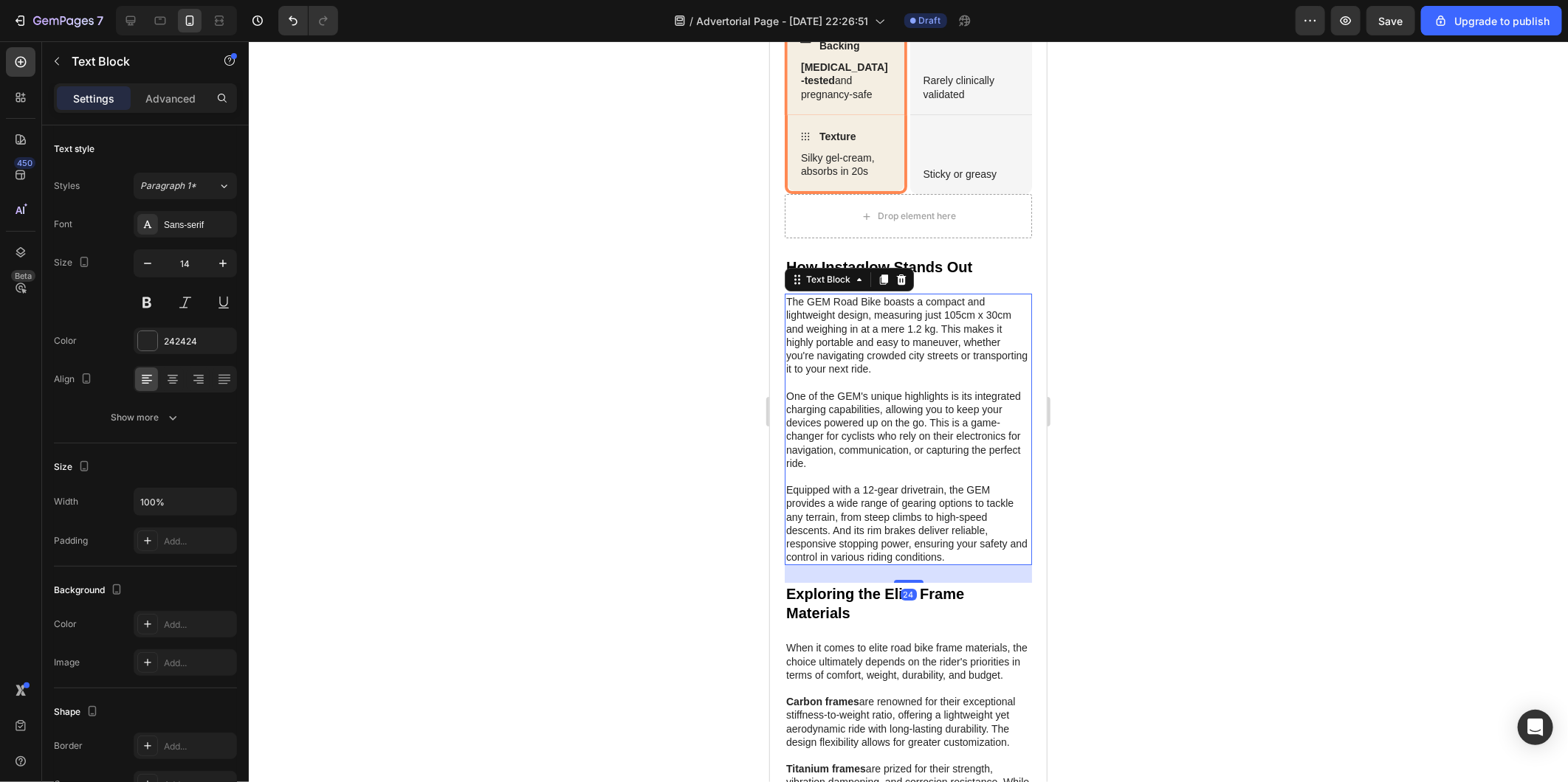
click at [980, 548] on p "The GEM Road Bike boasts a compact and lightweight design, measuring just 105cm…" at bounding box center [907, 428] width 244 height 269
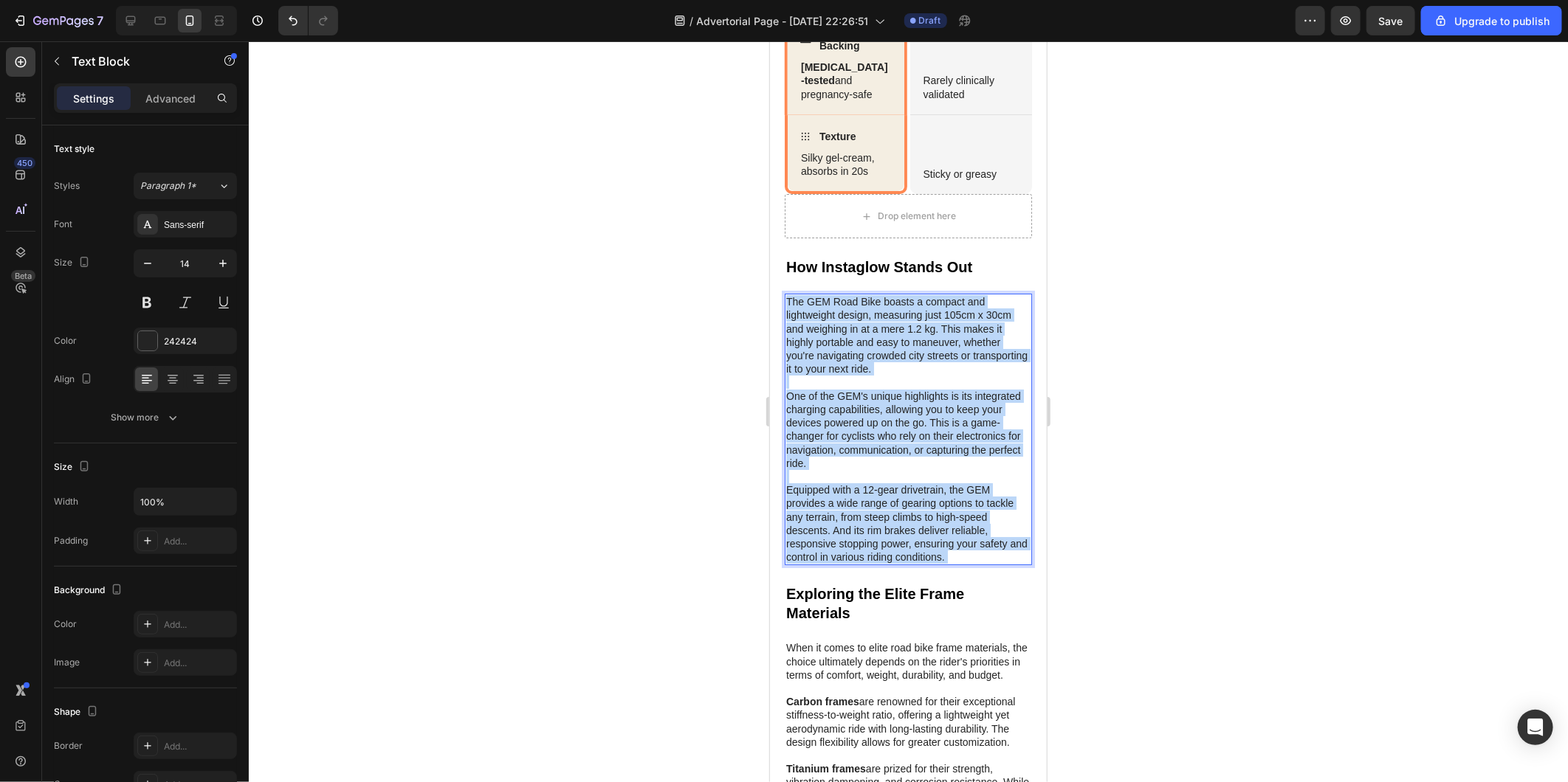
click at [973, 546] on p "The GEM Road Bike boasts a compact and lightweight design, measuring just 105cm…" at bounding box center [907, 428] width 244 height 269
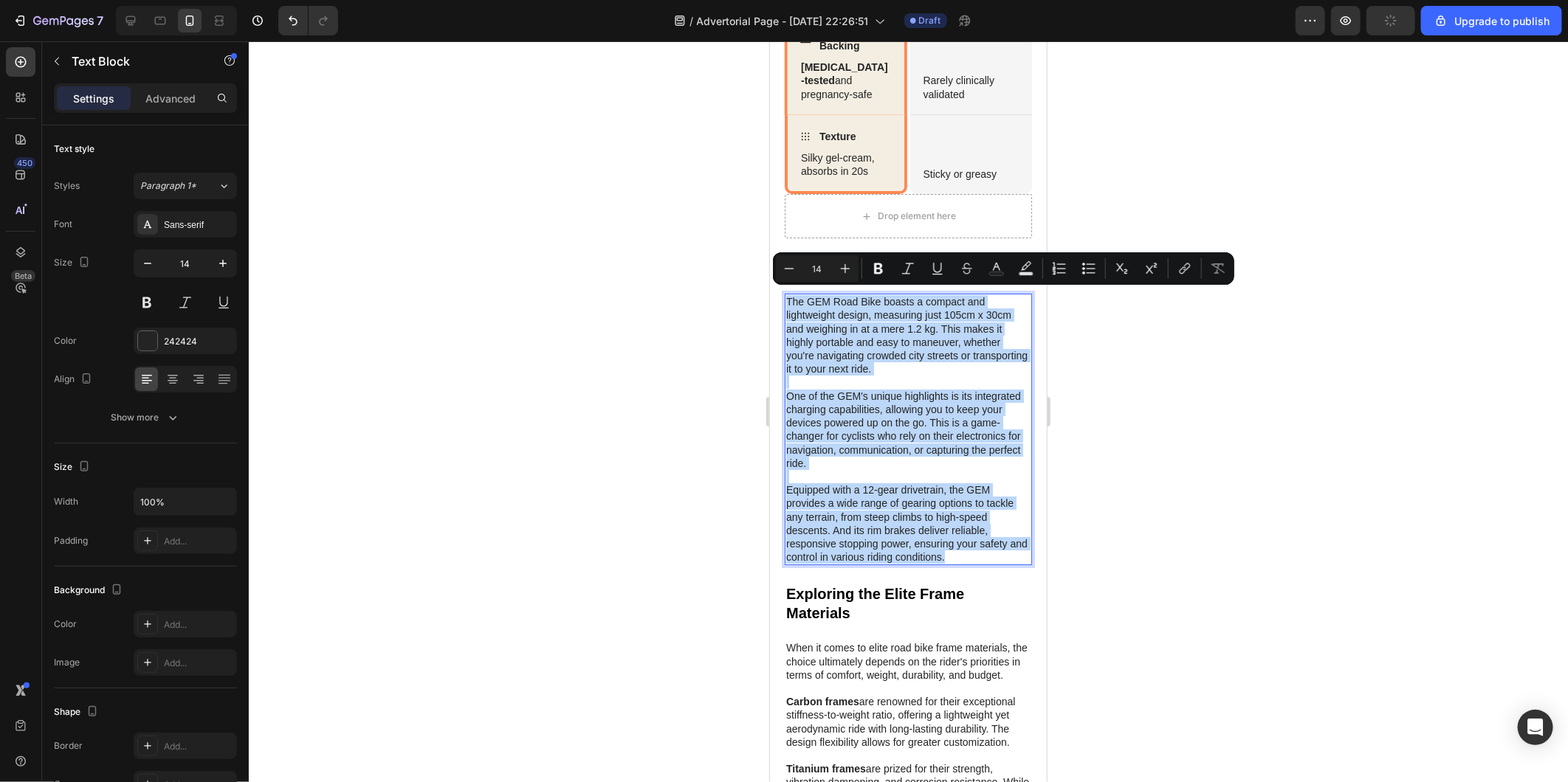
drag, startPoint x: 968, startPoint y: 550, endPoint x: 731, endPoint y: 270, distance: 366.8
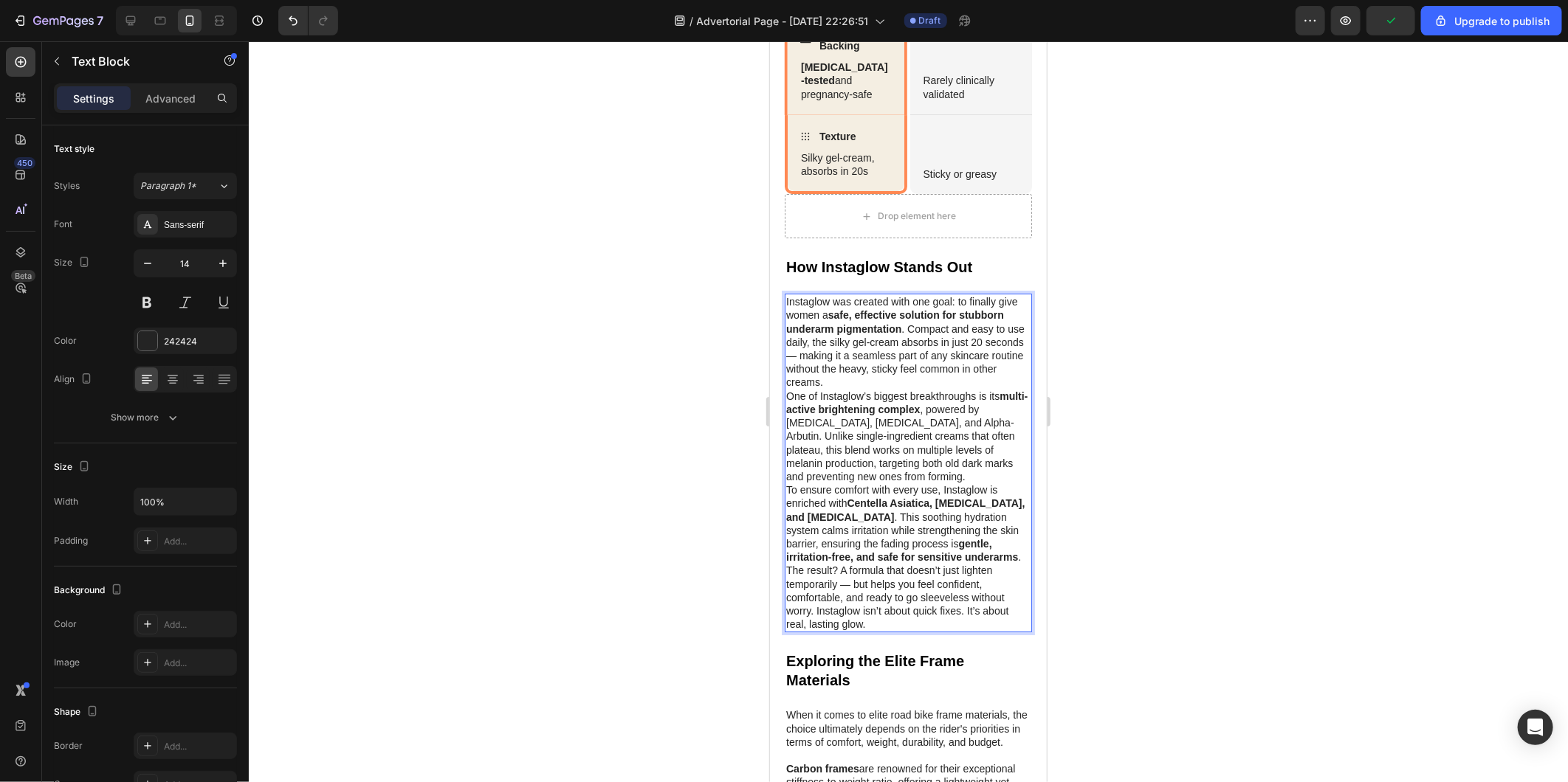
click at [926, 375] on p "Instaglow was created with one goal: to finally give women a safe, effective so…" at bounding box center [907, 341] width 244 height 94
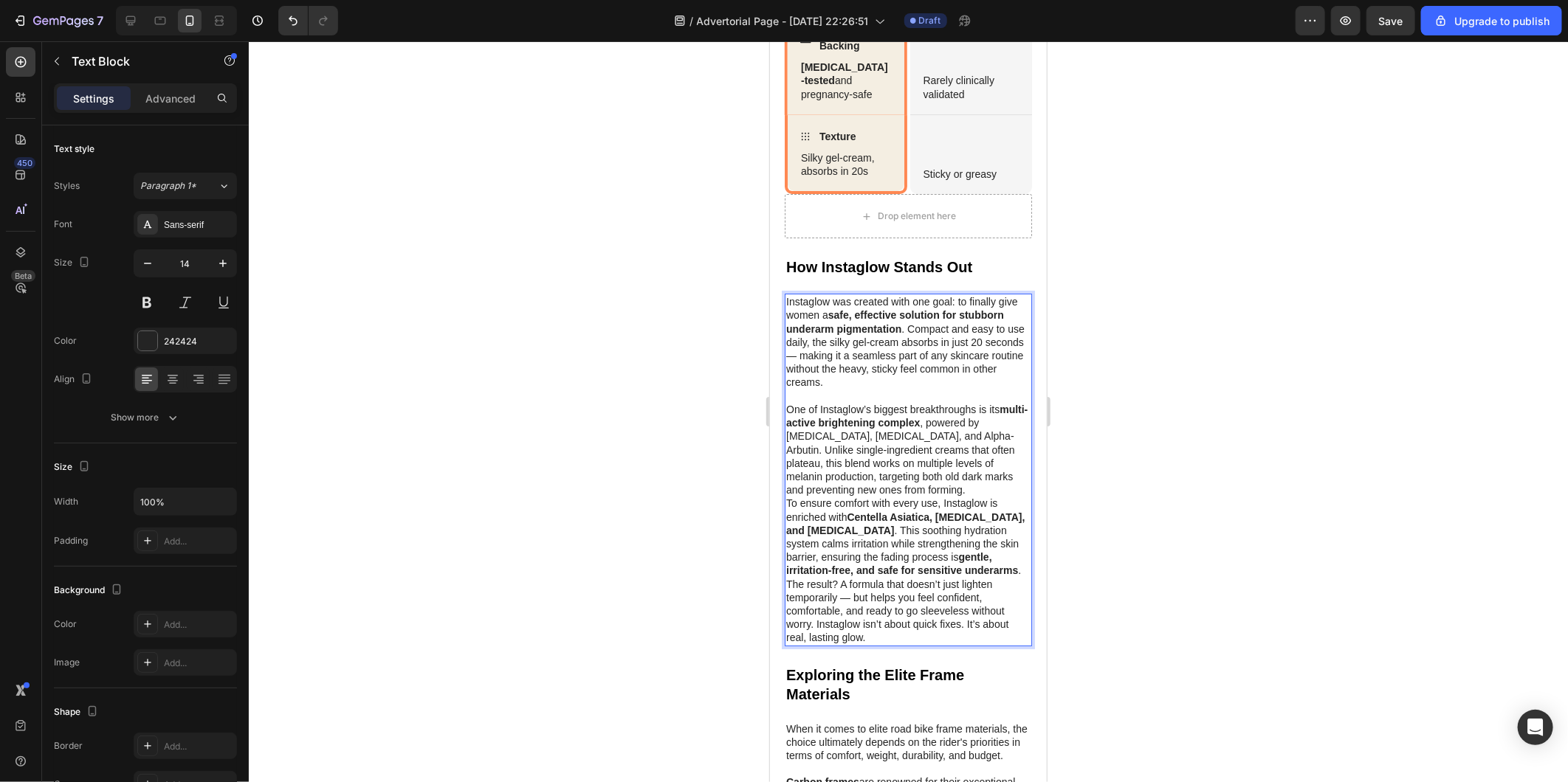
click at [956, 477] on p "One of Instaglow’s biggest breakthroughs is its multi-active brightening comple…" at bounding box center [907, 450] width 244 height 94
click at [956, 481] on p "One of Instaglow’s biggest breakthroughs is its multi-active brightening comple…" at bounding box center [907, 450] width 244 height 94
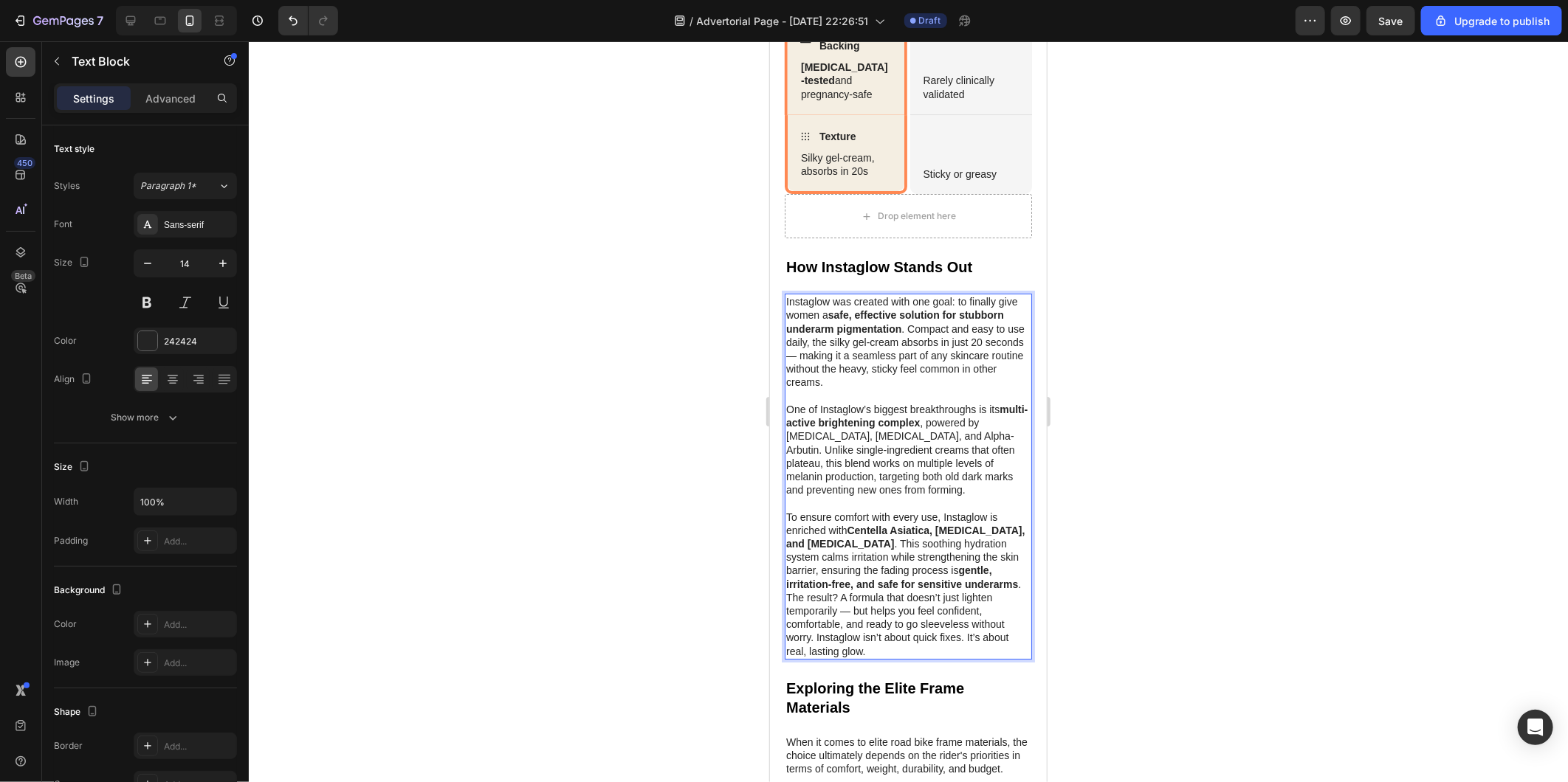
click at [980, 580] on p "To ensure comfort with every use, Instaglow is enriched with Centella Asiatica,…" at bounding box center [907, 550] width 244 height 80
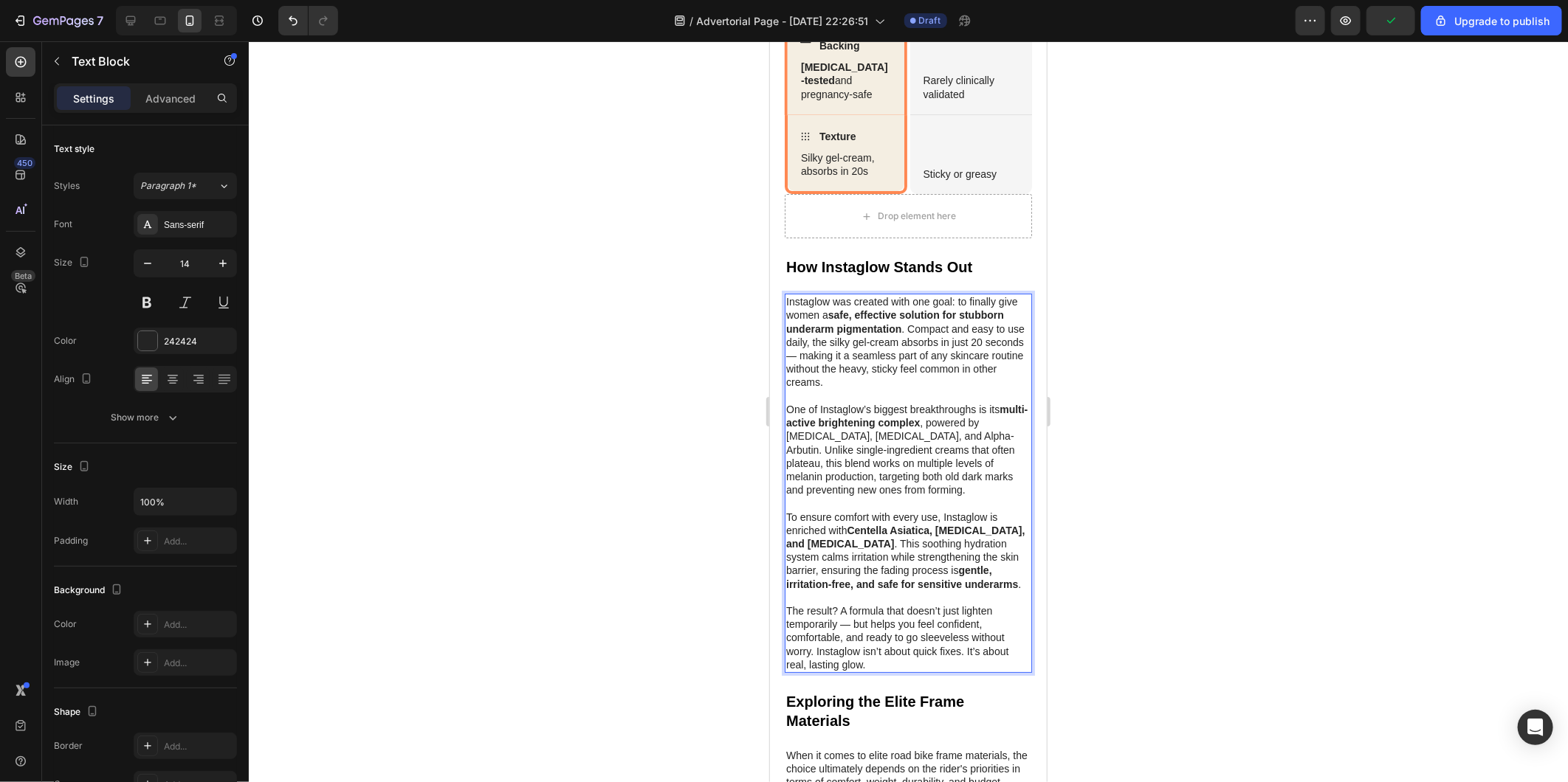
click at [1318, 548] on div at bounding box center [907, 412] width 1319 height 741
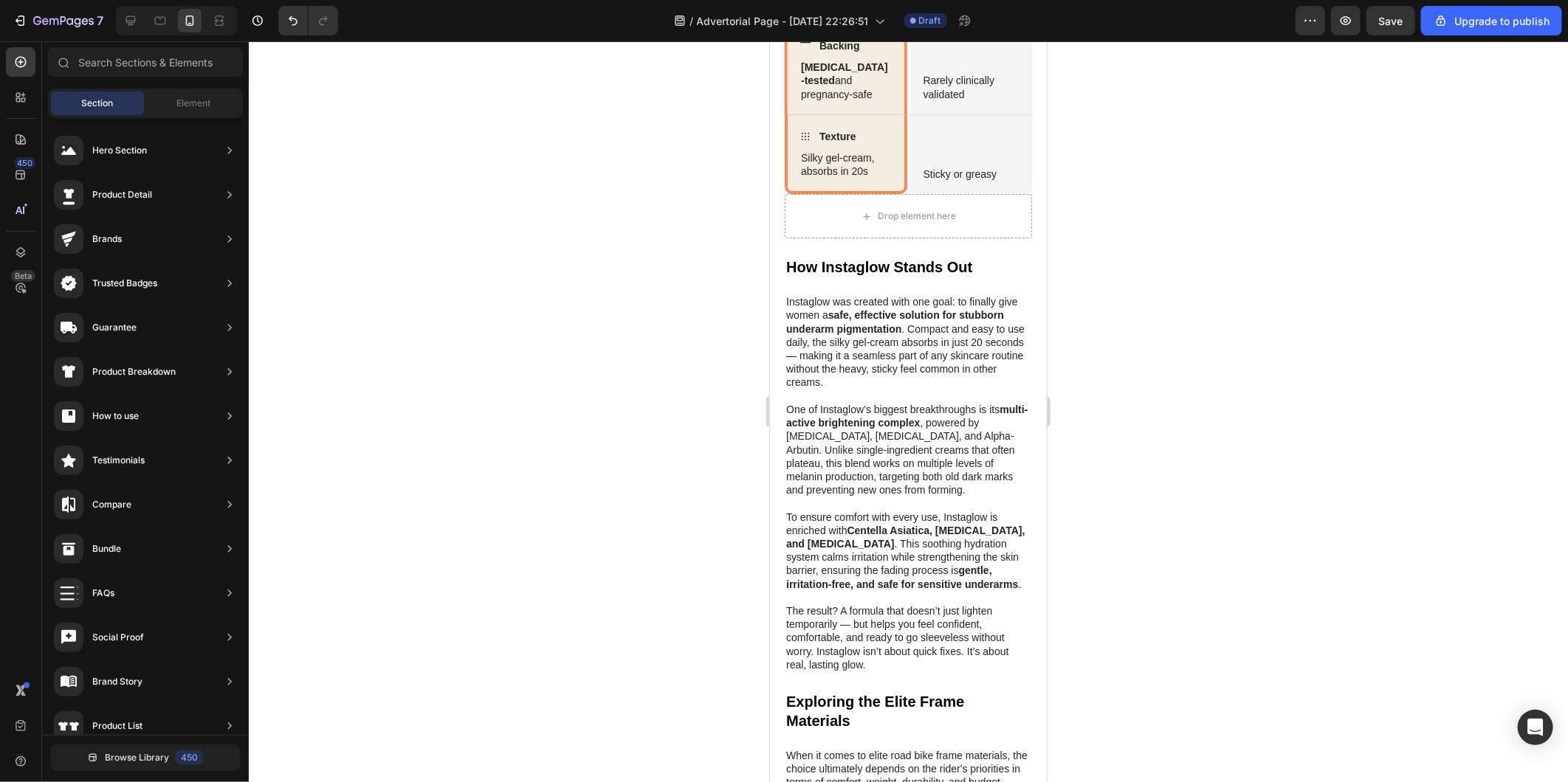
click at [648, 454] on div at bounding box center [907, 412] width 1319 height 741
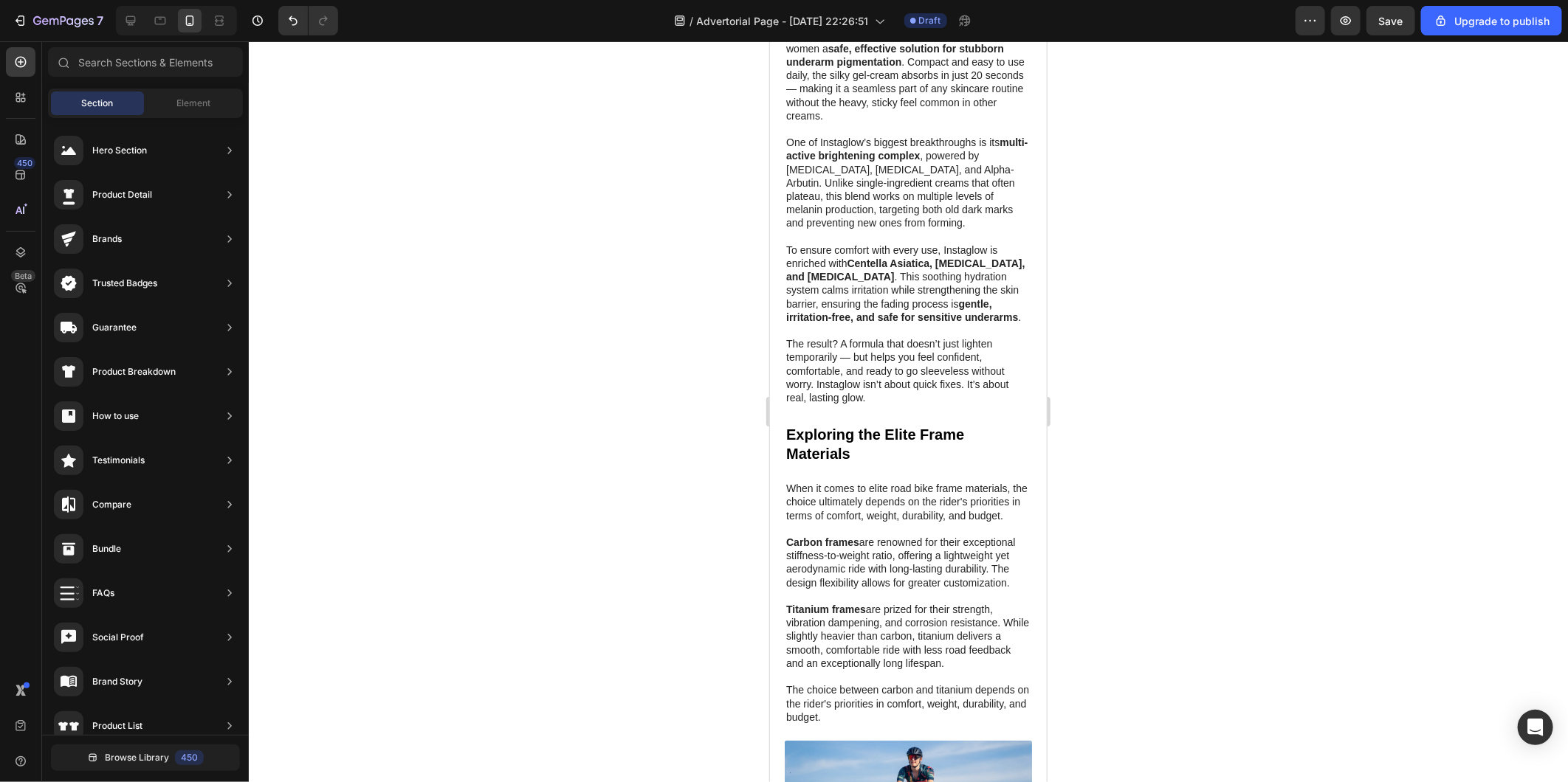
scroll to position [3650, 0]
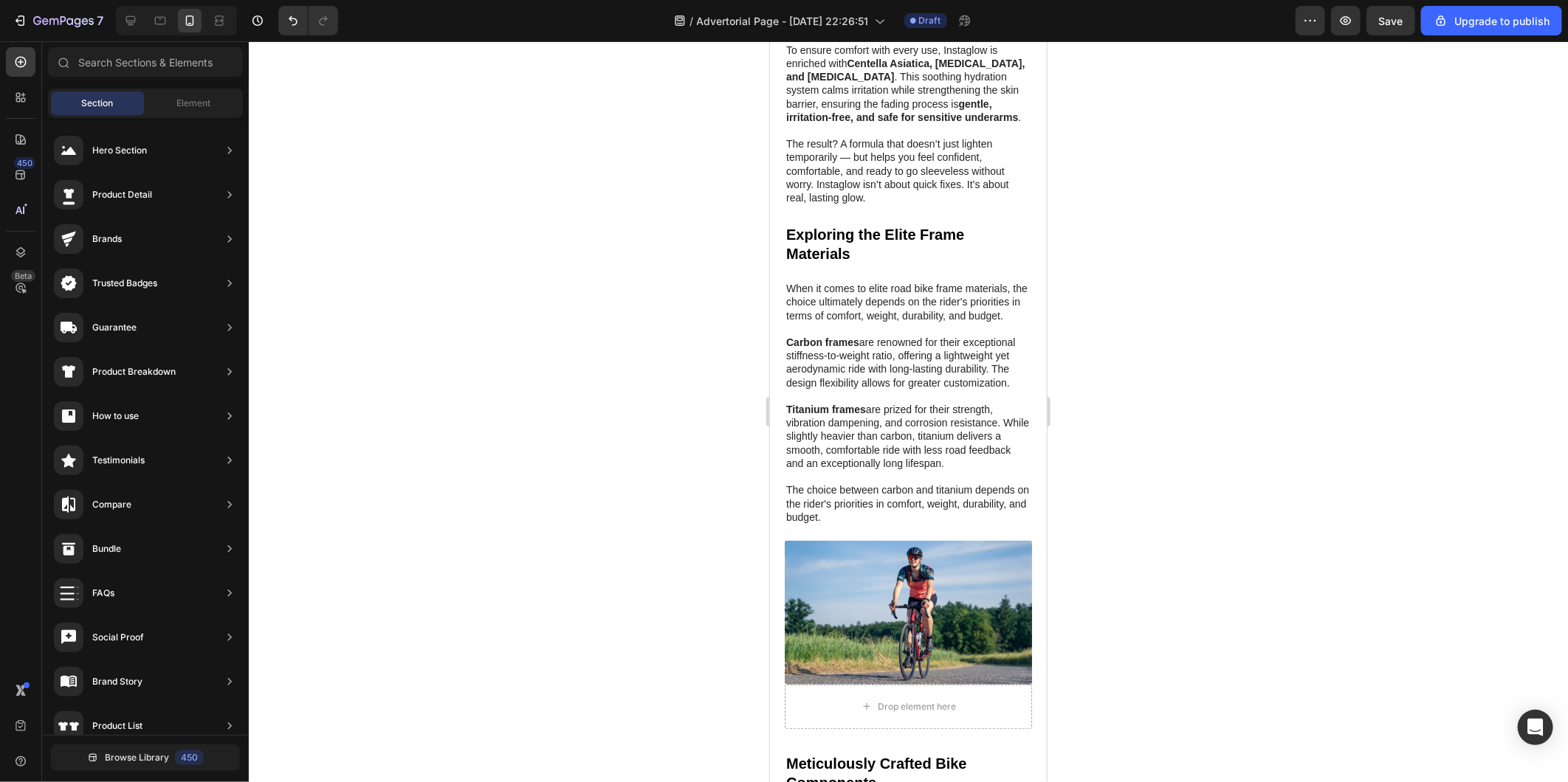
click at [1222, 366] on div at bounding box center [907, 412] width 1319 height 741
click at [893, 606] on img at bounding box center [907, 612] width 247 height 144
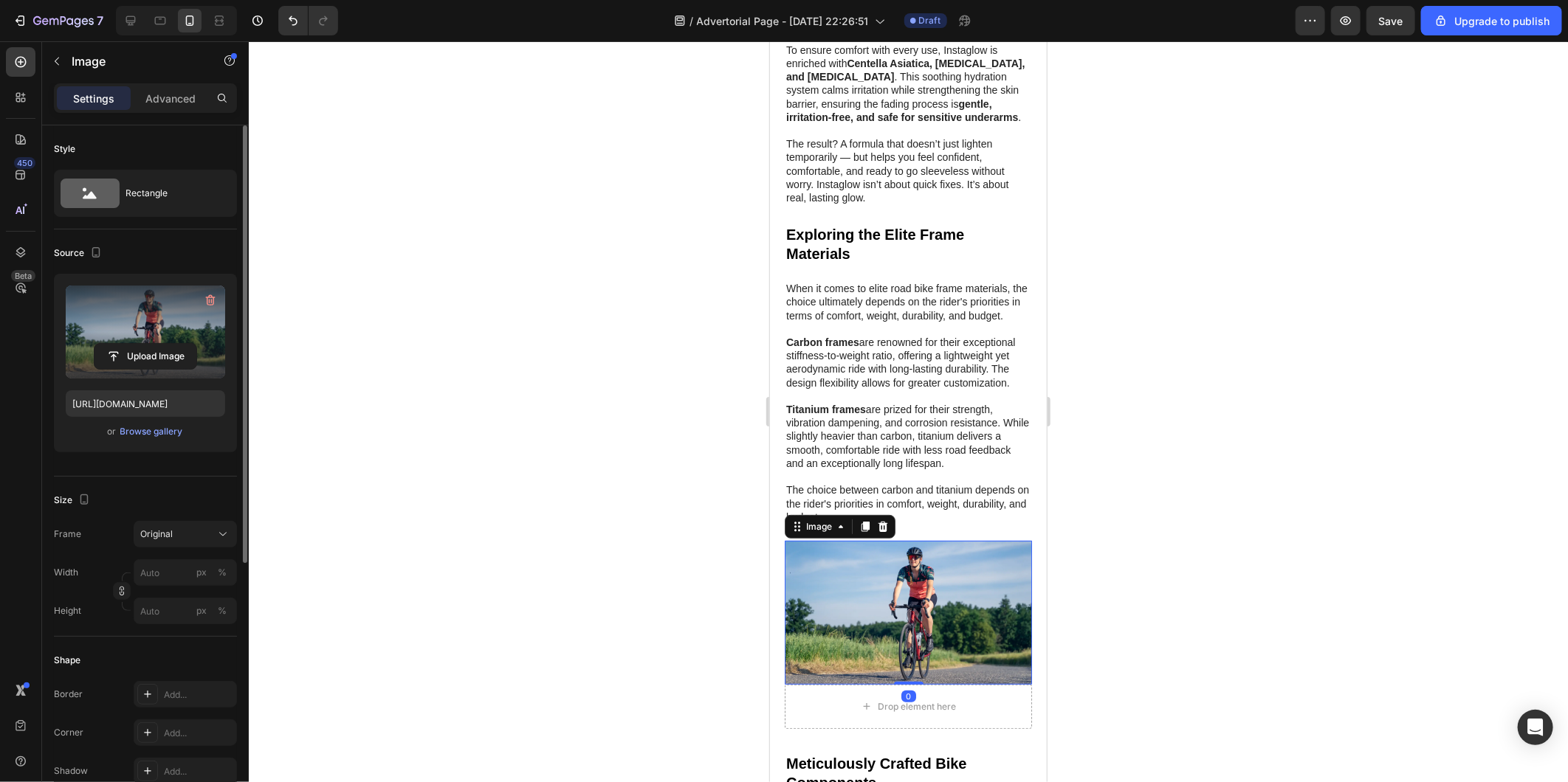
click at [145, 342] on label at bounding box center [145, 331] width 159 height 93
click at [145, 344] on input "file" at bounding box center [146, 357] width 102 height 25
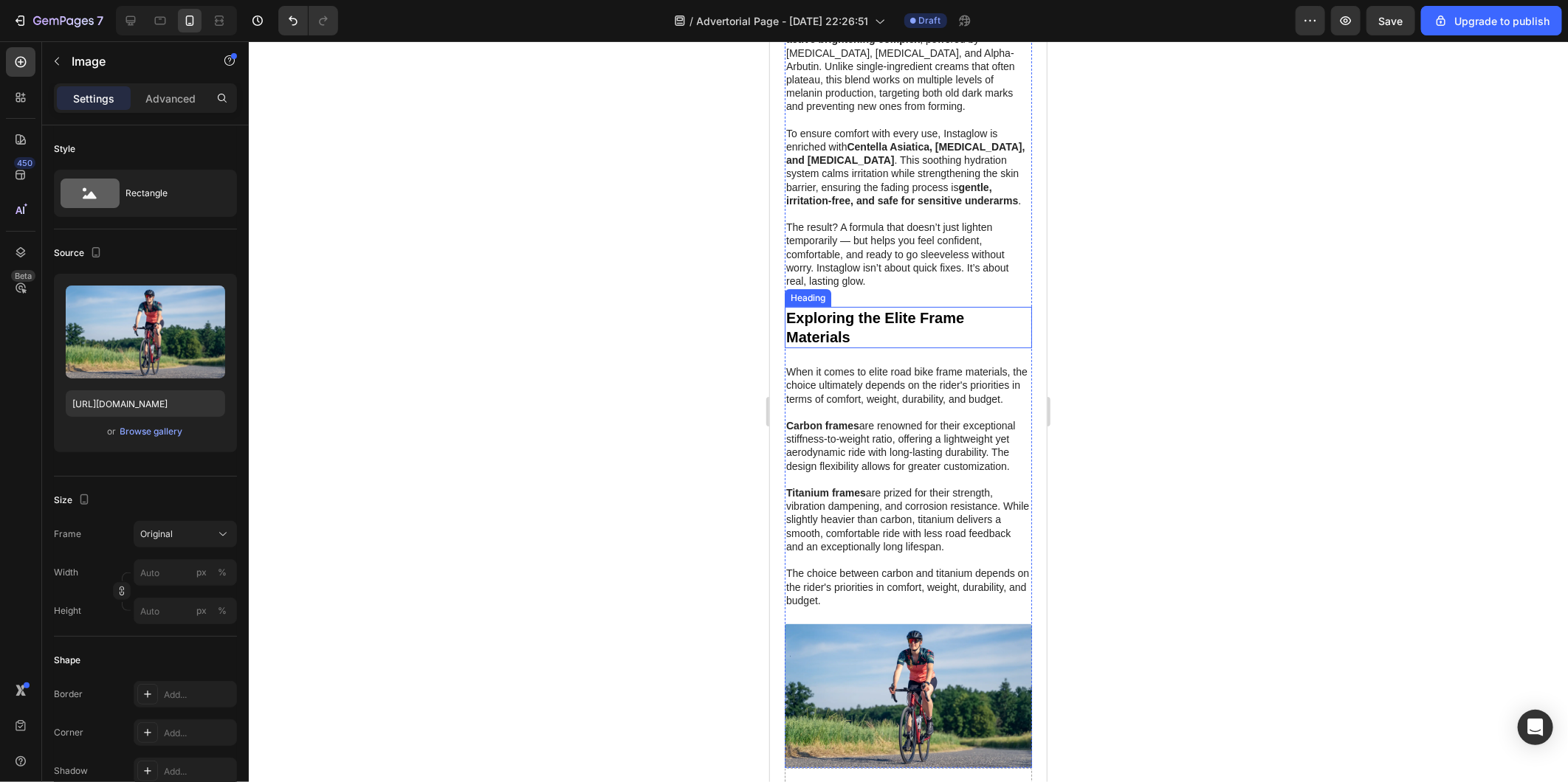
scroll to position [3576, 0]
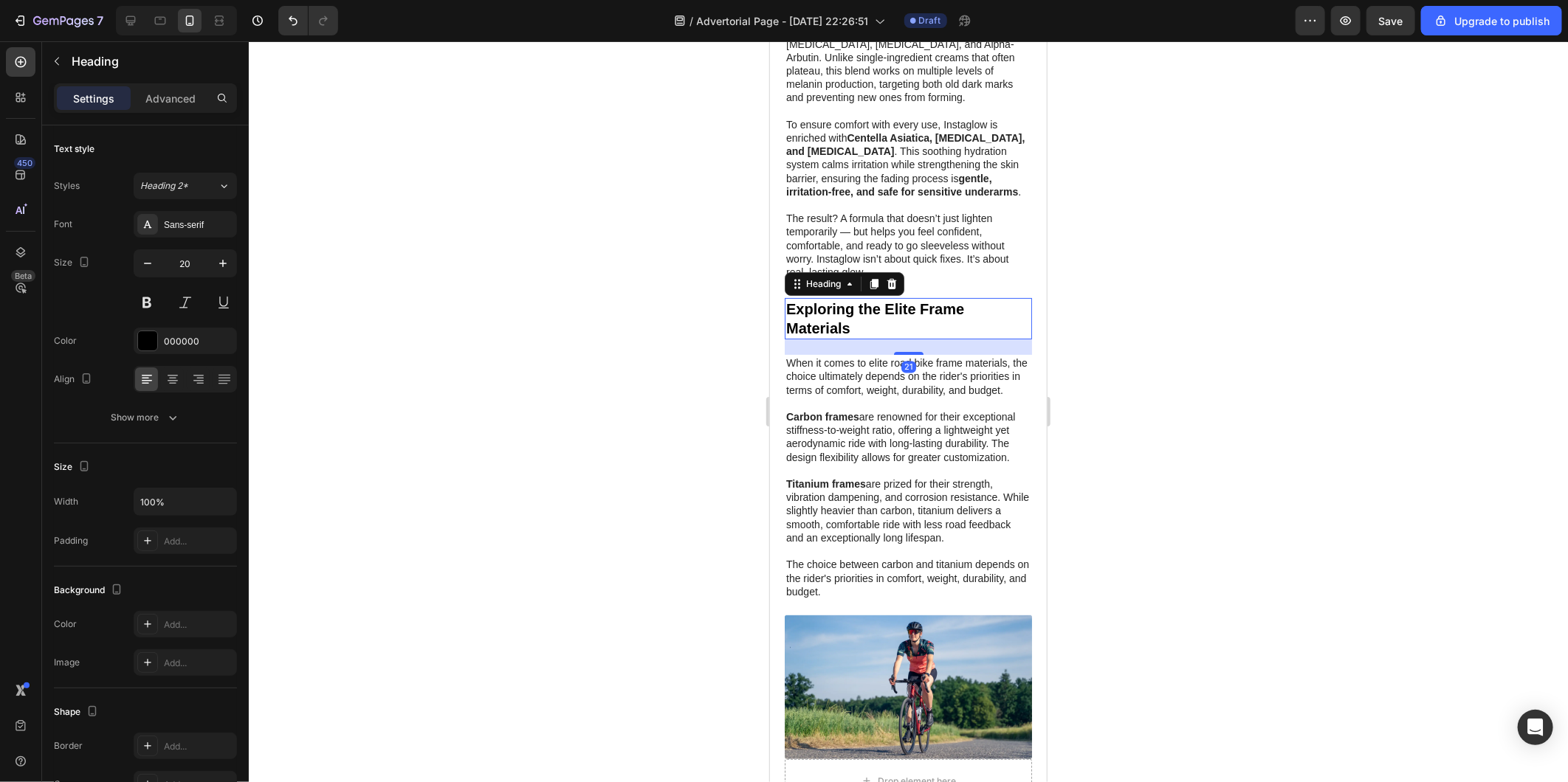
click at [835, 315] on h2 "Exploring the Elite Frame Materials" at bounding box center [907, 318] width 247 height 41
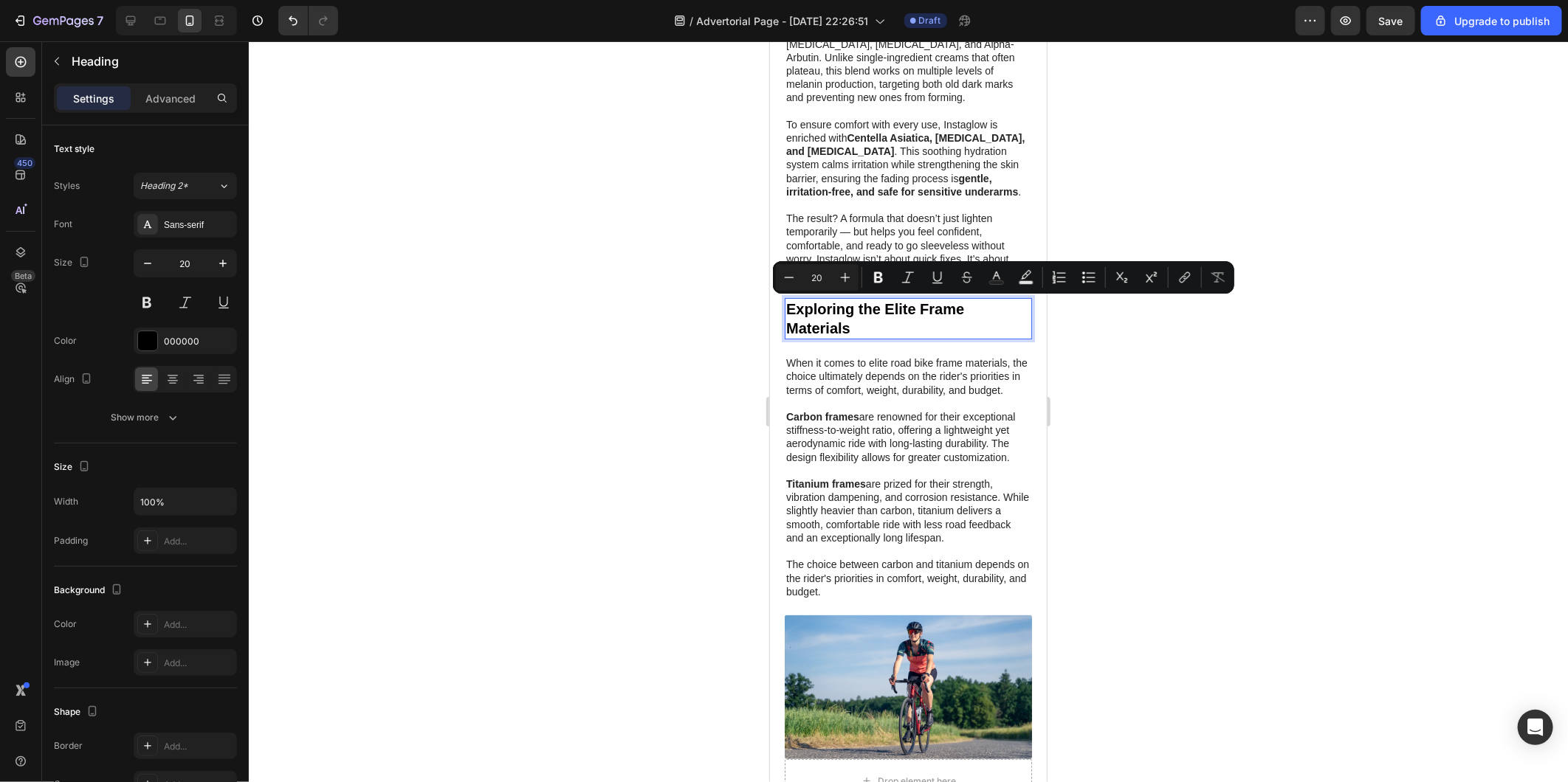
click at [854, 331] on p "Exploring the Elite Frame Materials" at bounding box center [907, 318] width 244 height 38
drag, startPoint x: 782, startPoint y: 312, endPoint x: 720, endPoint y: 290, distance: 65.8
click at [769, 290] on html "iPhone 13 Mini ( 375 px) iPhone 13 Mini iPhone 13 Pro iPhone 11 Pro Max iPhone …" at bounding box center [907, 584] width 277 height 8236
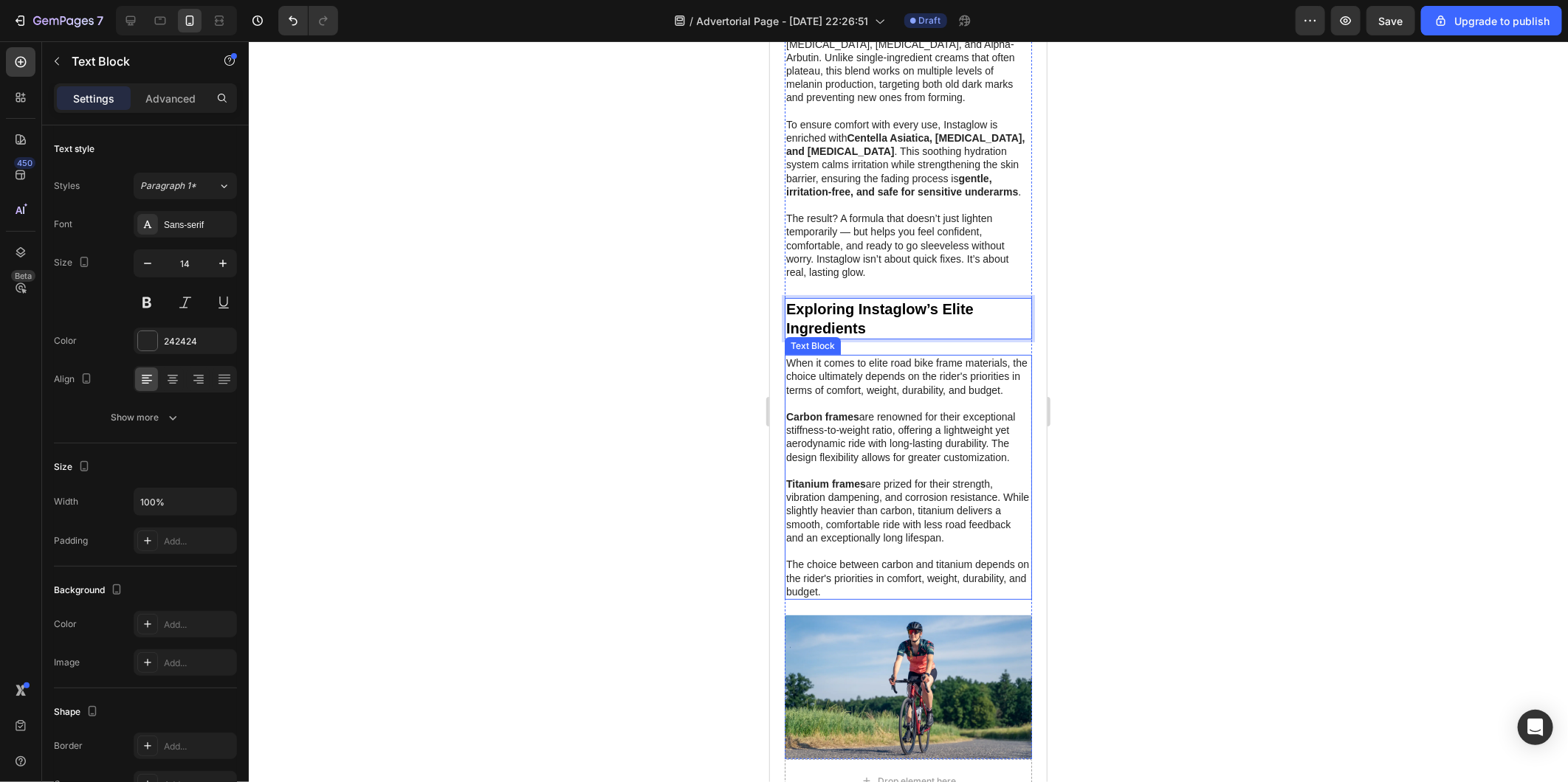
click at [888, 598] on p "When it comes to elite road bike frame materials, the choice ultimately depends…" at bounding box center [907, 477] width 244 height 242
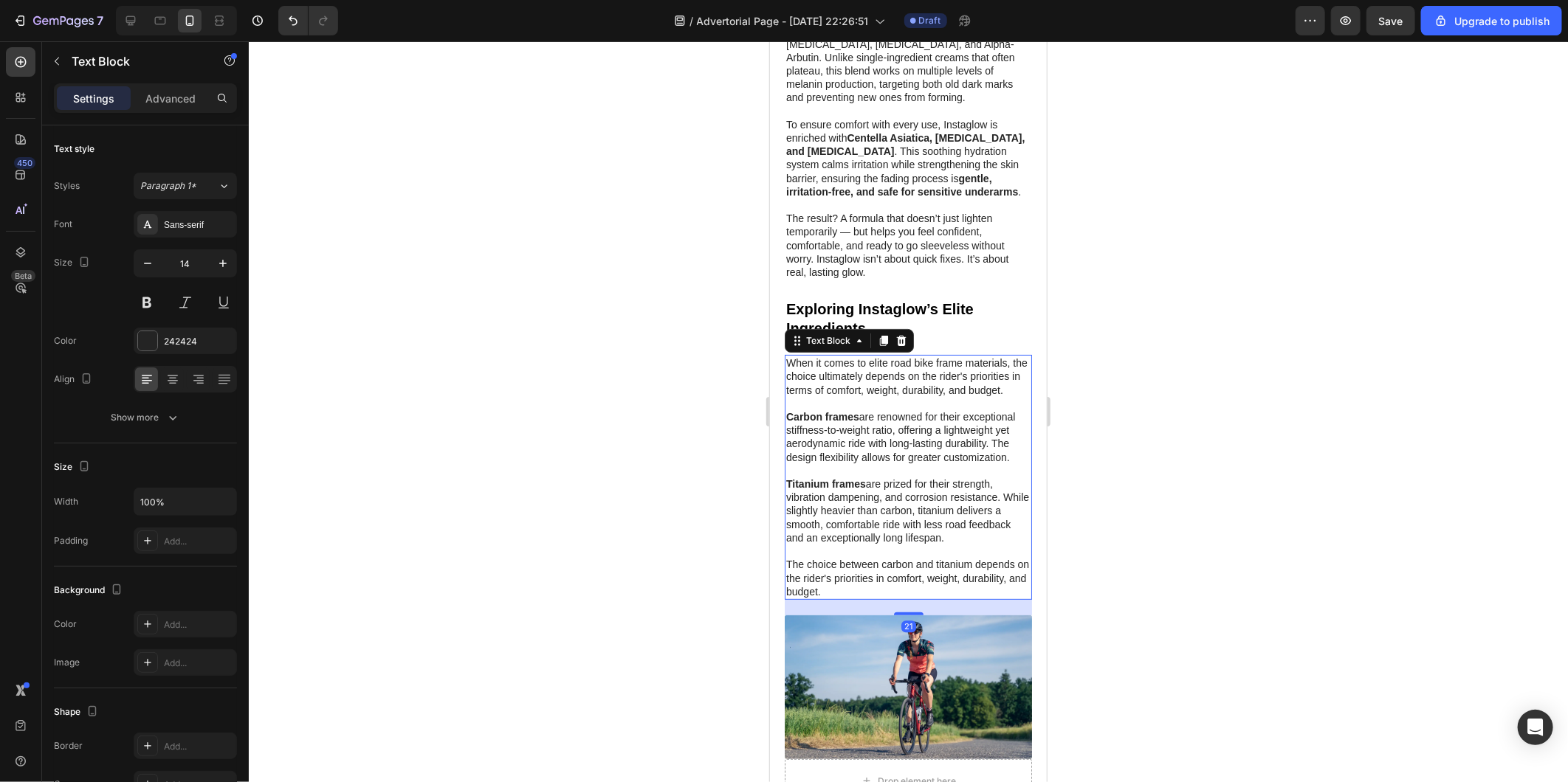
click at [888, 598] on p "When it comes to elite road bike frame materials, the choice ultimately depends…" at bounding box center [907, 477] width 244 height 242
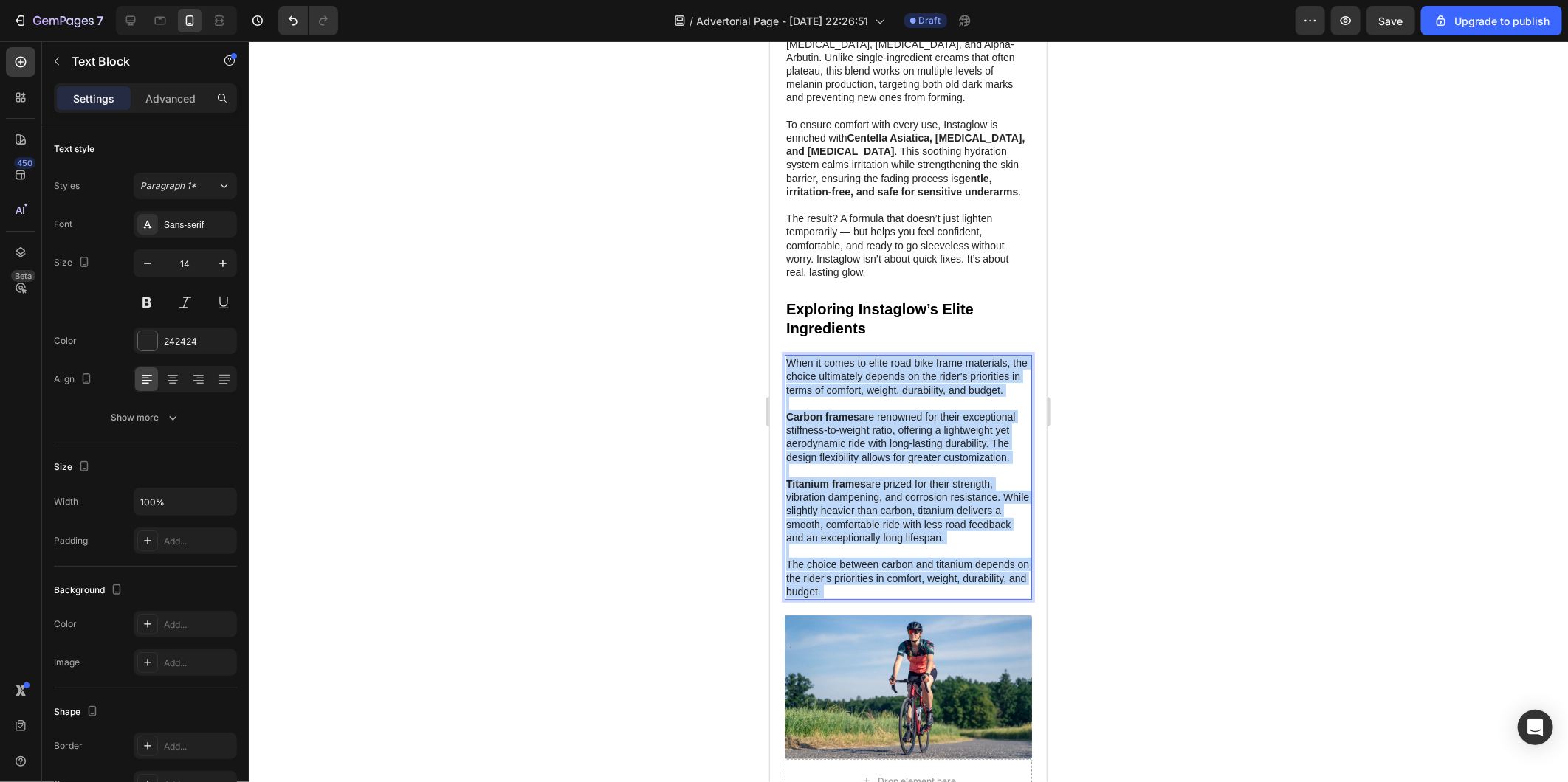
drag, startPoint x: 893, startPoint y: 599, endPoint x: 670, endPoint y: 393, distance: 303.6
click at [769, 393] on html "iPhone 13 Mini ( 375 px) iPhone 13 Mini iPhone 13 Pro iPhone 11 Pro Max iPhone …" at bounding box center [907, 584] width 277 height 8236
drag, startPoint x: 895, startPoint y: 605, endPoint x: 1507, endPoint y: 406, distance: 643.5
click at [769, 364] on html "iPhone 13 Mini ( 375 px) iPhone 13 Mini iPhone 13 Pro iPhone 11 Pro Max iPhone …" at bounding box center [907, 584] width 277 height 8236
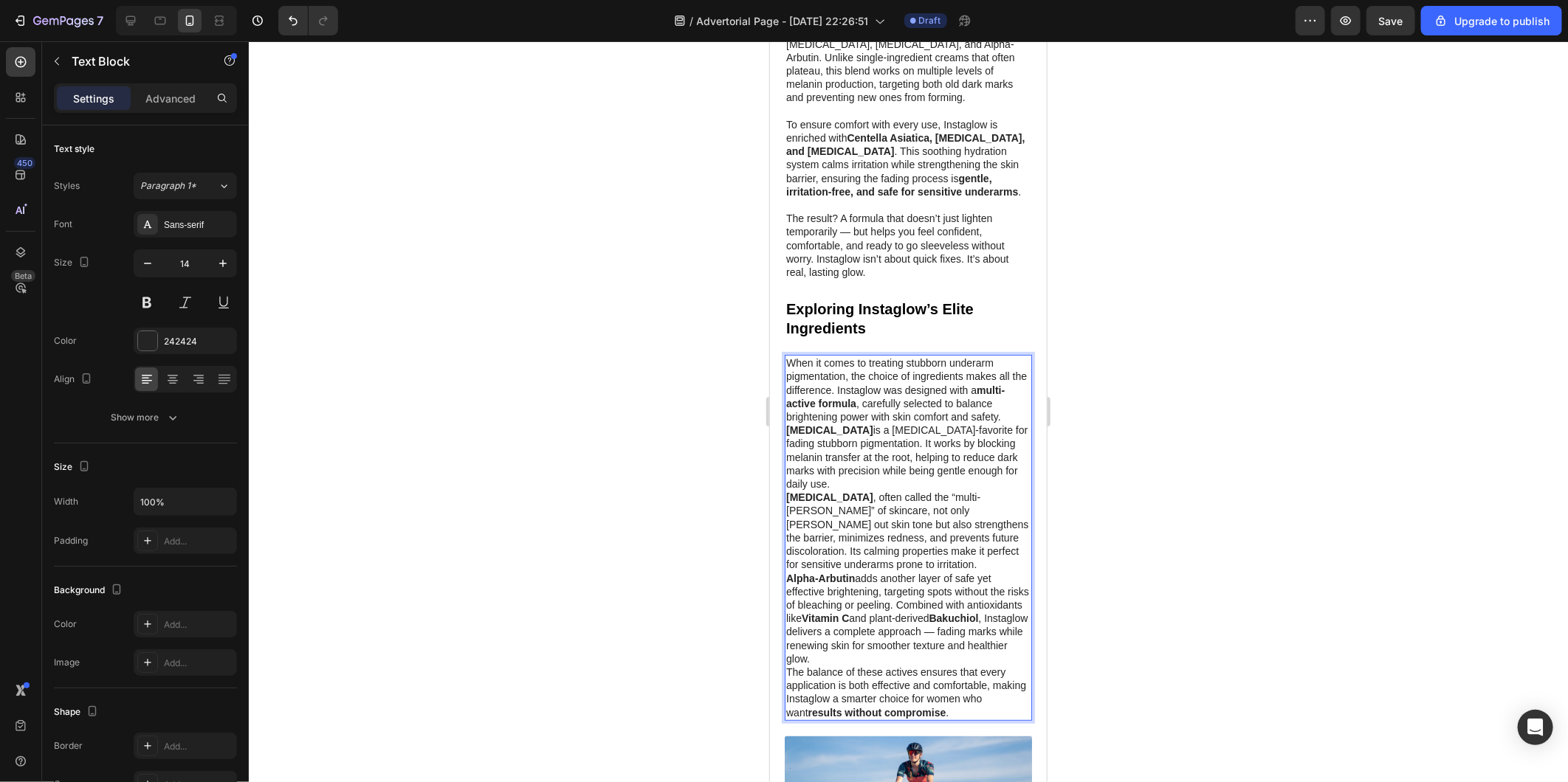
click at [830, 423] on p "When it comes to treating stubborn underarm pigmentation, the choice of ingredi…" at bounding box center [907, 389] width 244 height 67
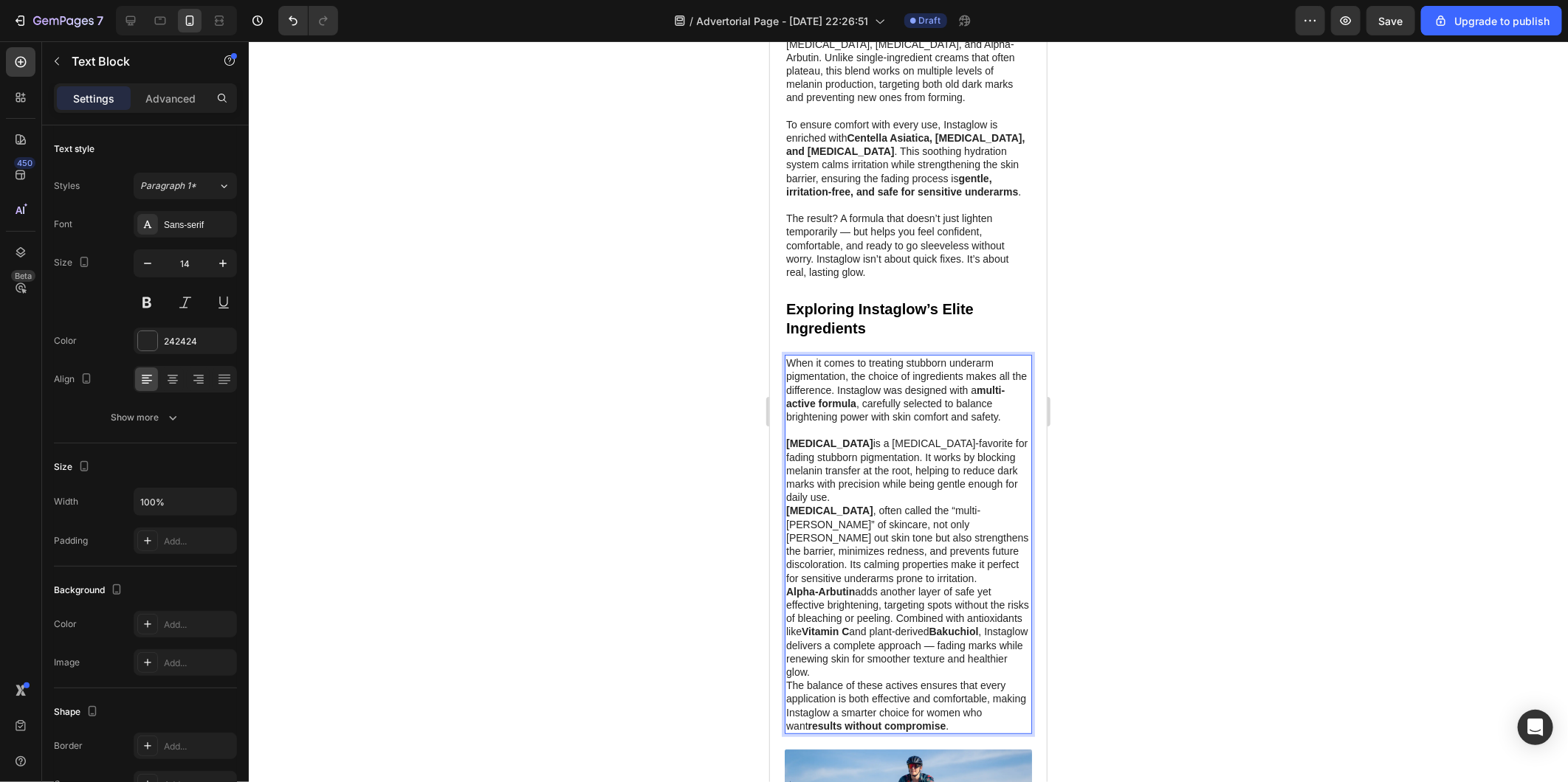
click at [854, 503] on p "Tranexamic Acid is a dermatologist-favorite for fading stubborn pigmentation. I…" at bounding box center [907, 469] width 244 height 67
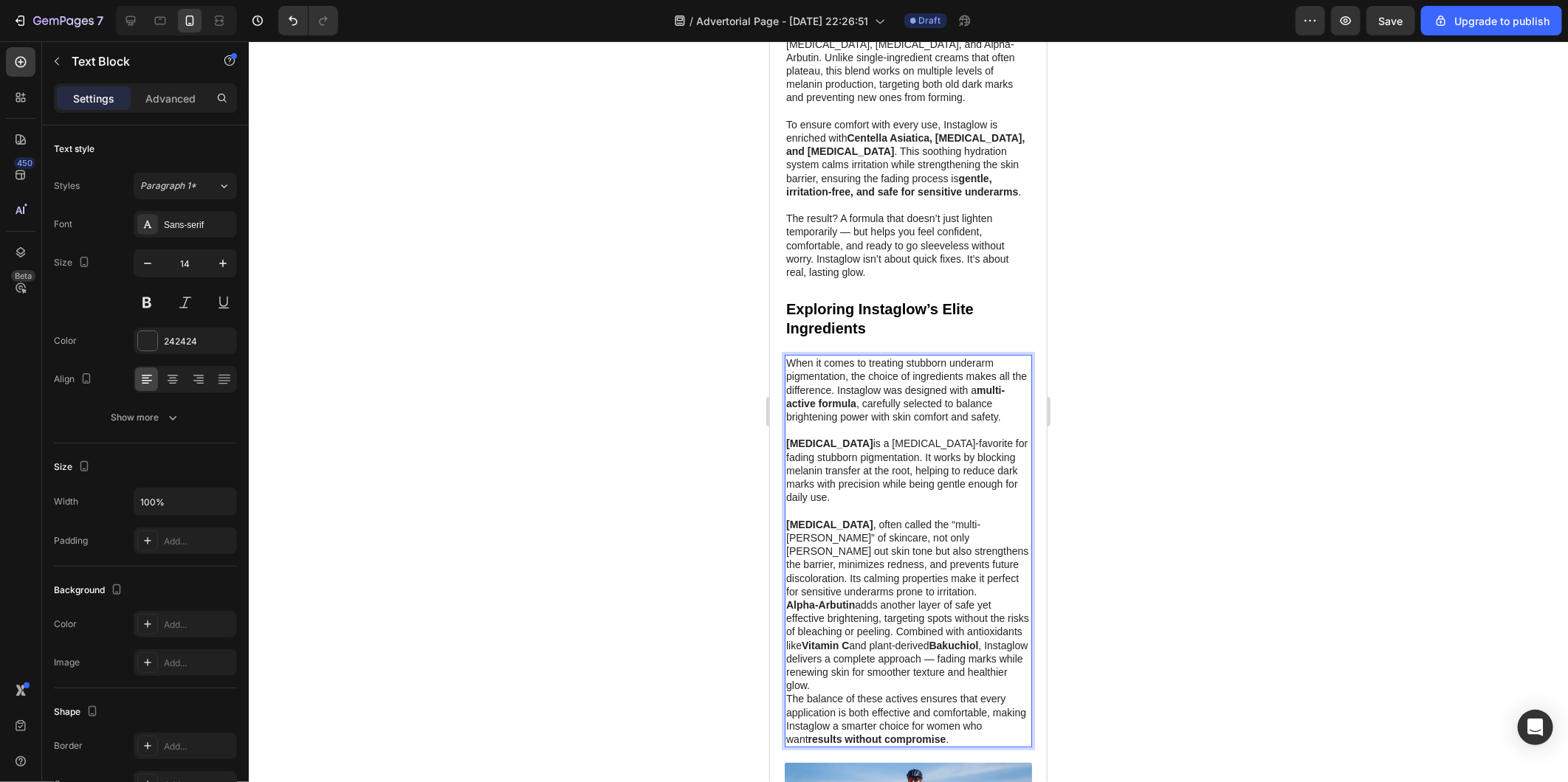
click at [892, 598] on p "Niacinamide , often called the “multi-tasker” of skincare, not only evens out s…" at bounding box center [907, 557] width 244 height 80
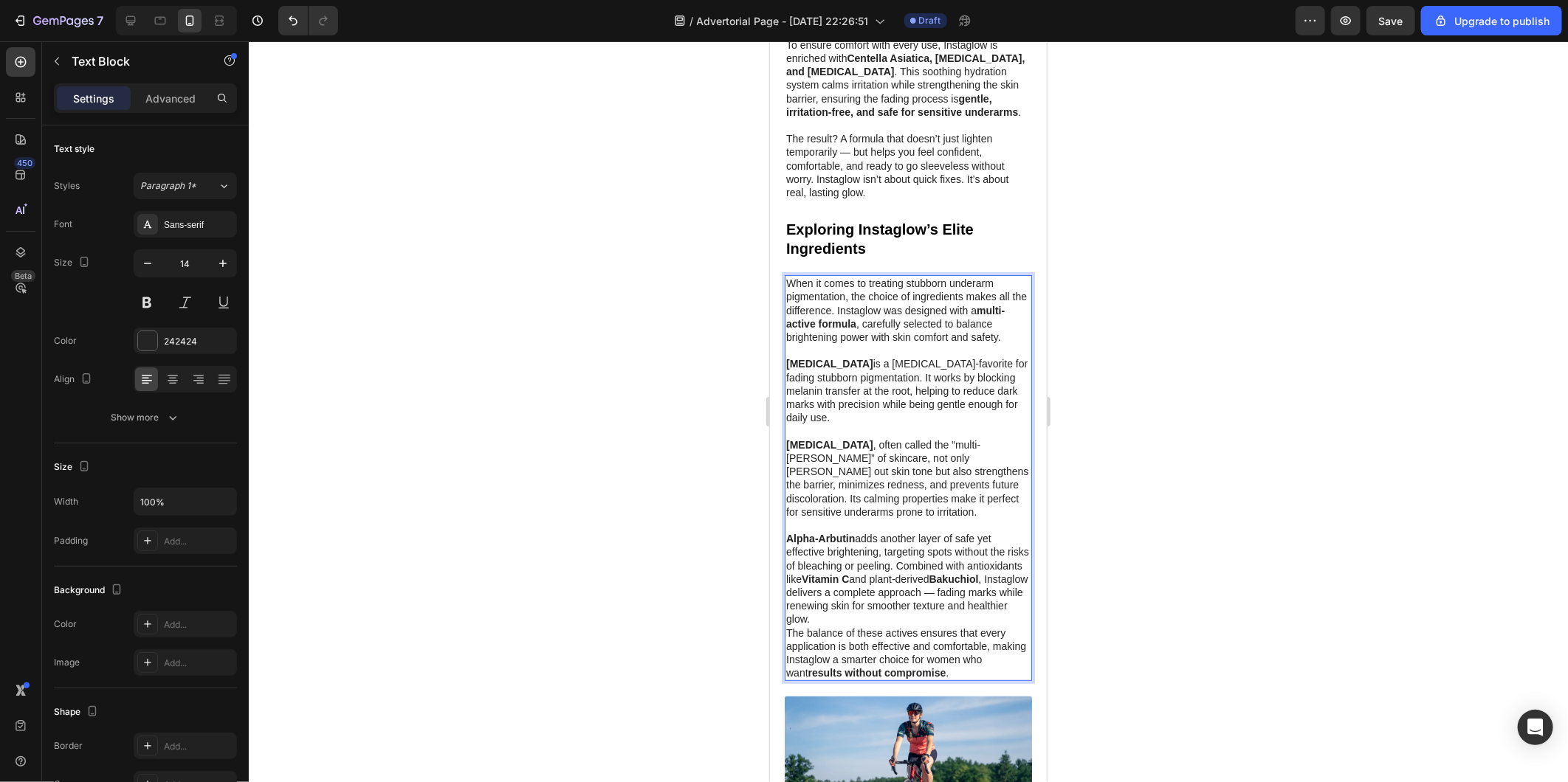
scroll to position [3657, 0]
click at [957, 623] on p "Alpha-Arbutin adds another layer of safe yet effective brightening, targeting s…" at bounding box center [907, 576] width 244 height 94
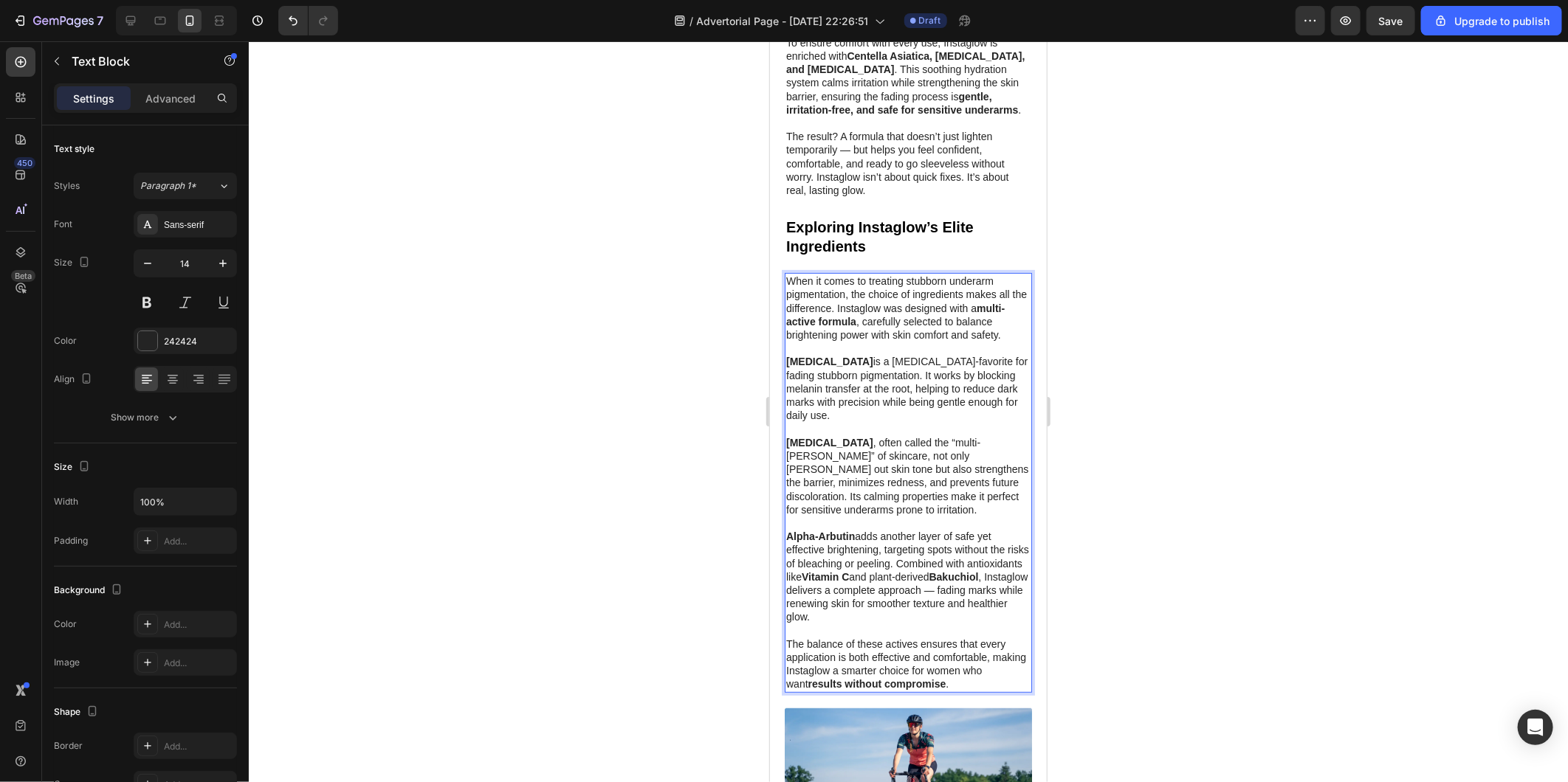
click at [590, 505] on div at bounding box center [907, 412] width 1319 height 741
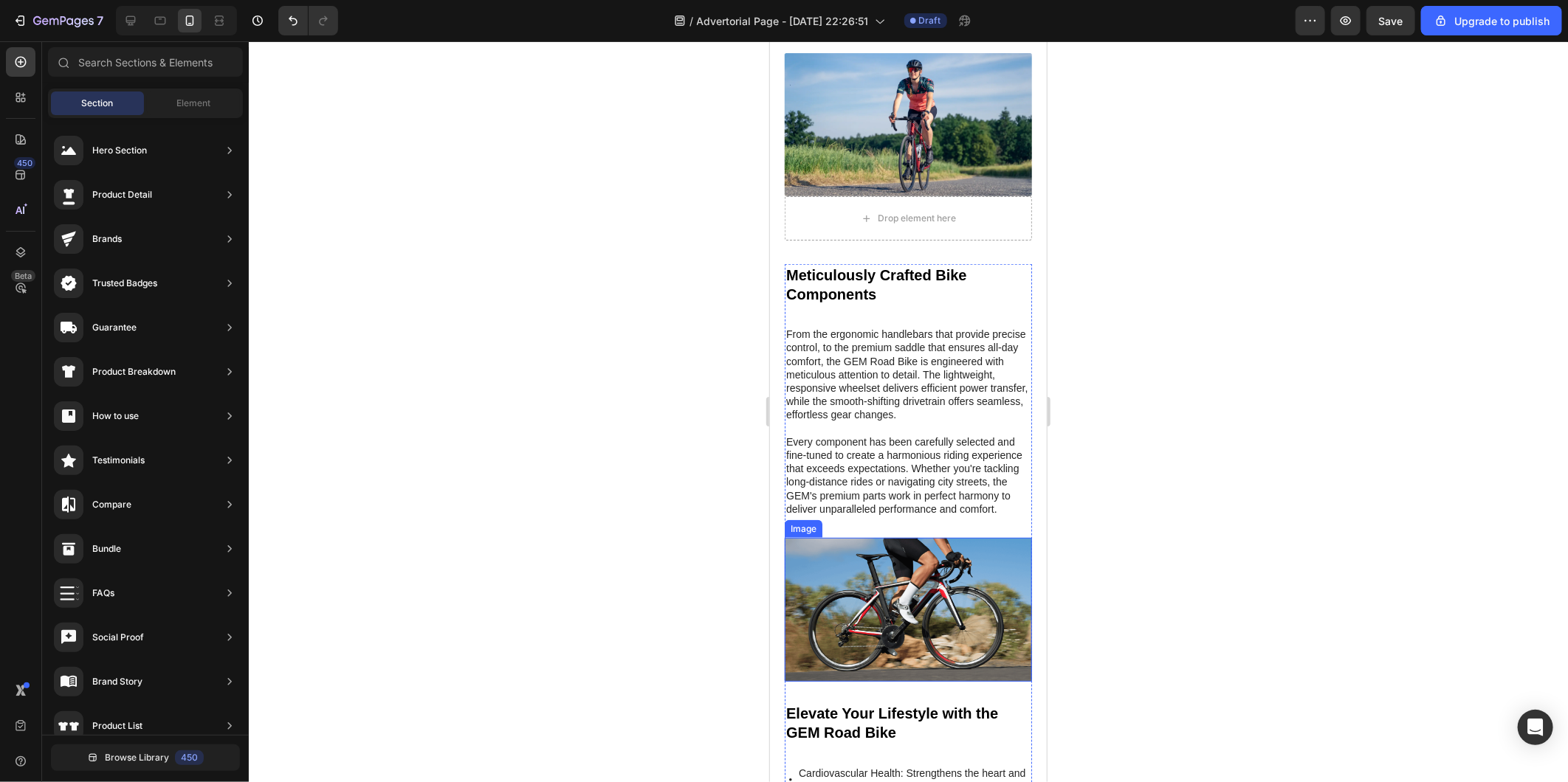
scroll to position [4314, 0]
click at [559, 461] on div at bounding box center [907, 412] width 1319 height 741
click at [859, 290] on h2 "Meticulously Crafted Bike Components" at bounding box center [907, 283] width 247 height 41
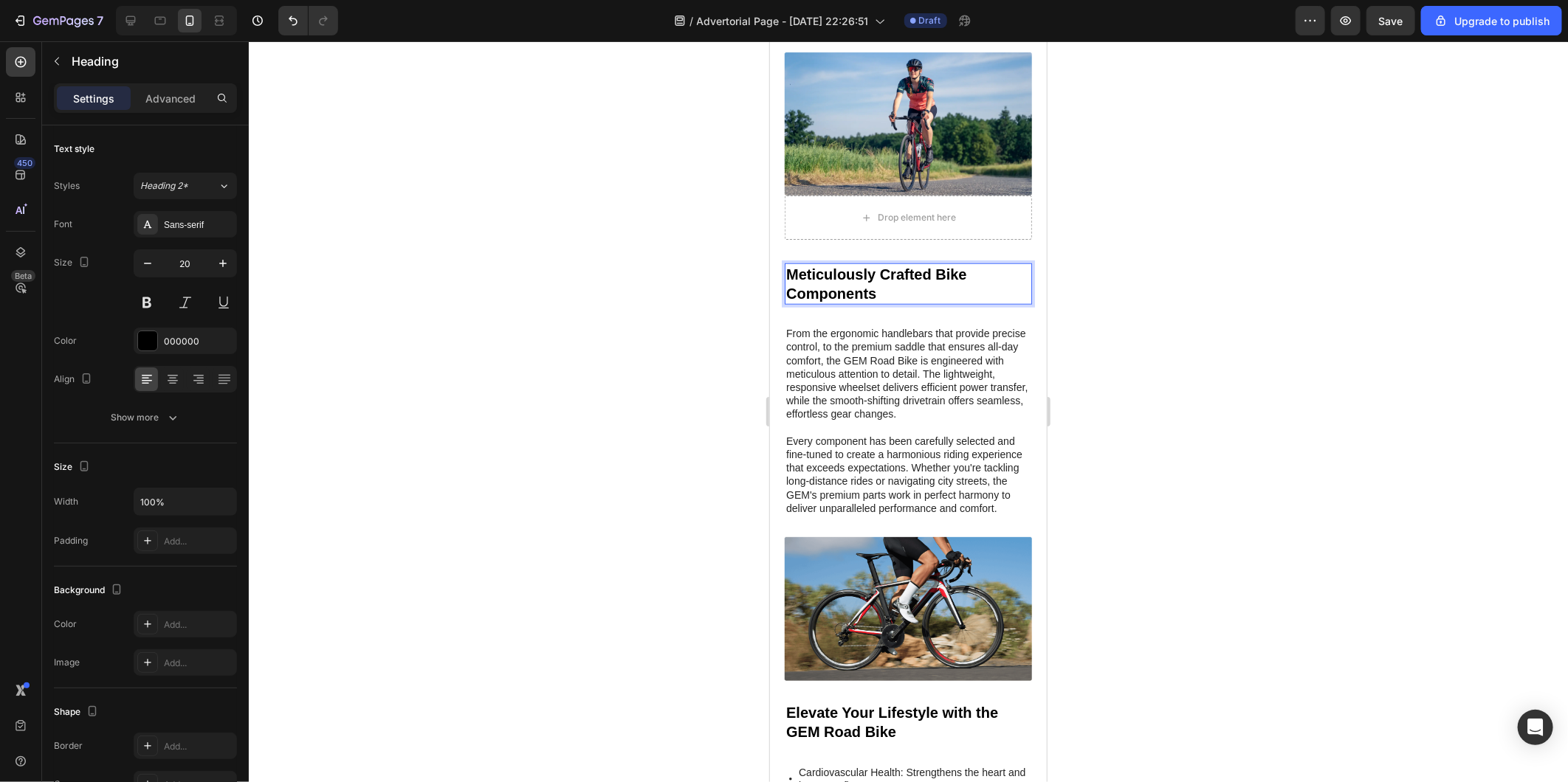
click at [859, 290] on h2 "Meticulously Crafted Bike Components" at bounding box center [907, 283] width 247 height 41
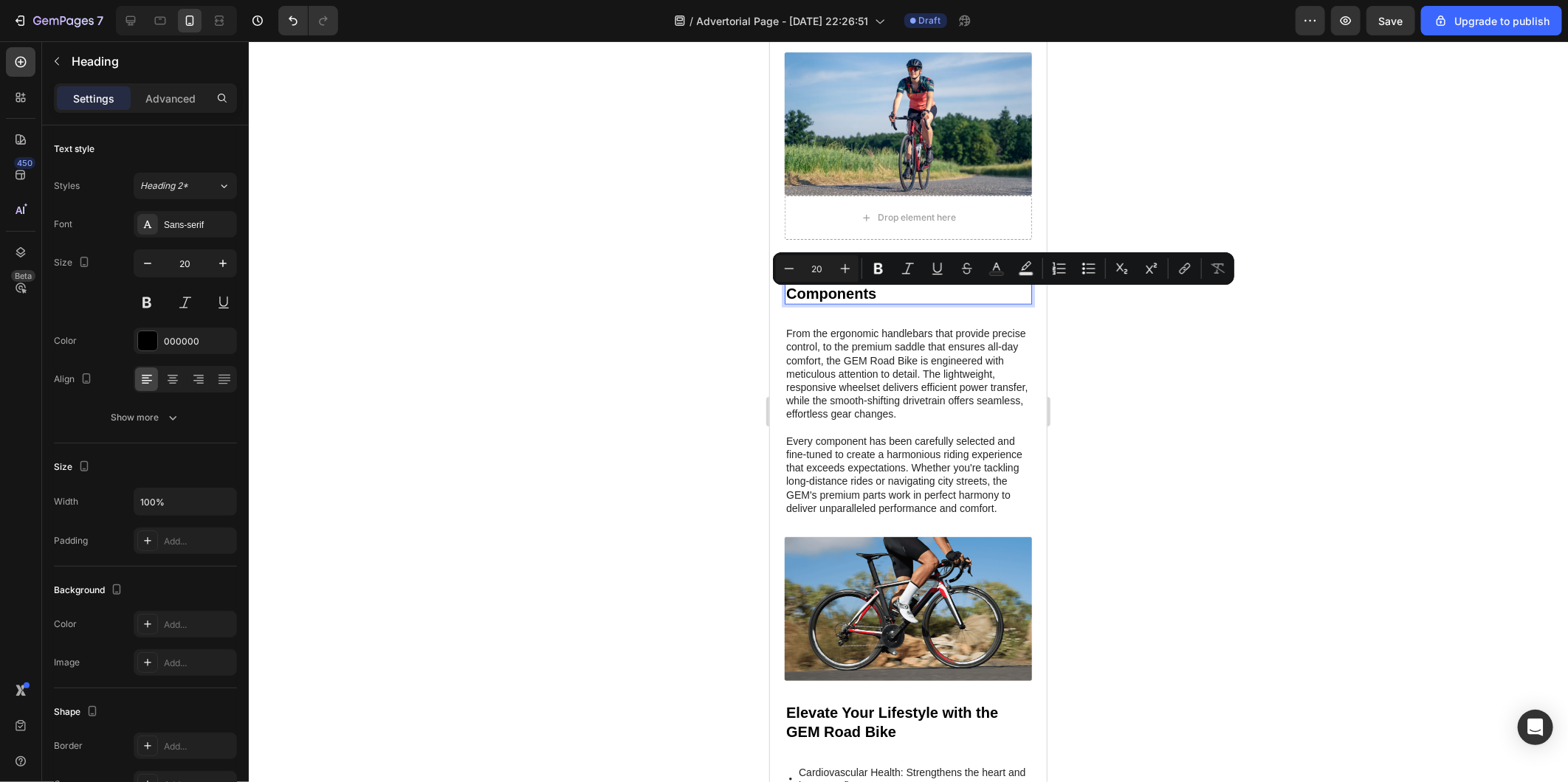
click at [888, 297] on p "Meticulously Crafted Bike Components" at bounding box center [907, 282] width 244 height 38
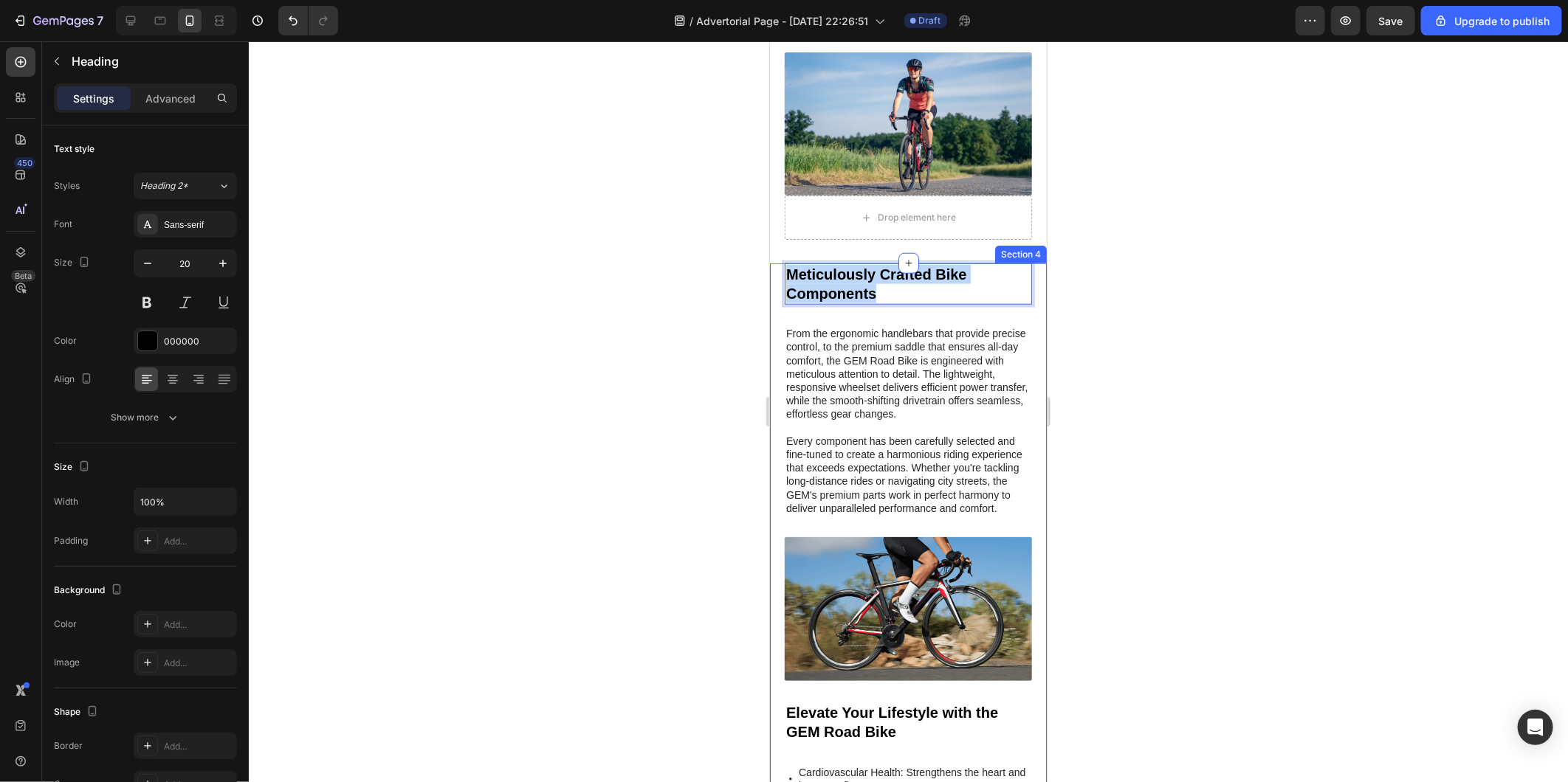
drag, startPoint x: 888, startPoint y: 297, endPoint x: 781, endPoint y: 276, distance: 109.0
click at [901, 514] on p "From the ergonomic handlebars that provide precise control, to the premium sadd…" at bounding box center [907, 420] width 244 height 189
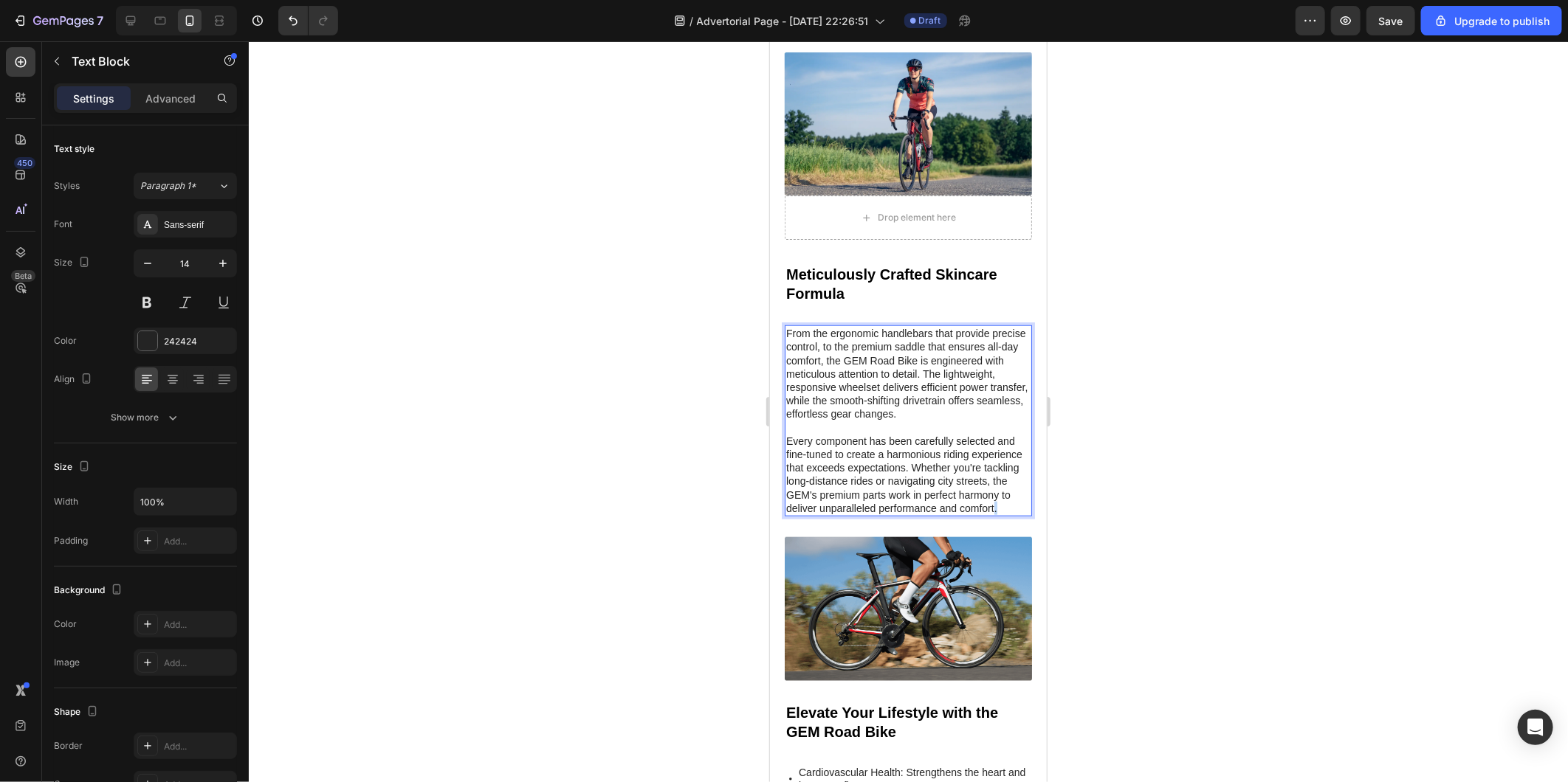
click at [901, 514] on p "From the ergonomic handlebars that provide precise control, to the premium sadd…" at bounding box center [907, 420] width 244 height 189
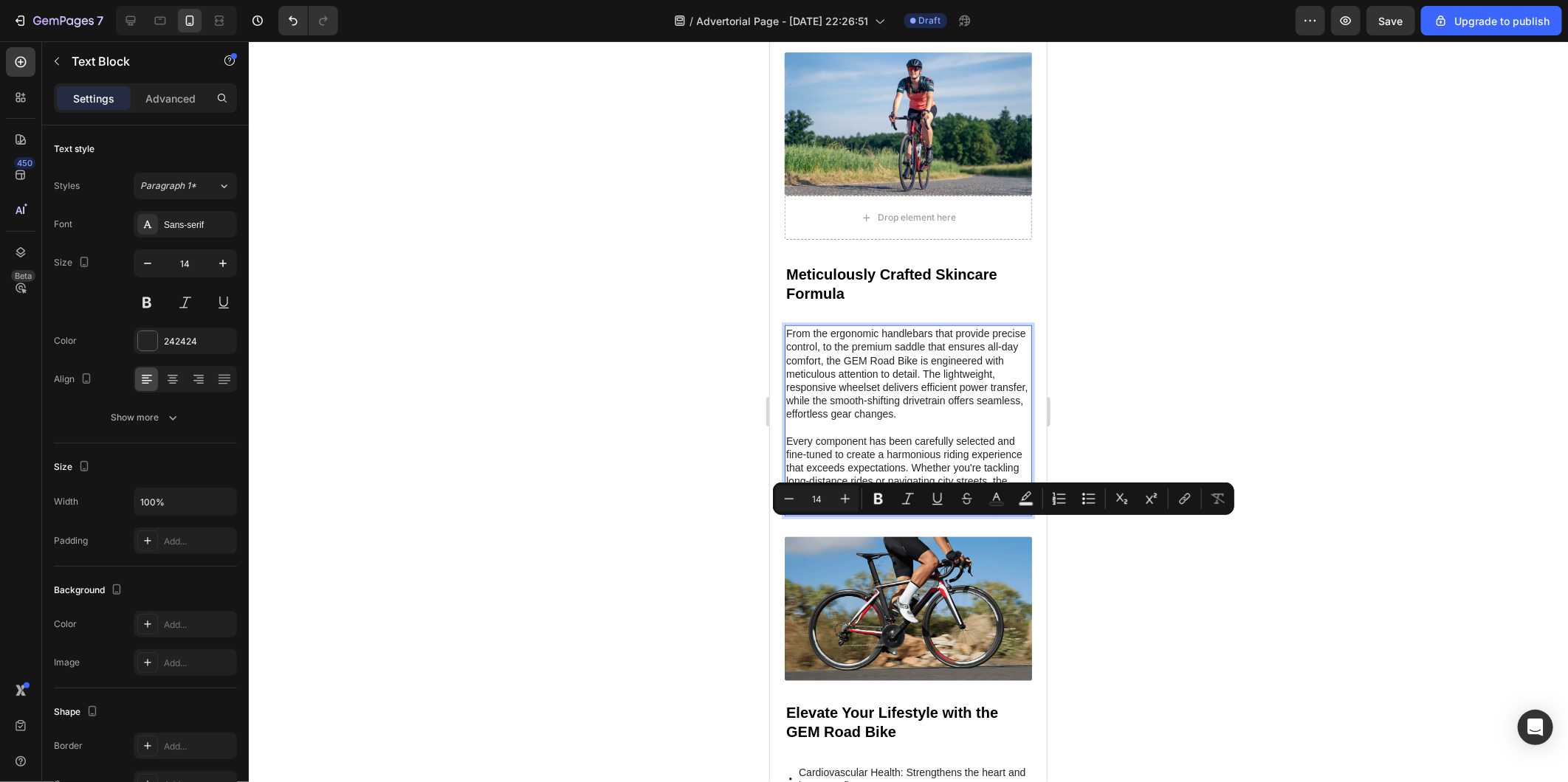
click at [908, 514] on p "From the ergonomic handlebars that provide precise control, to the premium sadd…" at bounding box center [907, 420] width 244 height 189
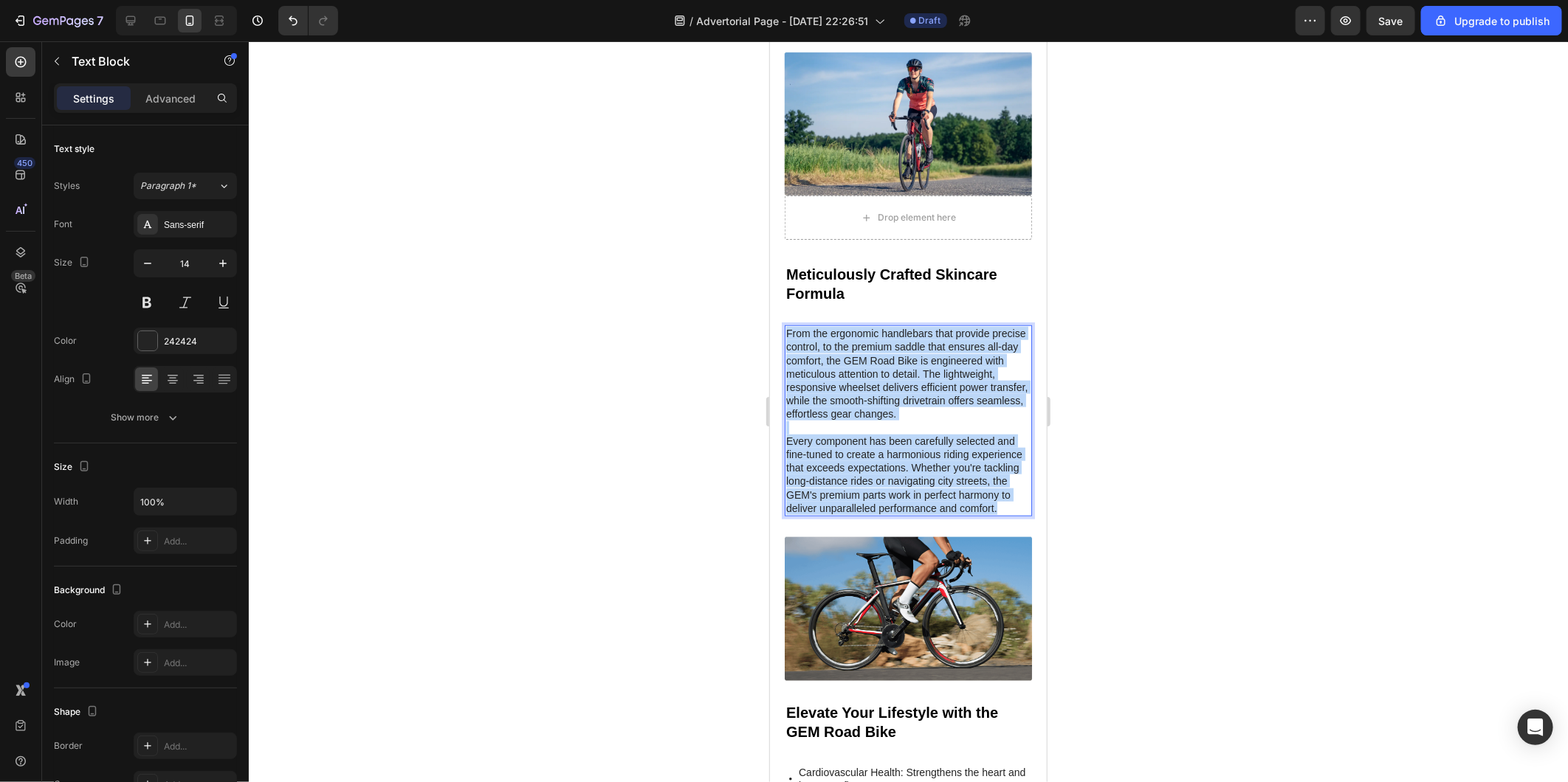
drag, startPoint x: 908, startPoint y: 525, endPoint x: 1496, endPoint y: 368, distance: 608.6
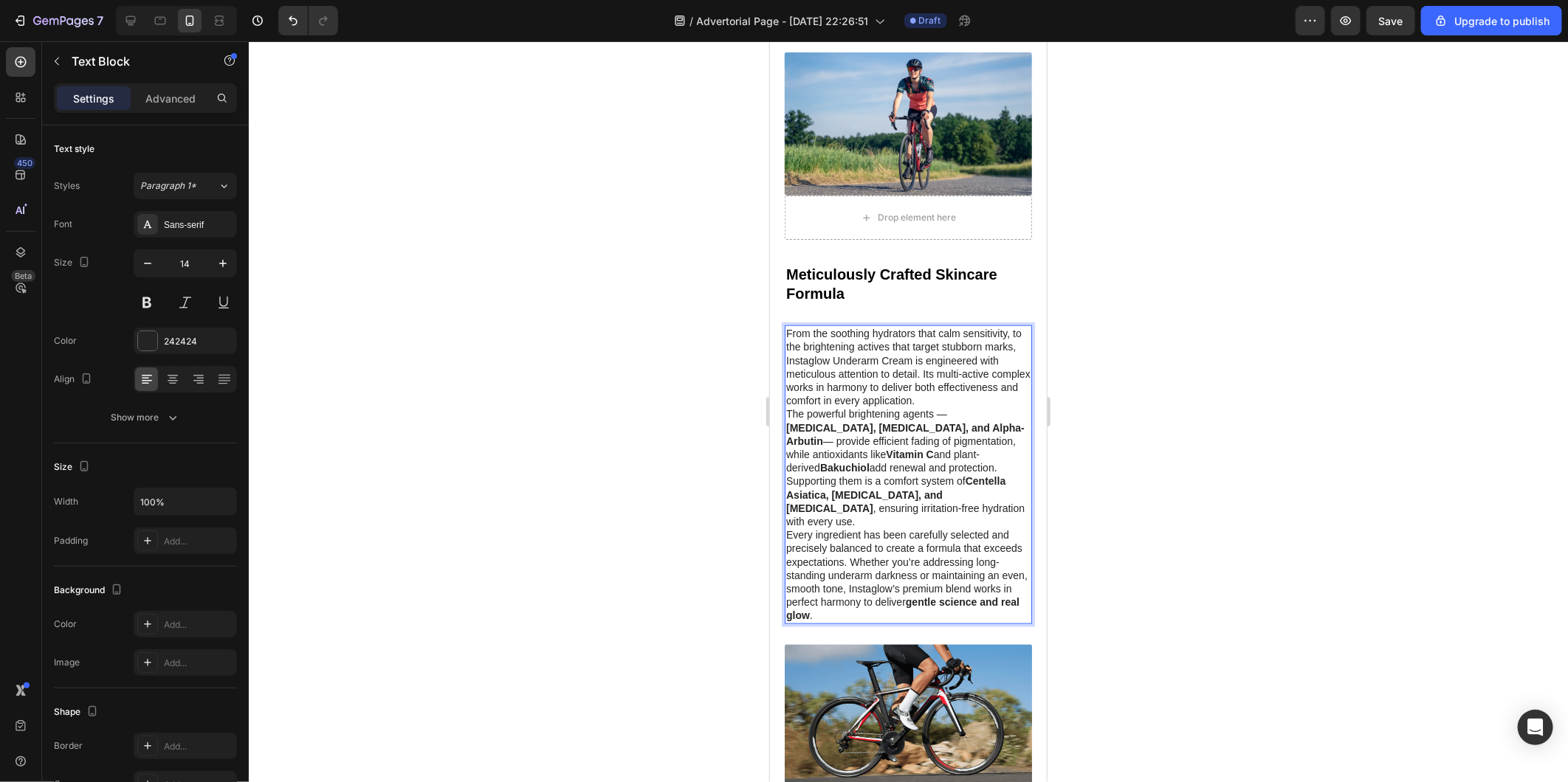
click at [975, 473] on p "The powerful brightening agents — Tranexamic Acid, Niacinamide, and Alpha-Arbut…" at bounding box center [907, 467] width 244 height 121
click at [975, 473] on p "The powerful brightening agents — Tranexamic Acid, Niacinamide, and Alpha-Arbut…" at bounding box center [907, 440] width 244 height 67
click at [788, 488] on p "Supporting them is a comfort system of Centella Asiatica, Hyaluronic Acid, and …" at bounding box center [907, 500] width 244 height 54
click at [997, 407] on p "From the soothing hydrators that calm sensitivity, to the brightening actives t…" at bounding box center [907, 367] width 244 height 80
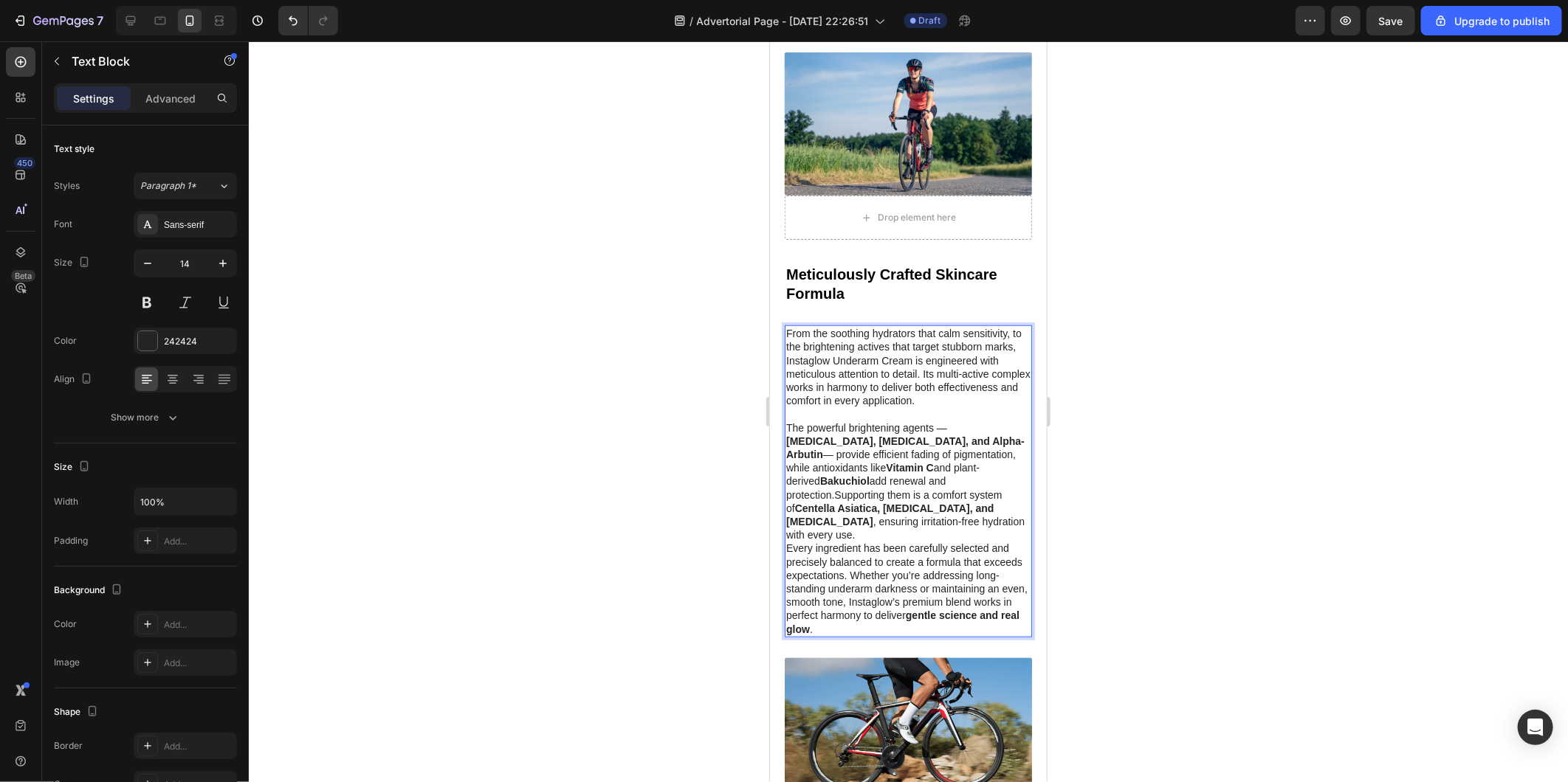
click at [972, 532] on p "The powerful brightening agents — Tranexamic Acid, Niacinamide, and Alpha-Arbut…" at bounding box center [907, 481] width 244 height 121
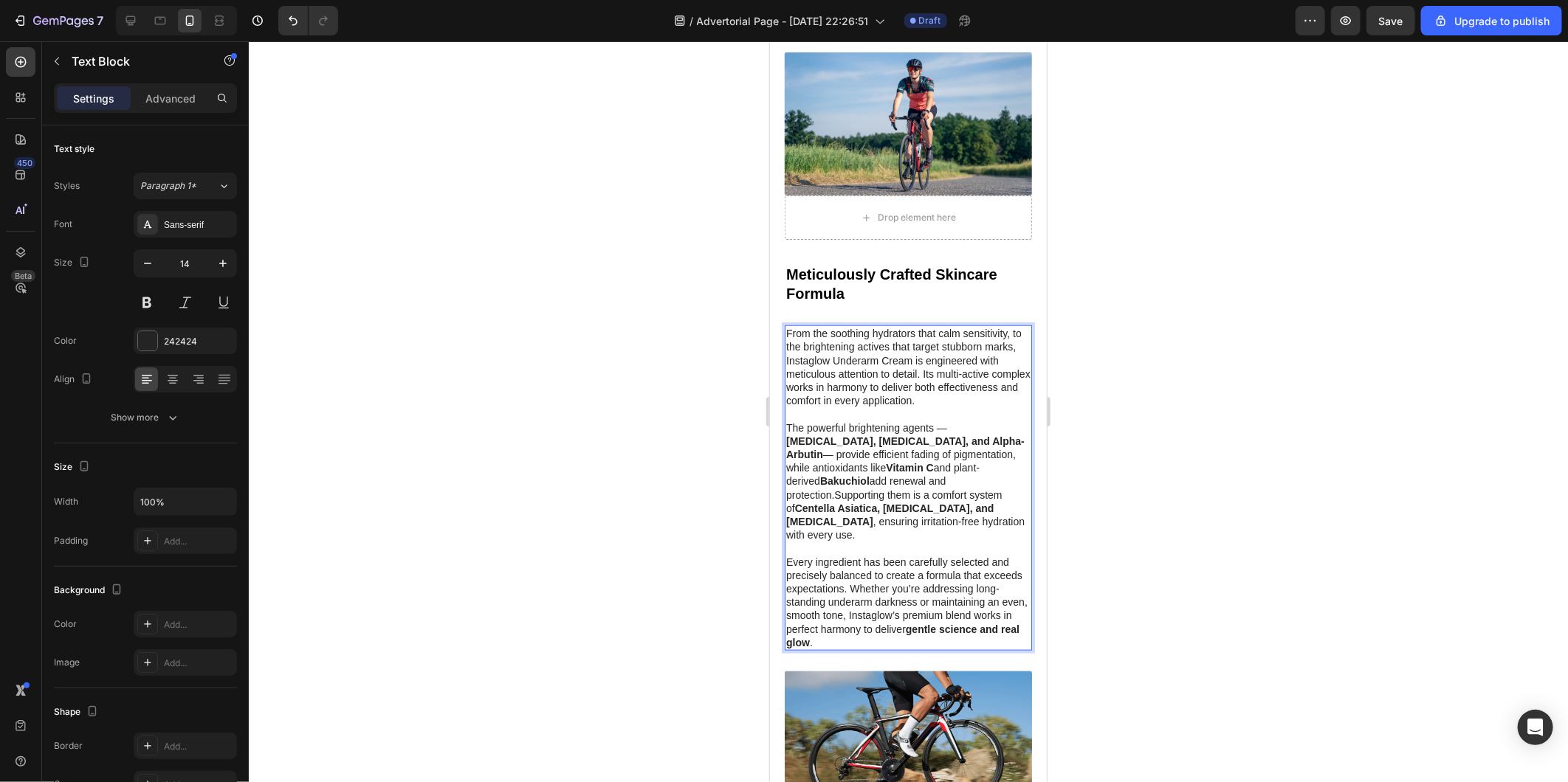
click at [629, 543] on div at bounding box center [907, 412] width 1319 height 741
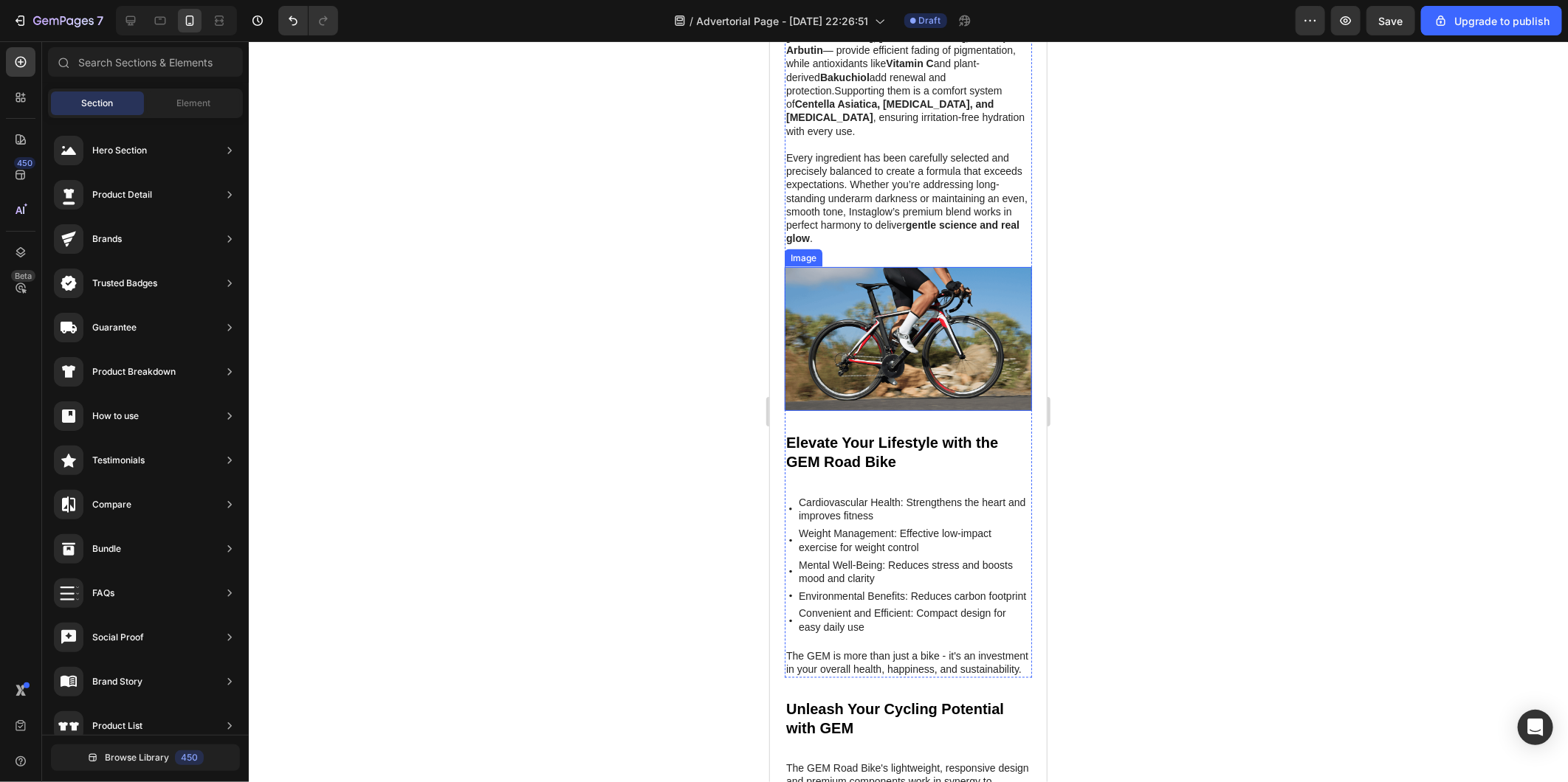
scroll to position [4805, 0]
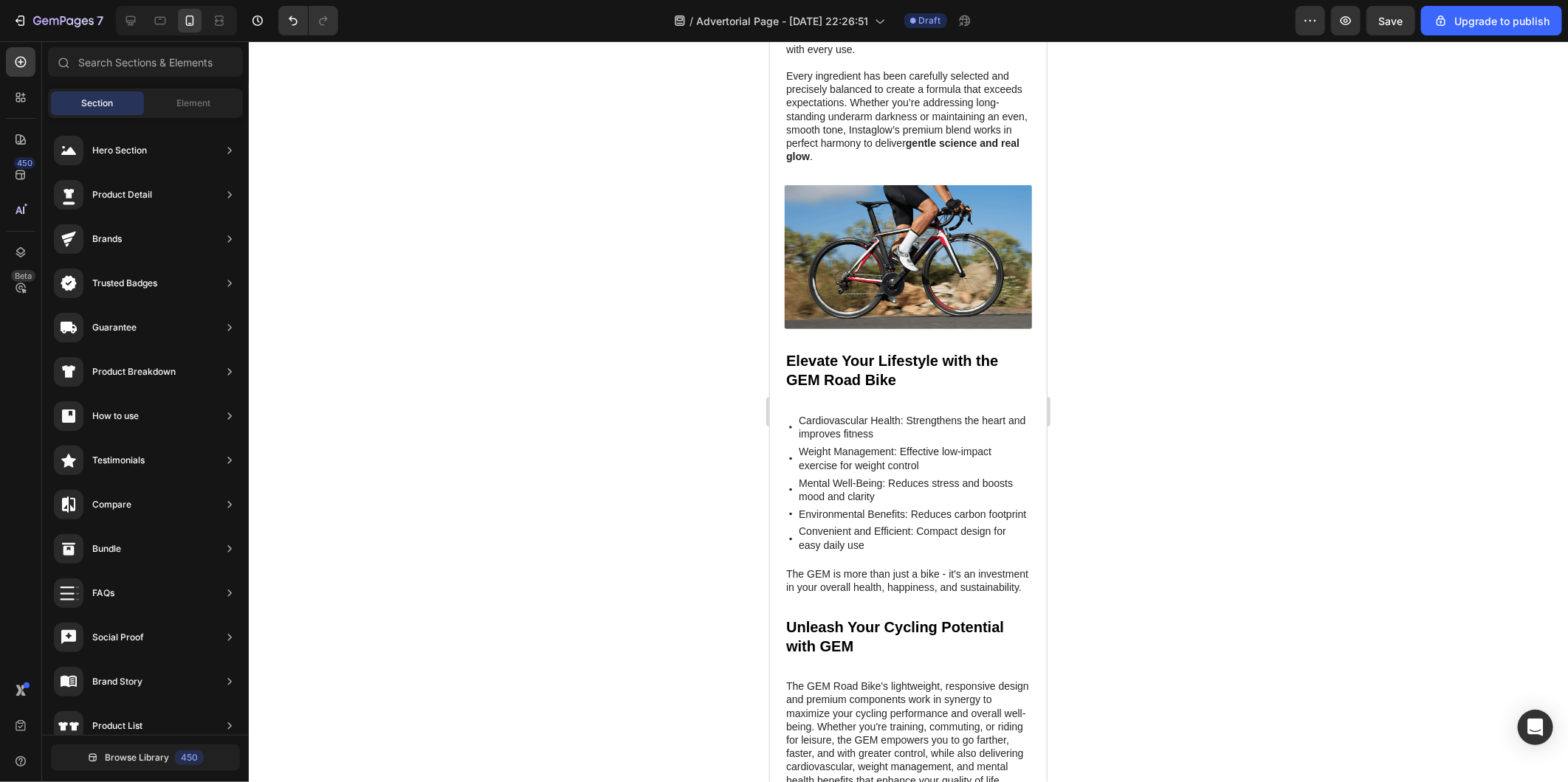
click at [524, 564] on div at bounding box center [907, 412] width 1319 height 741
click at [850, 349] on h2 "Elevate Your Lifestyle with the GEM Road Bike" at bounding box center [907, 369] width 247 height 41
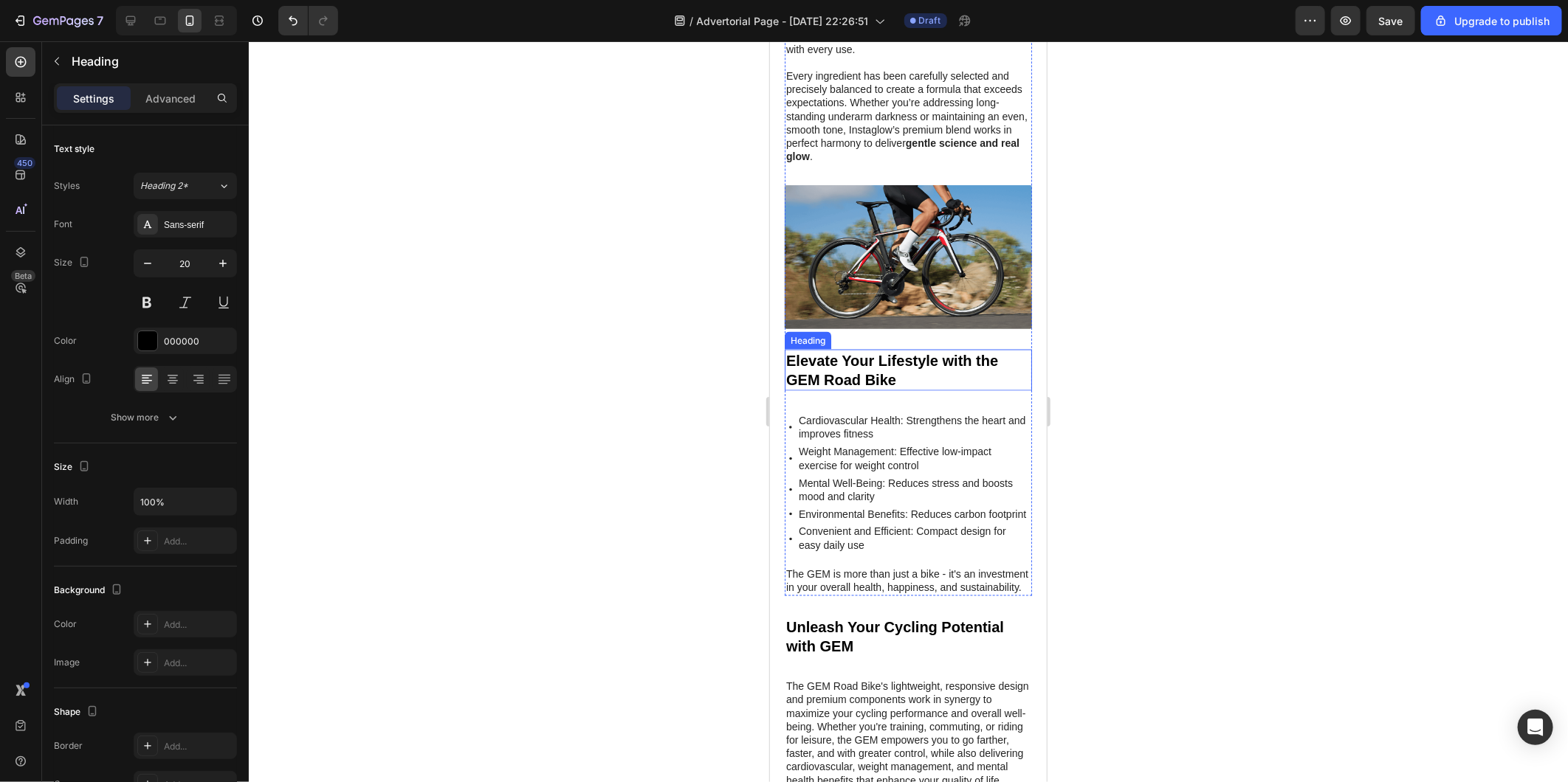
click at [850, 349] on h2 "Elevate Your Lifestyle with the GEM Road Bike" at bounding box center [907, 369] width 247 height 41
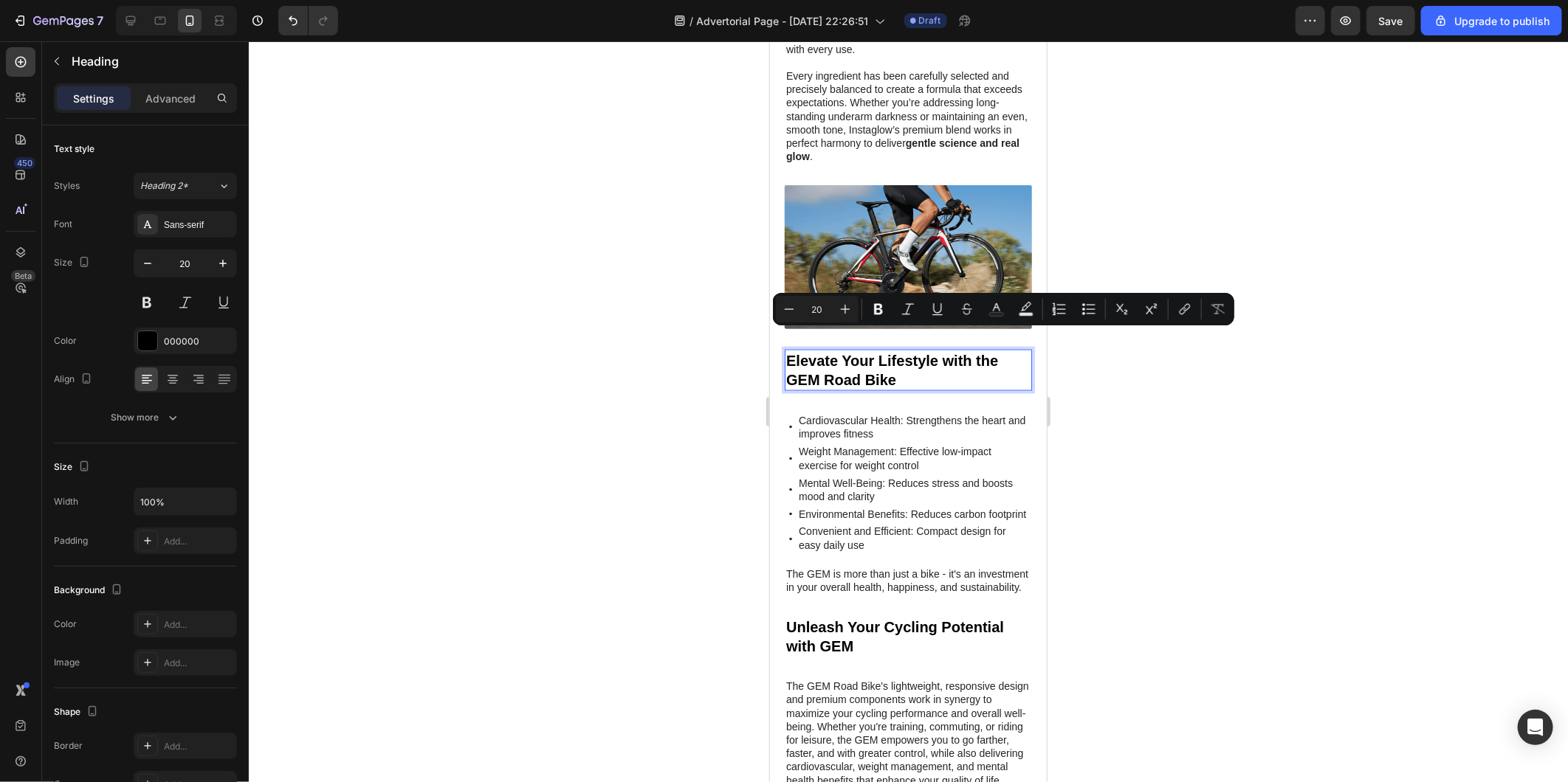
click at [918, 361] on p "Elevate Your Lifestyle with the GEM Road Bike" at bounding box center [907, 369] width 244 height 38
drag, startPoint x: 918, startPoint y: 361, endPoint x: 1490, endPoint y: 376, distance: 572.2
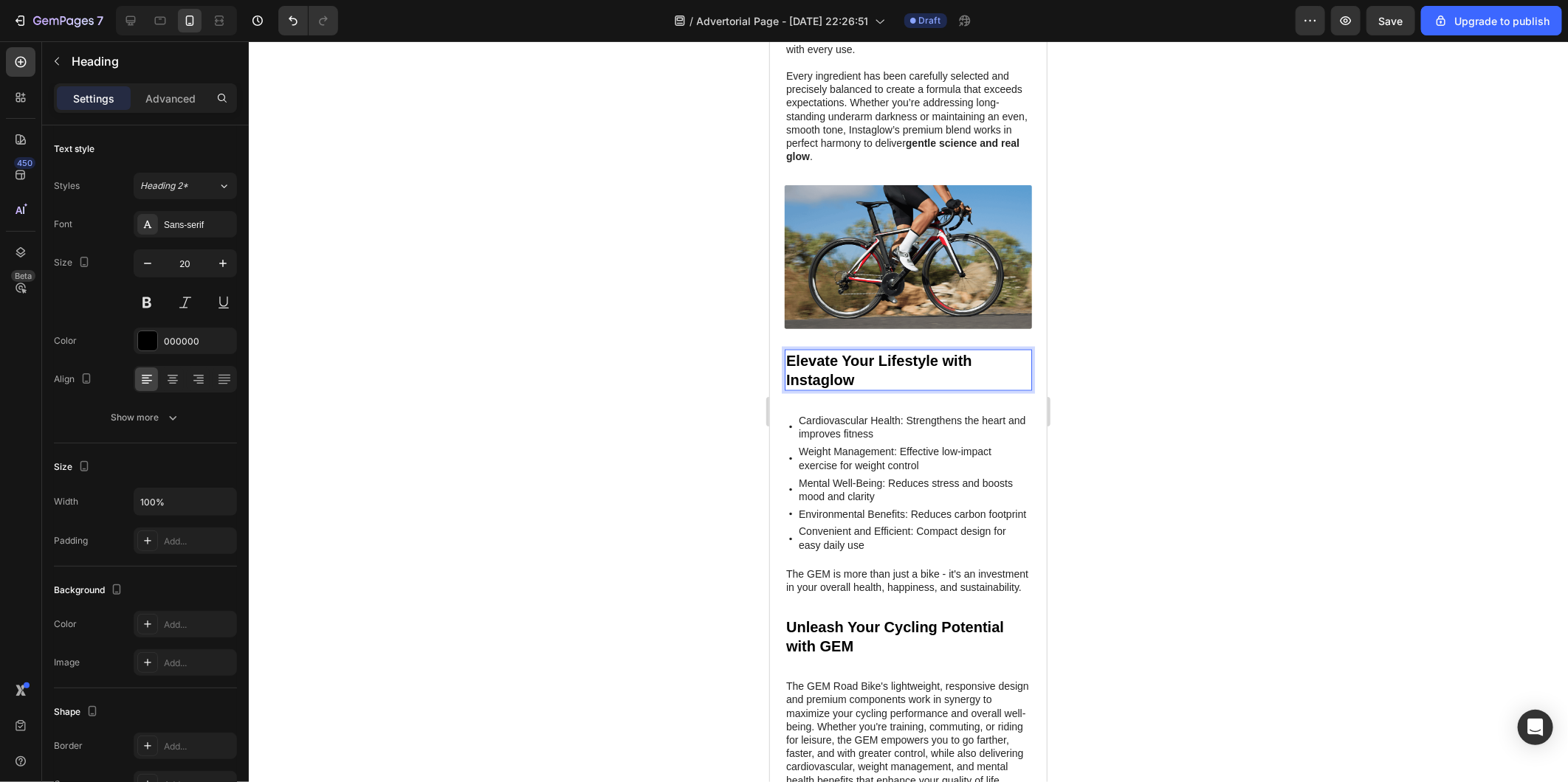
click at [706, 336] on div at bounding box center [907, 412] width 1319 height 741
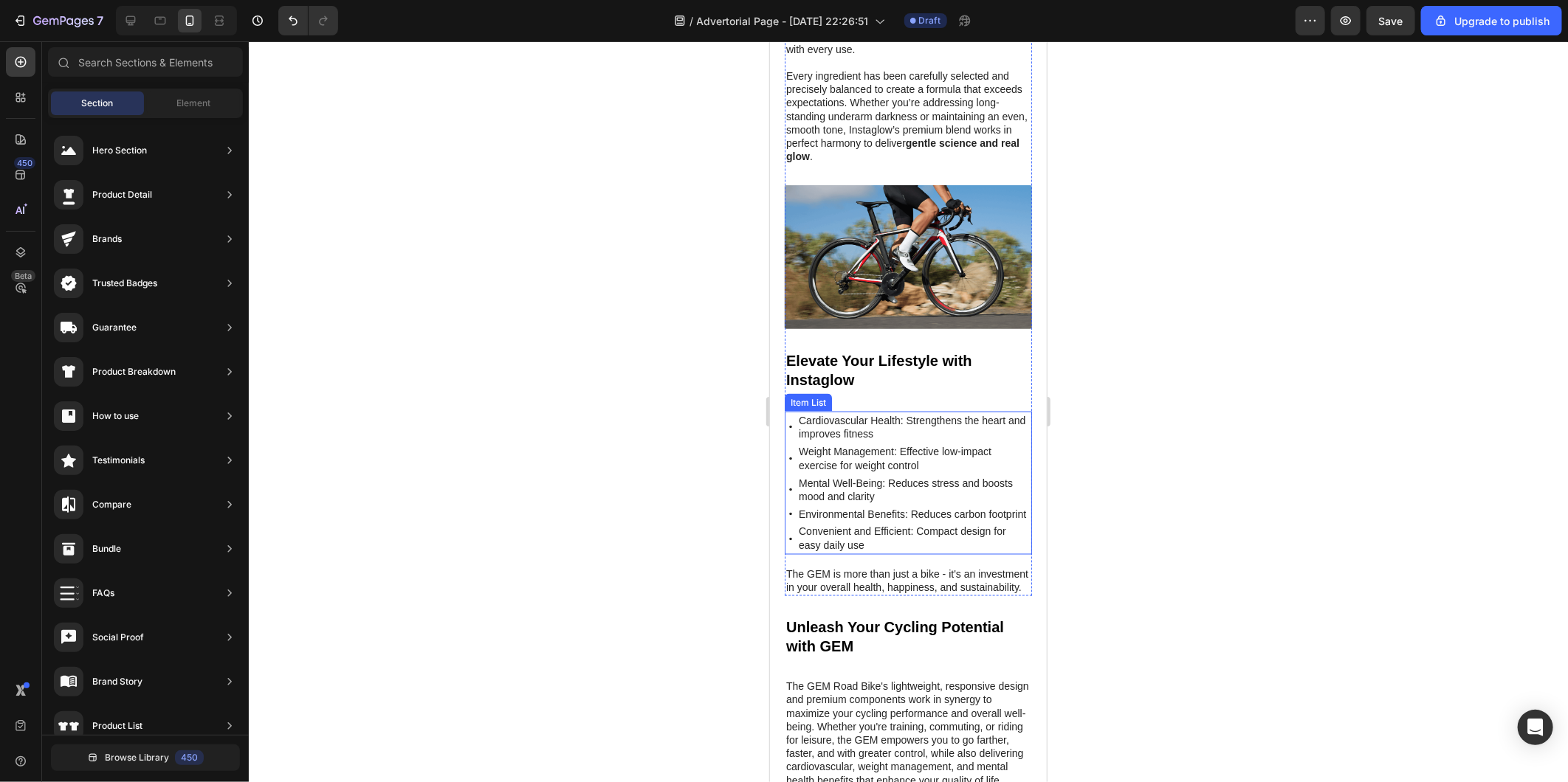
click at [893, 413] on p "Cardiovascular Health: Strengthens the heart and improves fitness" at bounding box center [913, 426] width 231 height 26
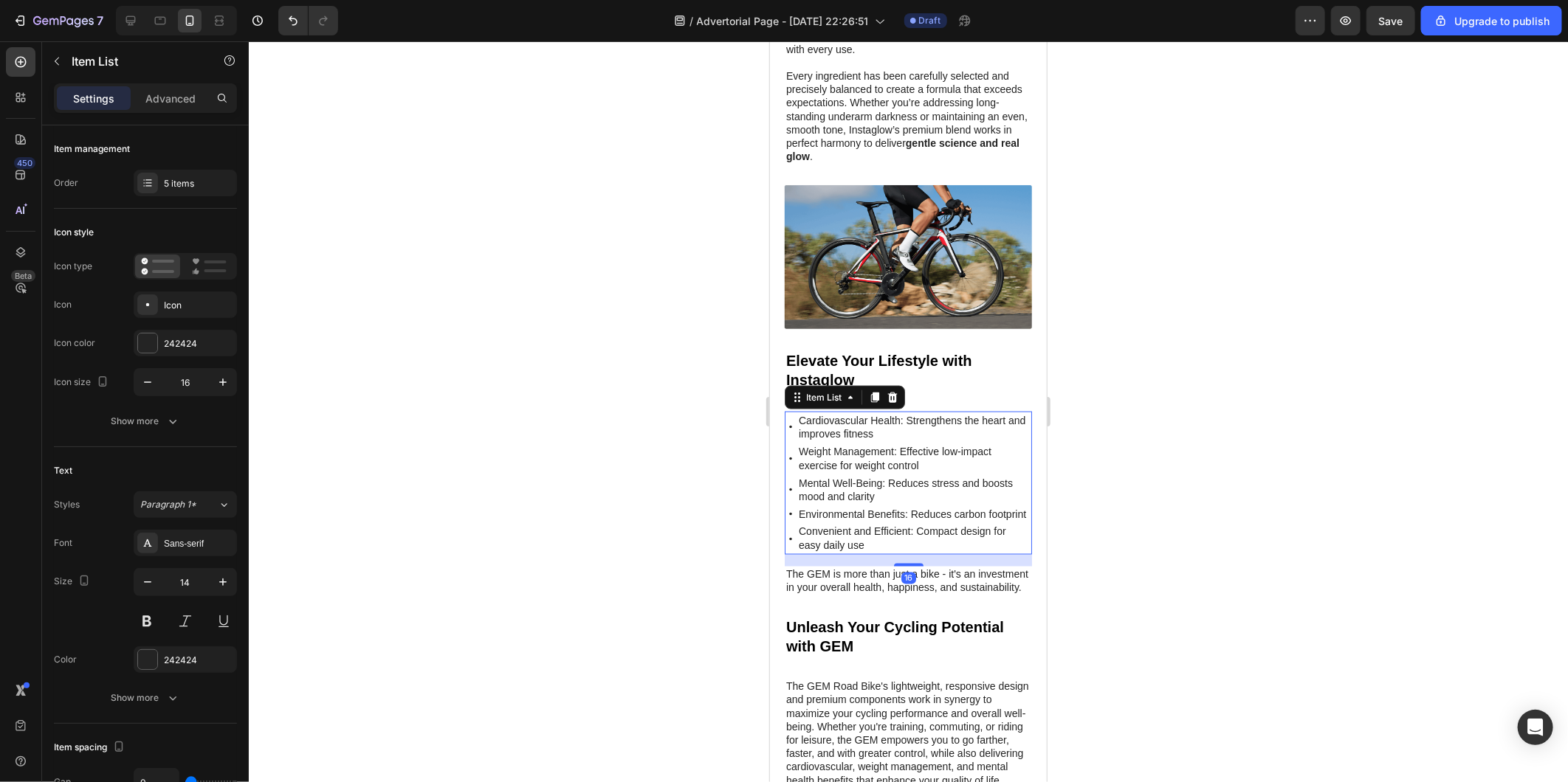
click at [893, 413] on p "Cardiovascular Health: Strengthens the heart and improves fitness" at bounding box center [913, 426] width 231 height 26
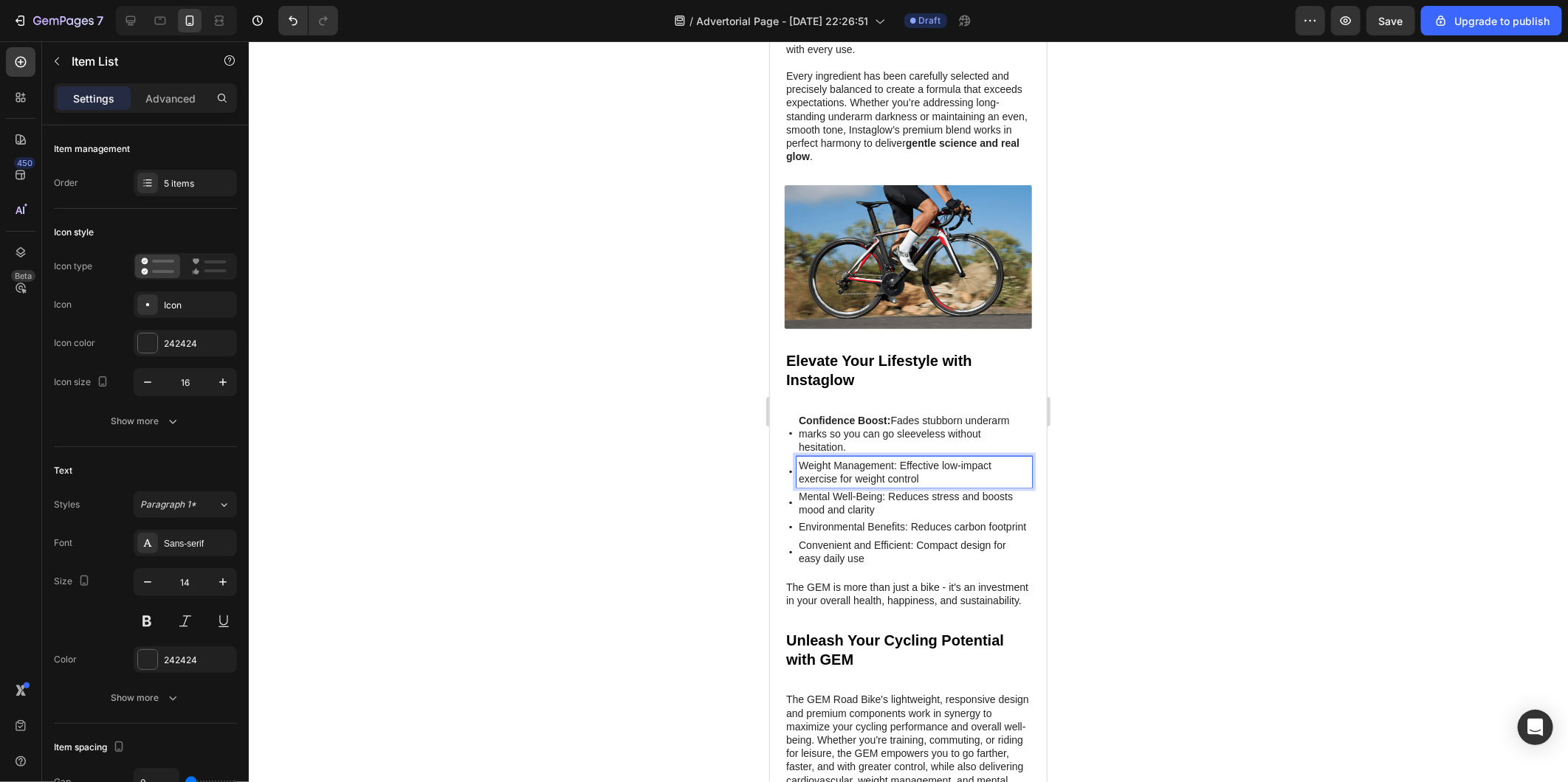
click at [880, 458] on p "Weight Management: Effective low-impact exercise for weight control" at bounding box center [913, 471] width 231 height 26
click at [845, 490] on p "Mental Well-Being: Reduces stress and boosts mood and clarity" at bounding box center [913, 502] width 231 height 26
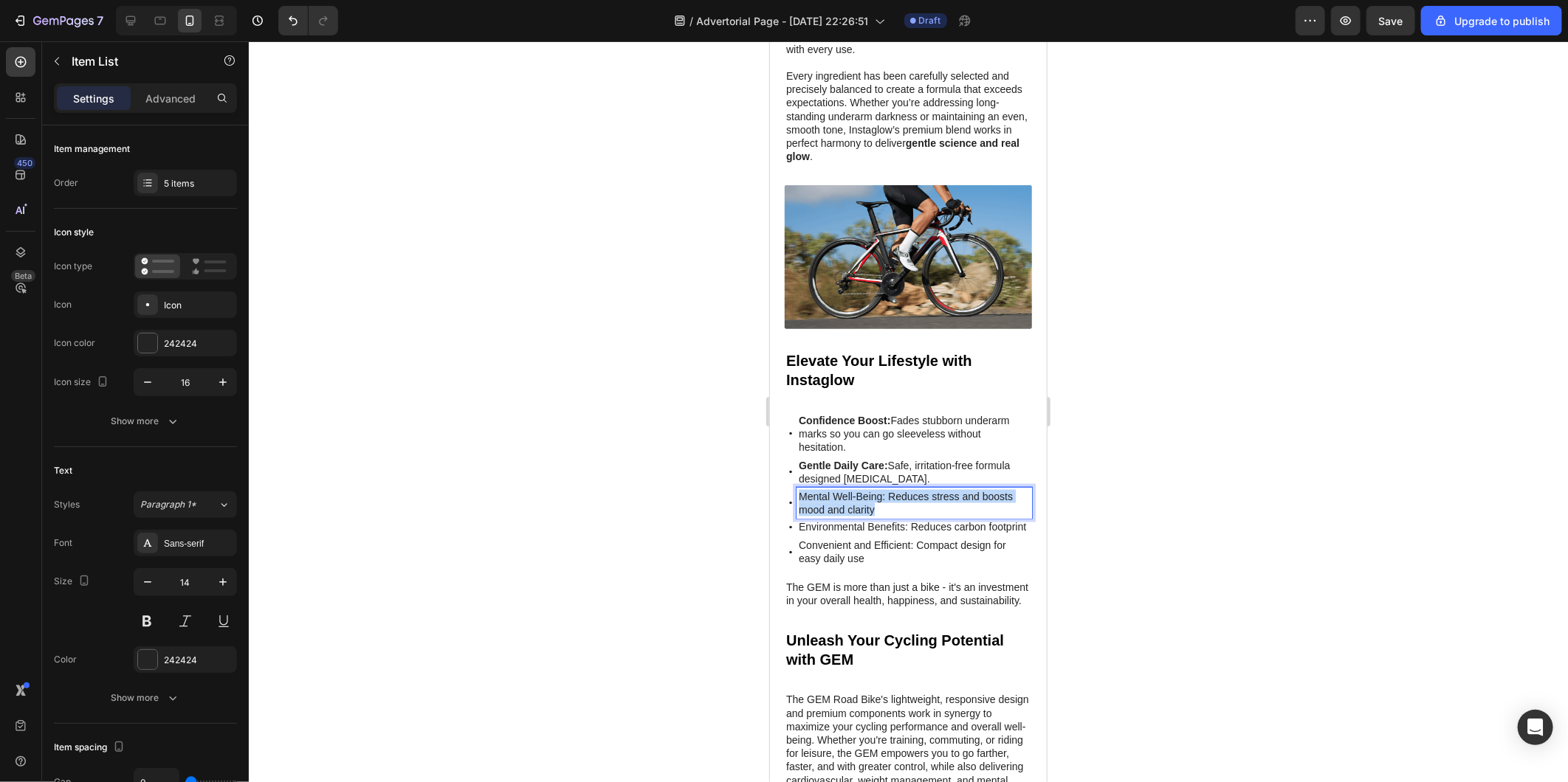
click at [845, 490] on p "Mental Well-Being: Reduces stress and boosts mood and clarity" at bounding box center [913, 502] width 231 height 26
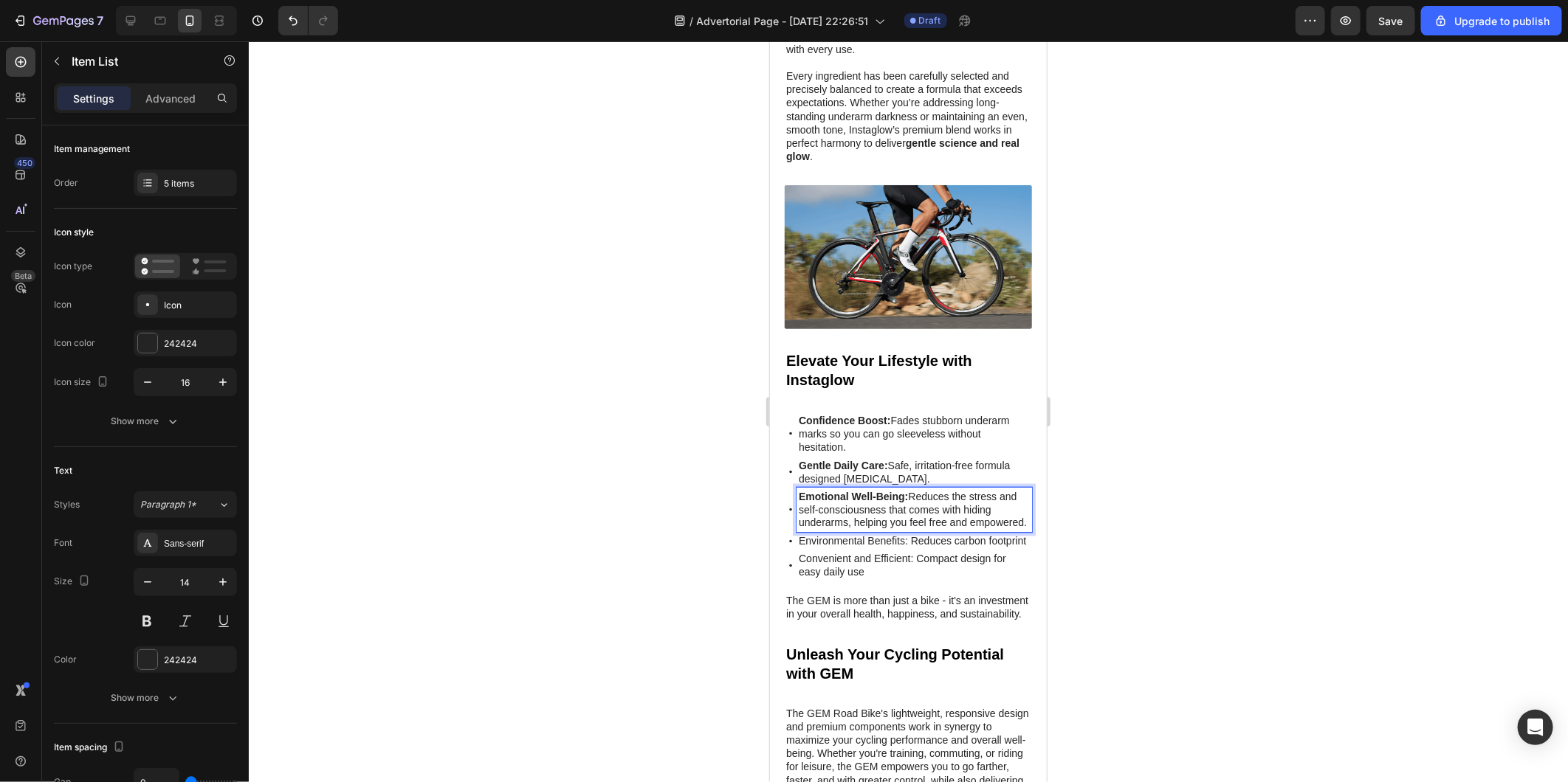
click at [837, 541] on p "Environmental Benefits: Reduces carbon footprint" at bounding box center [913, 542] width 231 height 14
click at [827, 543] on p "Environmental Benefits: Reduces carbon footprint" at bounding box center [913, 542] width 231 height 14
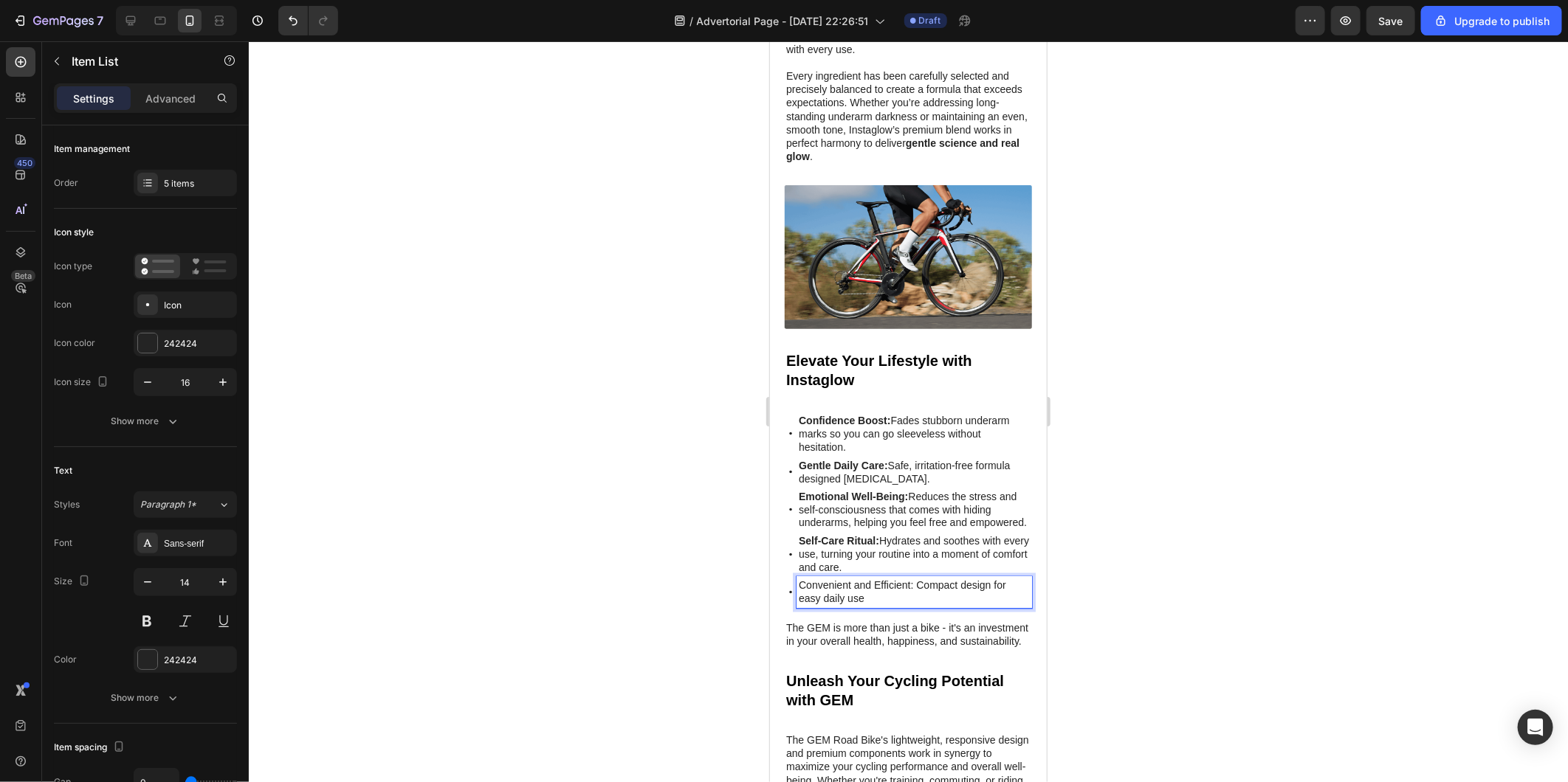
click at [837, 581] on p "Convenient and Efficient: Compact design for easy daily use" at bounding box center [913, 591] width 231 height 26
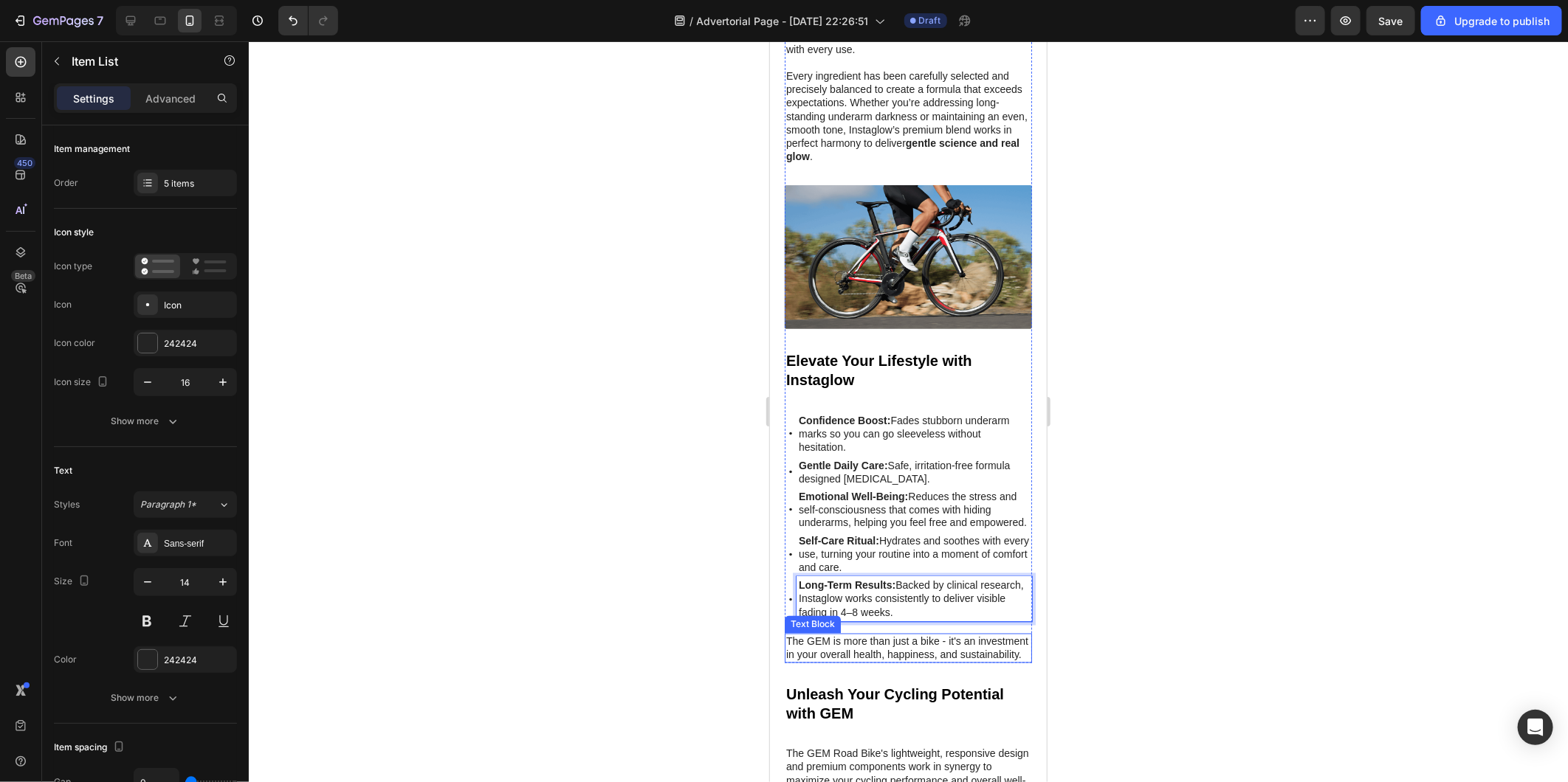
click at [803, 646] on p "The GEM is more than just a bike - it's an investment in your overall health, h…" at bounding box center [907, 647] width 244 height 26
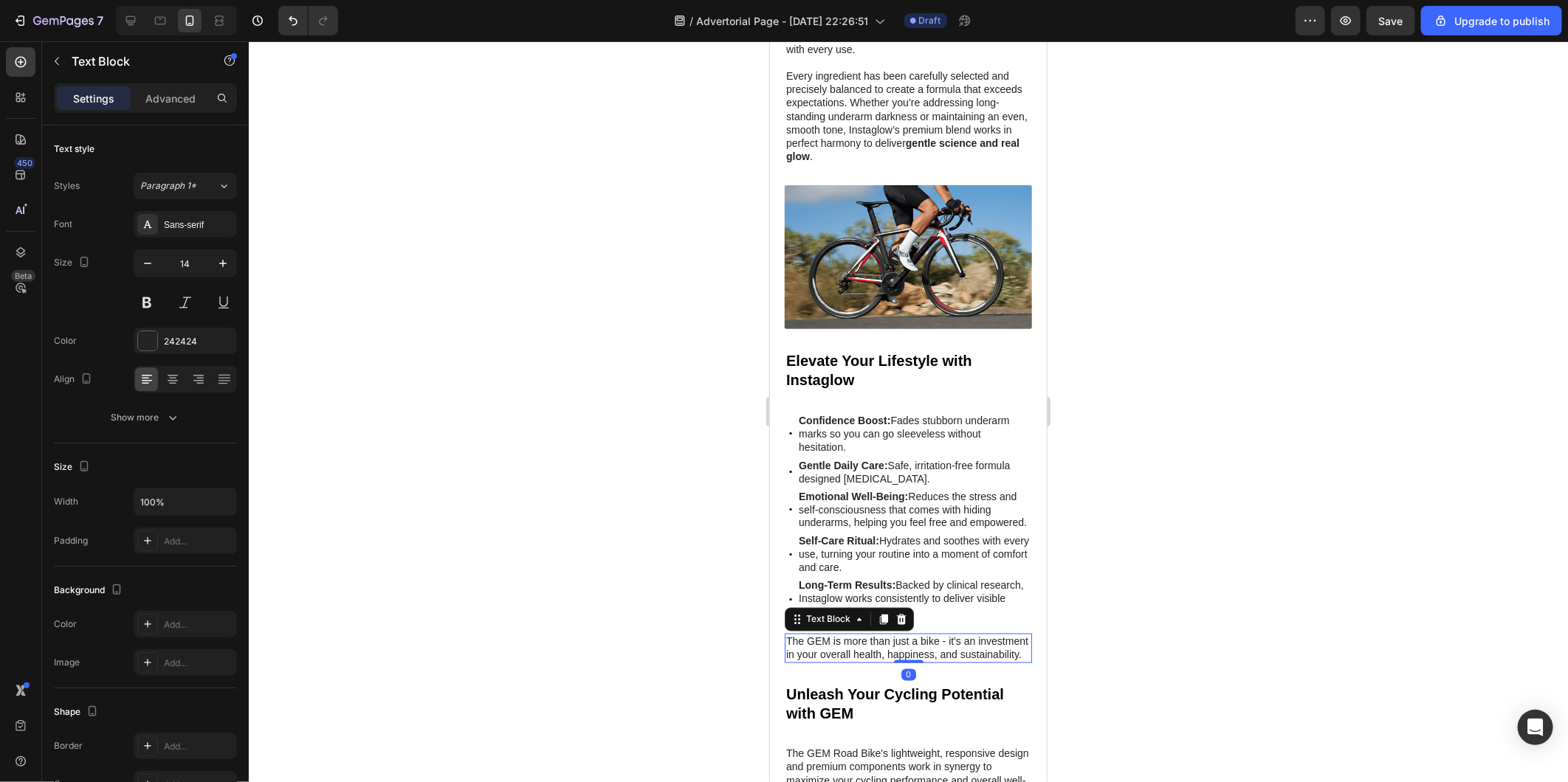
click at [803, 646] on p "The GEM is more than just a bike - it's an investment in your overall health, h…" at bounding box center [907, 647] width 244 height 26
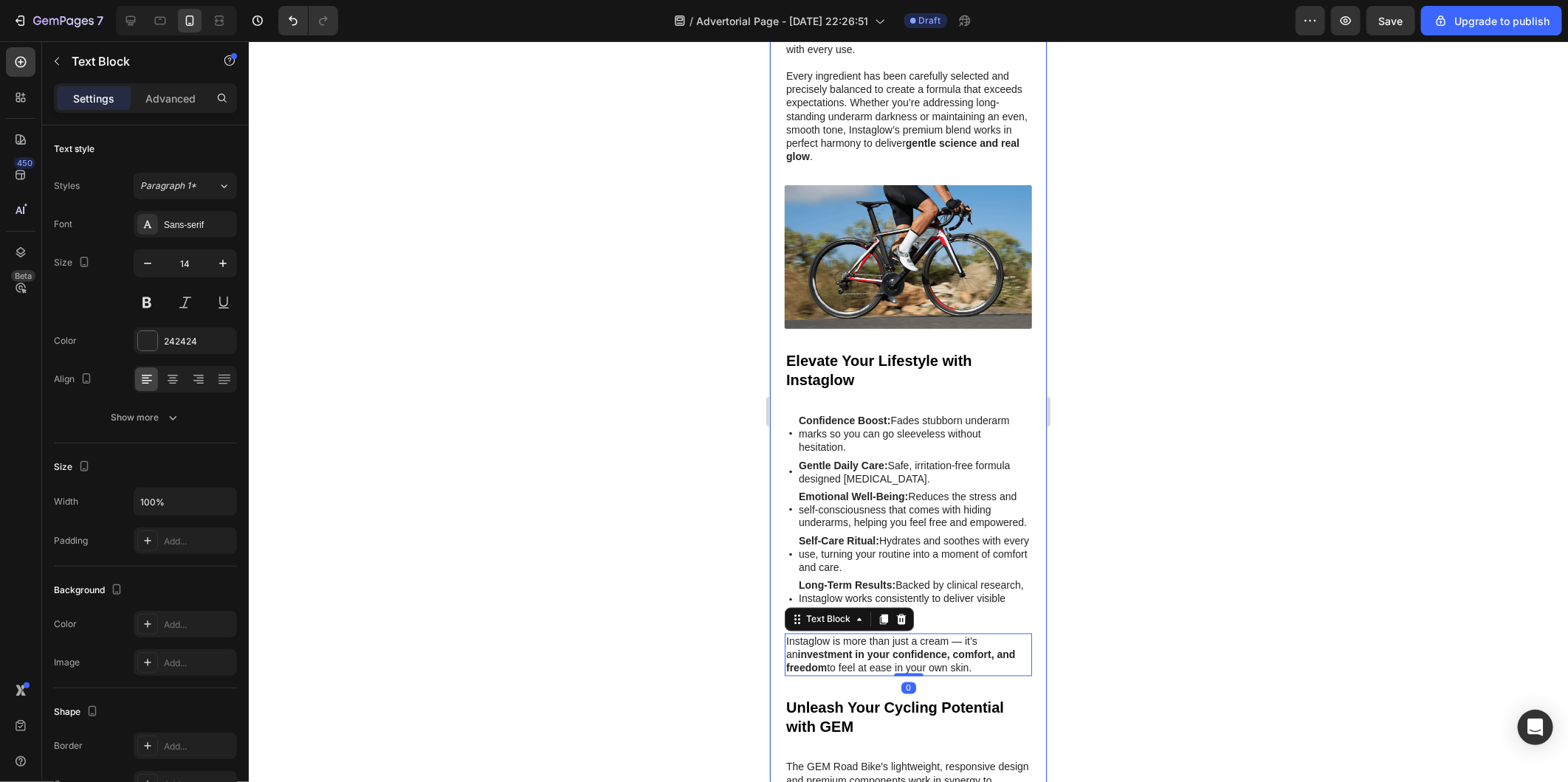
click at [632, 598] on div at bounding box center [907, 412] width 1319 height 741
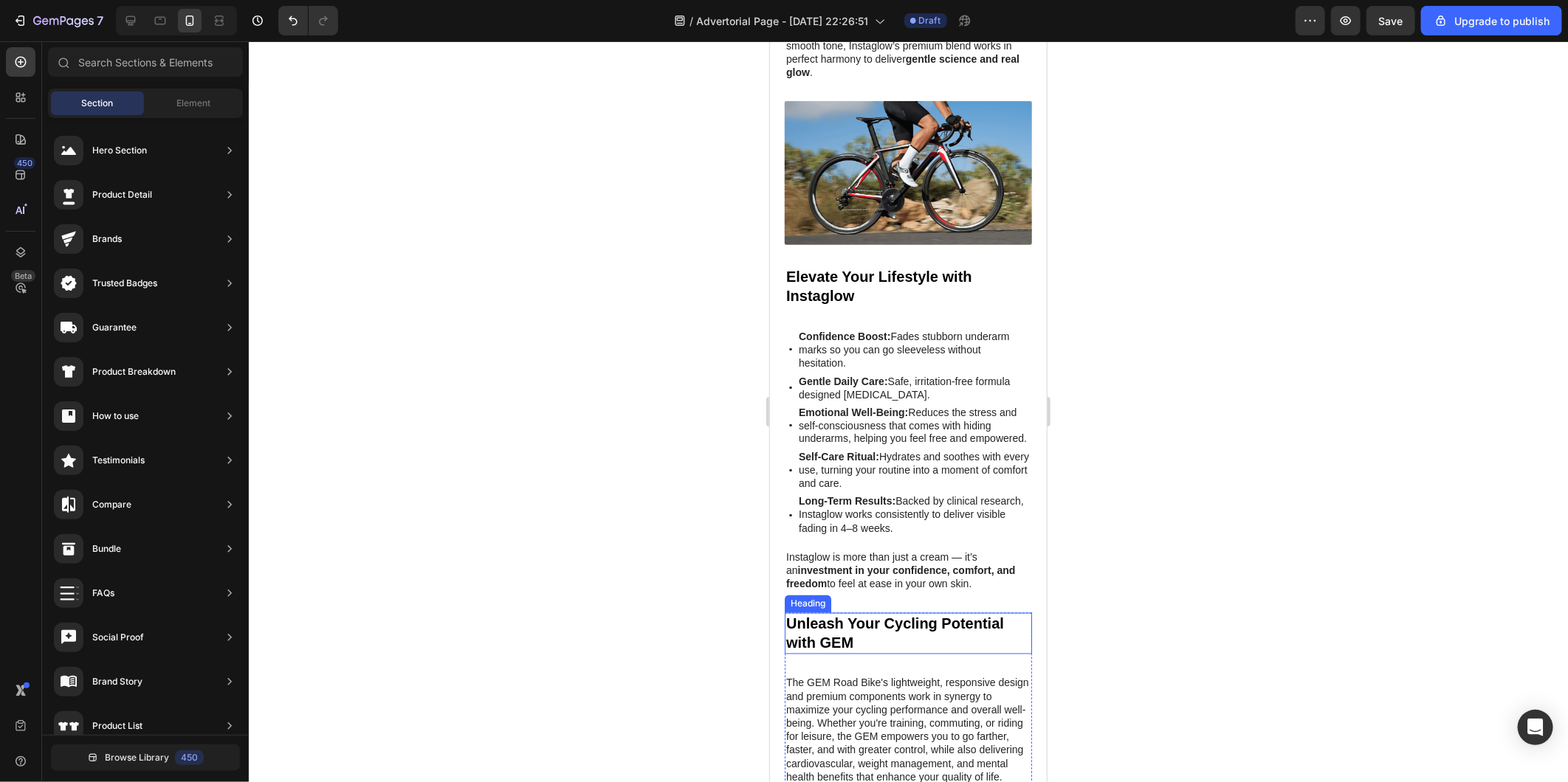
scroll to position [5052, 0]
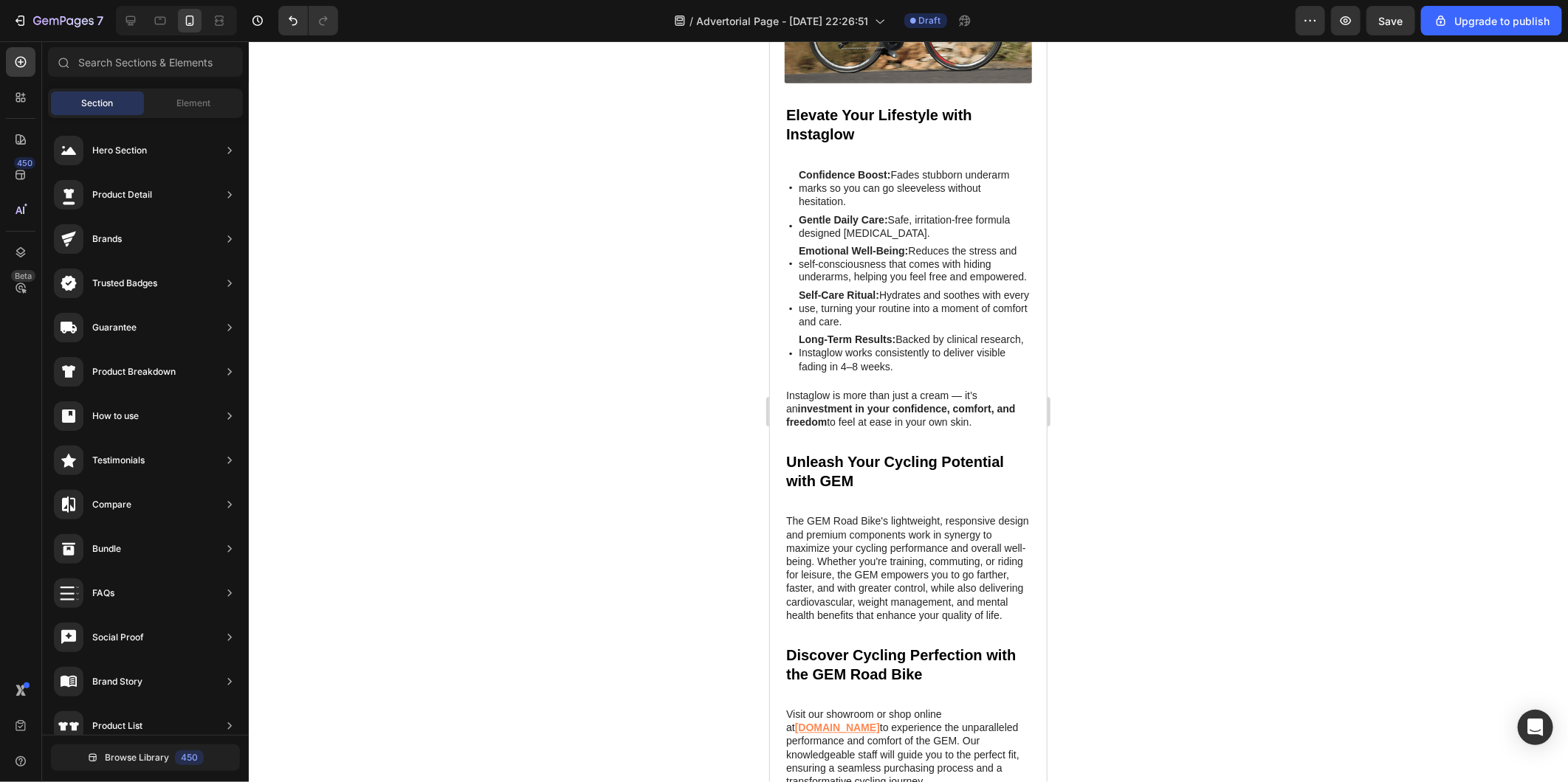
click at [665, 483] on div at bounding box center [907, 412] width 1319 height 741
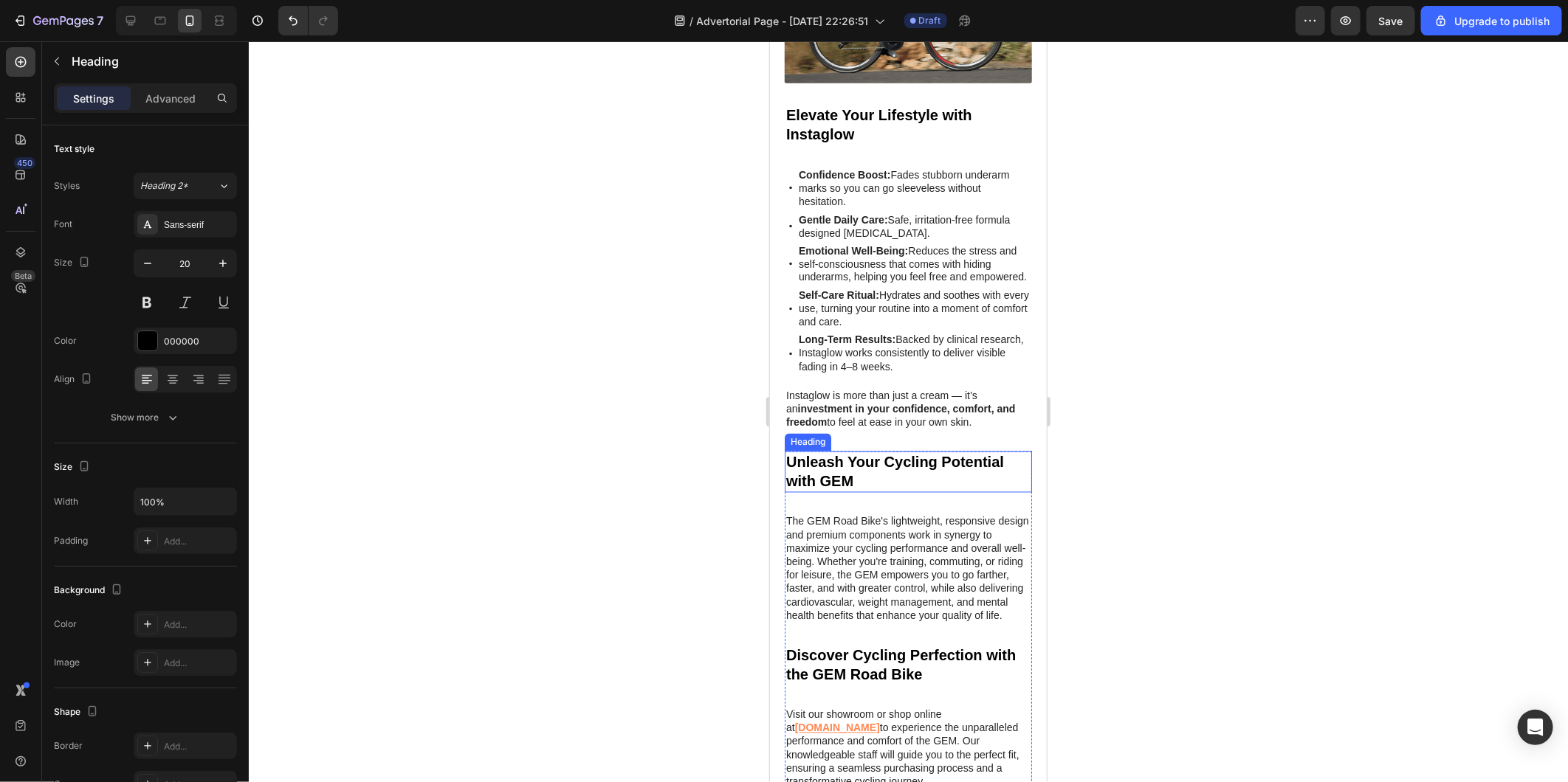
click at [815, 459] on h2 "Unleash Your Cycling Potential with GEM" at bounding box center [907, 471] width 247 height 41
click at [815, 459] on p "Unleash Your Cycling Potential with GEM" at bounding box center [907, 471] width 244 height 38
click at [818, 589] on p "The GEM Road Bike's lightweight, responsive design and premium components work …" at bounding box center [907, 568] width 244 height 108
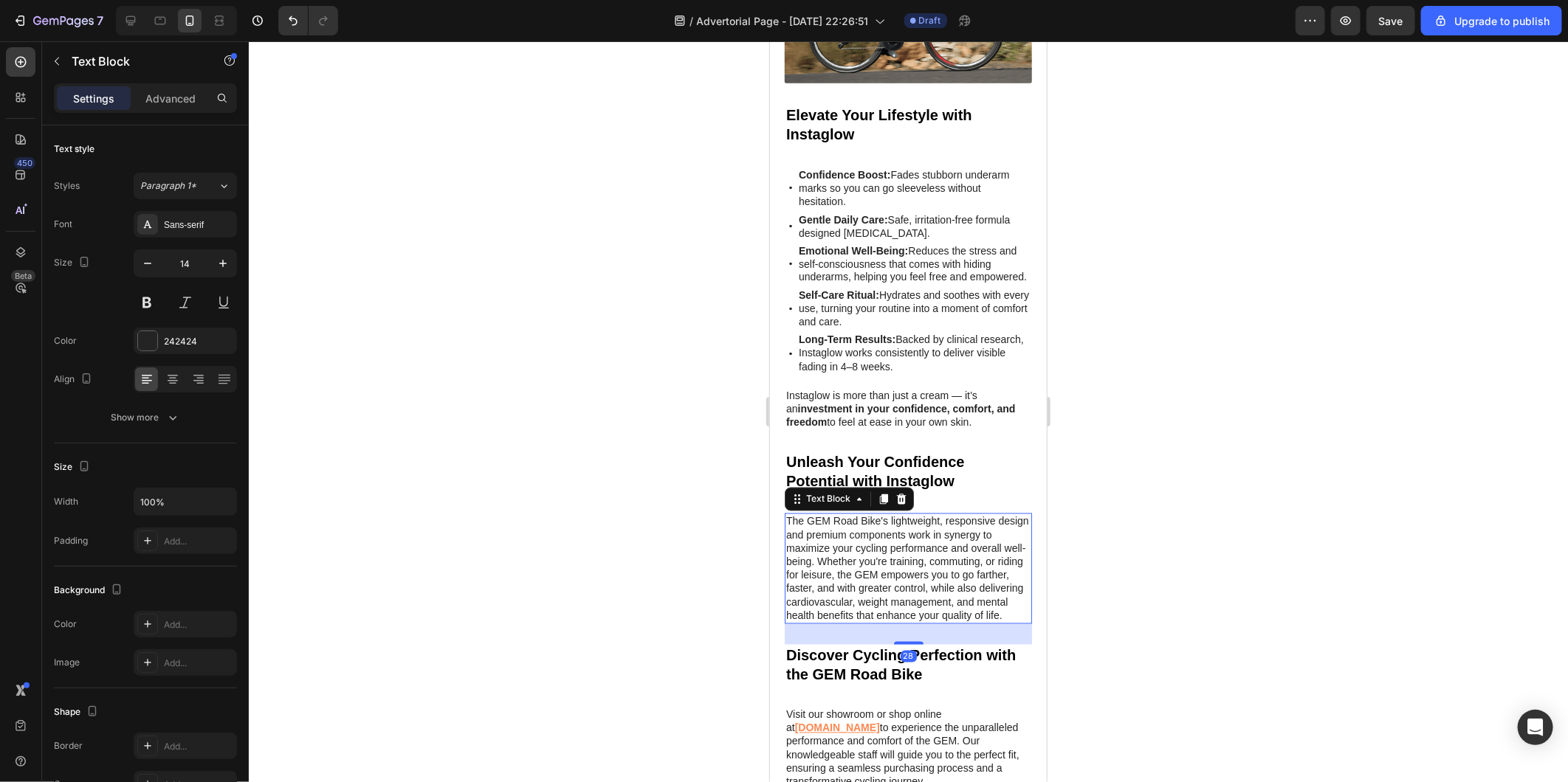
click at [818, 589] on p "The GEM Road Bike's lightweight, responsive design and premium components work …" at bounding box center [907, 568] width 244 height 108
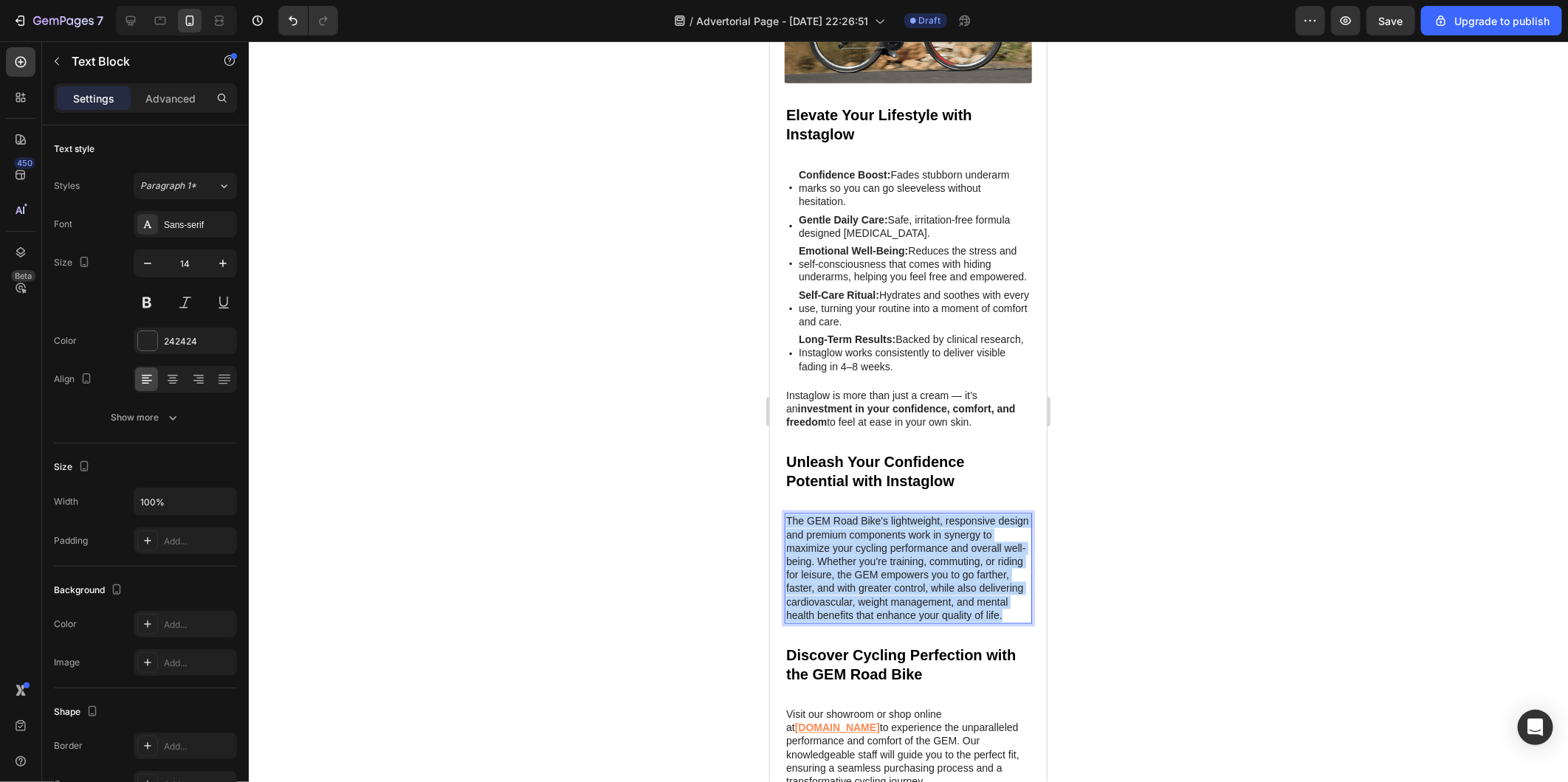
click at [818, 589] on p "The GEM Road Bike's lightweight, responsive design and premium components work …" at bounding box center [907, 568] width 244 height 108
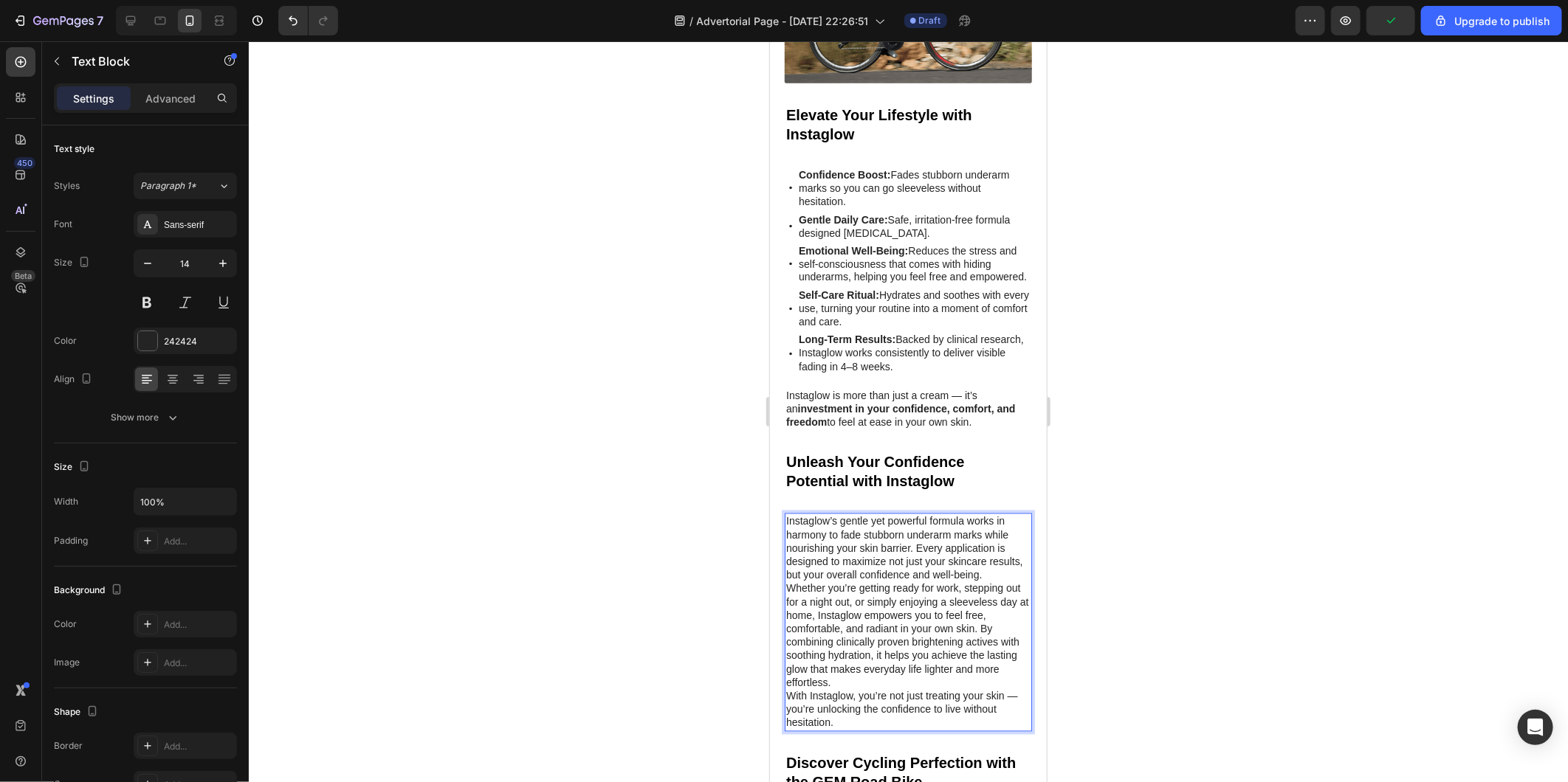
click at [1015, 569] on p "Instaglow’s gentle yet powerful formula works in harmony to fade stubborn under…" at bounding box center [907, 547] width 244 height 67
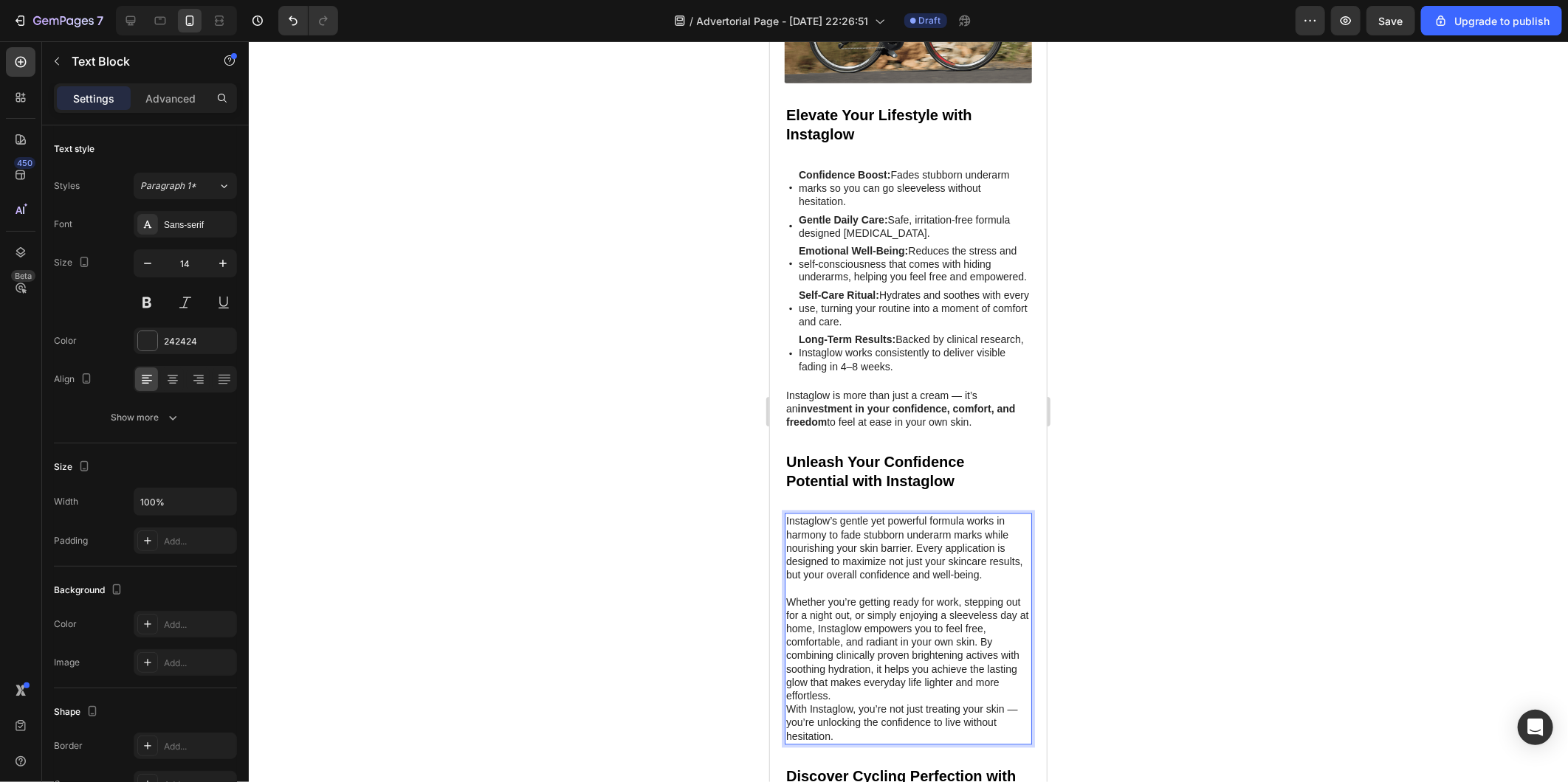
click at [882, 691] on p "Whether you’re getting ready for work, stepping out for a night out, or simply …" at bounding box center [907, 649] width 244 height 108
click at [1215, 614] on div at bounding box center [907, 412] width 1319 height 741
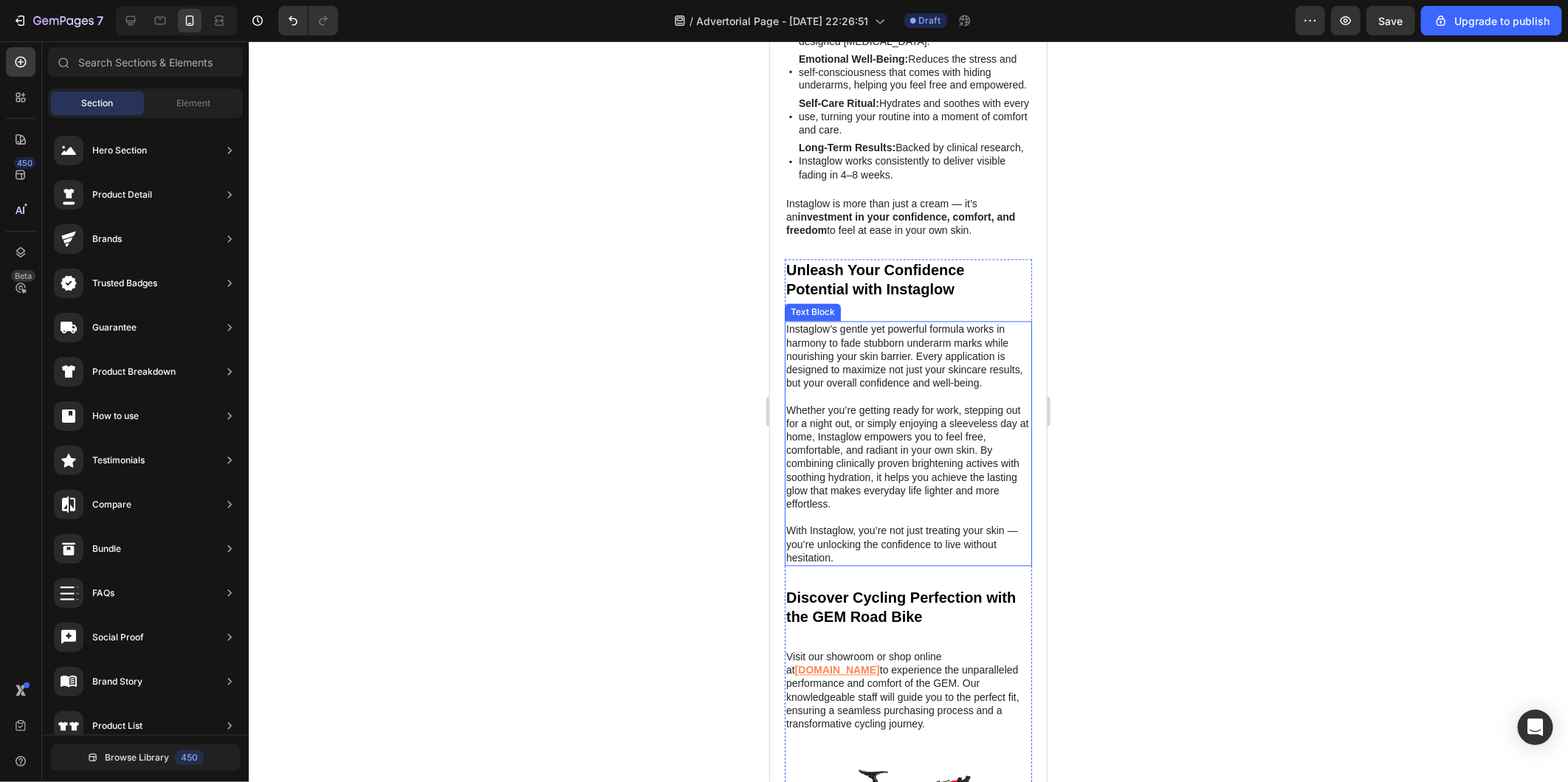
scroll to position [5297, 0]
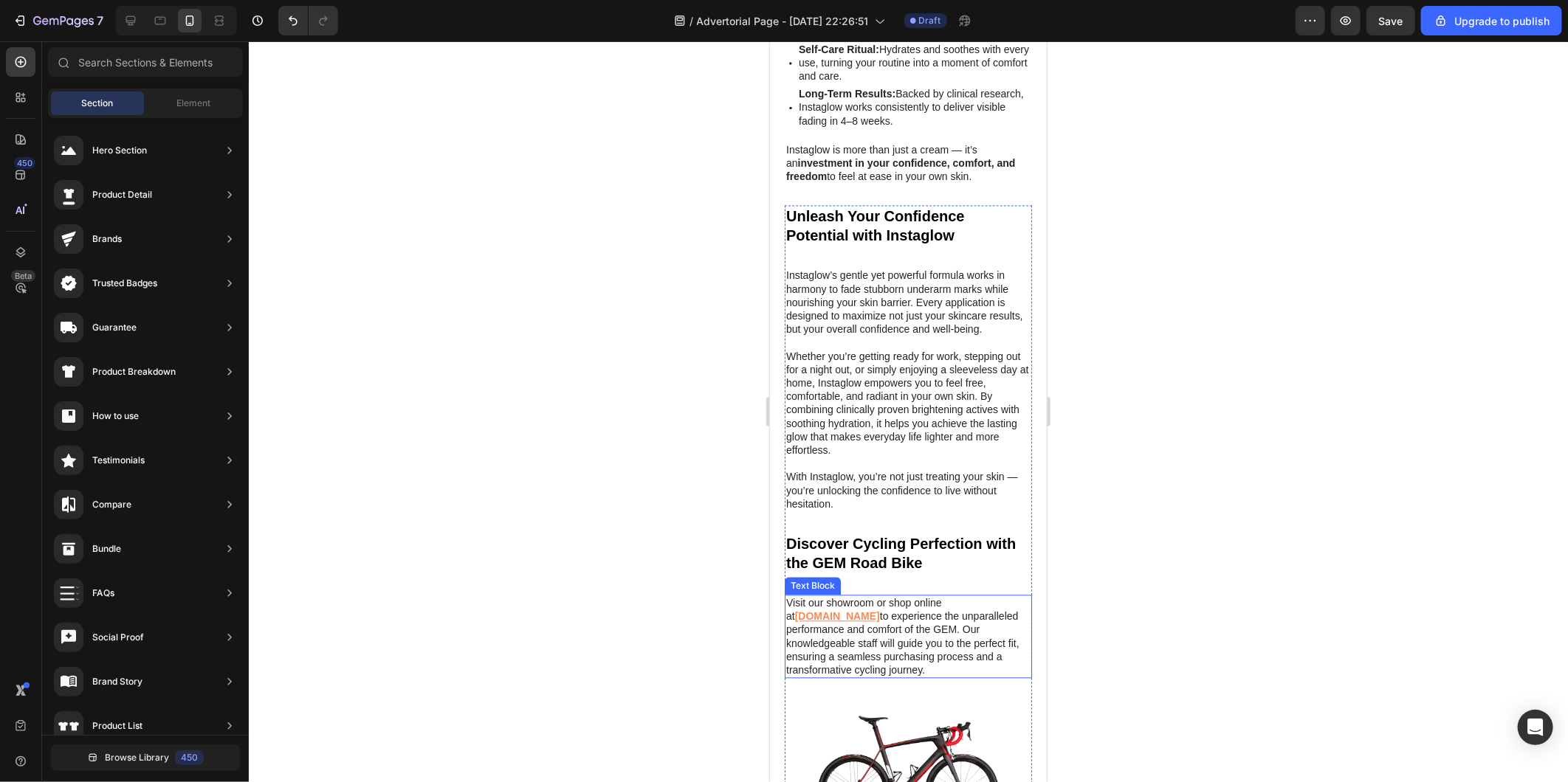
click at [675, 544] on div at bounding box center [907, 412] width 1319 height 741
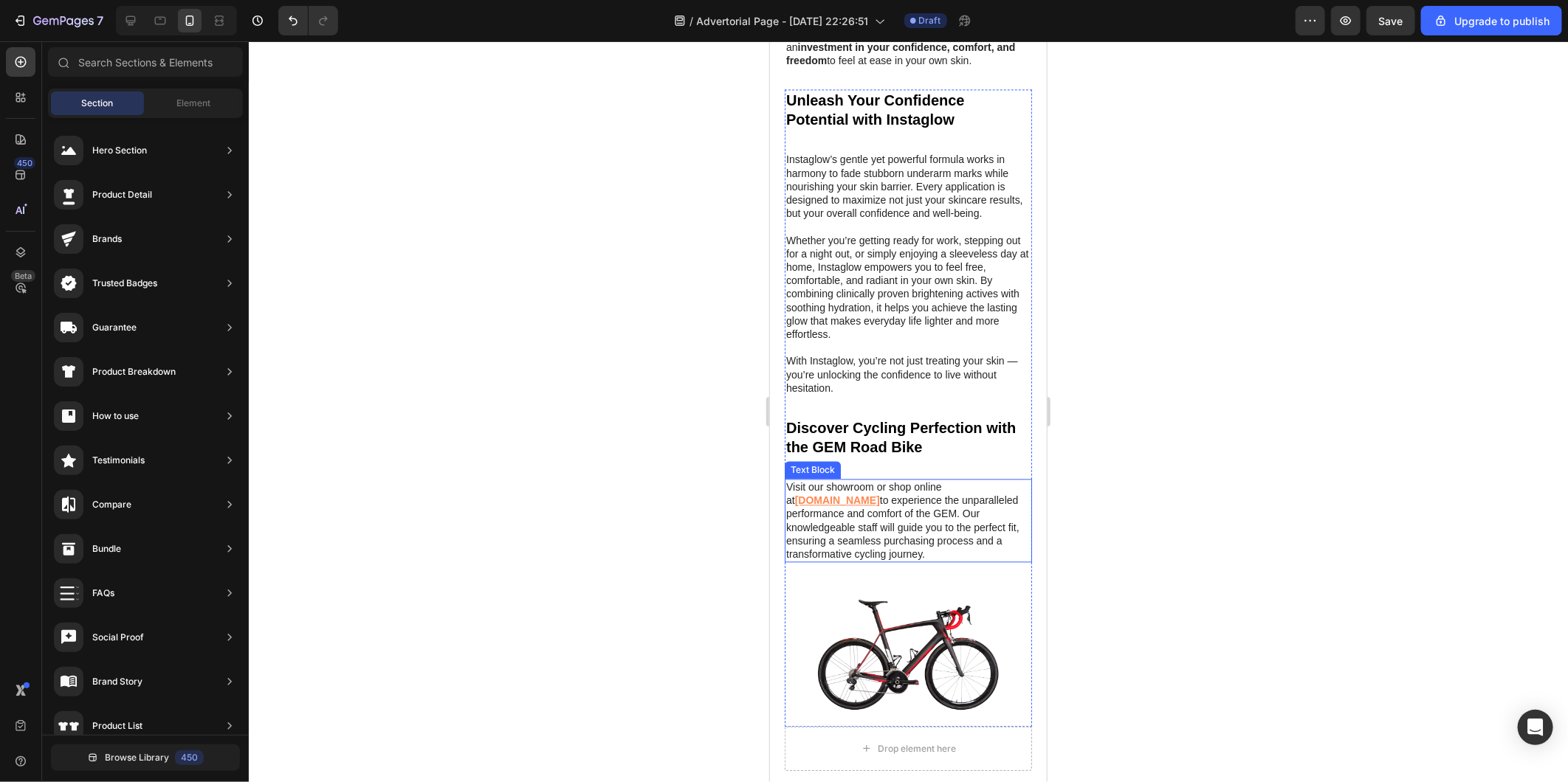
scroll to position [5440, 0]
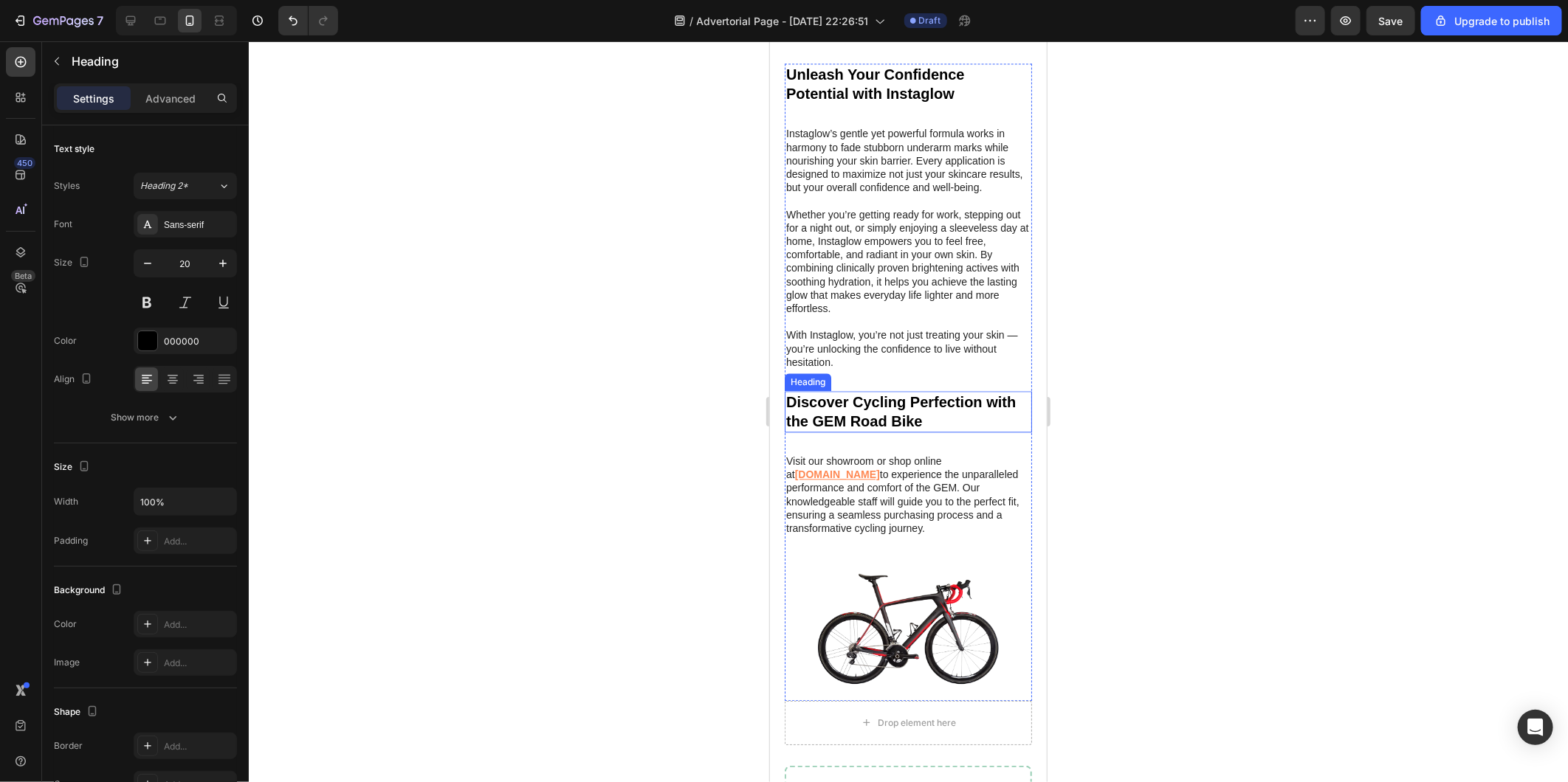
click at [863, 401] on h2 "Discover Cycling Perfection with the GEM Road Bike" at bounding box center [907, 411] width 247 height 41
drag, startPoint x: 863, startPoint y: 401, endPoint x: 873, endPoint y: 399, distance: 10.2
click at [861, 399] on p "Discover Cycling Perfection with the GEM Road Bike" at bounding box center [907, 411] width 244 height 38
click at [874, 512] on p "Visit our showroom or shop online at www.gemroadbikes.com to experience the unp…" at bounding box center [907, 494] width 244 height 80
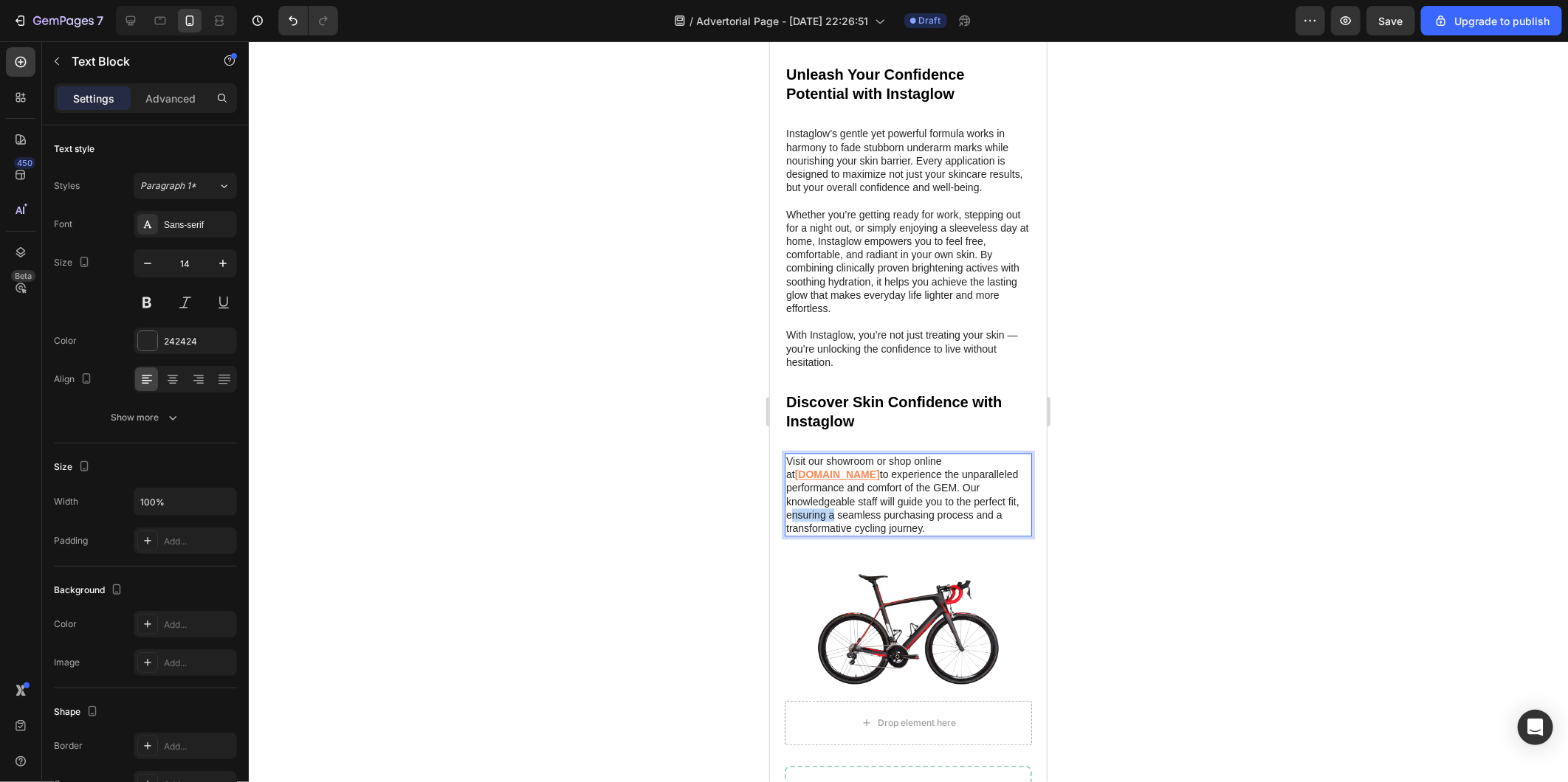
click at [874, 512] on p "Visit our showroom or shop online at www.gemroadbikes.com to experience the unp…" at bounding box center [907, 494] width 244 height 80
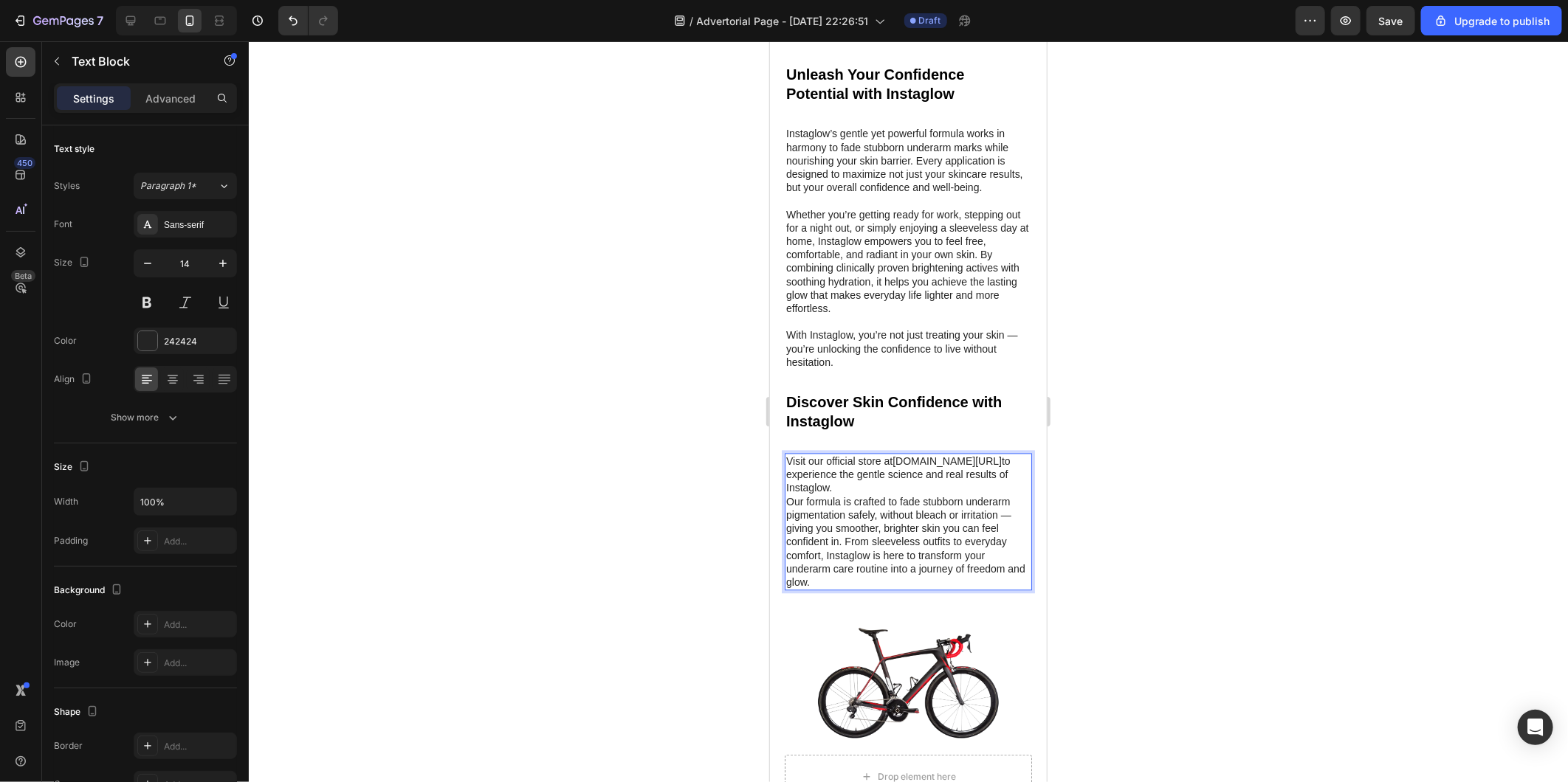
click at [858, 495] on p "Visit our official store at www.instaglow.me/products/instaglow-cream to experi…" at bounding box center [907, 474] width 244 height 41
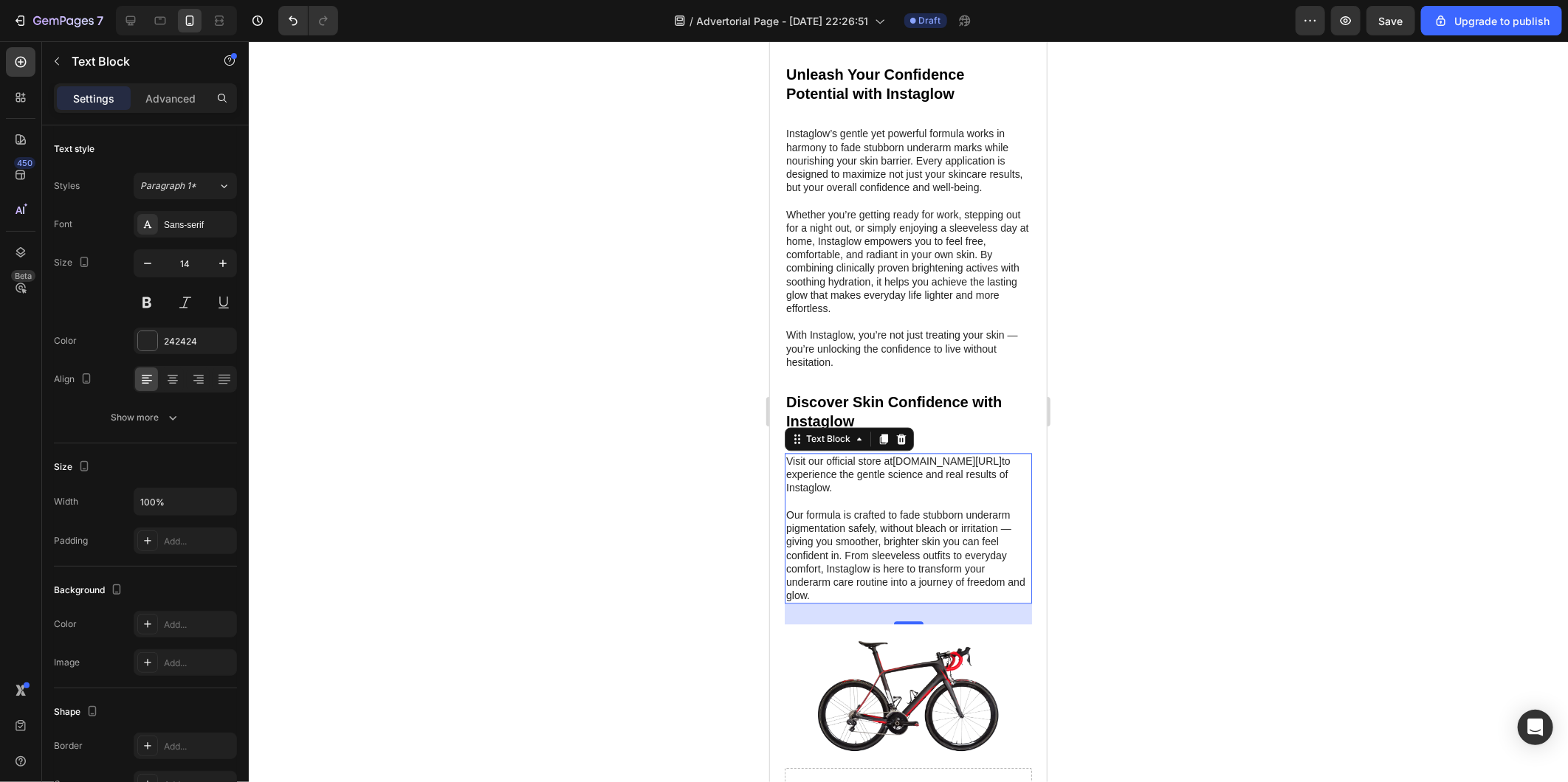
click at [1164, 449] on div at bounding box center [907, 412] width 1319 height 741
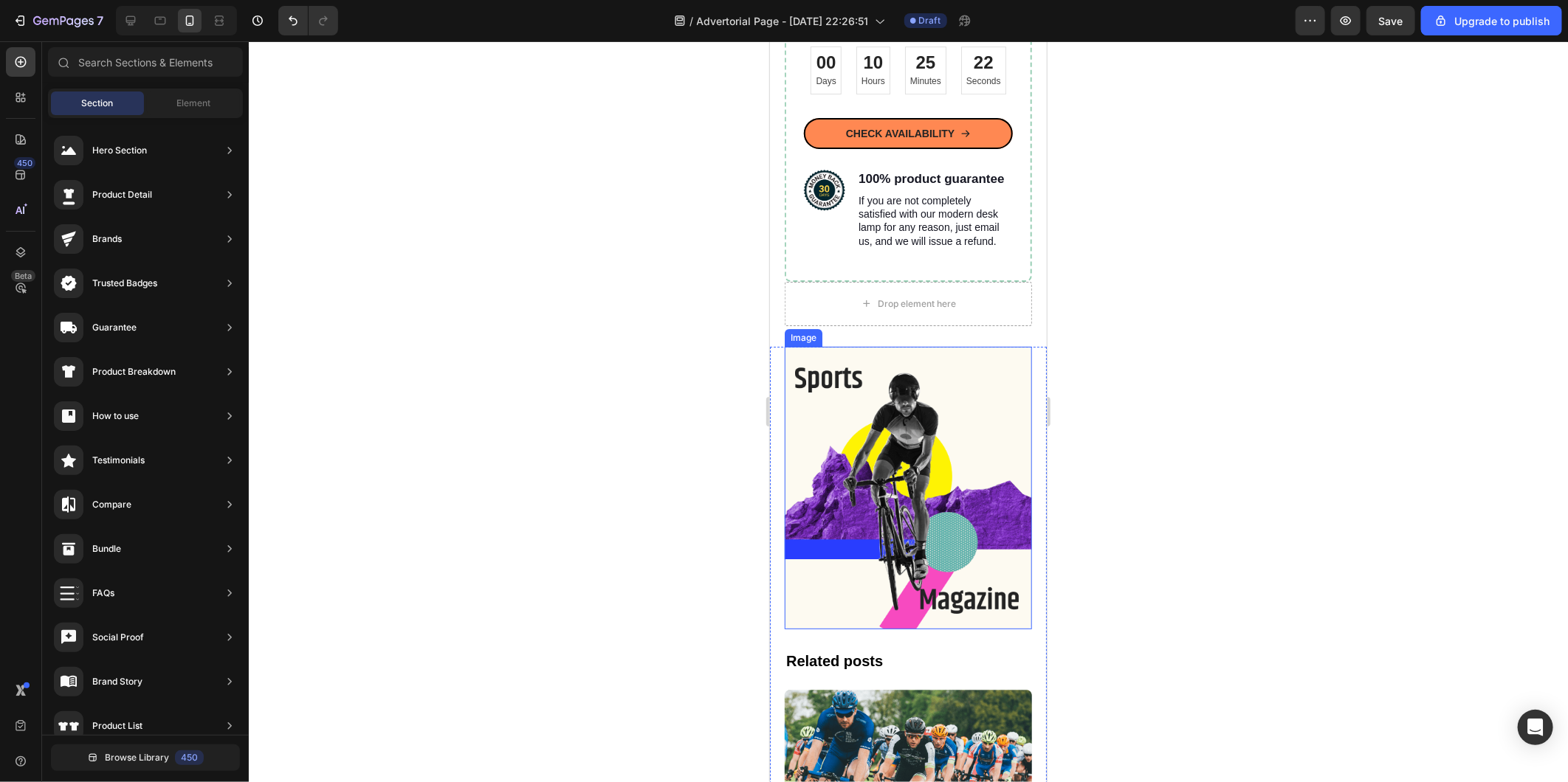
scroll to position [6422, 0]
click at [632, 459] on div at bounding box center [907, 412] width 1319 height 741
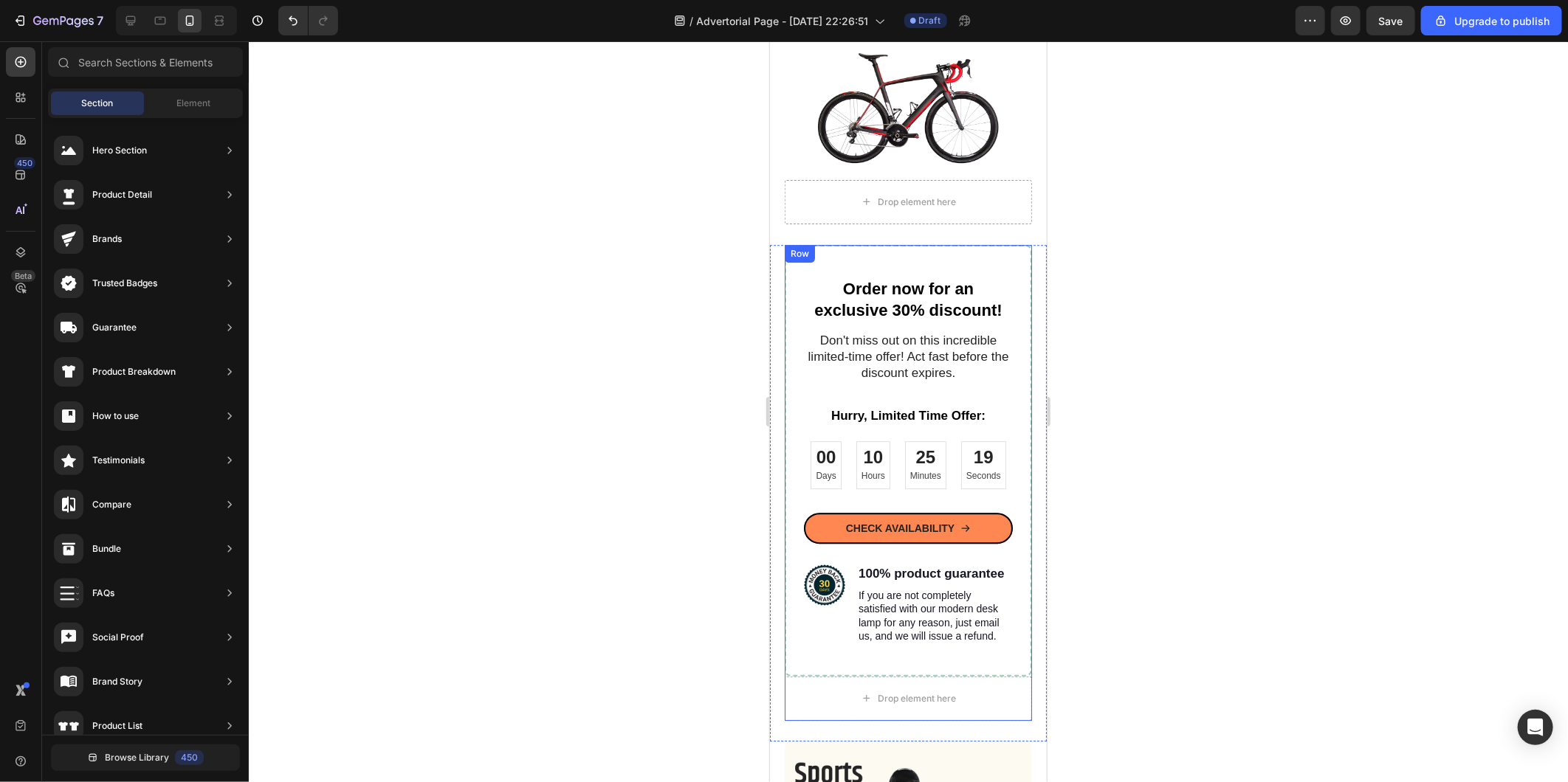
scroll to position [6012, 0]
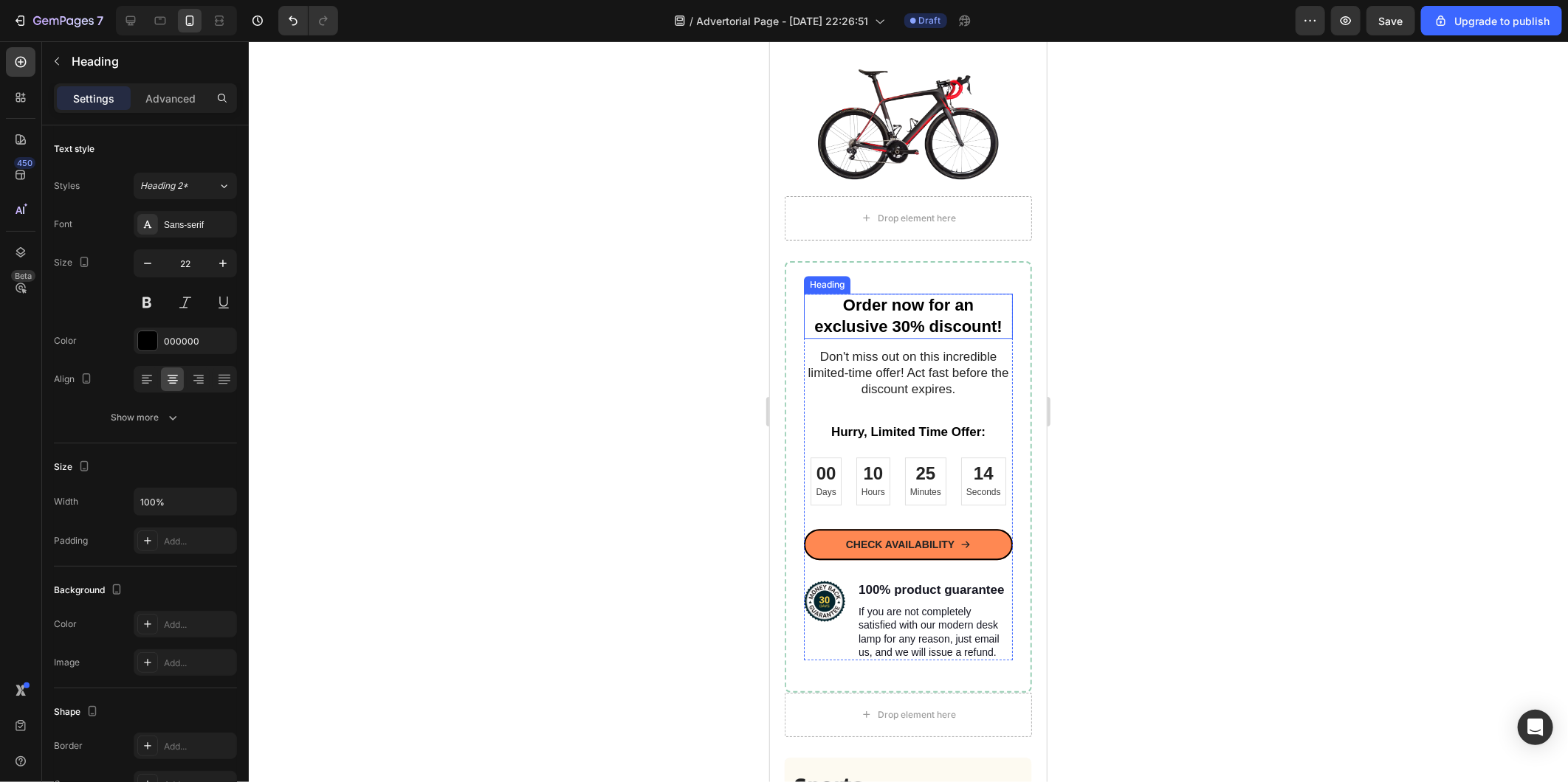
click at [903, 324] on h2 "Order now for an exclusive 30% discount!" at bounding box center [908, 316] width 209 height 45
click at [896, 325] on p "Order now for an exclusive 30% discount!" at bounding box center [907, 315] width 206 height 42
click at [913, 325] on p "Order now for an exclusive 30% discount!" at bounding box center [907, 315] width 206 height 42
click at [913, 325] on p "Order now for an exclusive discount!" at bounding box center [907, 315] width 206 height 42
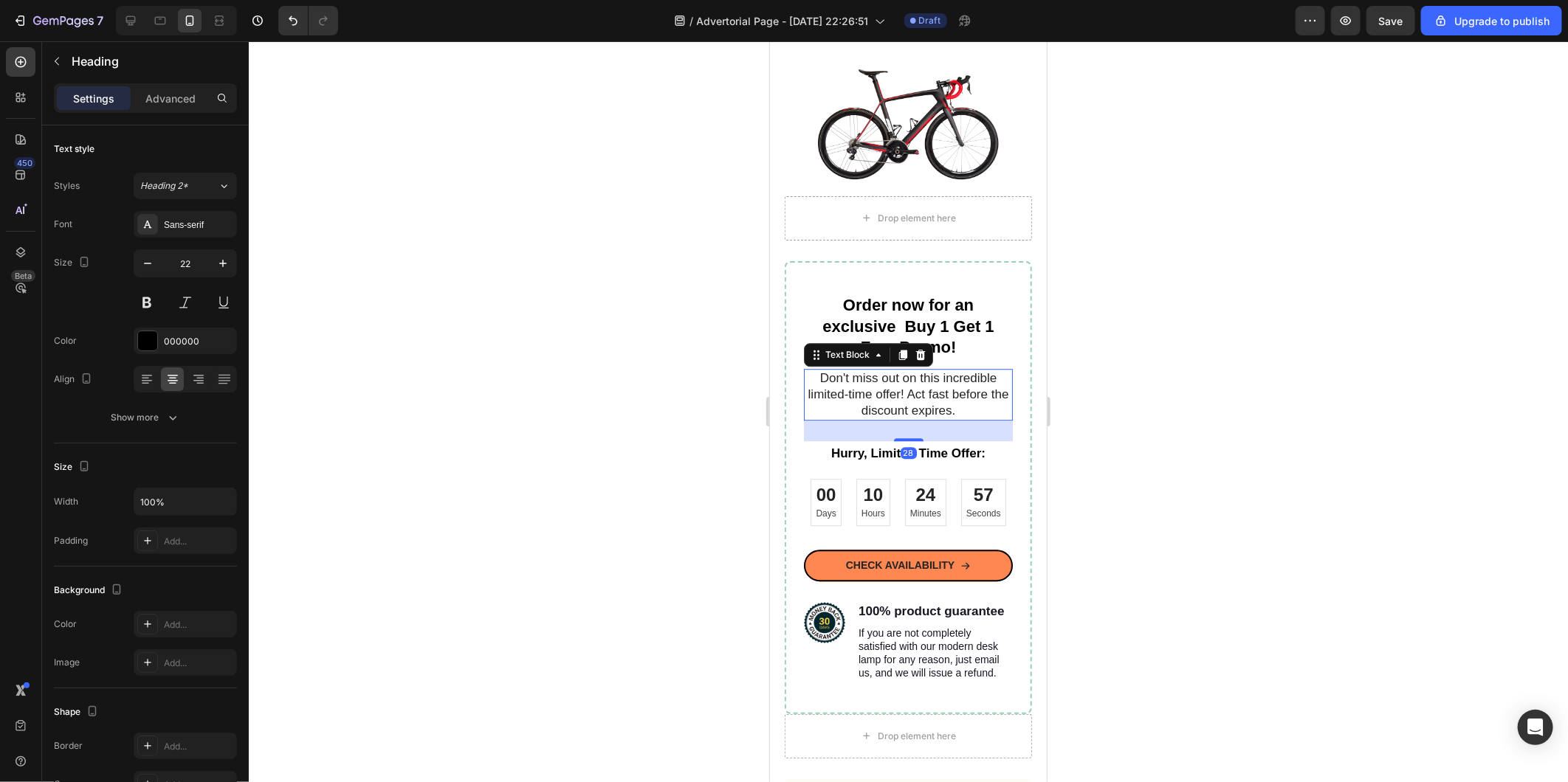
click at [899, 409] on p "Don't miss out on this incredible limited-time offer! Act fast before the disco…" at bounding box center [907, 394] width 206 height 49
click at [773, 466] on div "Order now for an exclusive Buy 1 Get 1 Free Promo! Heading Don't miss out on th…" at bounding box center [907, 520] width 277 height 518
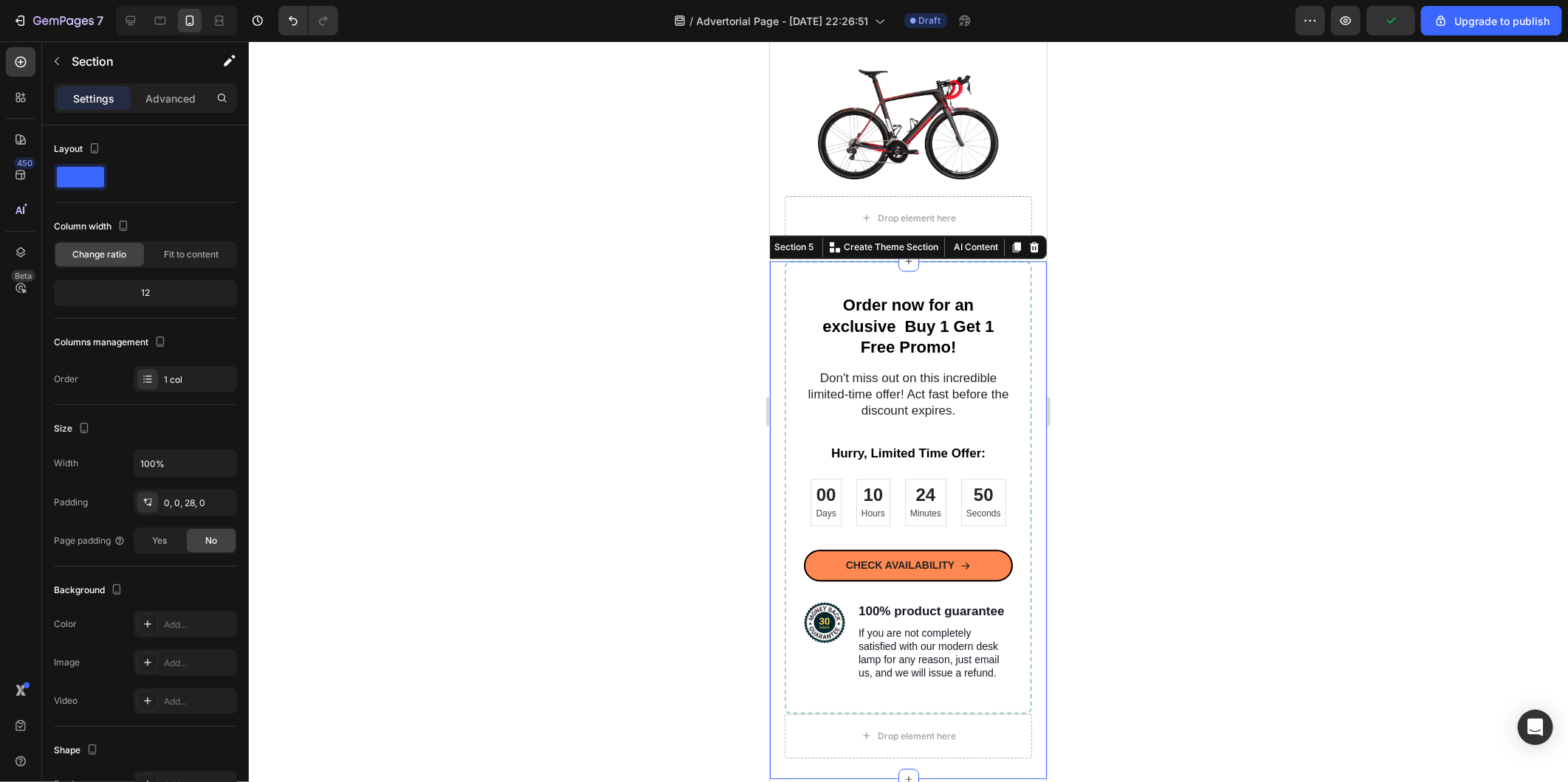
click at [1417, 615] on div at bounding box center [907, 412] width 1319 height 741
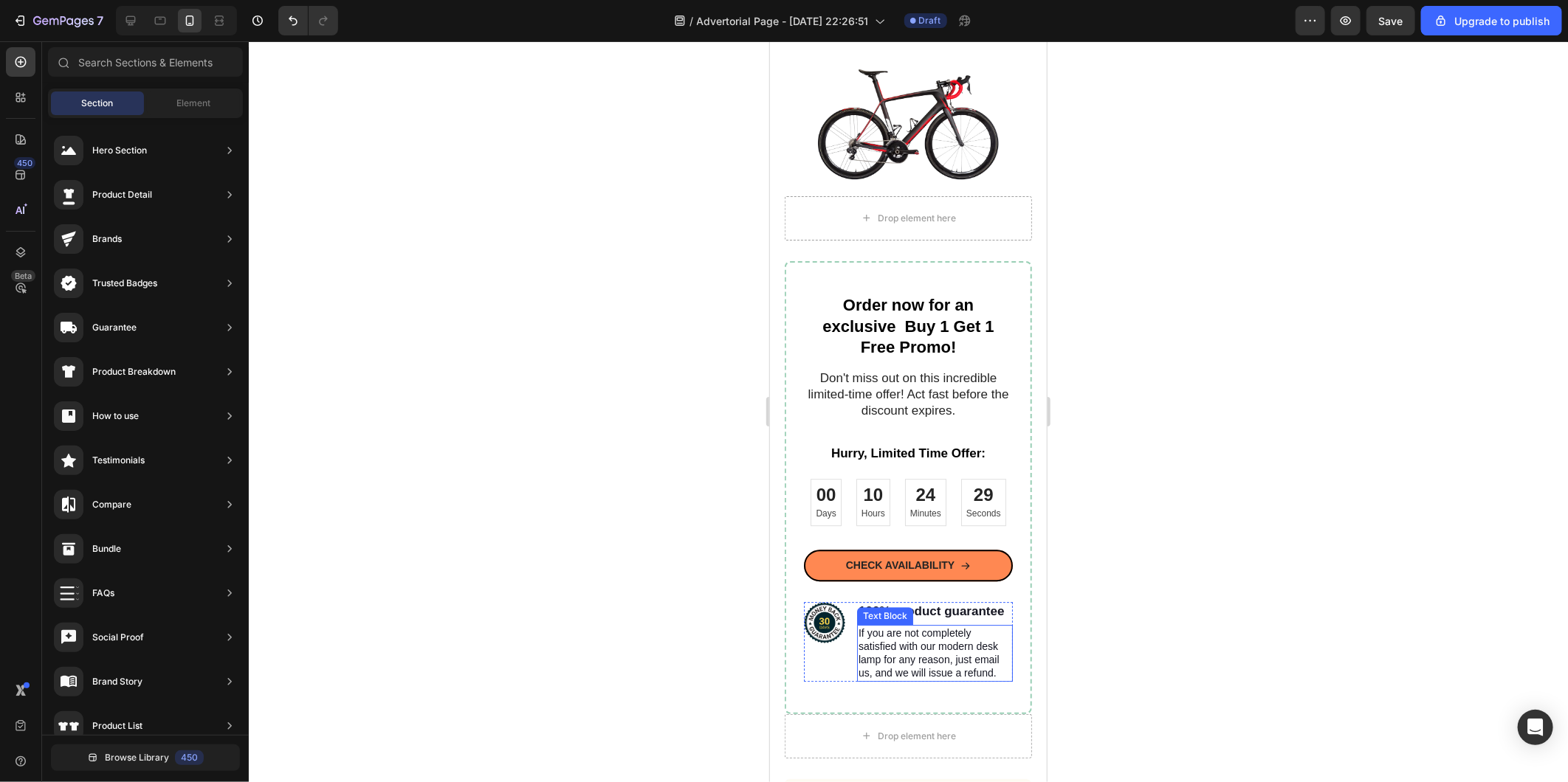
click at [931, 657] on p "If you are not completely satisfied with our modern desk lamp for any reason, j…" at bounding box center [934, 652] width 152 height 54
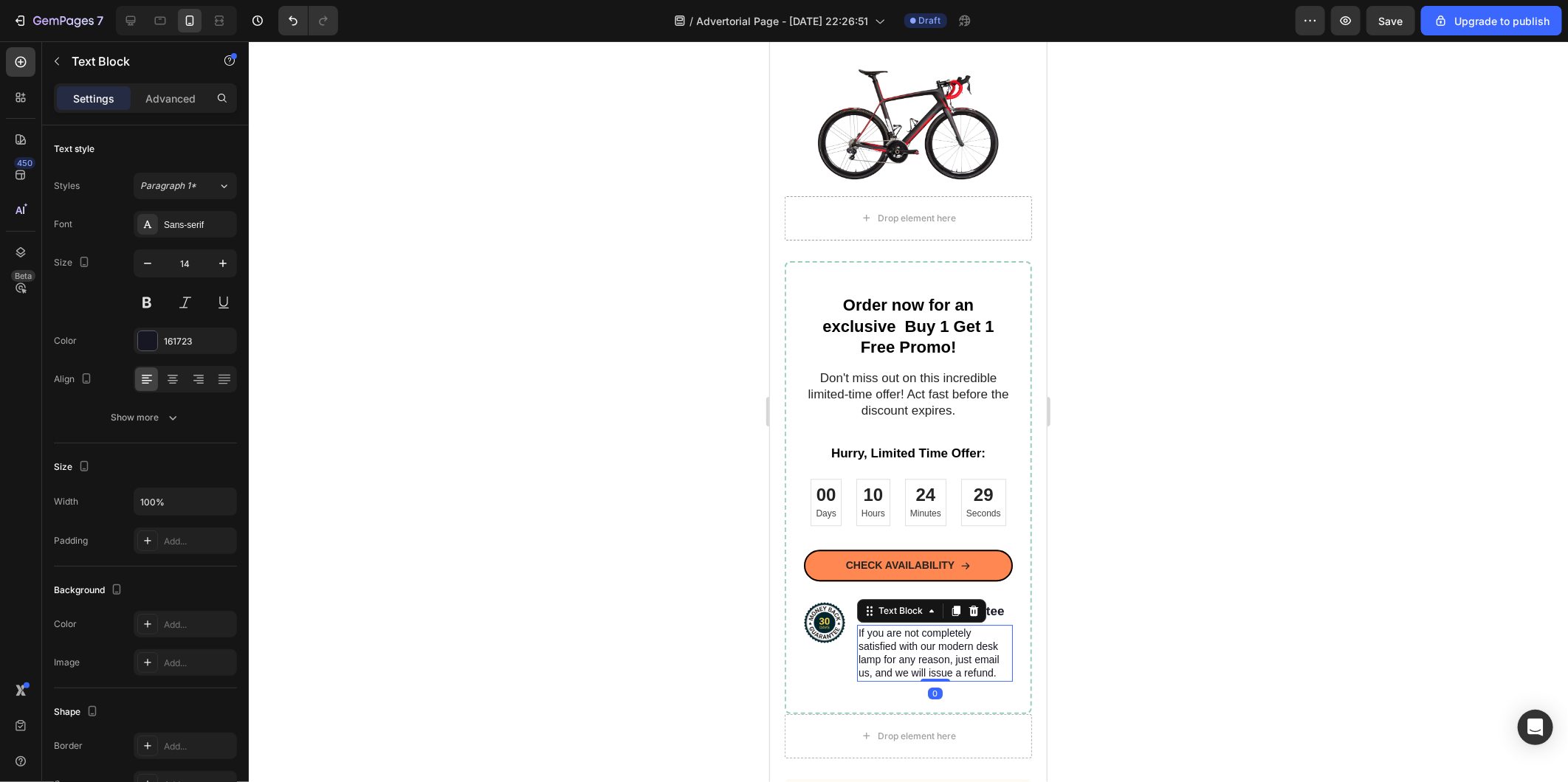
click at [931, 657] on p "If you are not completely satisfied with our modern desk lamp for any reason, j…" at bounding box center [934, 652] width 152 height 54
click at [1075, 628] on div at bounding box center [907, 412] width 1319 height 741
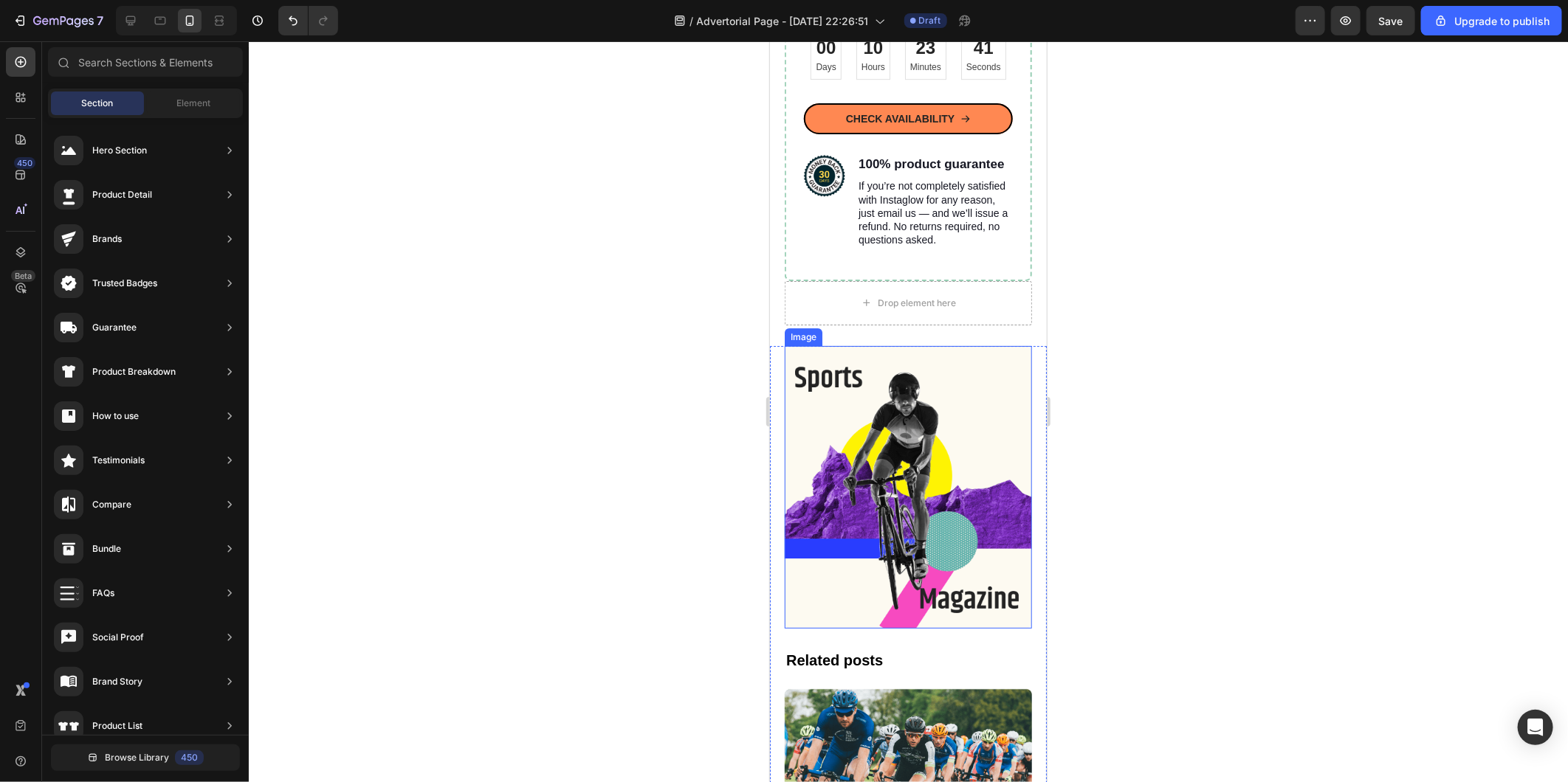
scroll to position [6340, 0]
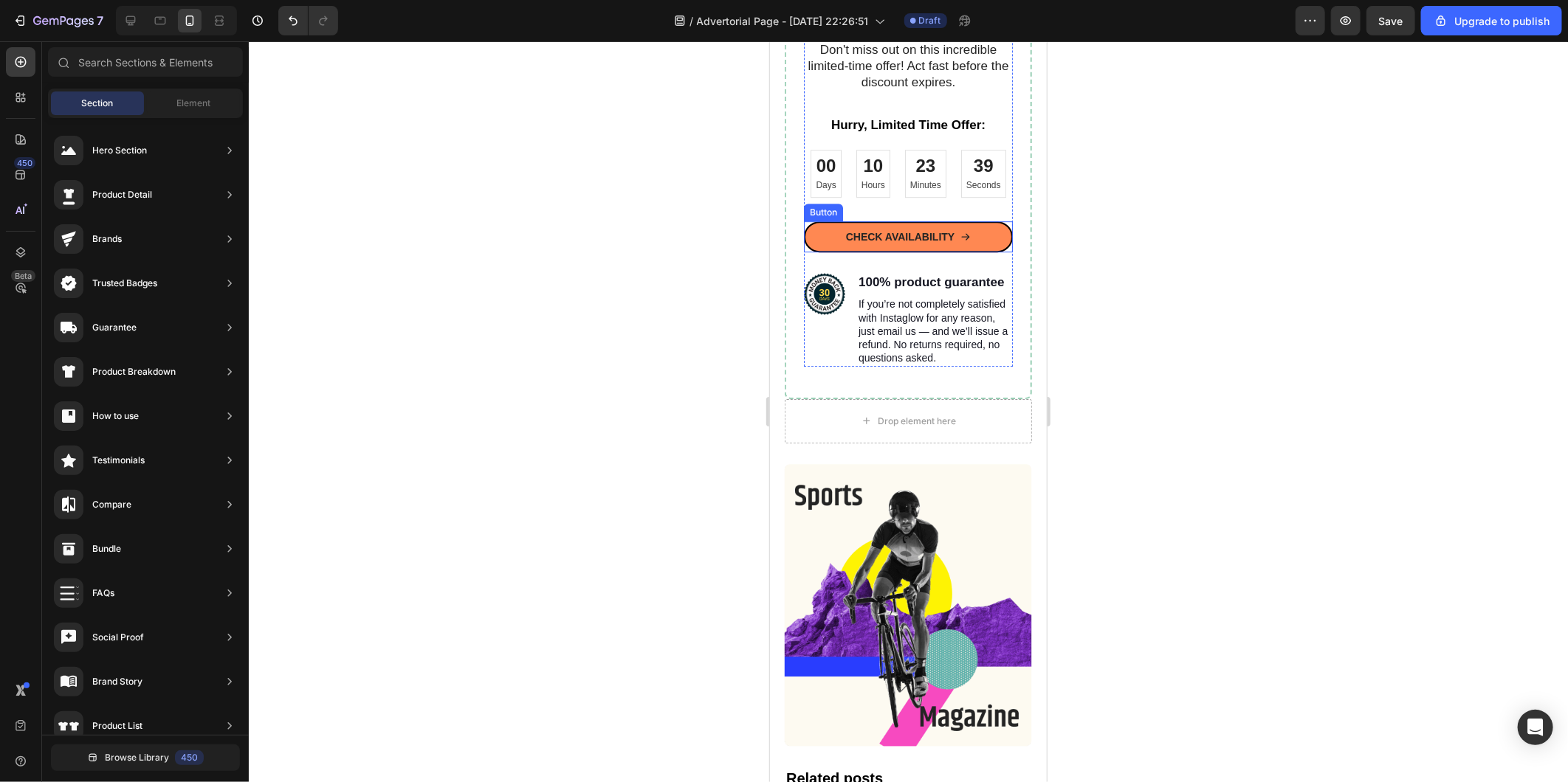
drag, startPoint x: 980, startPoint y: 234, endPoint x: 964, endPoint y: 239, distance: 16.8
click at [980, 234] on link "CHECK AVAILABILITY" at bounding box center [908, 237] width 209 height 31
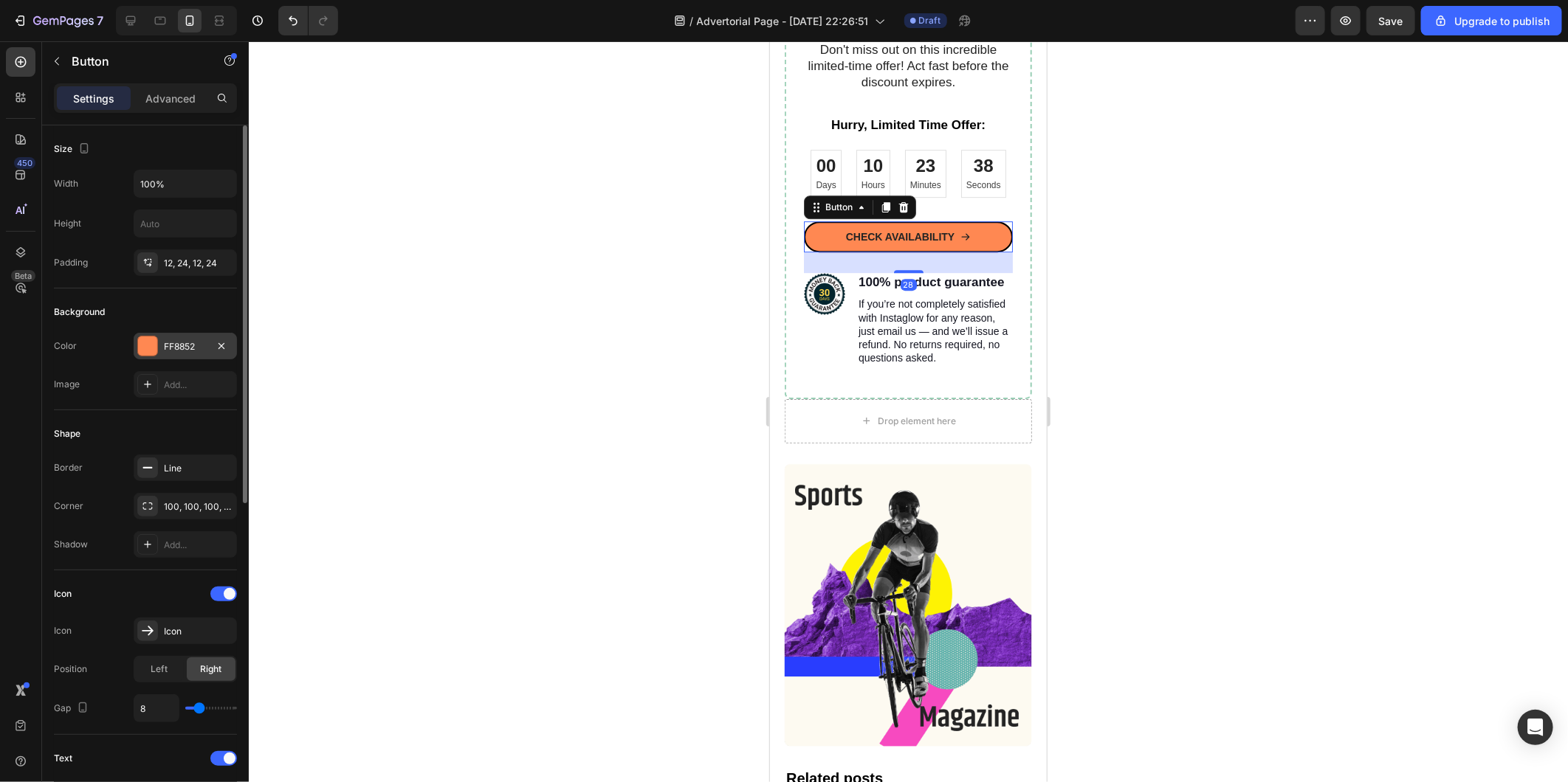
click at [177, 337] on div "FF8852" at bounding box center [186, 346] width 104 height 26
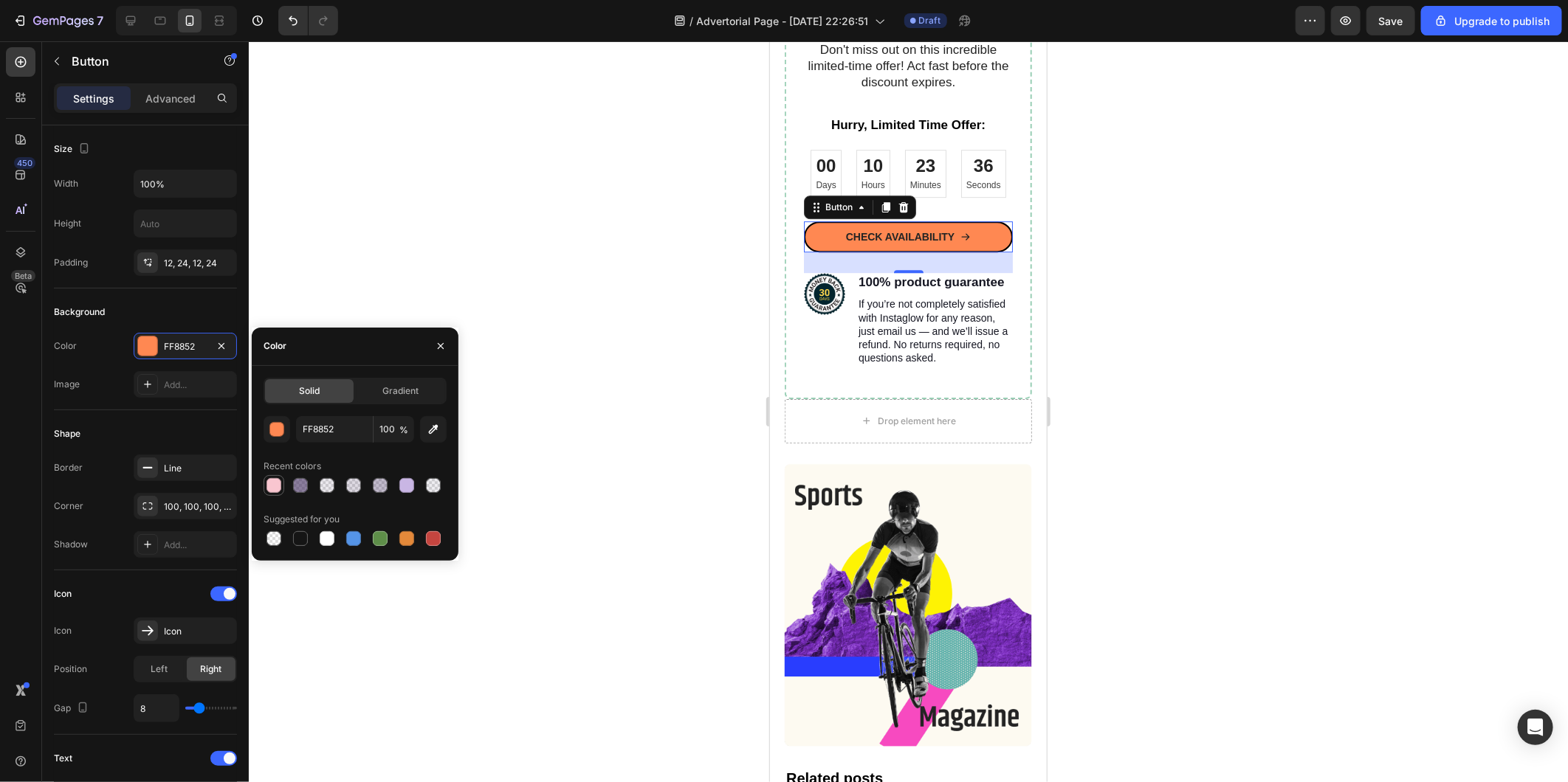
click at [278, 493] on div at bounding box center [274, 486] width 18 height 18
type input "F9C6D0"
click at [659, 355] on div at bounding box center [907, 412] width 1319 height 741
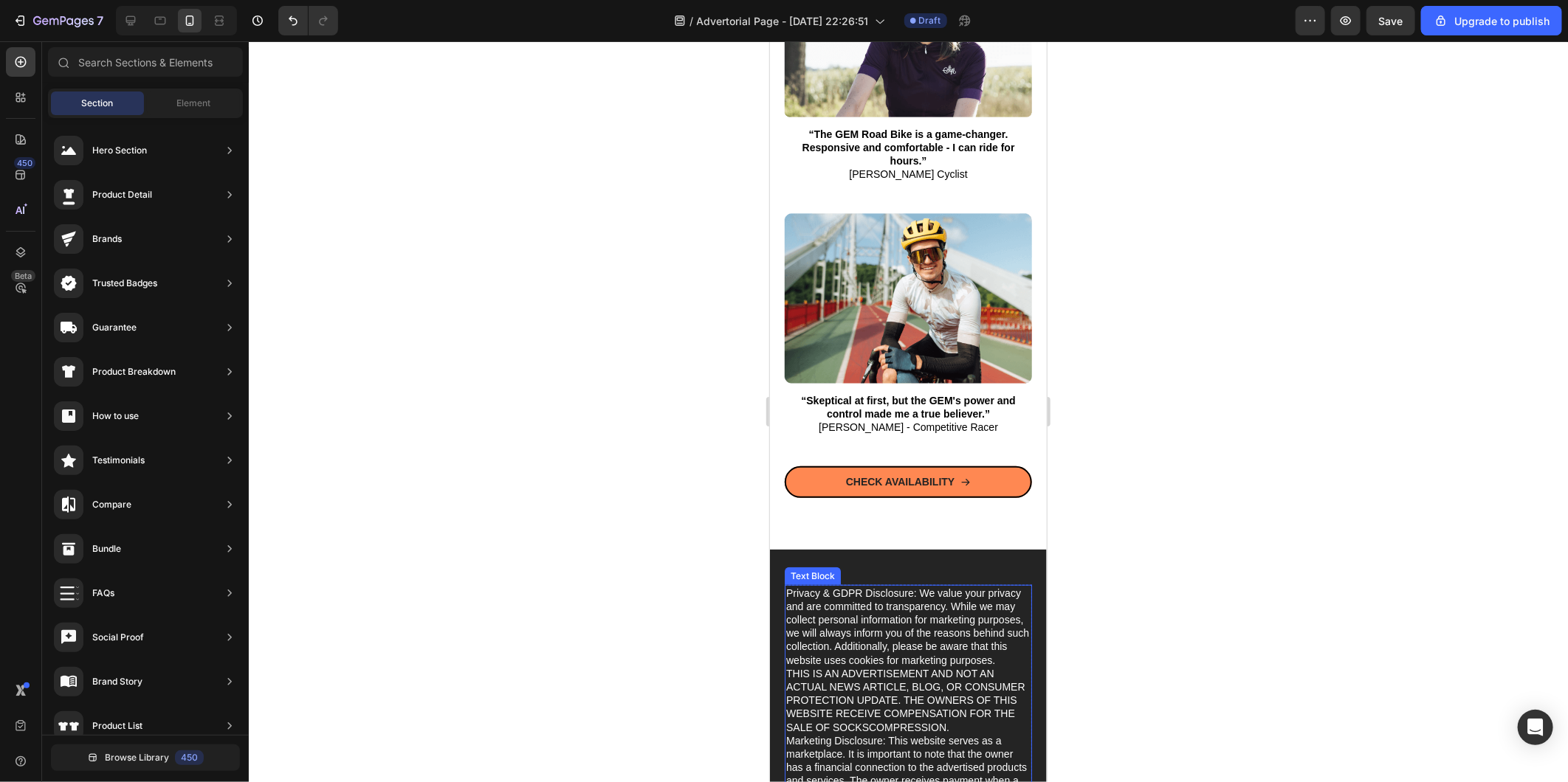
scroll to position [7734, 0]
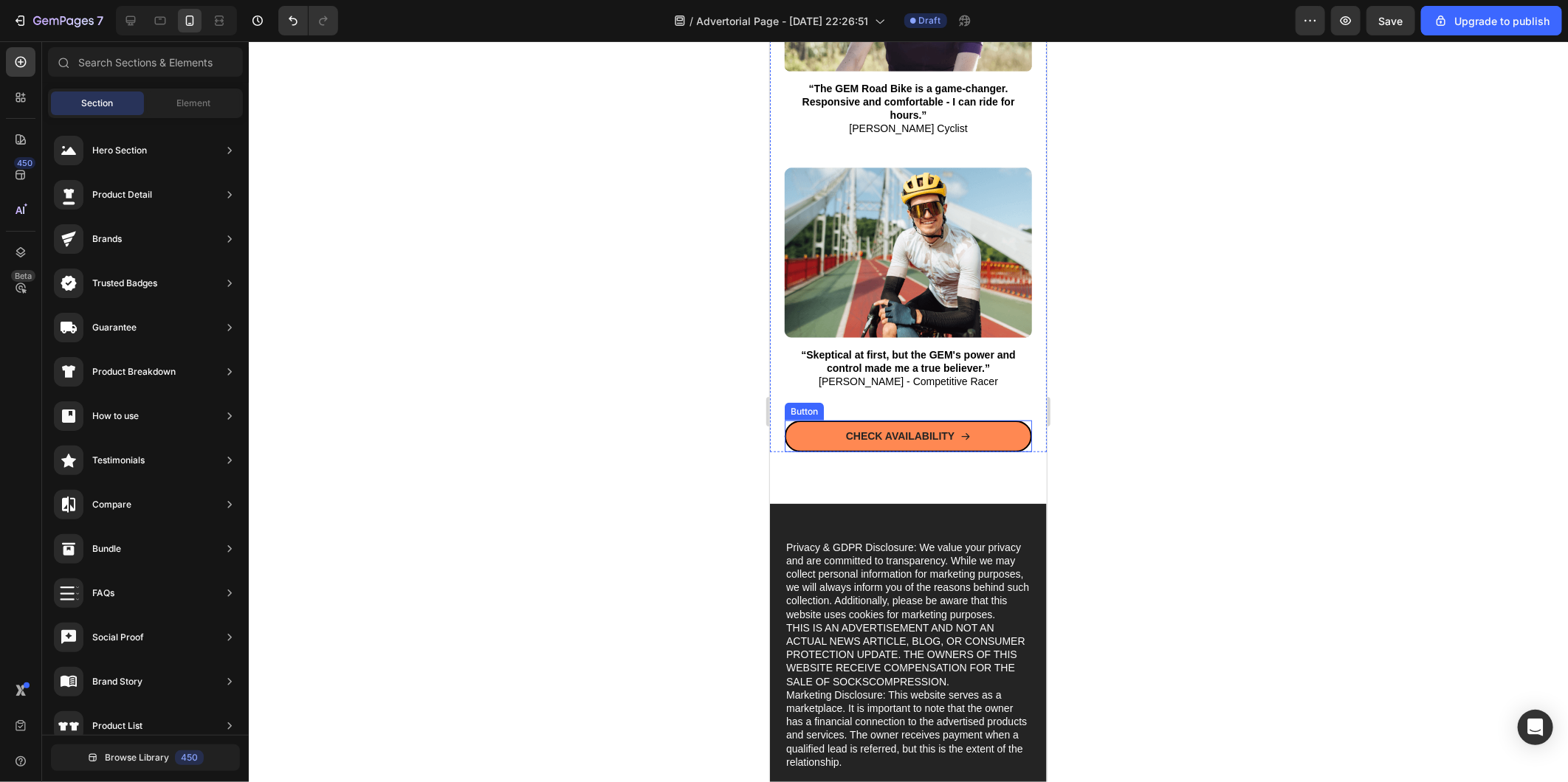
click at [809, 420] on link "CHECK AVAILABILITY" at bounding box center [907, 436] width 247 height 31
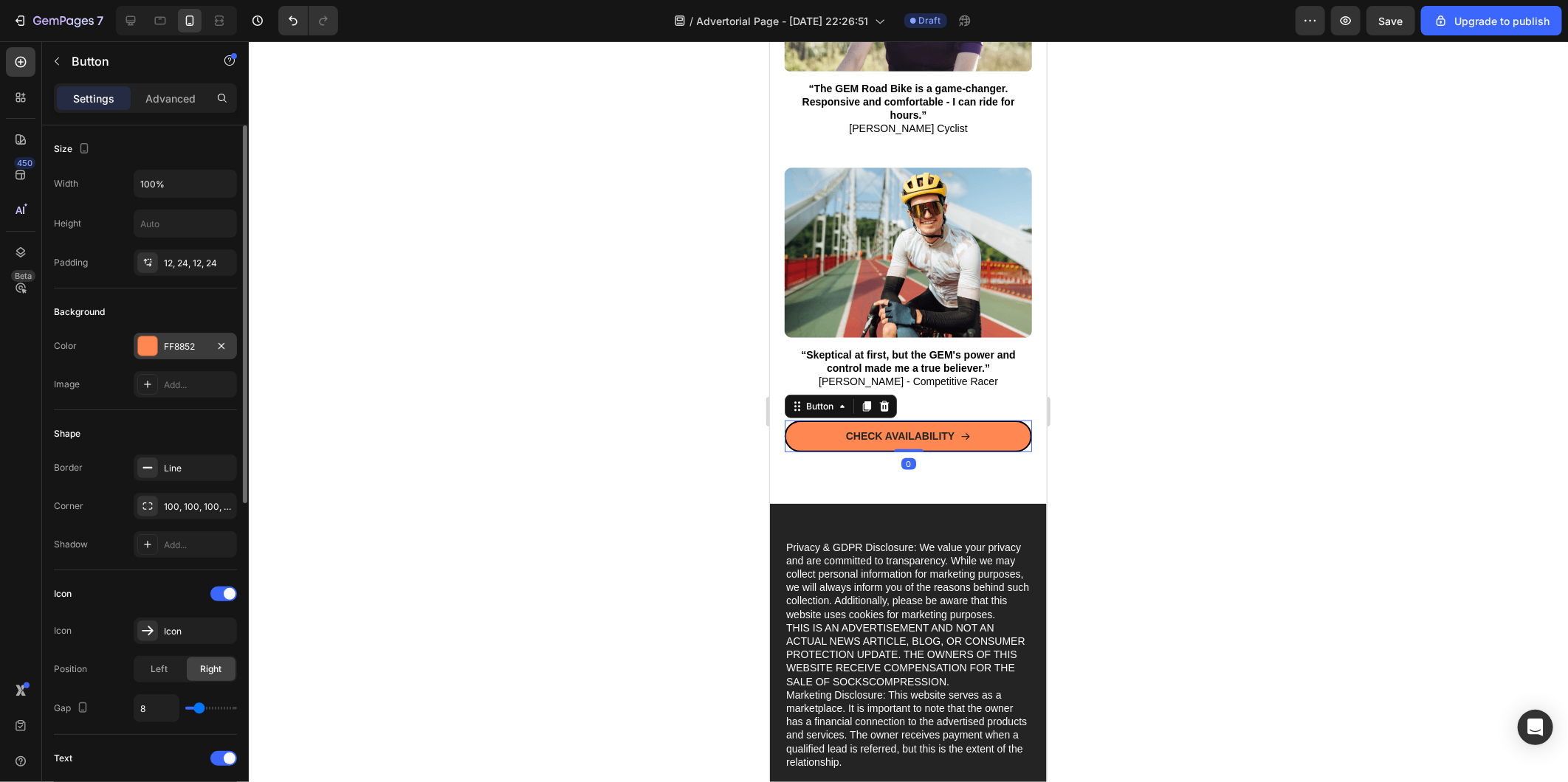
drag, startPoint x: 151, startPoint y: 336, endPoint x: 174, endPoint y: 367, distance: 38.6
click at [152, 337] on div at bounding box center [147, 346] width 21 height 21
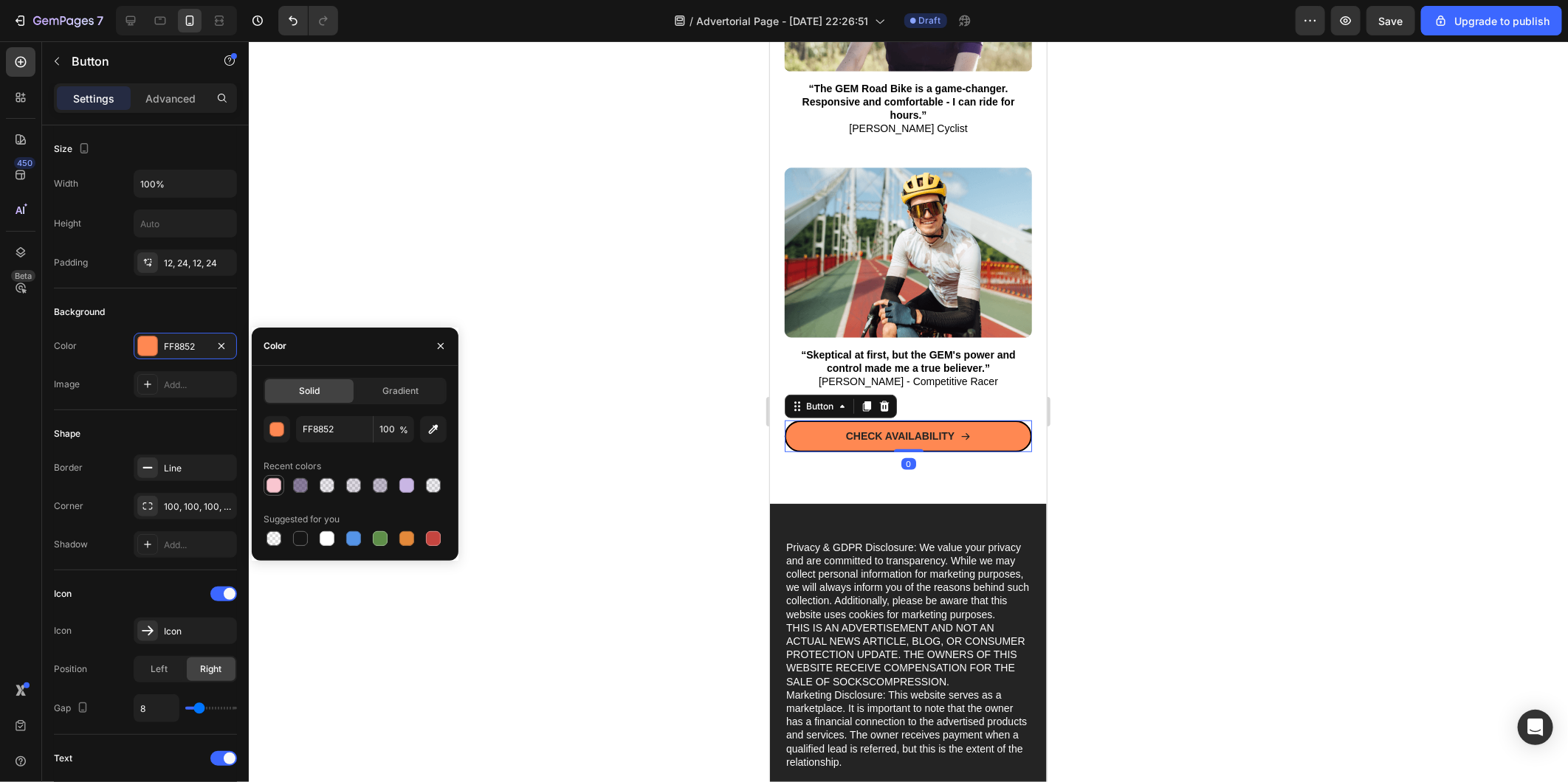
click at [281, 484] on div at bounding box center [274, 485] width 15 height 15
type input "F9C6D0"
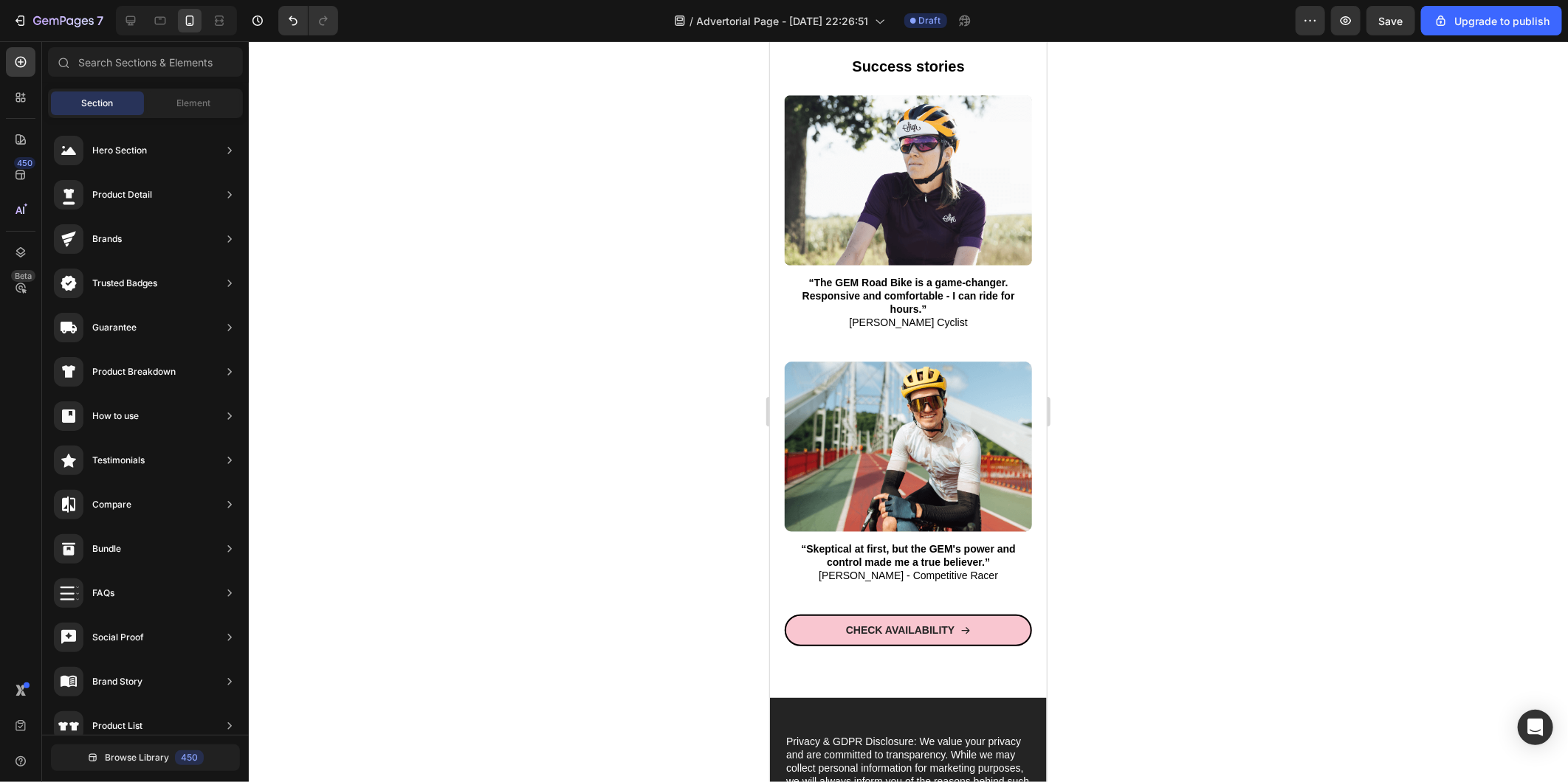
scroll to position [7550, 0]
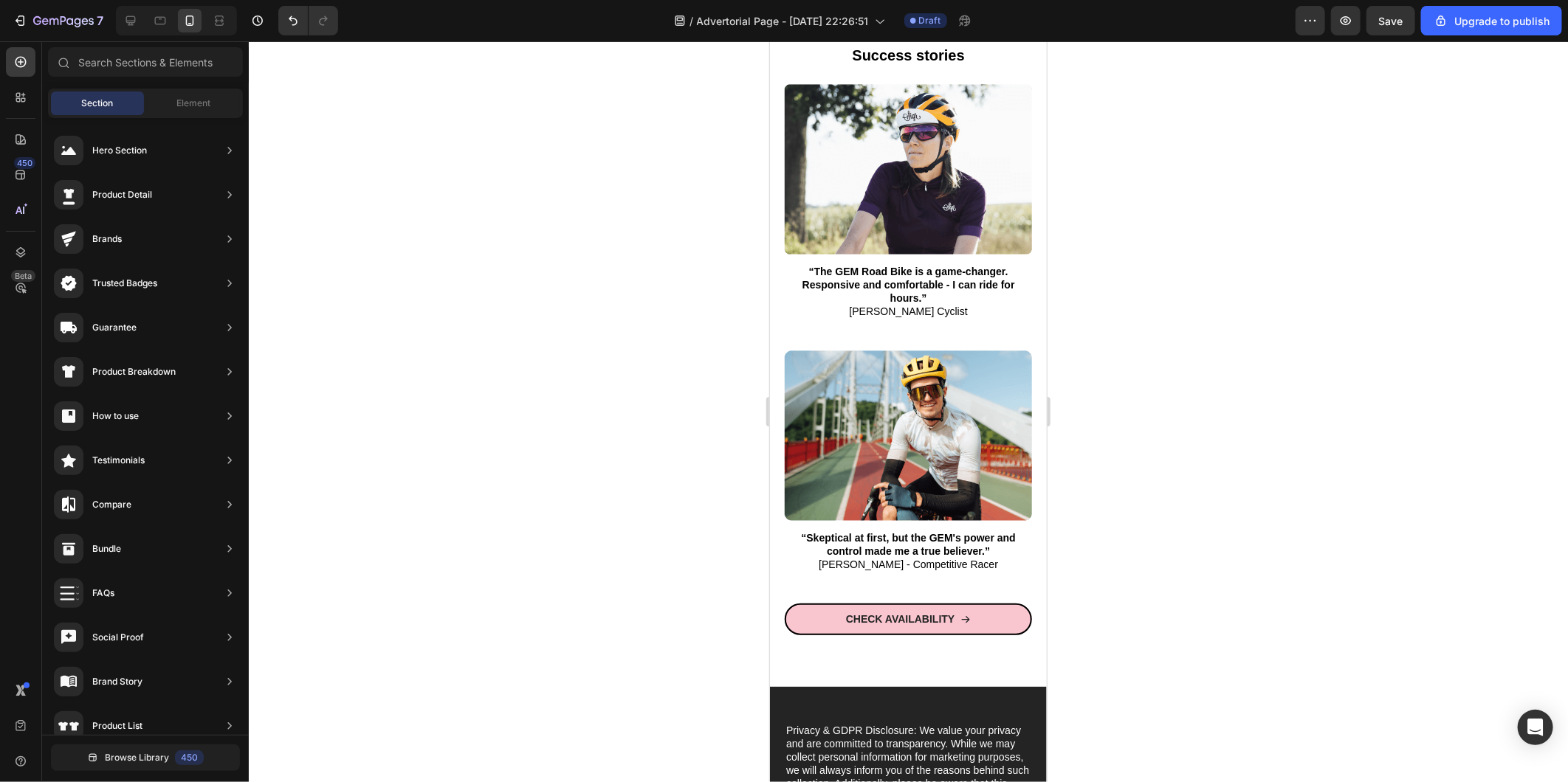
drag, startPoint x: 1038, startPoint y: 690, endPoint x: 1837, endPoint y: 714, distance: 799.4
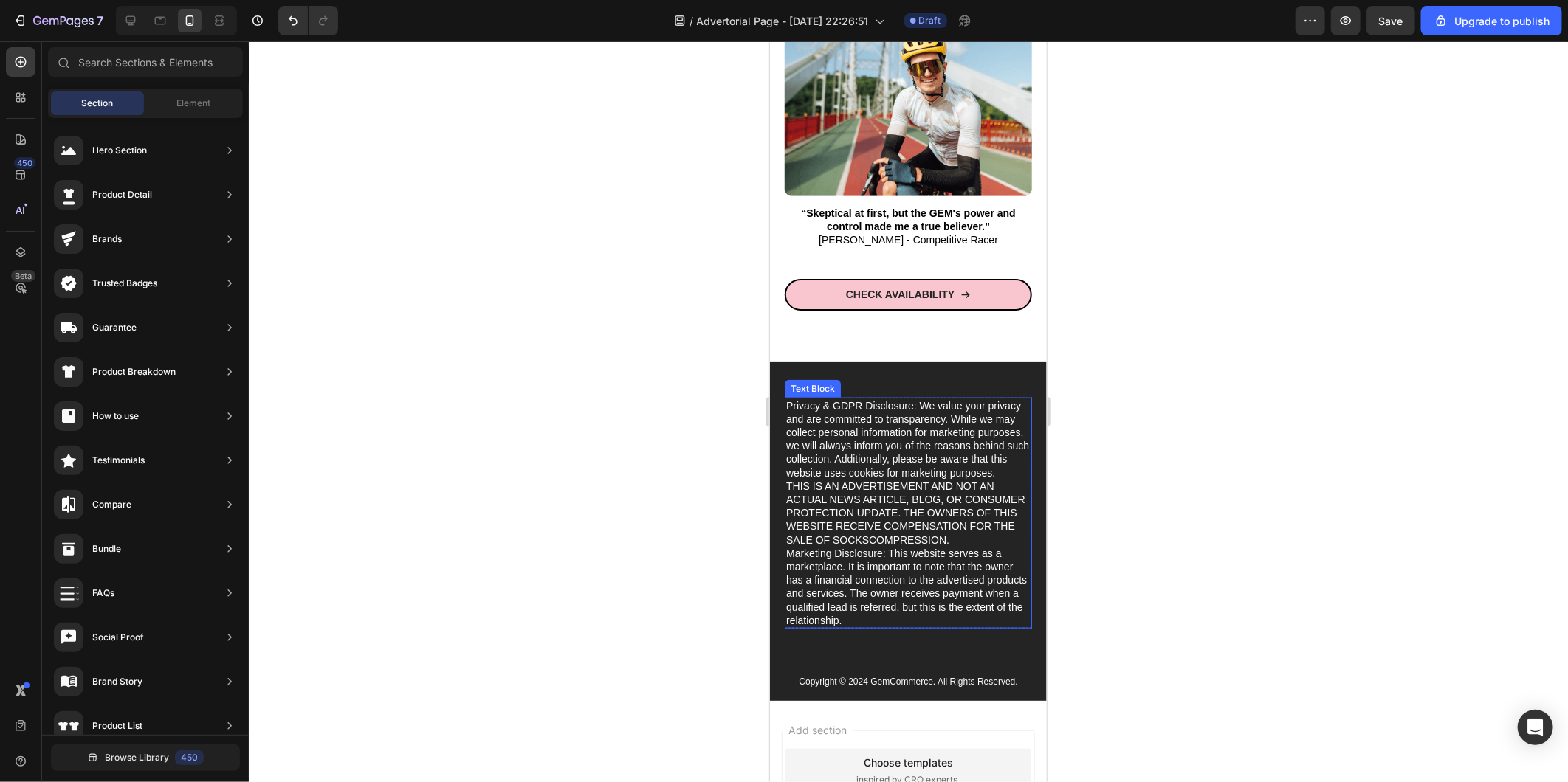
scroll to position [7850, 0]
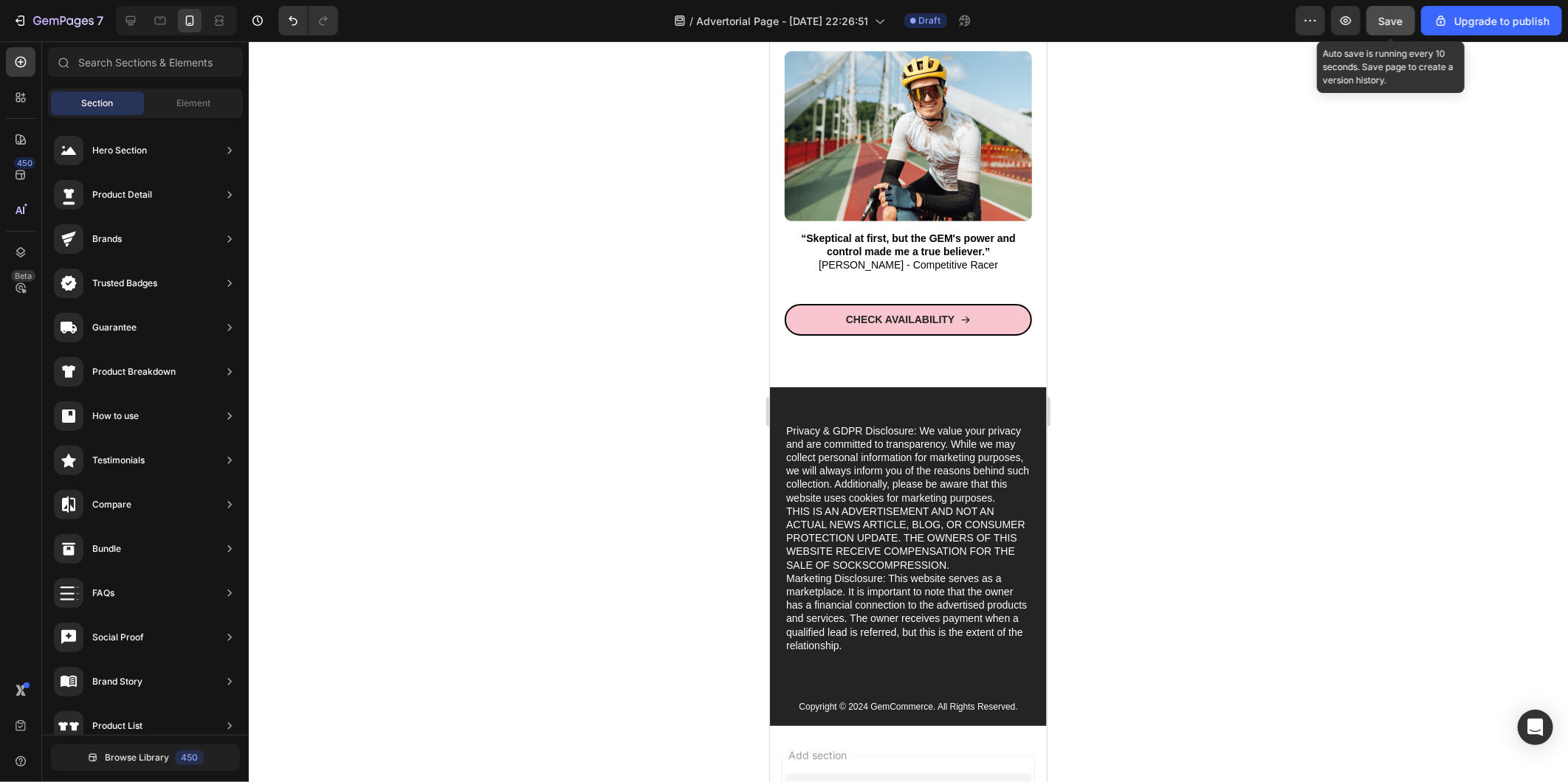
click at [1385, 24] on span "Save" at bounding box center [1390, 21] width 24 height 13
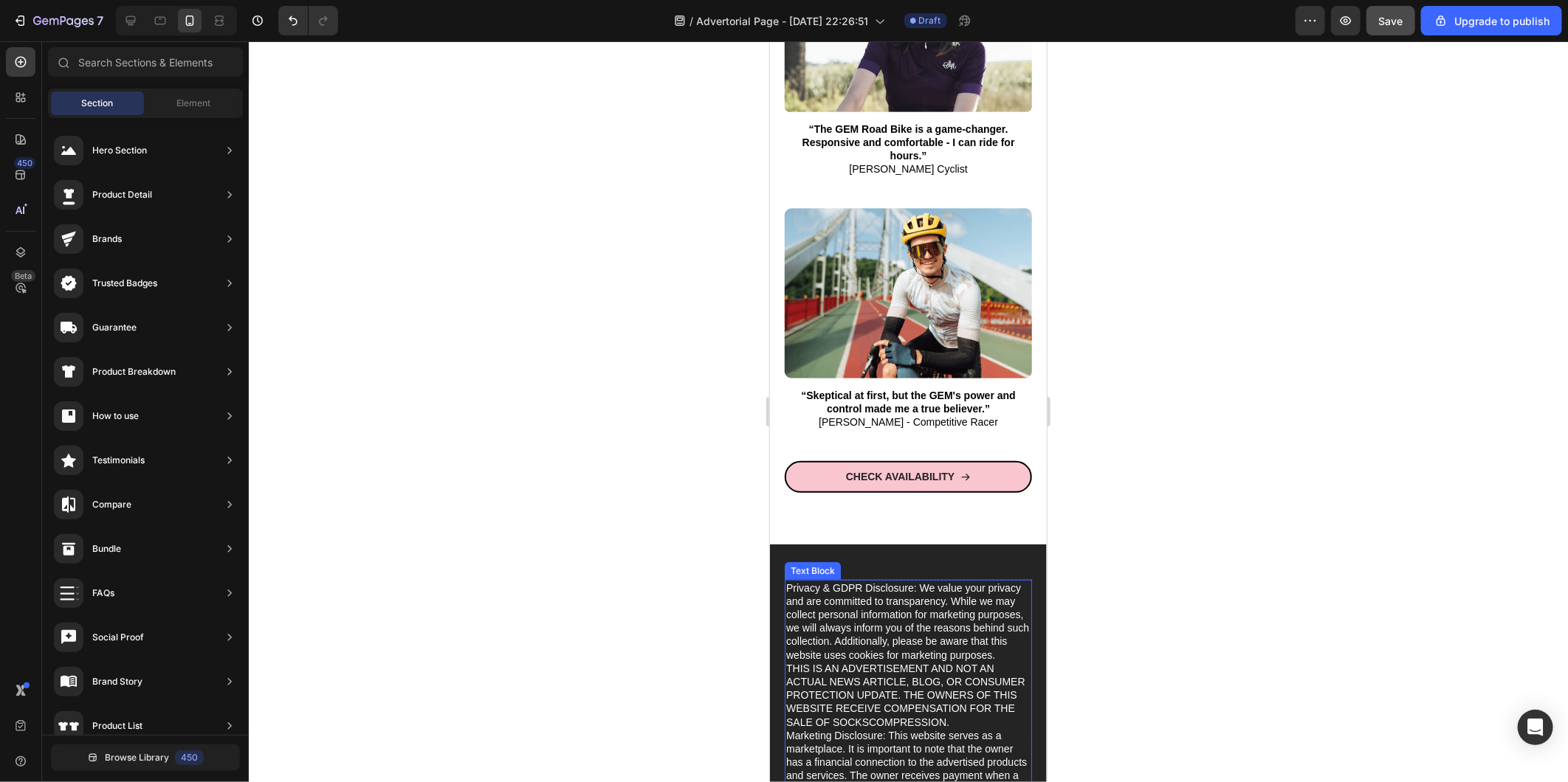
scroll to position [7686, 0]
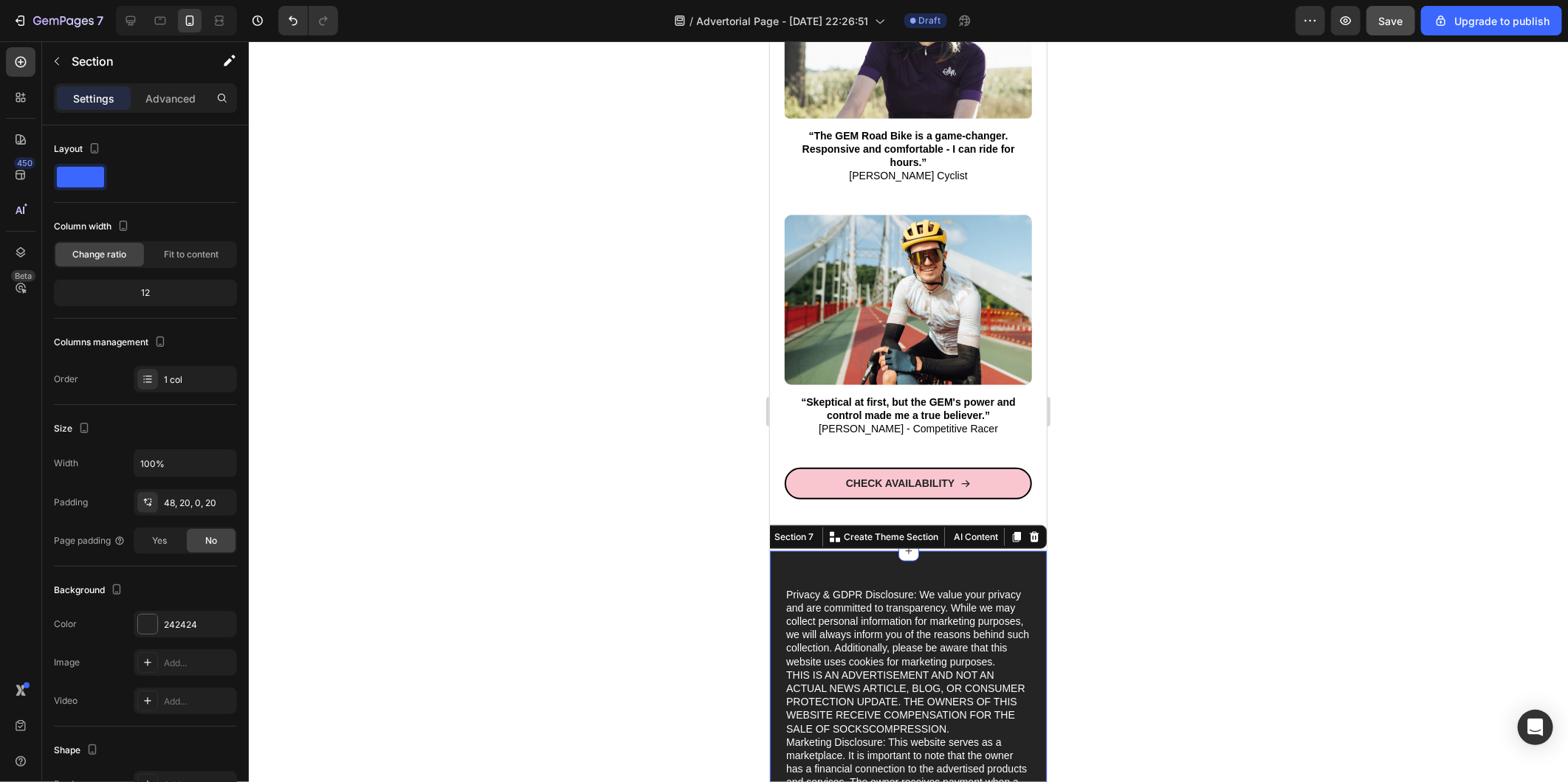
click at [773, 550] on div "Privacy & GDPR Disclosure: We value your privacy and are committed to transpare…" at bounding box center [907, 719] width 277 height 339
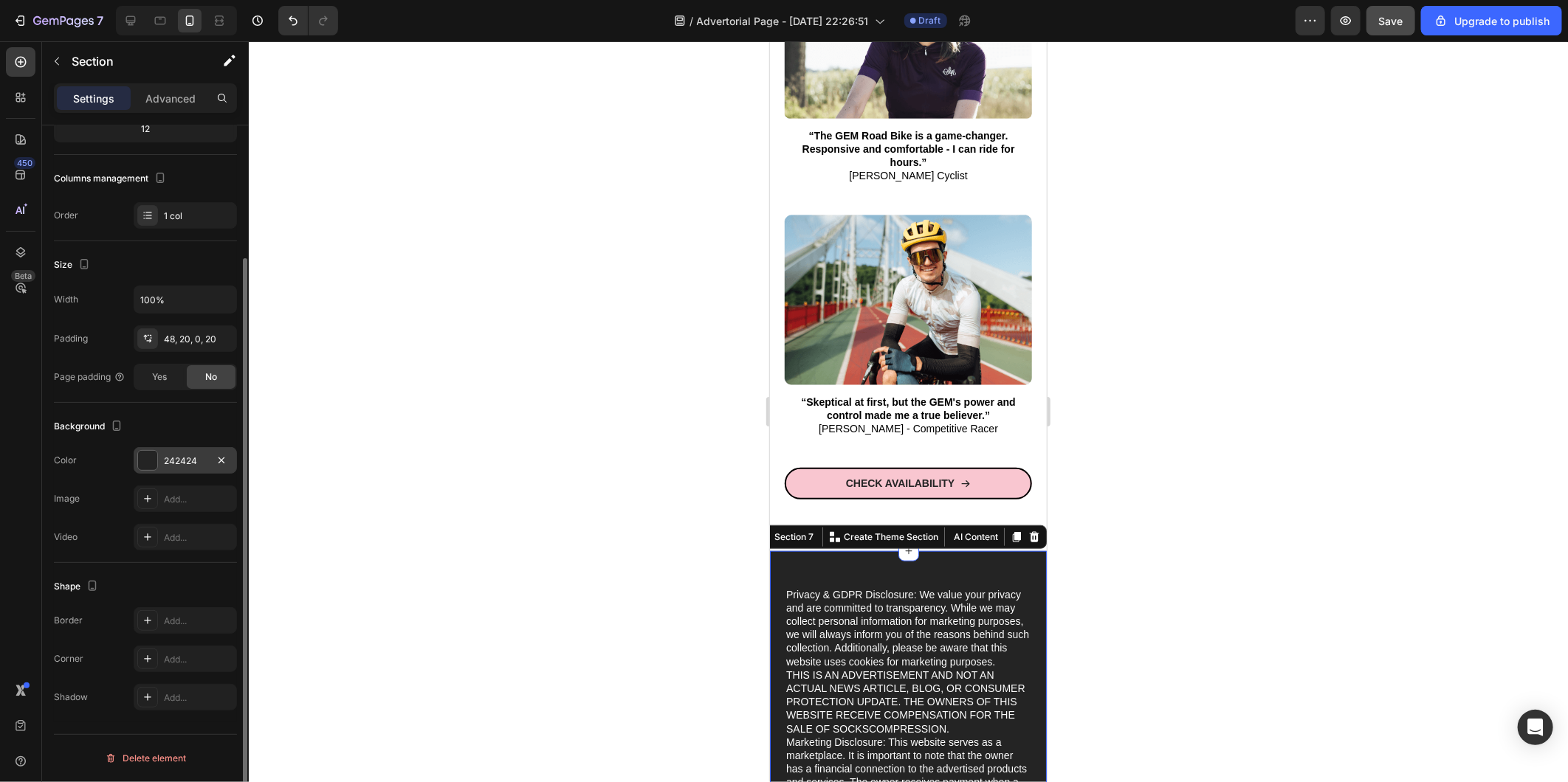
click at [174, 472] on div "242424" at bounding box center [186, 460] width 104 height 26
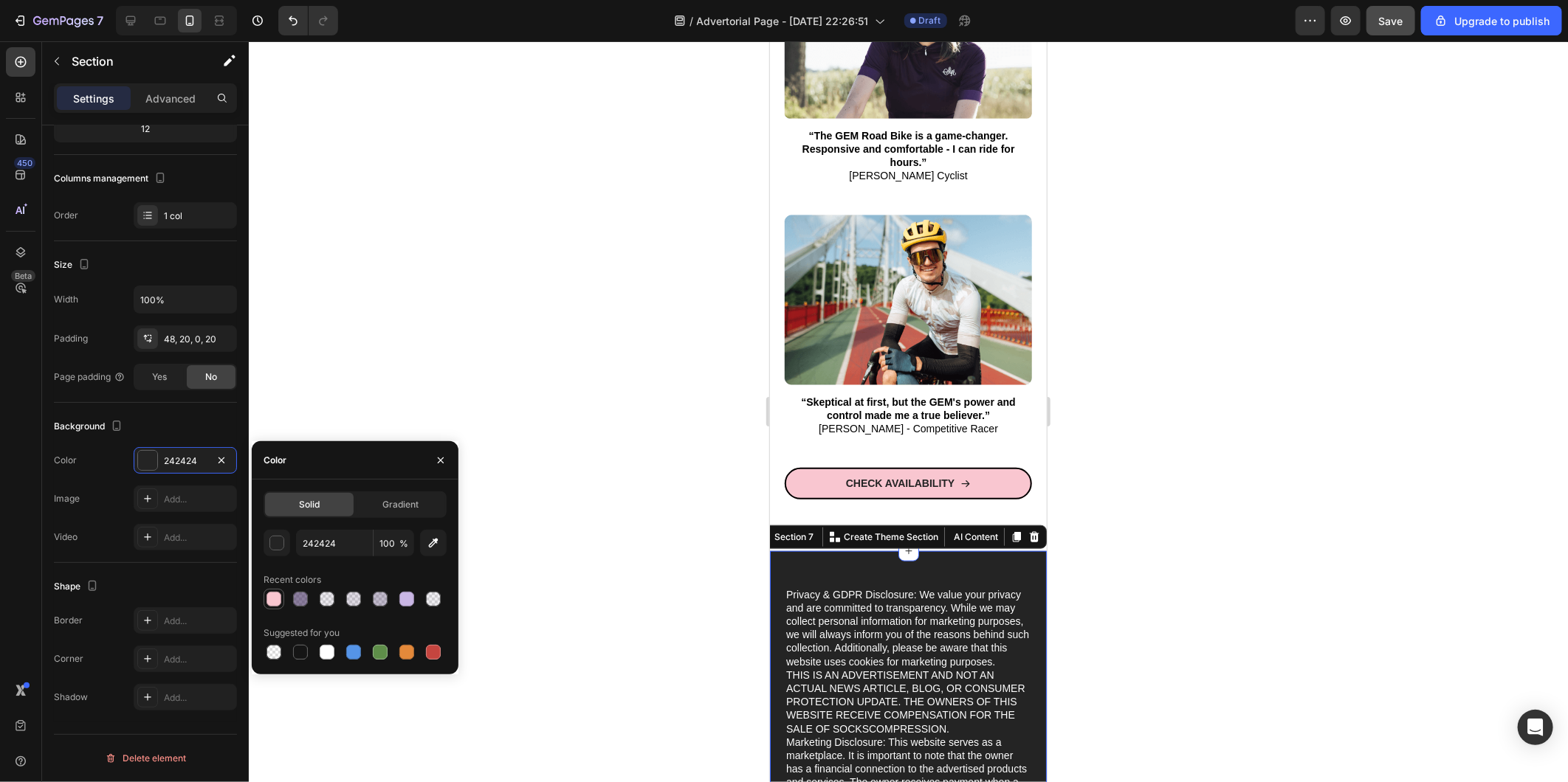
click at [276, 602] on div at bounding box center [274, 599] width 15 height 15
type input "F9C6D0"
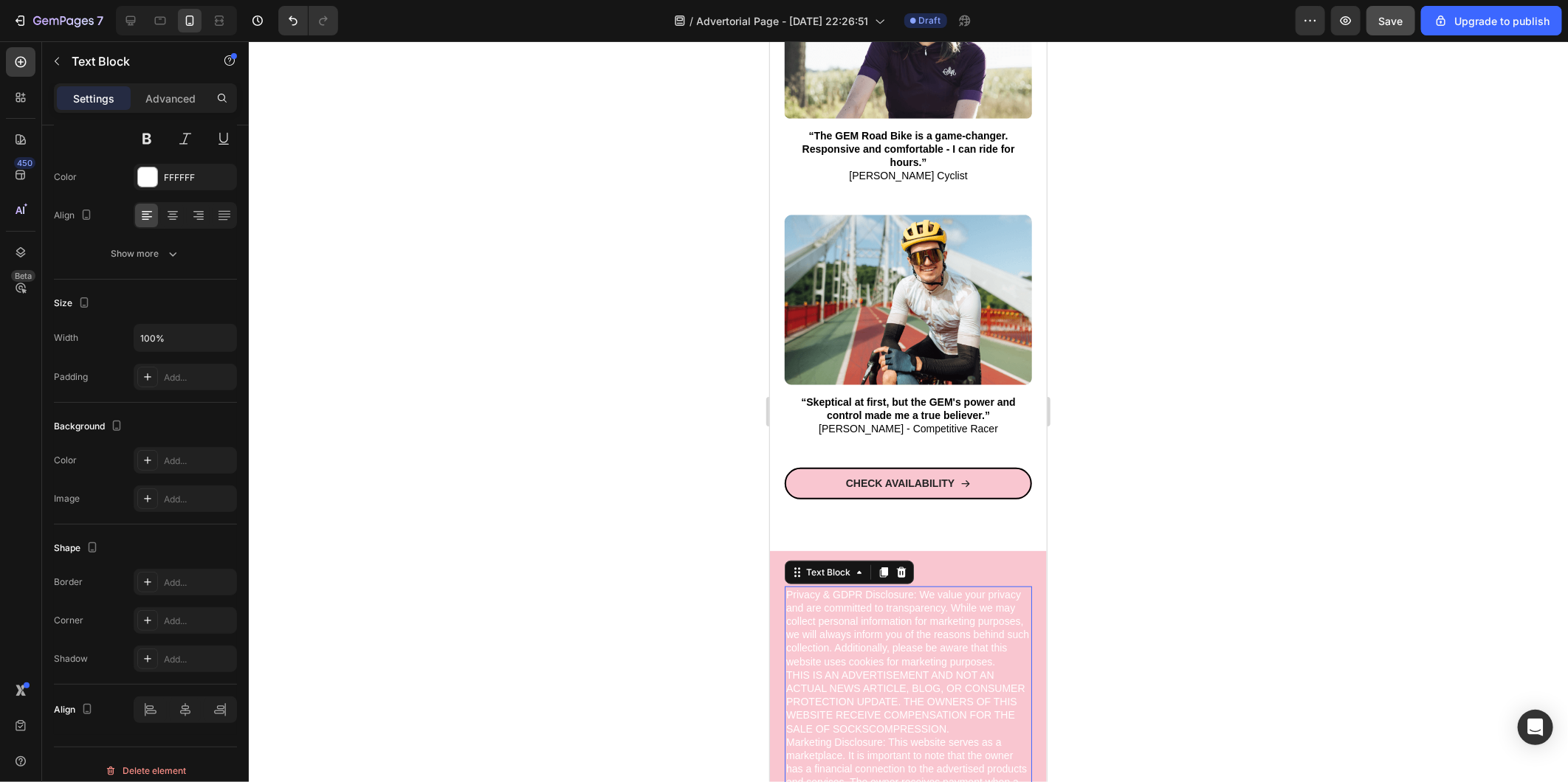
click at [824, 589] on p "Privacy & GDPR Disclosure: We value your privacy and are committed to transpare…" at bounding box center [907, 701] width 244 height 228
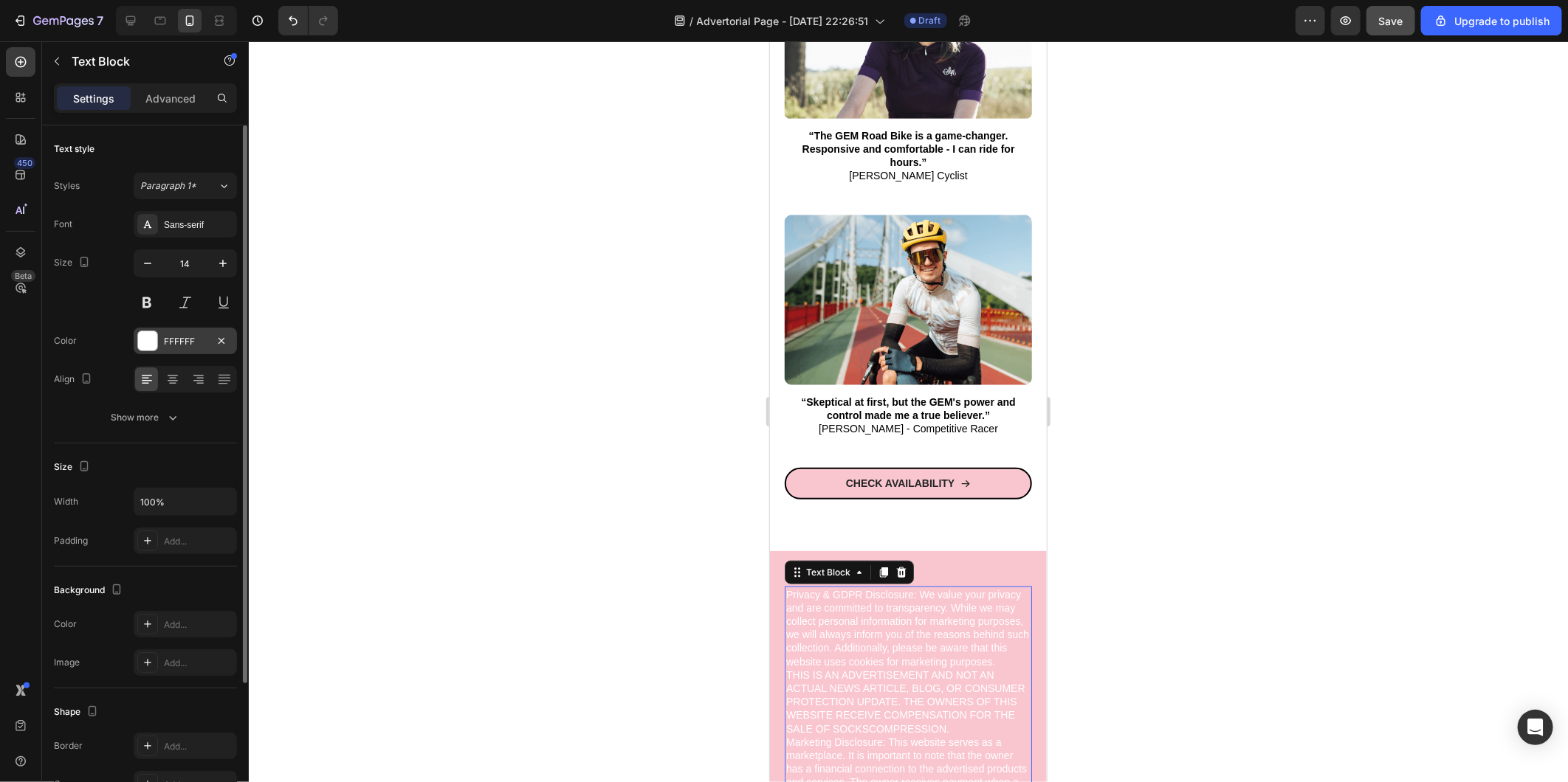
click at [151, 348] on div at bounding box center [148, 341] width 20 height 20
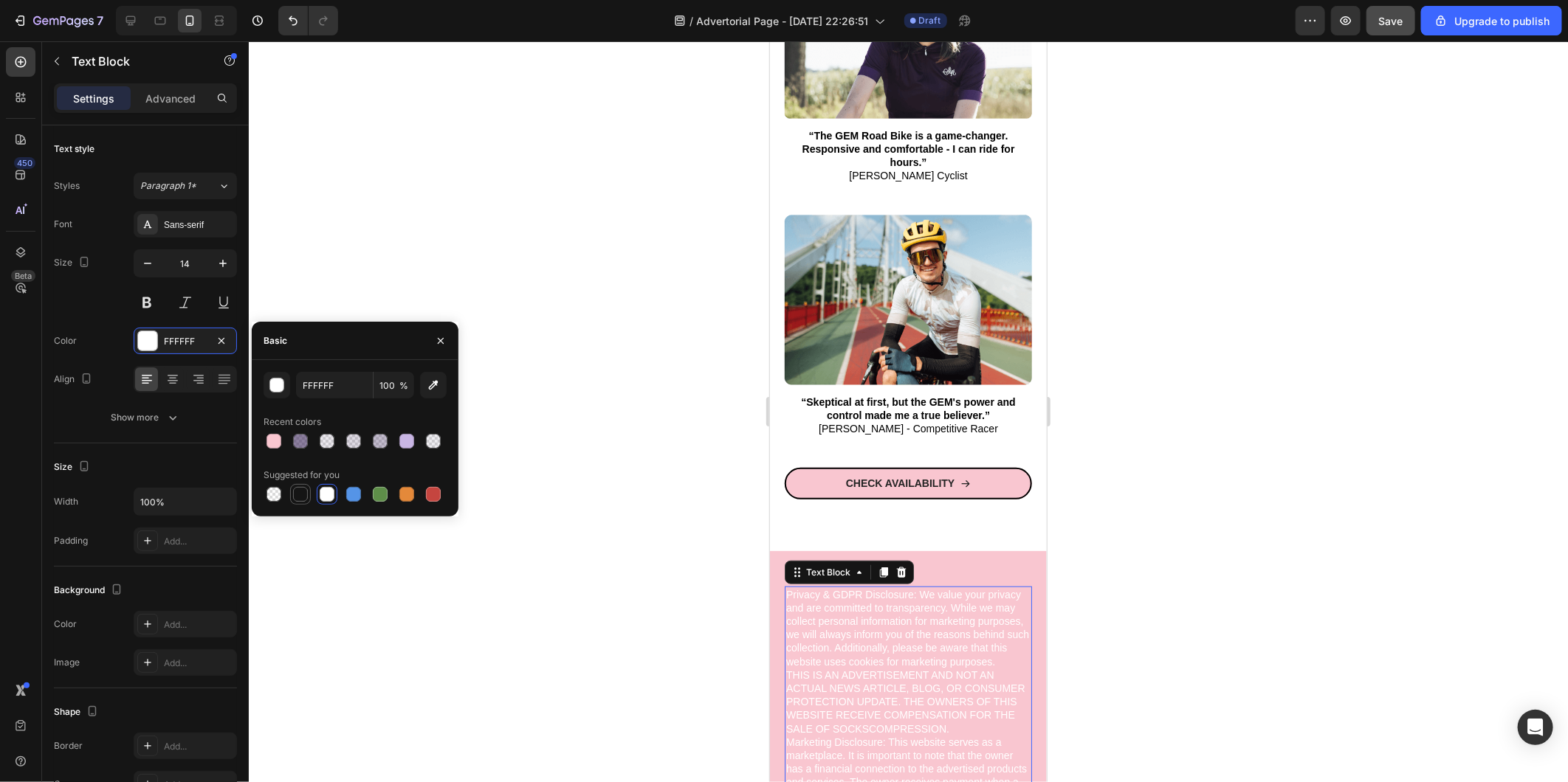
click at [295, 496] on div at bounding box center [300, 494] width 15 height 15
type input "151515"
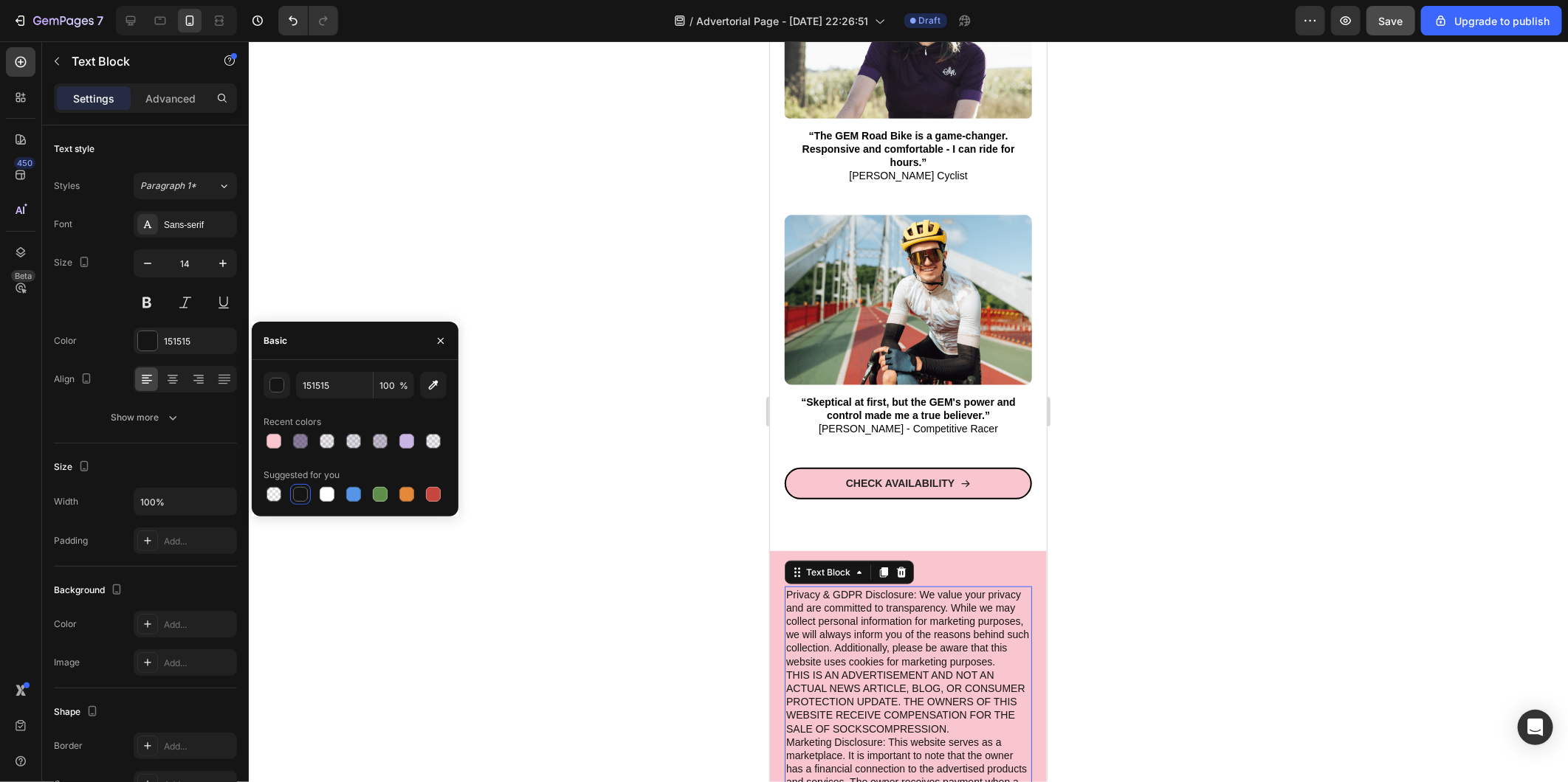
click at [688, 448] on div at bounding box center [907, 412] width 1319 height 741
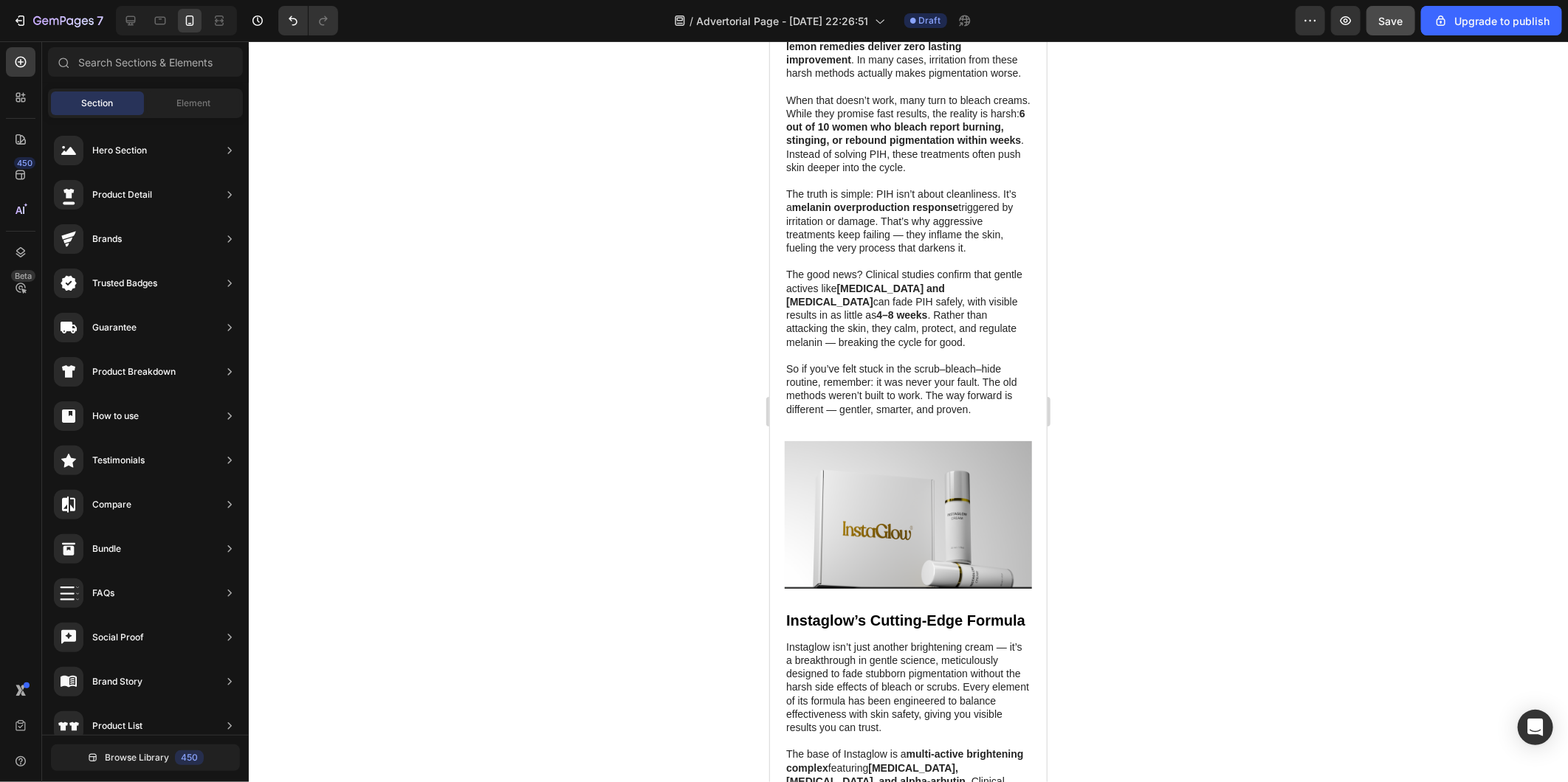
scroll to position [8014, 0]
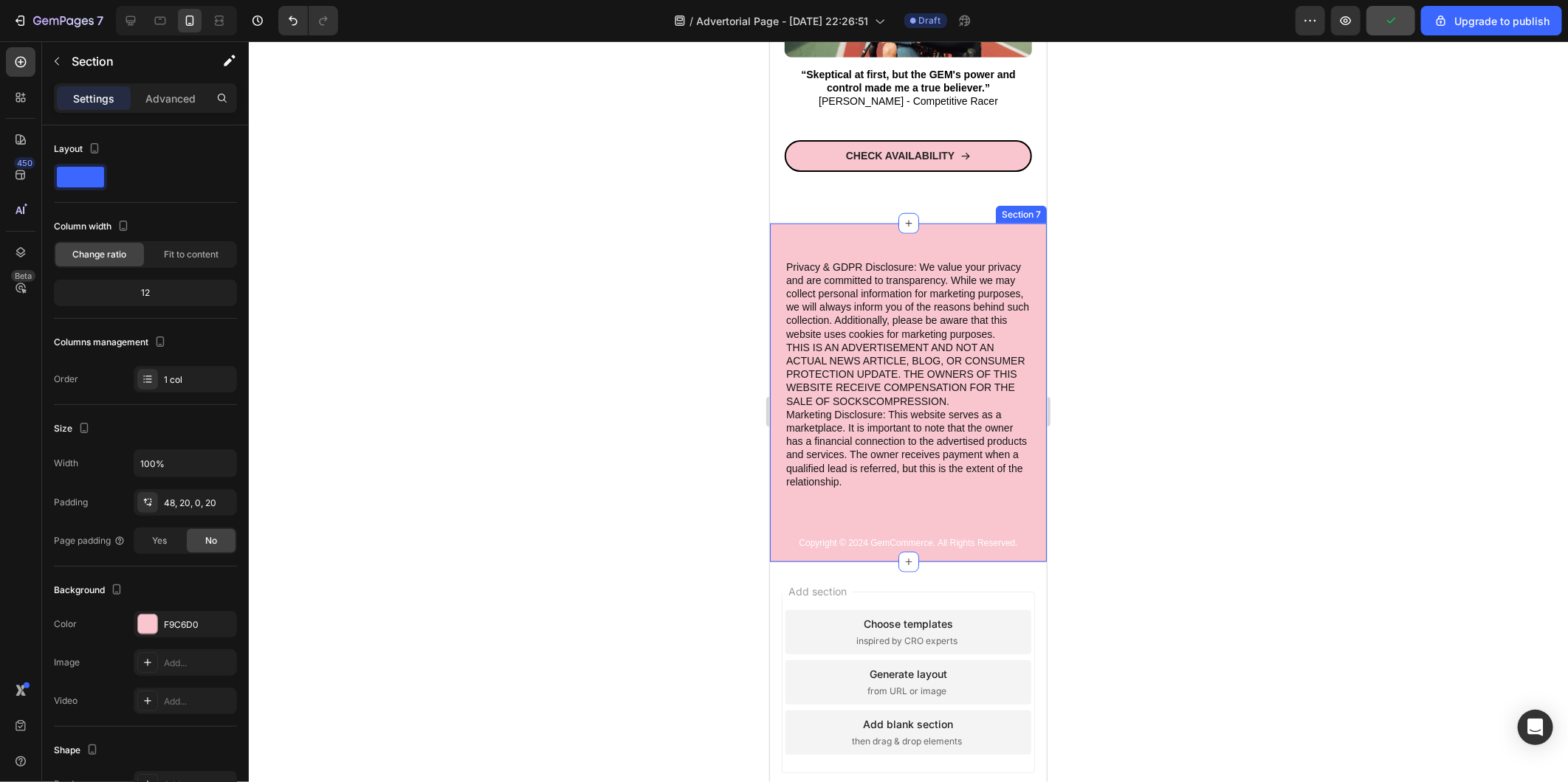
click at [943, 485] on div "Privacy & GDPR Disclosure: We value your privacy and are committed to transpare…" at bounding box center [907, 410] width 247 height 303
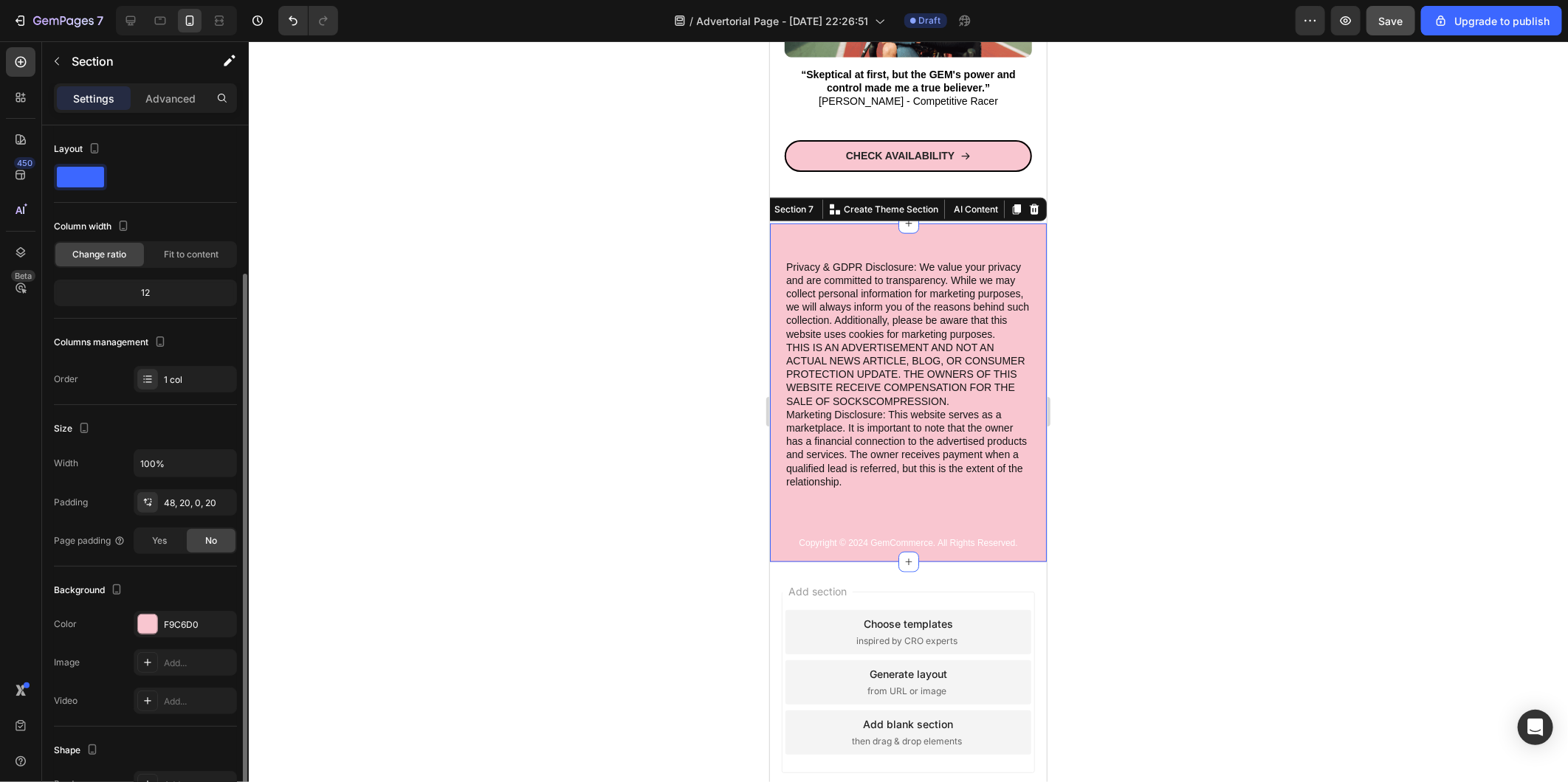
scroll to position [82, 0]
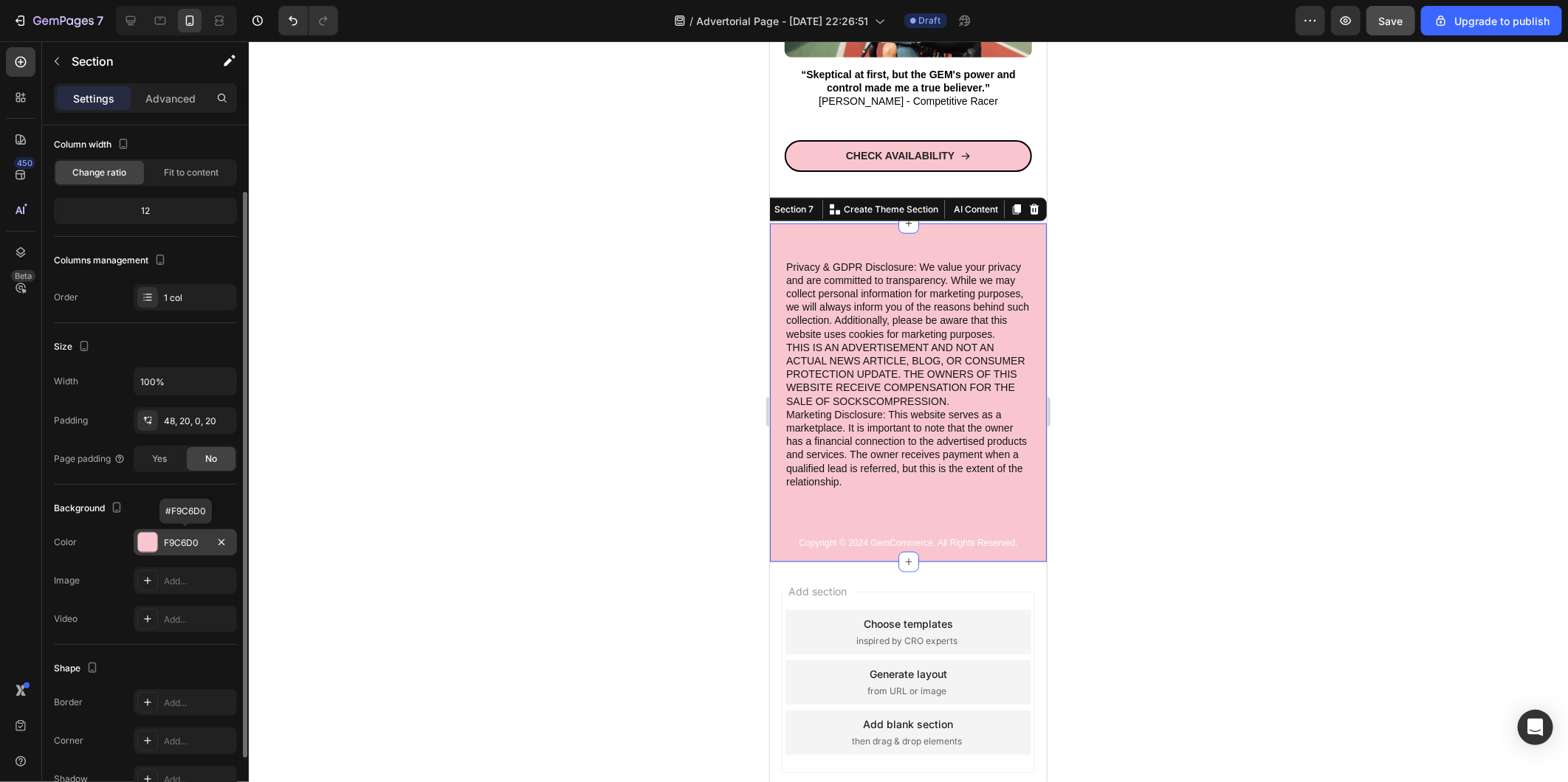
click at [192, 540] on div "F9C6D0" at bounding box center [186, 543] width 43 height 14
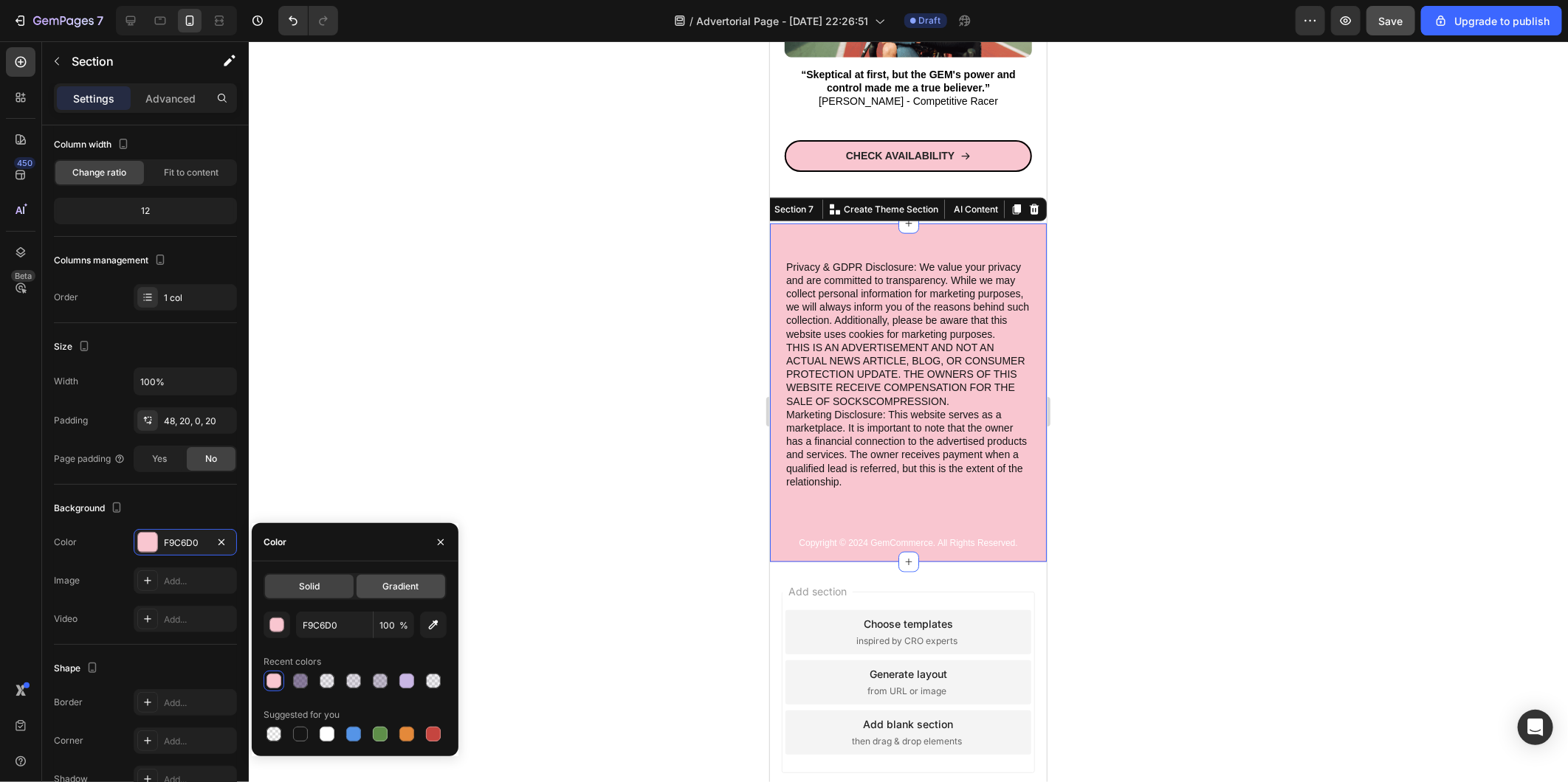
click at [403, 595] on div "Gradient" at bounding box center [401, 586] width 89 height 23
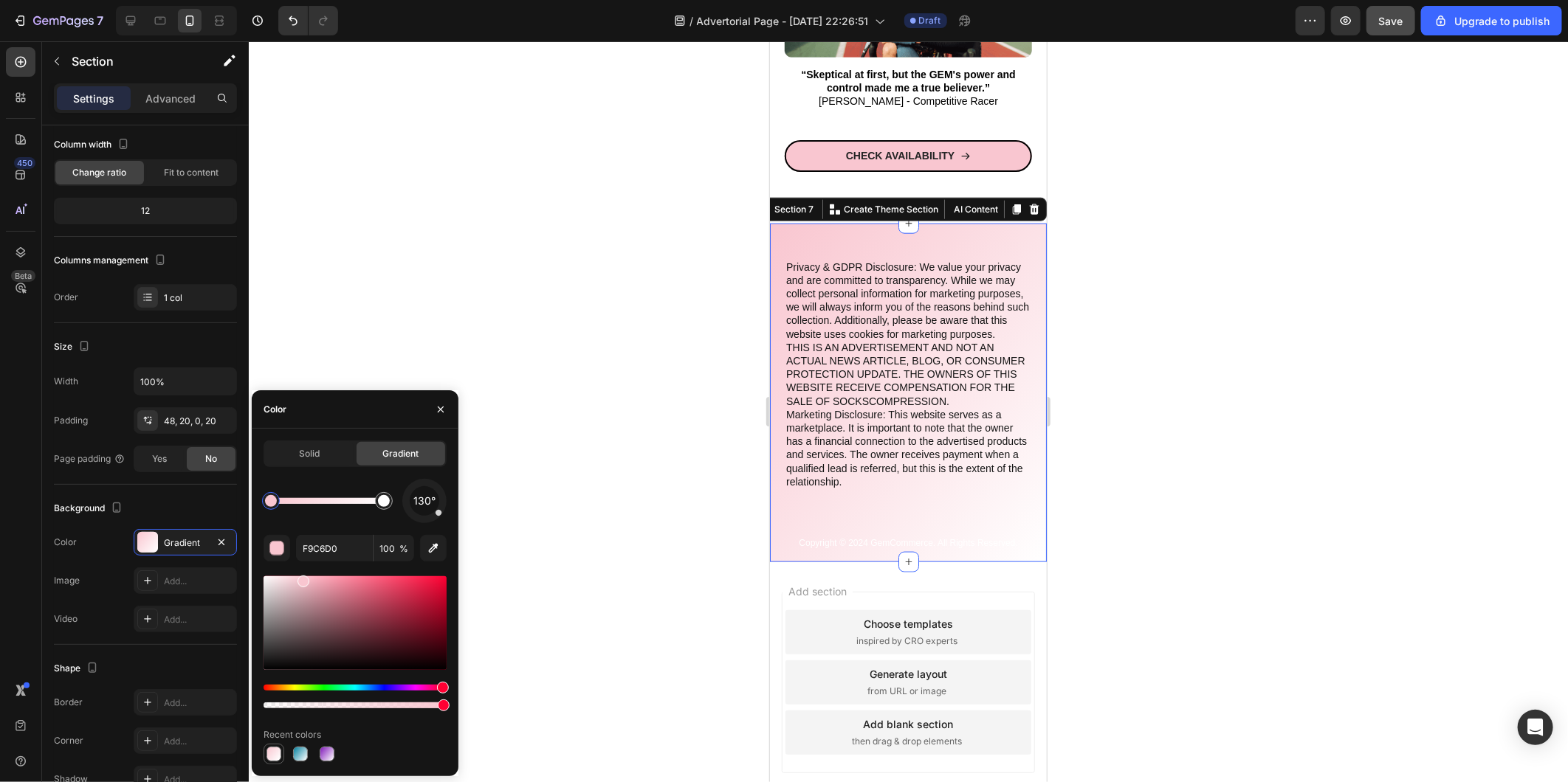
click at [273, 758] on div at bounding box center [274, 754] width 15 height 15
click at [378, 502] on div at bounding box center [378, 501] width 12 height 12
click at [276, 760] on div at bounding box center [274, 754] width 15 height 15
click at [381, 505] on div at bounding box center [378, 501] width 18 height 18
click at [378, 504] on div at bounding box center [378, 501] width 12 height 12
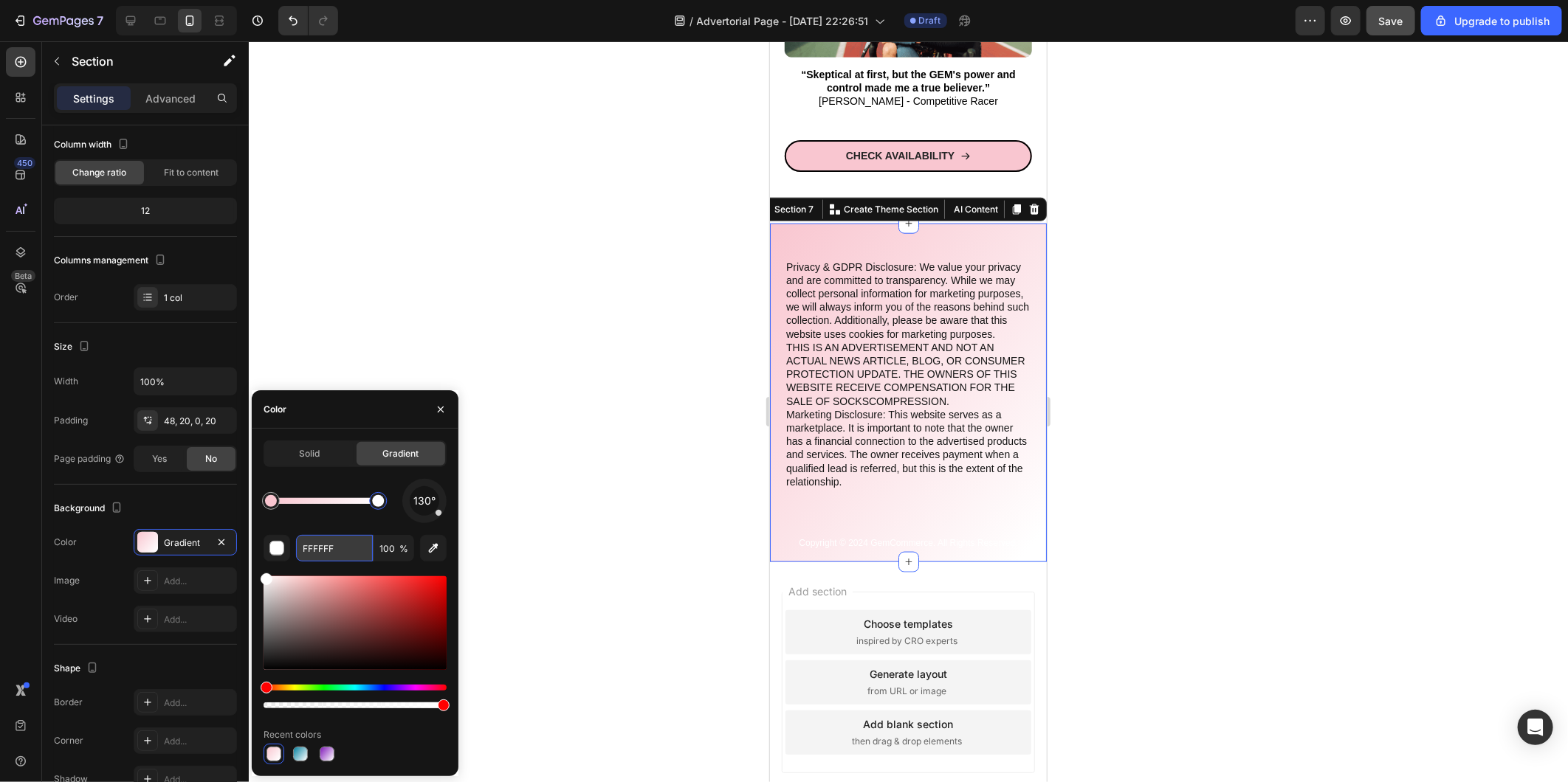
click at [330, 543] on input "FFFFFF" at bounding box center [334, 547] width 77 height 26
paste input "DAB9"
type input "FFDAB9"
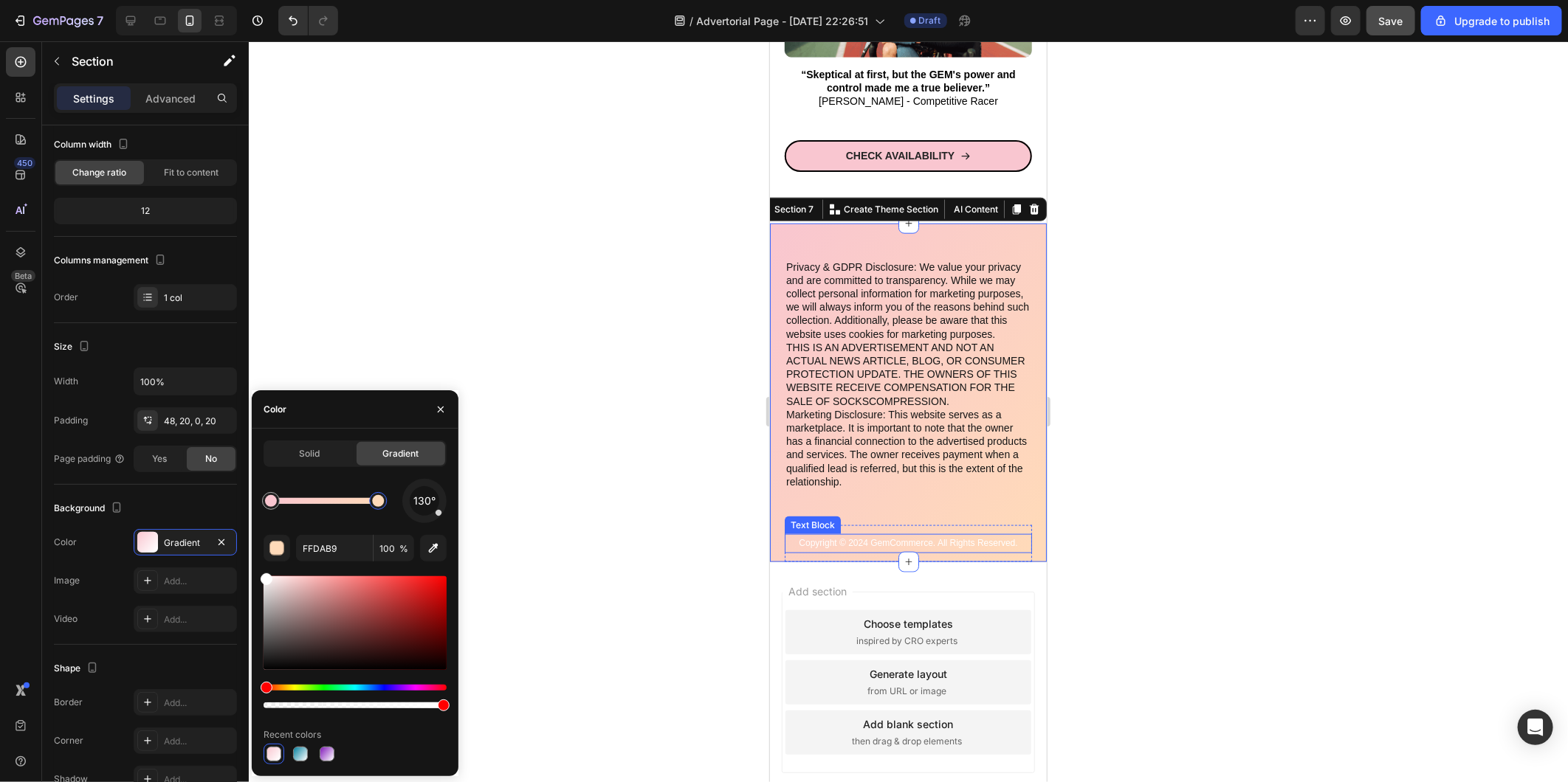
click at [806, 535] on p "Copyright © 2024 GemCommerce. All Rights Reserved." at bounding box center [907, 543] width 244 height 17
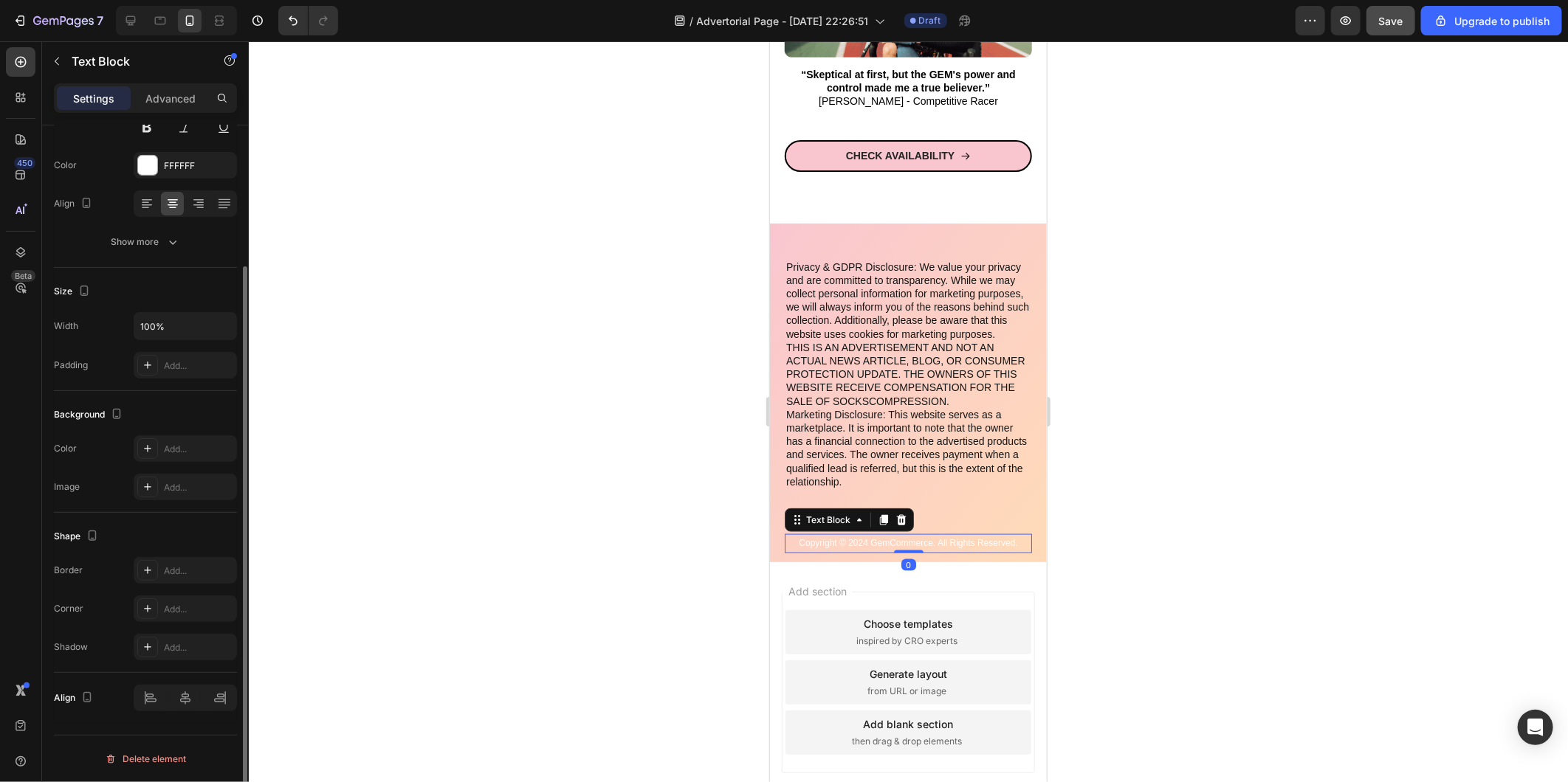
scroll to position [0, 0]
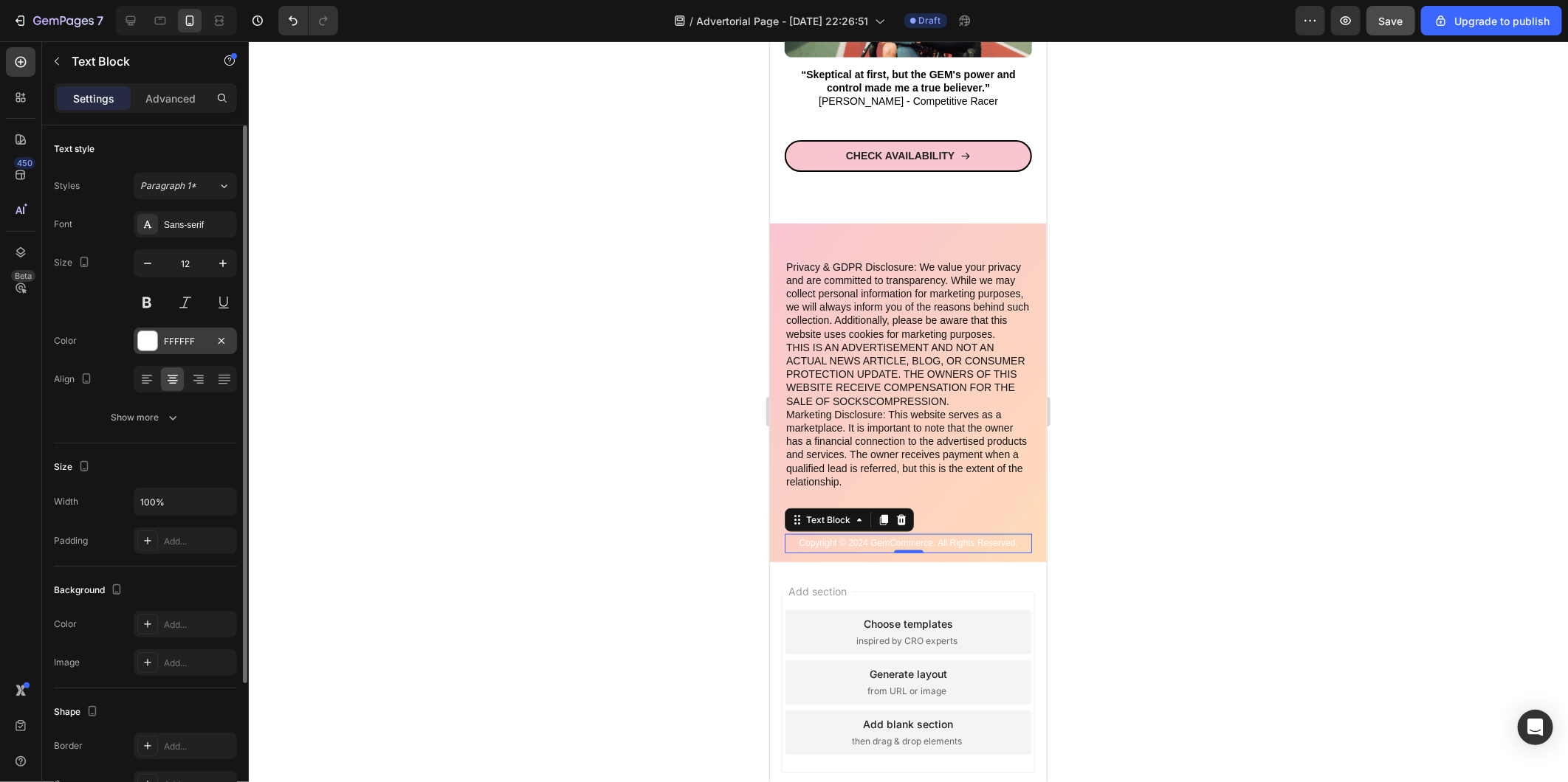
click at [174, 350] on div "FFFFFF" at bounding box center [186, 340] width 104 height 26
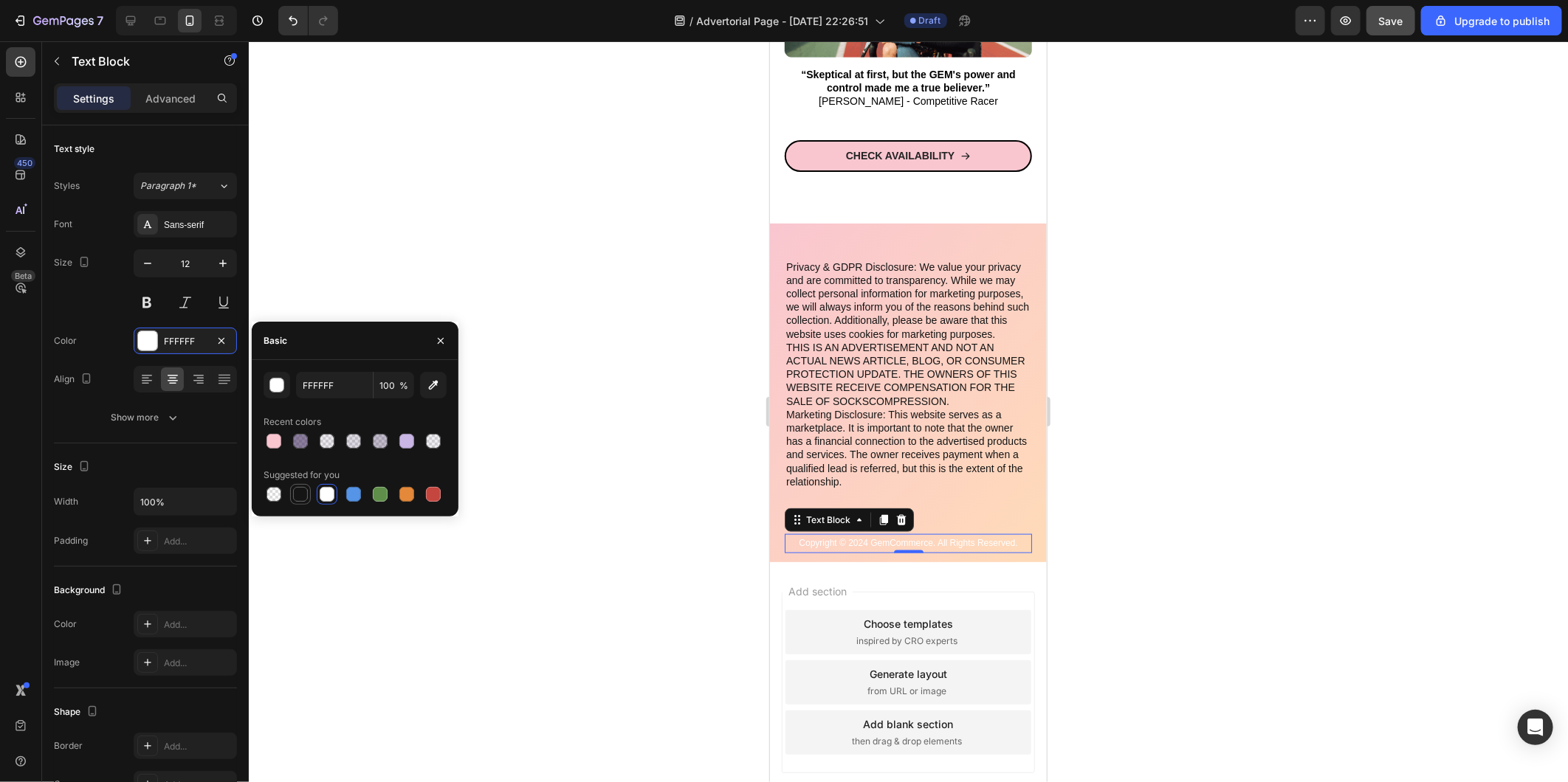
click at [303, 490] on div at bounding box center [300, 494] width 15 height 15
type input "151515"
click at [1227, 434] on div at bounding box center [907, 412] width 1319 height 741
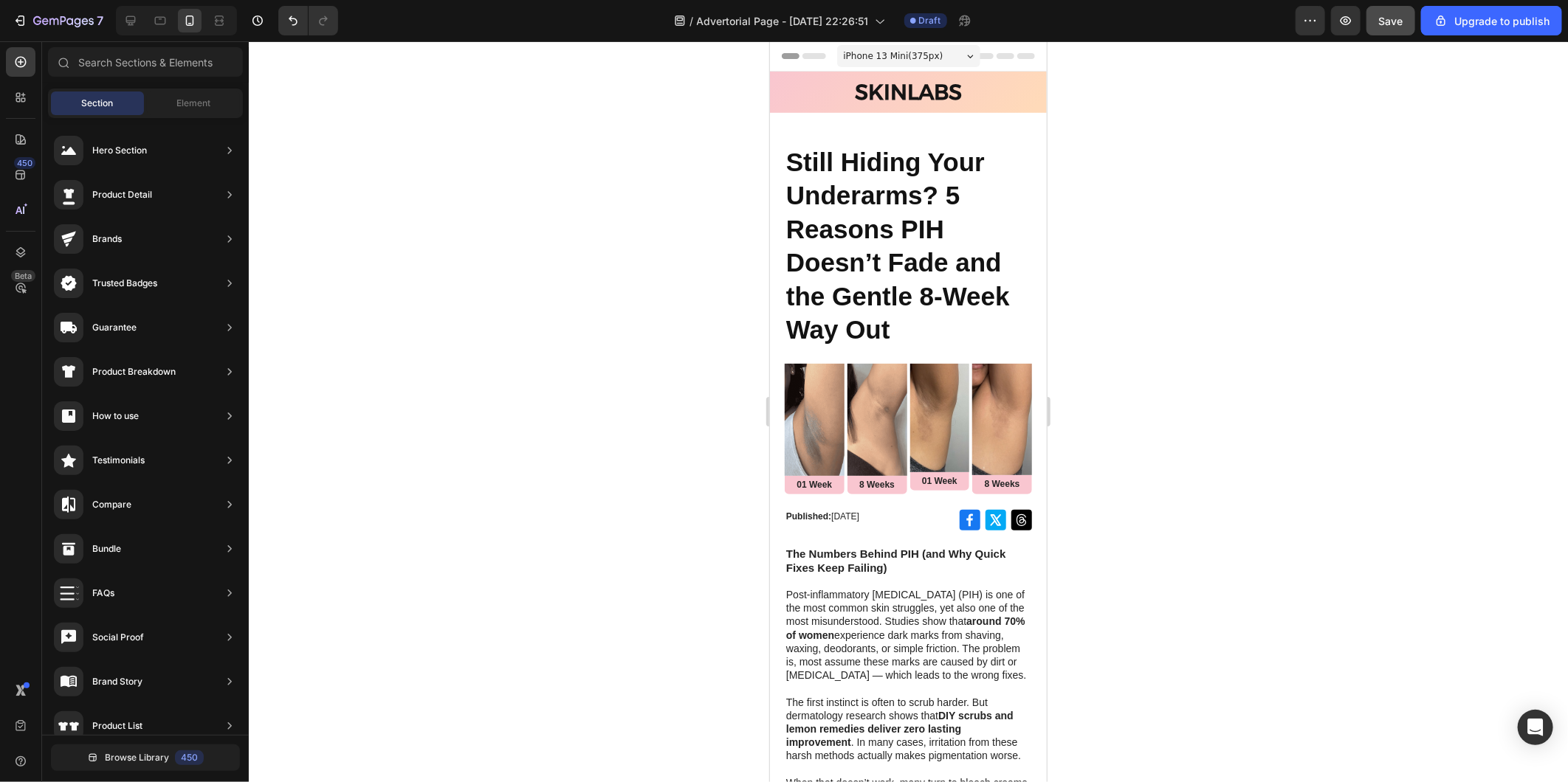
drag, startPoint x: 1039, startPoint y: 659, endPoint x: 1634, endPoint y: 67, distance: 839.3
click at [1464, 16] on div "Upgrade to publish" at bounding box center [1491, 22] width 116 height 16
click at [1372, 12] on button "Save" at bounding box center [1391, 21] width 49 height 29
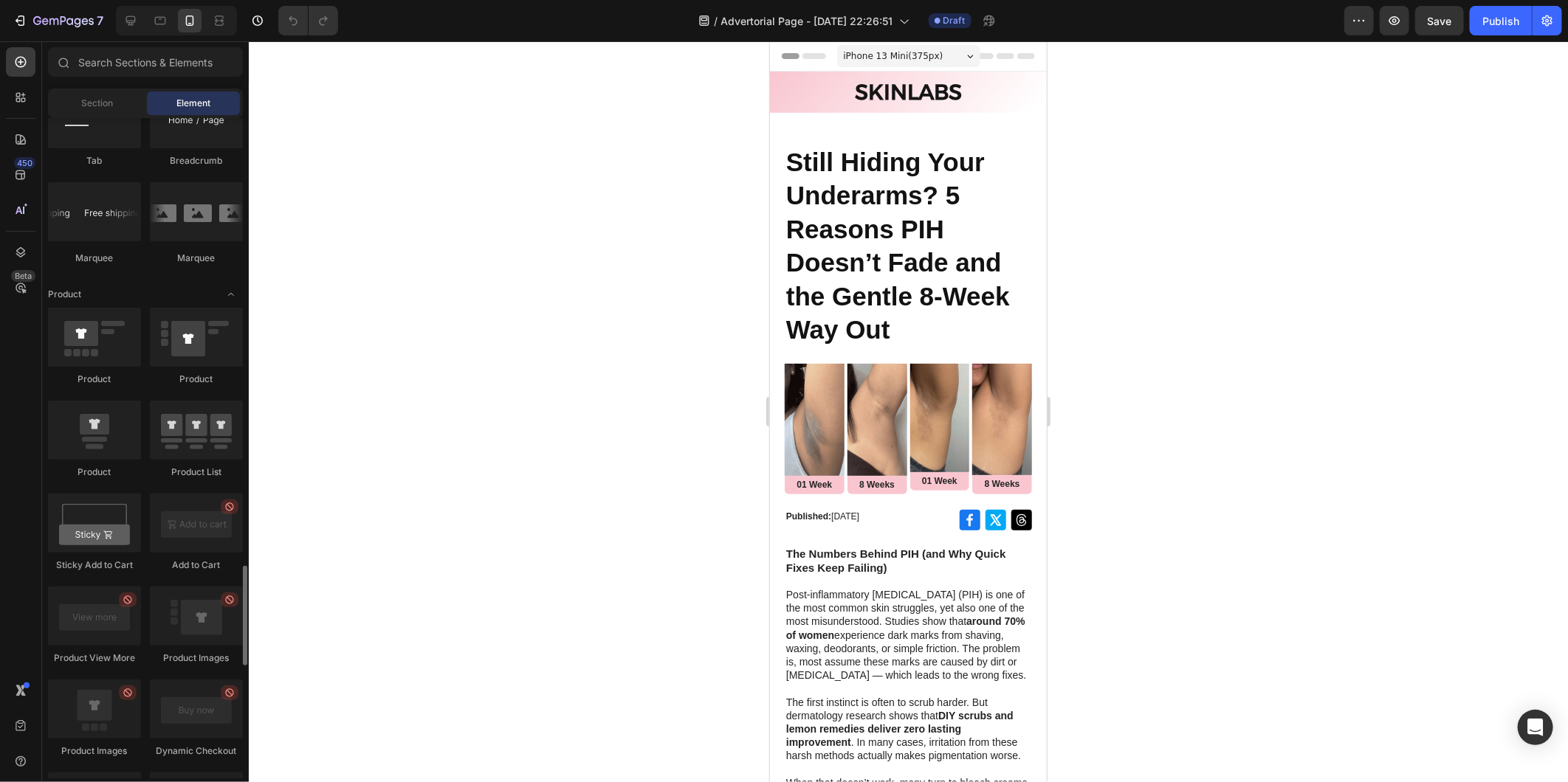
scroll to position [1886, 0]
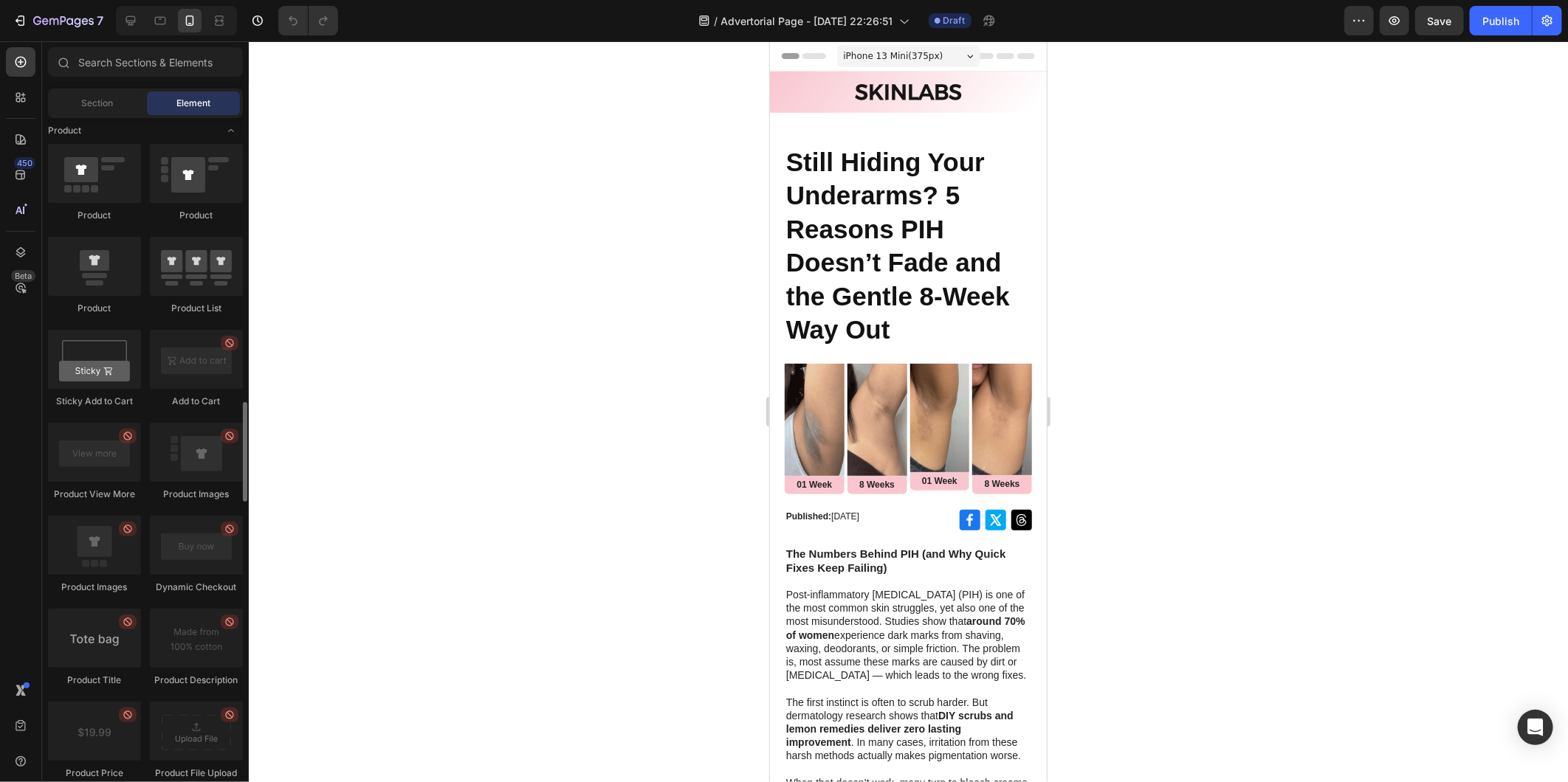
click at [102, 665] on div at bounding box center [94, 638] width 93 height 59
drag, startPoint x: 134, startPoint y: 621, endPoint x: 238, endPoint y: 601, distance: 105.9
click at [238, 601] on div "Layout Row Row Row Row Text Heading Text Block Button Button Button Media Image…" at bounding box center [145, 449] width 206 height 661
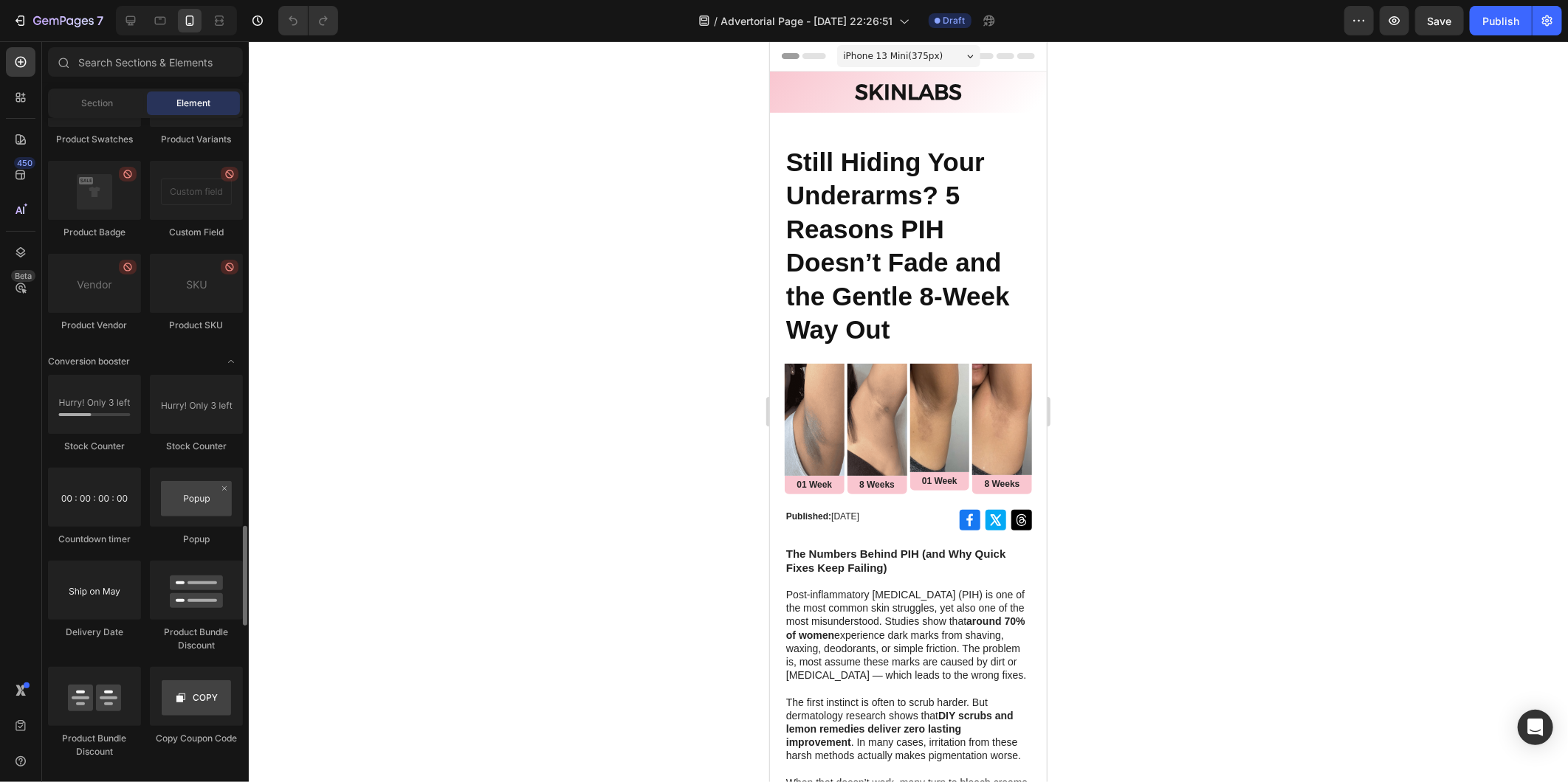
scroll to position [3116, 0]
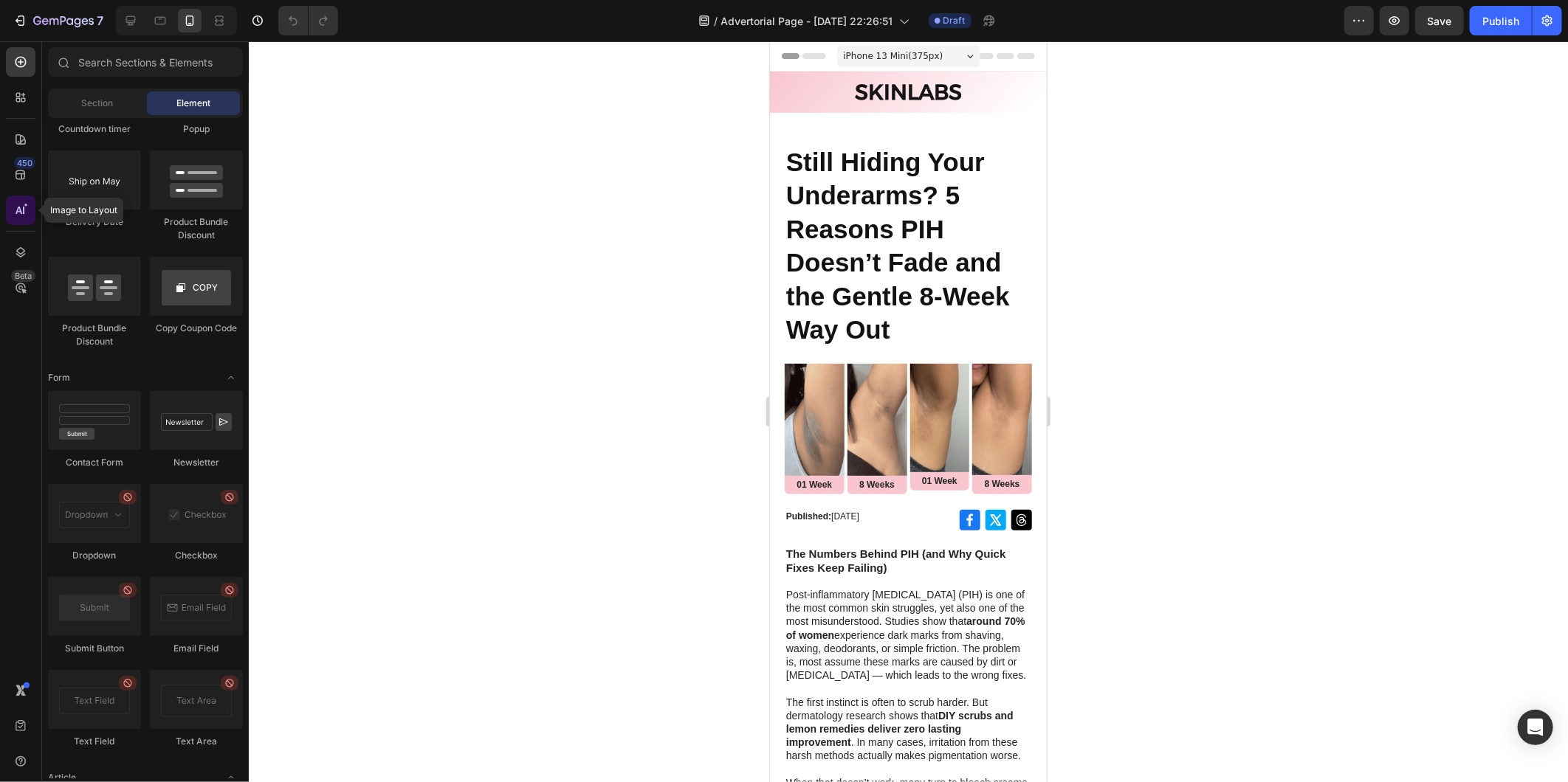
click at [14, 201] on div at bounding box center [21, 210] width 29 height 29
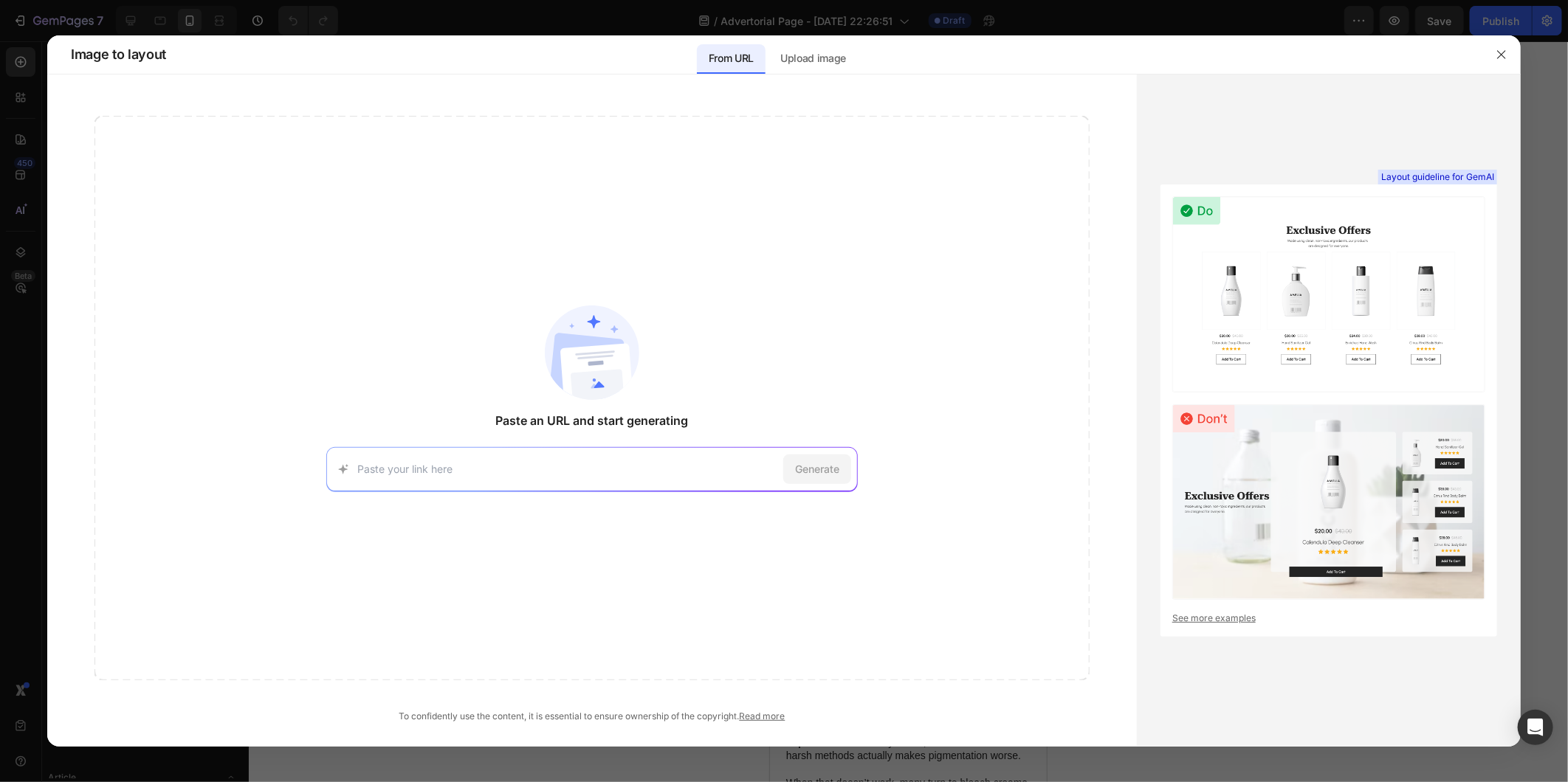
click at [269, 772] on div at bounding box center [784, 391] width 1568 height 782
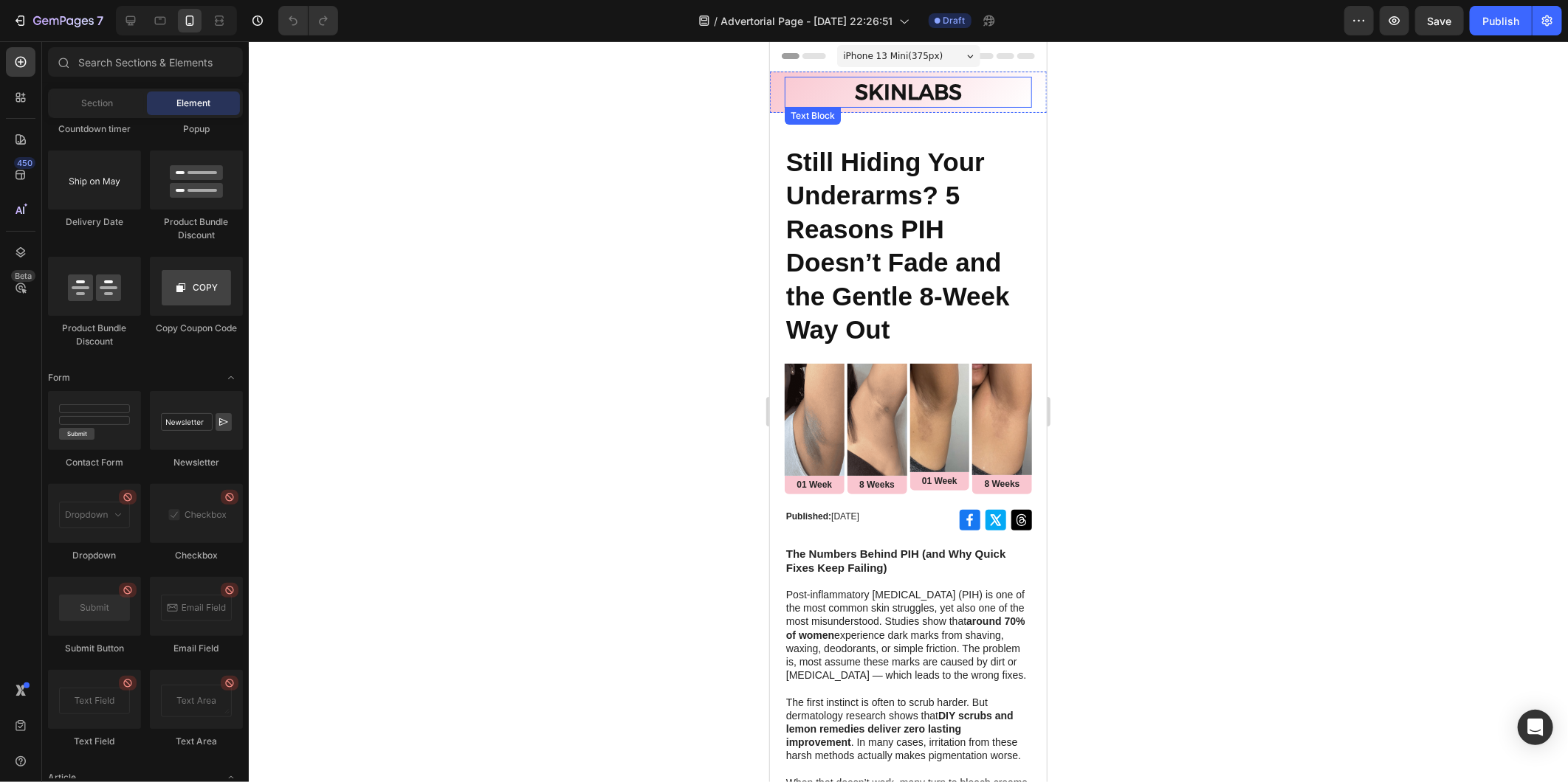
click at [979, 83] on p "SKINLABS" at bounding box center [907, 91] width 244 height 28
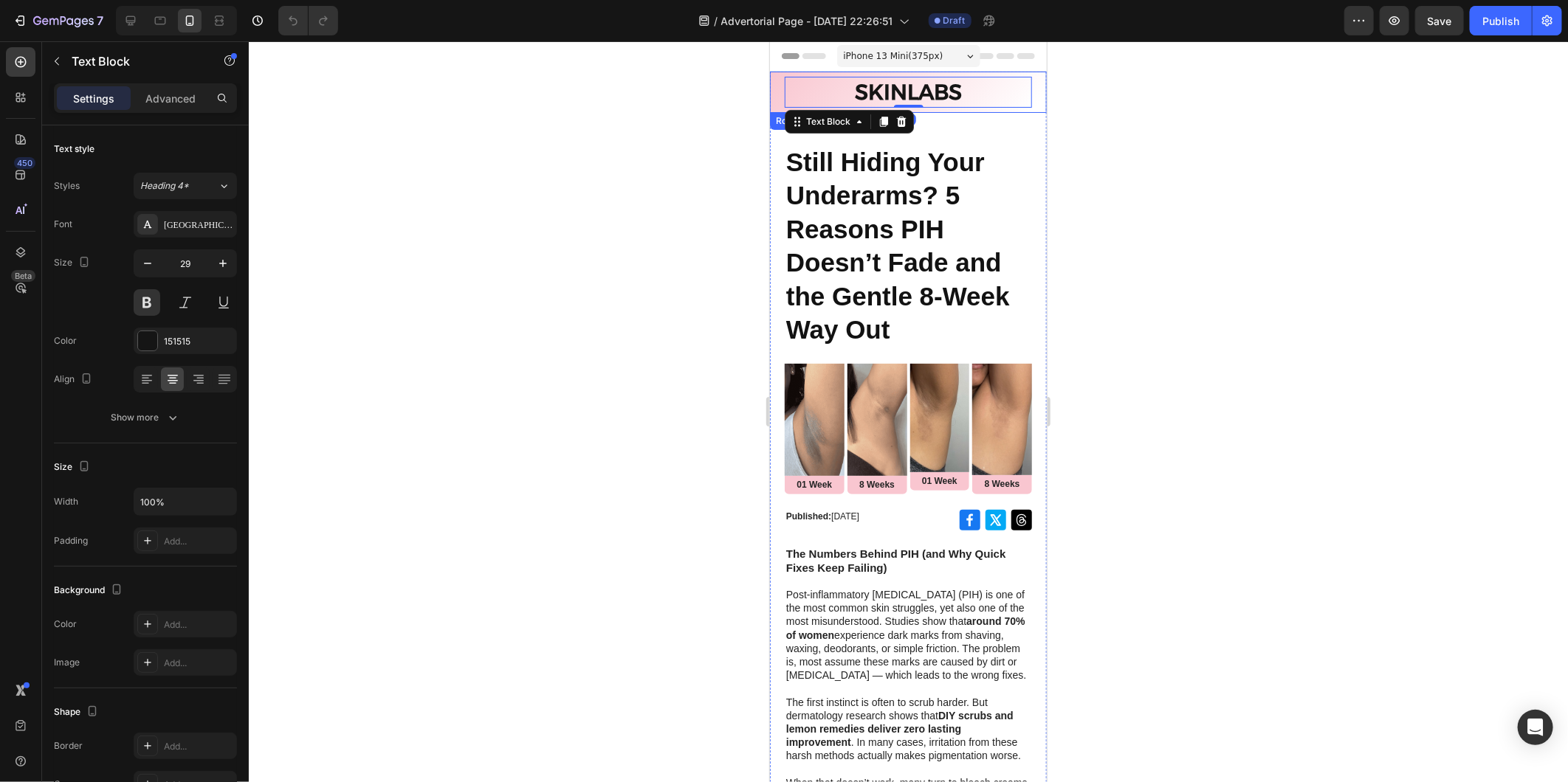
click at [1026, 90] on div "SKINLABS Text Block 0 Row" at bounding box center [907, 91] width 277 height 41
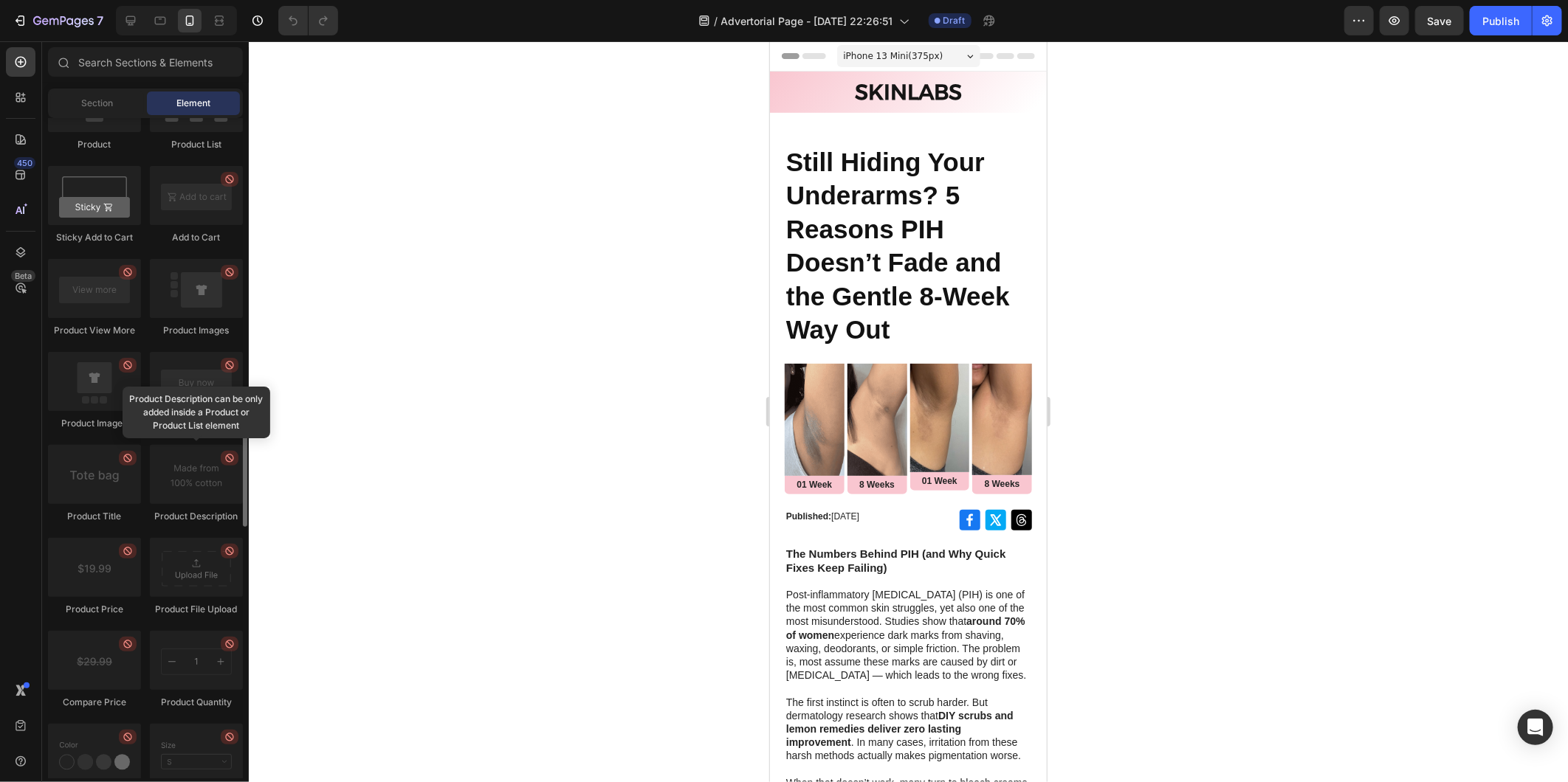
scroll to position [1722, 0]
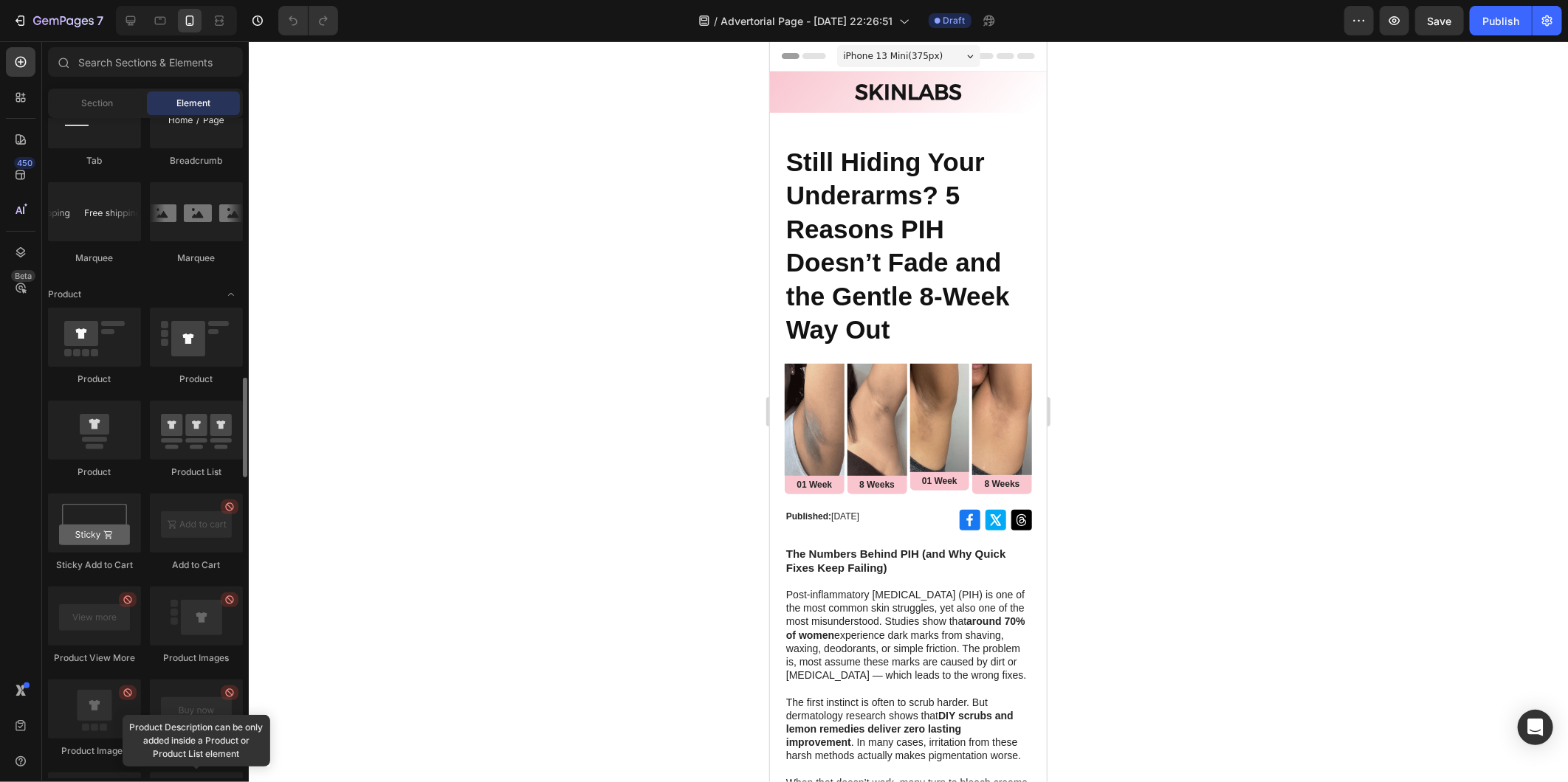
click at [112, 116] on div "Section Element" at bounding box center [145, 104] width 195 height 29
click at [113, 112] on div "Section" at bounding box center [97, 104] width 93 height 23
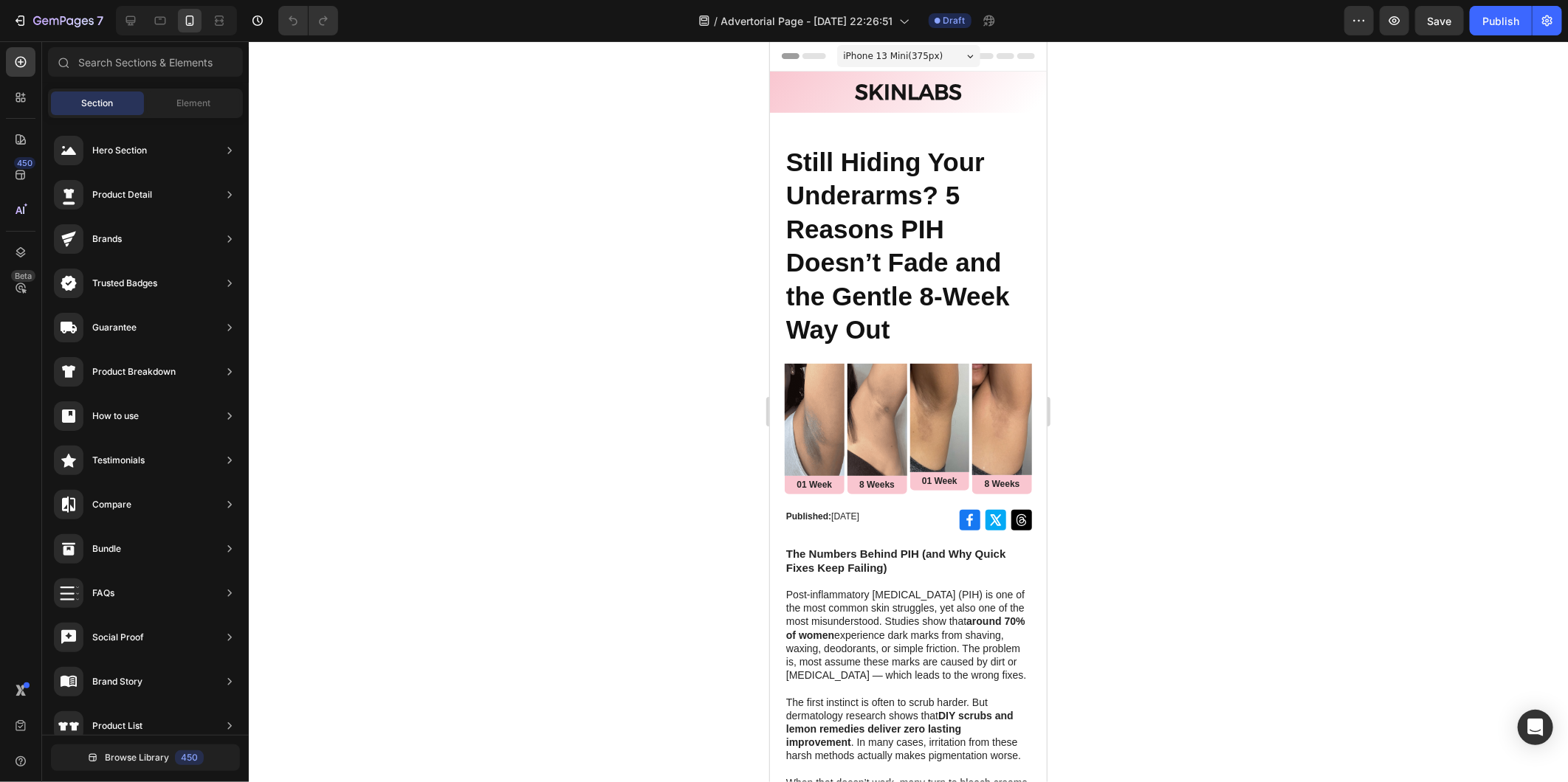
click at [591, 340] on div at bounding box center [907, 412] width 1319 height 741
click at [1363, 20] on icon "button" at bounding box center [1359, 21] width 15 height 15
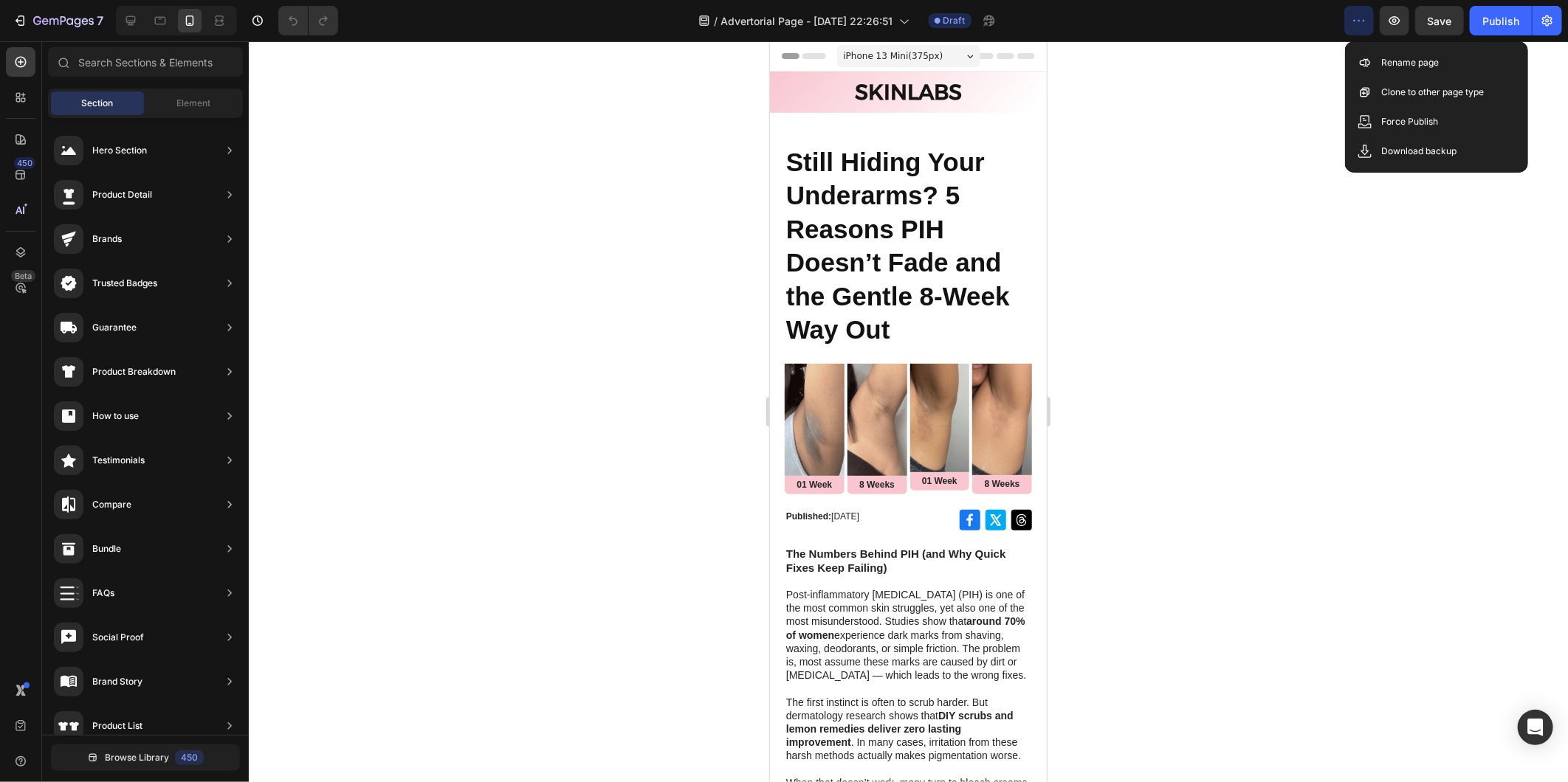
click at [1361, 21] on icon "button" at bounding box center [1359, 21] width 15 height 15
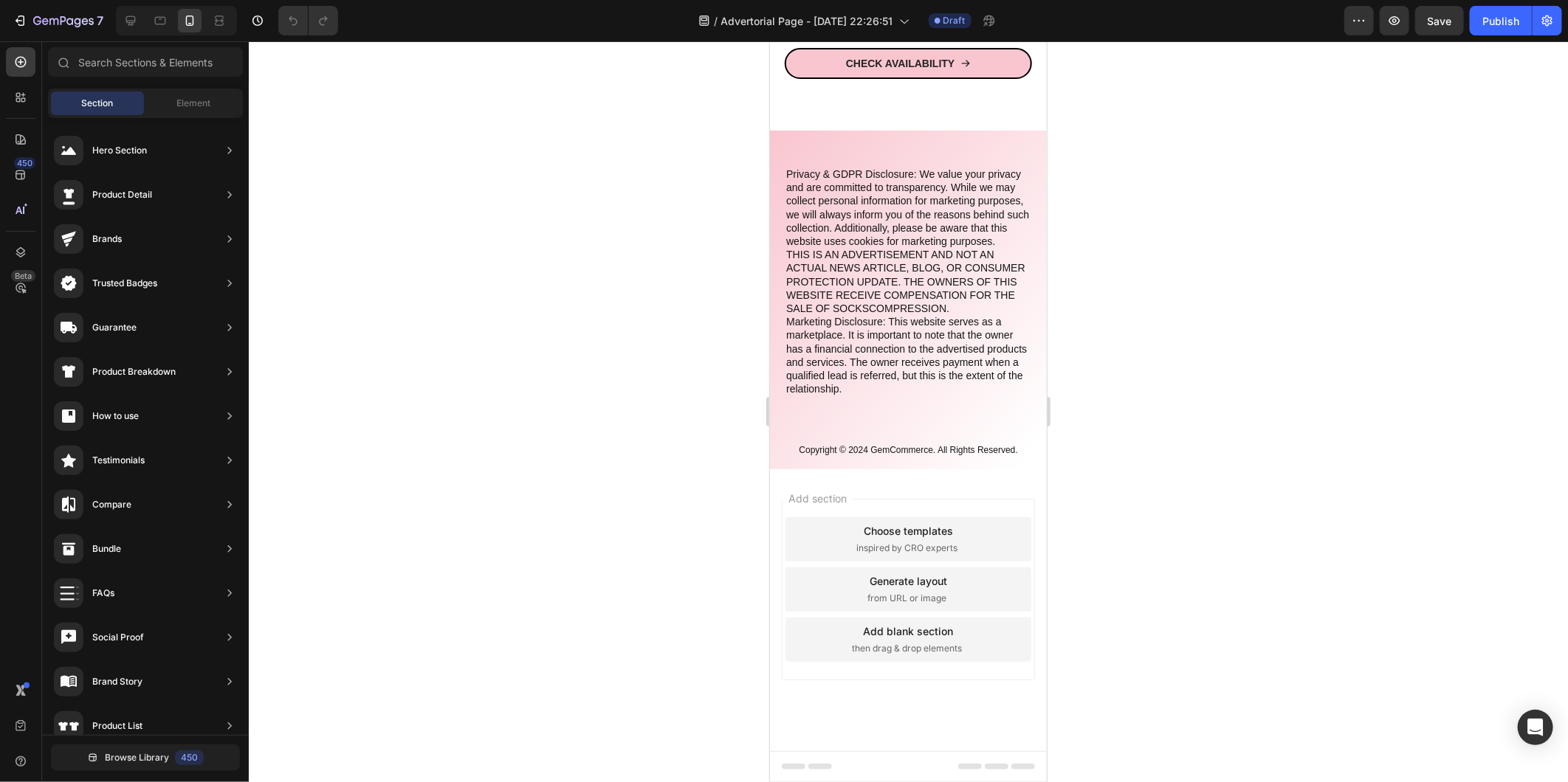
scroll to position [8014, 0]
drag, startPoint x: 1138, startPoint y: 543, endPoint x: 1111, endPoint y: 565, distance: 34.8
click at [1138, 543] on div at bounding box center [907, 412] width 1319 height 741
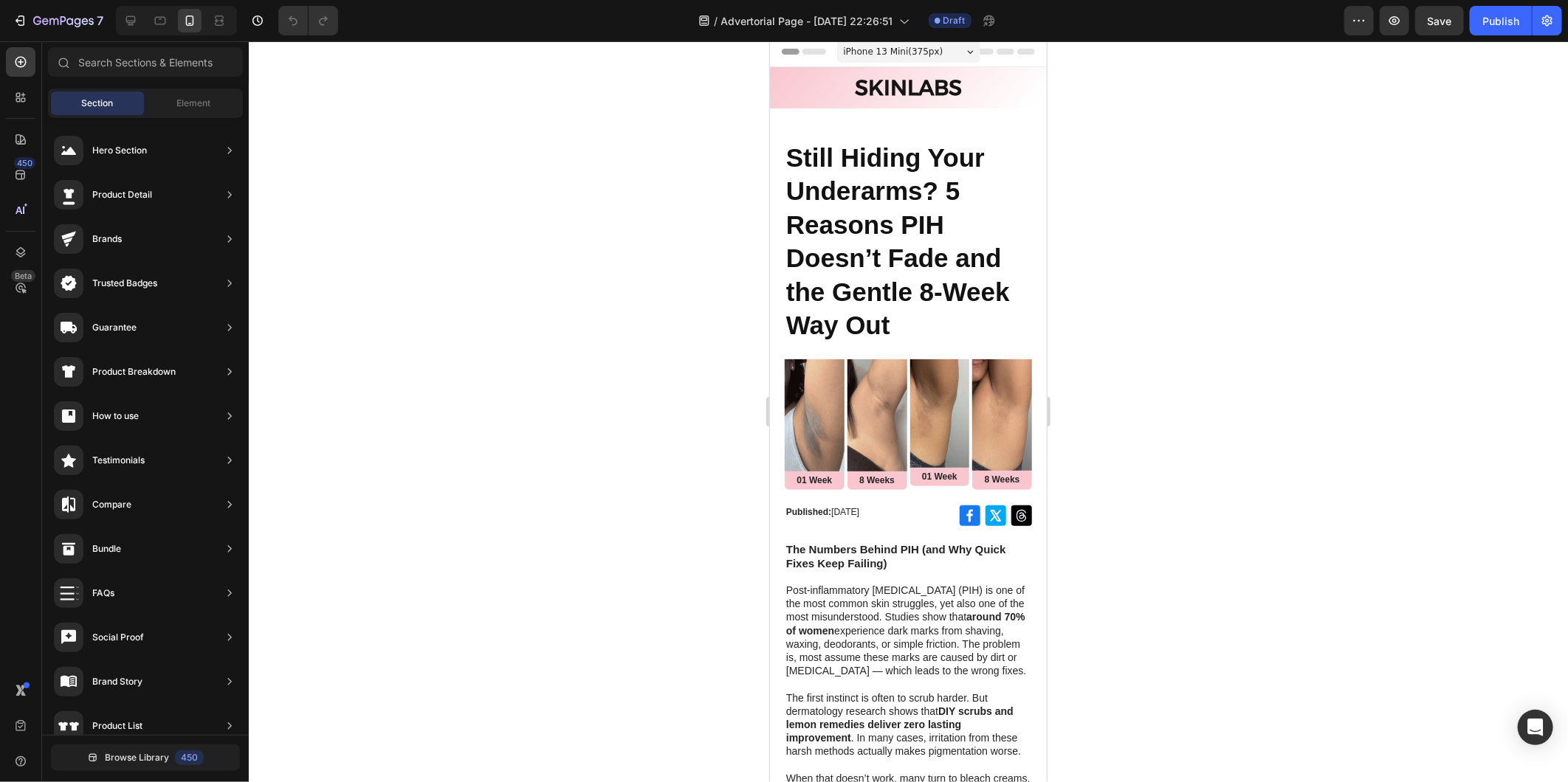
scroll to position [0, 0]
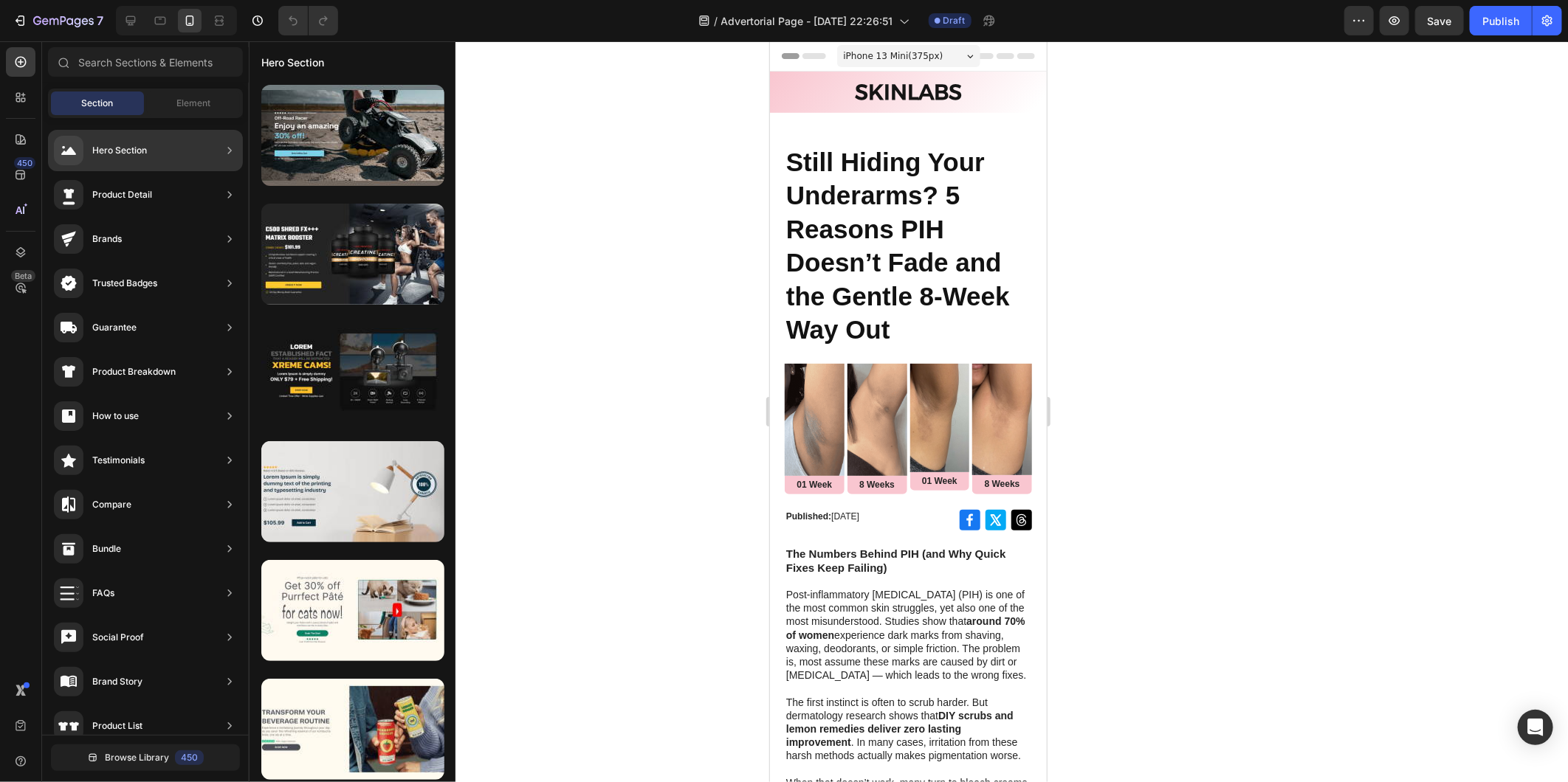
click at [121, 295] on div "Trusted Badges" at bounding box center [106, 283] width 104 height 29
click at [148, 282] on div "Trusted Badges" at bounding box center [124, 282] width 65 height 15
click at [223, 284] on icon at bounding box center [229, 282] width 15 height 15
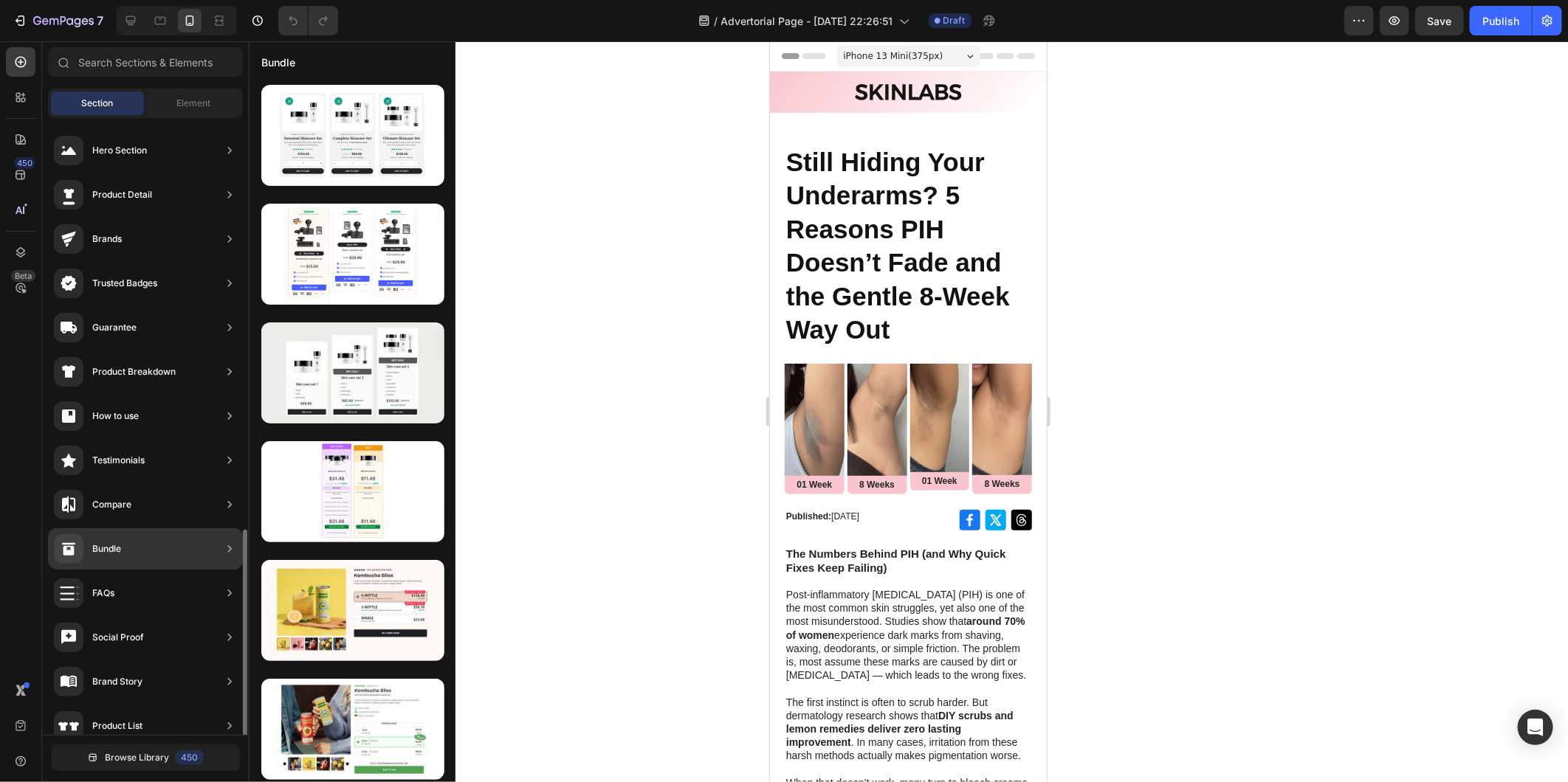
scroll to position [239, 0]
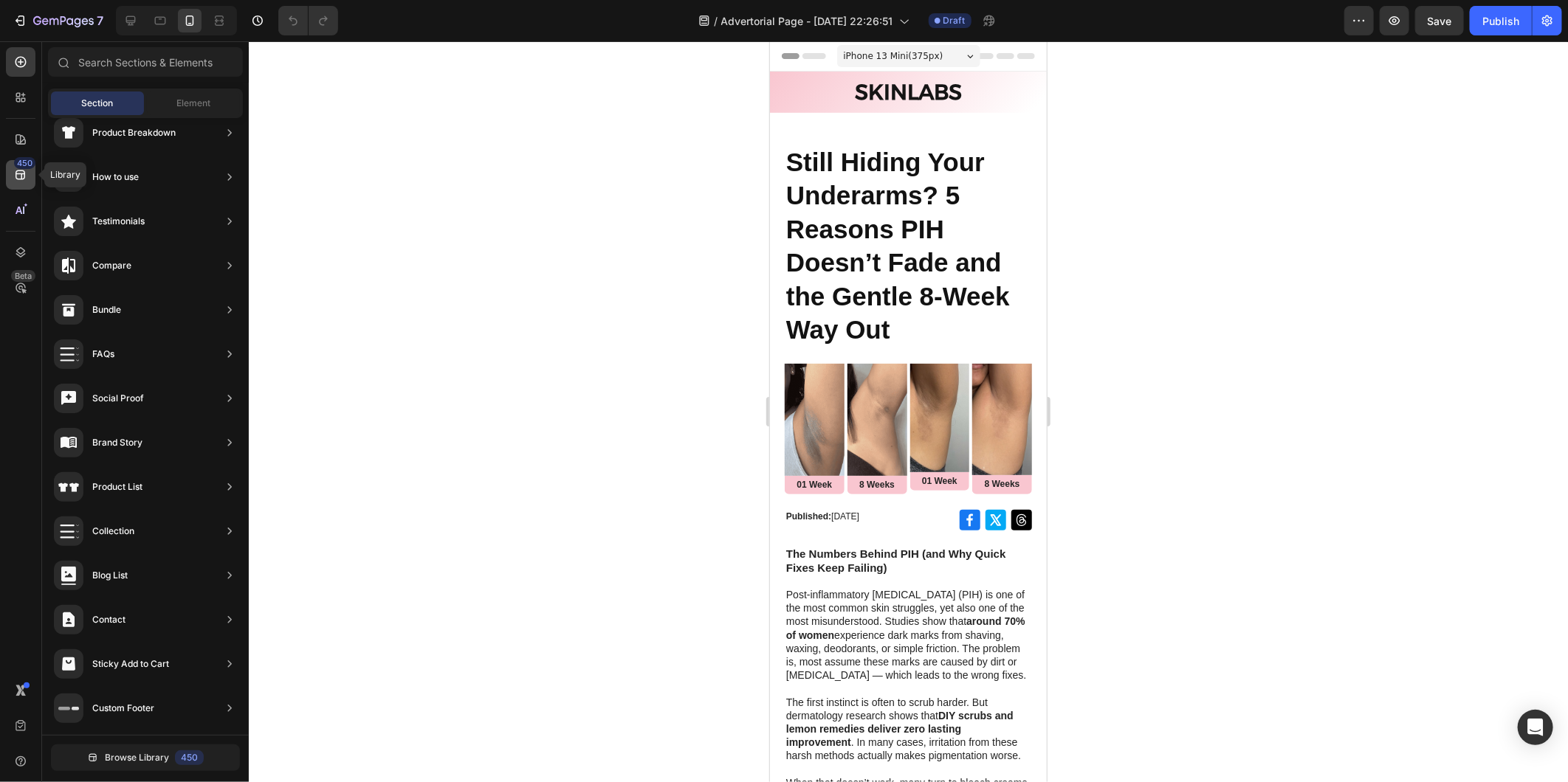
click at [10, 175] on div "450" at bounding box center [21, 175] width 29 height 29
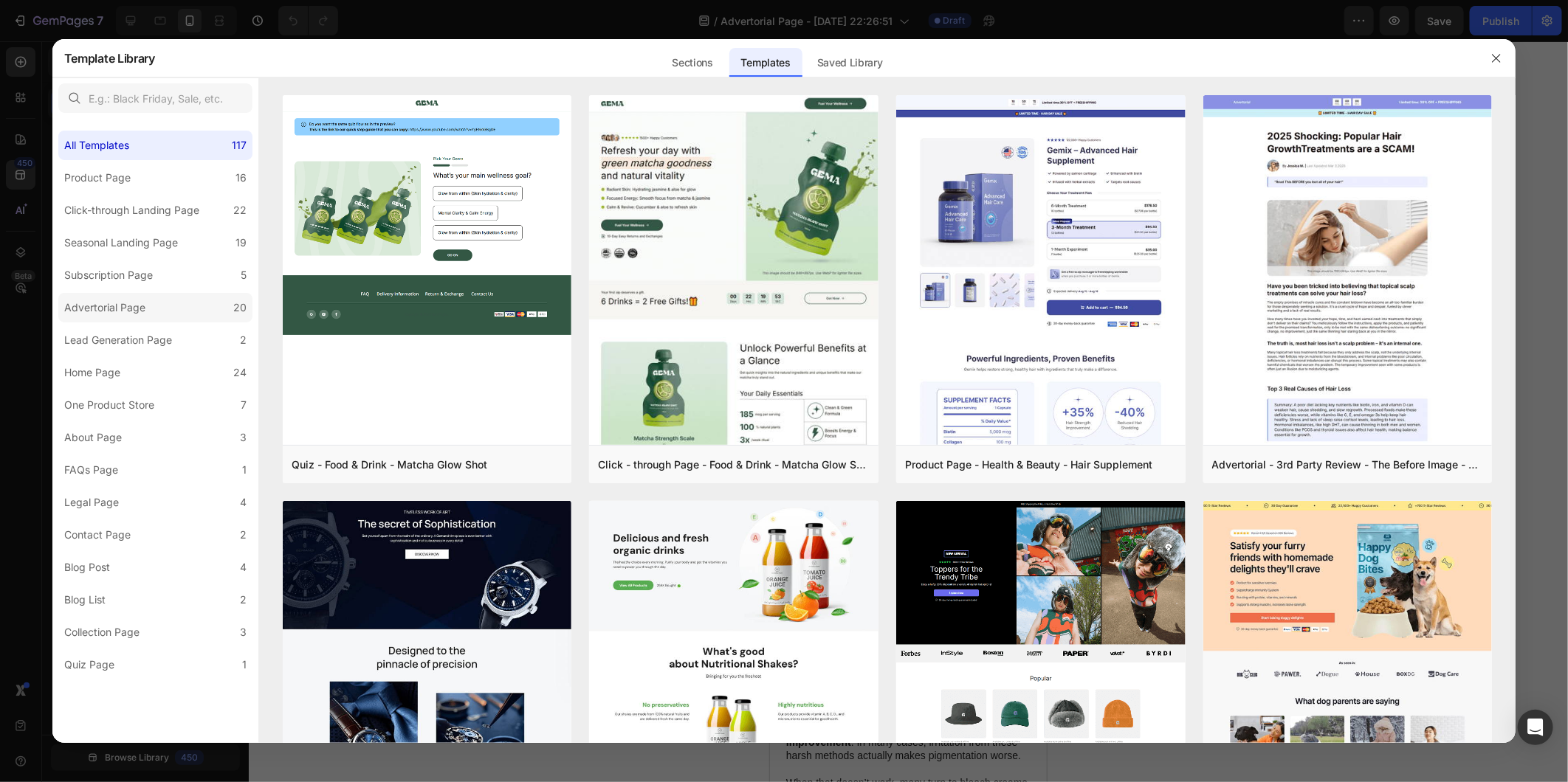
click at [129, 312] on div "Advertorial Page" at bounding box center [105, 308] width 81 height 18
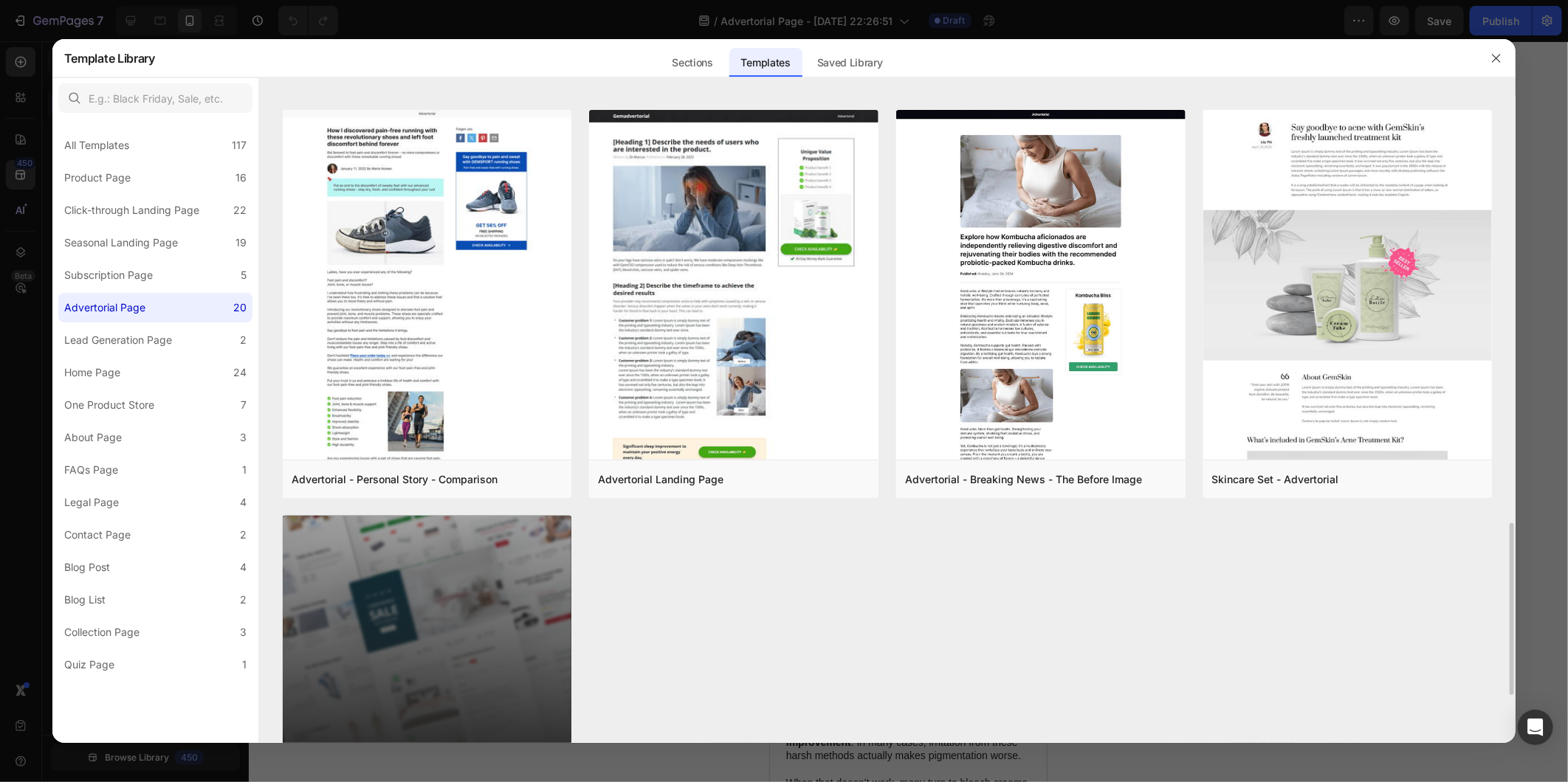
scroll to position [1787, 0]
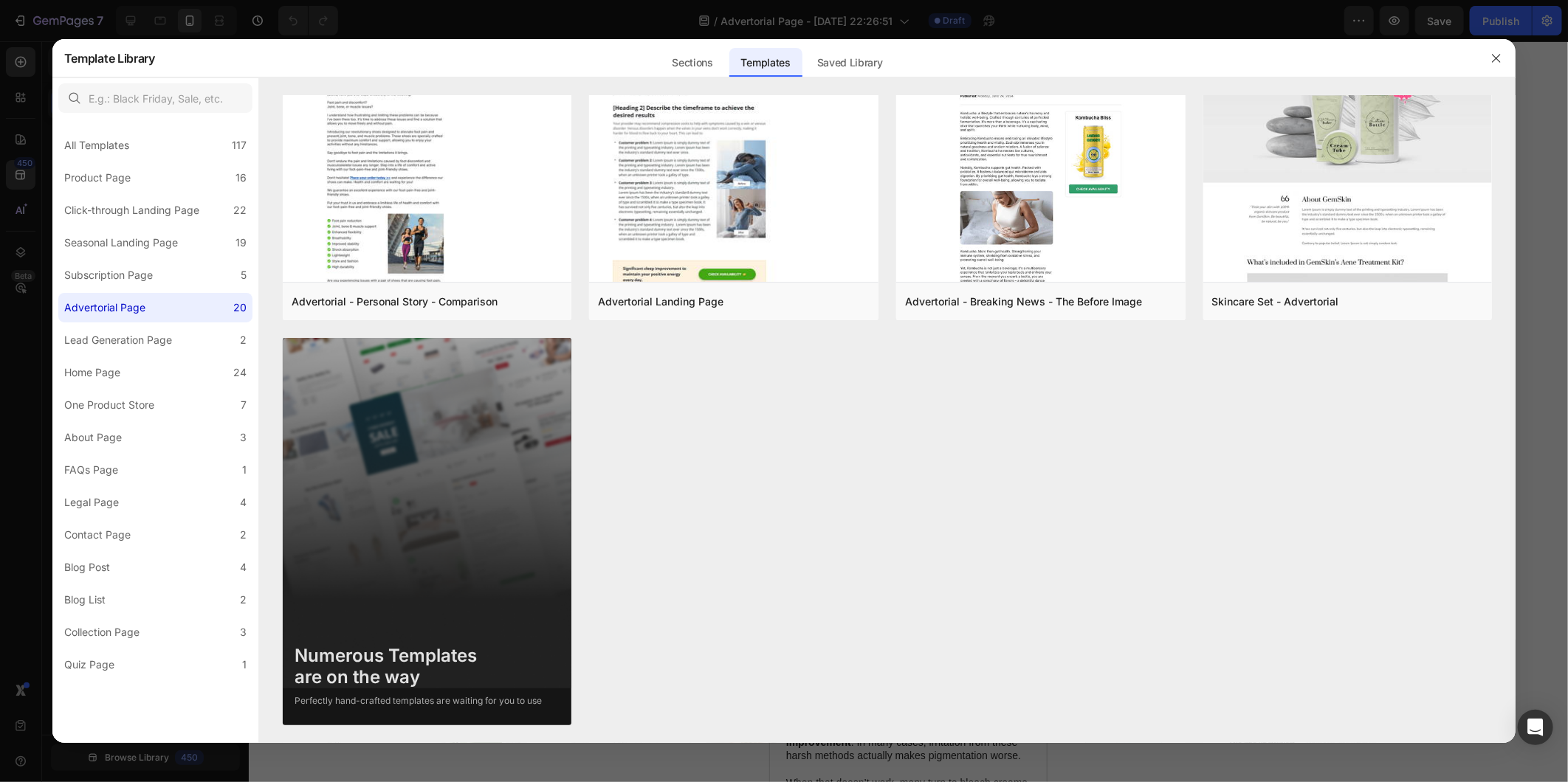
click at [451, 771] on div at bounding box center [784, 391] width 1568 height 782
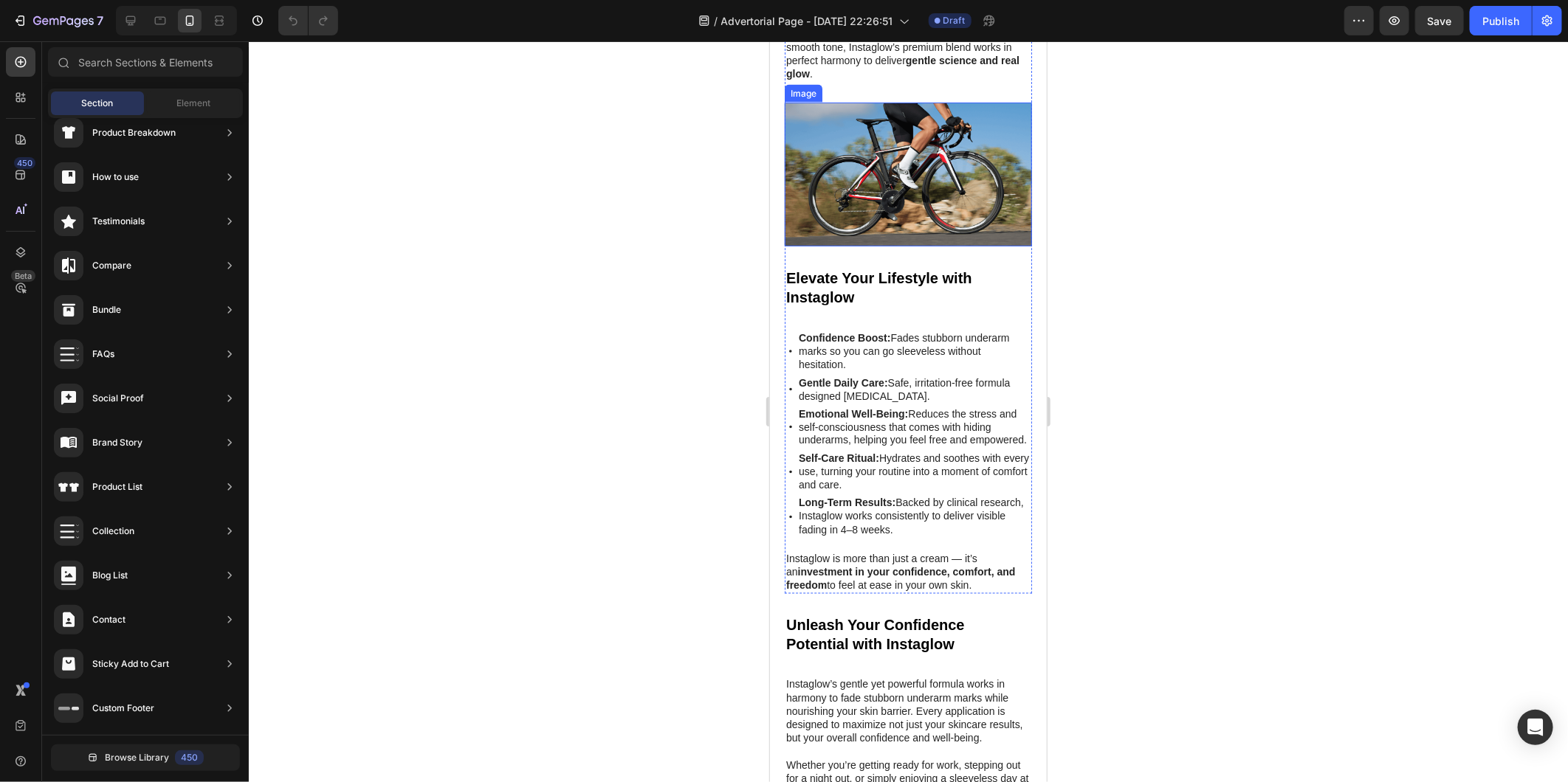
scroll to position [5001, 0]
